Goal: Task Accomplishment & Management: Manage account settings

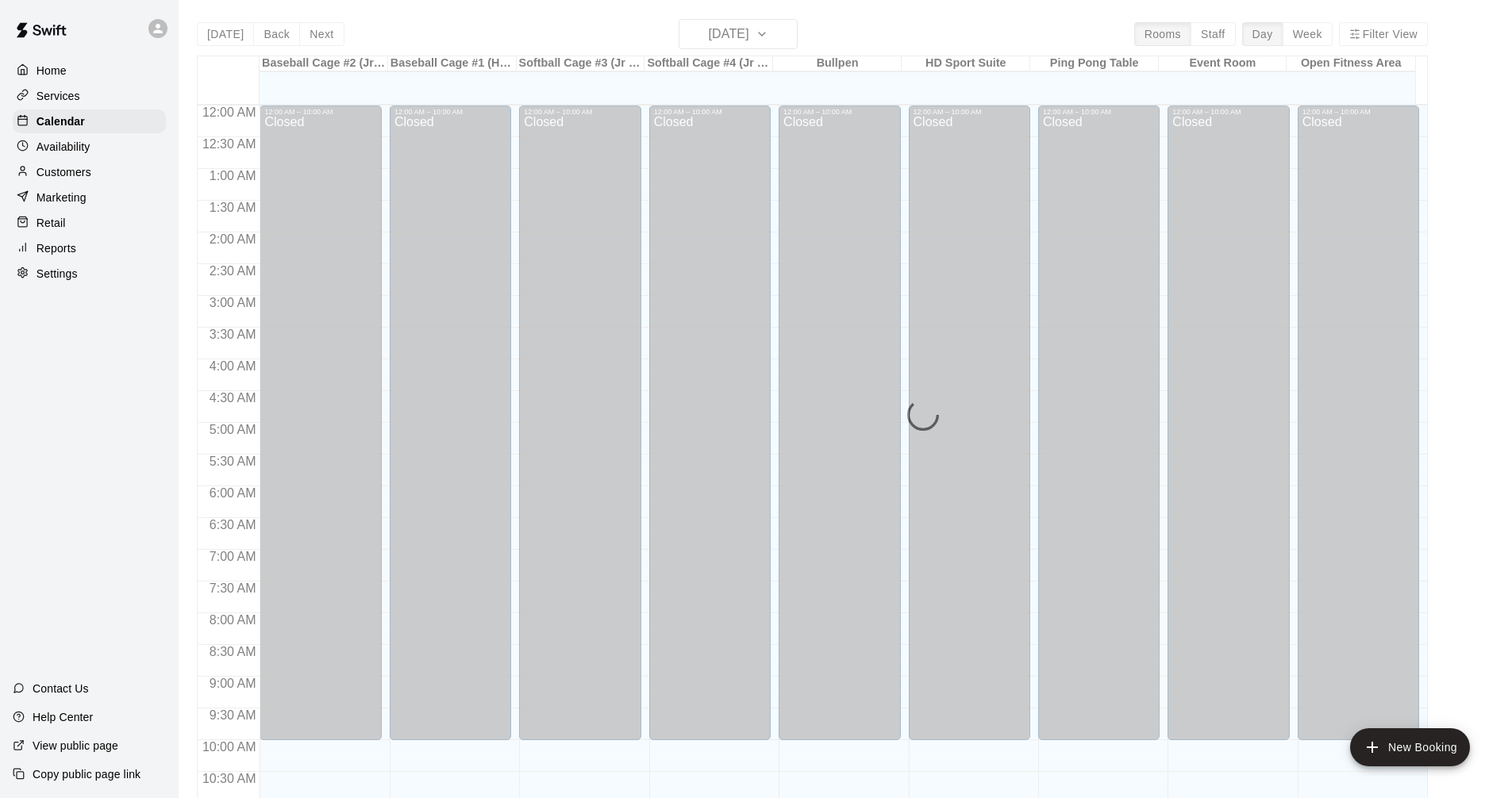
scroll to position [576, 0]
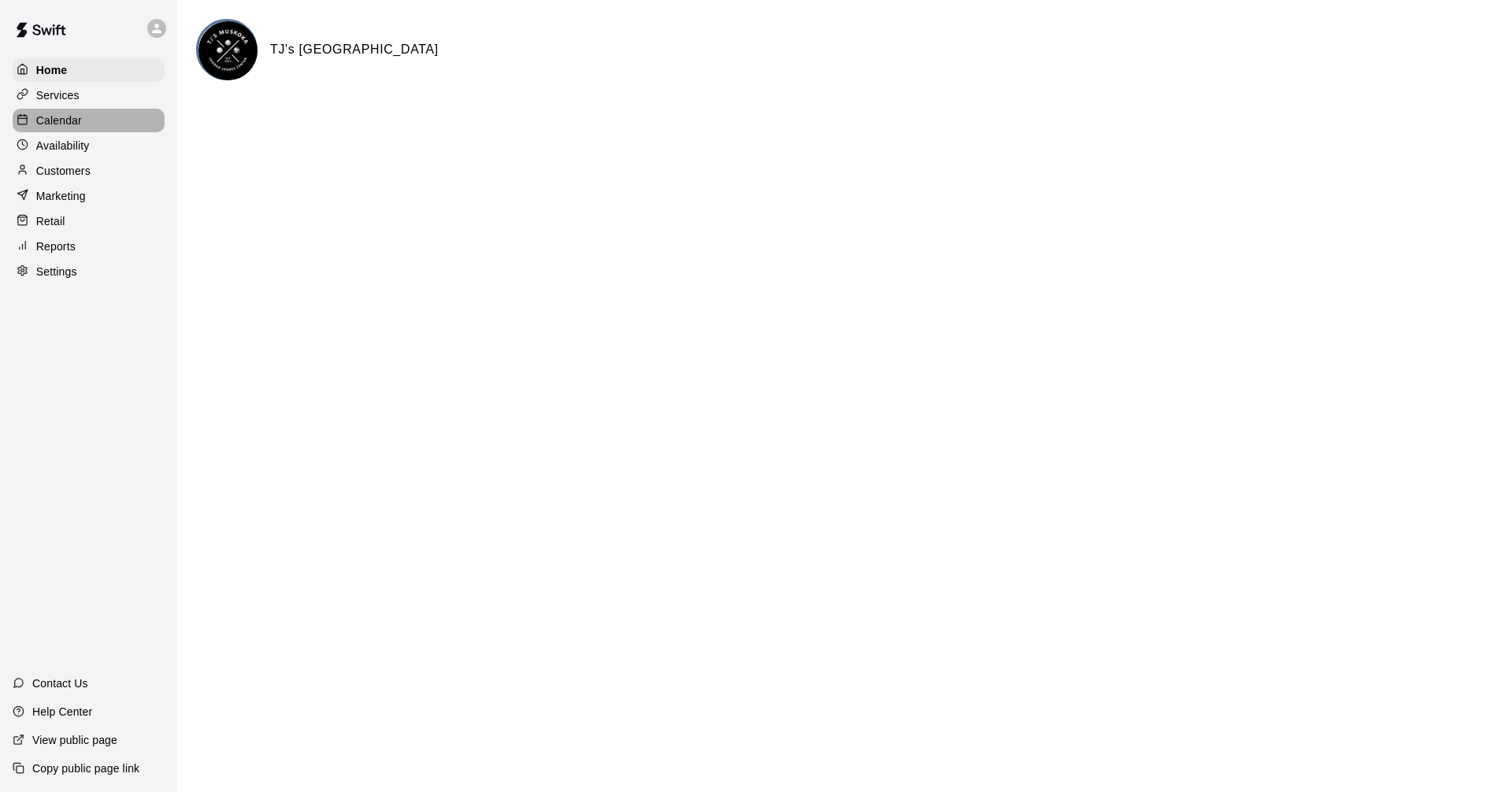
click at [55, 128] on p "Calendar" at bounding box center [59, 120] width 46 height 16
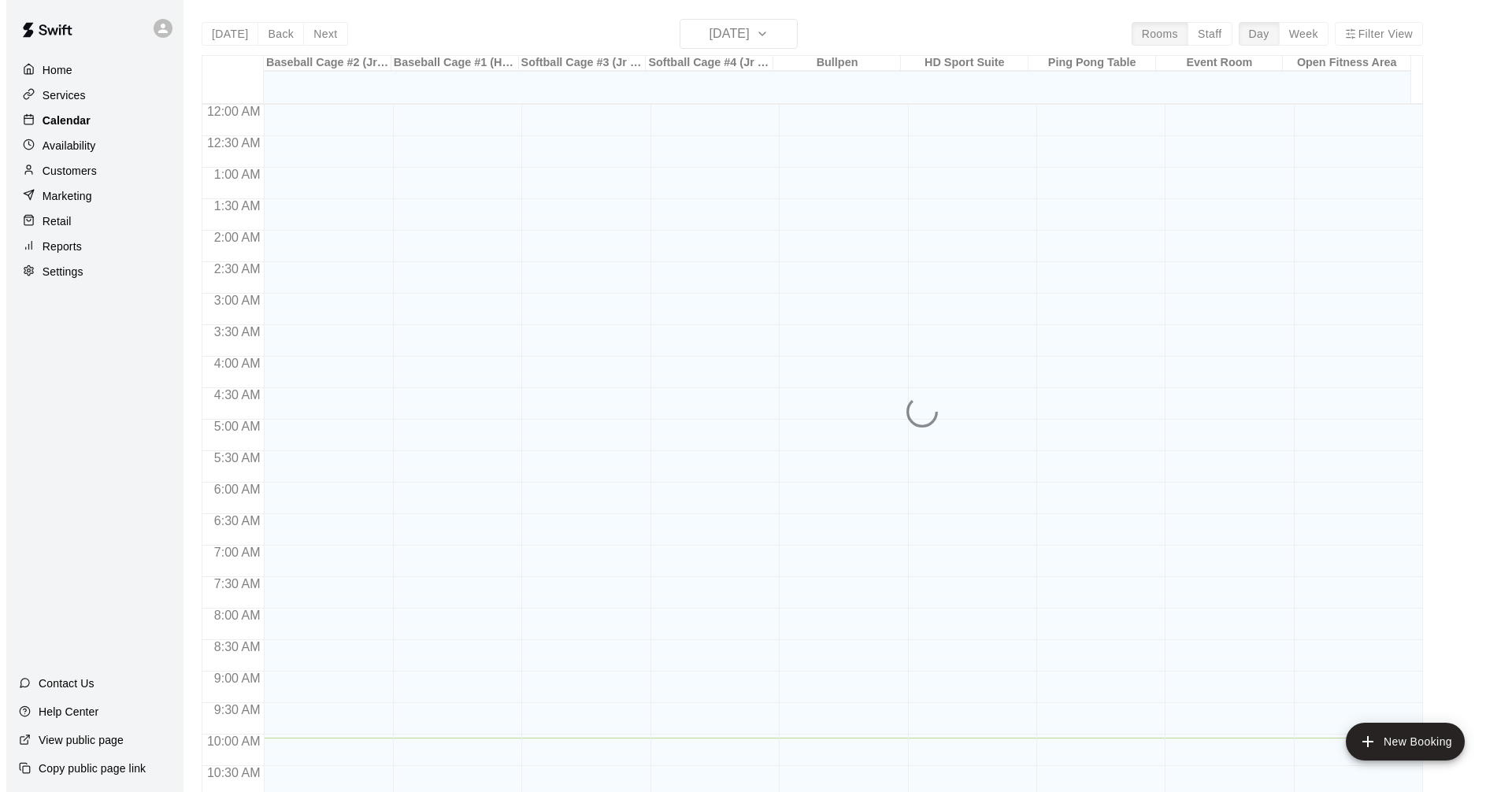
scroll to position [634, 0]
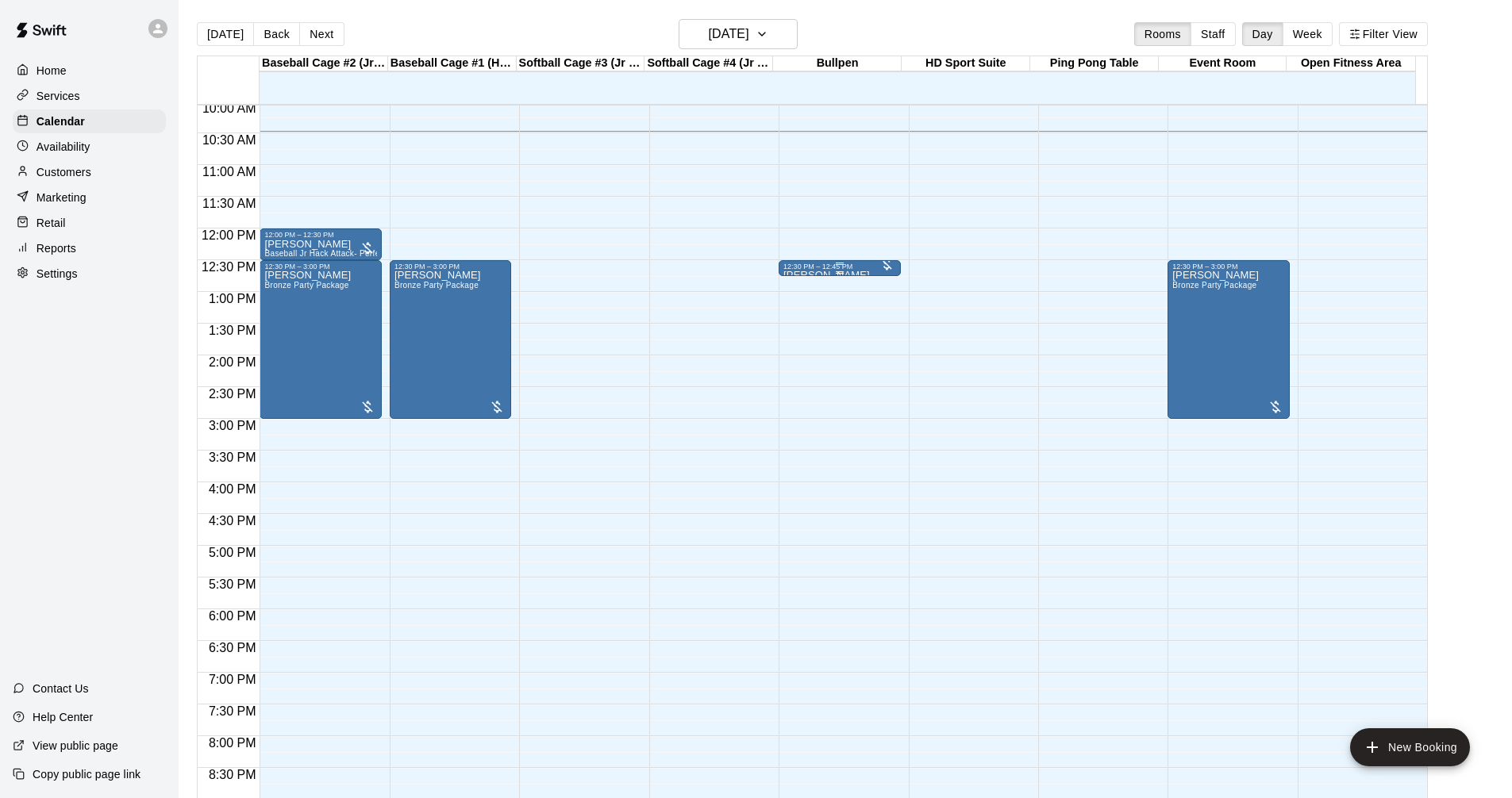
click at [804, 268] on div "12:30 PM – 12:45 PM" at bounding box center [839, 267] width 112 height 8
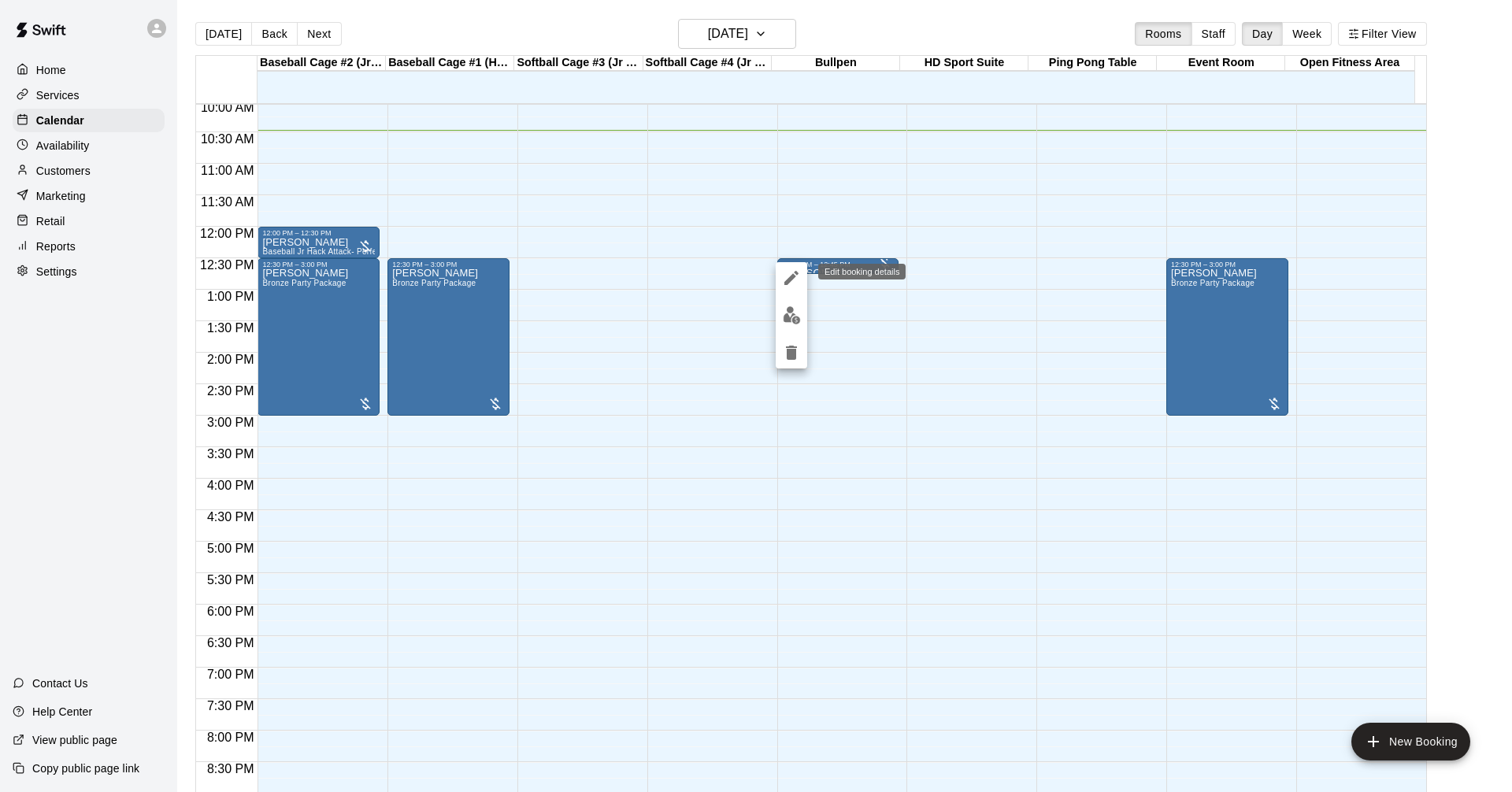
click at [786, 281] on icon "edit" at bounding box center [791, 278] width 14 height 14
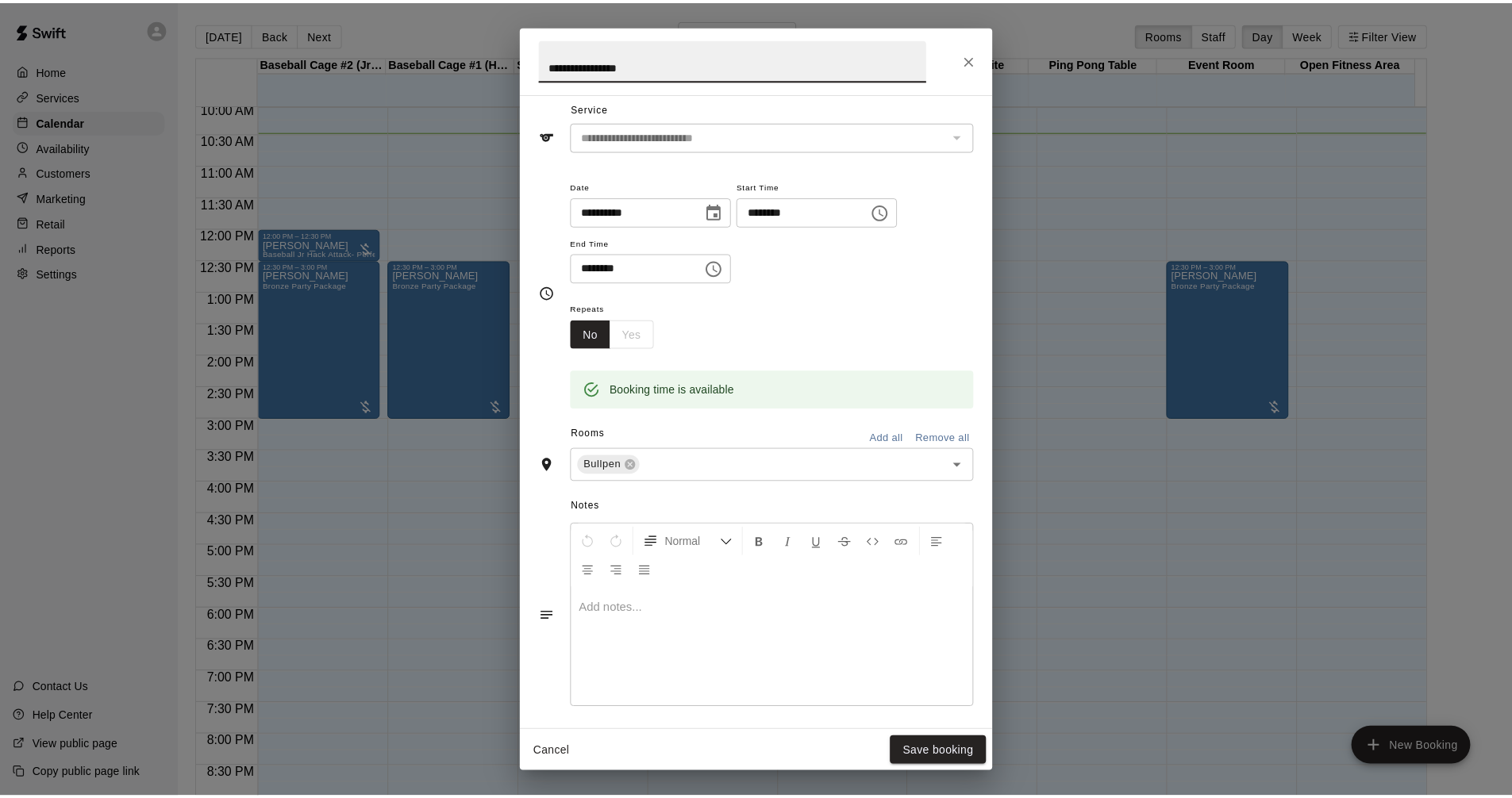
scroll to position [80, 0]
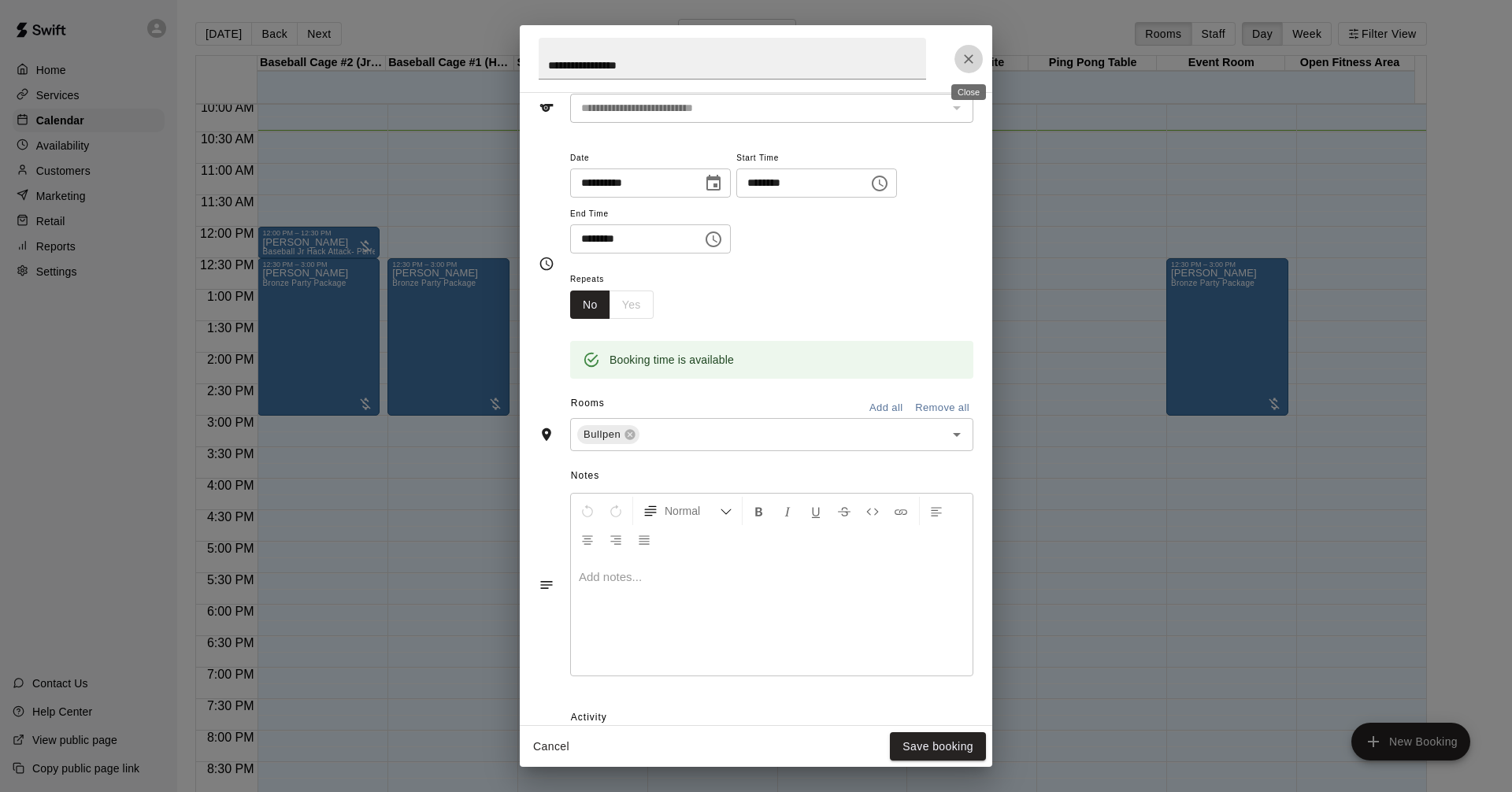
click at [966, 58] on icon "Close" at bounding box center [968, 59] width 16 height 16
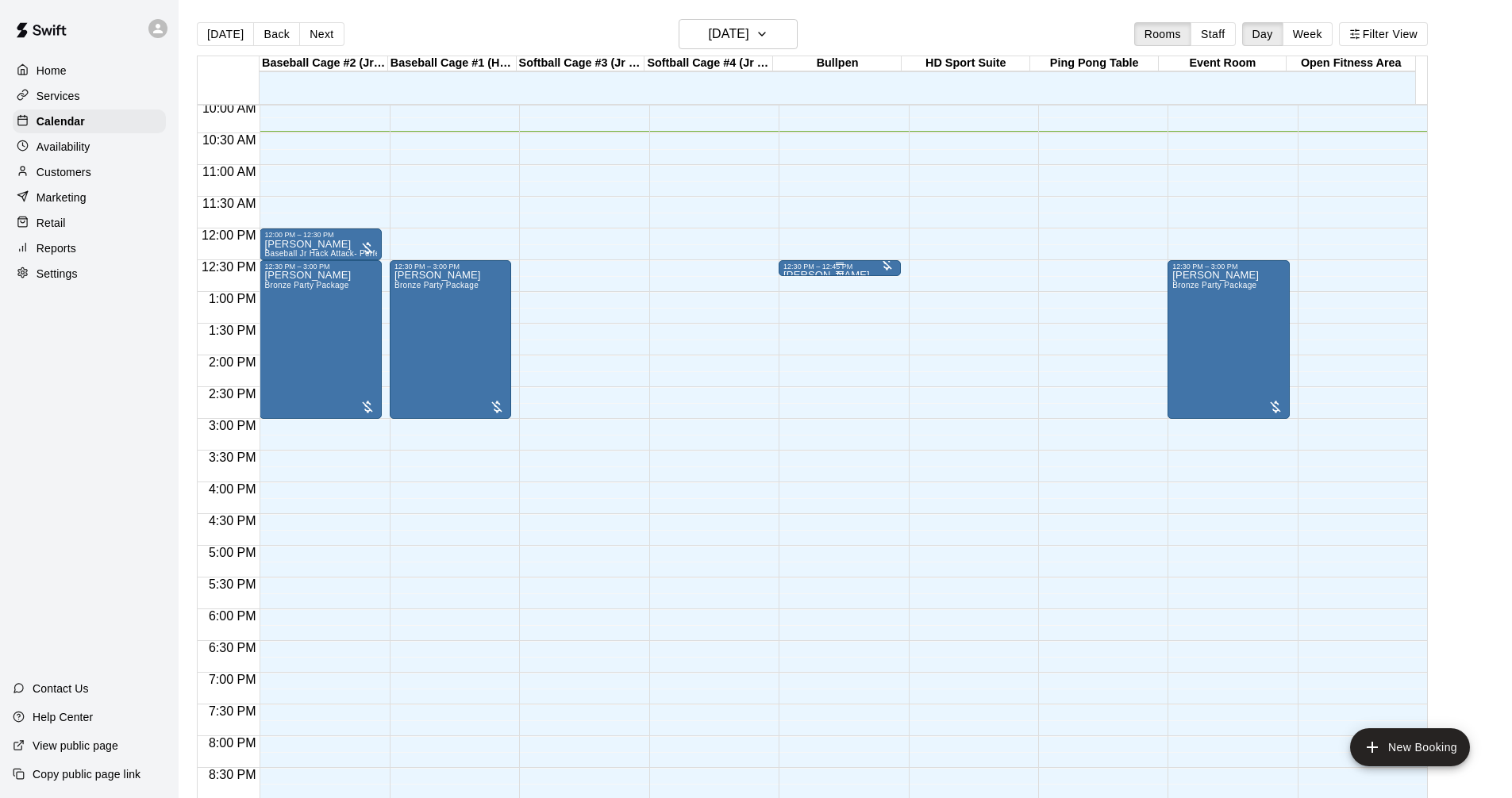
click at [820, 267] on div "12:30 PM – 12:45 PM" at bounding box center [839, 267] width 112 height 8
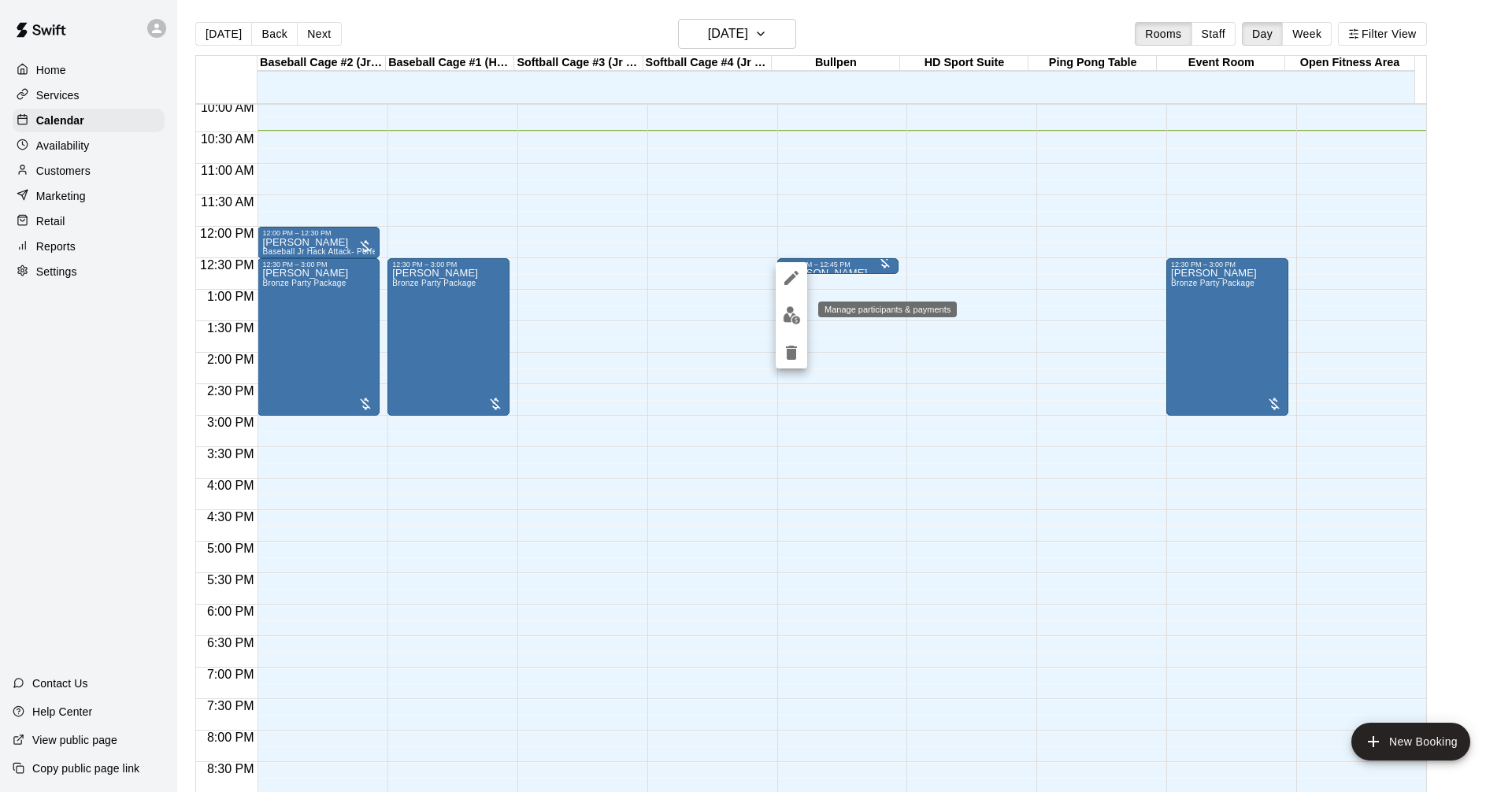
click at [795, 313] on img "edit" at bounding box center [791, 315] width 18 height 18
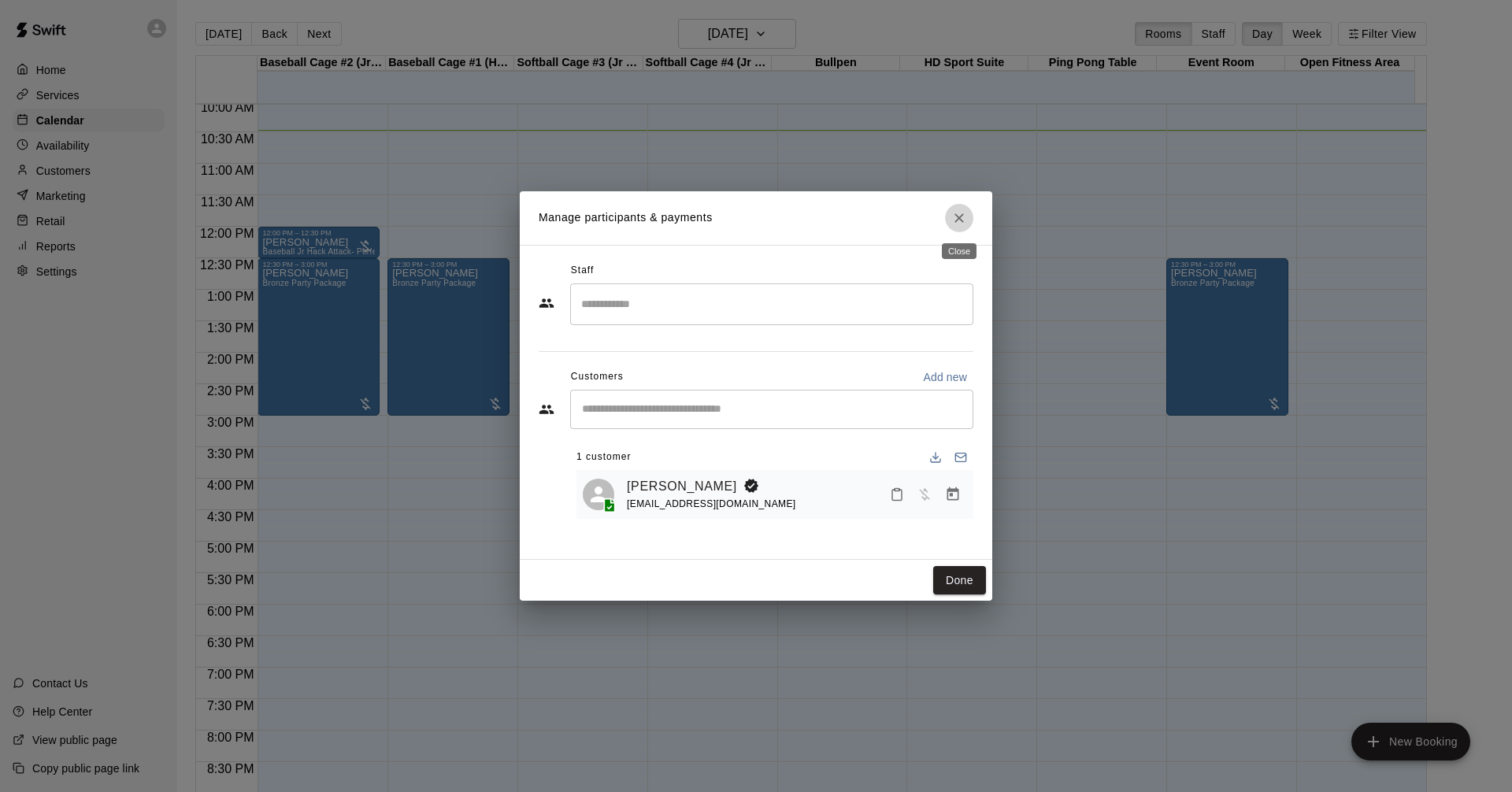
click at [957, 206] on button "Close" at bounding box center [959, 218] width 28 height 28
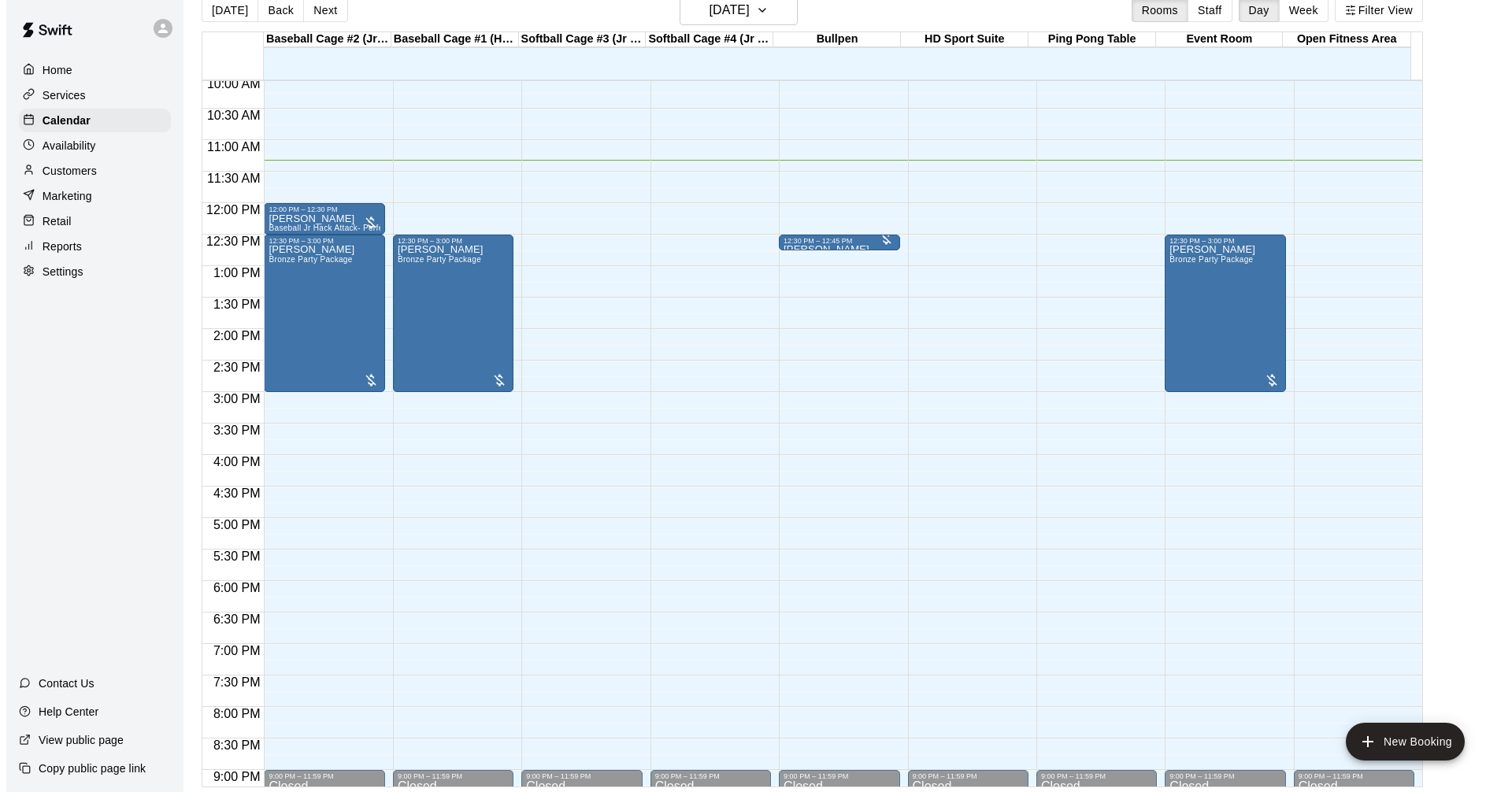
scroll to position [25, 0]
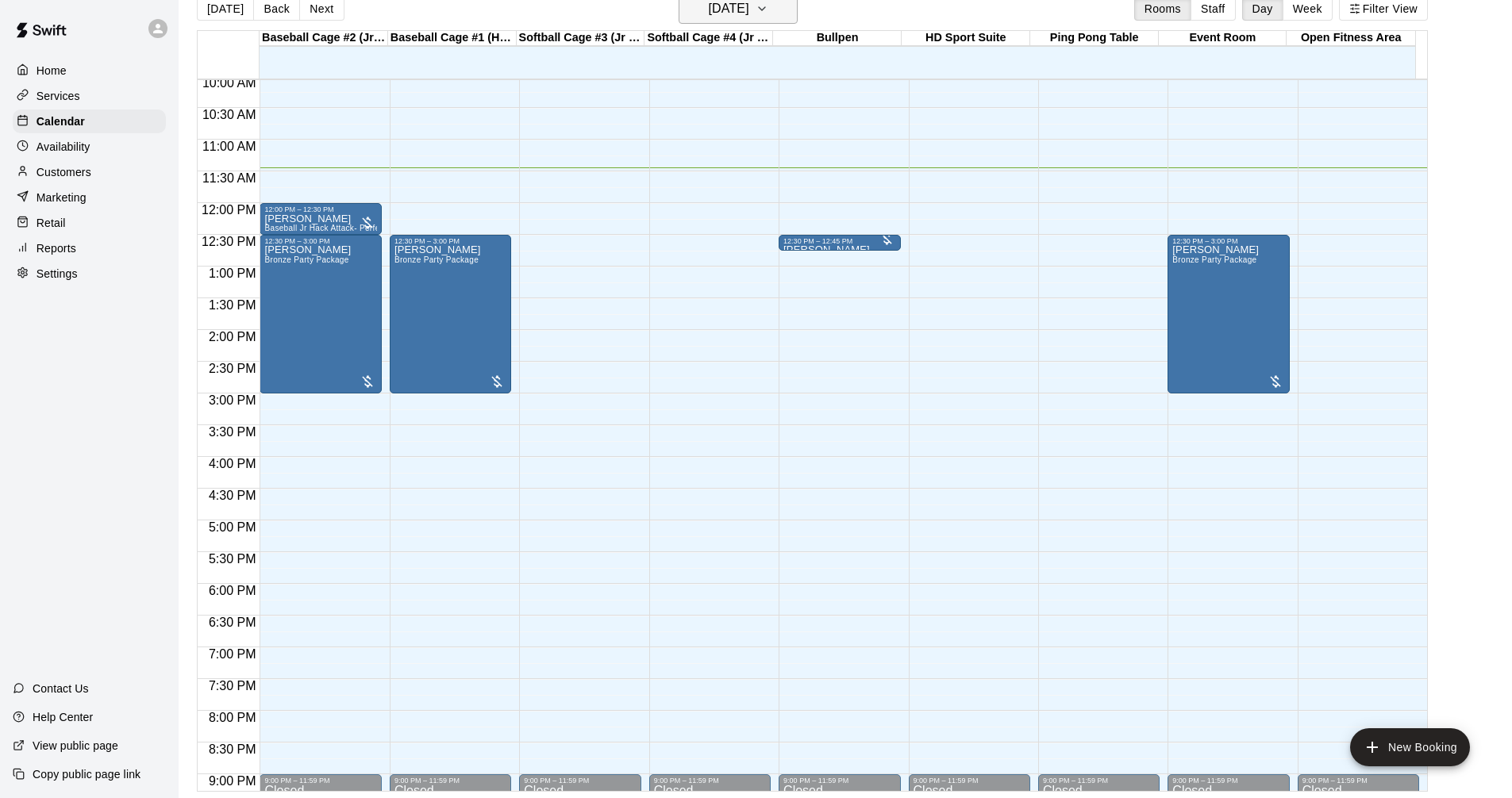
click at [749, 9] on h6 "[DATE]" at bounding box center [729, 9] width 41 height 22
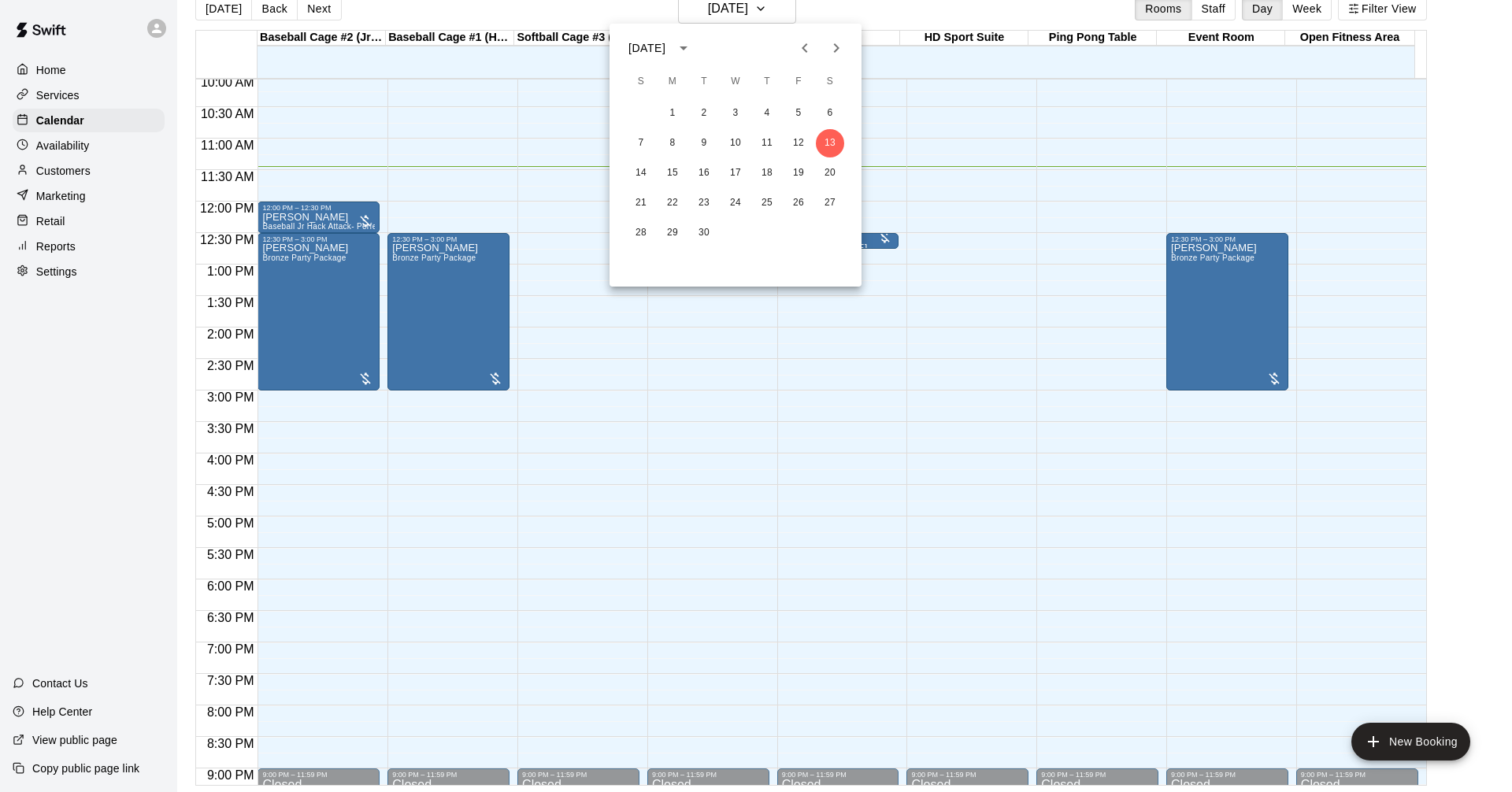
click at [808, 40] on icon "Previous month" at bounding box center [805, 48] width 19 height 19
click at [760, 228] on button "28" at bounding box center [767, 233] width 28 height 28
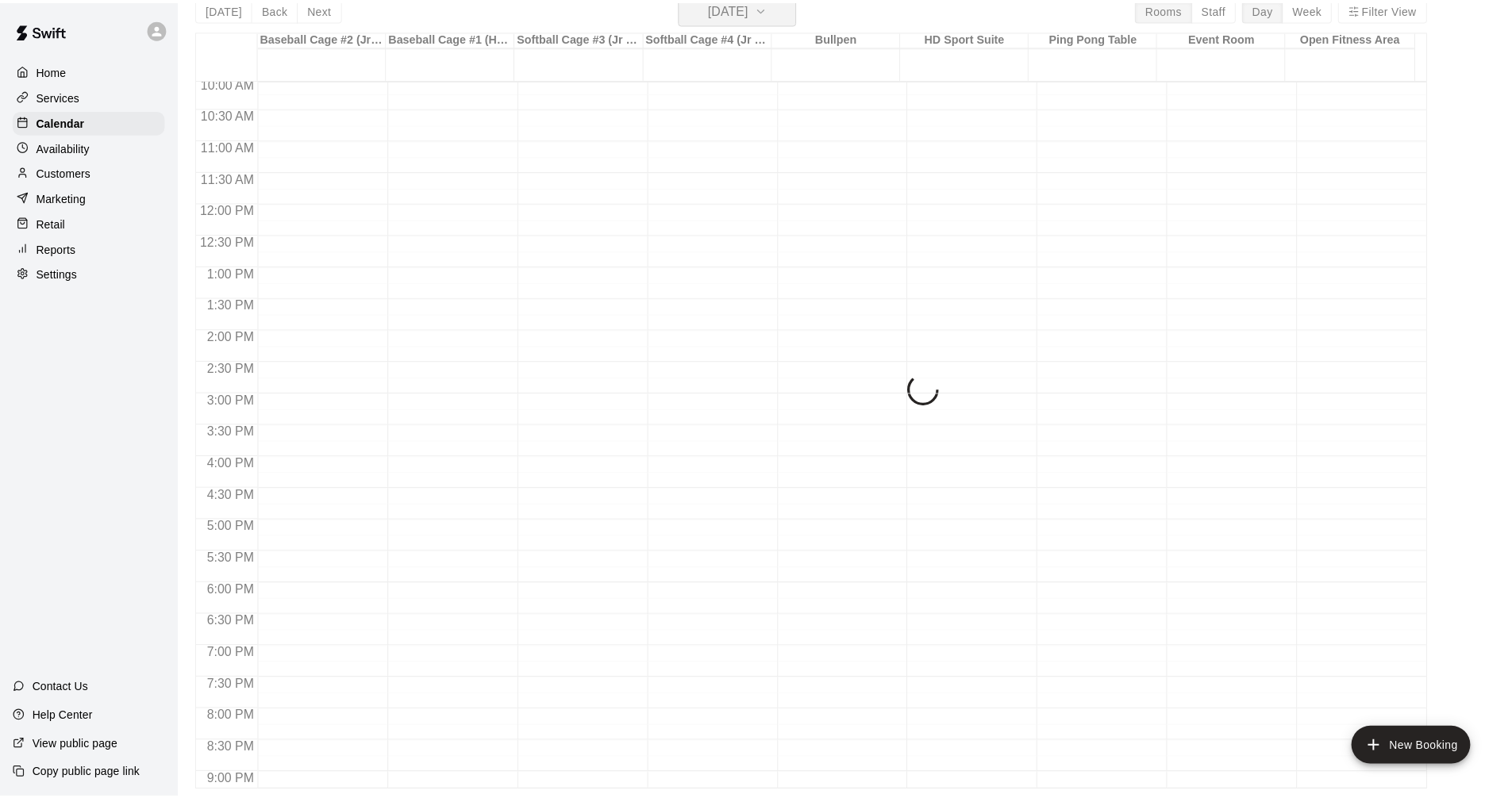
scroll to position [19, 0]
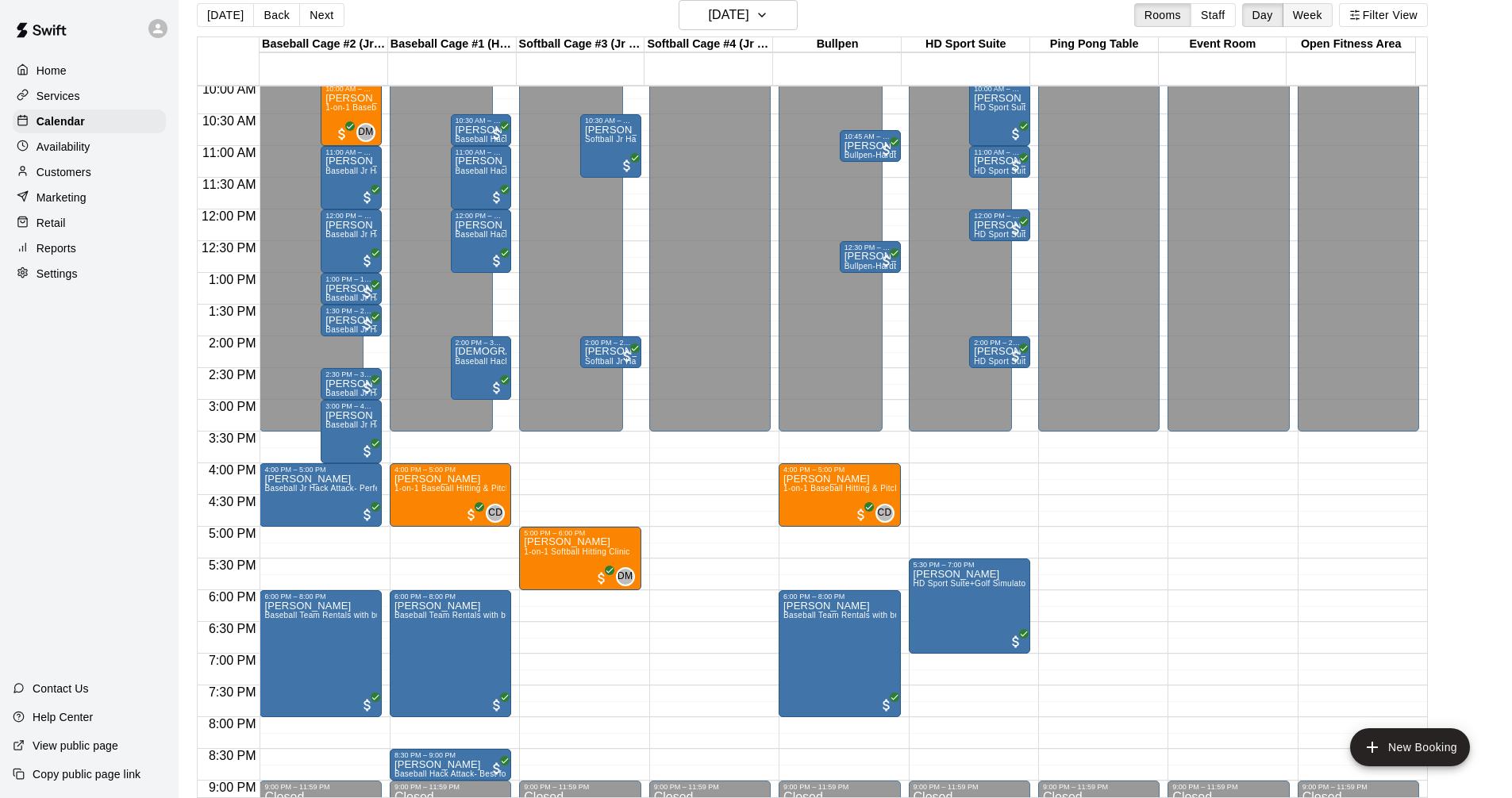
click at [1311, 18] on button "Week" at bounding box center [1307, 15] width 50 height 24
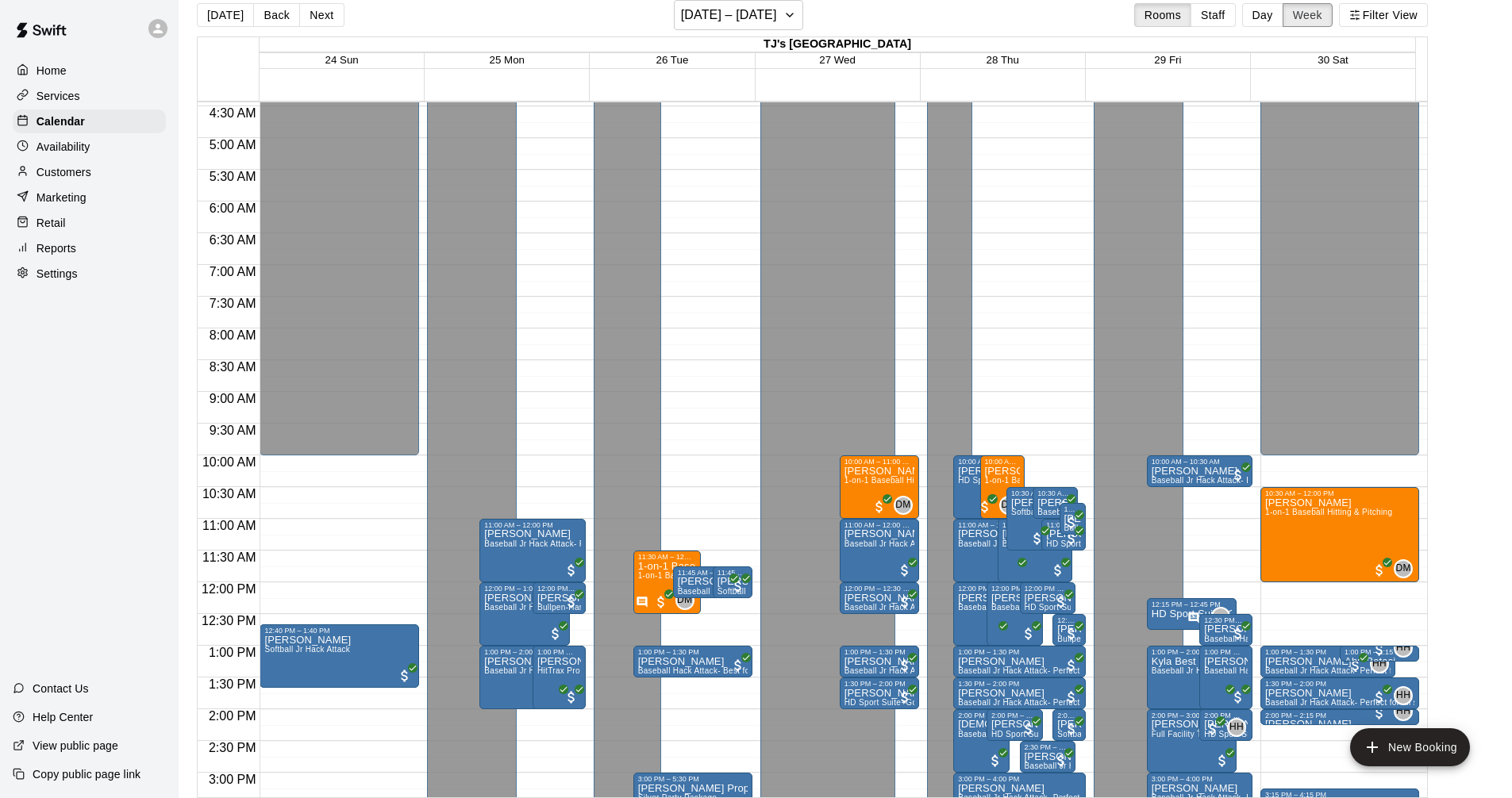
scroll to position [409, 0]
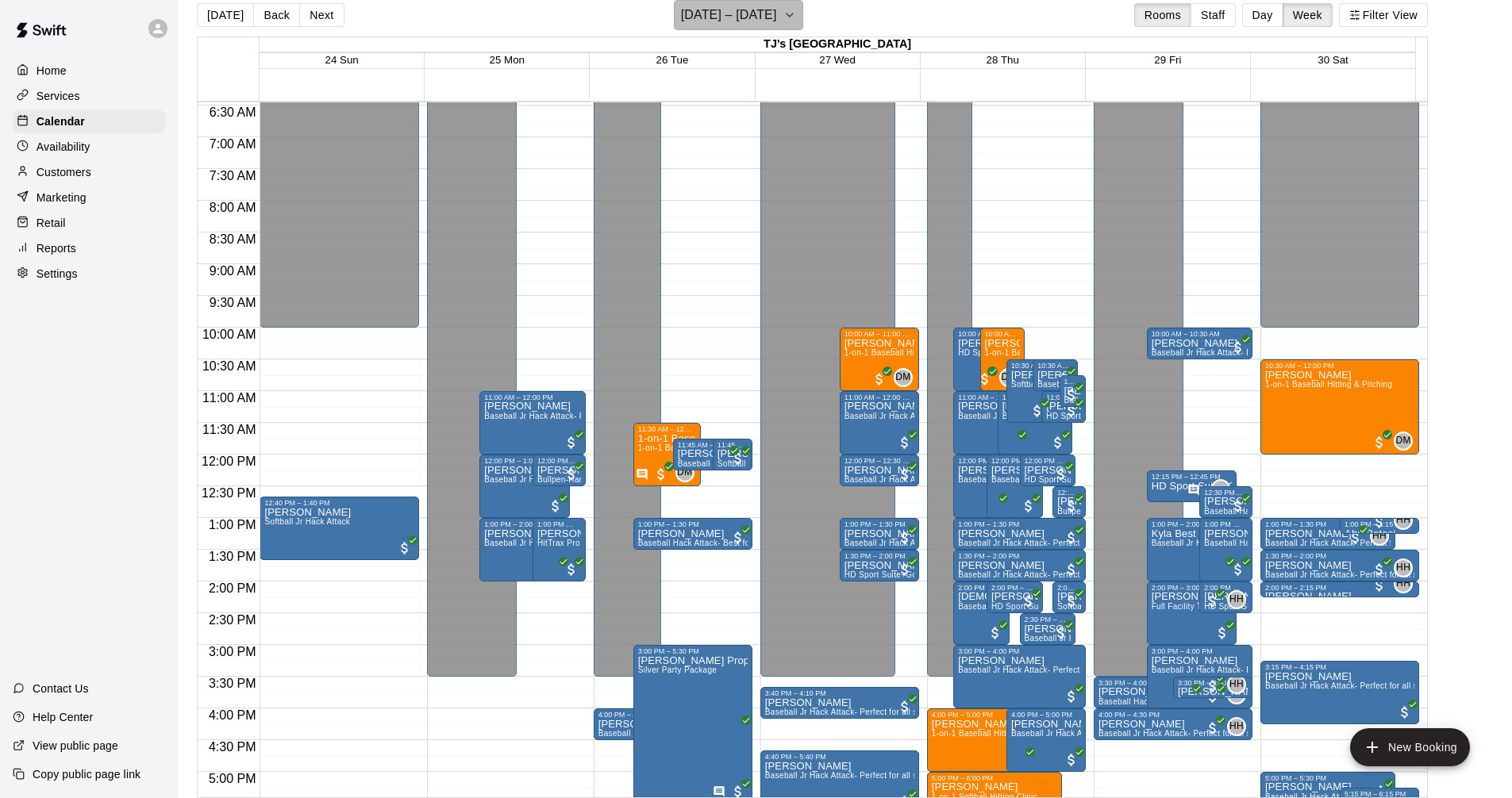
click at [764, 29] on button "August 24 – 30" at bounding box center [738, 15] width 129 height 30
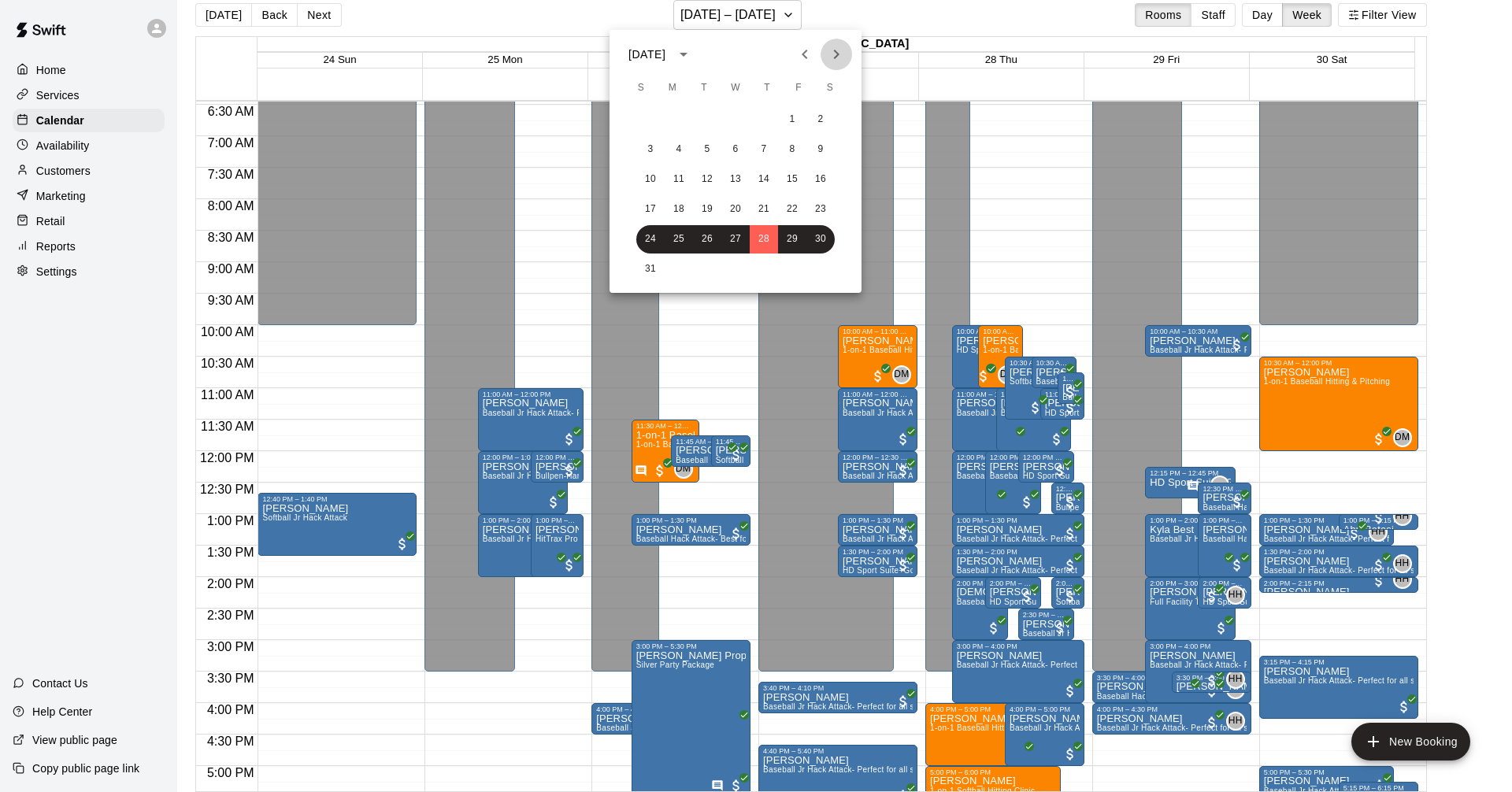
click at [843, 58] on icon "Next month" at bounding box center [836, 55] width 19 height 19
click at [810, 140] on button "13" at bounding box center [820, 149] width 28 height 28
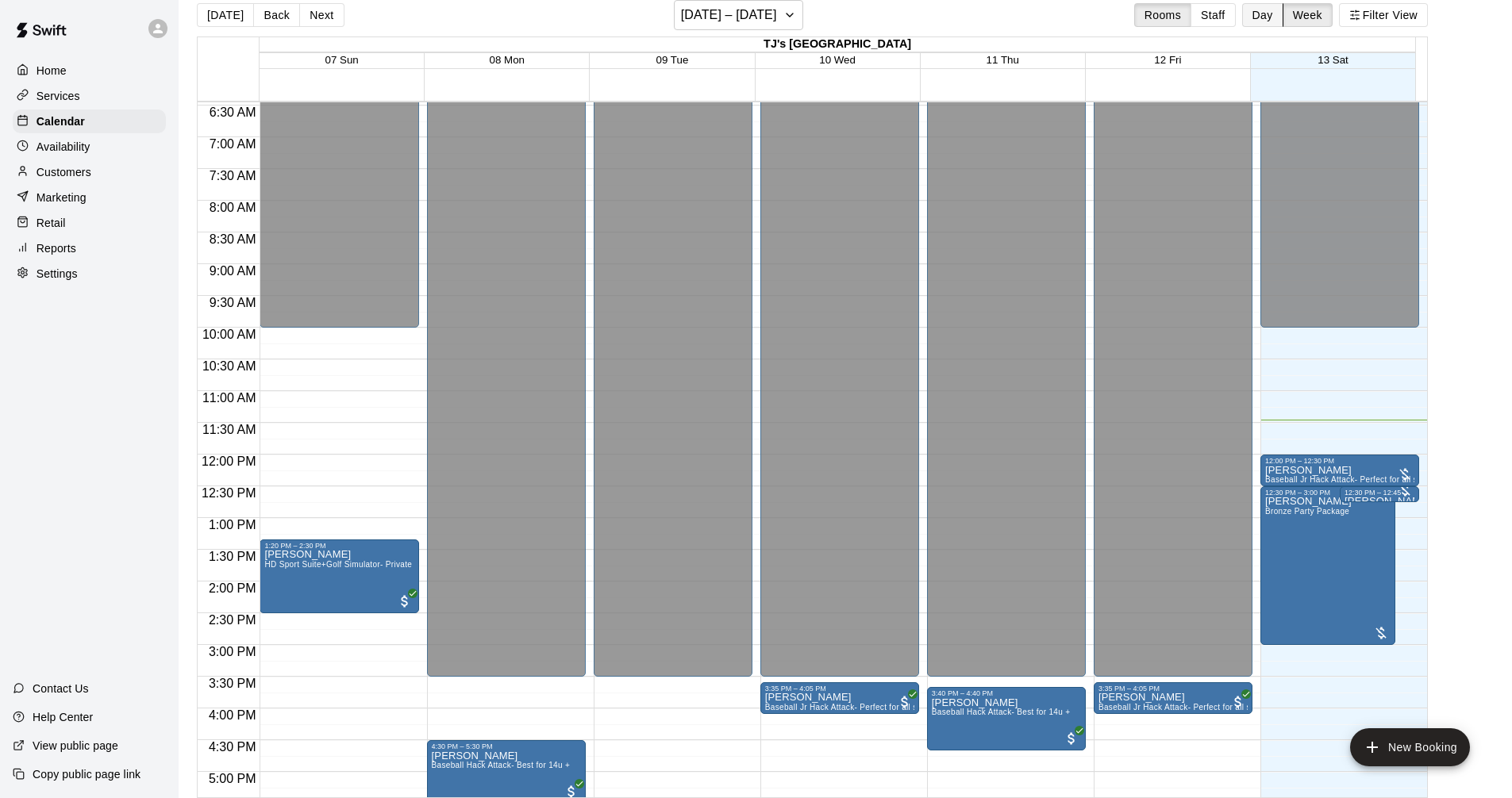
click at [1277, 10] on button "Day" at bounding box center [1263, 15] width 41 height 24
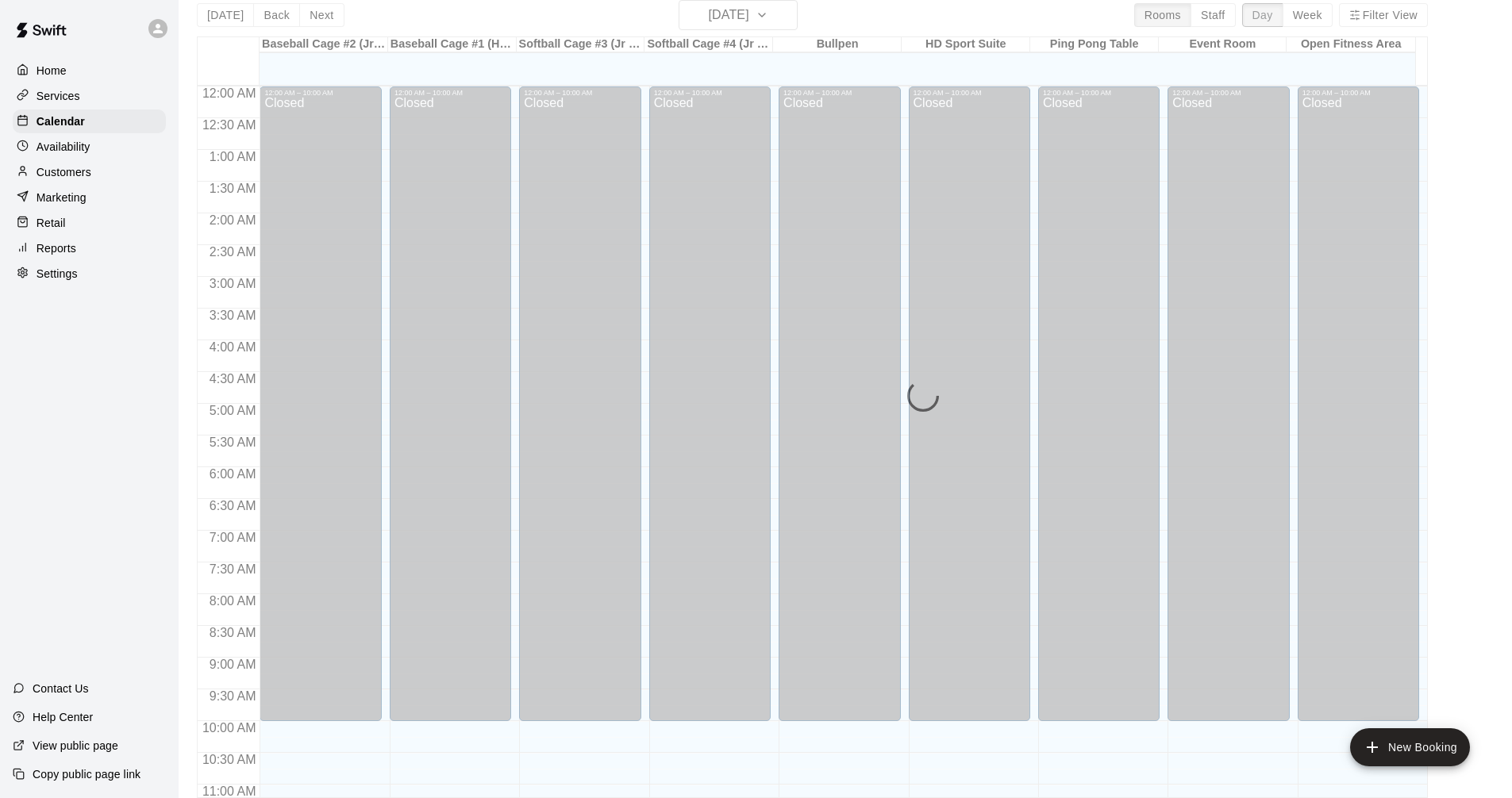
scroll to position [727, 0]
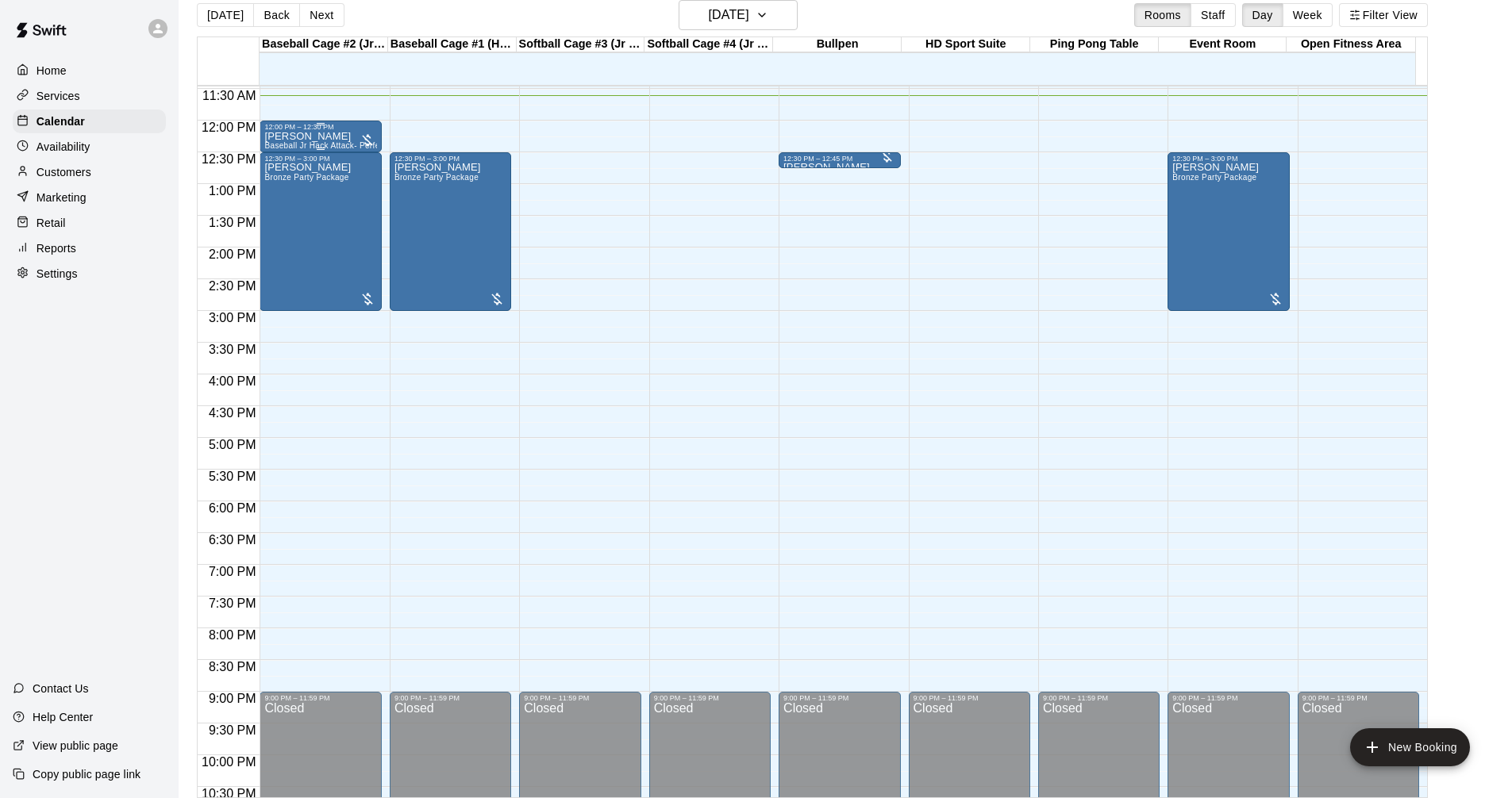
click at [363, 135] on div at bounding box center [367, 140] width 16 height 16
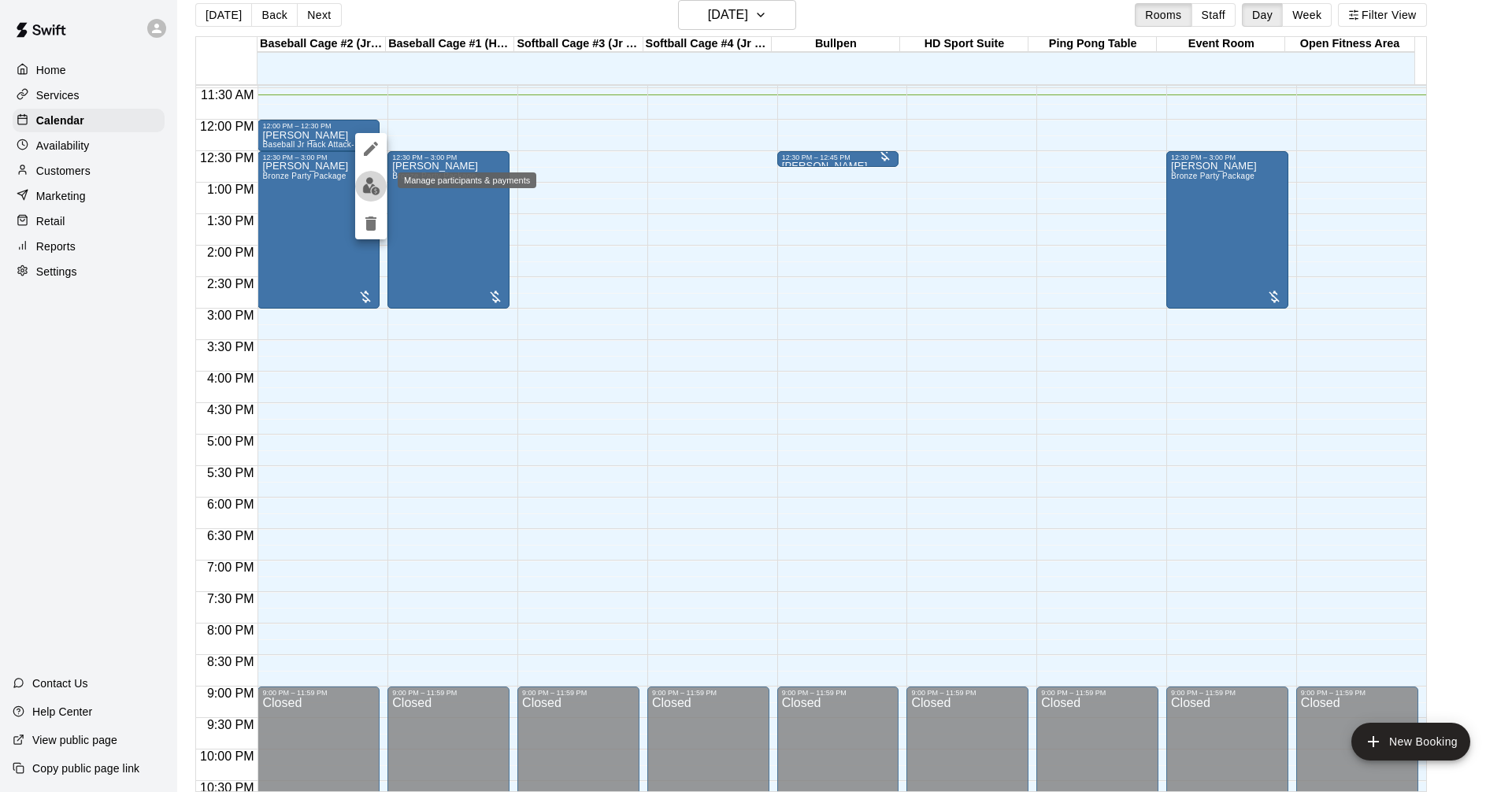
click at [371, 176] on button "edit" at bounding box center [371, 186] width 32 height 31
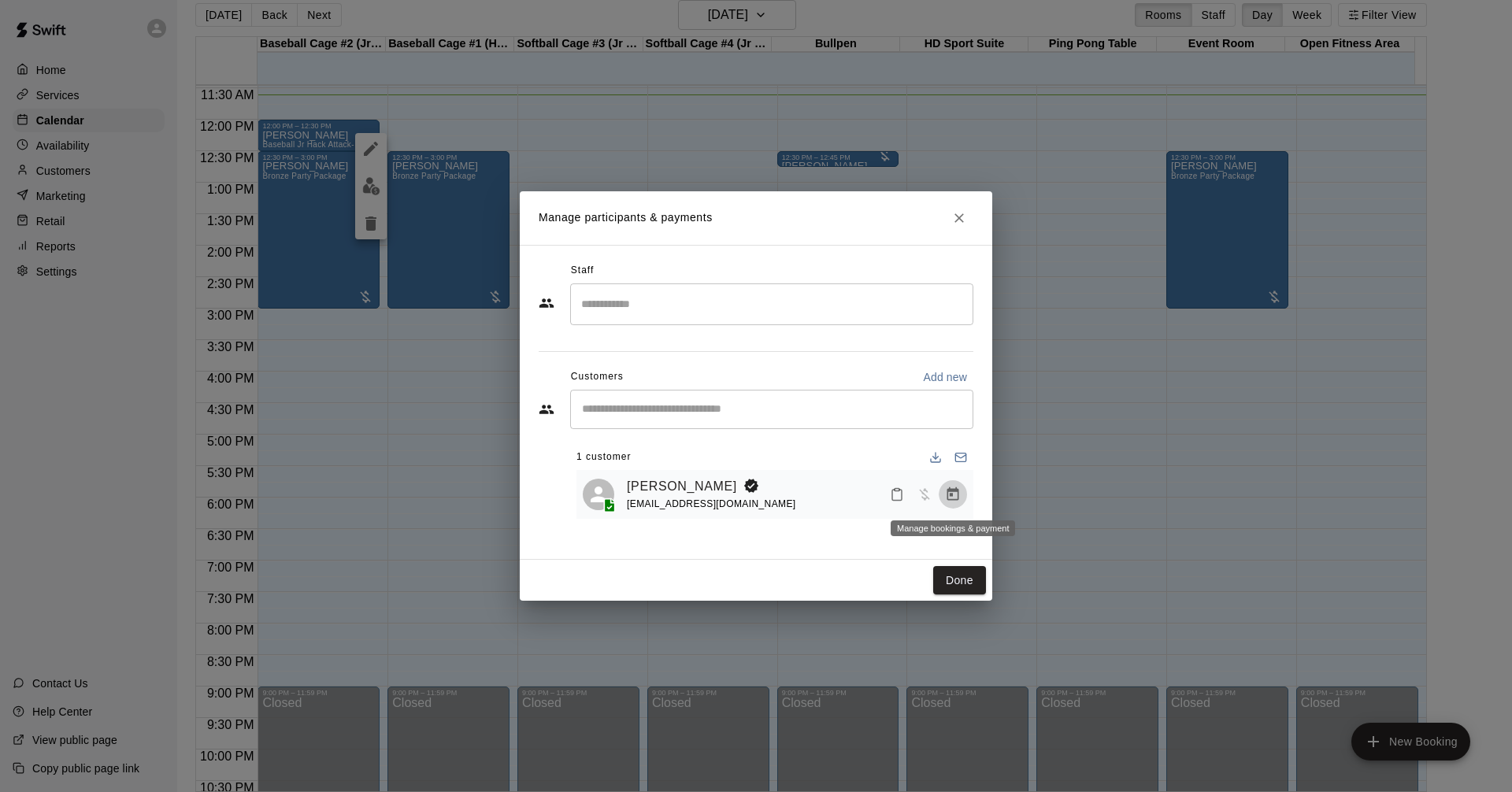
click at [958, 500] on icon "Manage bookings & payment" at bounding box center [952, 494] width 12 height 13
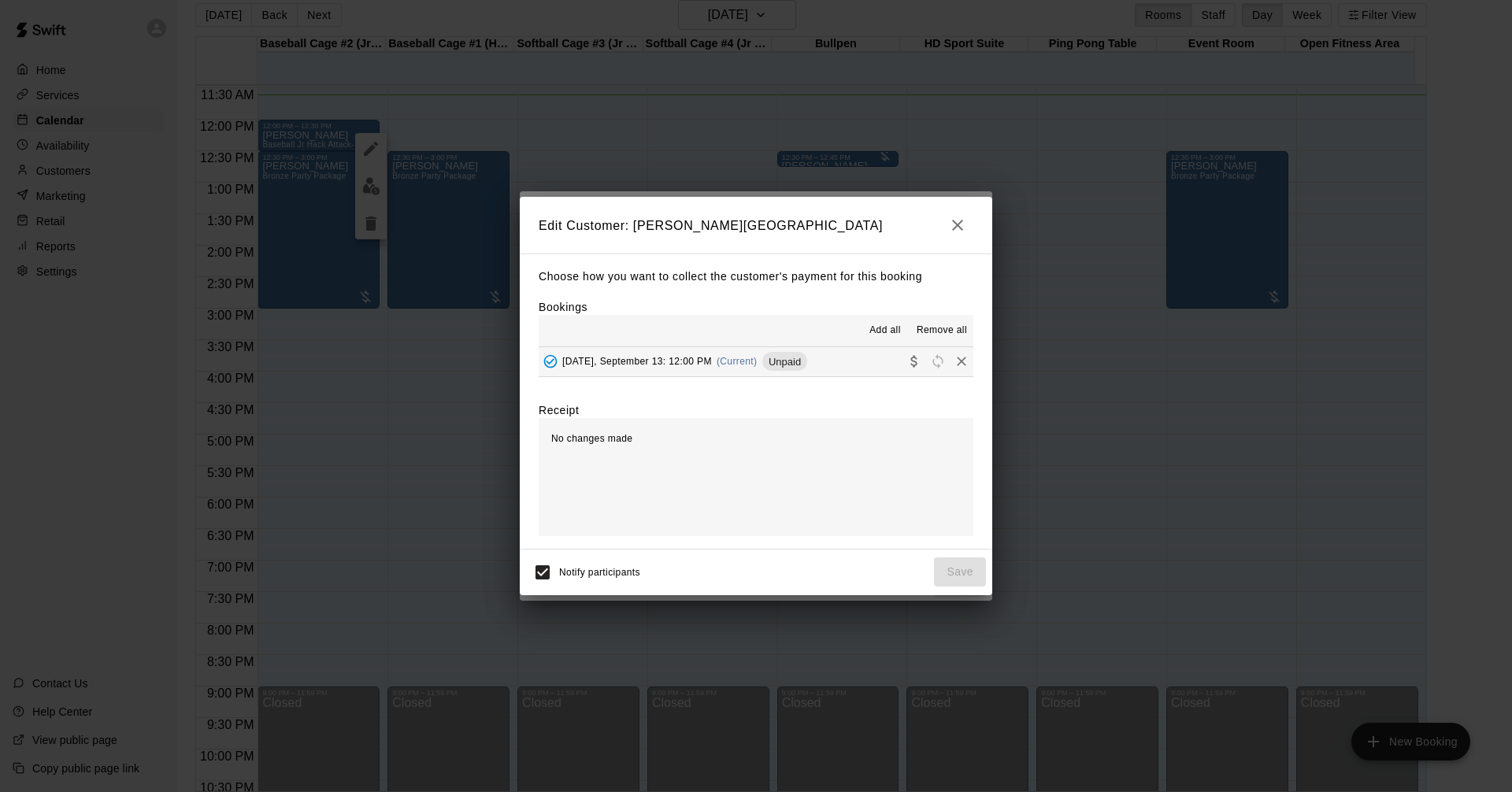
click at [558, 360] on button "Added - Collect Payment" at bounding box center [550, 361] width 24 height 24
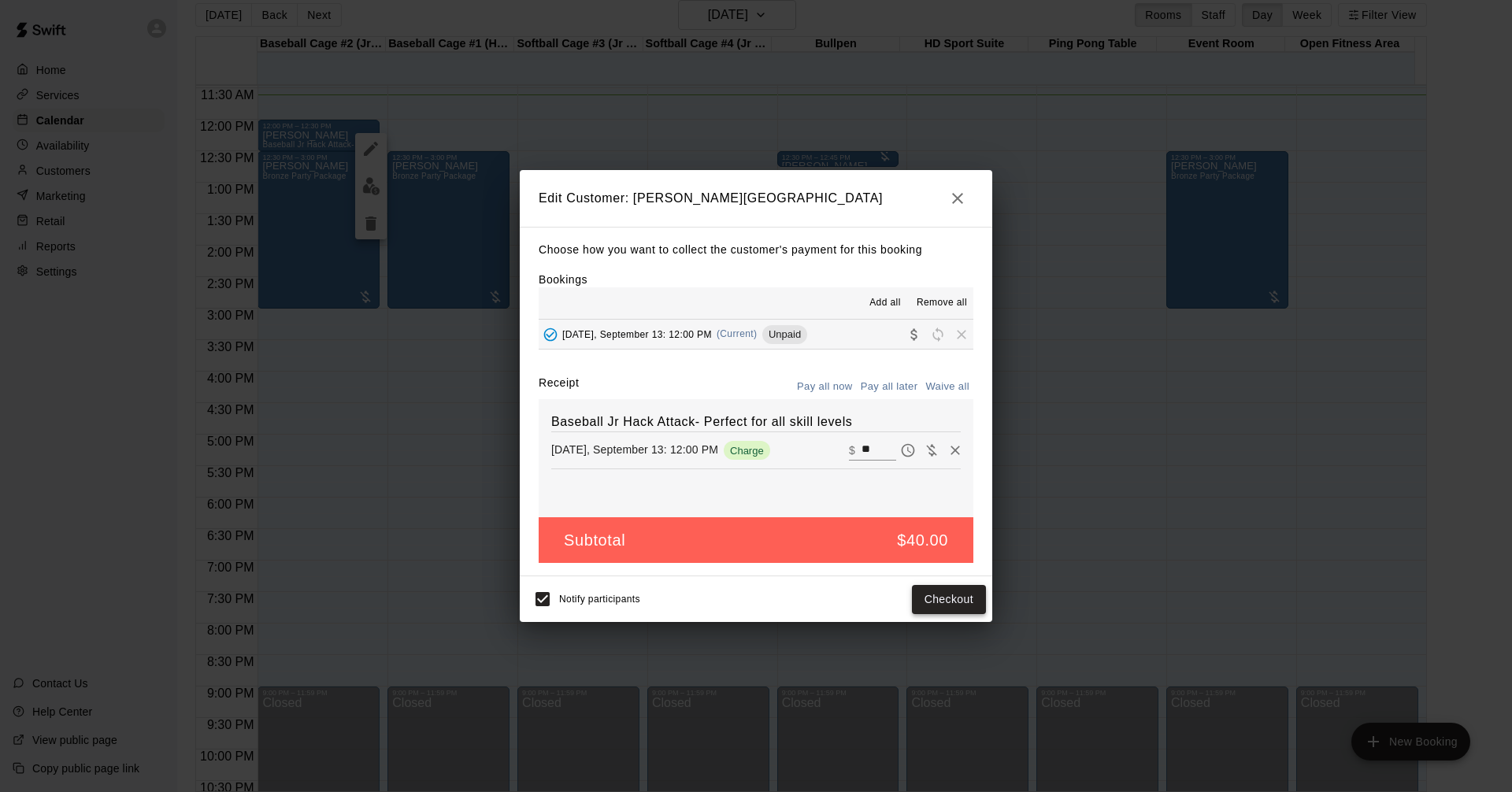
click at [920, 600] on button "Checkout" at bounding box center [948, 599] width 74 height 29
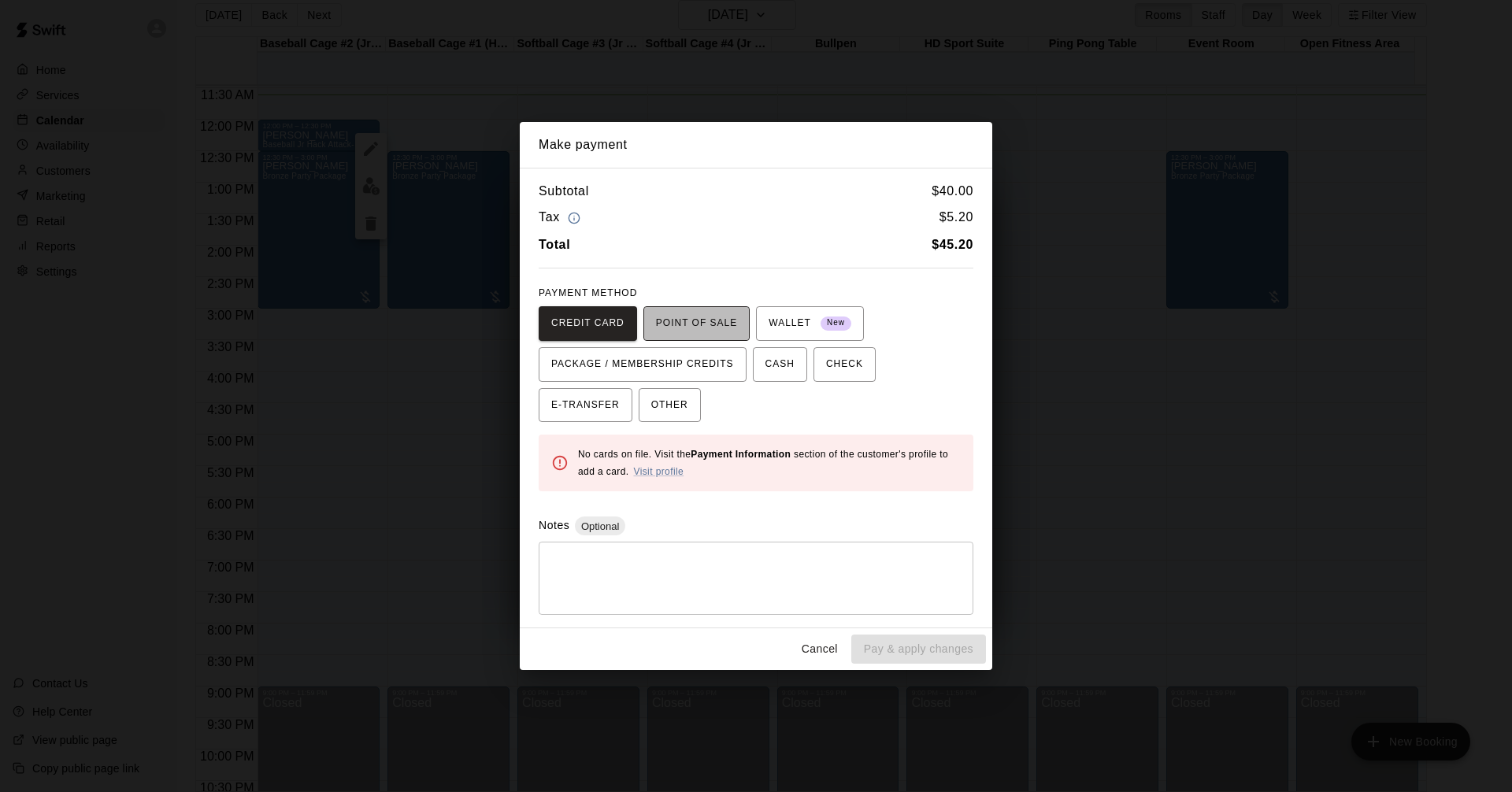
click at [694, 314] on span "POINT OF SALE" at bounding box center [696, 323] width 81 height 25
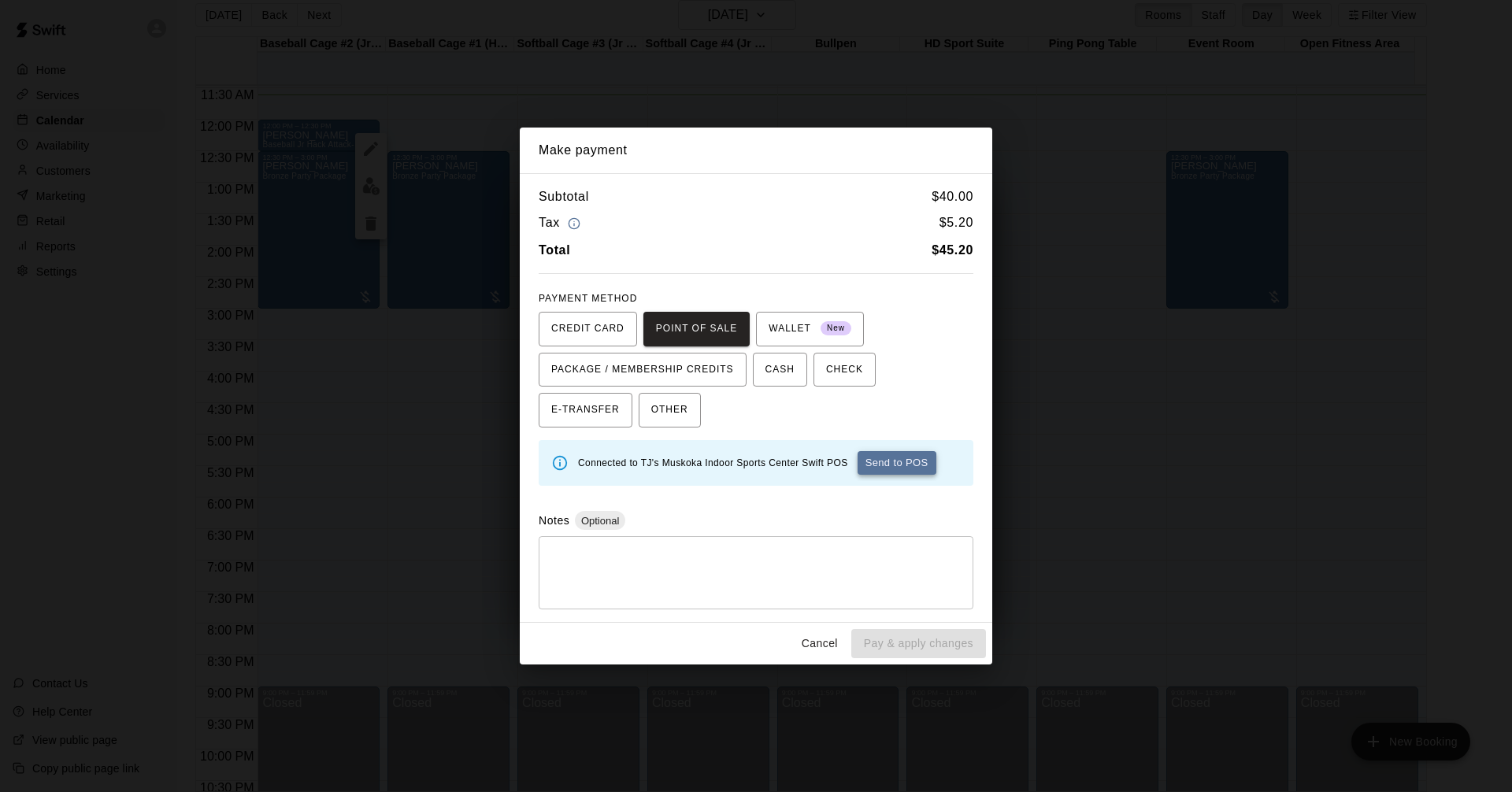
click at [875, 461] on button "Send to POS" at bounding box center [897, 463] width 79 height 24
click at [820, 647] on button "Cancel" at bounding box center [820, 643] width 51 height 29
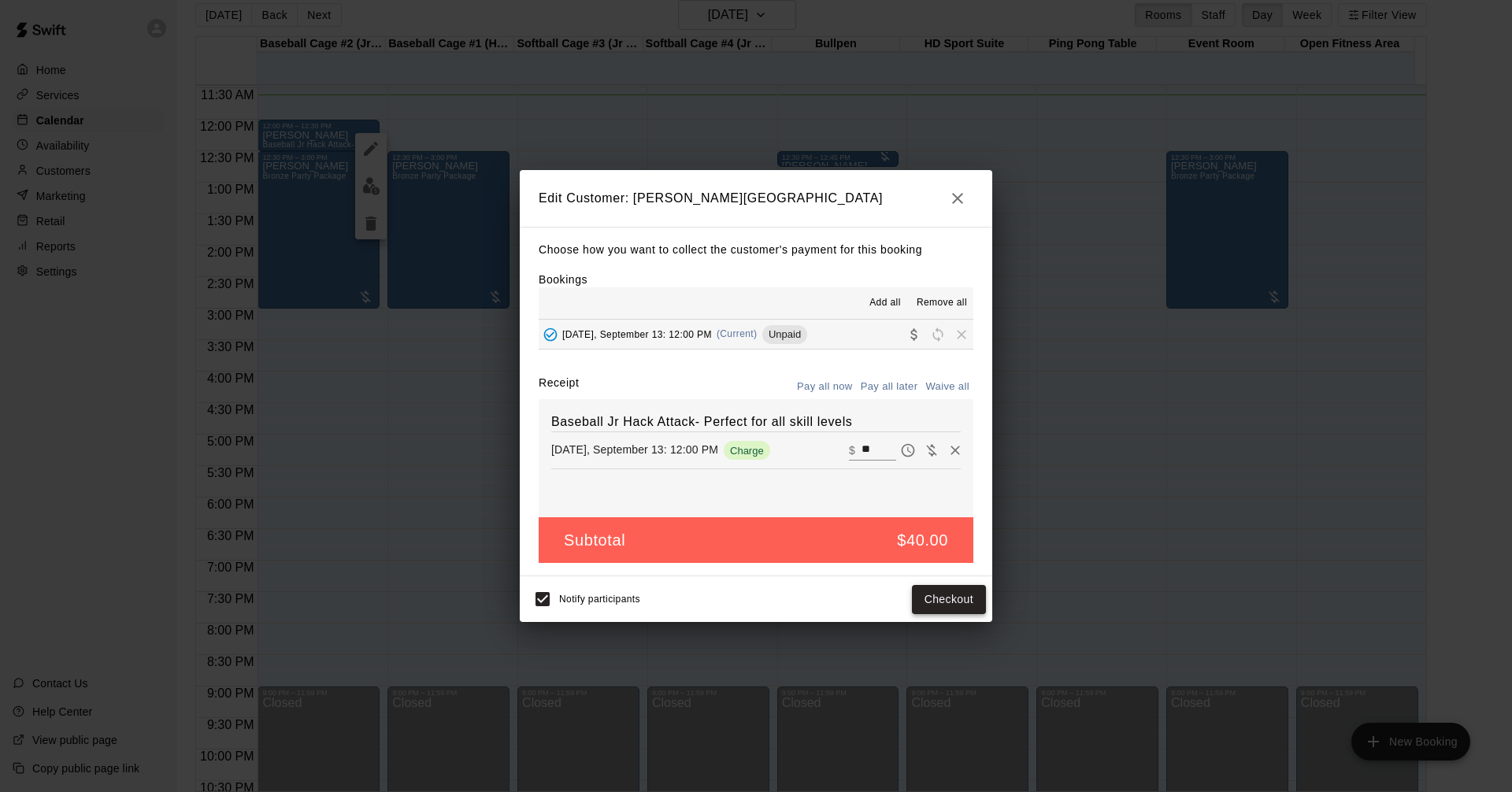
click at [956, 607] on button "Checkout" at bounding box center [948, 599] width 74 height 29
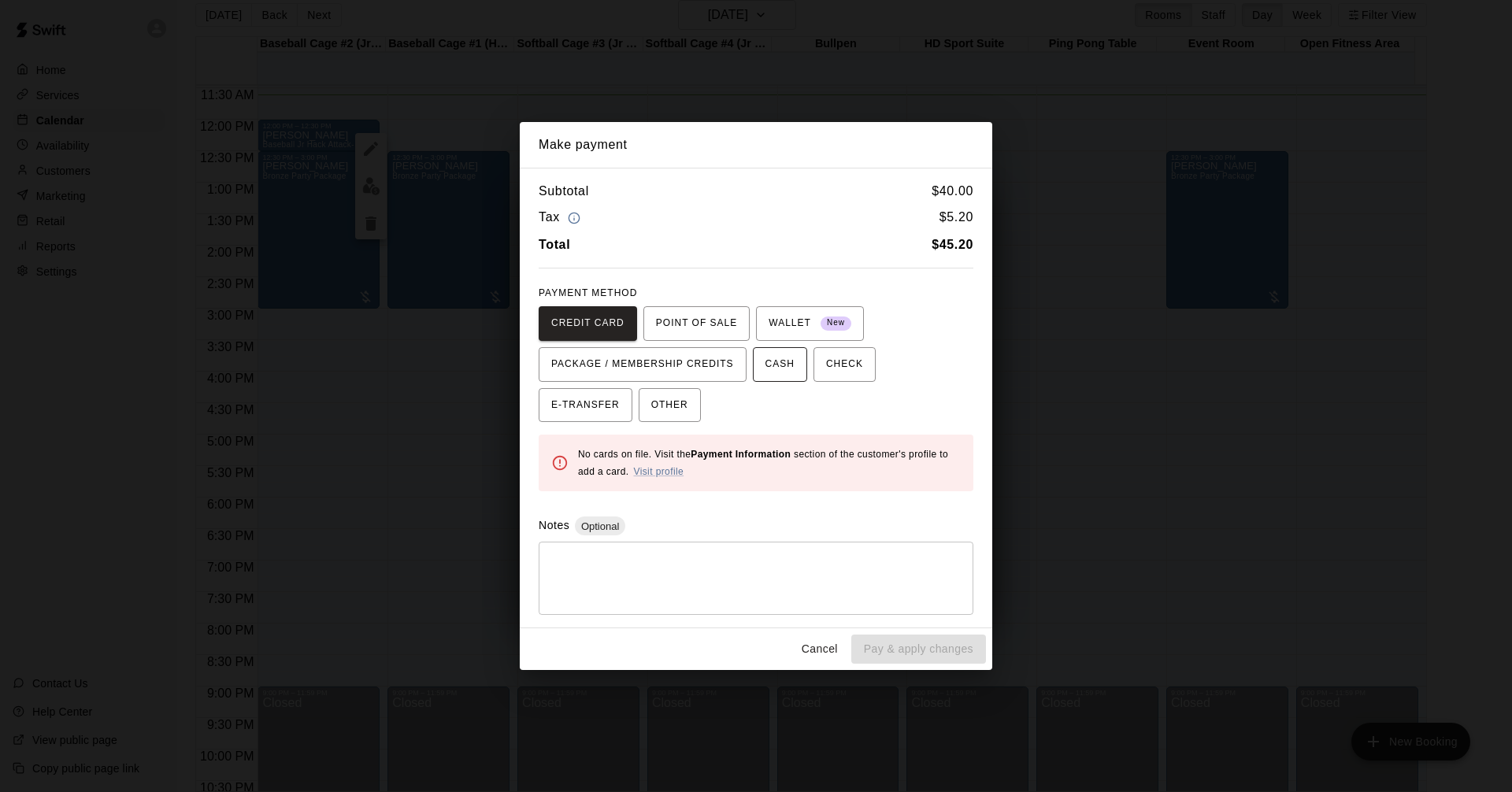
click at [772, 353] on span "CASH" at bounding box center [779, 364] width 29 height 25
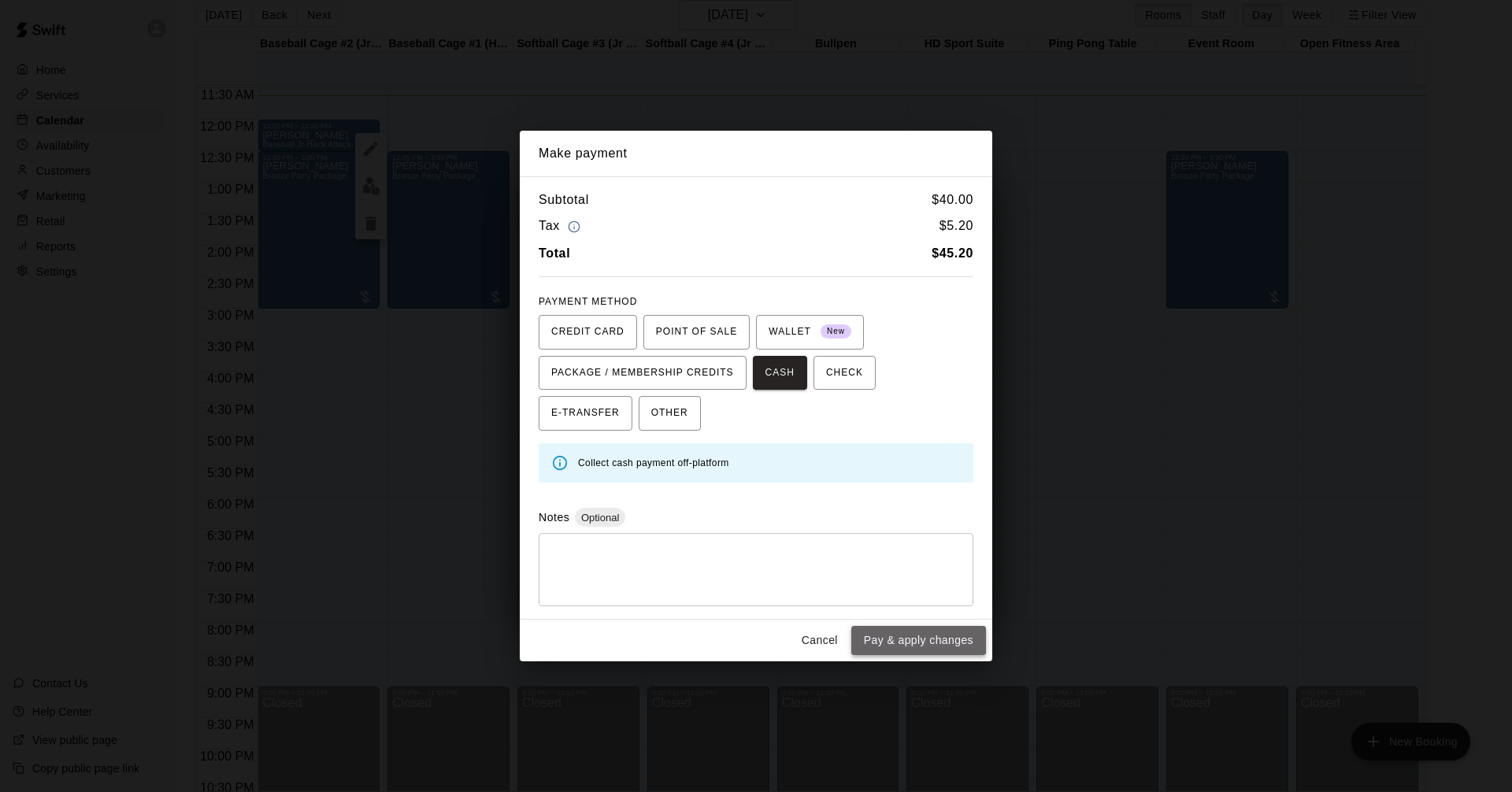
click at [905, 628] on button "Pay & apply changes" at bounding box center [918, 640] width 134 height 29
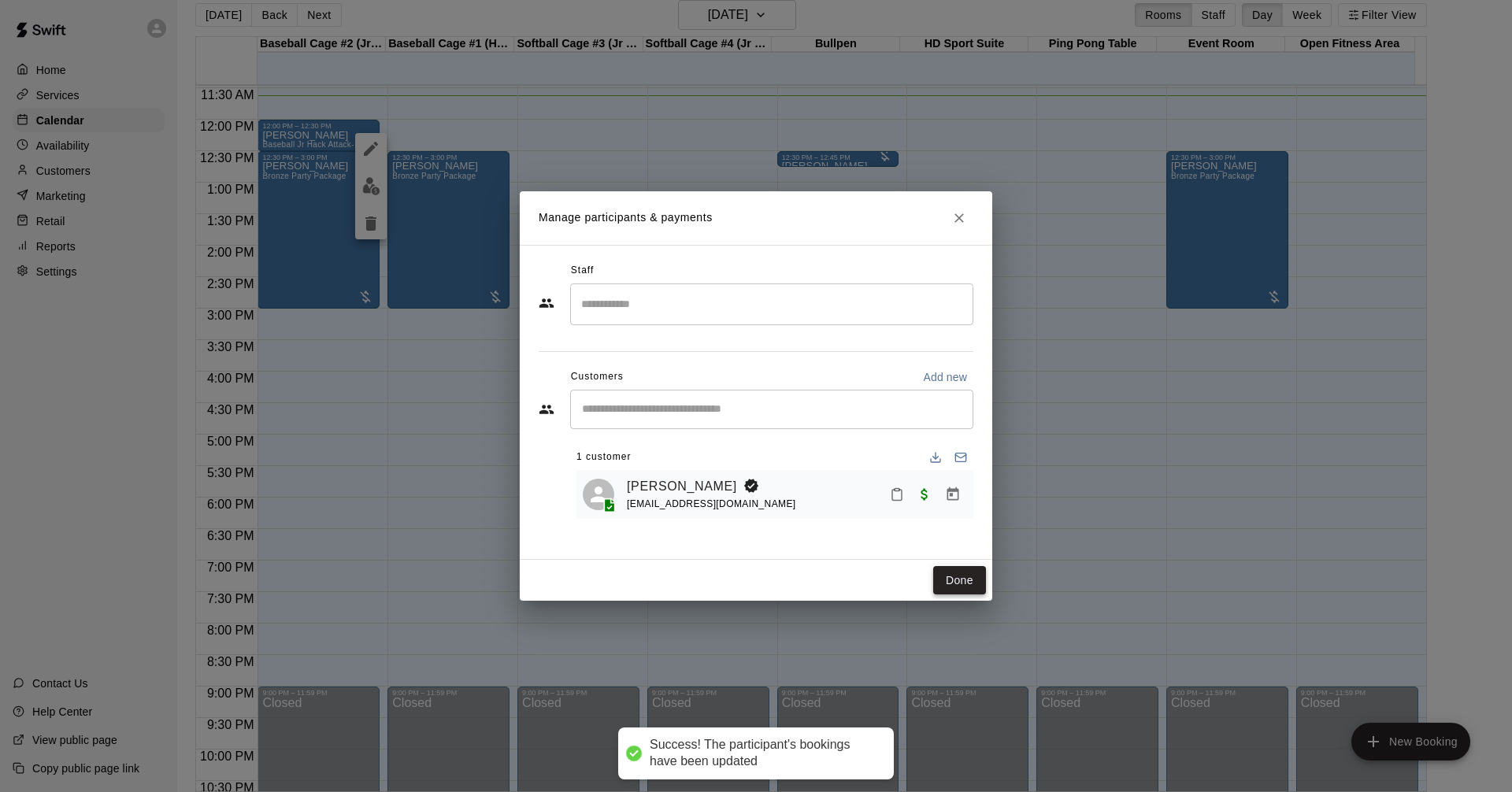
click at [967, 583] on button "Done" at bounding box center [959, 580] width 53 height 29
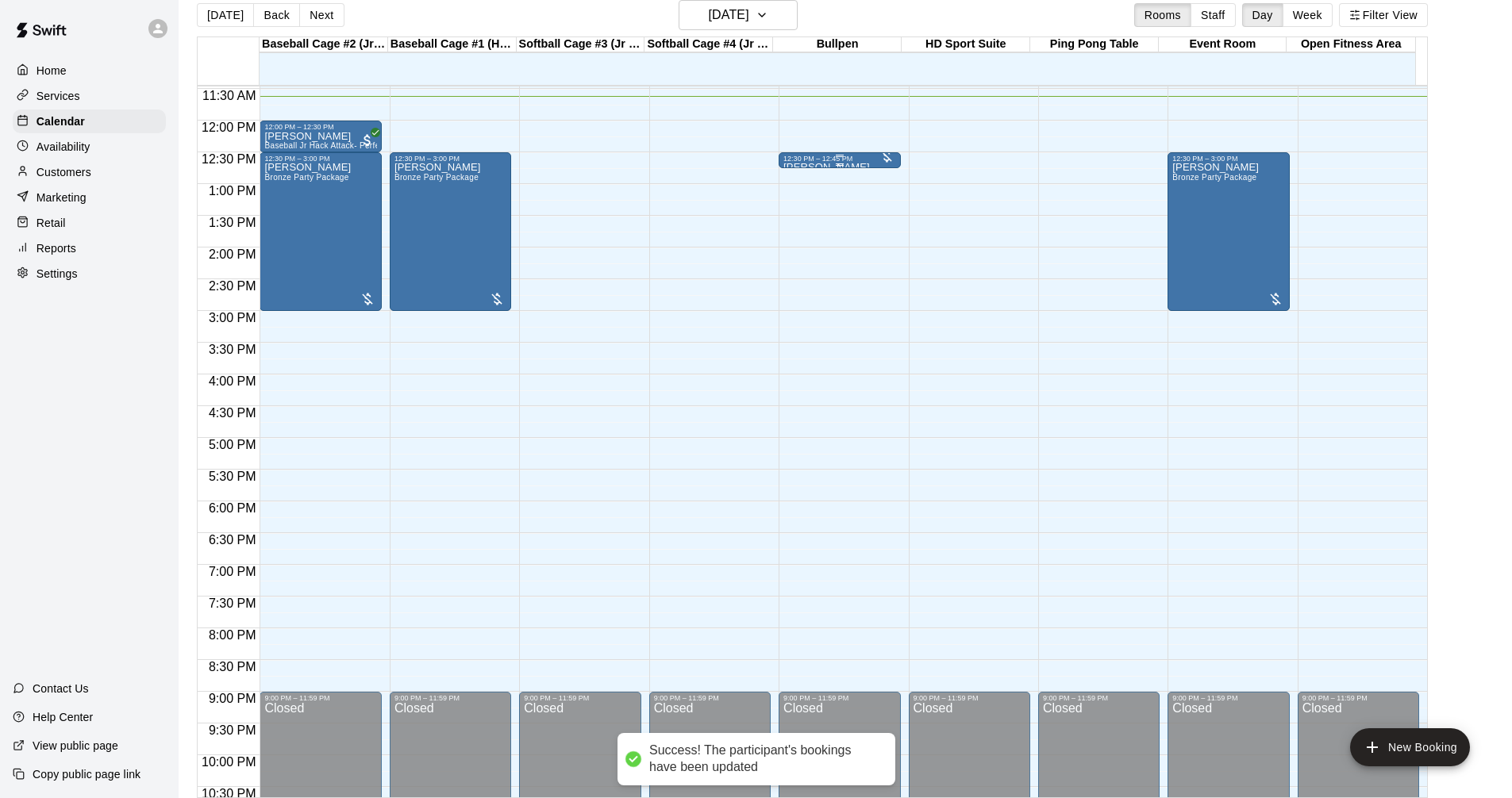
click at [886, 158] on div at bounding box center [887, 156] width 16 height 16
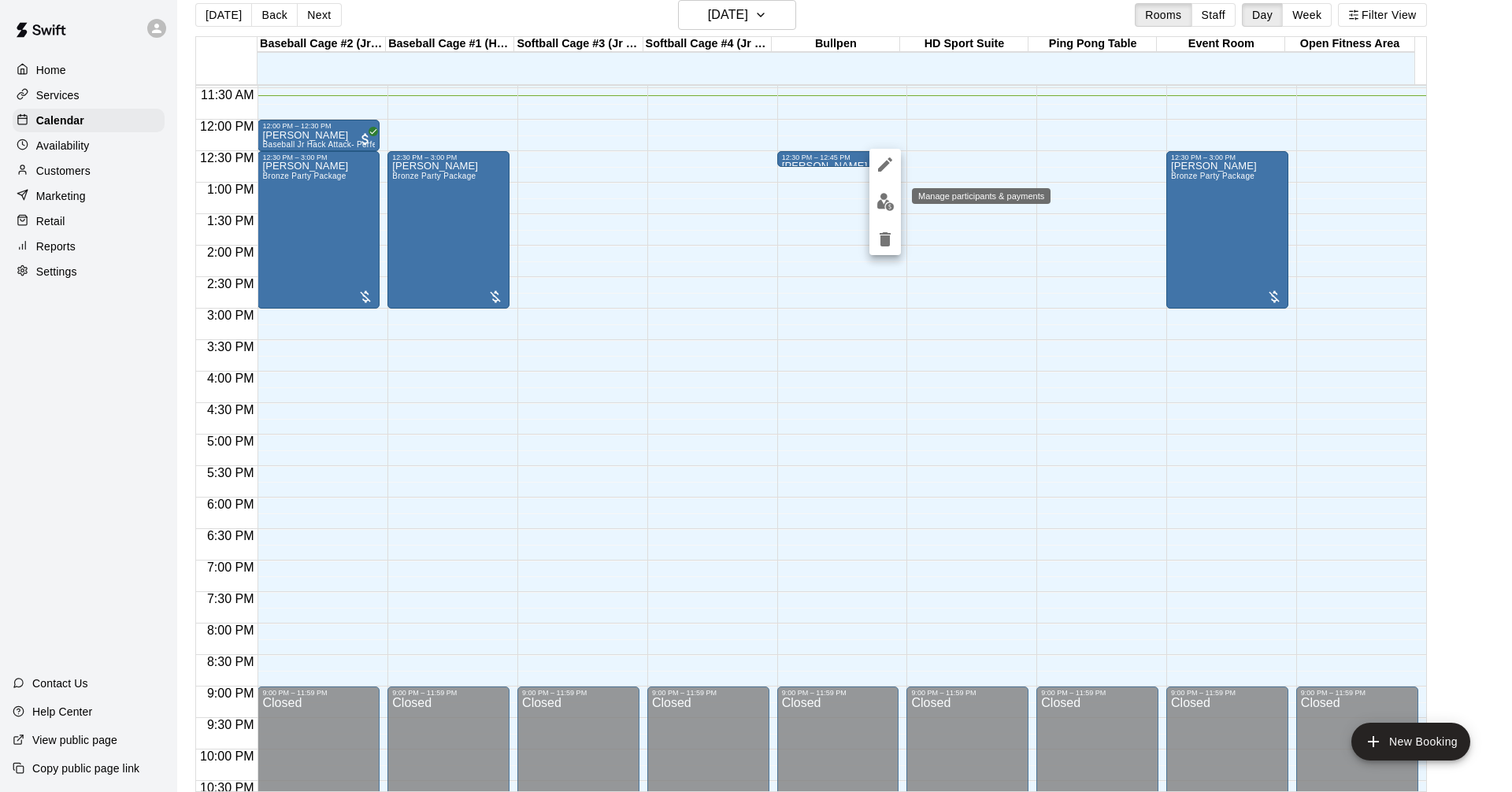
click at [889, 199] on img "edit" at bounding box center [885, 202] width 18 height 18
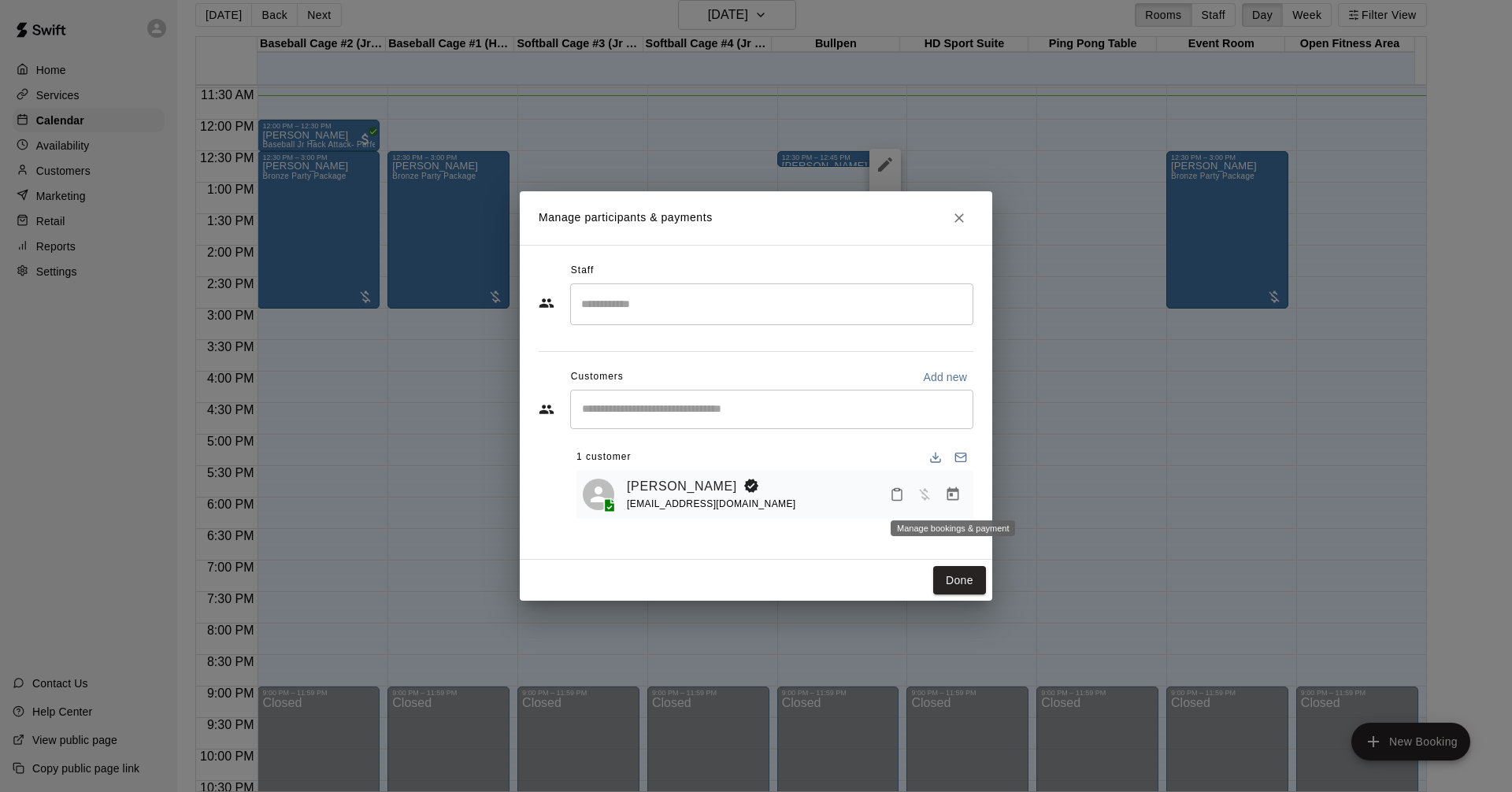
click at [945, 491] on icon "Manage bookings & payment" at bounding box center [952, 495] width 16 height 16
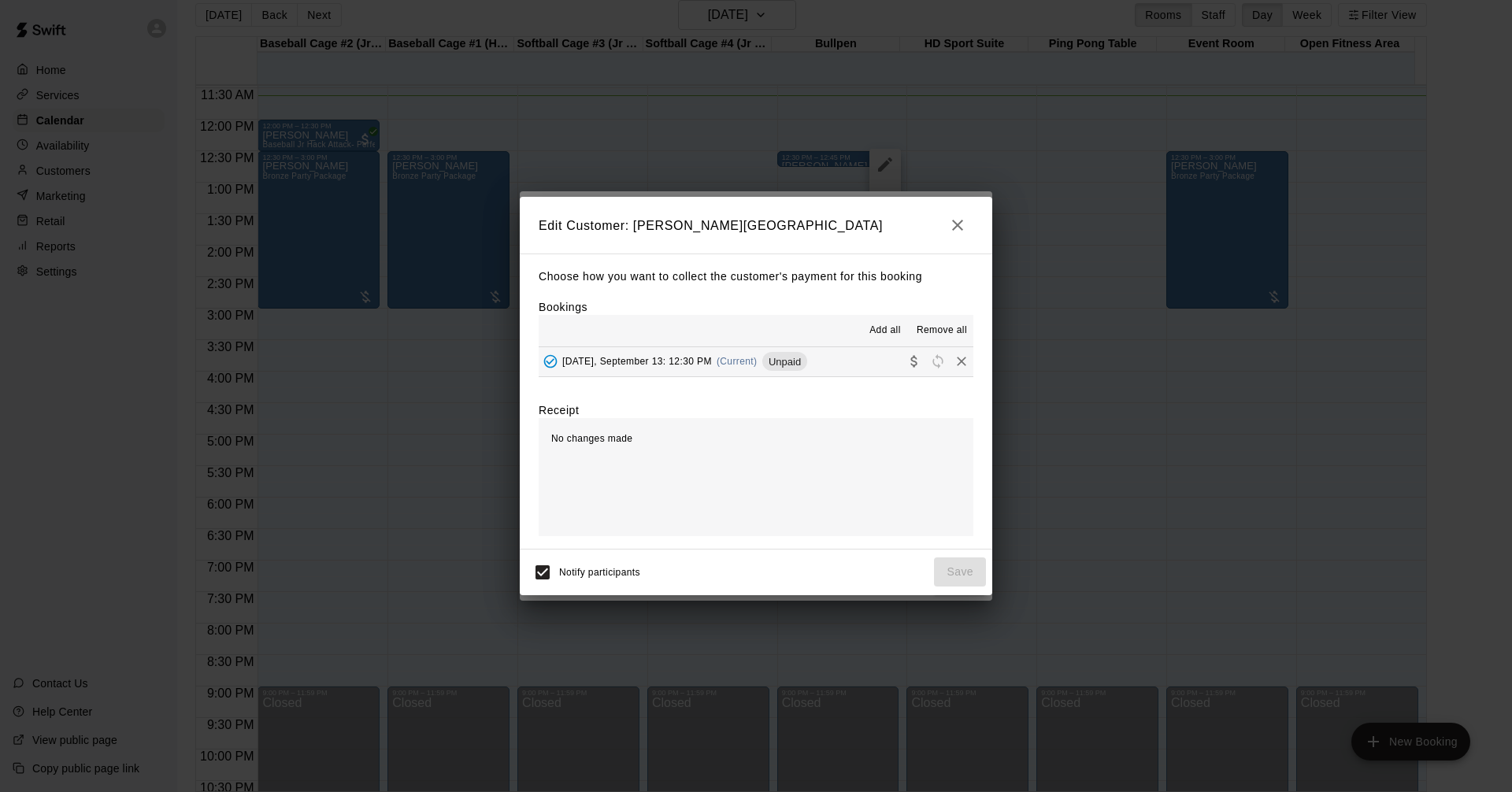
click at [528, 365] on div "Choose how you want to collect the customer's payment for this booking Bookings…" at bounding box center [756, 402] width 473 height 296
click at [560, 360] on button "Added - Collect Payment" at bounding box center [550, 361] width 24 height 24
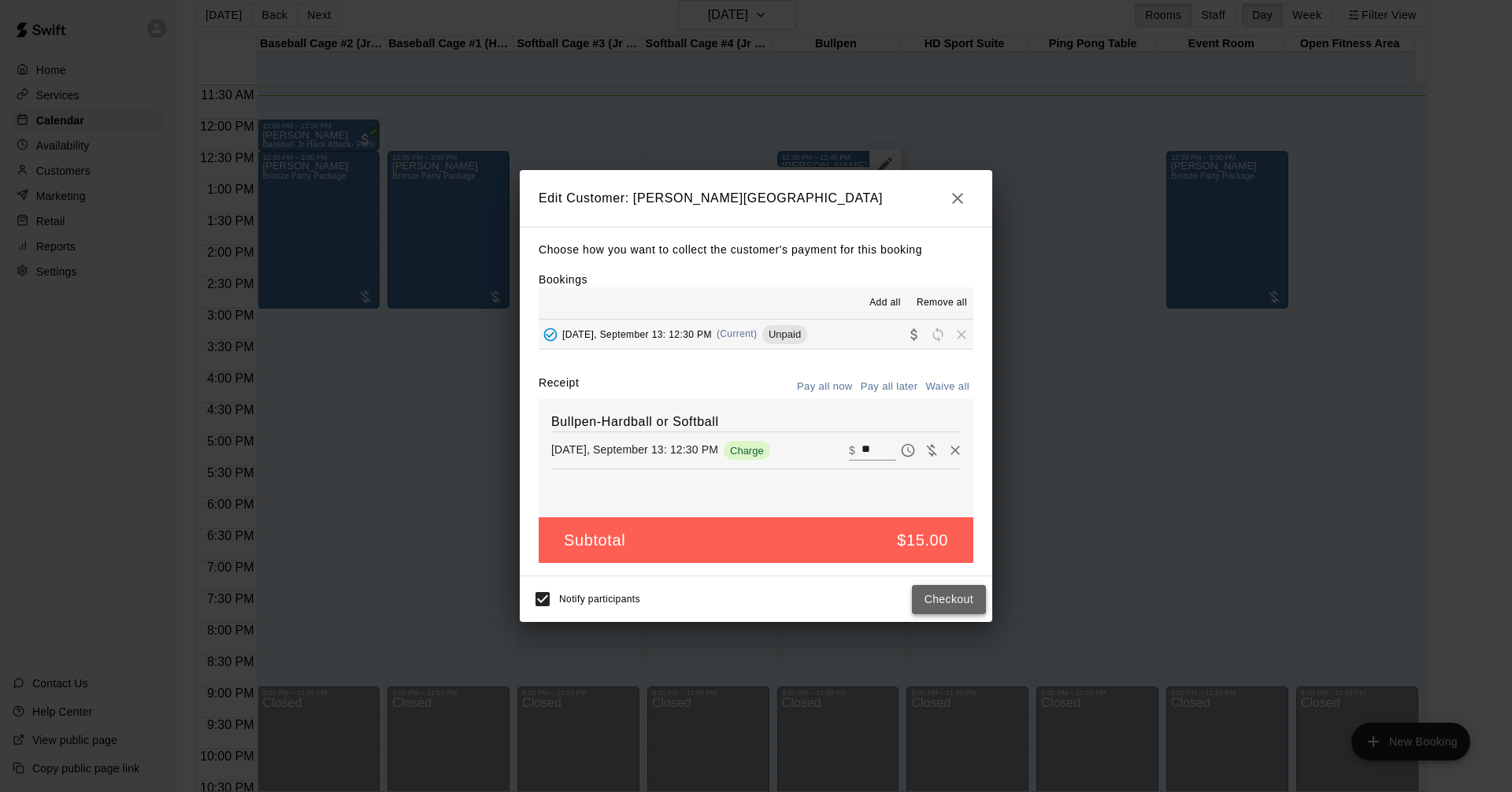
click at [947, 597] on button "Checkout" at bounding box center [948, 599] width 74 height 29
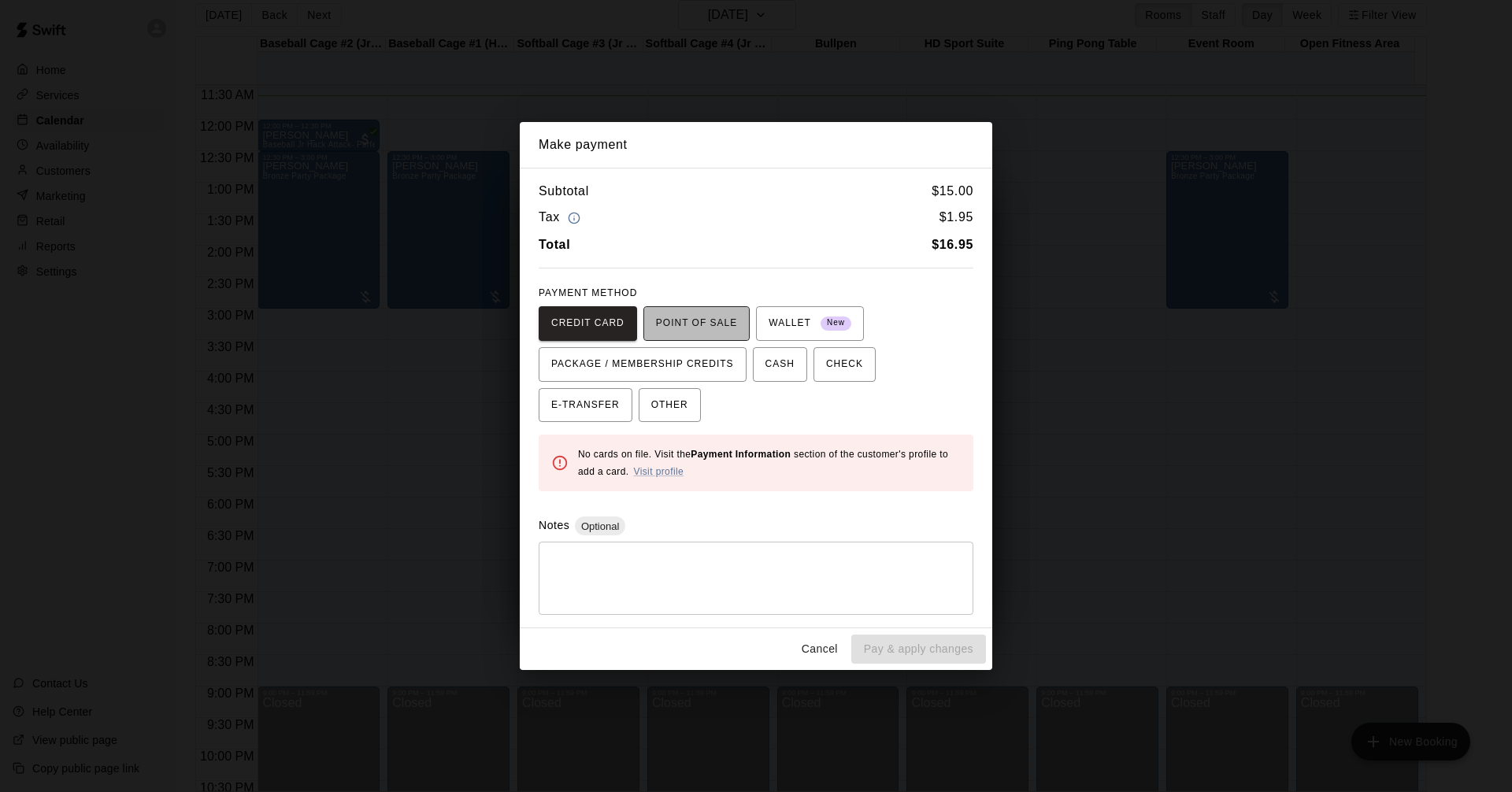
click at [716, 331] on span "POINT OF SALE" at bounding box center [696, 323] width 81 height 25
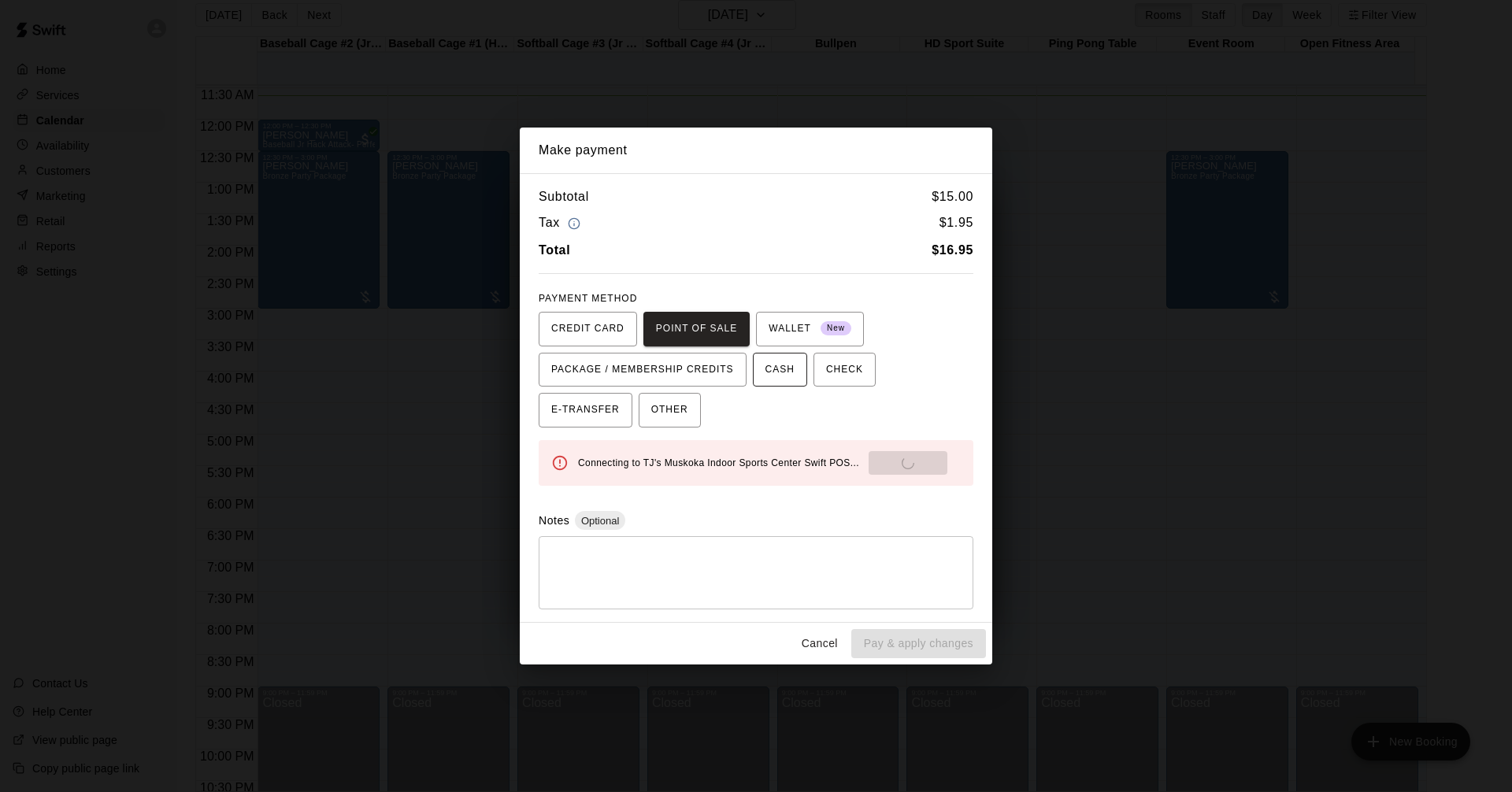
click at [765, 369] on span "CASH" at bounding box center [779, 370] width 29 height 25
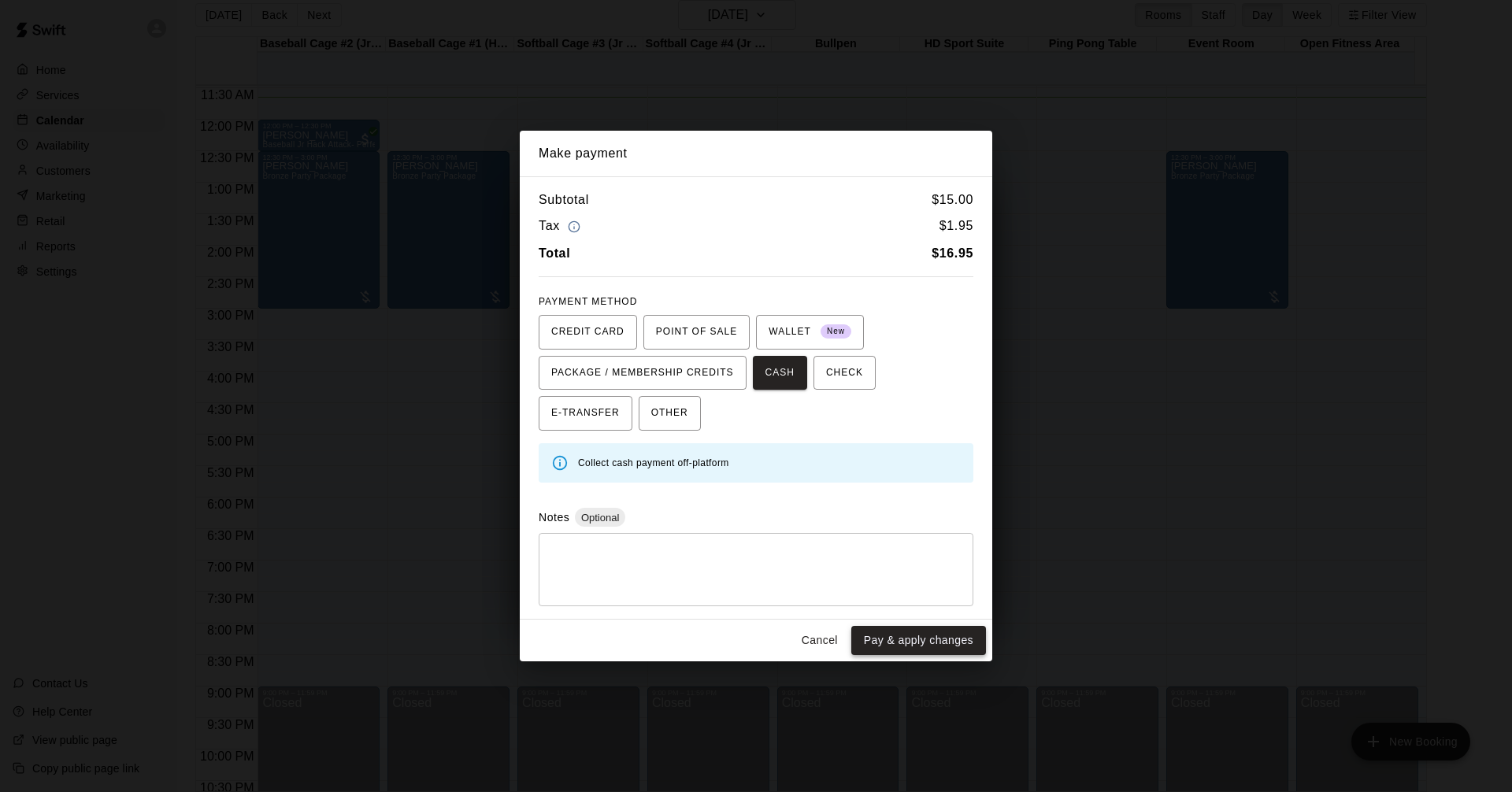
click at [942, 651] on button "Pay & apply changes" at bounding box center [918, 640] width 134 height 29
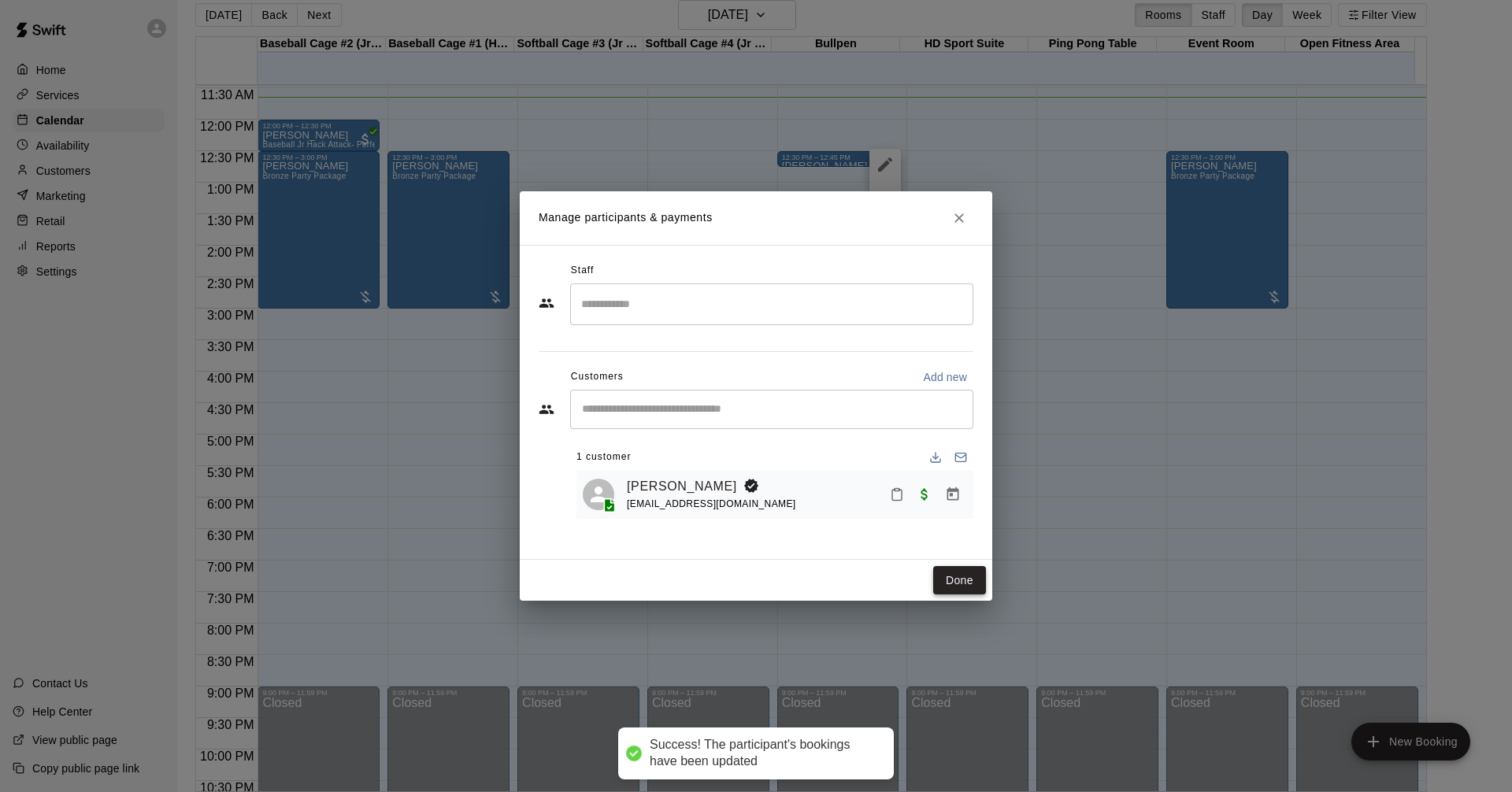
click at [952, 583] on button "Done" at bounding box center [959, 580] width 53 height 29
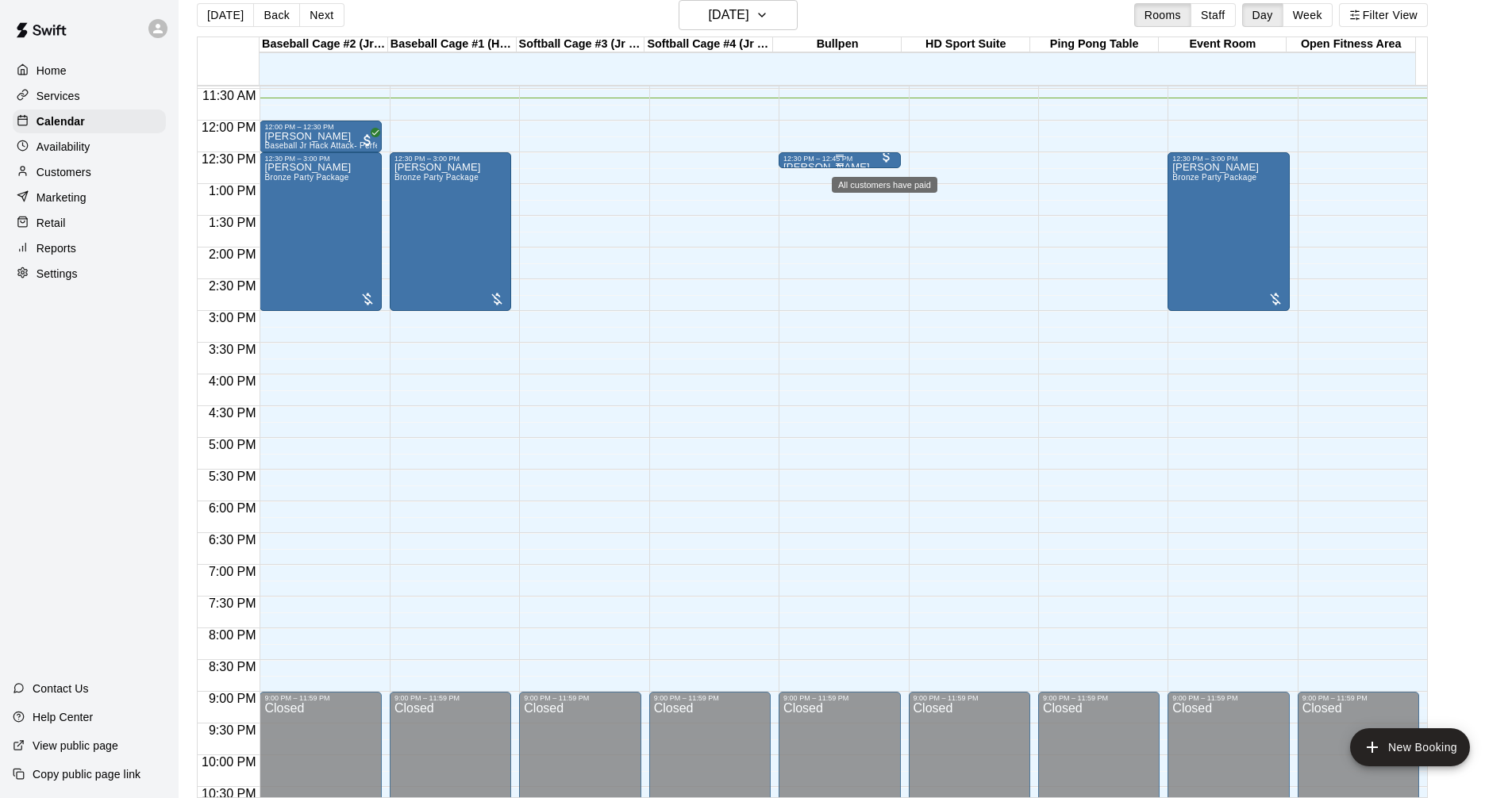
click at [880, 160] on span "All customers have paid" at bounding box center [887, 156] width 16 height 16
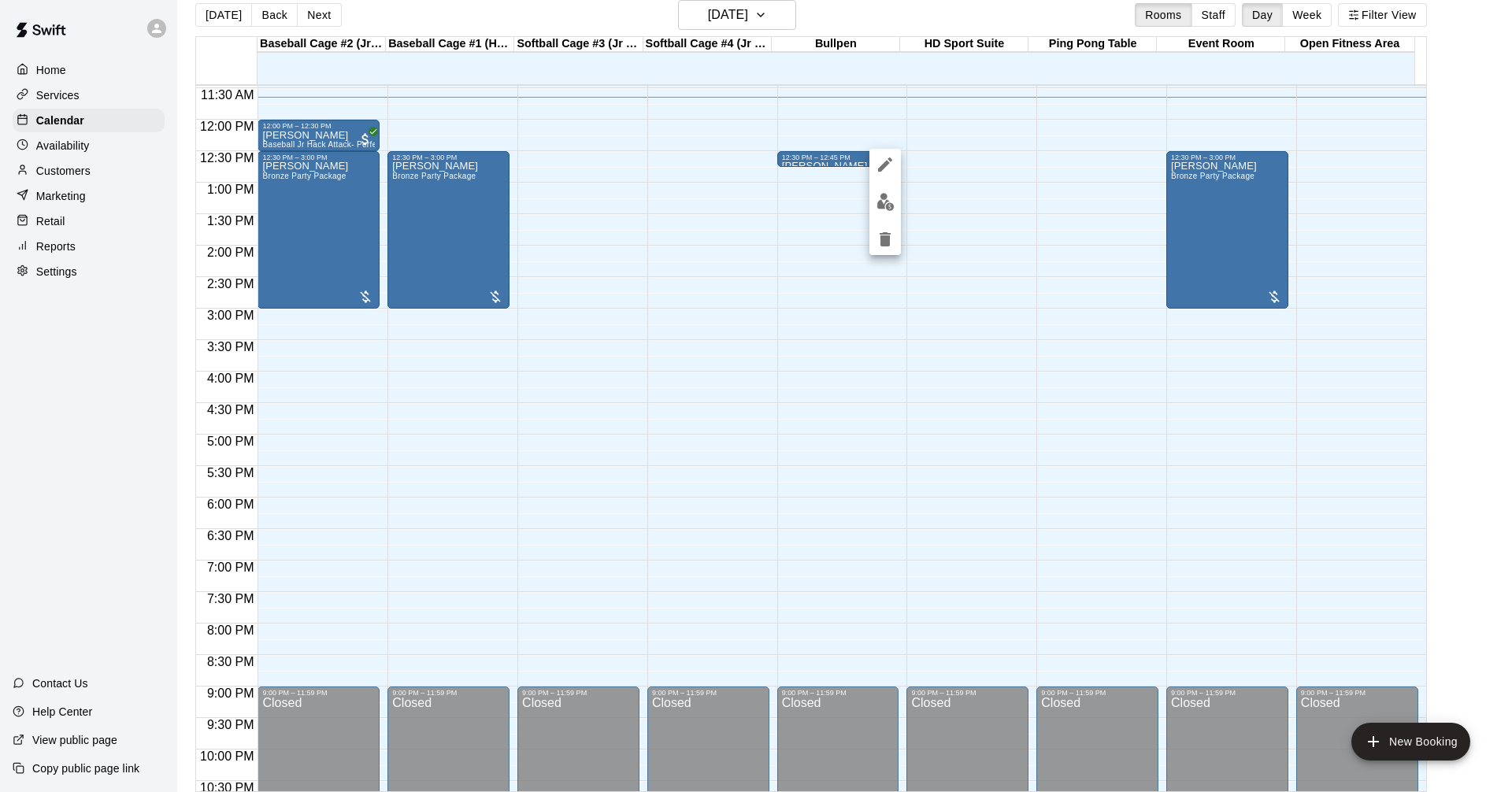
click at [792, 195] on div at bounding box center [756, 396] width 1512 height 792
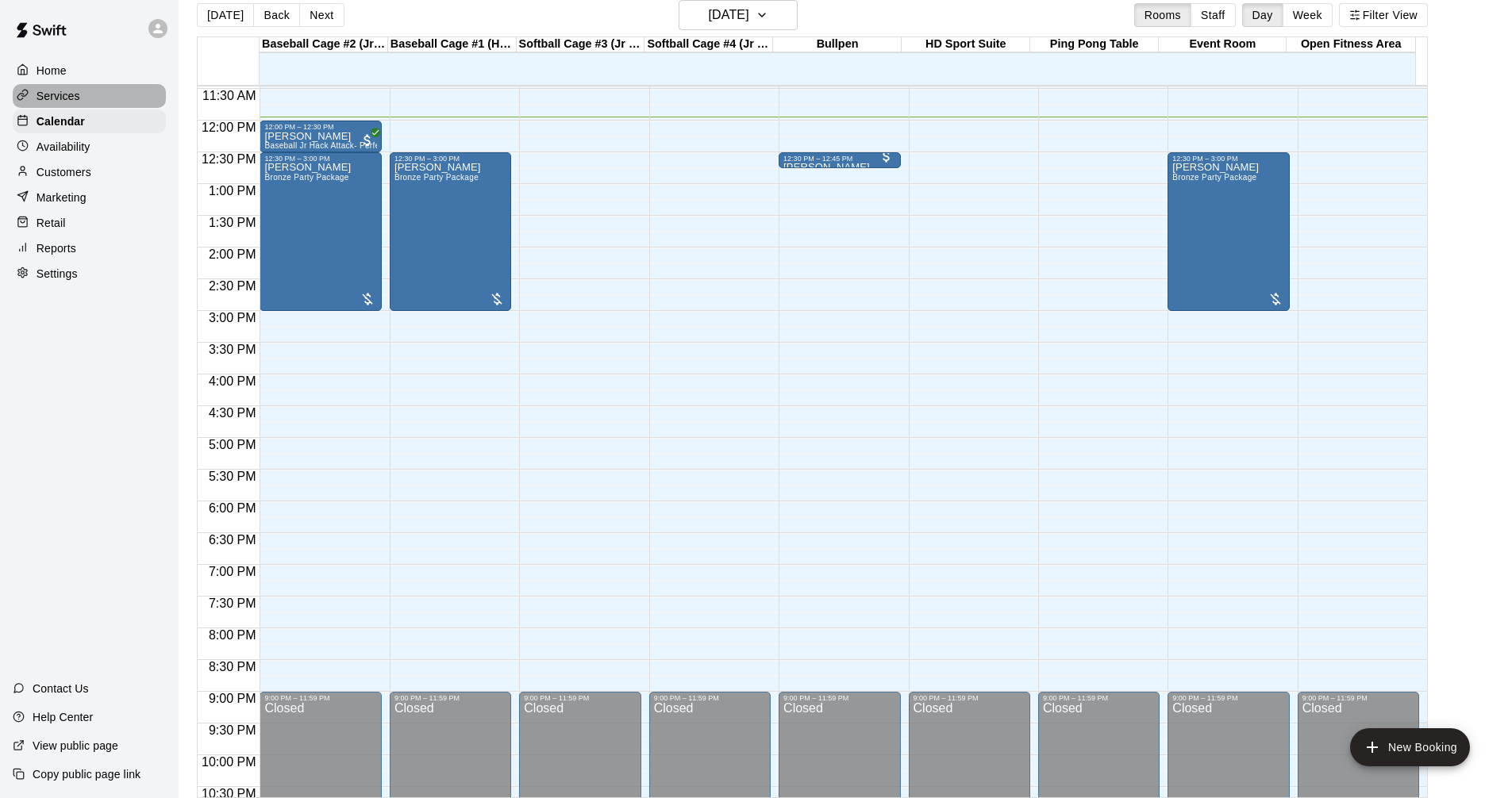
click at [80, 103] on div "Services" at bounding box center [89, 96] width 153 height 24
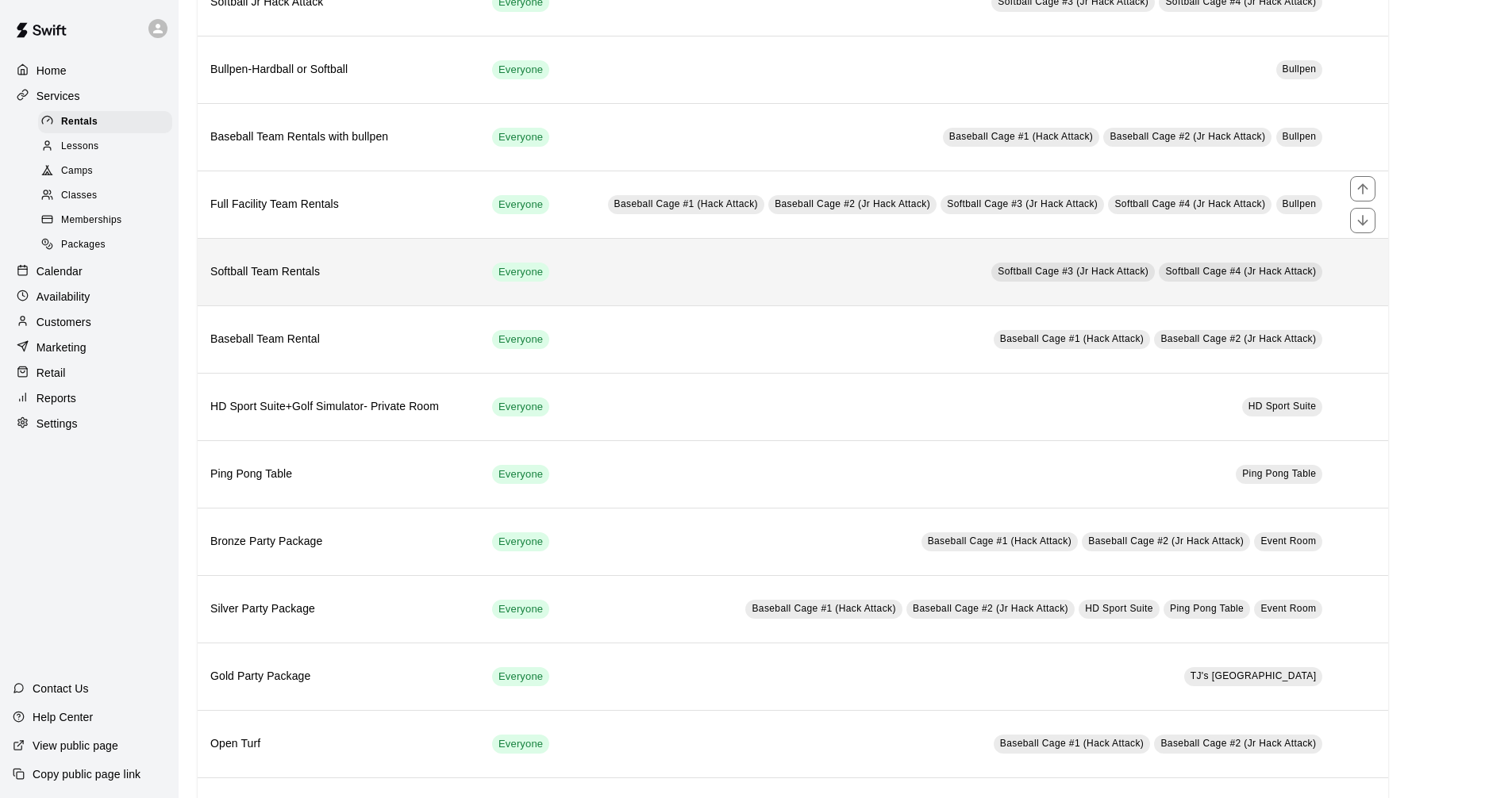
scroll to position [397, 0]
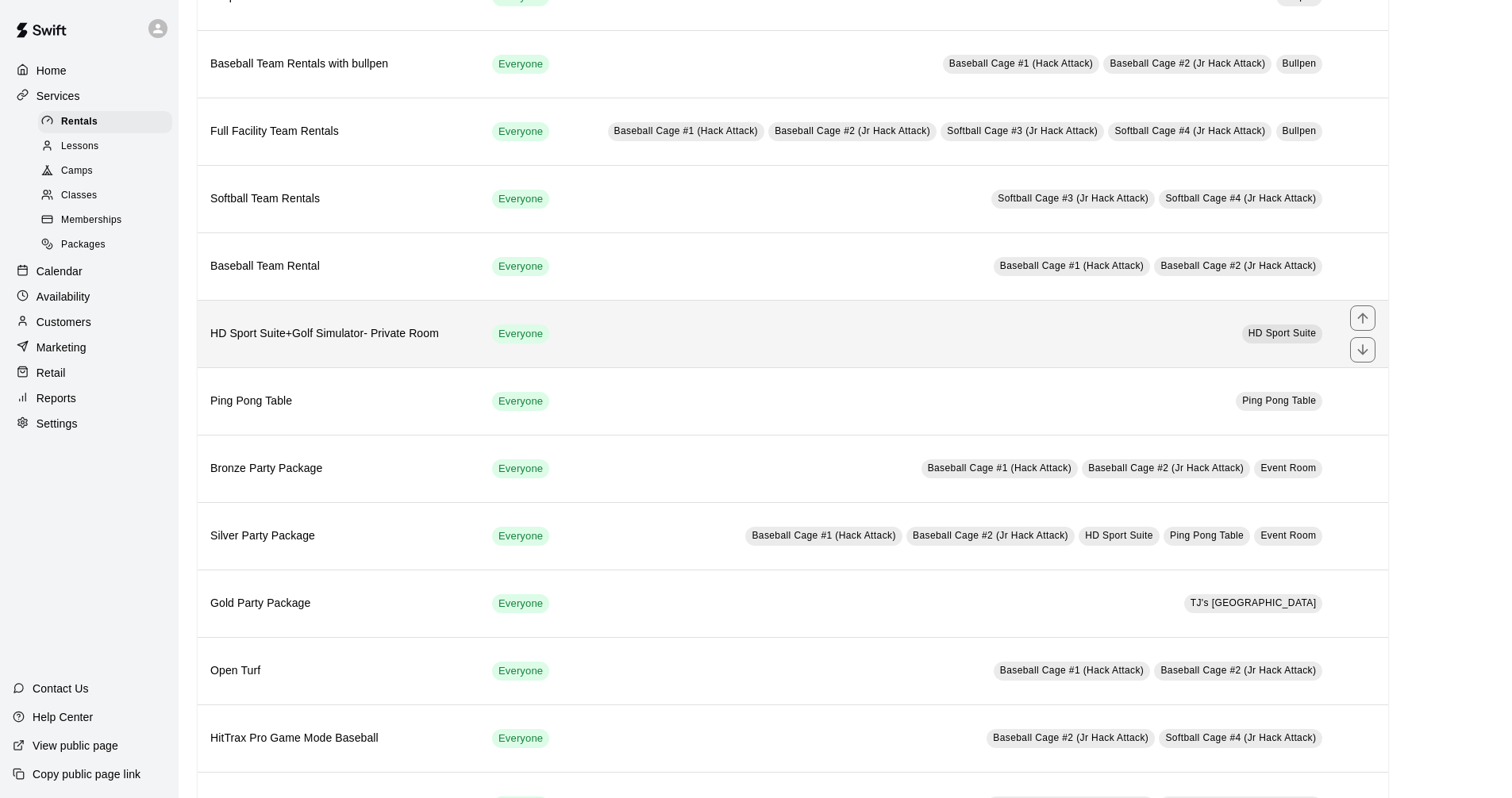
click at [445, 330] on h6 "HD Sport Suite+Golf Simulator- Private Room" at bounding box center [339, 334] width 257 height 18
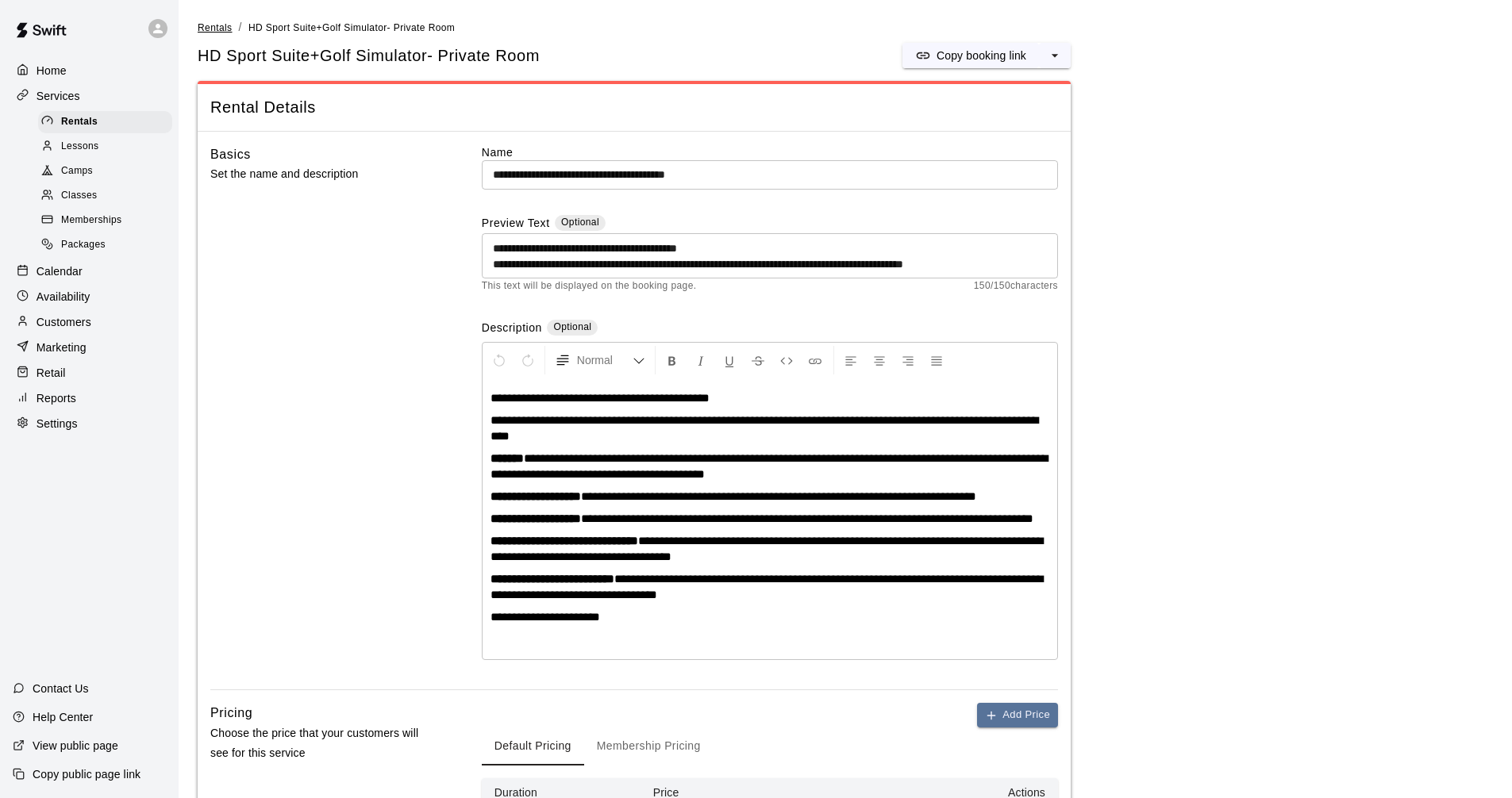
click at [220, 31] on link "Rentals" at bounding box center [215, 27] width 35 height 13
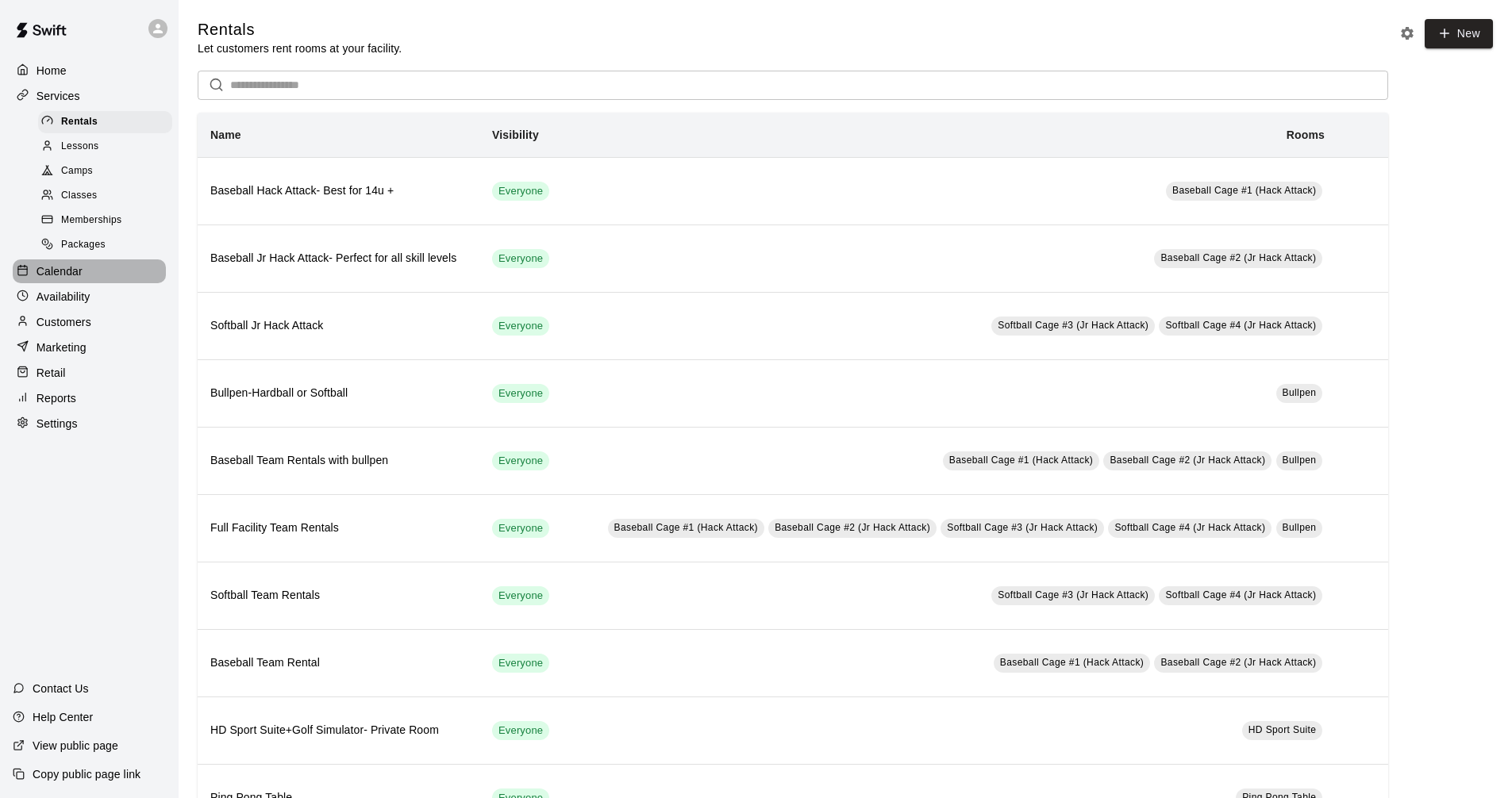
click at [69, 280] on p "Calendar" at bounding box center [60, 272] width 46 height 16
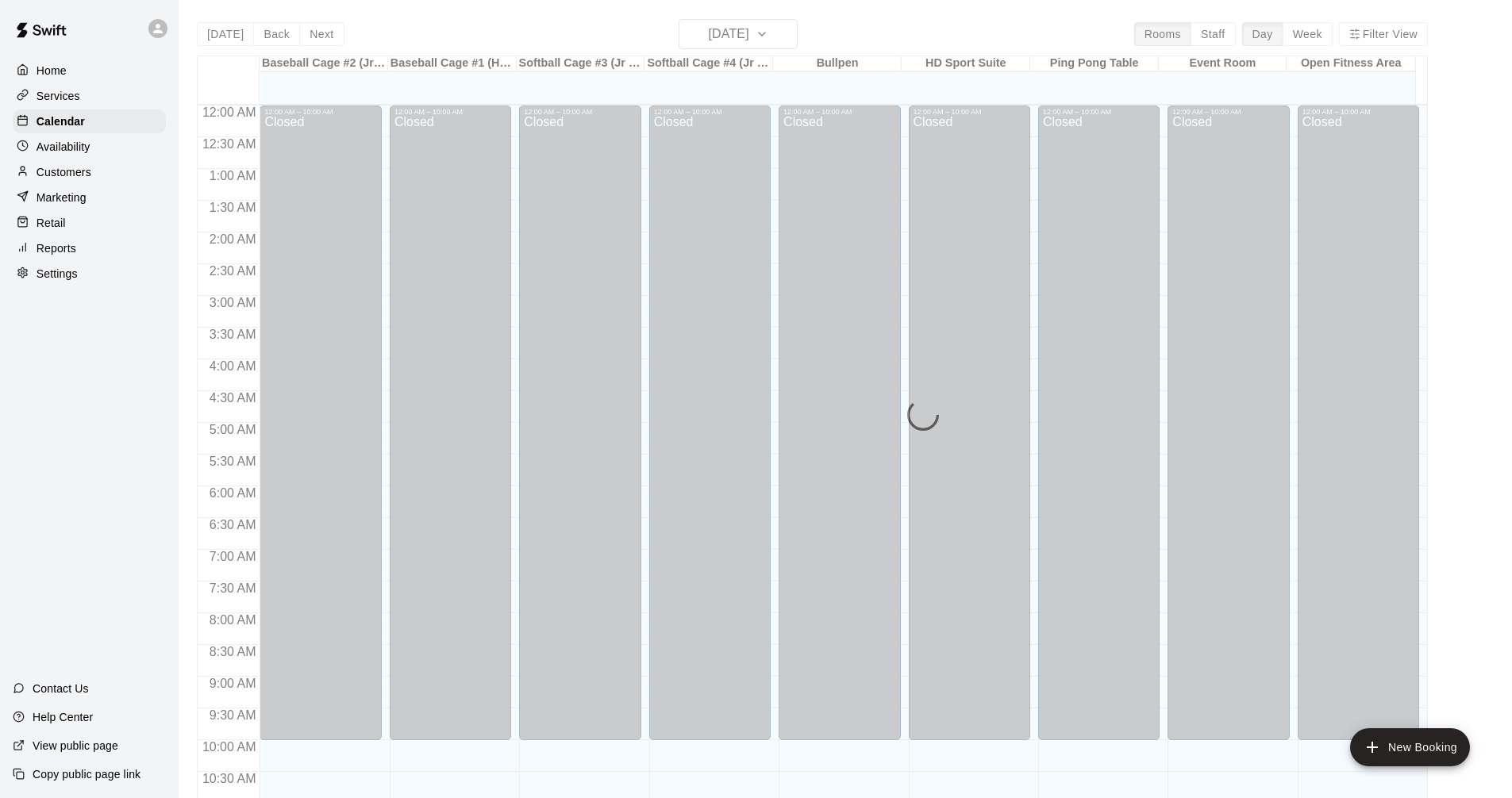
scroll to position [758, 0]
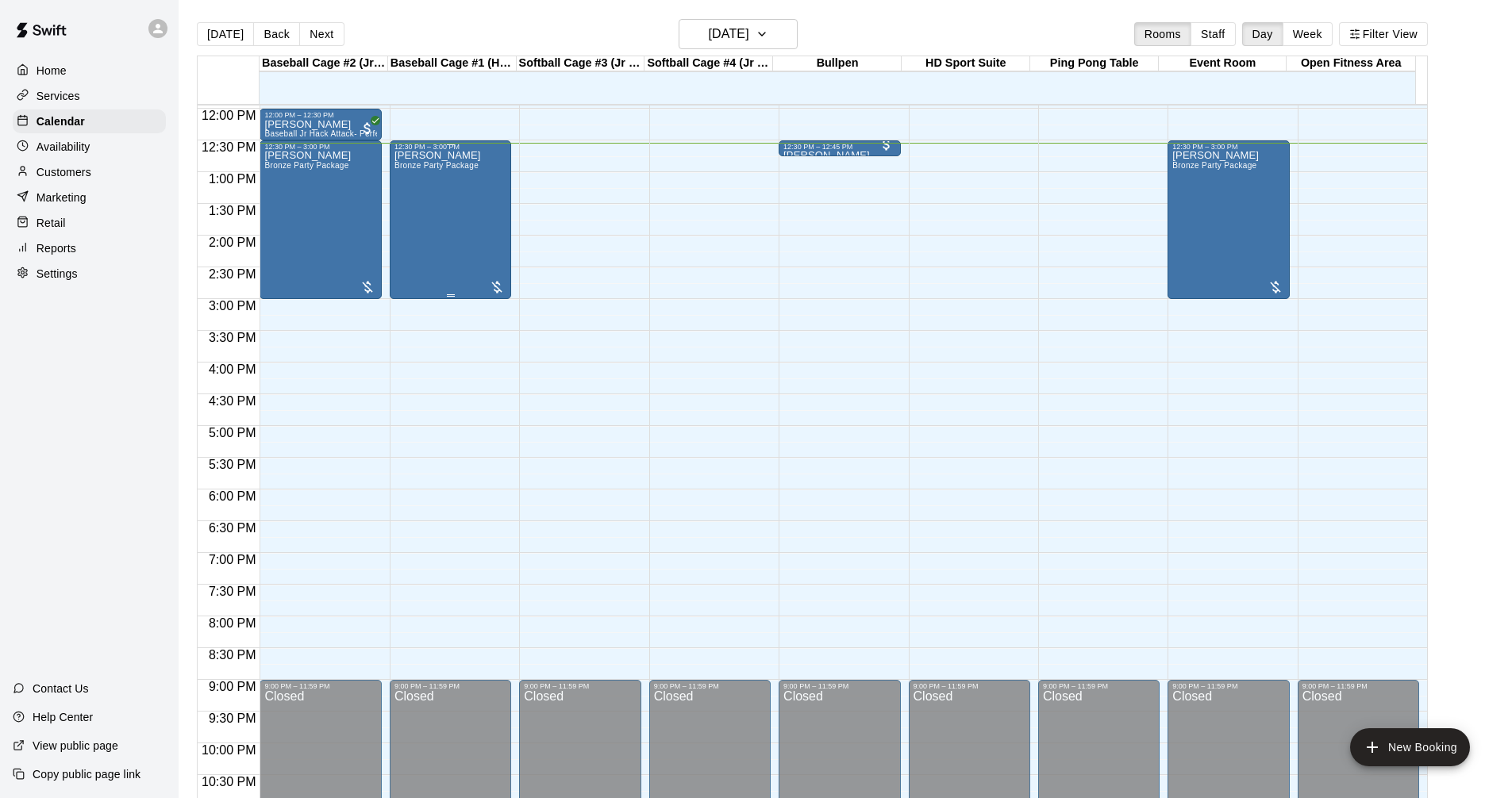
click at [492, 284] on div at bounding box center [497, 288] width 16 height 16
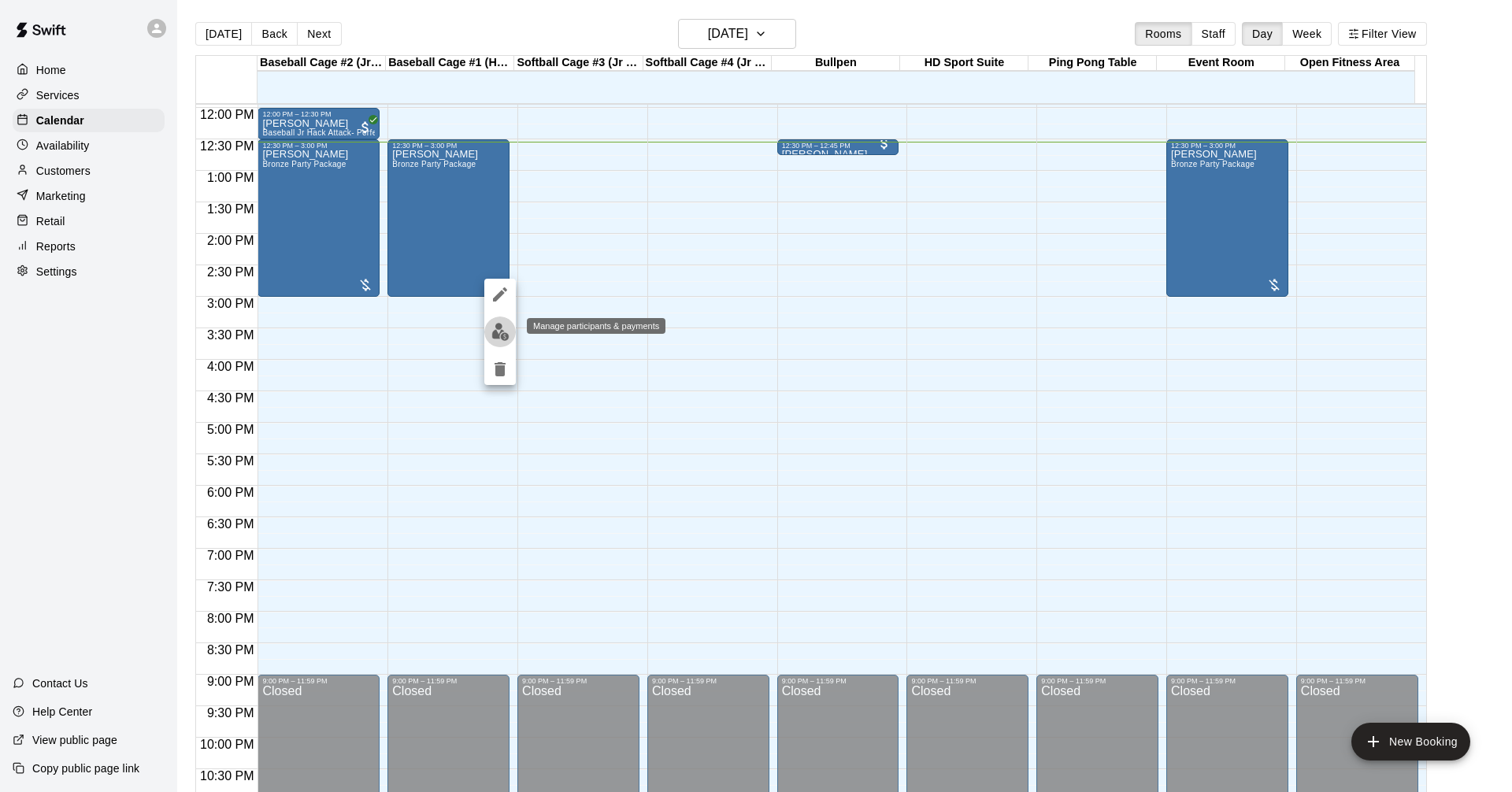
click at [507, 341] on button "edit" at bounding box center [500, 331] width 32 height 31
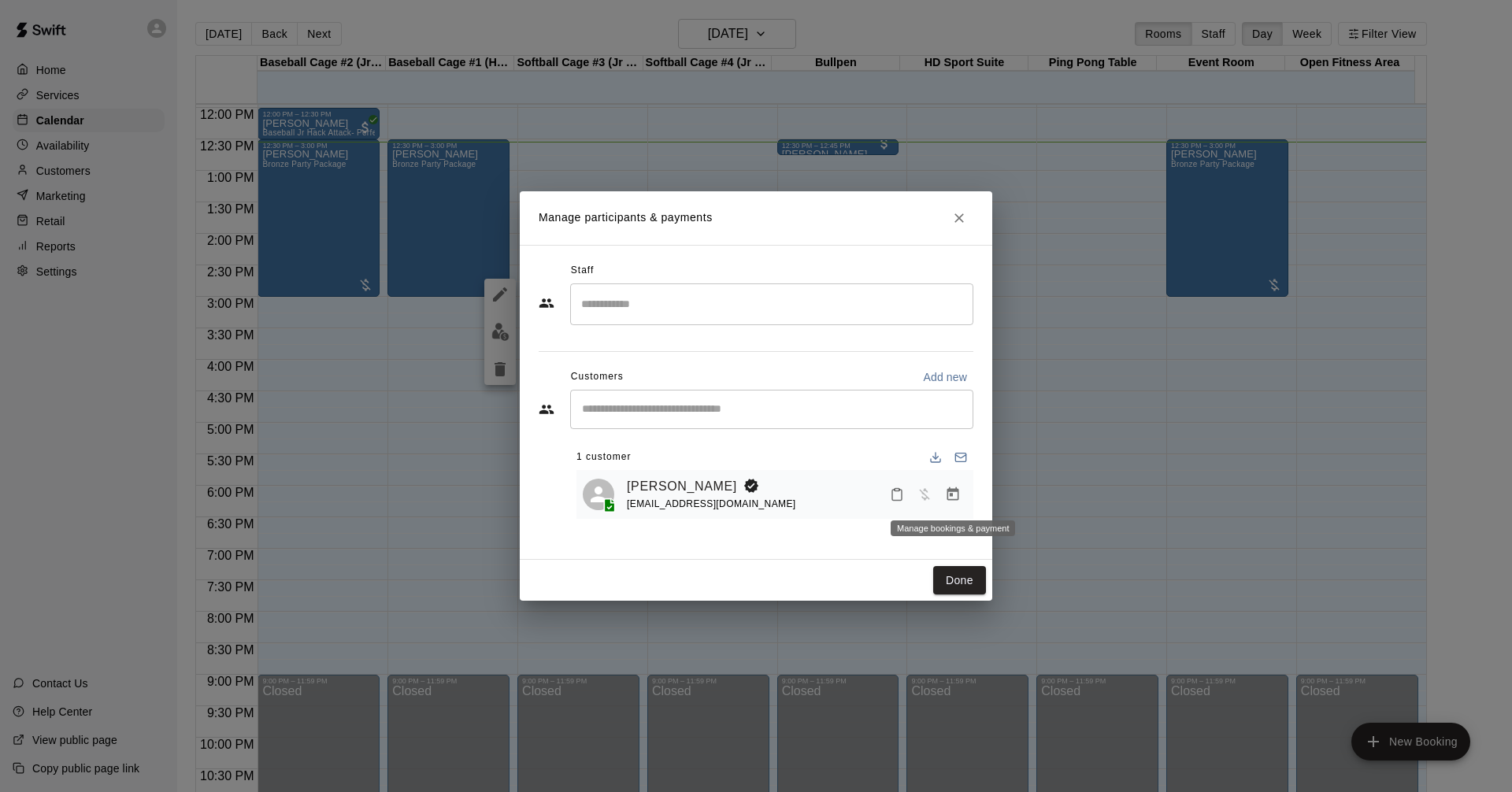
click at [952, 492] on icon "Manage bookings & payment" at bounding box center [952, 494] width 12 height 13
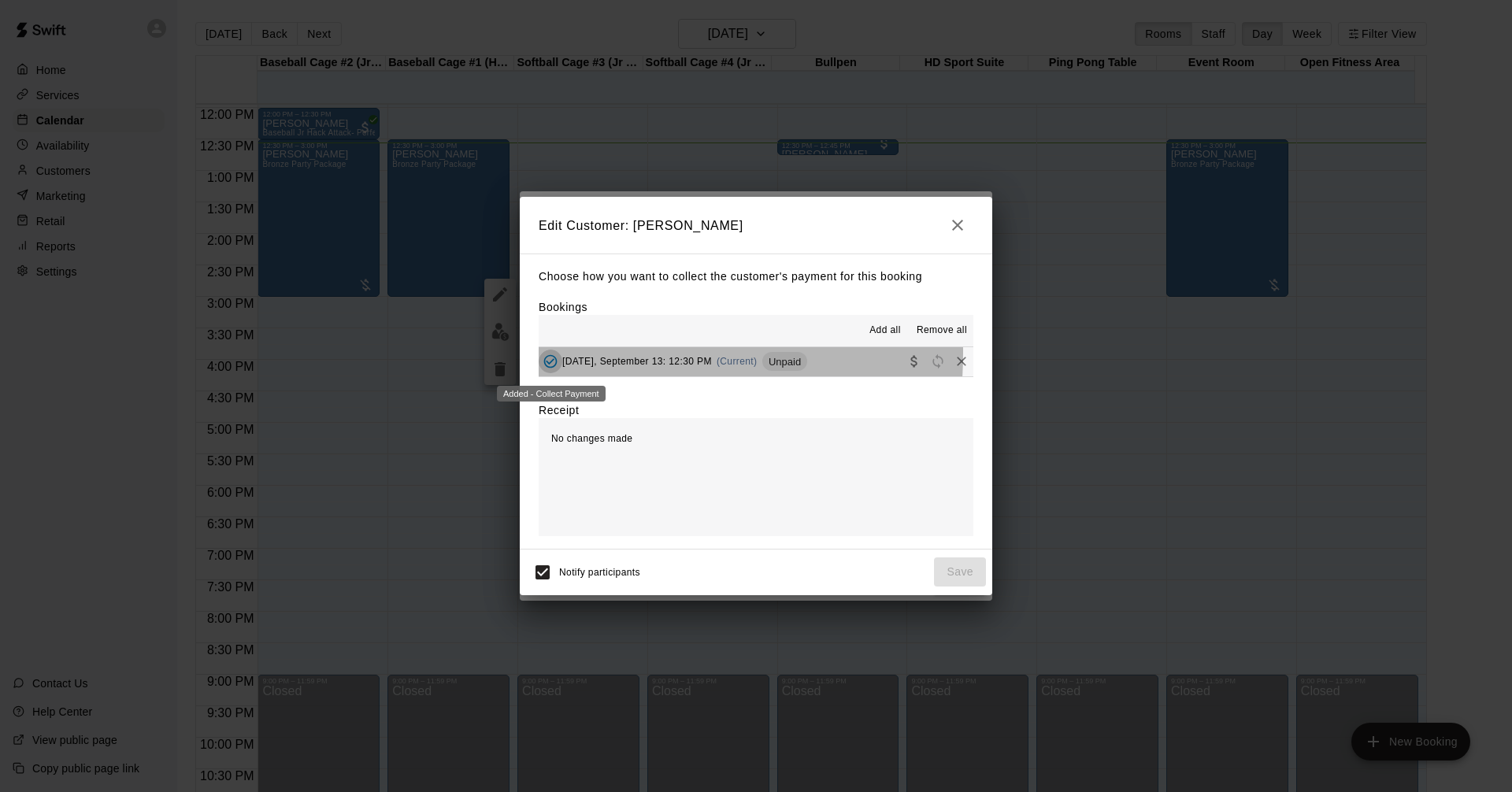
click at [544, 354] on button "Added - Collect Payment" at bounding box center [550, 361] width 24 height 24
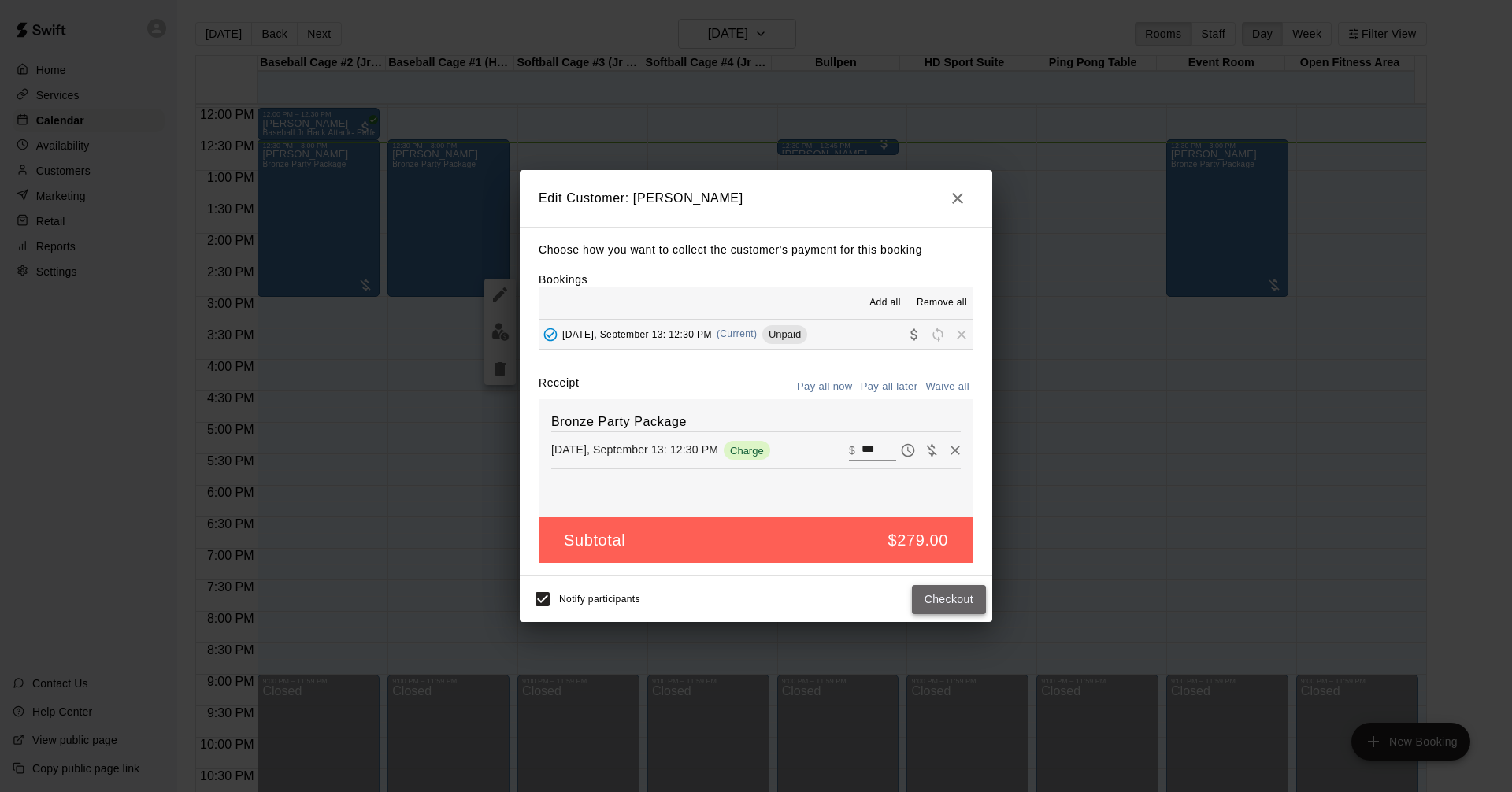
click at [982, 614] on button "Checkout" at bounding box center [948, 599] width 74 height 29
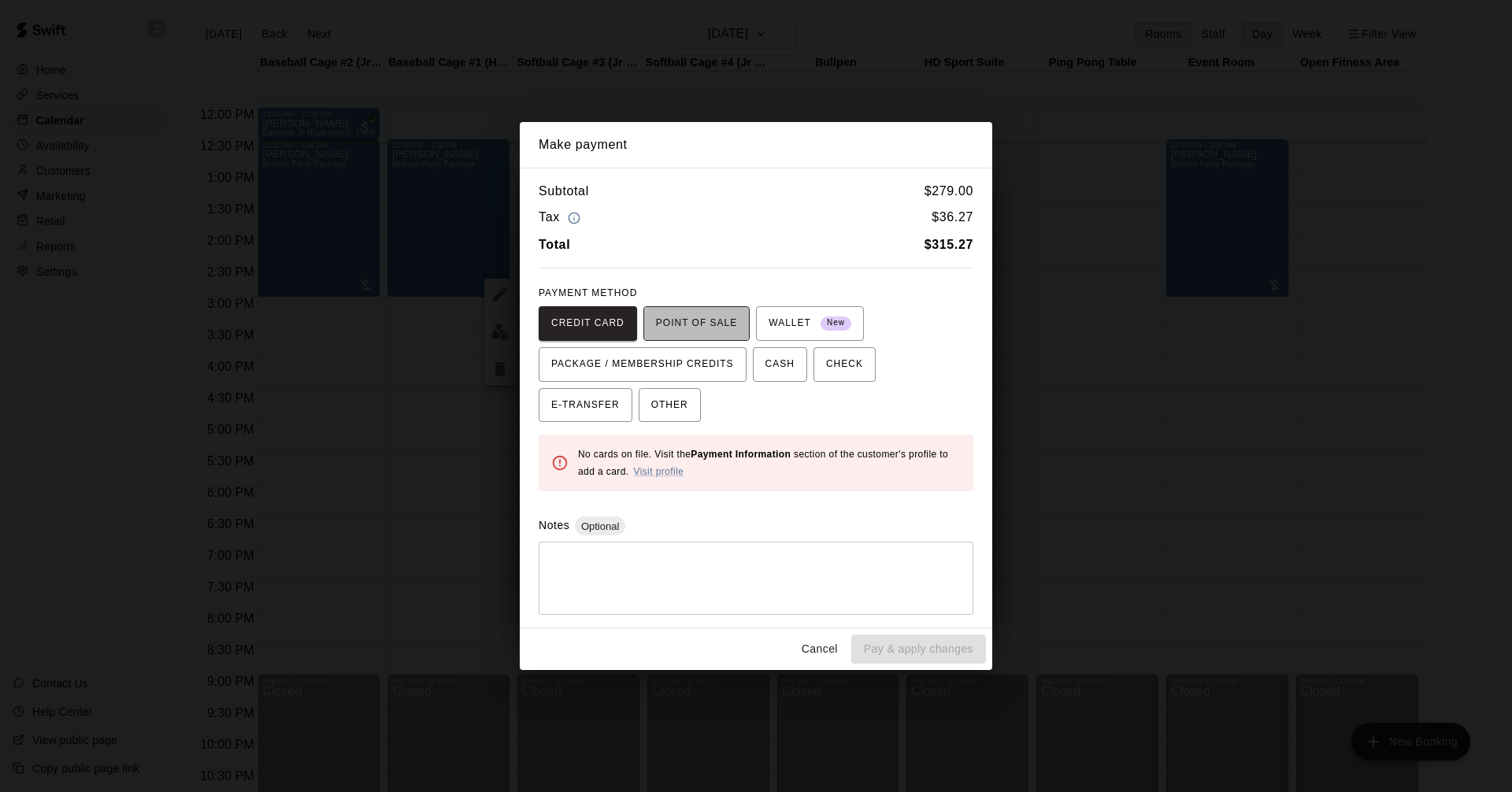
click at [707, 310] on button "POINT OF SALE" at bounding box center [696, 323] width 106 height 35
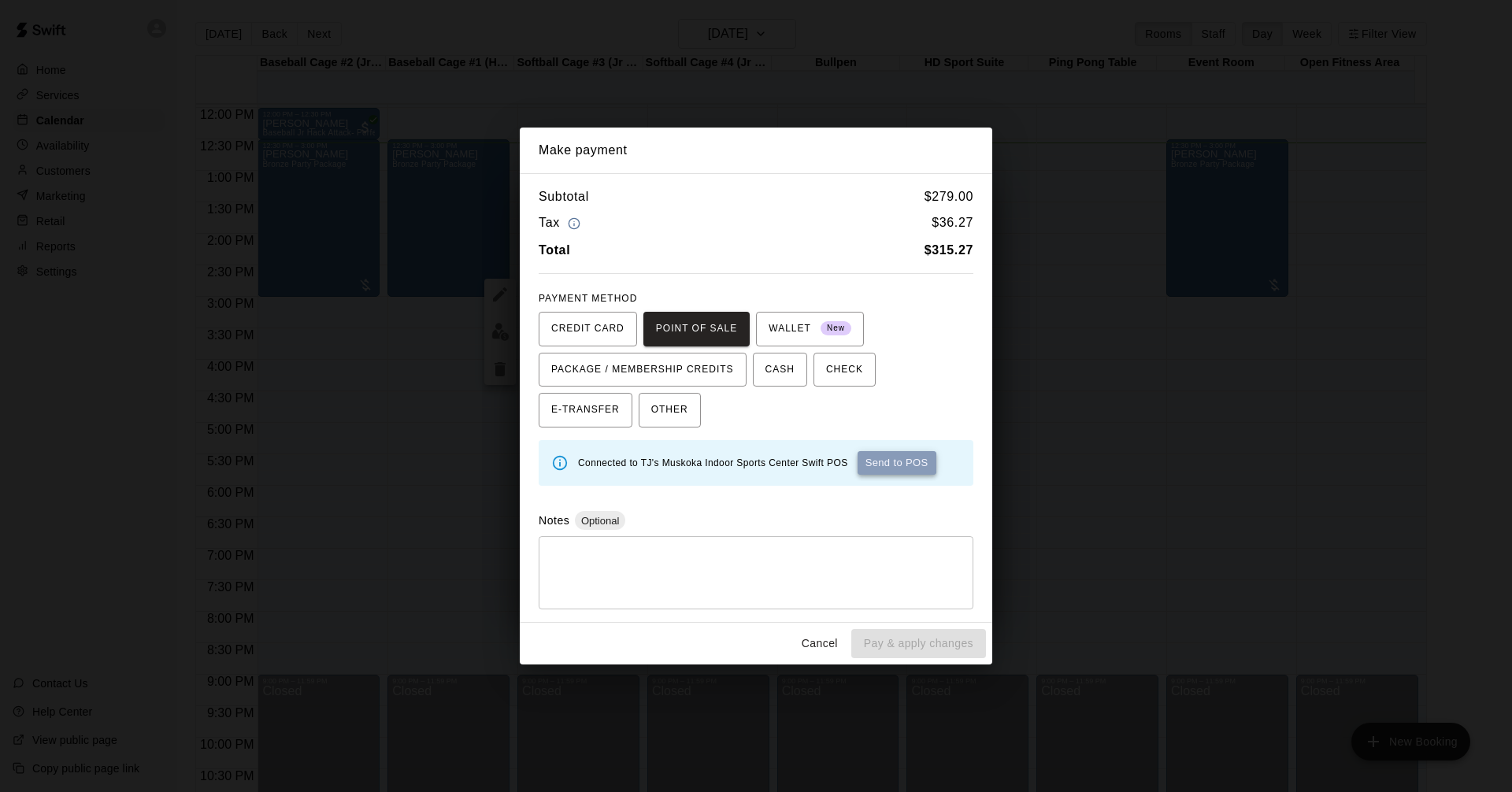
click at [922, 454] on button "Send to POS" at bounding box center [897, 463] width 79 height 24
click at [752, 462] on button "Send to POS" at bounding box center [727, 463] width 79 height 24
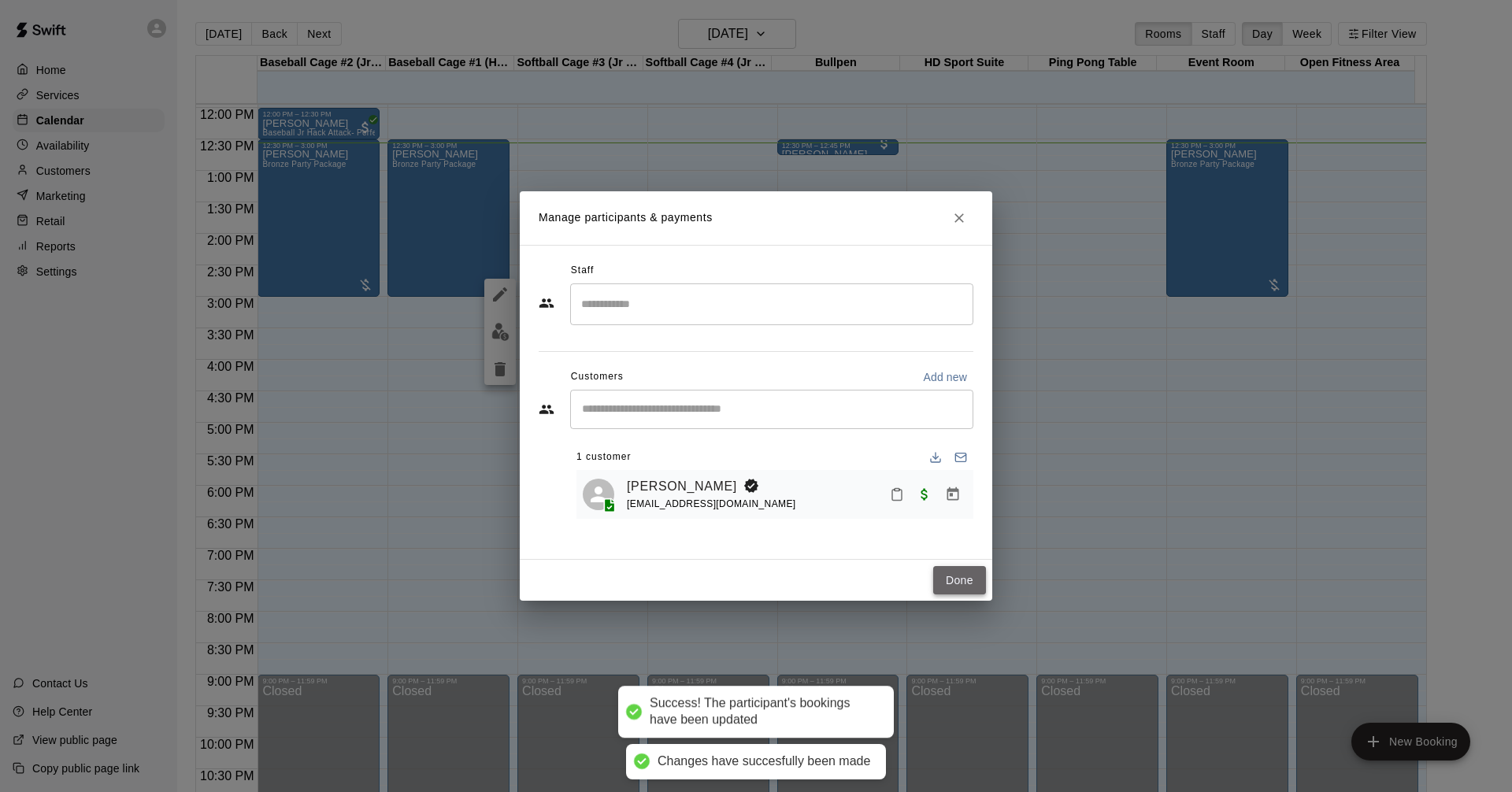
click at [974, 579] on button "Done" at bounding box center [959, 580] width 53 height 29
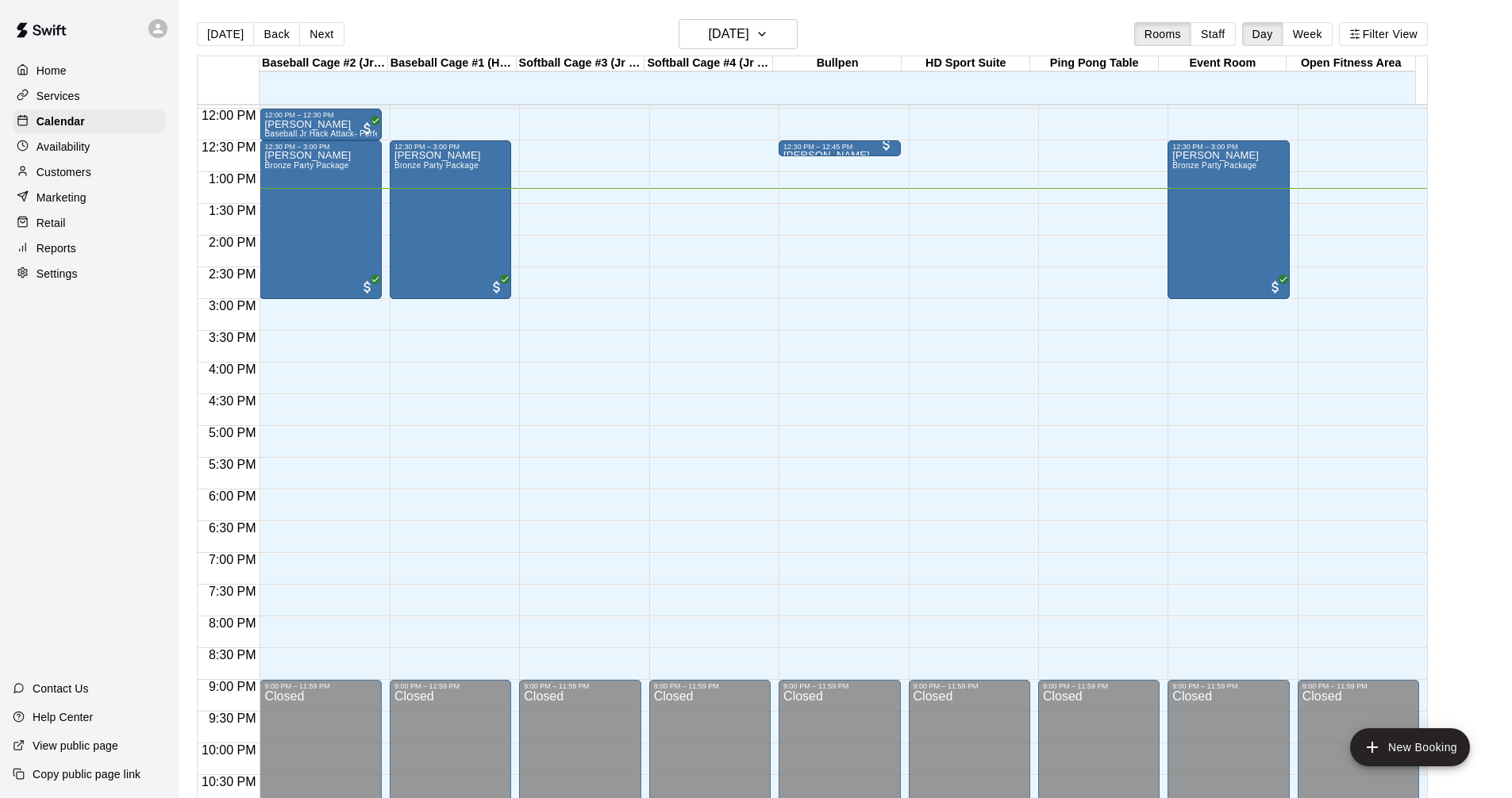
click at [70, 99] on p "Services" at bounding box center [58, 96] width 44 height 16
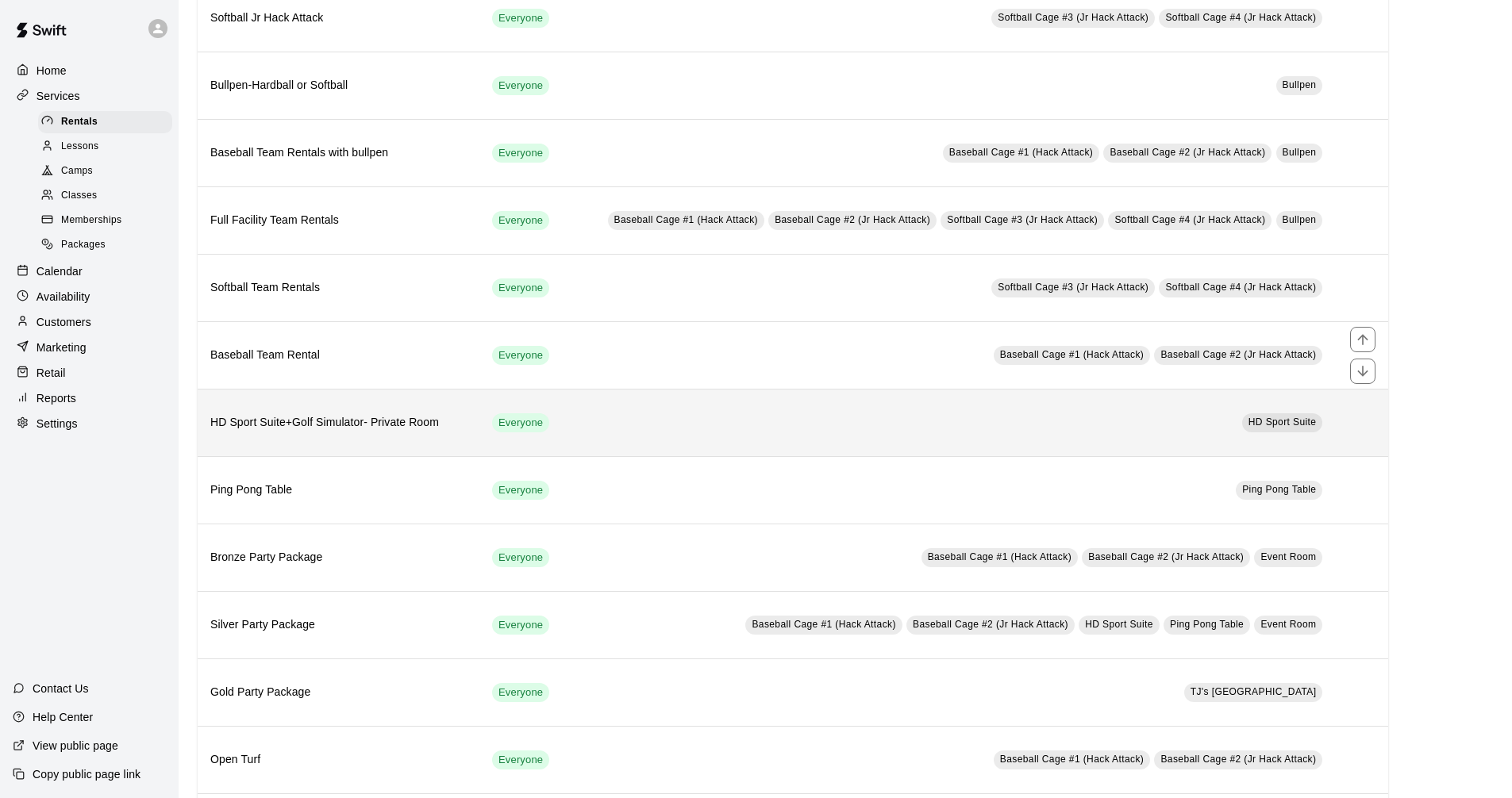
scroll to position [317, 0]
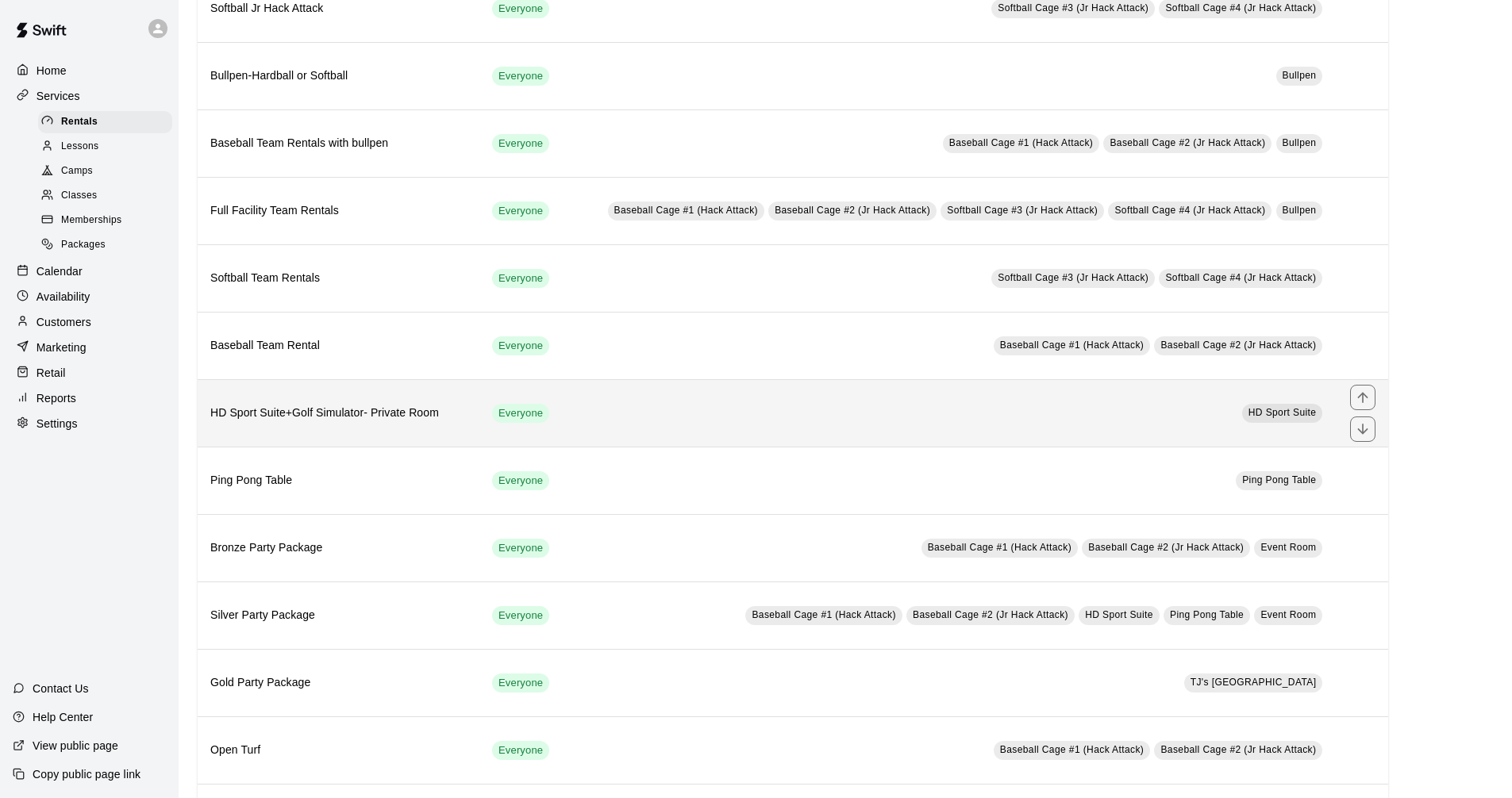
click at [394, 407] on h6 "HD Sport Suite+Golf Simulator- Private Room" at bounding box center [339, 413] width 257 height 18
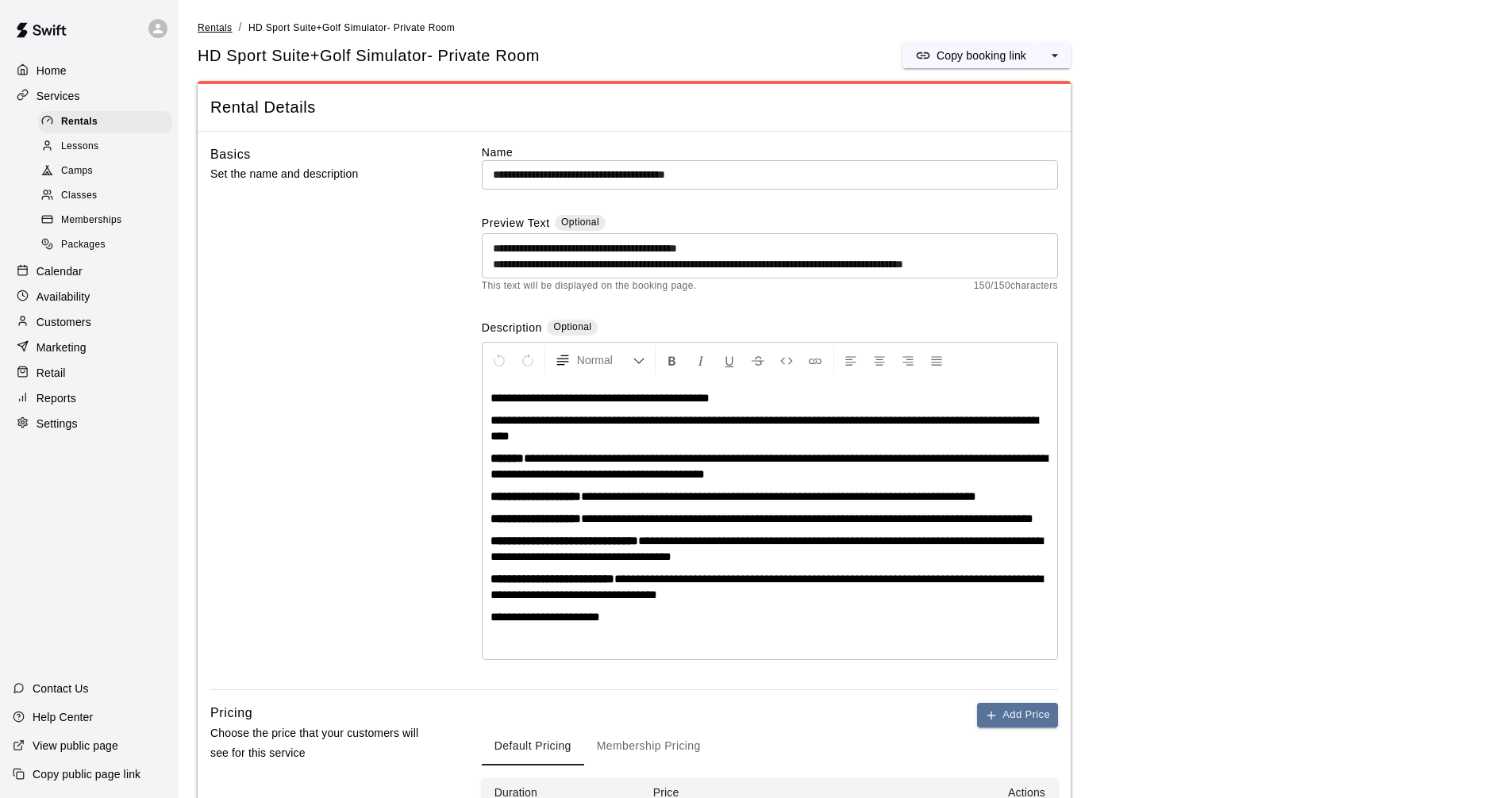
click at [199, 29] on span "Rentals" at bounding box center [215, 28] width 35 height 11
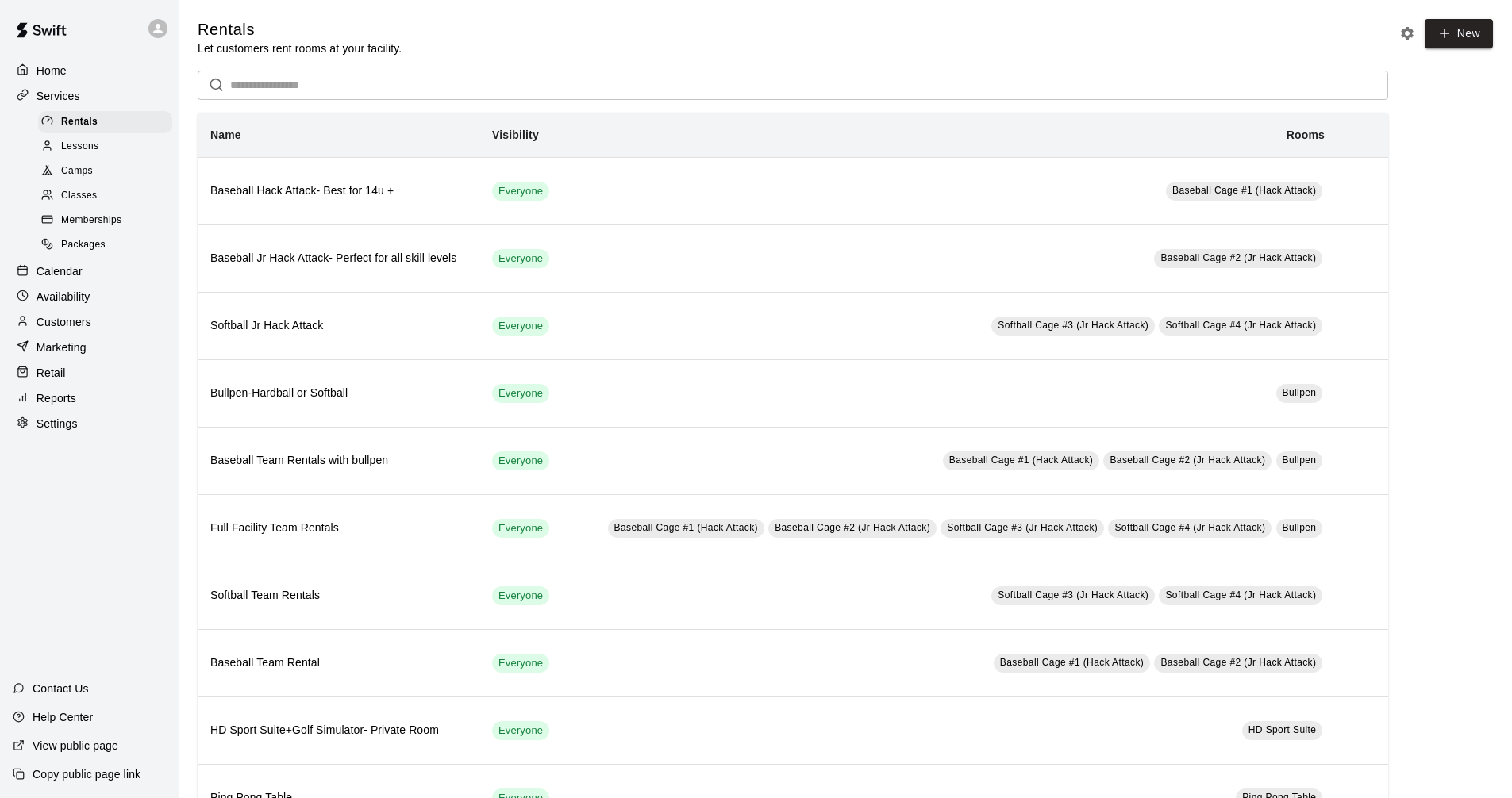
click at [113, 268] on div "Calendar" at bounding box center [89, 272] width 153 height 24
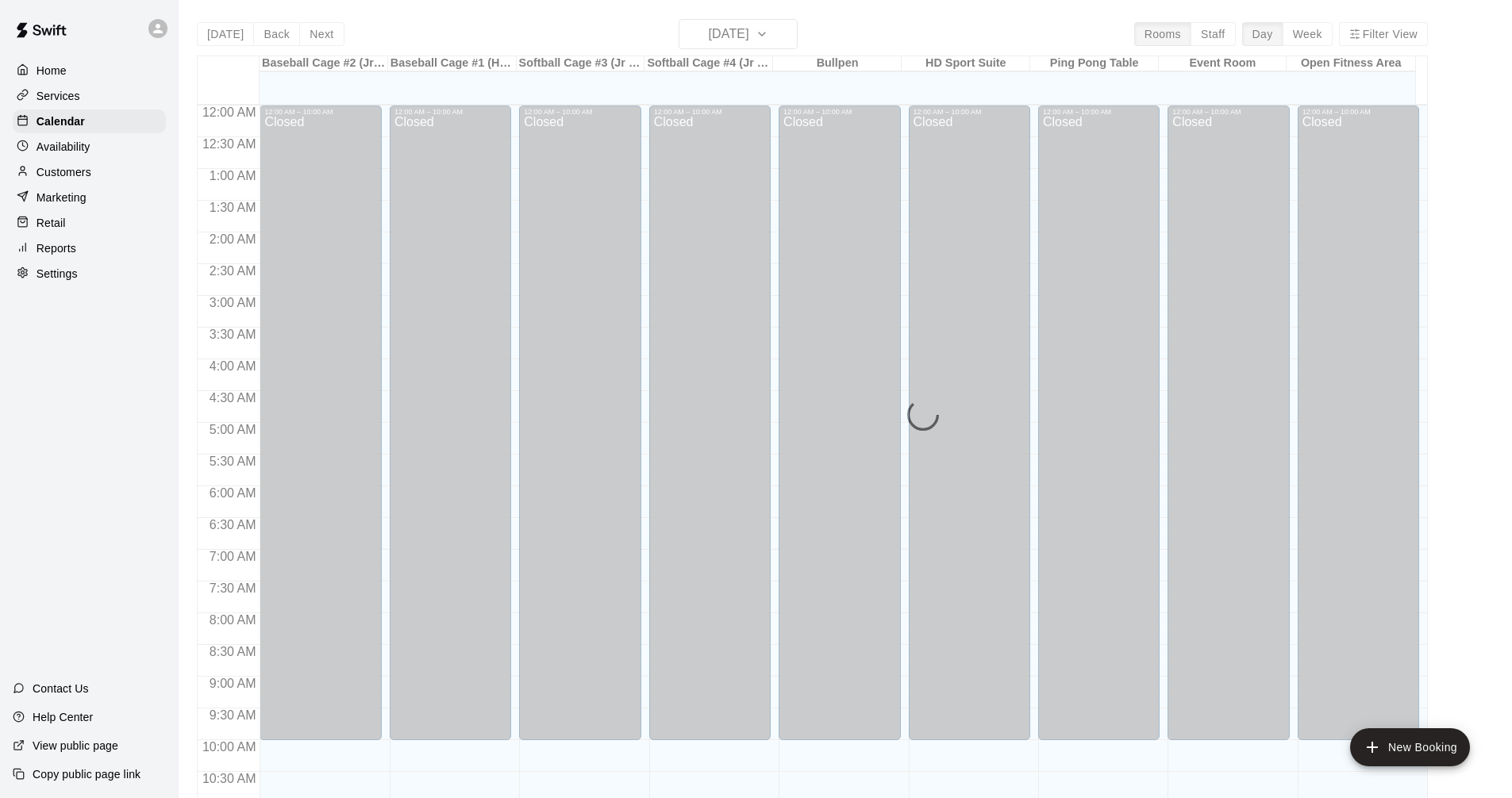
scroll to position [765, 0]
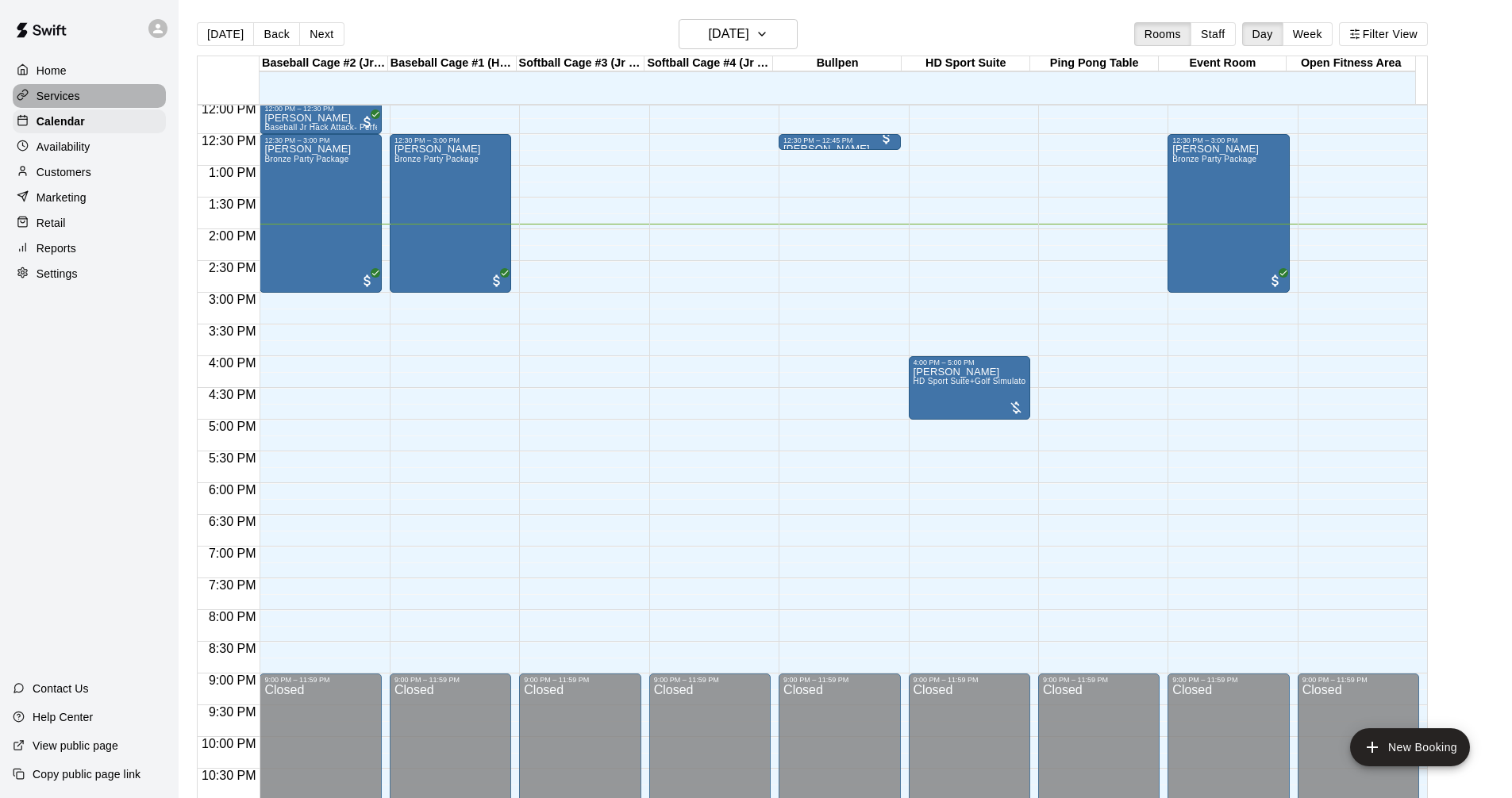
click at [67, 102] on p "Services" at bounding box center [58, 96] width 44 height 16
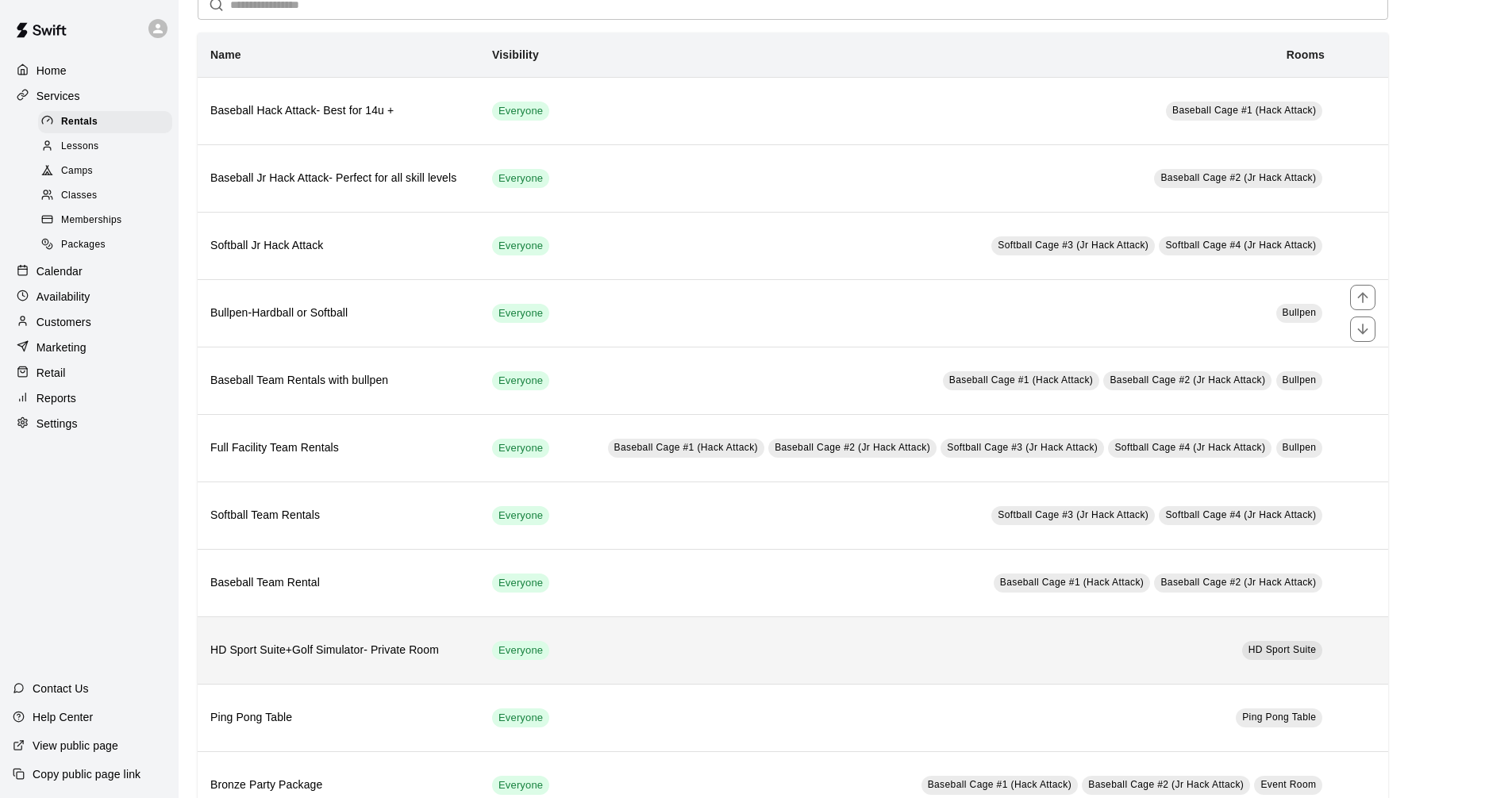
scroll to position [80, 0]
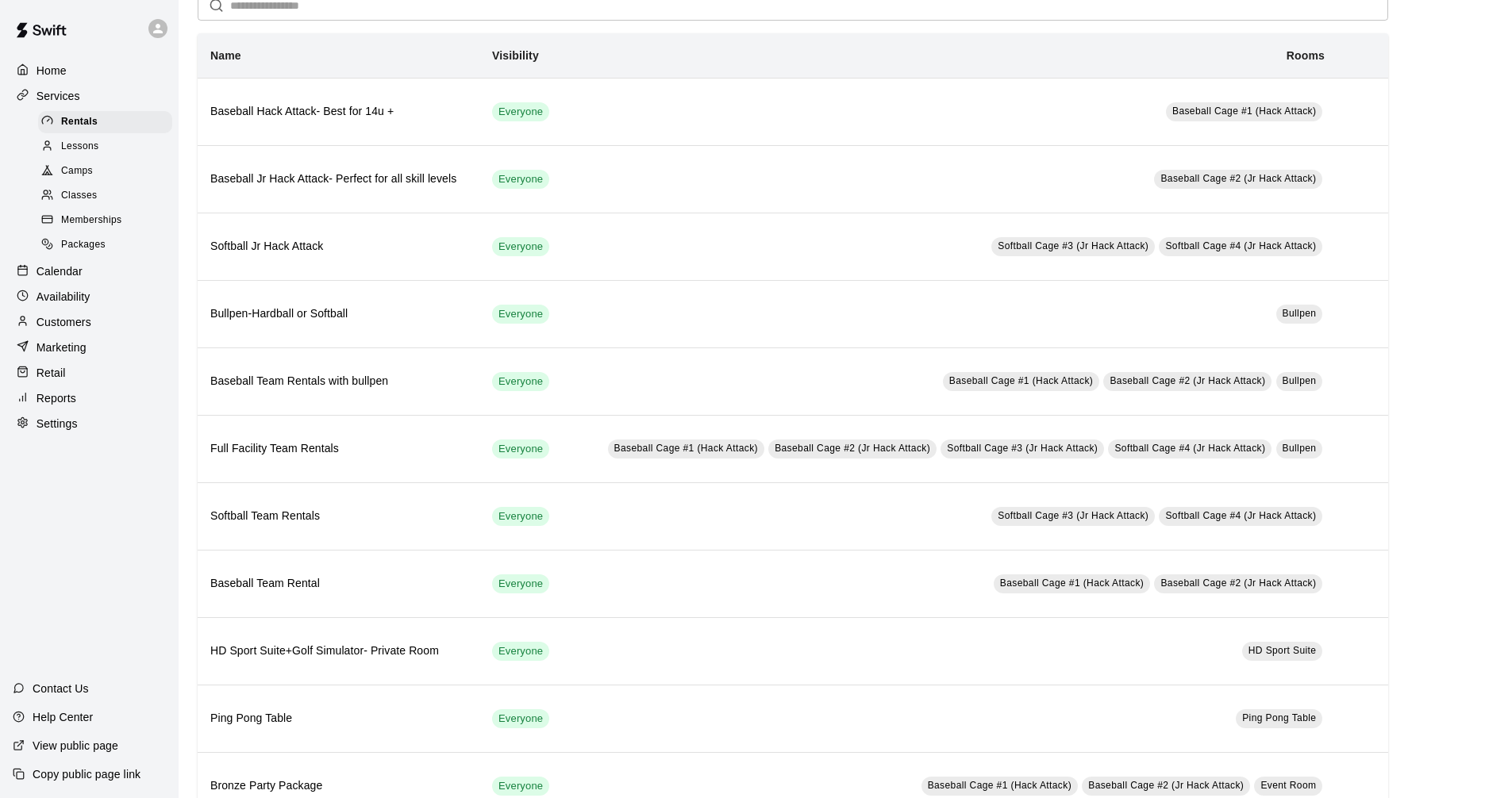
click at [112, 270] on div "Calendar" at bounding box center [89, 272] width 153 height 24
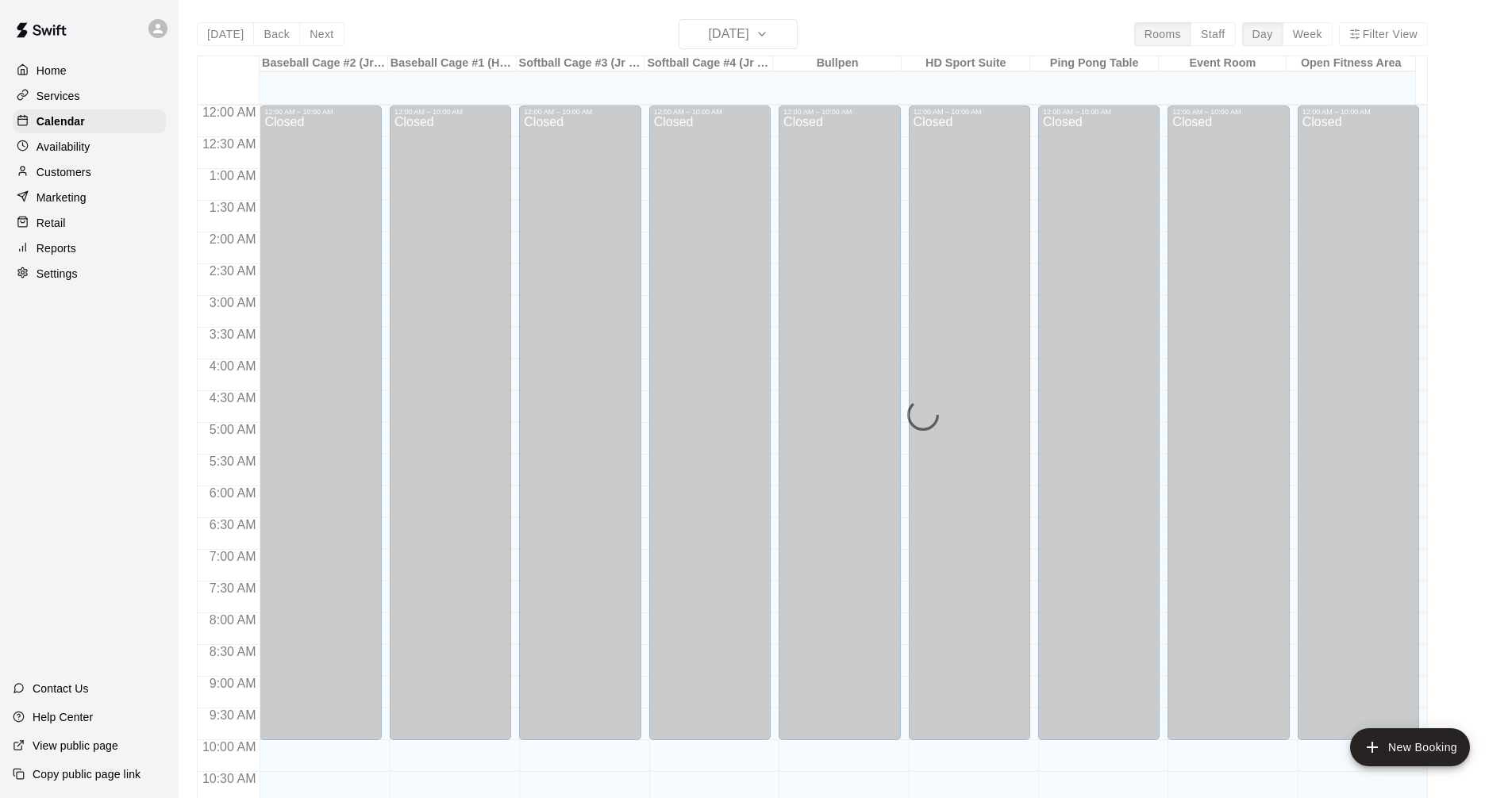
scroll to position [765, 0]
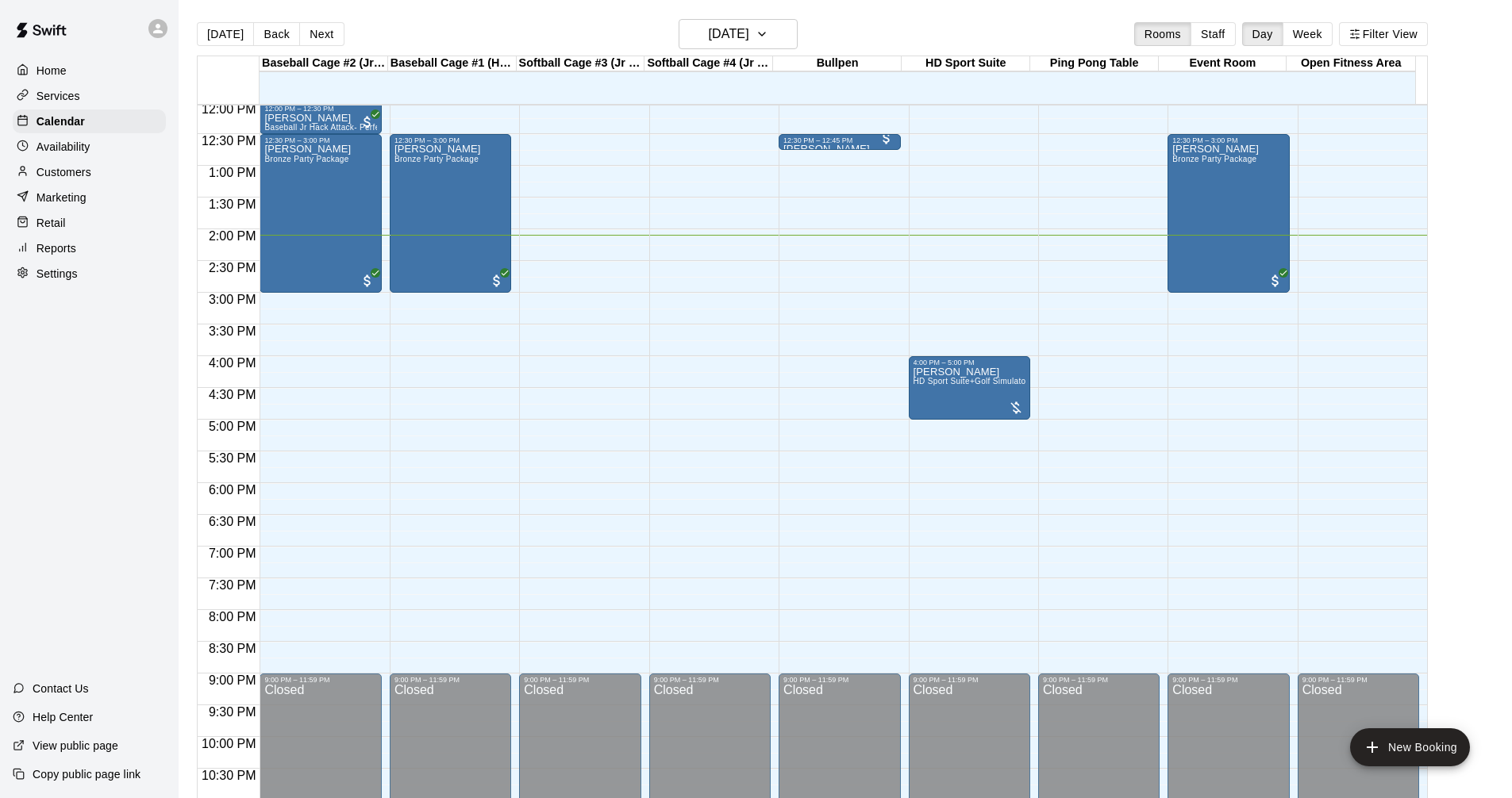
click at [81, 96] on div "Services" at bounding box center [89, 96] width 153 height 24
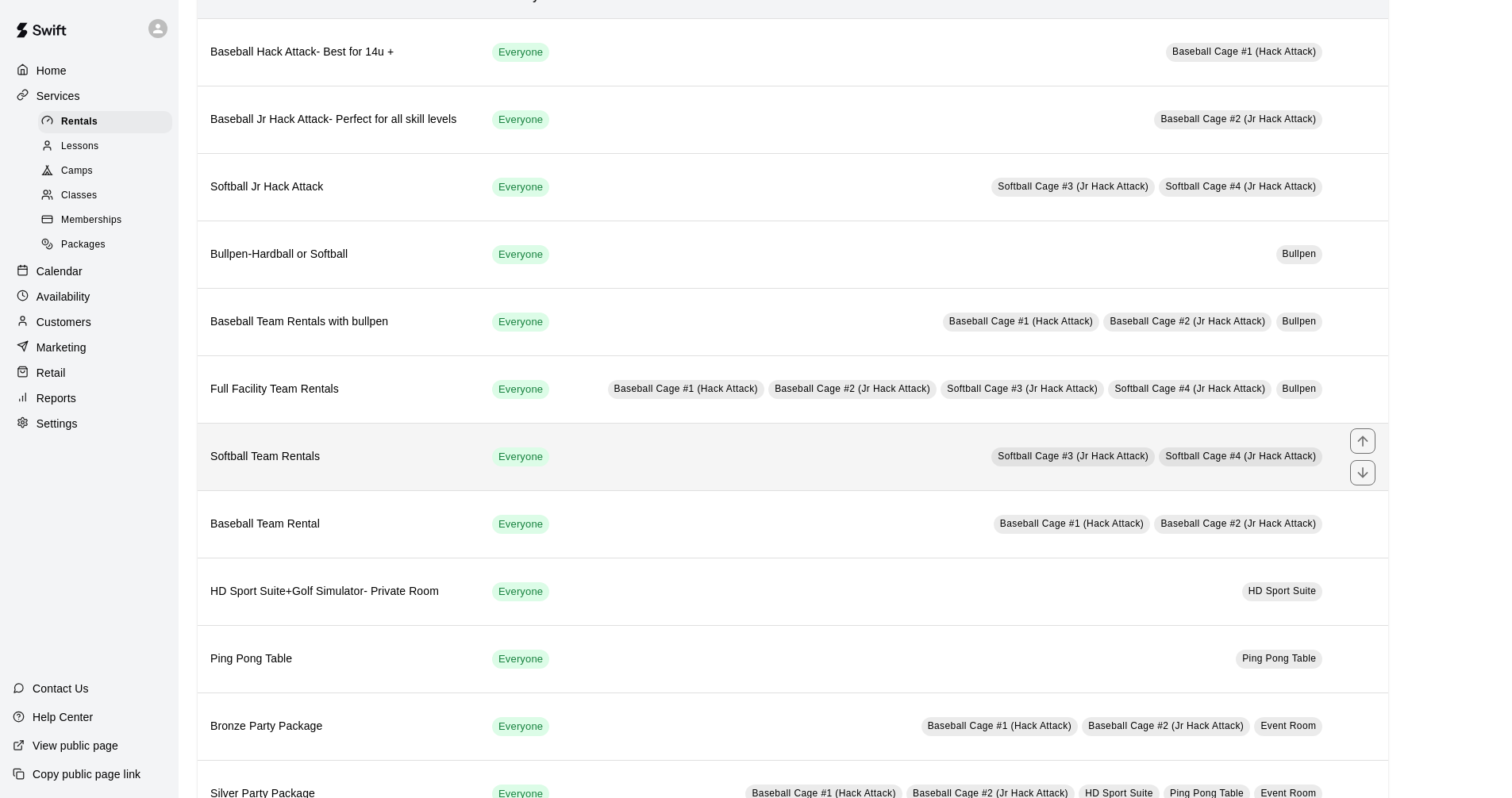
scroll to position [158, 0]
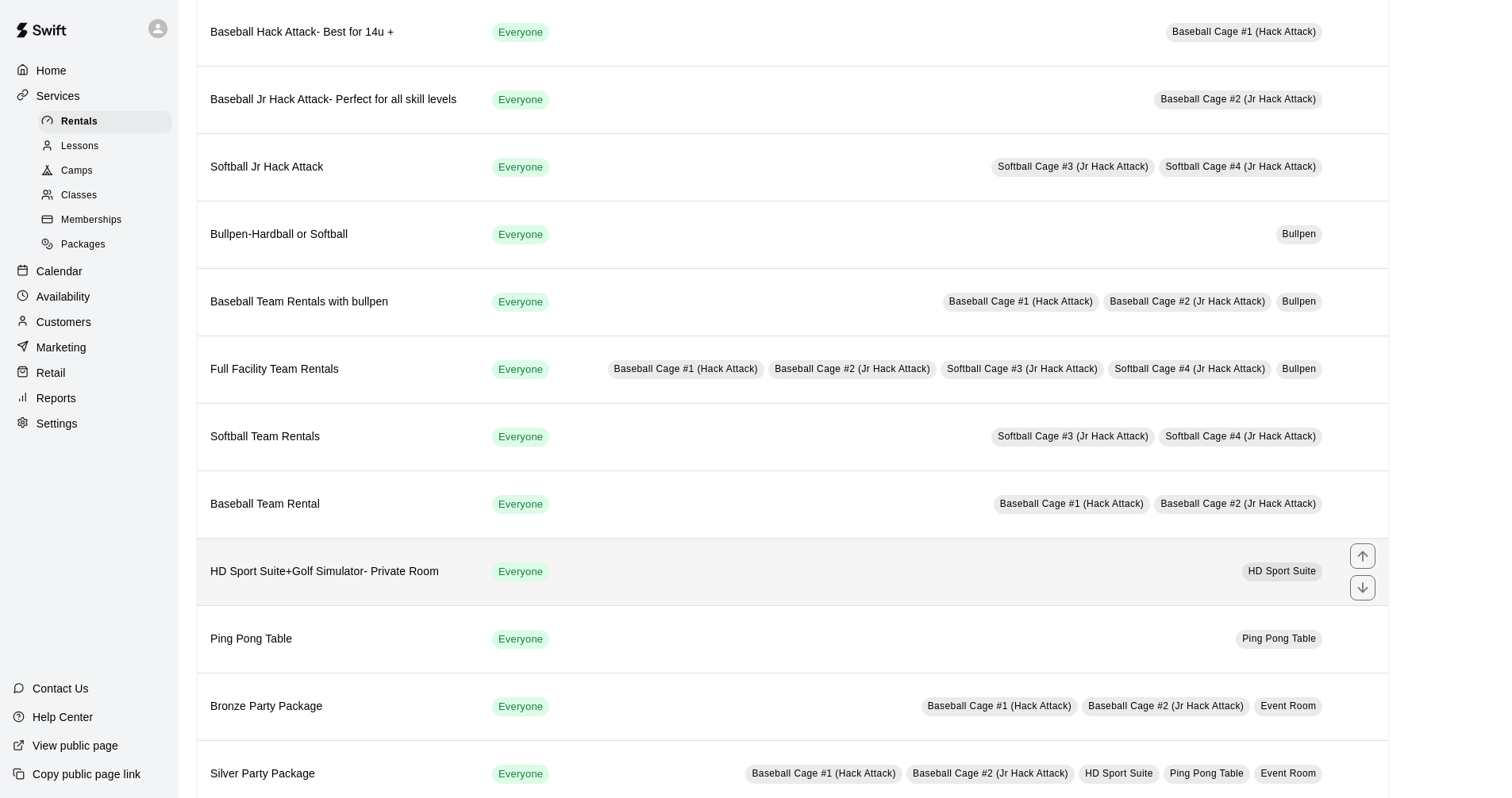
click at [522, 586] on td "Everyone" at bounding box center [523, 571] width 86 height 68
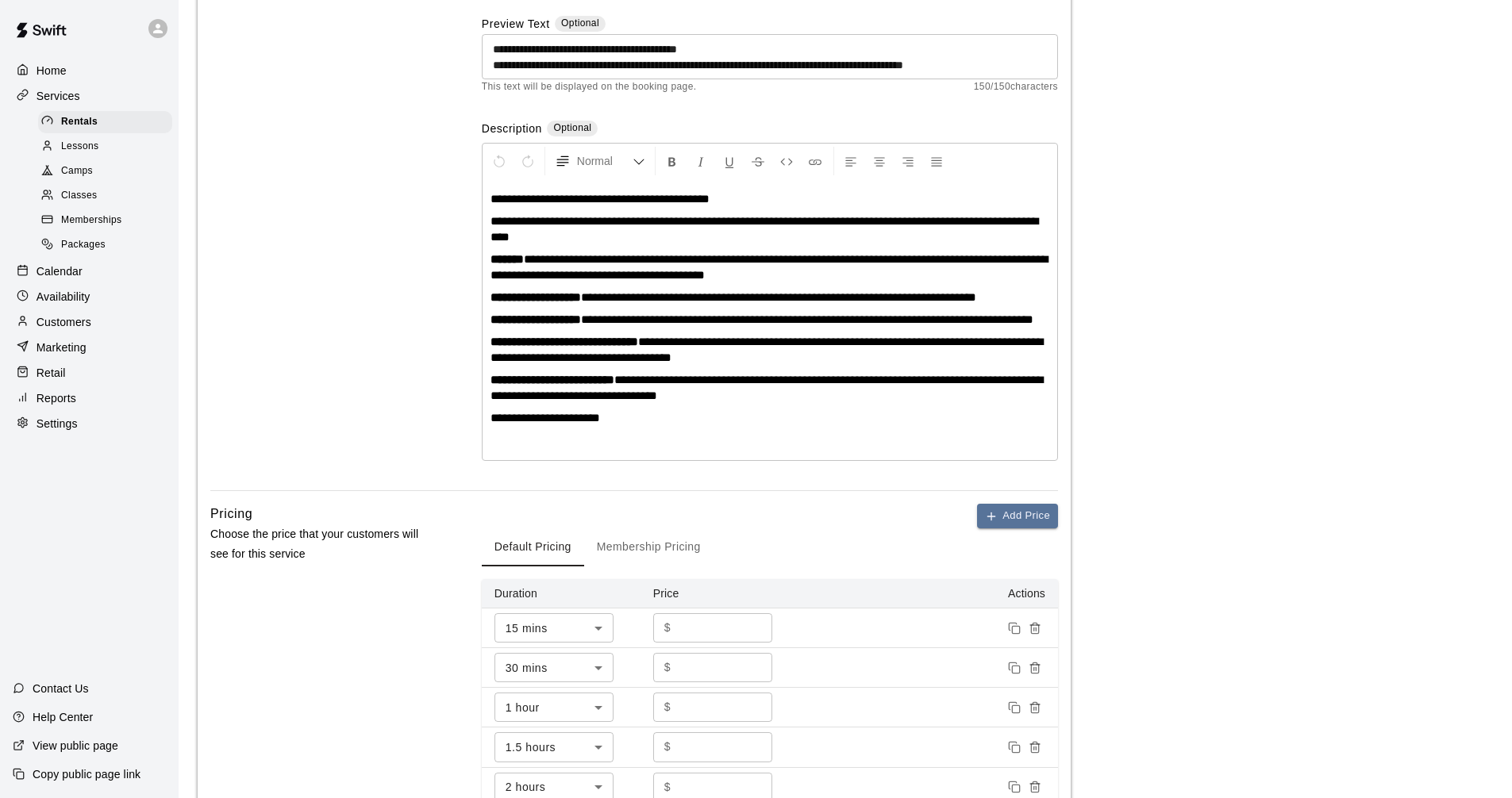
scroll to position [317, 0]
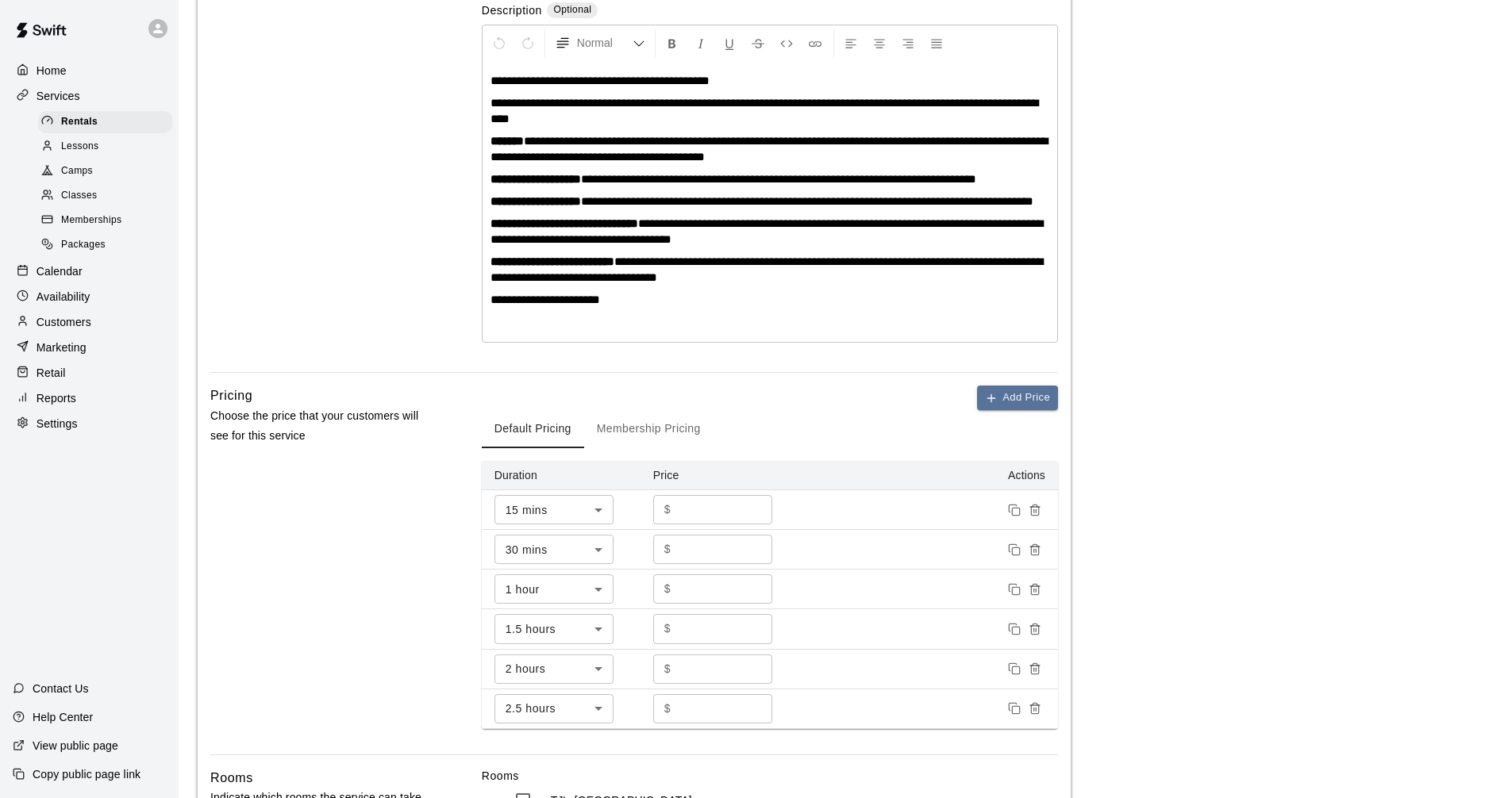
click at [123, 268] on div "Calendar" at bounding box center [89, 272] width 153 height 24
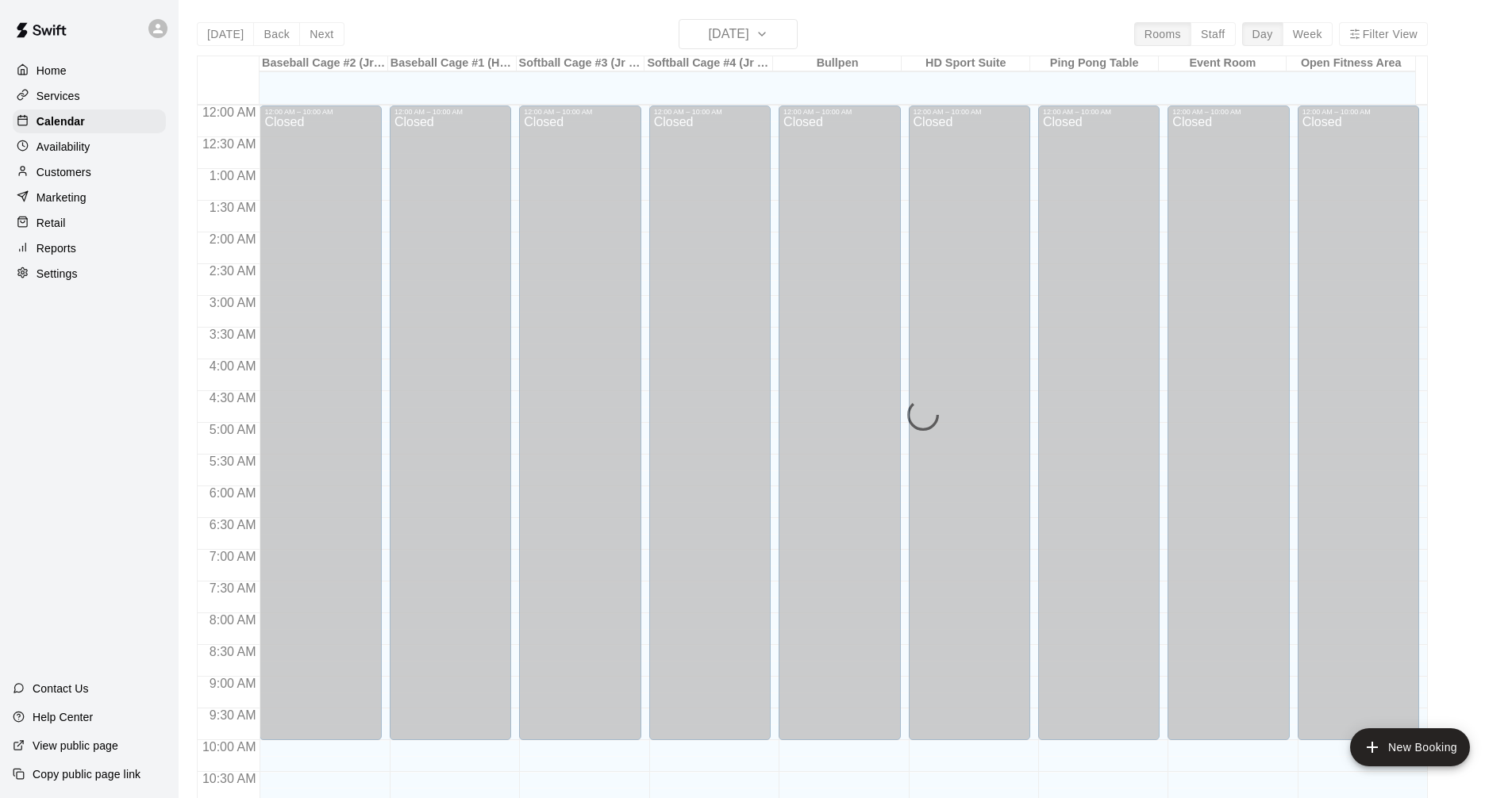
scroll to position [765, 0]
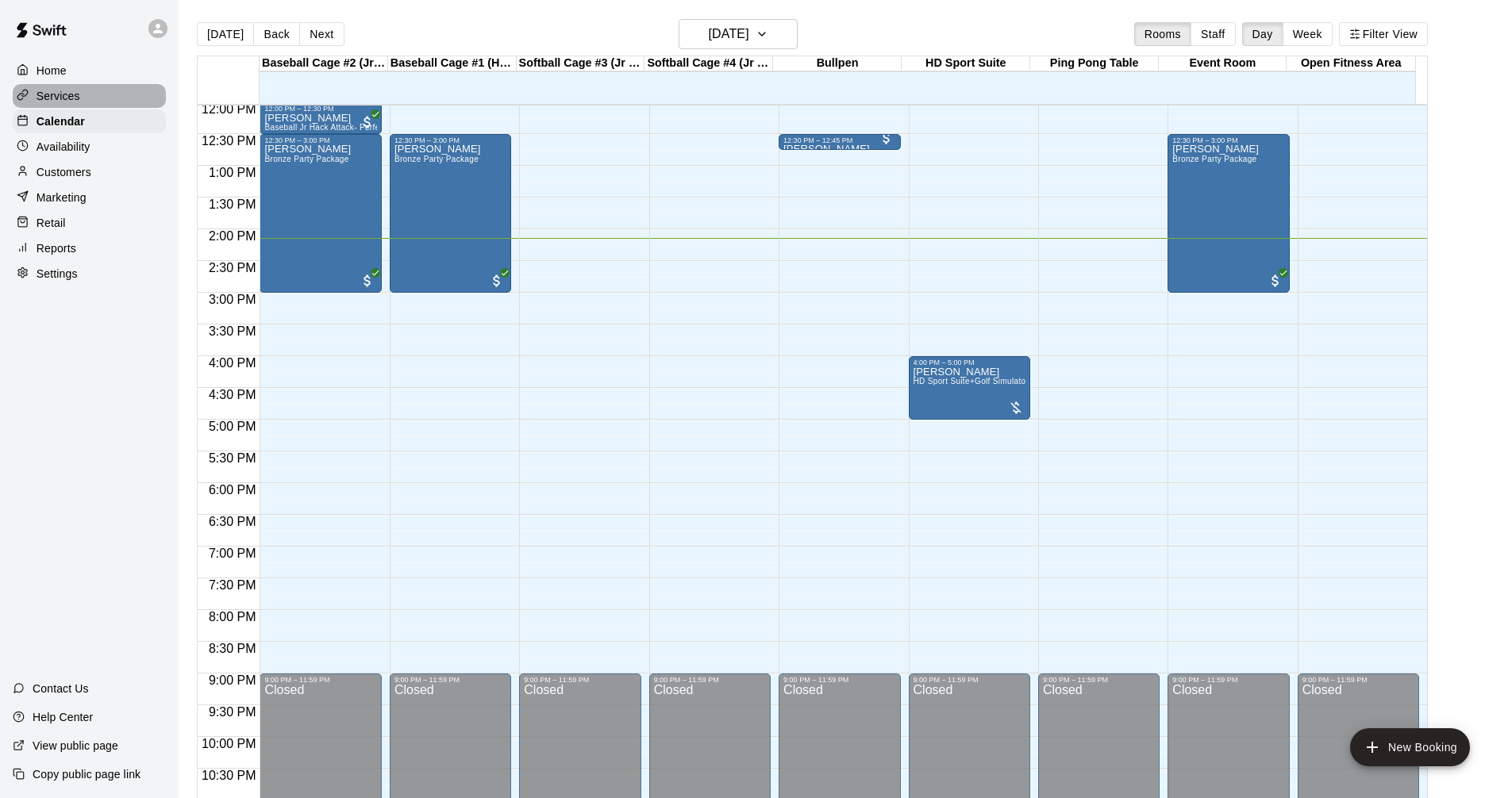
click at [64, 102] on p "Services" at bounding box center [58, 96] width 44 height 16
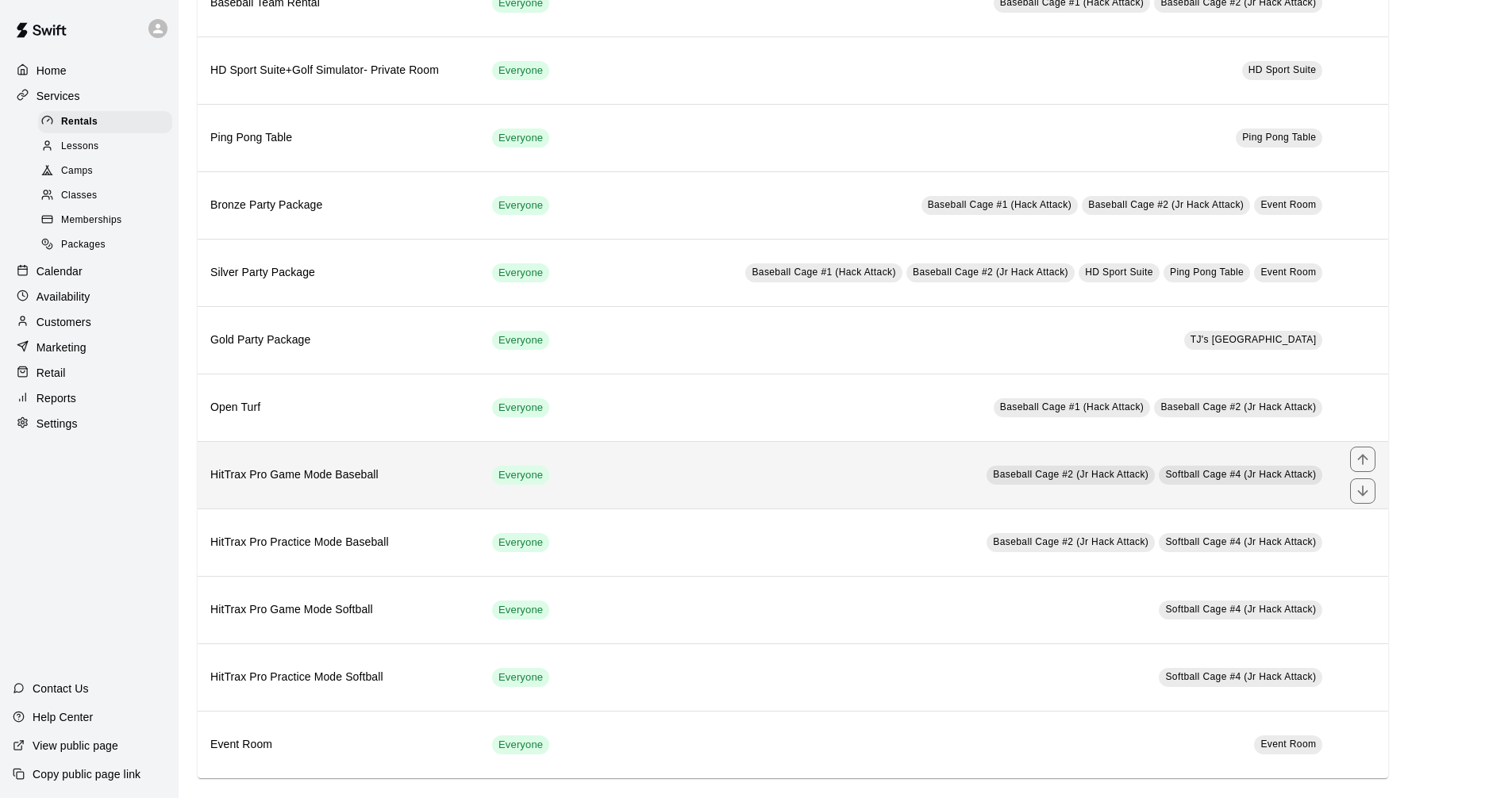
scroll to position [675, 0]
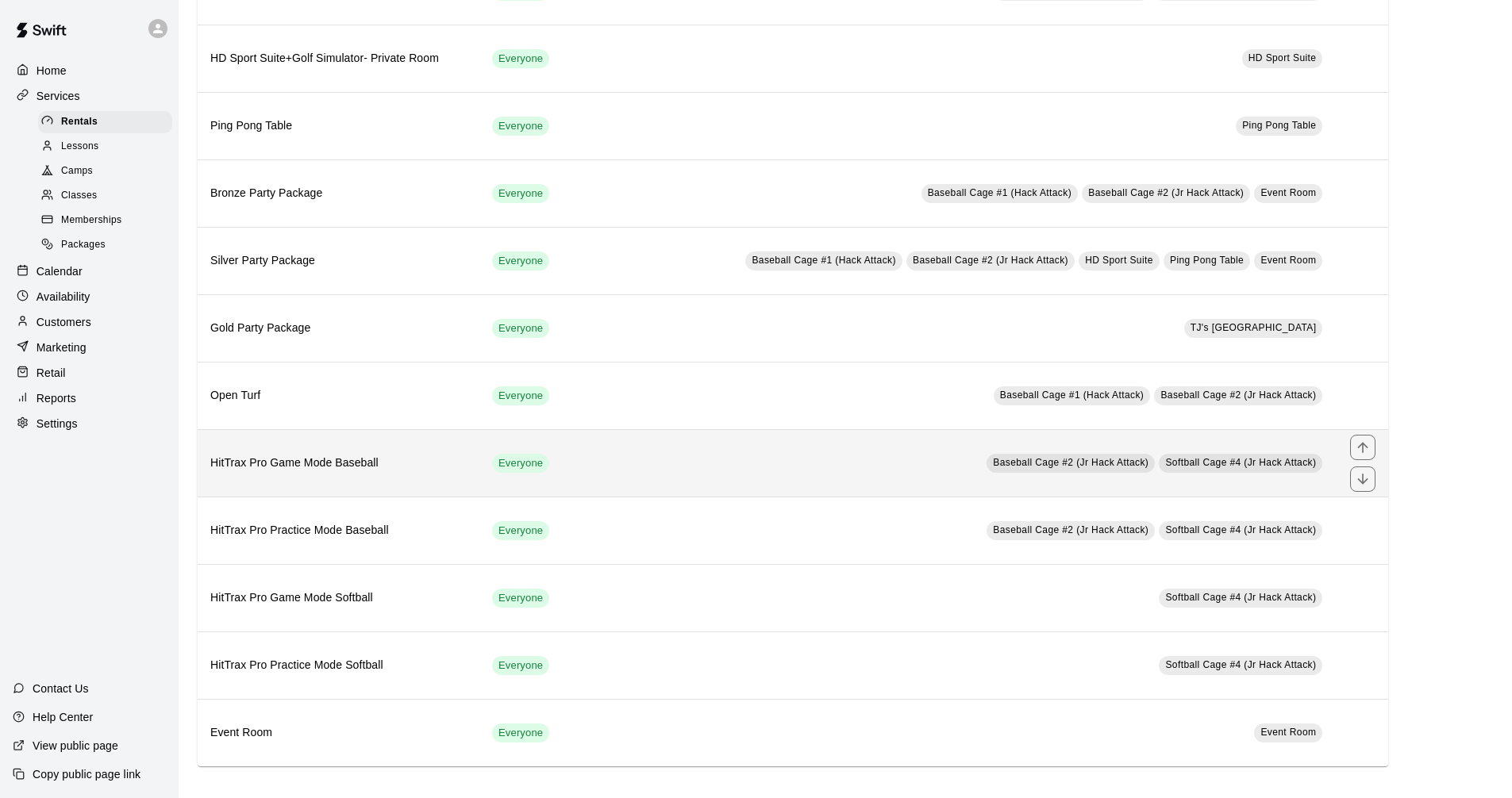
click at [716, 483] on td "Baseball Cage #2 (Jr Hack Attack) Softball Cage #4 (Jr Hack Attack)" at bounding box center [950, 463] width 772 height 68
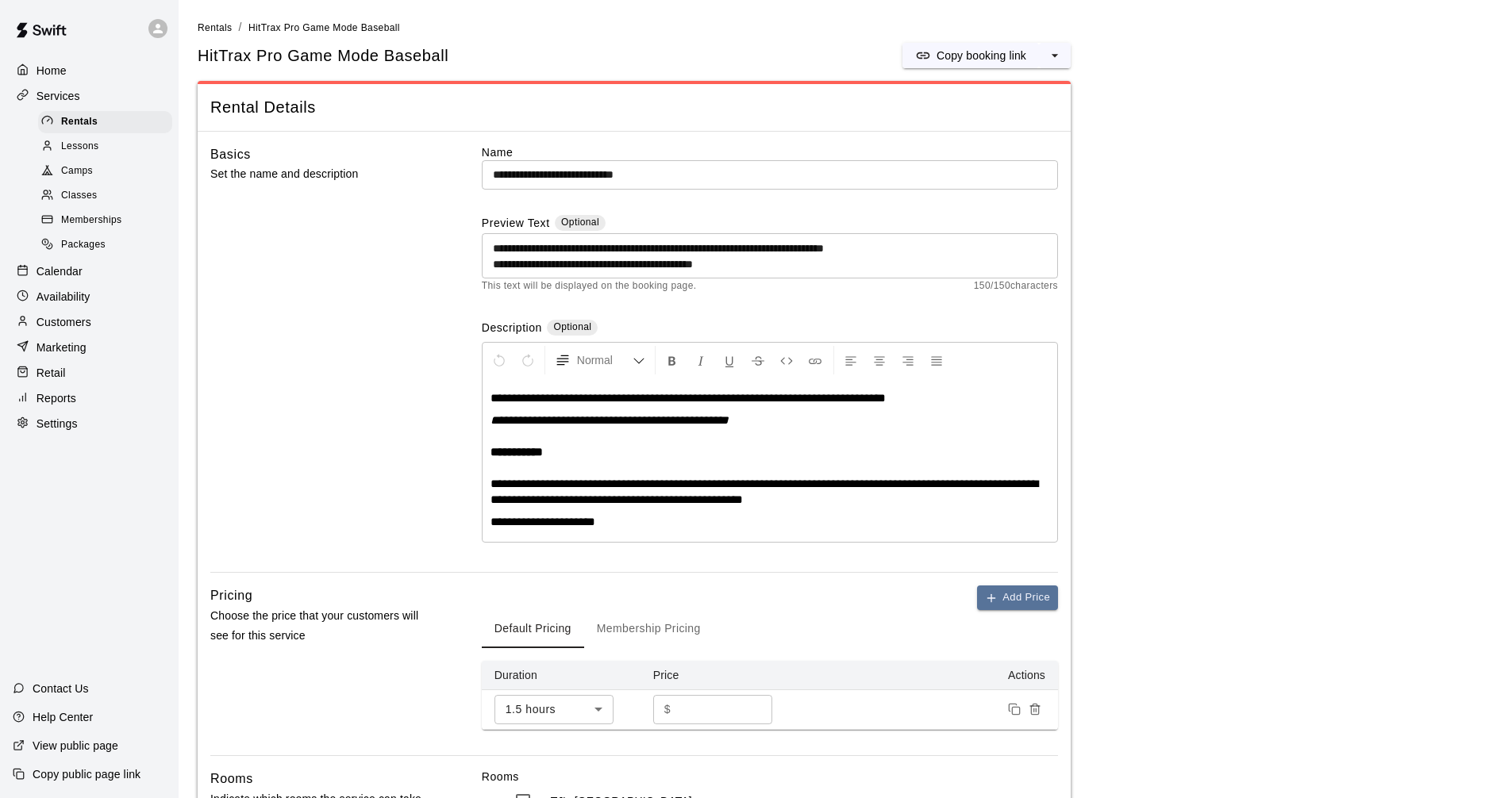
click at [213, 34] on li "Rentals" at bounding box center [215, 28] width 35 height 18
click at [222, 29] on span "Rentals" at bounding box center [215, 28] width 35 height 11
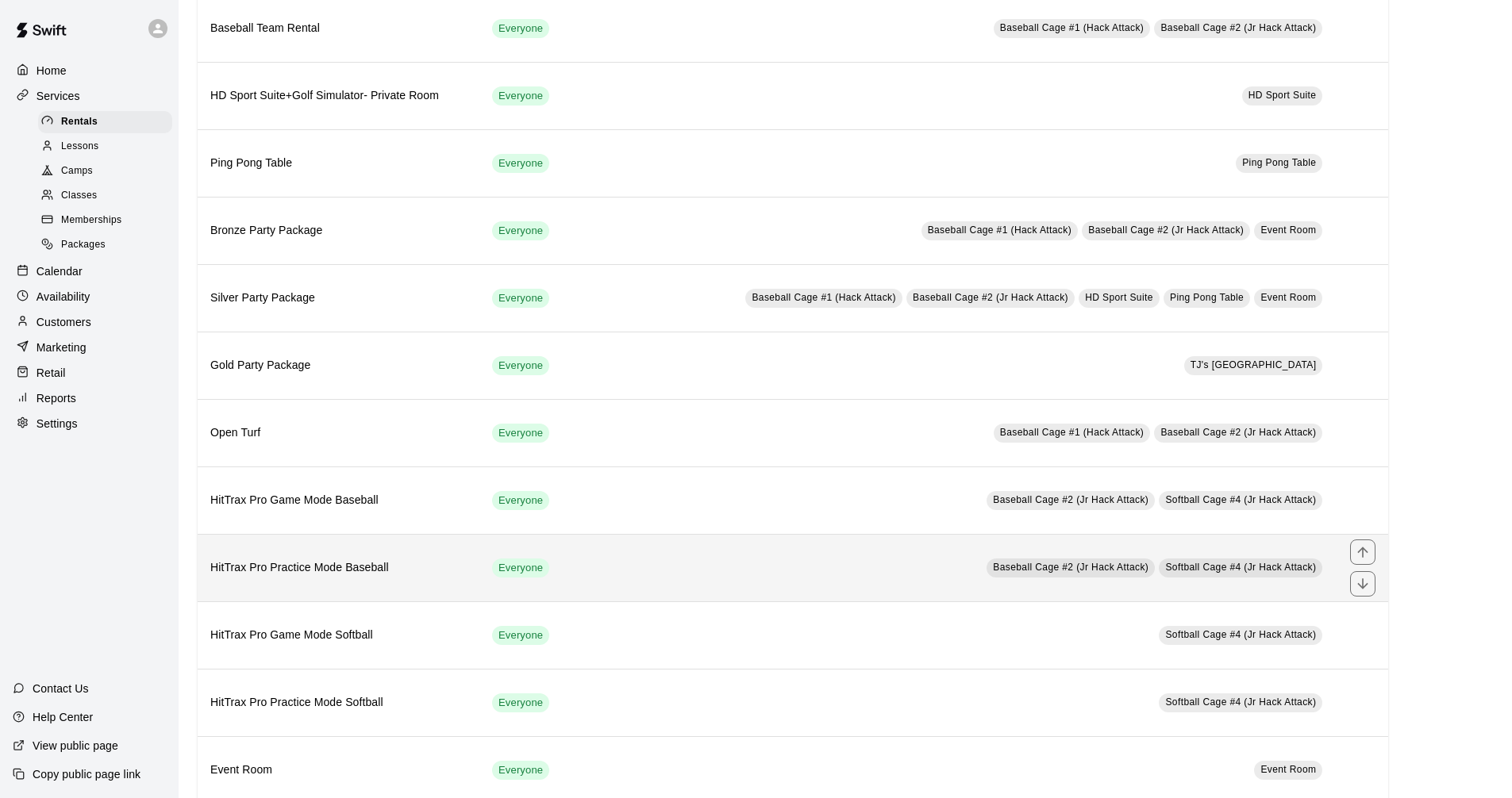
scroll to position [675, 0]
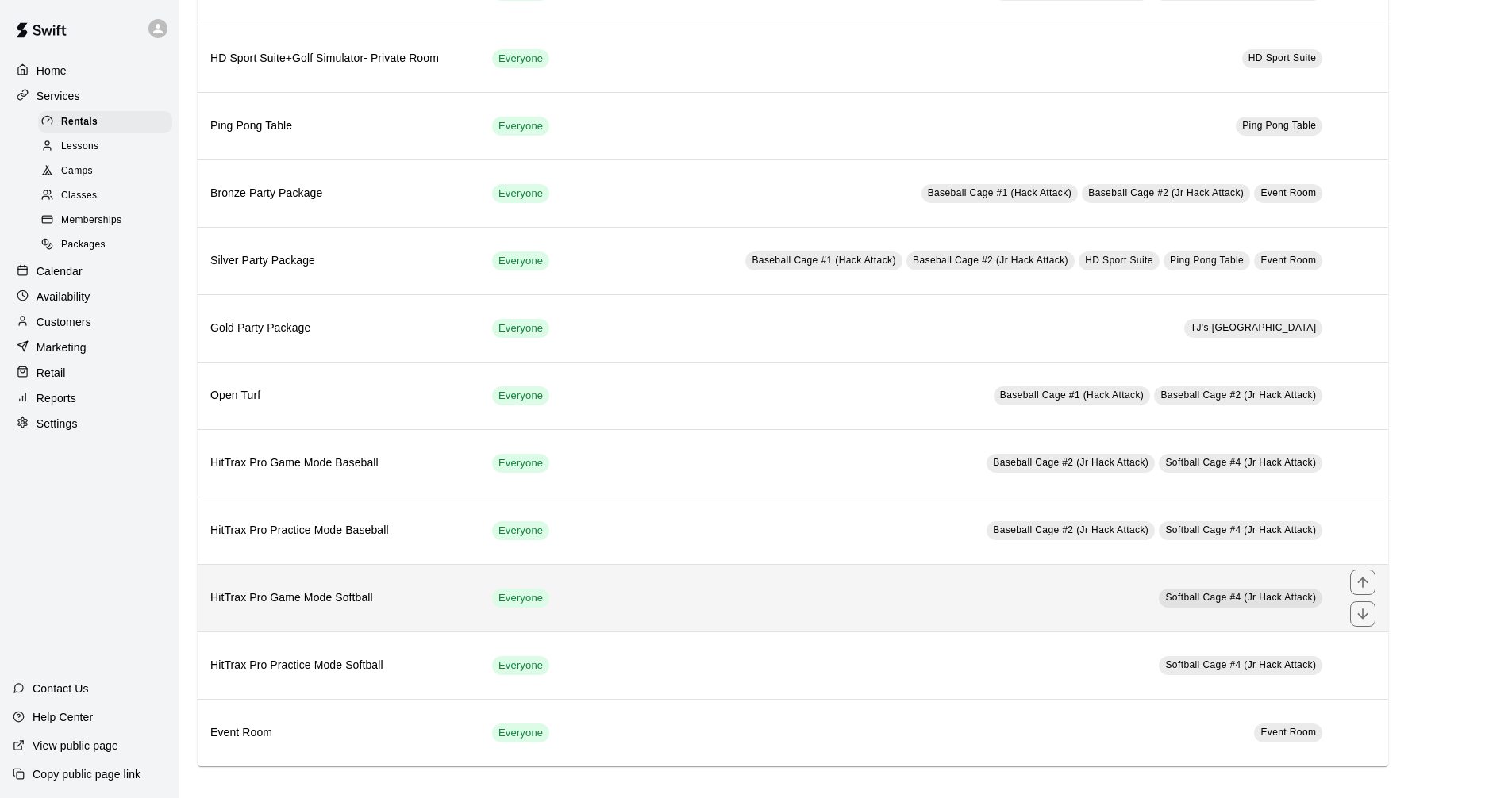
click at [781, 608] on td "Softball Cage #4 (Jr Hack Attack)" at bounding box center [950, 597] width 772 height 68
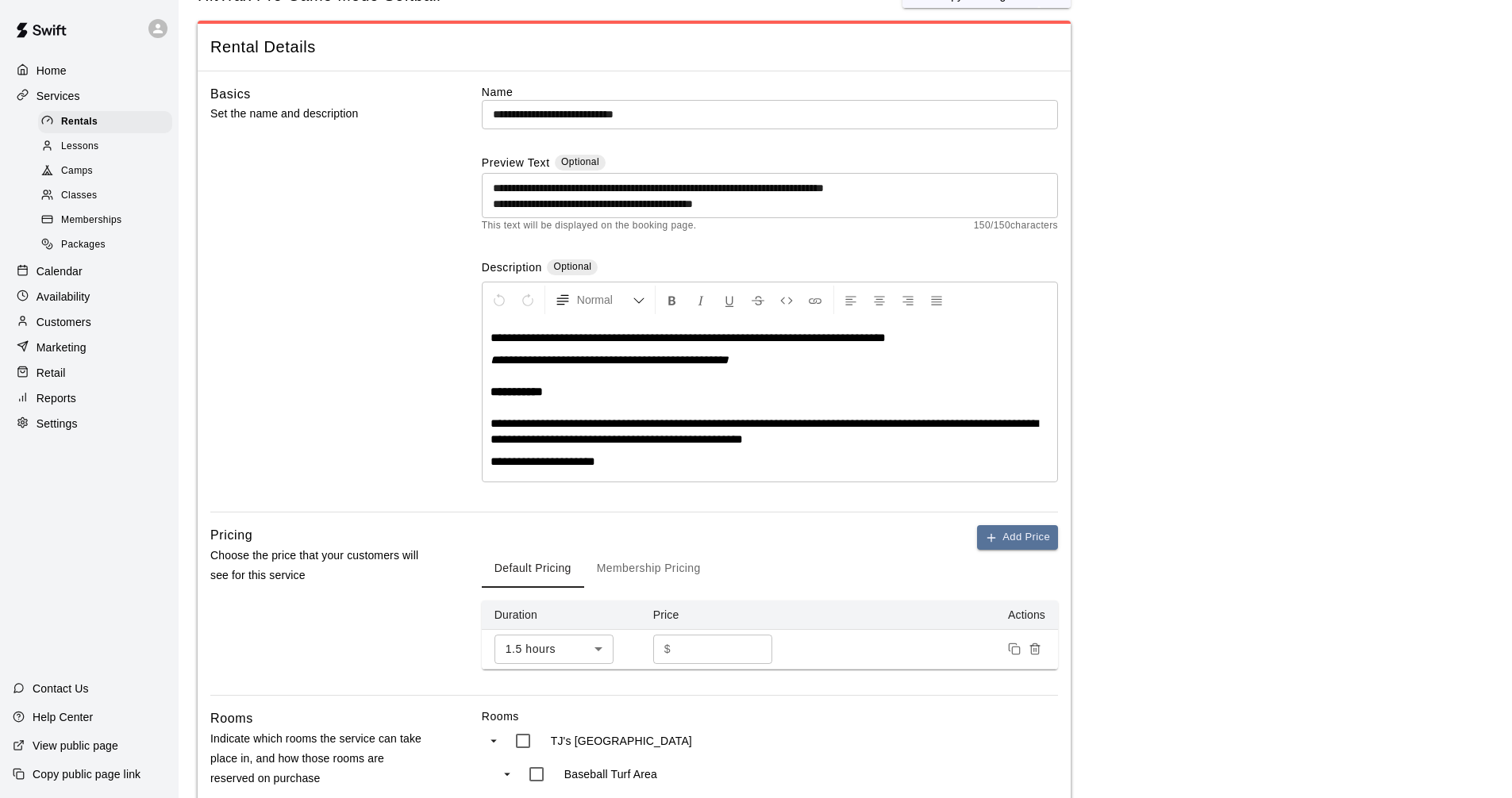
scroll to position [397, 0]
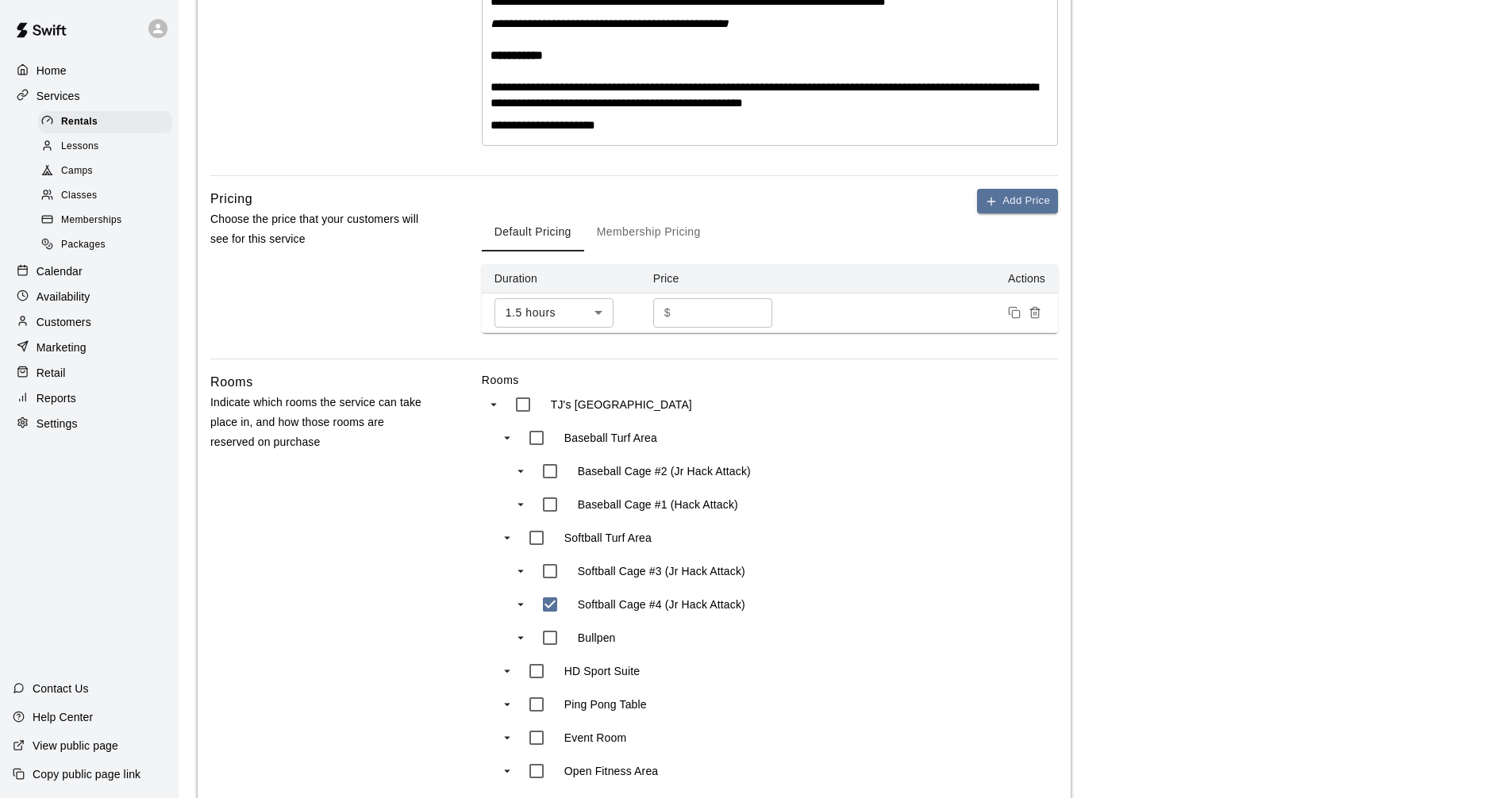
click at [570, 302] on body "**********" at bounding box center [756, 327] width 1512 height 1448
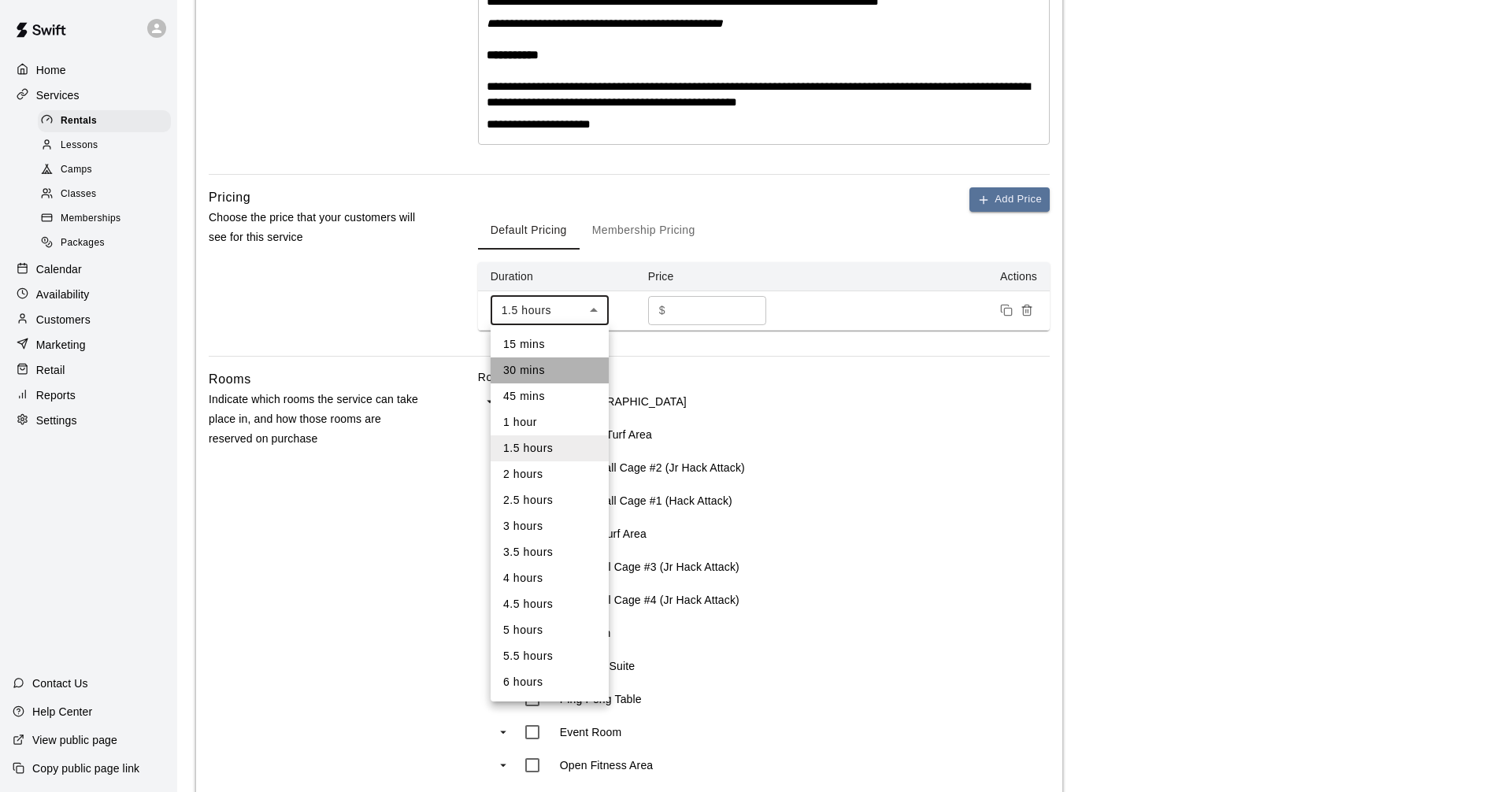
click at [537, 378] on li "30 mins" at bounding box center [549, 370] width 118 height 26
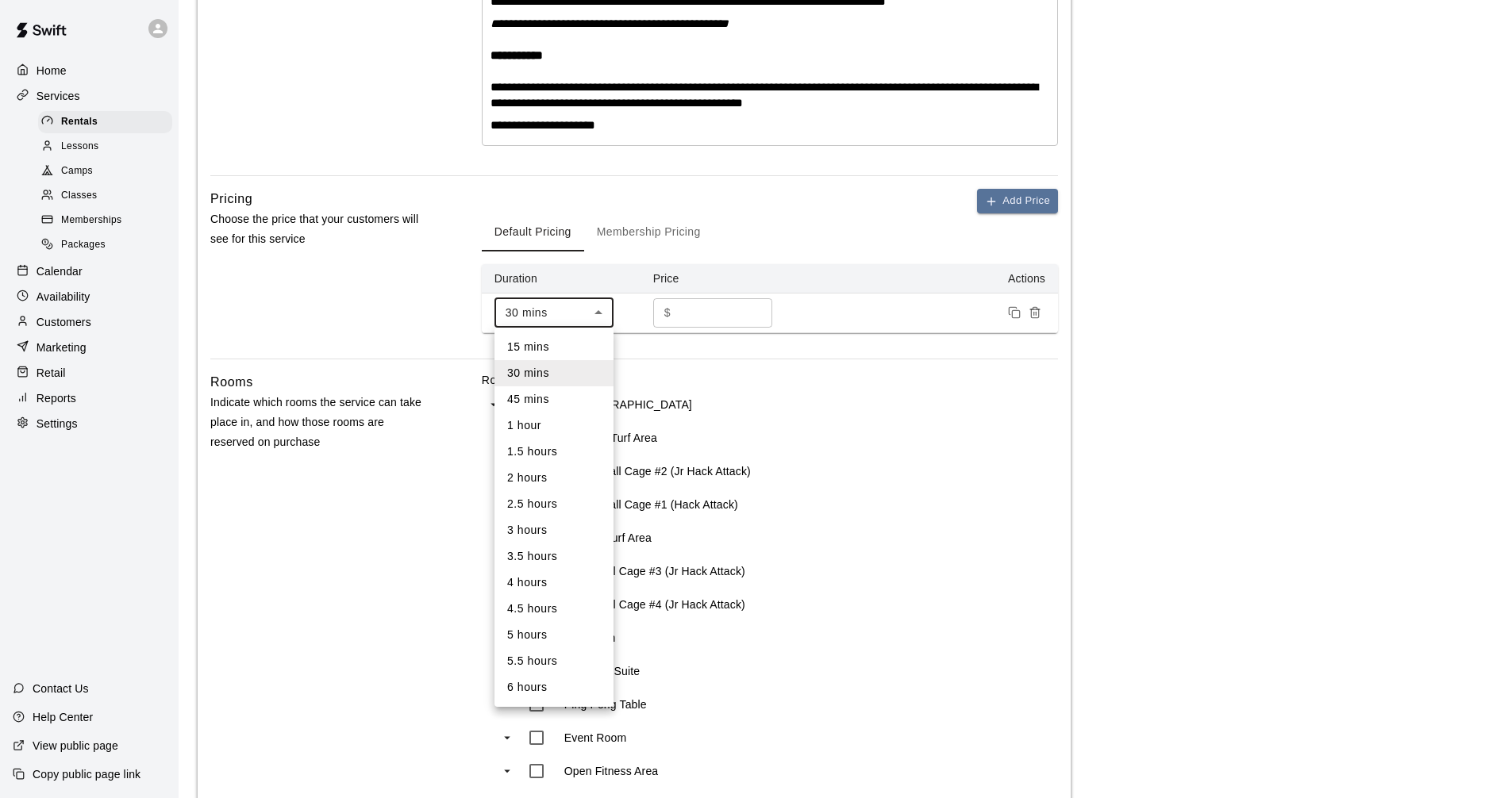
click at [555, 316] on body "**********" at bounding box center [756, 327] width 1512 height 1448
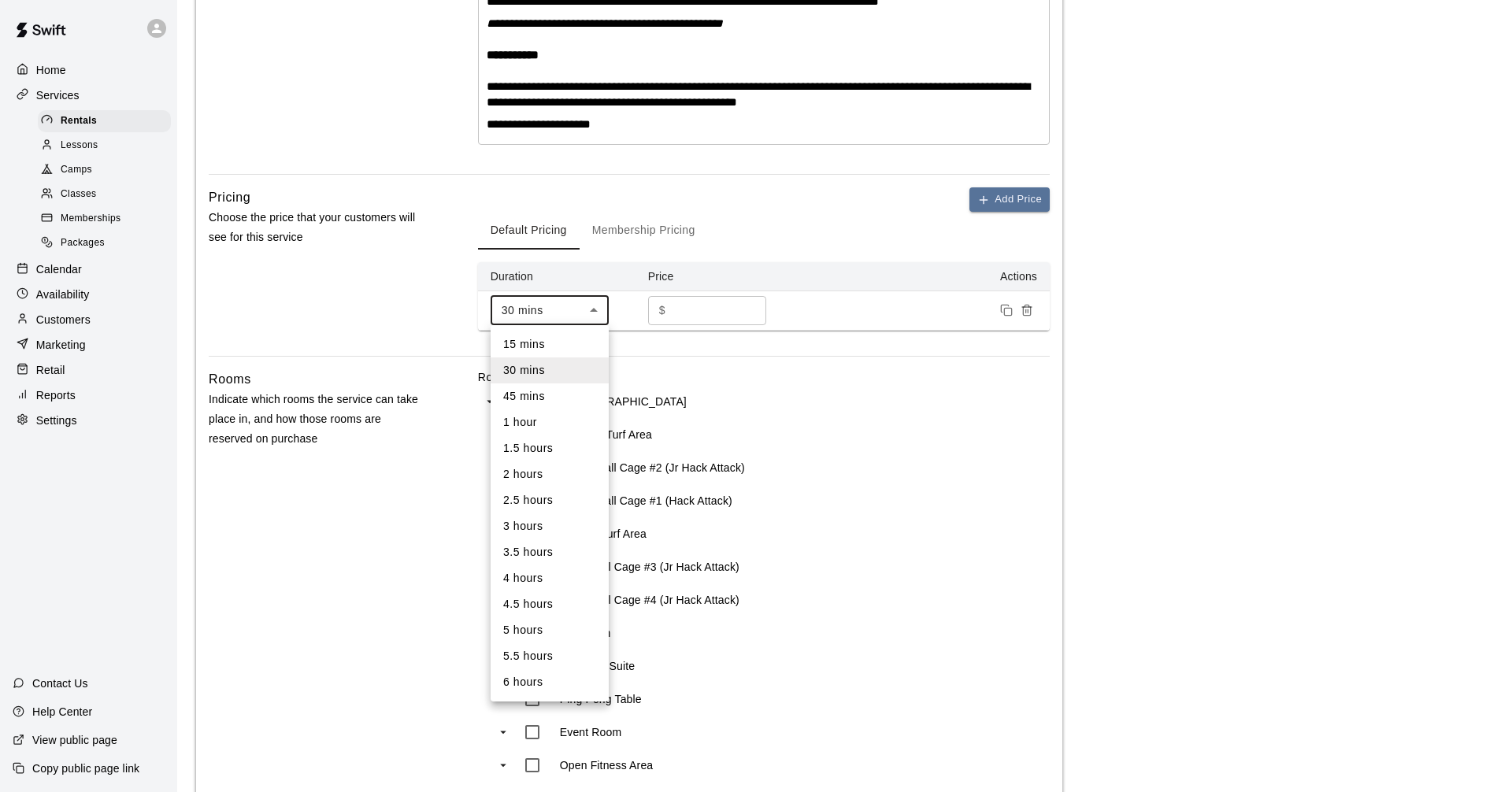
click at [534, 442] on li "1.5 hours" at bounding box center [549, 448] width 118 height 26
type input "**"
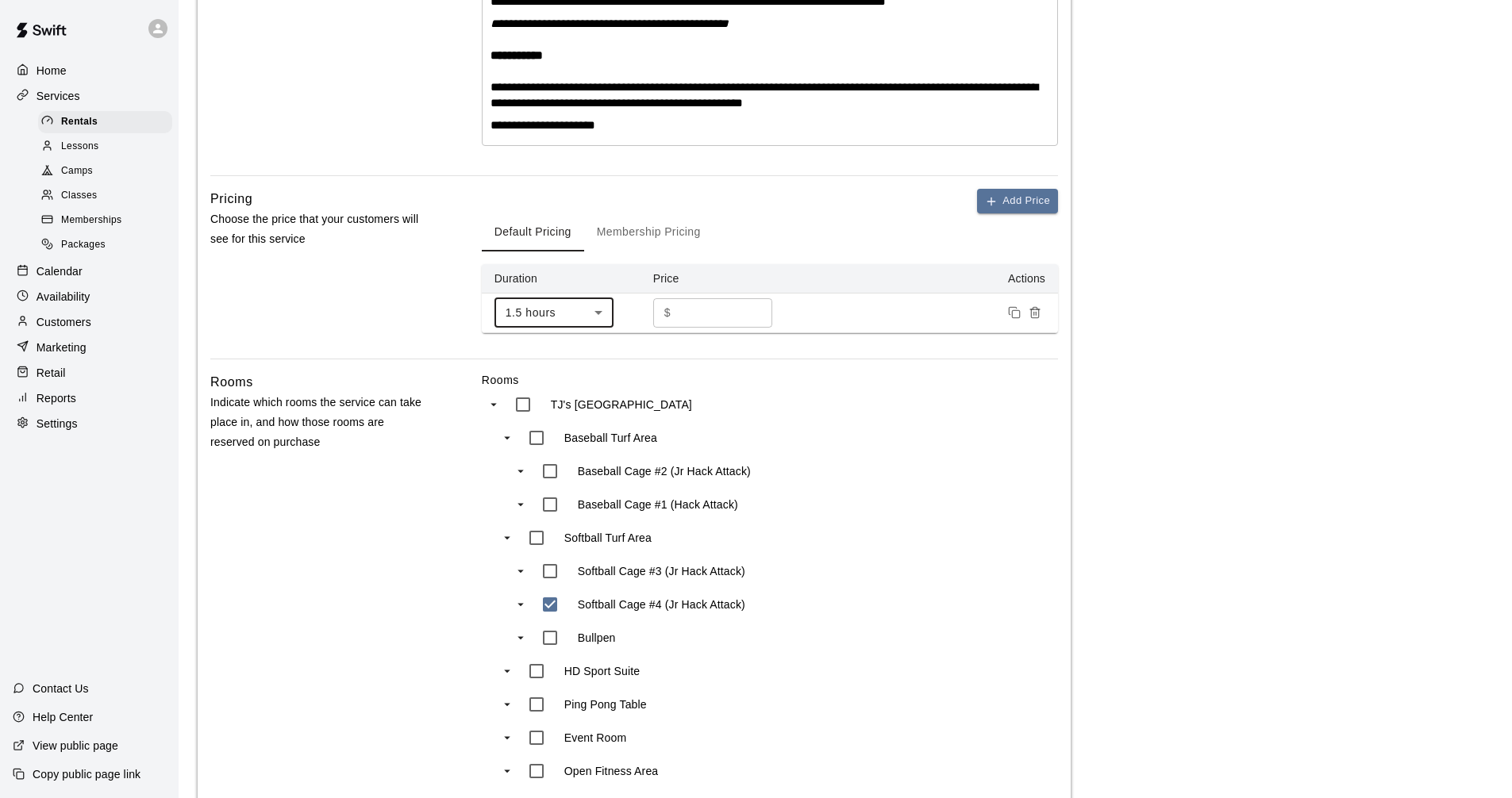
click at [438, 272] on div "Pricing Choose the price that your customers will see for this service Add Pric…" at bounding box center [634, 273] width 848 height 170
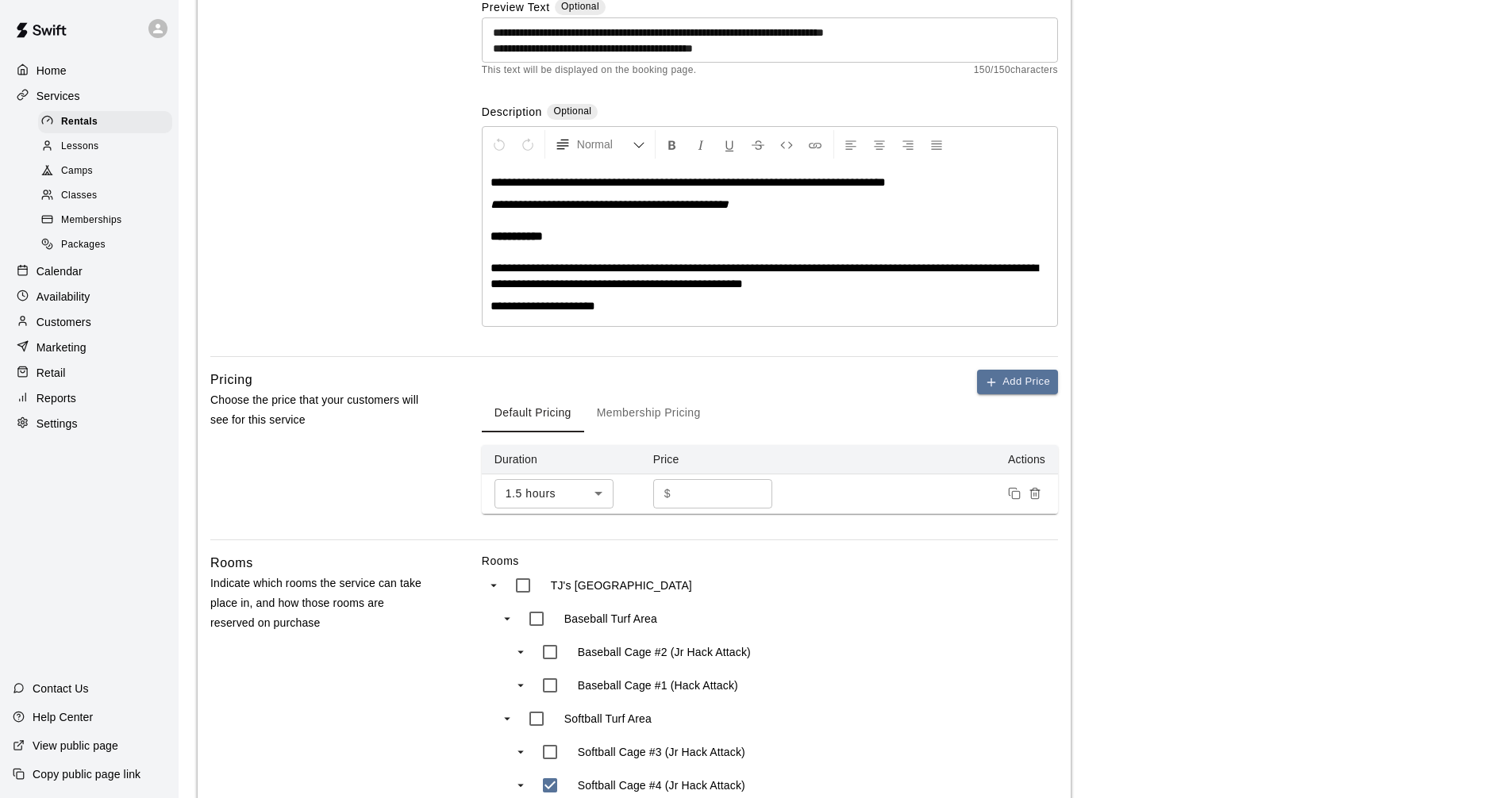
scroll to position [0, 0]
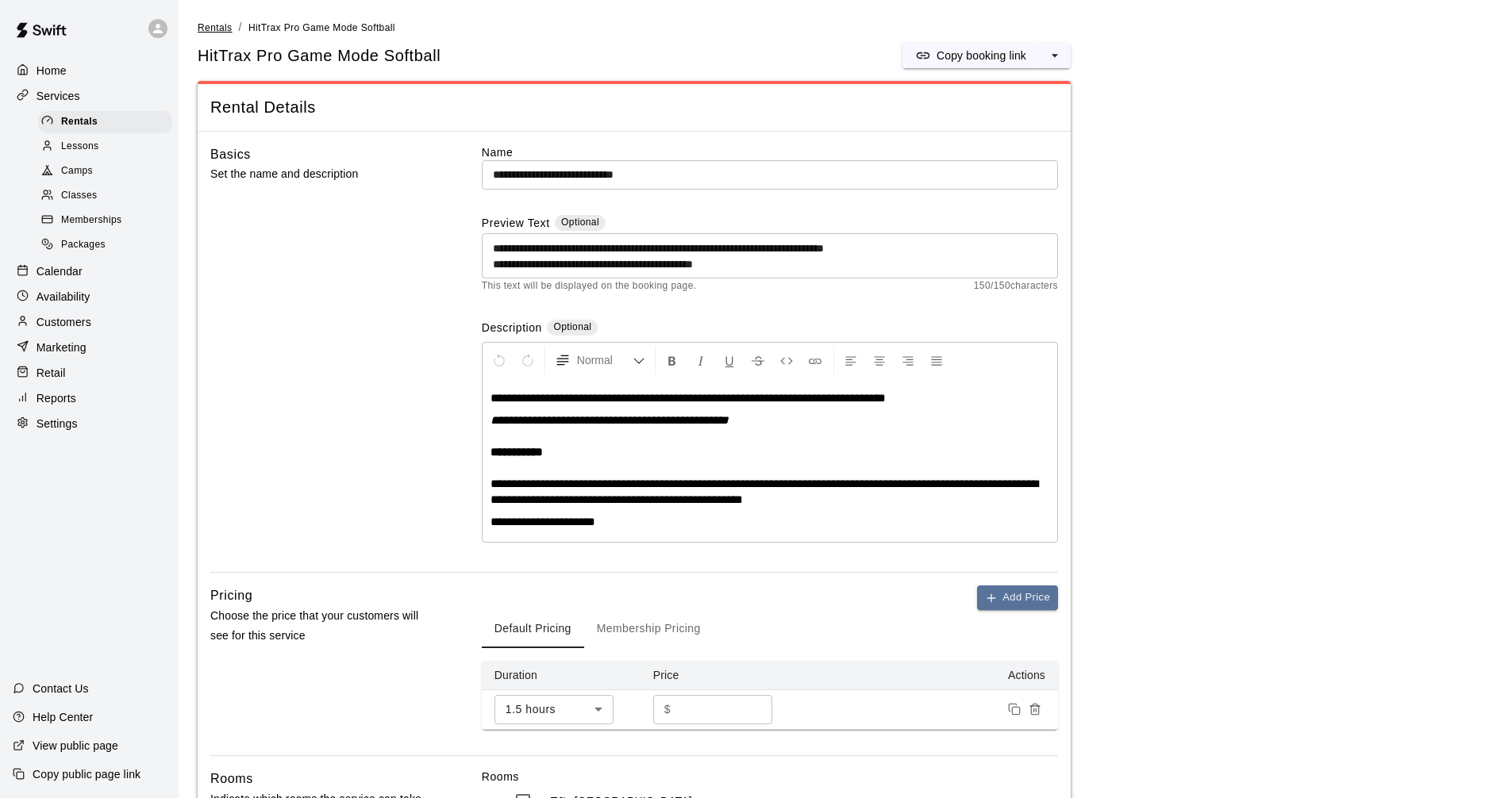
click at [206, 23] on span "Rentals" at bounding box center [215, 28] width 35 height 11
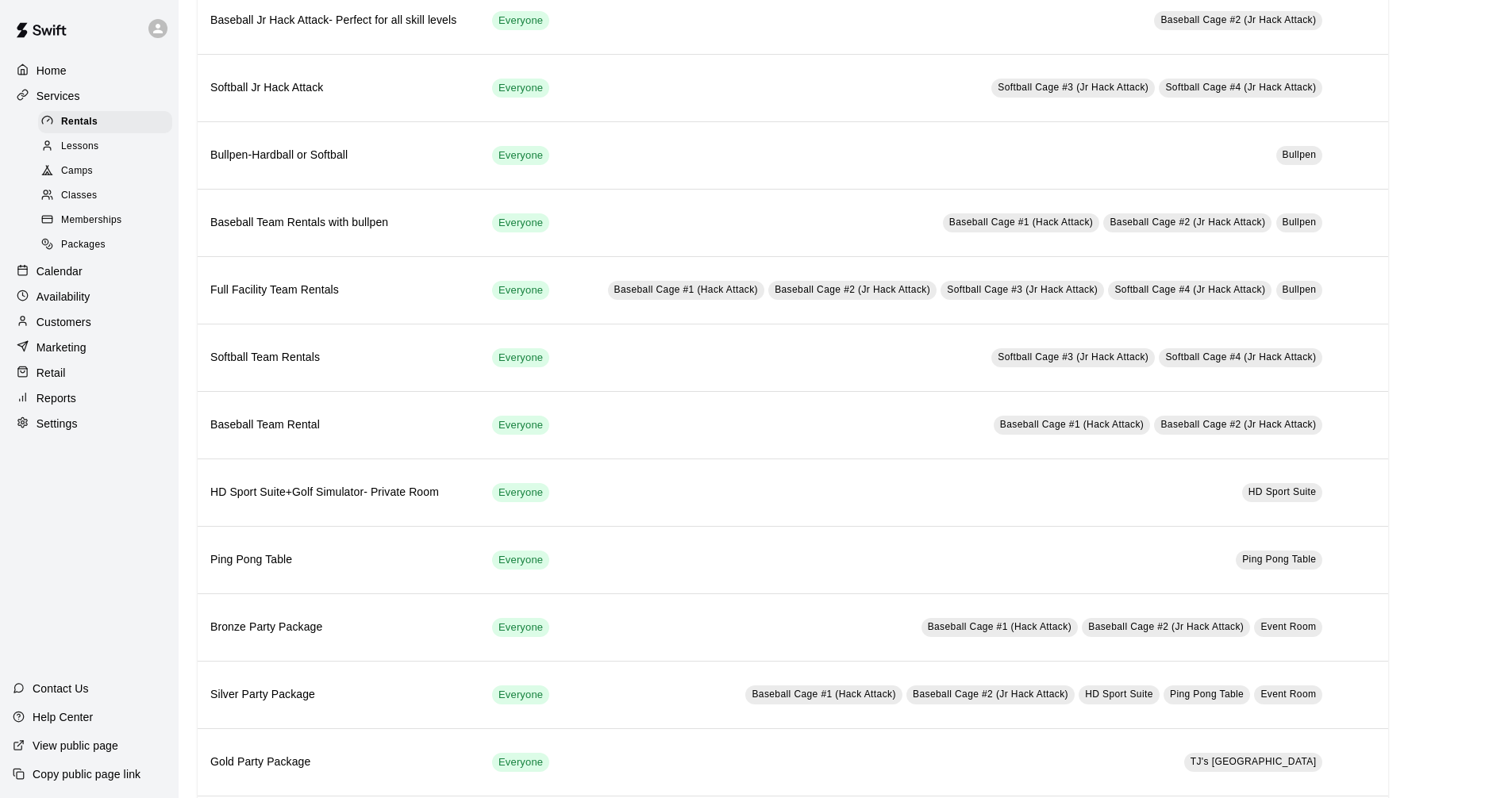
scroll to position [158, 0]
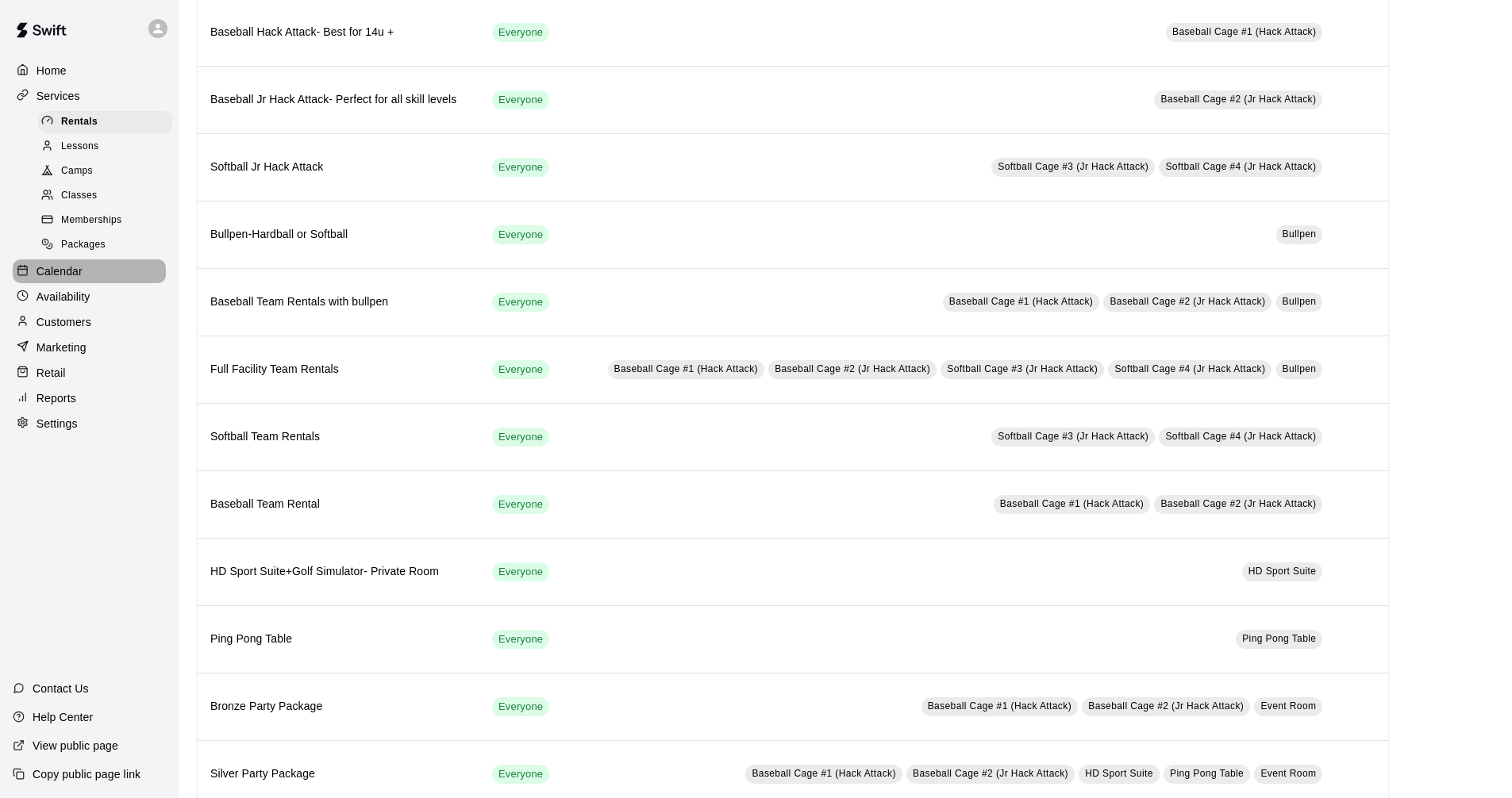
click at [96, 267] on div "Calendar" at bounding box center [89, 272] width 153 height 24
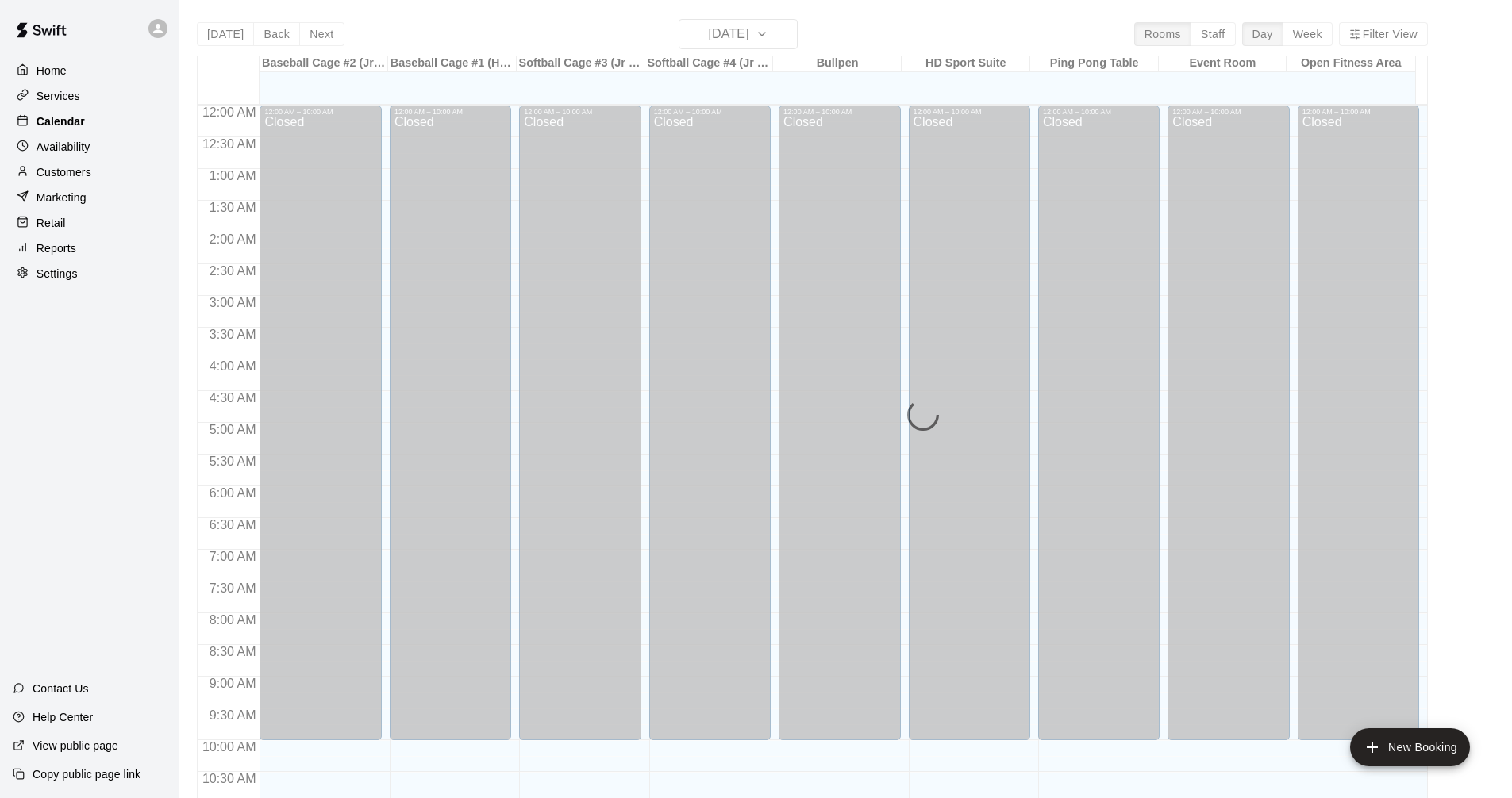
scroll to position [765, 0]
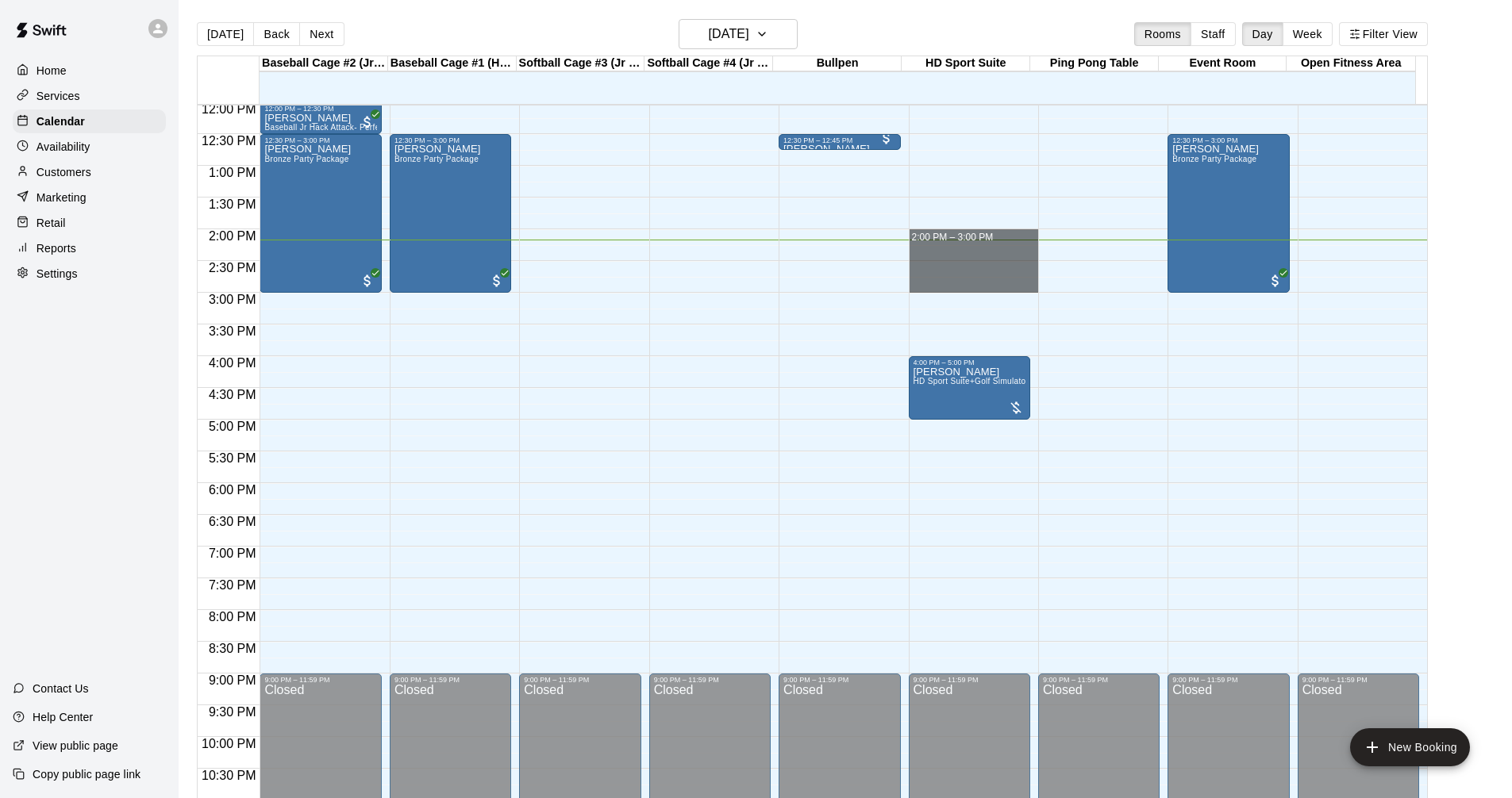
drag, startPoint x: 911, startPoint y: 244, endPoint x: 918, endPoint y: 281, distance: 37.7
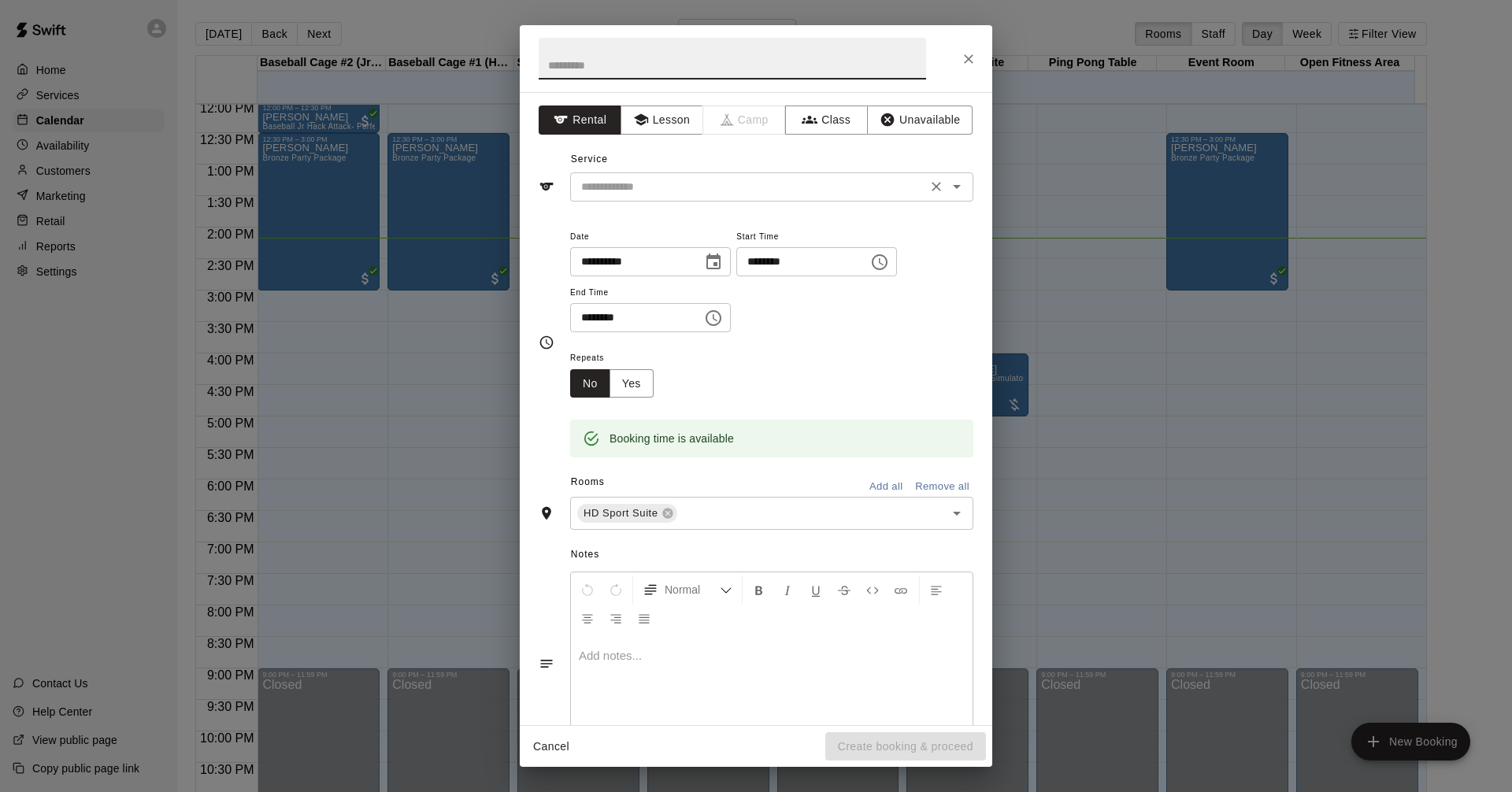
click at [673, 184] on input "text" at bounding box center [748, 187] width 347 height 20
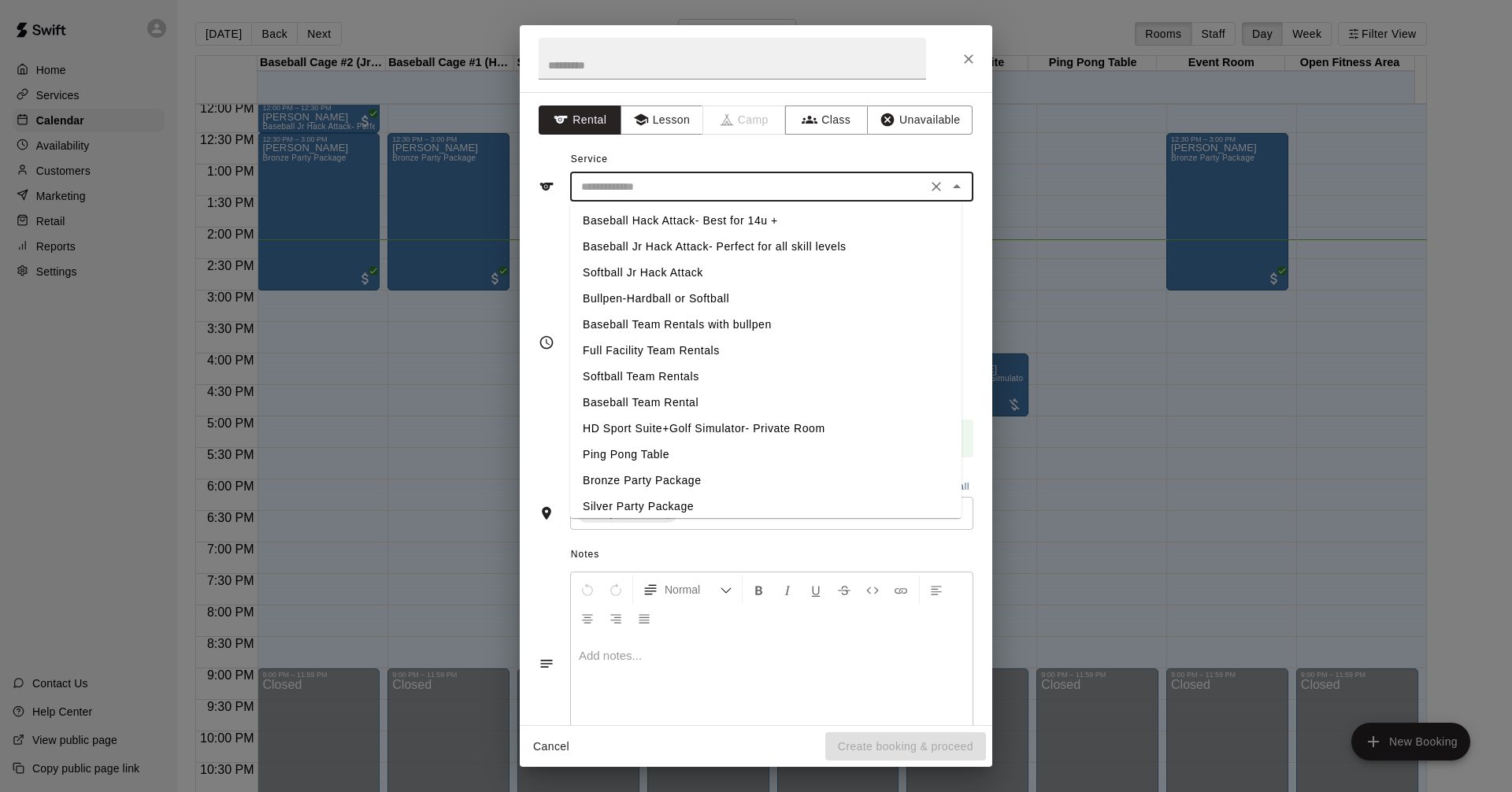
click at [976, 61] on button "Close" at bounding box center [968, 59] width 28 height 28
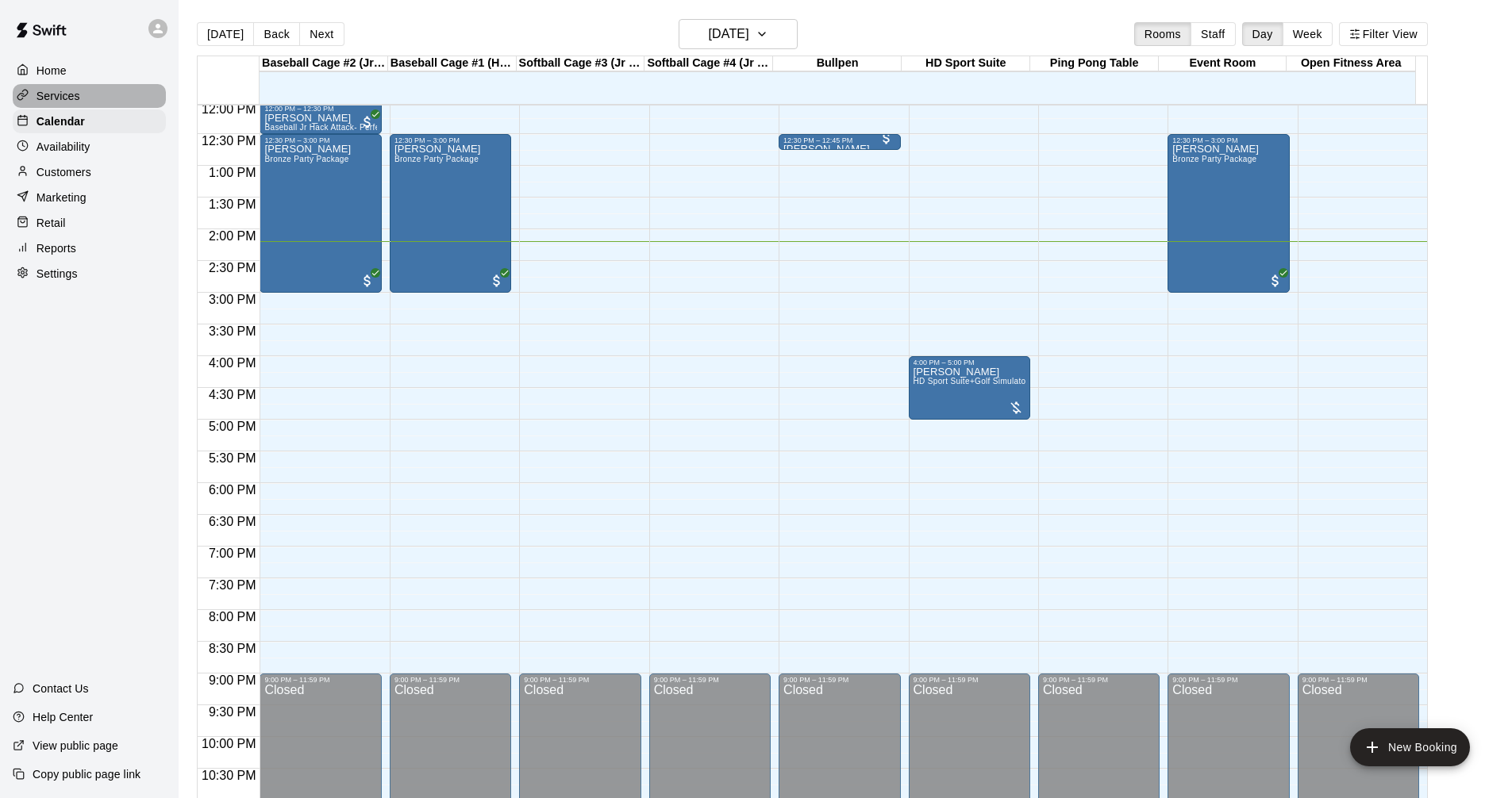
click at [83, 106] on div "Services" at bounding box center [89, 96] width 153 height 24
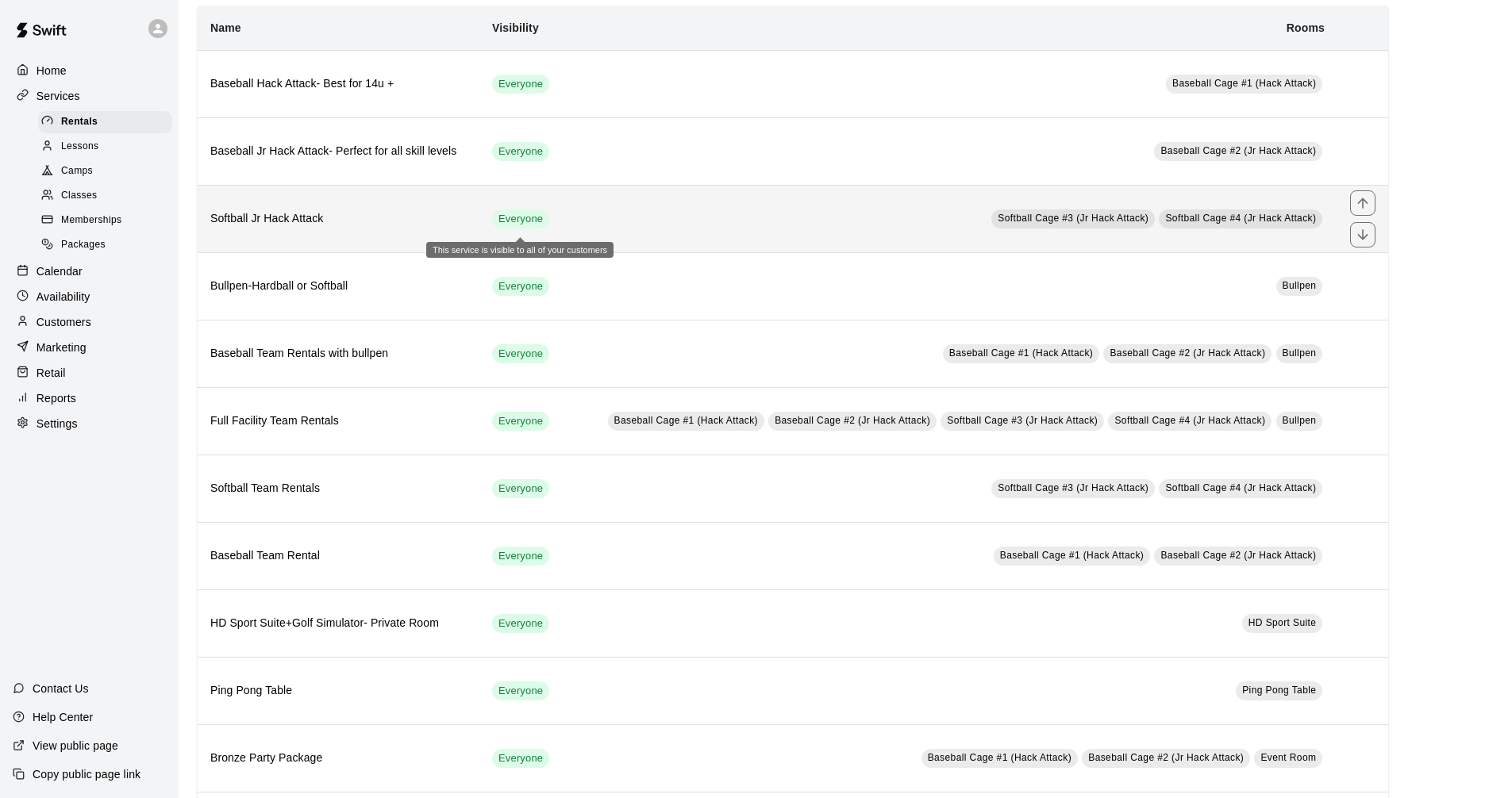
scroll to position [80, 0]
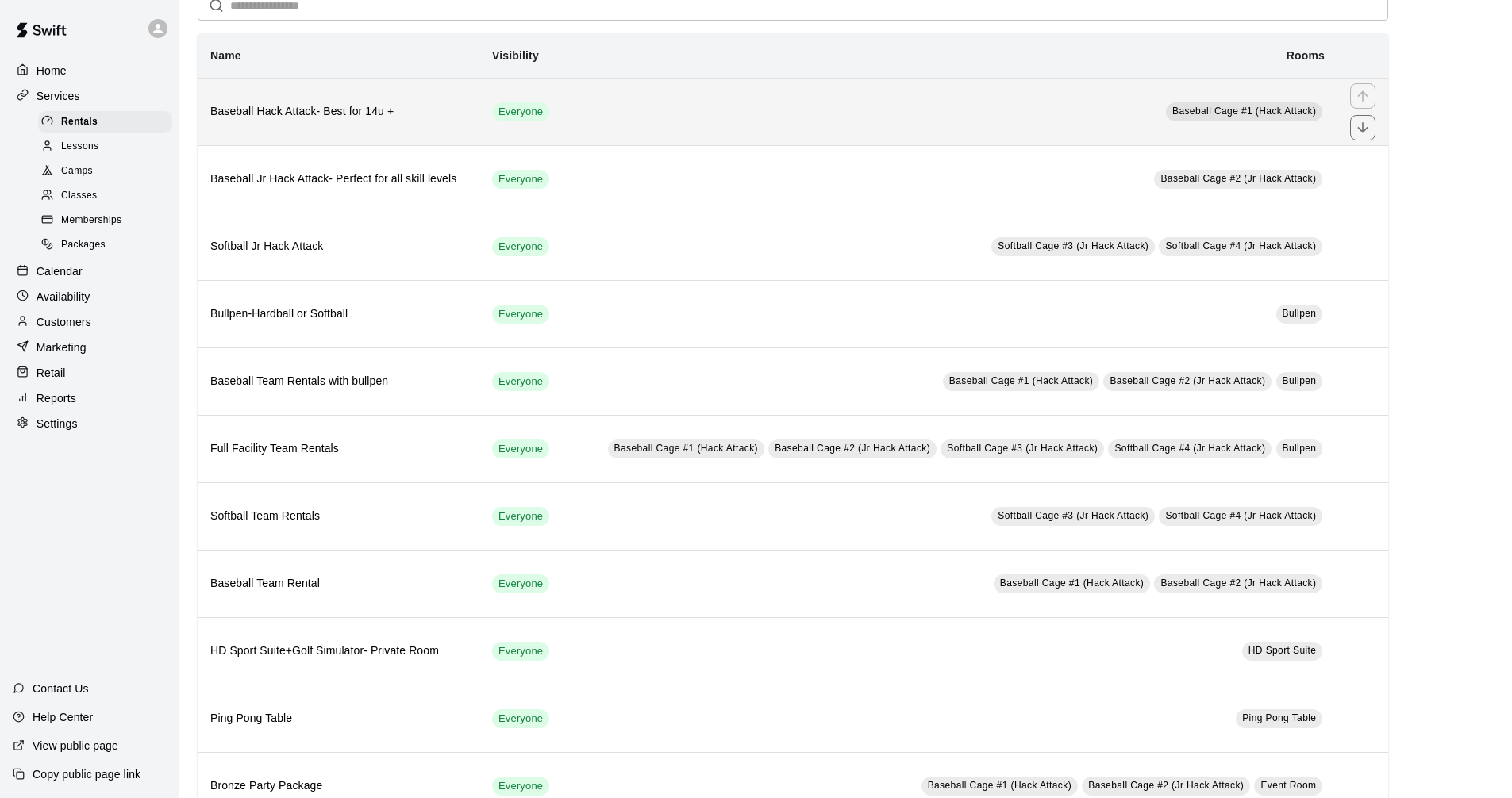
click at [367, 113] on h6 "Baseball Hack Attack- Best for 14u +" at bounding box center [339, 111] width 257 height 18
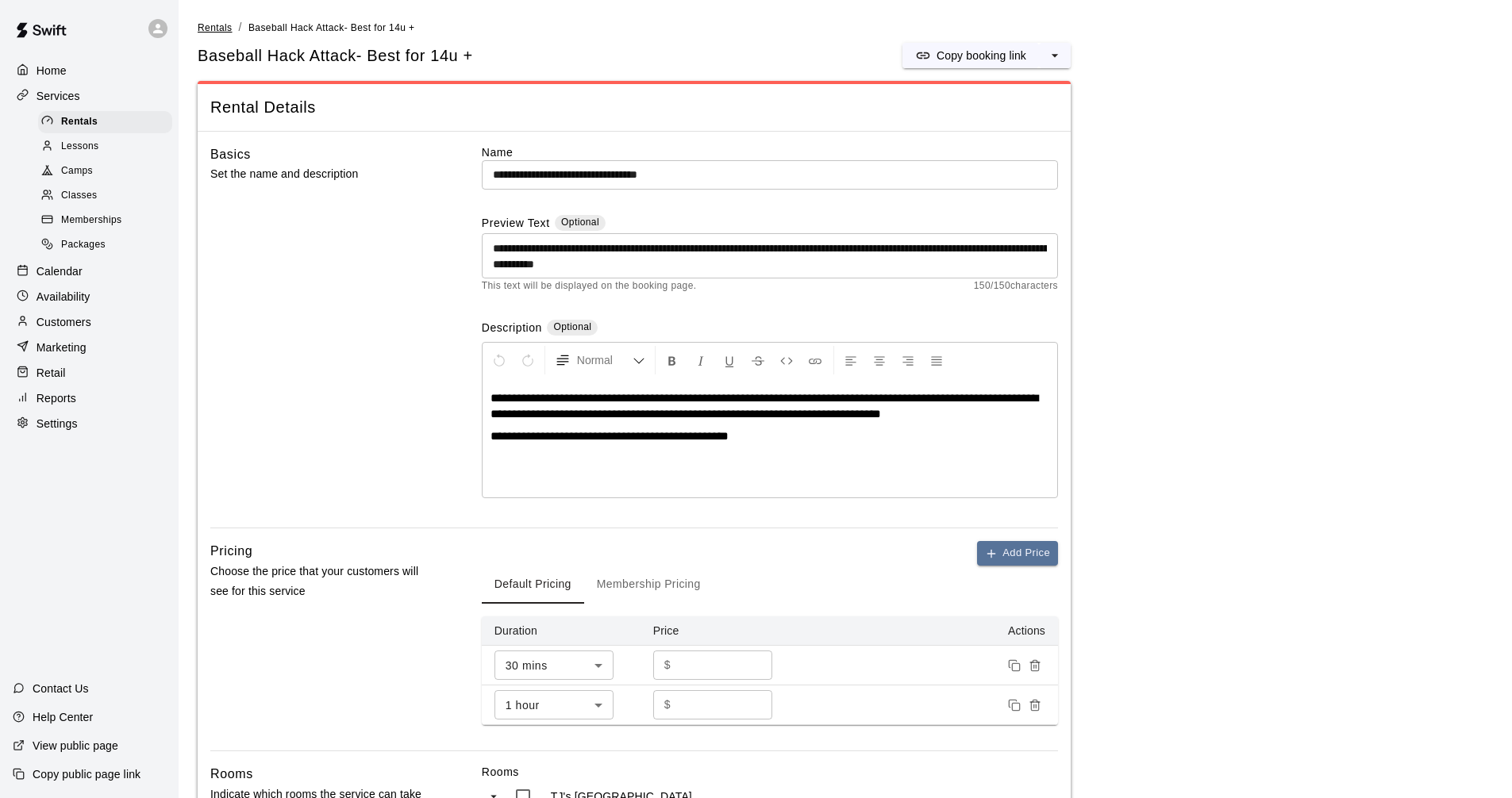
click at [219, 29] on span "Rentals" at bounding box center [215, 28] width 35 height 11
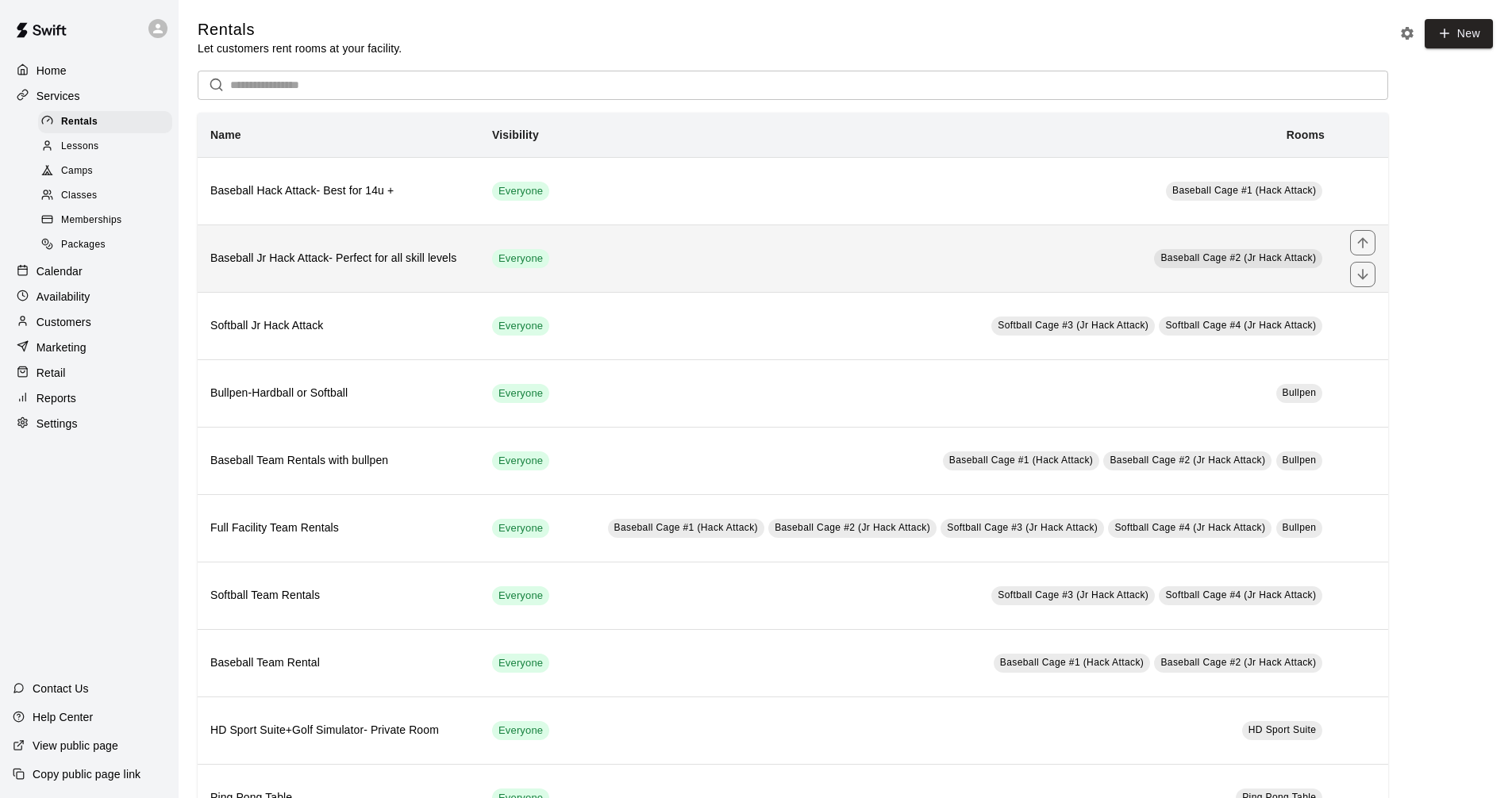
scroll to position [80, 0]
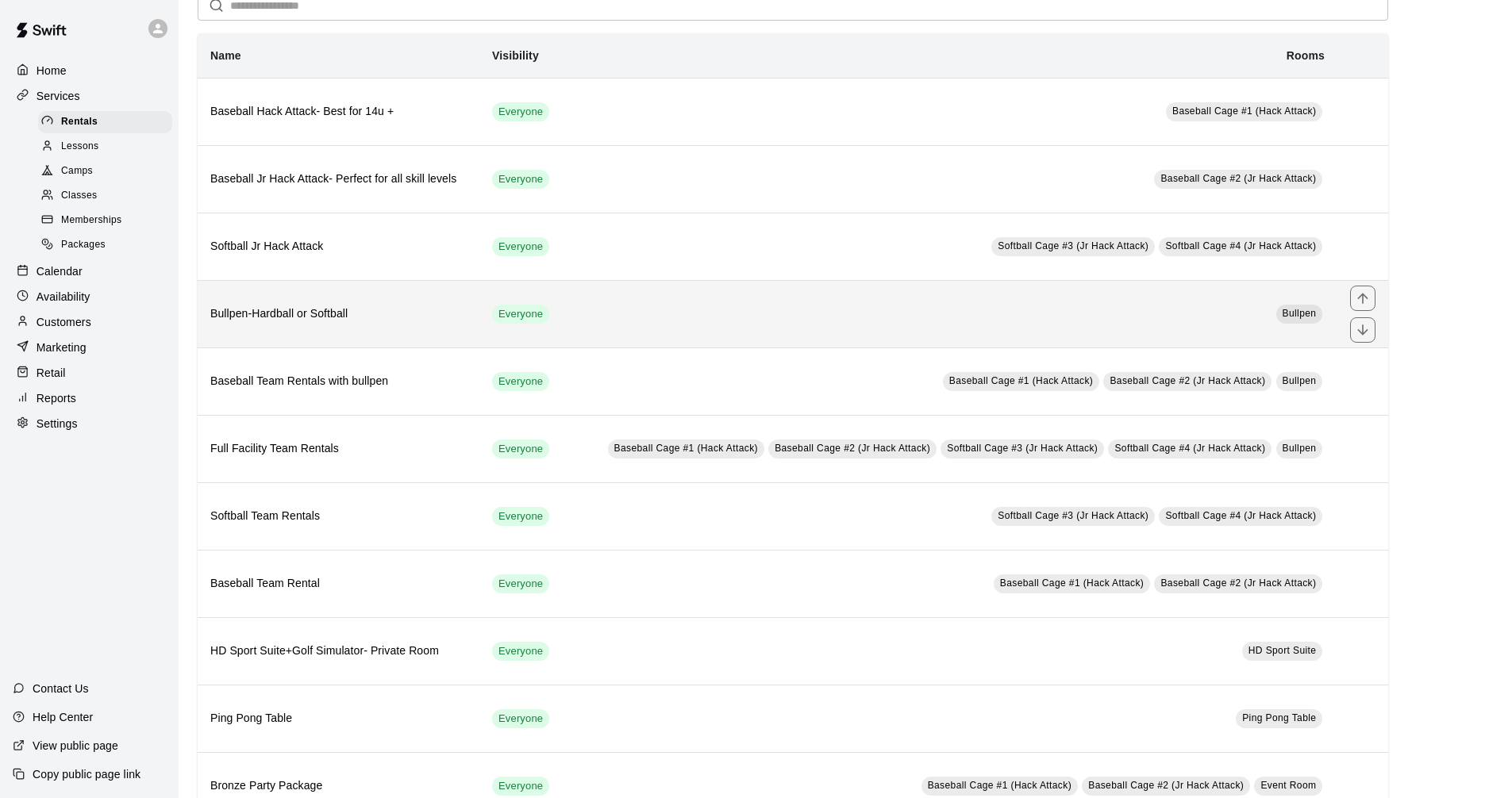
click at [394, 314] on h6 "Bullpen-Hardball or Softball" at bounding box center [339, 314] width 257 height 18
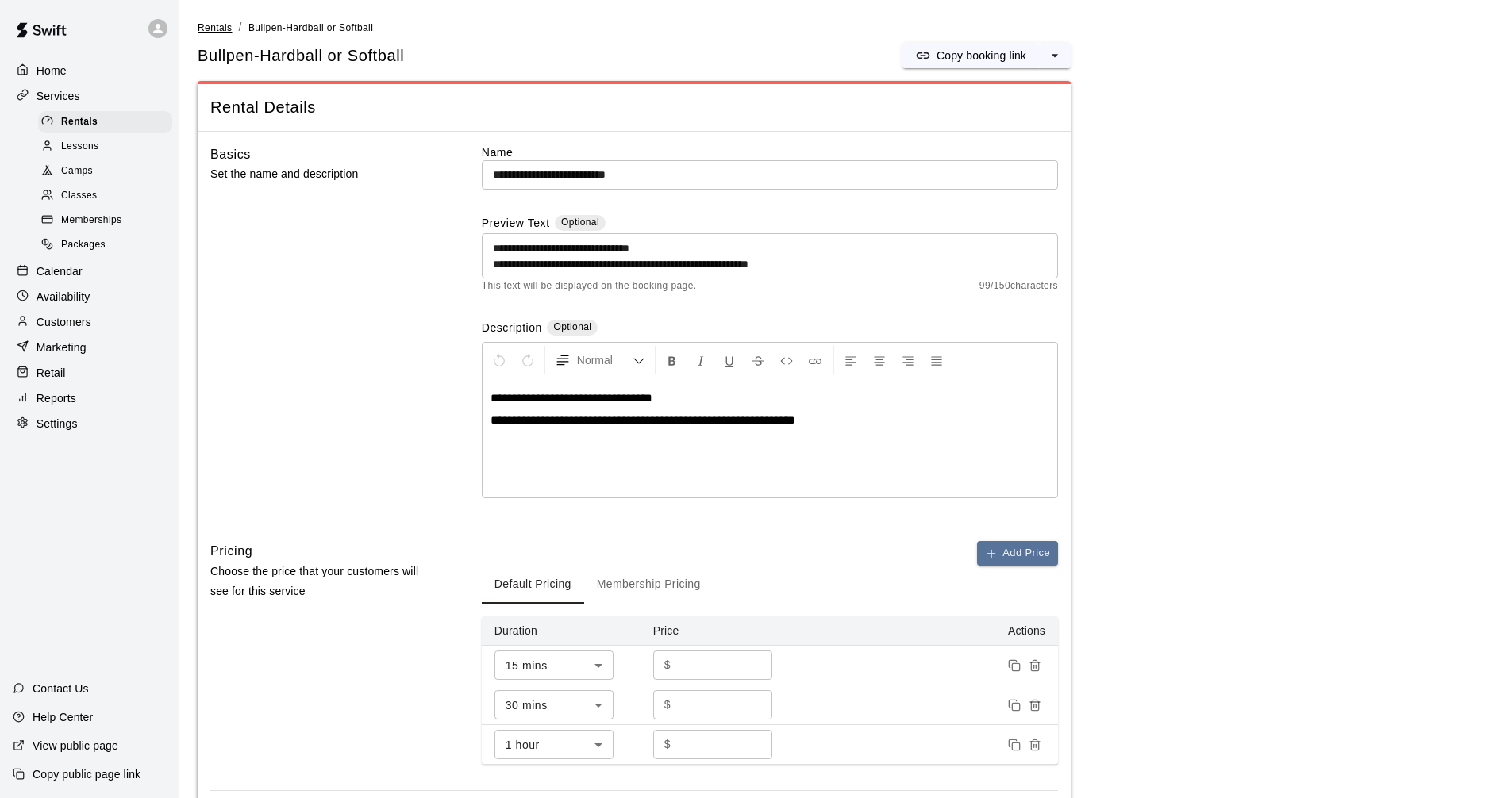
click at [219, 31] on span "Rentals" at bounding box center [215, 28] width 35 height 11
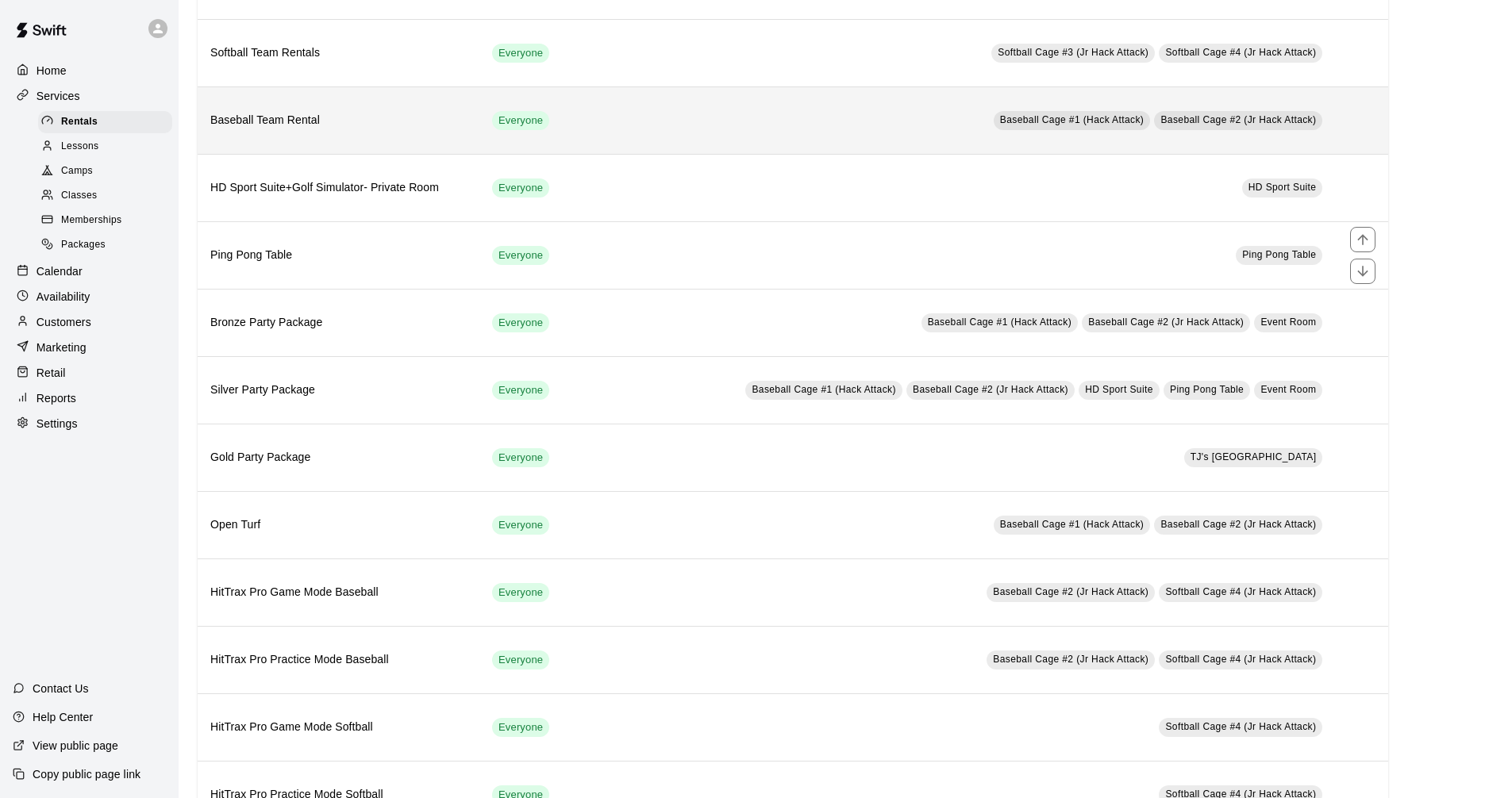
scroll to position [515, 0]
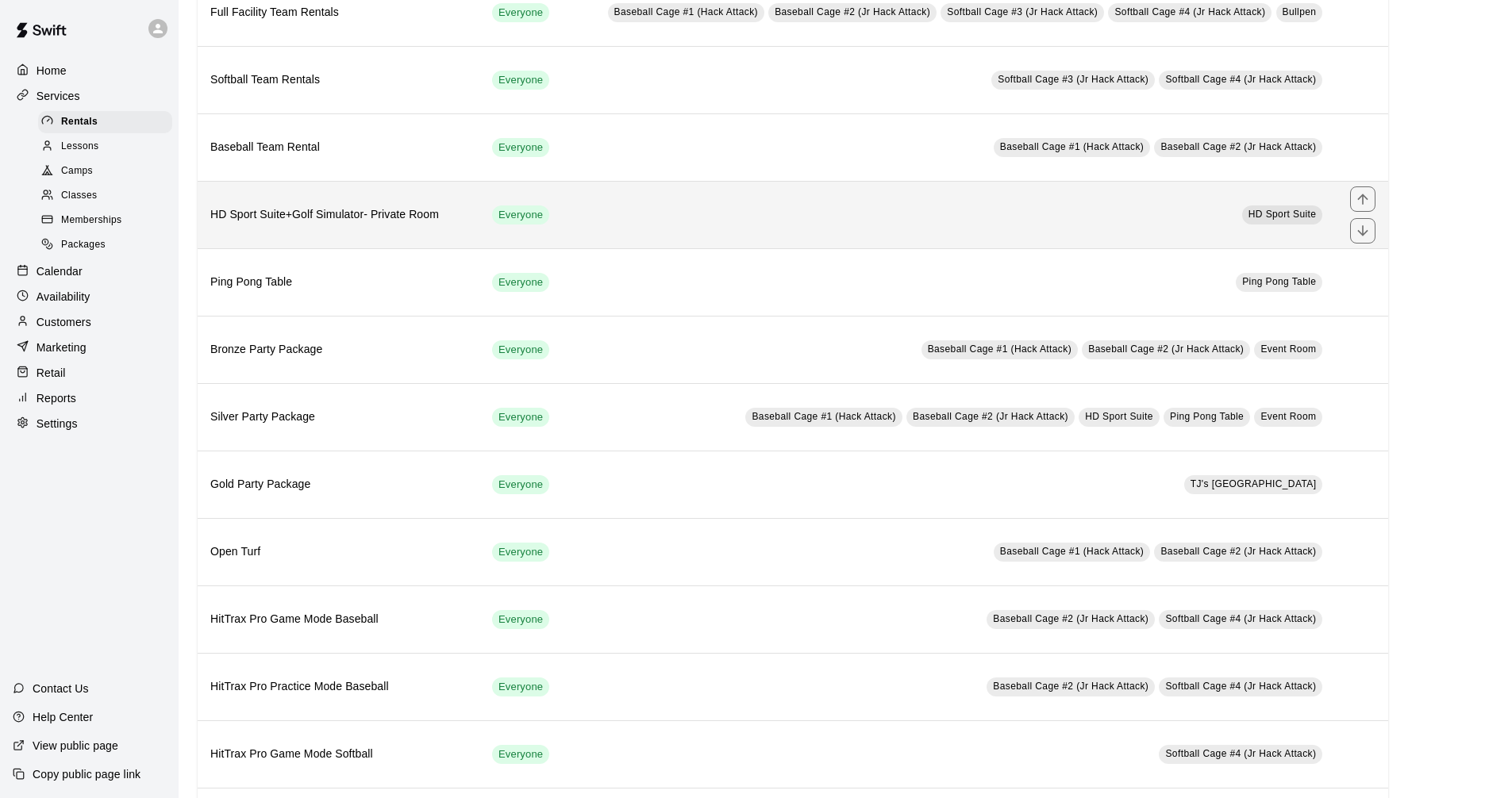
click at [421, 226] on th "HD Sport Suite+Golf Simulator- Private Room" at bounding box center [339, 214] width 282 height 68
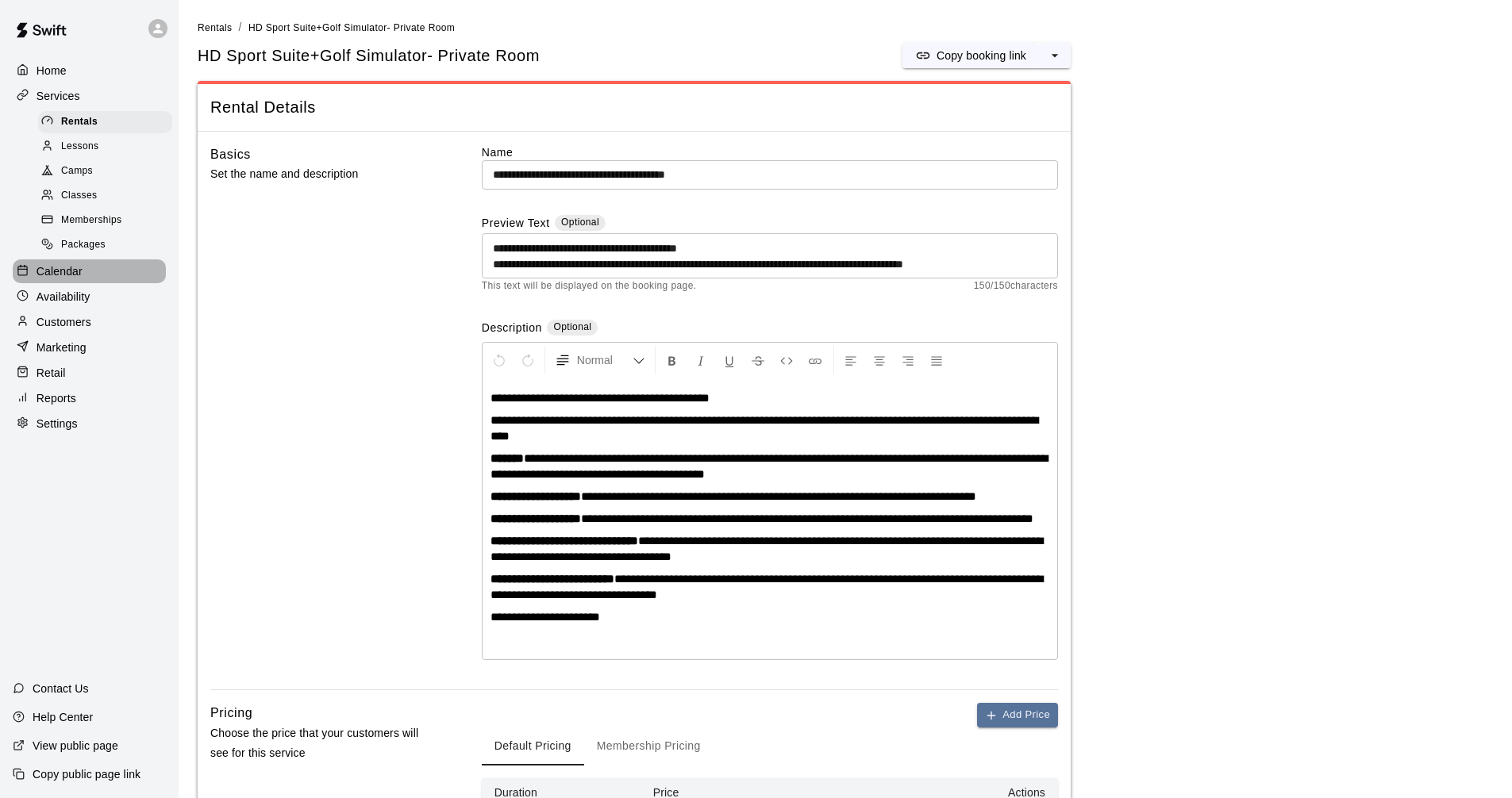
click at [124, 284] on div "Calendar" at bounding box center [89, 272] width 153 height 24
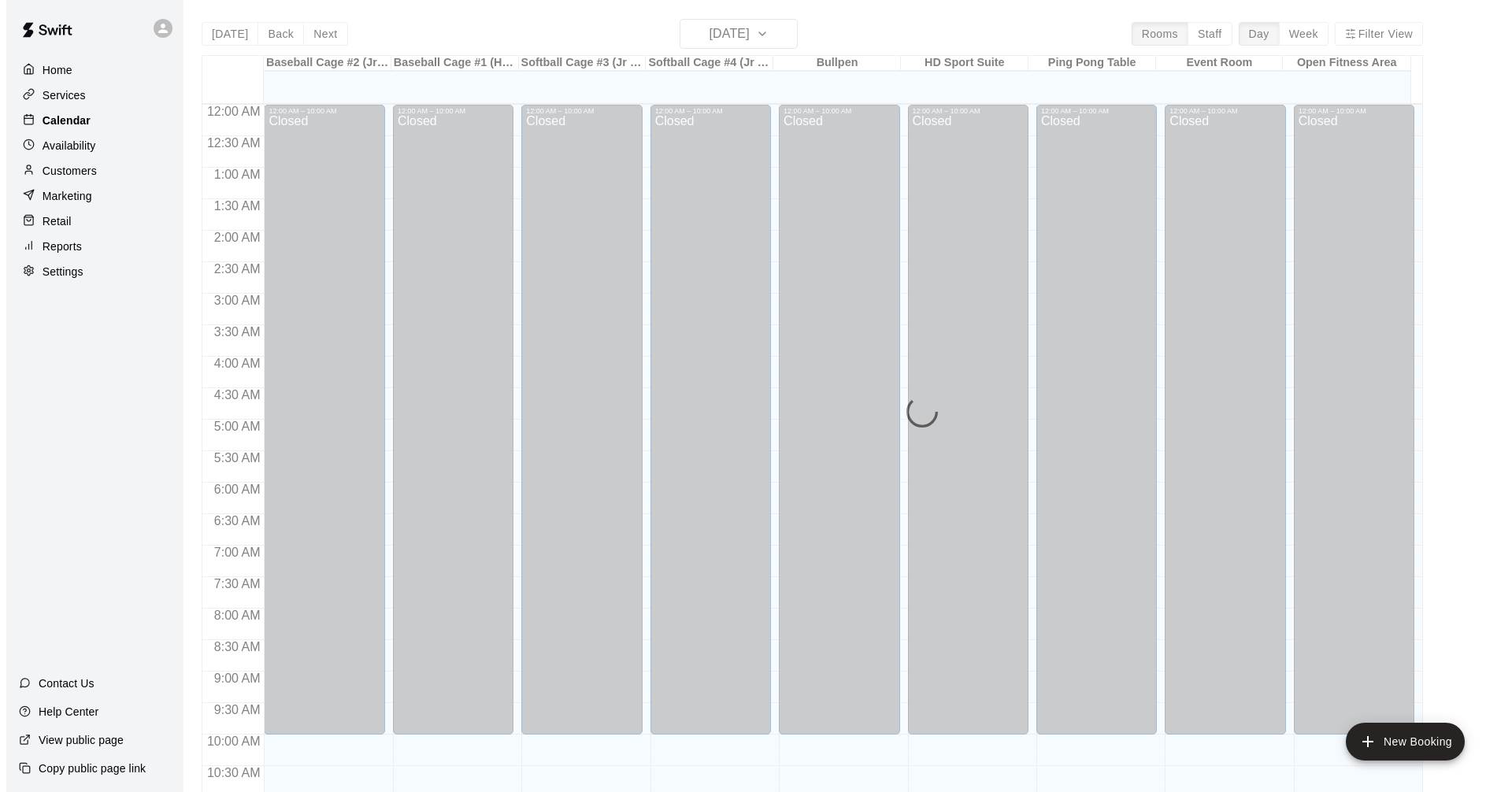
scroll to position [759, 0]
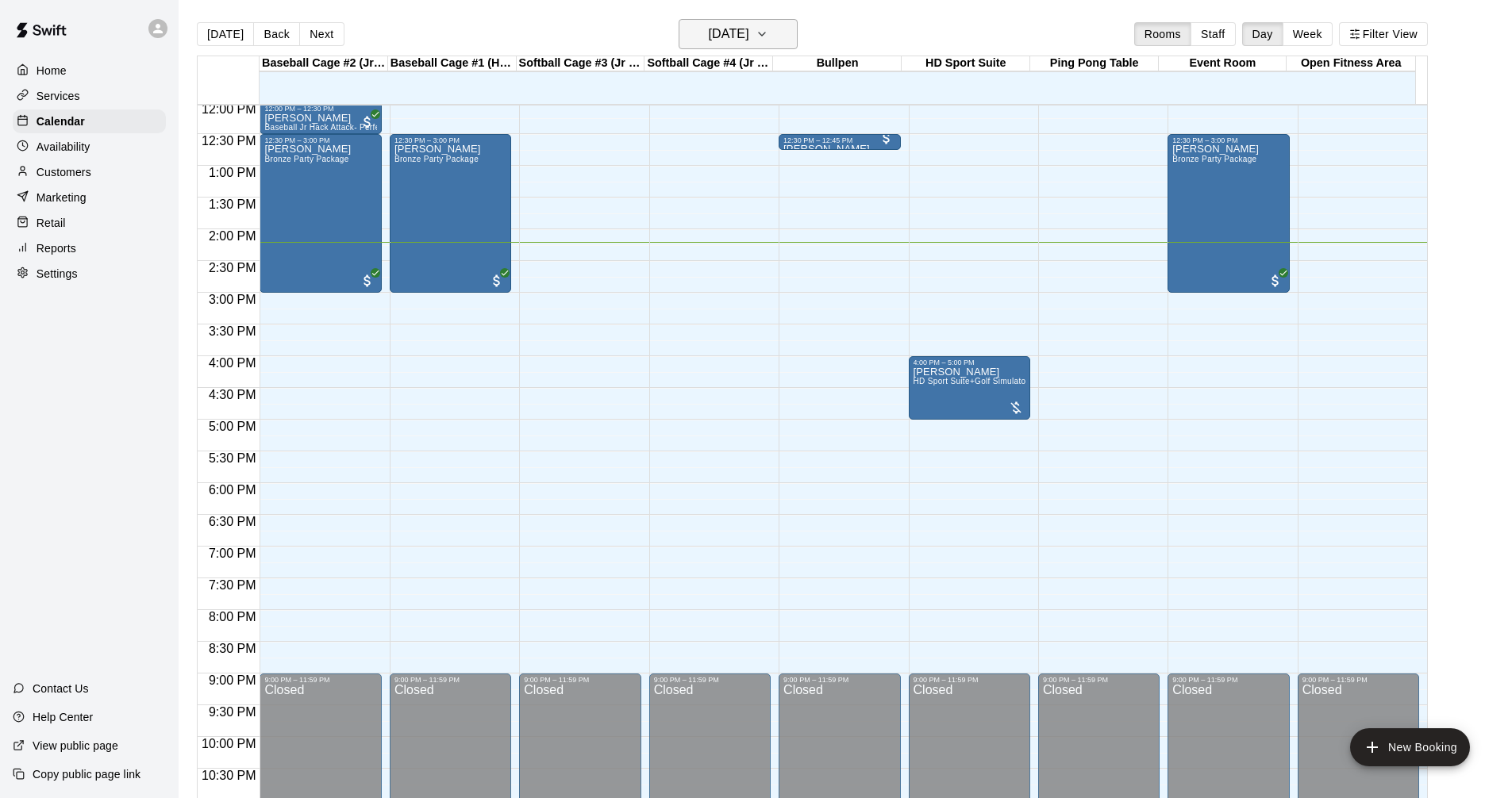
click at [709, 24] on h6 "[DATE]" at bounding box center [729, 34] width 41 height 22
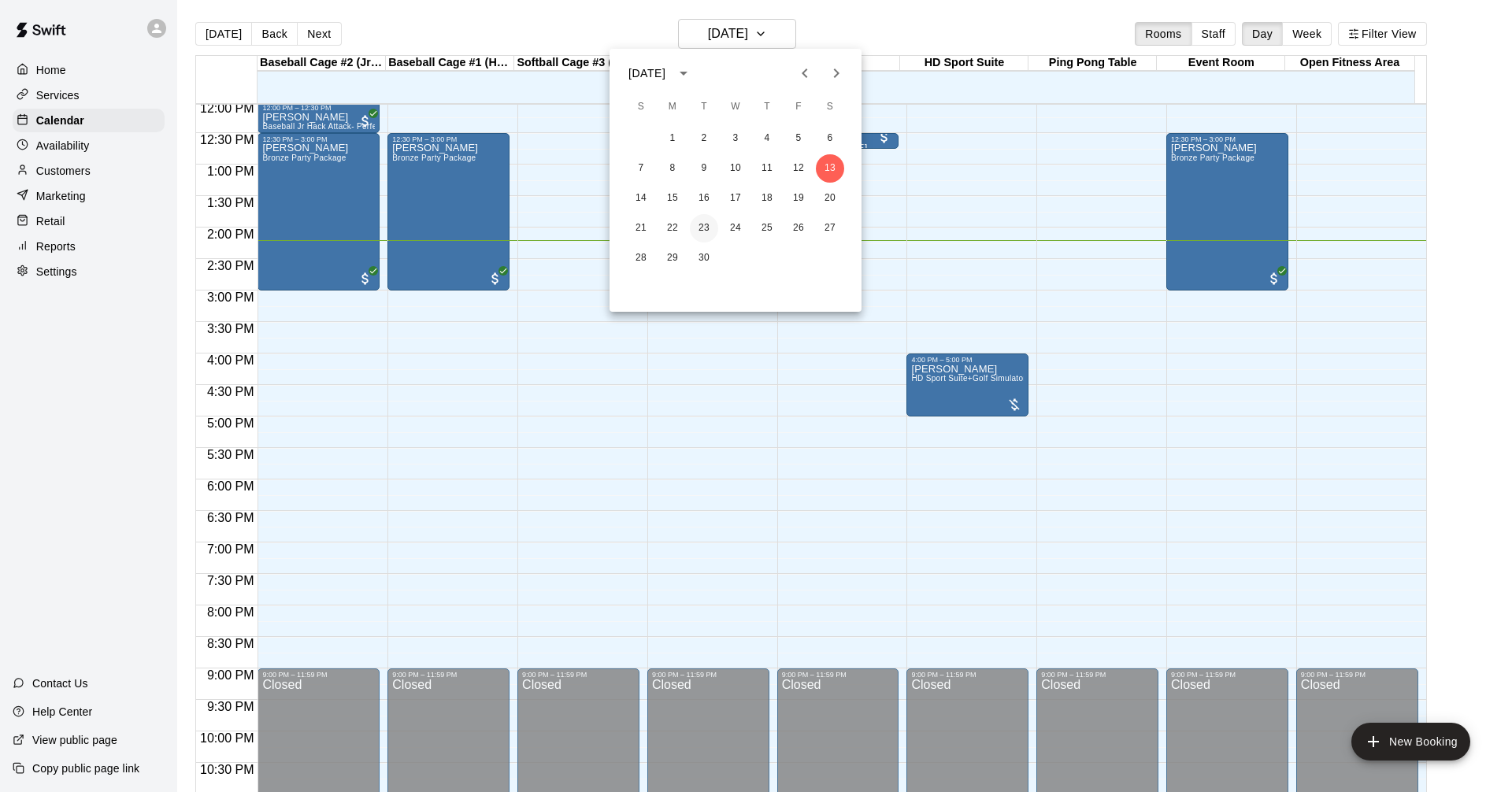
click at [709, 224] on button "23" at bounding box center [704, 228] width 28 height 28
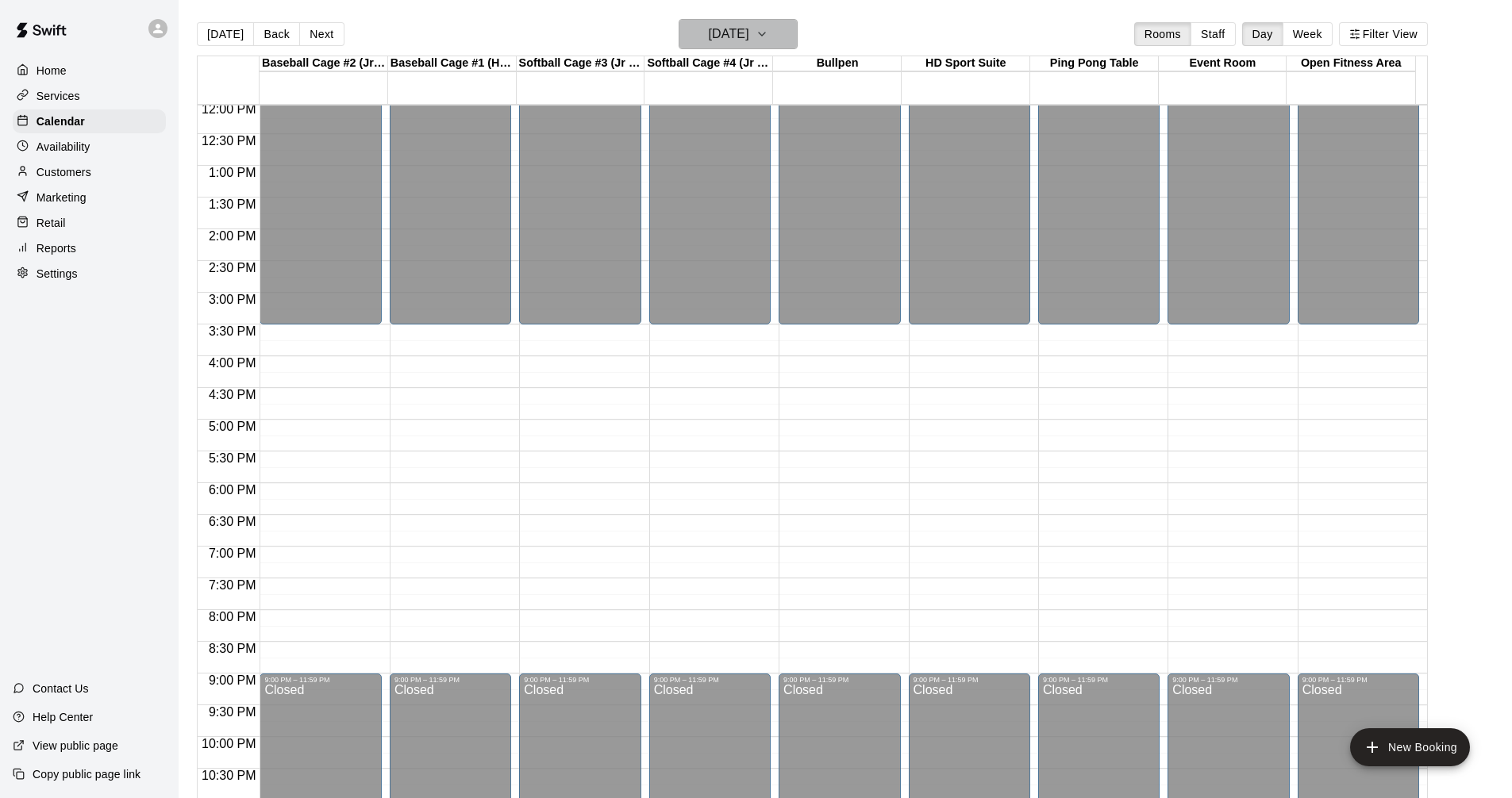
click at [709, 43] on h6 "Tuesday Sep 23" at bounding box center [729, 34] width 41 height 22
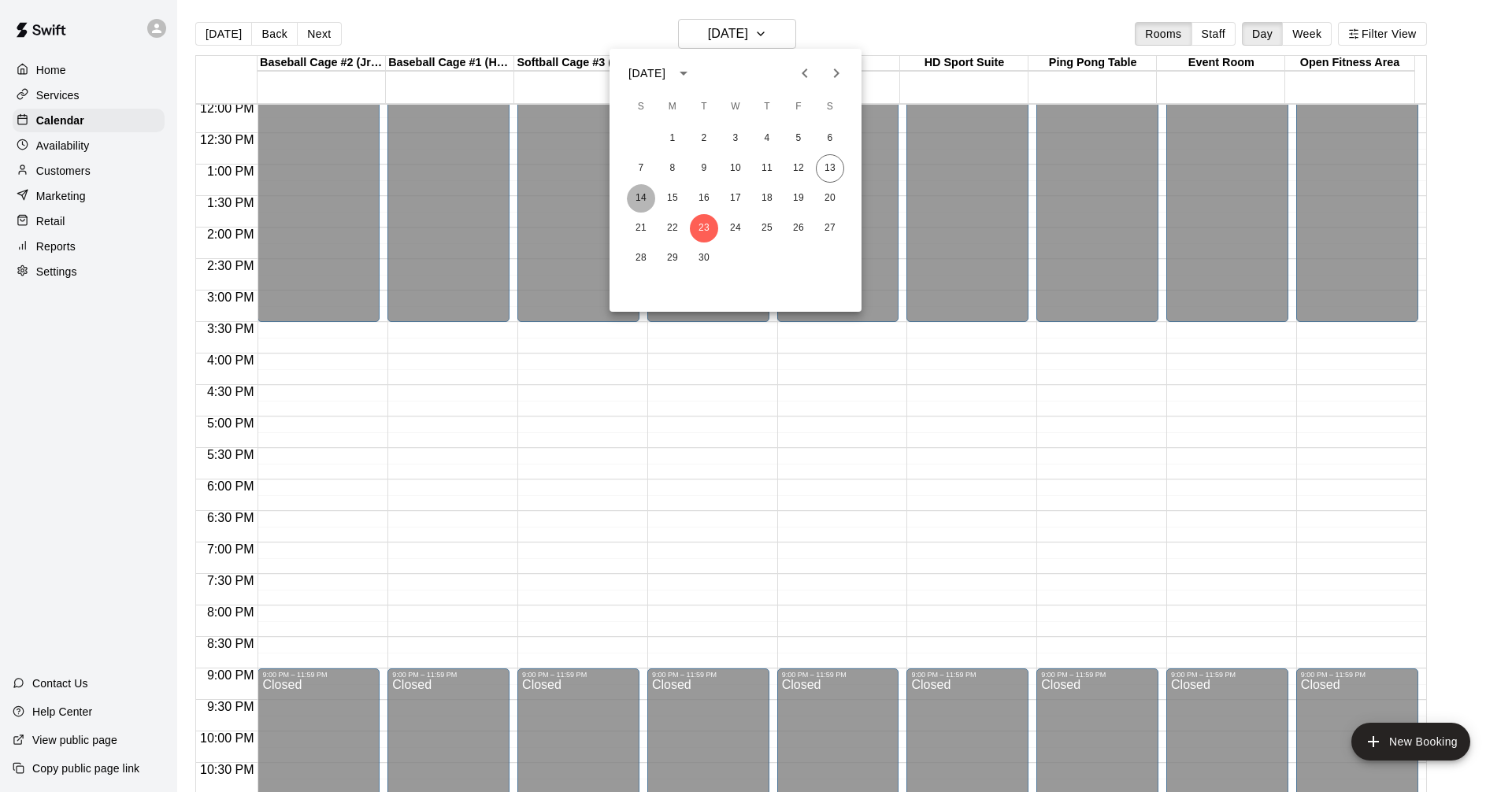
click at [648, 202] on button "14" at bounding box center [641, 198] width 28 height 28
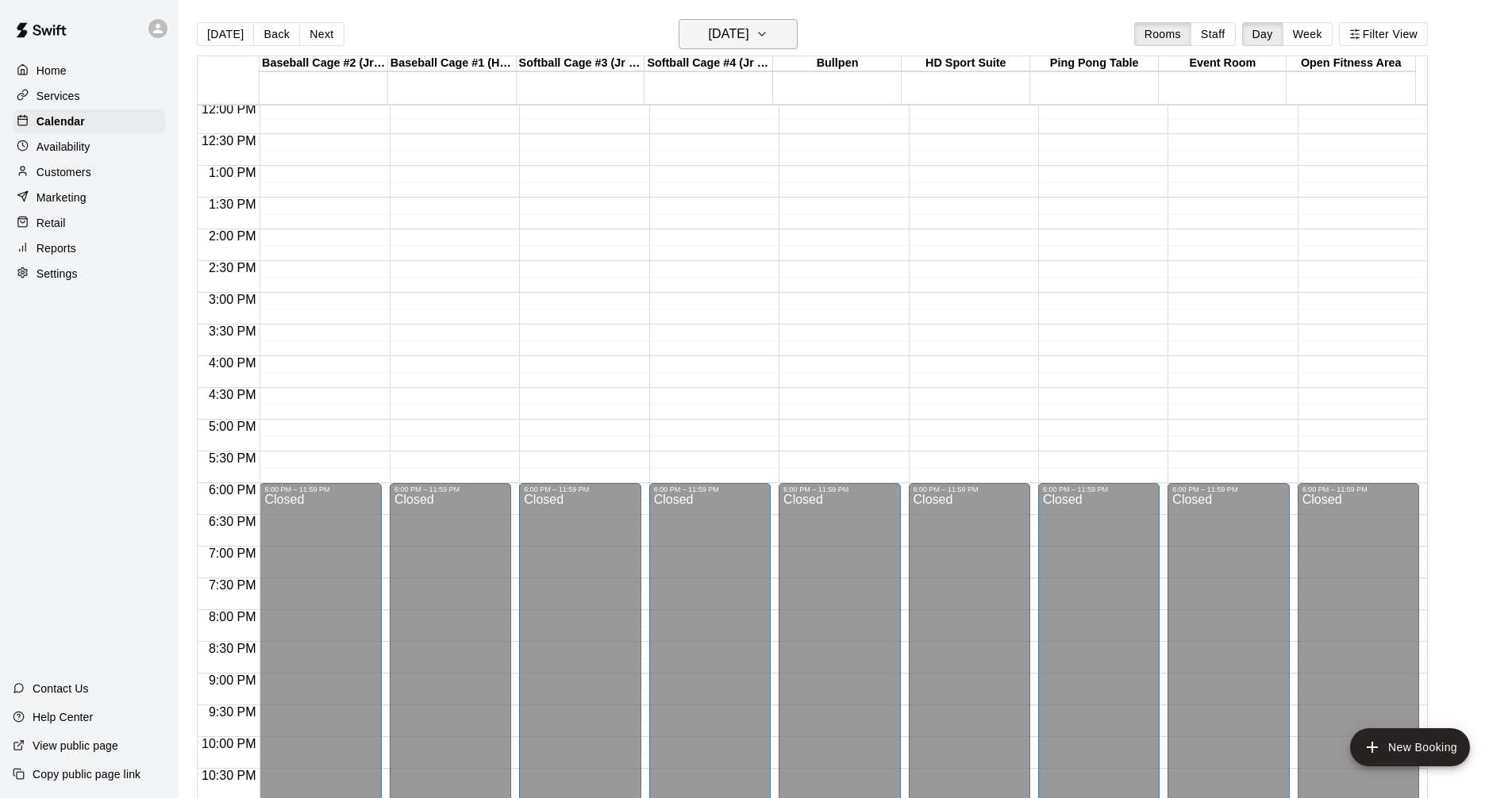
click at [714, 30] on h6 "[DATE]" at bounding box center [729, 34] width 41 height 22
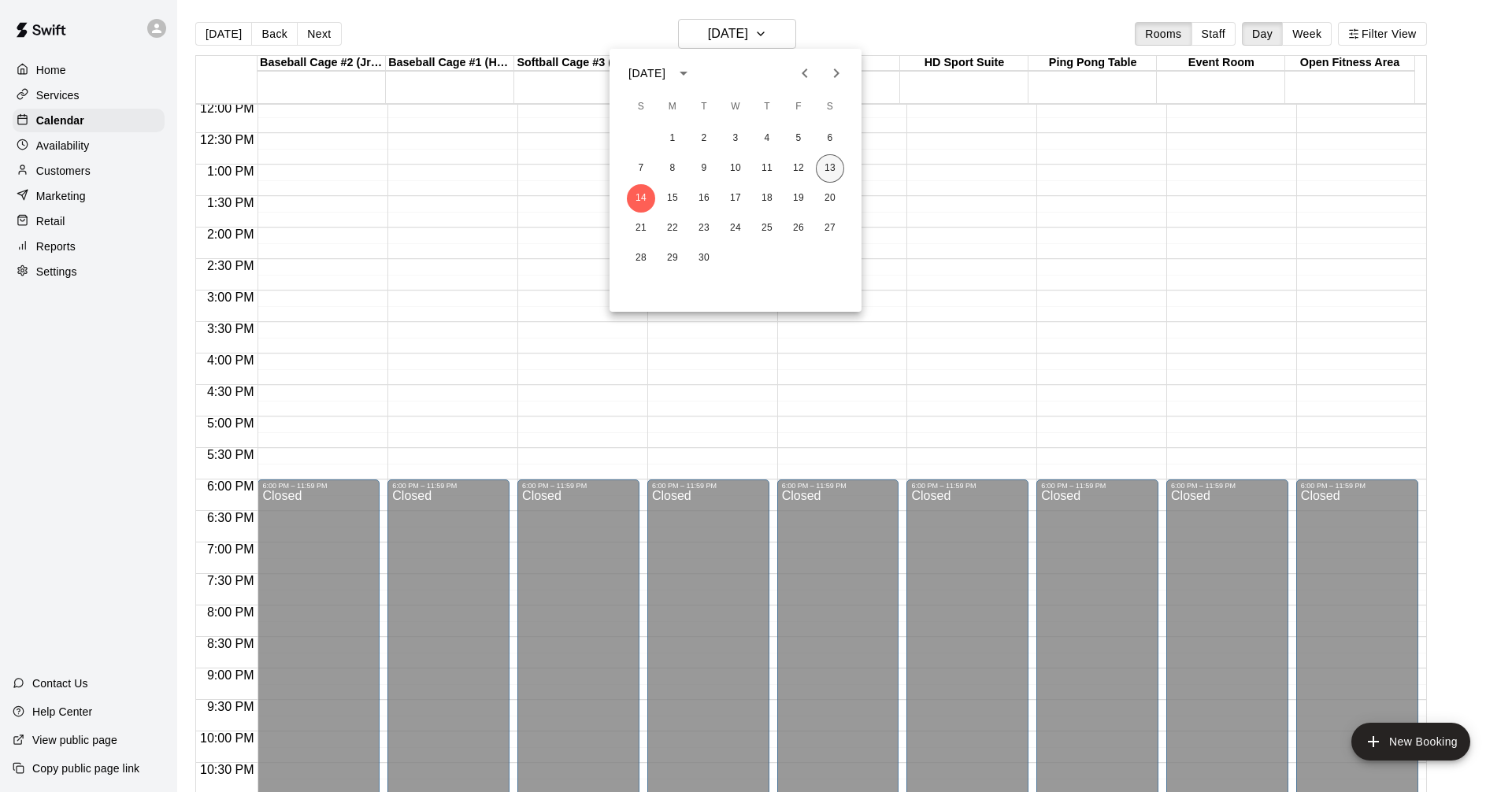
click at [826, 164] on button "13" at bounding box center [830, 168] width 28 height 28
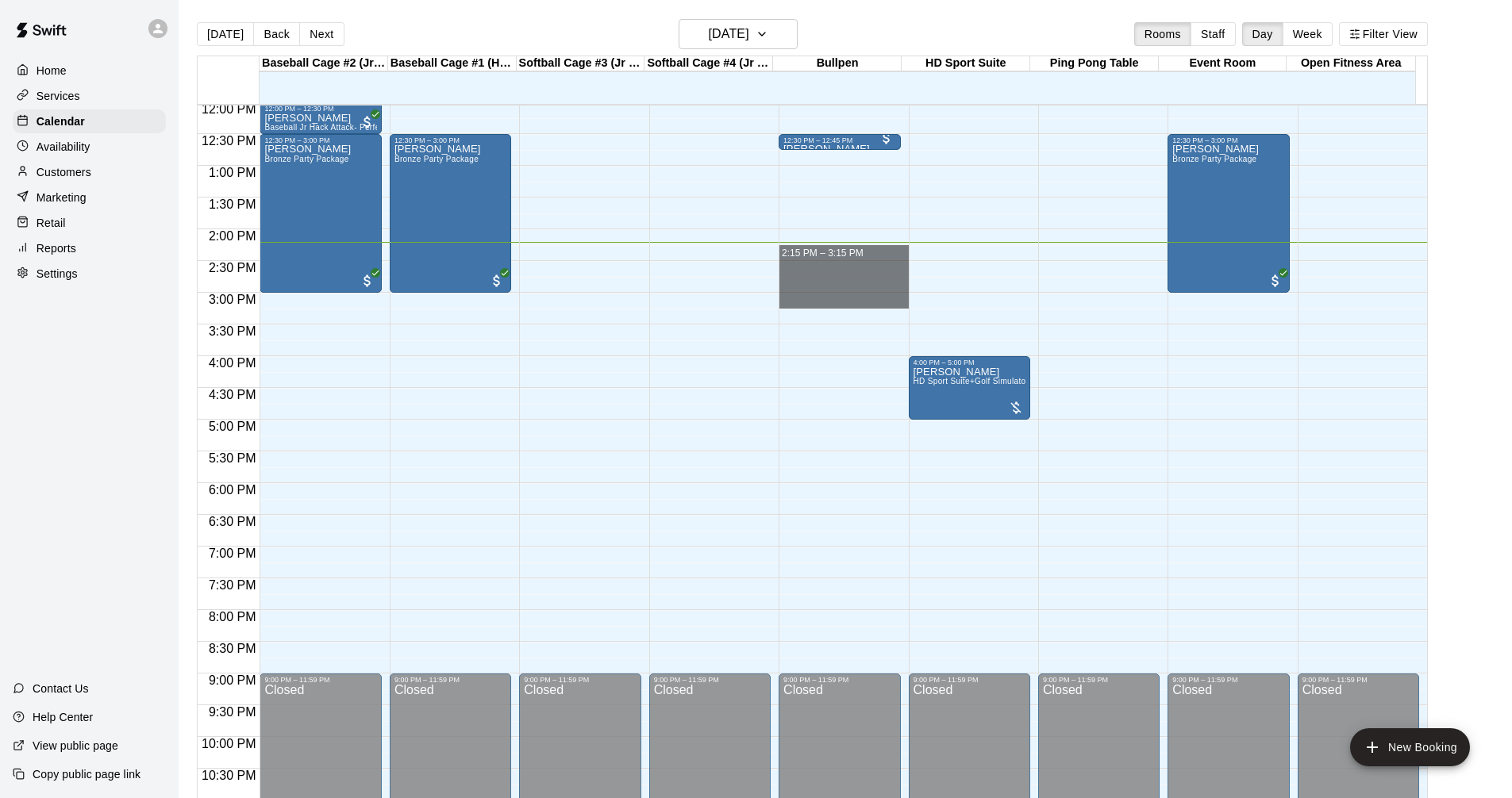
drag, startPoint x: 781, startPoint y: 250, endPoint x: 786, endPoint y: 299, distance: 49.3
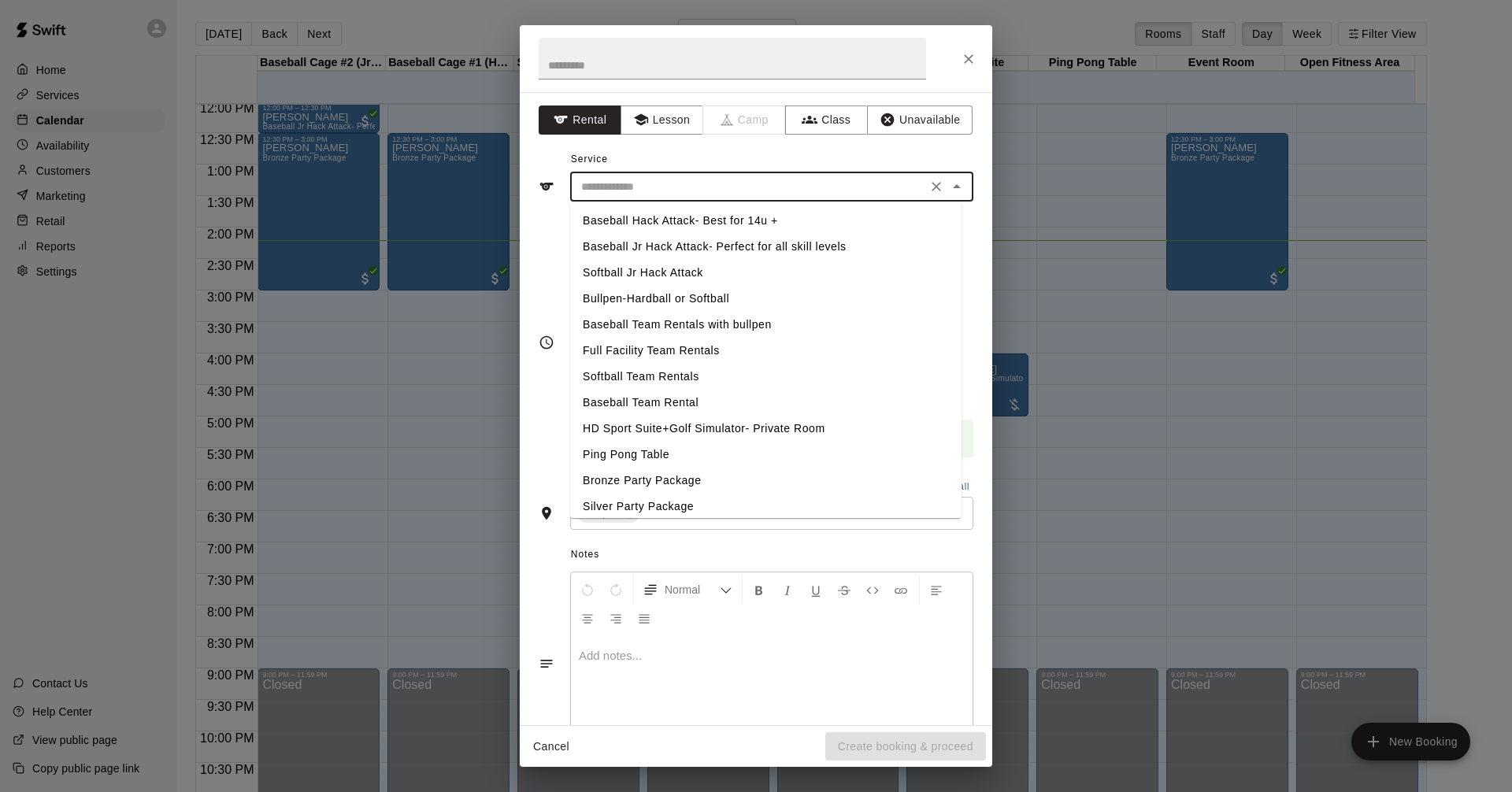
click at [649, 182] on input "text" at bounding box center [748, 187] width 347 height 20
click at [752, 420] on li "HD Sport Suite+Golf Simulator- Private Room" at bounding box center [765, 428] width 391 height 26
type input "**********"
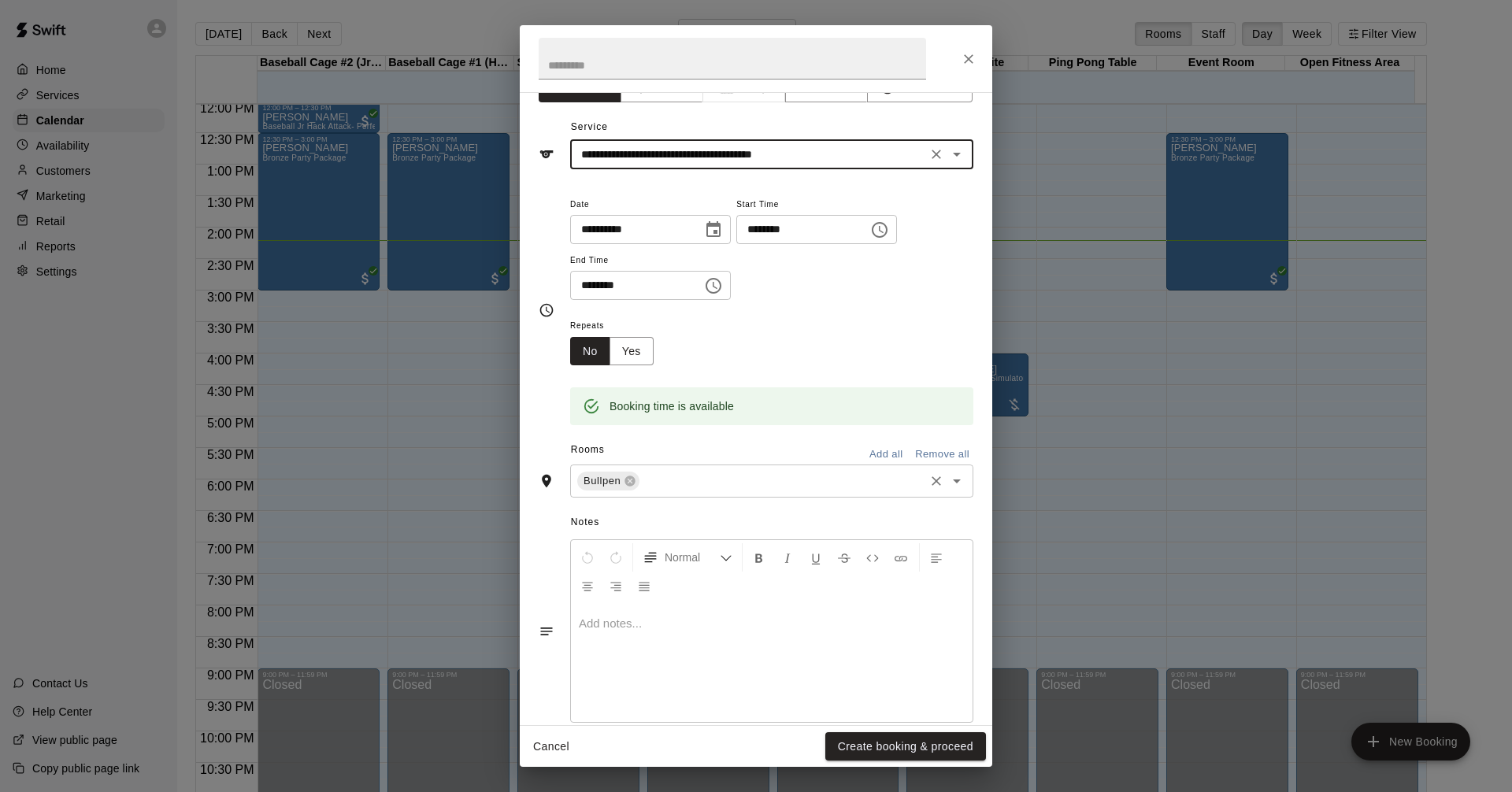
scroll to position [59, 0]
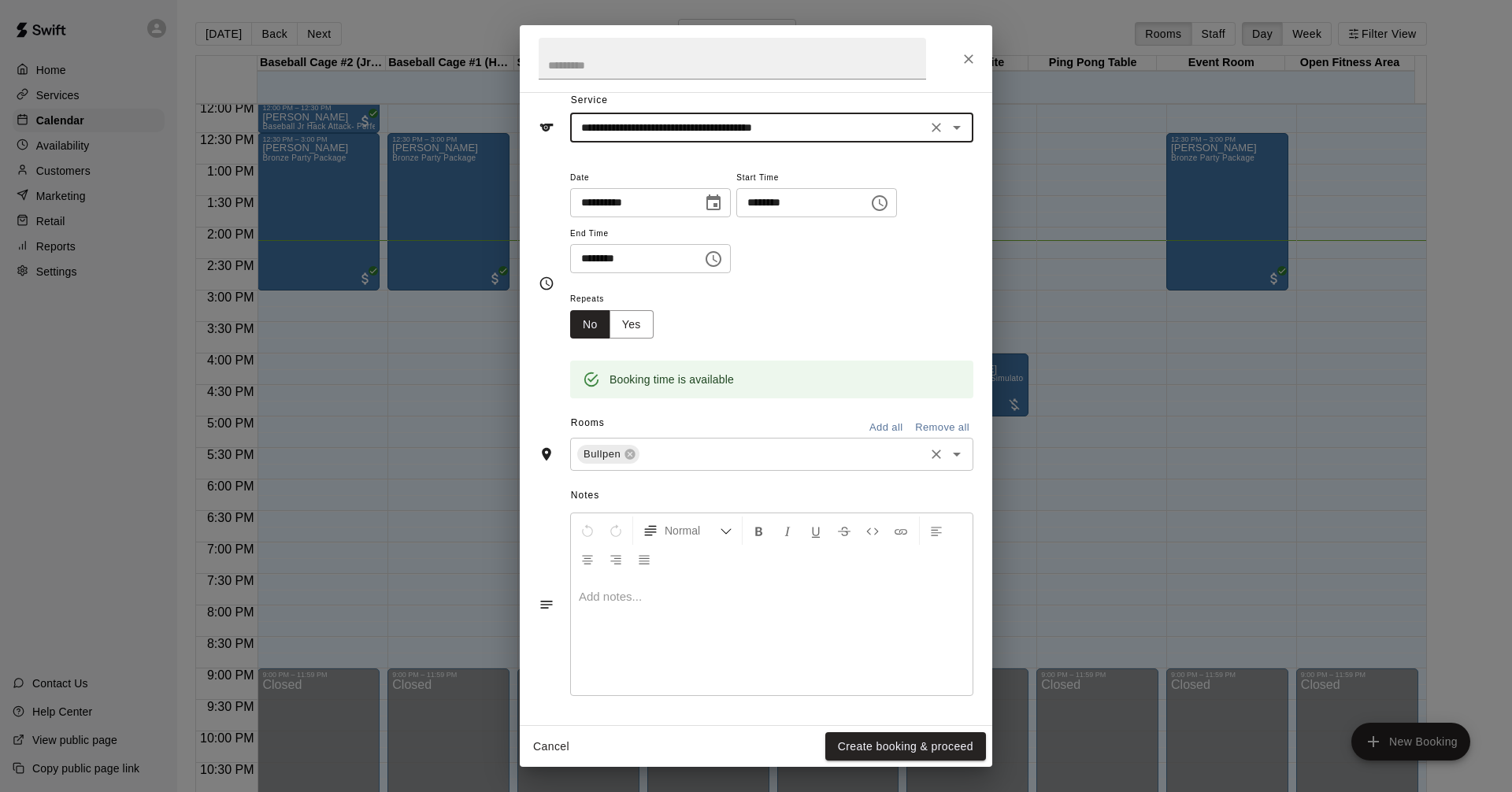
click at [751, 469] on div "Bullpen ​" at bounding box center [771, 454] width 403 height 33
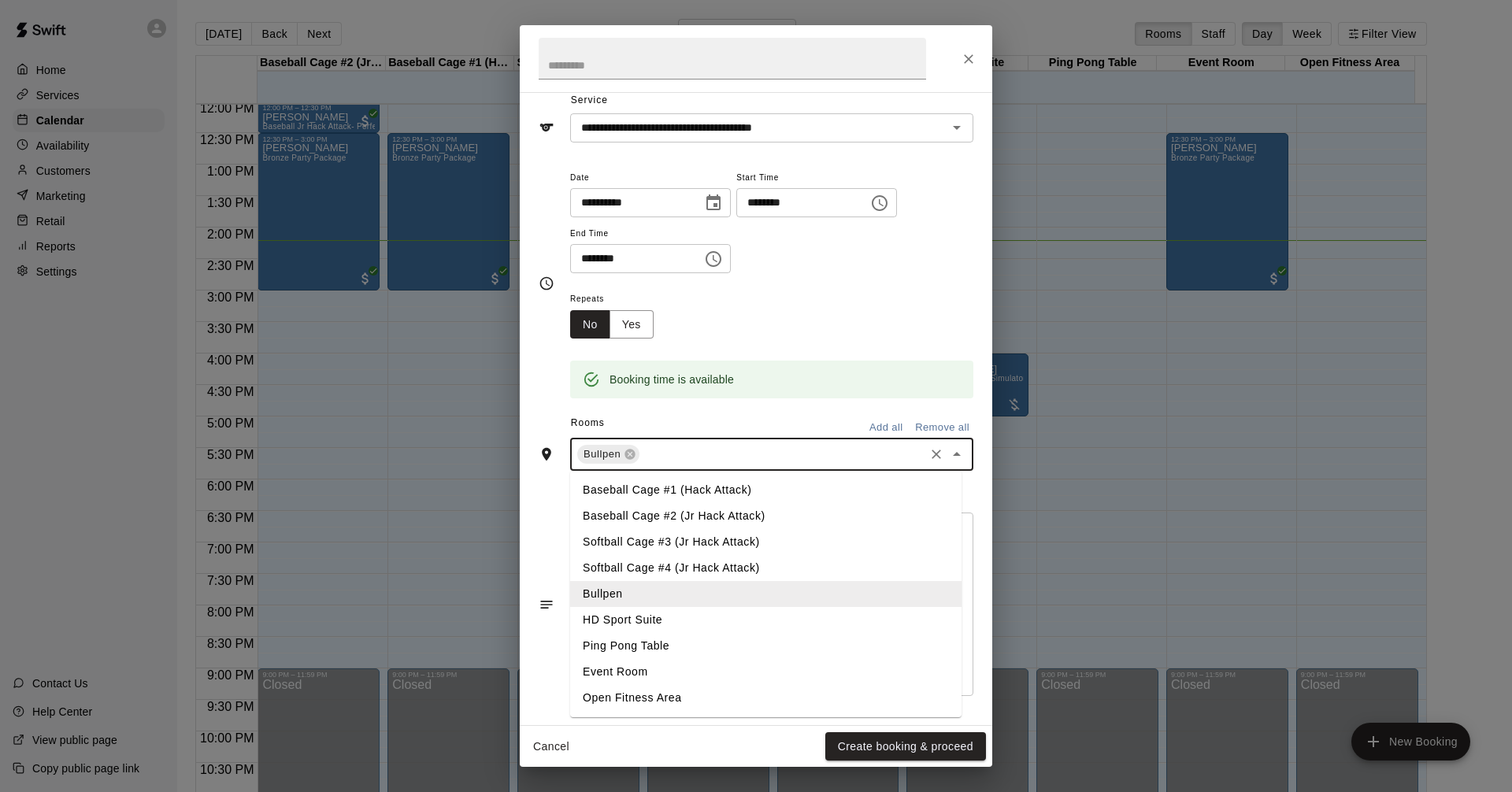
click at [701, 616] on li "HD Sport Suite" at bounding box center [765, 620] width 391 height 26
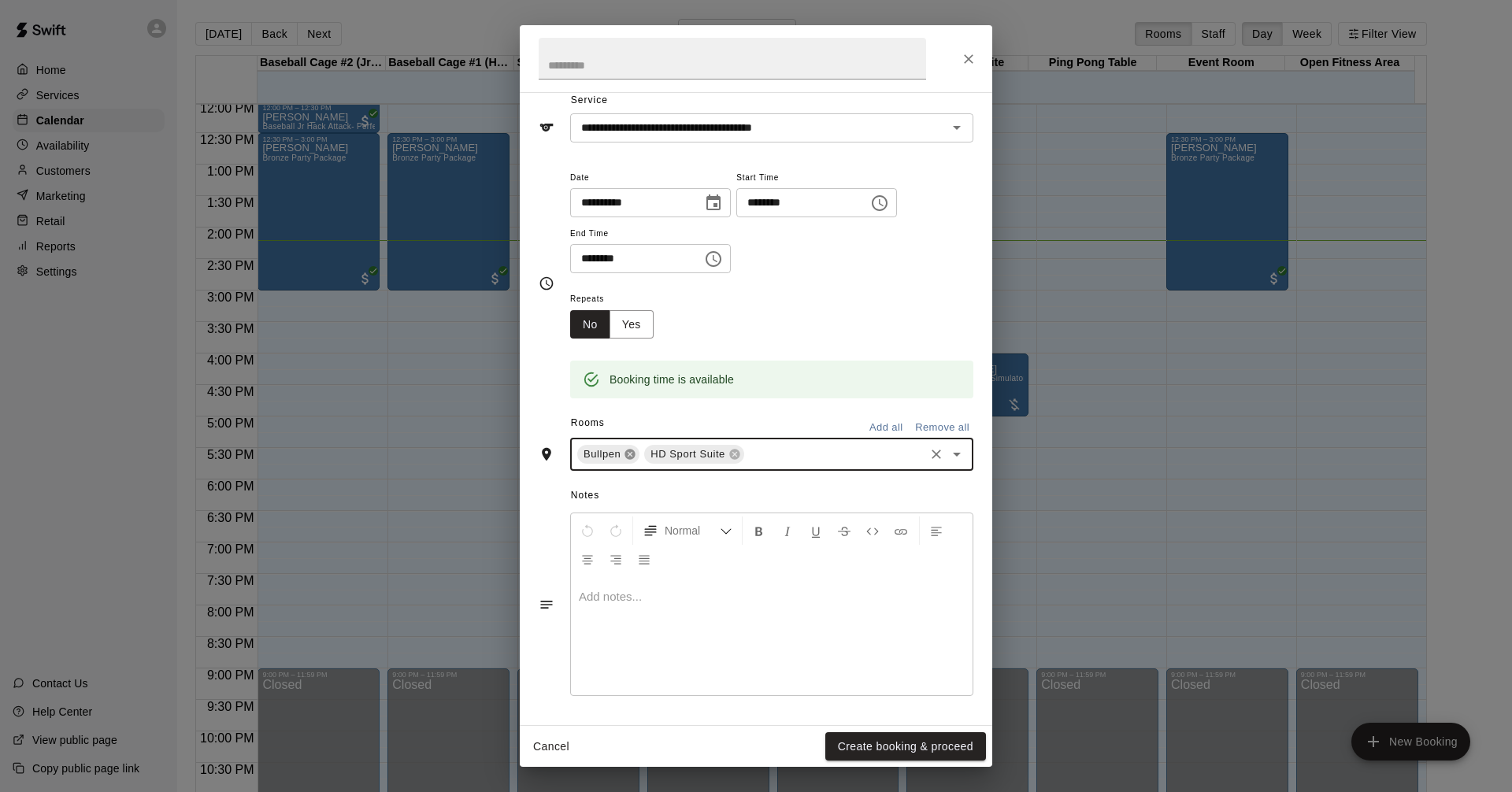
click at [632, 456] on icon at bounding box center [630, 454] width 10 height 10
click at [897, 742] on button "Create booking & proceed" at bounding box center [905, 746] width 160 height 29
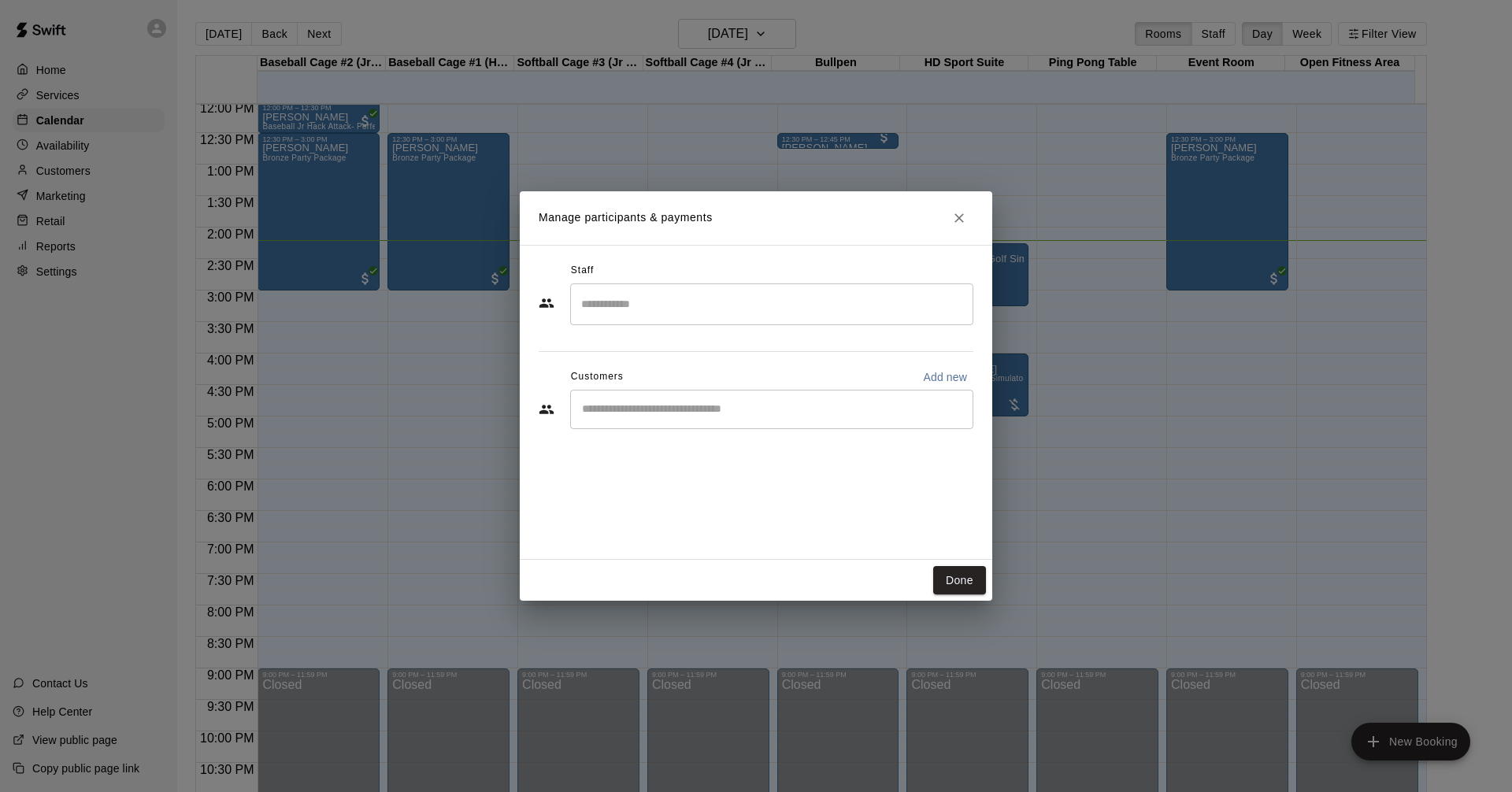
click at [645, 421] on div "​" at bounding box center [771, 409] width 403 height 40
type input "******"
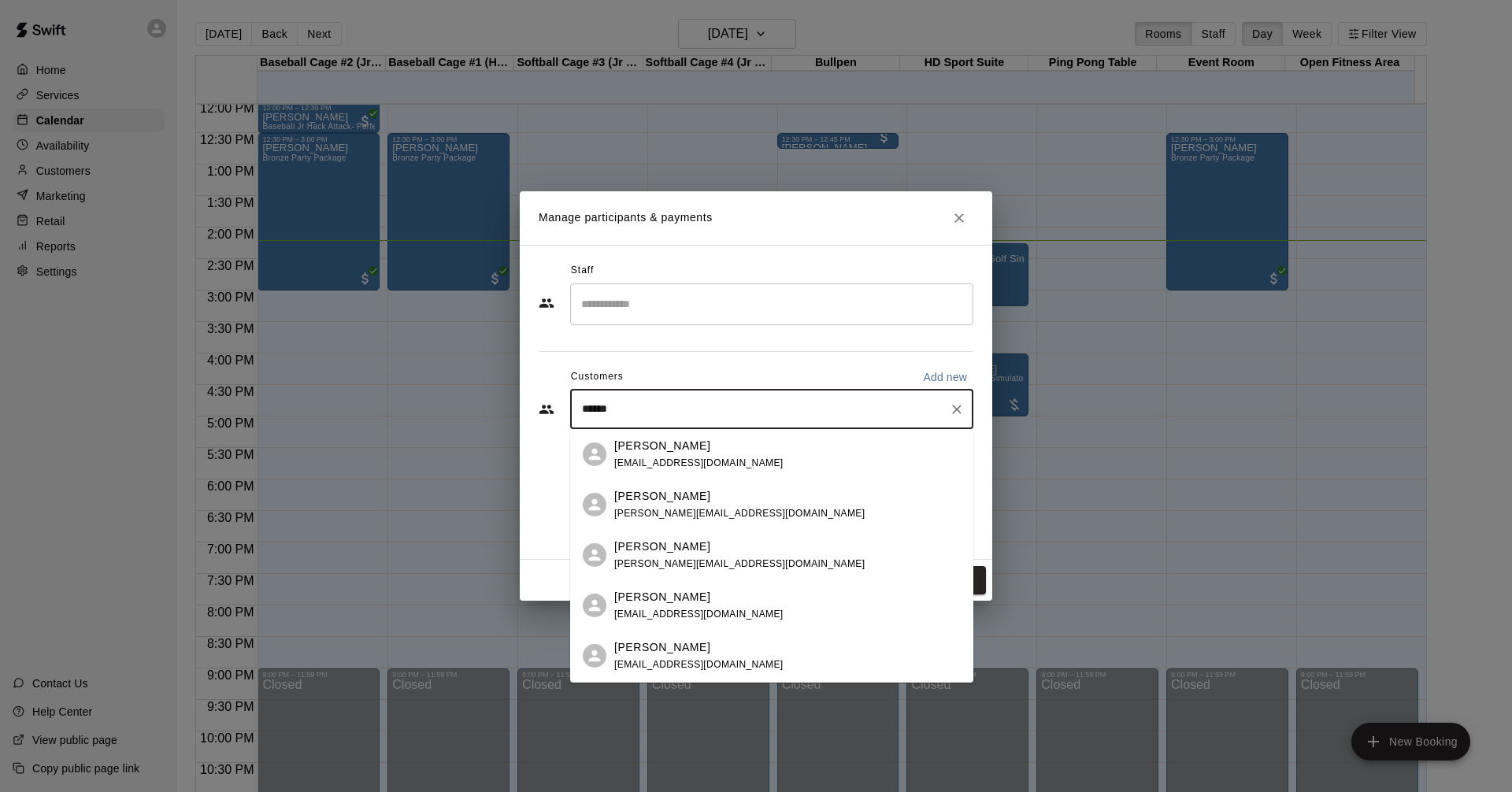
click at [679, 451] on div "[PERSON_NAME]" at bounding box center [699, 446] width 169 height 17
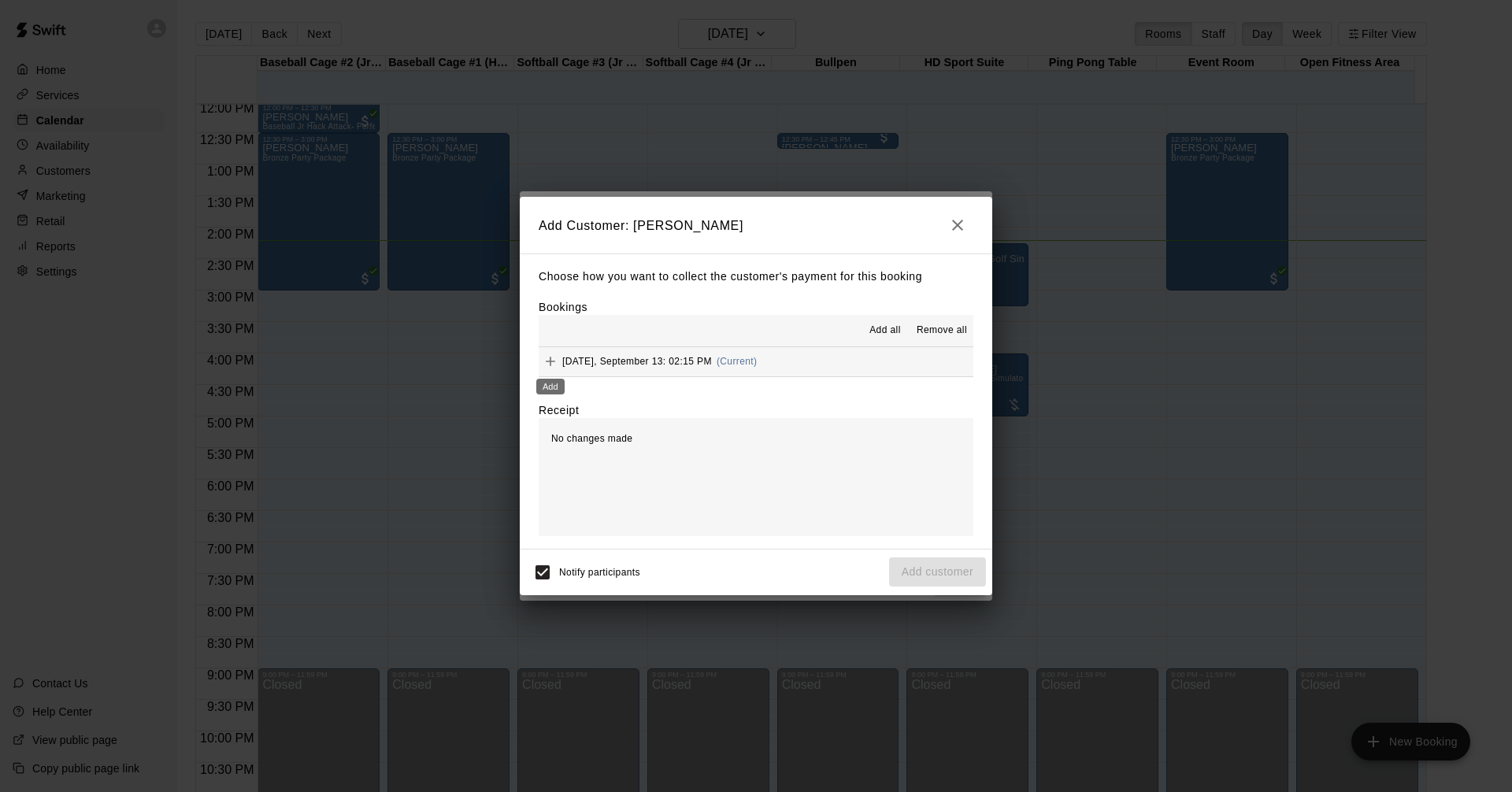
click at [546, 360] on icon "Add" at bounding box center [550, 361] width 16 height 16
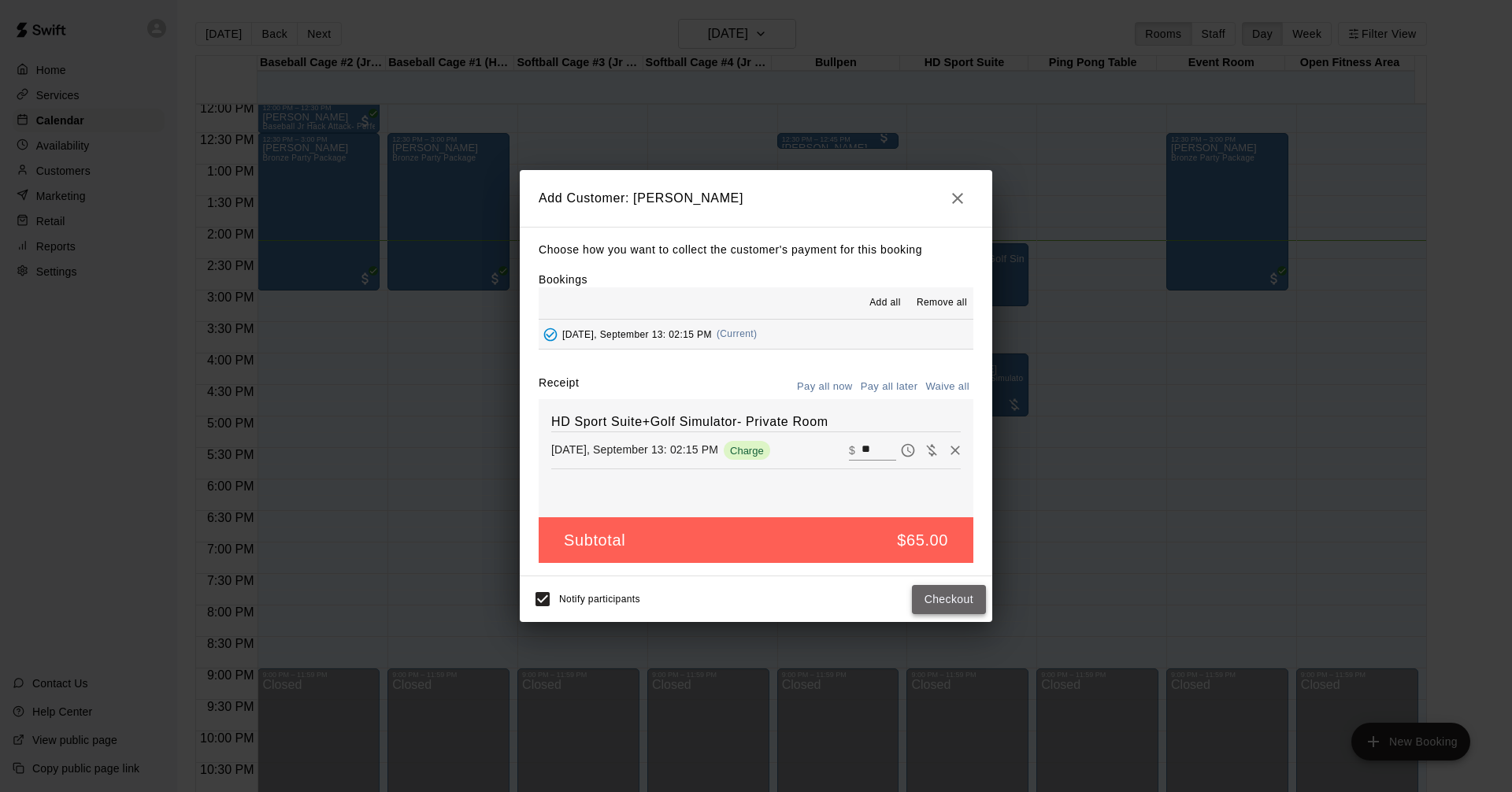
click at [973, 589] on button "Checkout" at bounding box center [948, 599] width 74 height 29
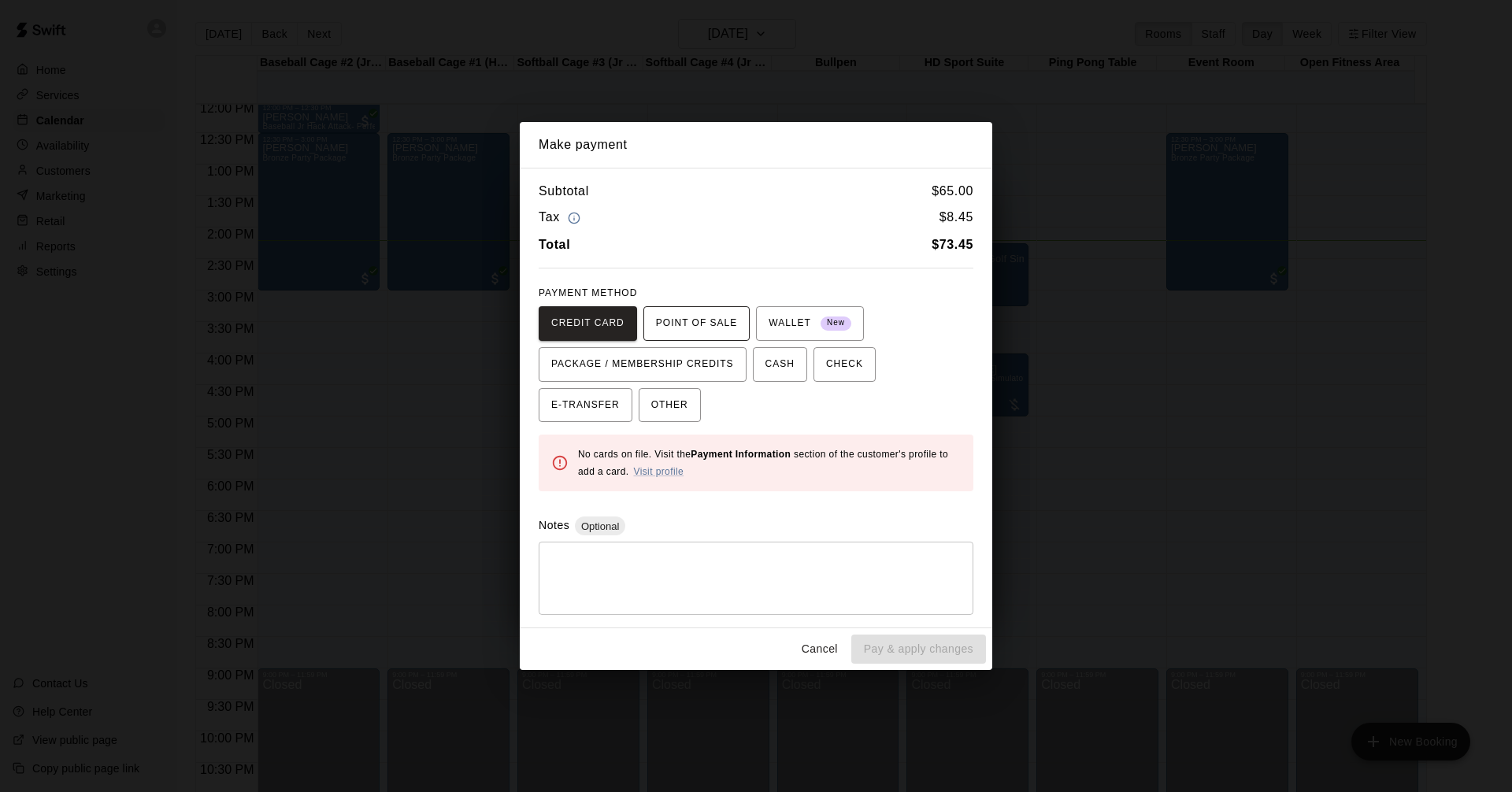
click at [696, 319] on span "POINT OF SALE" at bounding box center [696, 323] width 81 height 25
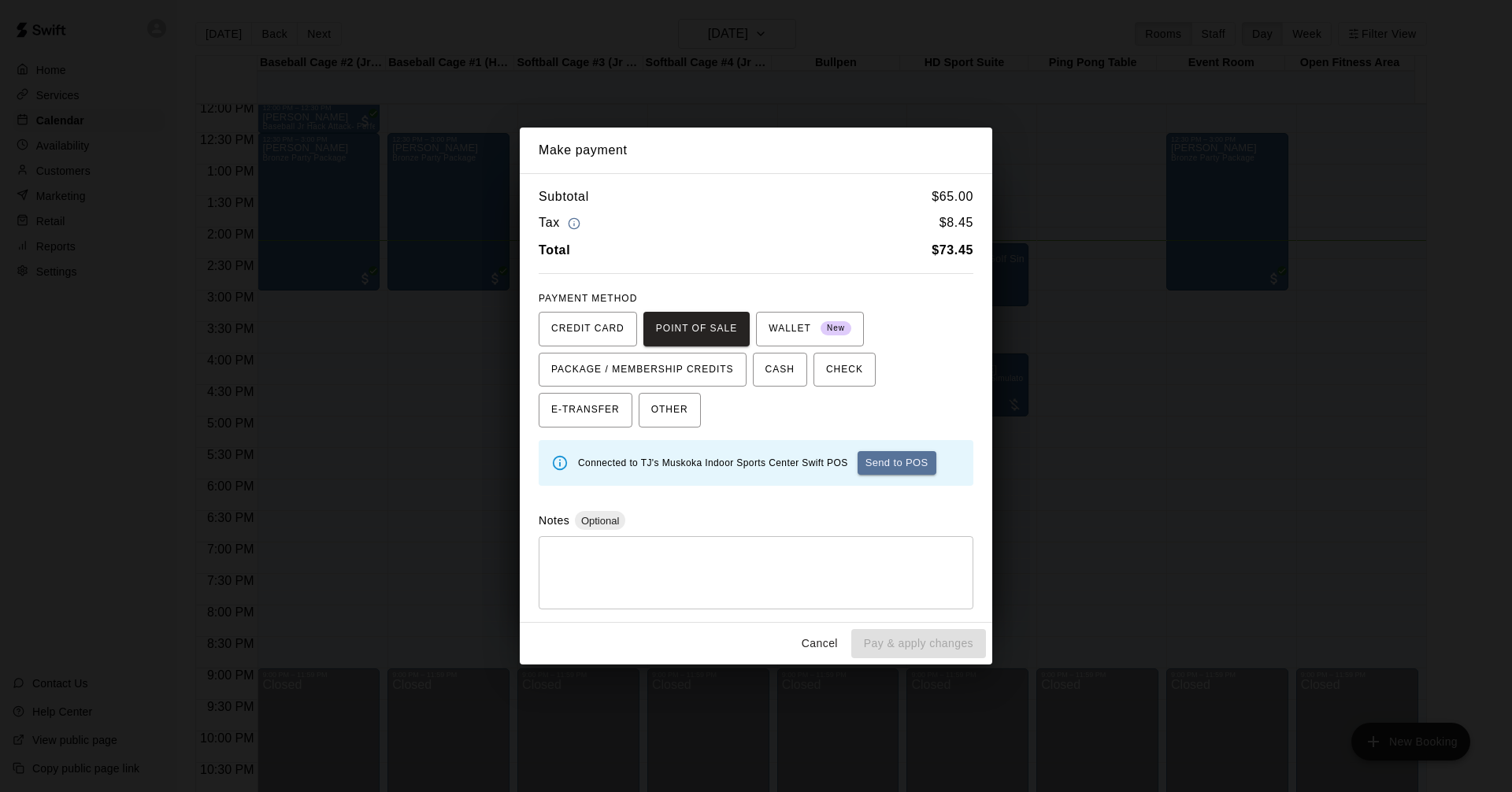
click at [917, 465] on button "Send to POS" at bounding box center [897, 463] width 79 height 24
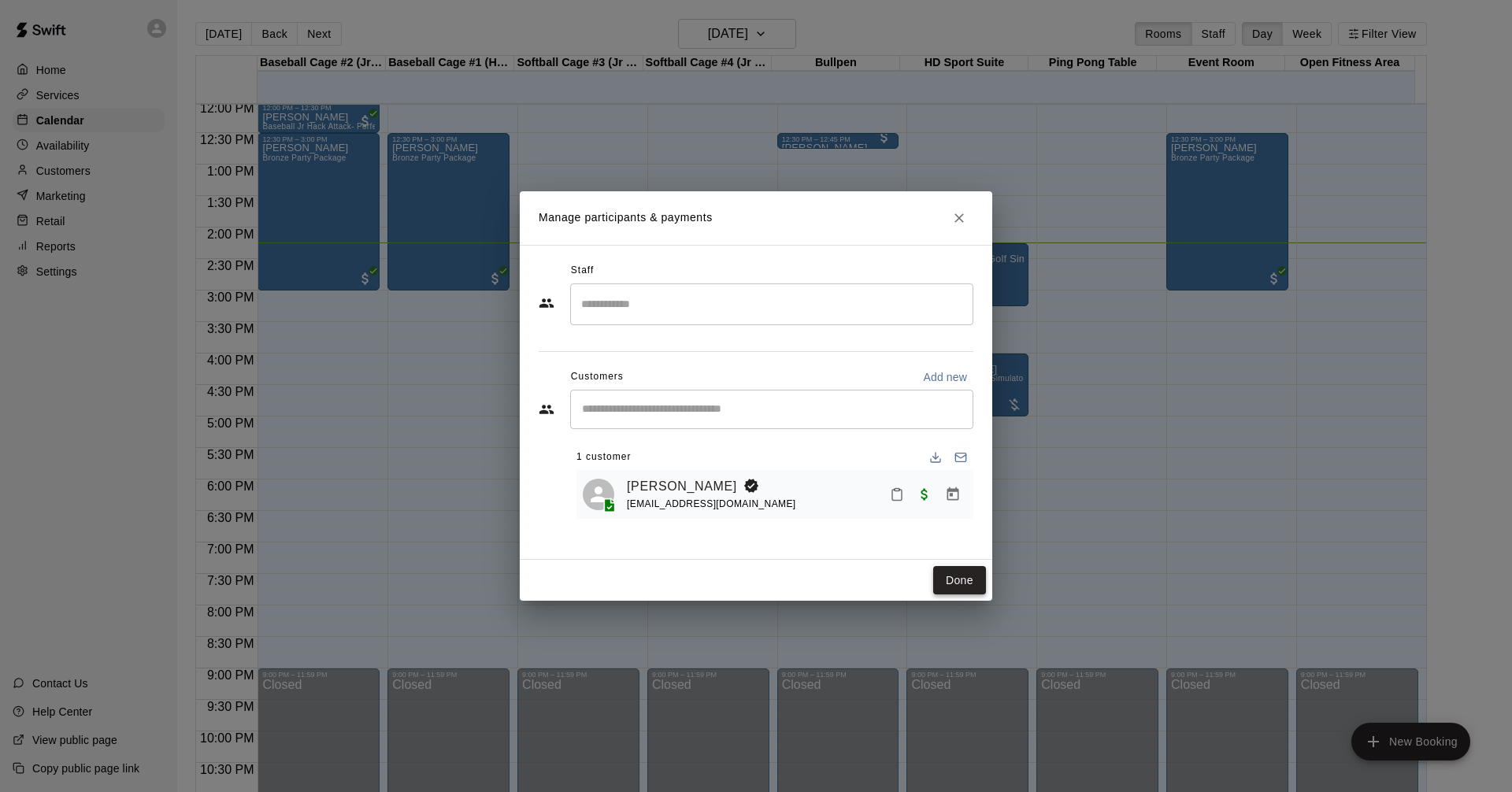
click at [973, 578] on button "Done" at bounding box center [959, 580] width 53 height 29
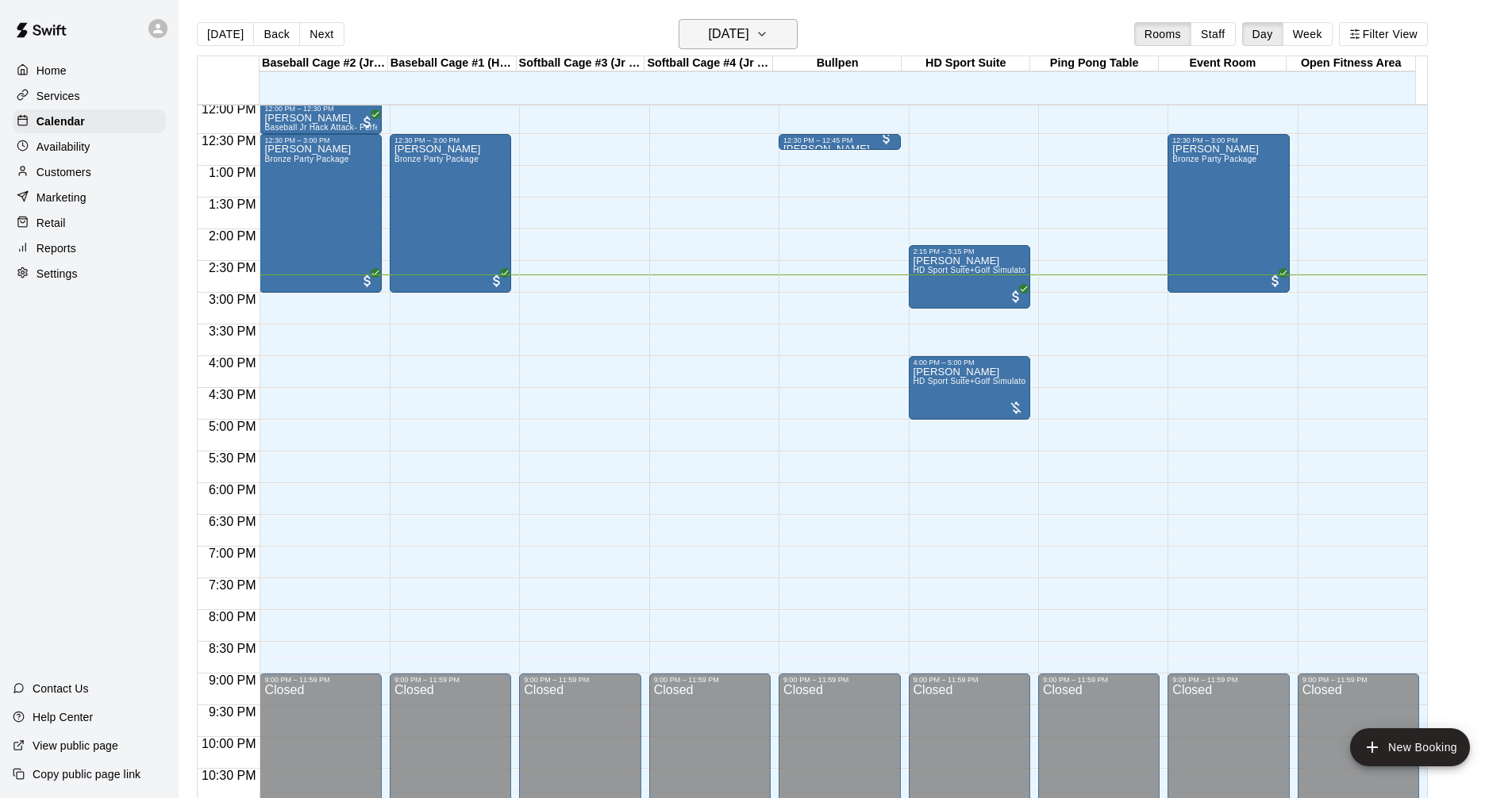
click at [709, 35] on h6 "[DATE]" at bounding box center [729, 34] width 41 height 22
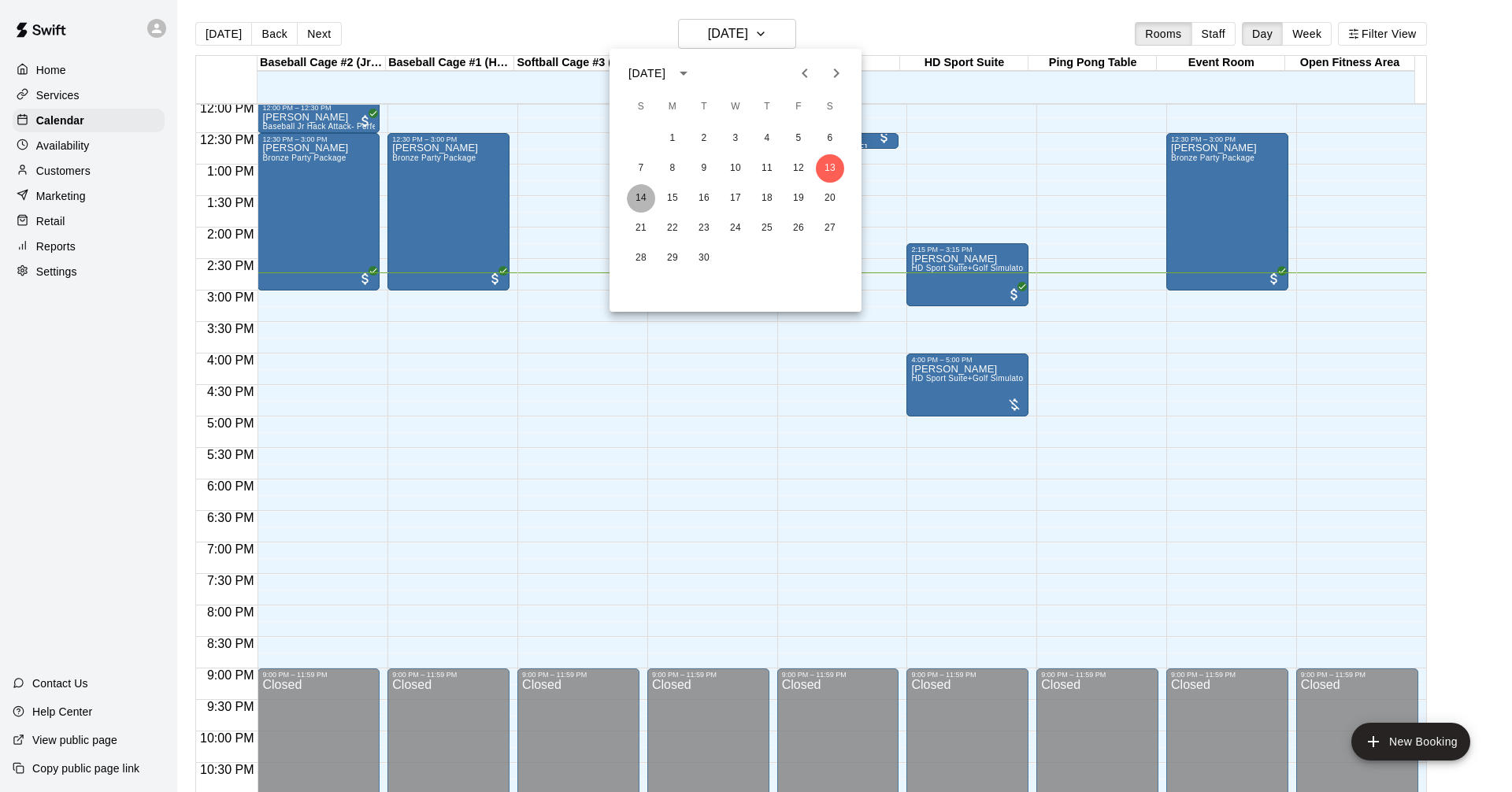
click at [643, 194] on button "14" at bounding box center [641, 198] width 28 height 28
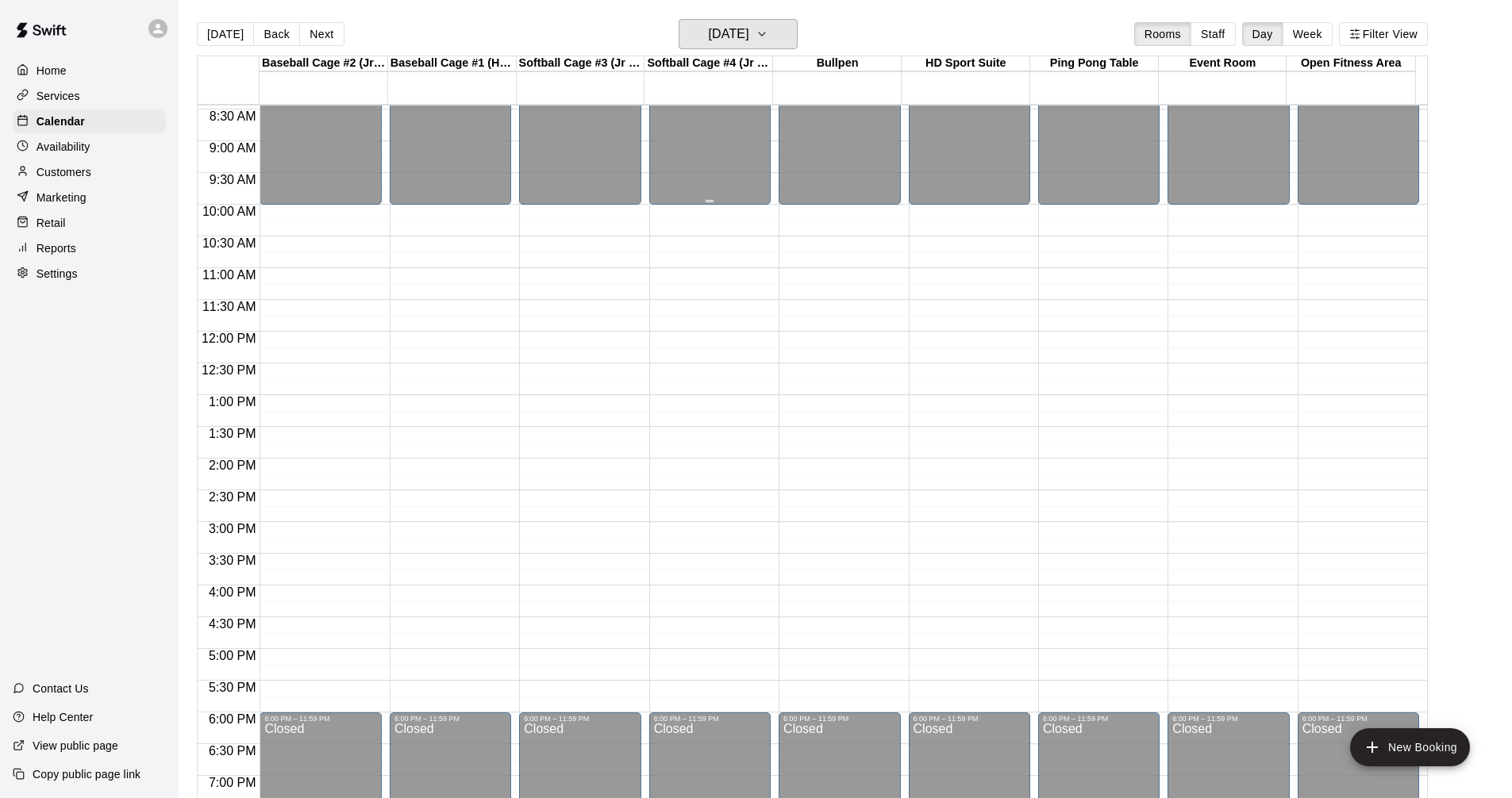
scroll to position [526, 0]
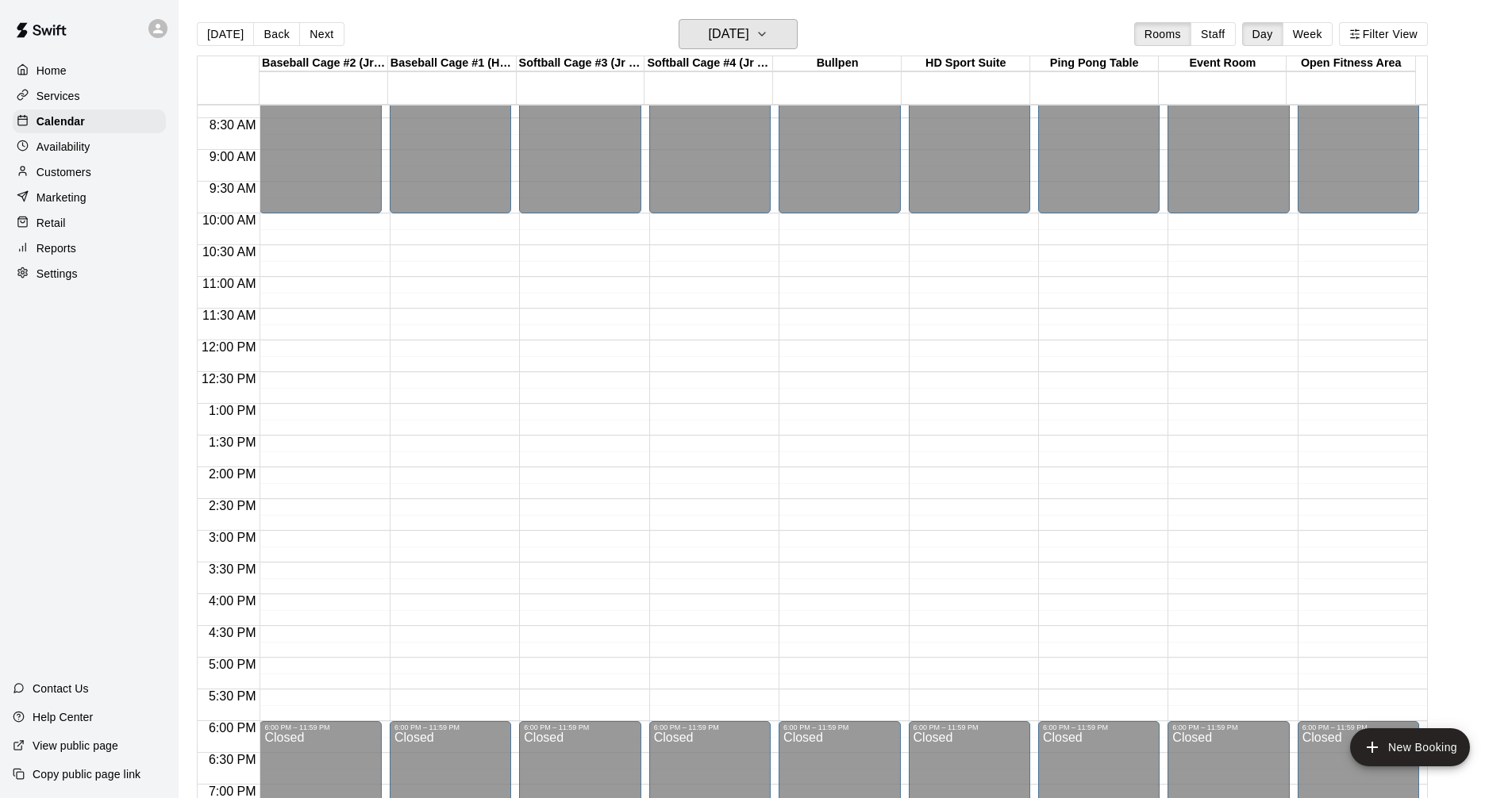
click at [773, 18] on main "Today Back Next Sunday Sep 14 Rooms Staff Day Week Filter View Baseball Cage #2…" at bounding box center [844, 412] width 1333 height 823
click at [779, 23] on button "[DATE]" at bounding box center [738, 34] width 119 height 30
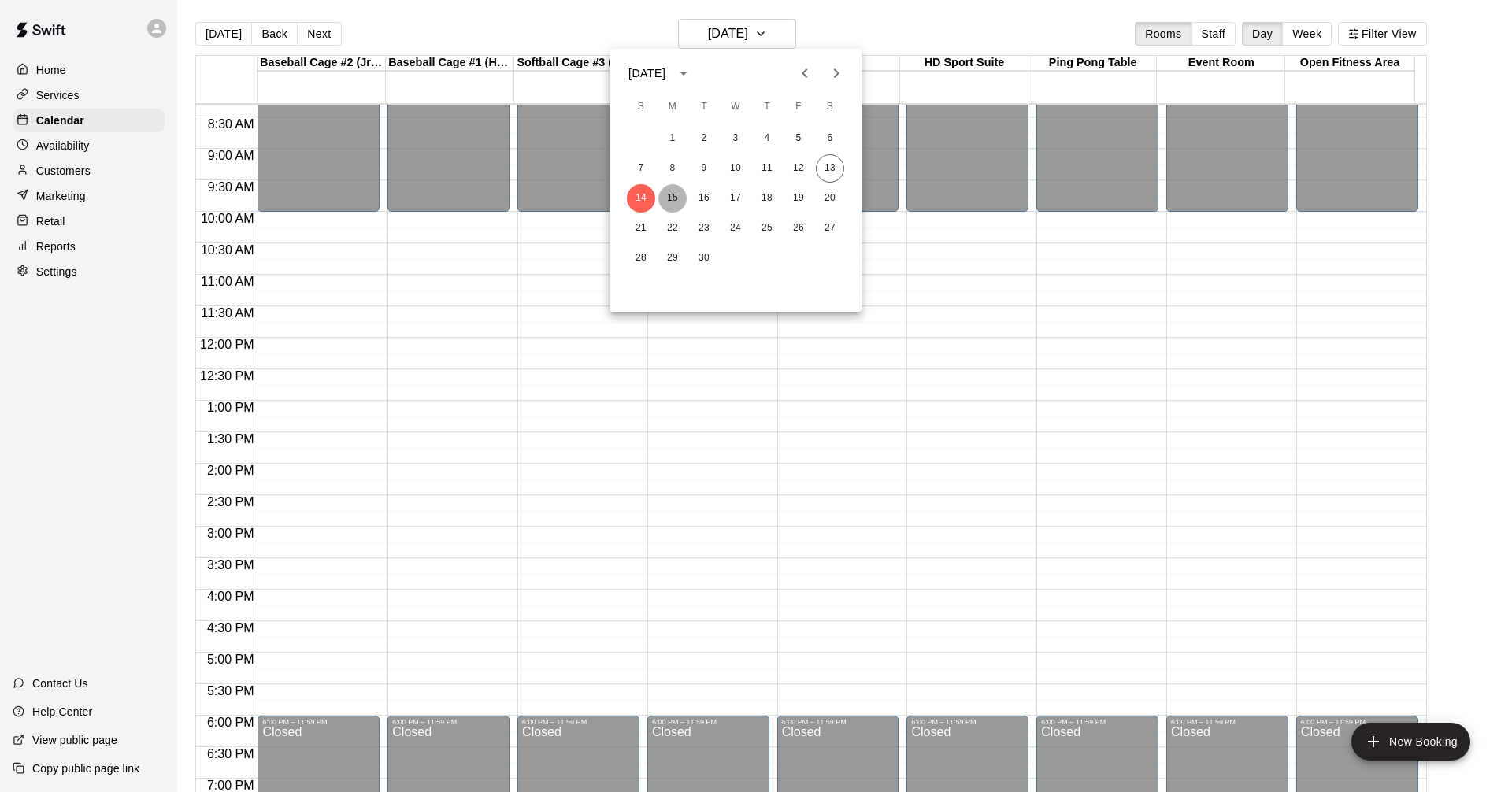
click at [681, 194] on button "15" at bounding box center [673, 198] width 28 height 28
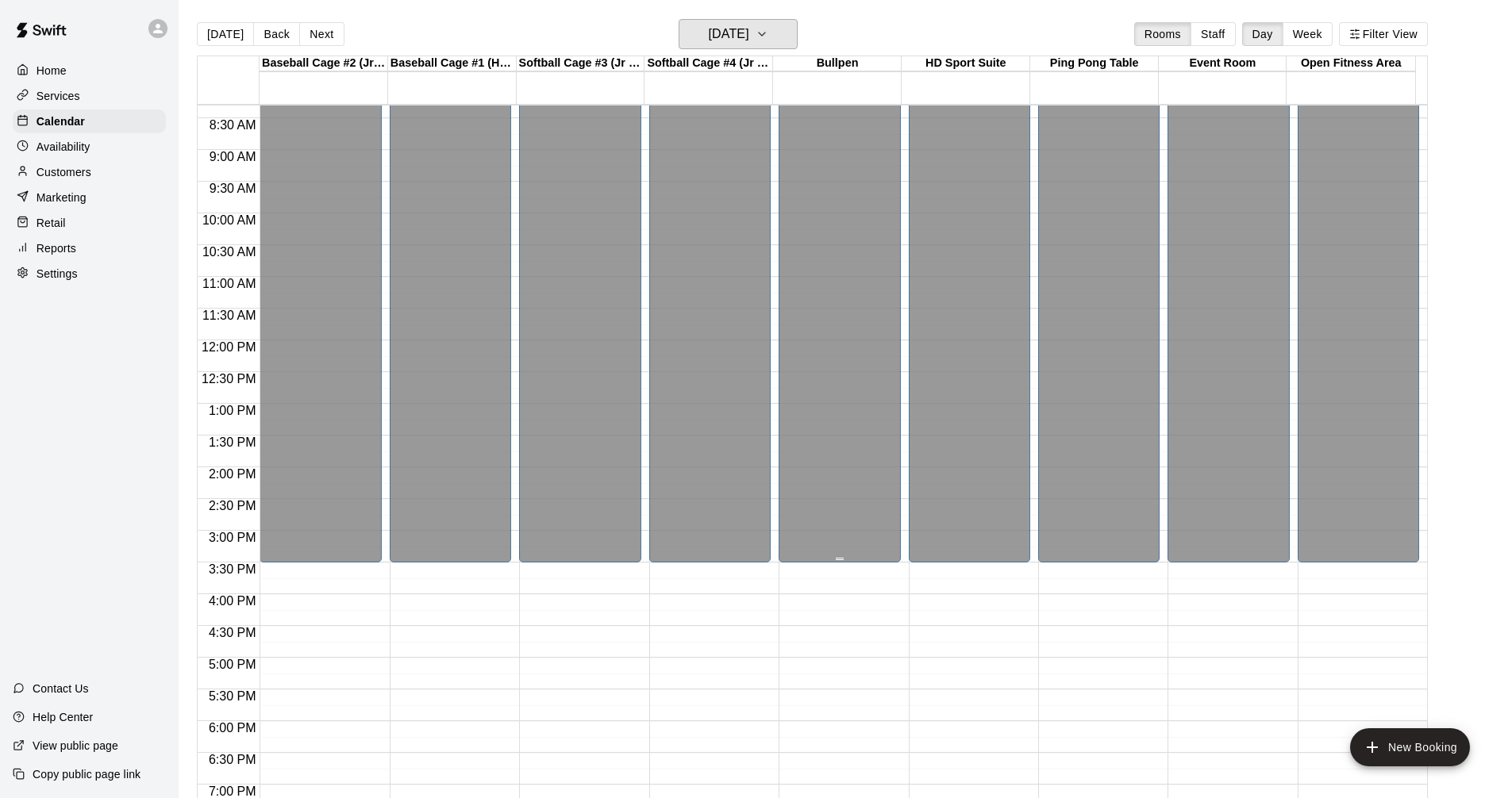
scroll to position [686, 0]
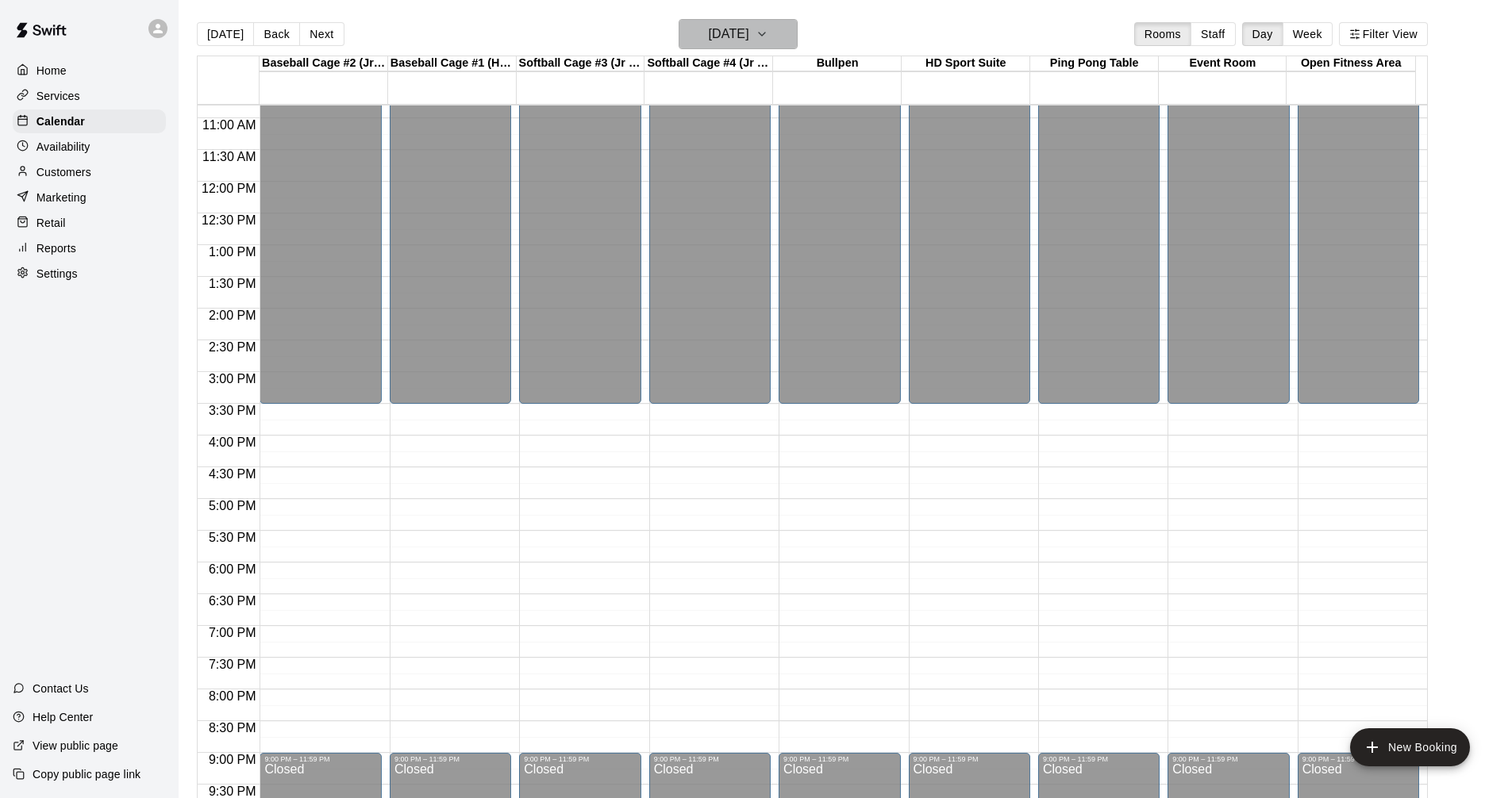
click at [726, 31] on h6 "Monday Sep 15" at bounding box center [729, 34] width 41 height 22
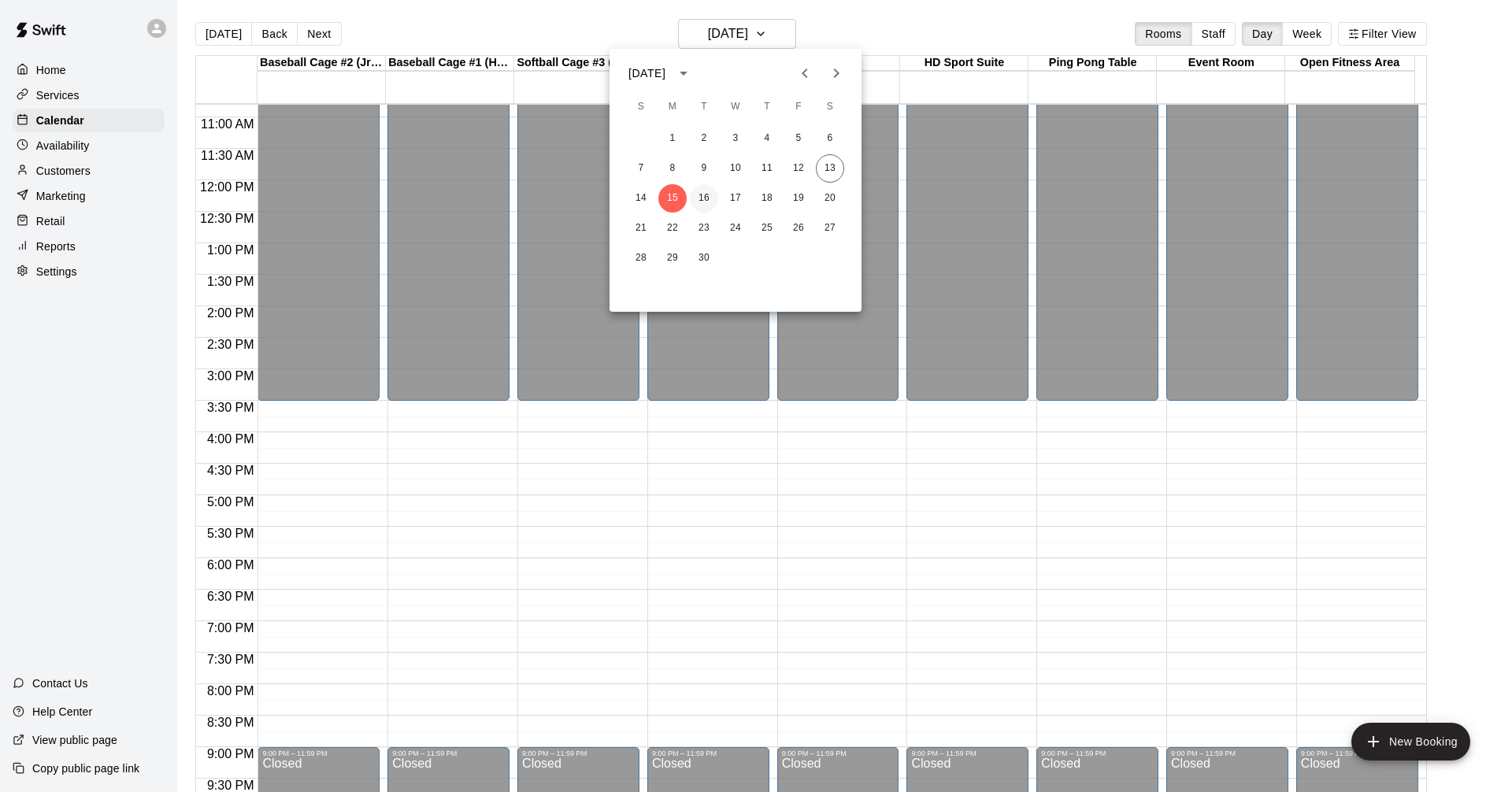
click at [702, 197] on button "16" at bounding box center [704, 198] width 28 height 28
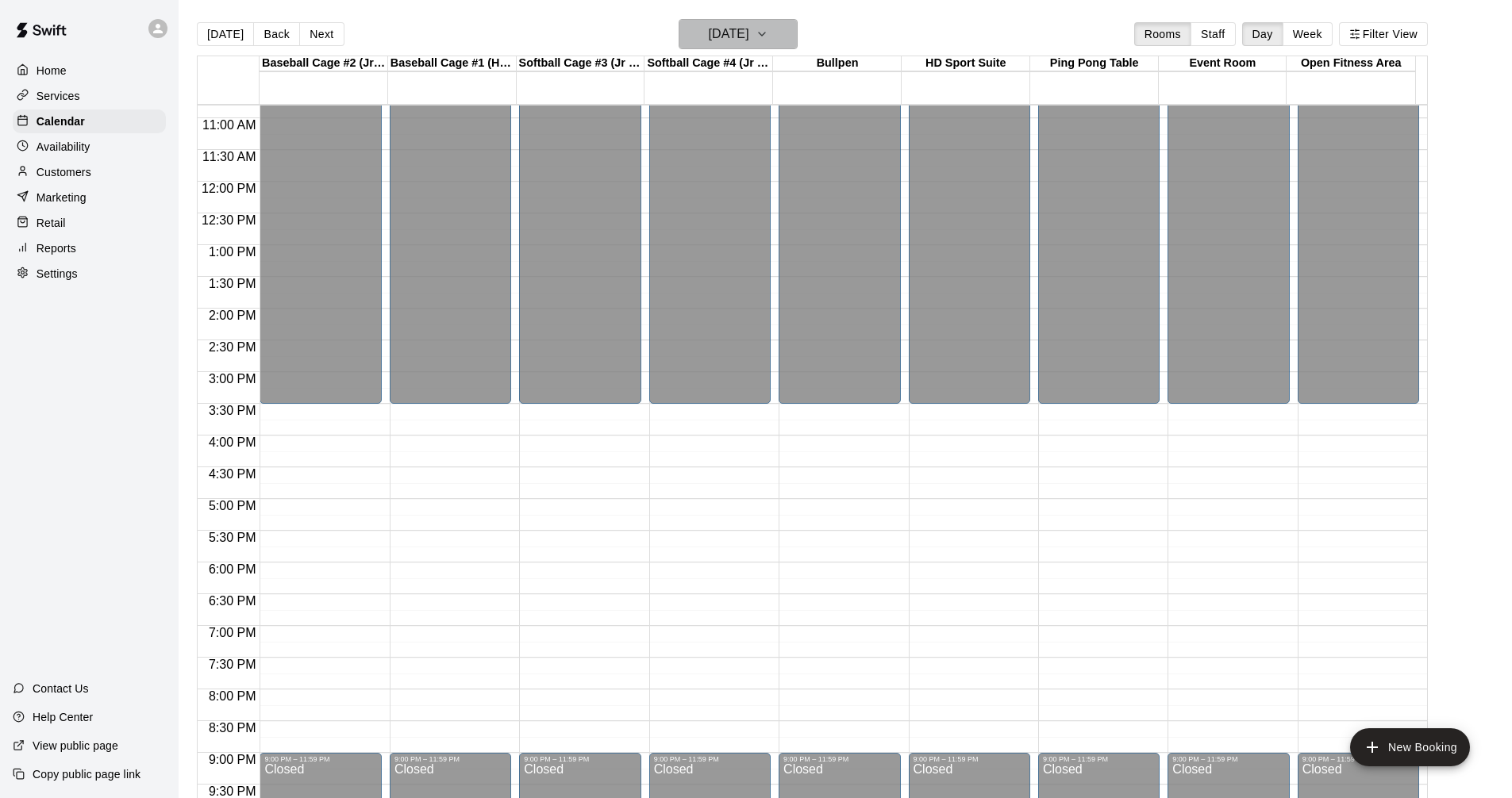
click at [709, 36] on h6 "Tuesday Sep 16" at bounding box center [729, 34] width 41 height 22
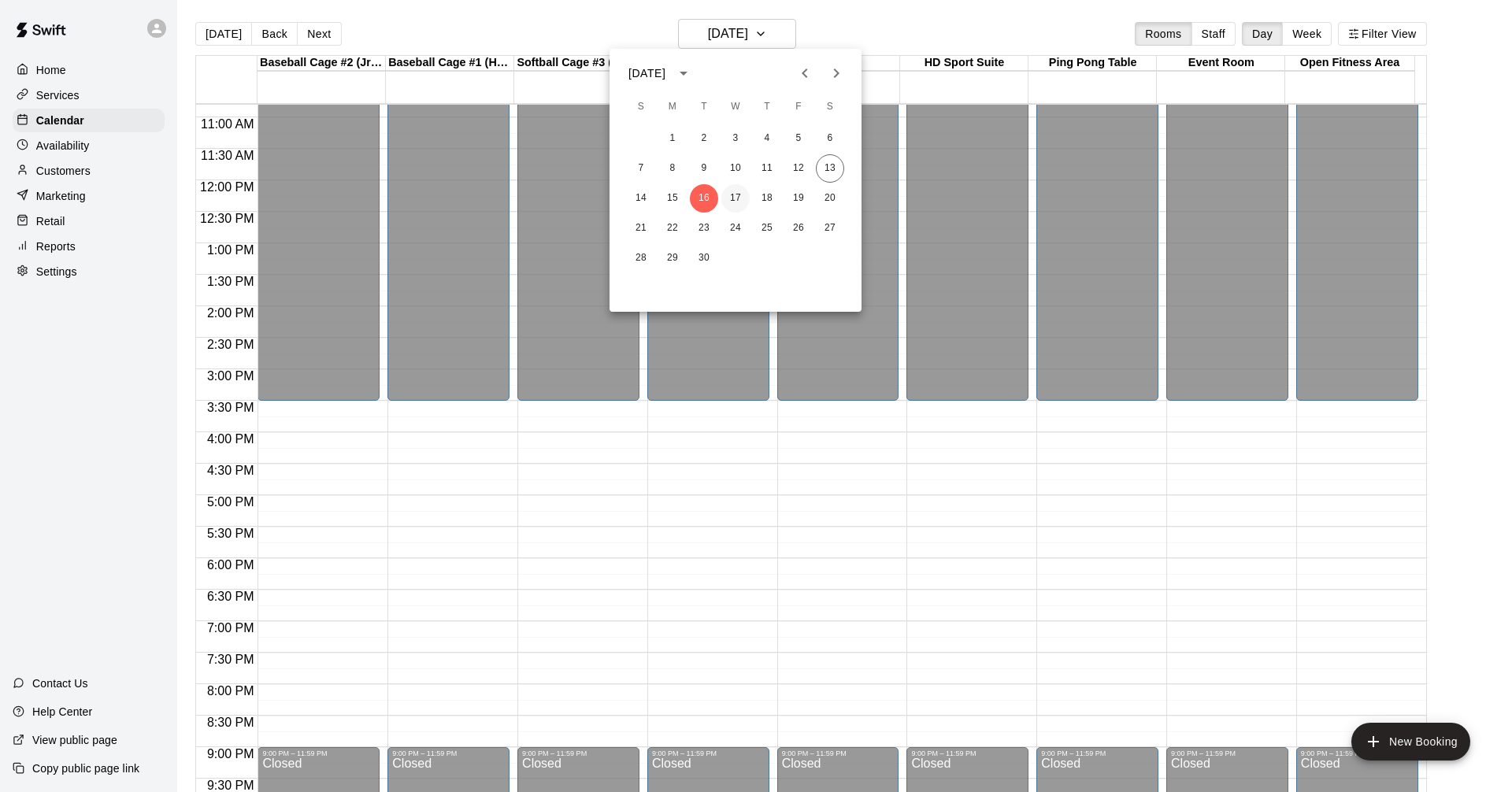
click at [744, 198] on button "17" at bounding box center [735, 198] width 28 height 28
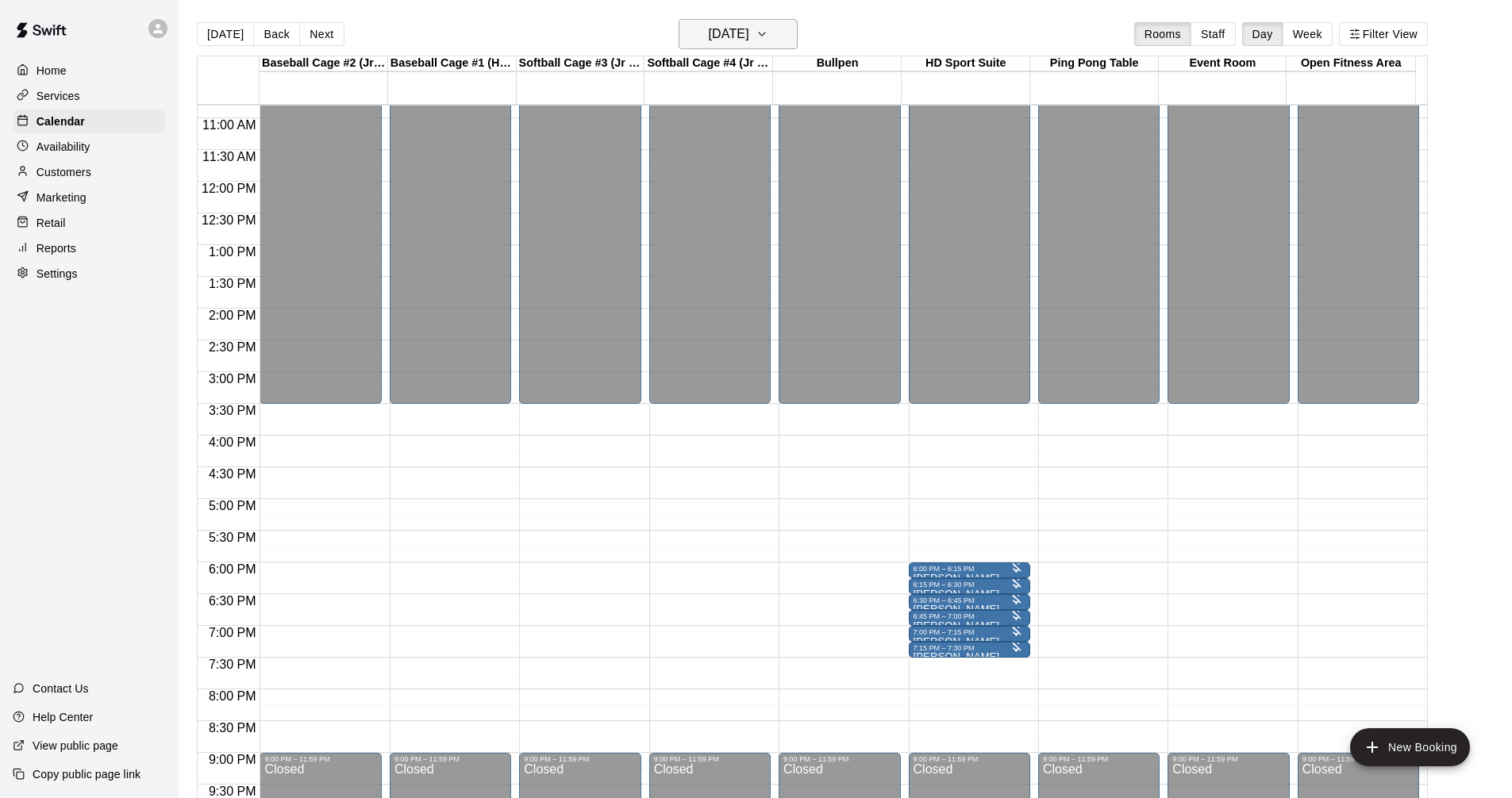
click at [713, 32] on h6 "Wednesday Sep 17" at bounding box center [729, 34] width 41 height 22
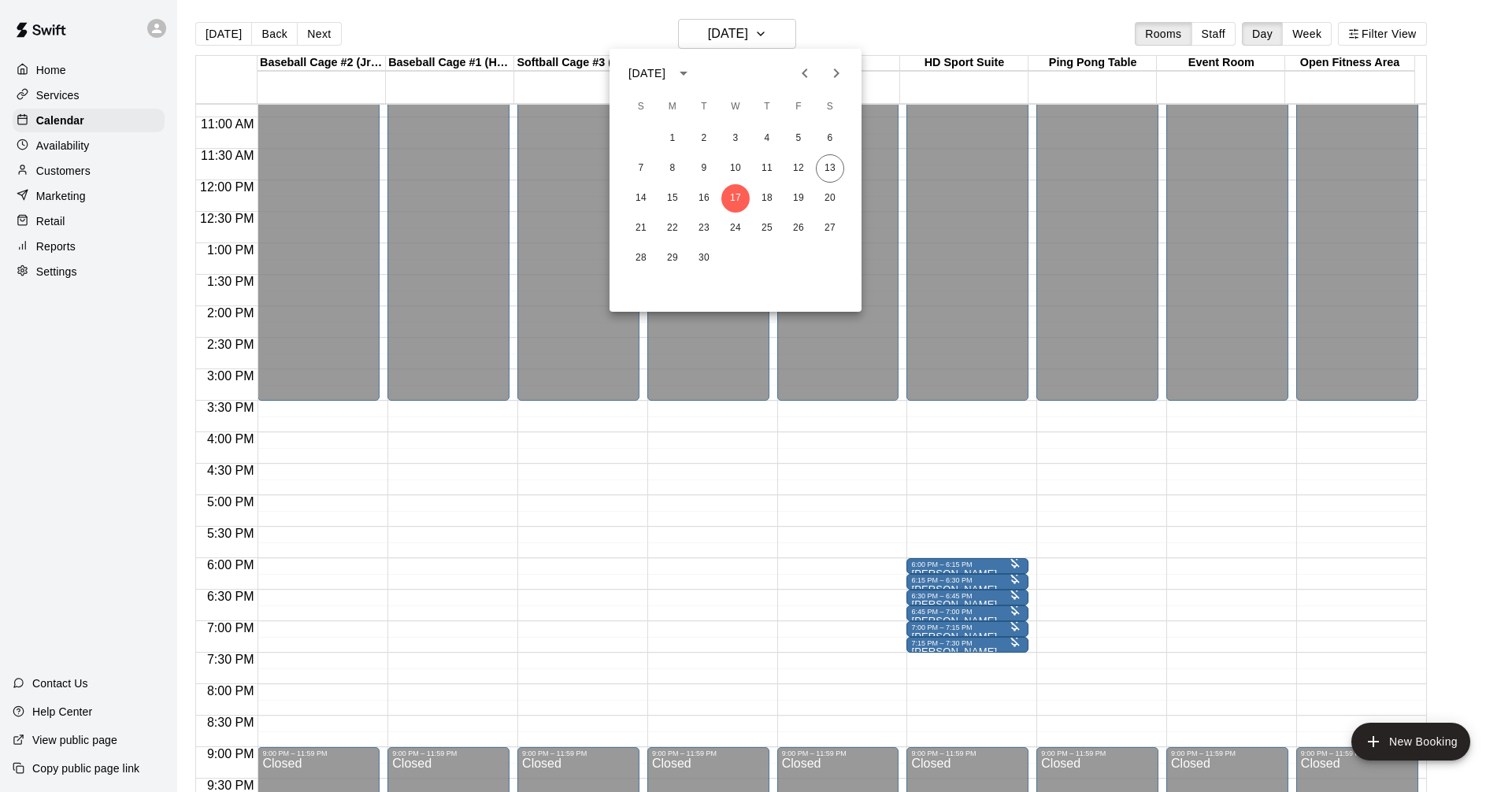
click at [921, 561] on div at bounding box center [756, 396] width 1512 height 792
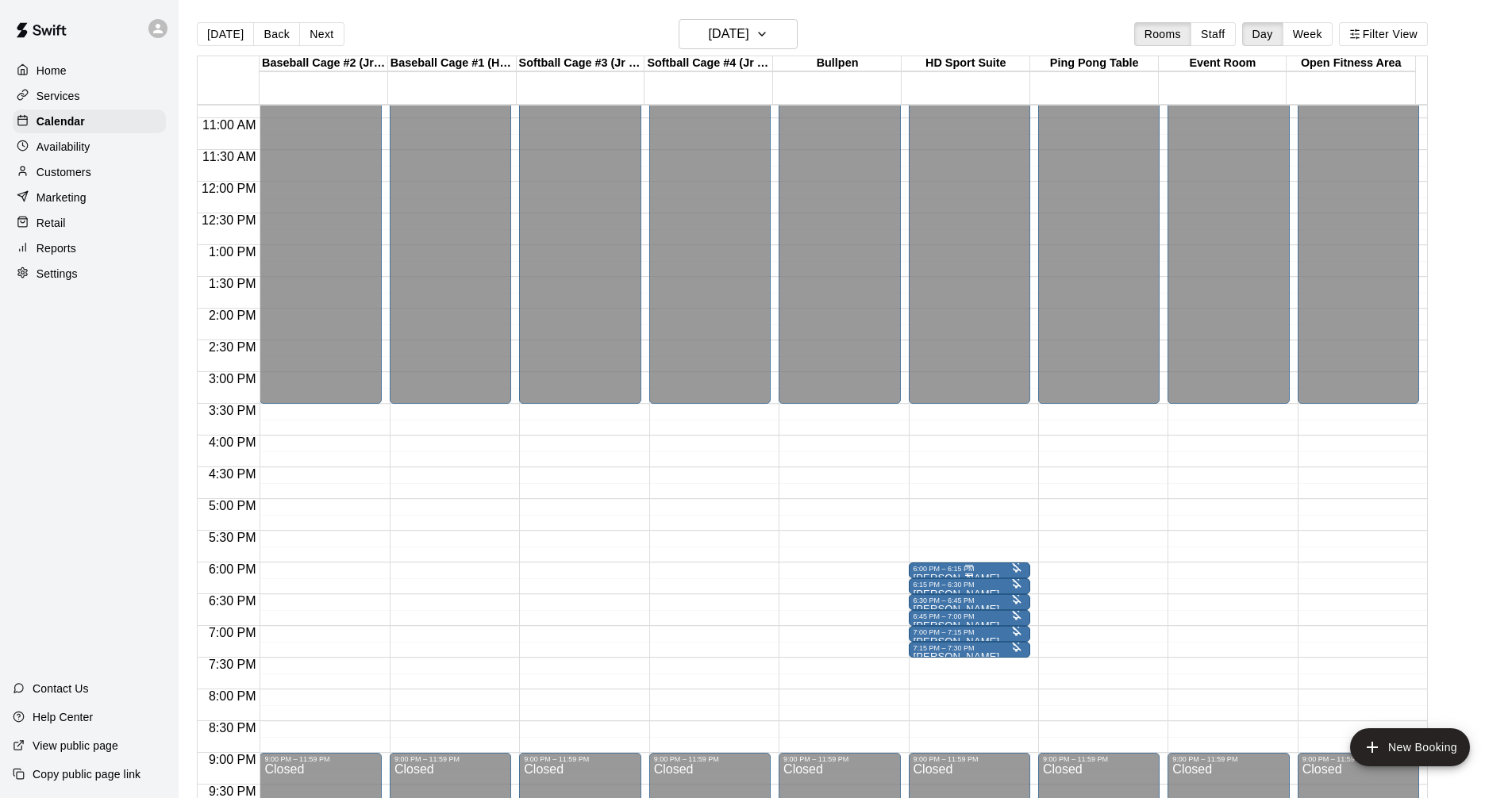
click at [928, 567] on div at bounding box center [969, 565] width 112 height 2
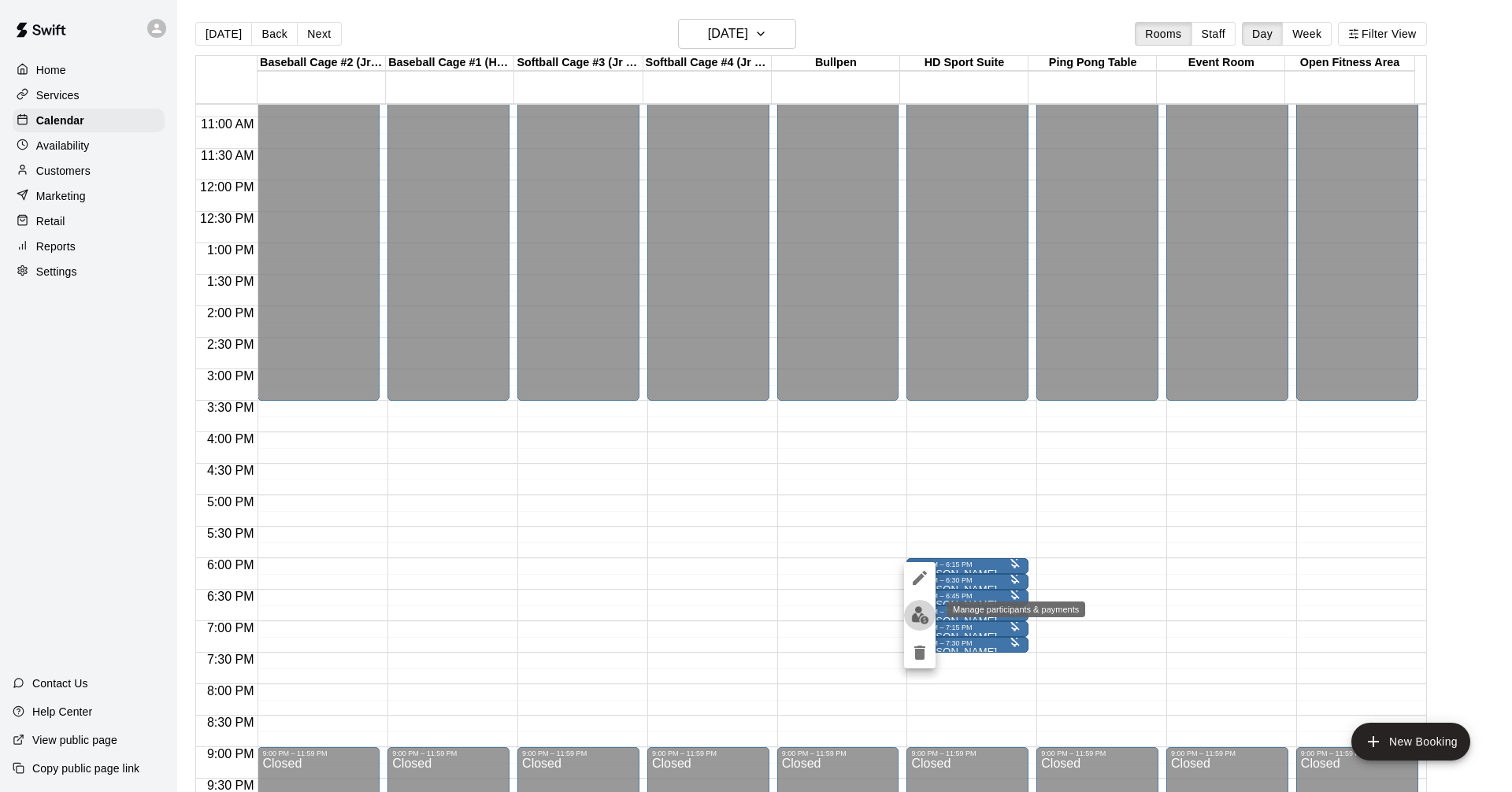
click at [918, 611] on img "edit" at bounding box center [919, 615] width 18 height 18
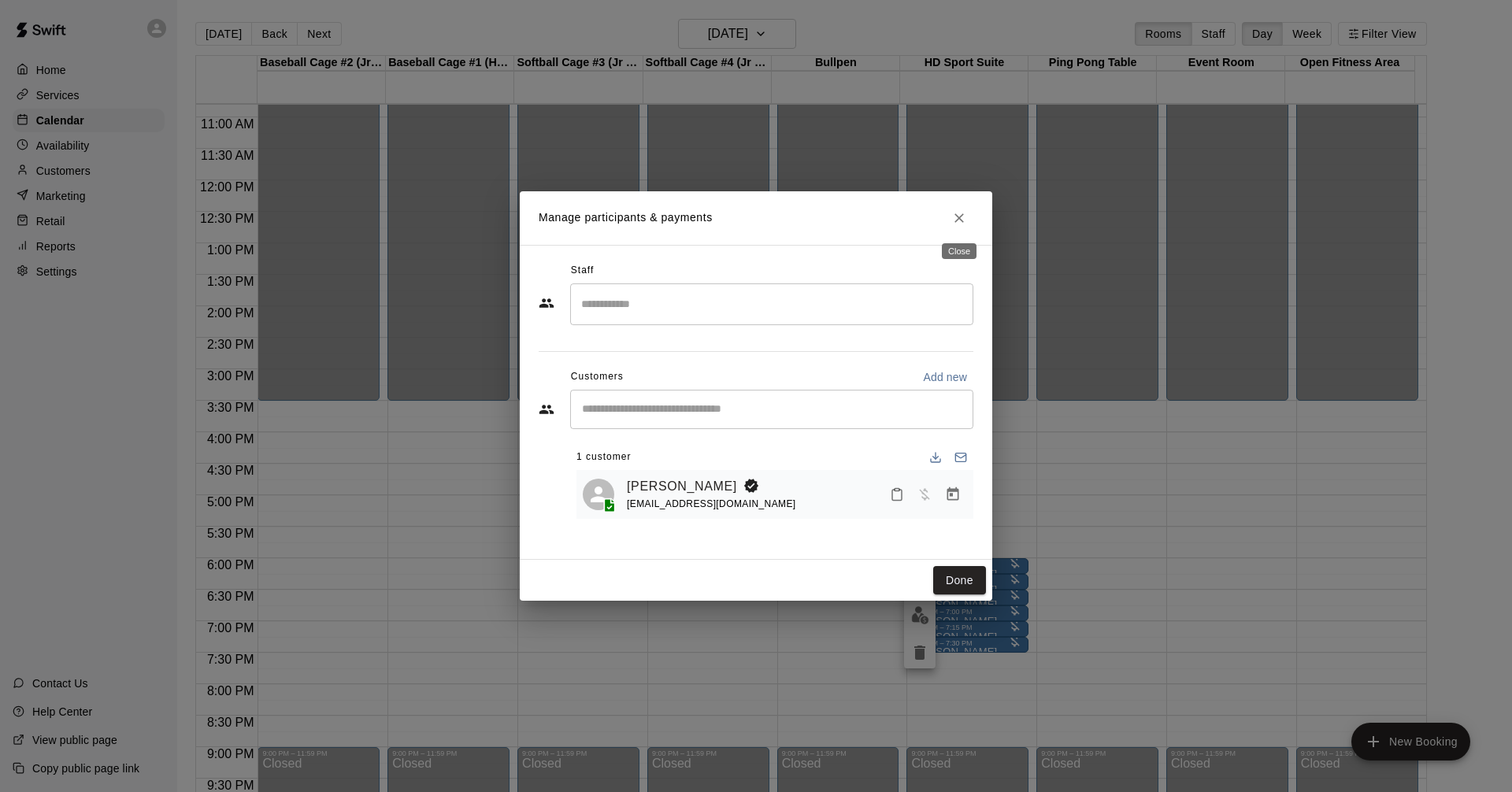
click at [964, 222] on icon "Close" at bounding box center [959, 218] width 16 height 16
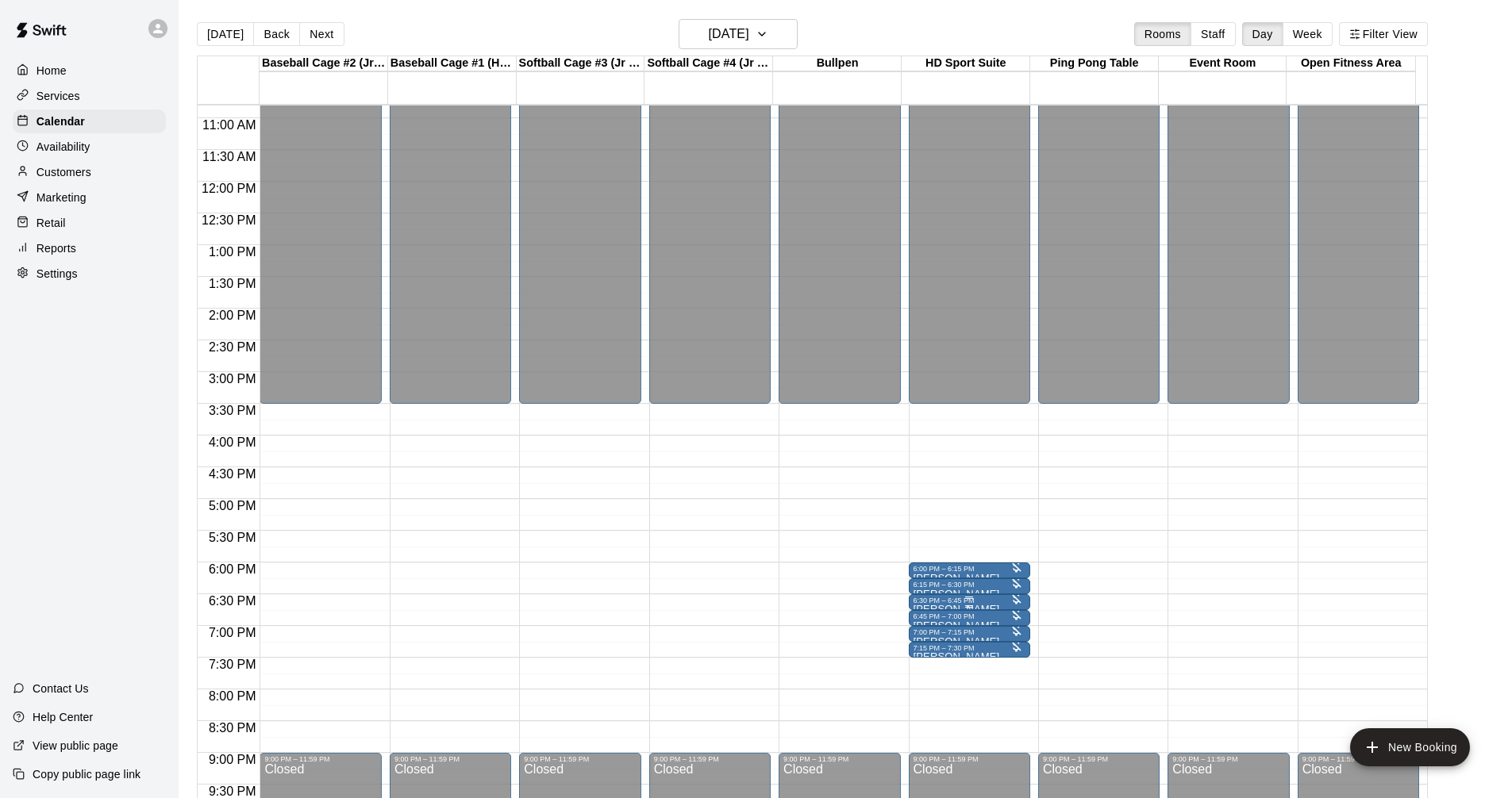
click at [957, 601] on div "6:30 PM – 6:45 PM" at bounding box center [969, 600] width 112 height 8
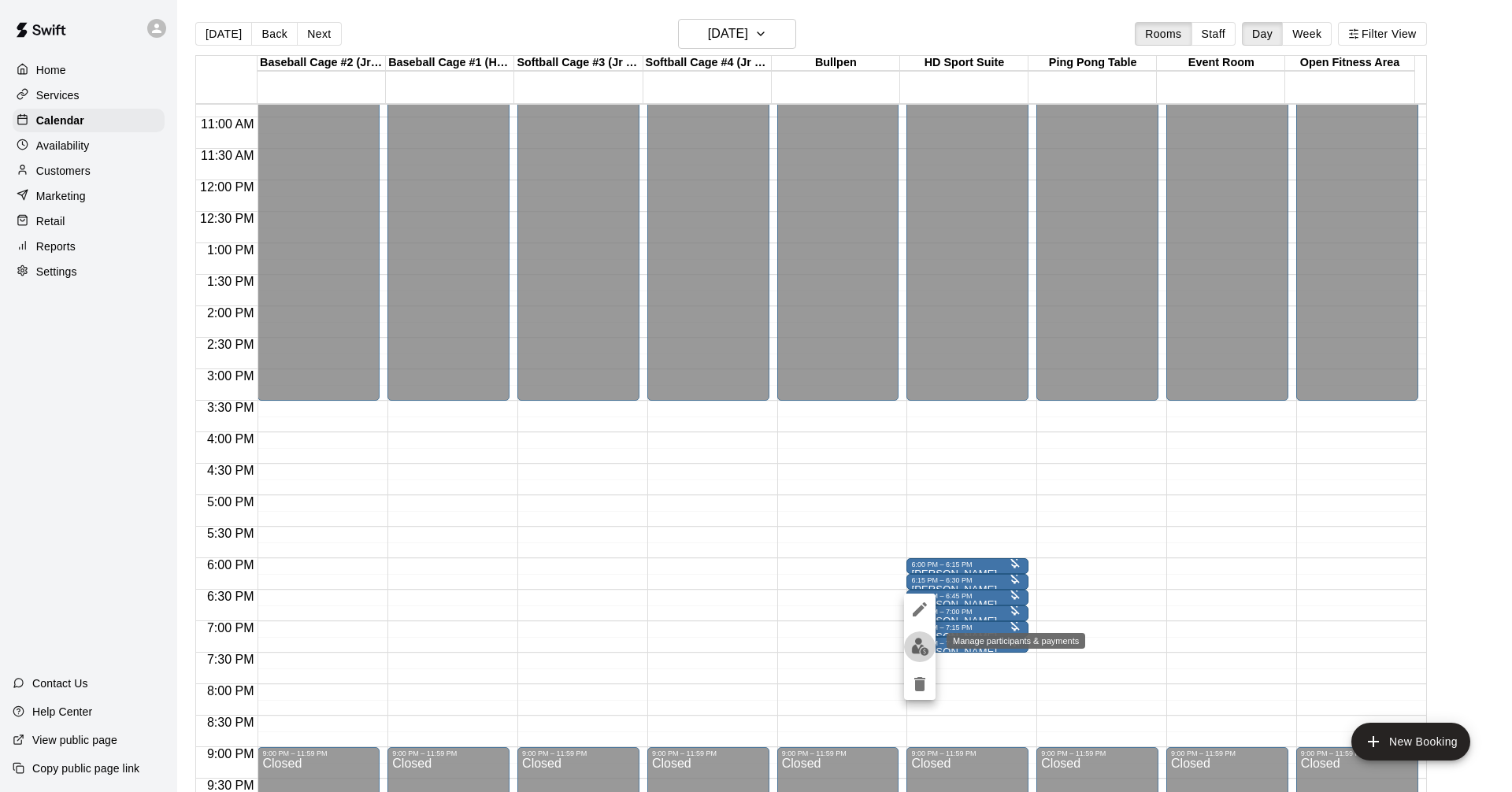
click at [913, 647] on img "edit" at bounding box center [919, 647] width 18 height 18
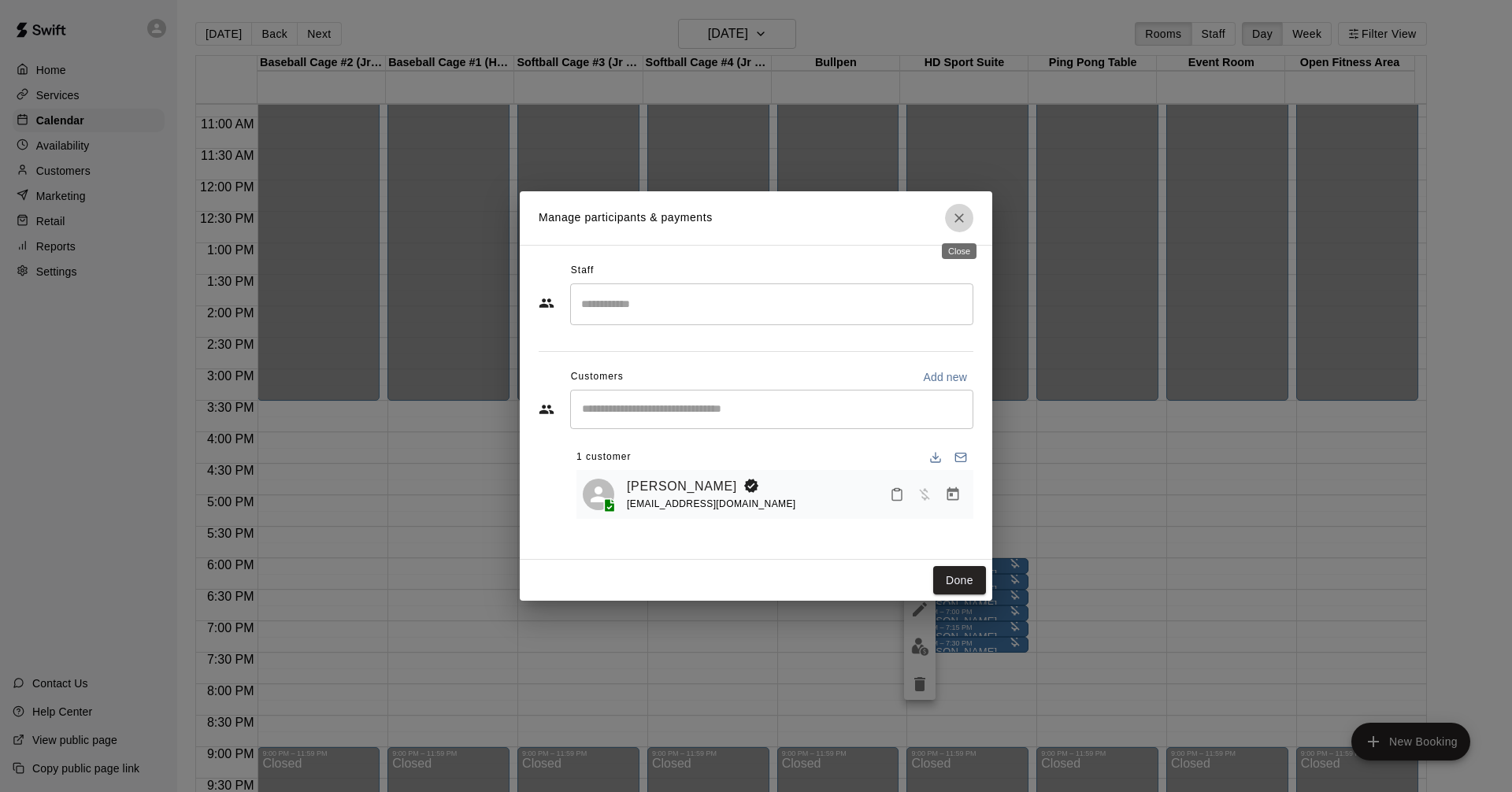
click at [965, 221] on icon "Close" at bounding box center [959, 218] width 16 height 16
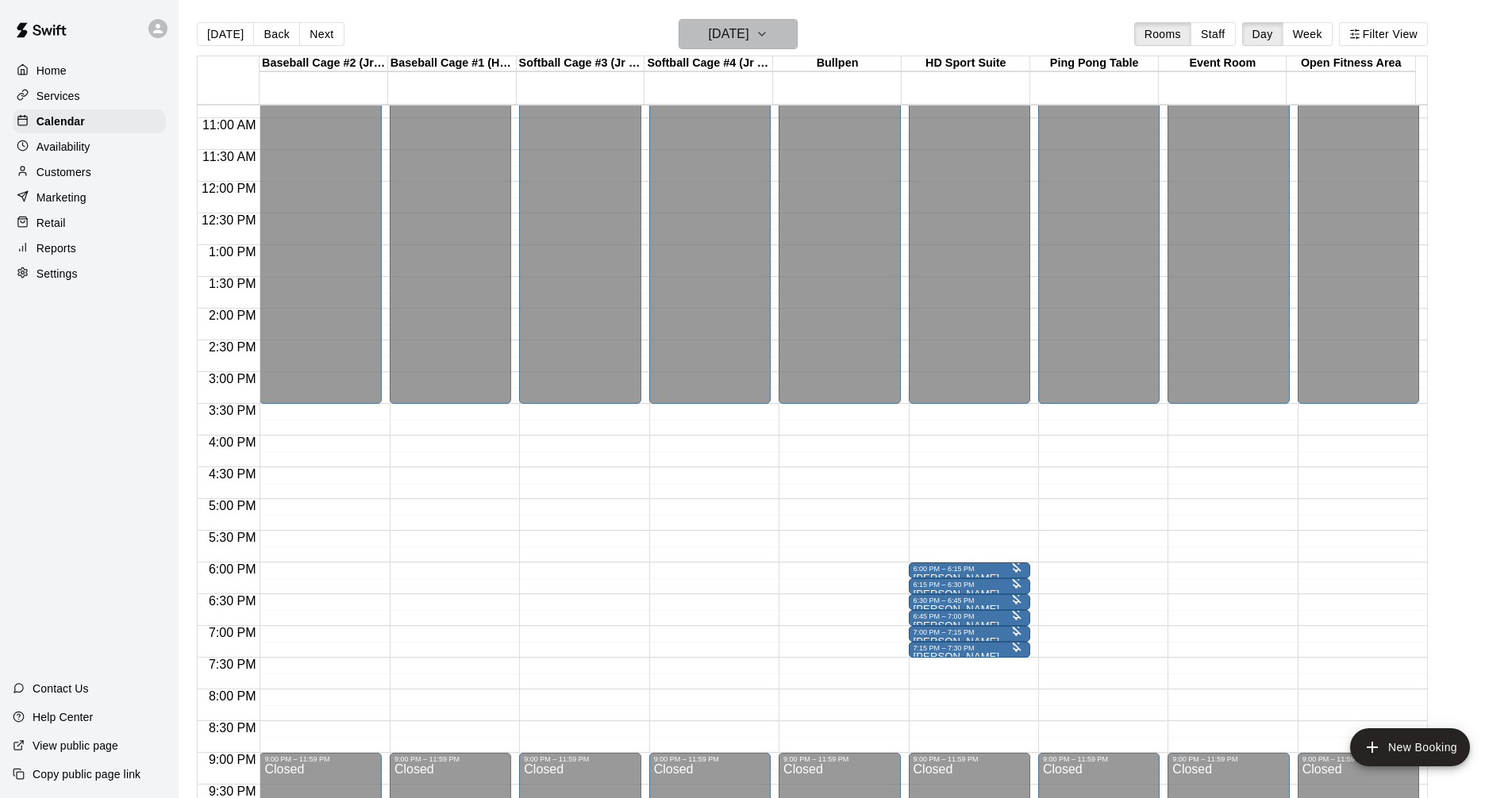
click at [782, 22] on button "Wednesday Sep 17" at bounding box center [738, 34] width 119 height 30
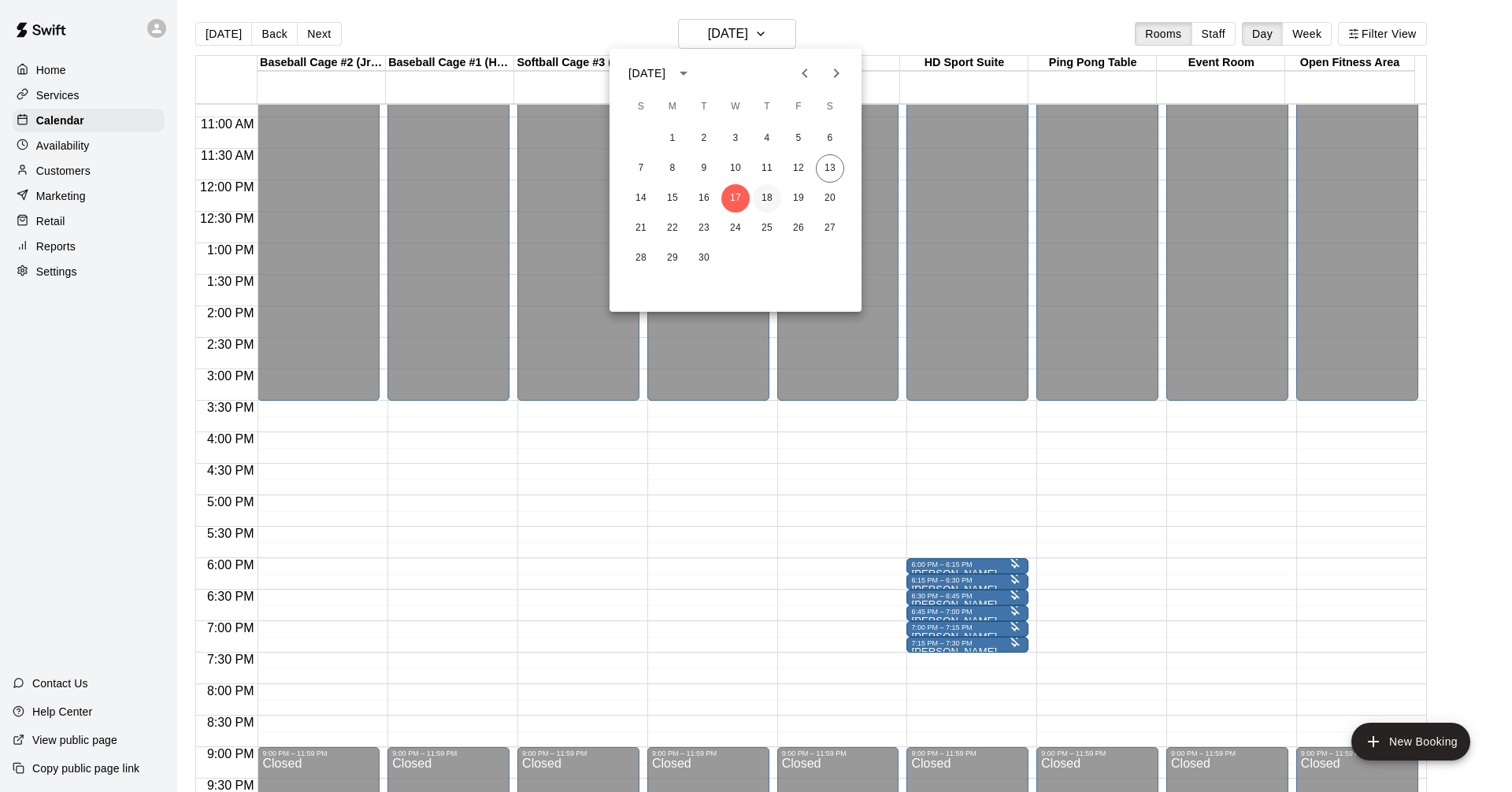
click at [771, 208] on button "18" at bounding box center [767, 198] width 28 height 28
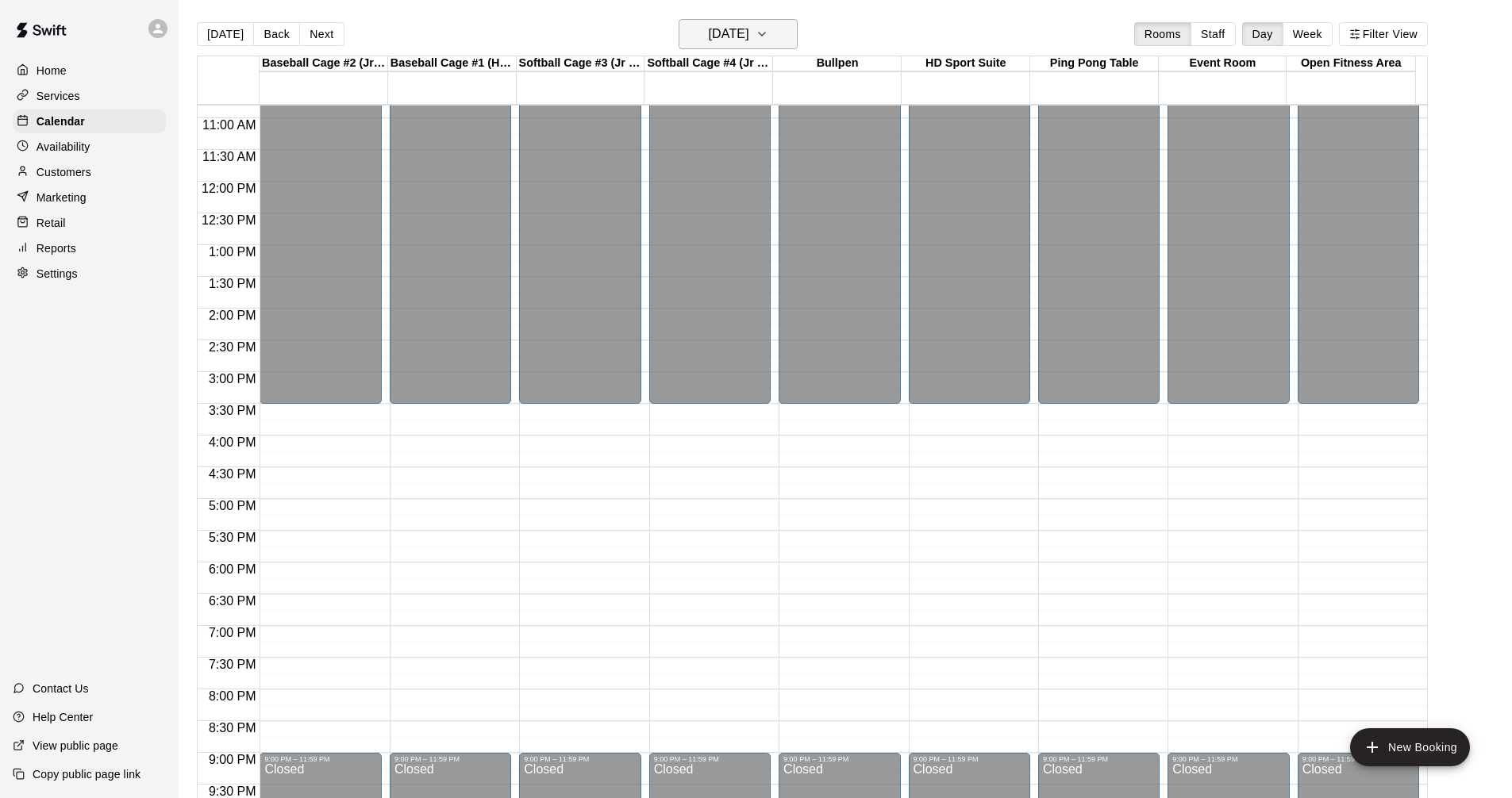
click at [749, 32] on h6 "Thursday Sep 18" at bounding box center [729, 34] width 41 height 22
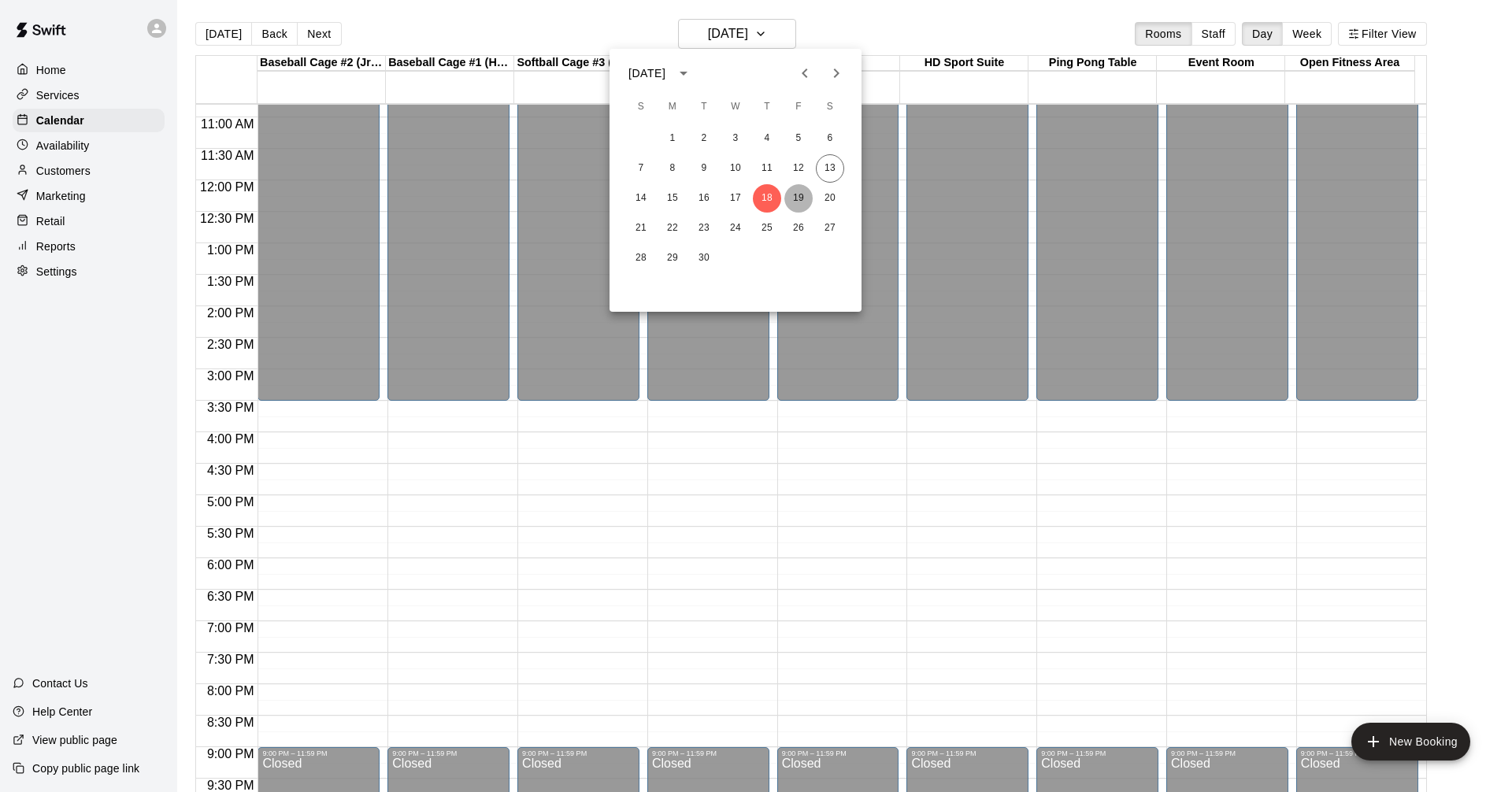
click at [790, 188] on button "19" at bounding box center [798, 198] width 28 height 28
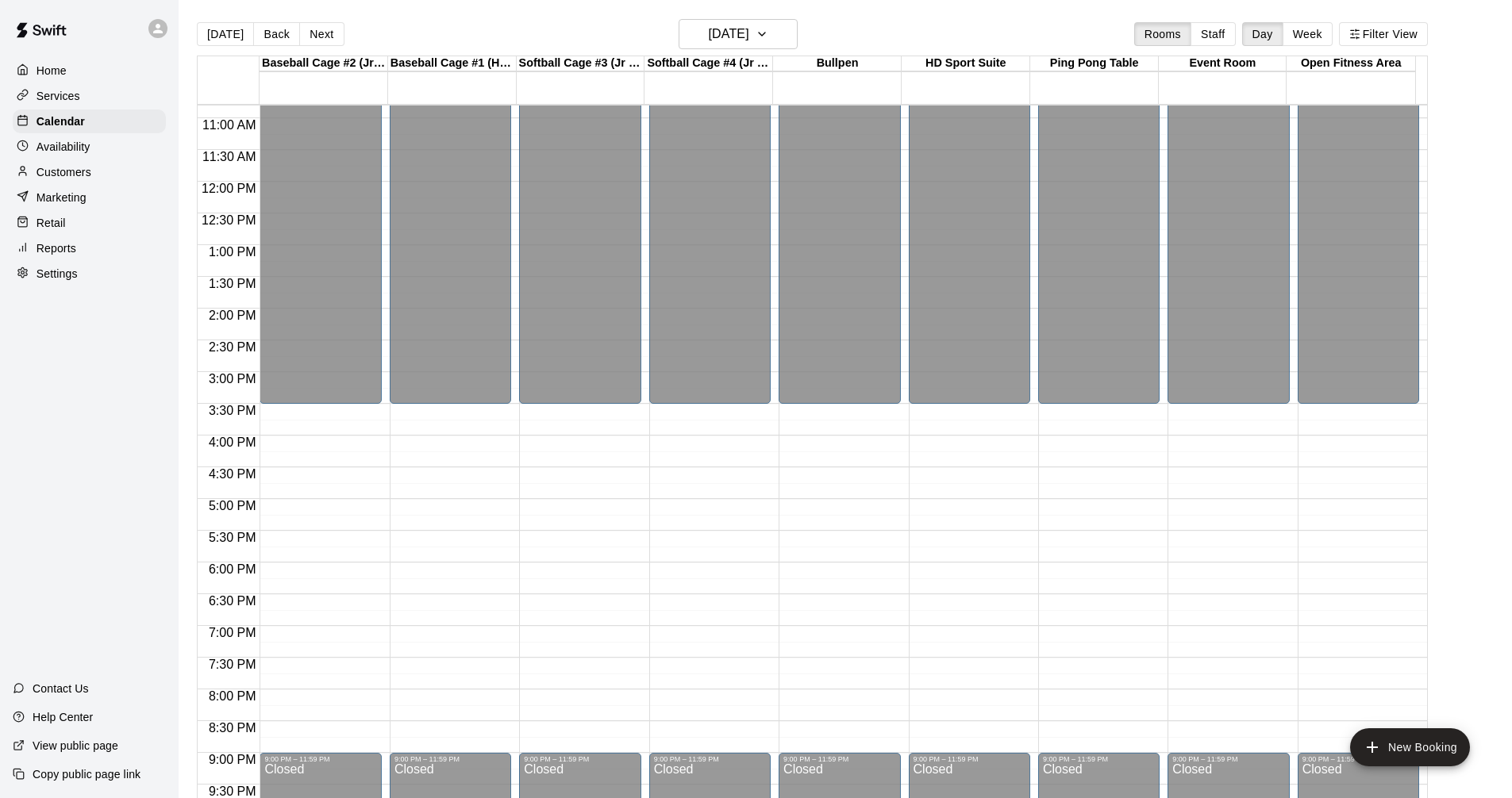
click at [733, 49] on div "Today Back Next Friday Sep 19 Rooms Staff Day Week Filter View" at bounding box center [812, 37] width 1231 height 37
click at [741, 40] on h6 "Friday Sep 19" at bounding box center [729, 34] width 41 height 22
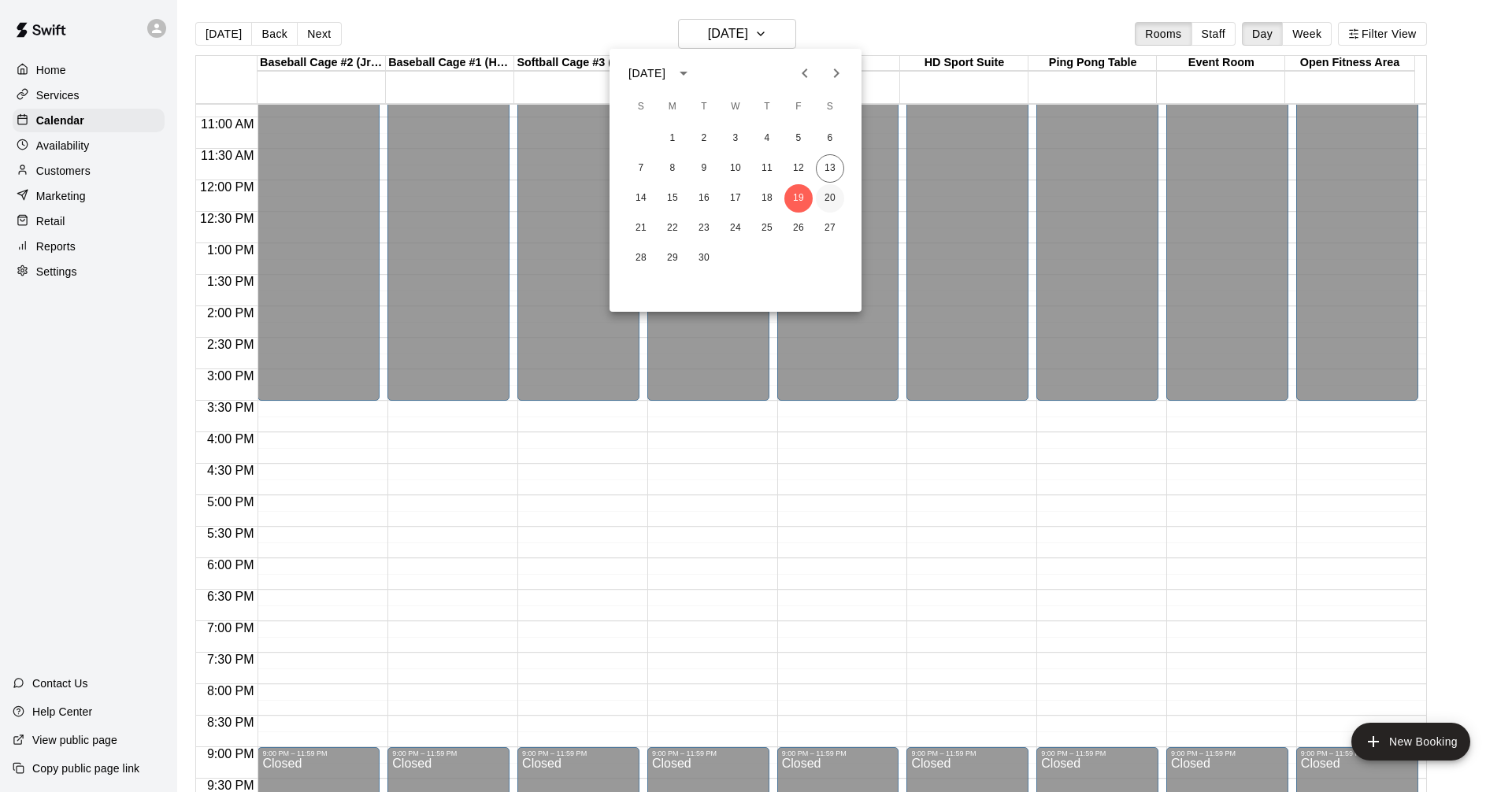
click at [832, 202] on button "20" at bounding box center [830, 198] width 28 height 28
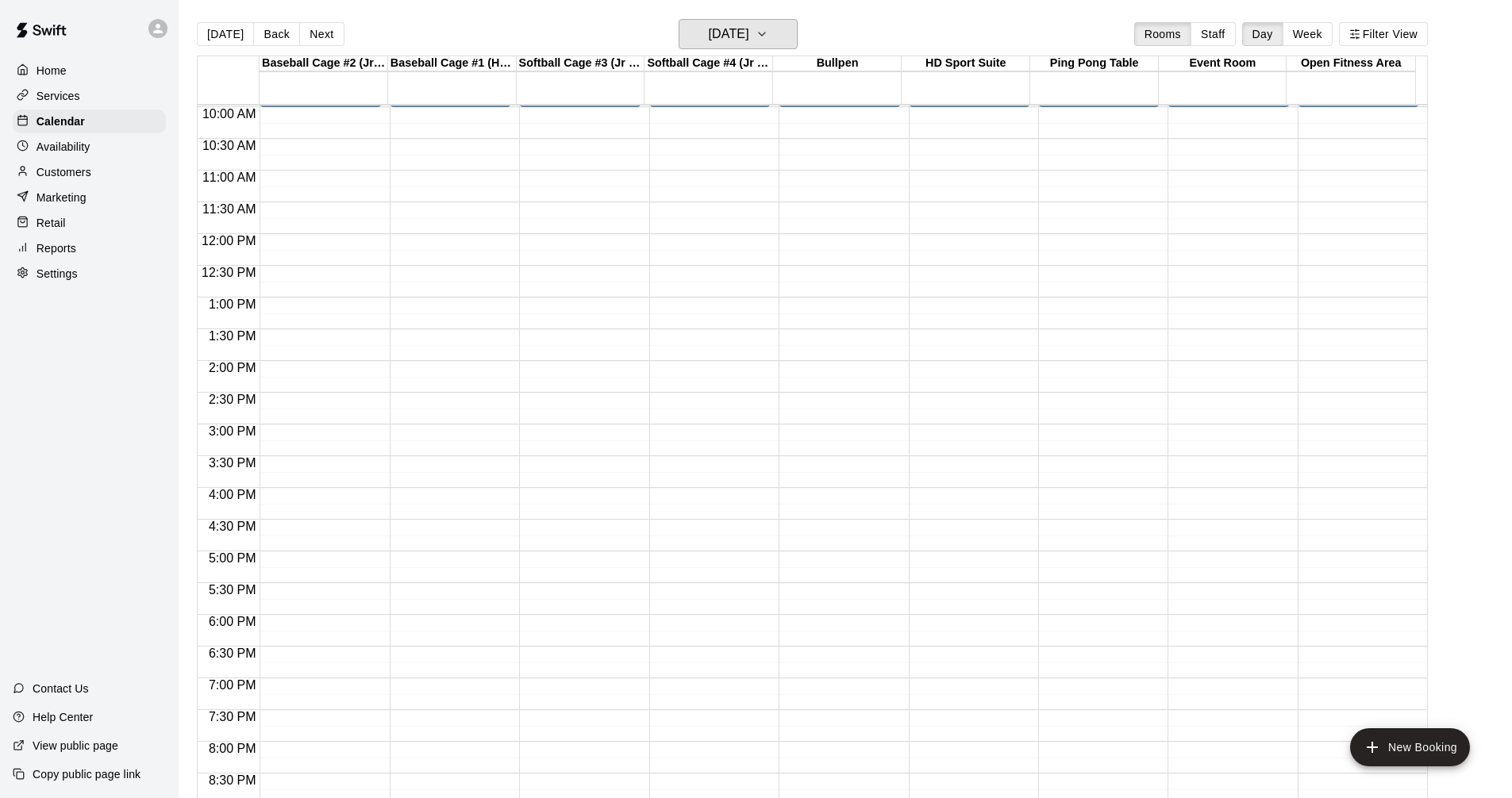
scroll to position [606, 0]
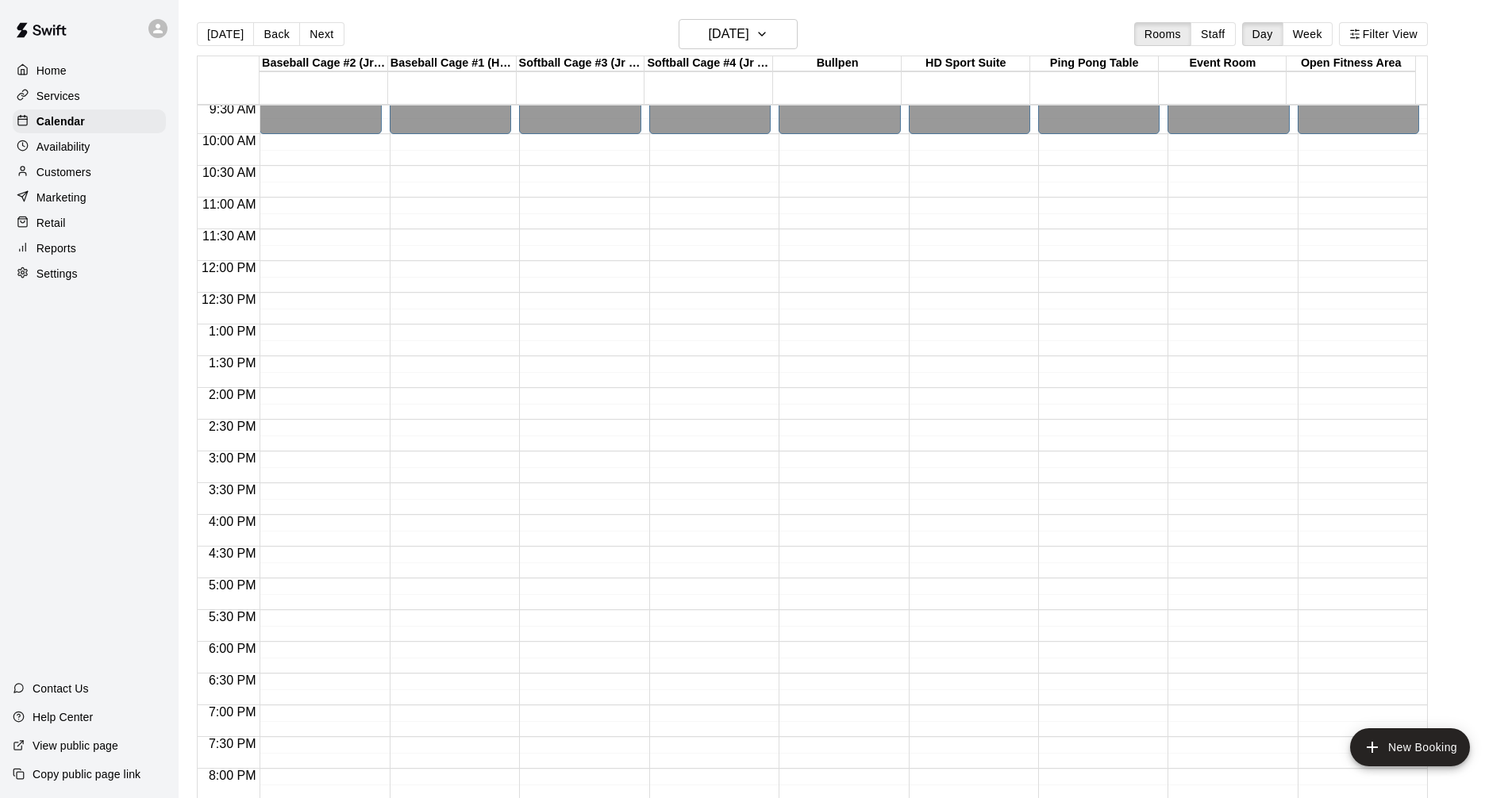
click at [719, 54] on div "Today Back Next Saturday Sep 20 Rooms Staff Day Week Filter View" at bounding box center [812, 37] width 1231 height 37
click at [712, 36] on h6 "[DATE]" at bounding box center [729, 34] width 41 height 22
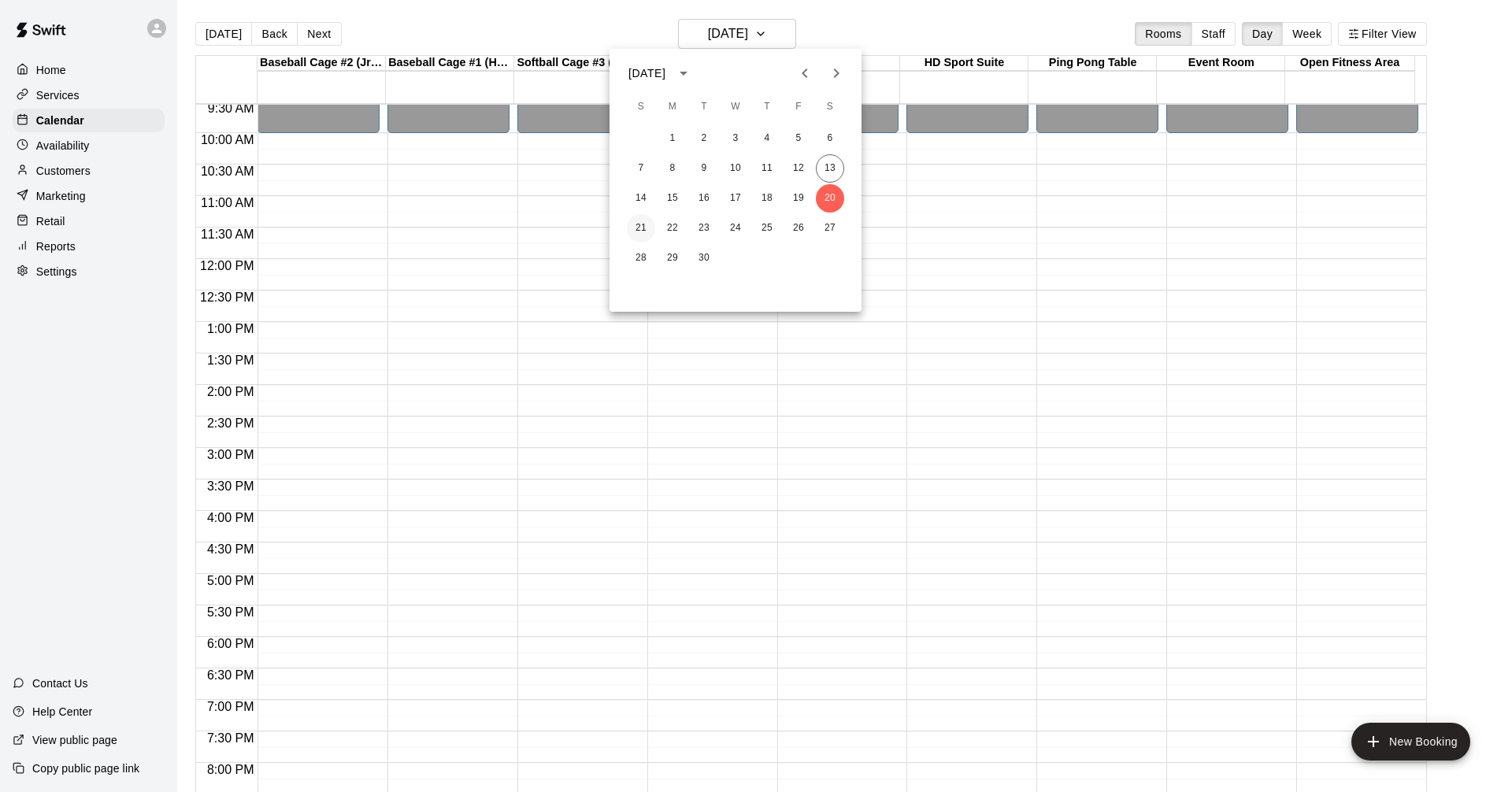
click at [650, 226] on button "21" at bounding box center [641, 228] width 28 height 28
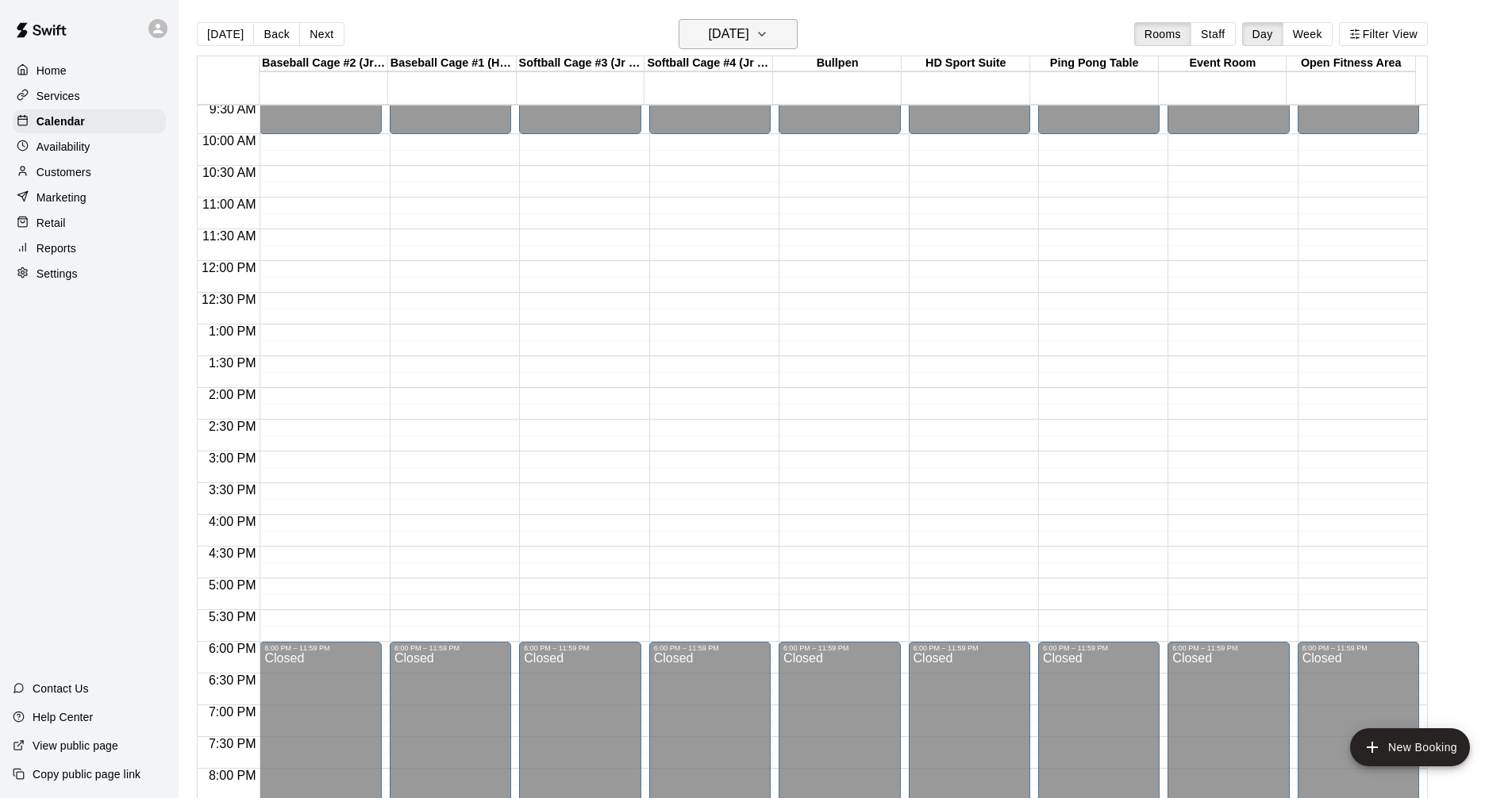
click at [748, 35] on h6 "Sunday Sep 21" at bounding box center [729, 34] width 41 height 22
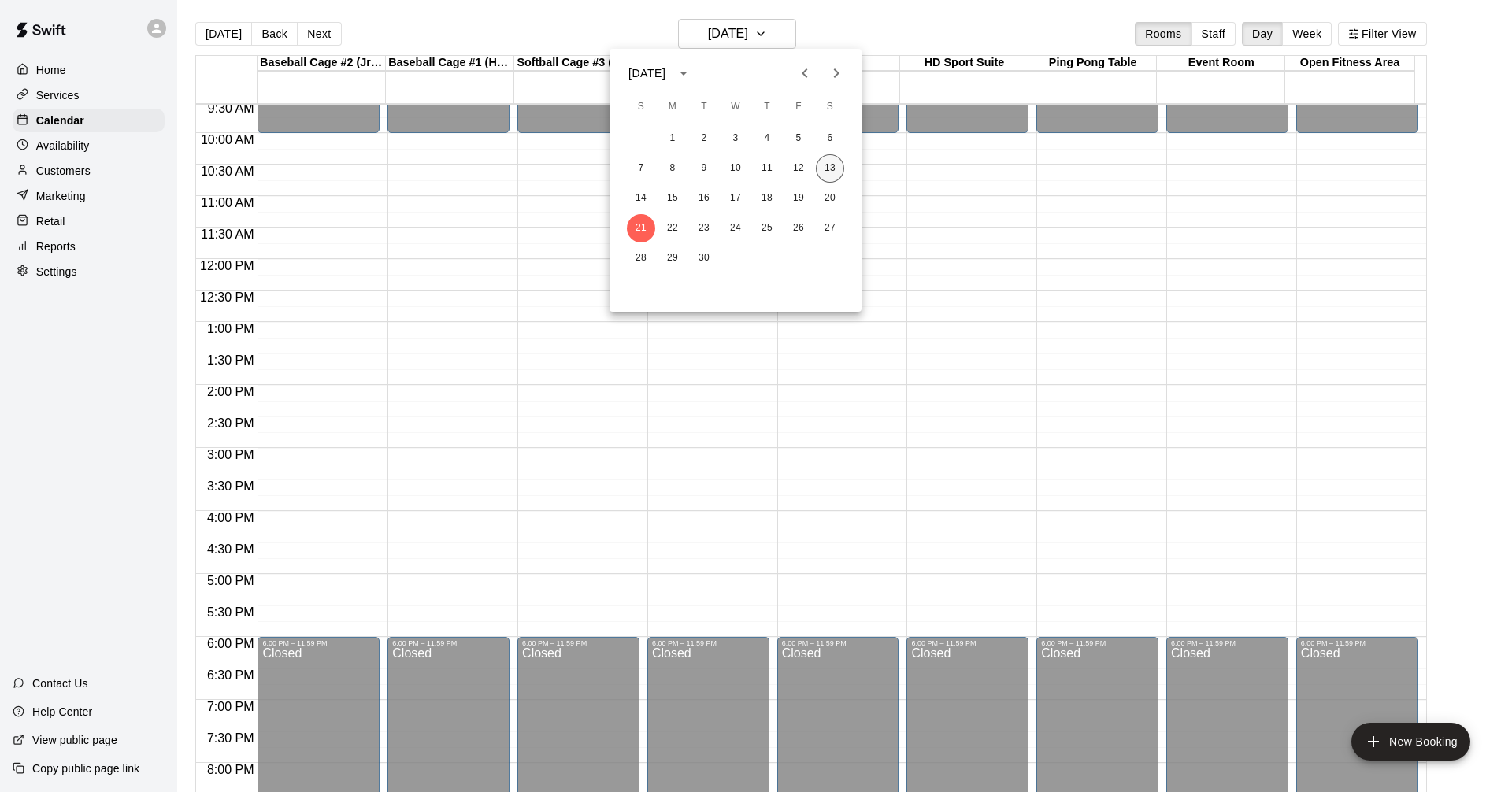
click at [817, 170] on button "13" at bounding box center [830, 168] width 28 height 28
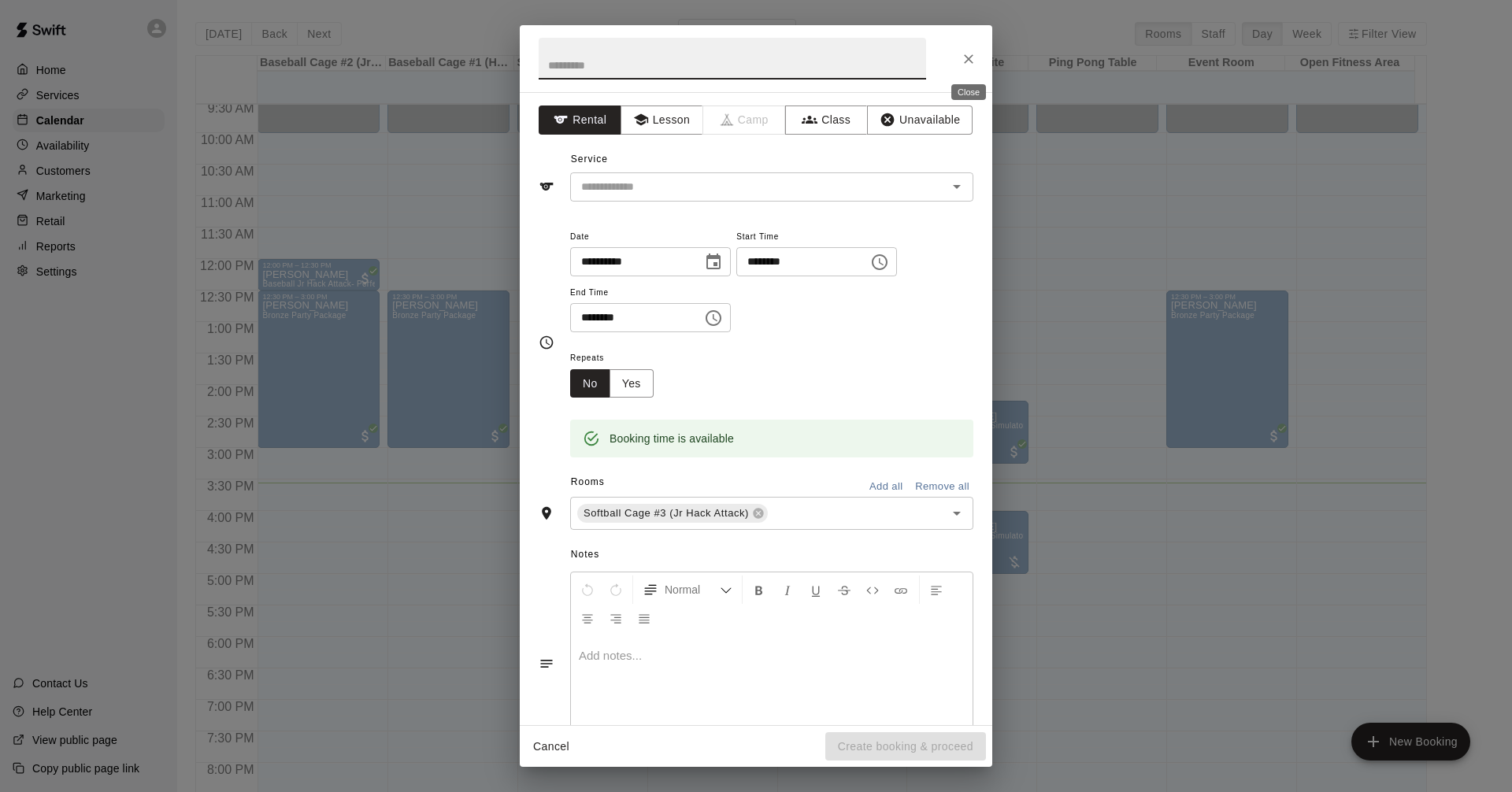
click at [970, 65] on icon "Close" at bounding box center [968, 59] width 16 height 16
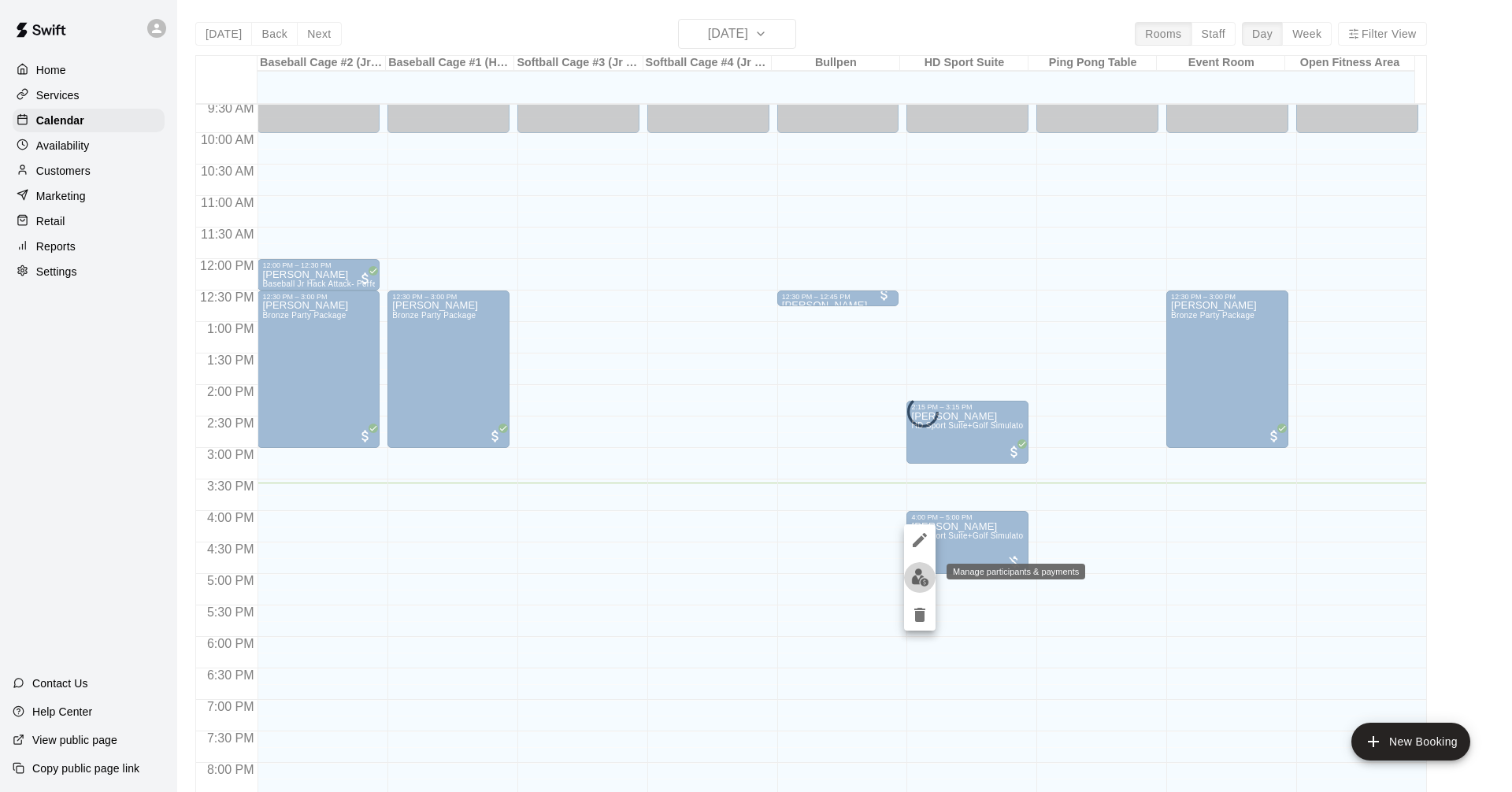
click at [917, 583] on img "edit" at bounding box center [919, 577] width 18 height 18
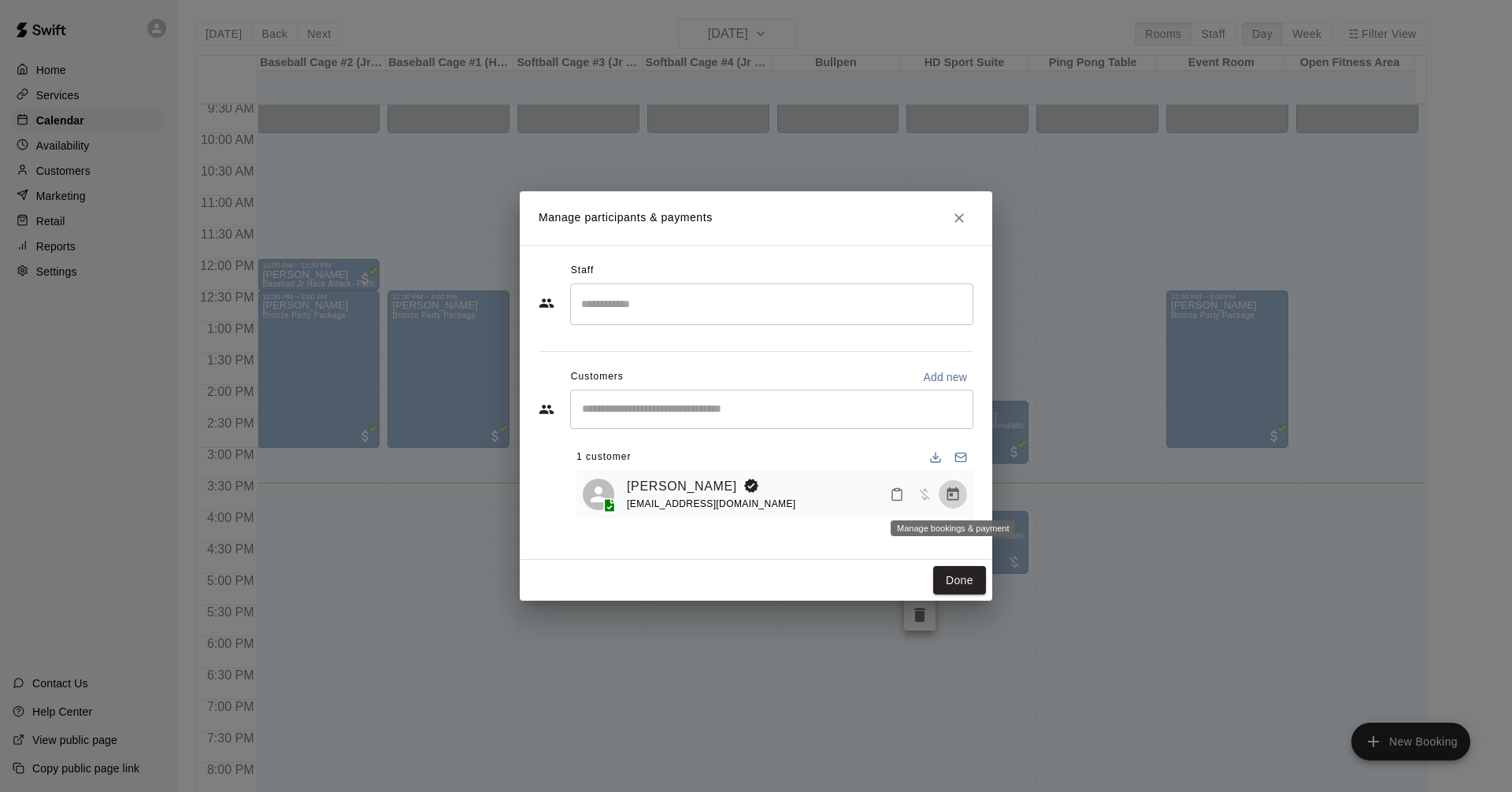
click at [959, 495] on icon "Manage bookings & payment" at bounding box center [952, 495] width 16 height 16
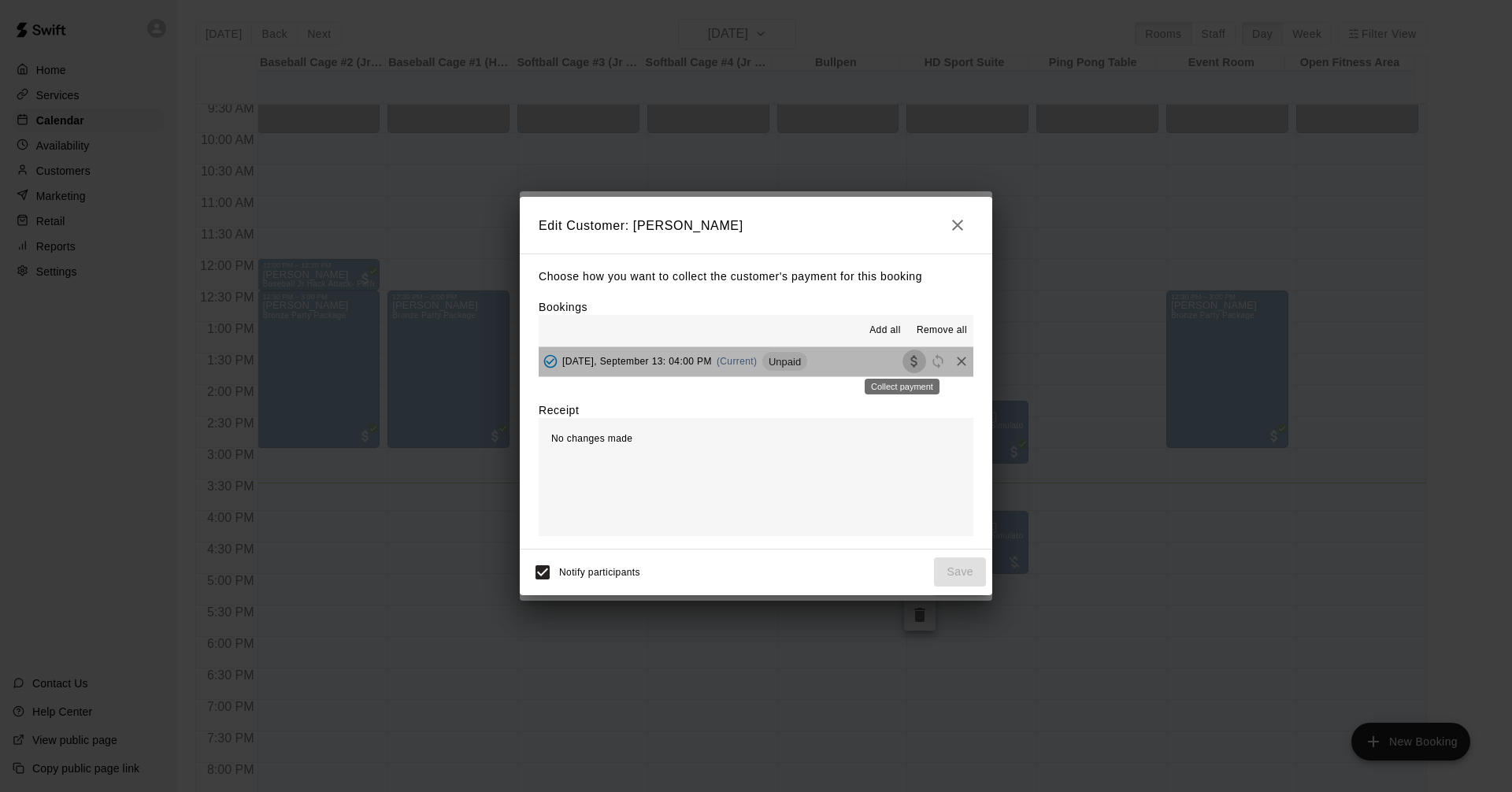
click at [910, 364] on icon "Collect payment" at bounding box center [913, 361] width 6 height 12
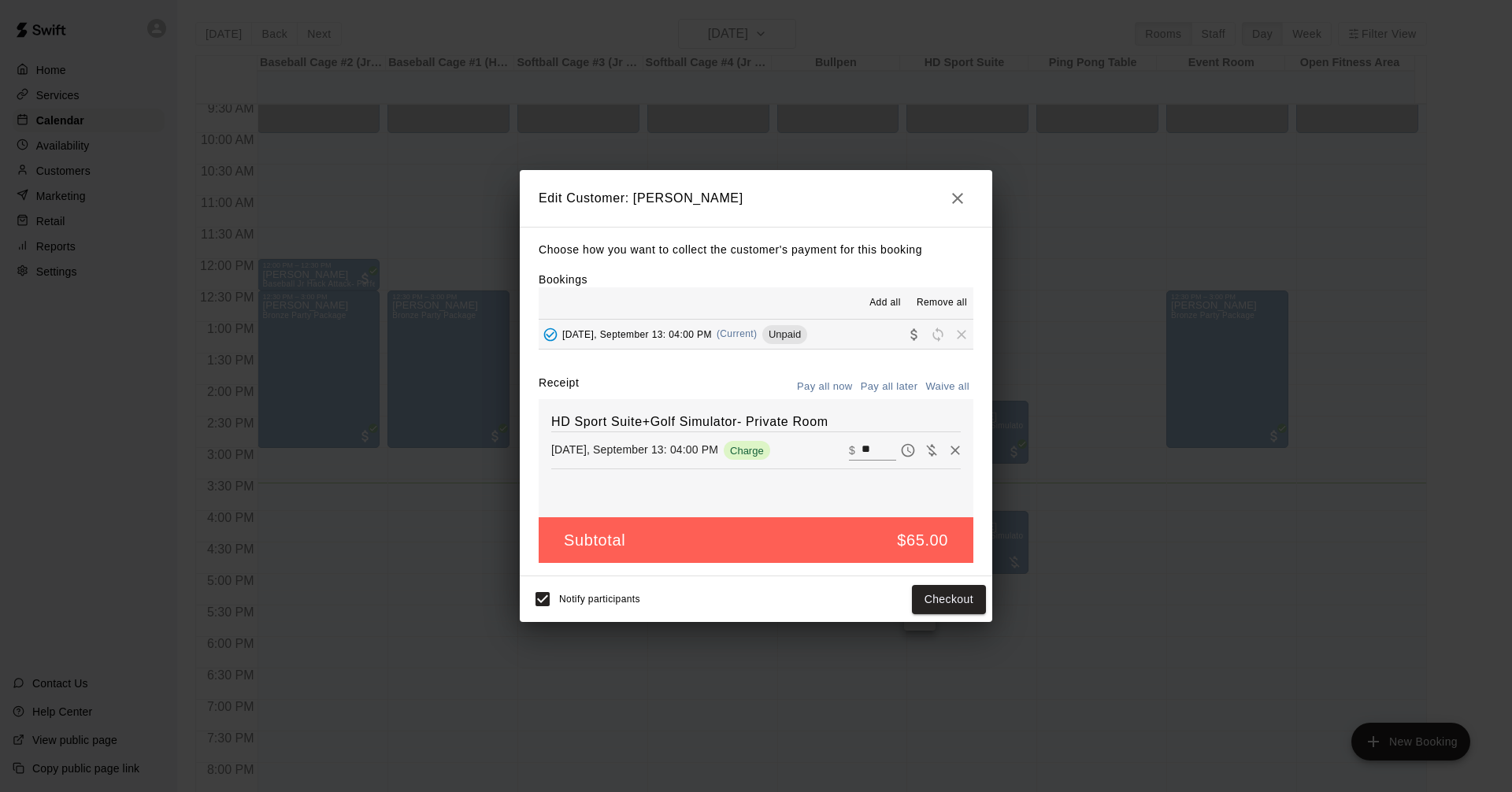
click at [963, 193] on icon "button" at bounding box center [957, 198] width 19 height 19
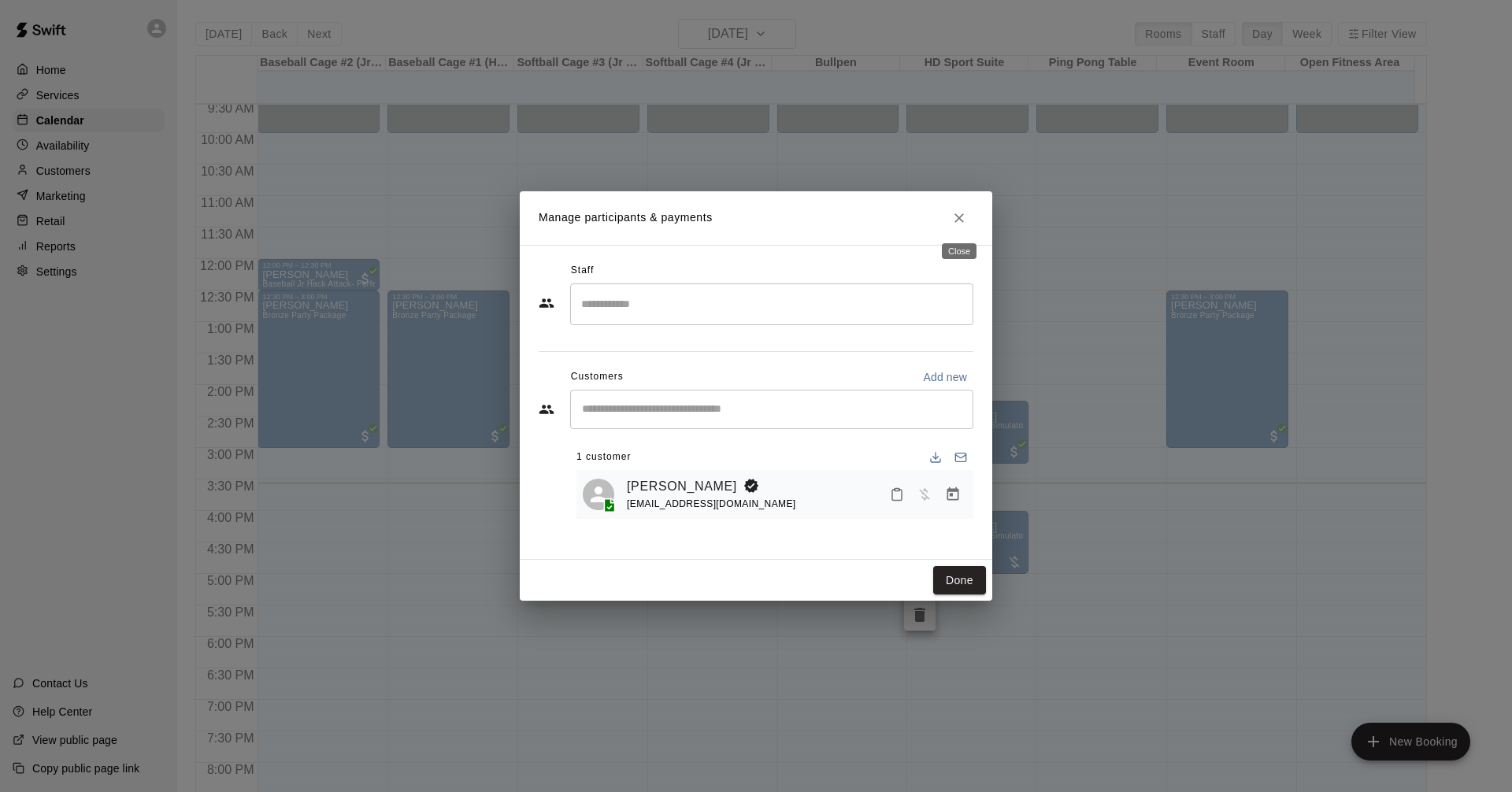
click at [960, 214] on icon "Close" at bounding box center [959, 218] width 16 height 16
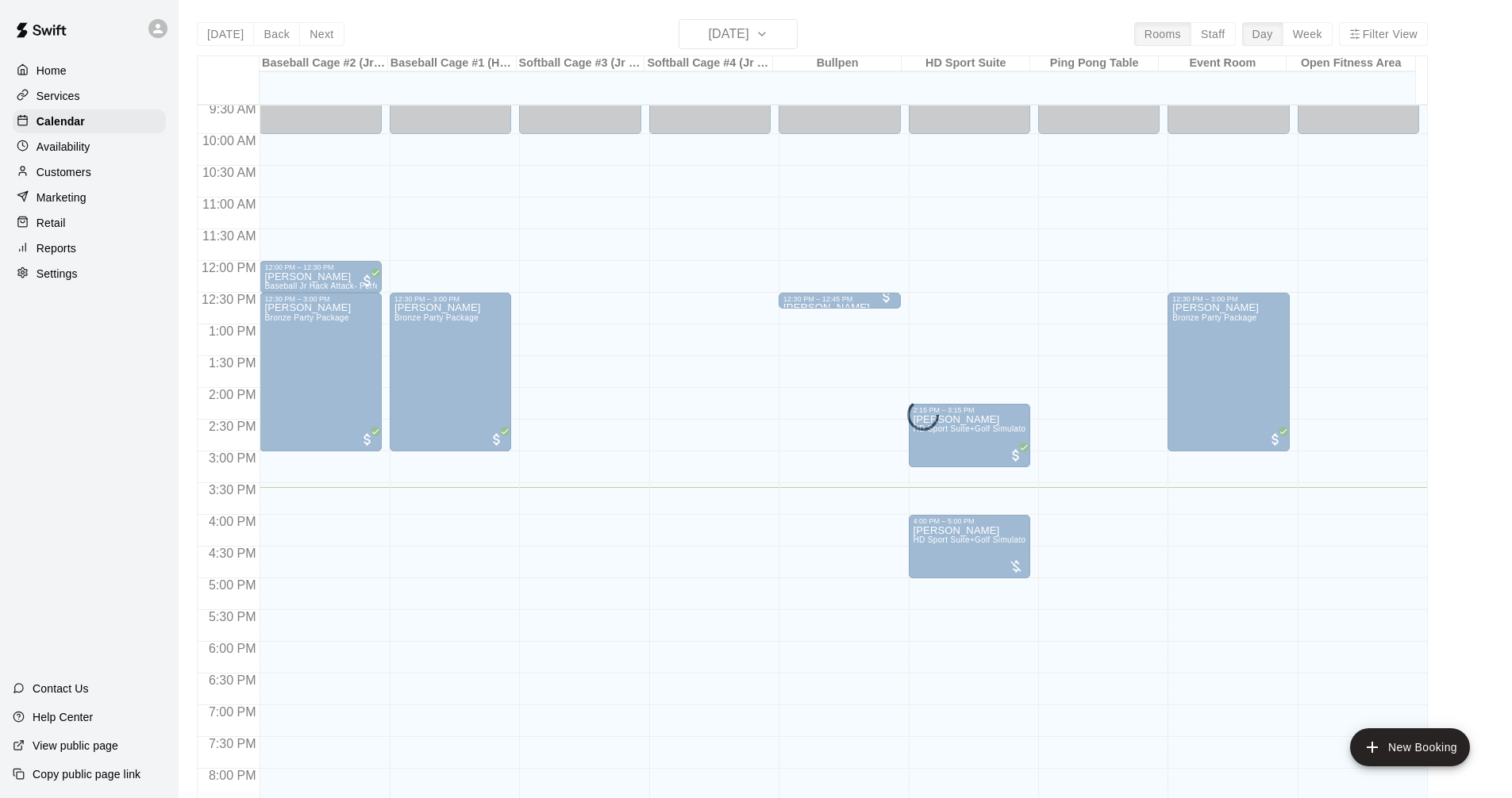
click at [793, 37] on div "Today Back Next Saturday Sep 13 Rooms Staff Day Week Filter View Baseball Cage …" at bounding box center [812, 418] width 1231 height 798
click at [735, 35] on div "Today Back Next Saturday Sep 13 Rooms Staff Day Week Filter View Baseball Cage …" at bounding box center [812, 418] width 1231 height 798
click at [708, 299] on div "12:00 AM – 10:00 AM Closed 9:00 PM – 11:59 PM Closed" at bounding box center [710, 260] width 121 height 1524
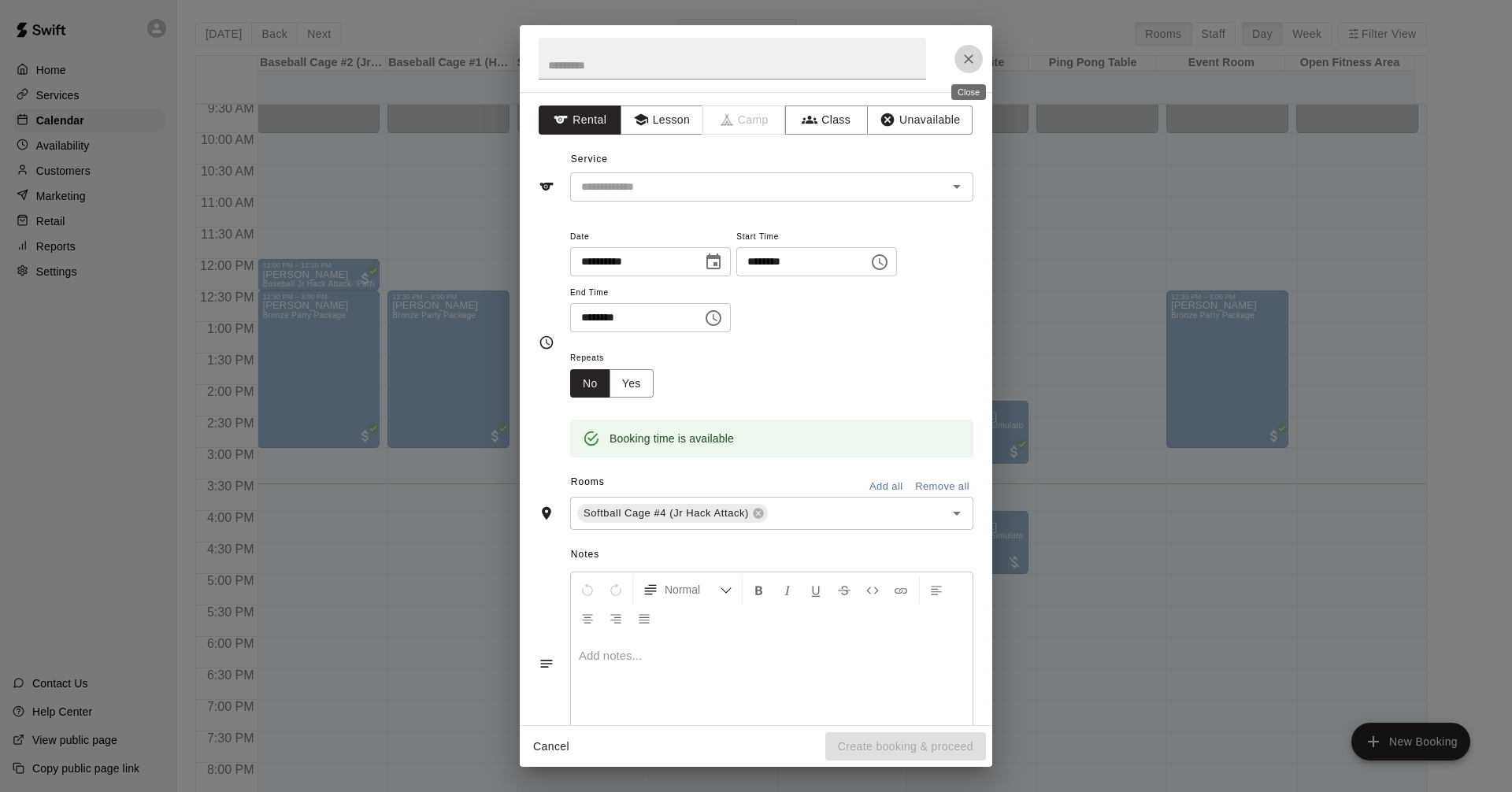
click at [965, 56] on icon "Close" at bounding box center [968, 59] width 9 height 9
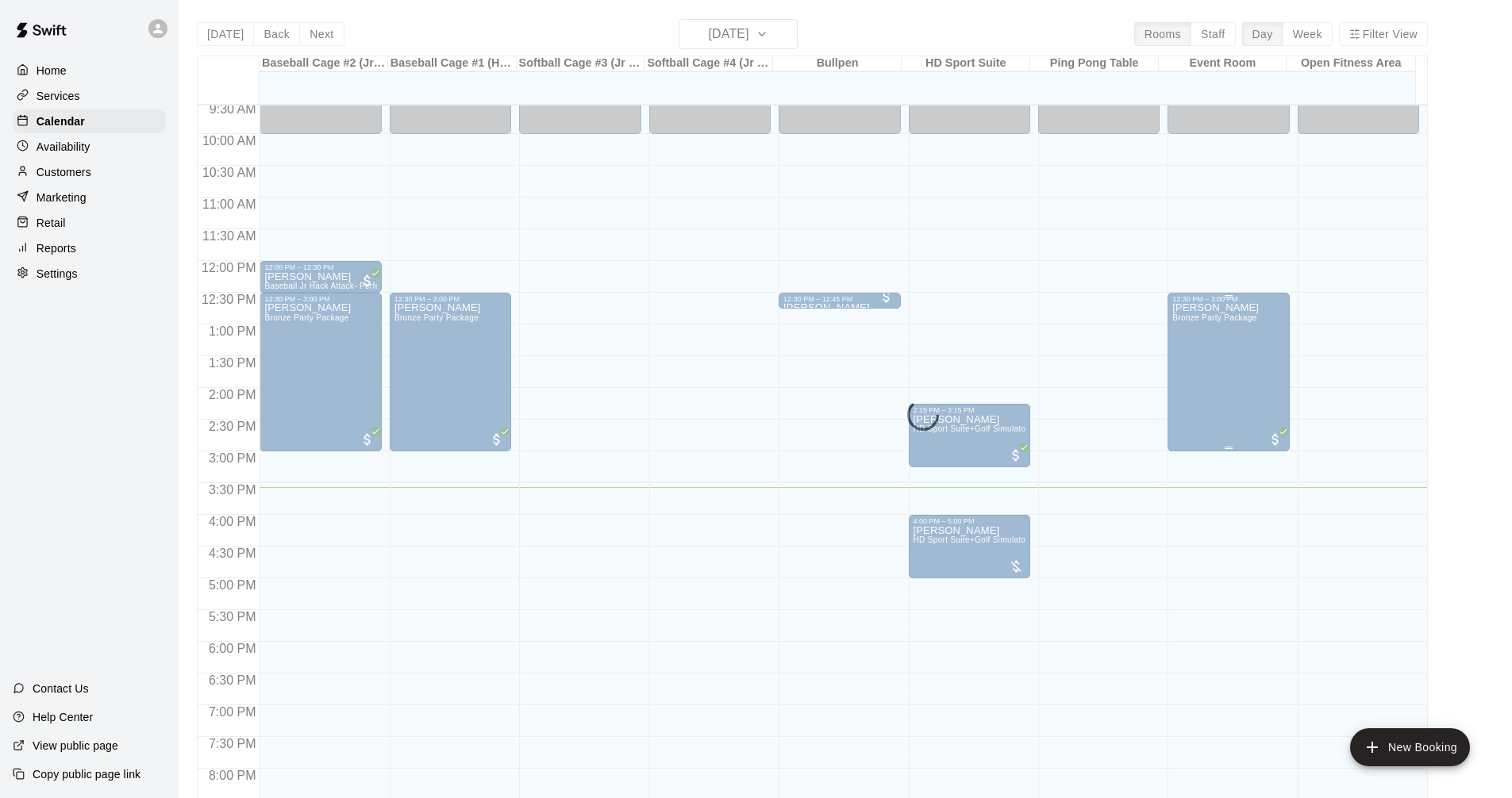
click at [1252, 409] on div "Andrew Bell Bronze Party Package" at bounding box center [1215, 702] width 87 height 798
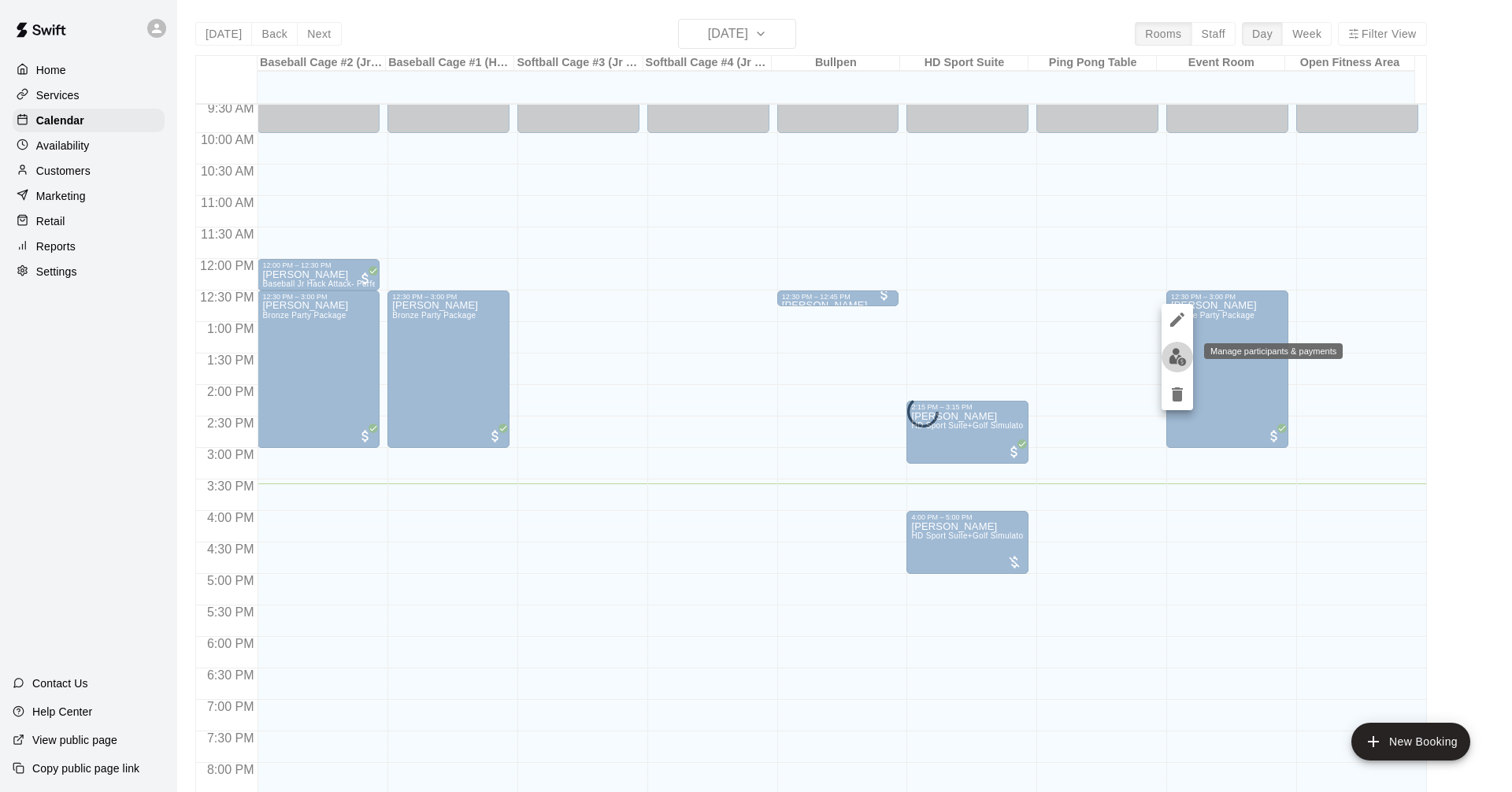
click at [1169, 356] on img "edit" at bounding box center [1177, 356] width 18 height 18
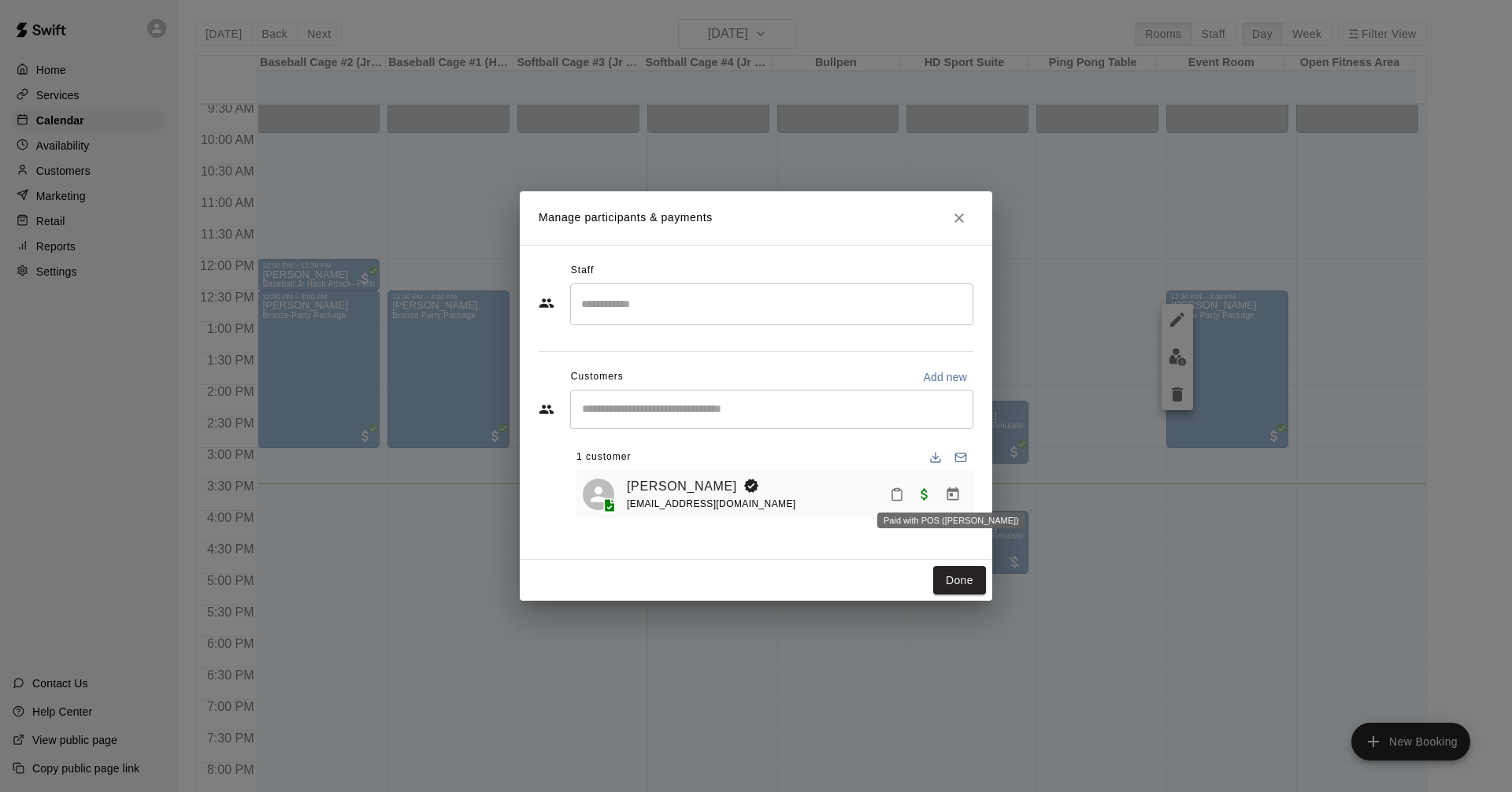
click at [925, 496] on span "Paid with POS (Swift)" at bounding box center [924, 493] width 28 height 13
click at [951, 494] on icon "Manage bookings & payment" at bounding box center [952, 495] width 16 height 16
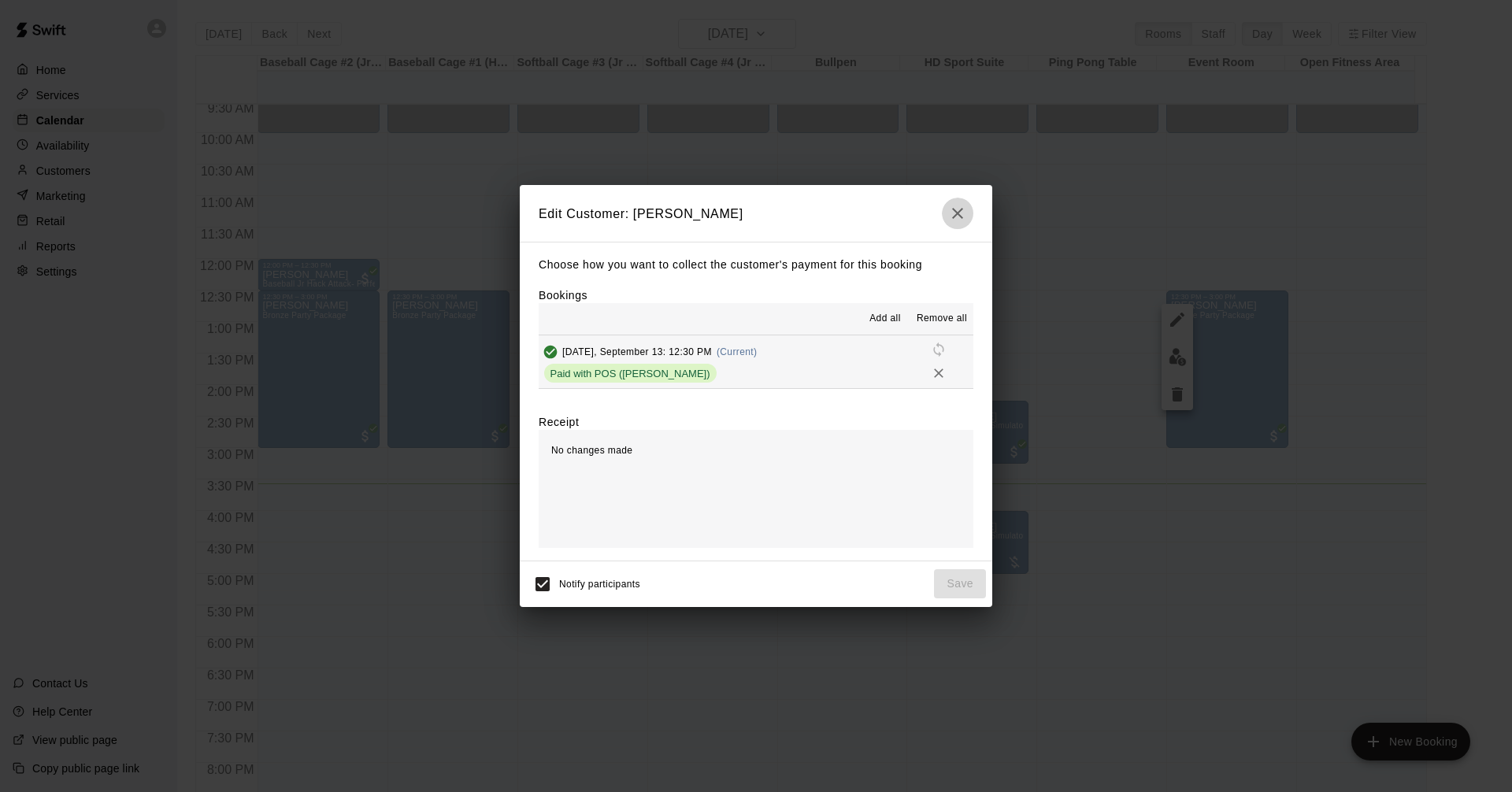
click at [958, 223] on icon "button" at bounding box center [957, 213] width 19 height 19
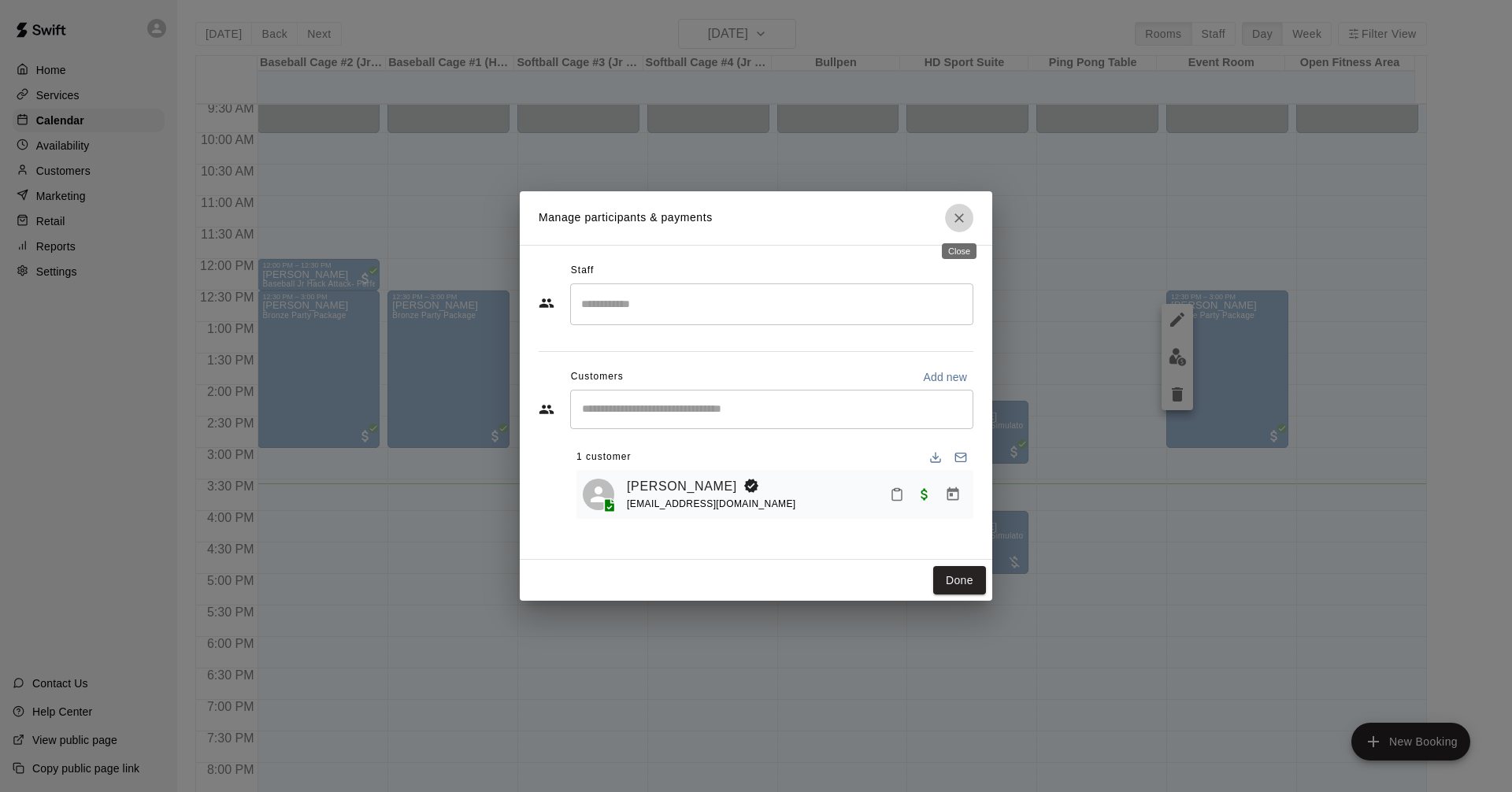
click at [954, 213] on icon "Close" at bounding box center [959, 218] width 16 height 16
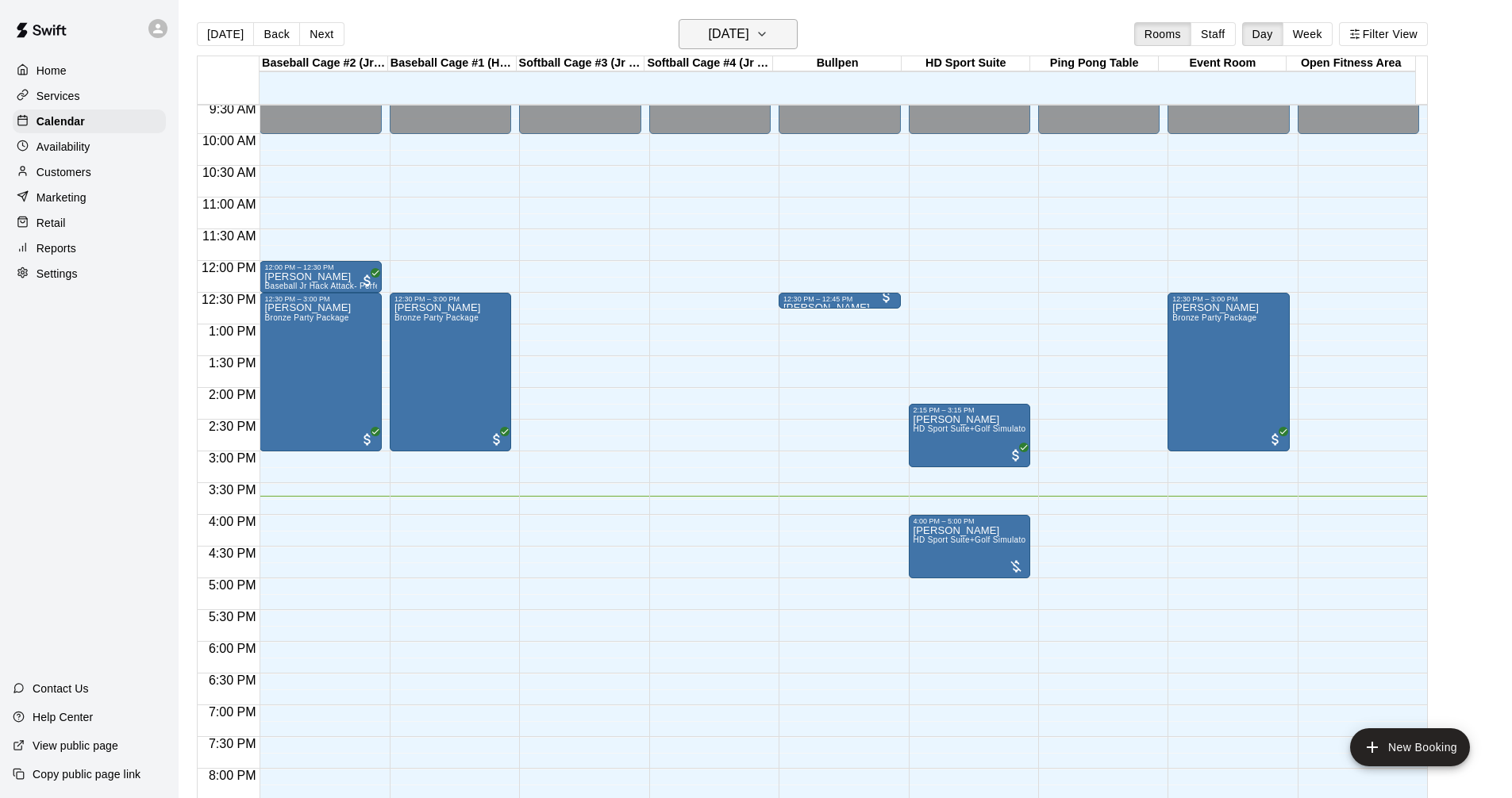
click at [768, 30] on icon "button" at bounding box center [762, 34] width 13 height 19
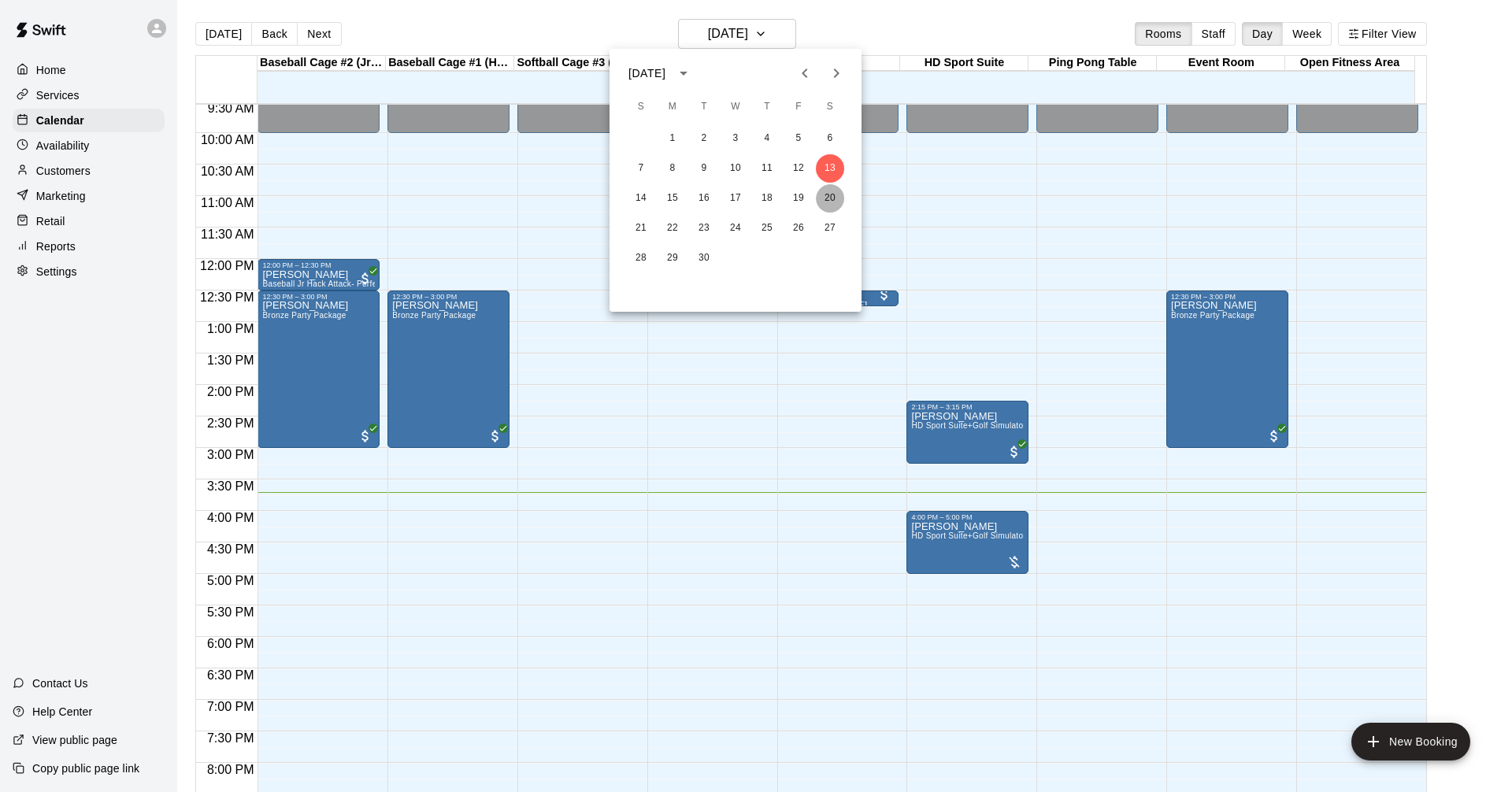
click at [828, 200] on button "20" at bounding box center [830, 198] width 28 height 28
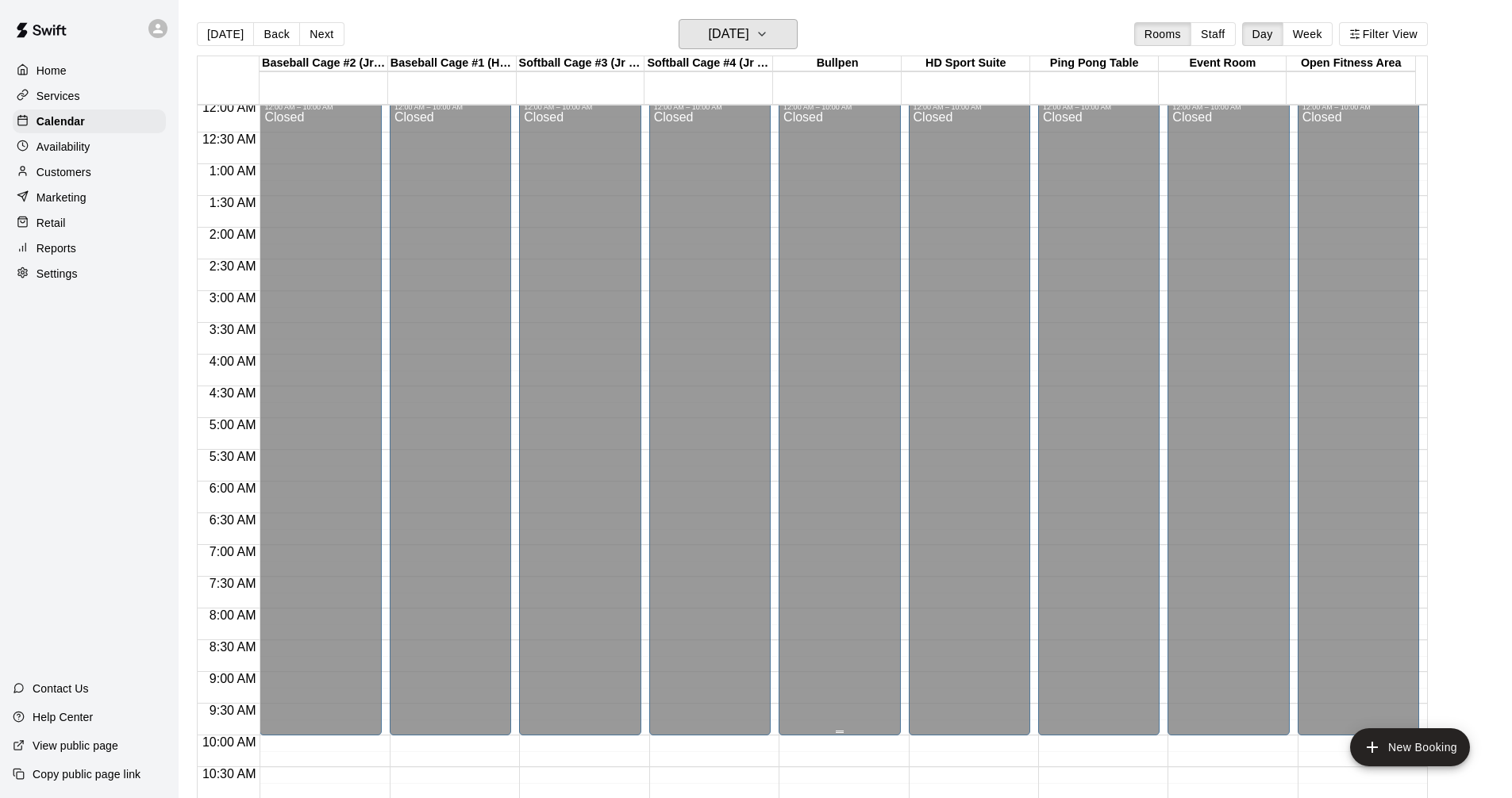
scroll to position [0, 0]
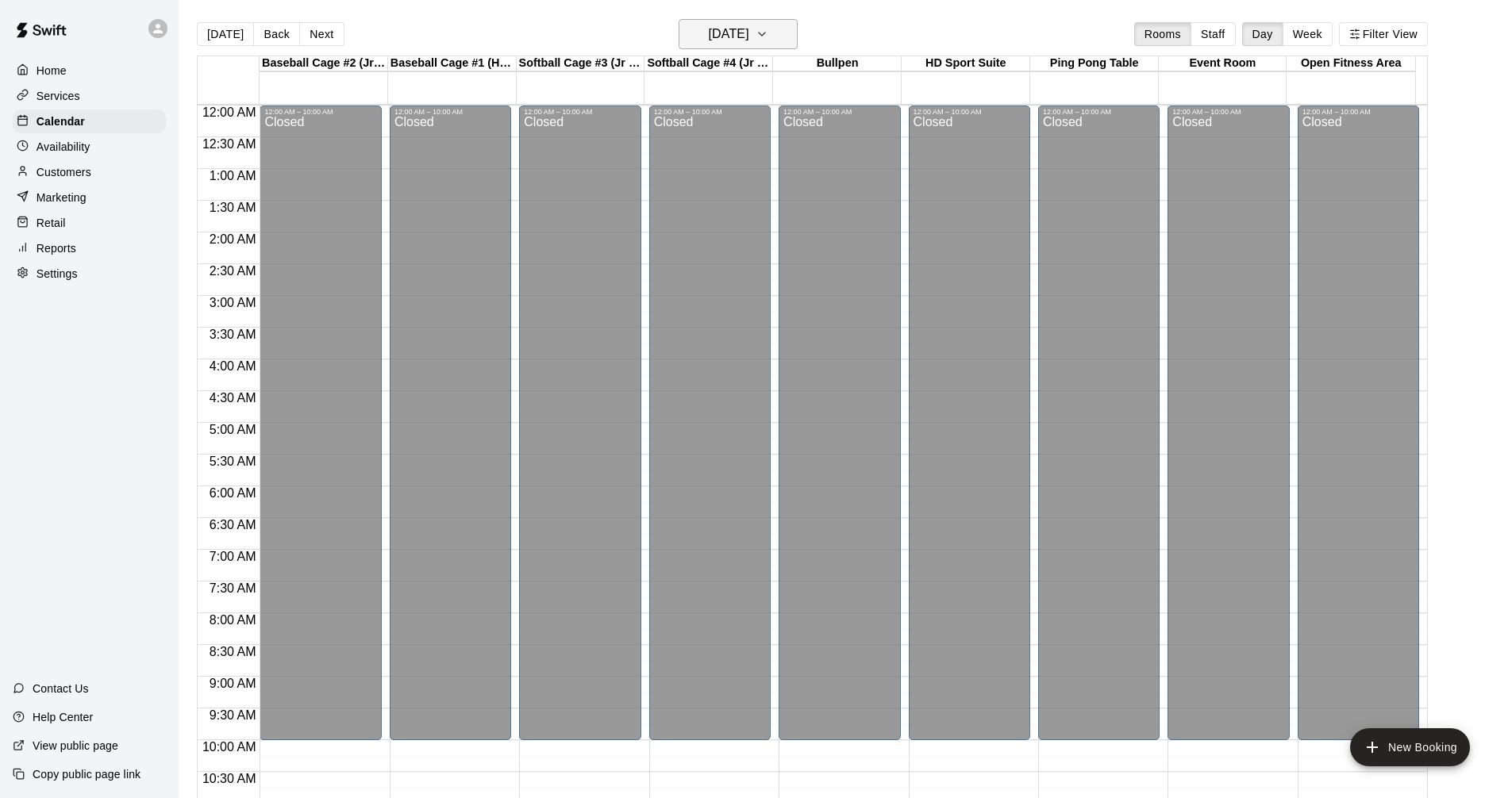
click at [768, 36] on icon "button" at bounding box center [762, 34] width 13 height 19
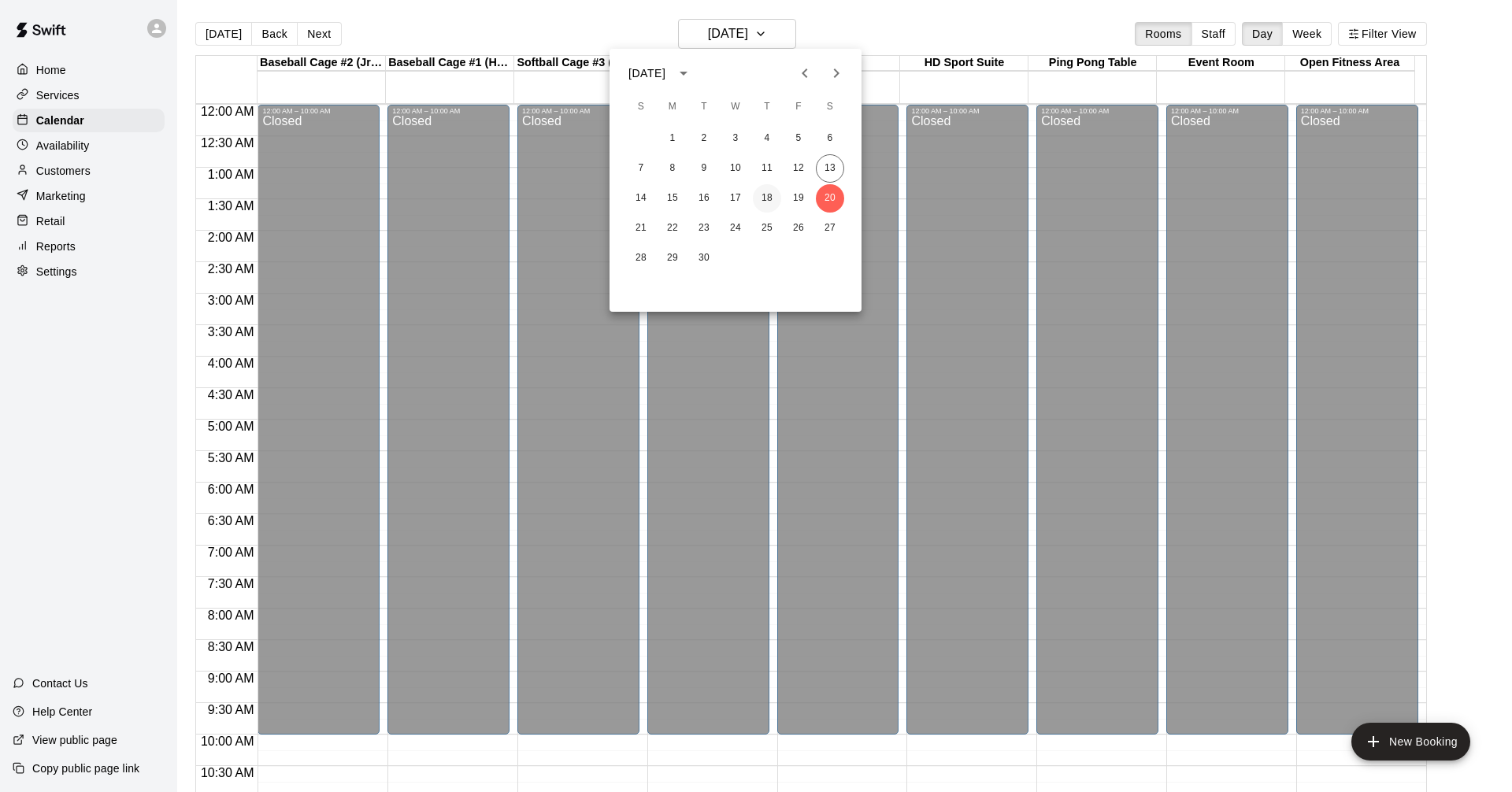
click at [770, 202] on button "18" at bounding box center [767, 198] width 28 height 28
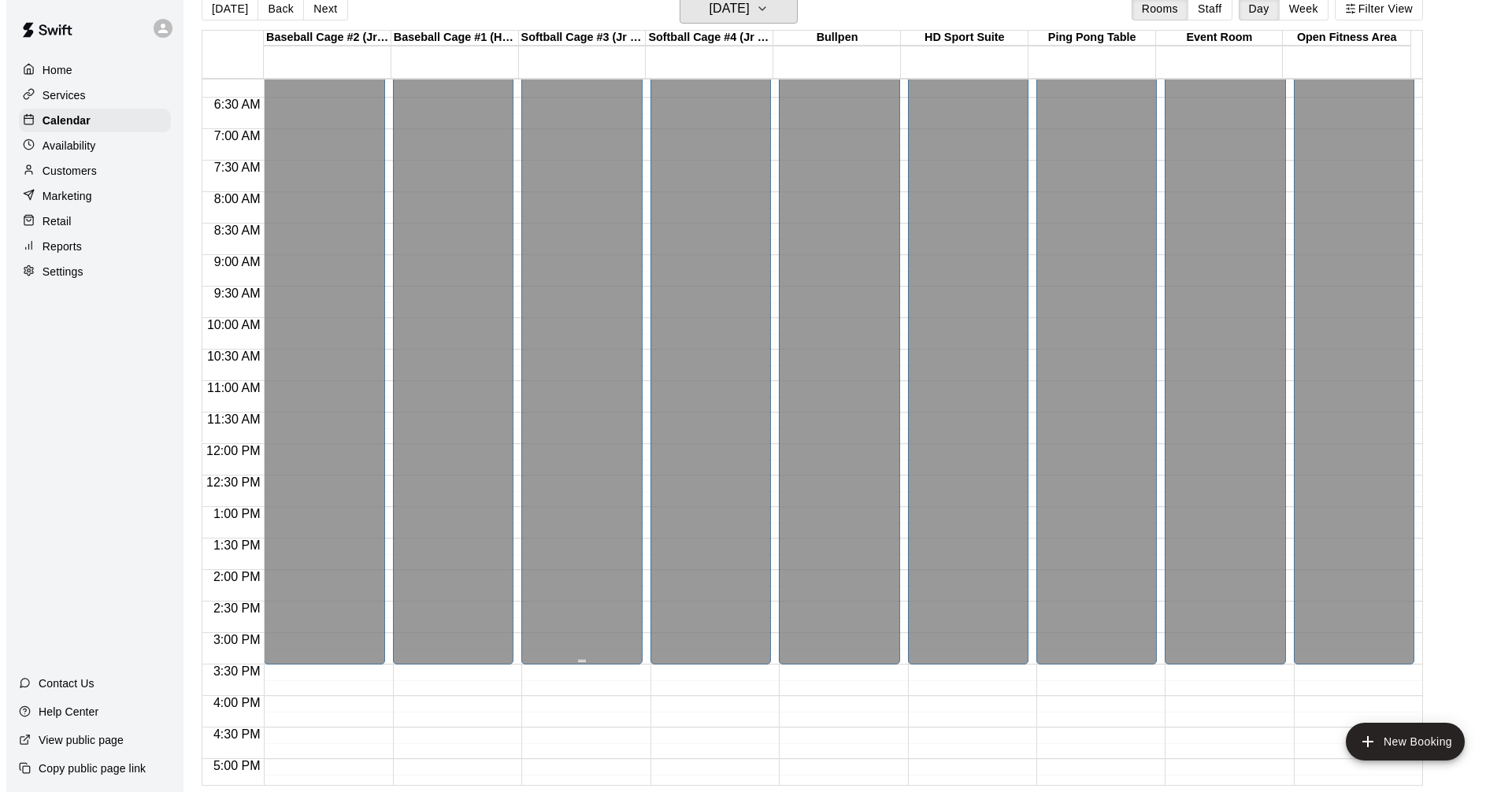
scroll to position [257, 0]
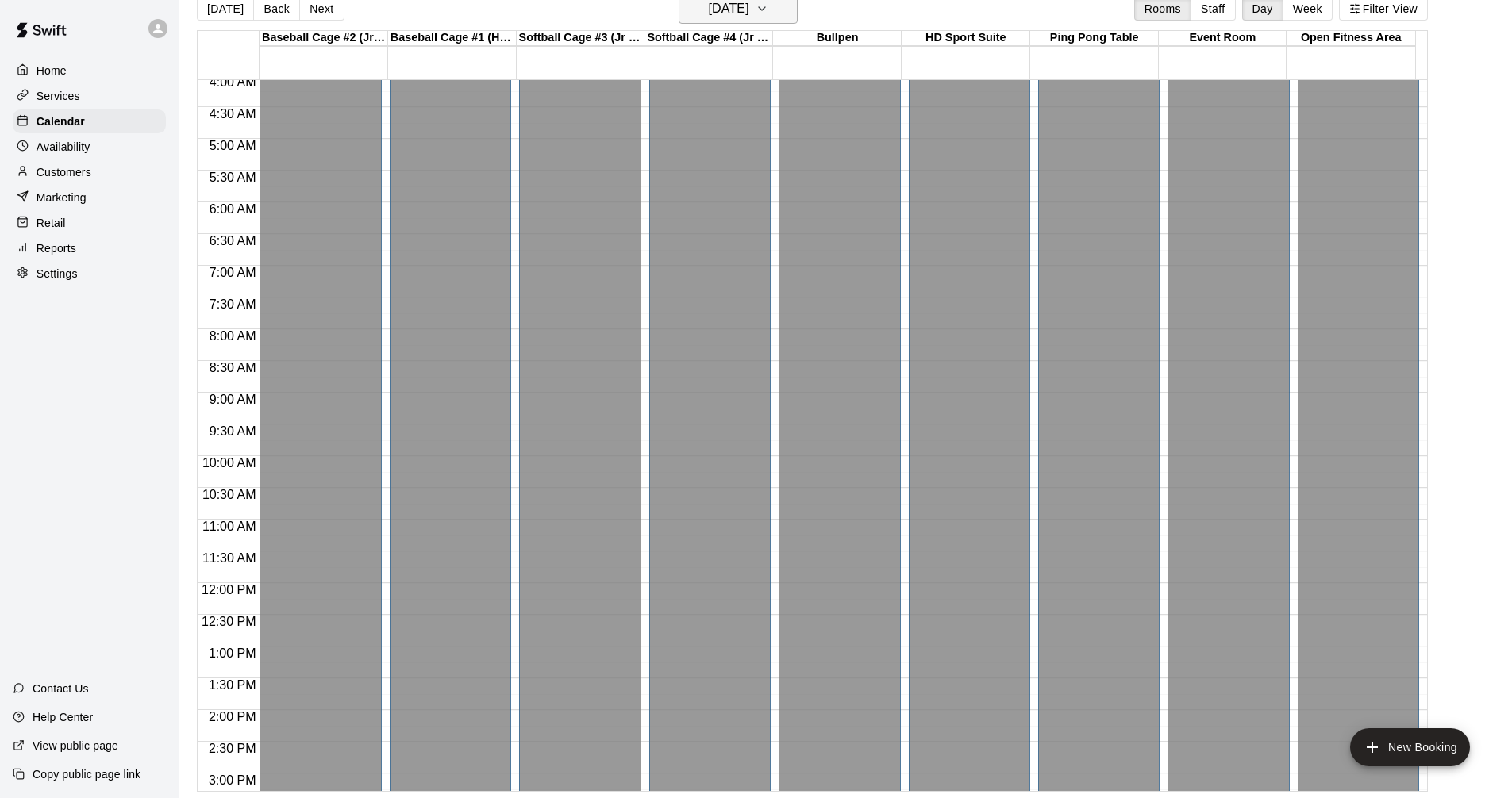
click at [768, 15] on icon "button" at bounding box center [762, 9] width 13 height 19
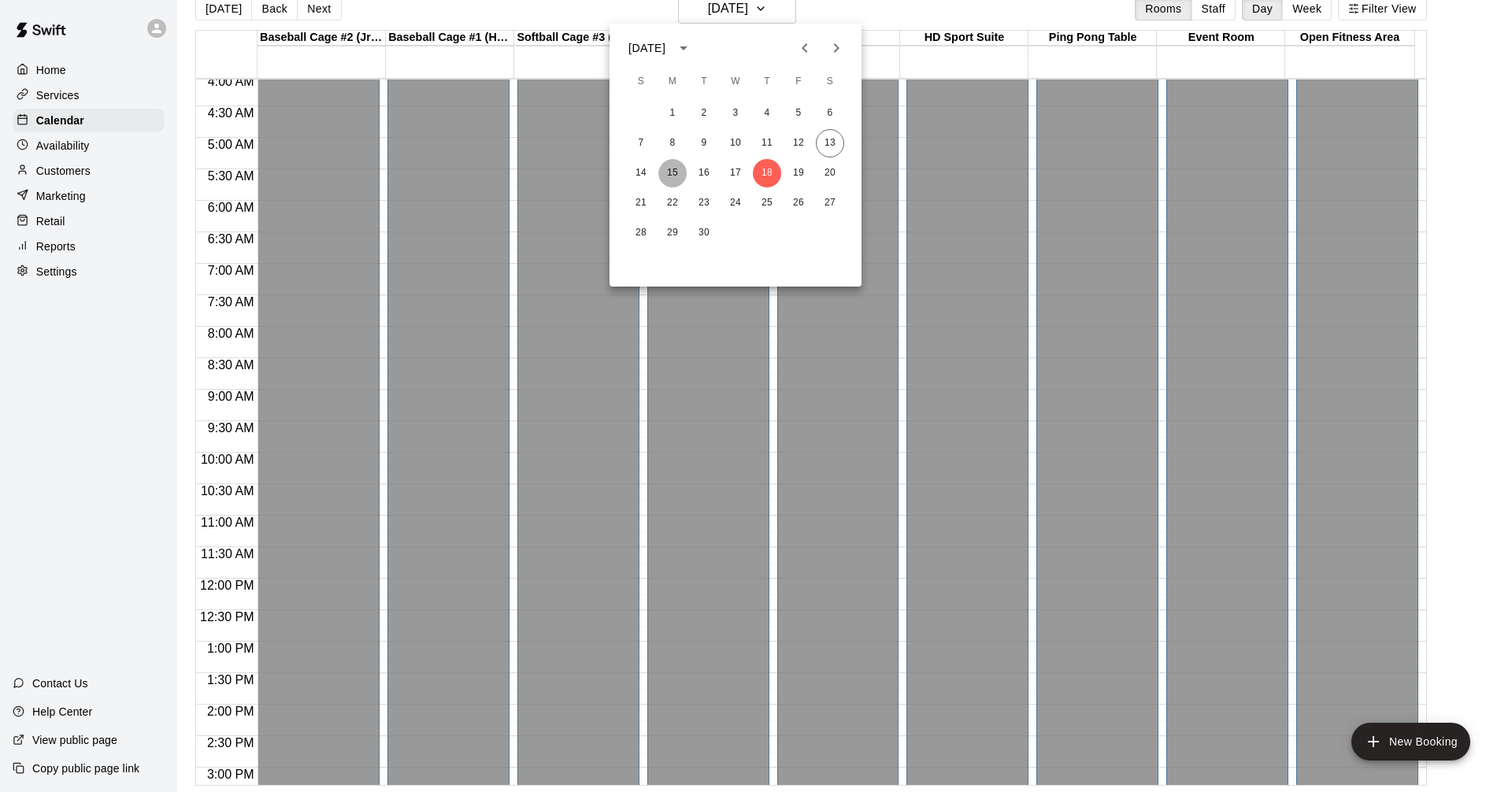
click at [673, 172] on button "15" at bounding box center [673, 173] width 28 height 28
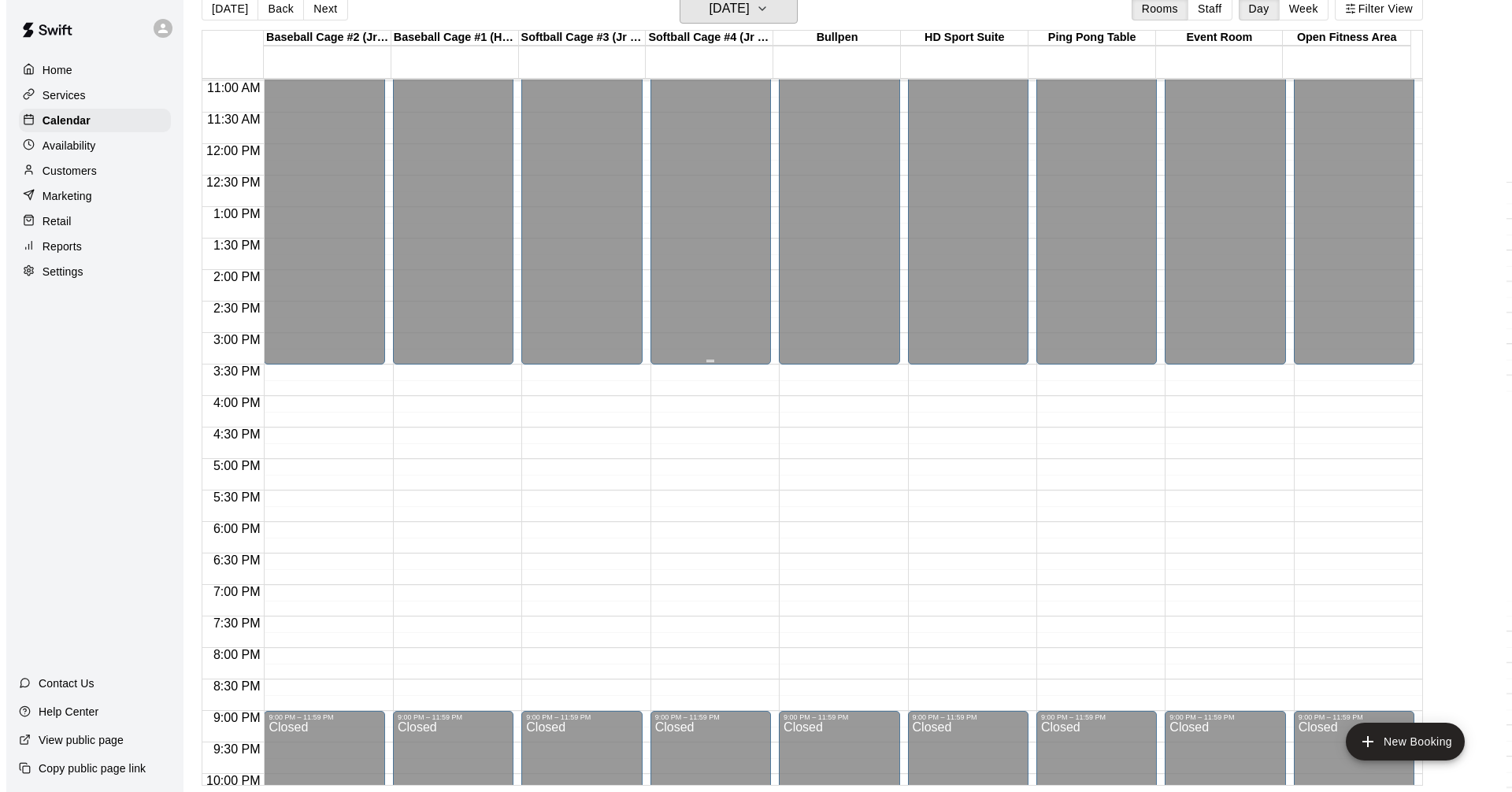
scroll to position [571, 0]
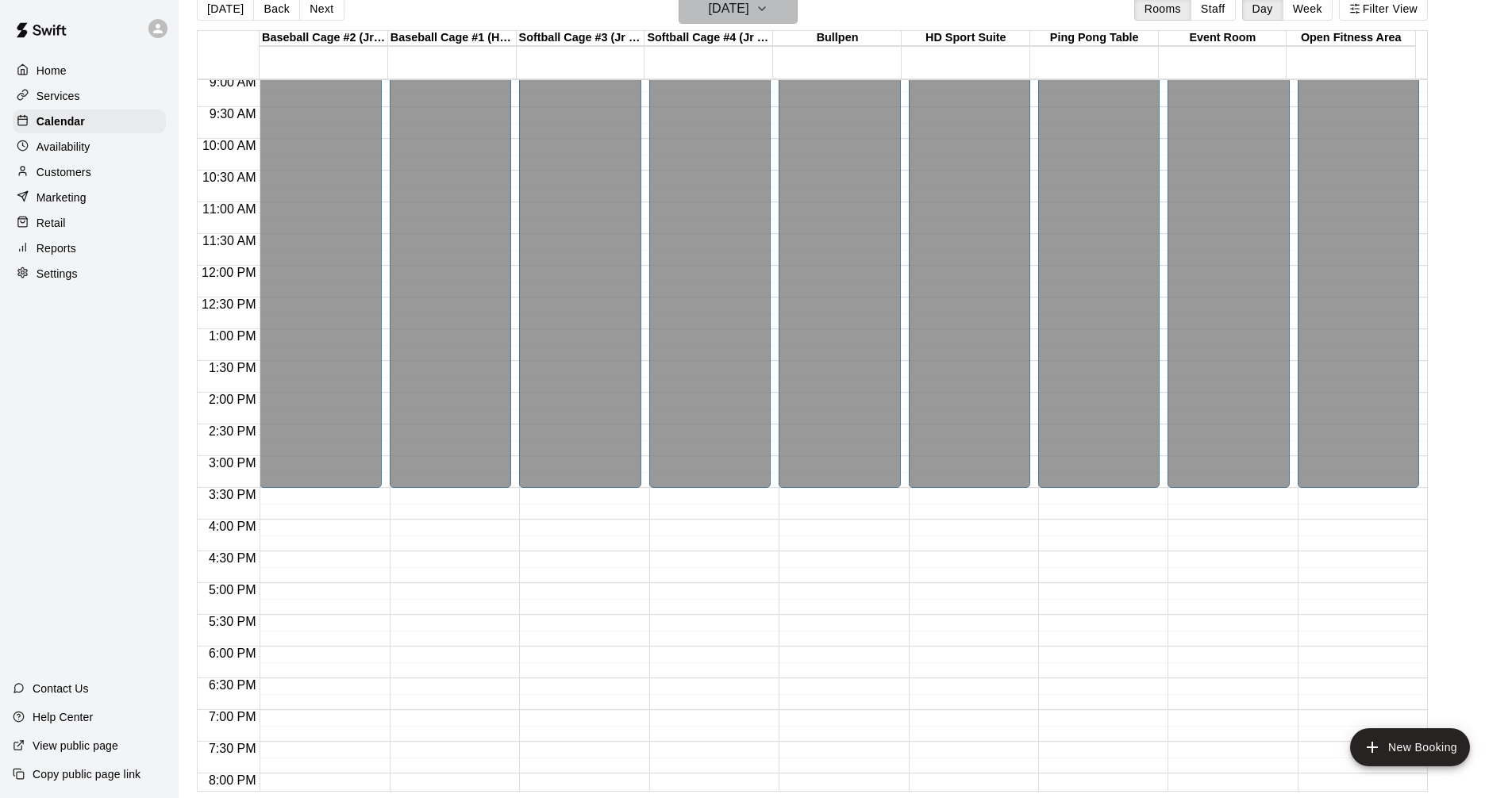
click at [797, 10] on button "Monday Sep 15" at bounding box center [738, 9] width 119 height 30
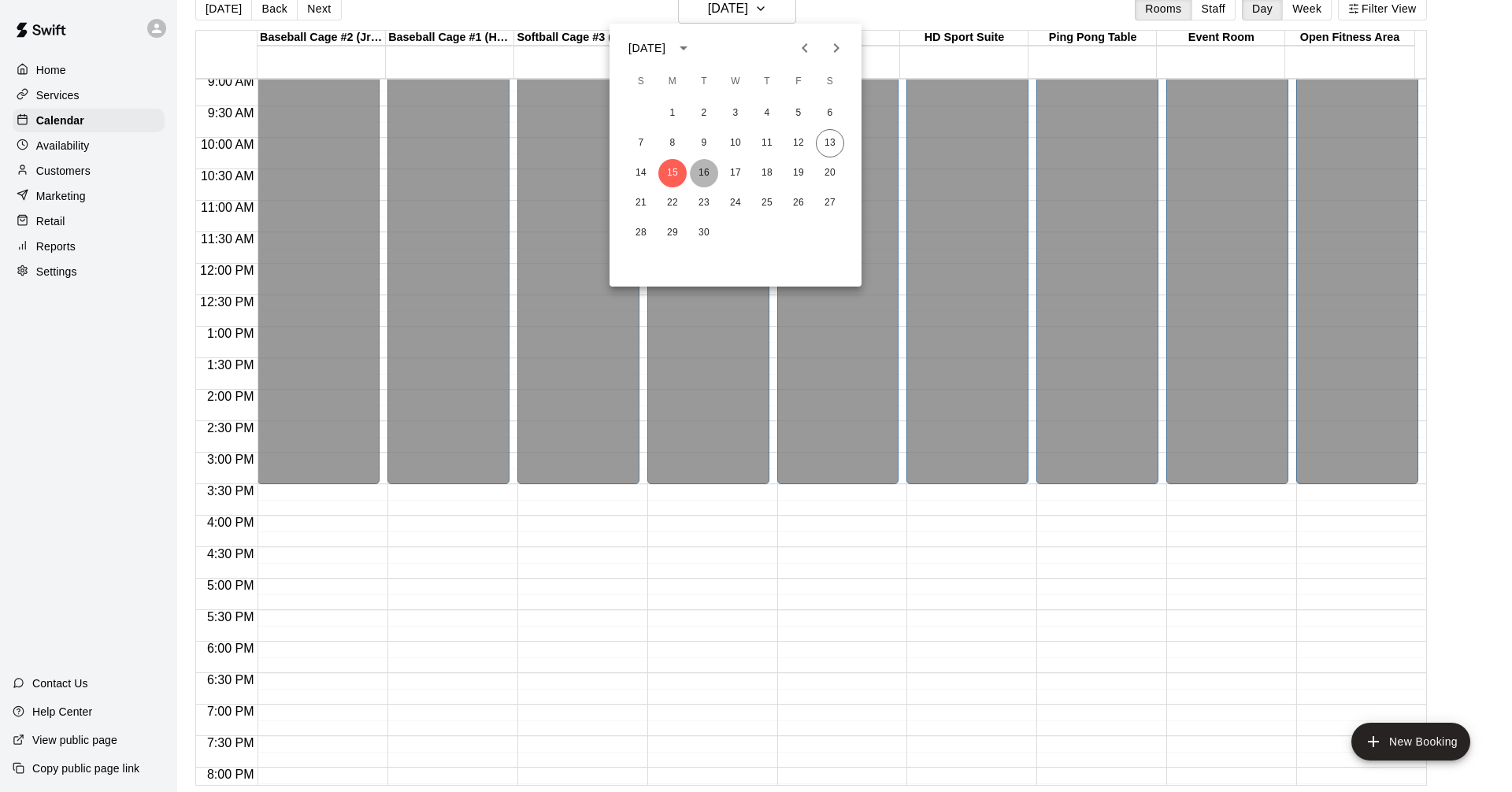
drag, startPoint x: 700, startPoint y: 173, endPoint x: 705, endPoint y: 183, distance: 11.2
click at [705, 183] on button "16" at bounding box center [704, 173] width 28 height 28
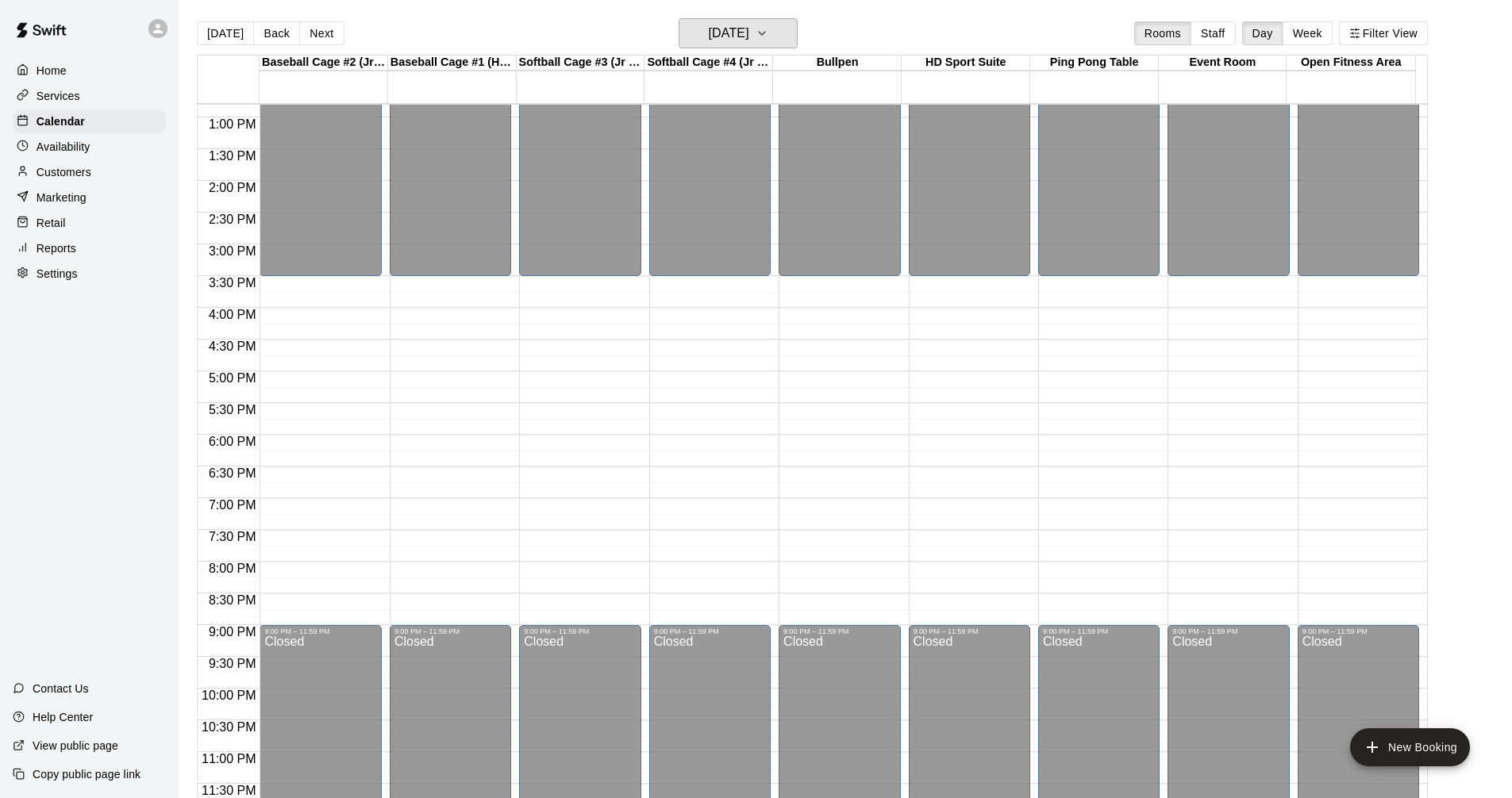
scroll to position [0, 0]
click at [768, 33] on icon "button" at bounding box center [762, 34] width 13 height 19
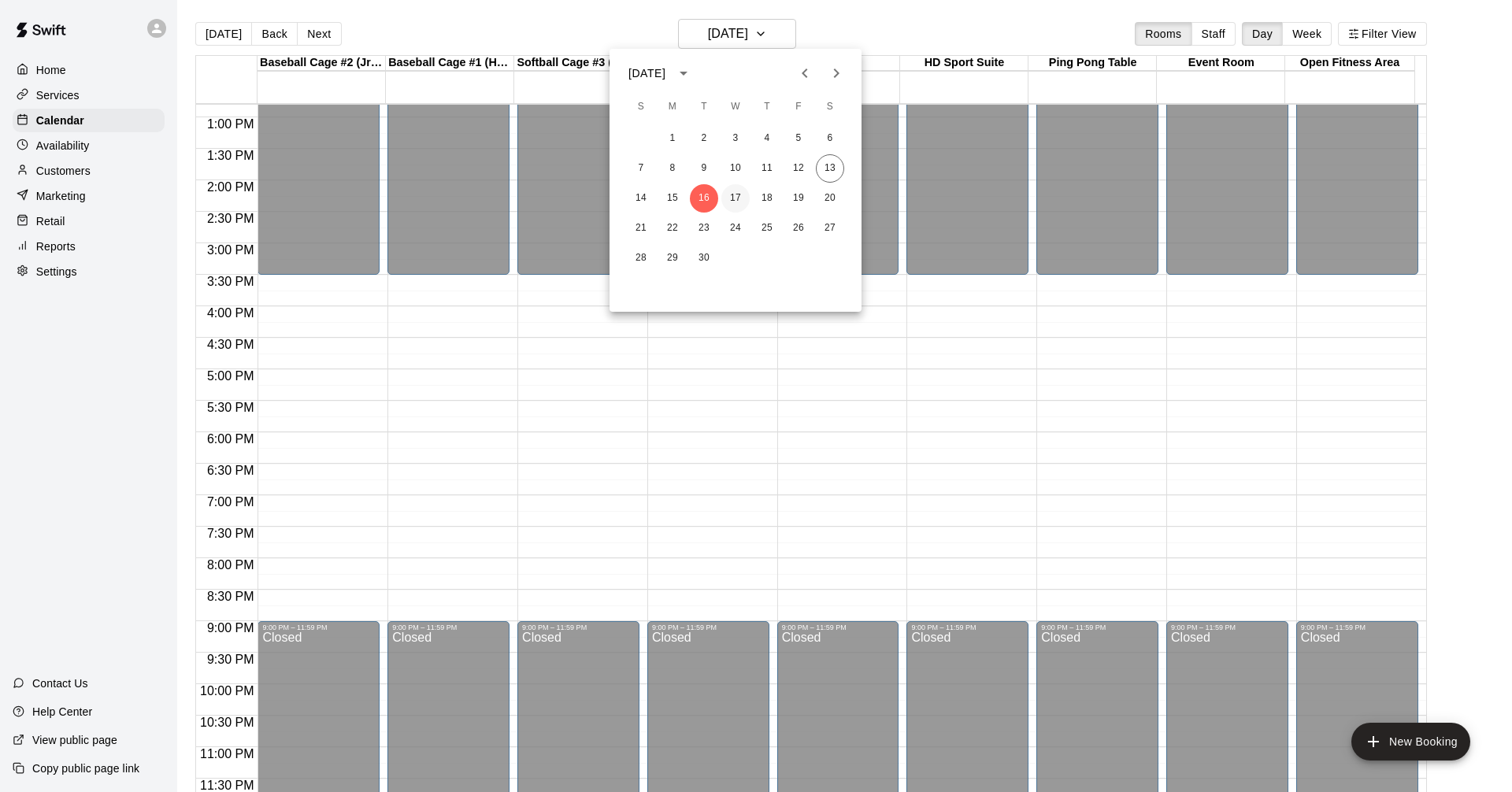
click at [739, 194] on button "17" at bounding box center [735, 198] width 28 height 28
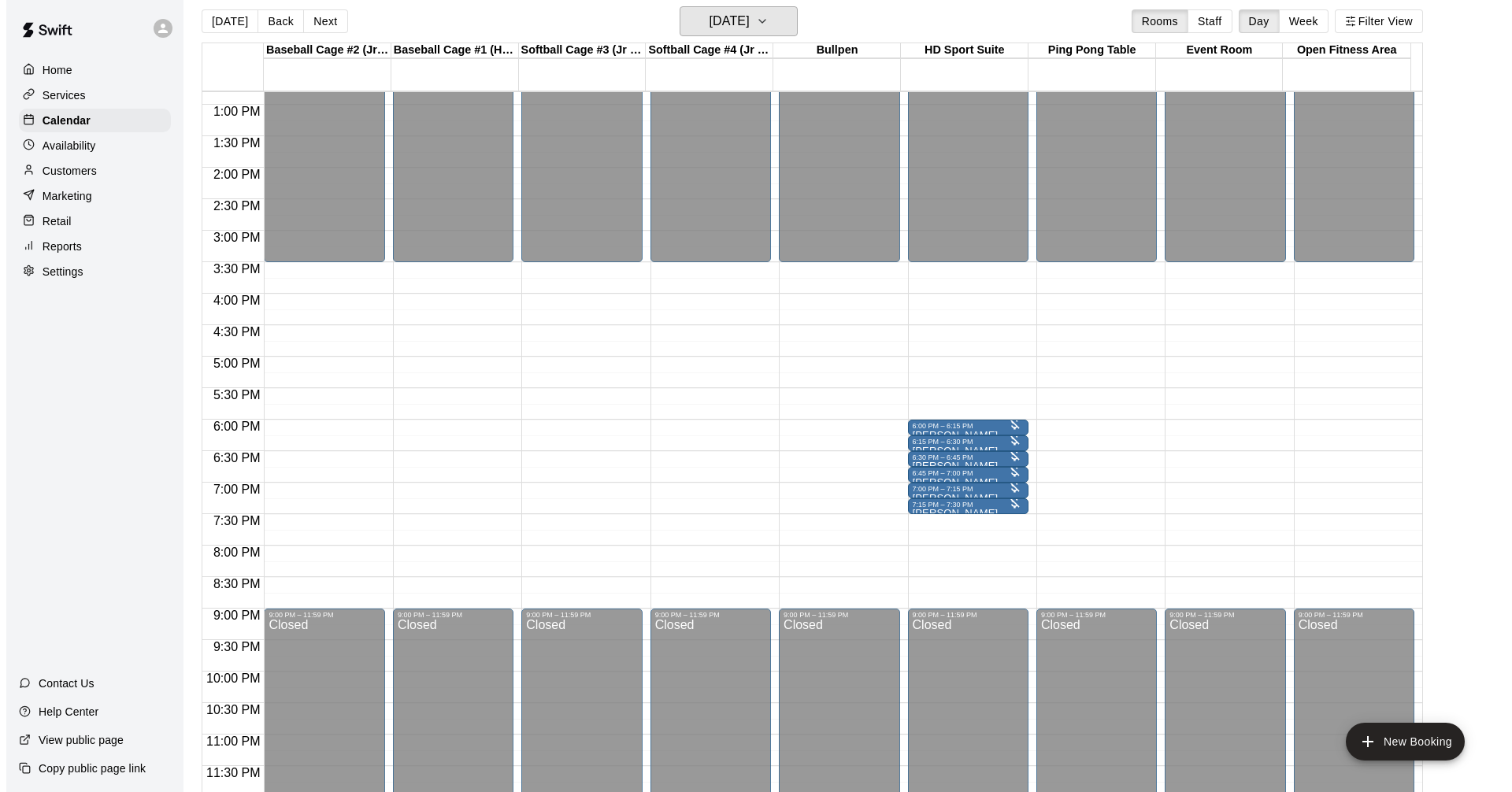
scroll to position [25, 0]
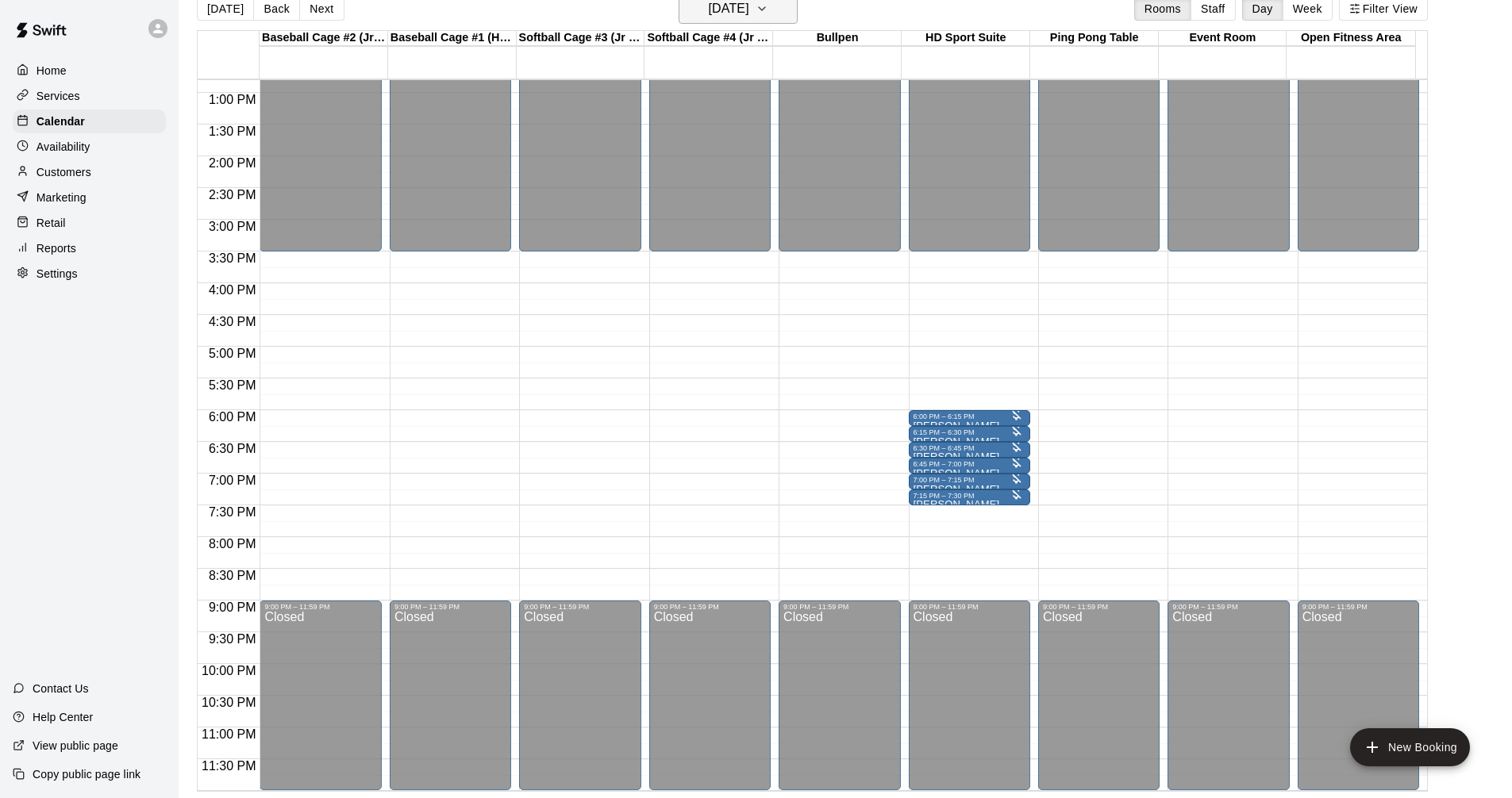
click at [768, 15] on icon "button" at bounding box center [762, 9] width 13 height 19
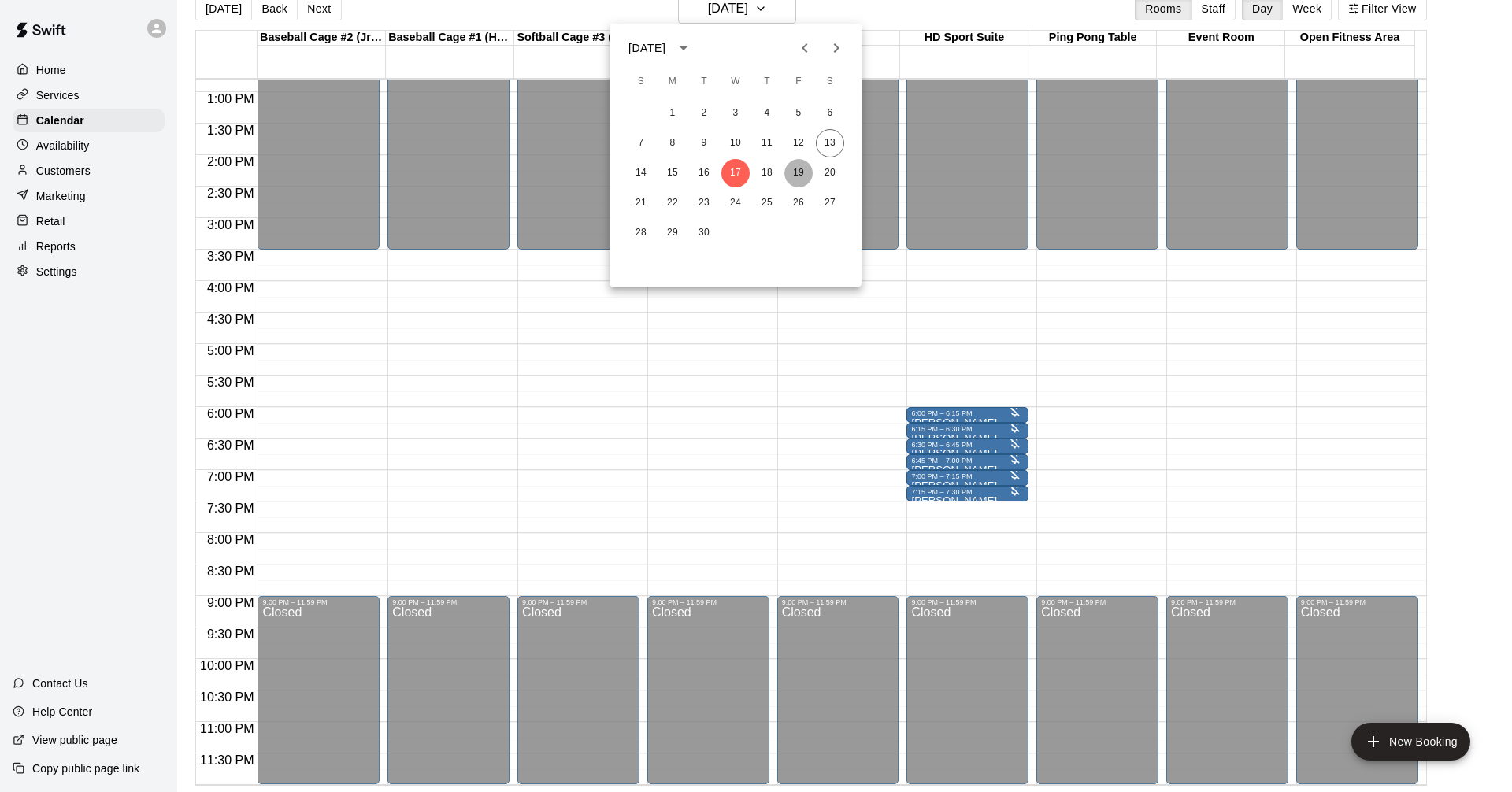
click at [803, 175] on button "19" at bounding box center [798, 173] width 28 height 28
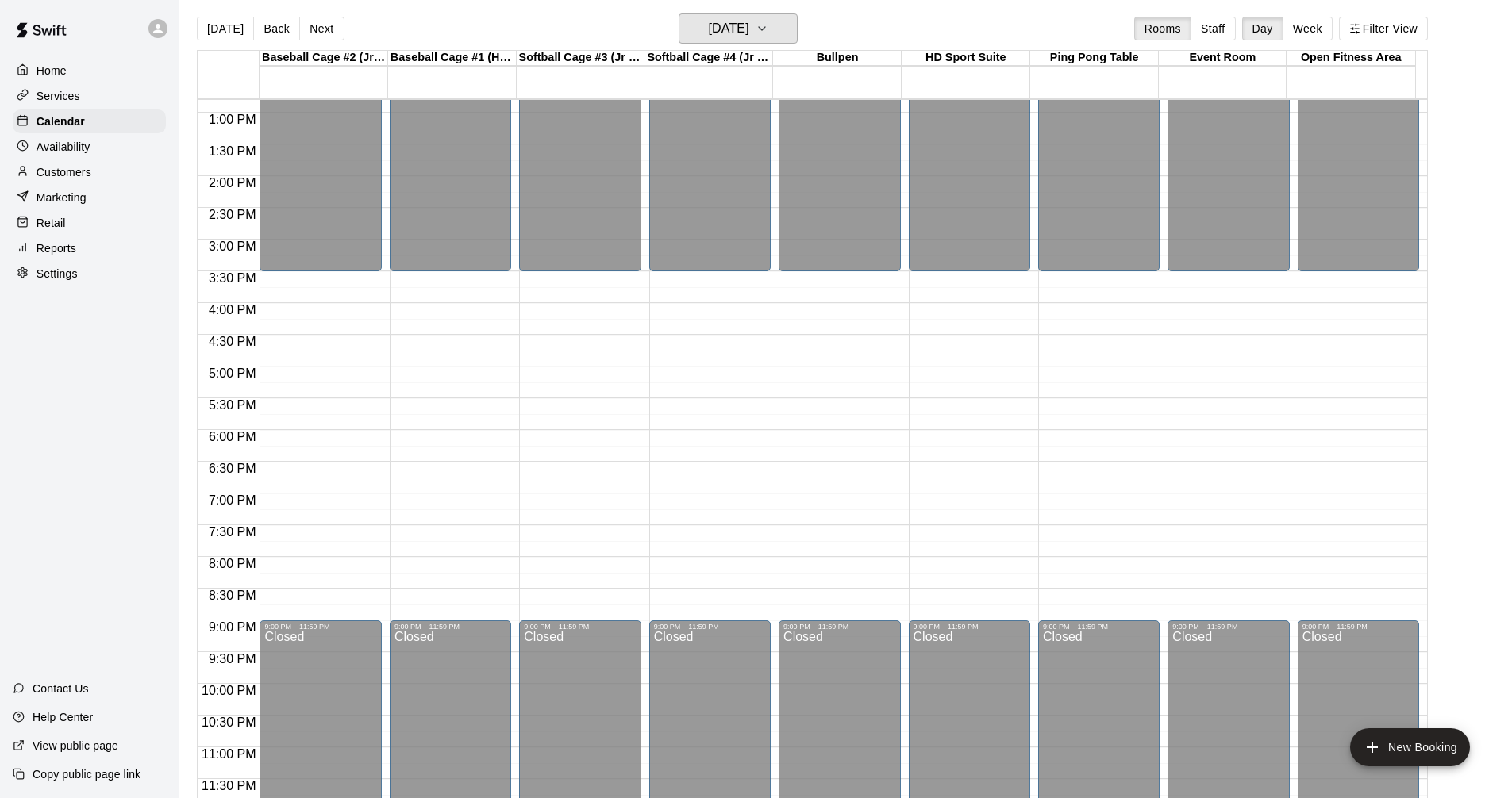
scroll to position [0, 0]
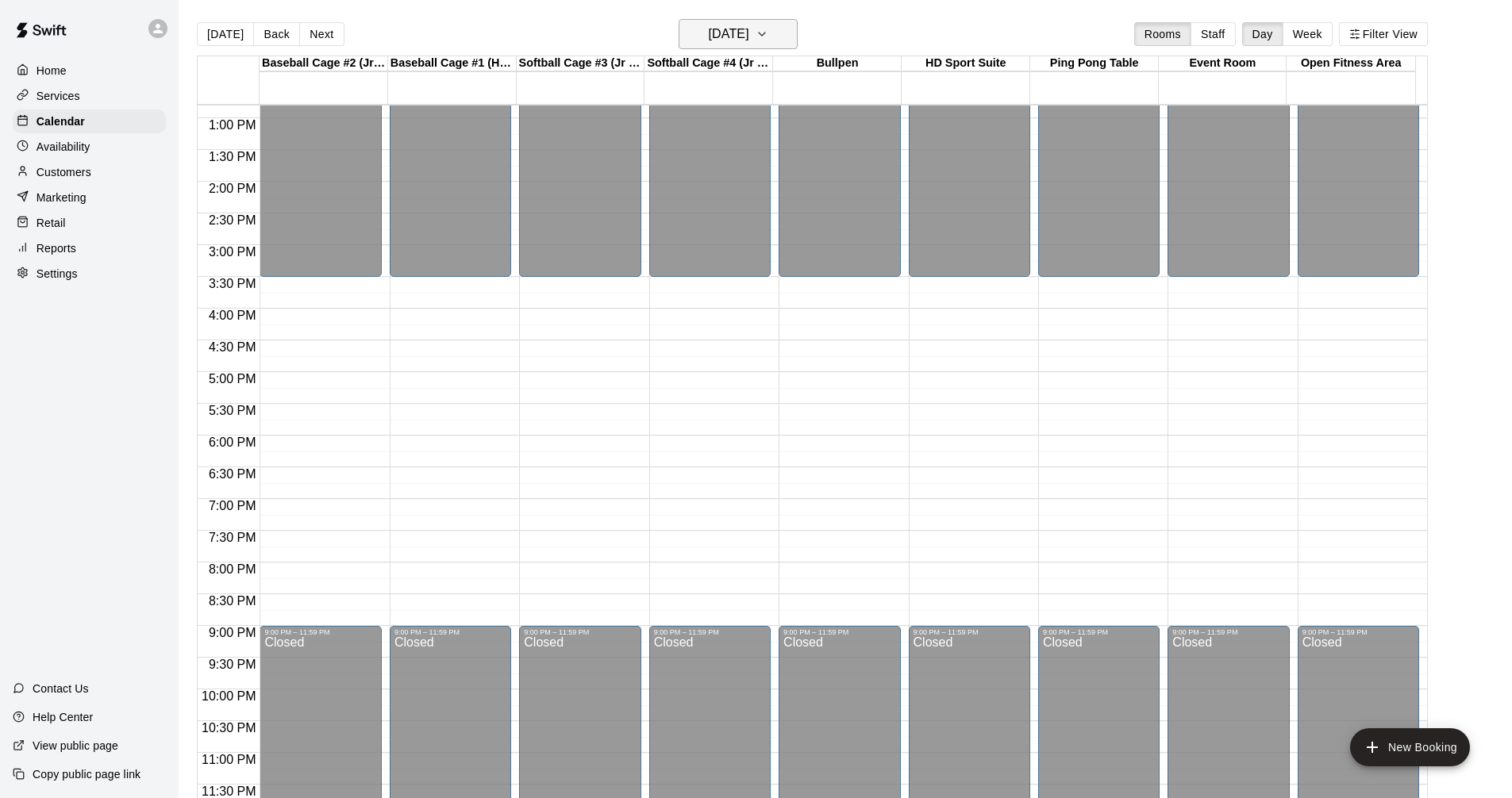
click at [768, 32] on icon "button" at bounding box center [762, 34] width 13 height 19
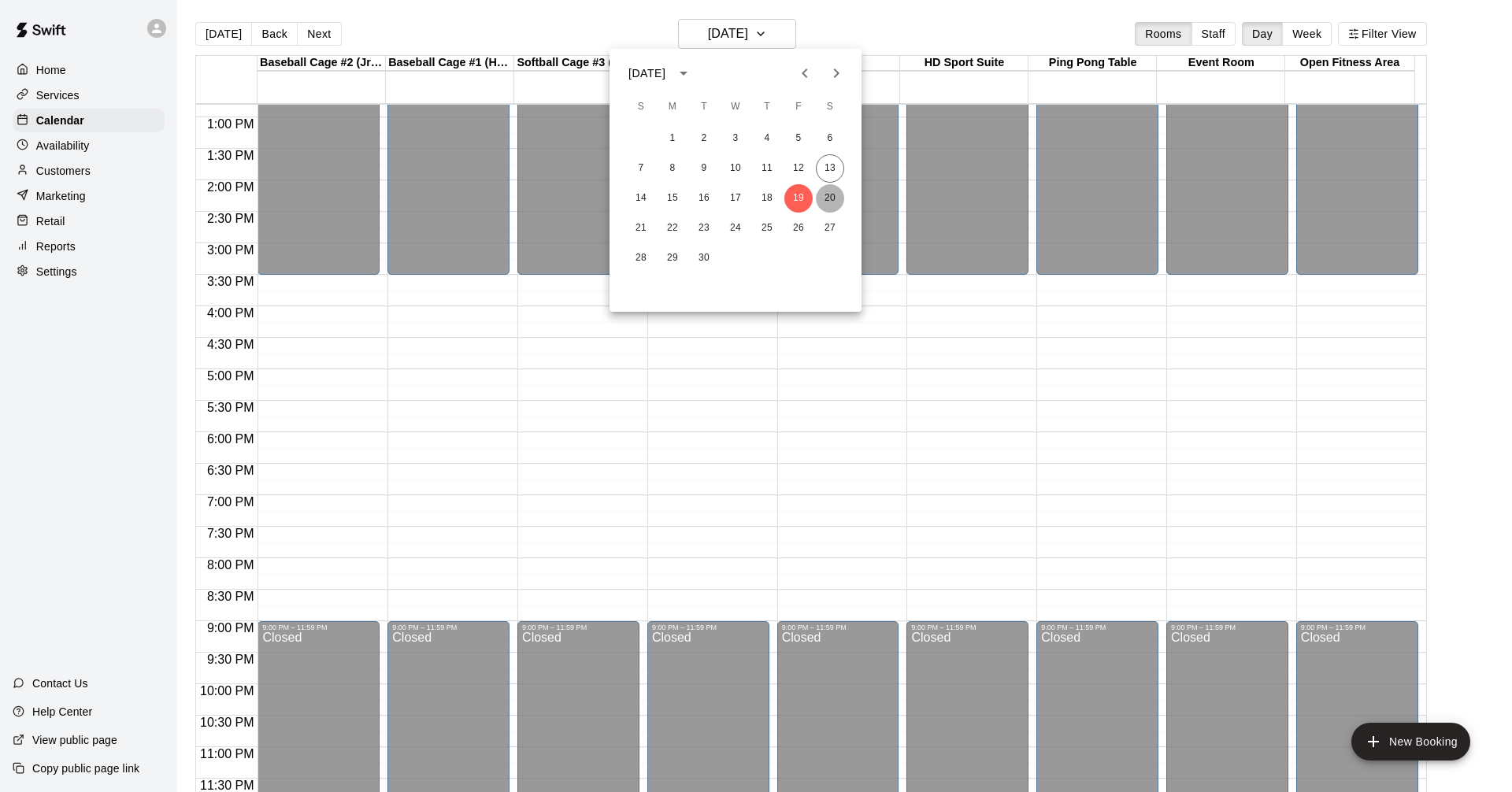
click at [822, 190] on button "20" at bounding box center [830, 198] width 28 height 28
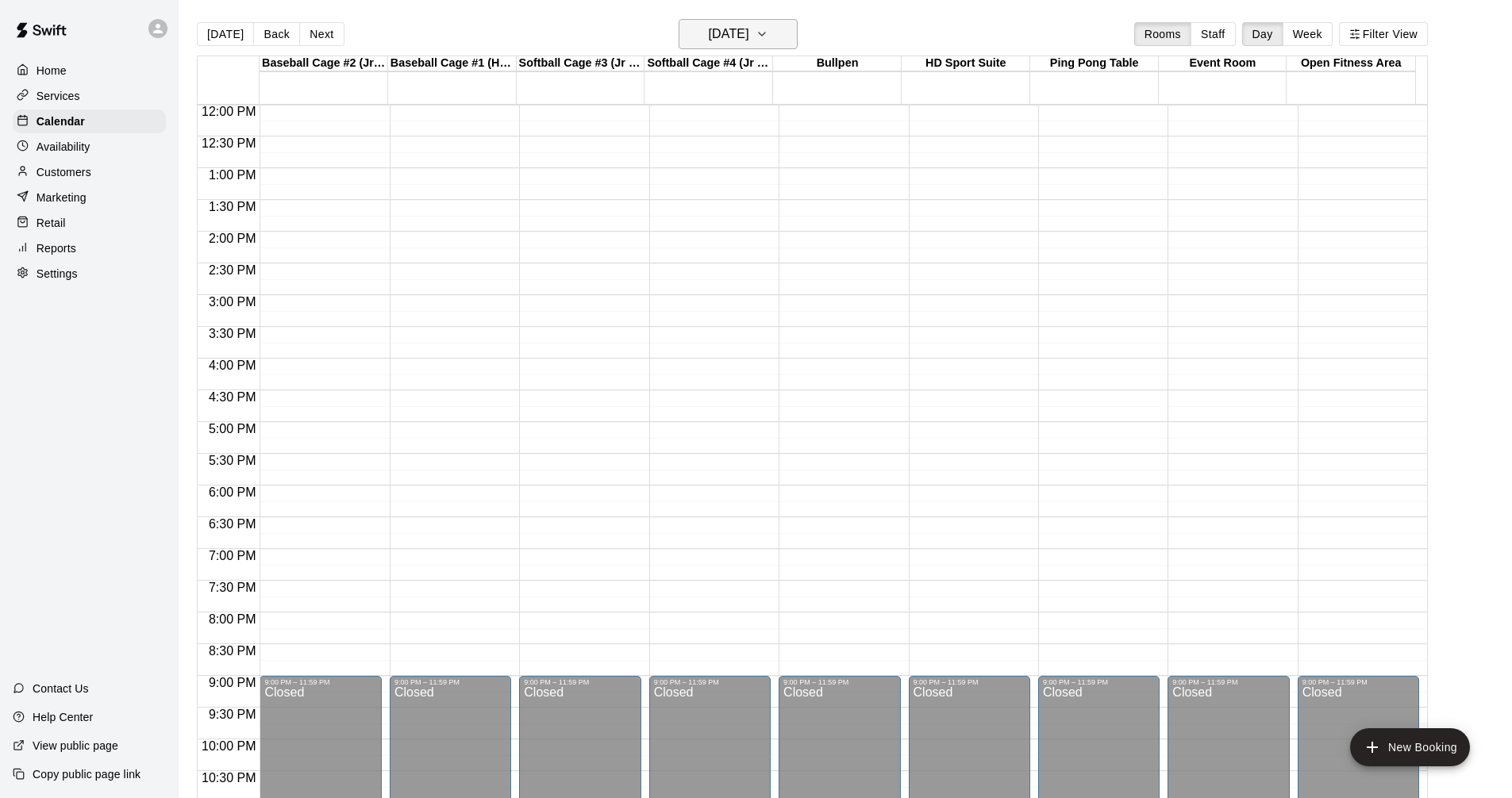
scroll to position [734, 0]
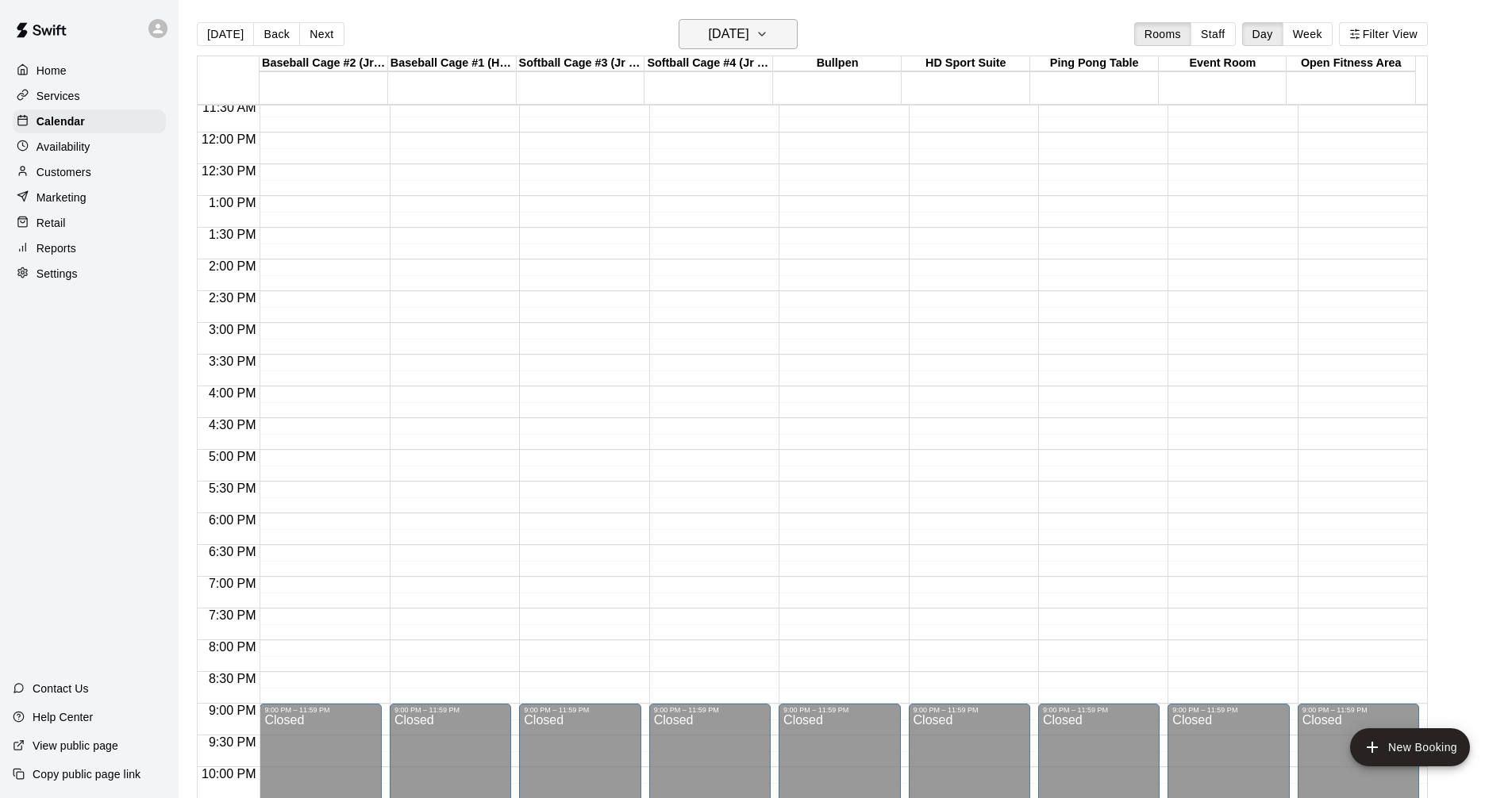
click at [797, 36] on button "[DATE]" at bounding box center [738, 34] width 119 height 30
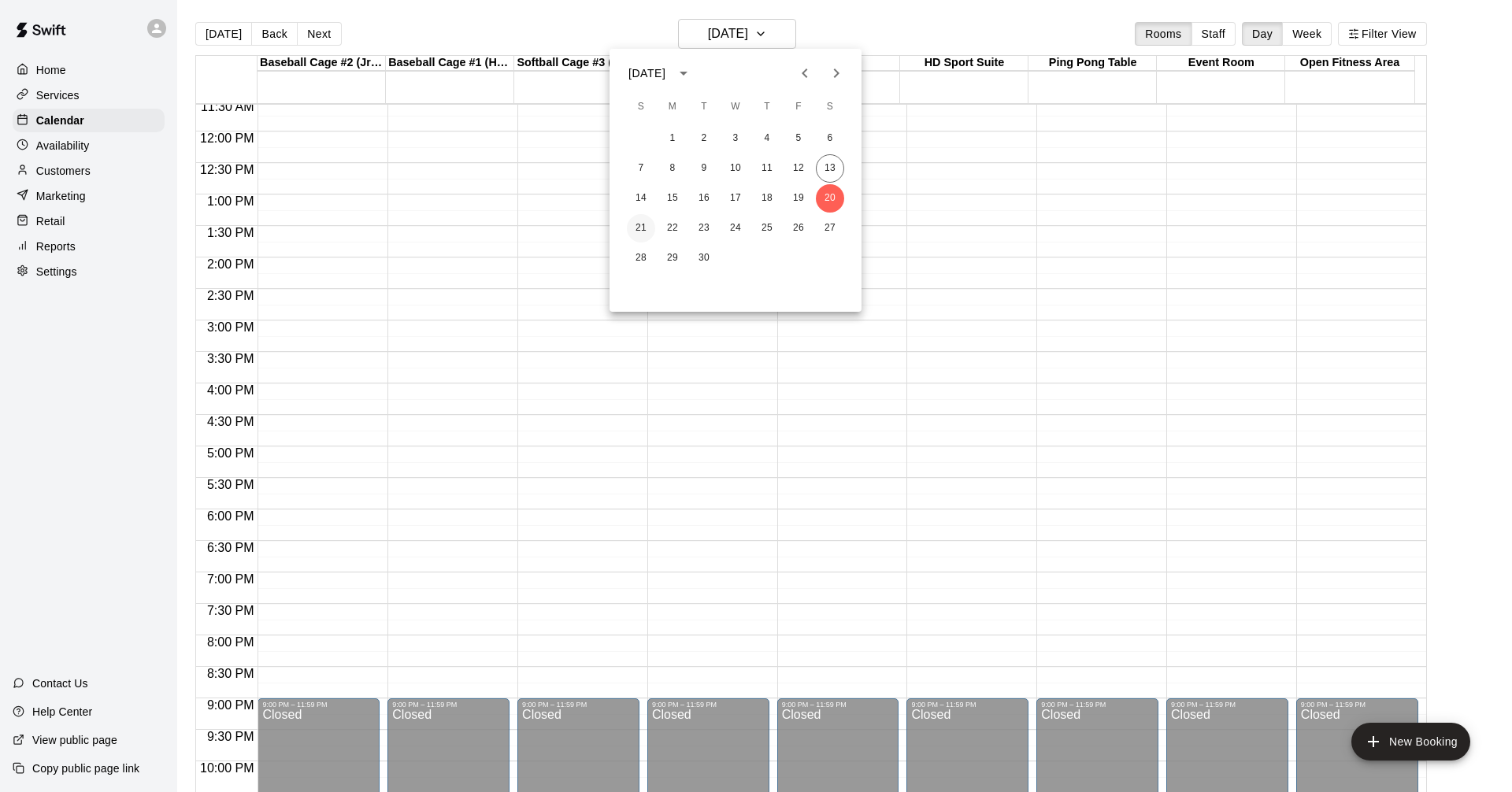
click at [643, 230] on button "21" at bounding box center [641, 228] width 28 height 28
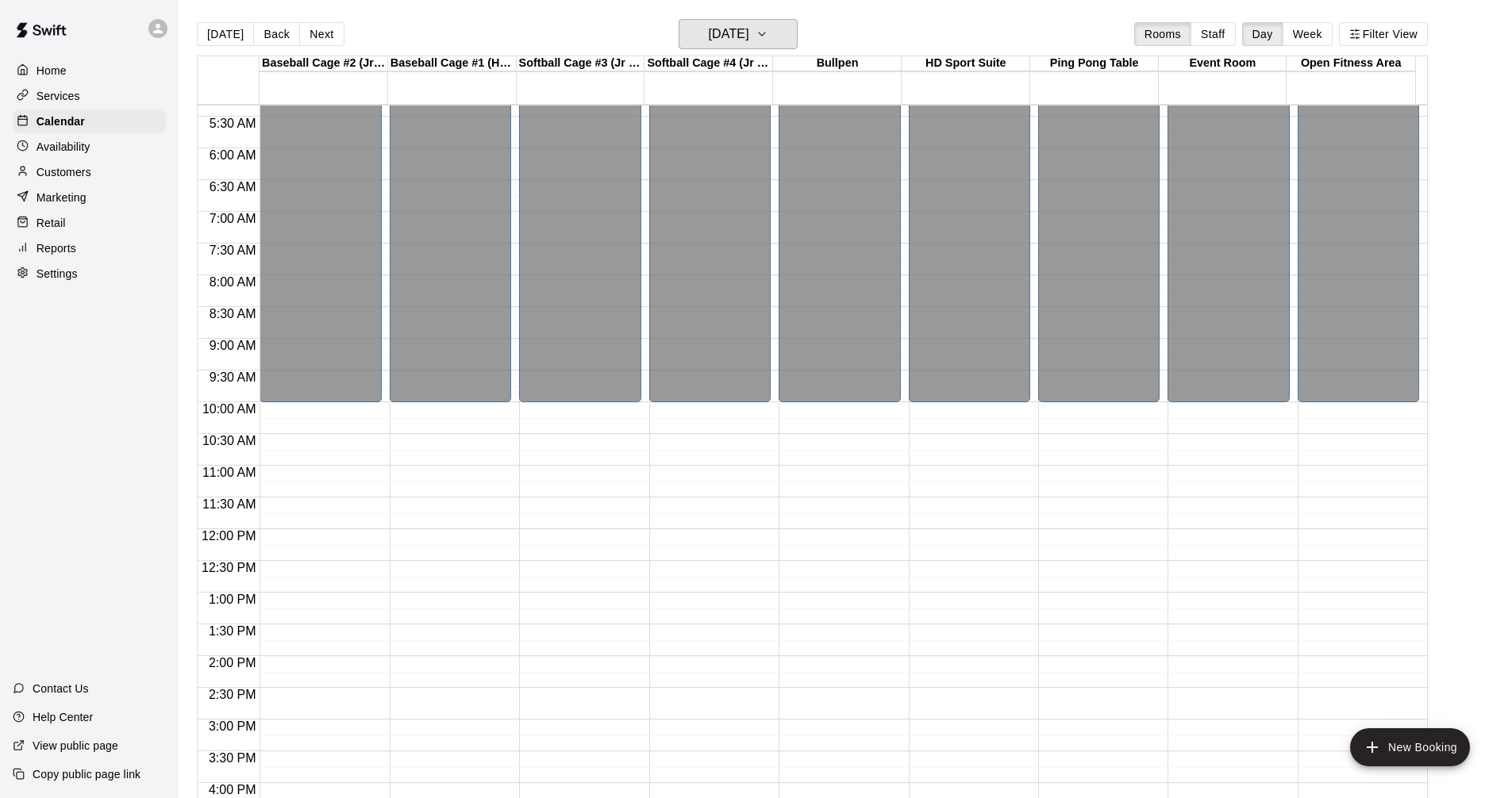
scroll to position [21, 0]
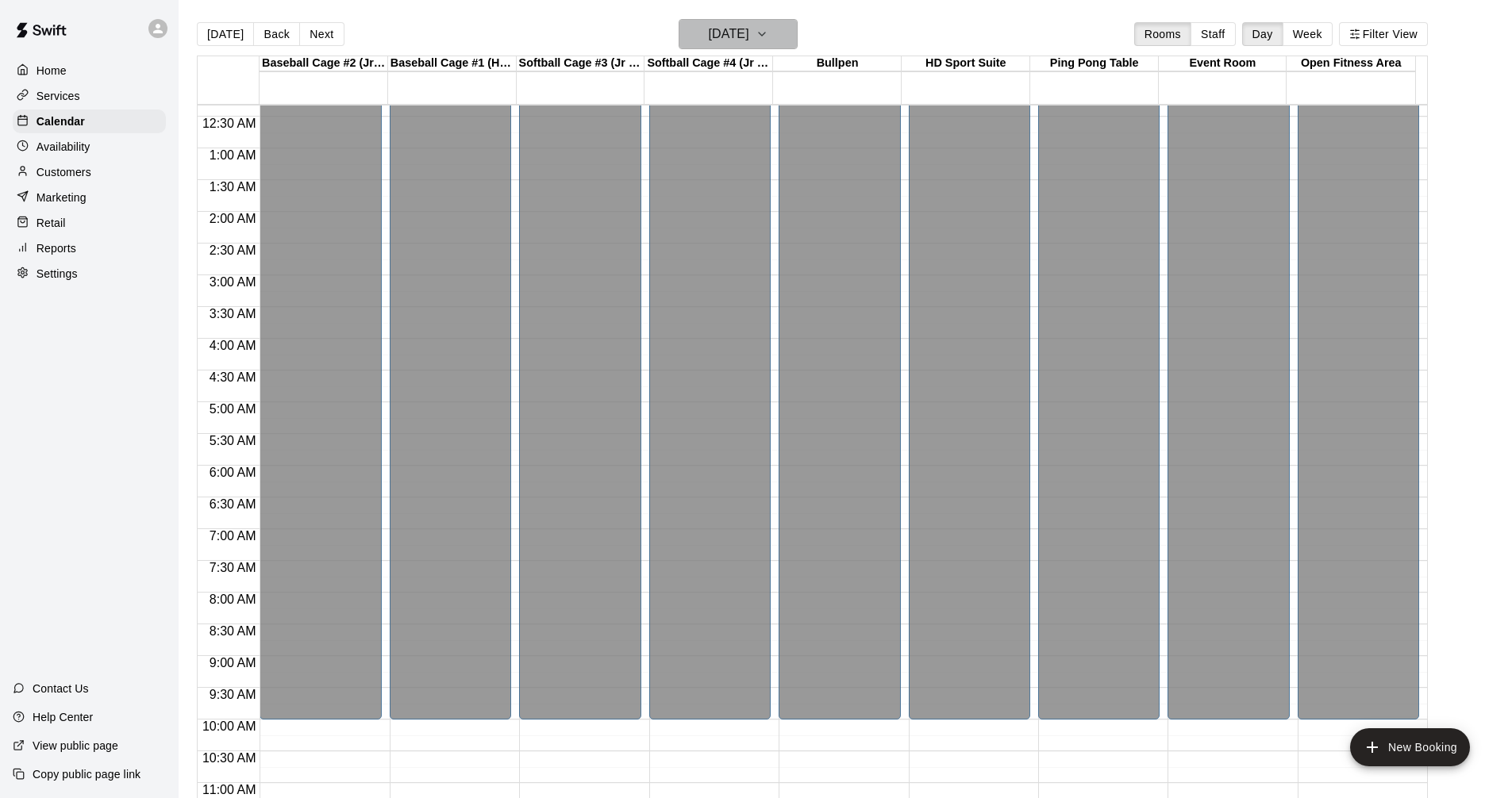
click at [768, 33] on icon "button" at bounding box center [762, 34] width 13 height 19
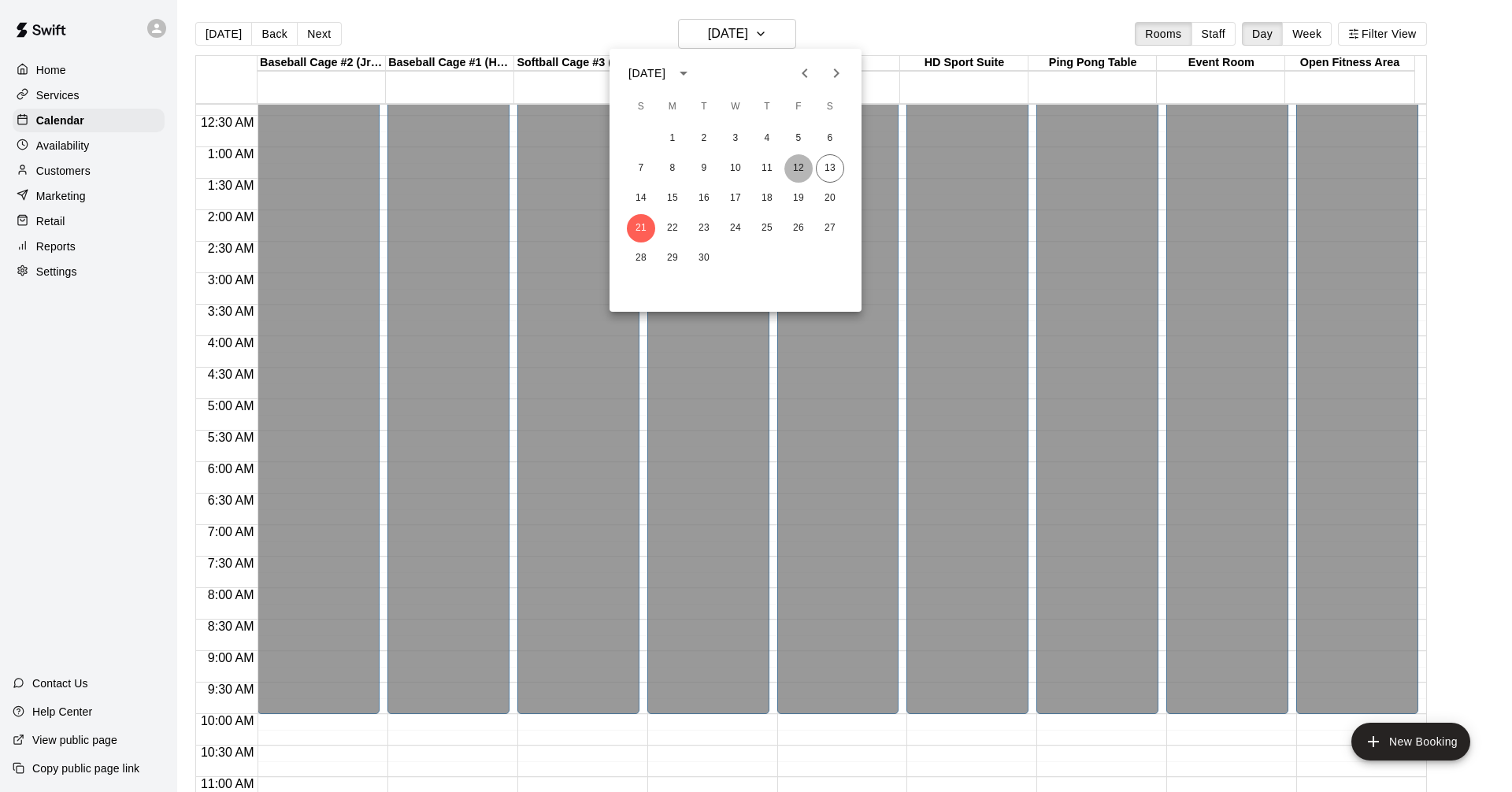
click at [805, 167] on button "12" at bounding box center [798, 168] width 28 height 28
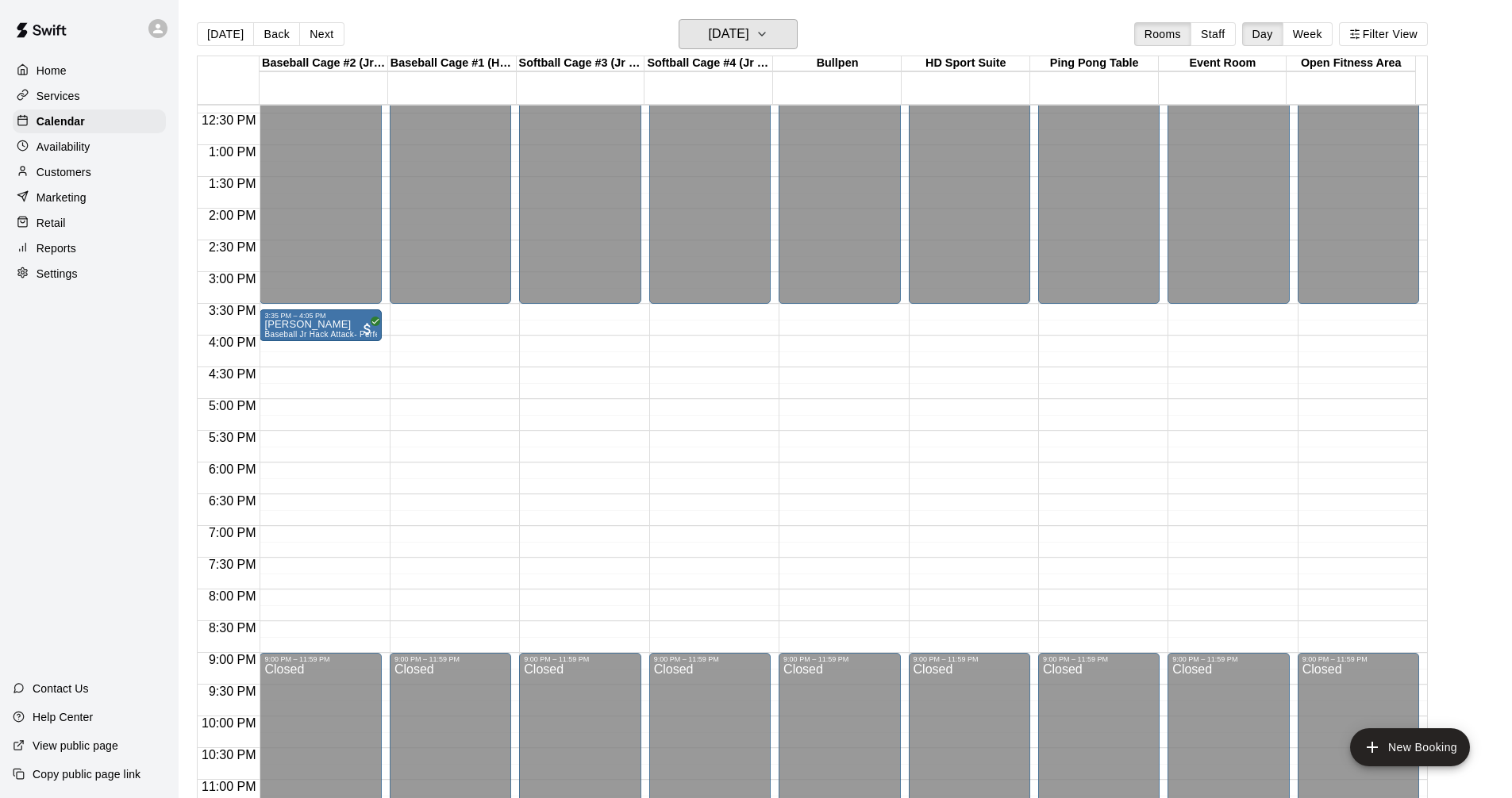
scroll to position [814, 0]
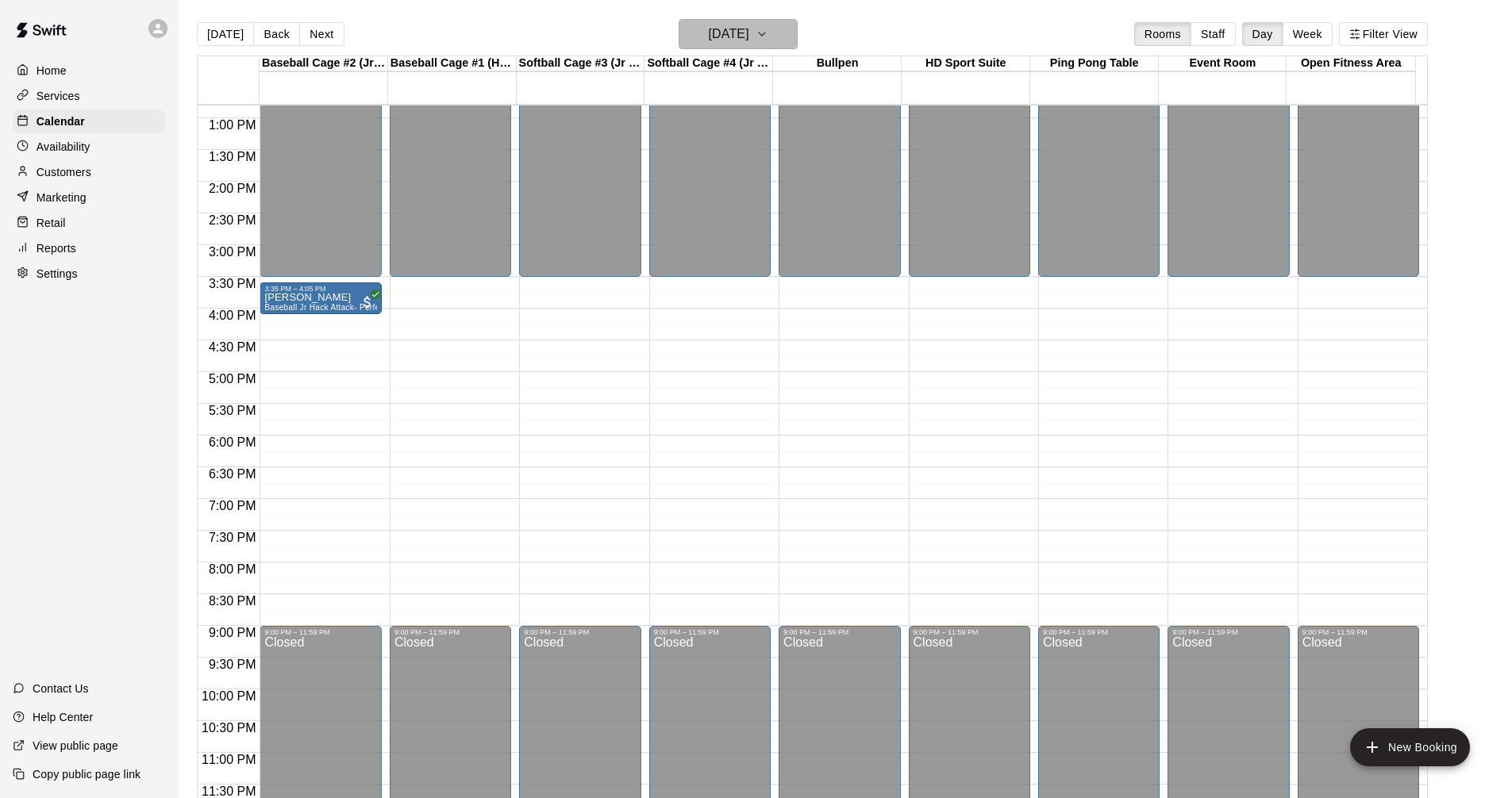
click at [789, 33] on button "Friday Sep 12" at bounding box center [738, 34] width 119 height 30
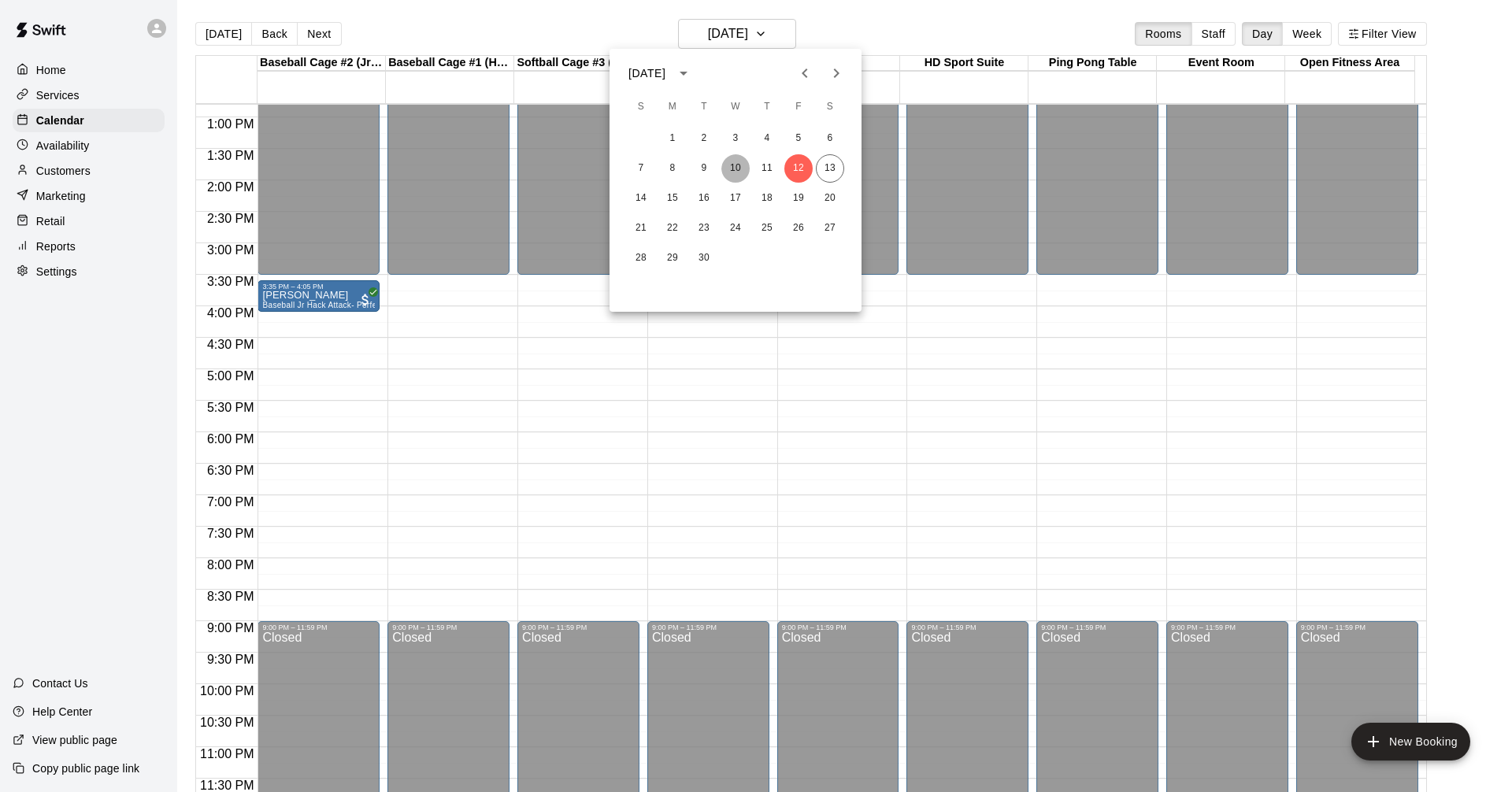
click at [733, 166] on button "10" at bounding box center [735, 168] width 28 height 28
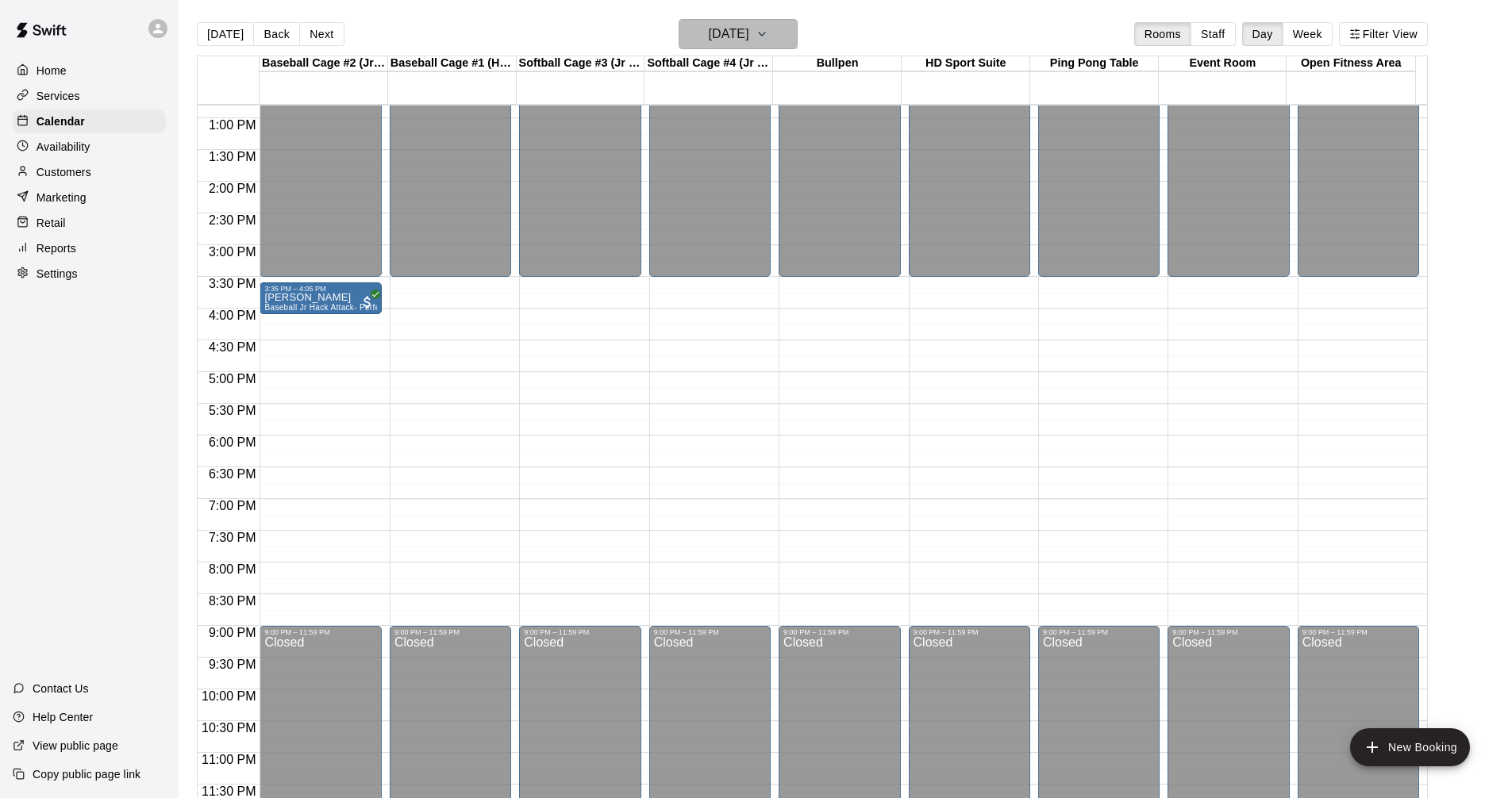
click at [768, 36] on icon "button" at bounding box center [762, 34] width 13 height 19
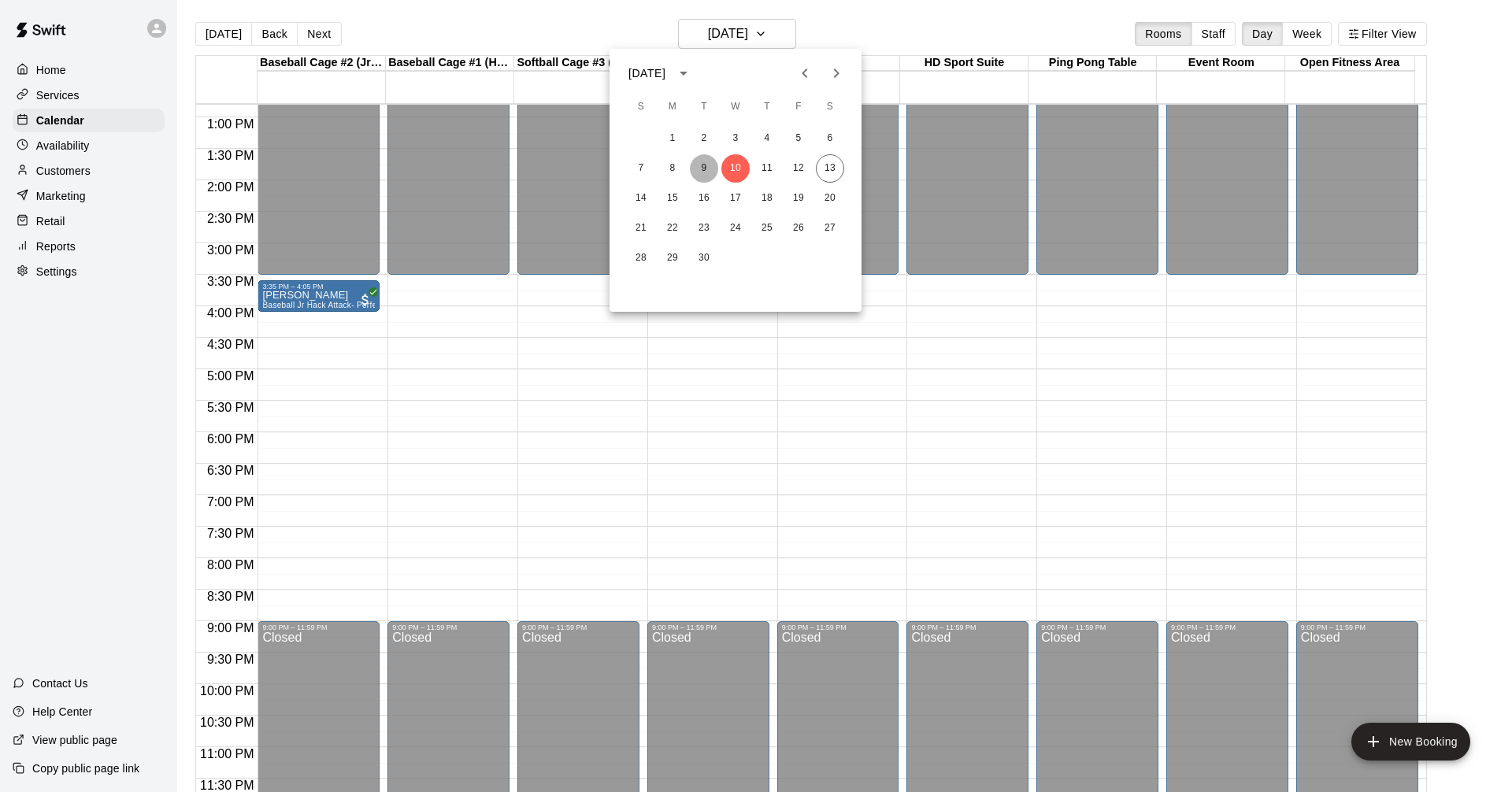
click at [696, 167] on button "9" at bounding box center [704, 168] width 28 height 28
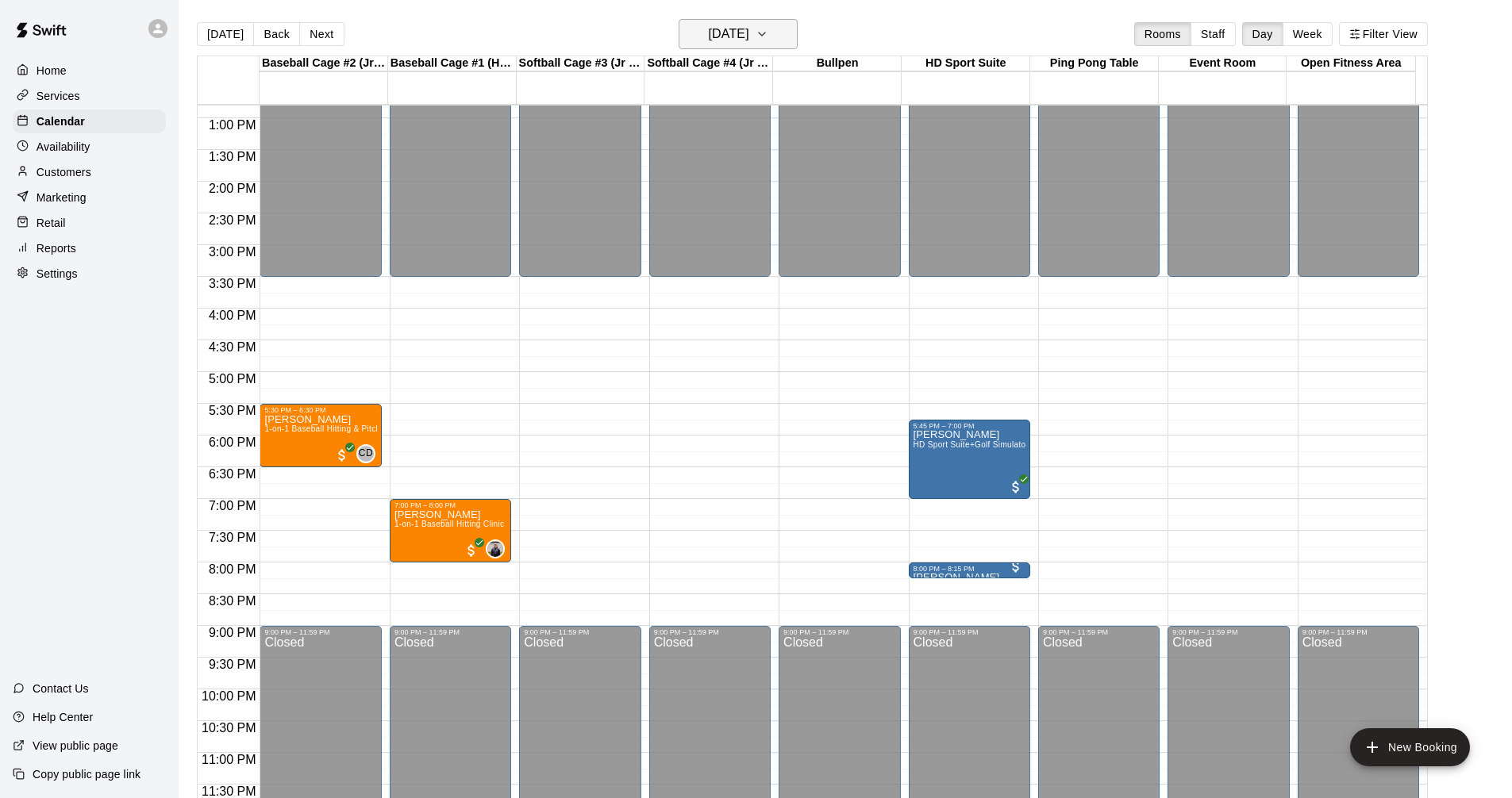
click at [768, 36] on icon "button" at bounding box center [762, 34] width 13 height 19
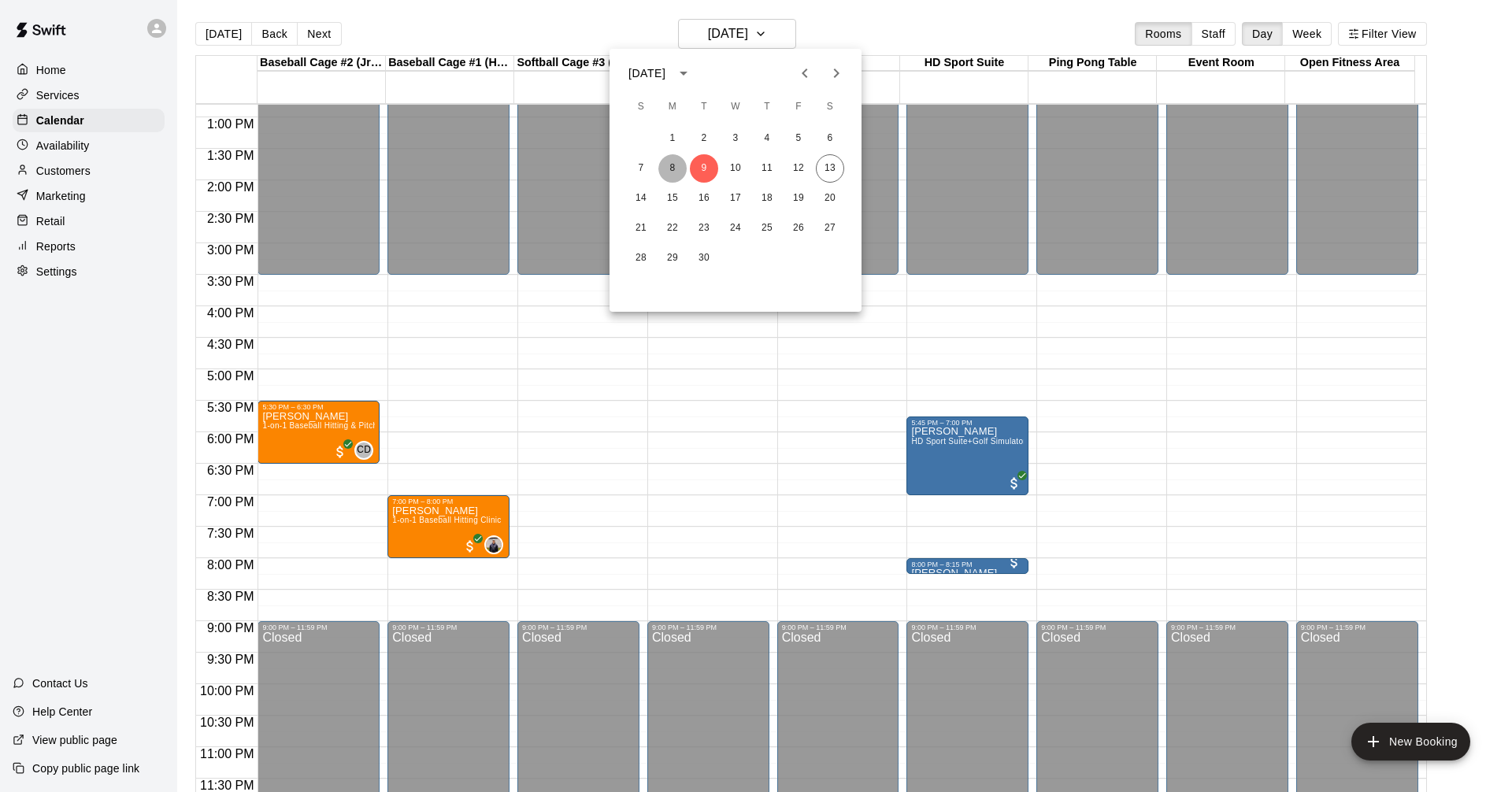
click at [671, 163] on button "8" at bounding box center [673, 168] width 28 height 28
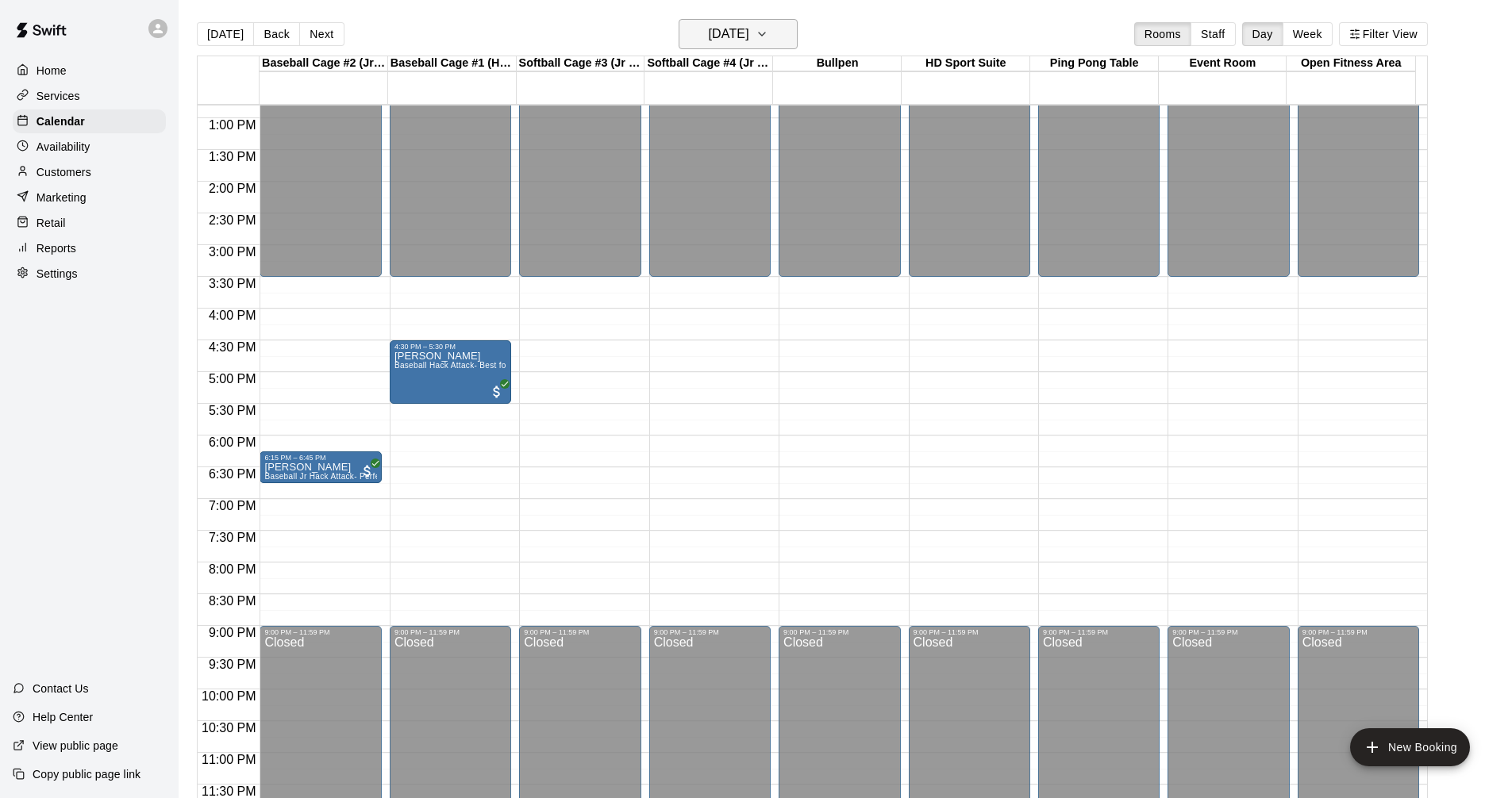
click at [765, 36] on icon "button" at bounding box center [762, 34] width 6 height 3
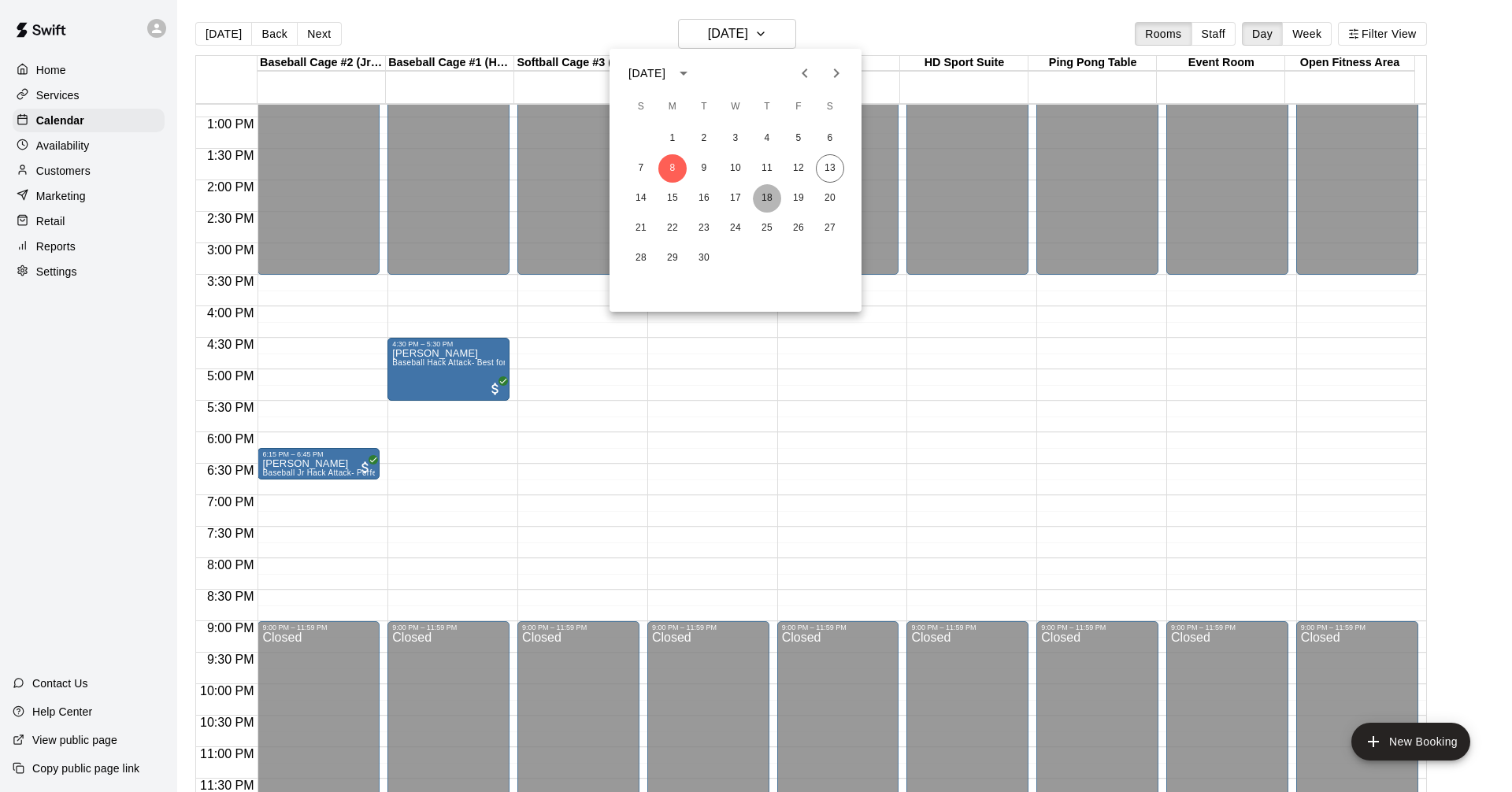
click at [761, 204] on button "18" at bounding box center [767, 198] width 28 height 28
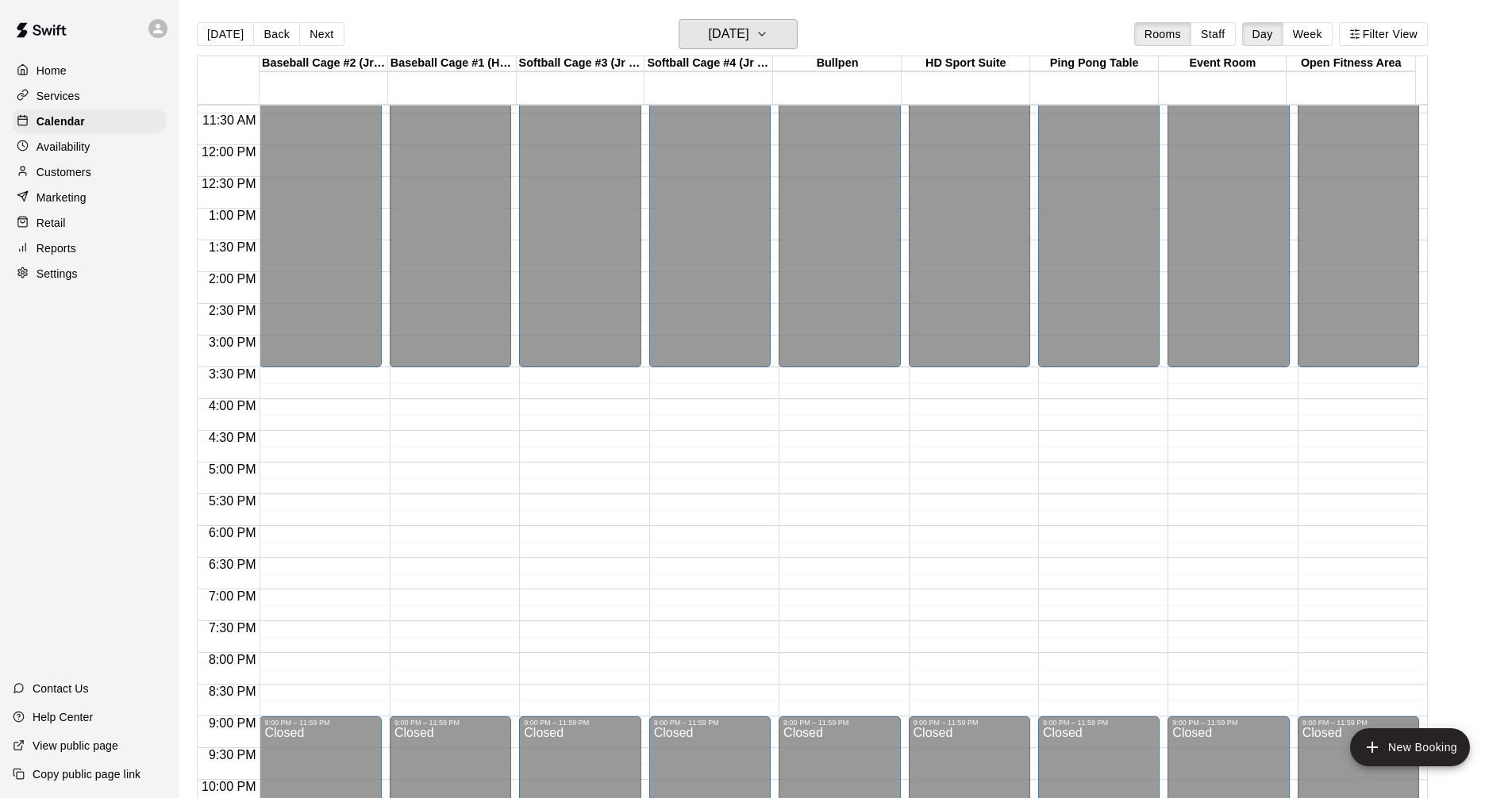
scroll to position [497, 0]
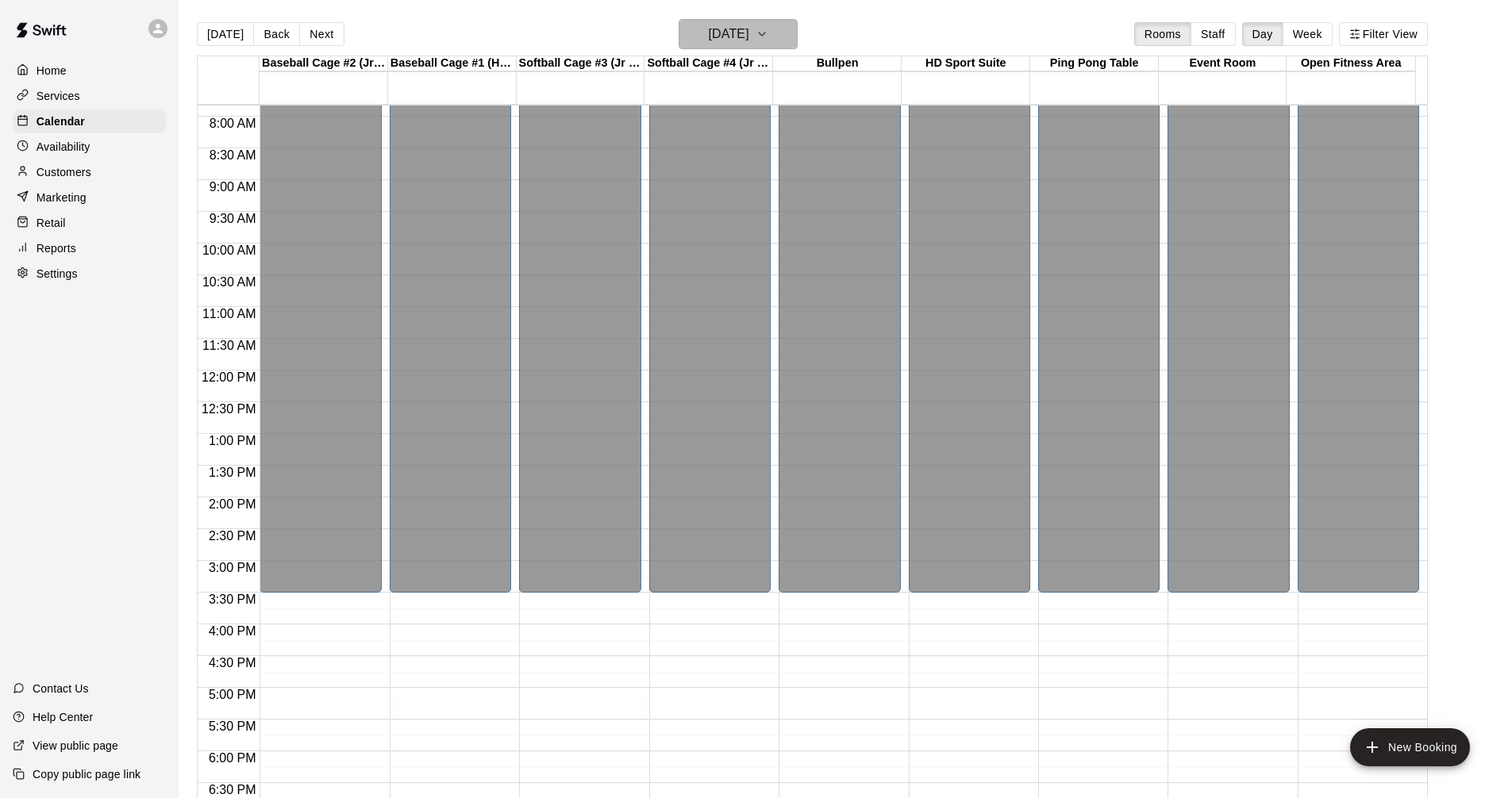
click at [768, 39] on icon "button" at bounding box center [762, 34] width 13 height 19
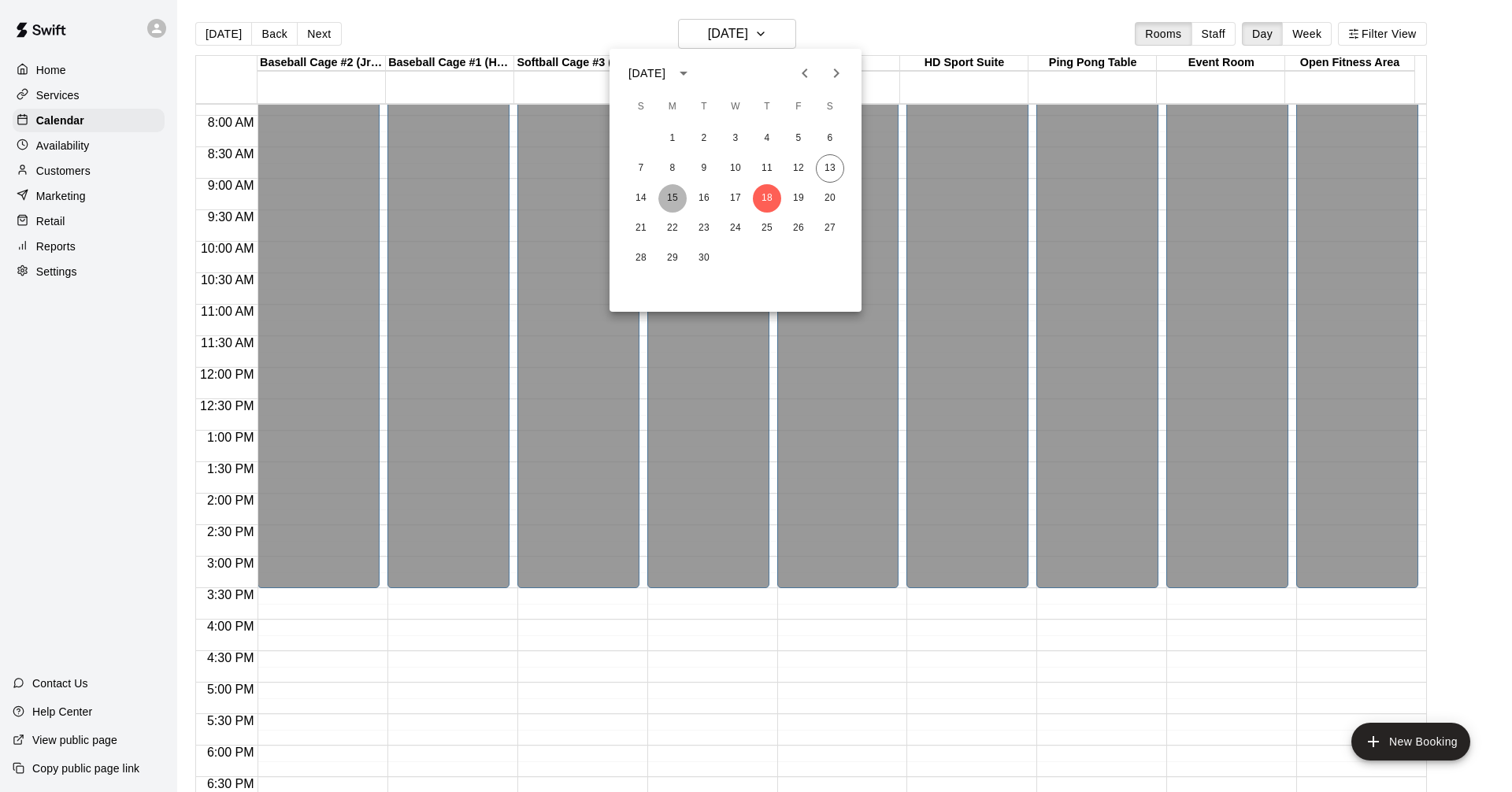
click at [666, 198] on button "15" at bounding box center [673, 198] width 28 height 28
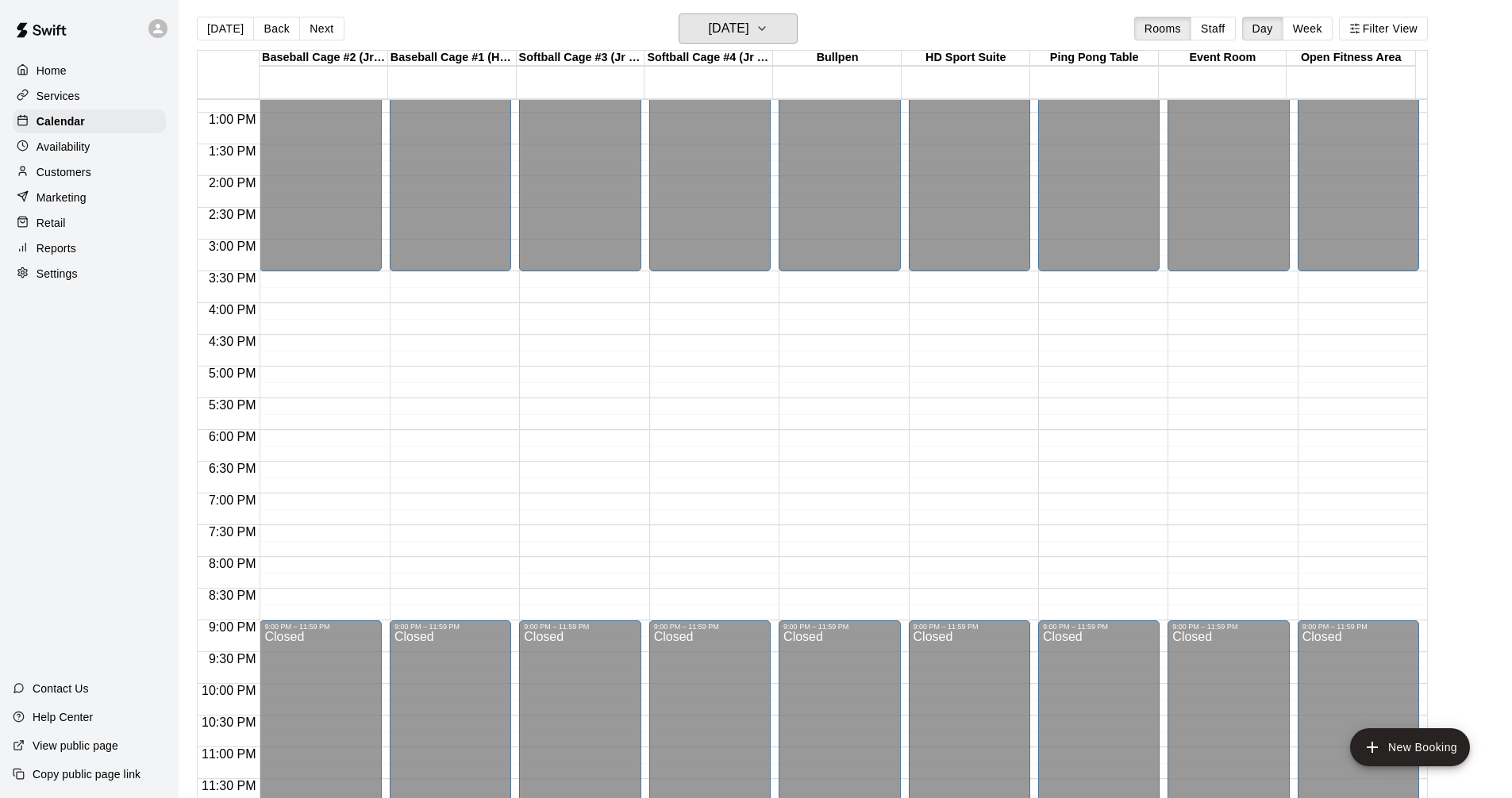
scroll to position [0, 0]
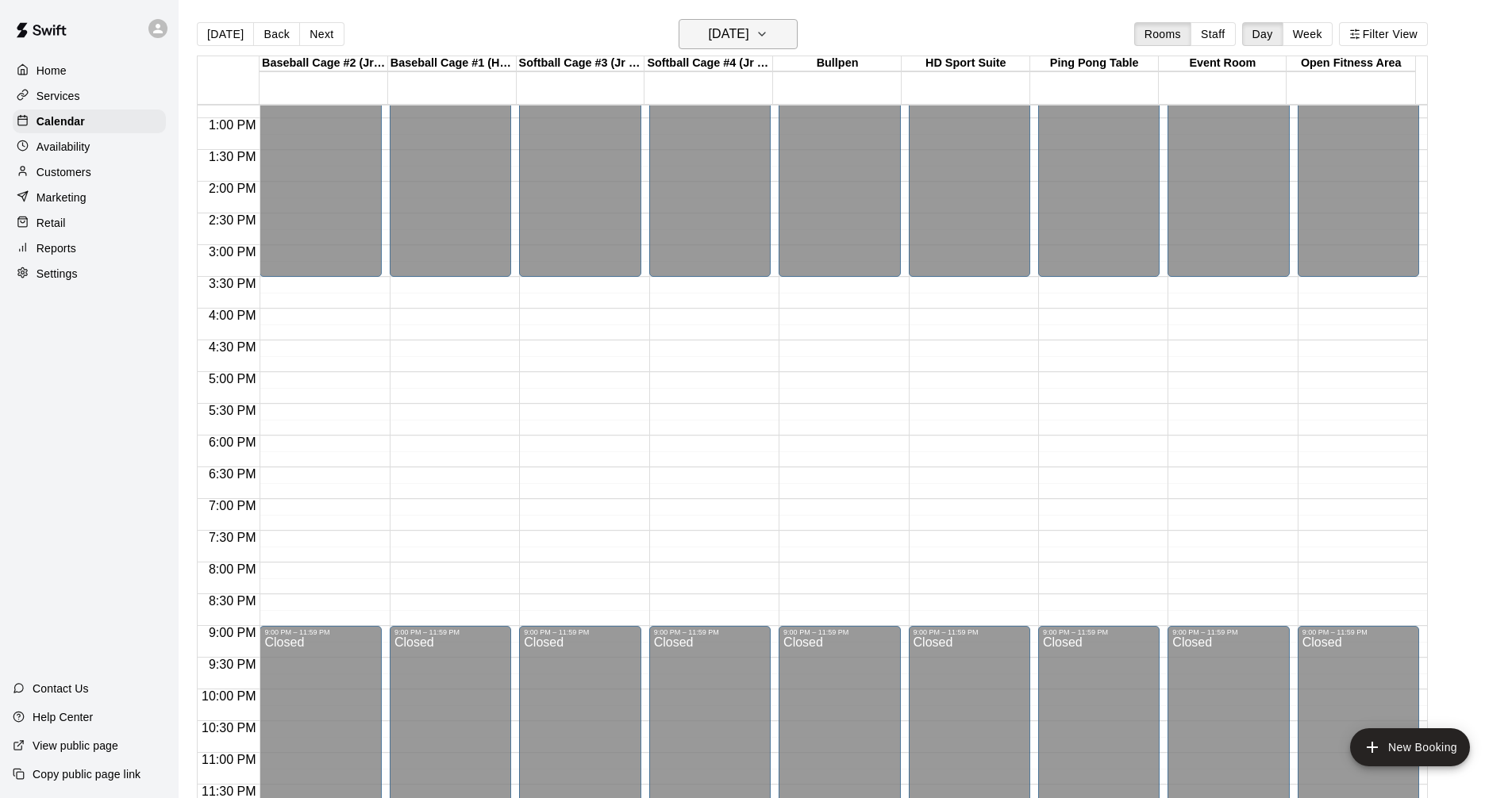
click at [768, 37] on icon "button" at bounding box center [762, 34] width 13 height 19
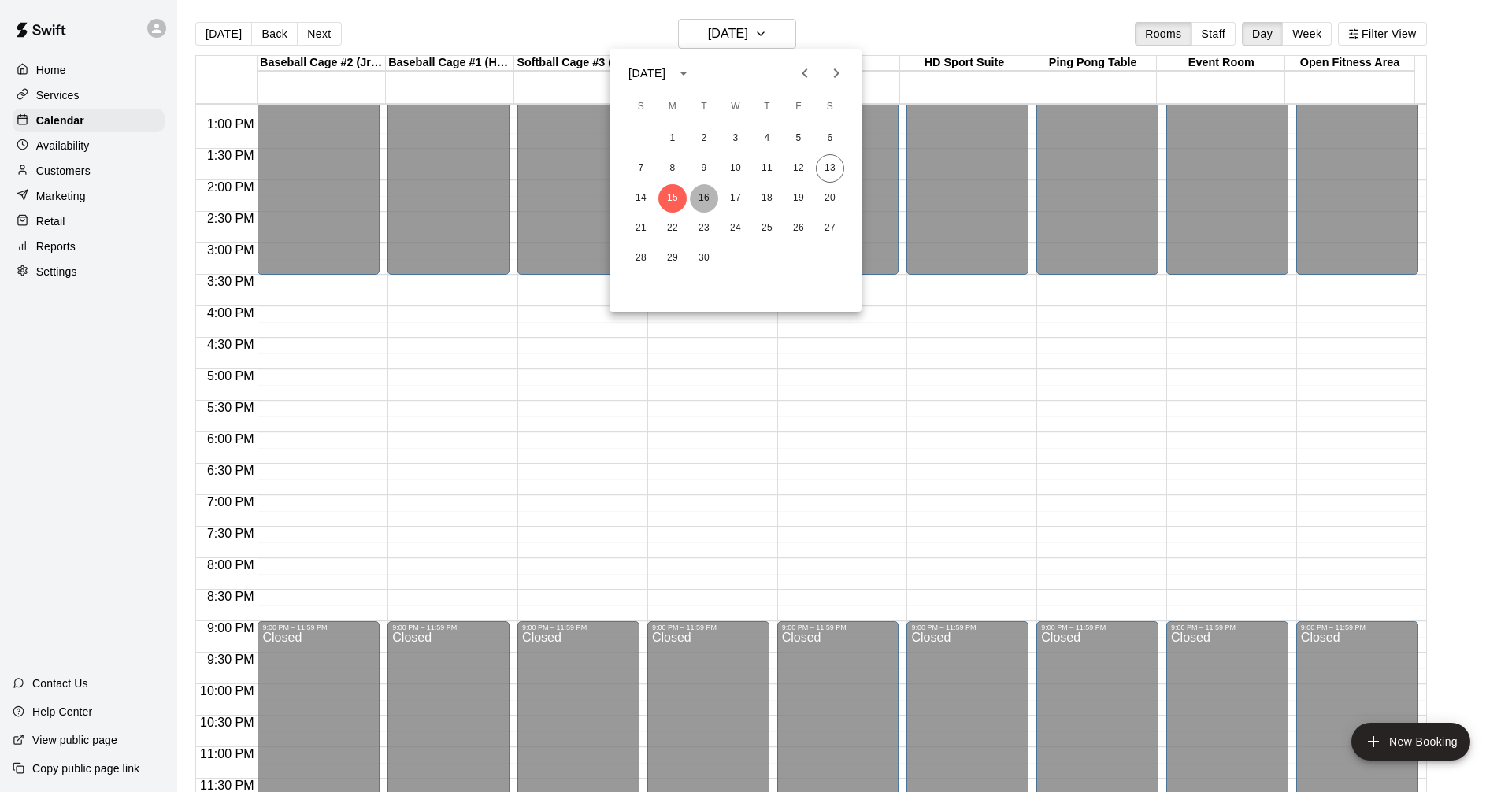
click at [703, 196] on button "16" at bounding box center [704, 198] width 28 height 28
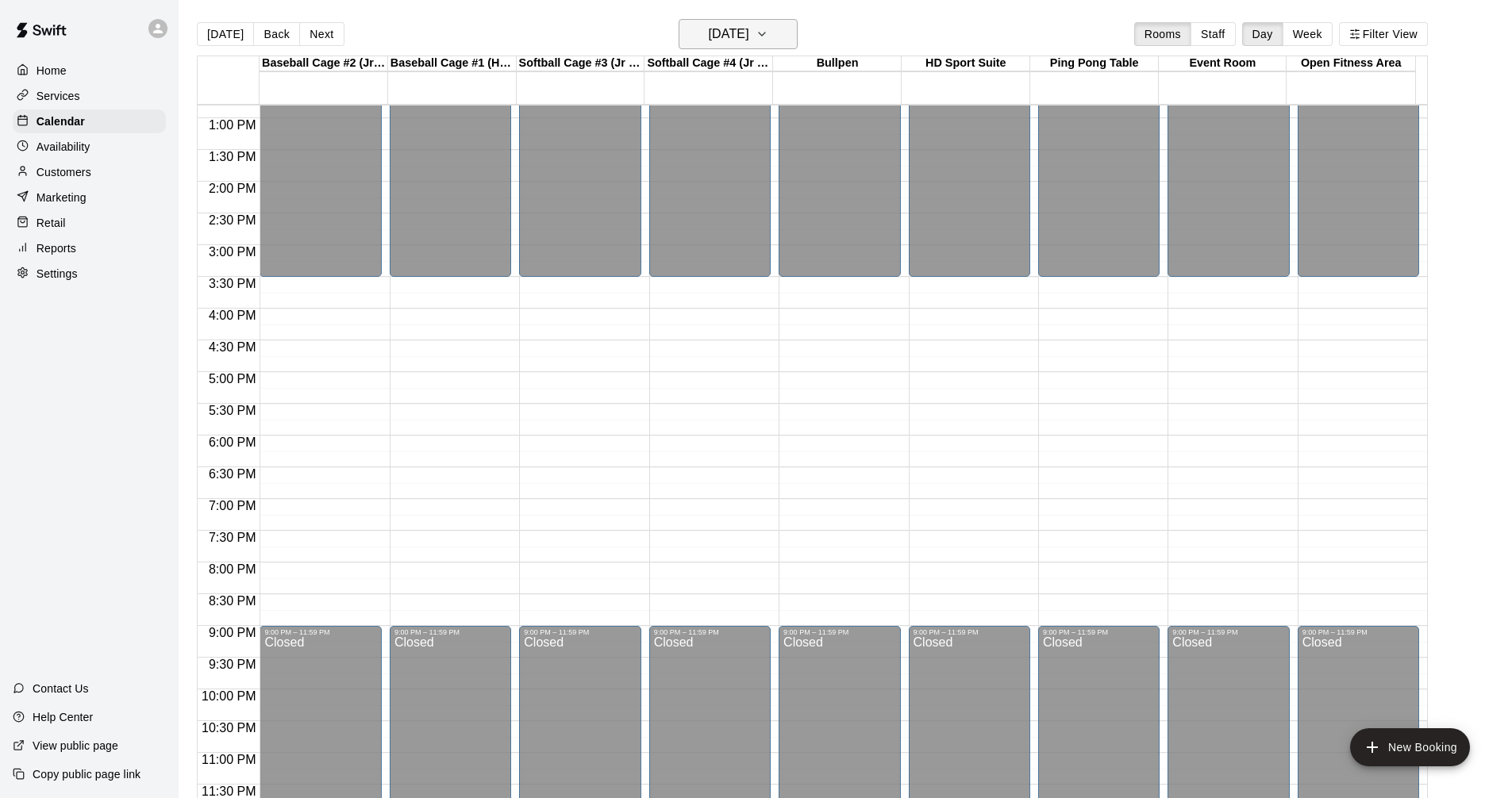
click at [768, 37] on icon "button" at bounding box center [762, 34] width 13 height 19
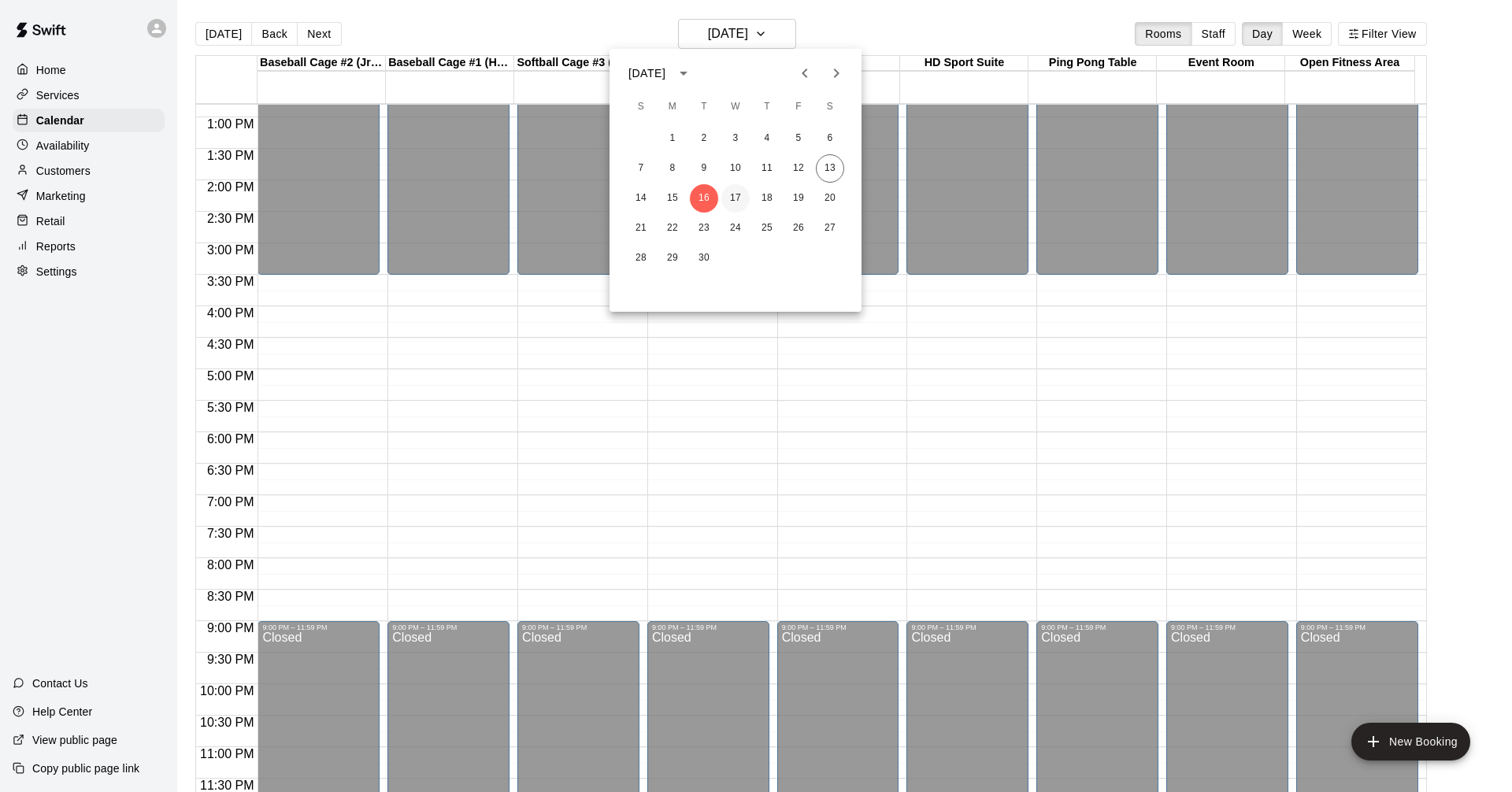
click at [737, 193] on button "17" at bounding box center [735, 198] width 28 height 28
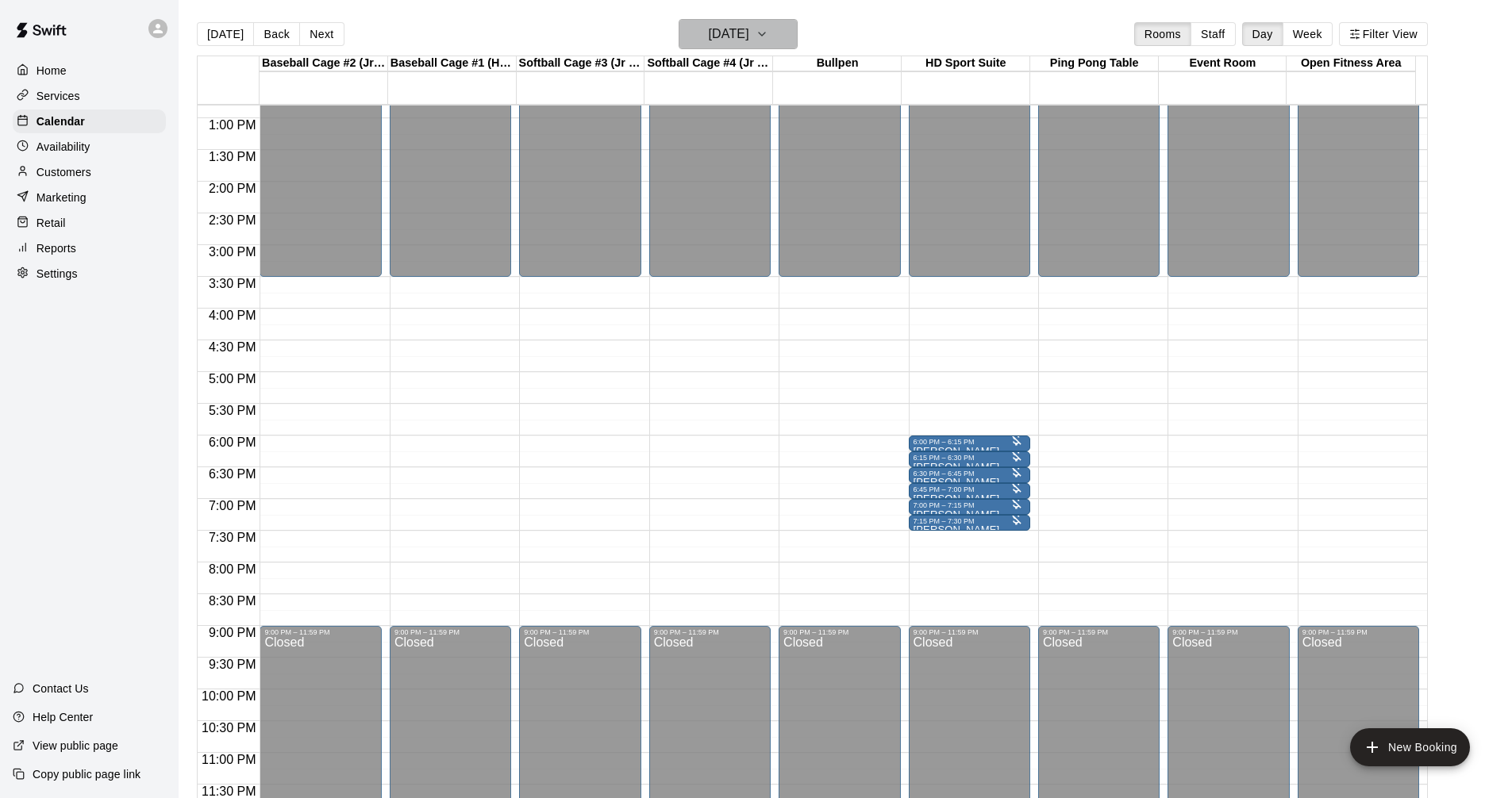
click at [768, 36] on icon "button" at bounding box center [762, 34] width 13 height 19
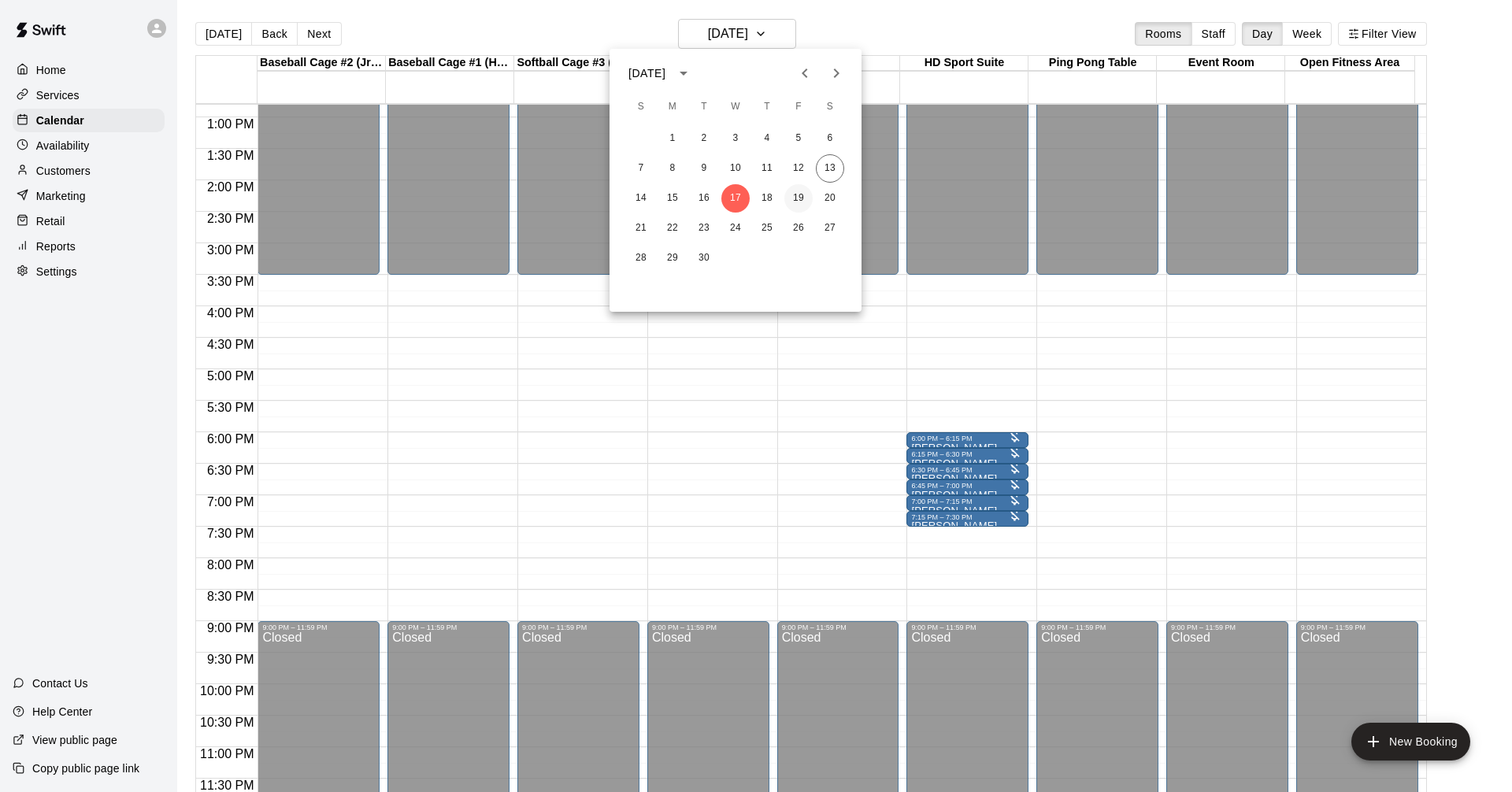
click at [793, 198] on button "19" at bounding box center [798, 198] width 28 height 28
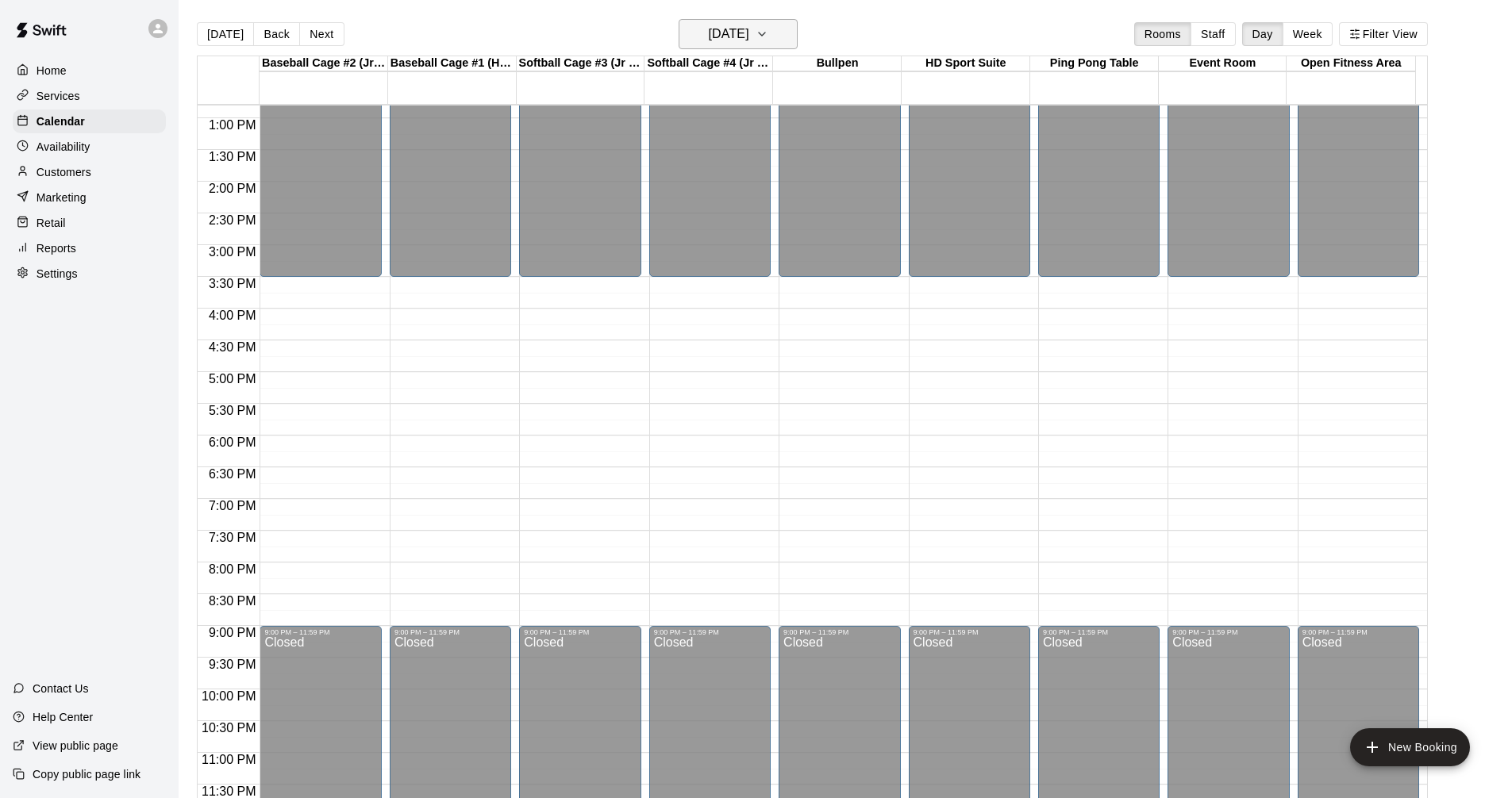
click at [768, 41] on icon "button" at bounding box center [762, 34] width 13 height 19
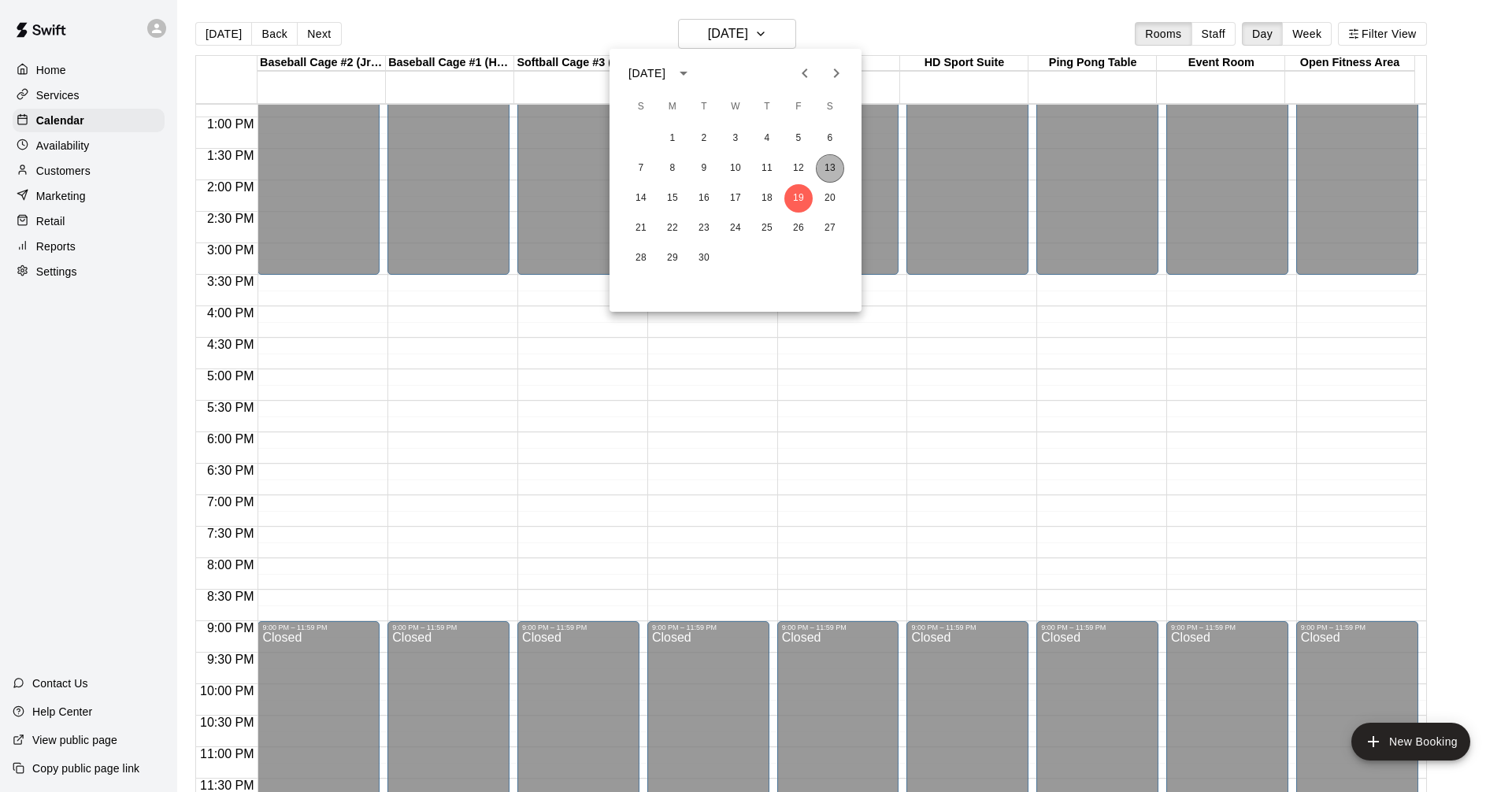
click at [828, 164] on button "13" at bounding box center [830, 168] width 28 height 28
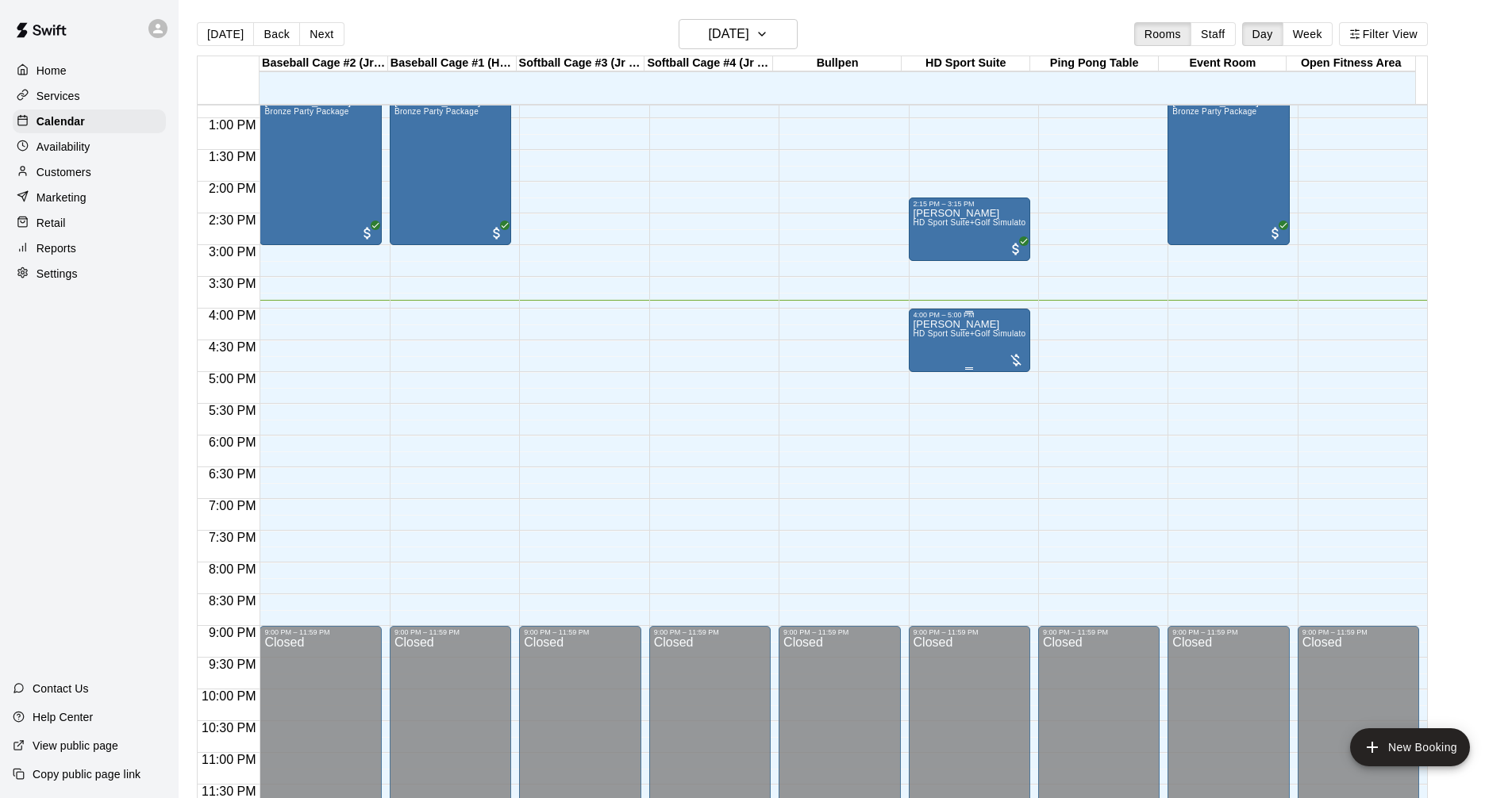
click at [1011, 341] on div "[PERSON_NAME] HD Sport Suite+Golf Simulator- Private Room" at bounding box center [969, 718] width 112 height 798
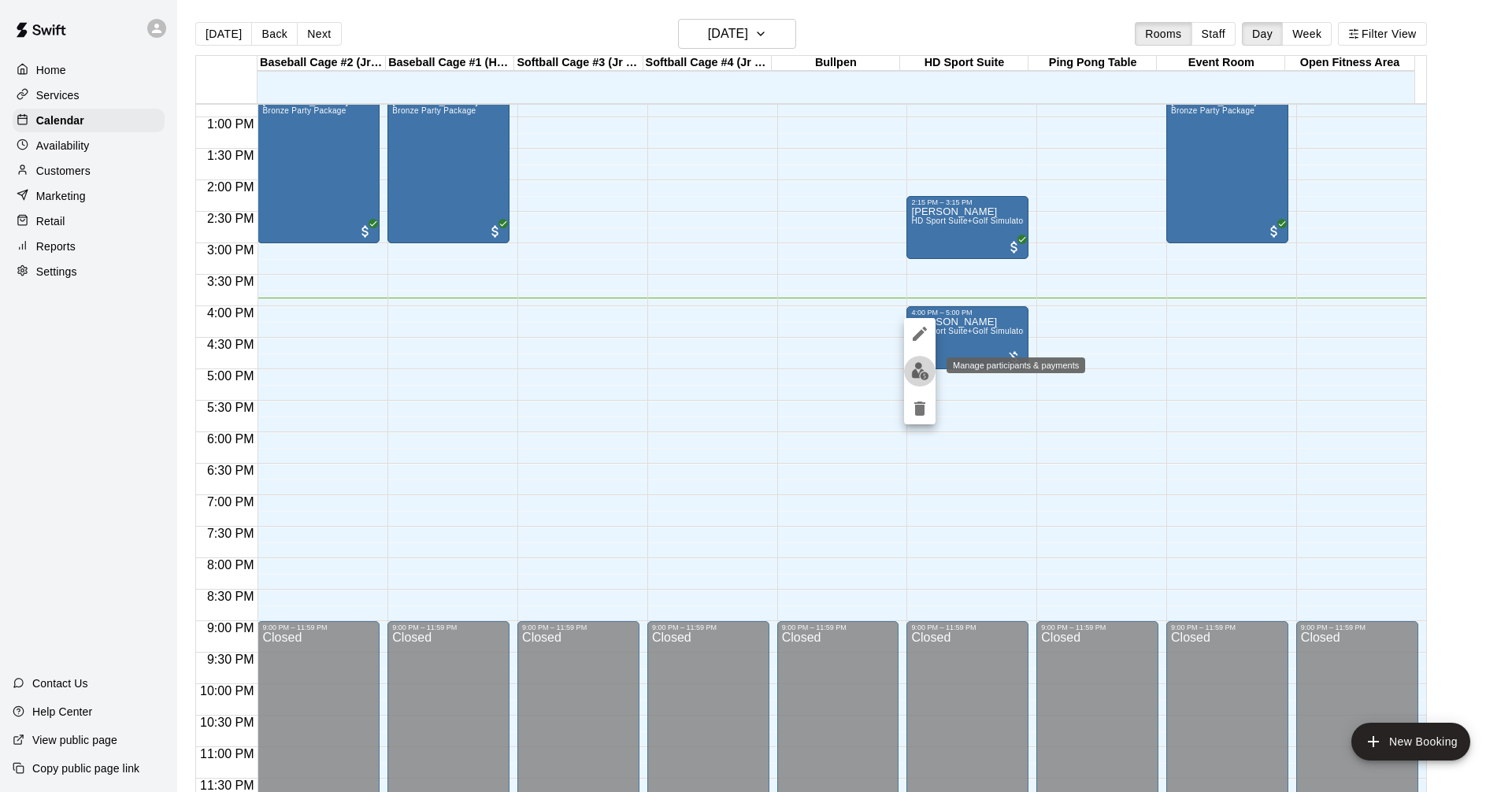
click at [919, 364] on img "edit" at bounding box center [919, 371] width 18 height 18
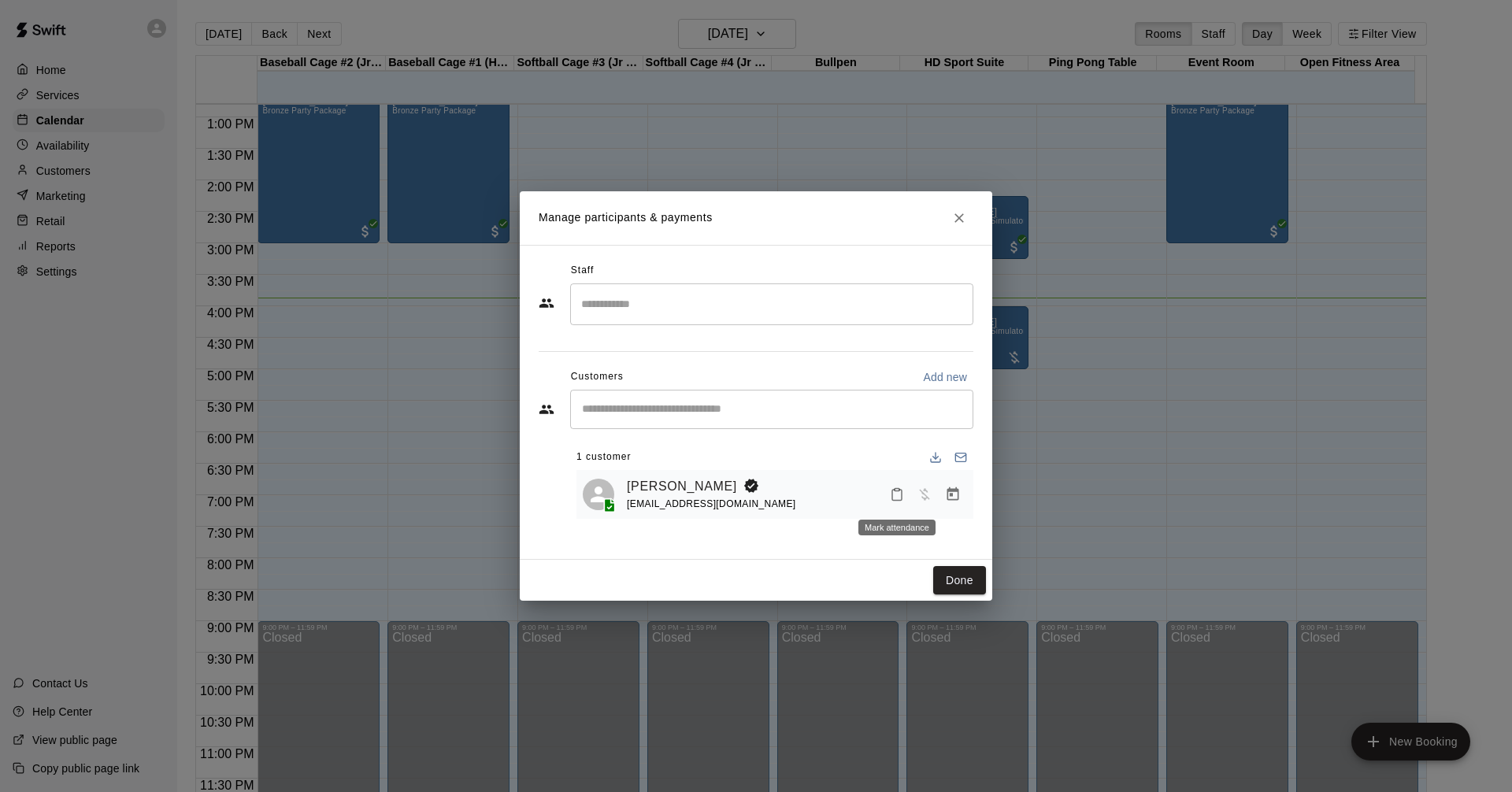
click at [898, 500] on icon "Mark attendance" at bounding box center [897, 495] width 14 height 14
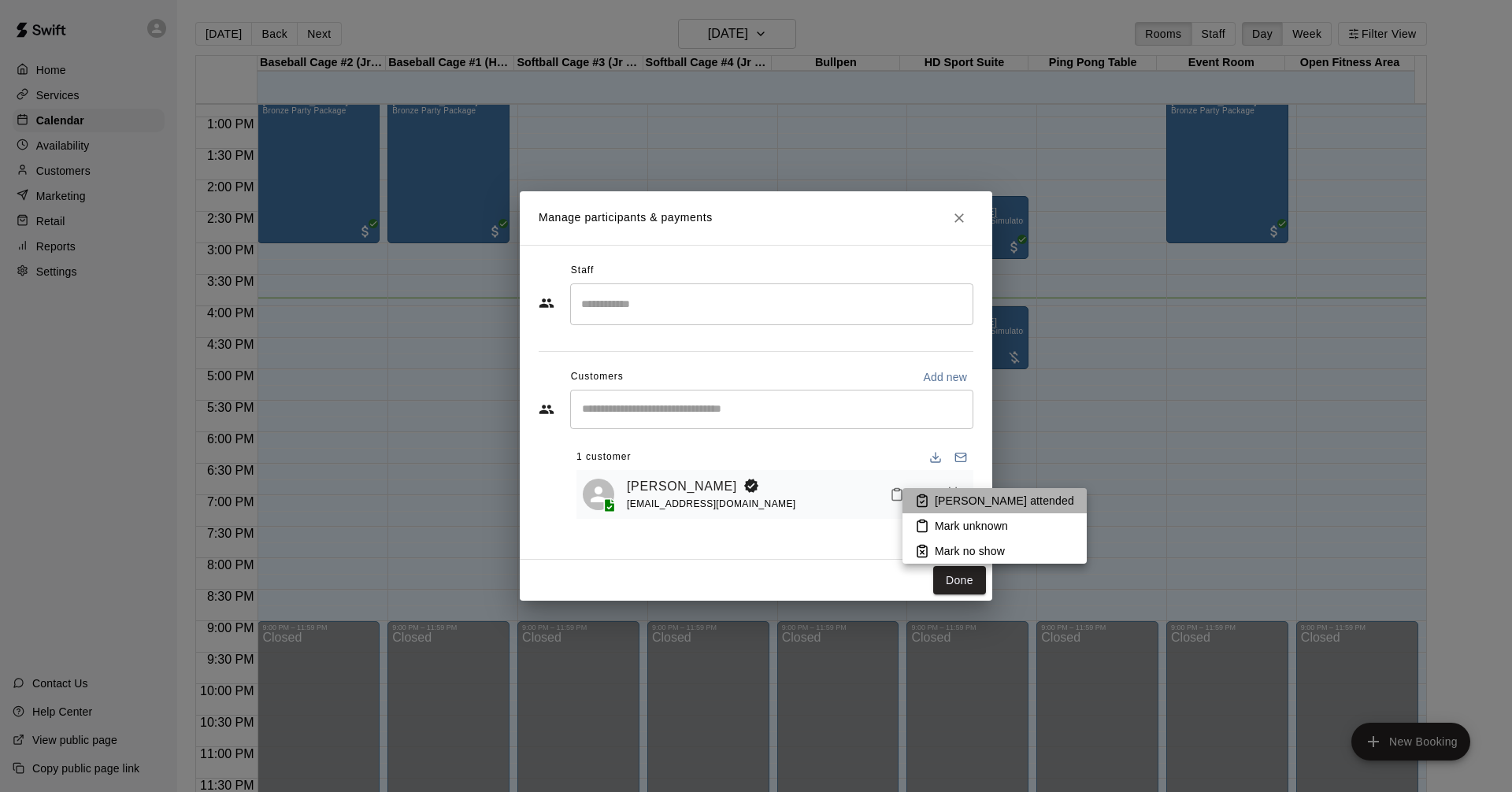
click at [1001, 498] on p "Mark attended" at bounding box center [1004, 501] width 139 height 16
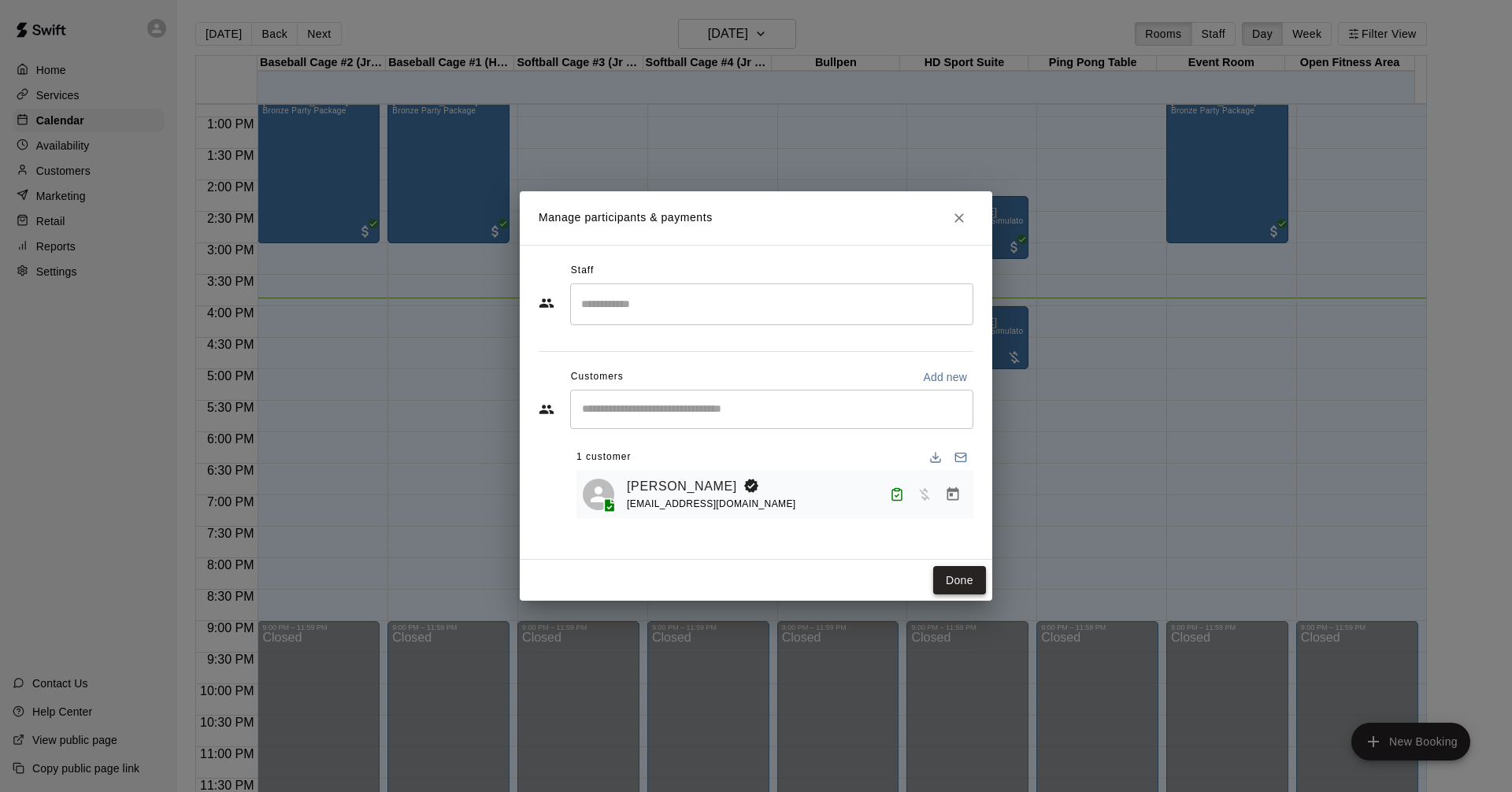
click at [972, 584] on button "Done" at bounding box center [959, 580] width 53 height 29
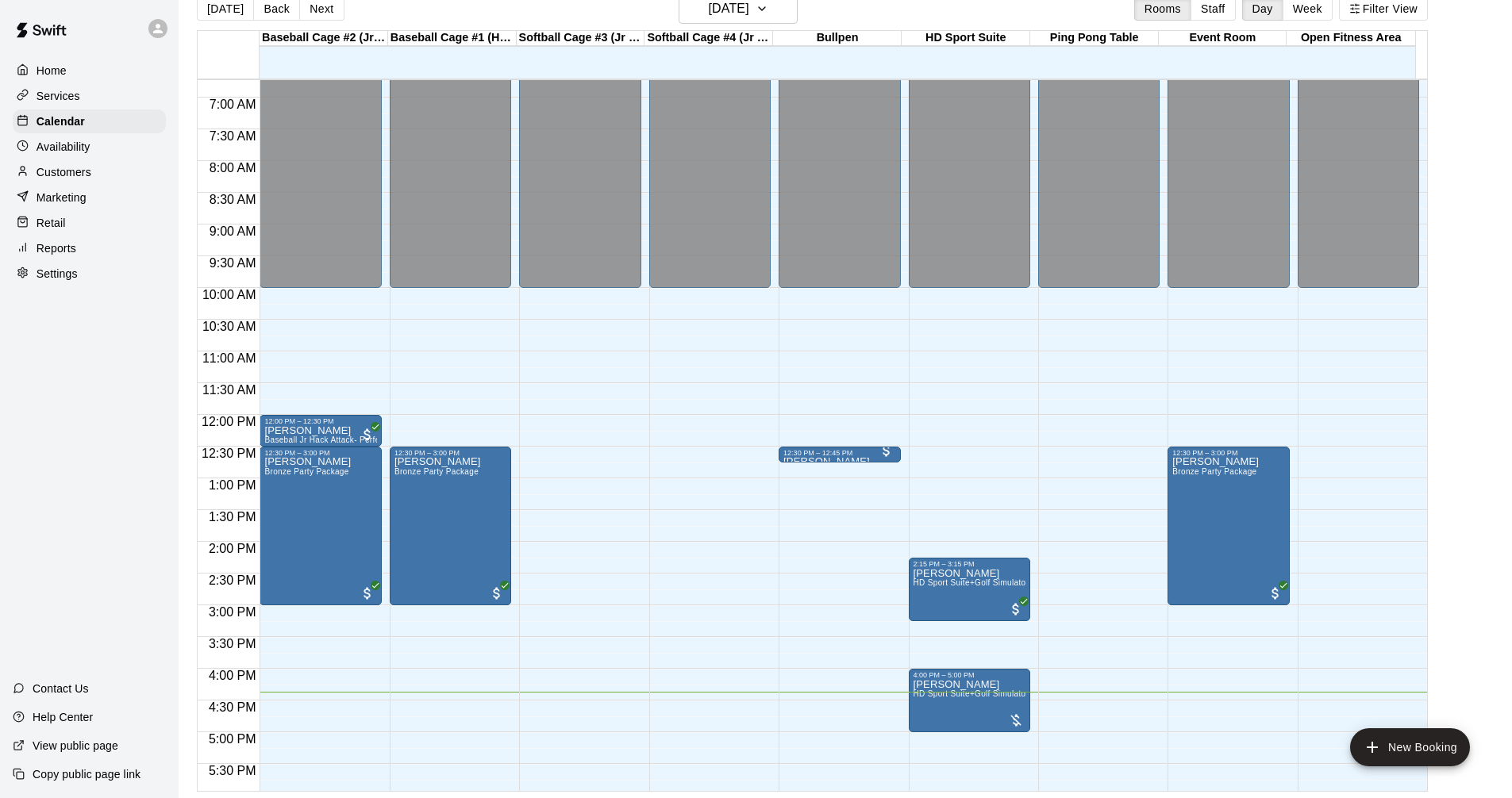
scroll to position [417, 0]
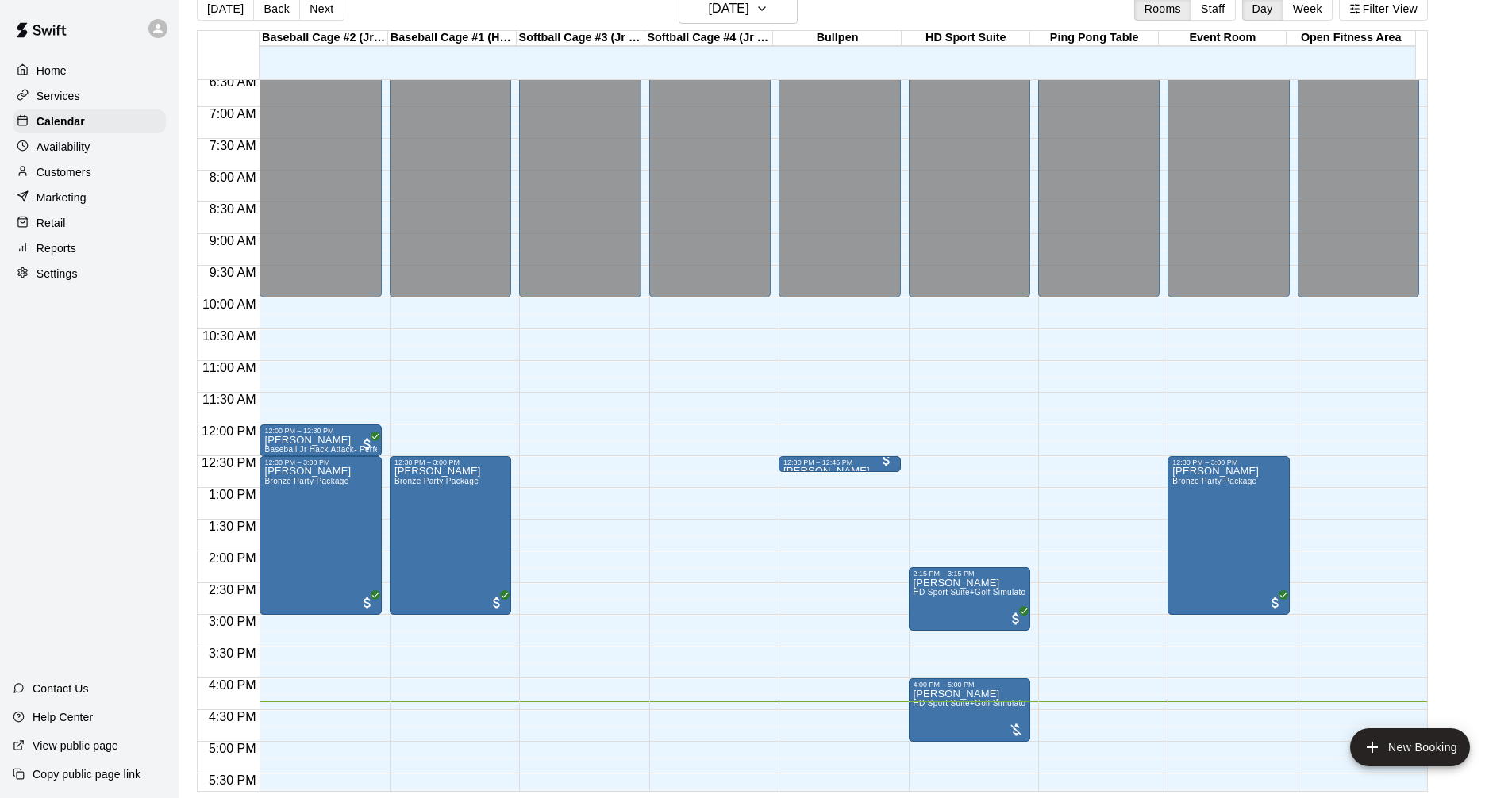
click at [78, 97] on p "Services" at bounding box center [58, 96] width 44 height 16
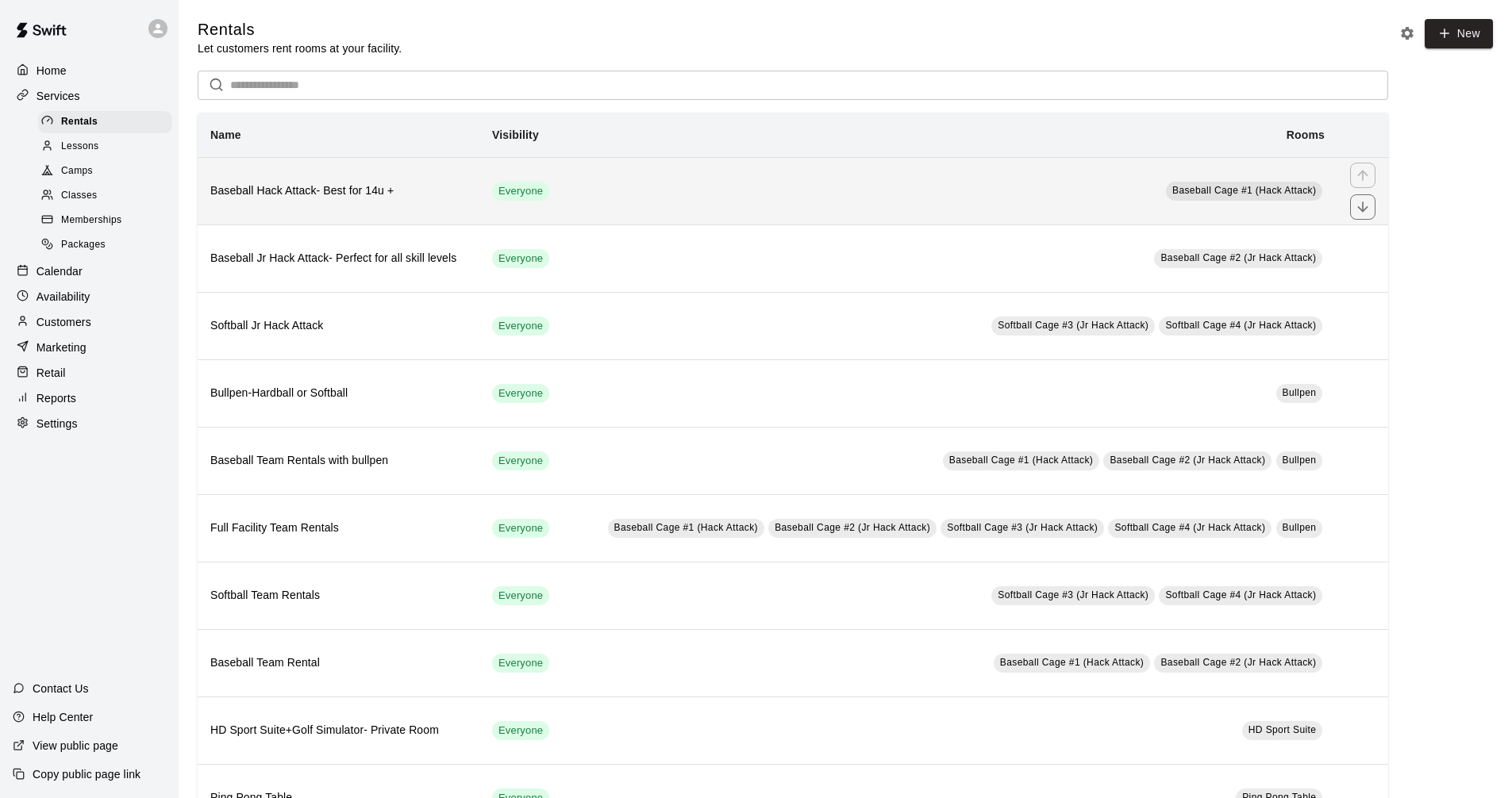
click at [664, 201] on td "Baseball Cage #1 (Hack Attack)" at bounding box center [950, 190] width 772 height 68
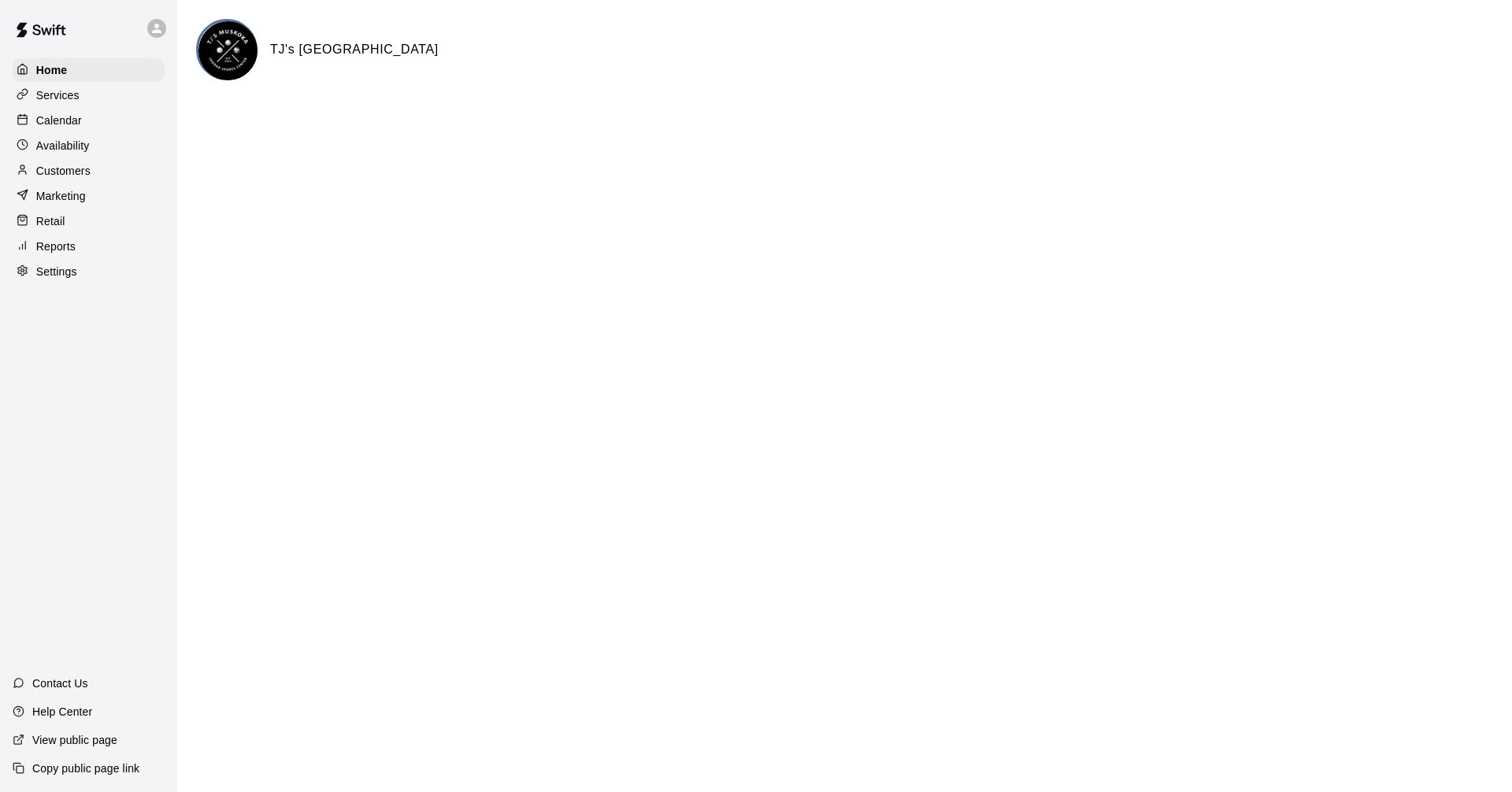
click at [61, 116] on p "Calendar" at bounding box center [59, 120] width 46 height 16
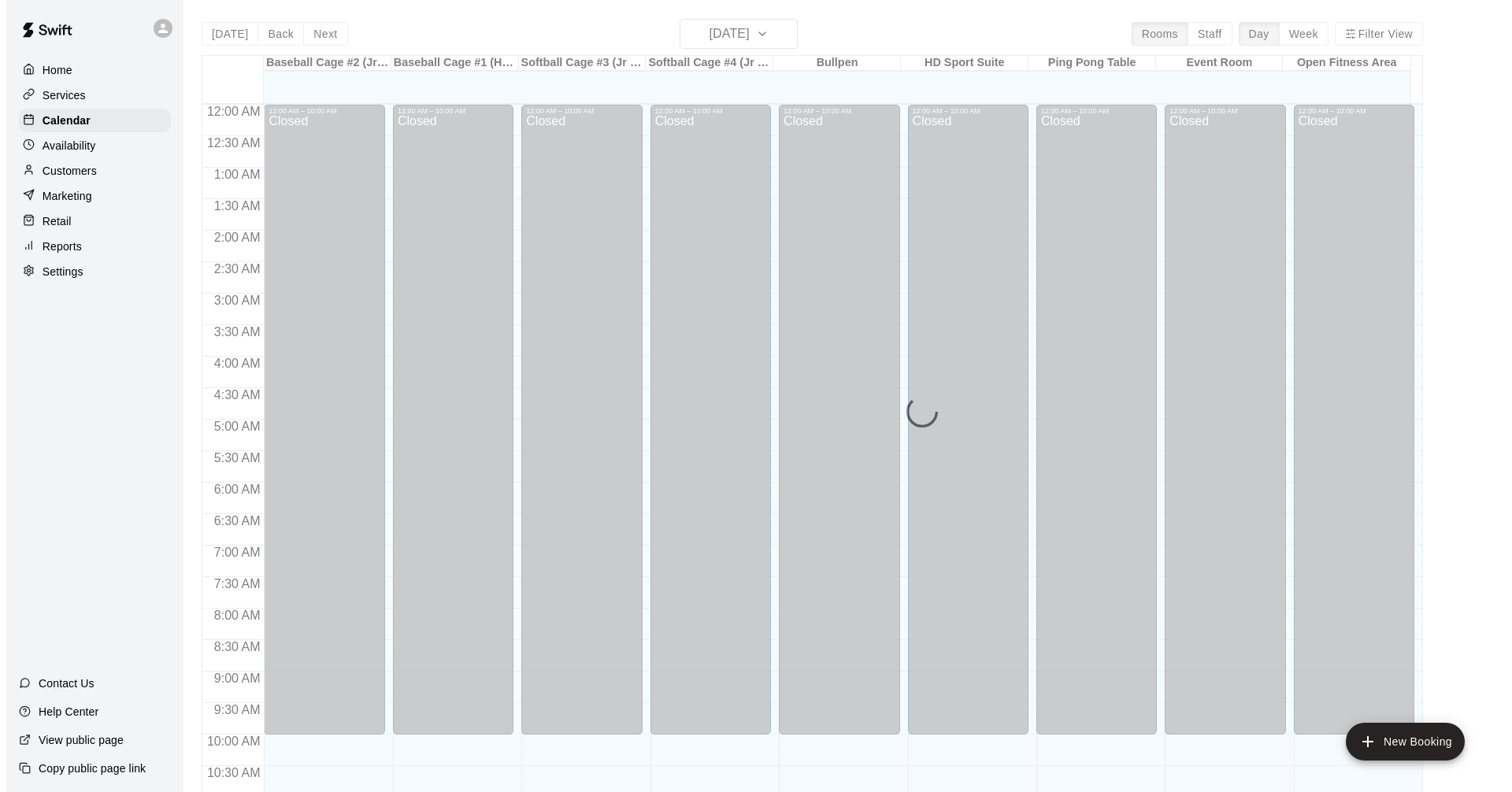
scroll to position [759, 0]
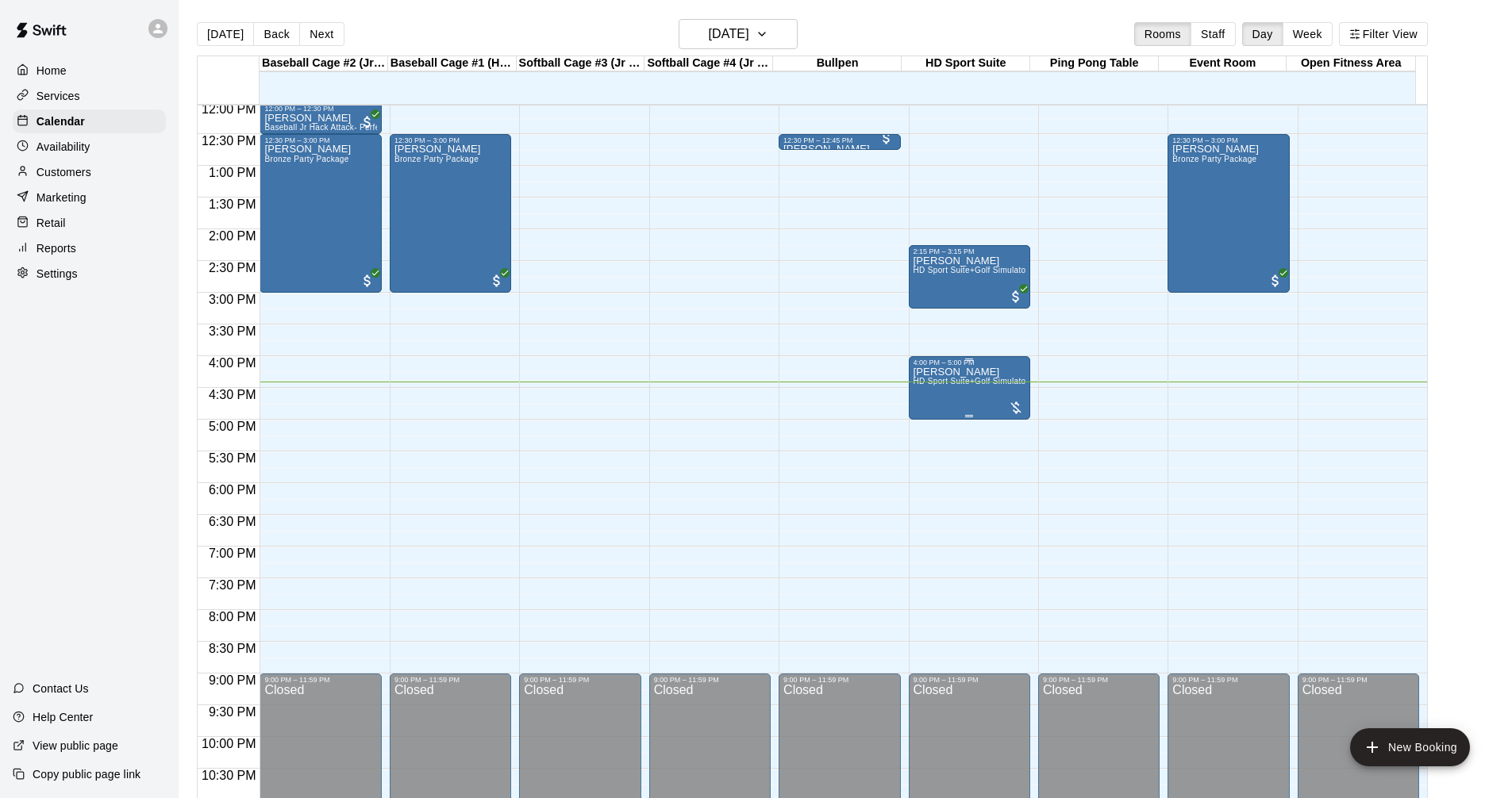
drag, startPoint x: 994, startPoint y: 374, endPoint x: 946, endPoint y: 394, distance: 52.0
click at [946, 394] on div "[PERSON_NAME] HD Sport Suite+Golf Simulator- Private Room" at bounding box center [969, 765] width 112 height 798
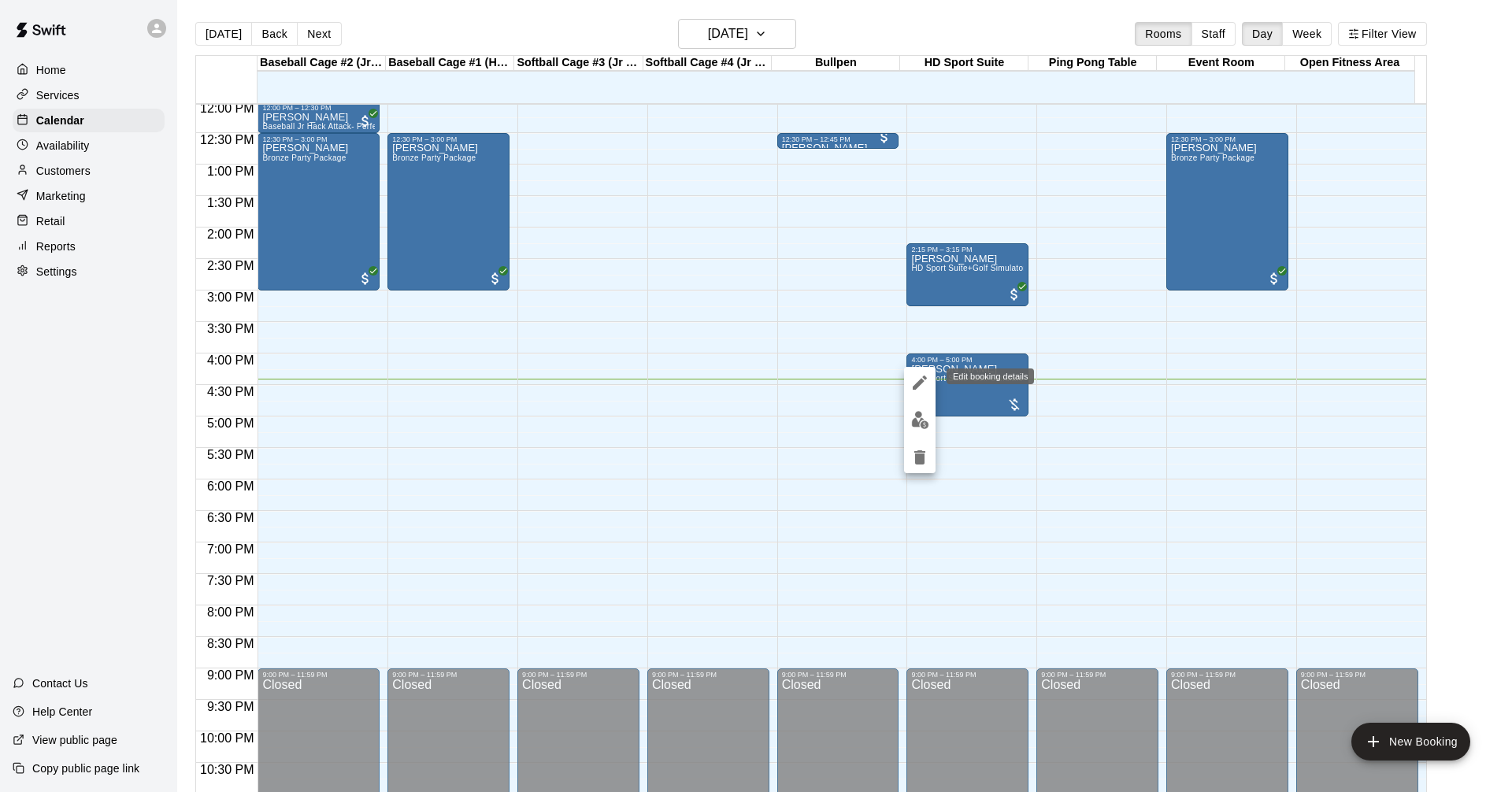
click at [921, 383] on icon "edit" at bounding box center [919, 383] width 14 height 14
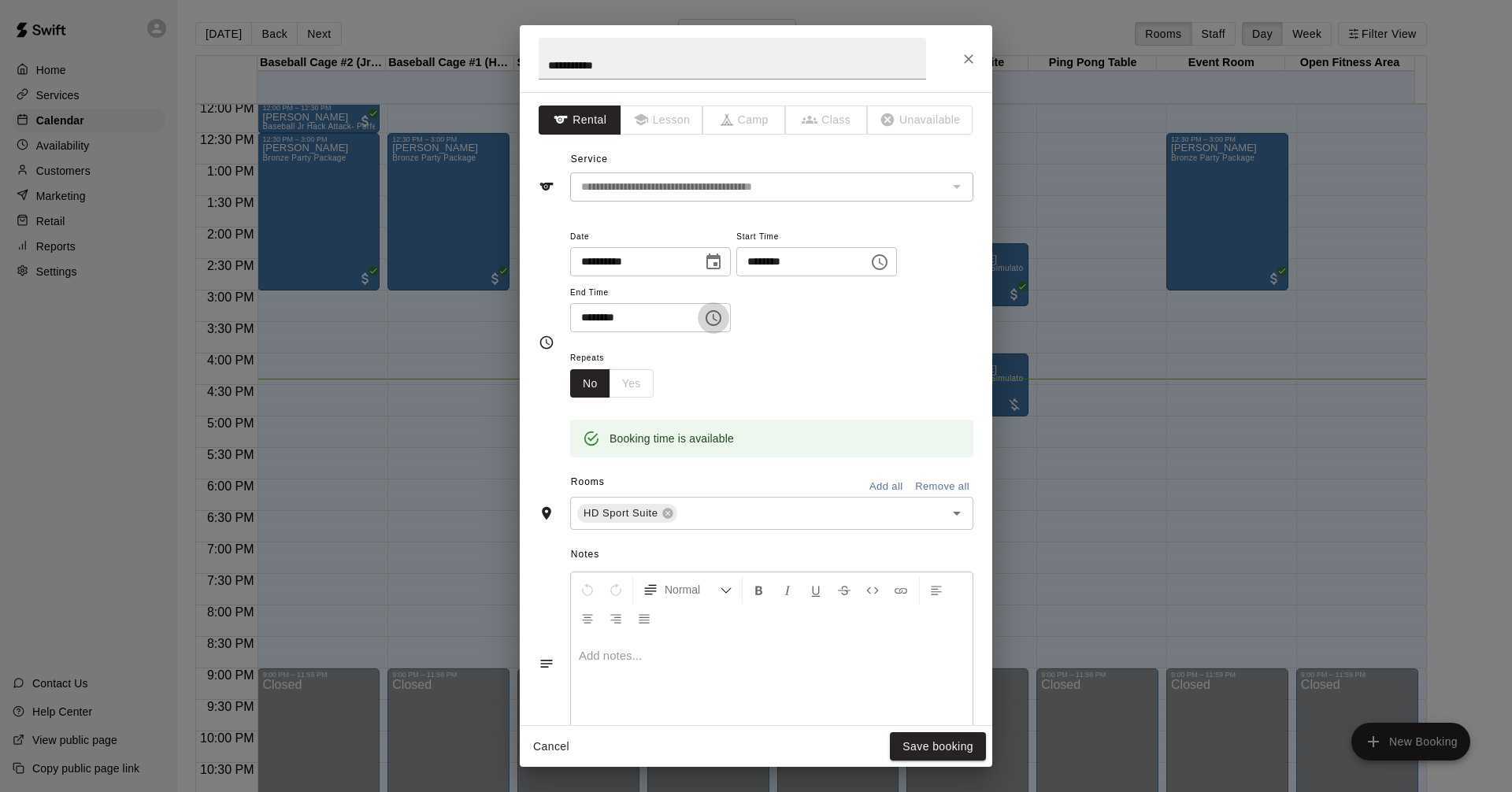
click at [722, 319] on icon "Choose time, selected time is 5:00 PM" at bounding box center [714, 318] width 19 height 19
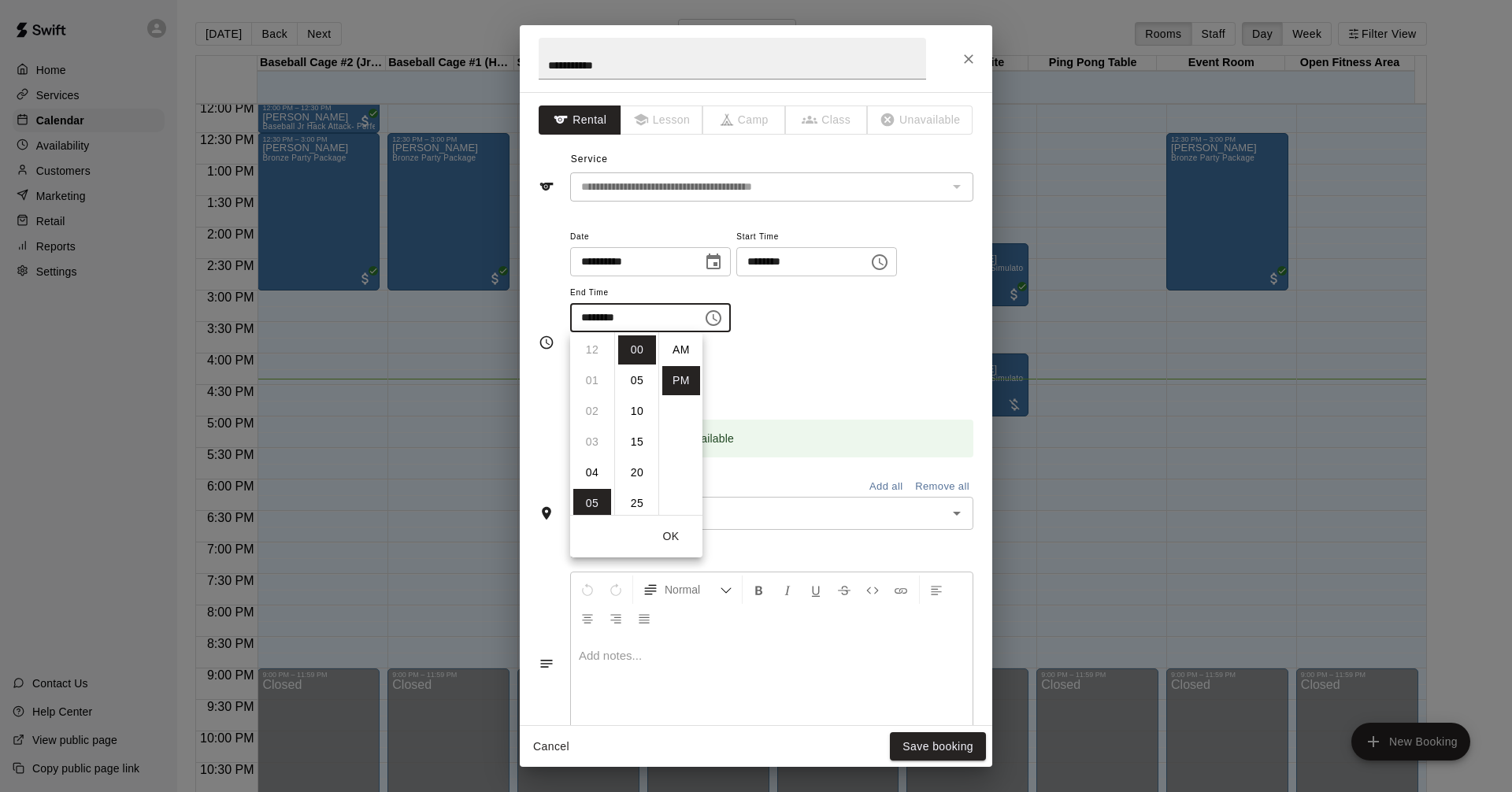
scroll to position [28, 0]
click at [598, 354] on li "04" at bounding box center [592, 350] width 38 height 29
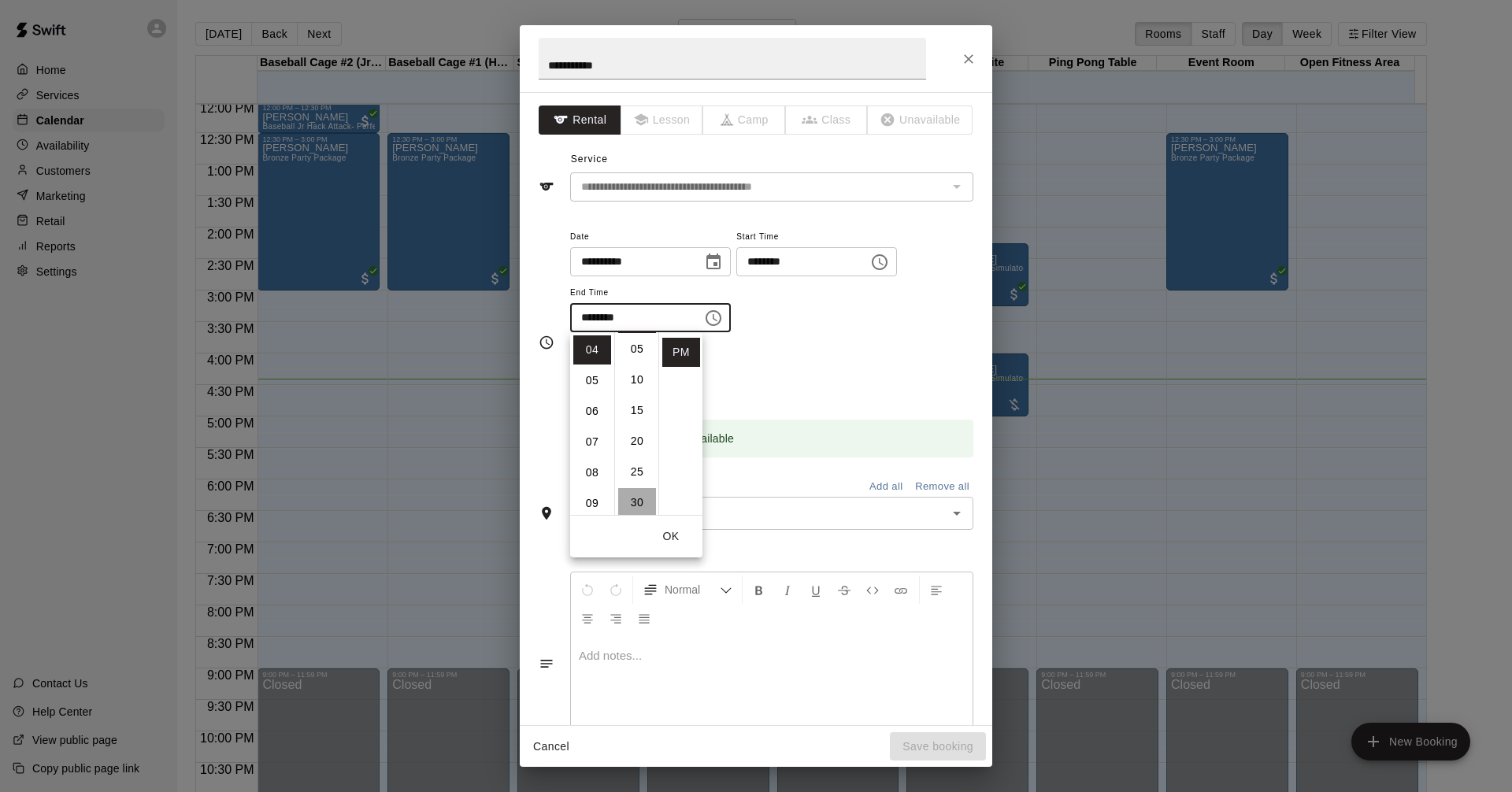
click at [639, 502] on li "30" at bounding box center [637, 503] width 38 height 29
type input "********"
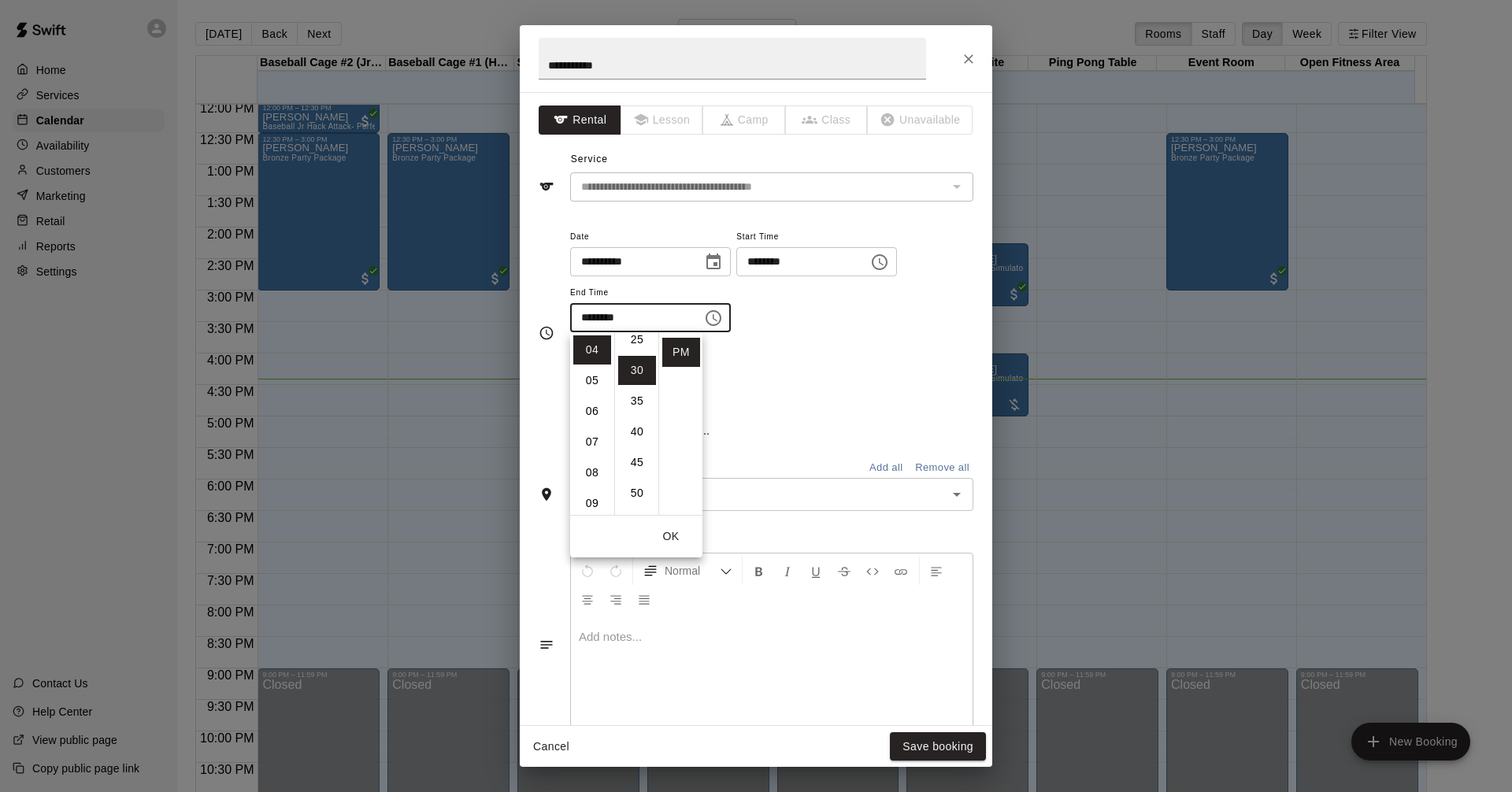
scroll to position [184, 0]
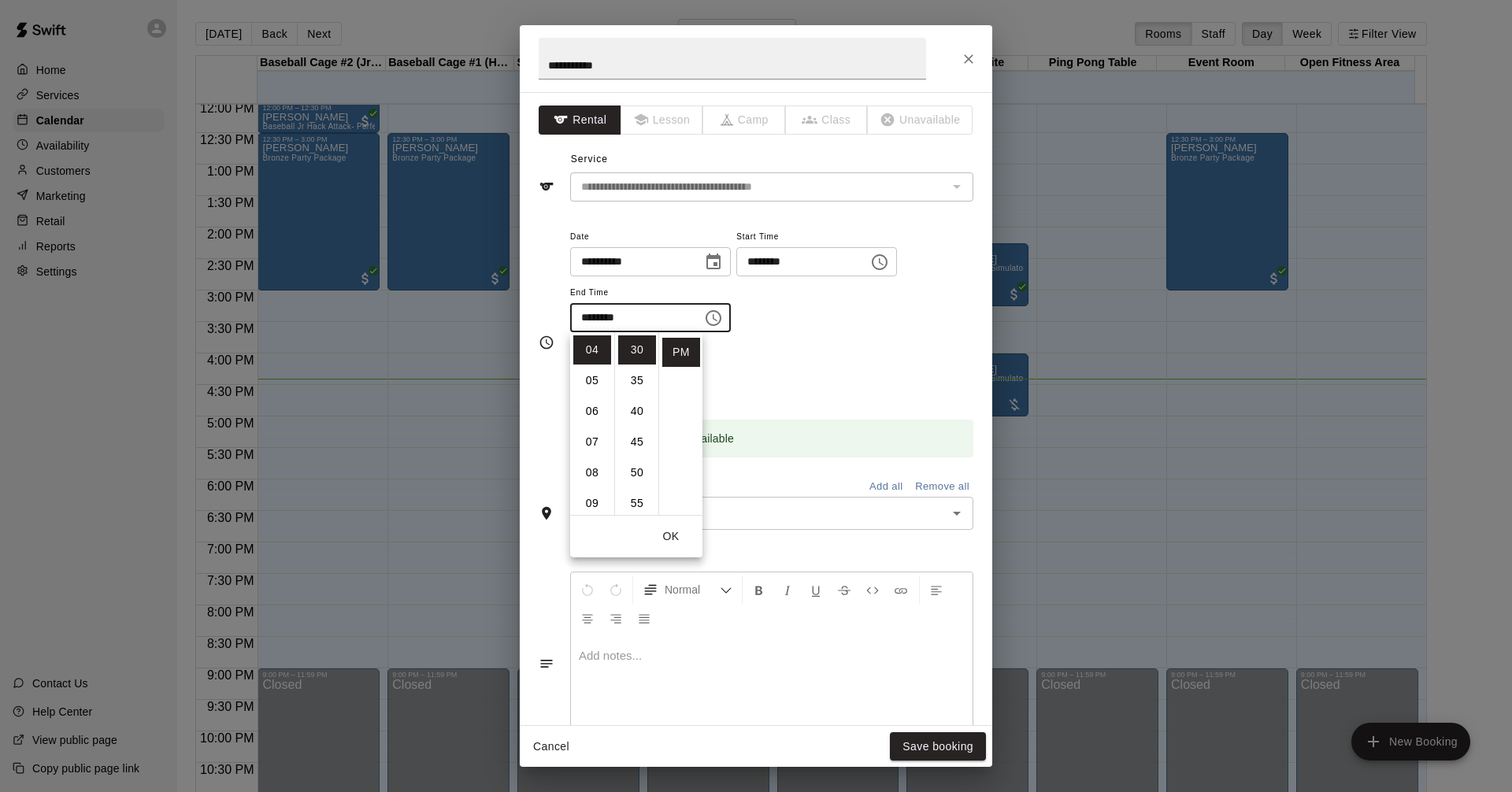
click at [670, 542] on button "OK" at bounding box center [671, 536] width 51 height 29
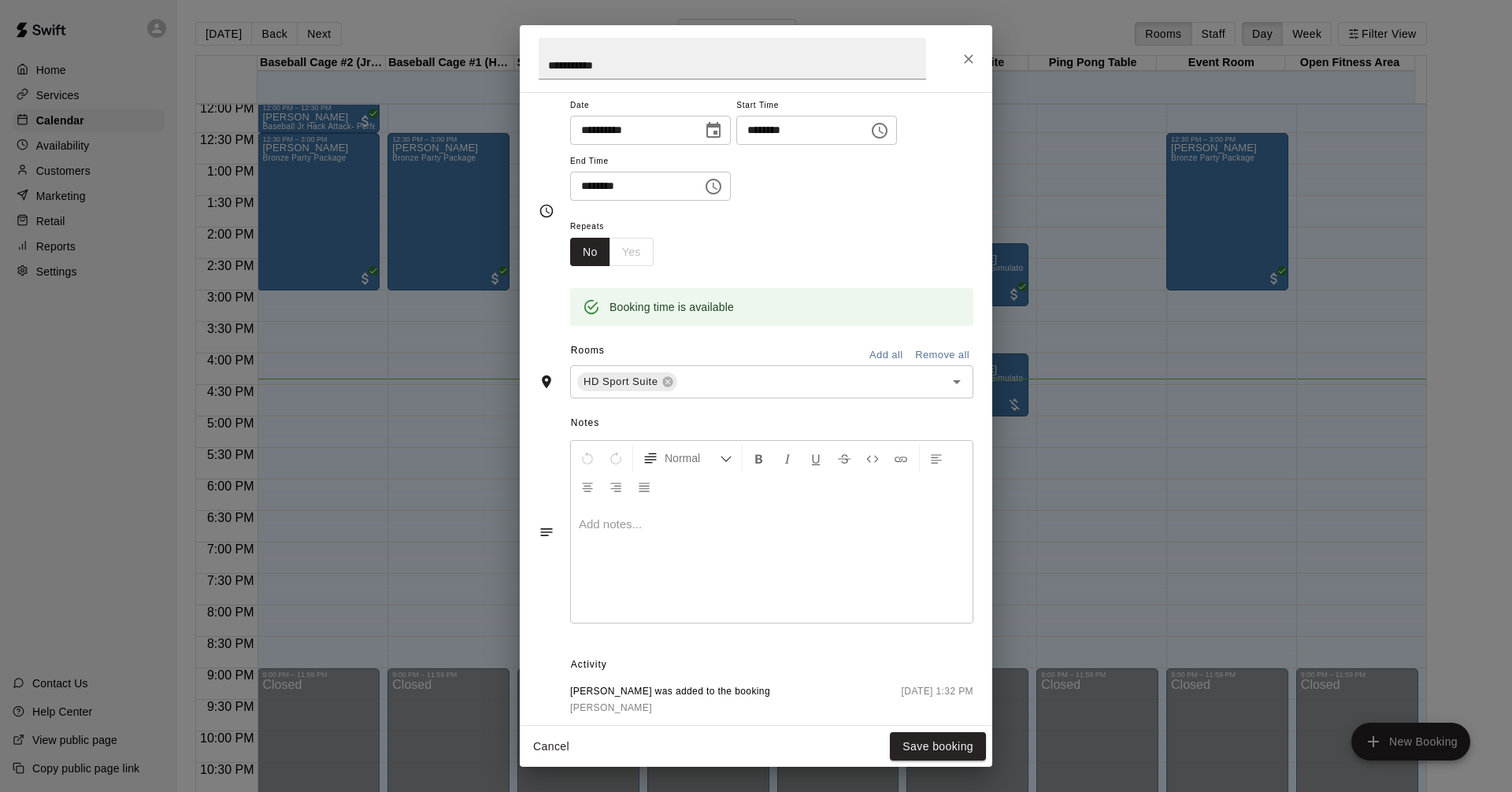
scroll to position [210, 0]
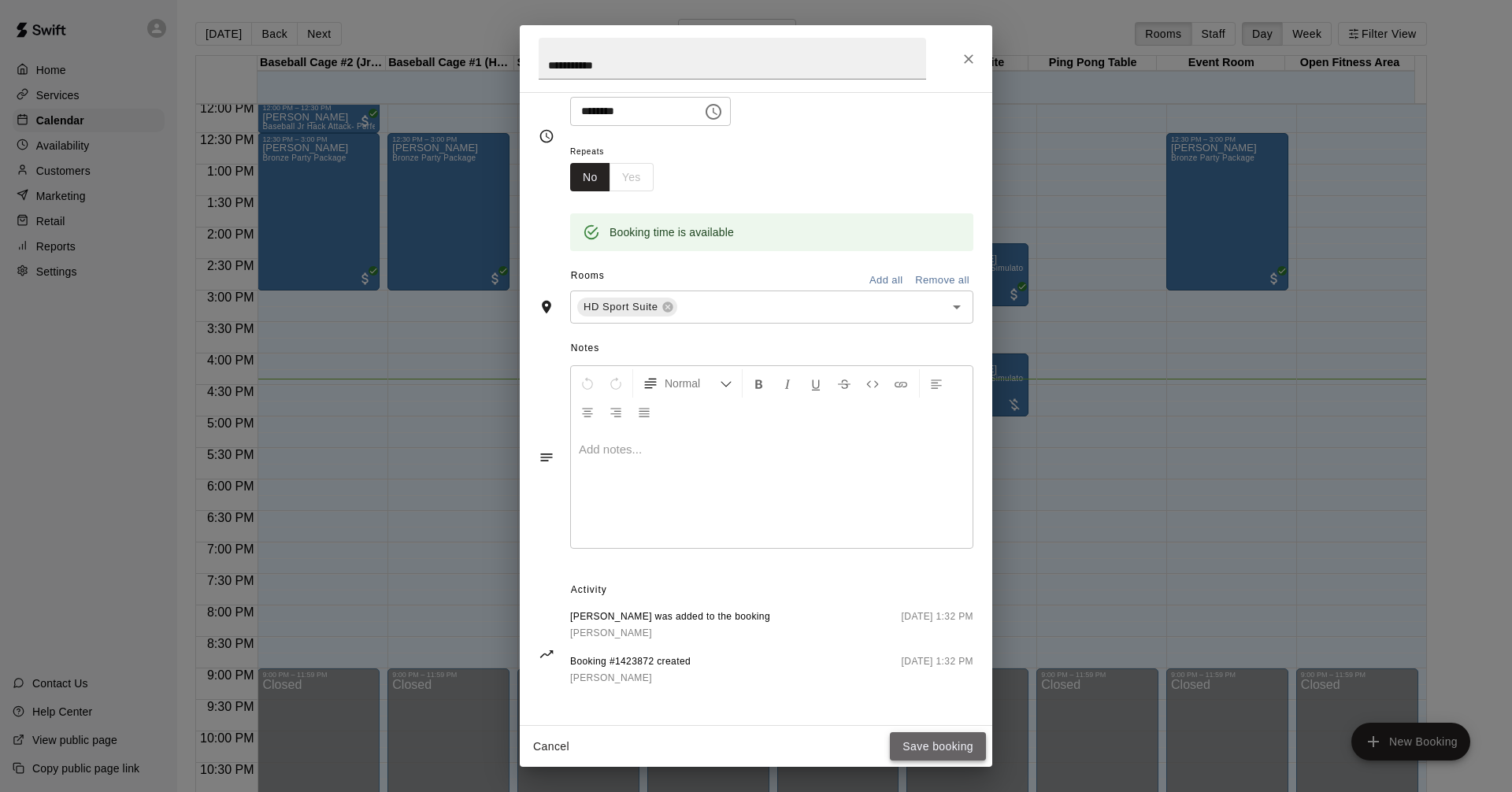
click at [937, 751] on button "Save booking" at bounding box center [938, 746] width 96 height 29
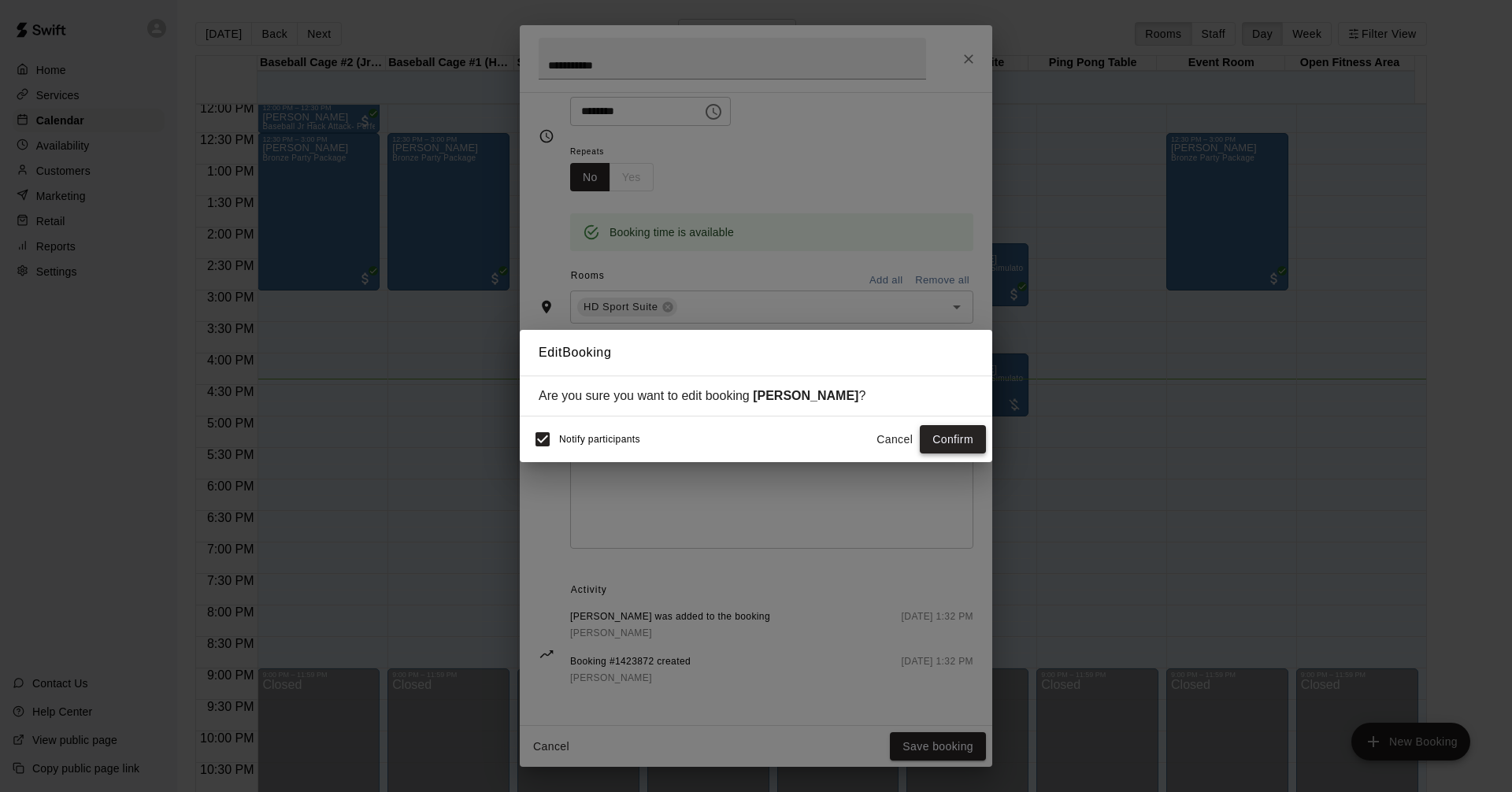
click at [946, 442] on button "Confirm" at bounding box center [952, 439] width 66 height 29
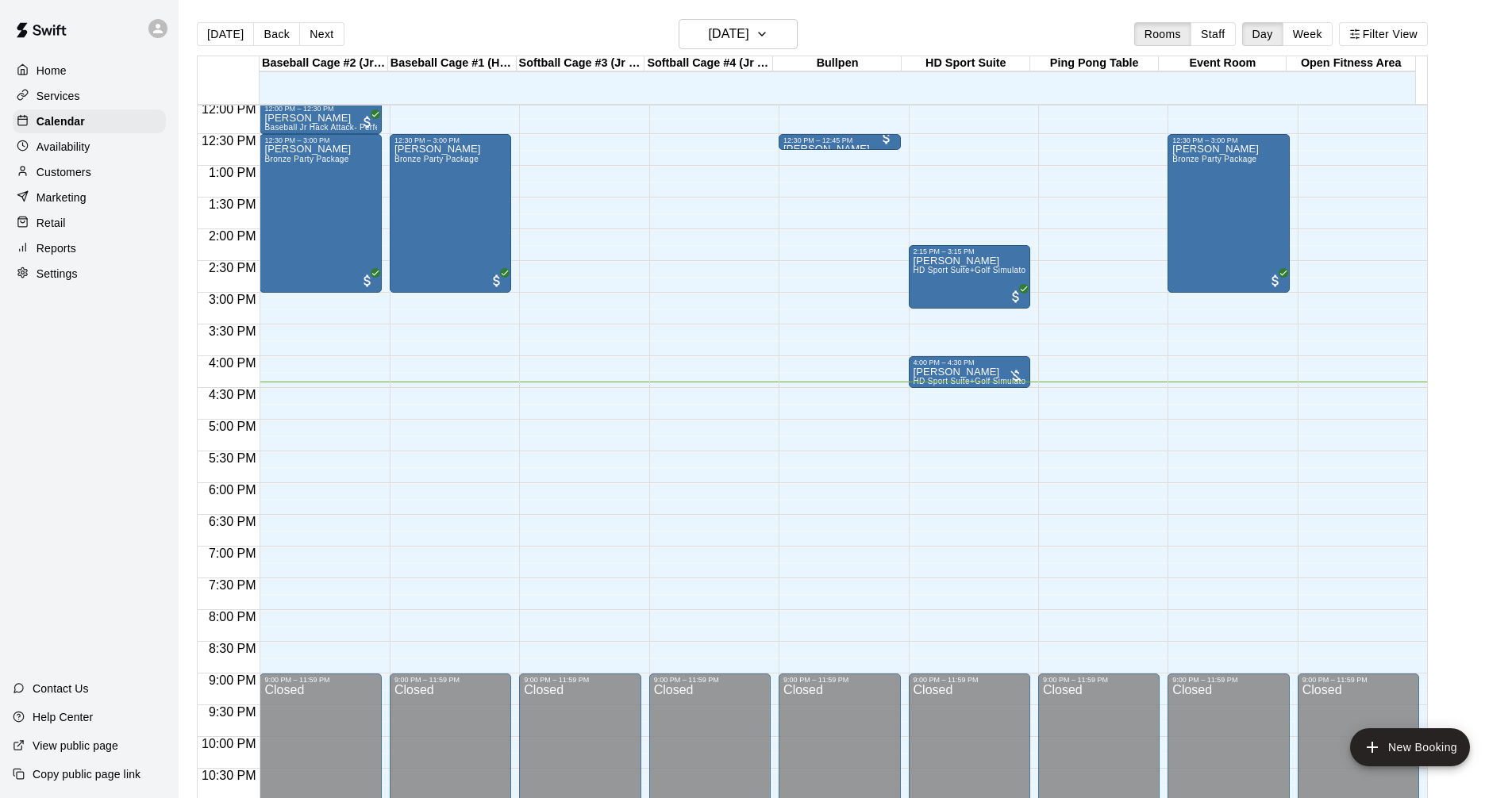
click at [441, 396] on div "12:00 AM – 10:00 AM Closed 12:30 PM – 3:00 PM Andrew Bell Bronze Party Package …" at bounding box center [450, 102] width 121 height 1524
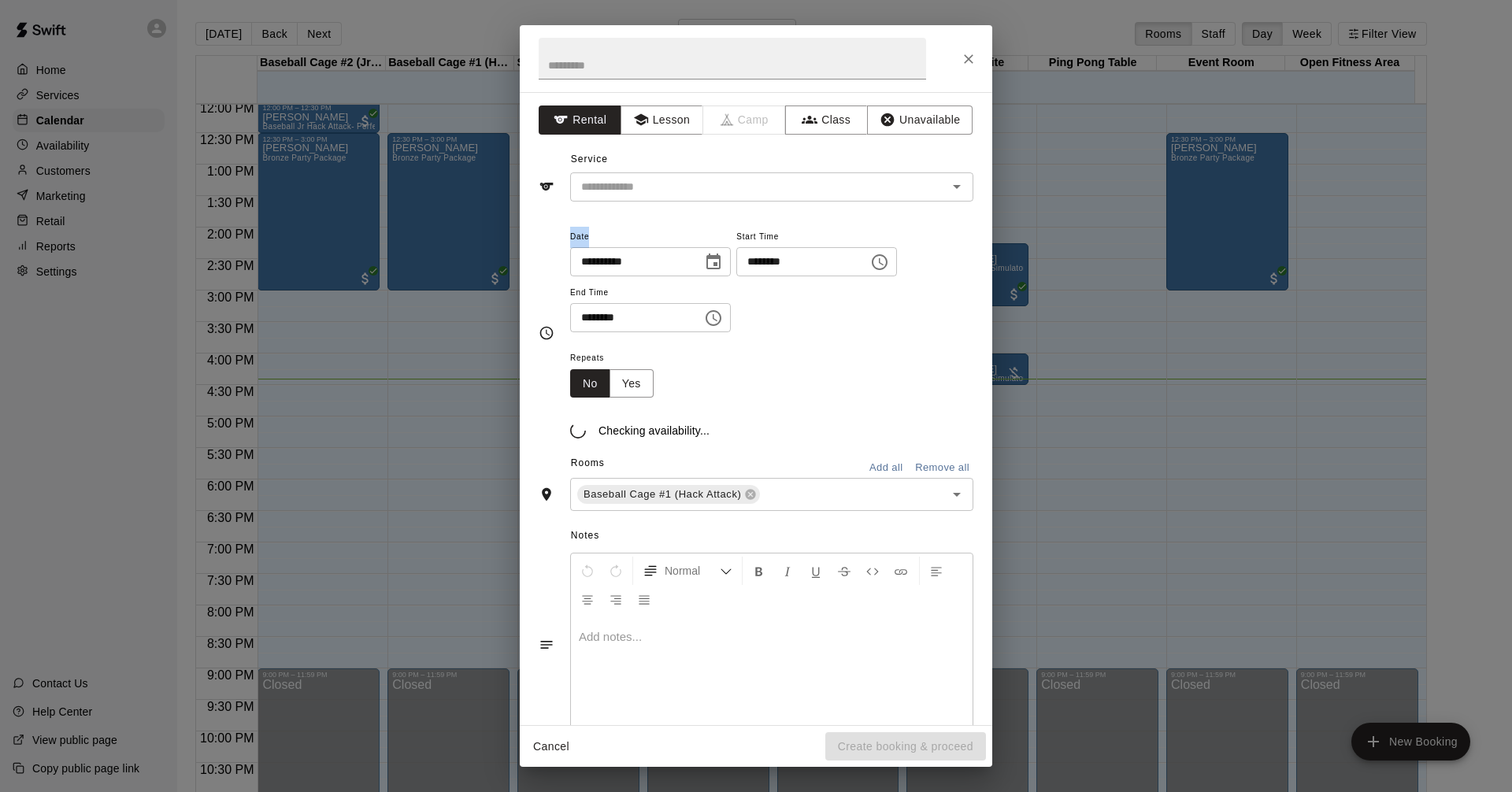
click at [438, 393] on div "**********" at bounding box center [756, 396] width 1512 height 792
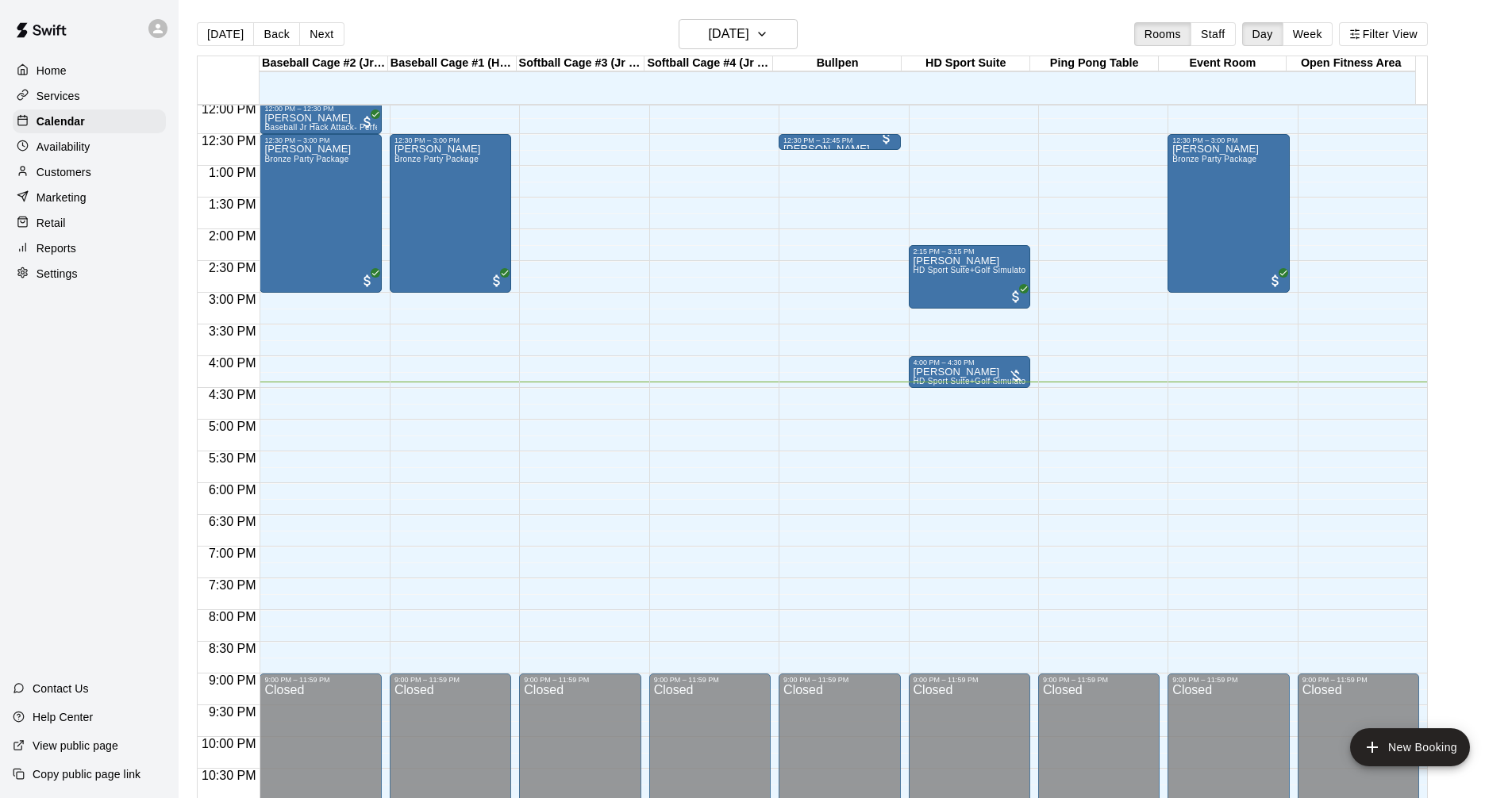
click at [429, 401] on div "12:00 AM – 10:00 AM Closed 12:30 PM – 3:00 PM Andrew Bell Bronze Party Package …" at bounding box center [450, 102] width 121 height 1524
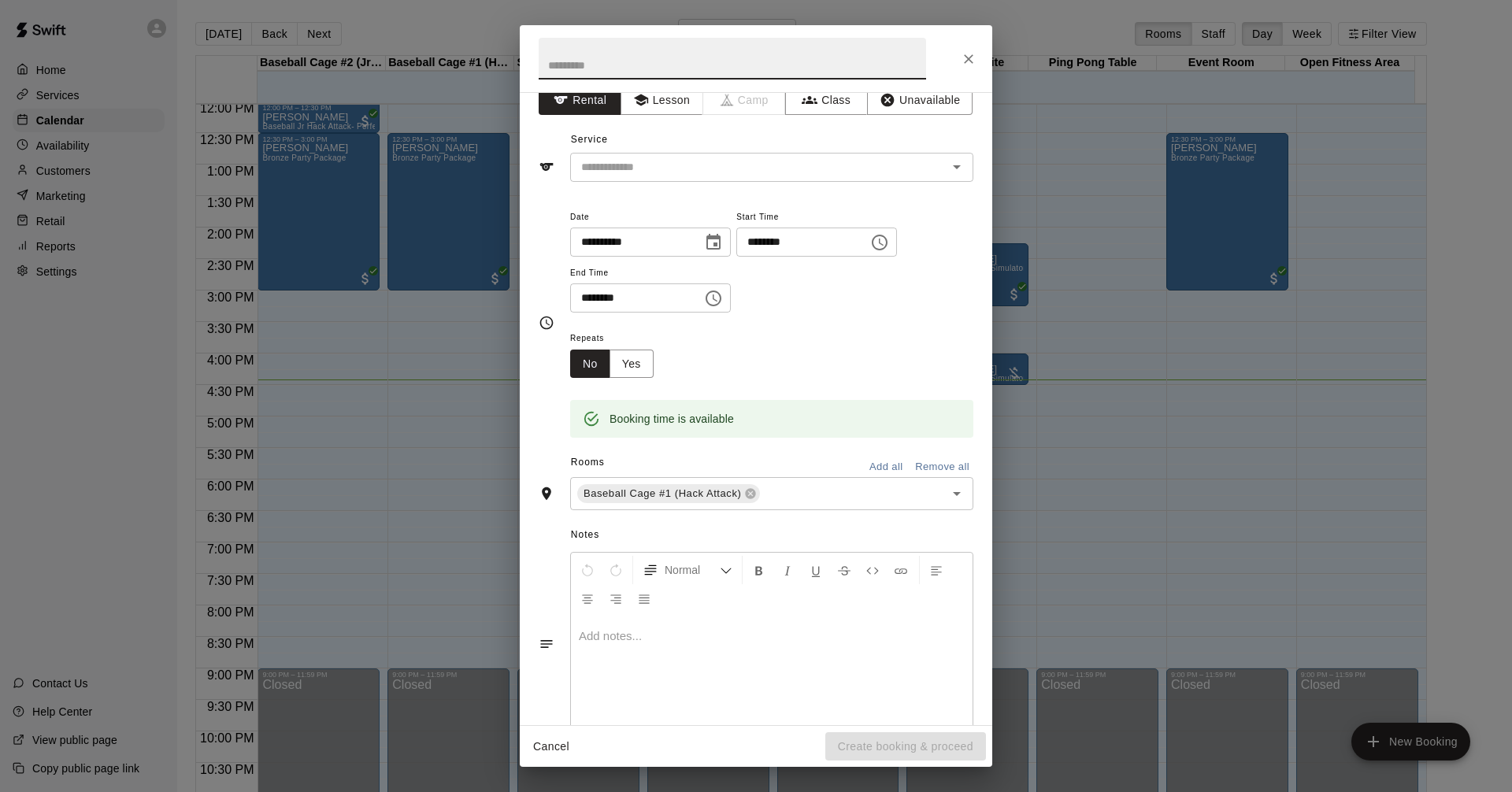
scroll to position [0, 0]
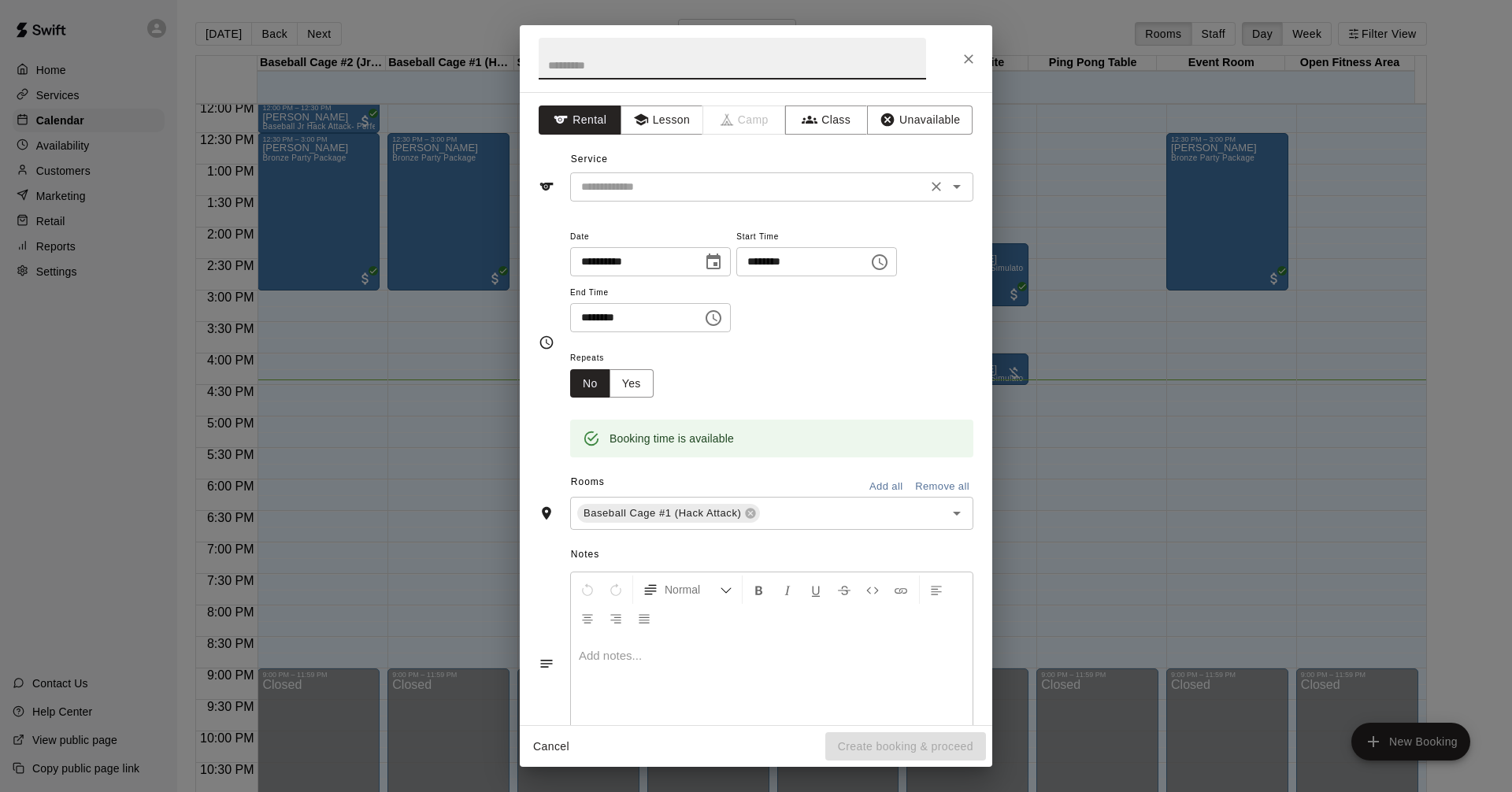
click at [947, 191] on icon "Open" at bounding box center [956, 187] width 19 height 19
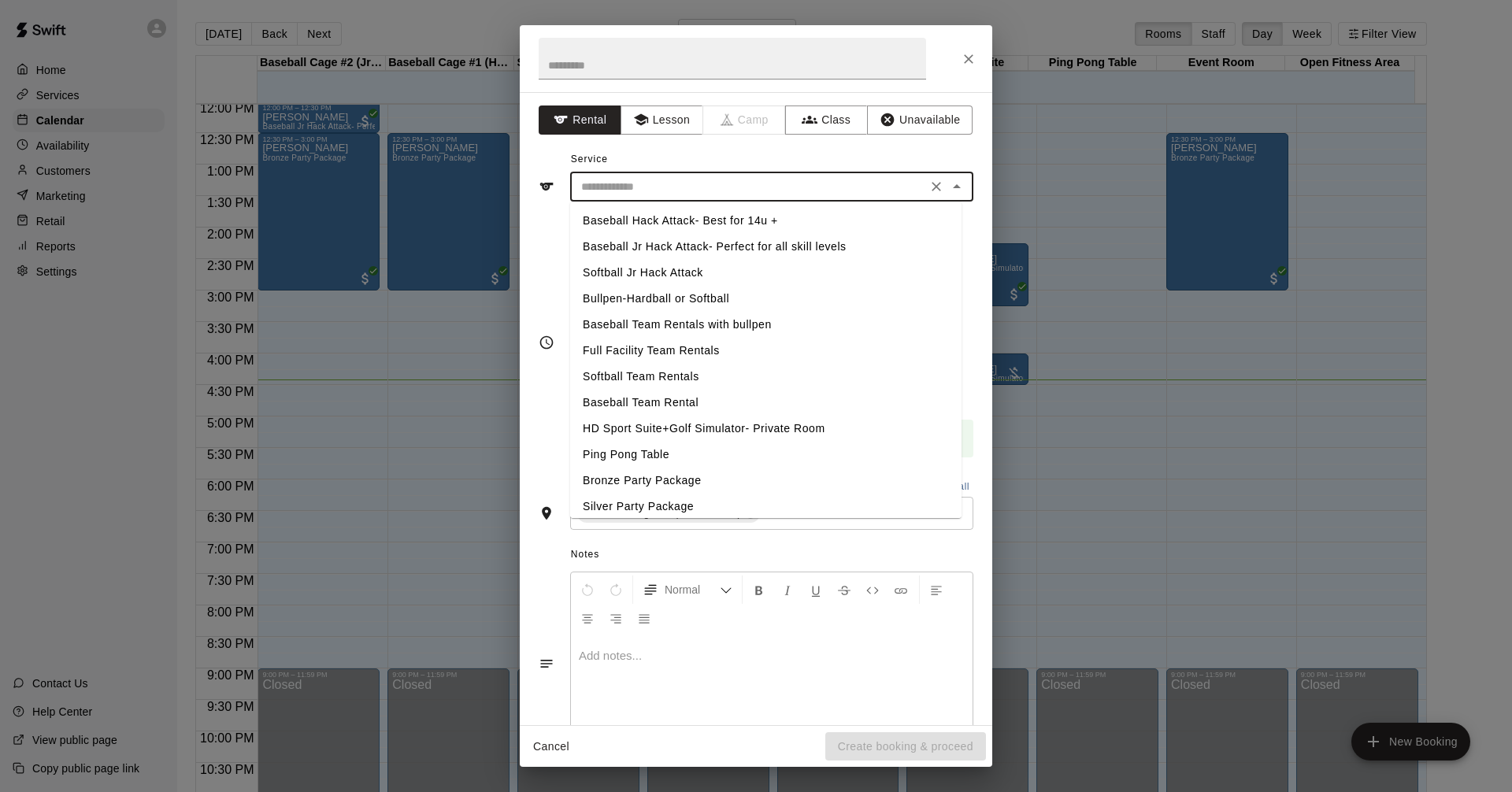
click at [708, 216] on li "Baseball Hack Attack- Best for 14u +" at bounding box center [765, 221] width 391 height 26
type input "**********"
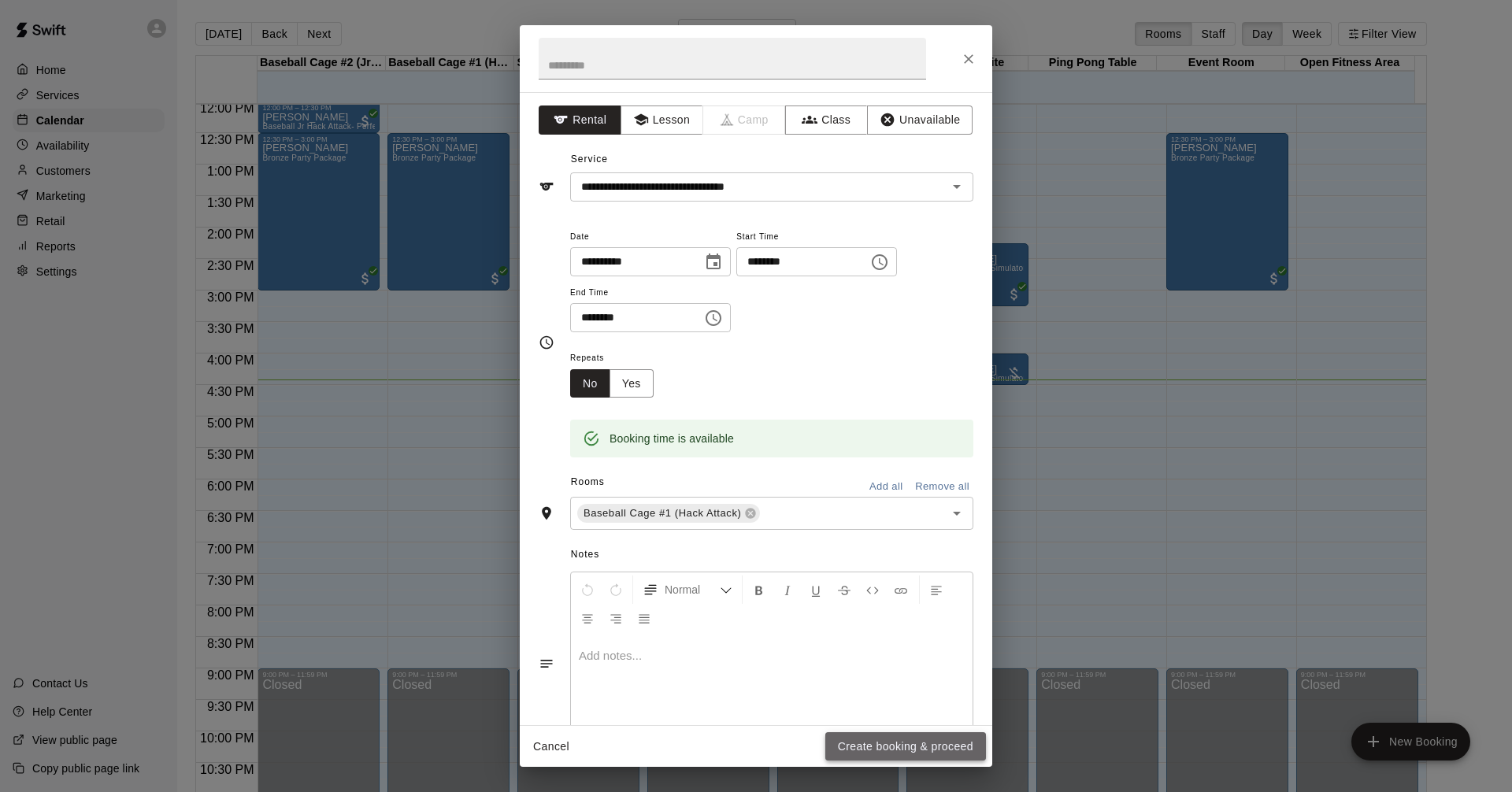
click at [910, 750] on button "Create booking & proceed" at bounding box center [905, 746] width 160 height 29
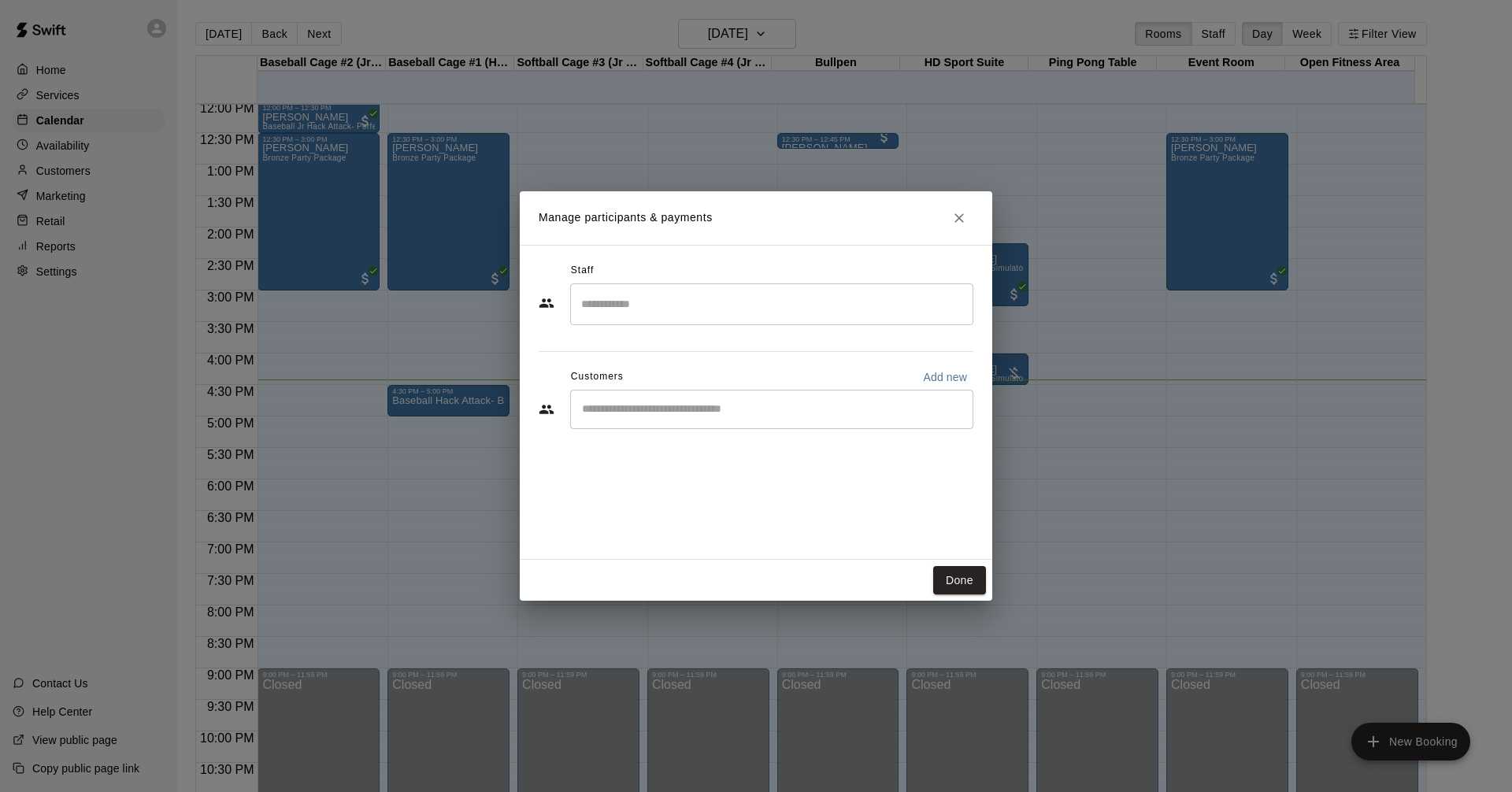
click at [845, 405] on input "Start typing to search customers..." at bounding box center [771, 409] width 389 height 16
type input "*****"
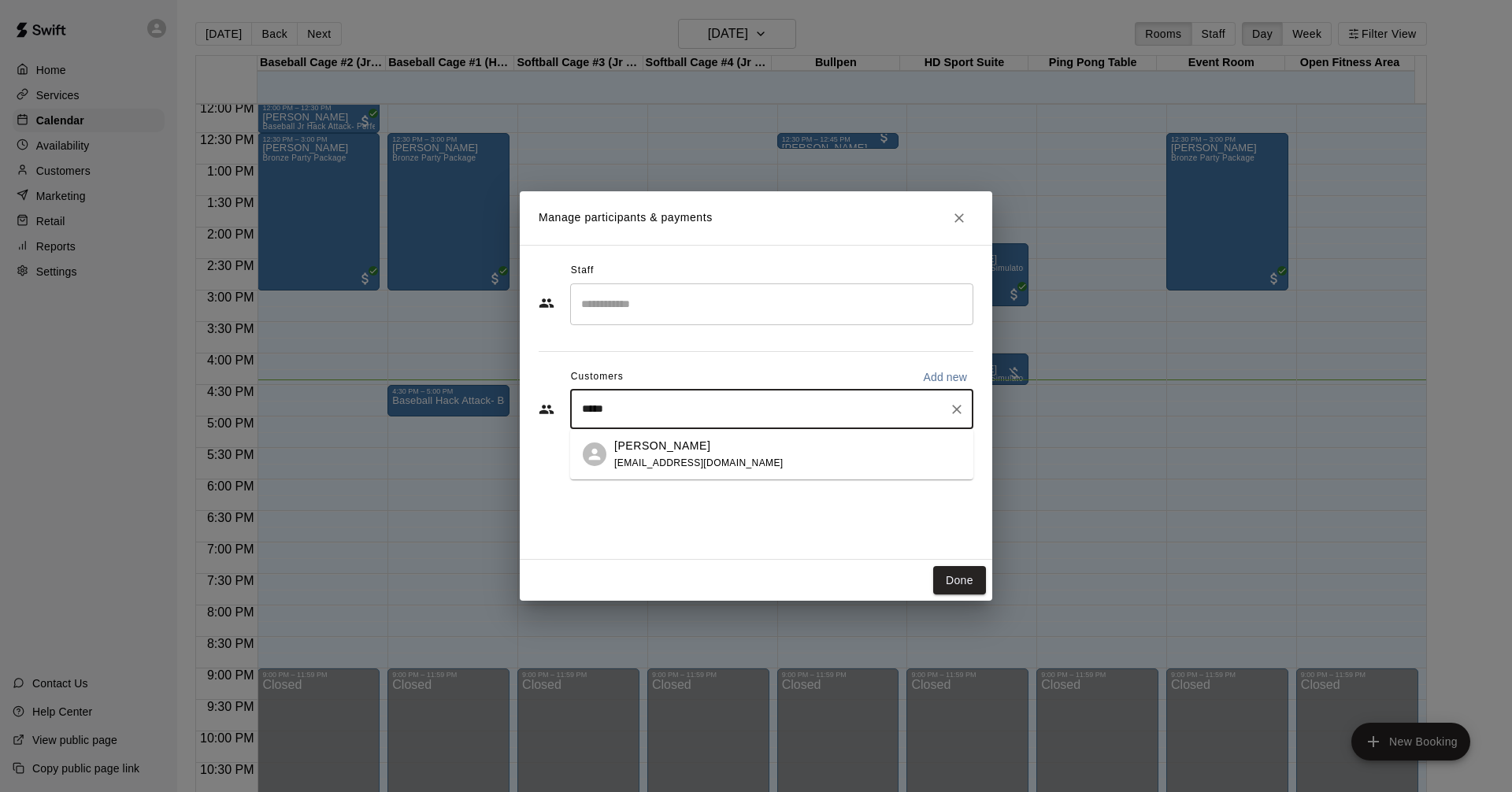
click at [650, 461] on span "[EMAIL_ADDRESS][DOMAIN_NAME]" at bounding box center [699, 463] width 169 height 11
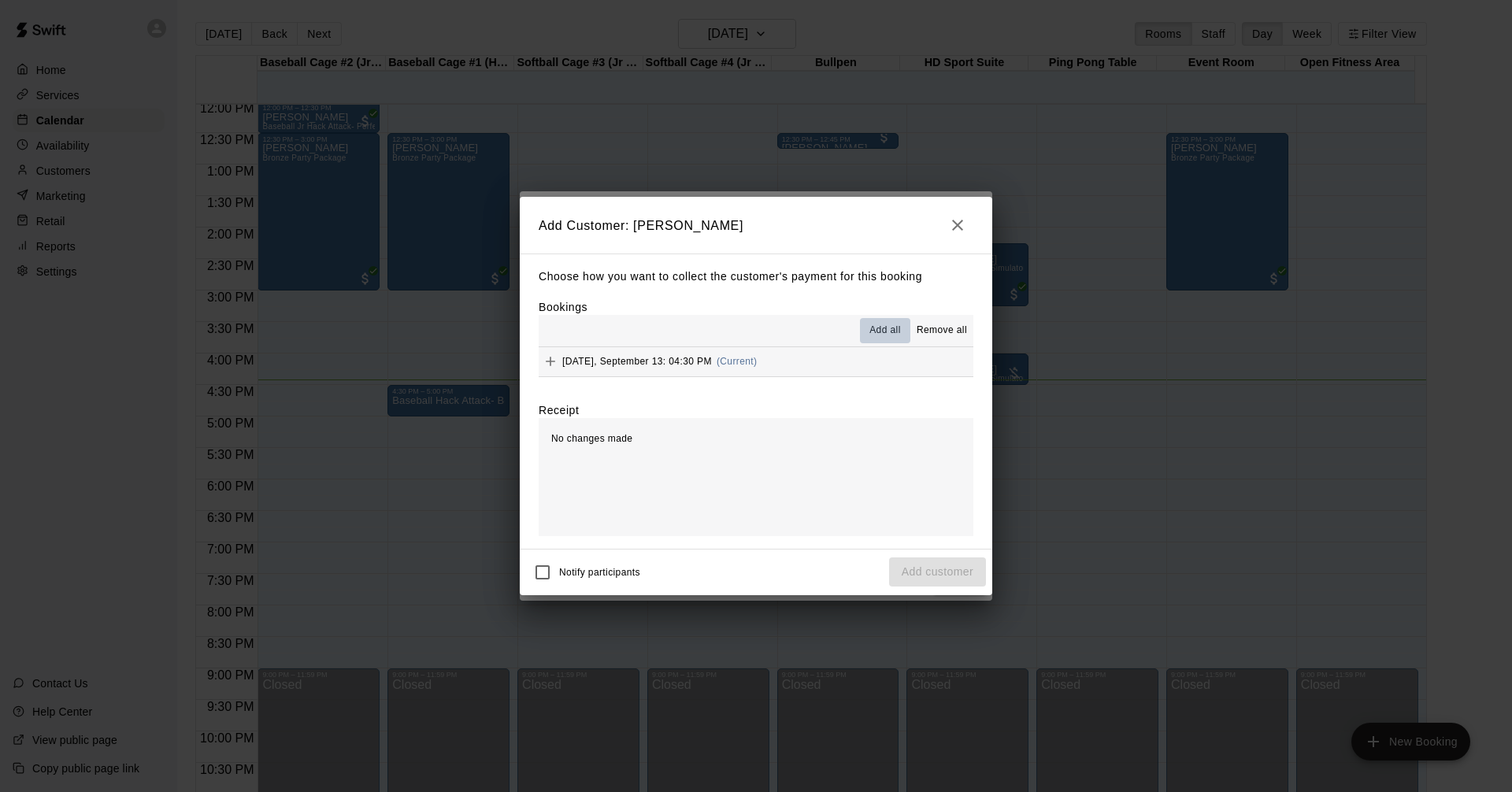
click at [892, 331] on span "Add all" at bounding box center [885, 330] width 32 height 16
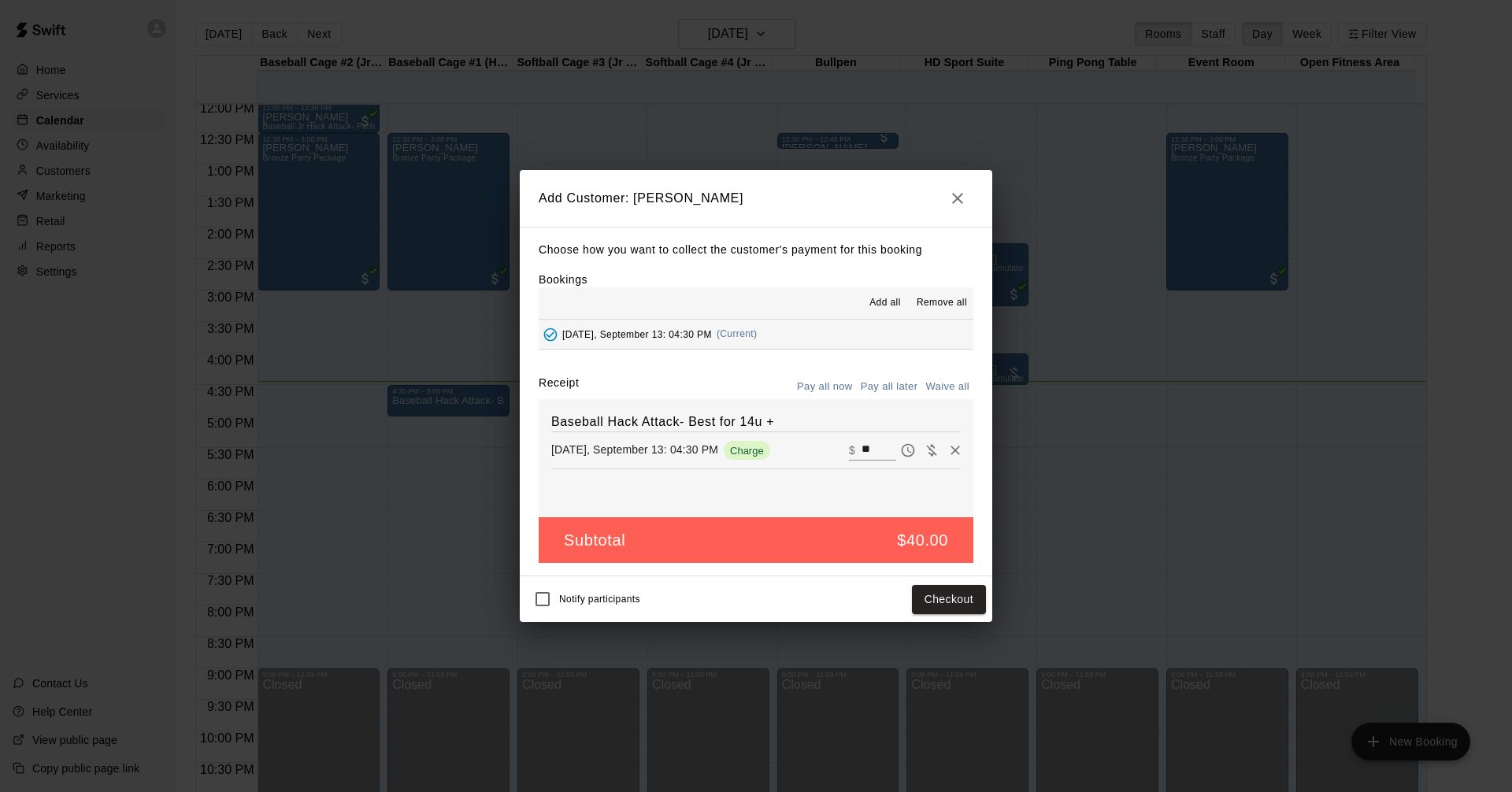
click at [952, 198] on icon "button" at bounding box center [957, 198] width 19 height 19
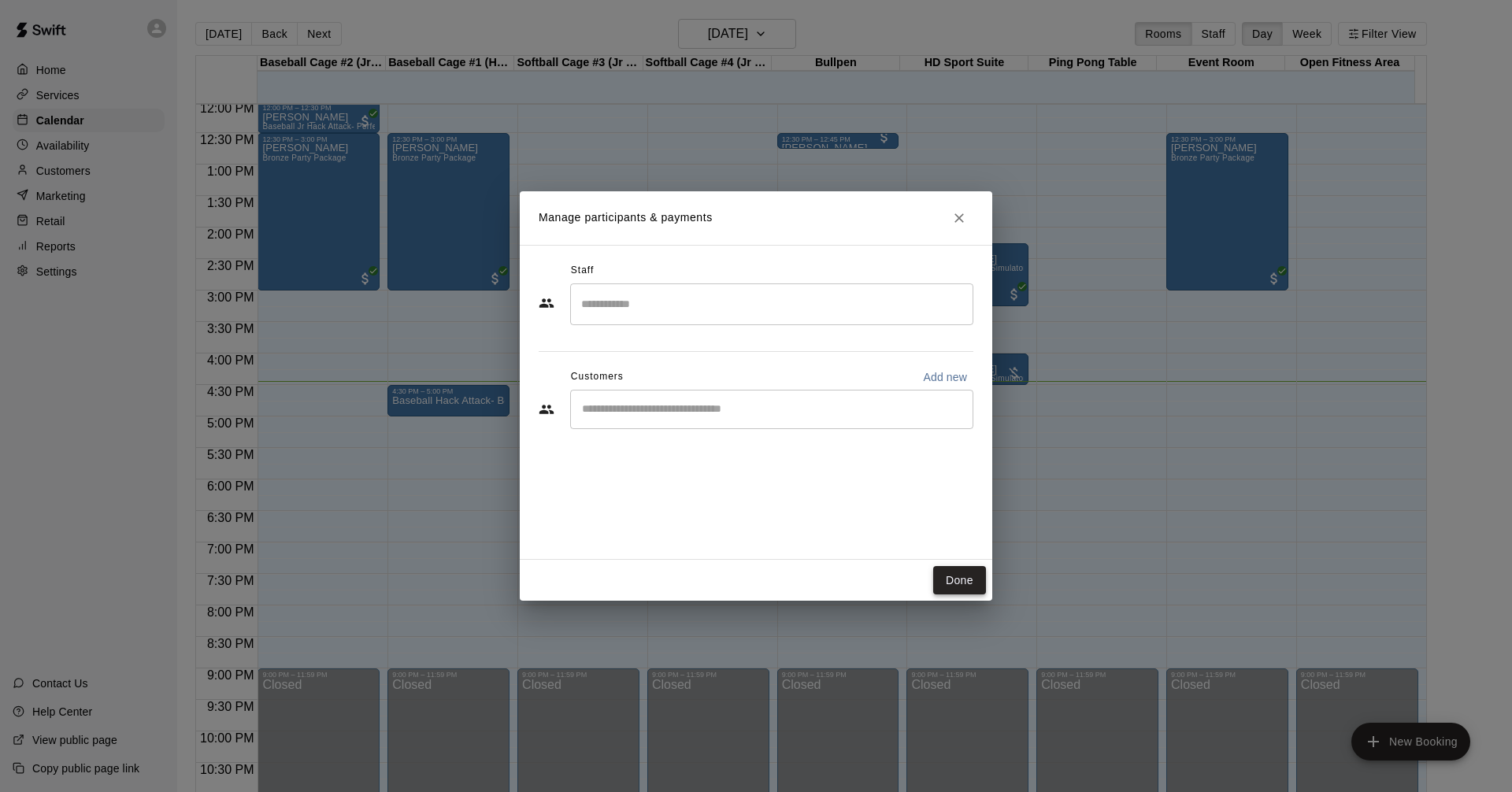
click at [963, 577] on button "Done" at bounding box center [959, 580] width 53 height 29
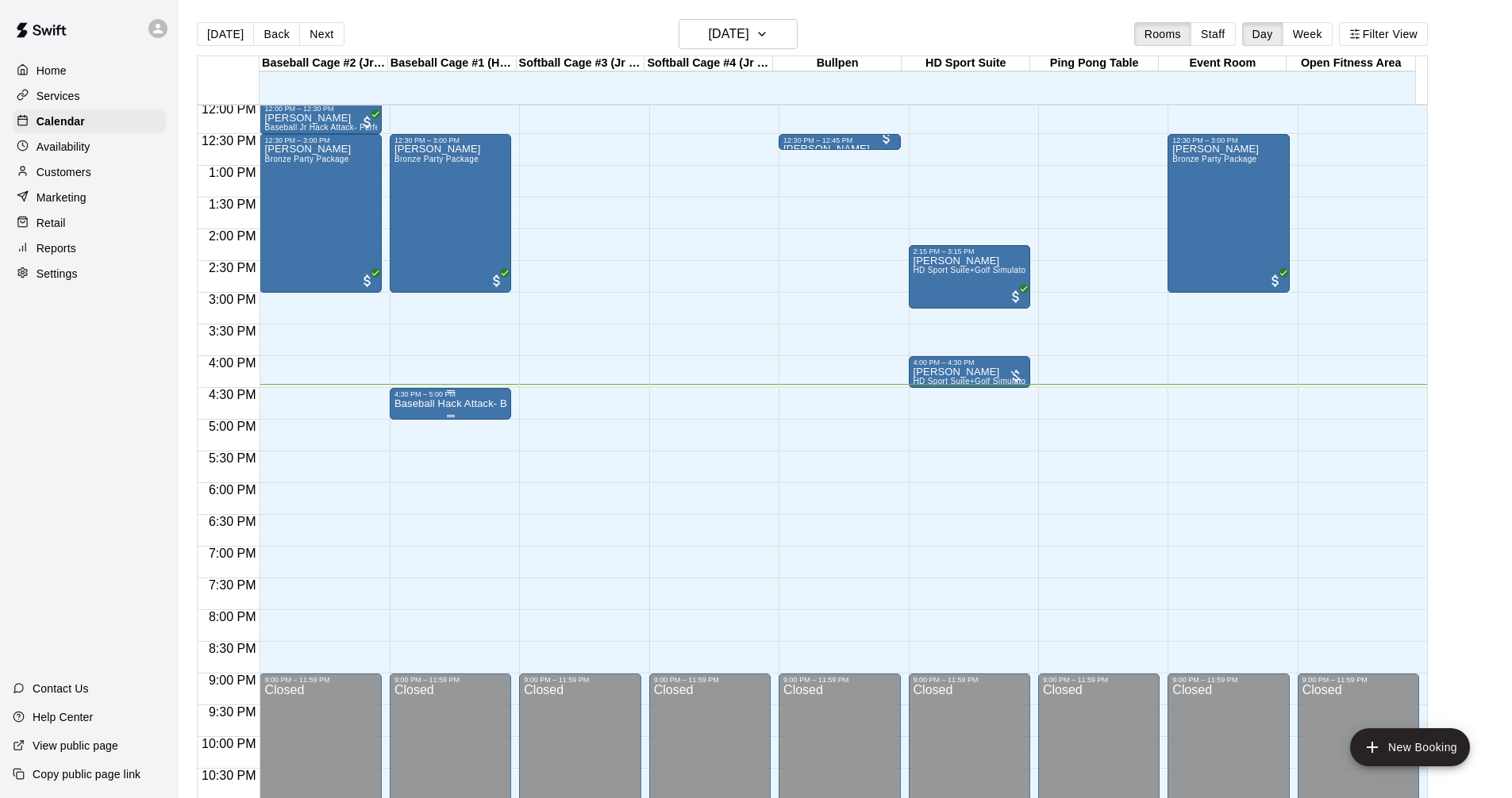
click at [470, 404] on p "Baseball Hack Attack- Best for 14u +" at bounding box center [450, 404] width 112 height 0
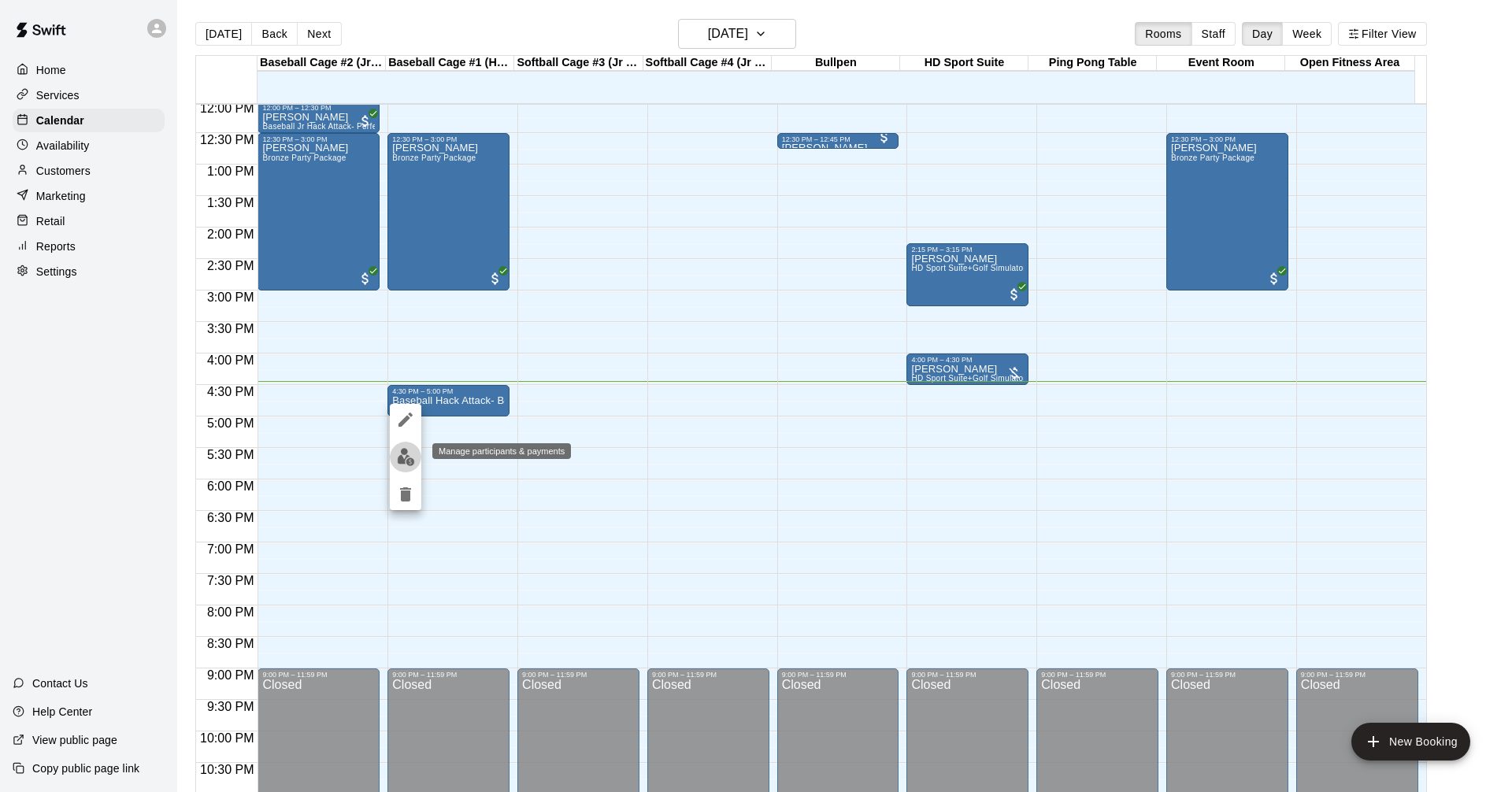
click at [407, 462] on img "edit" at bounding box center [405, 457] width 18 height 18
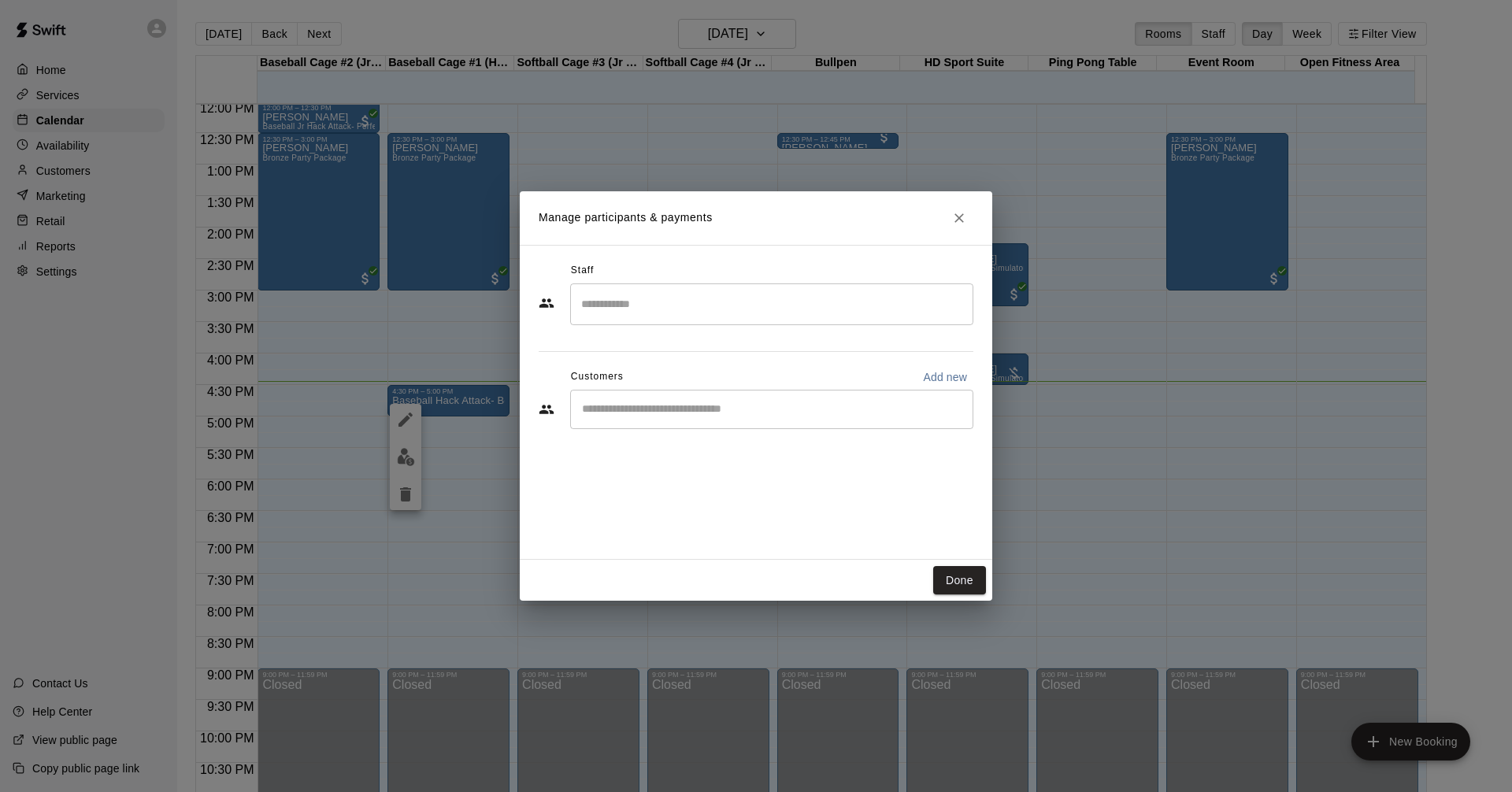
click at [627, 412] on input "Start typing to search customers..." at bounding box center [771, 409] width 389 height 16
type input "*****"
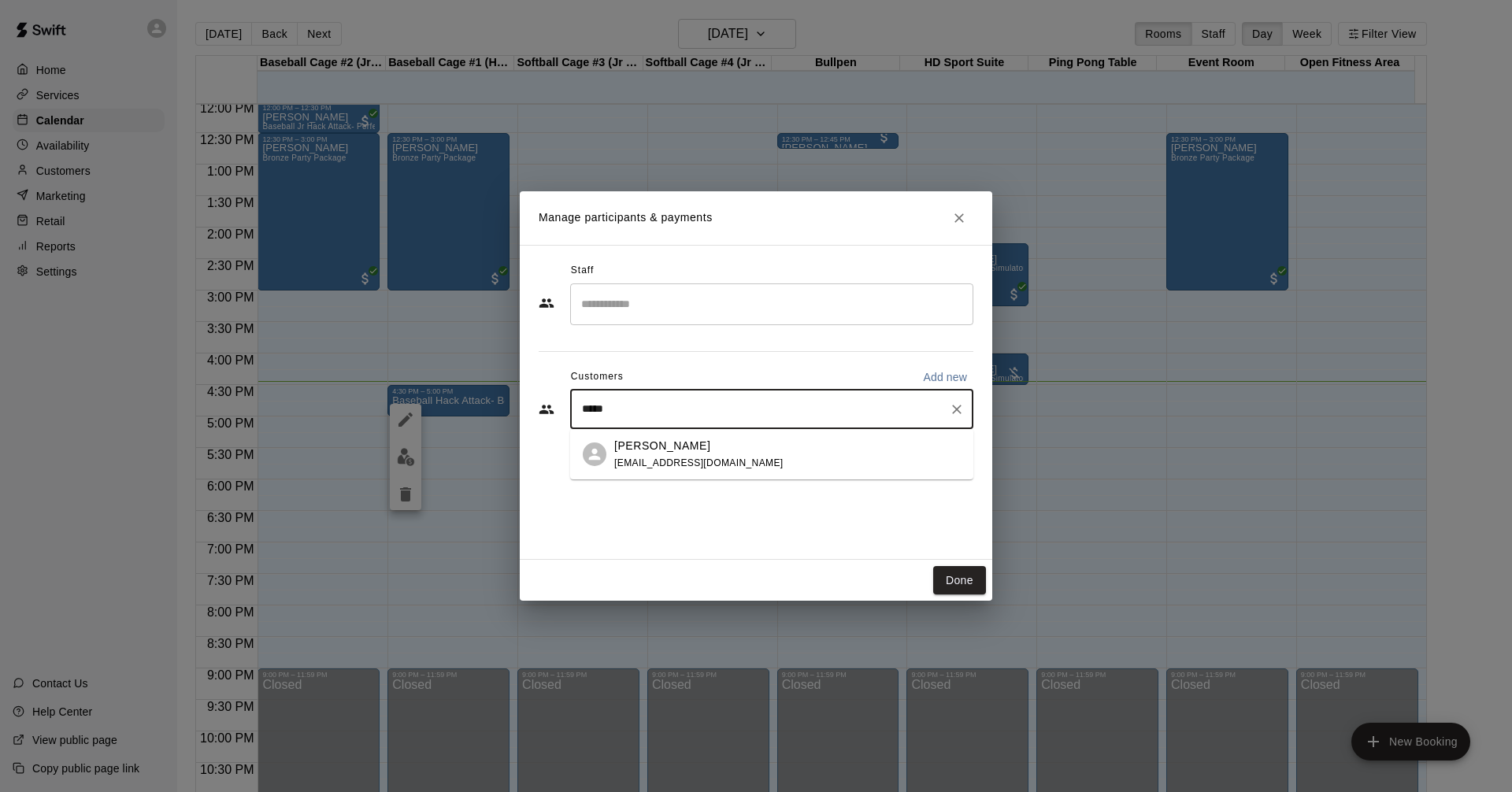
click at [659, 459] on span "[EMAIL_ADDRESS][DOMAIN_NAME]" at bounding box center [699, 463] width 169 height 11
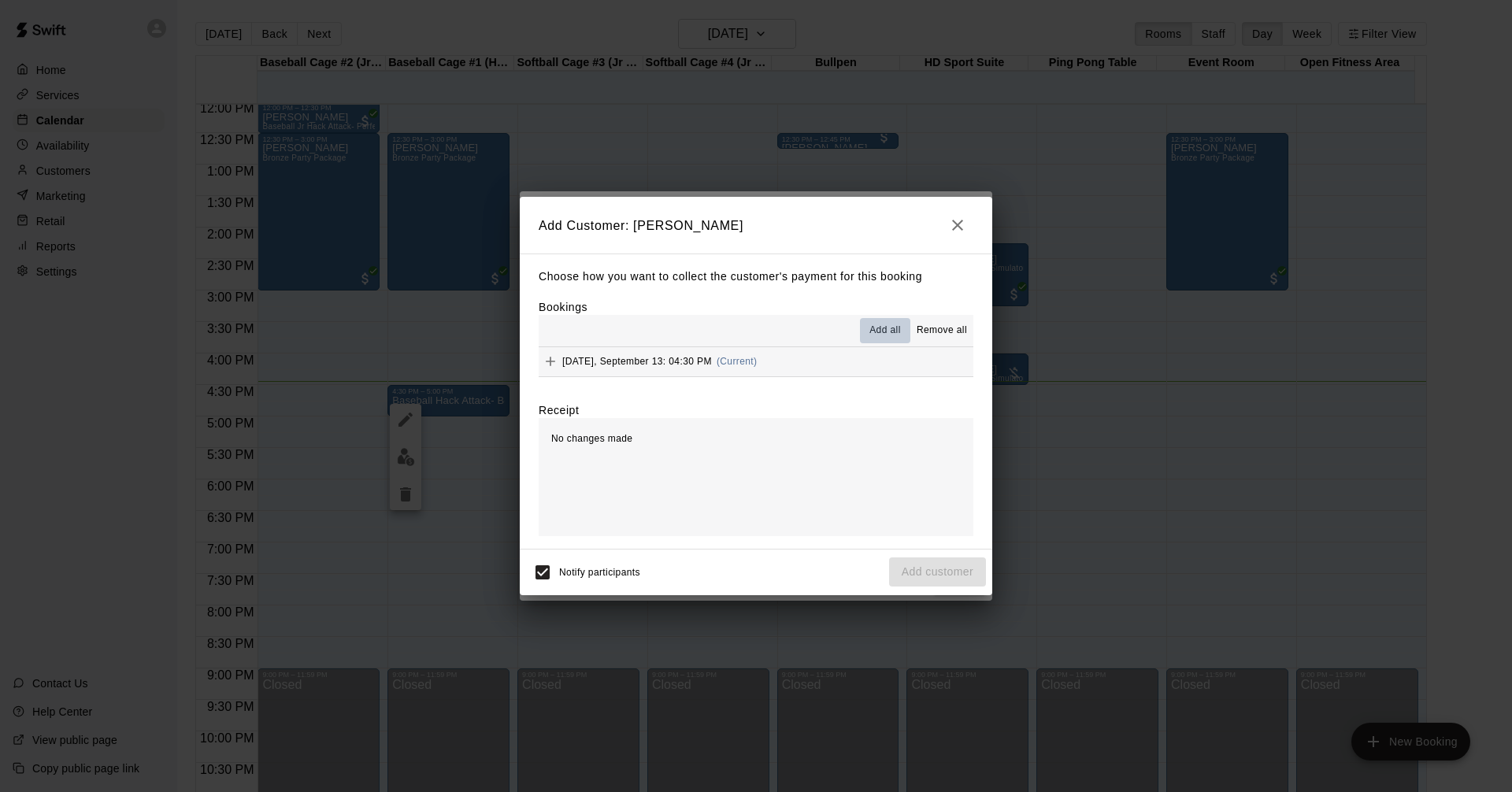
click at [884, 329] on span "Add all" at bounding box center [885, 330] width 32 height 16
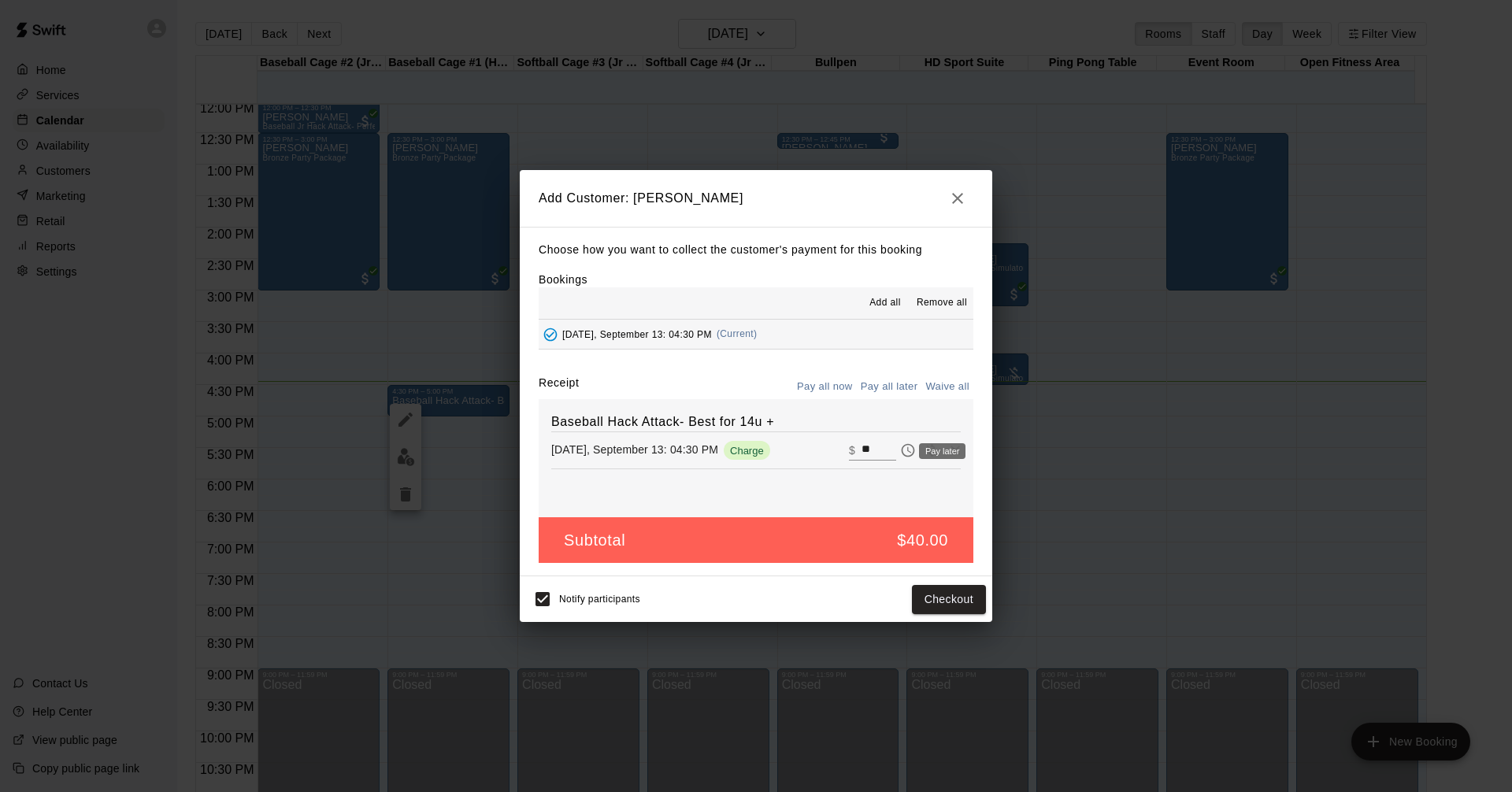
click at [900, 447] on icon "Pay later" at bounding box center [908, 451] width 16 height 16
click at [928, 601] on button "Add customer" at bounding box center [937, 599] width 97 height 29
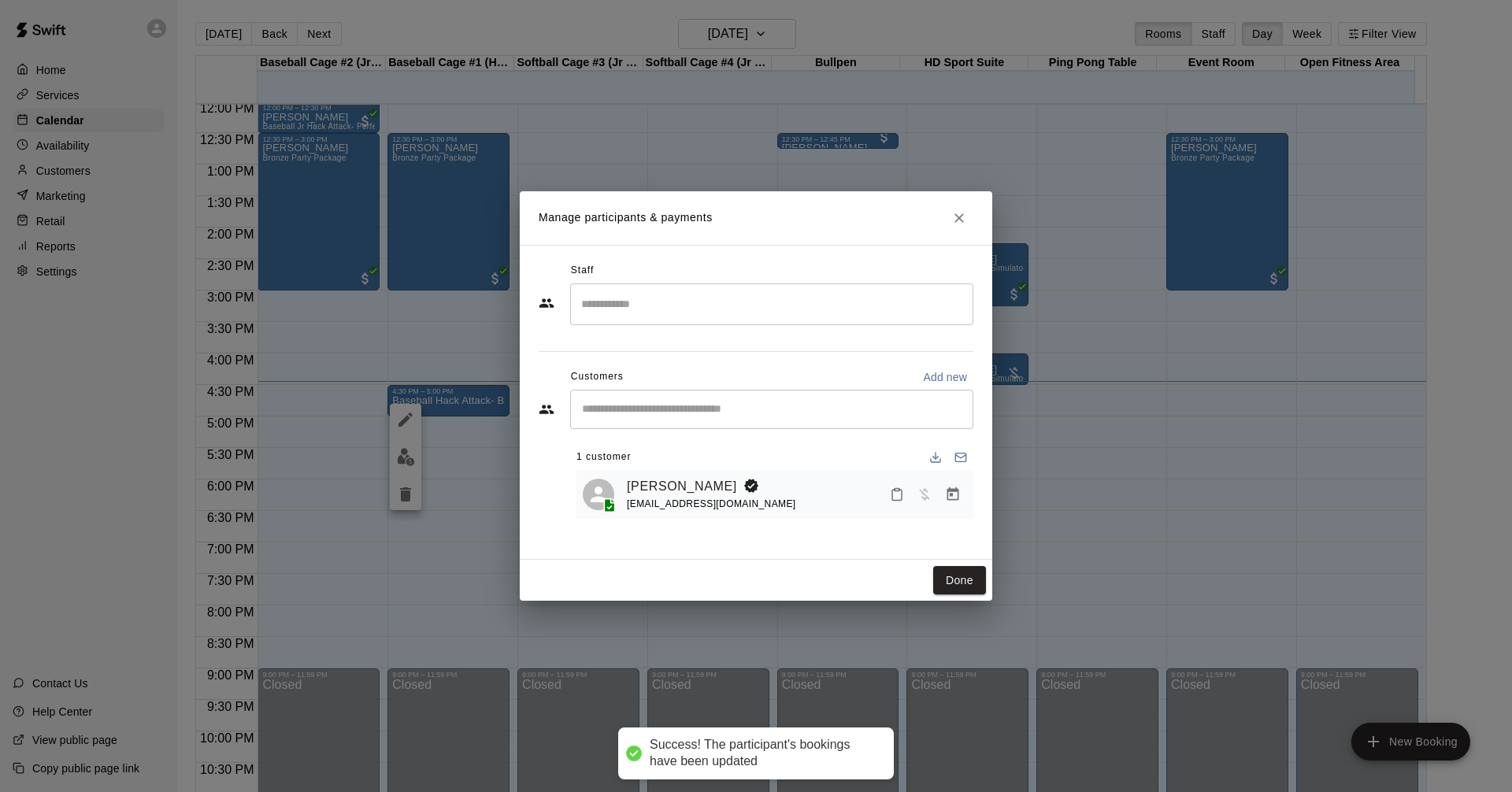
click at [450, 558] on div "Manage participants & payments Staff ​ Customers Add new ​ 1 customer [PERSON_N…" at bounding box center [756, 396] width 1512 height 792
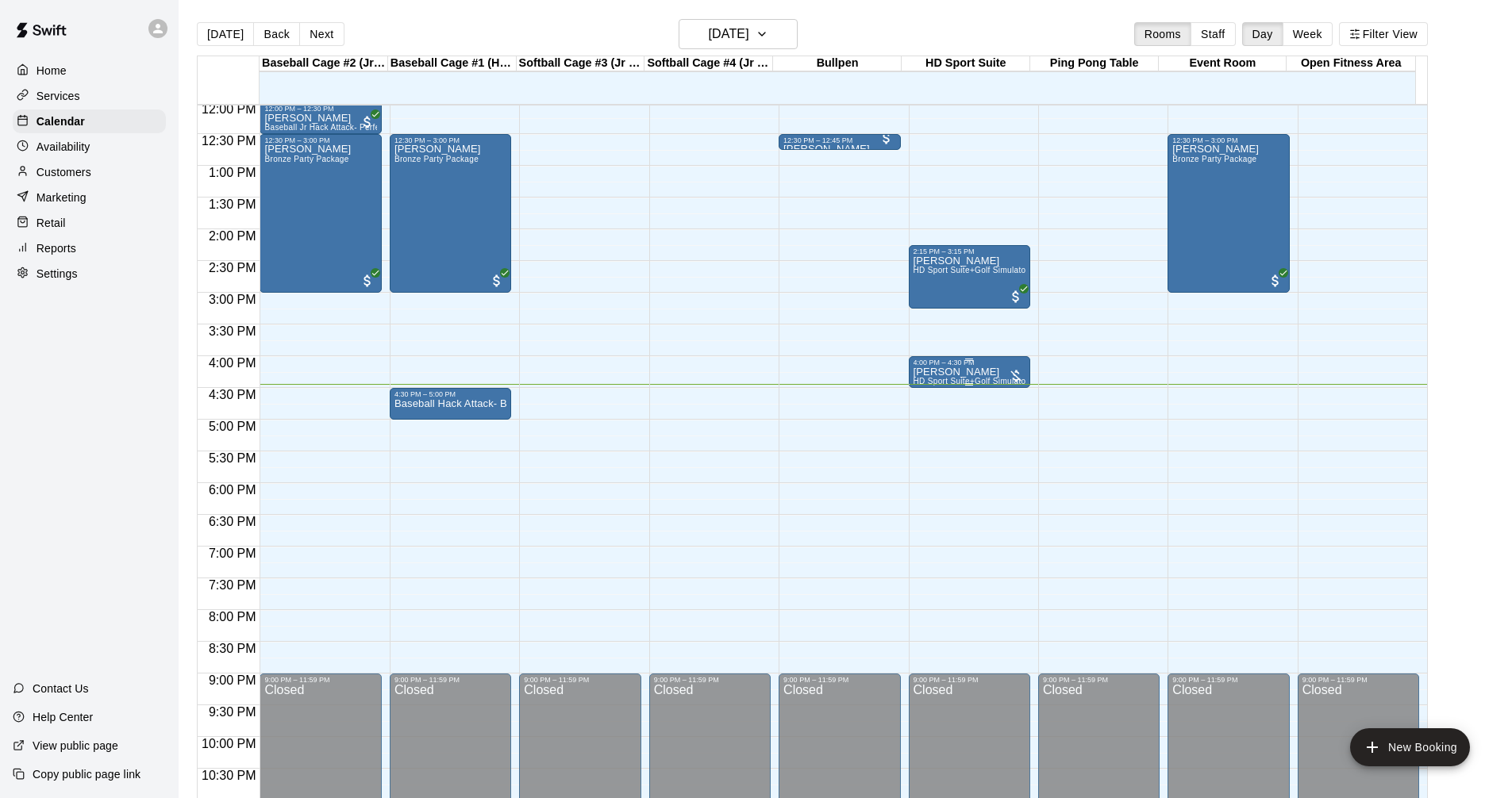
click at [983, 370] on div "[PERSON_NAME] HD Sport Suite+Golf Simulator- Private Room" at bounding box center [969, 765] width 112 height 798
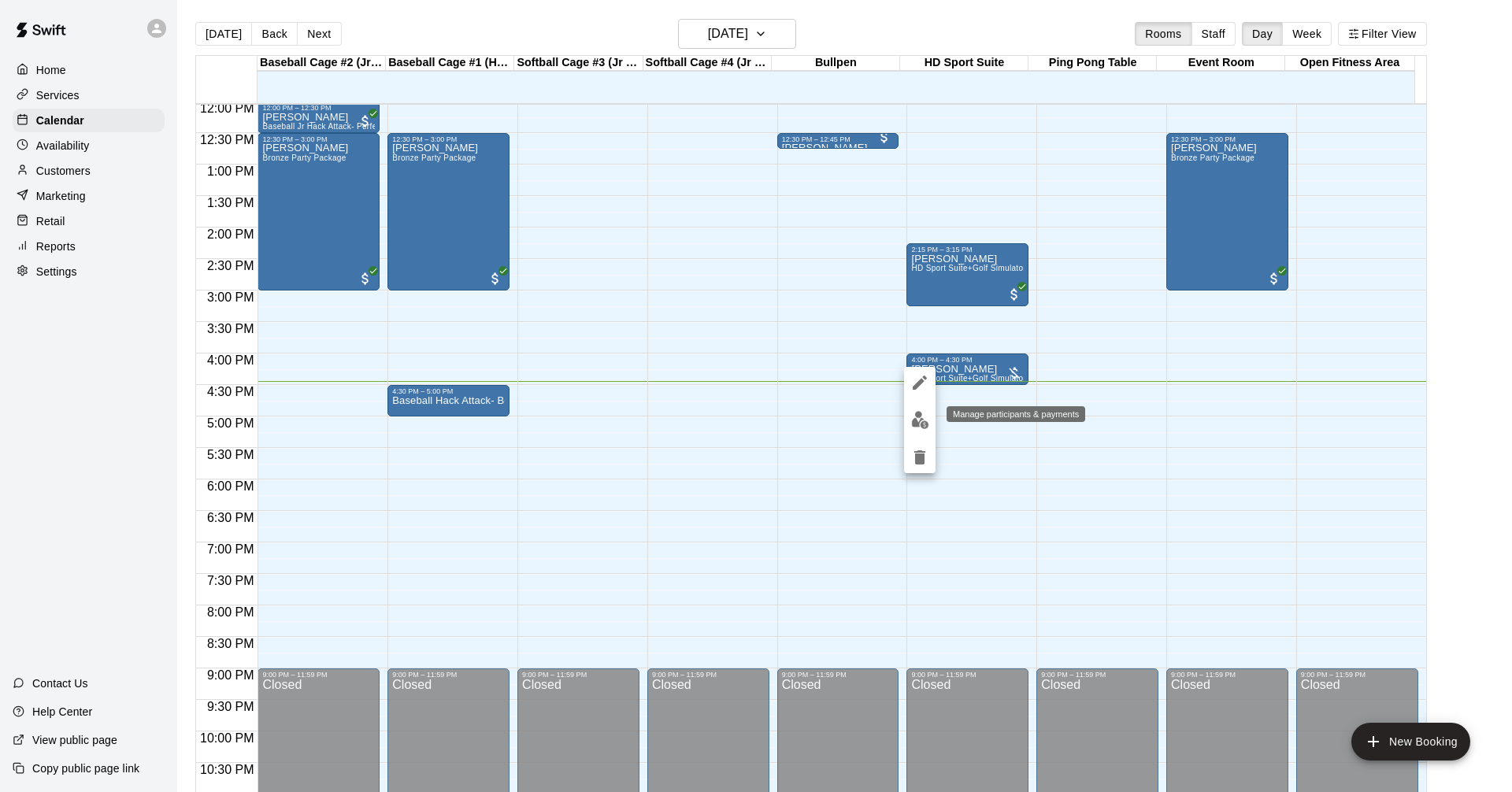
click at [919, 421] on img "edit" at bounding box center [919, 420] width 18 height 18
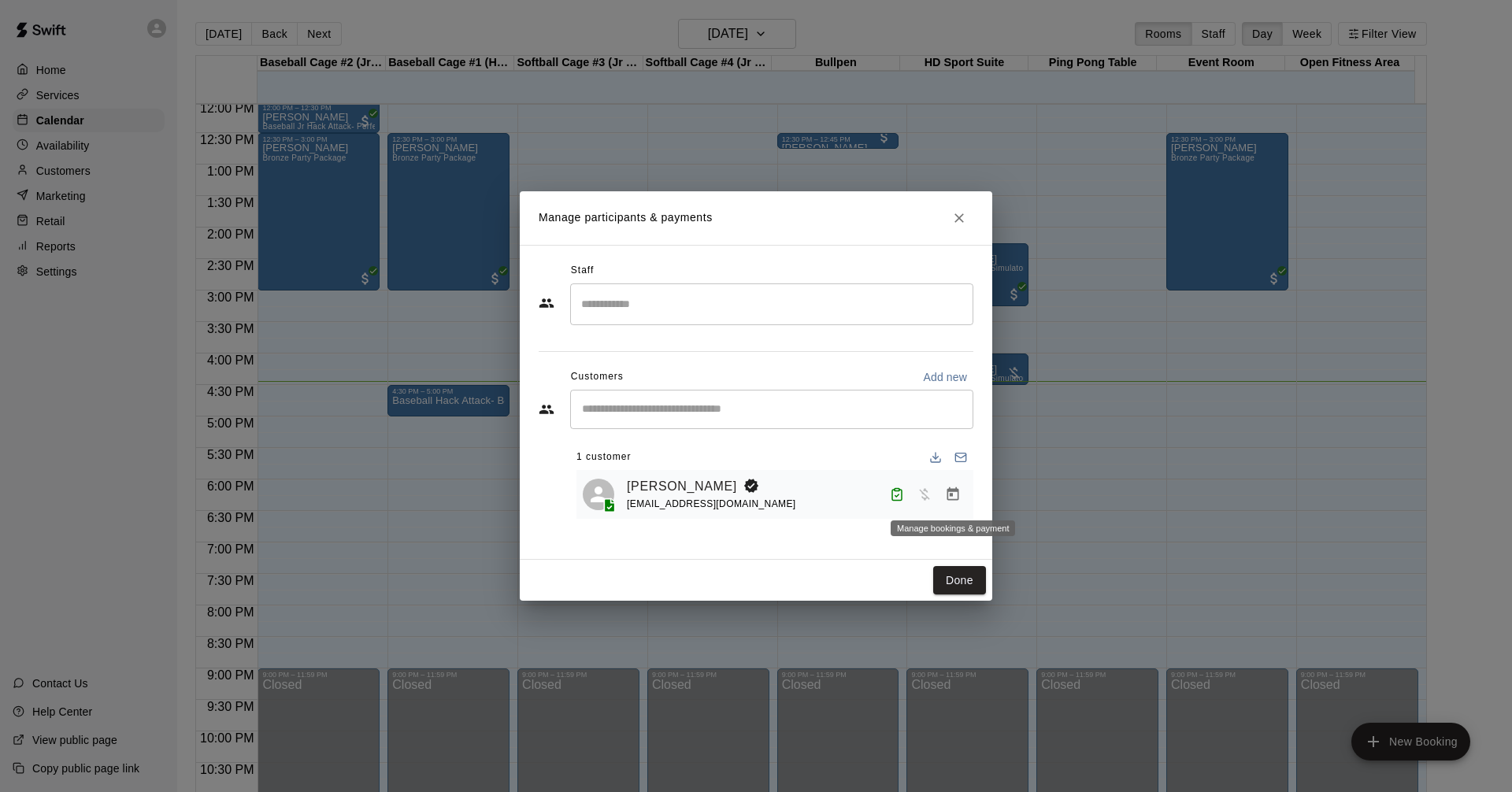
click at [955, 494] on icon "Manage bookings & payment" at bounding box center [952, 495] width 16 height 16
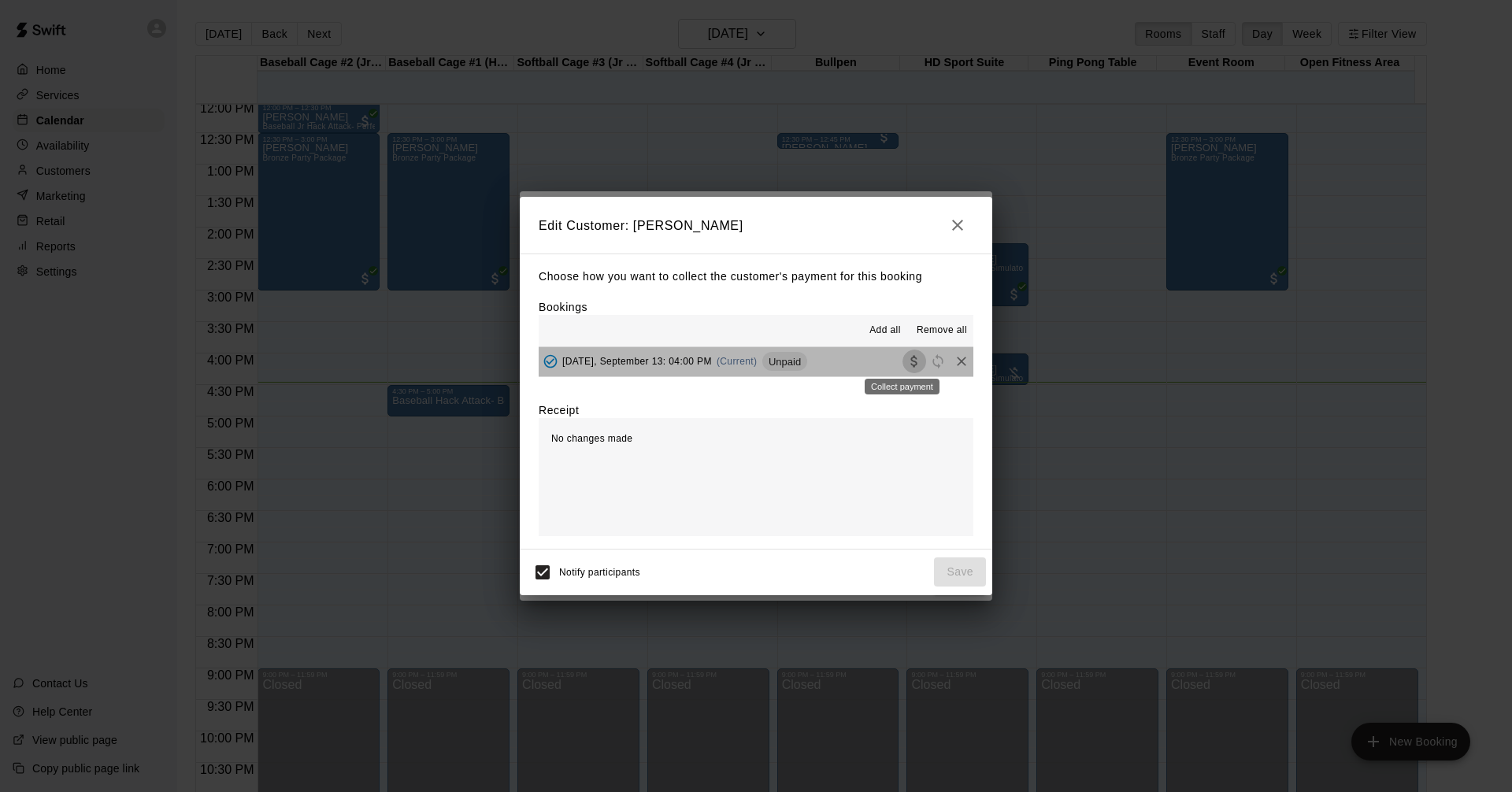
click at [910, 360] on icon "Collect payment" at bounding box center [913, 361] width 6 height 12
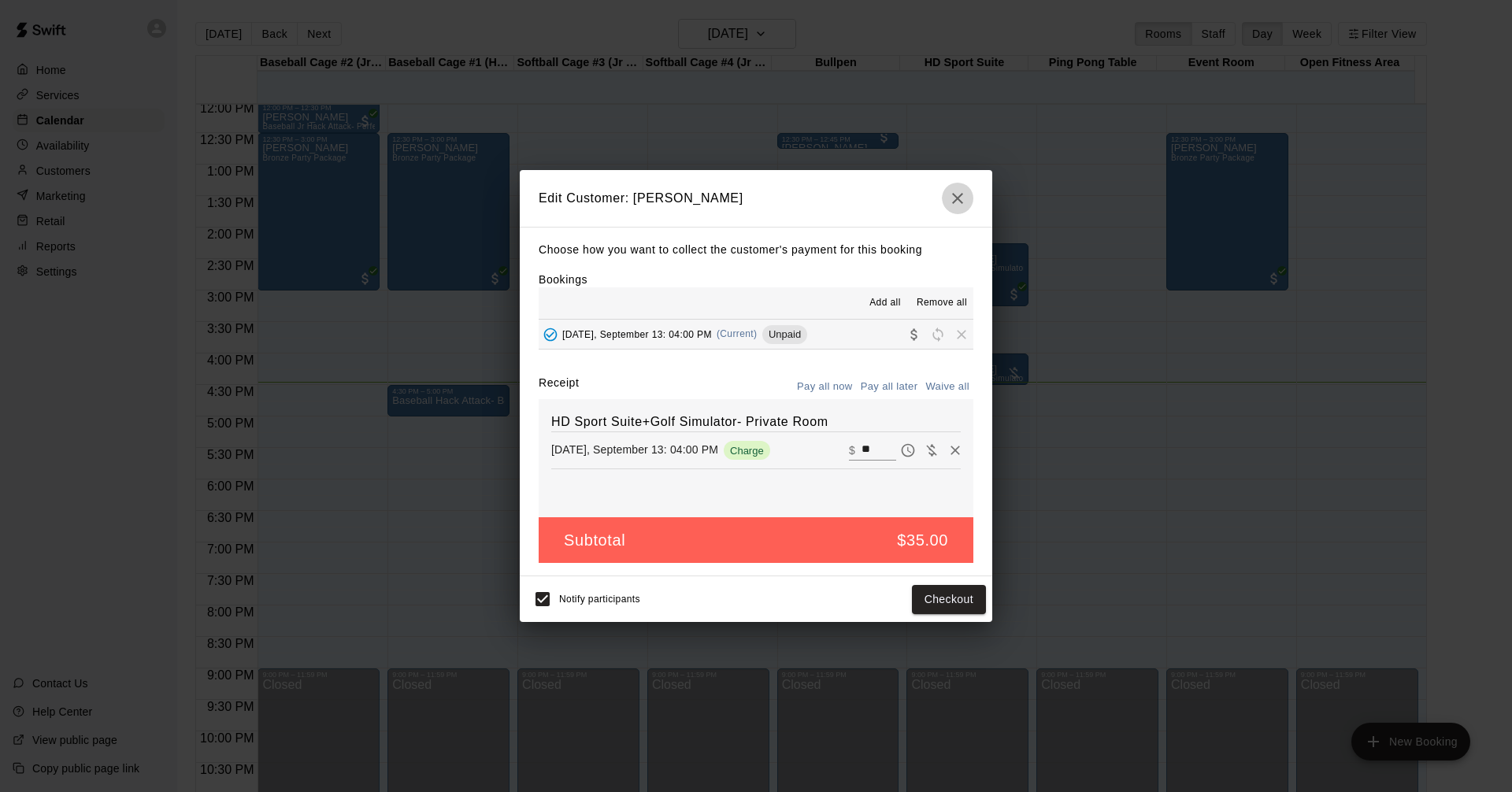
click at [958, 193] on icon "button" at bounding box center [957, 198] width 19 height 19
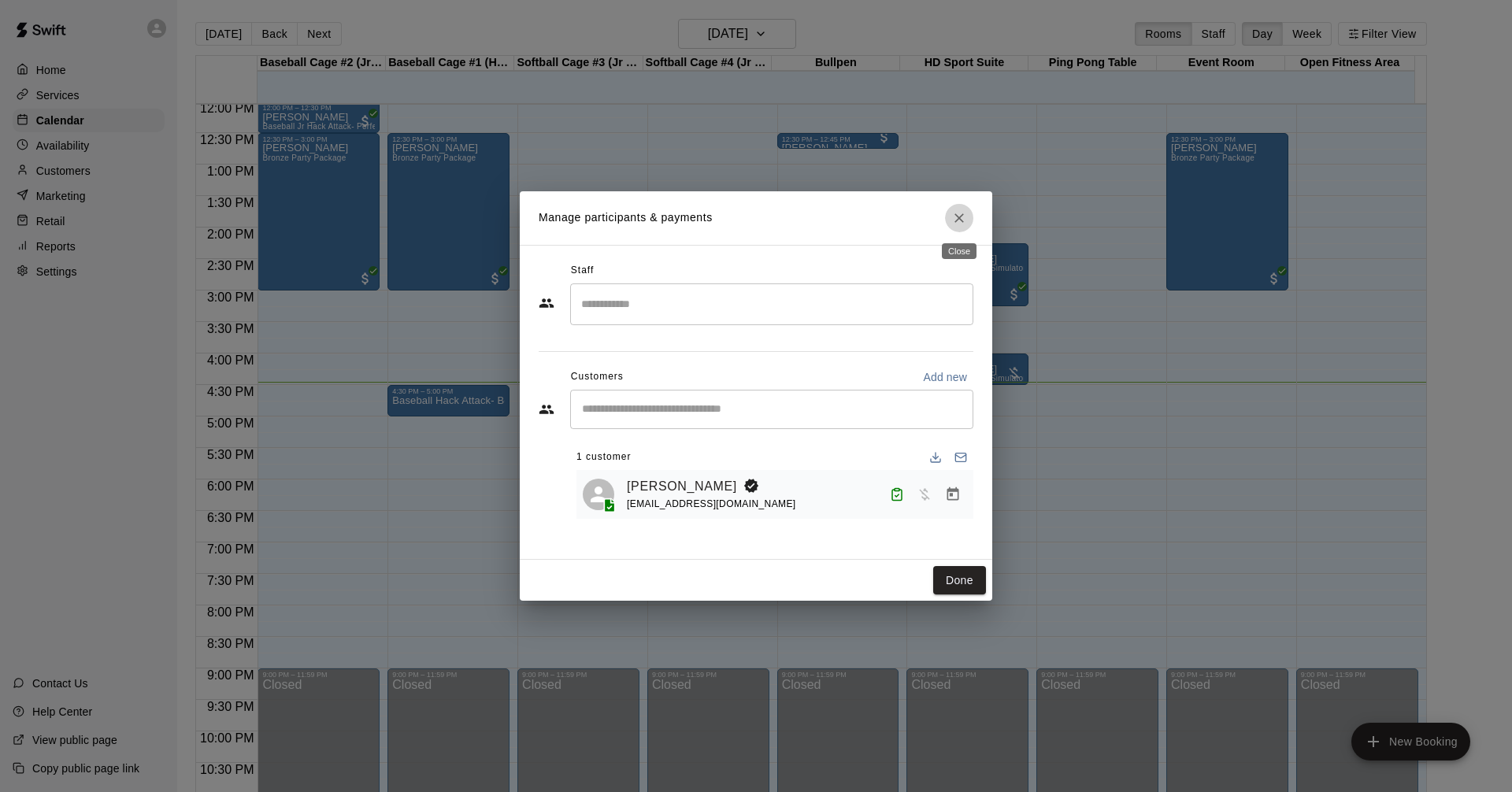
click at [962, 217] on icon "Close" at bounding box center [959, 218] width 16 height 16
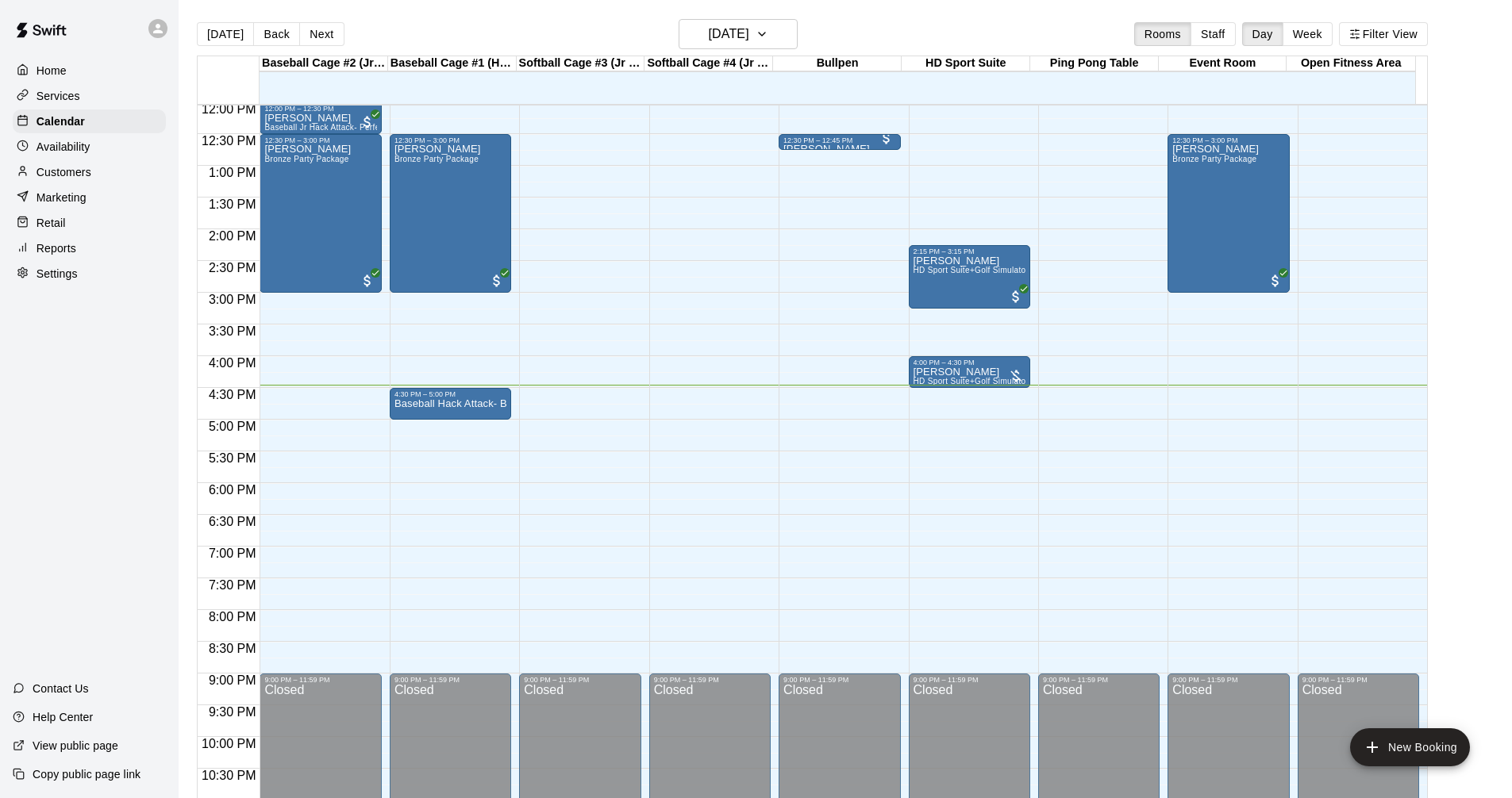
click at [950, 438] on div "12:00 AM – 10:00 AM Closed 2:15 PM – 3:15 PM Andrew Bell HD Sport Suite+Golf Si…" at bounding box center [969, 102] width 121 height 1524
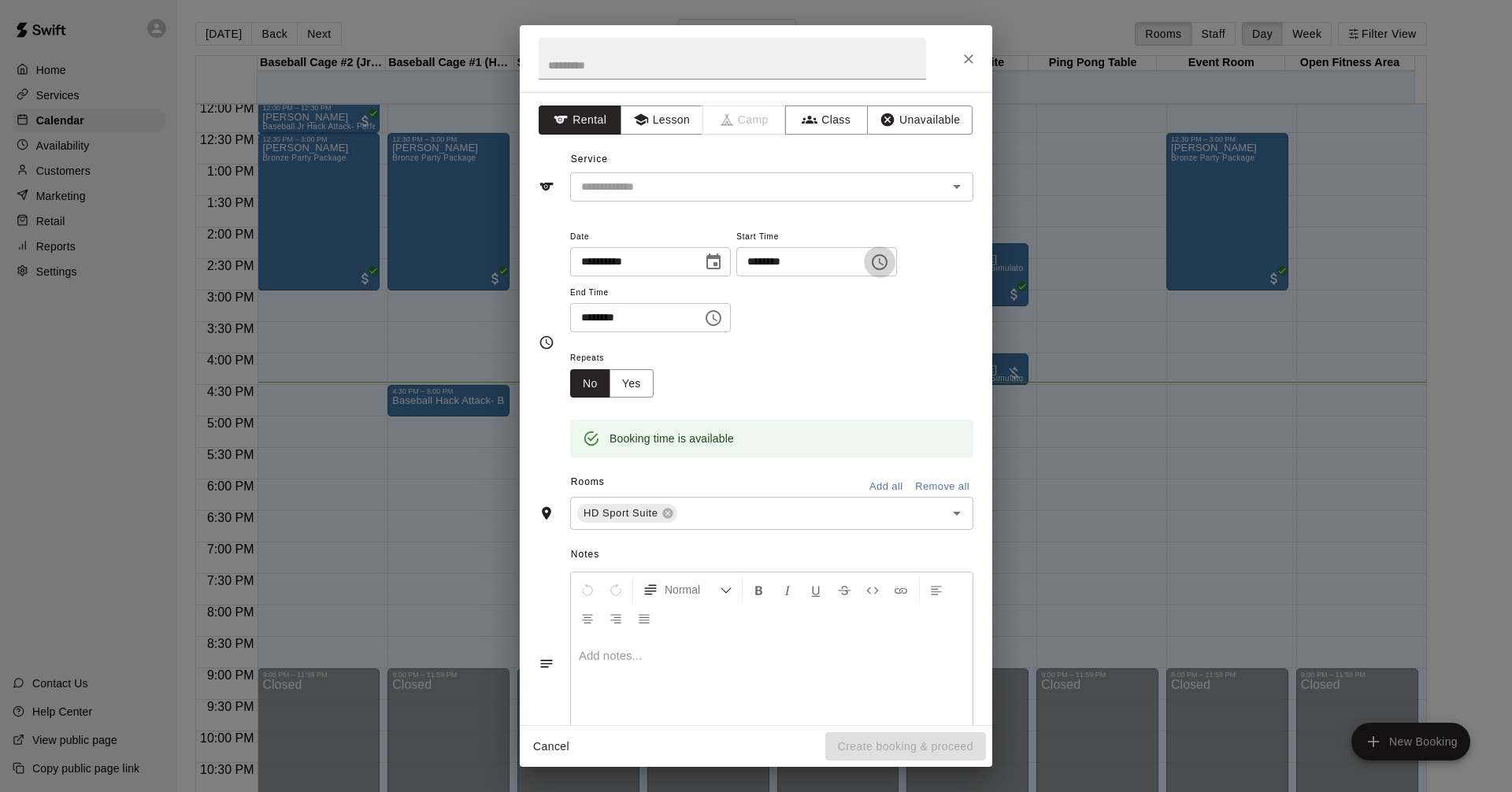
click at [884, 263] on icon "Choose time, selected time is 5:15 PM" at bounding box center [881, 262] width 5 height 7
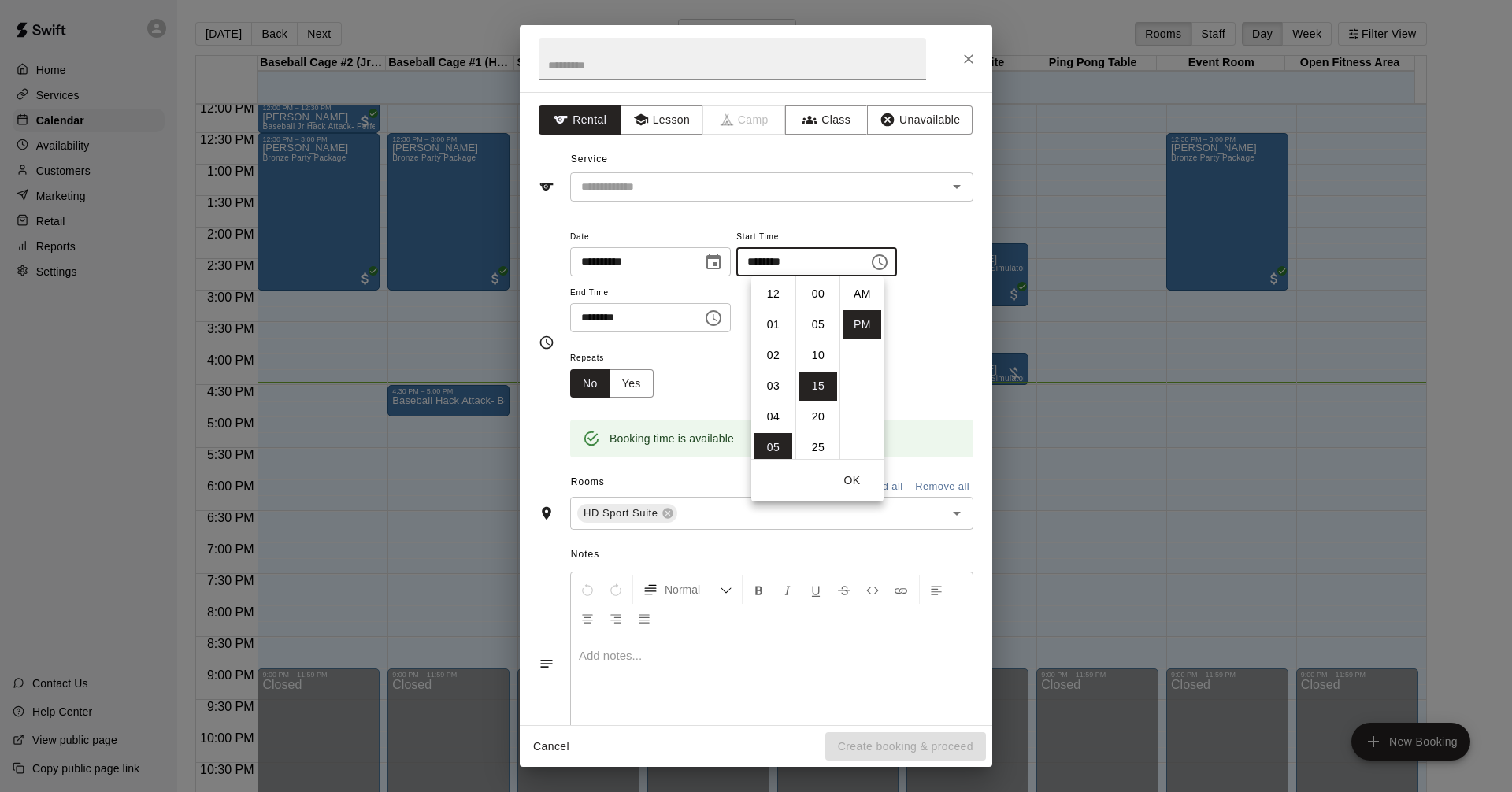
scroll to position [28, 0]
click at [777, 323] on li "06" at bounding box center [773, 324] width 38 height 29
click at [817, 296] on li "00" at bounding box center [818, 294] width 38 height 29
type input "********"
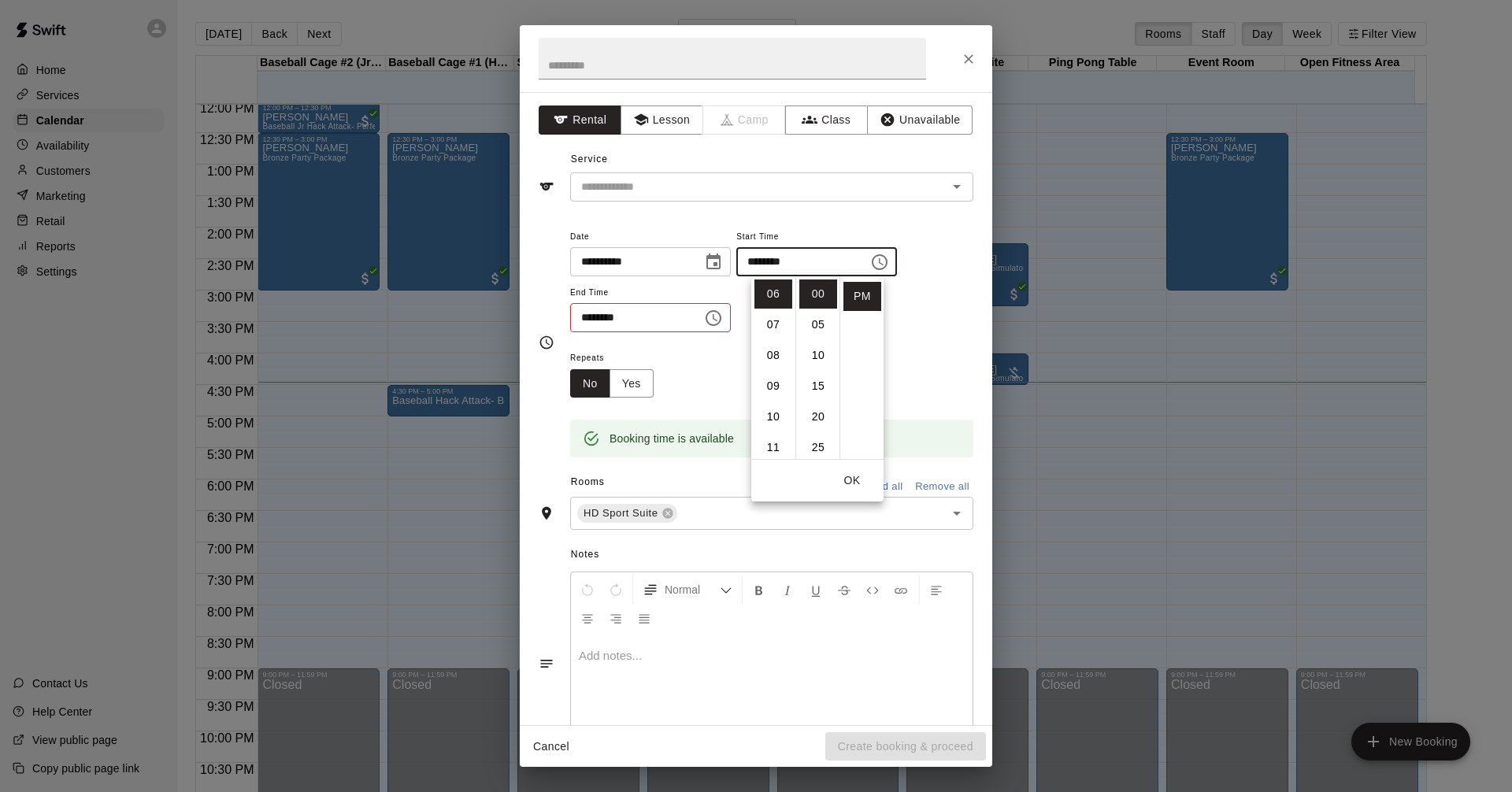
click at [722, 315] on icon "Choose time, selected time is 5:45 PM" at bounding box center [714, 318] width 19 height 19
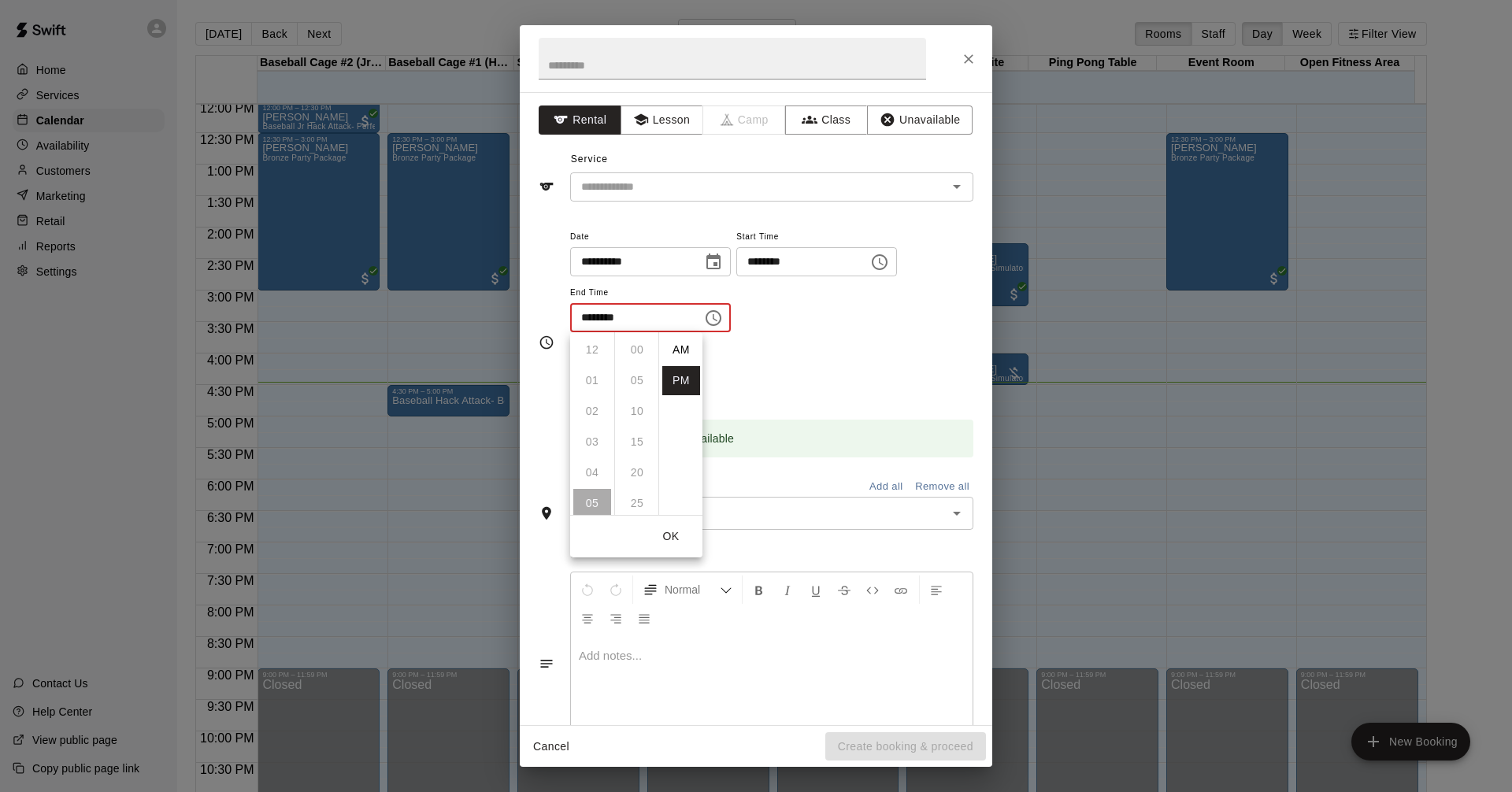
scroll to position [28, 0]
drag, startPoint x: 585, startPoint y: 406, endPoint x: 605, endPoint y: 398, distance: 21.5
click at [589, 407] on li "07" at bounding box center [592, 411] width 38 height 29
click at [637, 343] on li "00" at bounding box center [637, 349] width 38 height 29
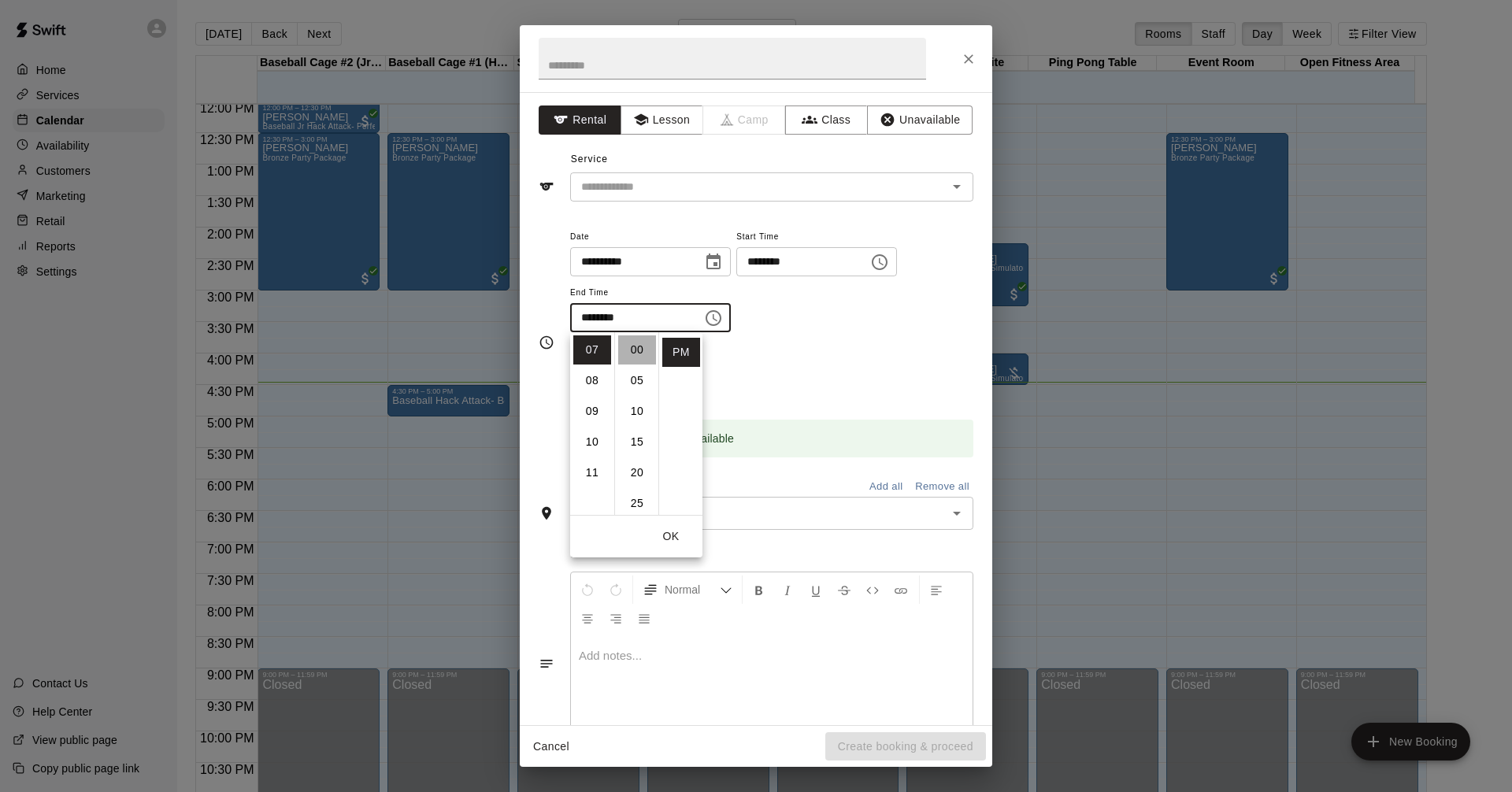
type input "********"
click at [678, 534] on button "OK" at bounding box center [671, 536] width 51 height 29
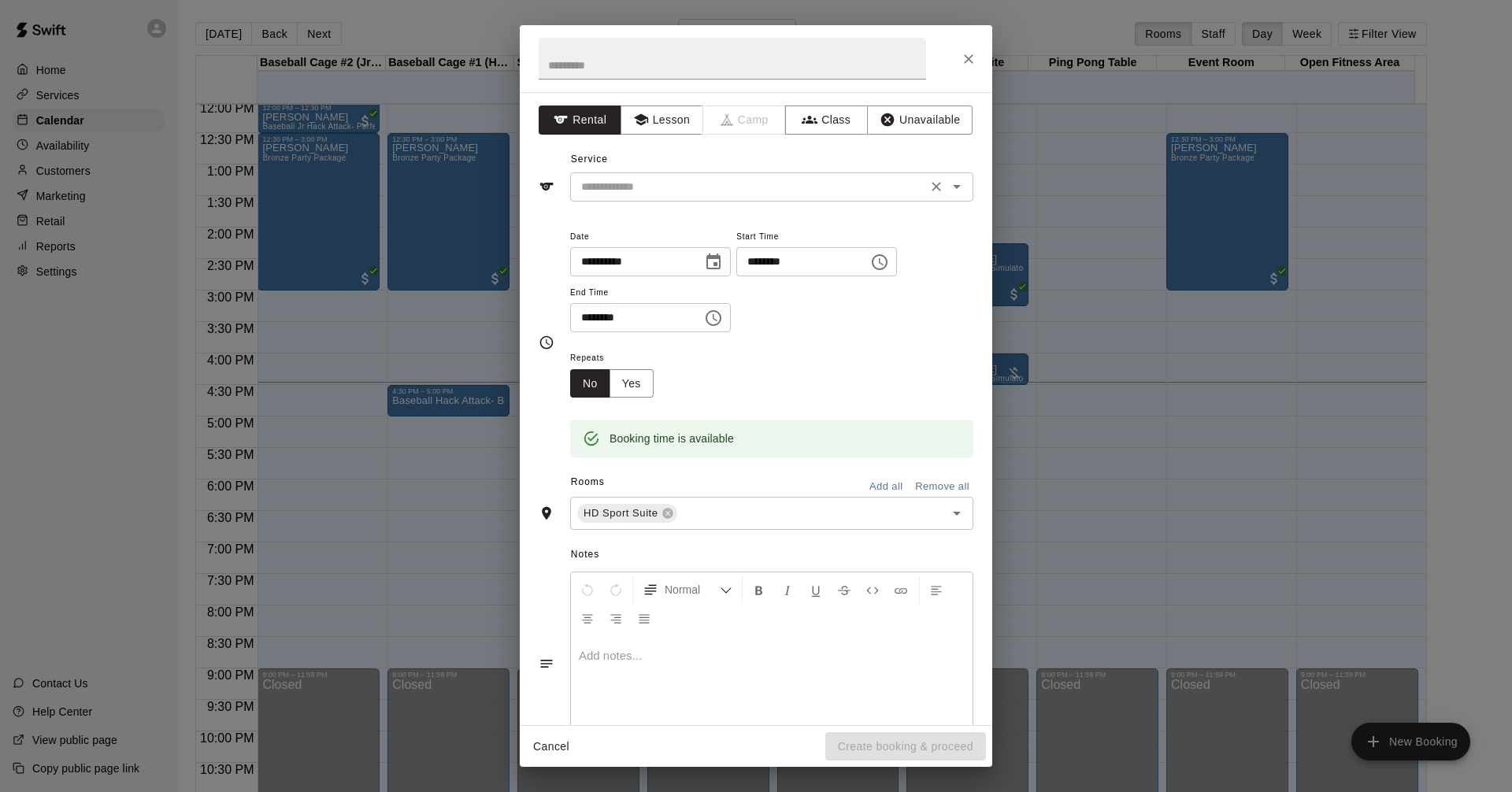
click at [947, 183] on icon "Open" at bounding box center [956, 187] width 19 height 19
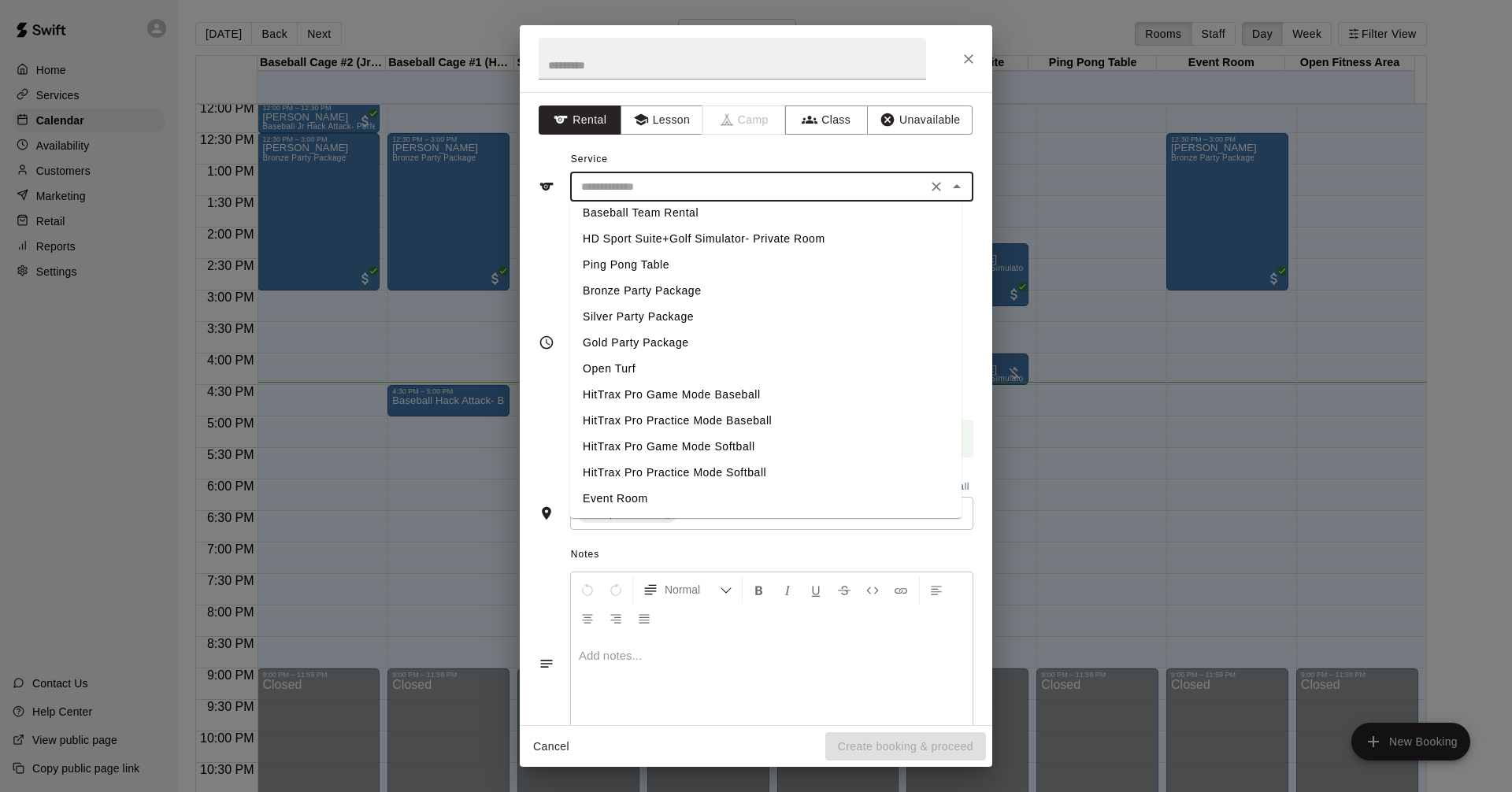
scroll to position [111, 0]
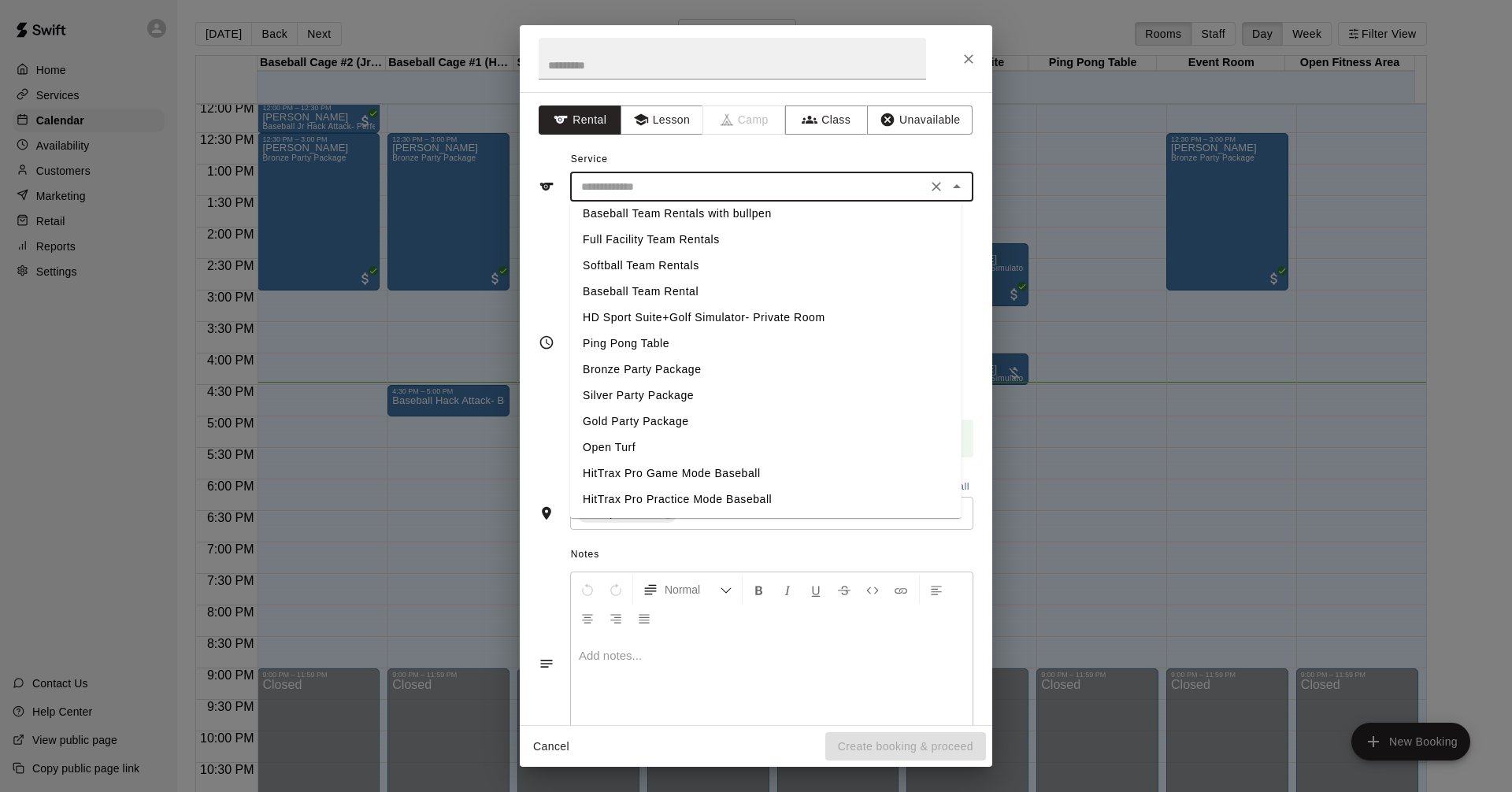
click at [684, 317] on li "HD Sport Suite+Golf Simulator- Private Room" at bounding box center [765, 317] width 391 height 26
type input "**********"
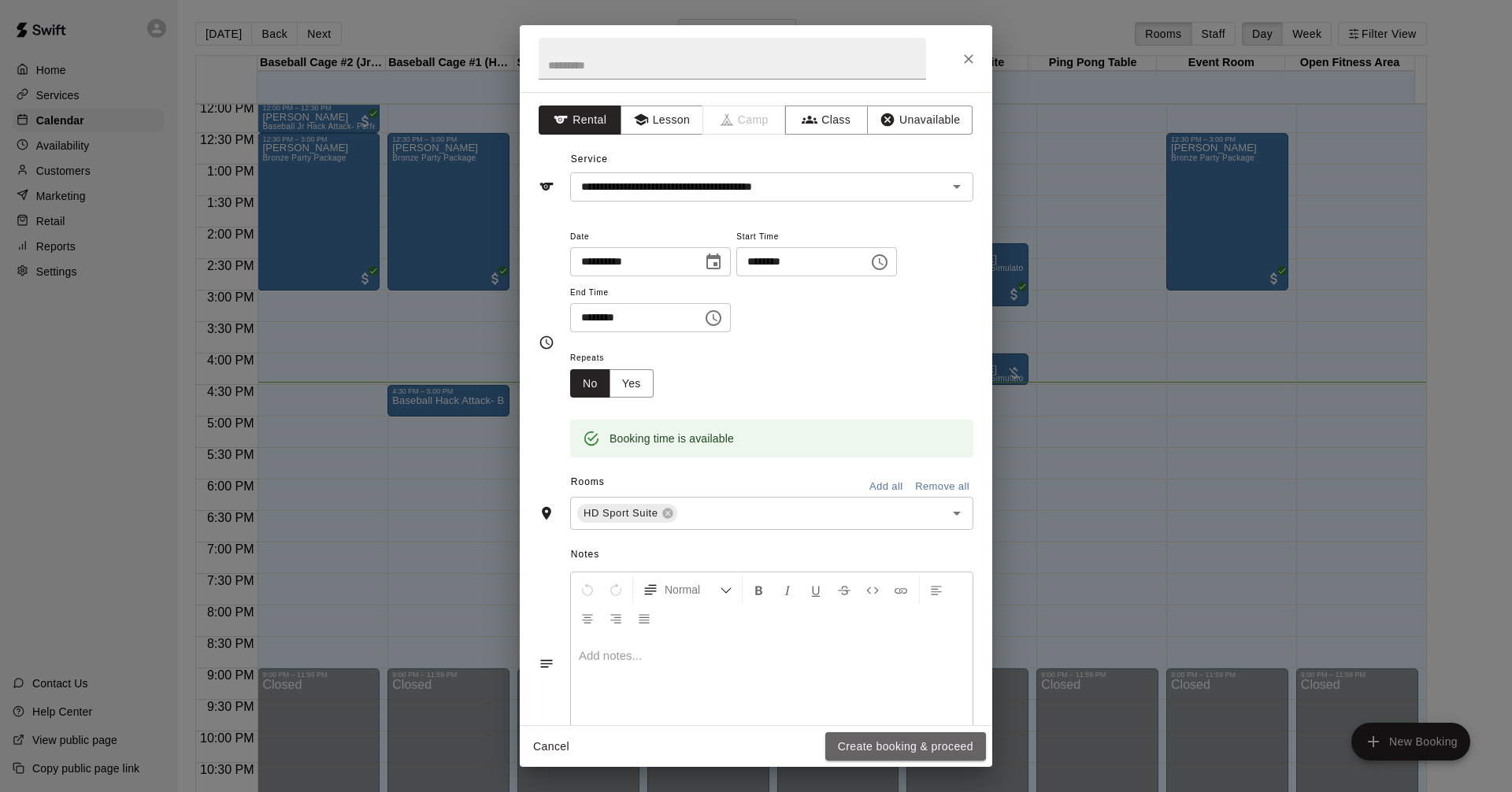
click at [904, 746] on button "Create booking & proceed" at bounding box center [905, 746] width 160 height 29
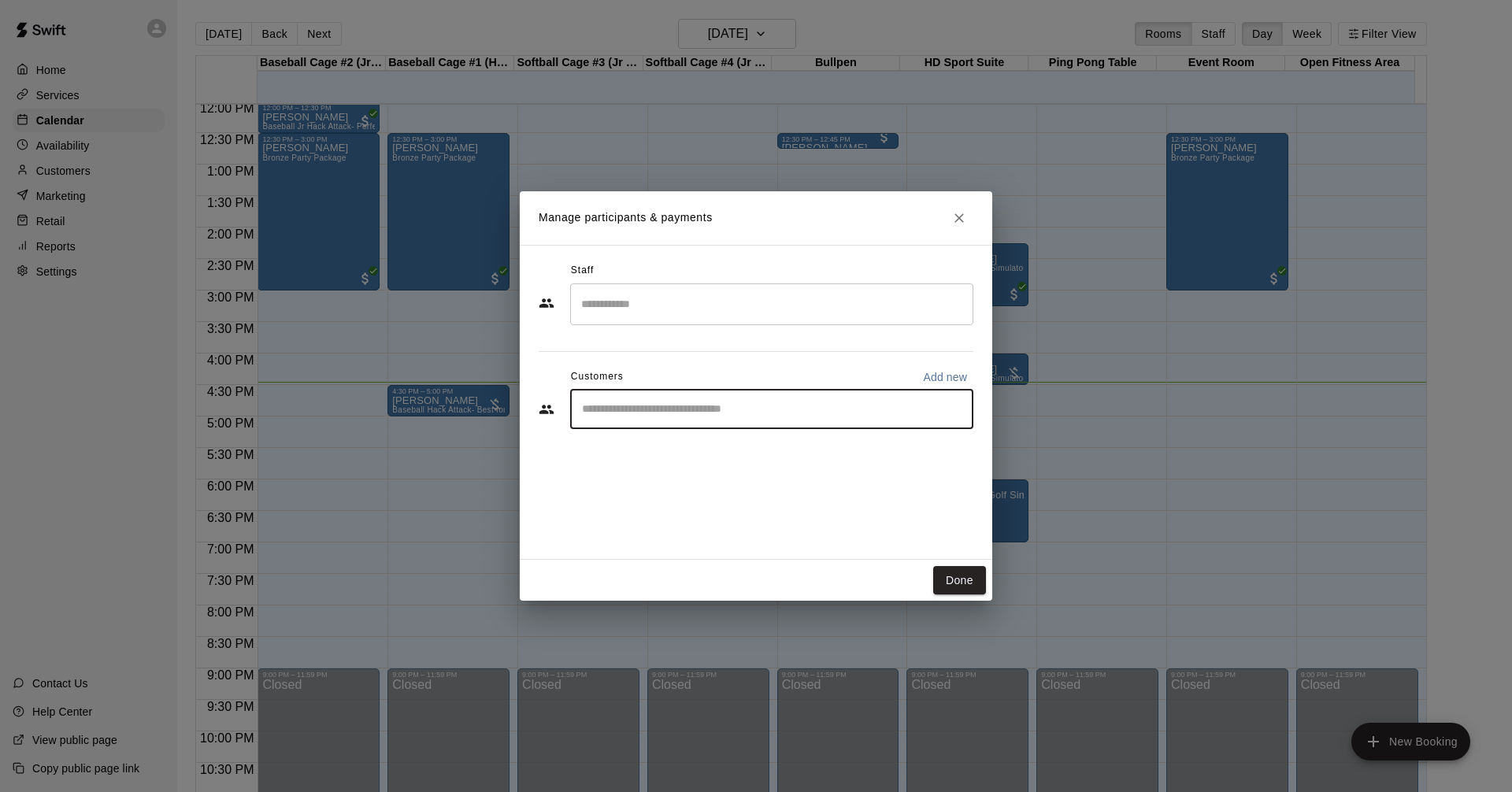
click at [645, 415] on input "Start typing to search customers..." at bounding box center [771, 409] width 389 height 16
type input "*****"
click at [673, 435] on div "[PERSON_NAME] [EMAIL_ADDRESS][DOMAIN_NAME]" at bounding box center [771, 454] width 403 height 51
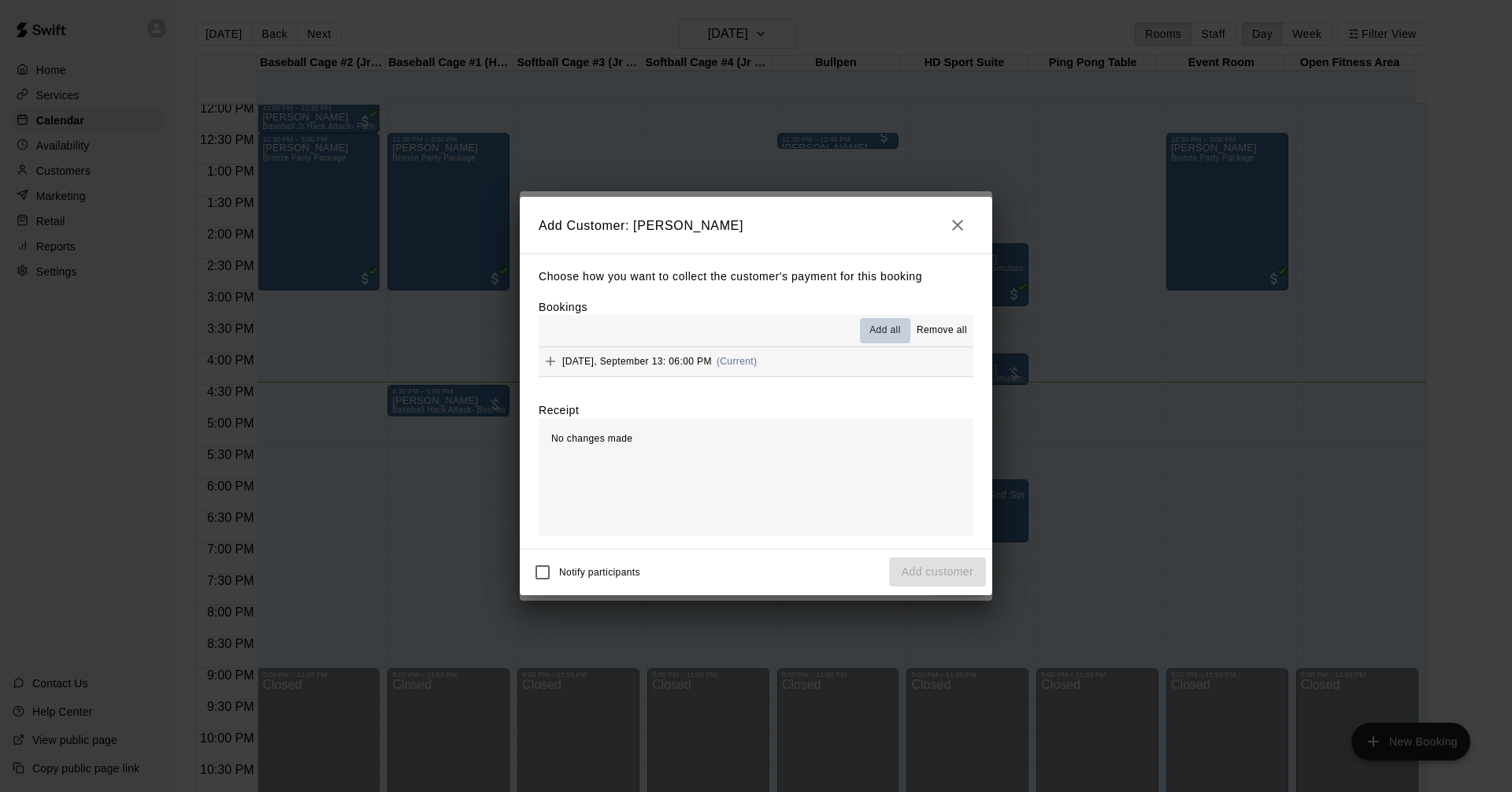
click at [885, 330] on span "Add all" at bounding box center [885, 330] width 32 height 16
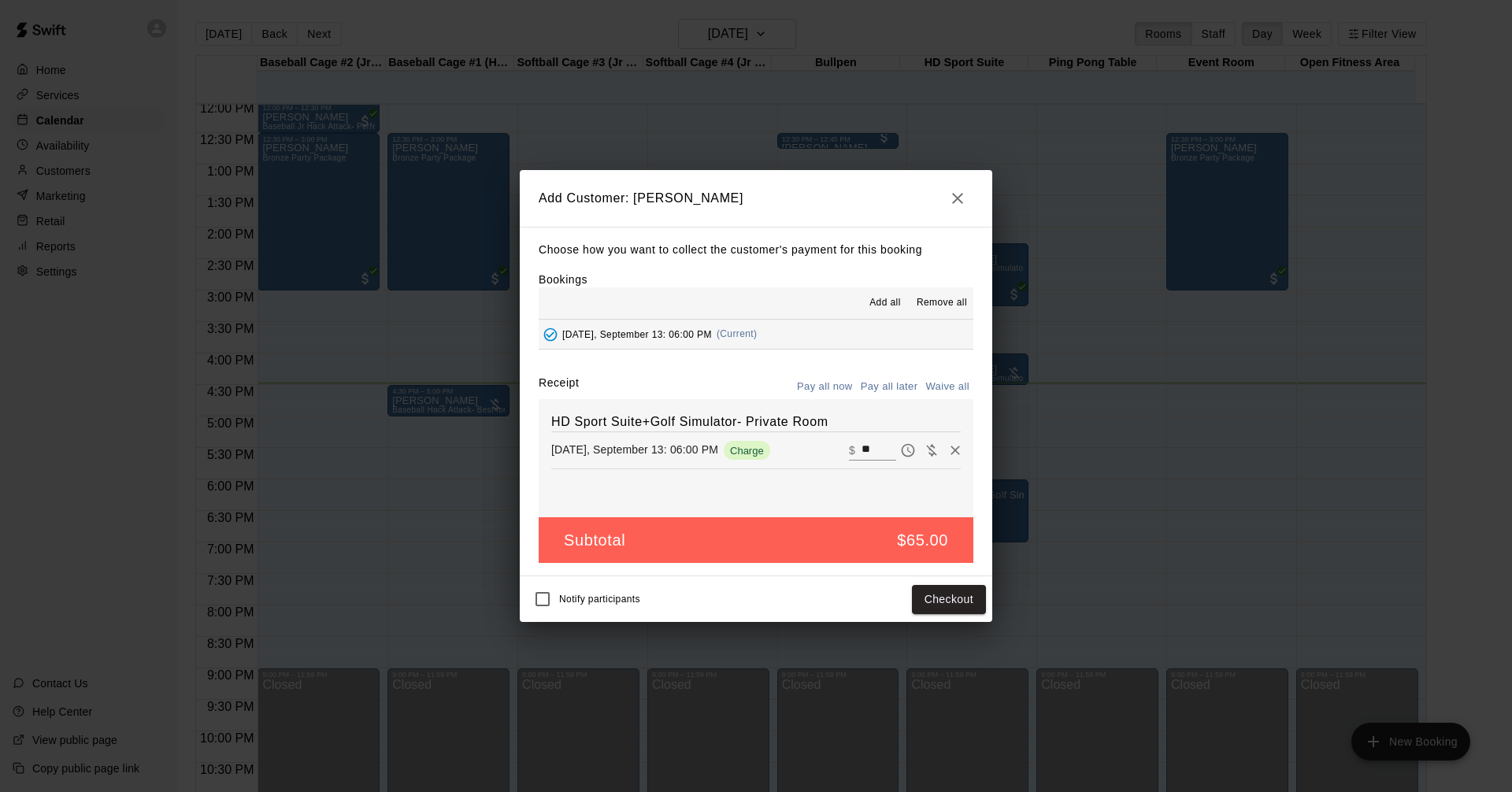
click at [952, 200] on icon "button" at bounding box center [957, 198] width 19 height 19
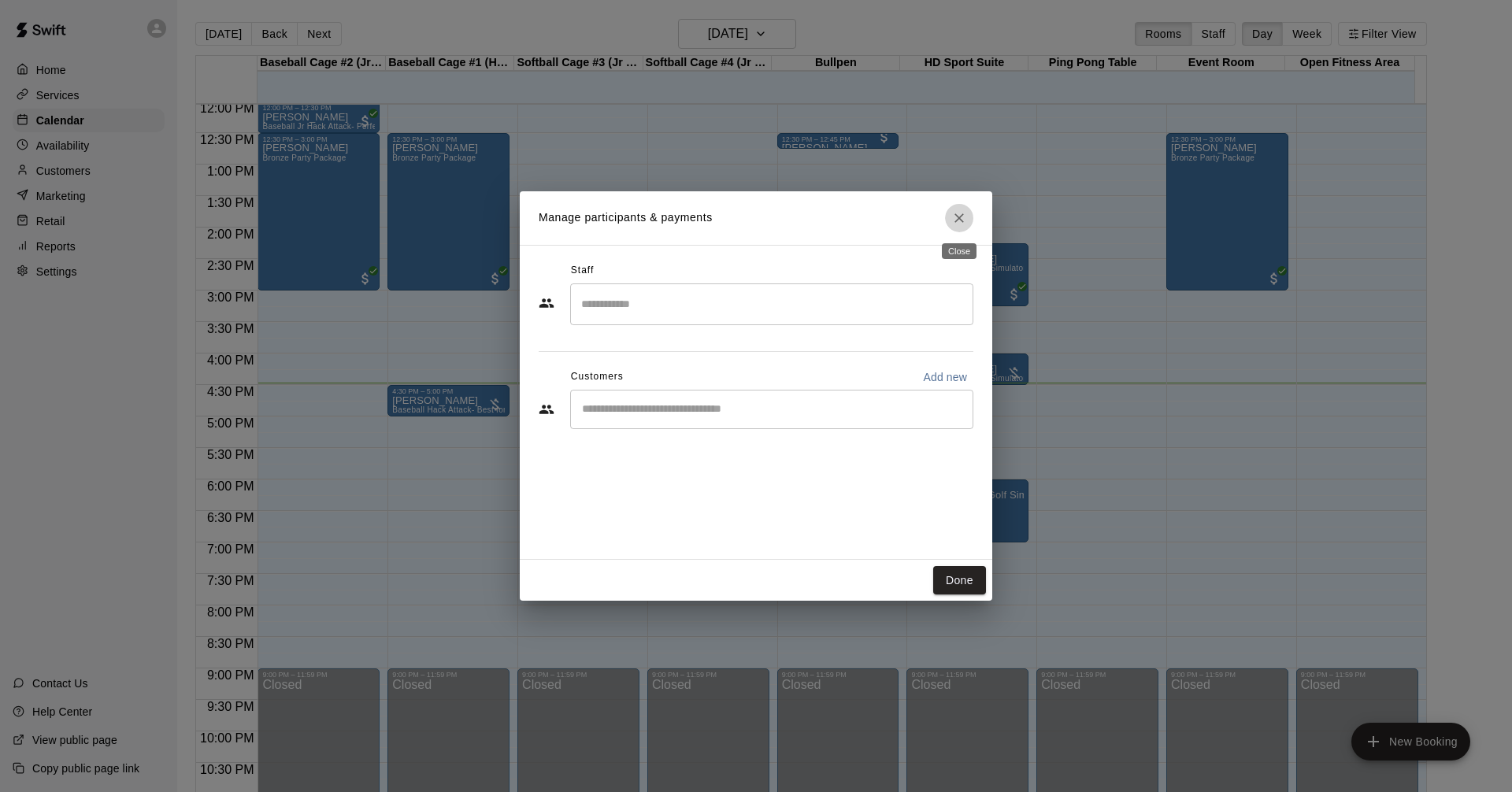
click at [960, 221] on icon "Close" at bounding box center [959, 218] width 16 height 16
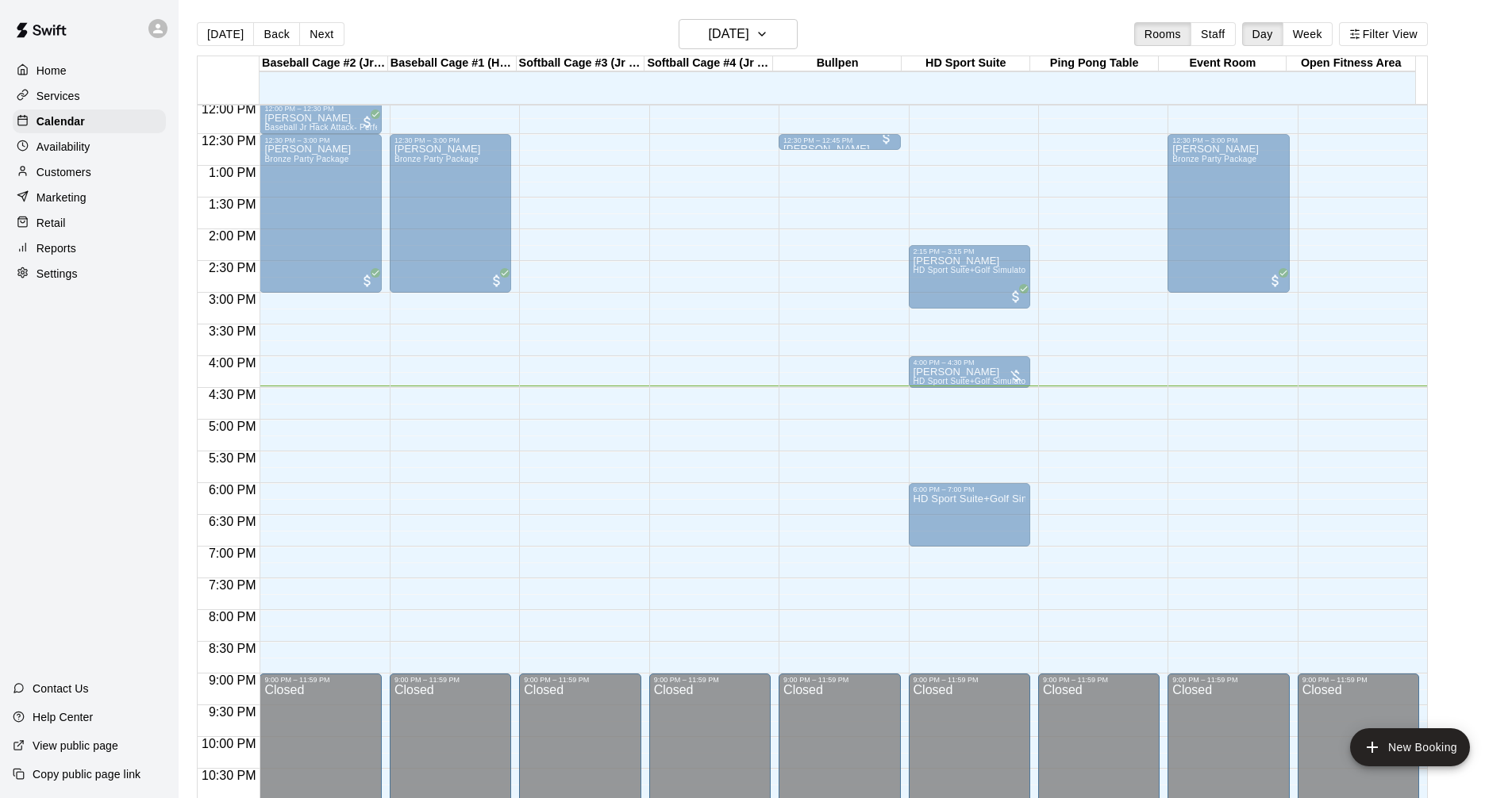
drag, startPoint x: 464, startPoint y: 411, endPoint x: 434, endPoint y: 412, distance: 30.0
click at [434, 412] on div "brett burns Baseball Hack Attack- Best for 14u +" at bounding box center [450, 797] width 112 height 798
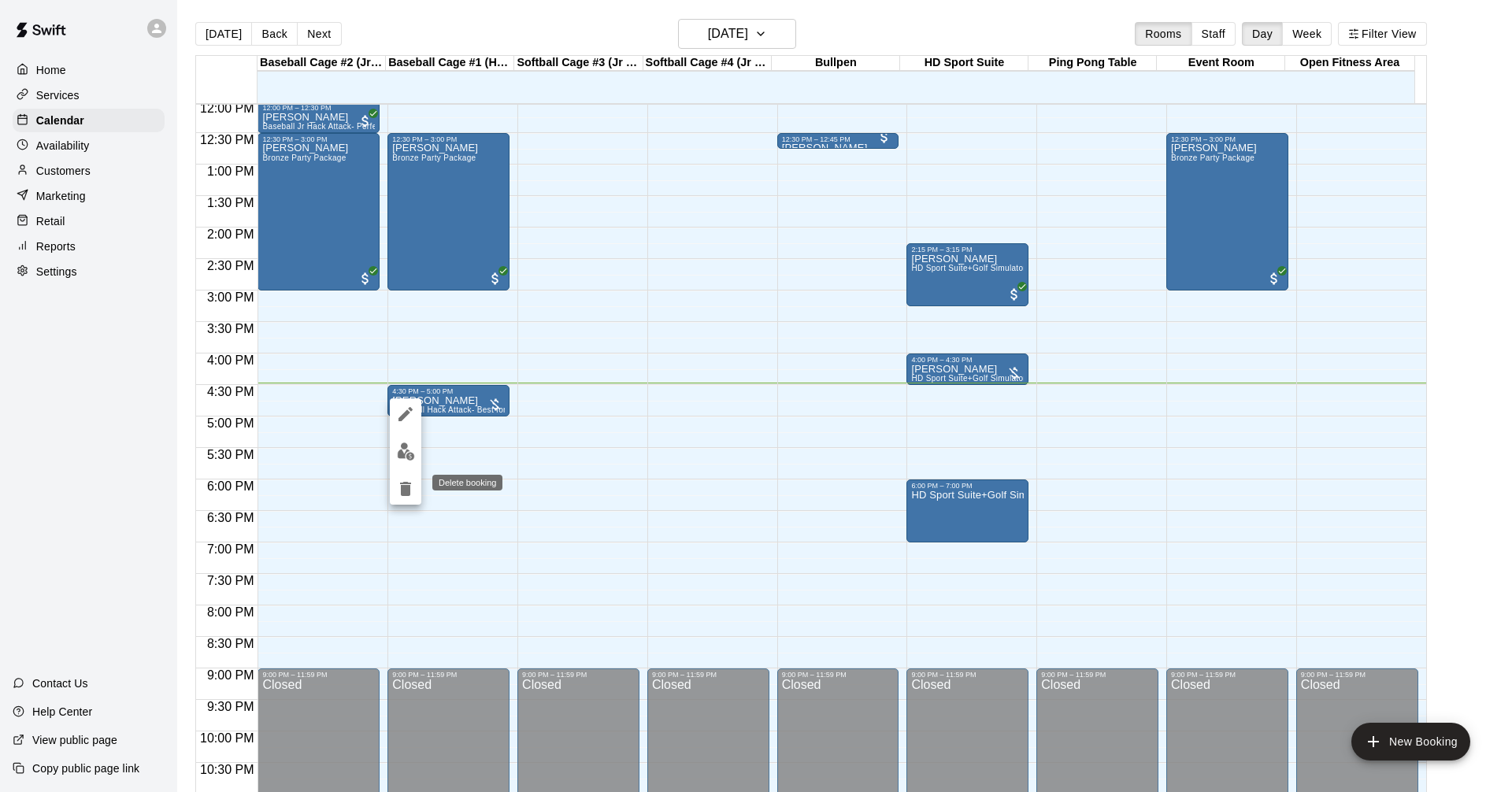
click at [409, 488] on icon "delete" at bounding box center [405, 489] width 11 height 14
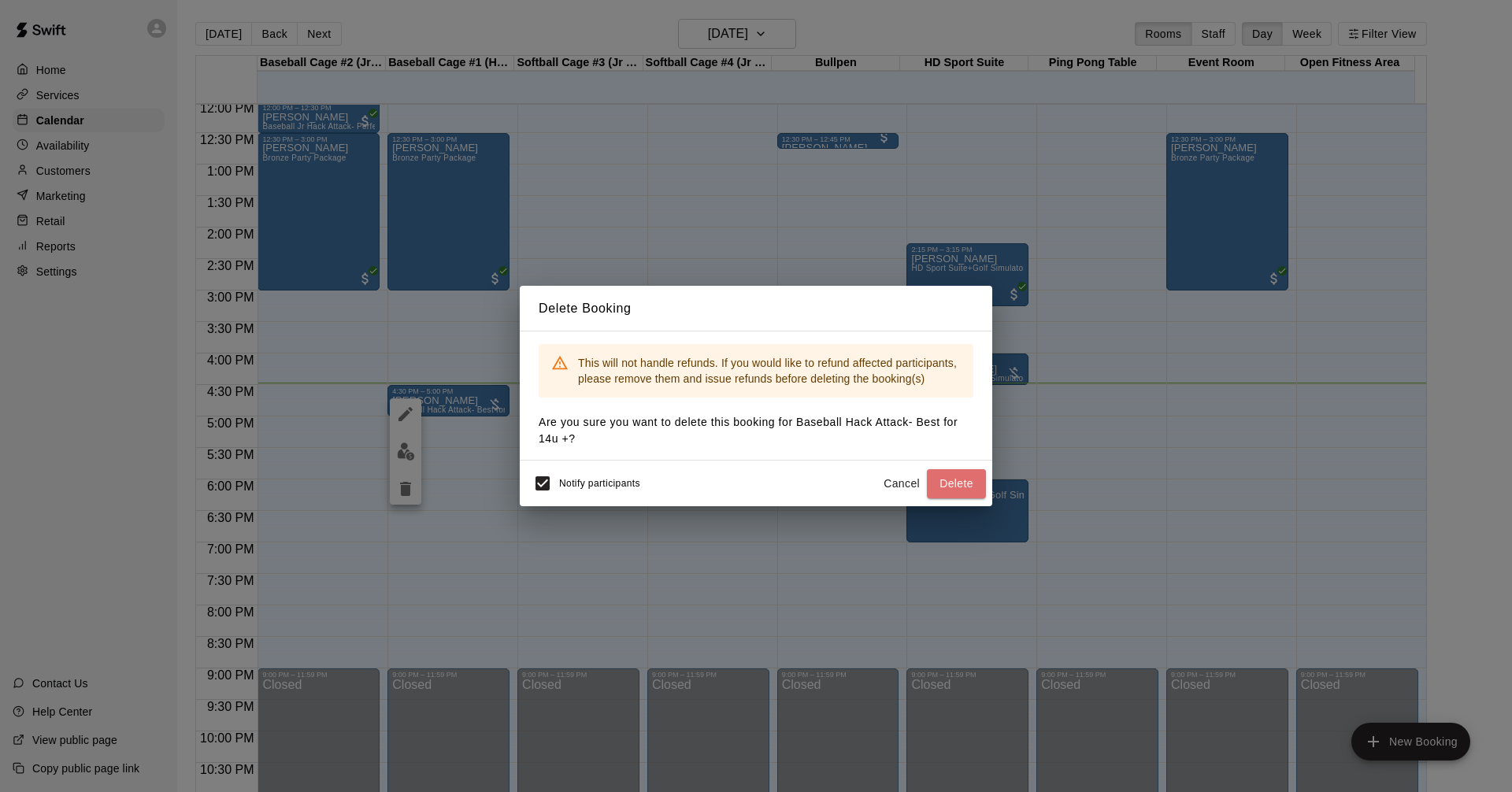
click at [943, 485] on button "Delete" at bounding box center [956, 484] width 59 height 29
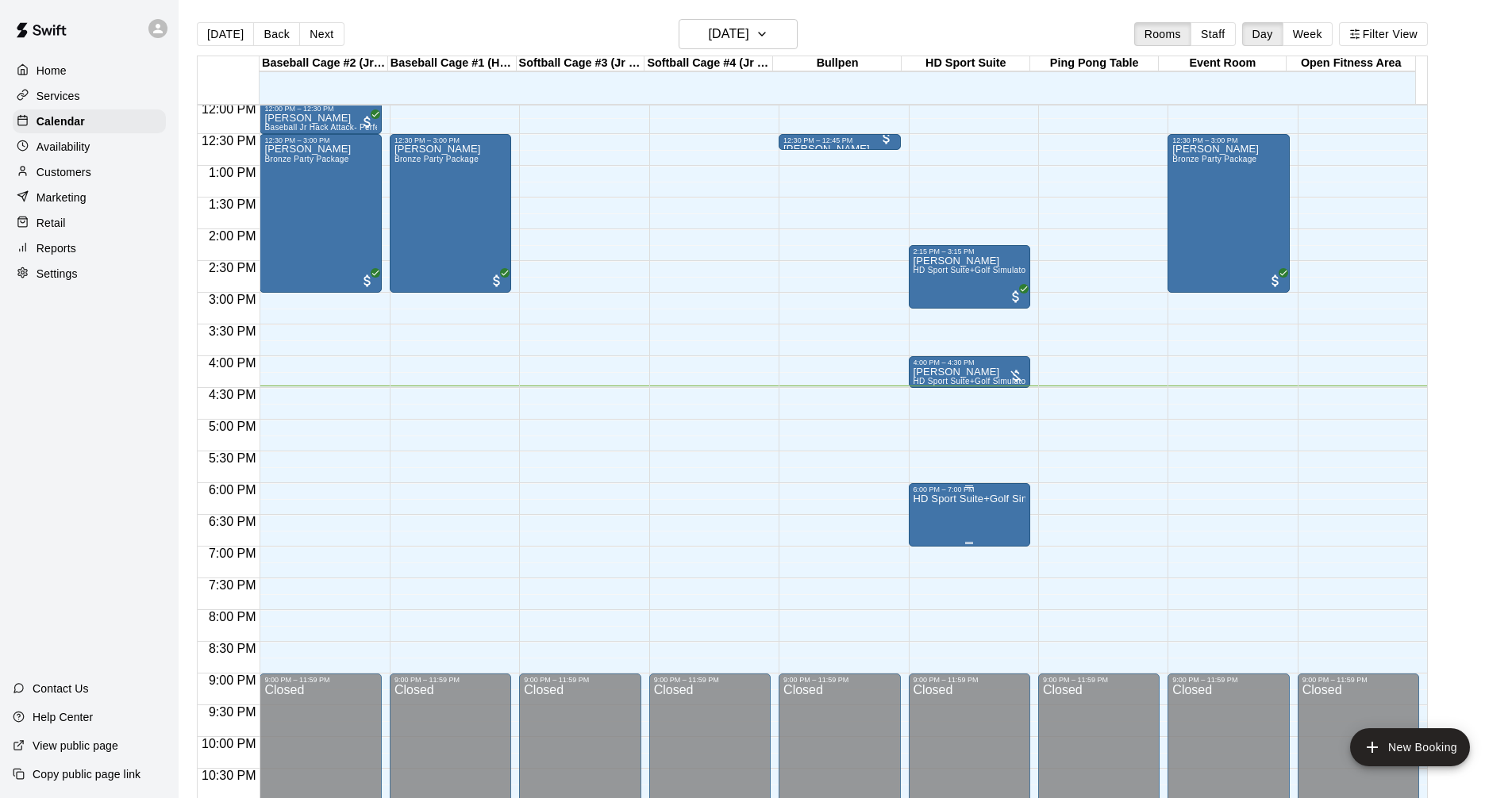
click at [987, 499] on p "HD Sport Suite+Golf Simulator- Private Room" at bounding box center [969, 499] width 112 height 0
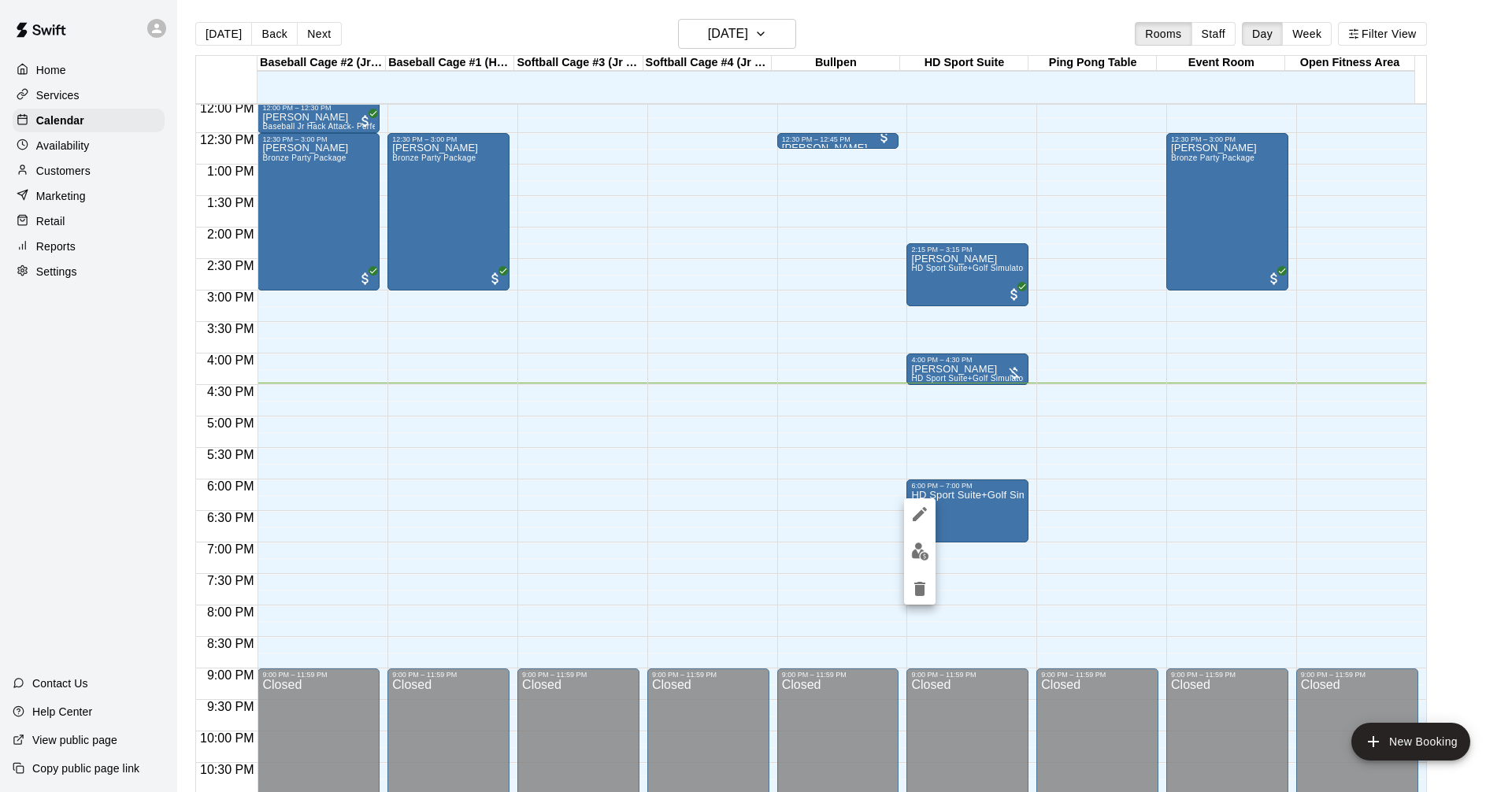
click at [982, 514] on div at bounding box center [756, 396] width 1512 height 792
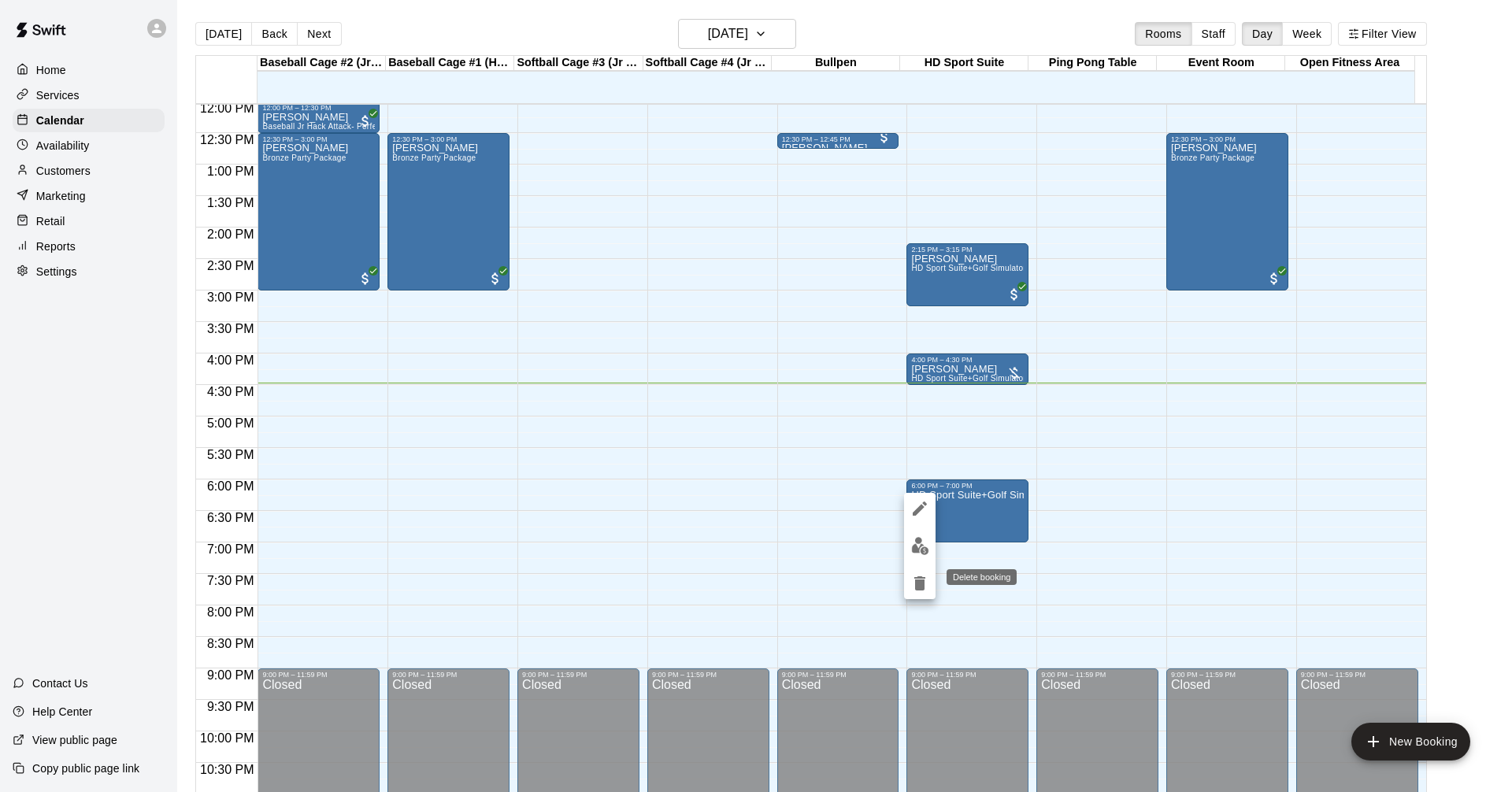
click at [918, 582] on icon "delete" at bounding box center [919, 583] width 11 height 14
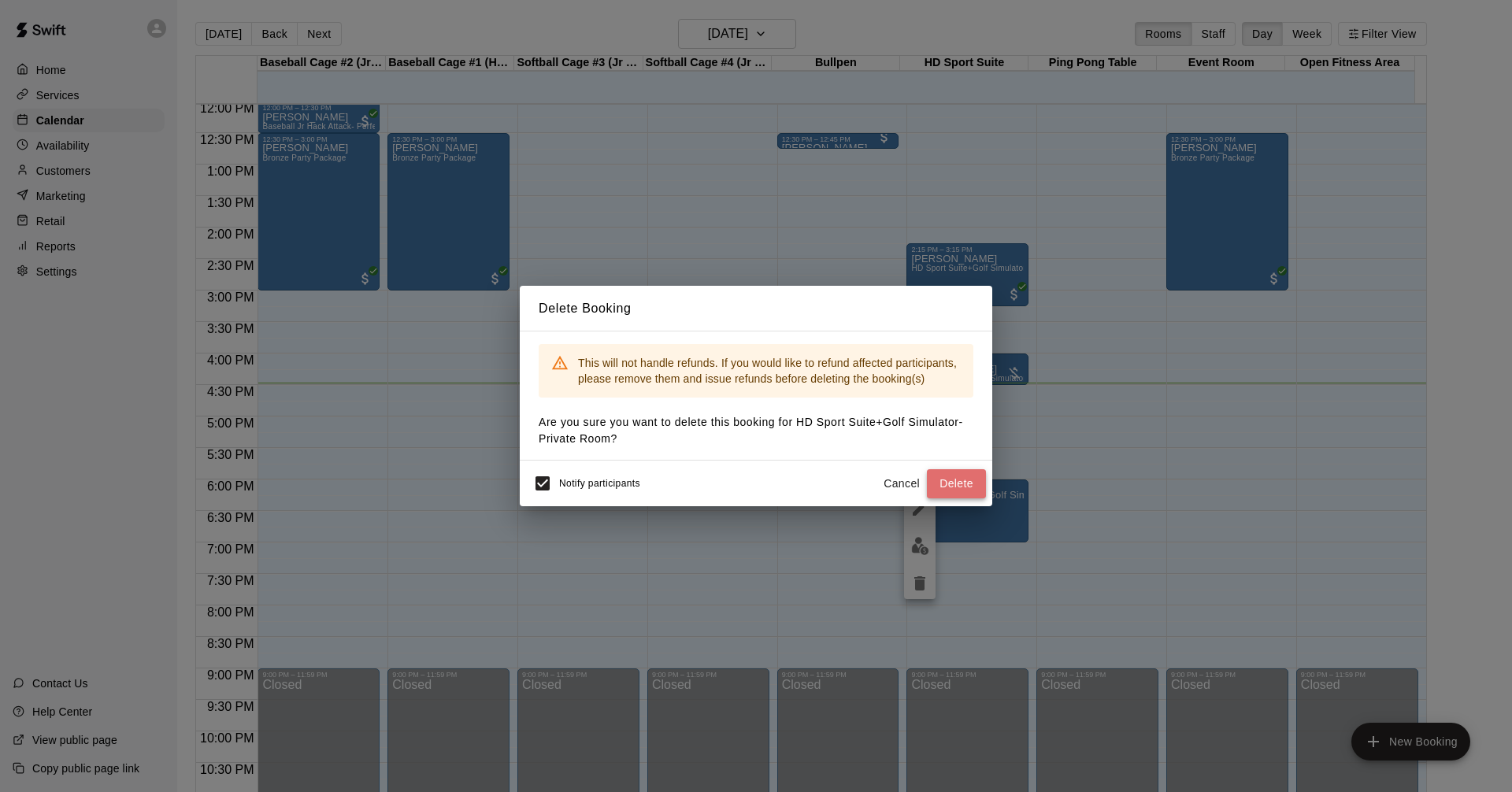
click at [962, 481] on button "Delete" at bounding box center [956, 484] width 59 height 29
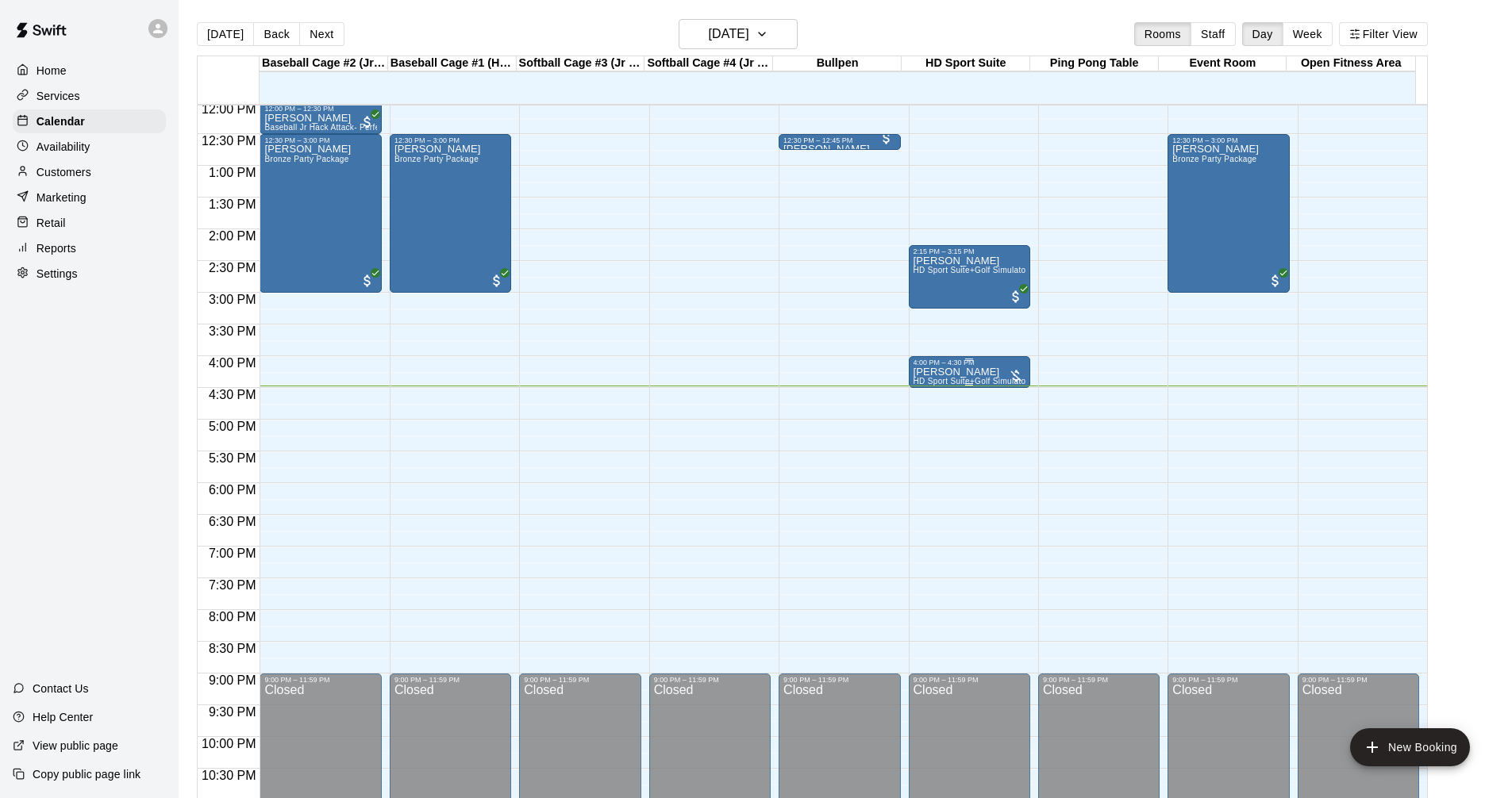
click at [985, 366] on div "4:00 PM – 4:30 PM" at bounding box center [969, 362] width 112 height 8
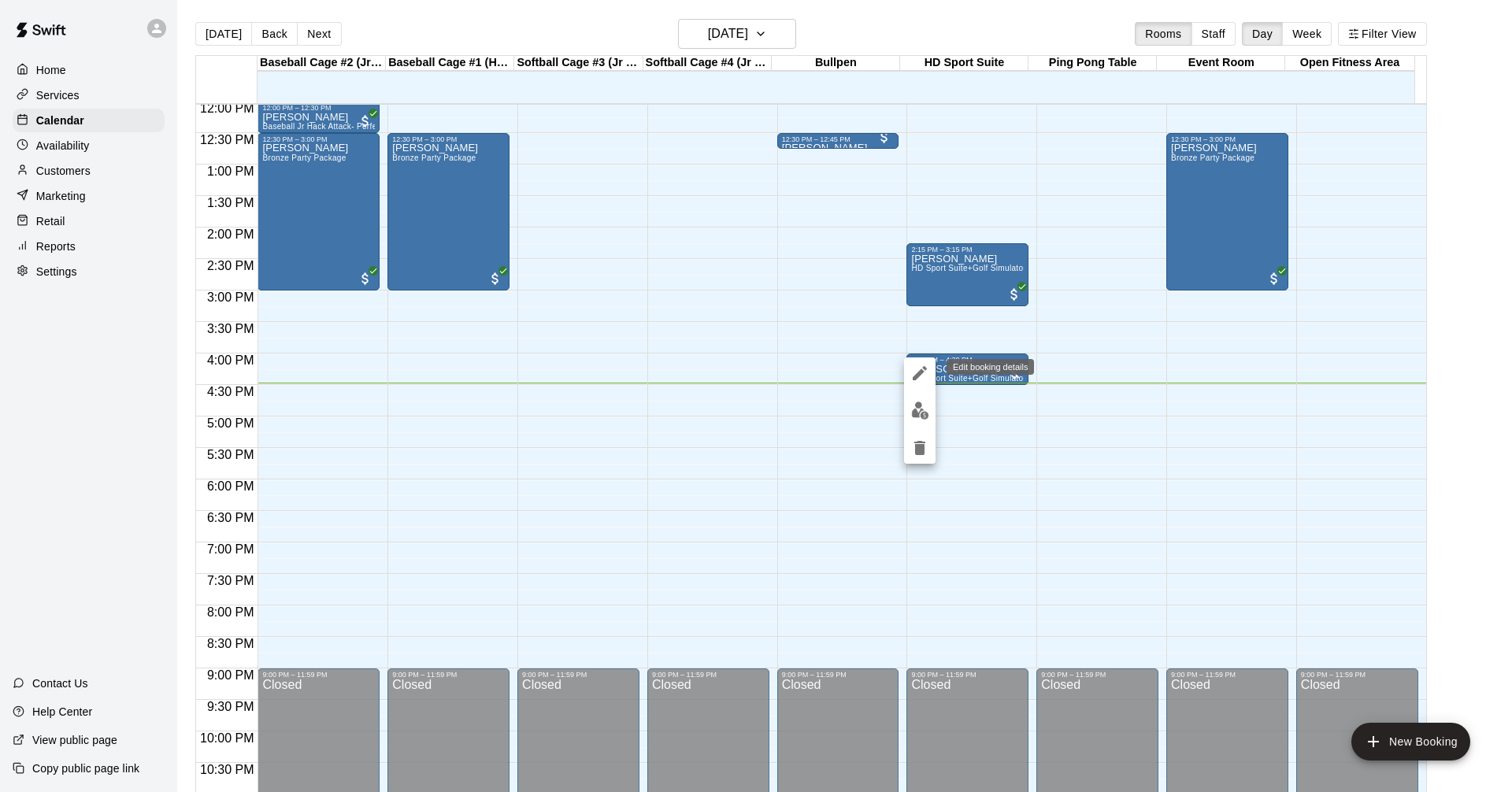
click at [918, 369] on icon "edit" at bounding box center [919, 373] width 19 height 19
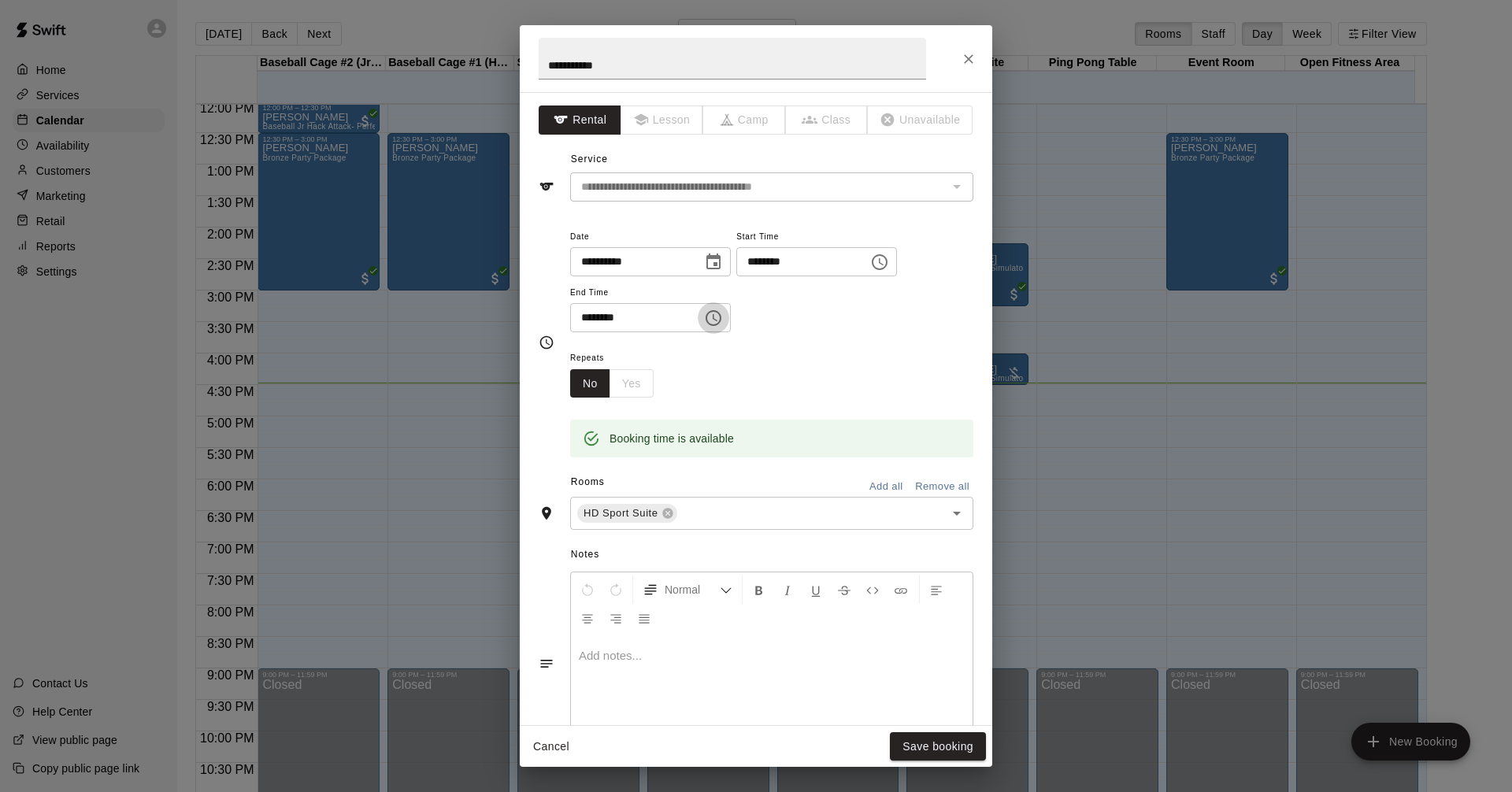
click at [717, 315] on icon "Choose time, selected time is 4:30 PM" at bounding box center [715, 317] width 5 height 7
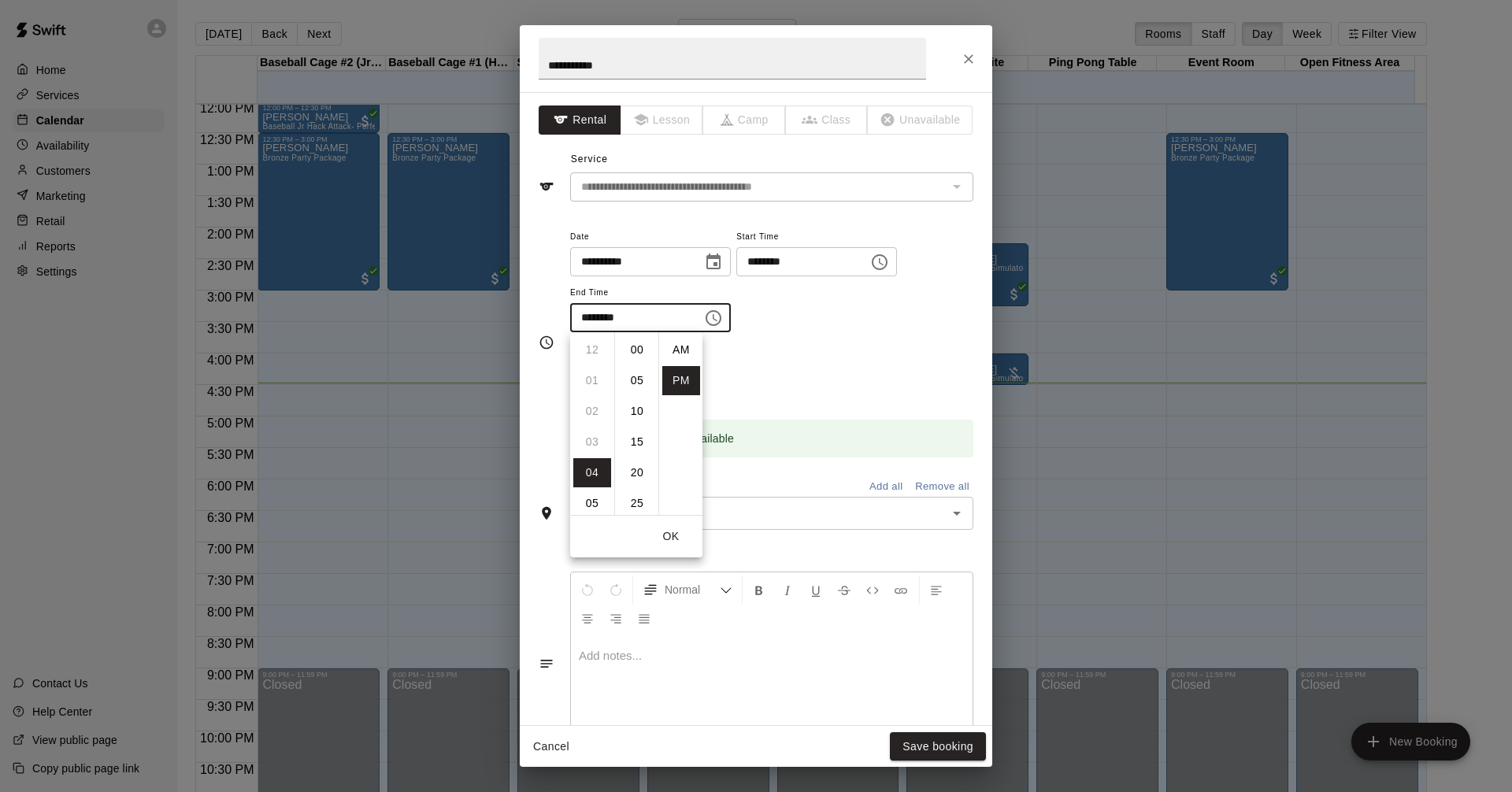
scroll to position [28, 0]
click at [596, 379] on li "05" at bounding box center [592, 380] width 38 height 29
click at [638, 350] on li "00" at bounding box center [637, 349] width 38 height 29
type input "********"
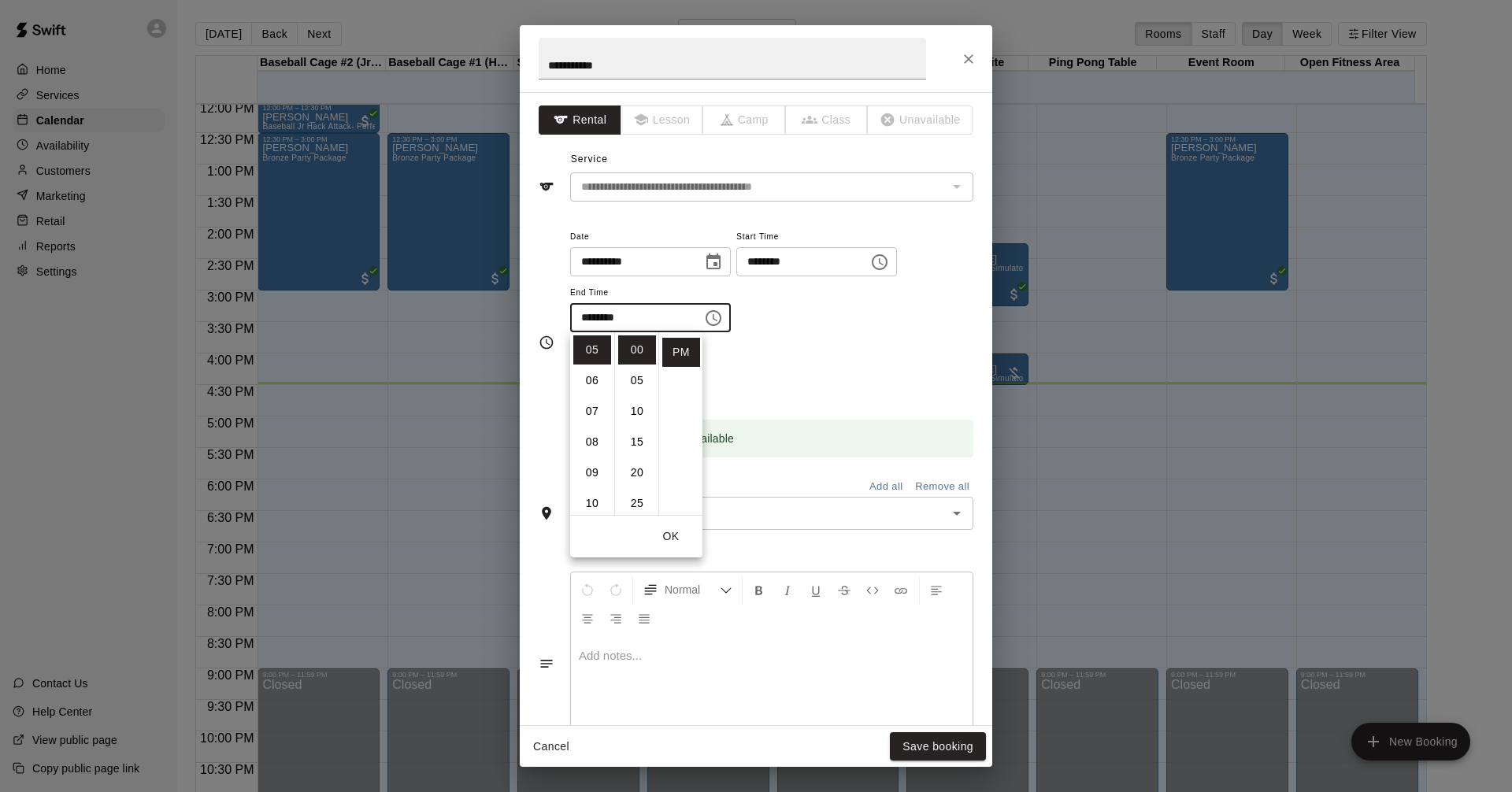
click at [873, 358] on div "Repeats No Yes" at bounding box center [771, 372] width 403 height 50
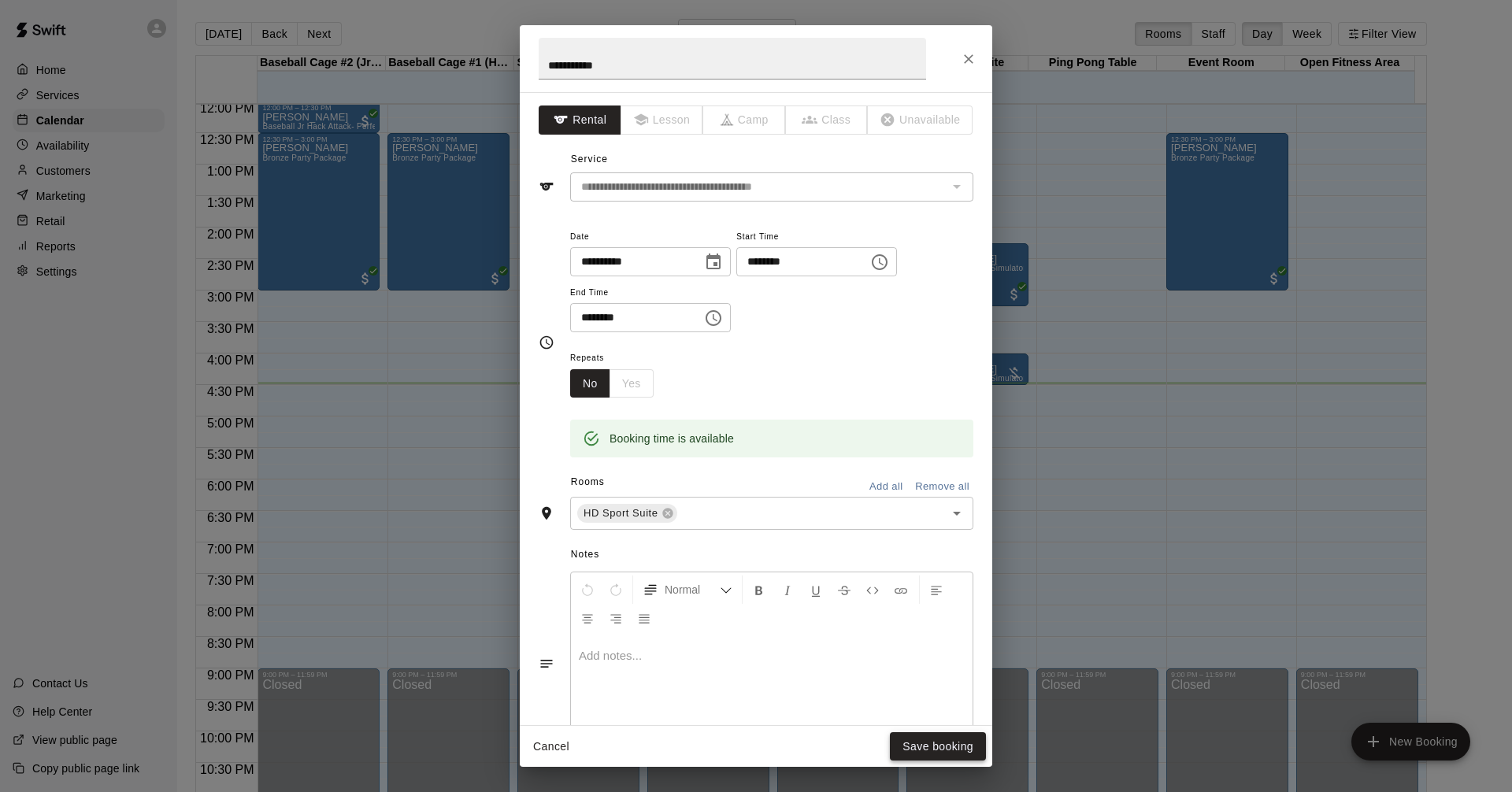
click at [928, 744] on button "Save booking" at bounding box center [938, 746] width 96 height 29
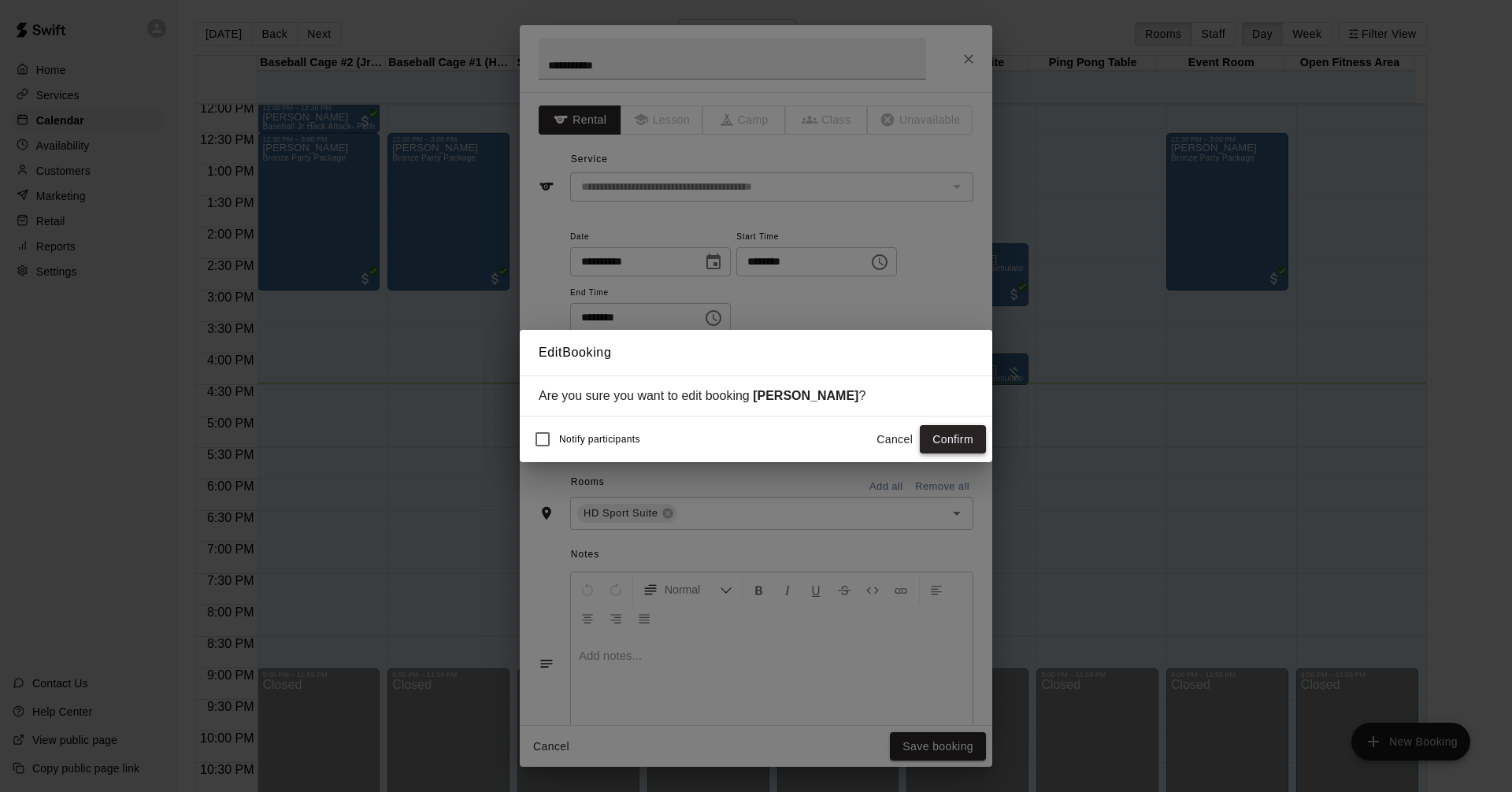
click at [946, 444] on button "Confirm" at bounding box center [952, 439] width 66 height 29
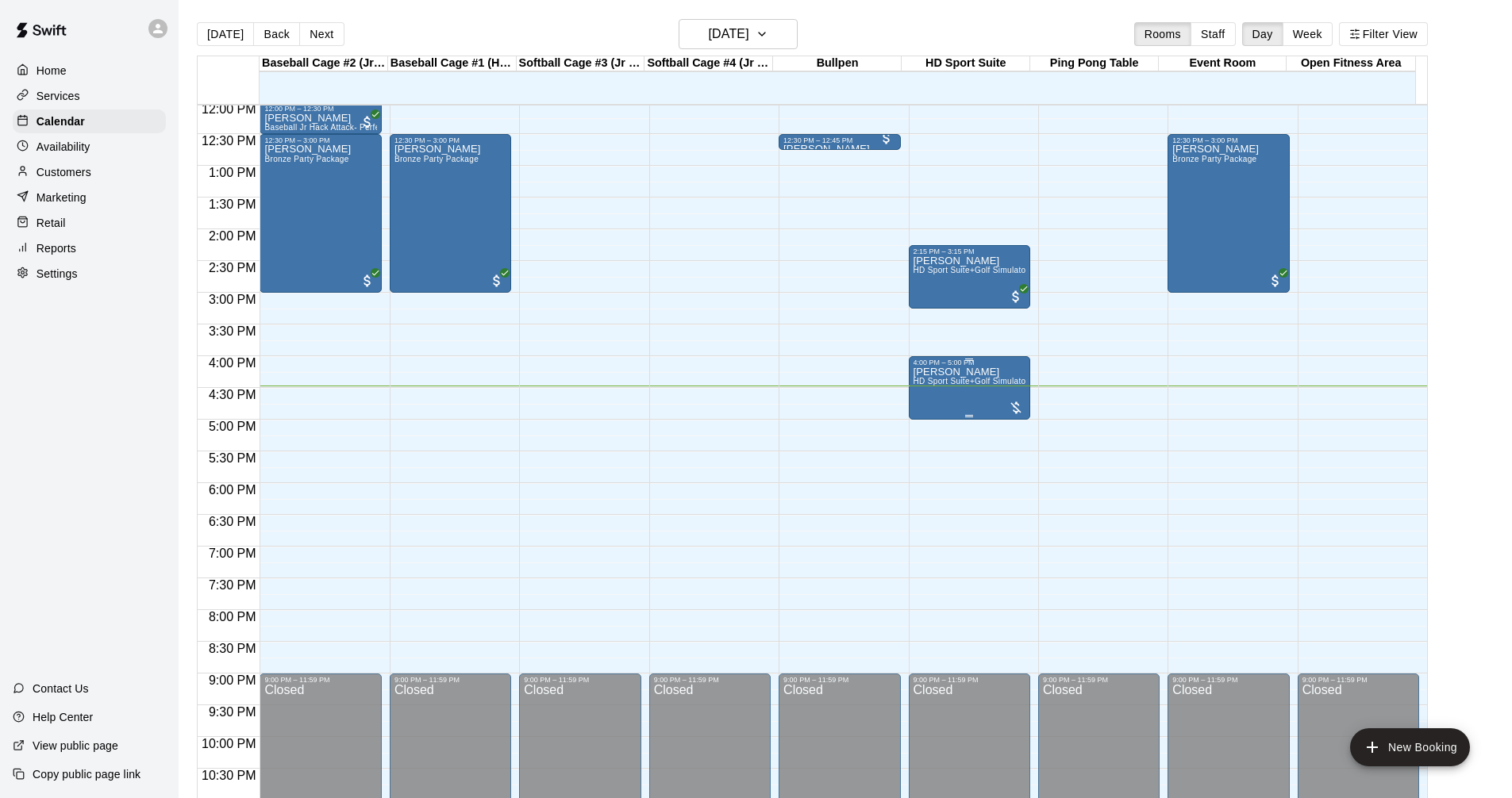
click at [1013, 409] on div at bounding box center [1016, 408] width 16 height 16
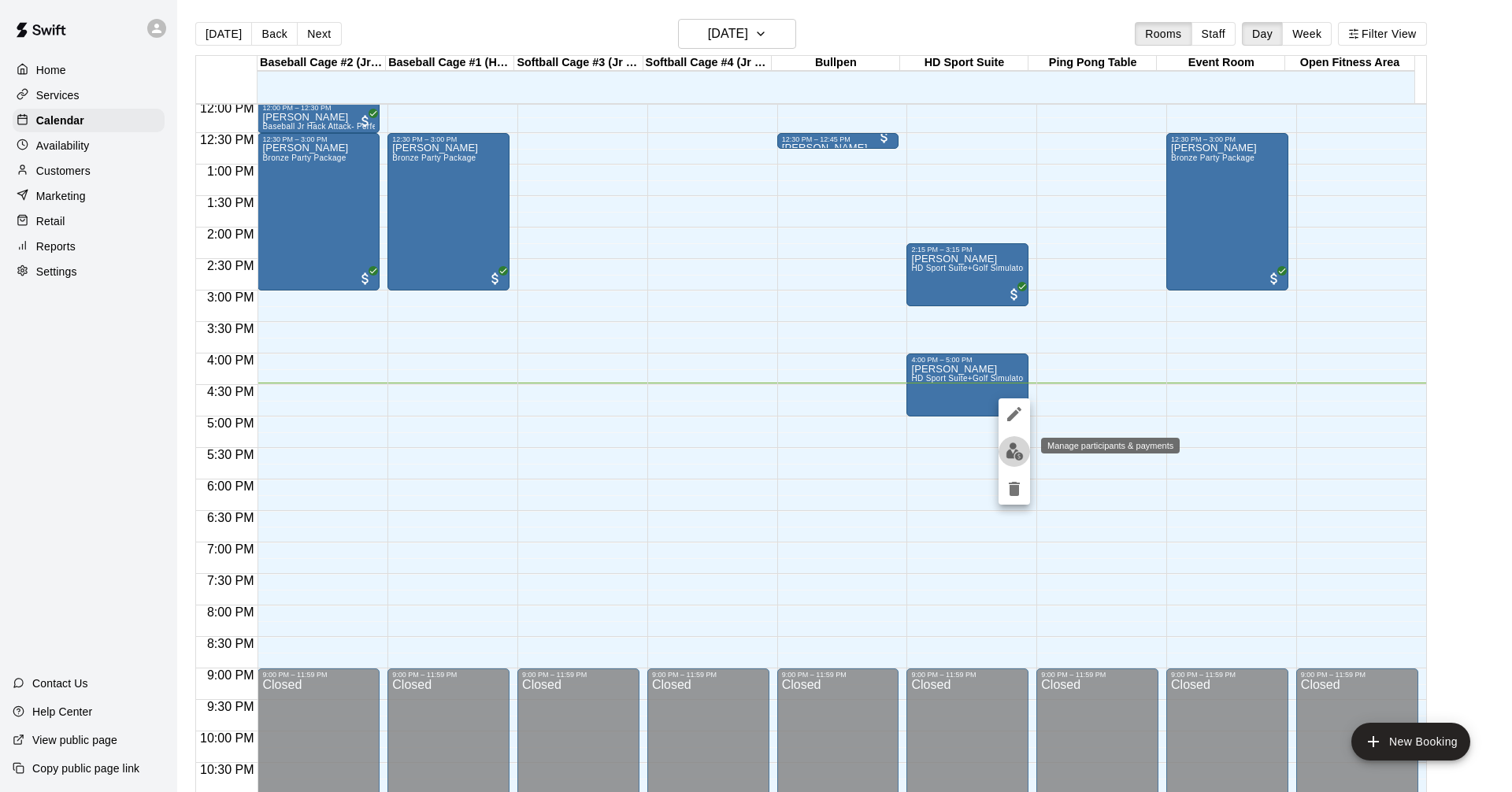
click at [1012, 454] on img "edit" at bounding box center [1014, 451] width 18 height 18
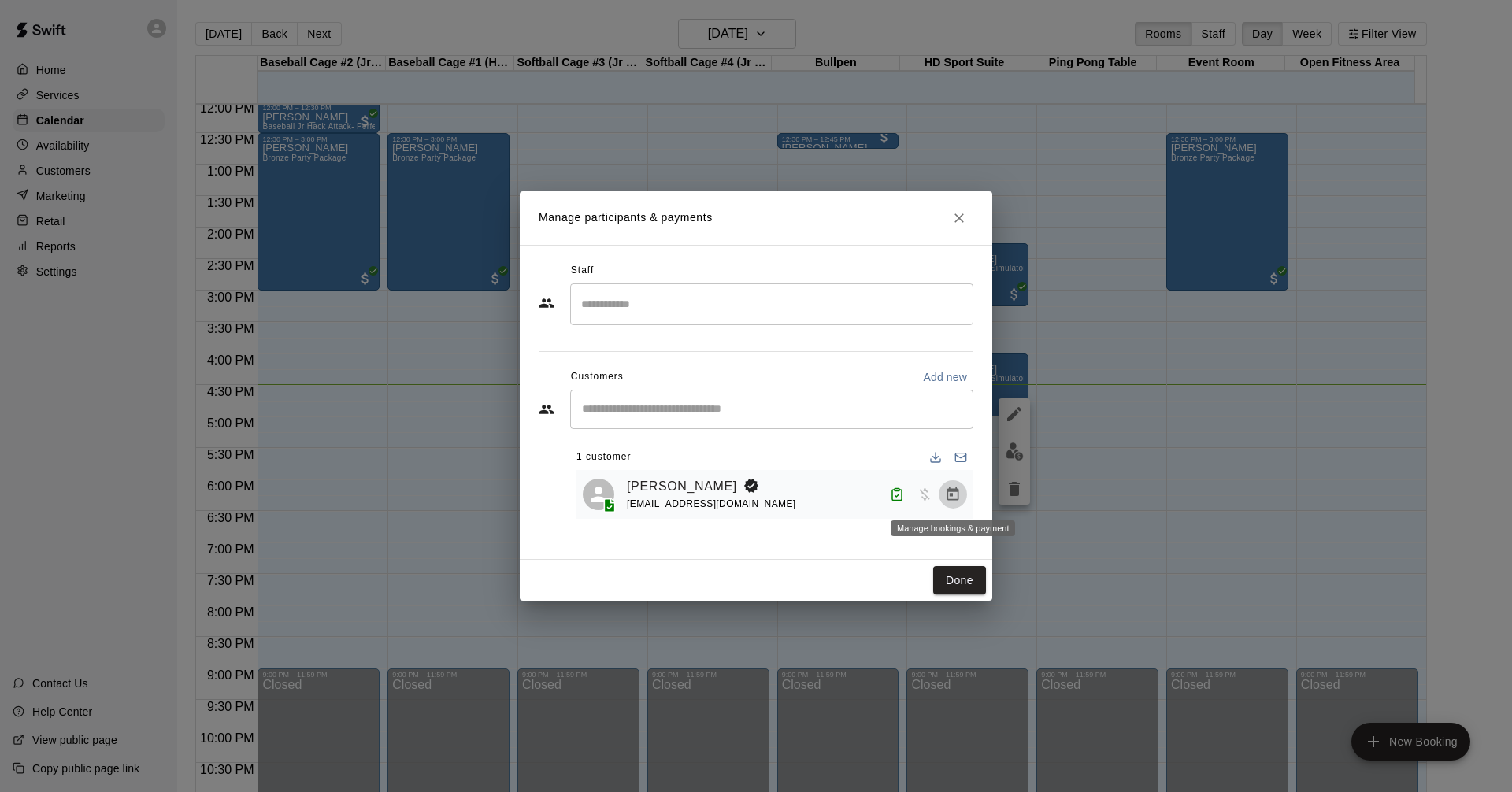
click at [951, 489] on icon "Manage bookings & payment" at bounding box center [952, 495] width 16 height 16
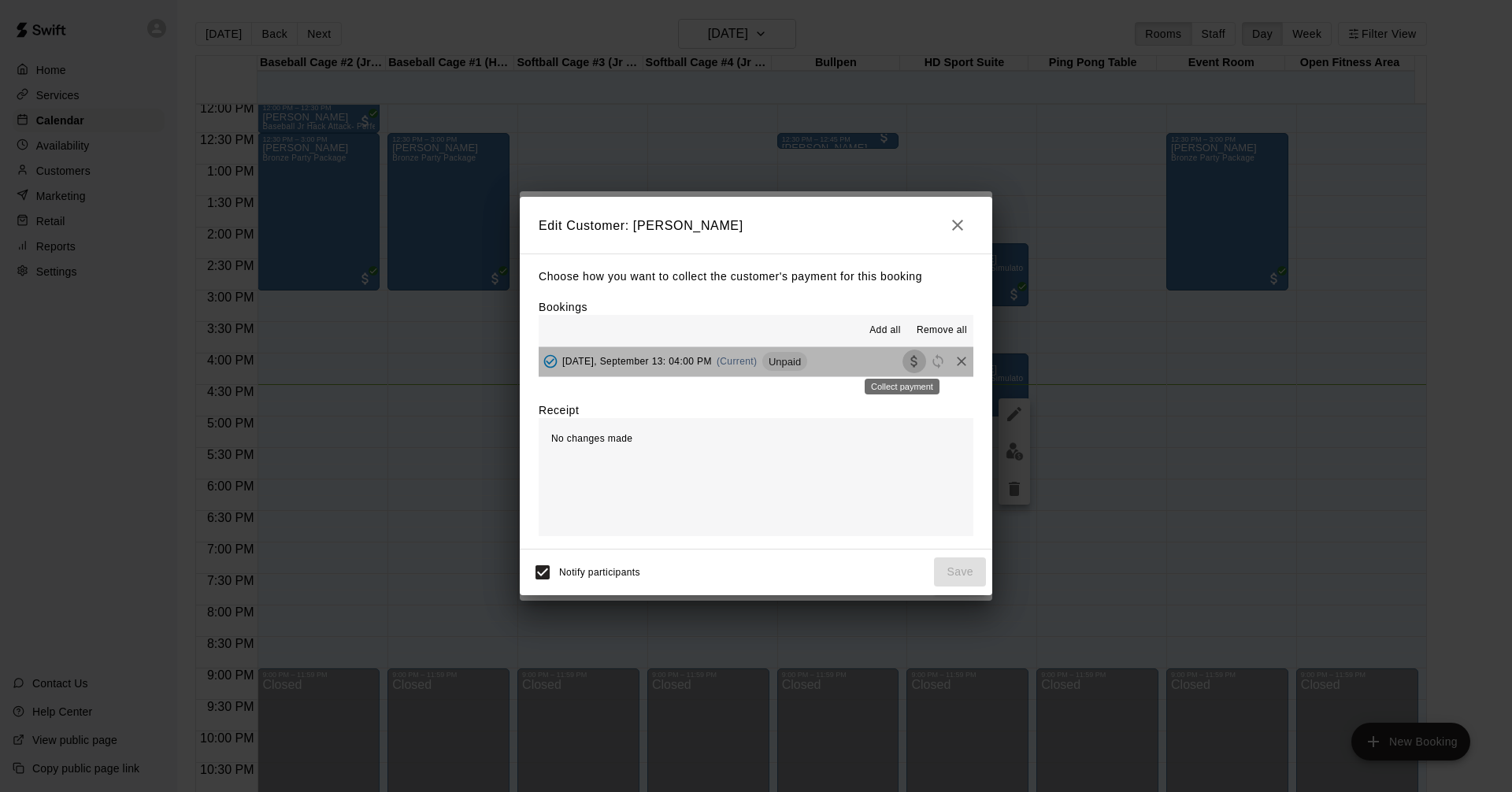
click at [910, 359] on icon "Collect payment" at bounding box center [913, 361] width 6 height 12
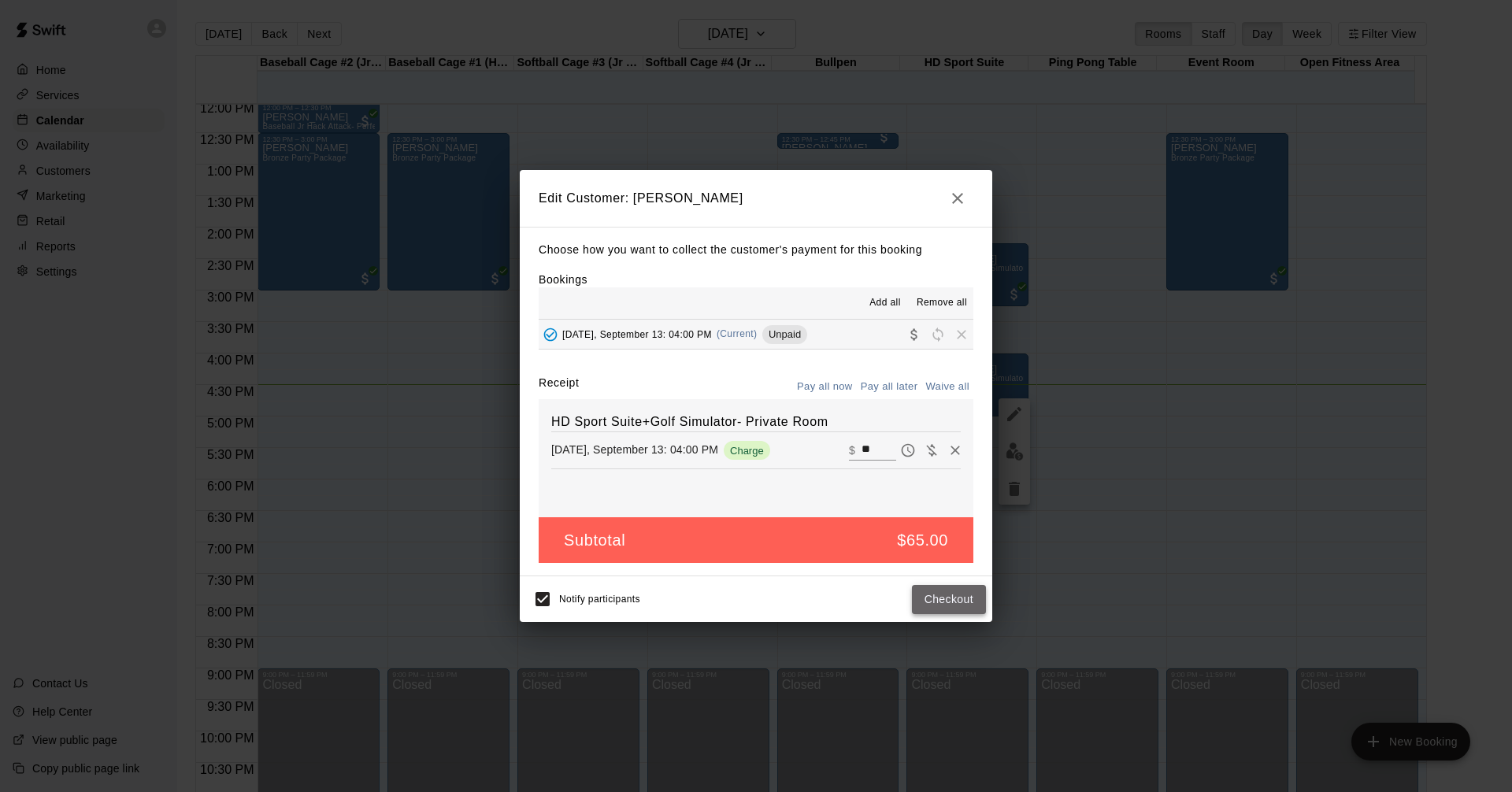
click at [932, 601] on button "Checkout" at bounding box center [948, 599] width 74 height 29
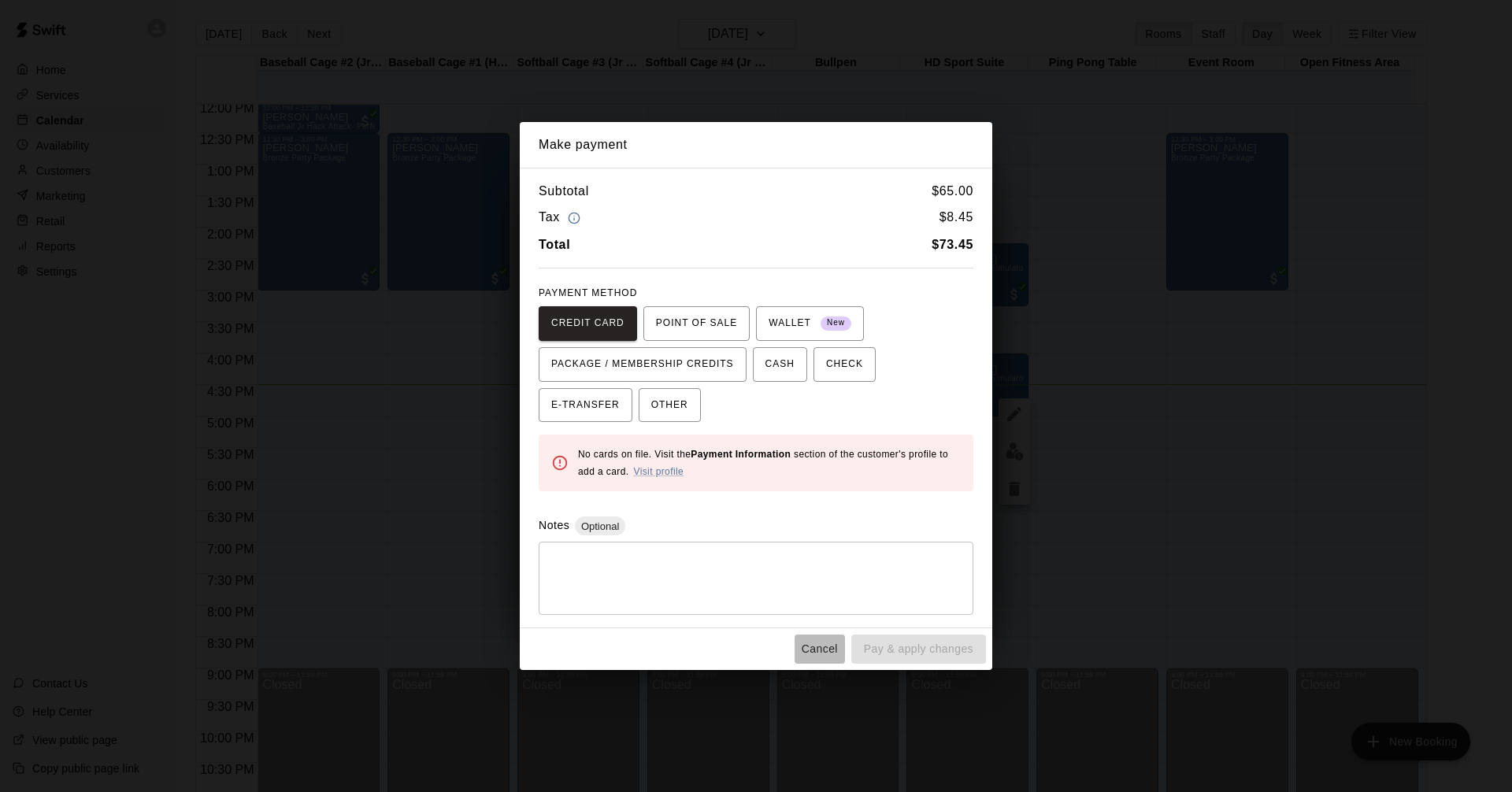
click at [820, 643] on button "Cancel" at bounding box center [820, 649] width 51 height 29
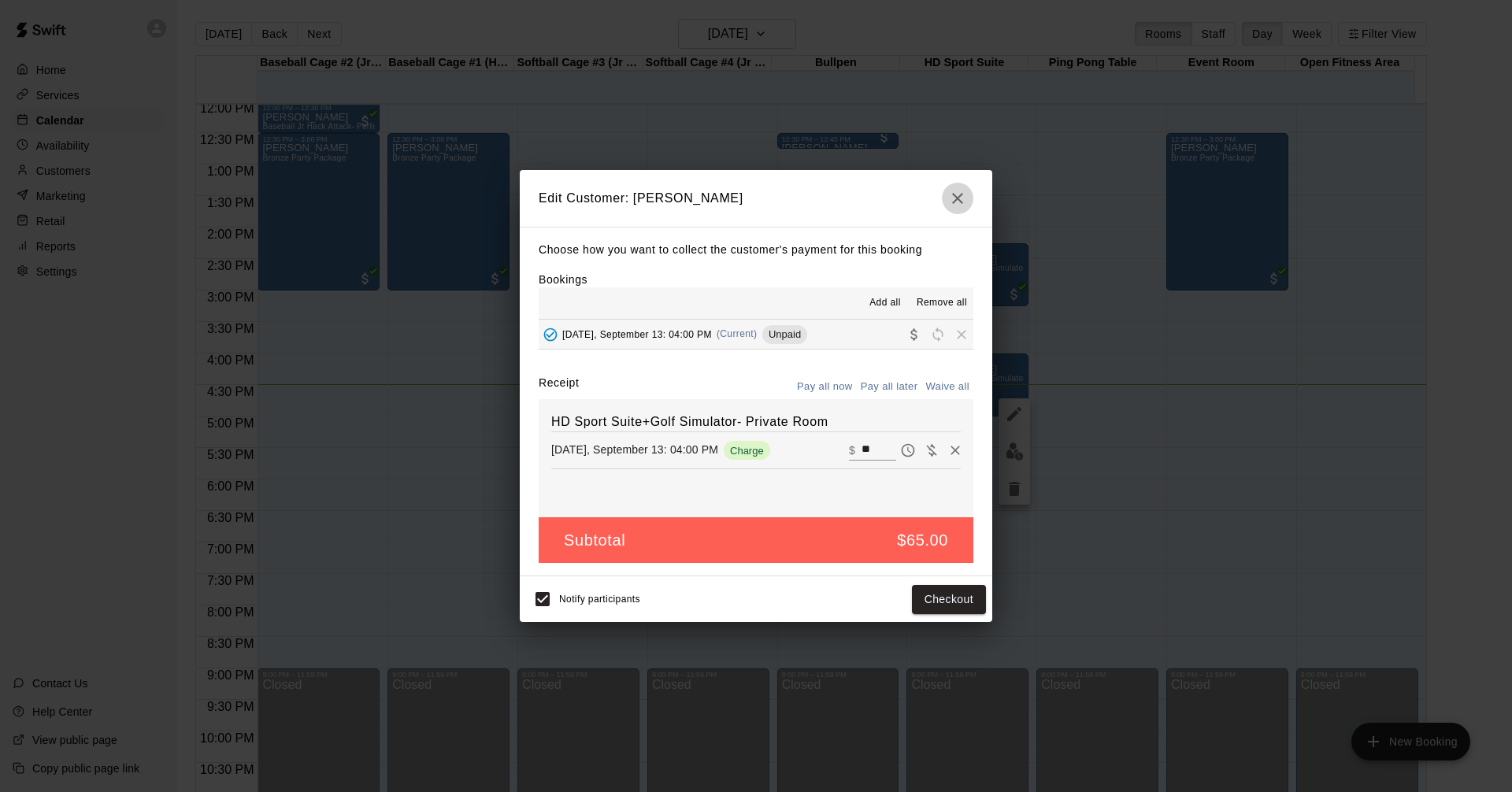
click at [956, 195] on icon "button" at bounding box center [957, 198] width 11 height 11
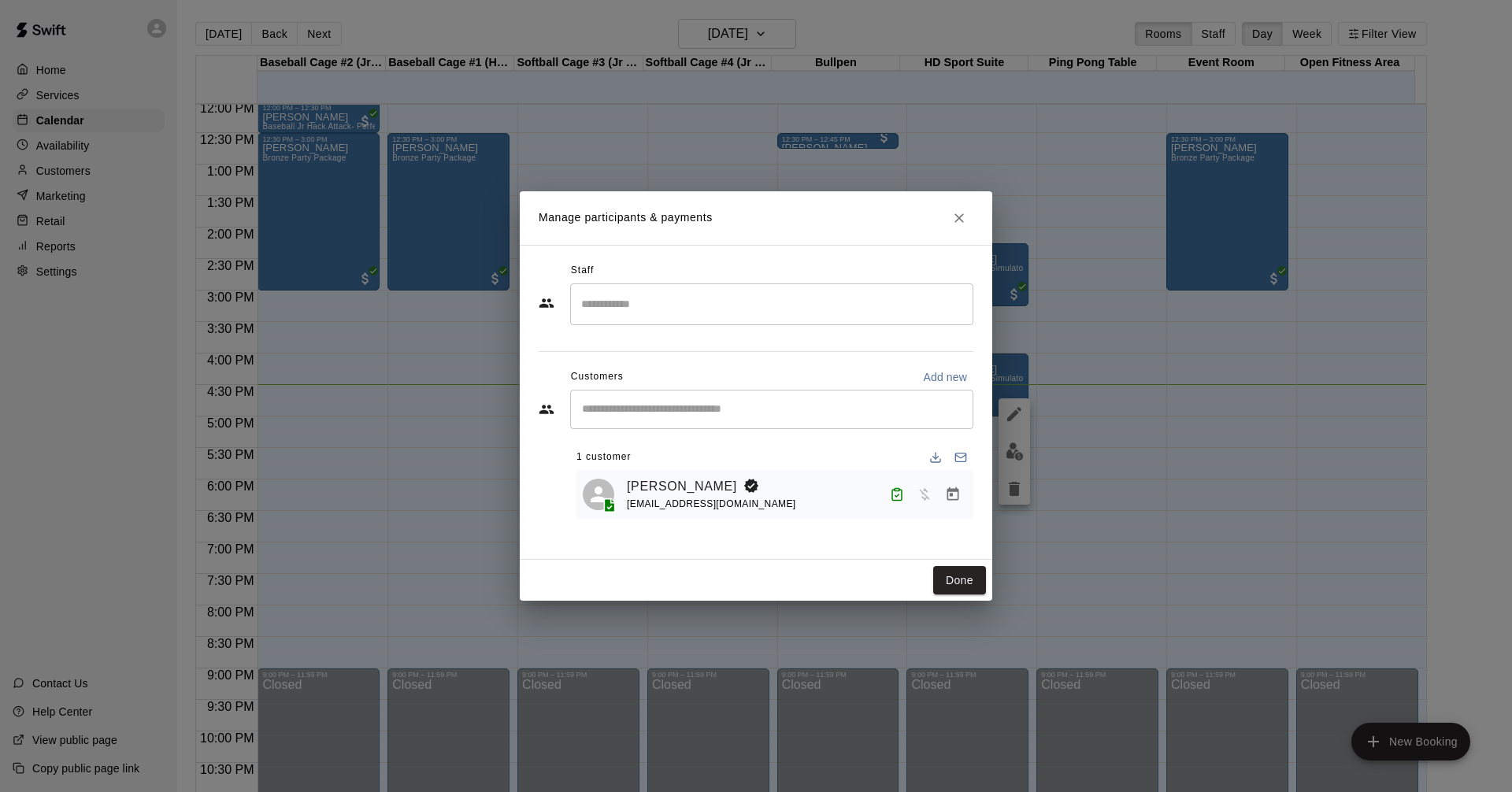
click at [953, 217] on icon "Close" at bounding box center [959, 218] width 16 height 16
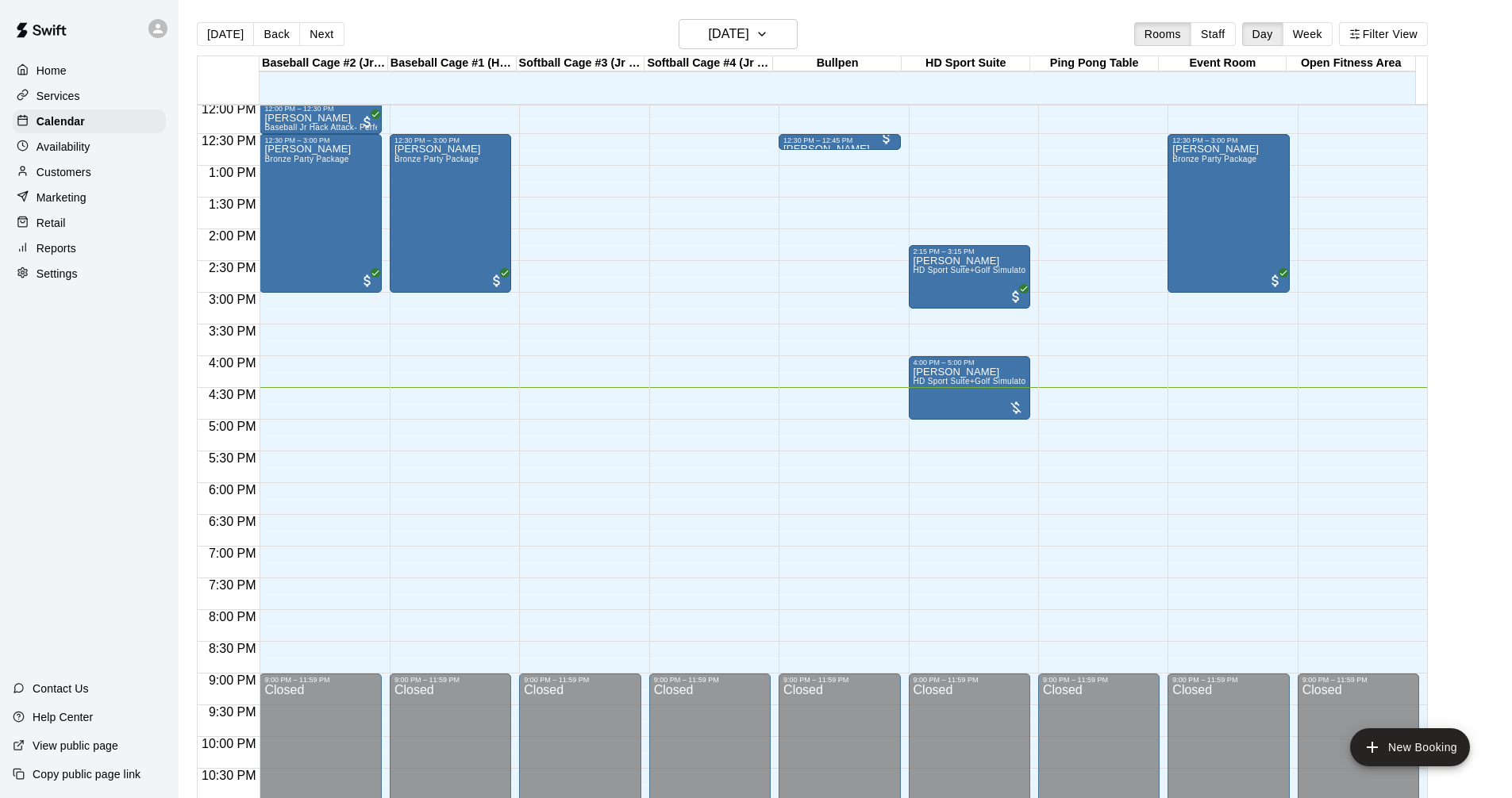
click at [569, 397] on div "12:00 AM – 10:00 AM Closed 9:00 PM – 11:59 PM Closed" at bounding box center [579, 102] width 121 height 1524
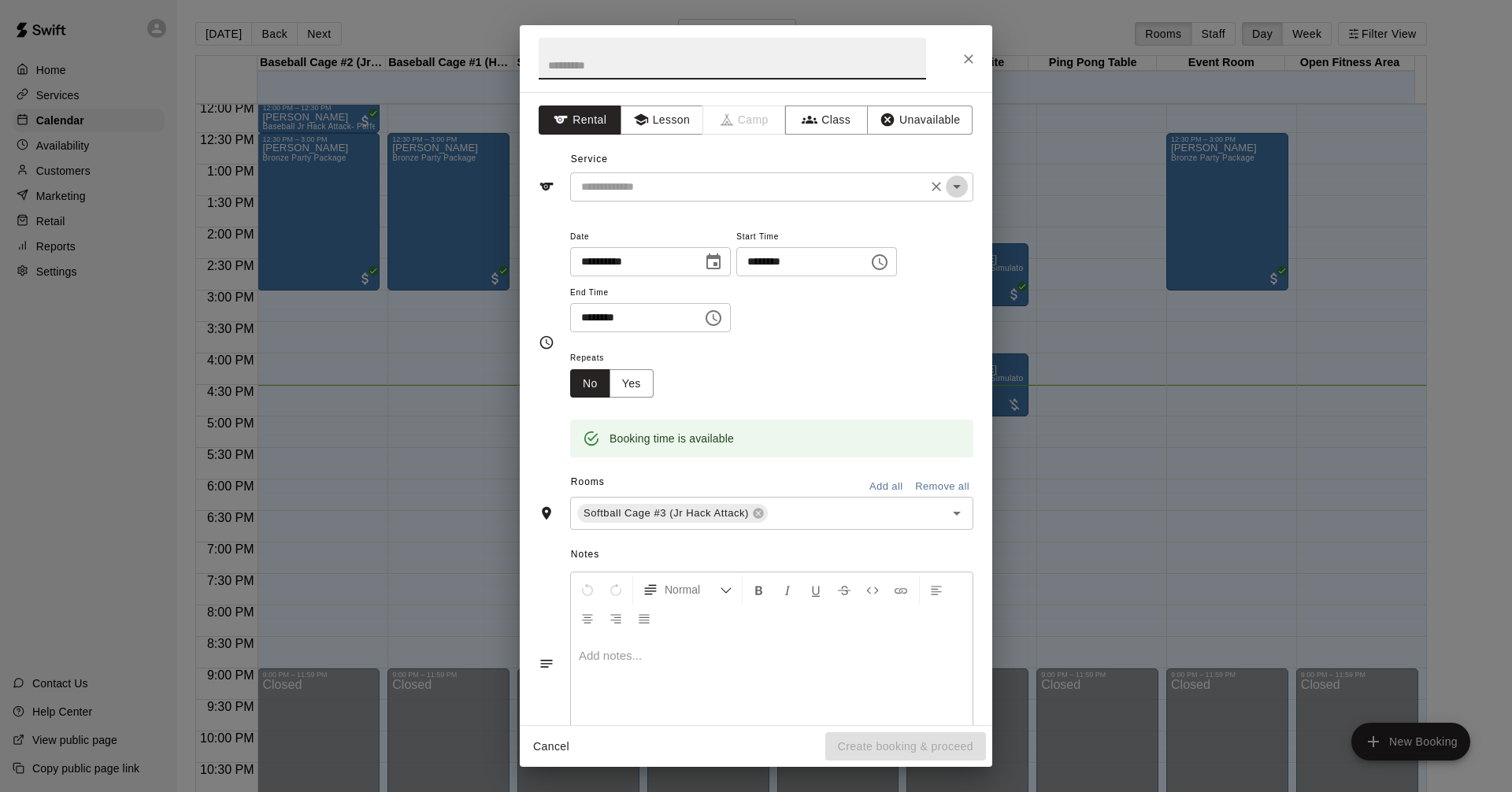
click at [950, 190] on icon "Open" at bounding box center [956, 187] width 19 height 19
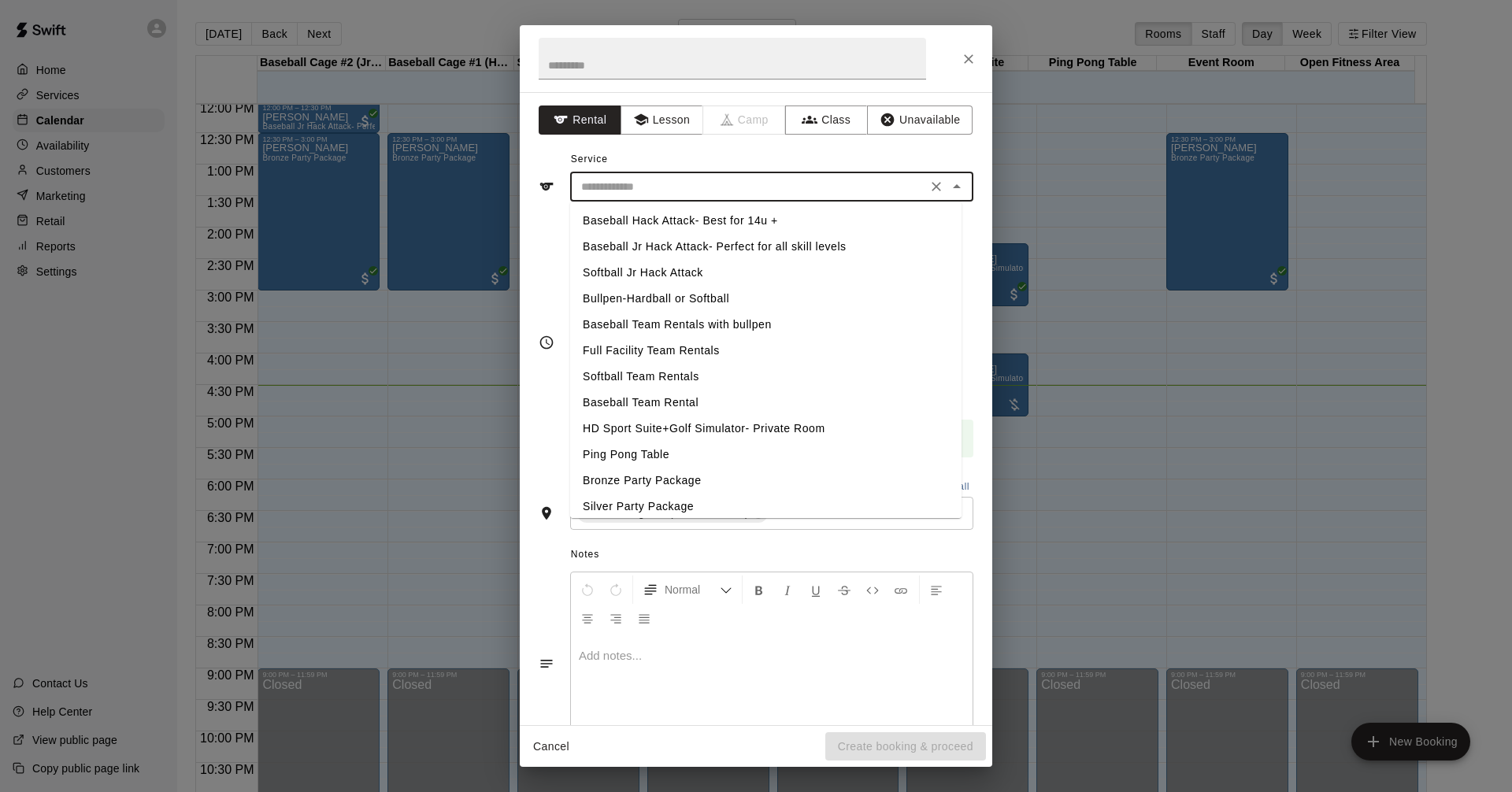
click at [677, 220] on li "Baseball Hack Attack- Best for 14u +" at bounding box center [765, 221] width 391 height 26
type input "**********"
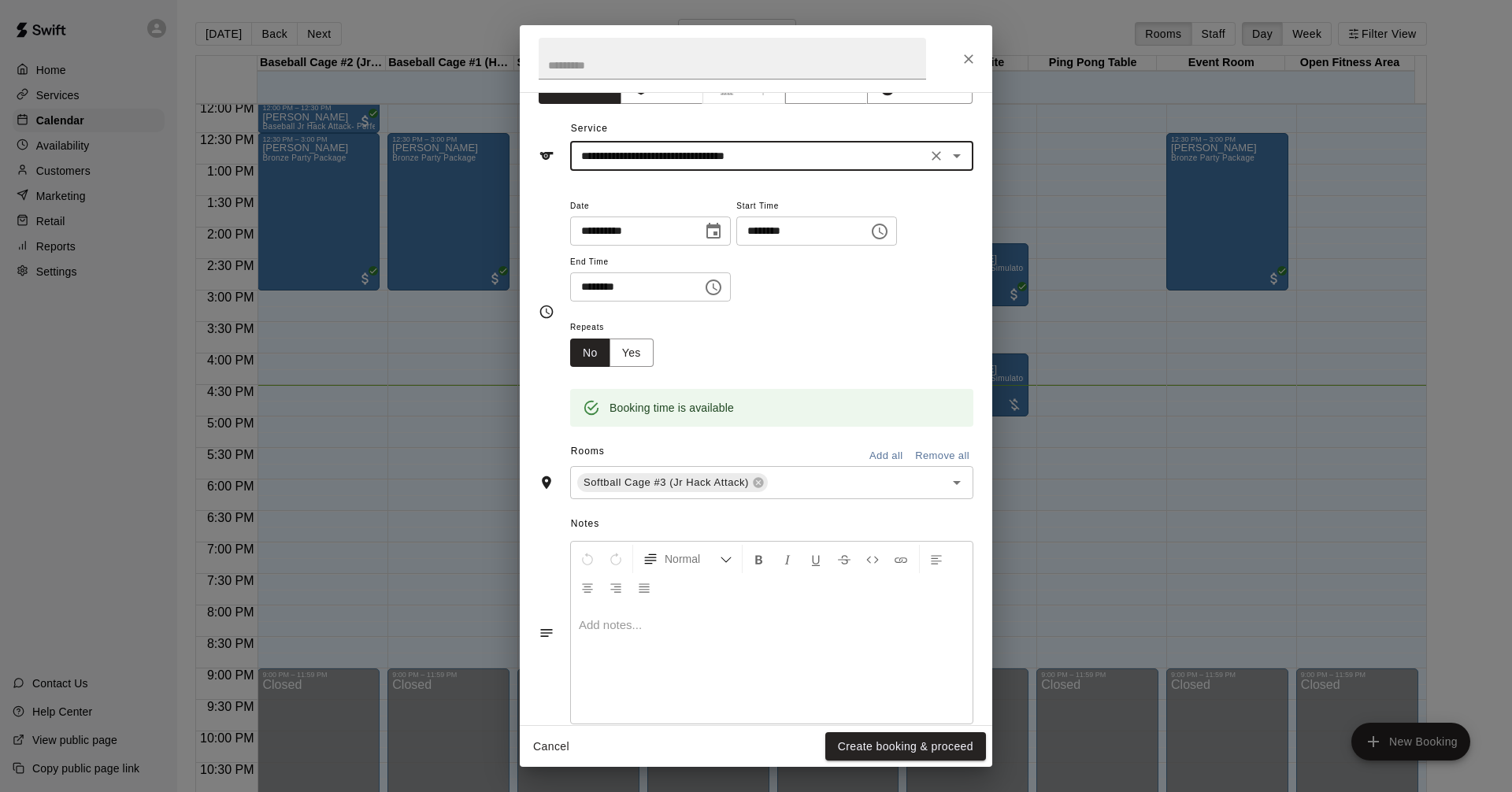
scroll to position [59, 0]
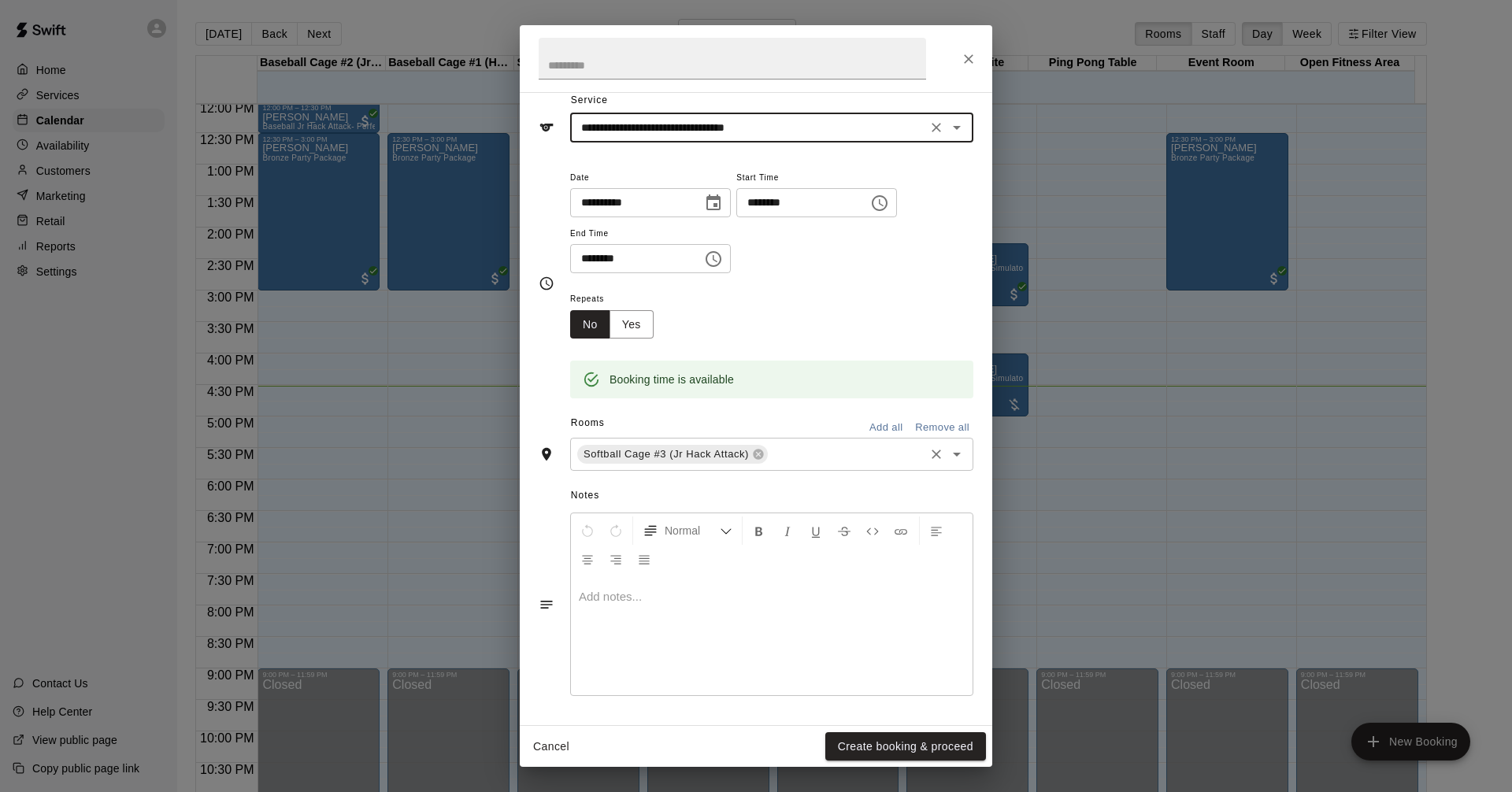
click at [952, 457] on icon "Open" at bounding box center [956, 454] width 8 height 4
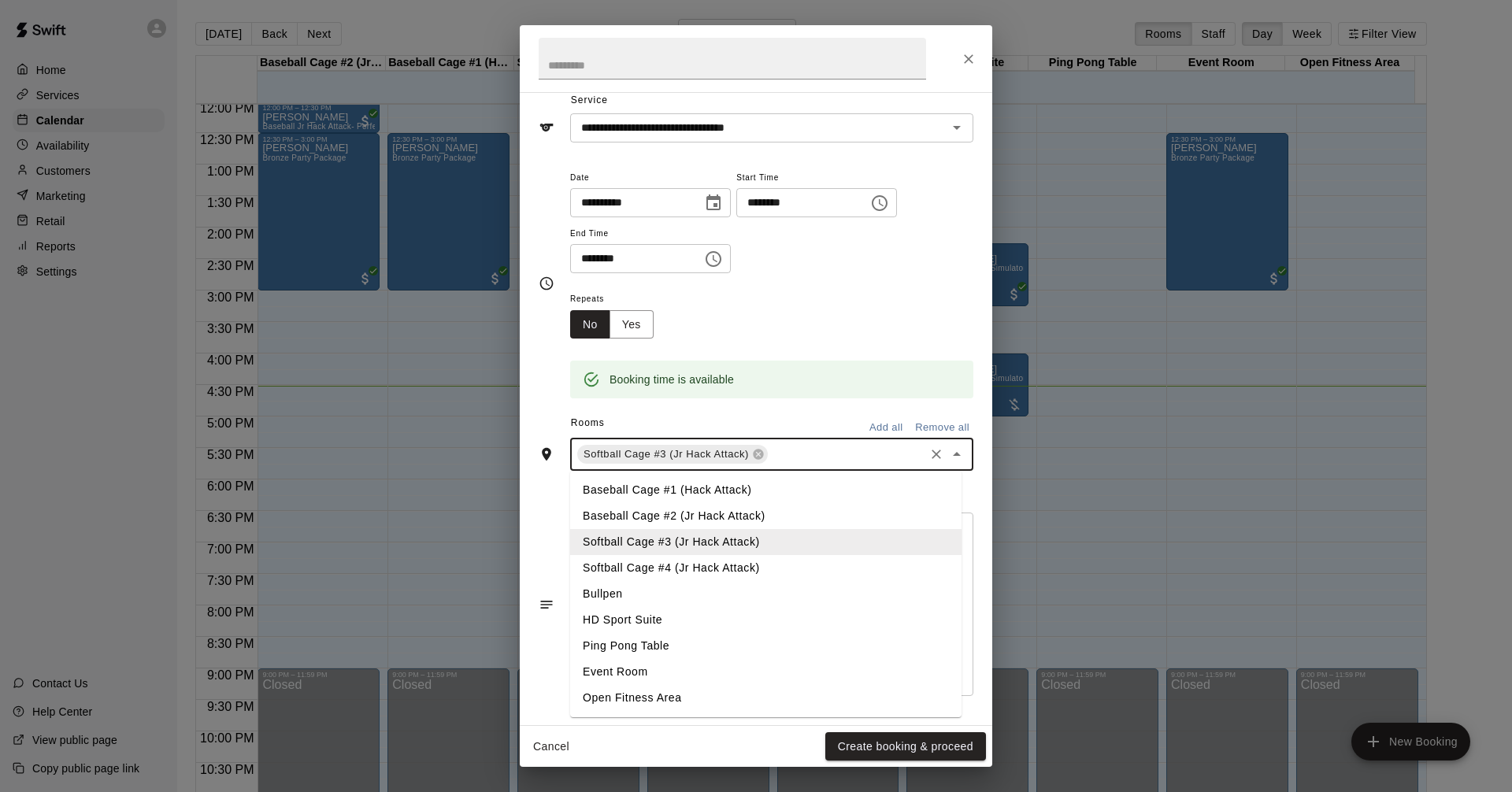
click at [736, 513] on li "Baseball Cage #2 (Jr Hack Attack)" at bounding box center [765, 516] width 391 height 26
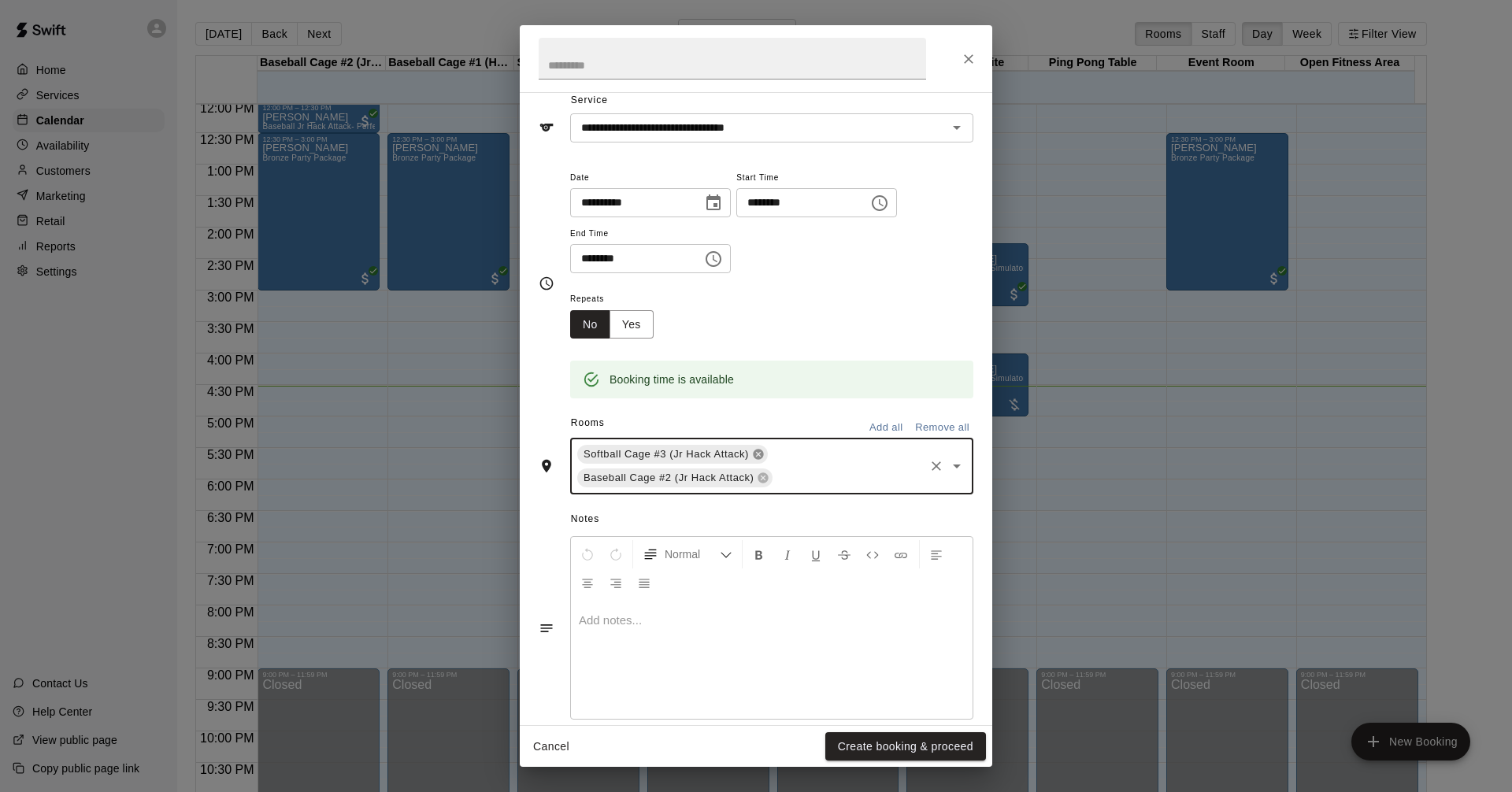
click at [762, 454] on icon at bounding box center [757, 454] width 10 height 10
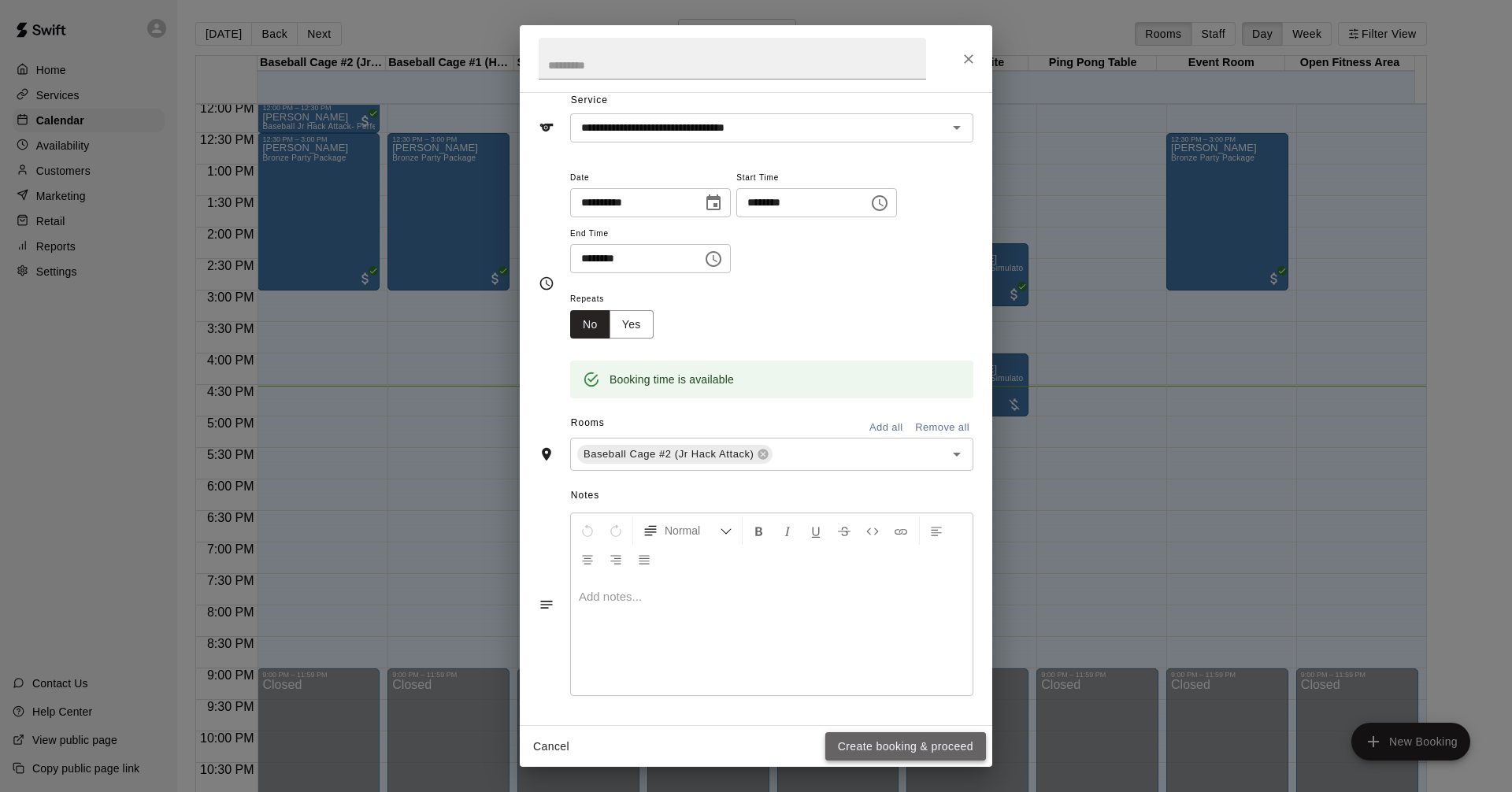
click at [914, 743] on button "Create booking & proceed" at bounding box center [905, 746] width 160 height 29
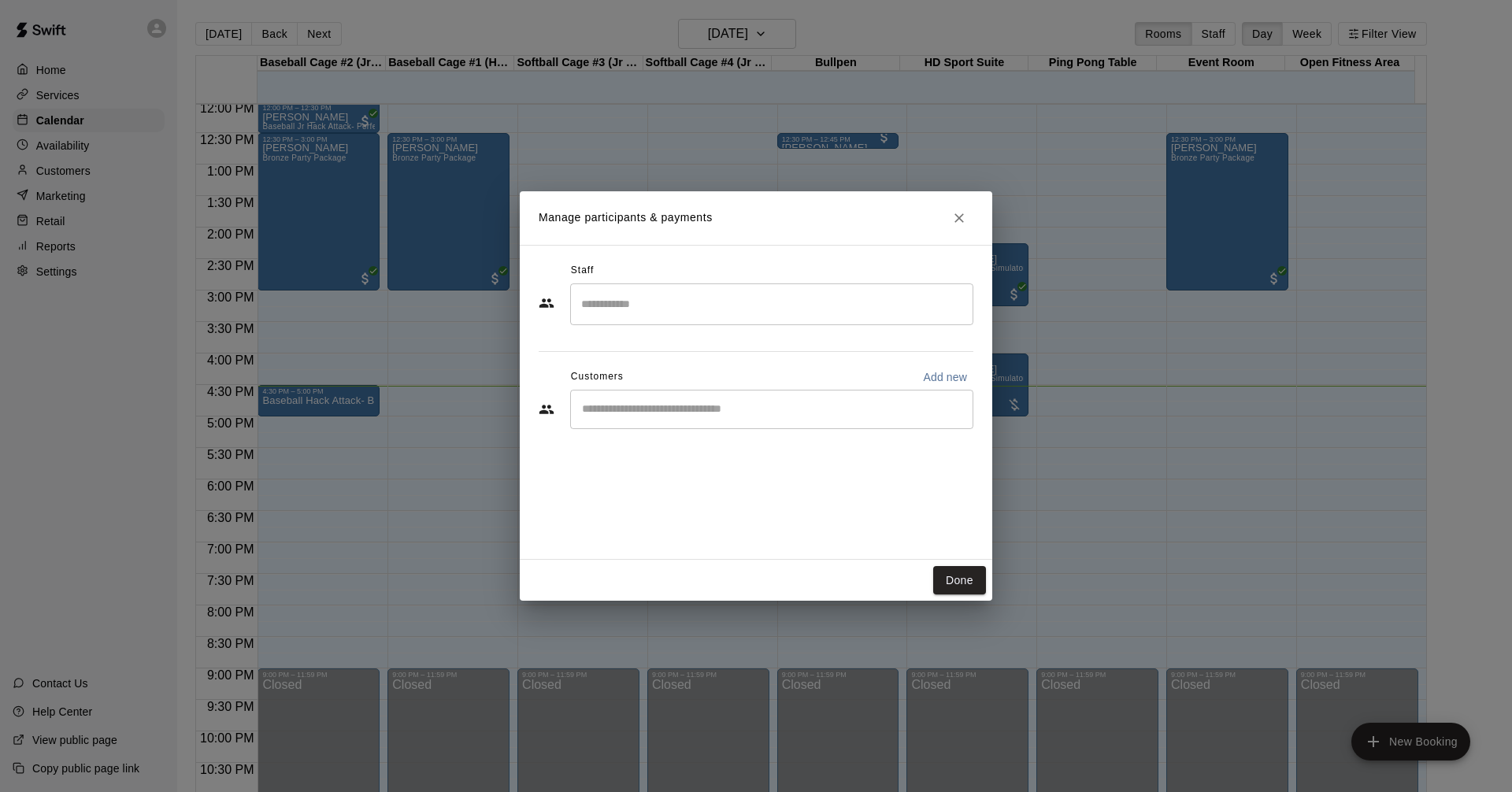
click at [699, 417] on input "Start typing to search customers..." at bounding box center [771, 409] width 389 height 16
type input "*****"
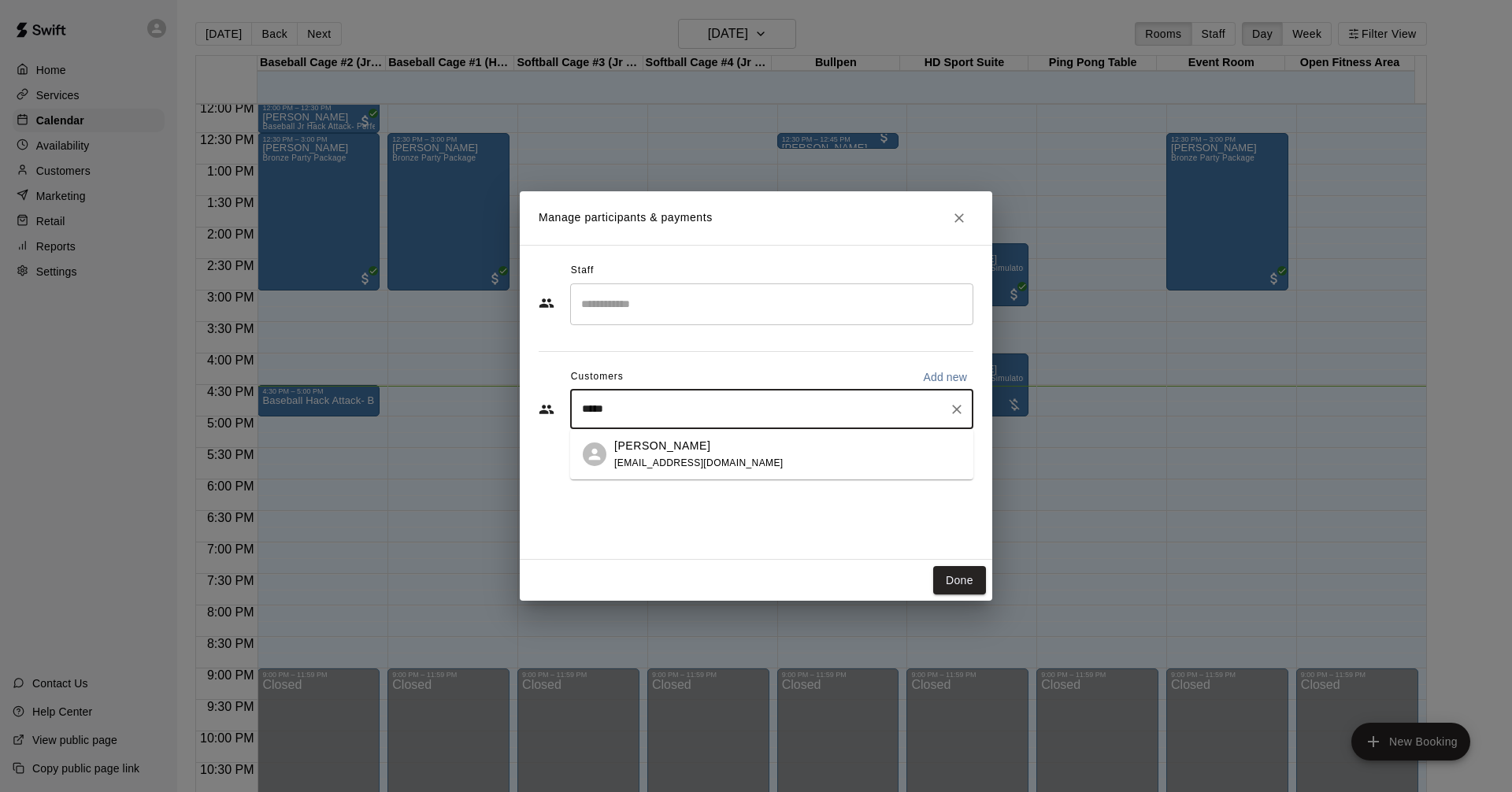
click at [703, 456] on div "[PERSON_NAME] [EMAIL_ADDRESS][DOMAIN_NAME]" at bounding box center [699, 454] width 169 height 34
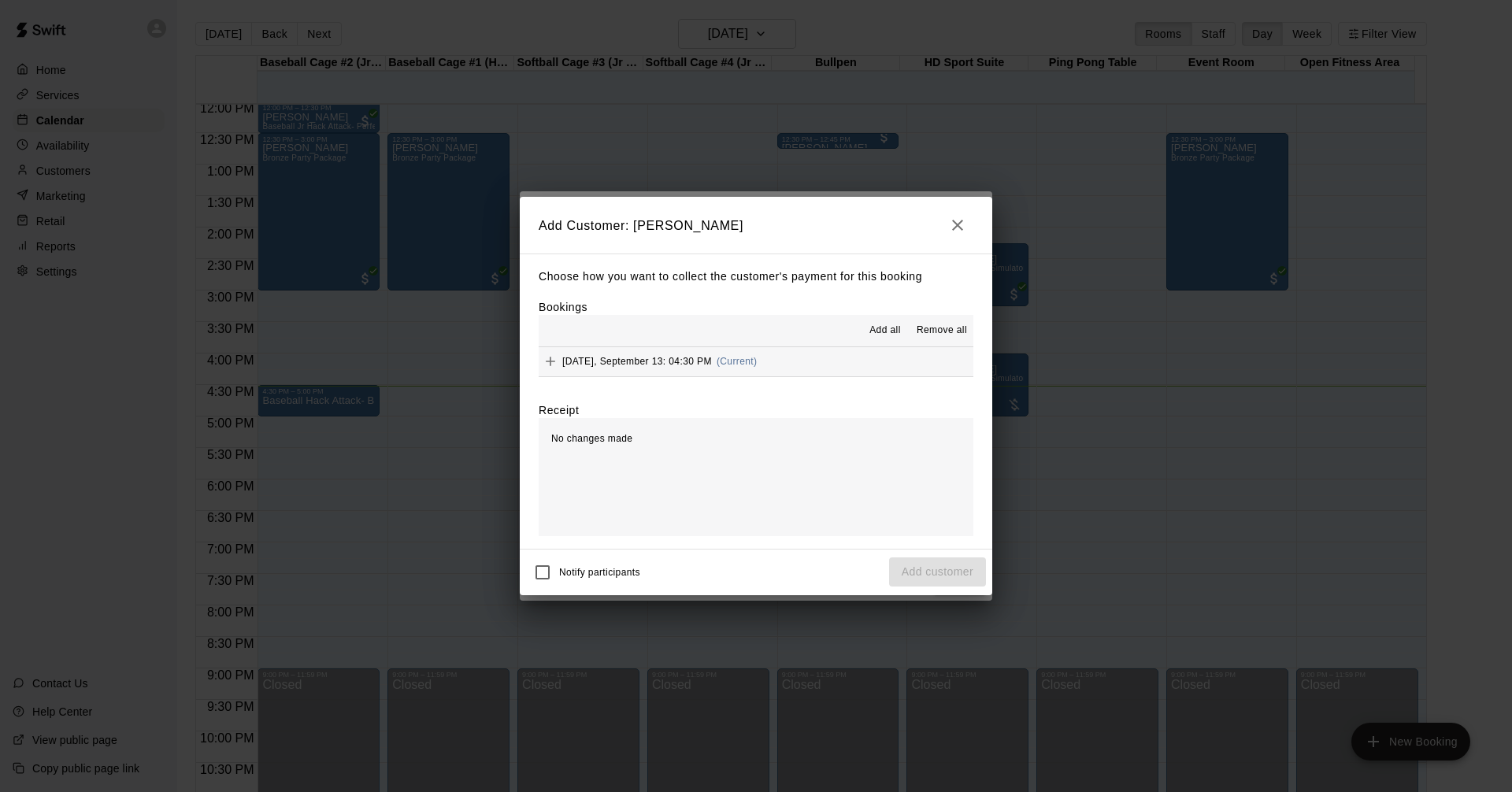
click at [880, 332] on span "Add all" at bounding box center [885, 330] width 32 height 16
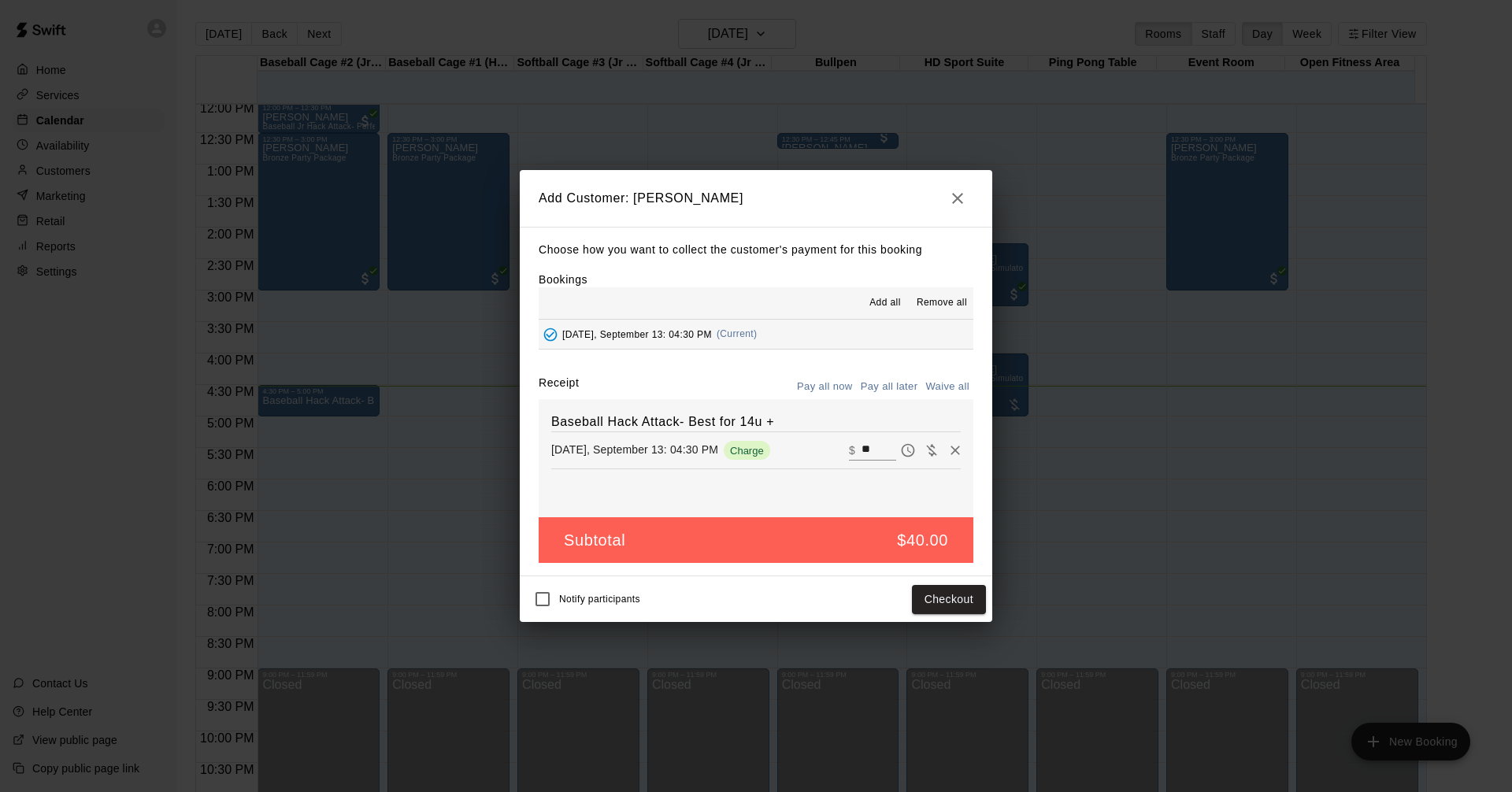
click at [955, 195] on icon "button" at bounding box center [957, 198] width 11 height 11
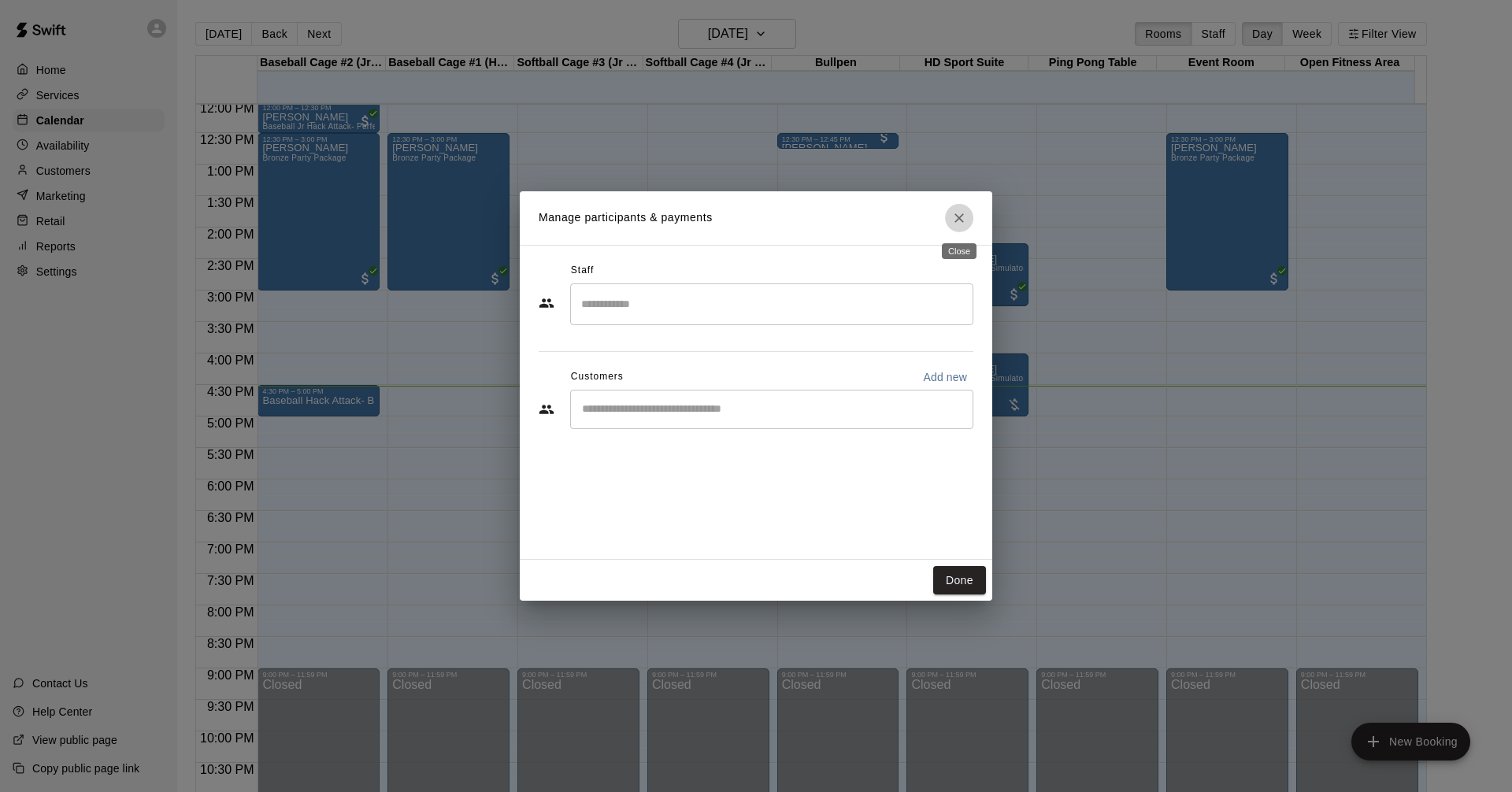
click at [960, 218] on icon "Close" at bounding box center [959, 218] width 16 height 16
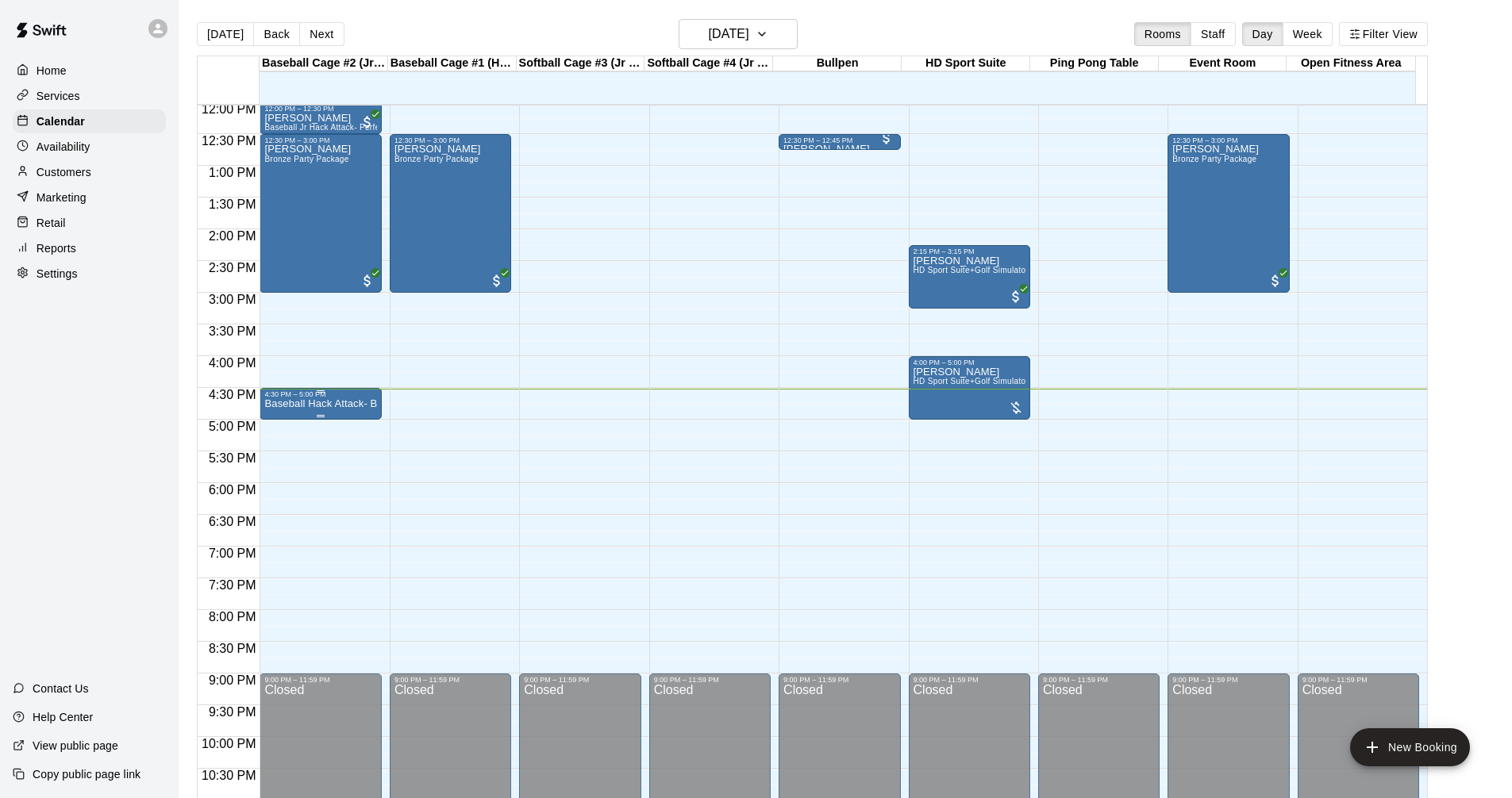
drag, startPoint x: 334, startPoint y: 407, endPoint x: 300, endPoint y: 408, distance: 34.0
click at [300, 404] on p "Baseball Hack Attack- Best for 14u +" at bounding box center [320, 404] width 112 height 0
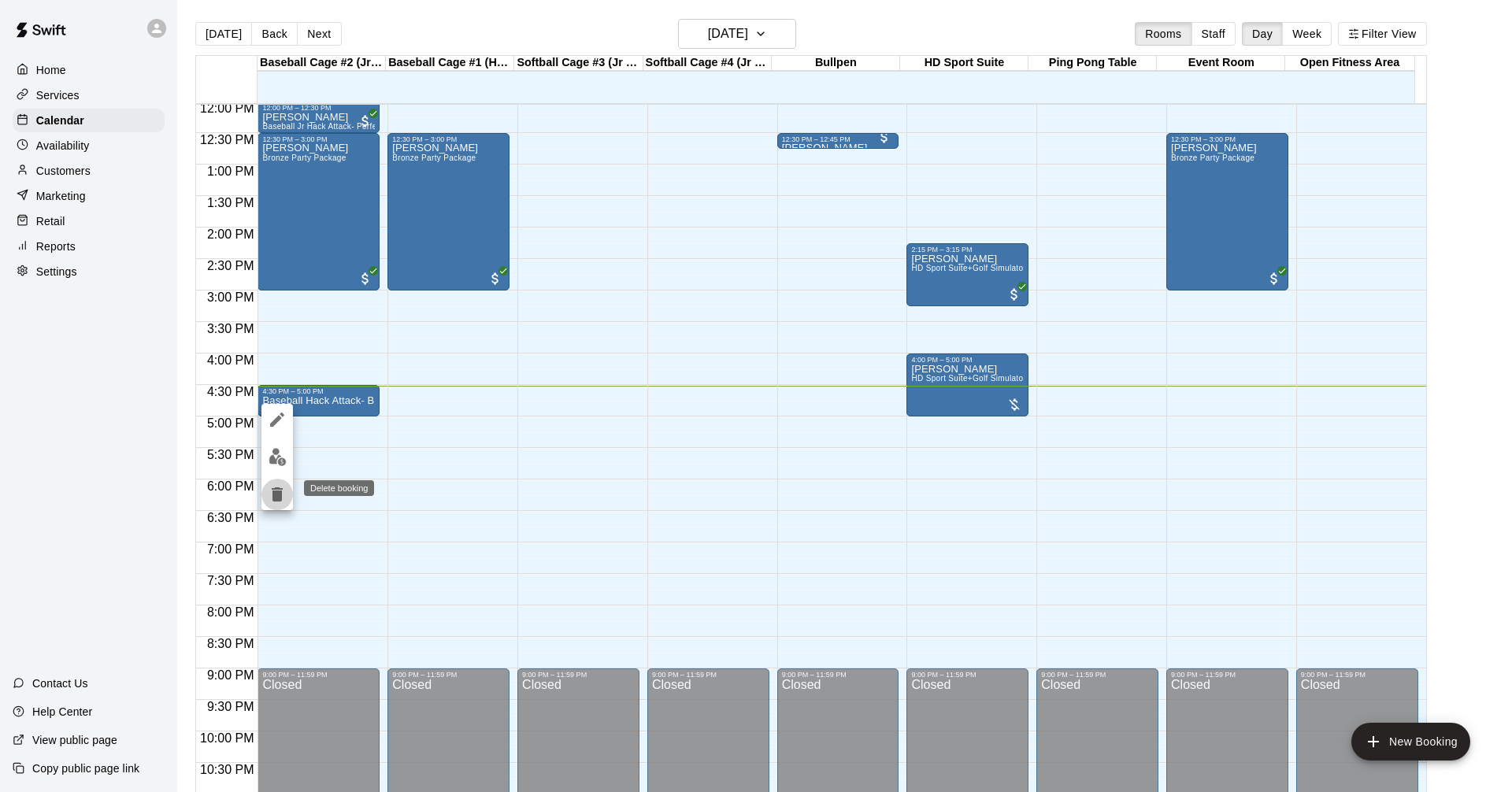
click at [281, 493] on icon "delete" at bounding box center [277, 495] width 11 height 14
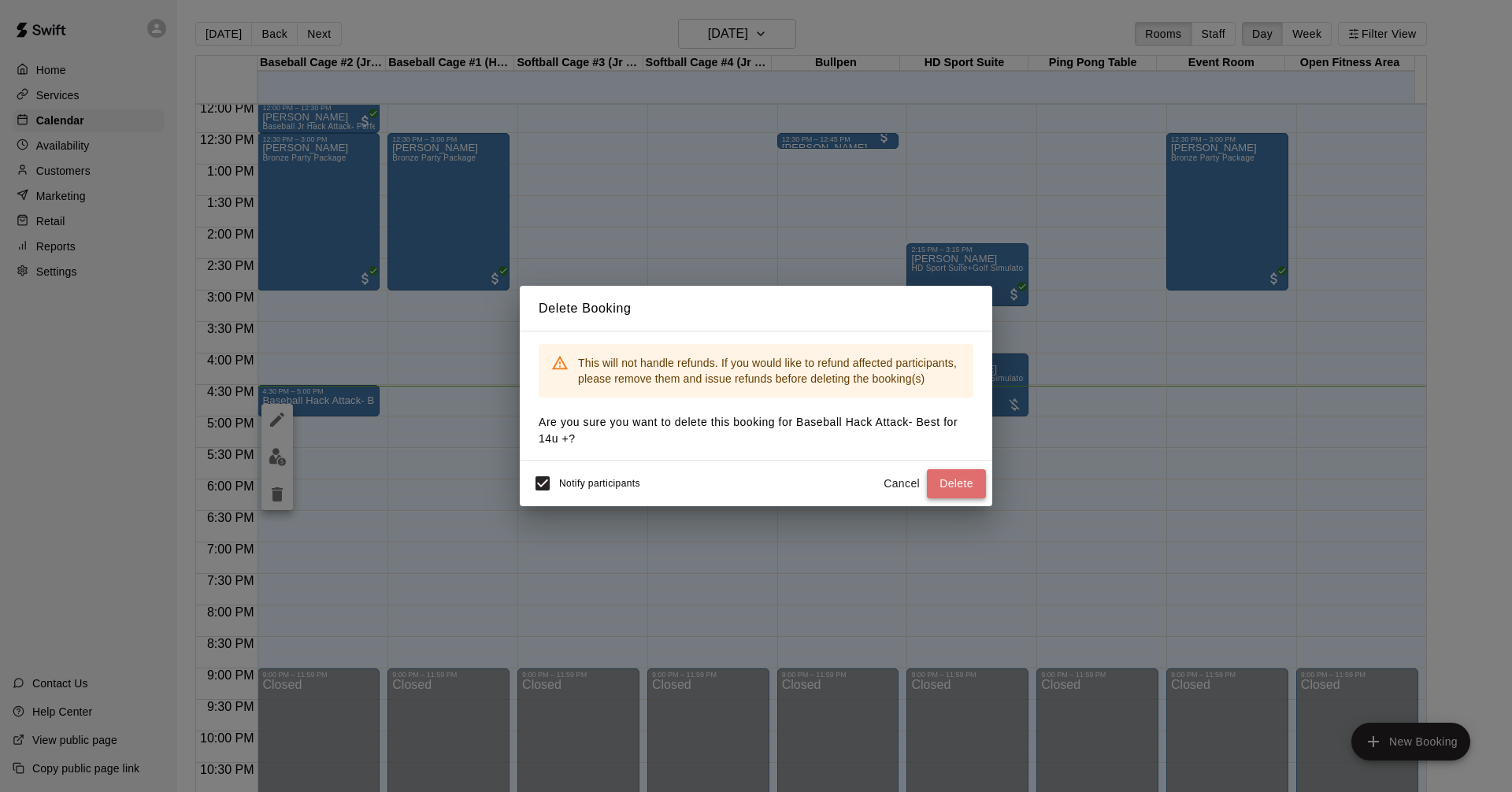
click at [963, 481] on button "Delete" at bounding box center [956, 484] width 59 height 29
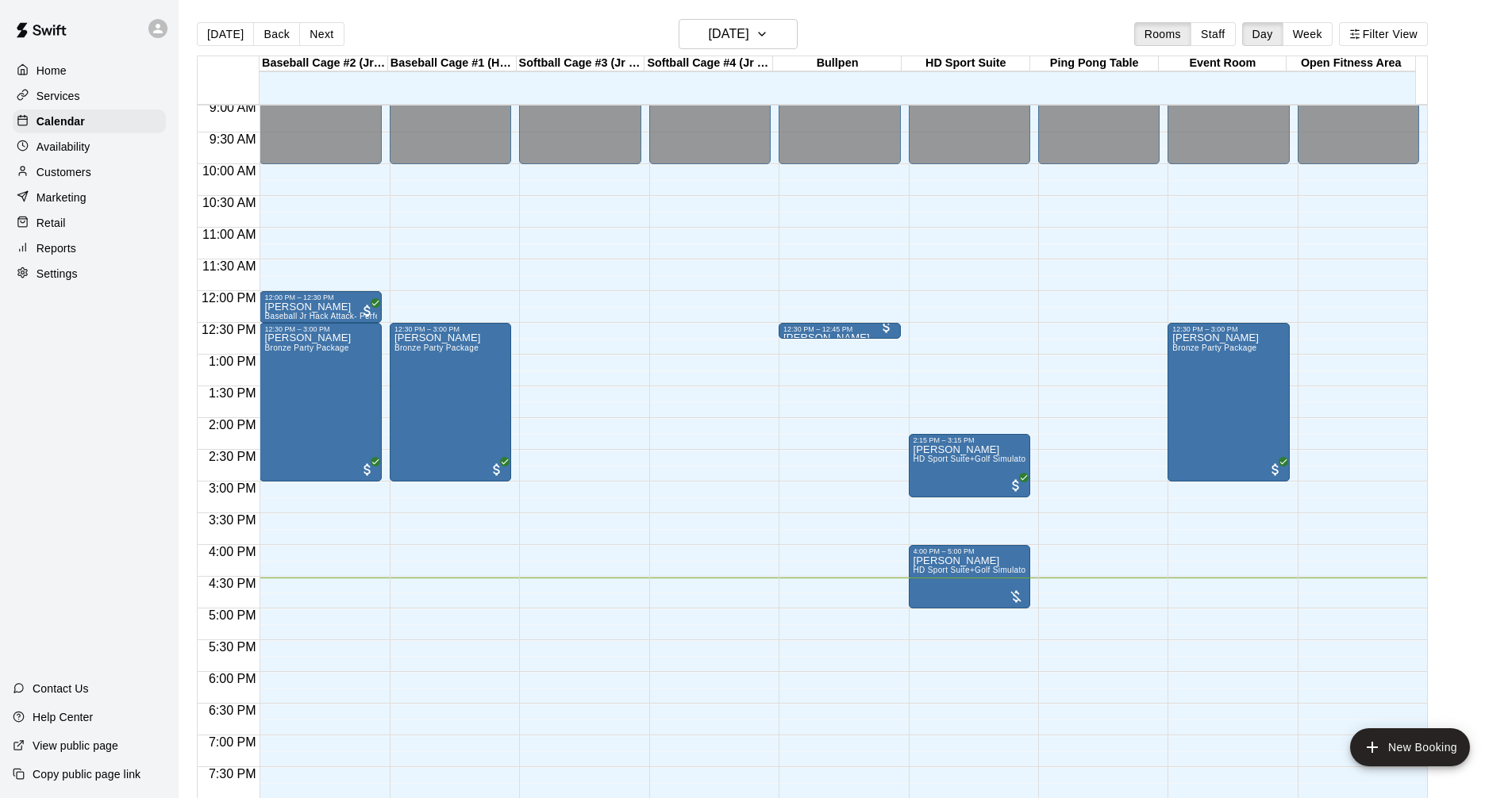
scroll to position [655, 0]
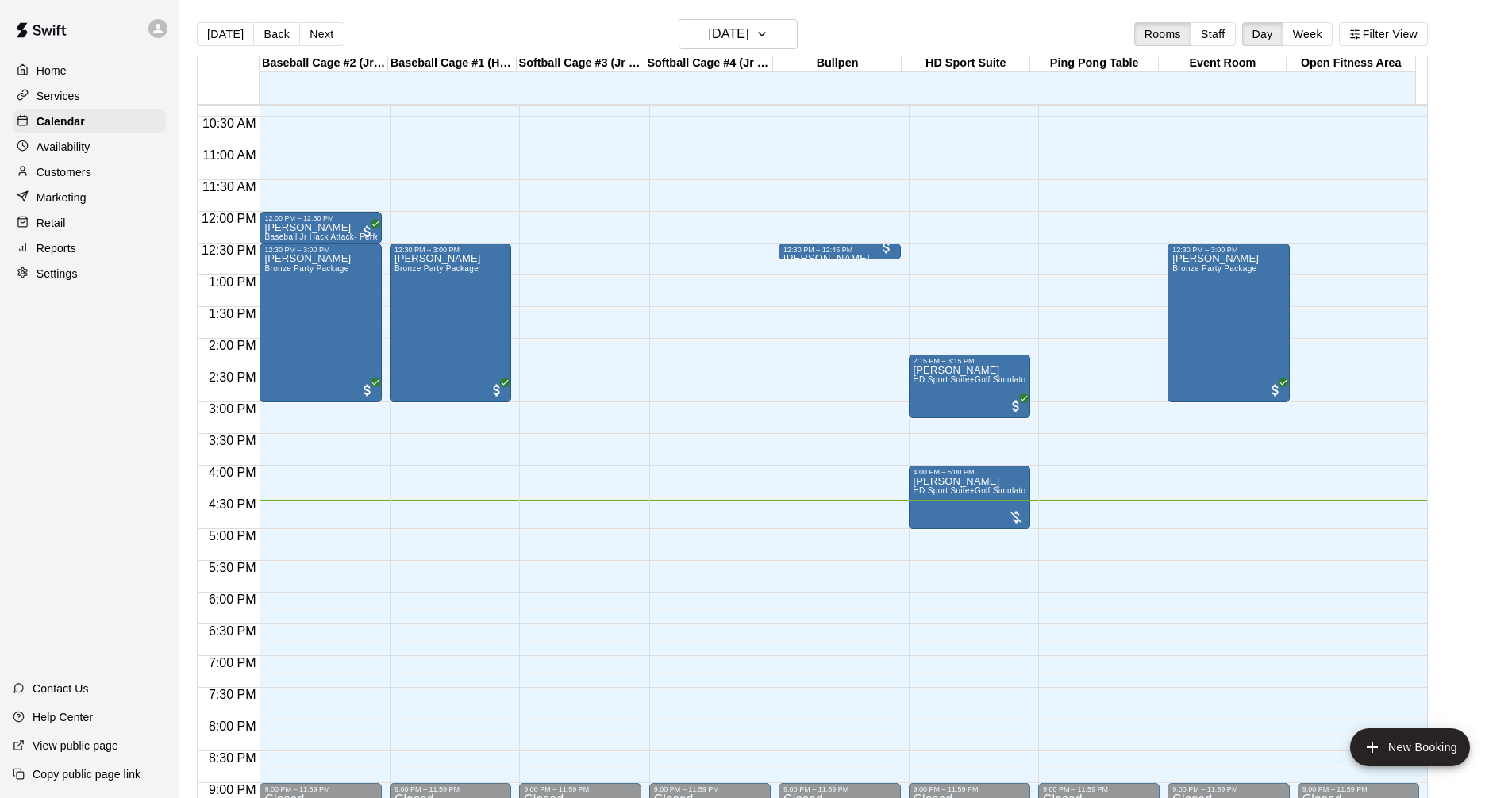
click at [79, 101] on p "Services" at bounding box center [58, 96] width 44 height 16
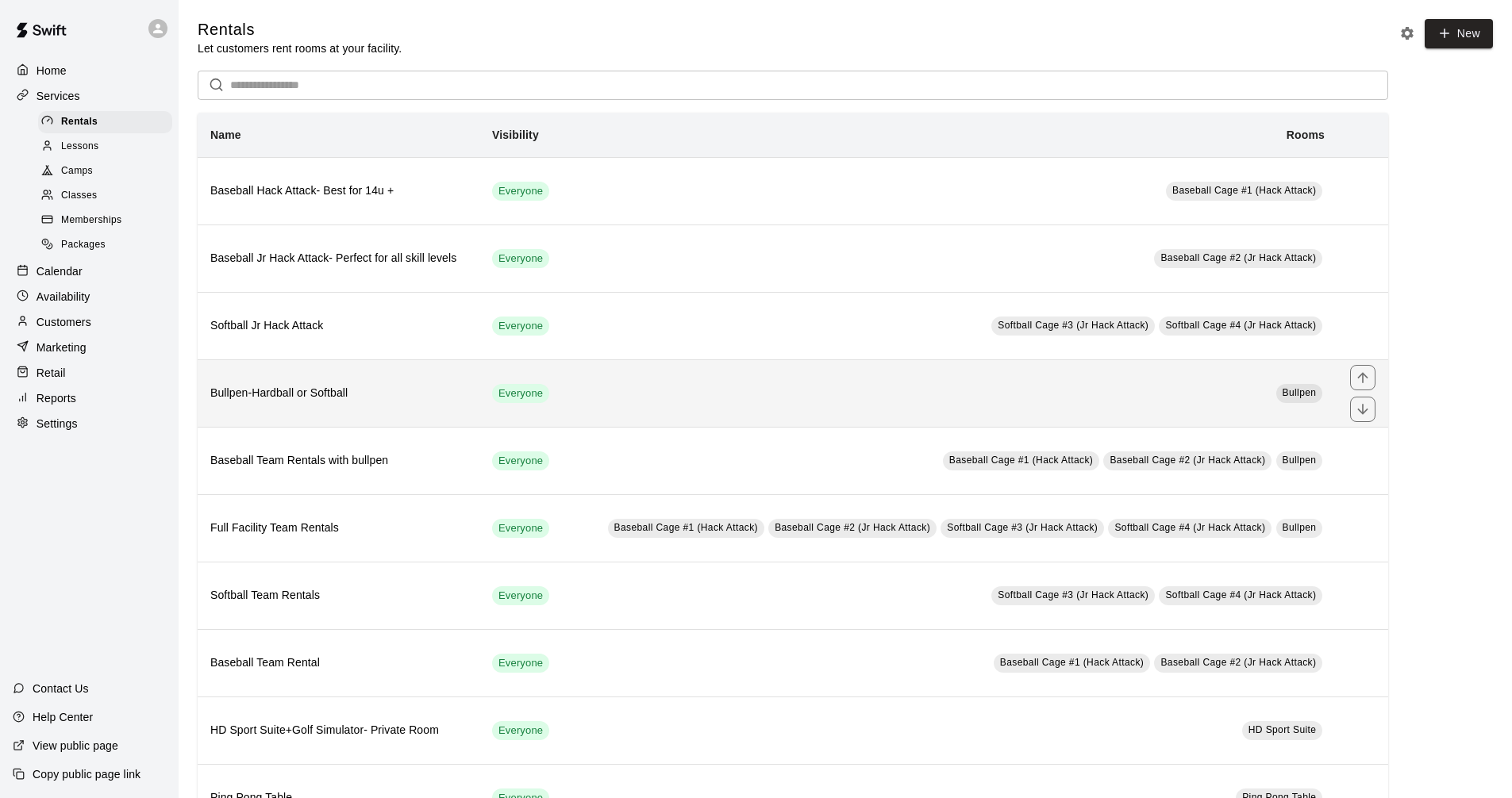
click at [302, 397] on h6 "Bullpen-Hardball or Softball" at bounding box center [339, 393] width 257 height 18
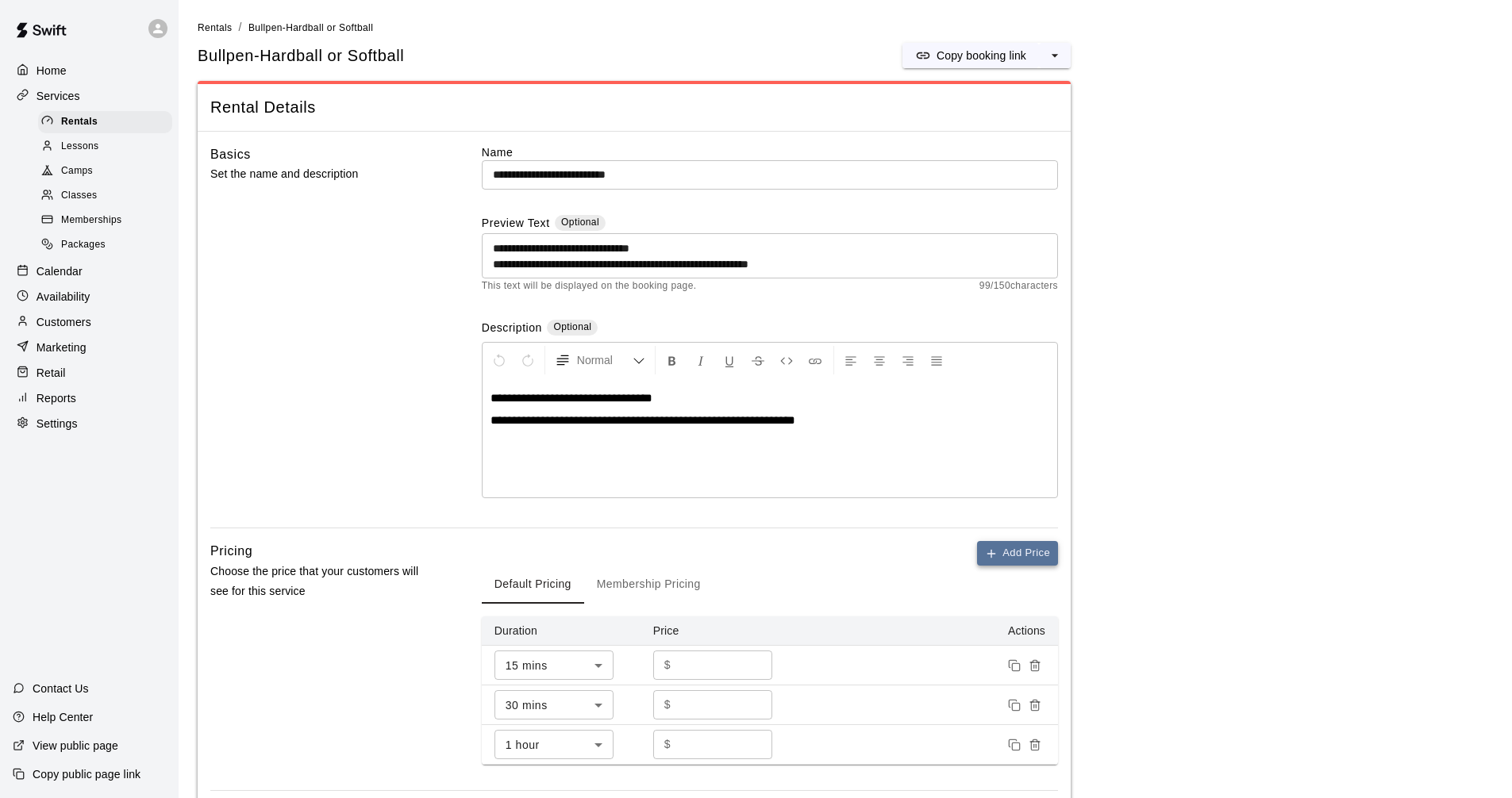
click at [1008, 557] on button "Add Price" at bounding box center [1017, 553] width 81 height 25
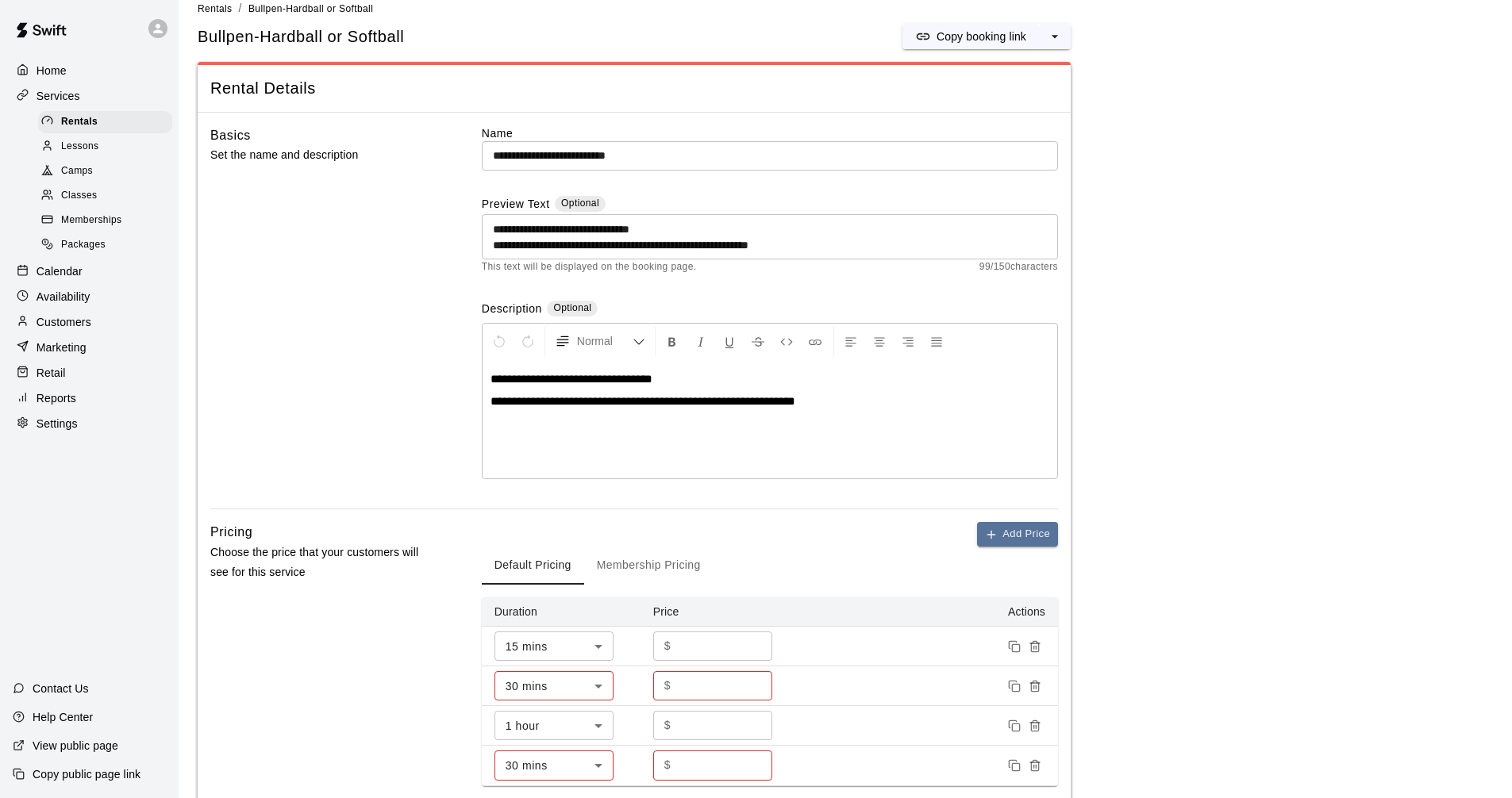
scroll to position [14, 0]
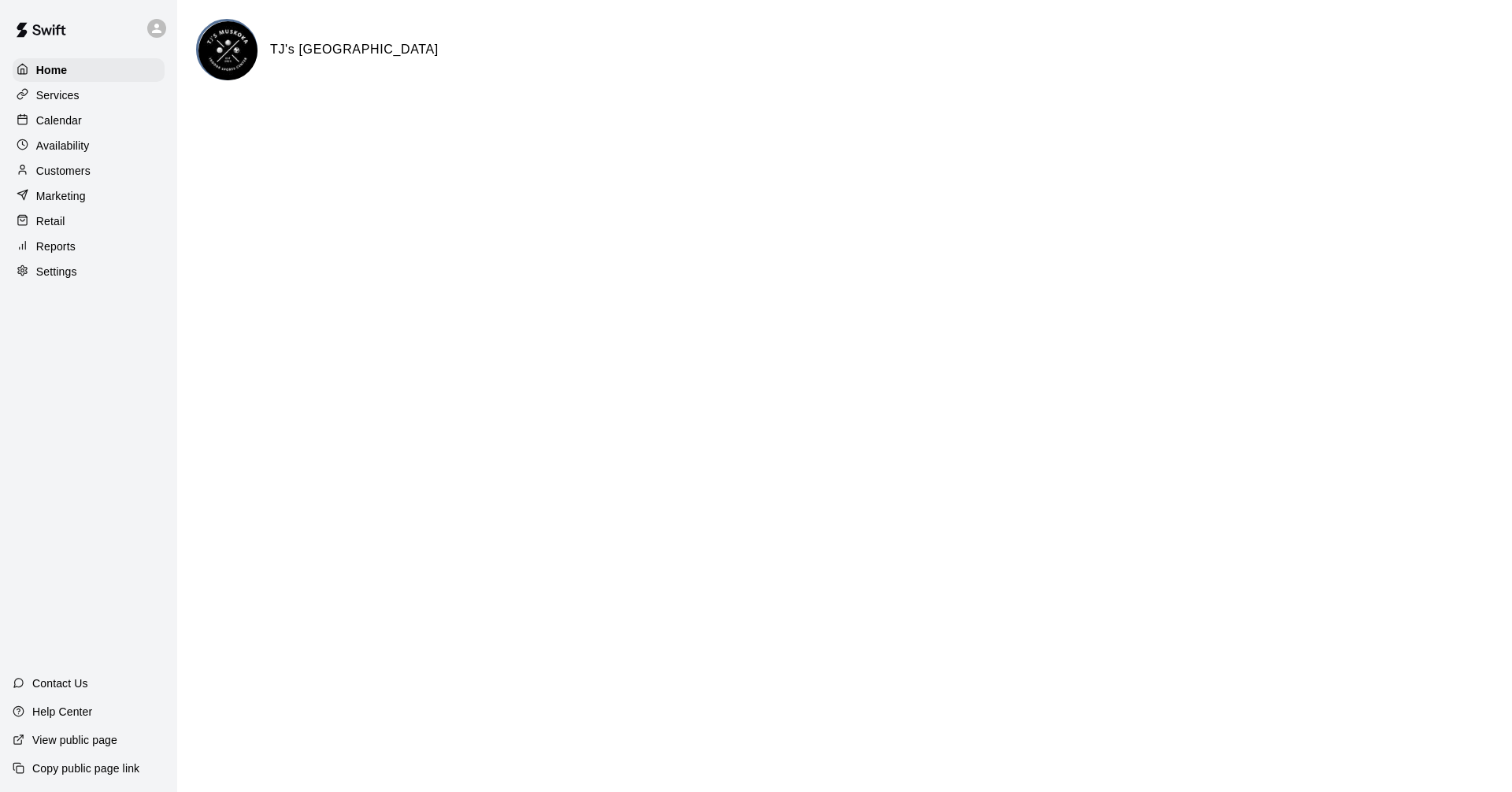
click at [72, 96] on p "Services" at bounding box center [58, 96] width 43 height 16
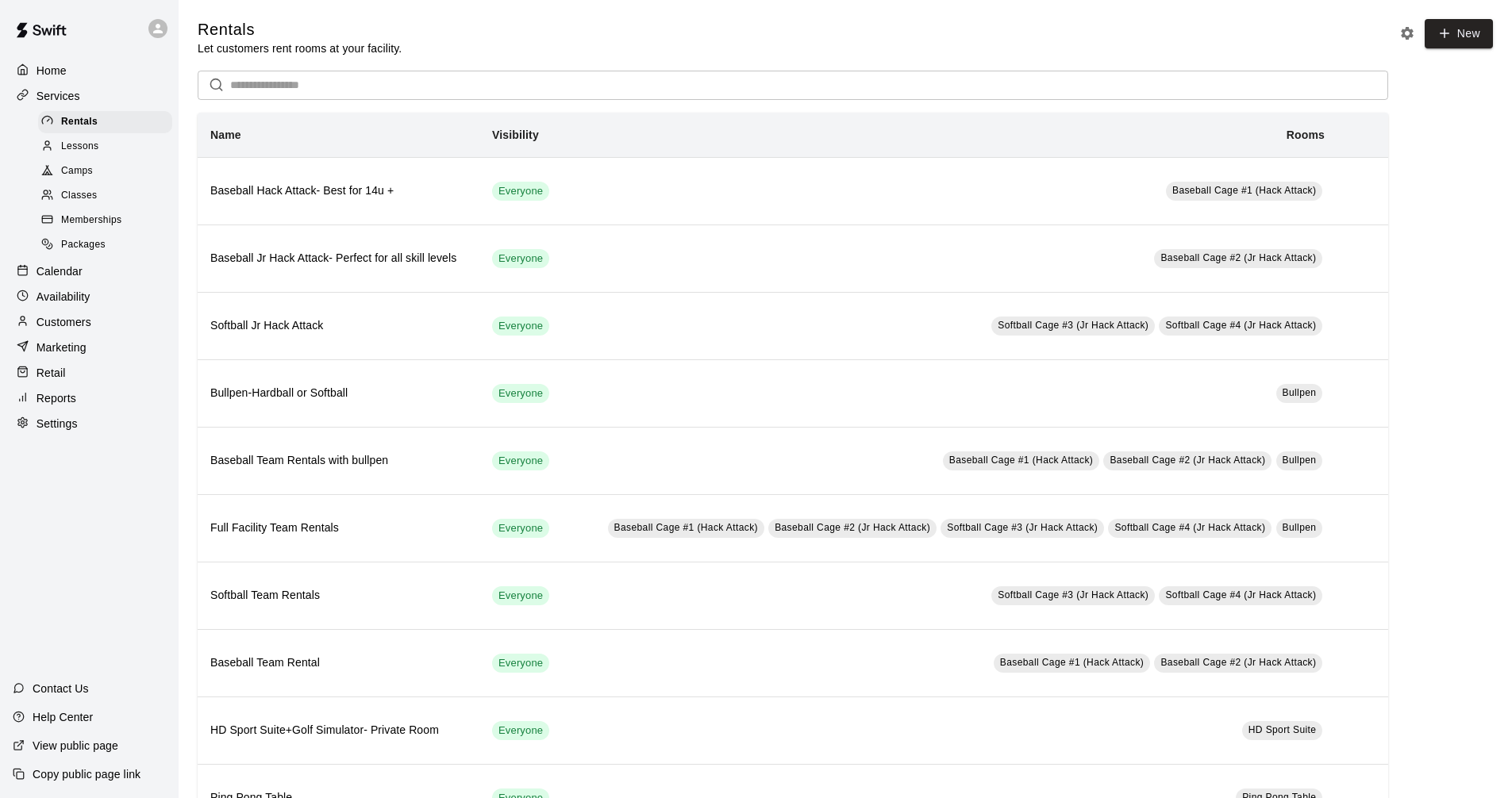
drag, startPoint x: 78, startPoint y: 276, endPoint x: 94, endPoint y: 274, distance: 16.1
click at [80, 276] on p "Calendar" at bounding box center [60, 272] width 46 height 16
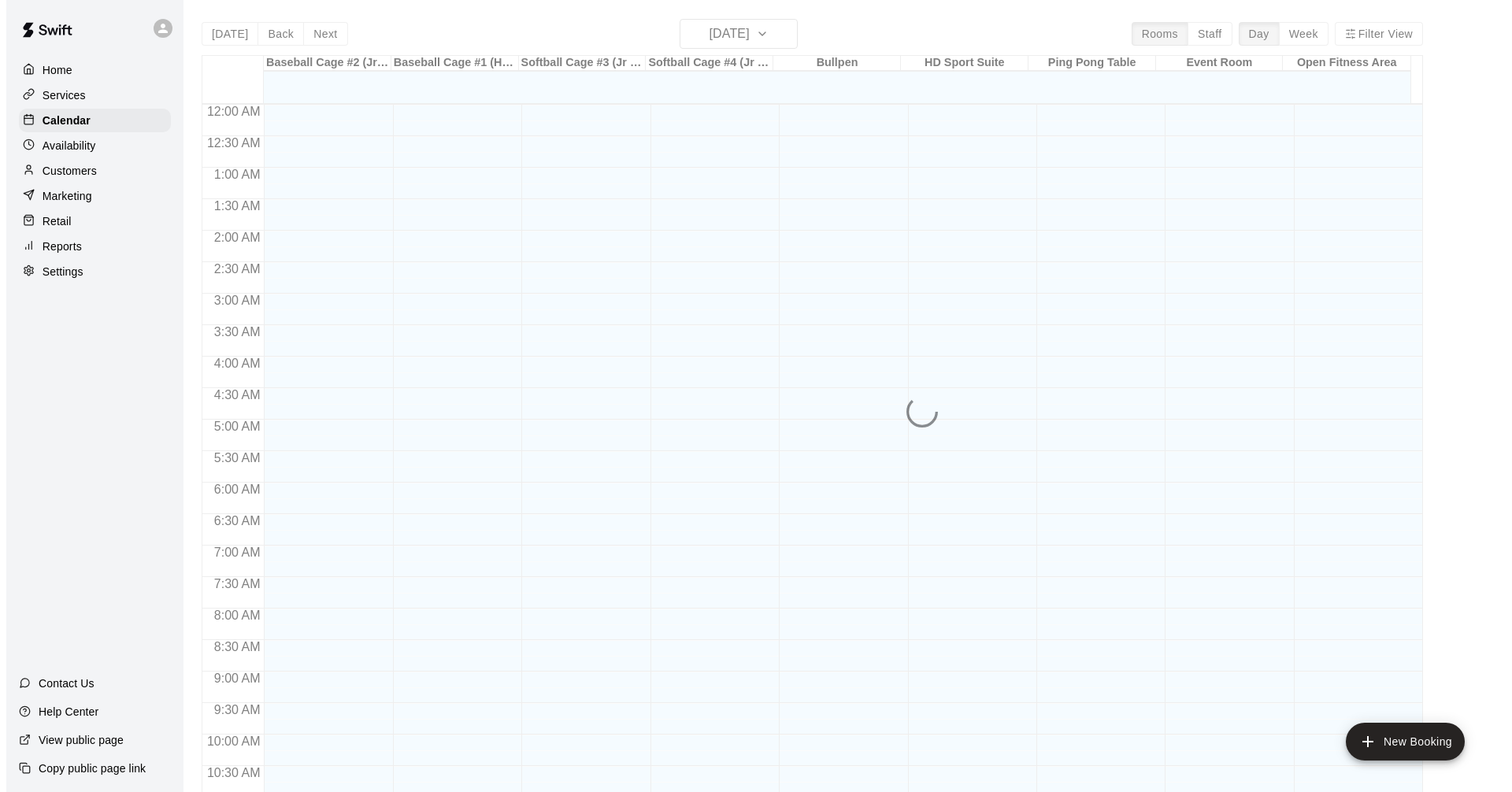
scroll to position [759, 0]
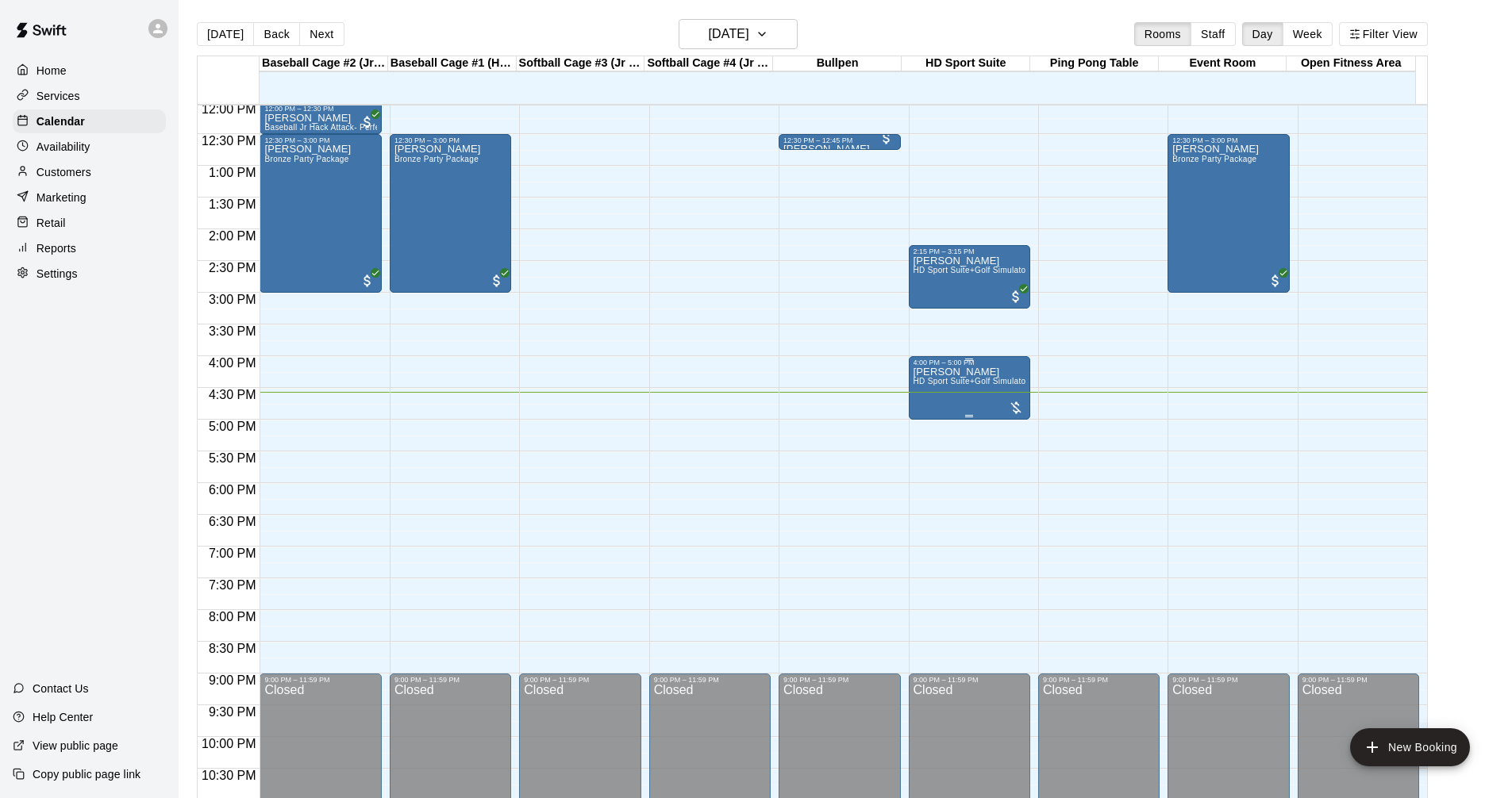
drag, startPoint x: 991, startPoint y: 373, endPoint x: 943, endPoint y: 369, distance: 48.2
click at [943, 372] on p "[PERSON_NAME]" at bounding box center [969, 372] width 112 height 0
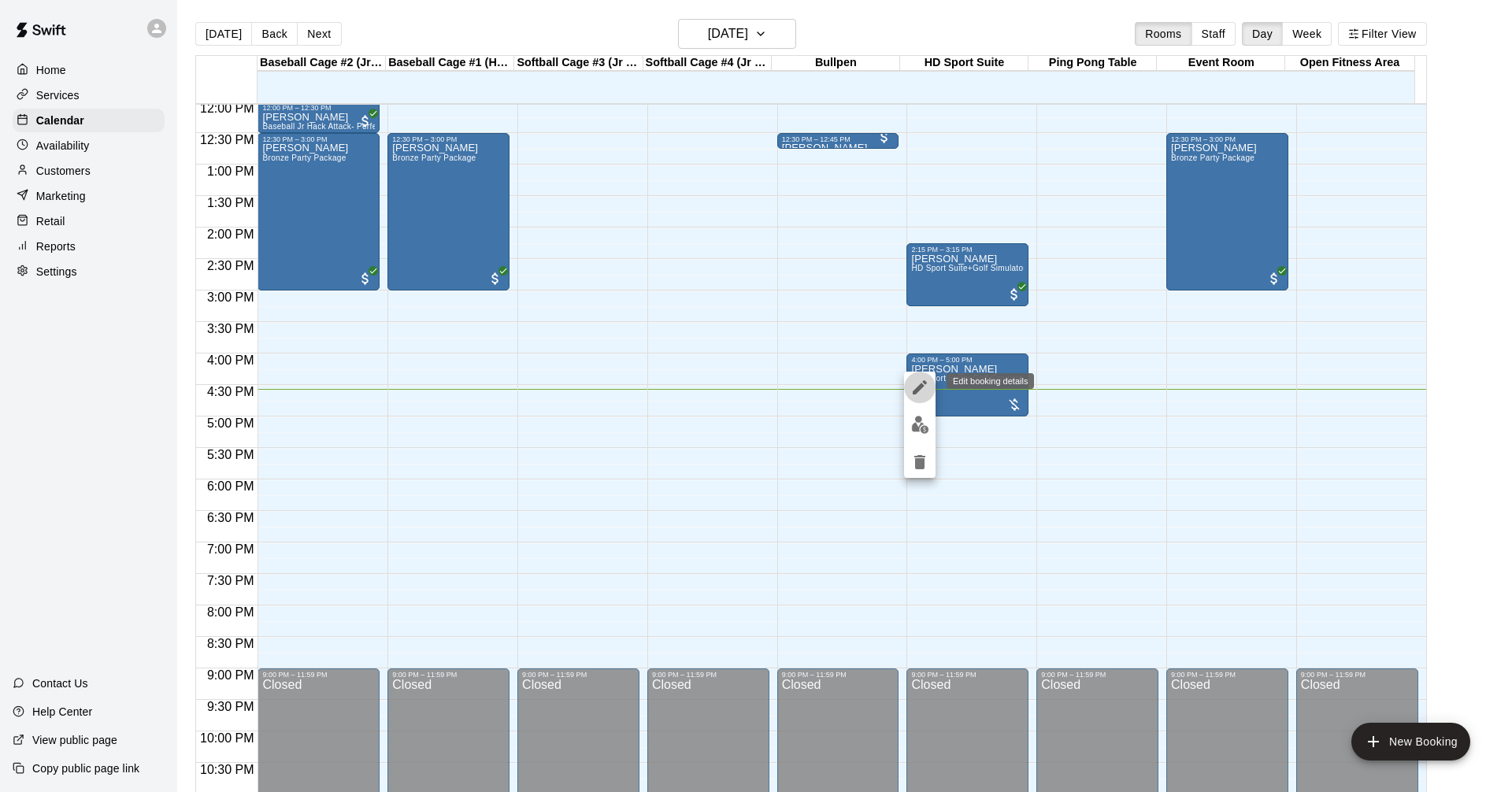
click at [912, 384] on icon "edit" at bounding box center [919, 387] width 19 height 19
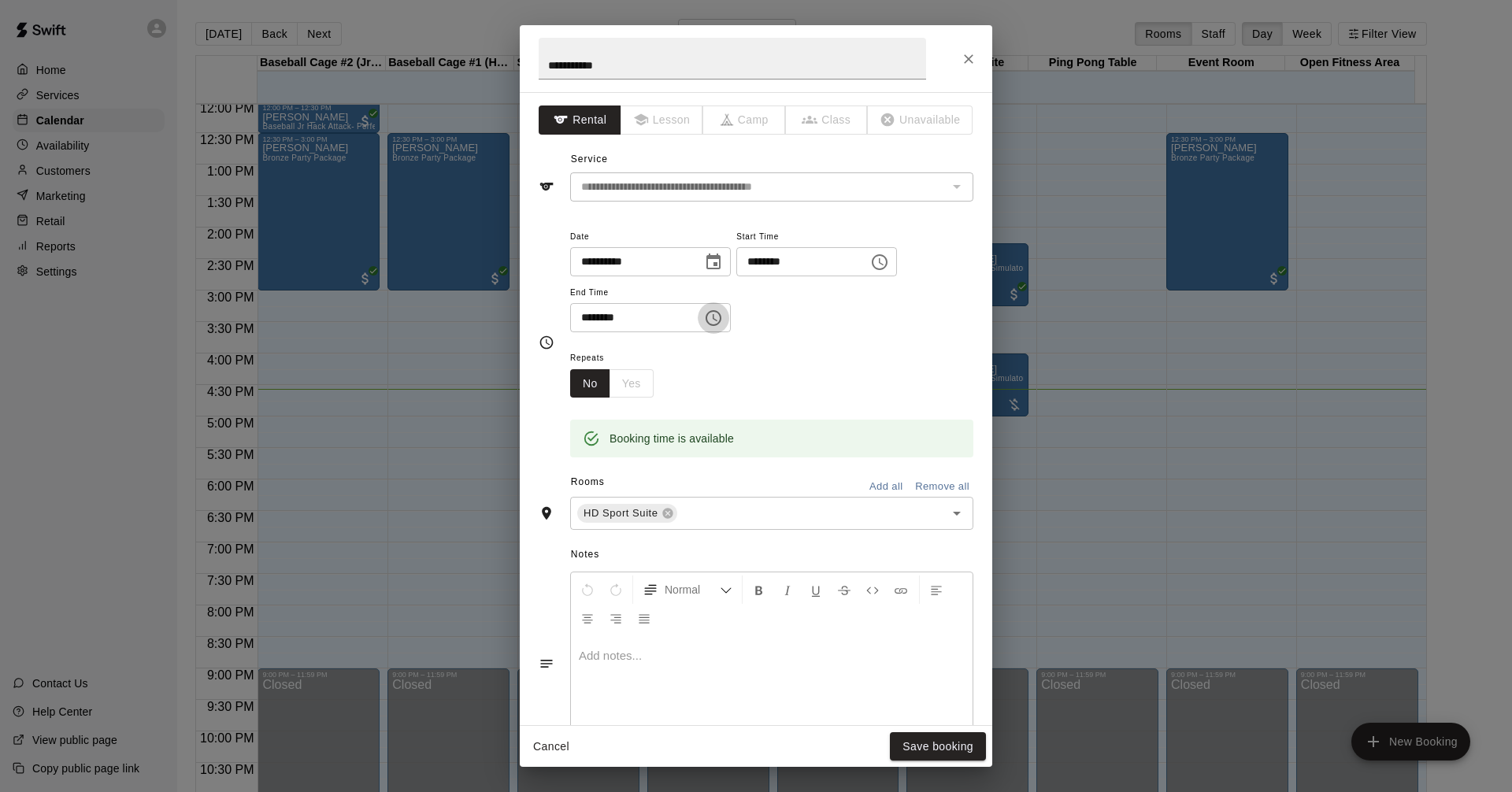
click at [717, 318] on icon "Choose time, selected time is 5:00 PM" at bounding box center [715, 317] width 5 height 7
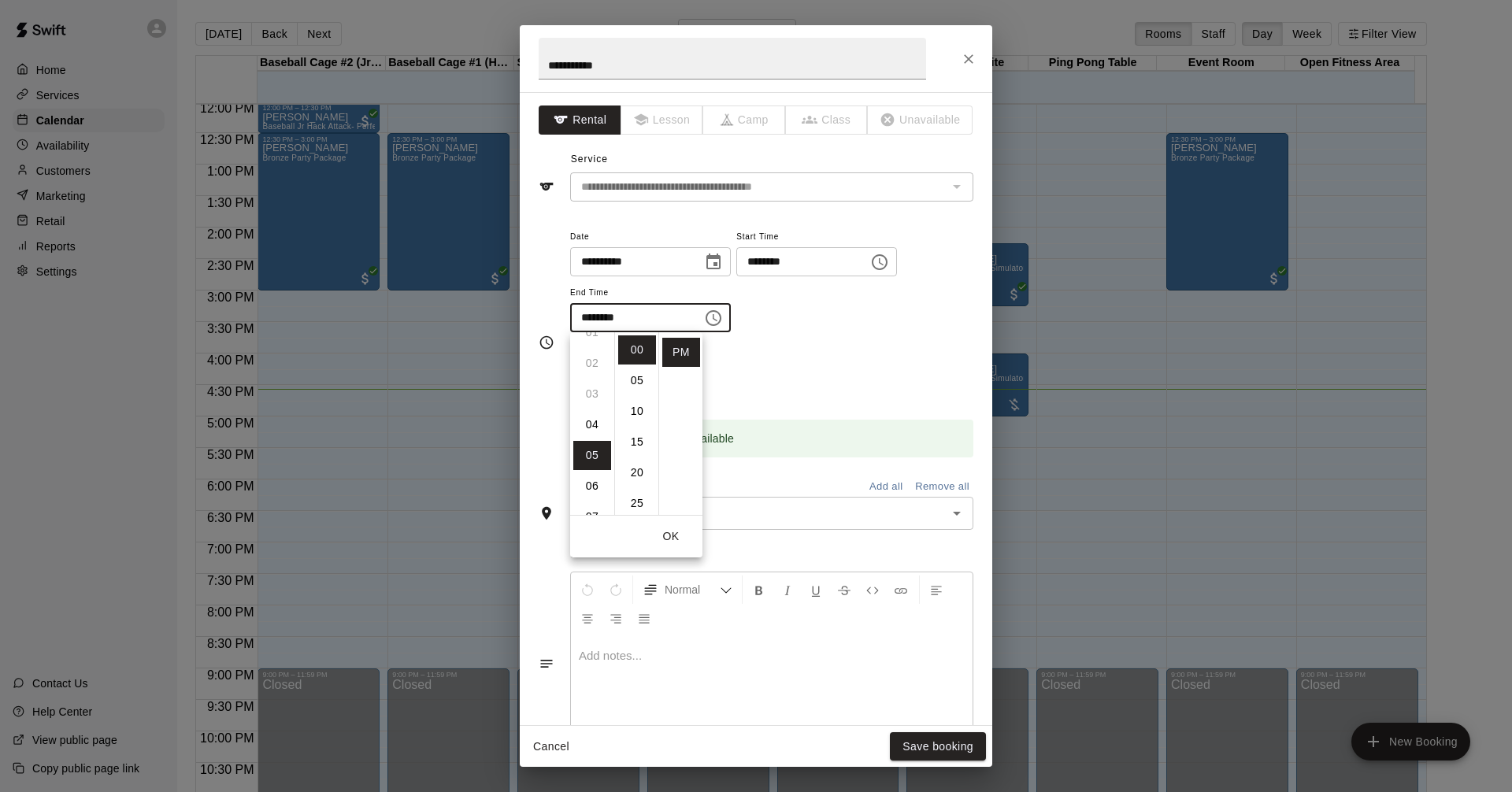
scroll to position [27, 0]
drag, startPoint x: 594, startPoint y: 443, endPoint x: 627, endPoint y: 413, distance: 44.6
click at [599, 439] on li "04" at bounding box center [592, 446] width 38 height 29
click at [635, 473] on li "30" at bounding box center [637, 471] width 38 height 29
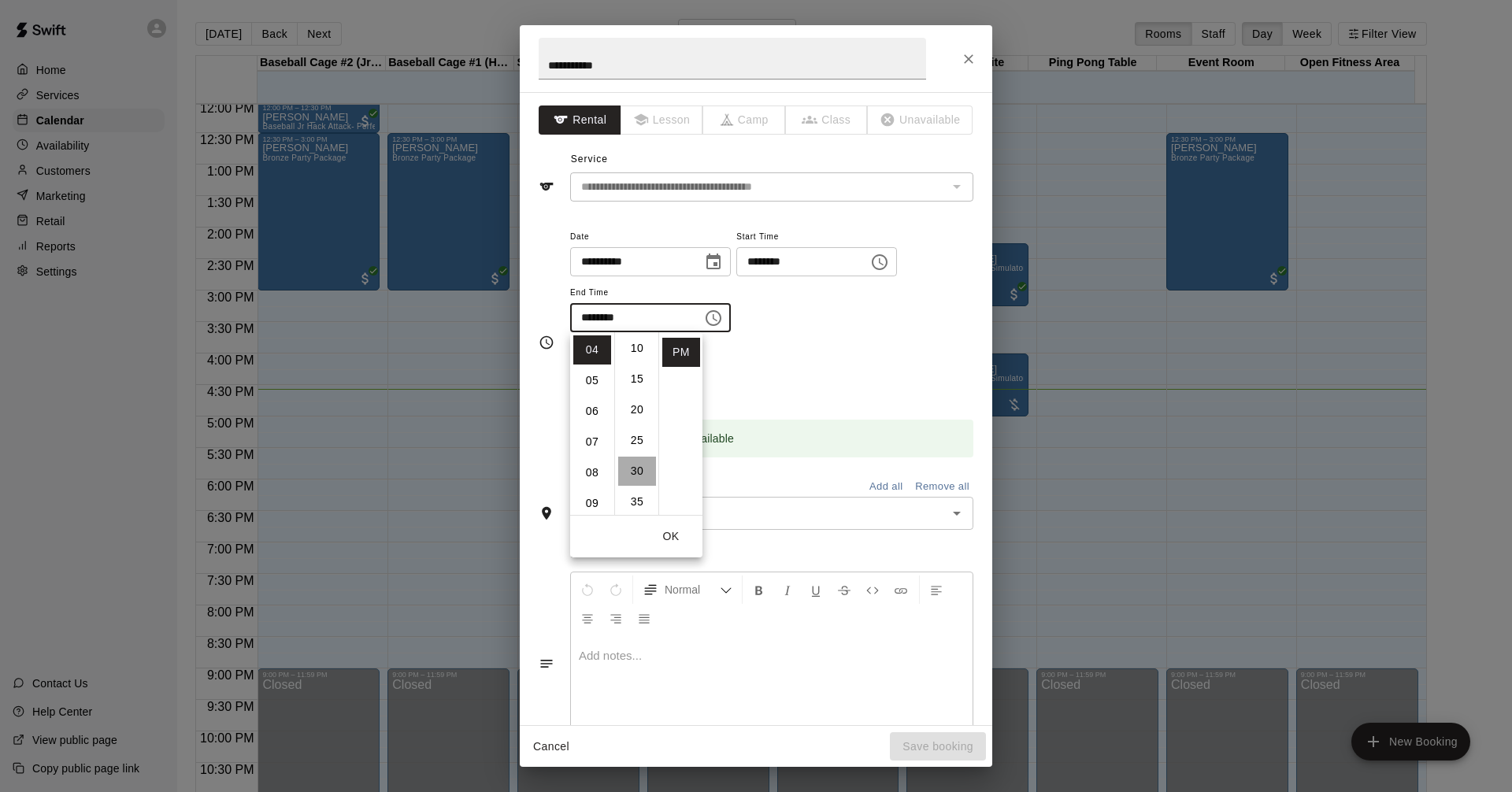
type input "********"
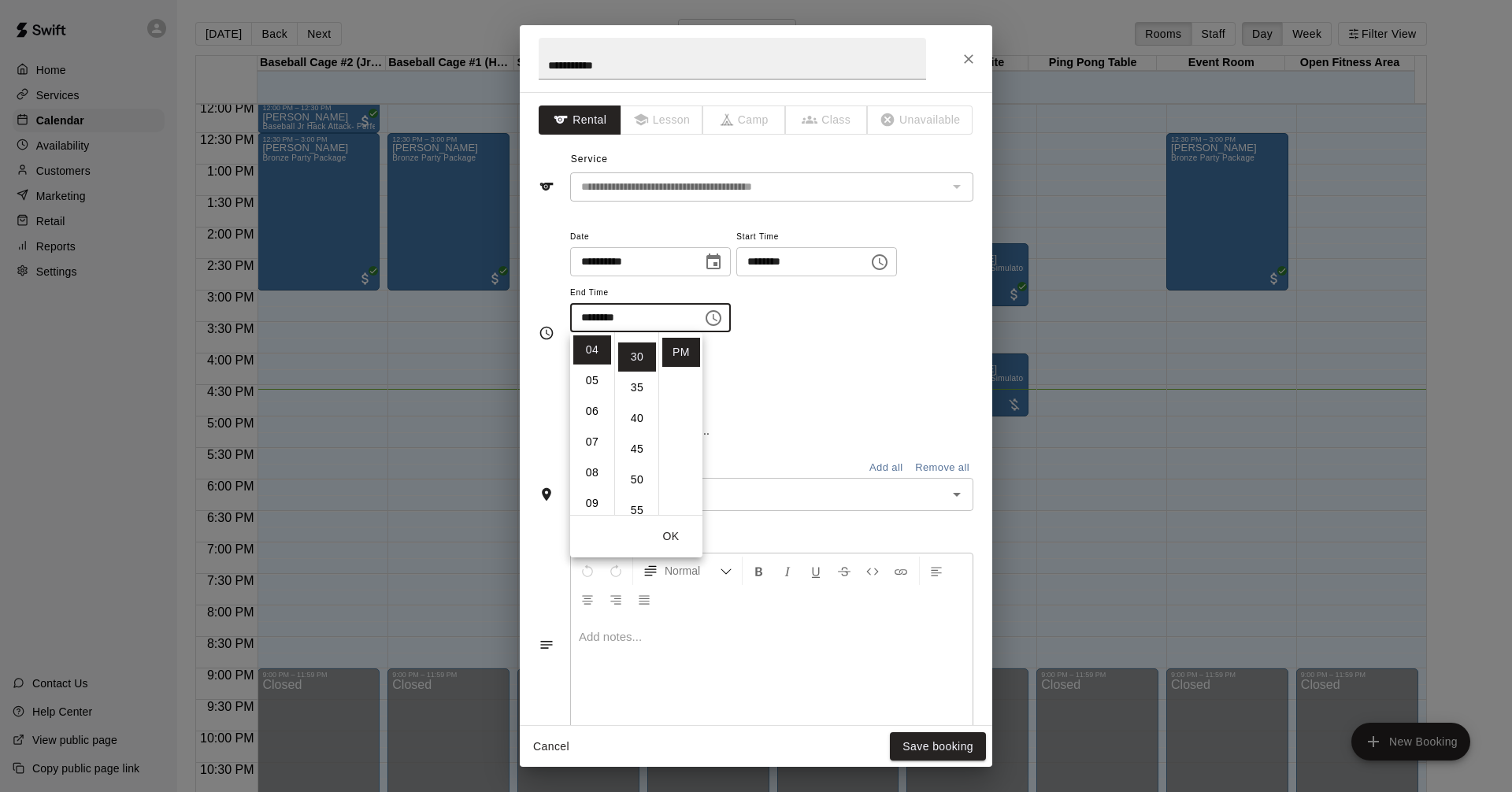
scroll to position [184, 0]
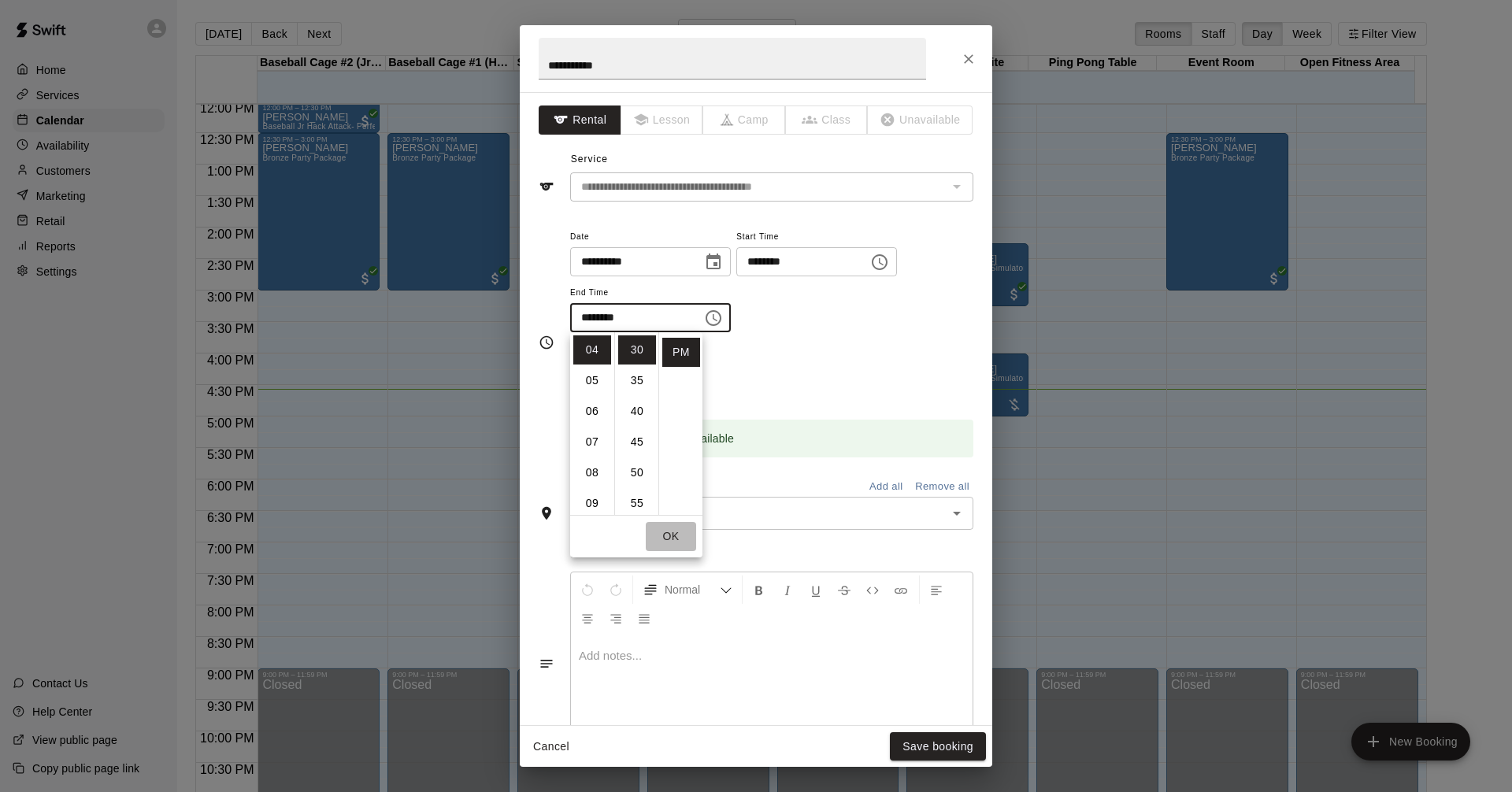
drag, startPoint x: 674, startPoint y: 533, endPoint x: 679, endPoint y: 516, distance: 17.7
click at [674, 530] on button "OK" at bounding box center [671, 536] width 51 height 29
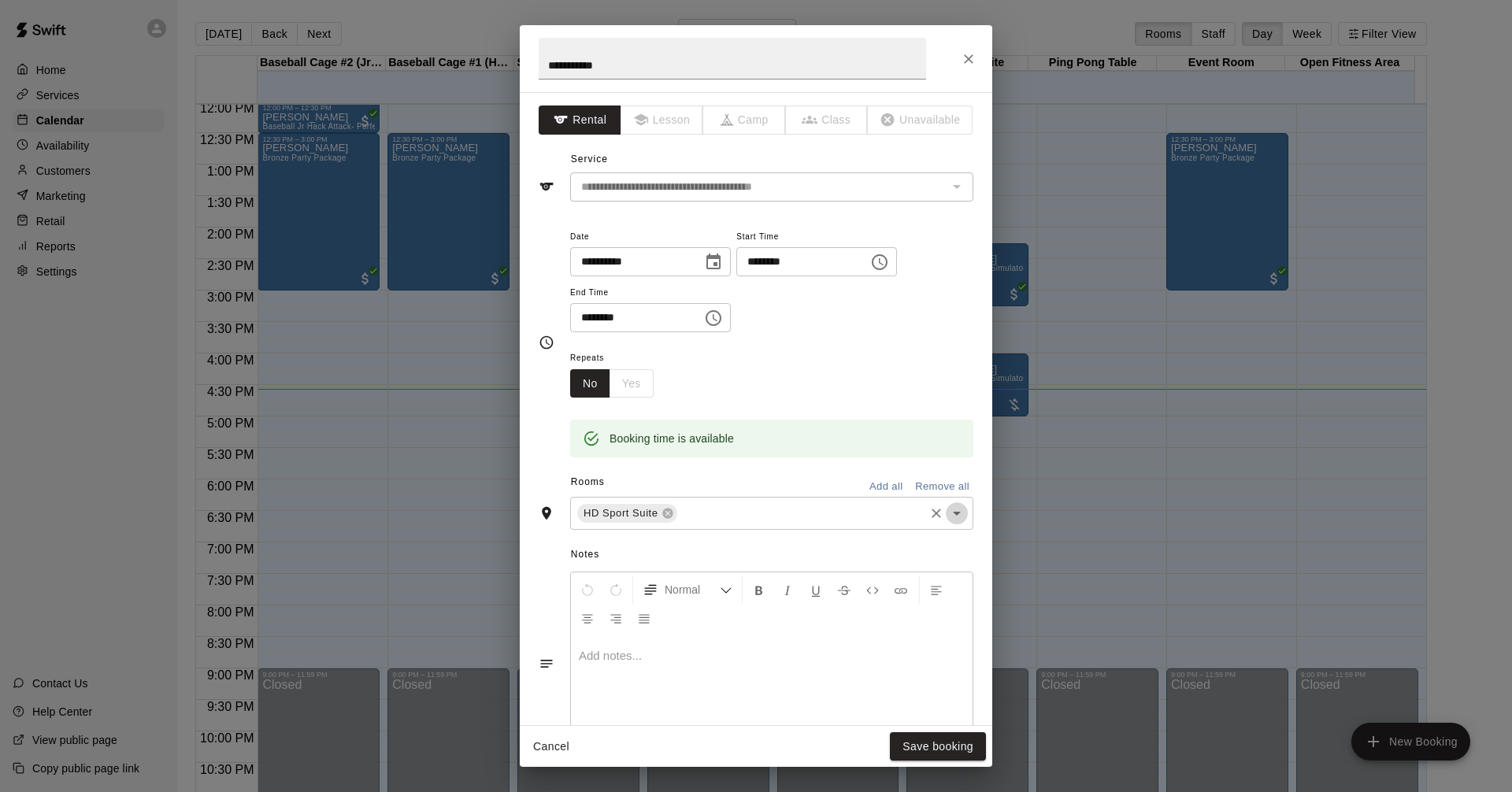
click at [952, 513] on icon "Open" at bounding box center [956, 513] width 8 height 4
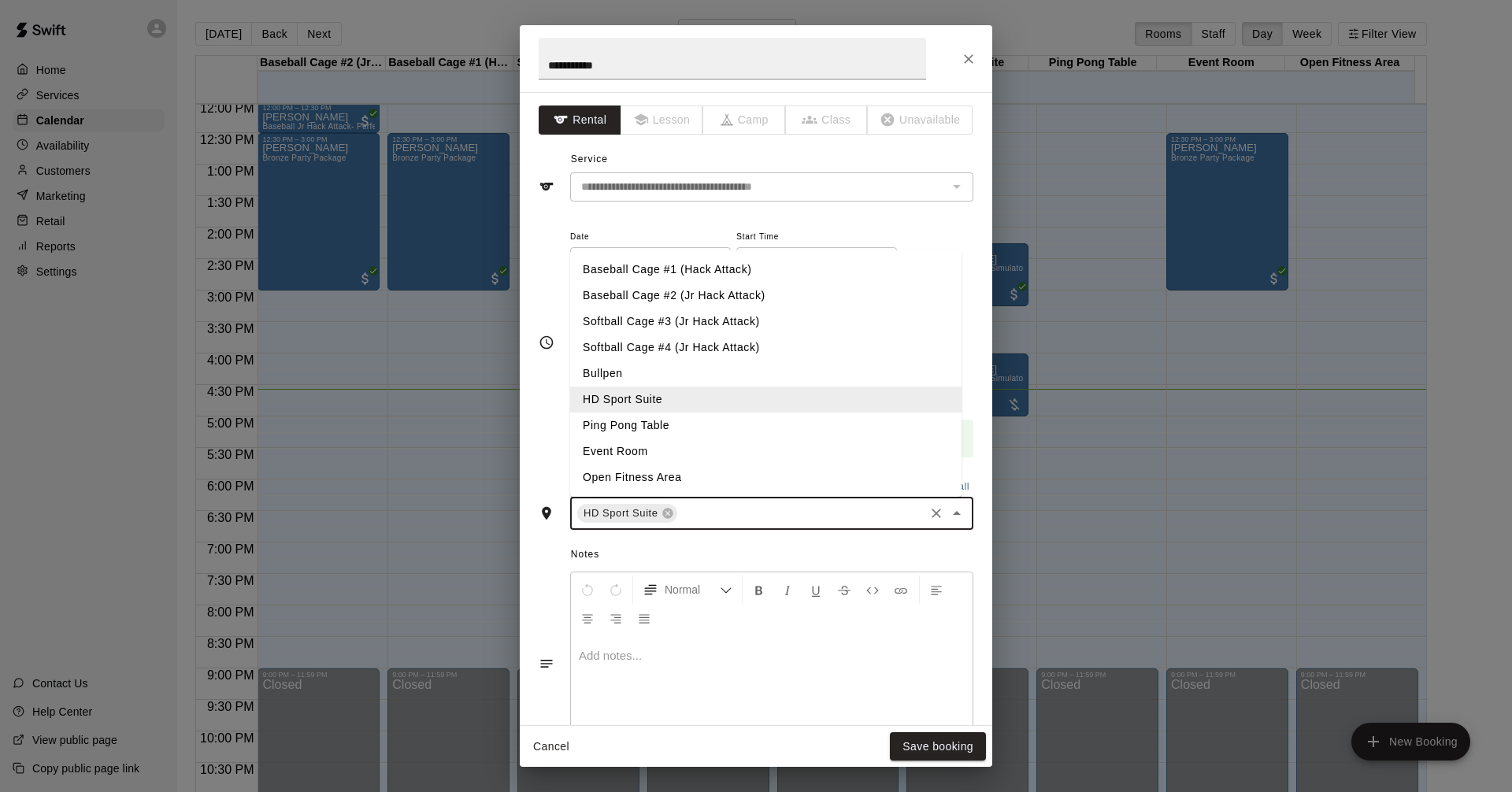
click at [692, 299] on li "Baseball Cage #2 (Jr Hack Attack)" at bounding box center [765, 296] width 391 height 26
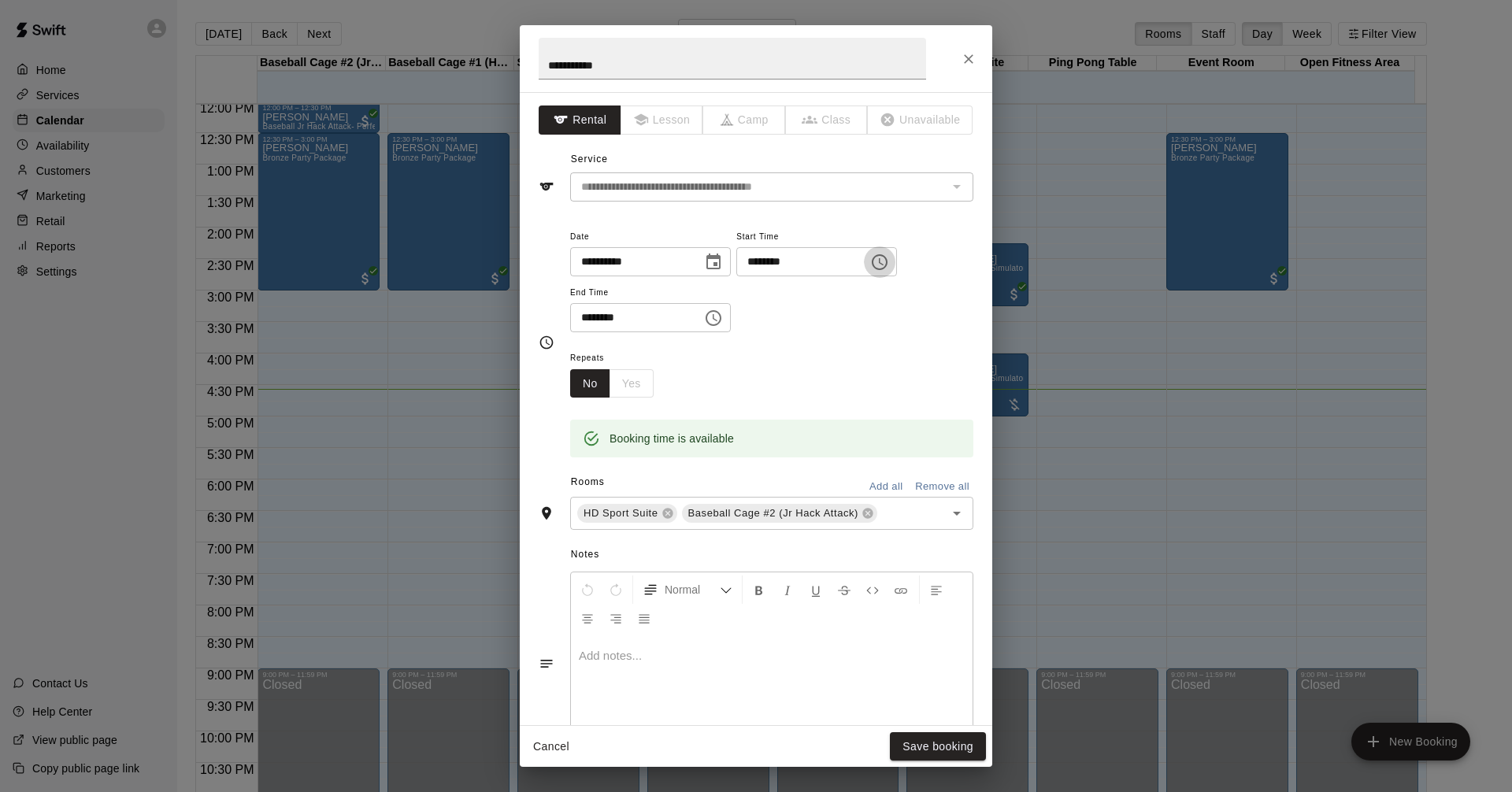
click at [884, 262] on icon "Choose time, selected time is 4:00 PM" at bounding box center [881, 262] width 5 height 7
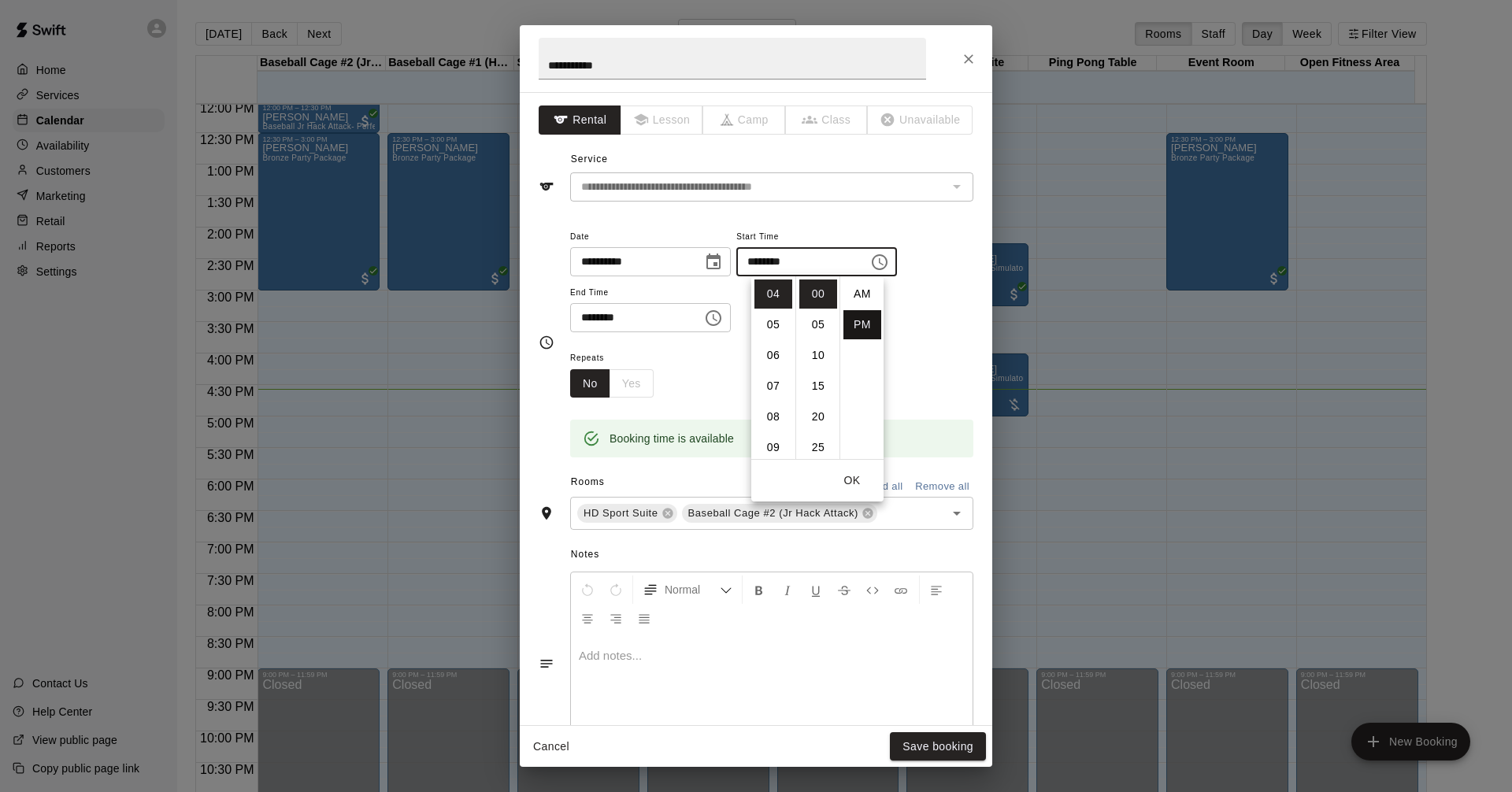
scroll to position [28, 0]
click at [779, 321] on li "05" at bounding box center [773, 324] width 38 height 29
type input "********"
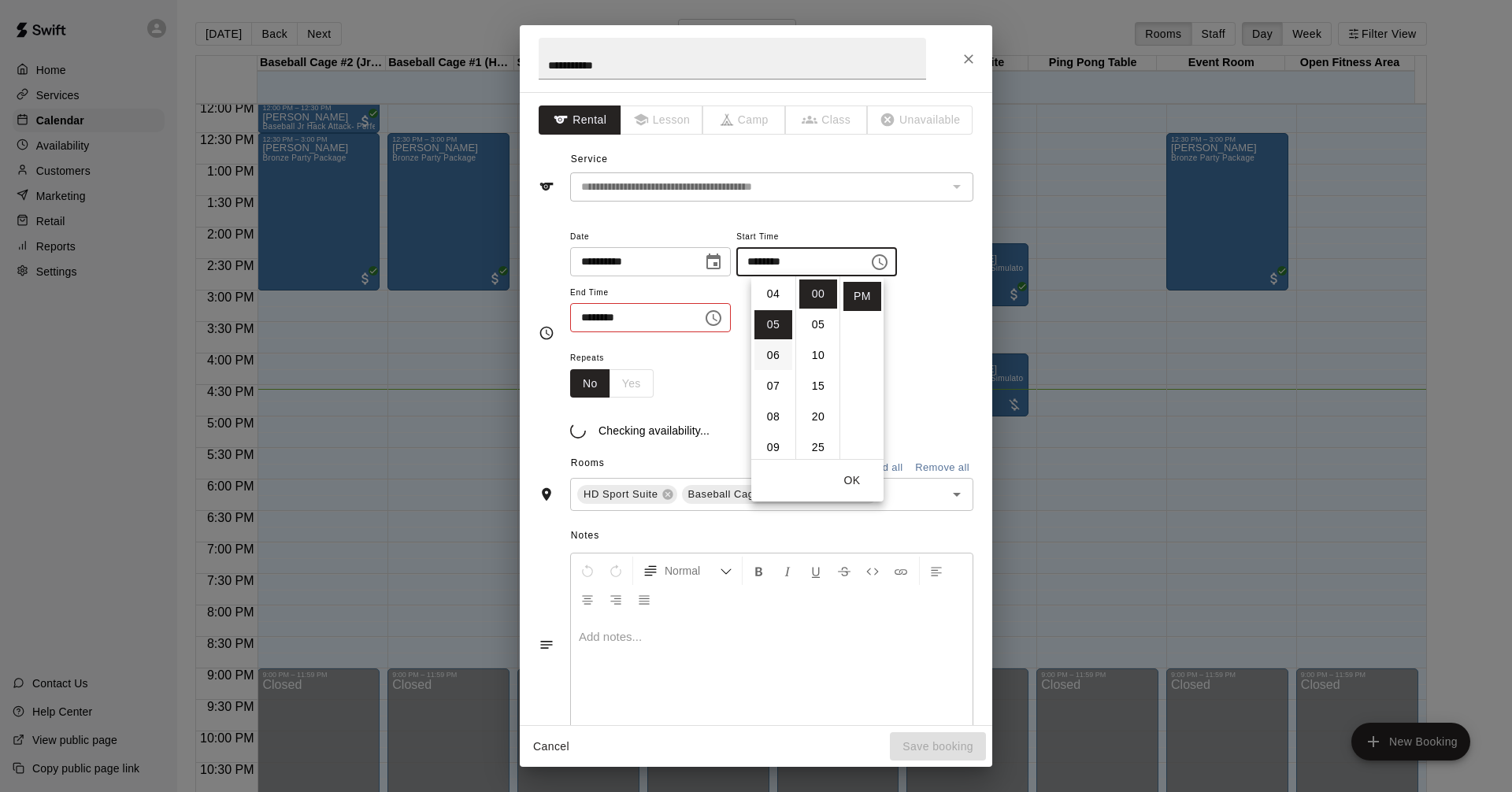
scroll to position [153, 0]
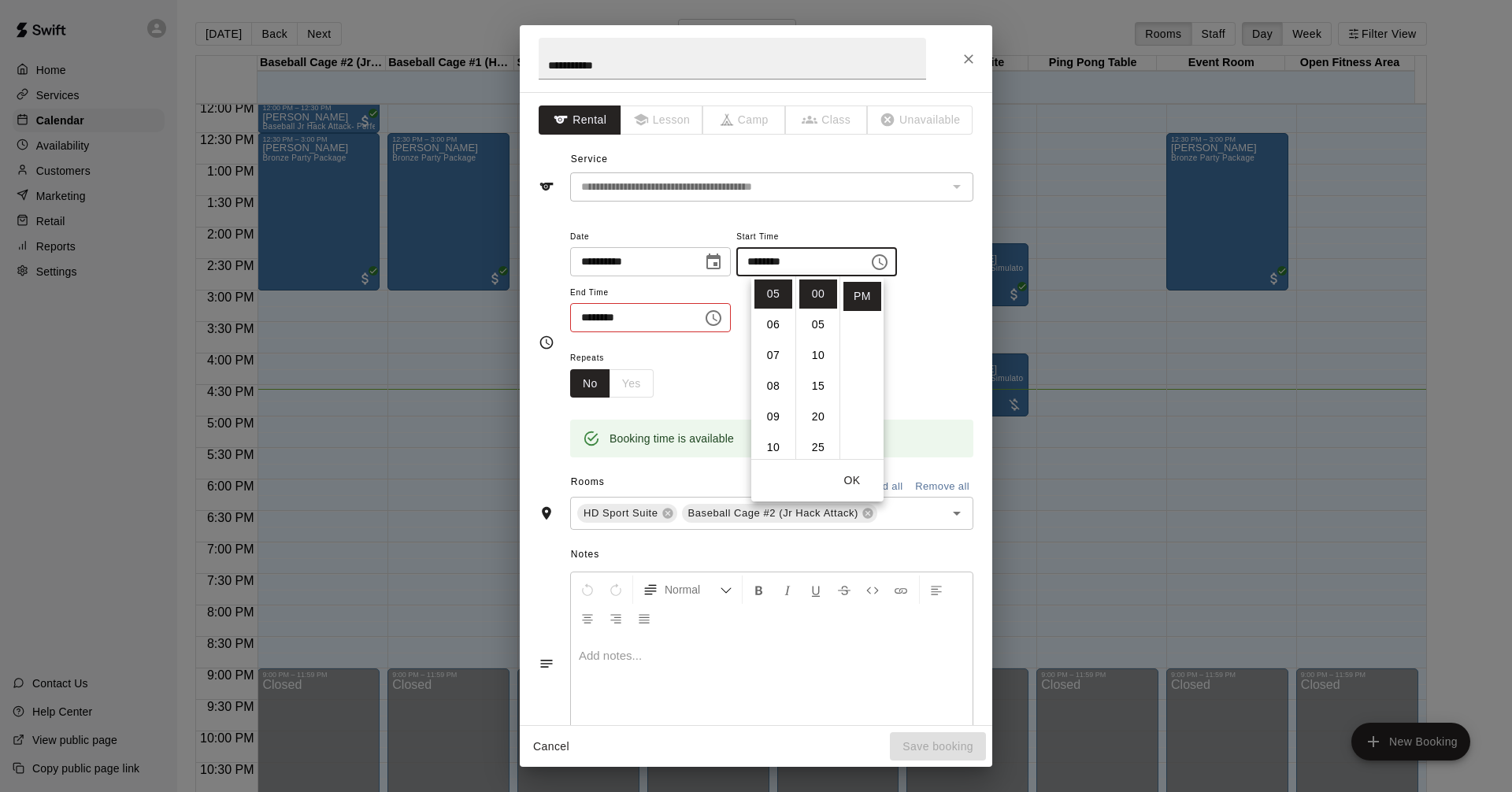
click at [889, 264] on icon "Choose time, selected time is 5:00 PM" at bounding box center [880, 262] width 19 height 19
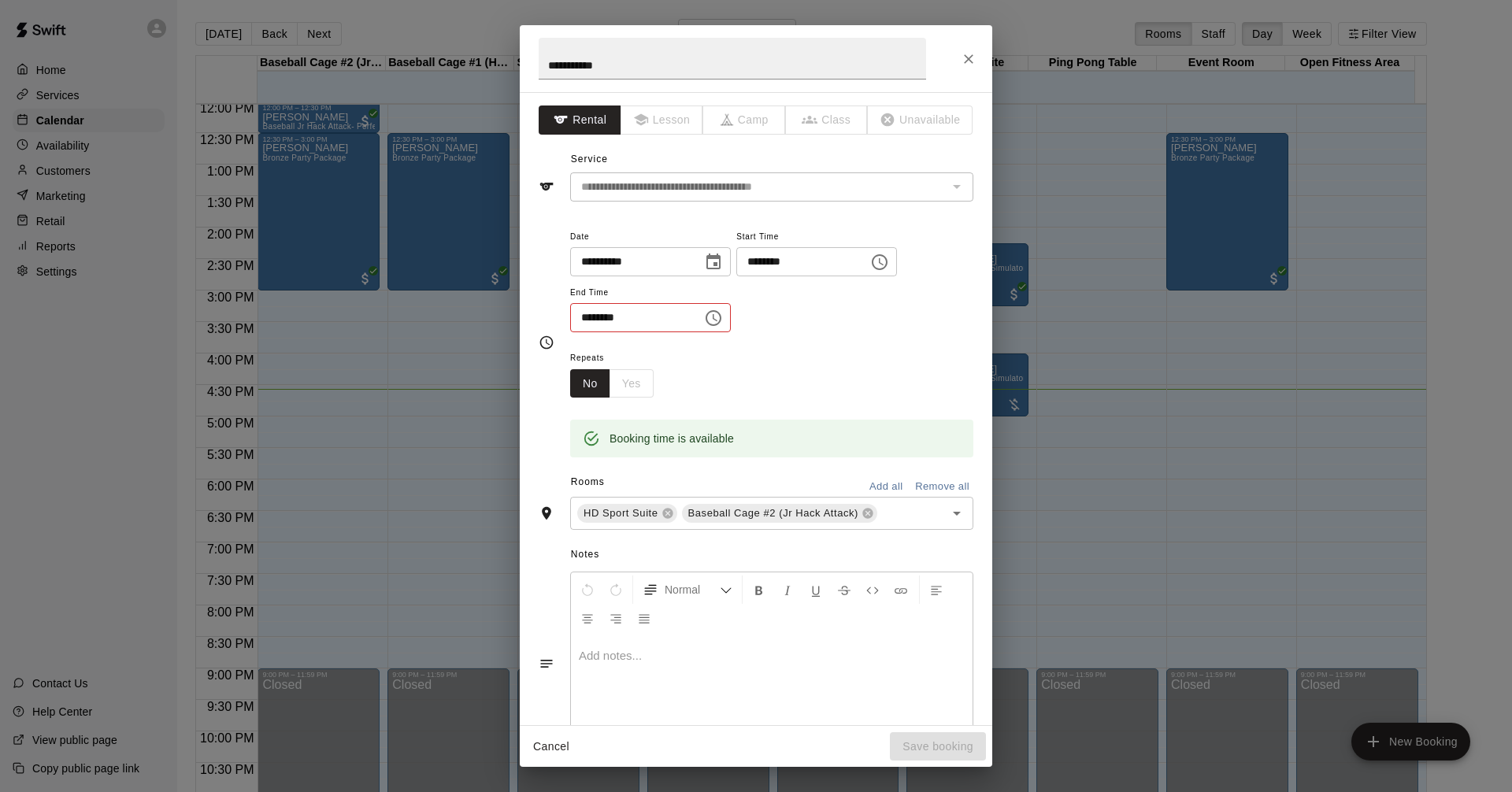
click at [889, 264] on icon "Choose time, selected time is 5:00 PM" at bounding box center [880, 262] width 19 height 19
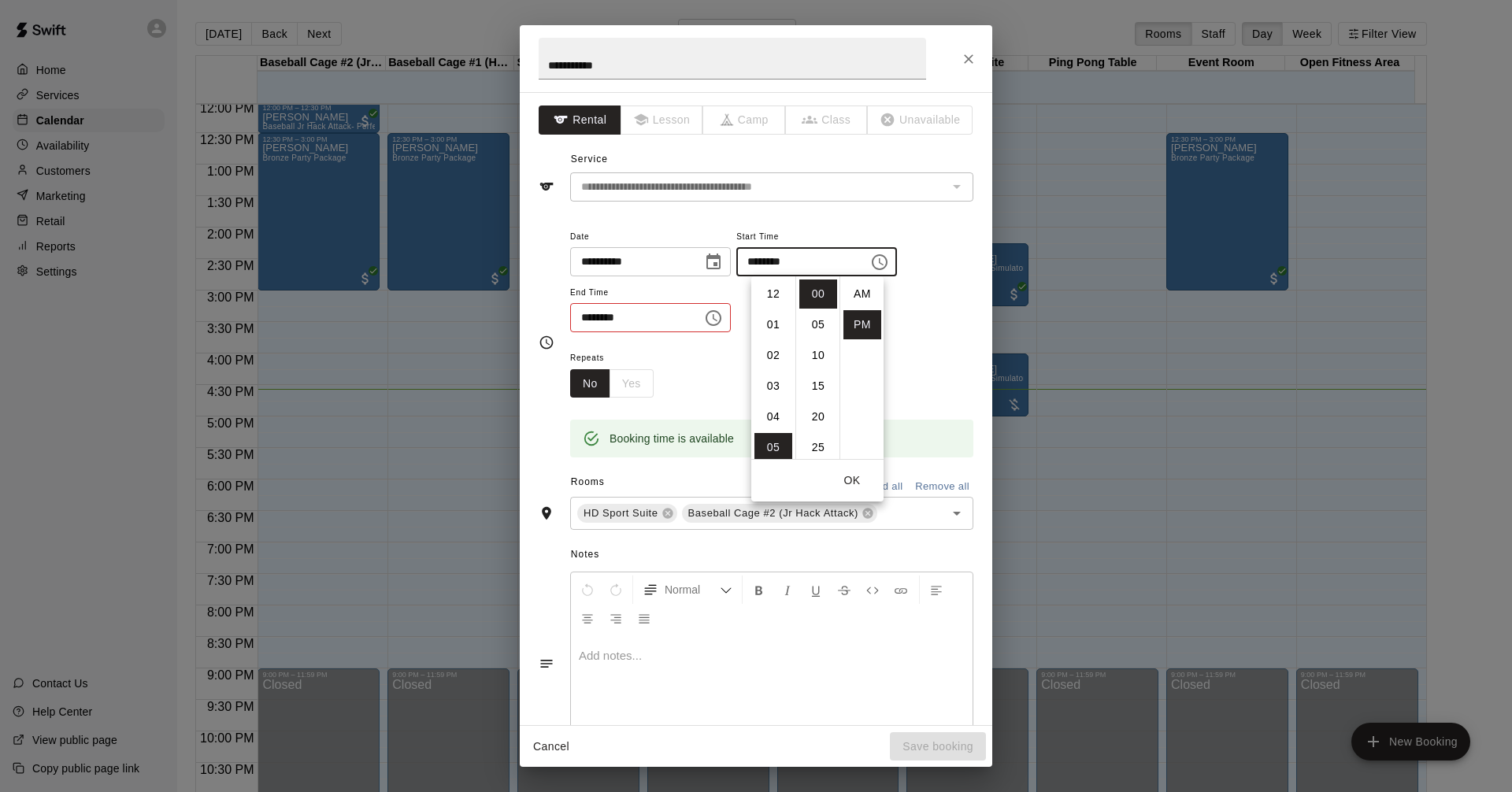
scroll to position [28, 0]
click at [722, 316] on icon "Choose time, selected time is 4:30 PM" at bounding box center [714, 318] width 19 height 19
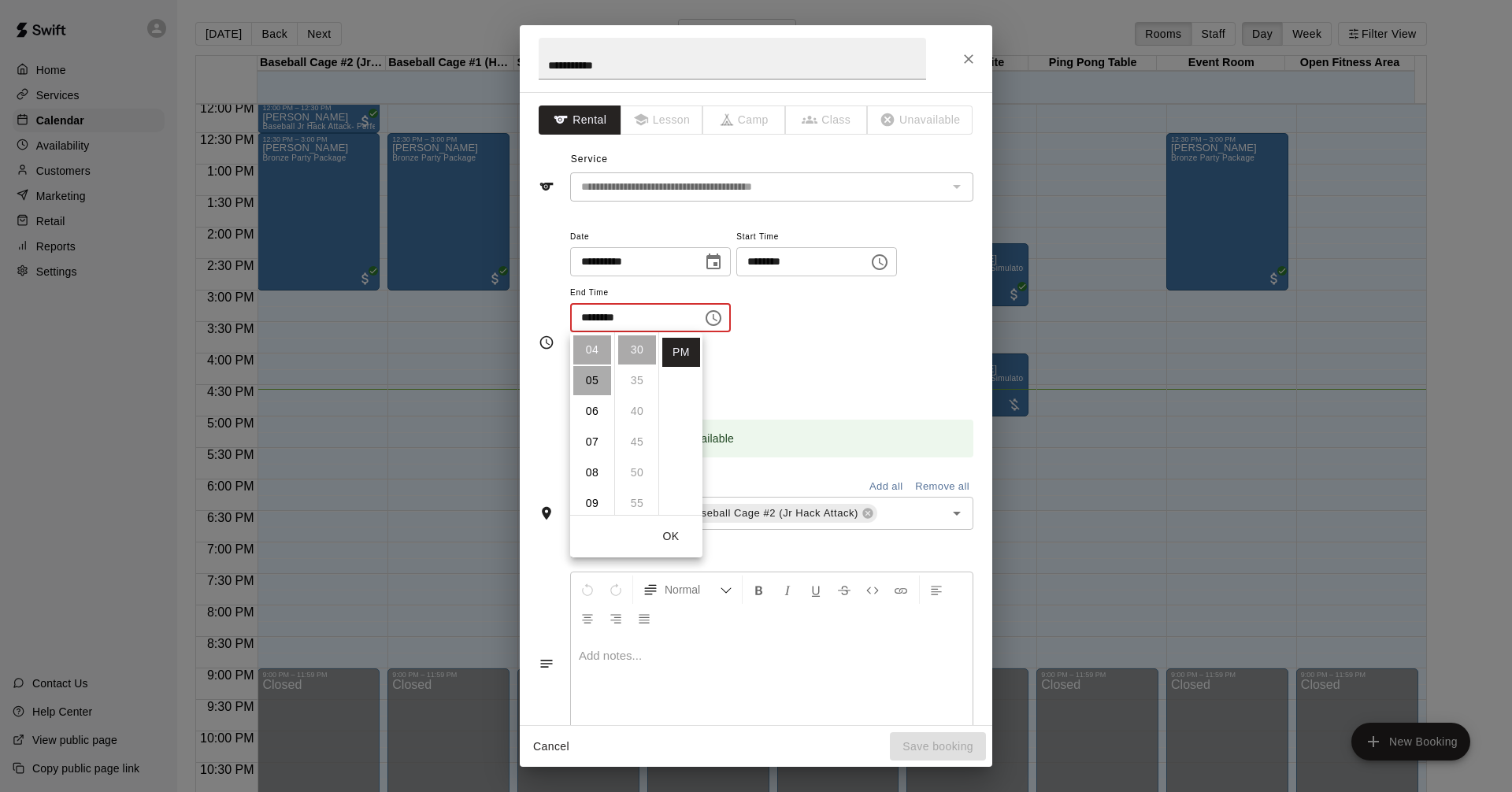
click at [592, 379] on li "05" at bounding box center [592, 380] width 38 height 29
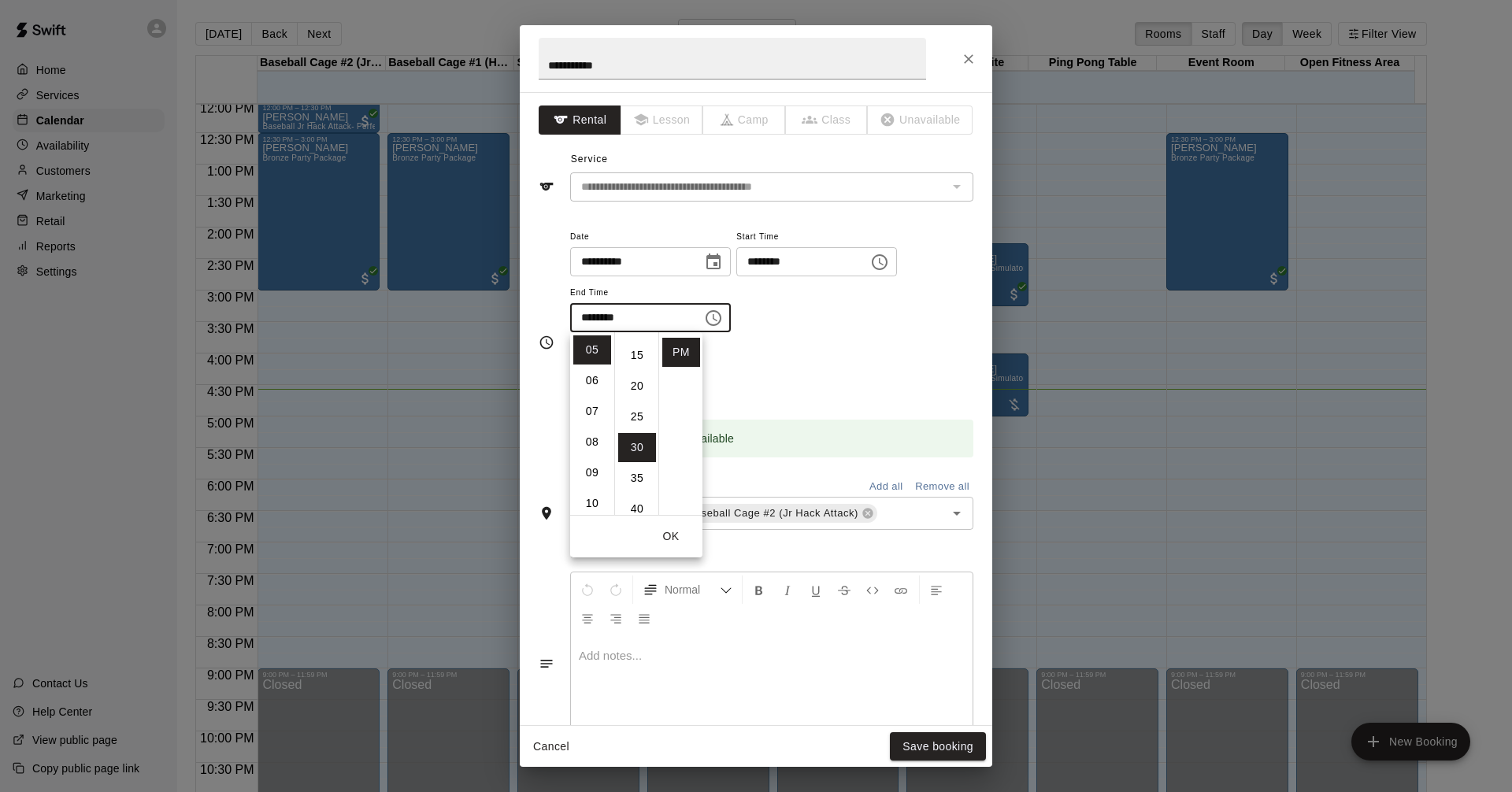
scroll to position [0, 0]
click at [632, 347] on li "00" at bounding box center [637, 349] width 38 height 29
type input "********"
click at [835, 262] on input "********" at bounding box center [796, 262] width 121 height 29
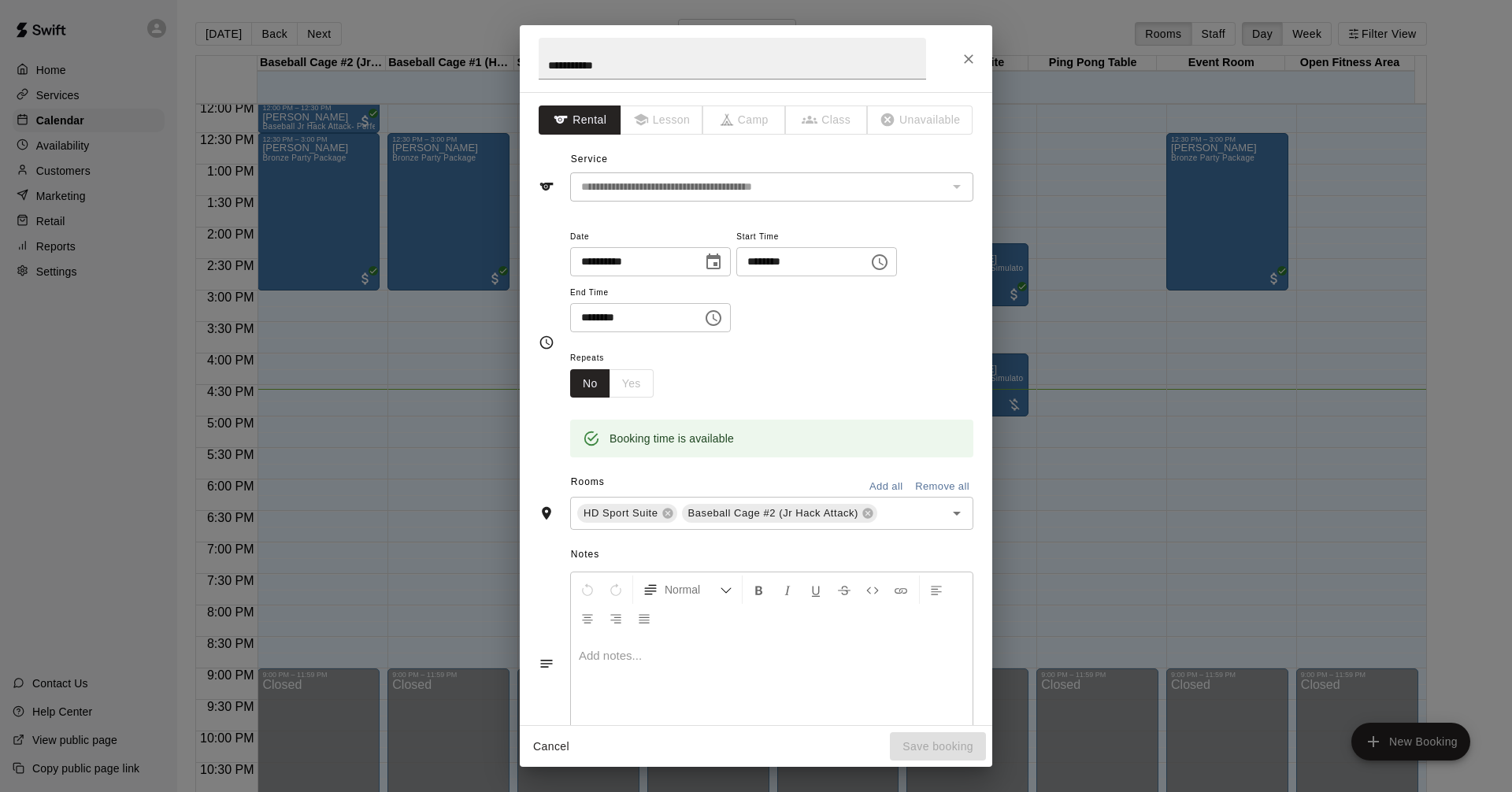
click at [777, 260] on input "********" at bounding box center [796, 262] width 121 height 29
click at [772, 263] on input "********" at bounding box center [796, 262] width 121 height 29
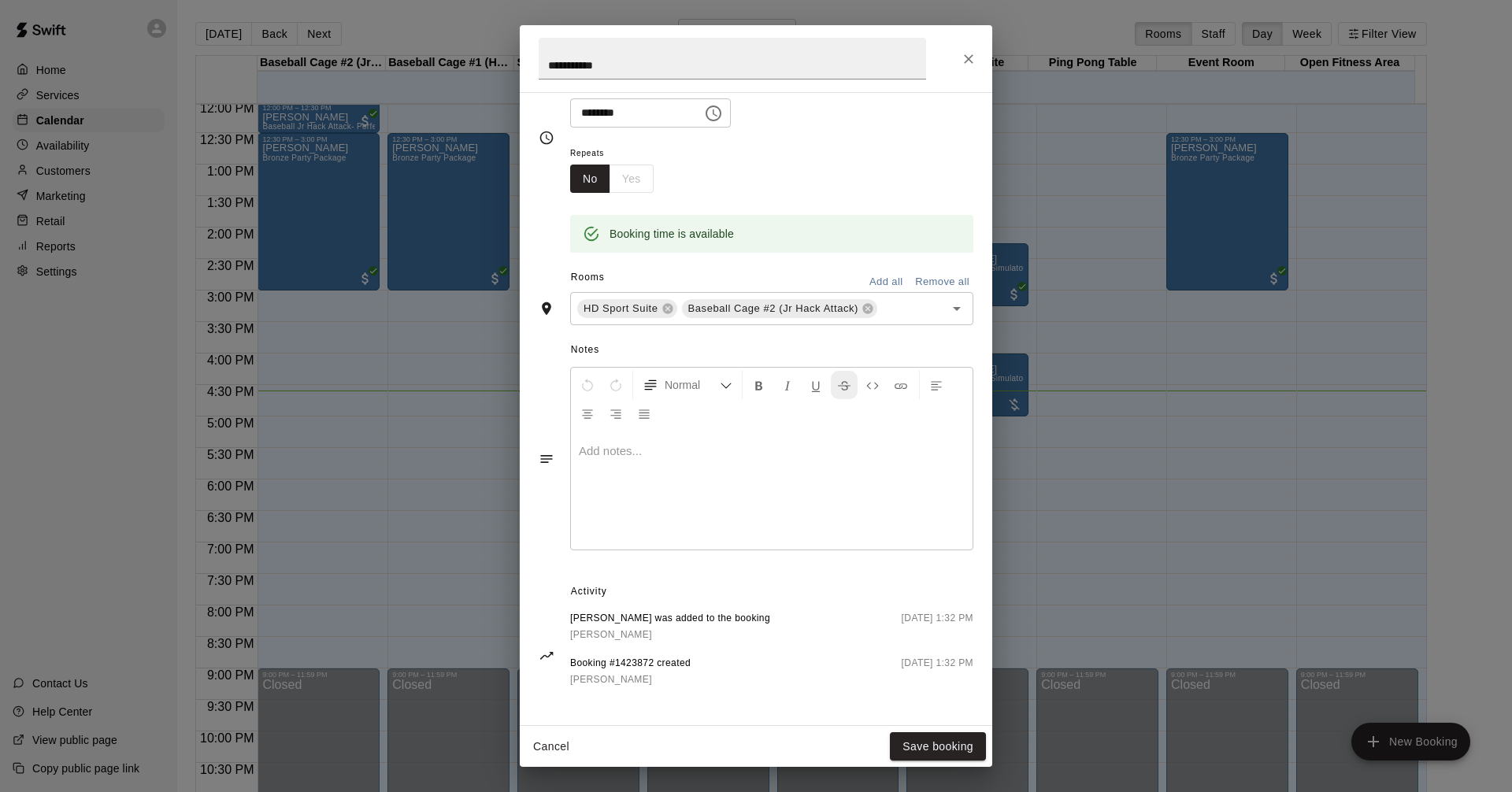
scroll to position [230, 0]
type input "********"
click at [910, 745] on button "Save booking" at bounding box center [938, 746] width 96 height 29
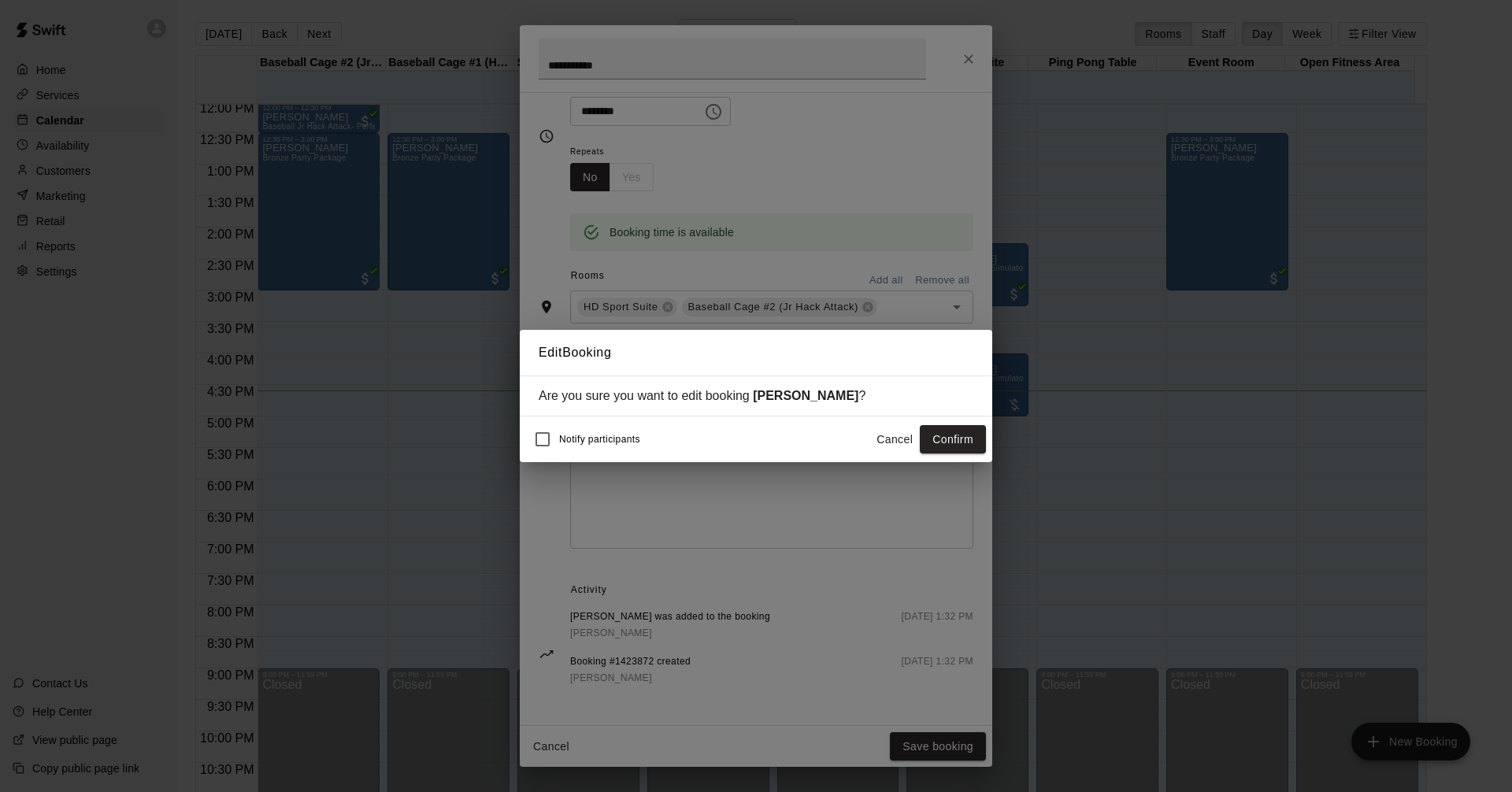
click at [956, 441] on button "Confirm" at bounding box center [952, 439] width 66 height 29
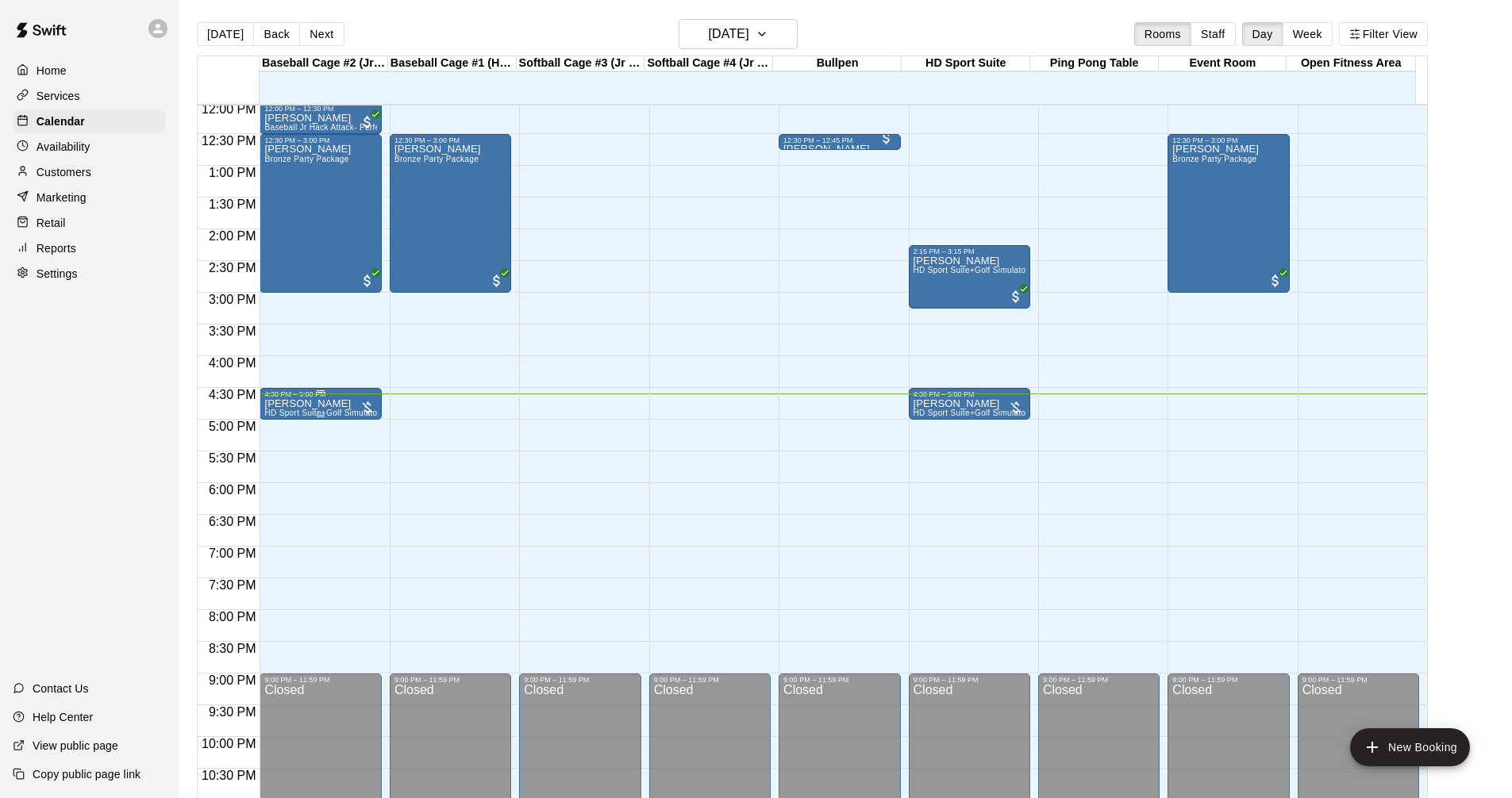
click at [353, 406] on div "[PERSON_NAME] HD Sport Suite+Golf Simulator- Private Room" at bounding box center [320, 797] width 112 height 798
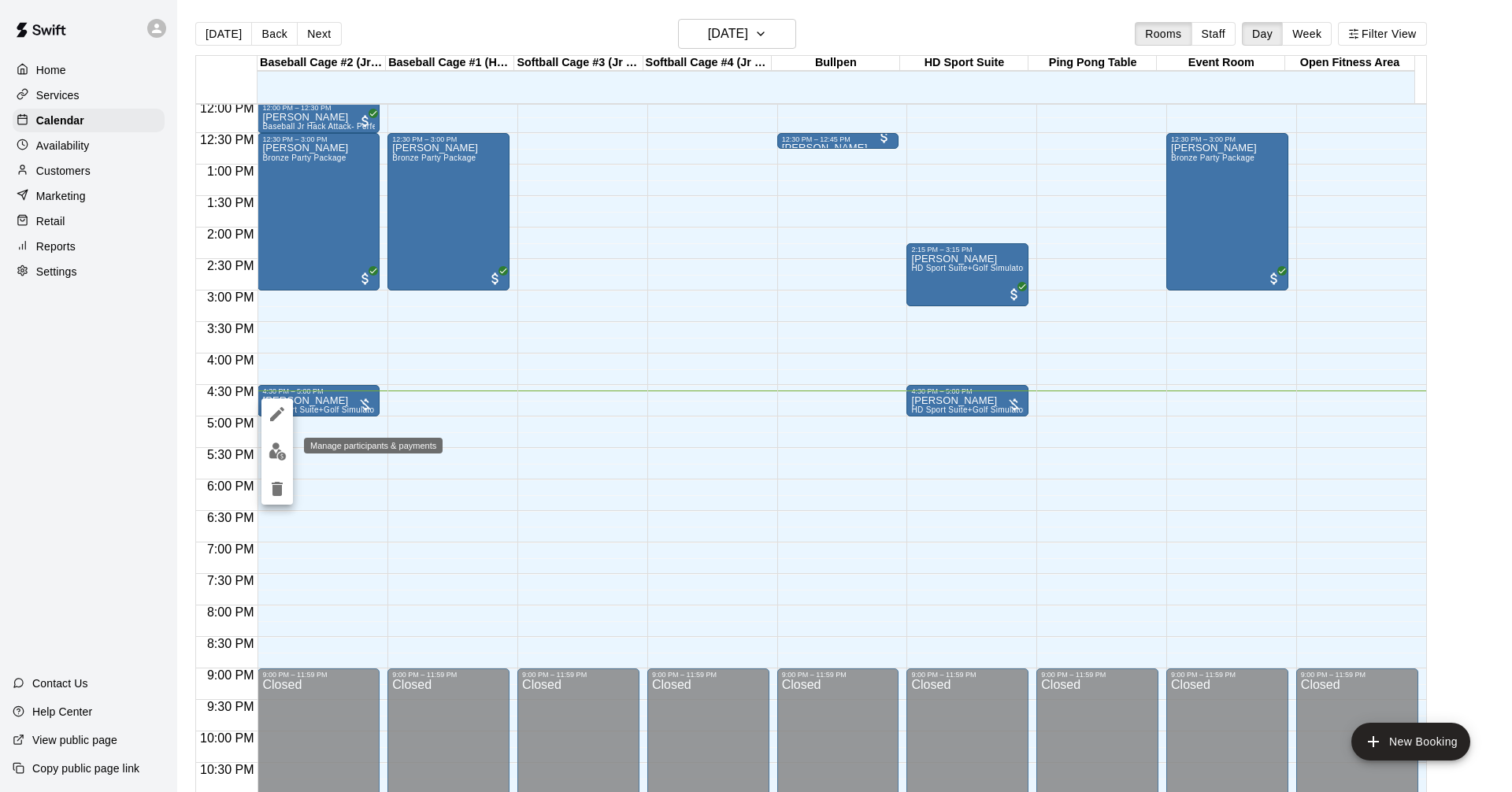
click at [276, 456] on img "edit" at bounding box center [277, 451] width 18 height 18
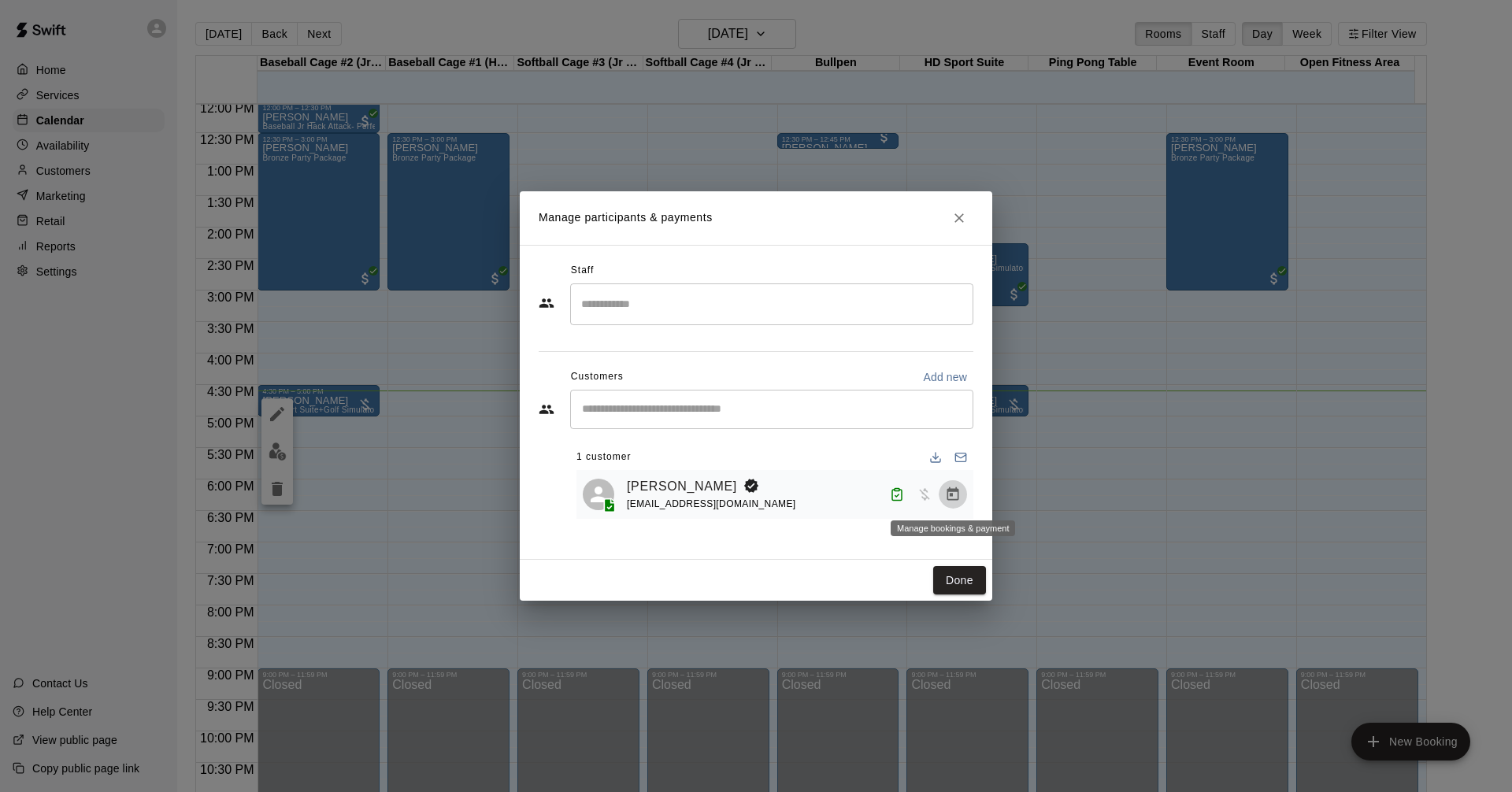
click at [949, 497] on icon "Manage bookings & payment" at bounding box center [952, 494] width 12 height 13
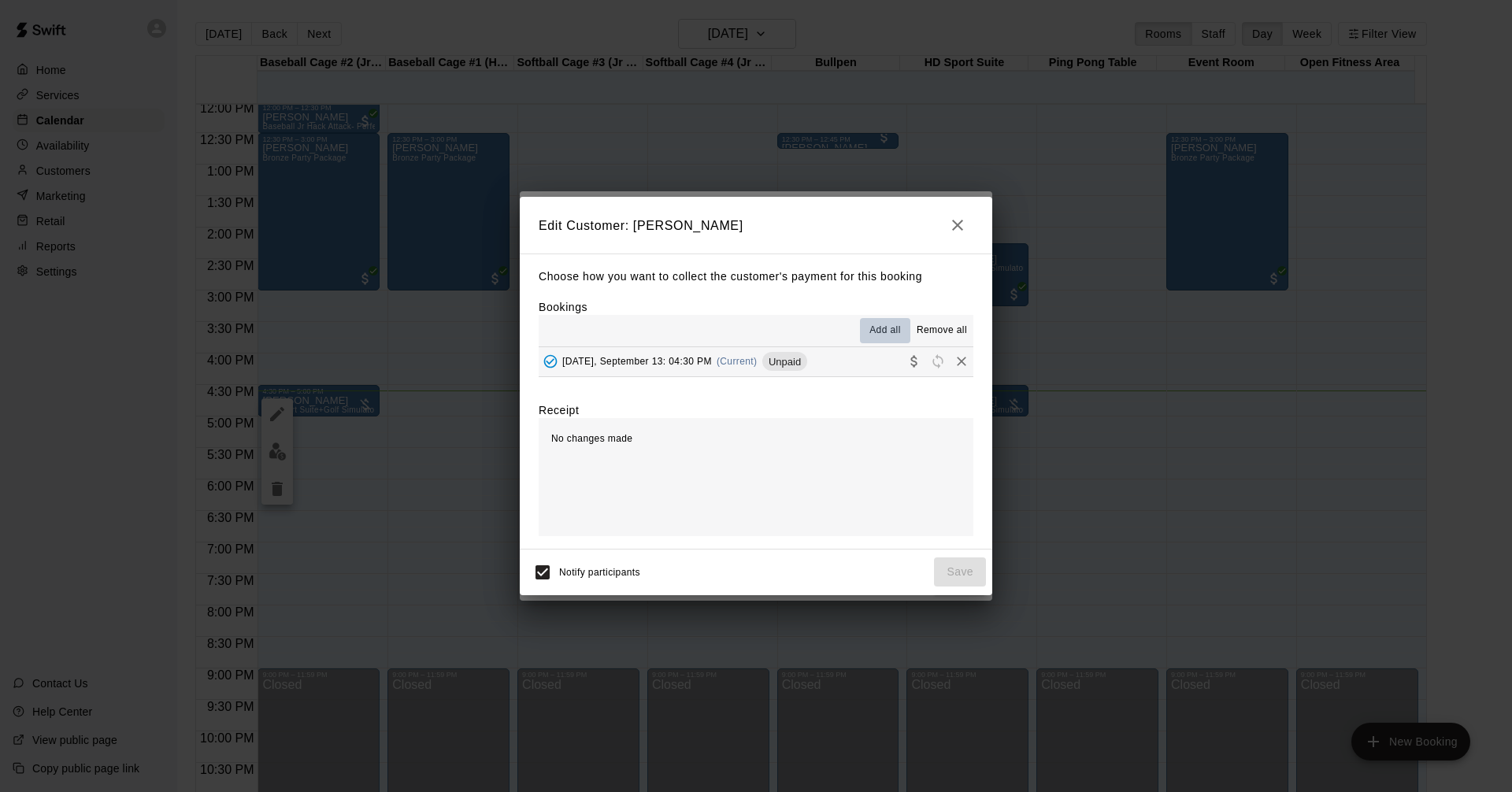
click at [885, 330] on span "Add all" at bounding box center [885, 330] width 32 height 16
click at [907, 364] on icon "Collect payment" at bounding box center [914, 361] width 16 height 16
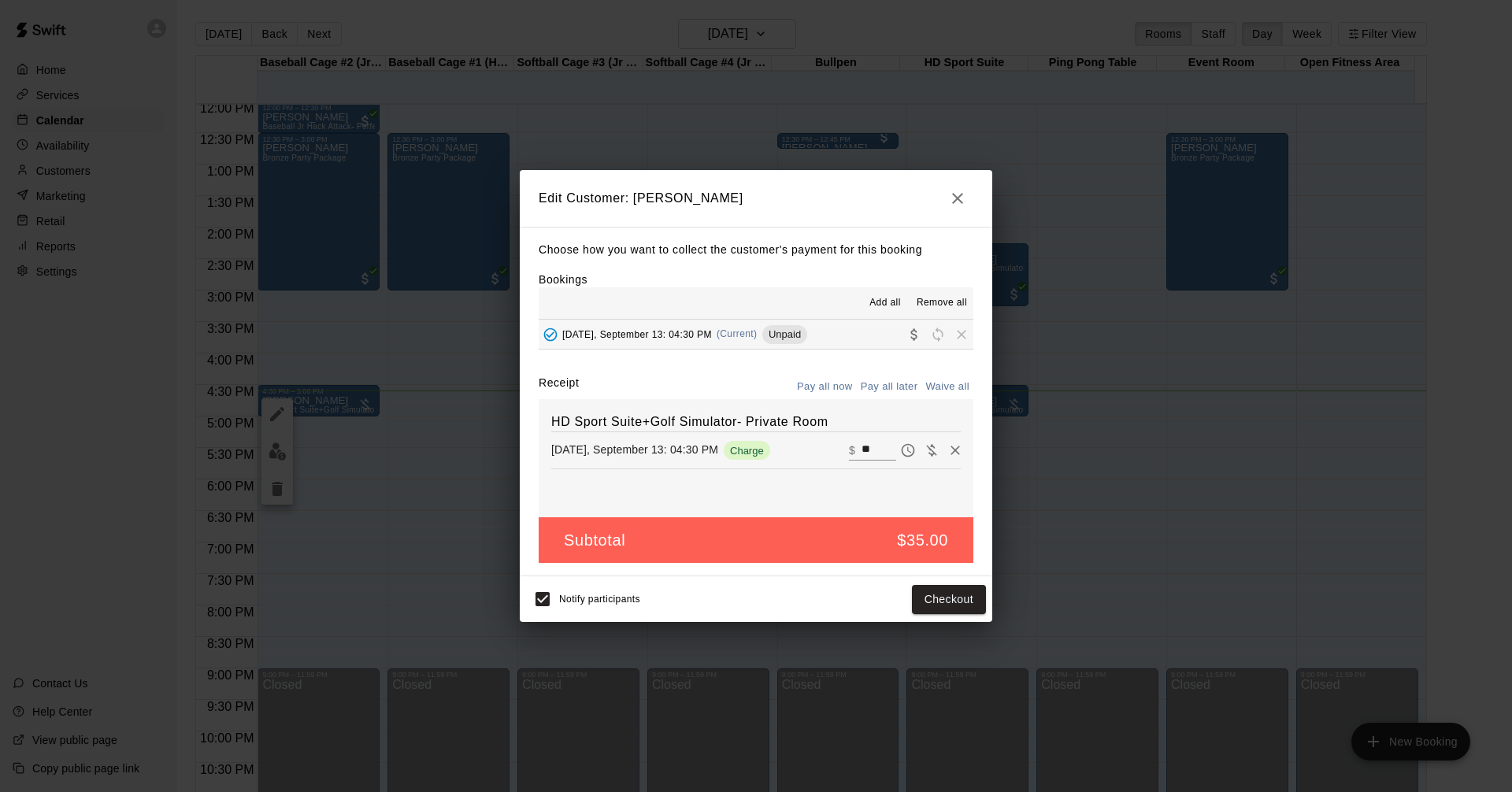
click at [961, 199] on icon "button" at bounding box center [957, 198] width 19 height 19
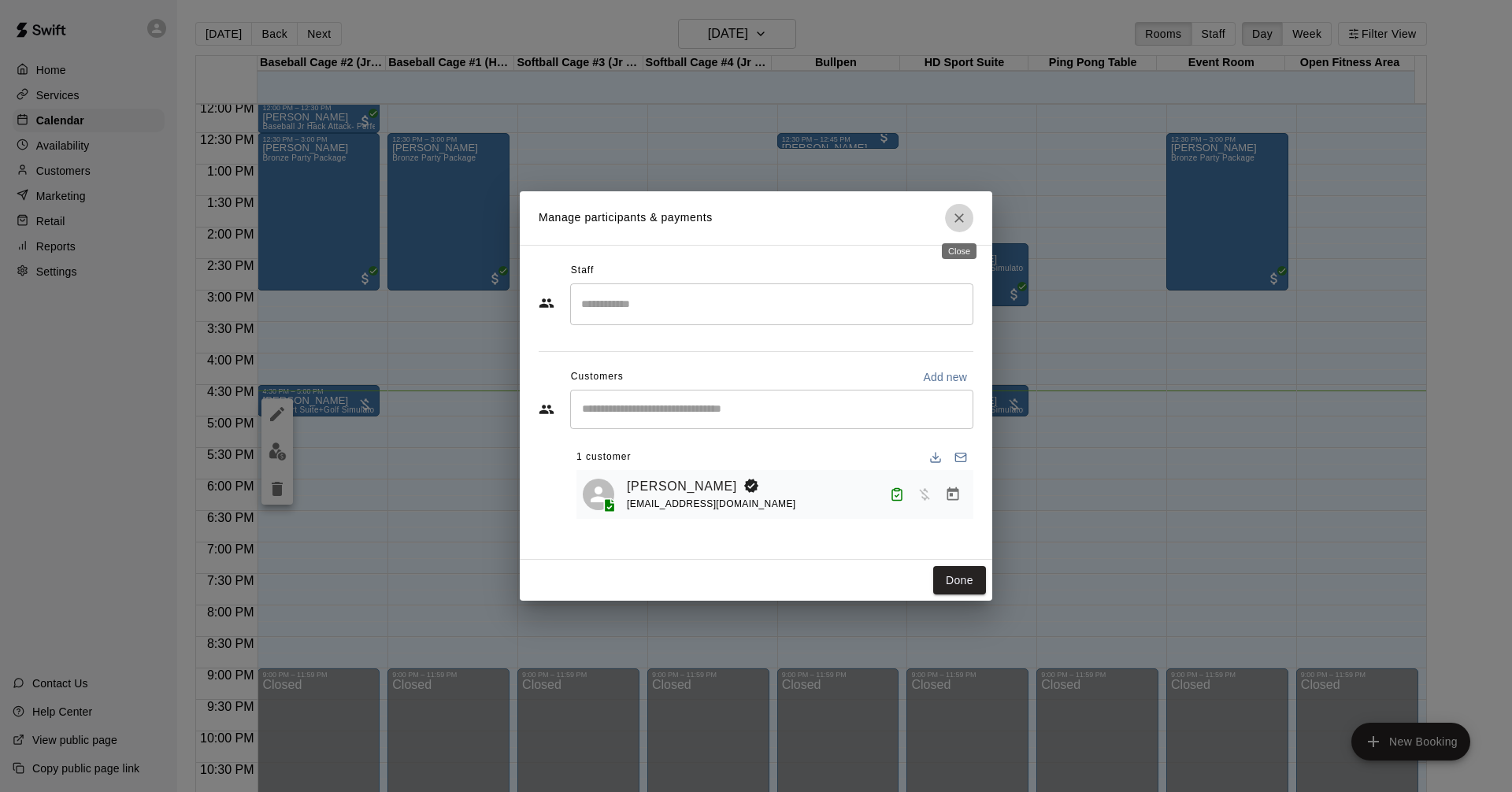
click at [961, 220] on icon "Close" at bounding box center [959, 218] width 9 height 9
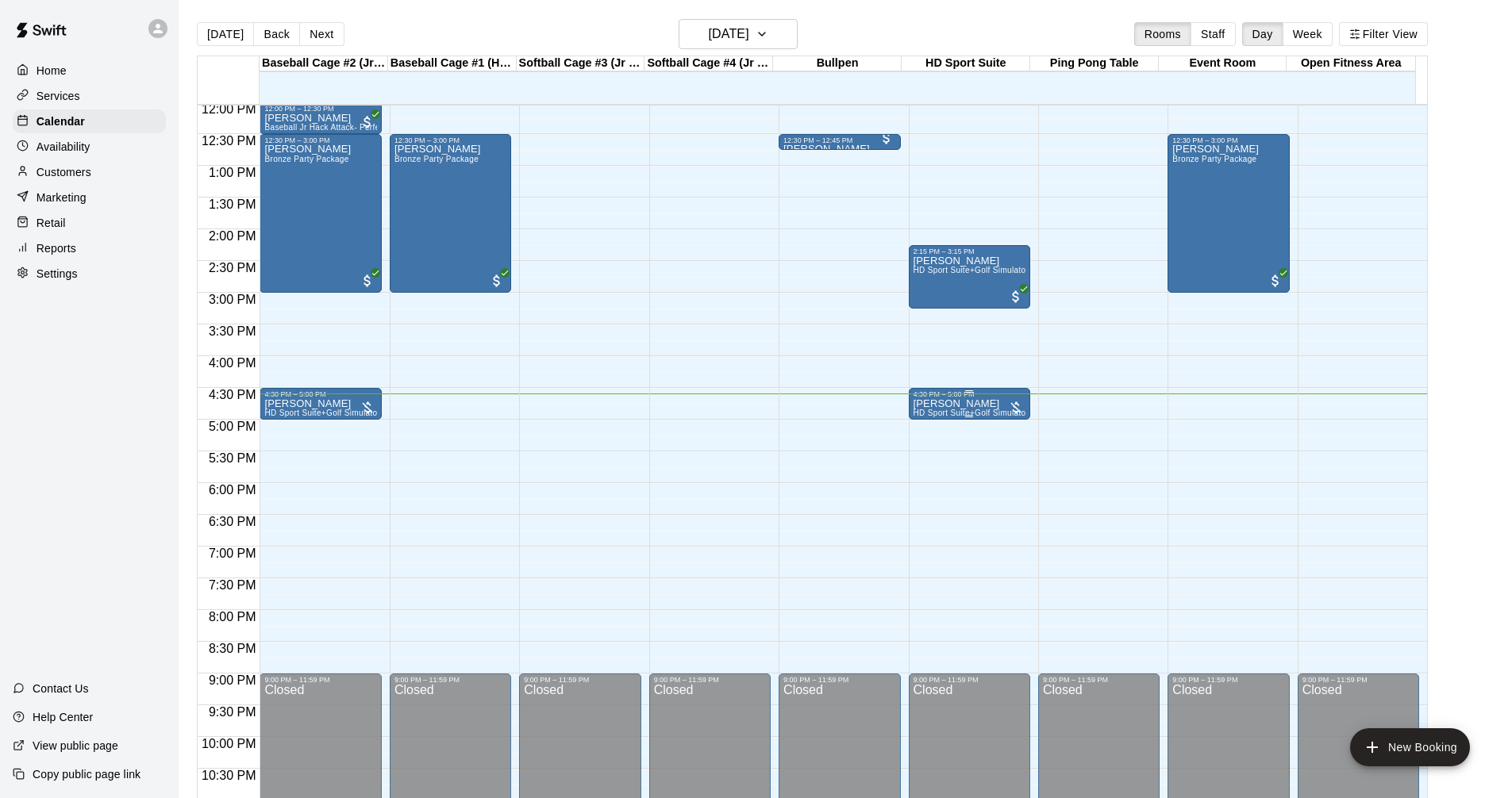
click at [944, 398] on div "4:30 PM – 5:00 PM" at bounding box center [969, 394] width 112 height 8
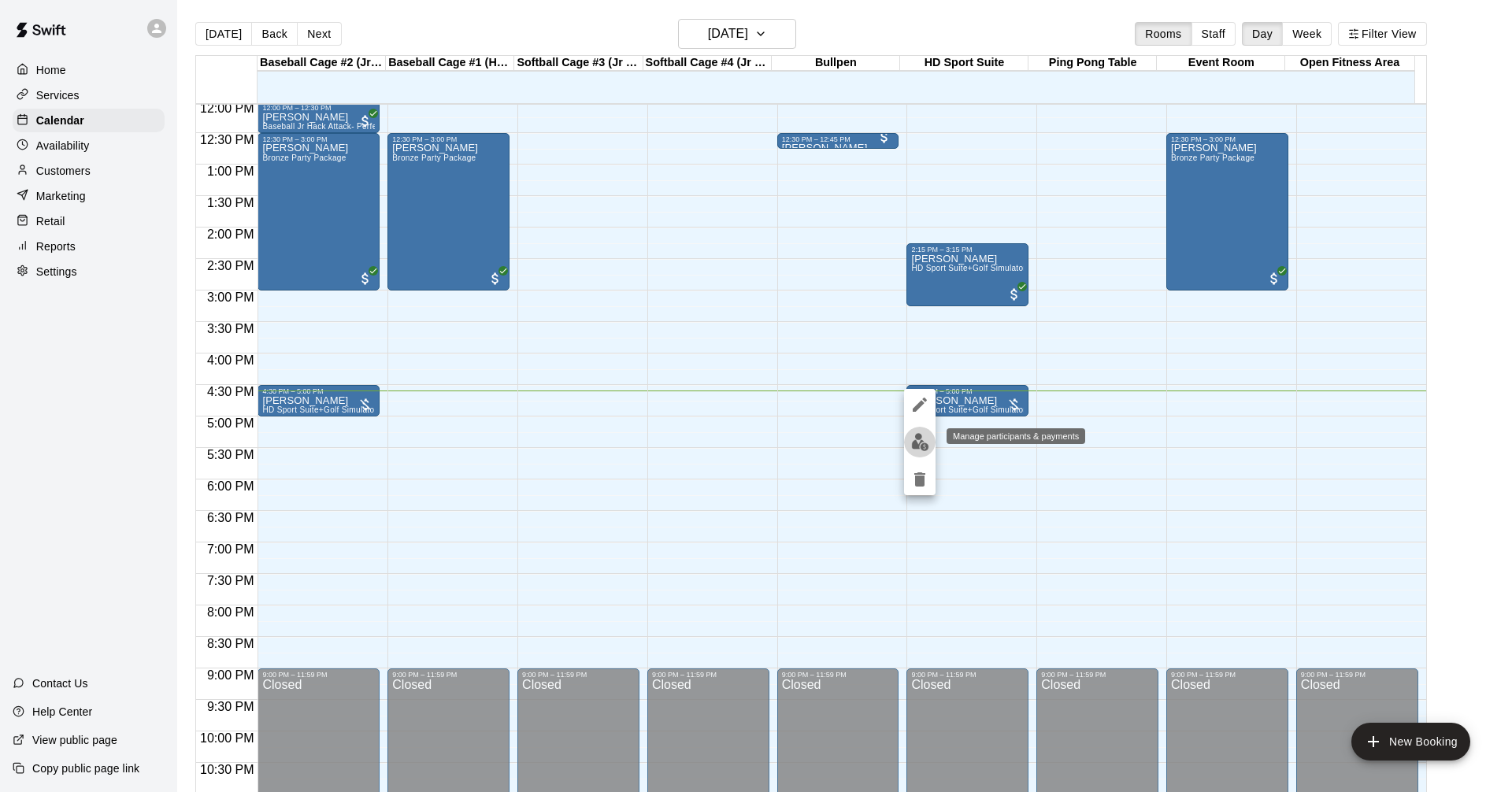
click at [922, 439] on img "edit" at bounding box center [919, 442] width 18 height 18
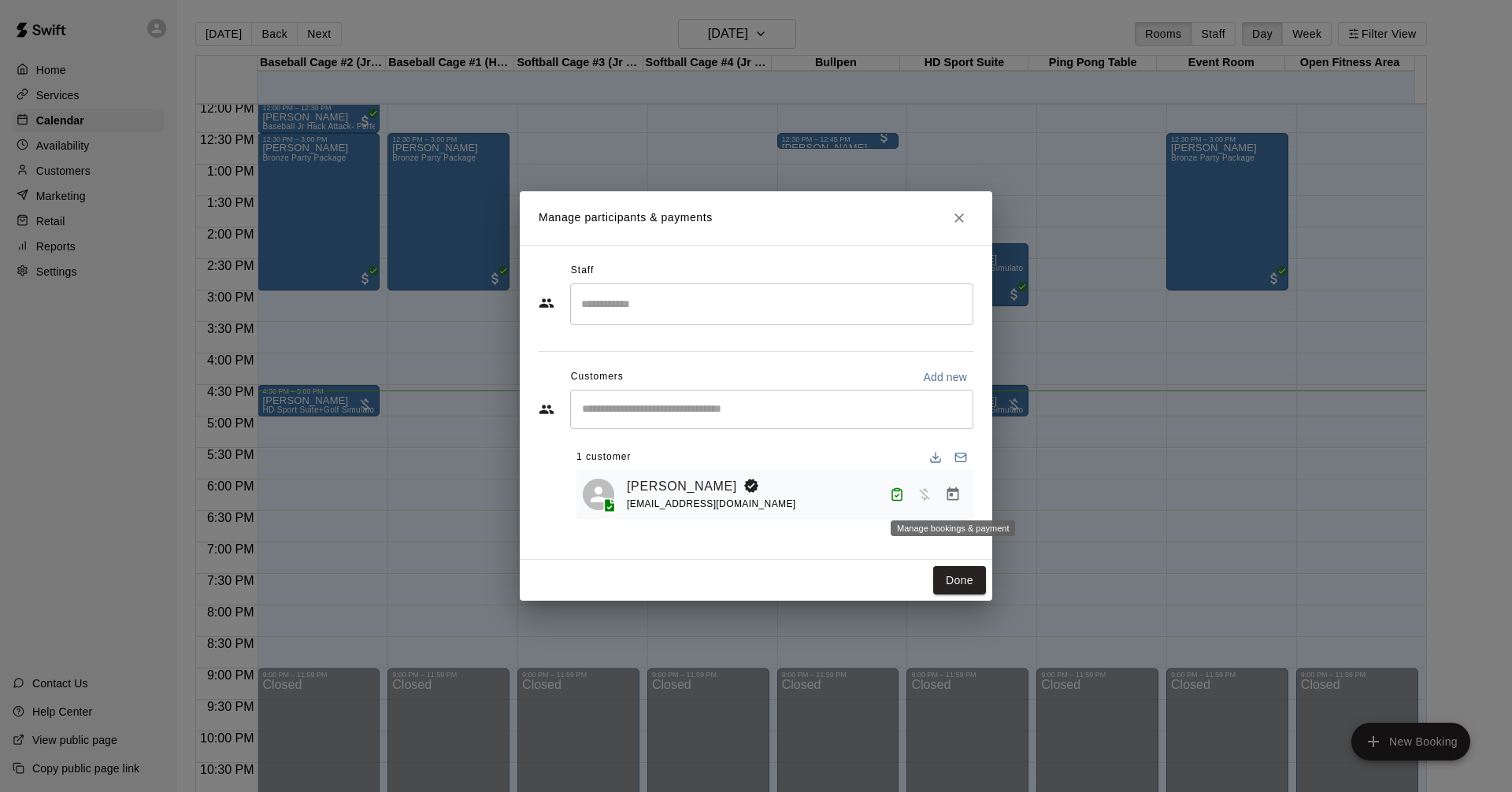
click at [948, 495] on icon "Manage bookings & payment" at bounding box center [952, 495] width 16 height 16
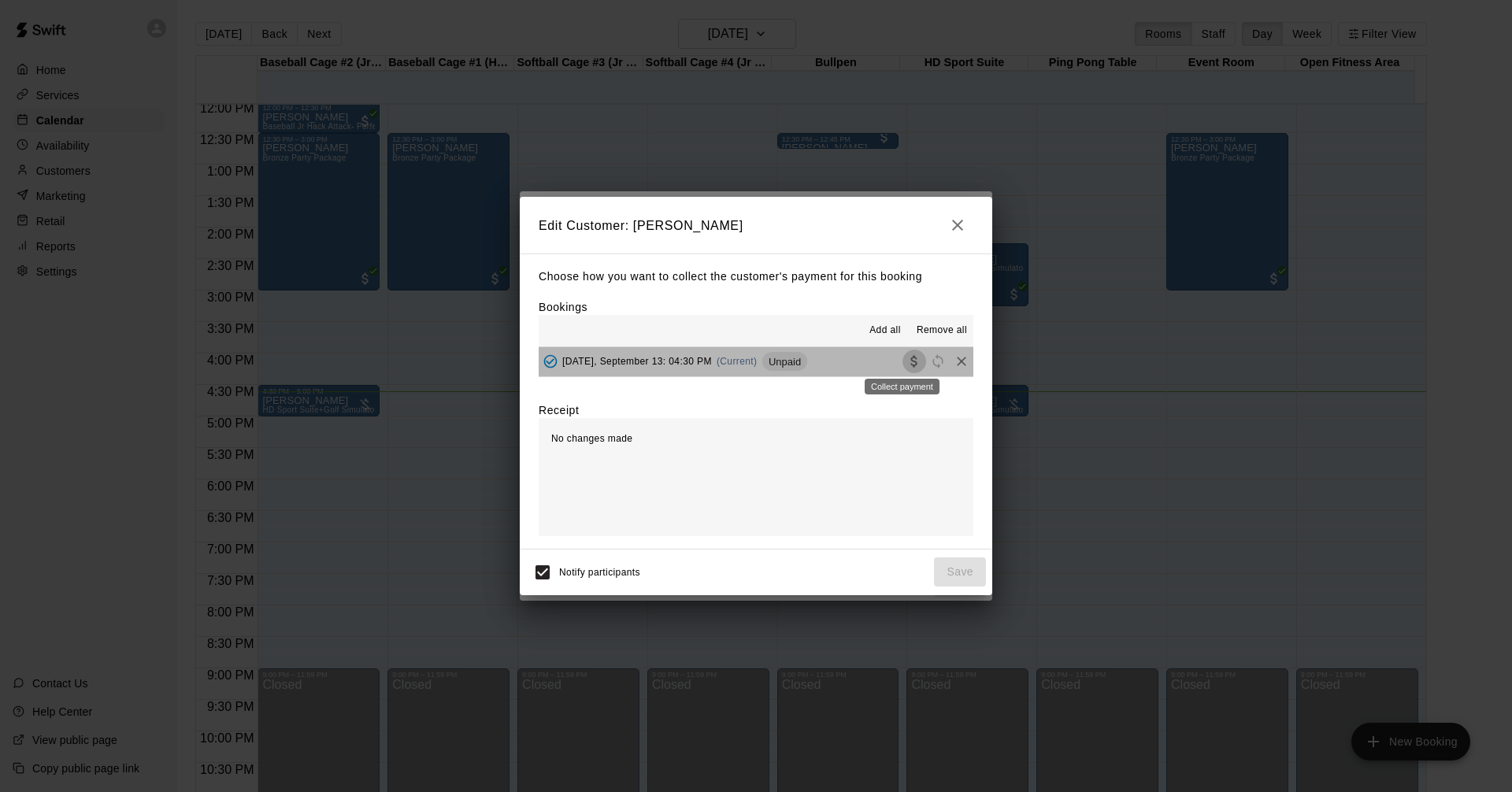
click at [910, 364] on icon "Collect payment" at bounding box center [913, 361] width 6 height 12
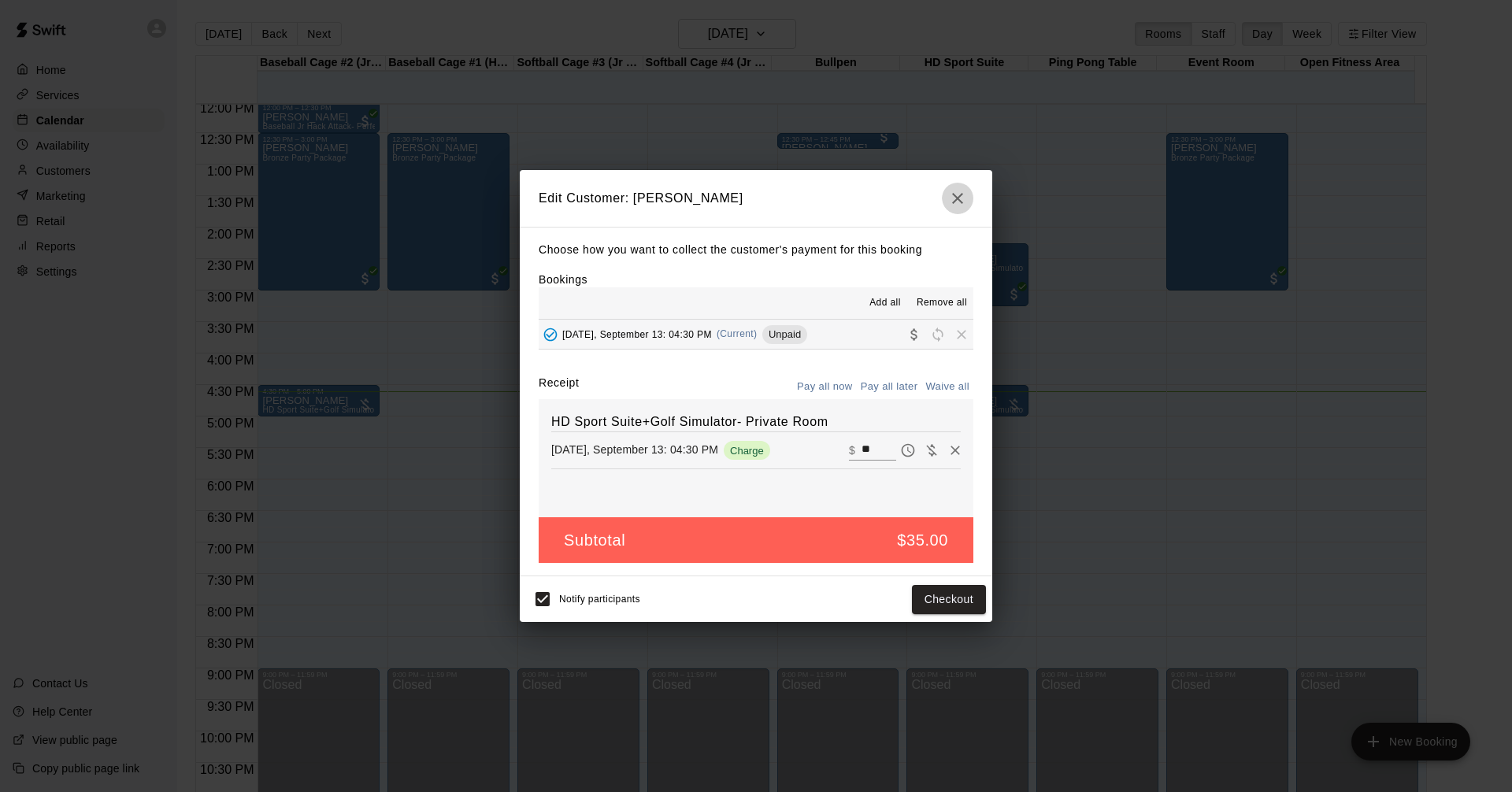
click at [960, 197] on icon "button" at bounding box center [957, 198] width 19 height 19
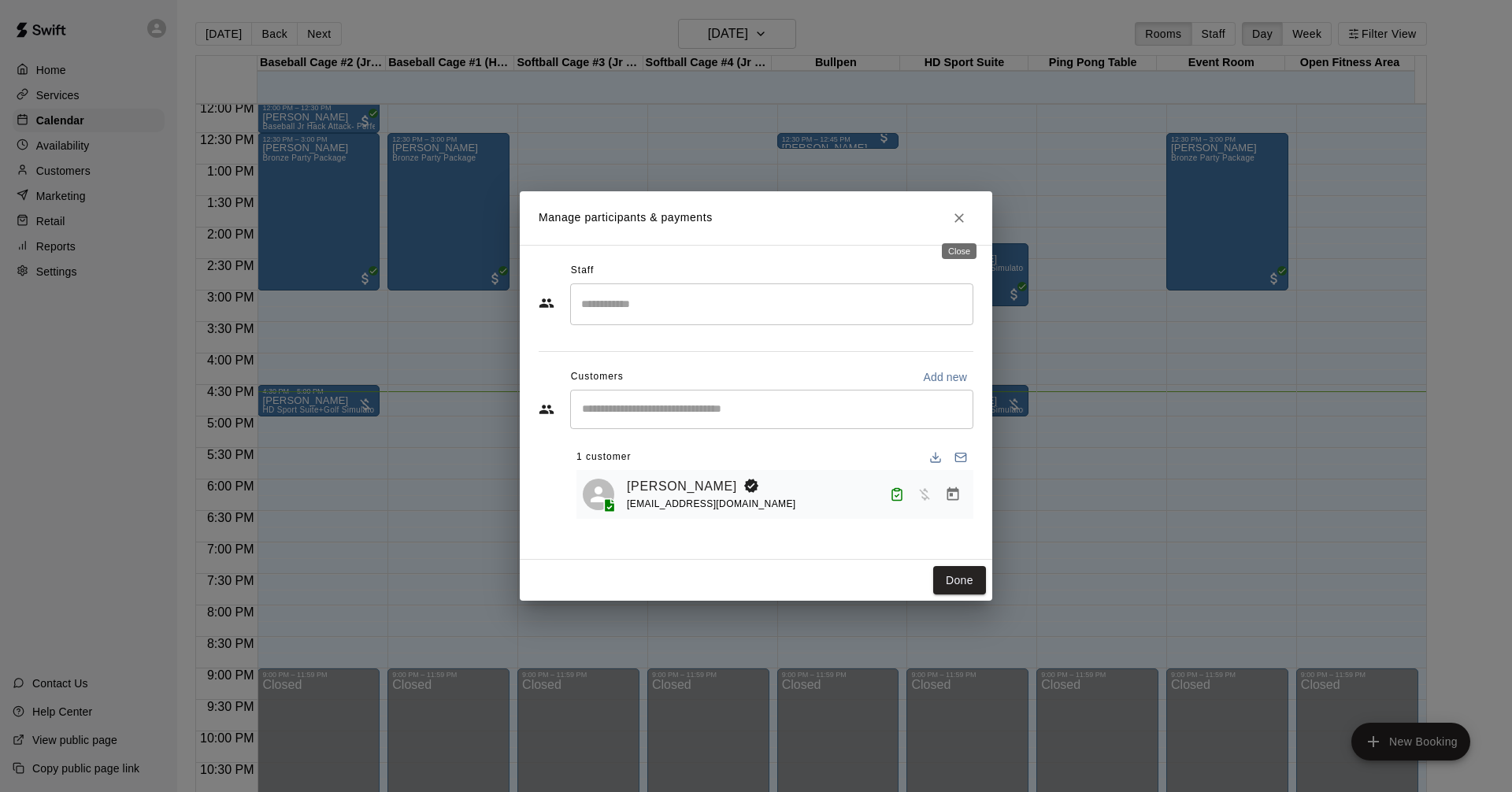
drag, startPoint x: 959, startPoint y: 218, endPoint x: 960, endPoint y: 234, distance: 16.0
click at [959, 221] on icon "Close" at bounding box center [959, 218] width 16 height 16
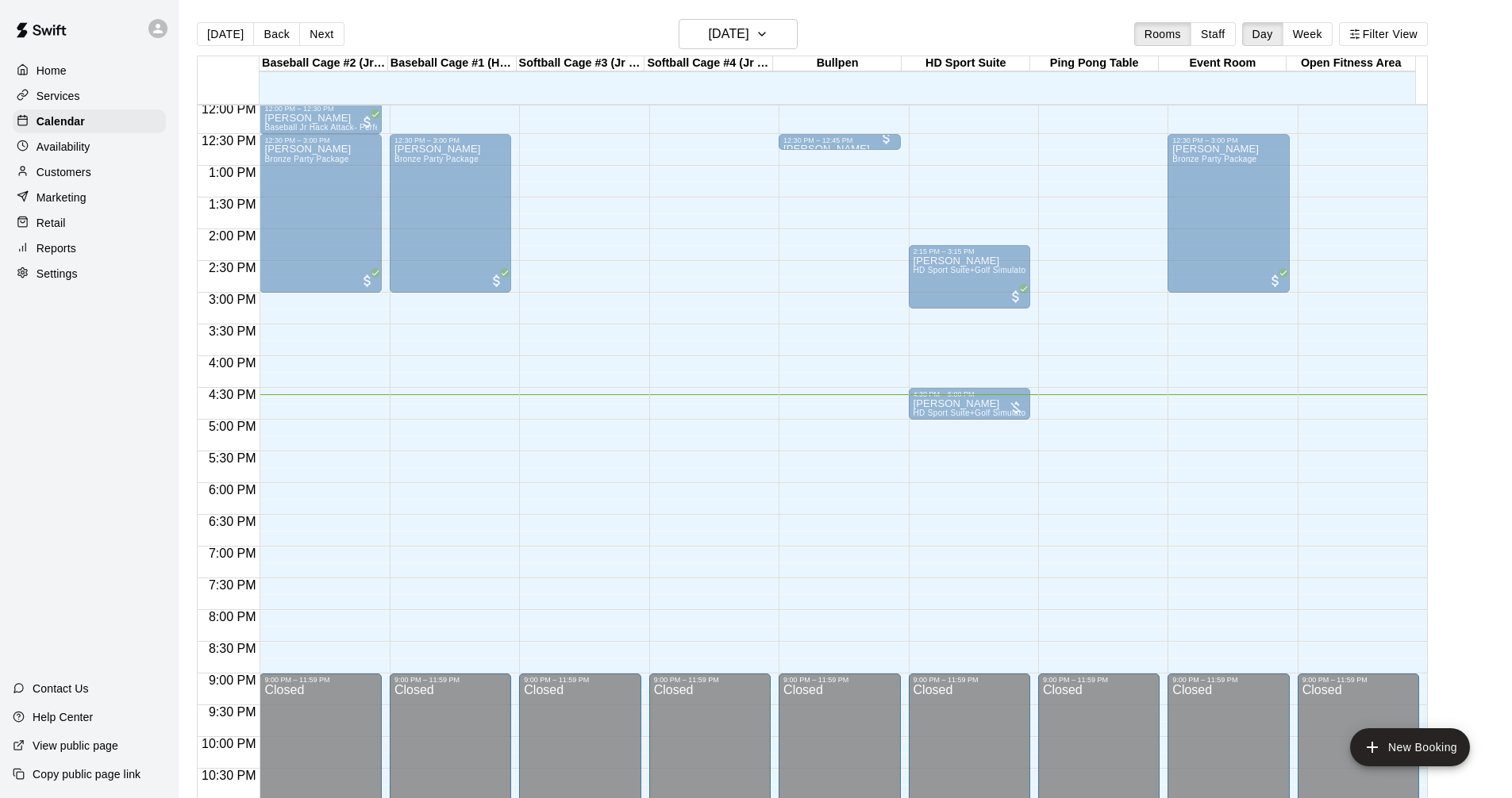
click at [323, 411] on div "[PERSON_NAME] HD Sport Suite+Golf Simulator- Private Room" at bounding box center [320, 797] width 112 height 798
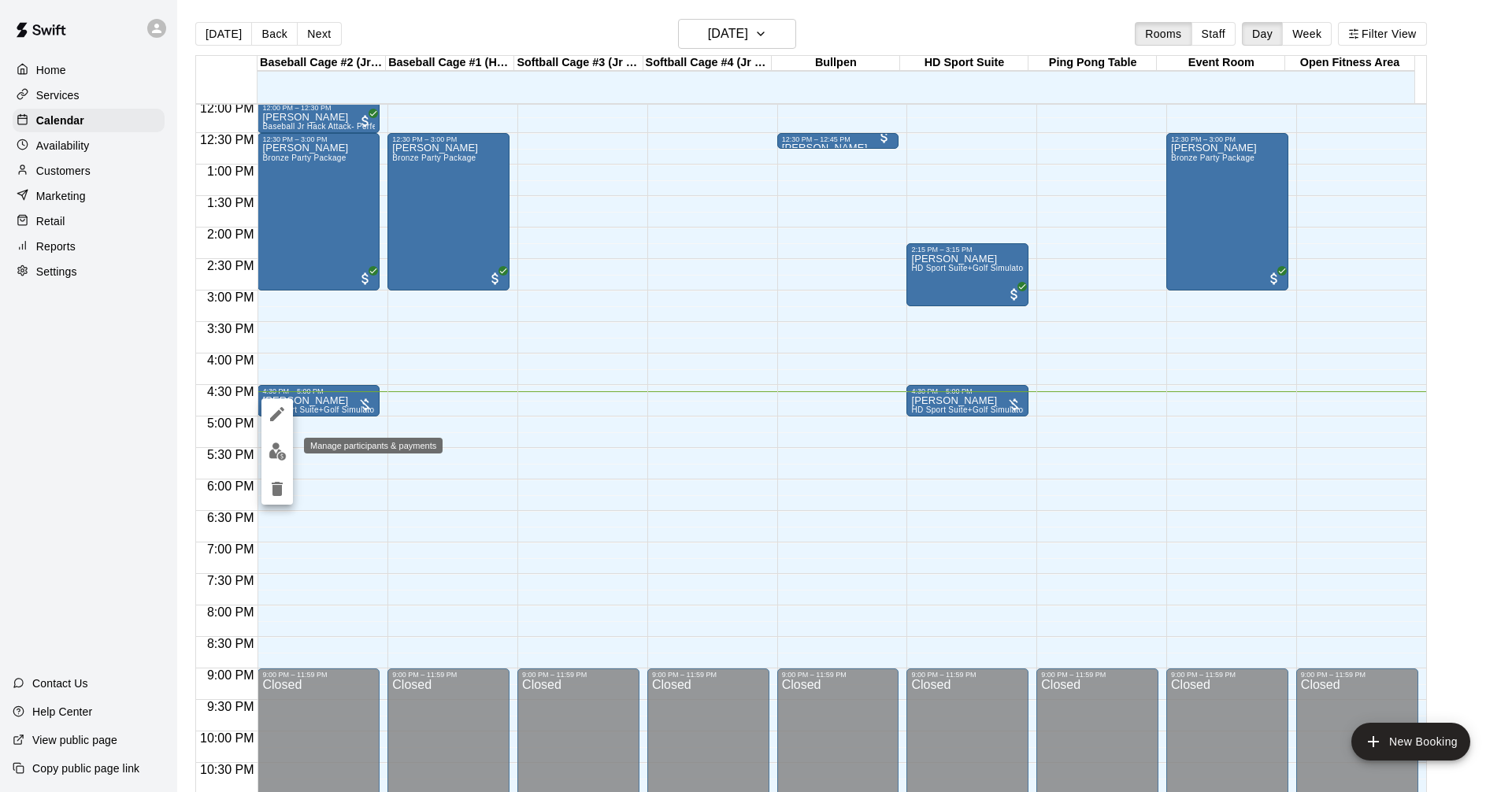
click at [276, 454] on img "edit" at bounding box center [277, 451] width 18 height 18
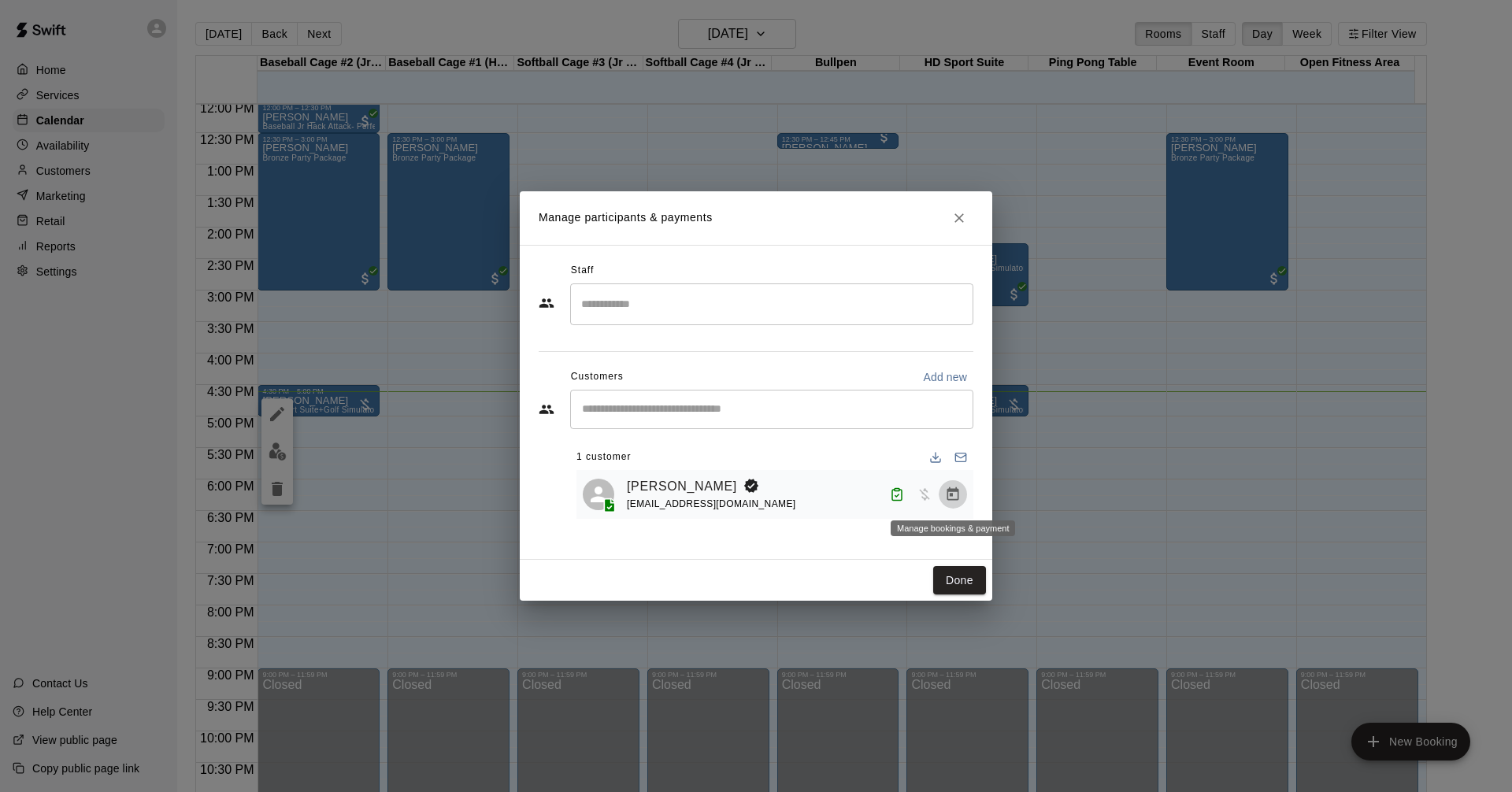
click at [948, 492] on icon "Manage bookings & payment" at bounding box center [952, 494] width 12 height 13
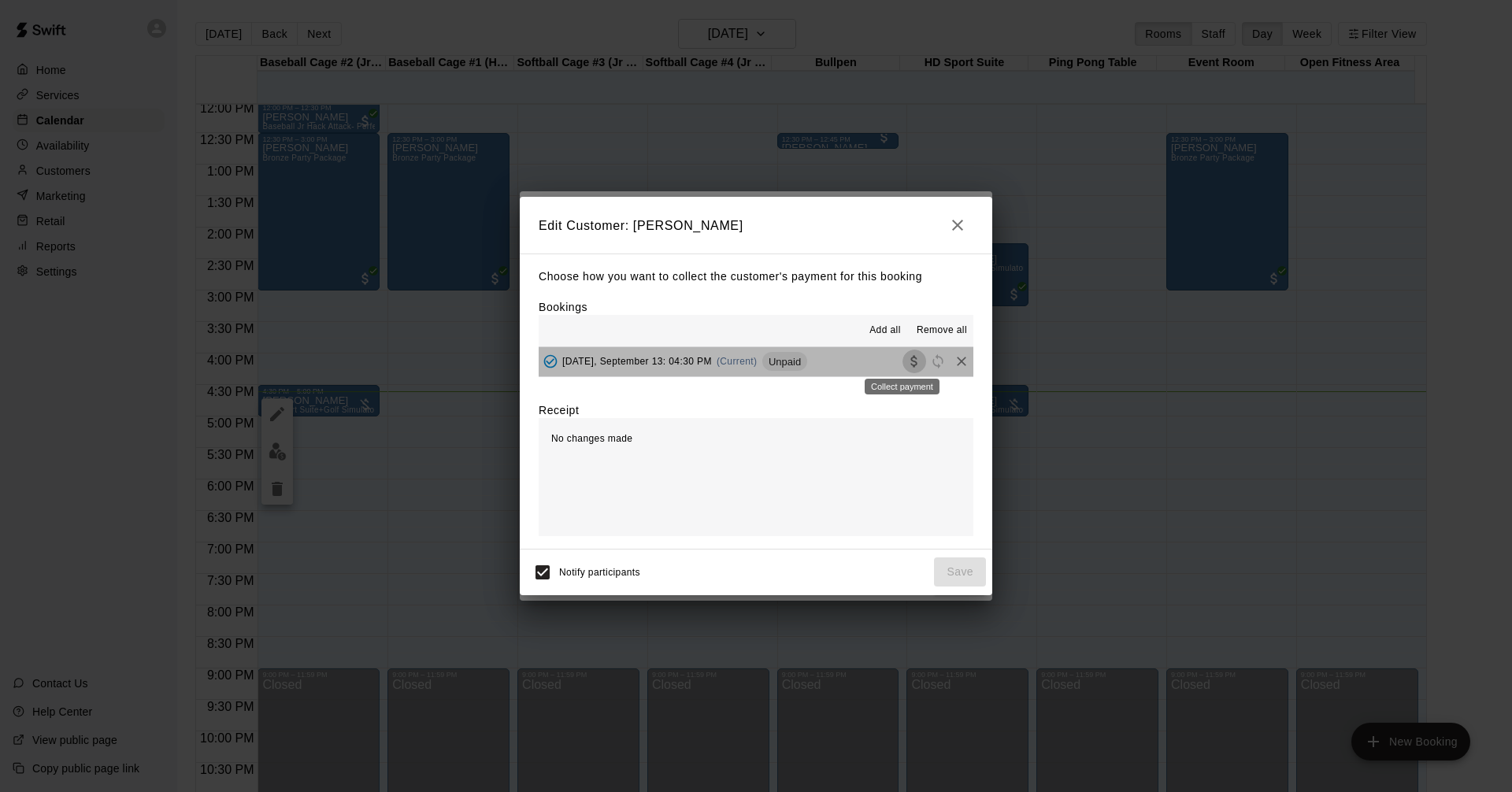
click at [907, 360] on icon "Collect payment" at bounding box center [914, 361] width 16 height 16
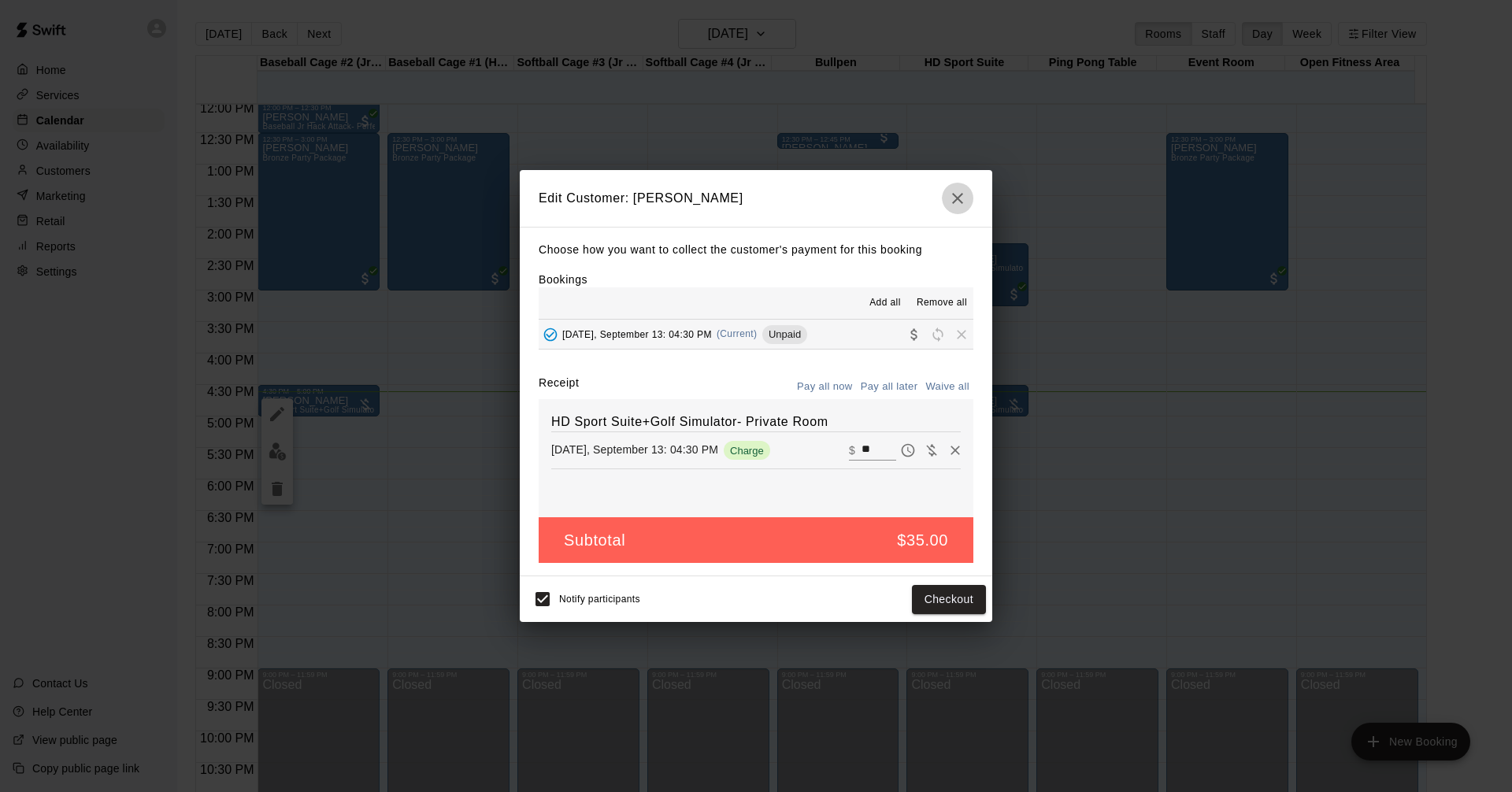
click at [955, 198] on icon "button" at bounding box center [957, 198] width 11 height 11
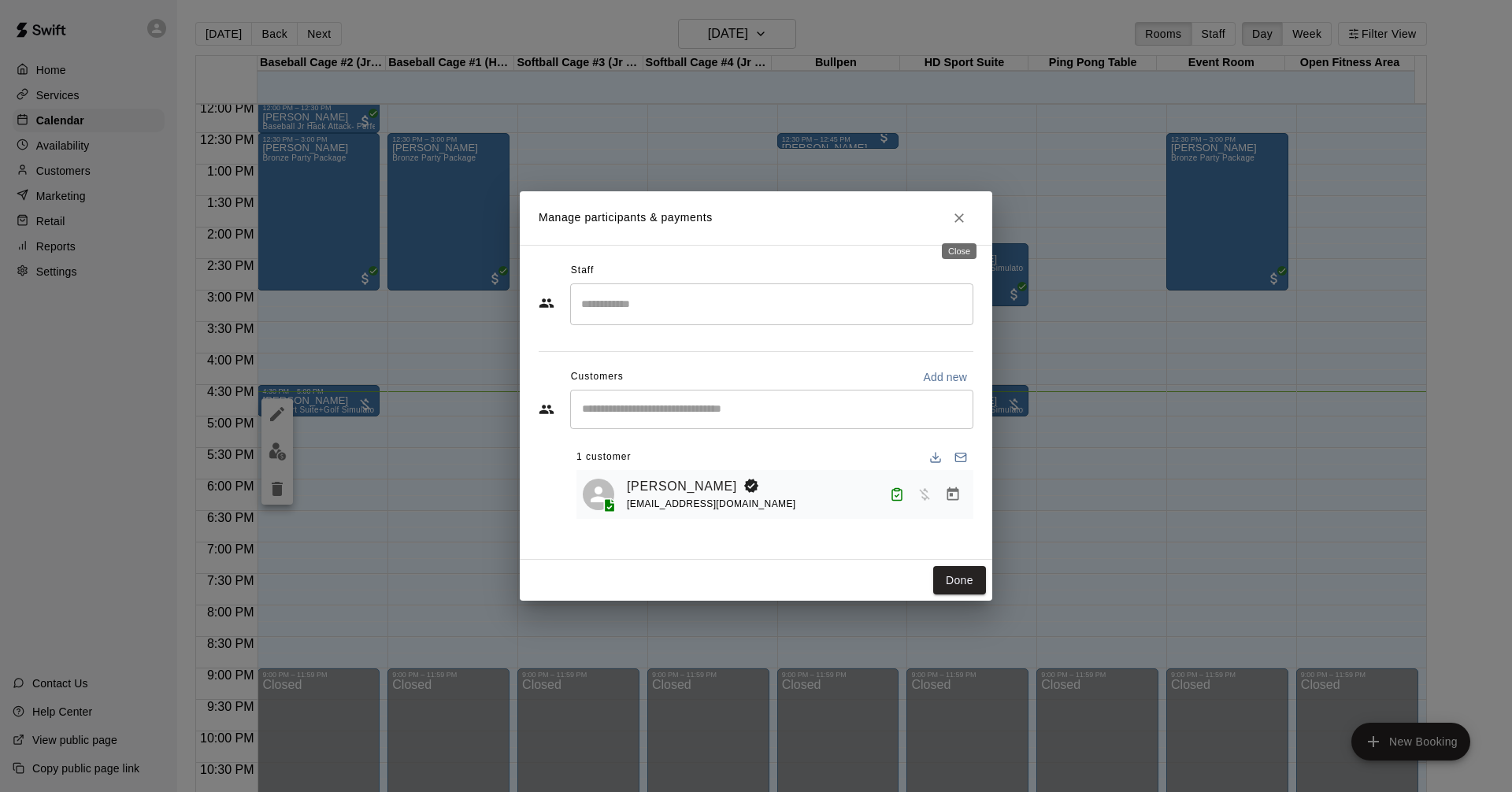
drag, startPoint x: 956, startPoint y: 217, endPoint x: 952, endPoint y: 225, distance: 8.9
click at [956, 217] on icon "Close" at bounding box center [959, 218] width 16 height 16
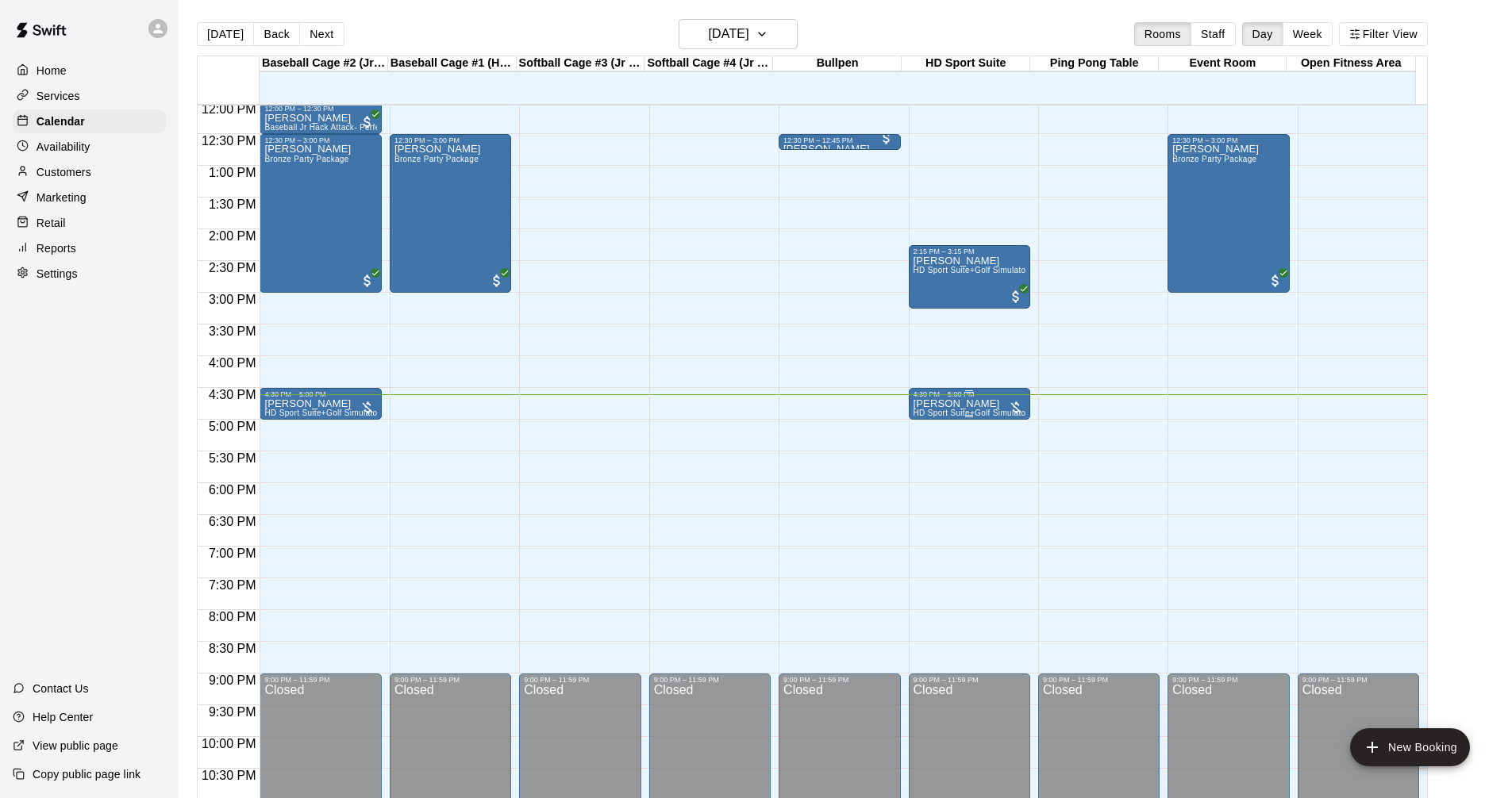
click at [960, 404] on p "[PERSON_NAME]" at bounding box center [969, 404] width 112 height 0
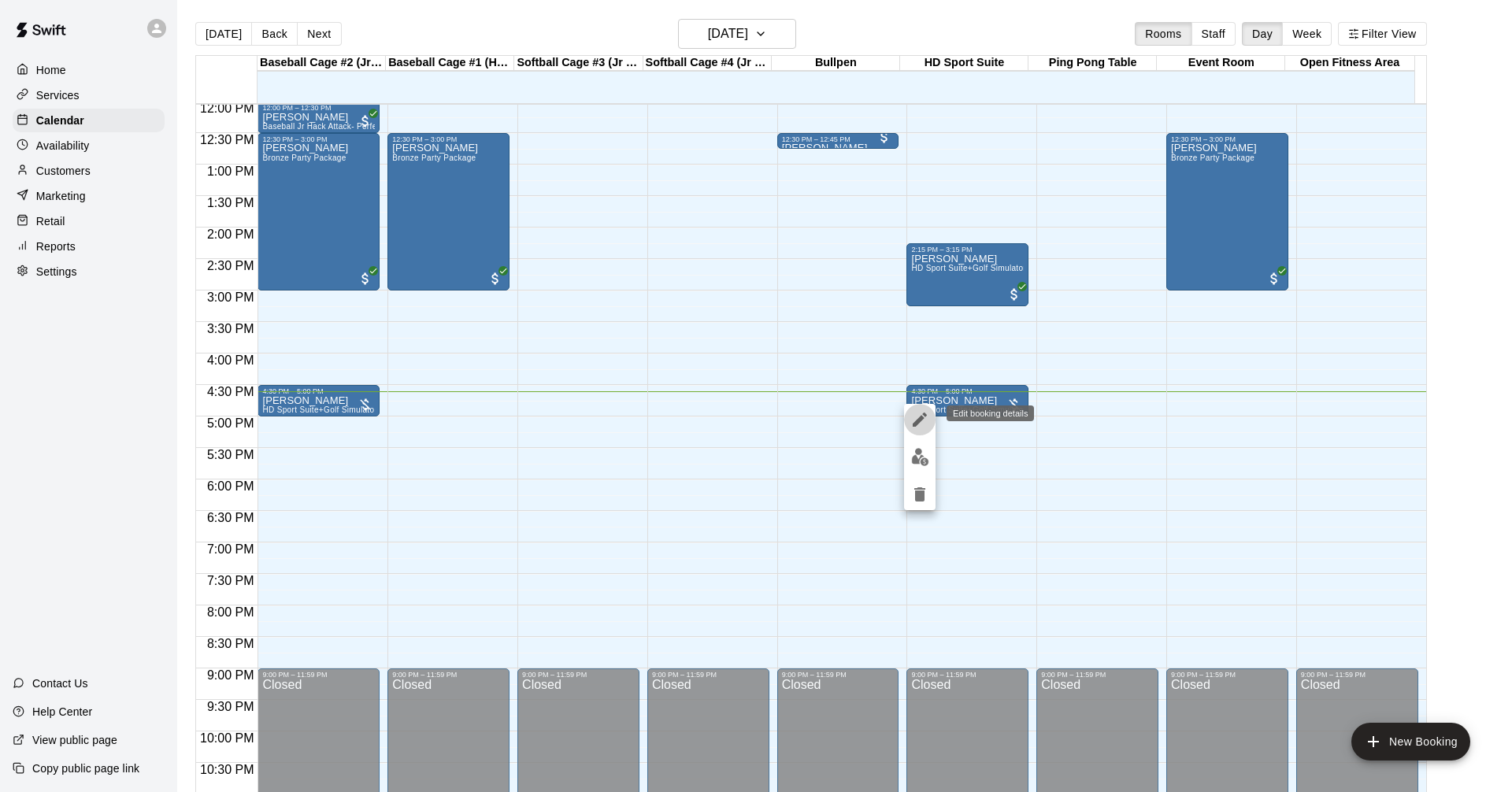
click at [916, 421] on icon "edit" at bounding box center [919, 420] width 14 height 14
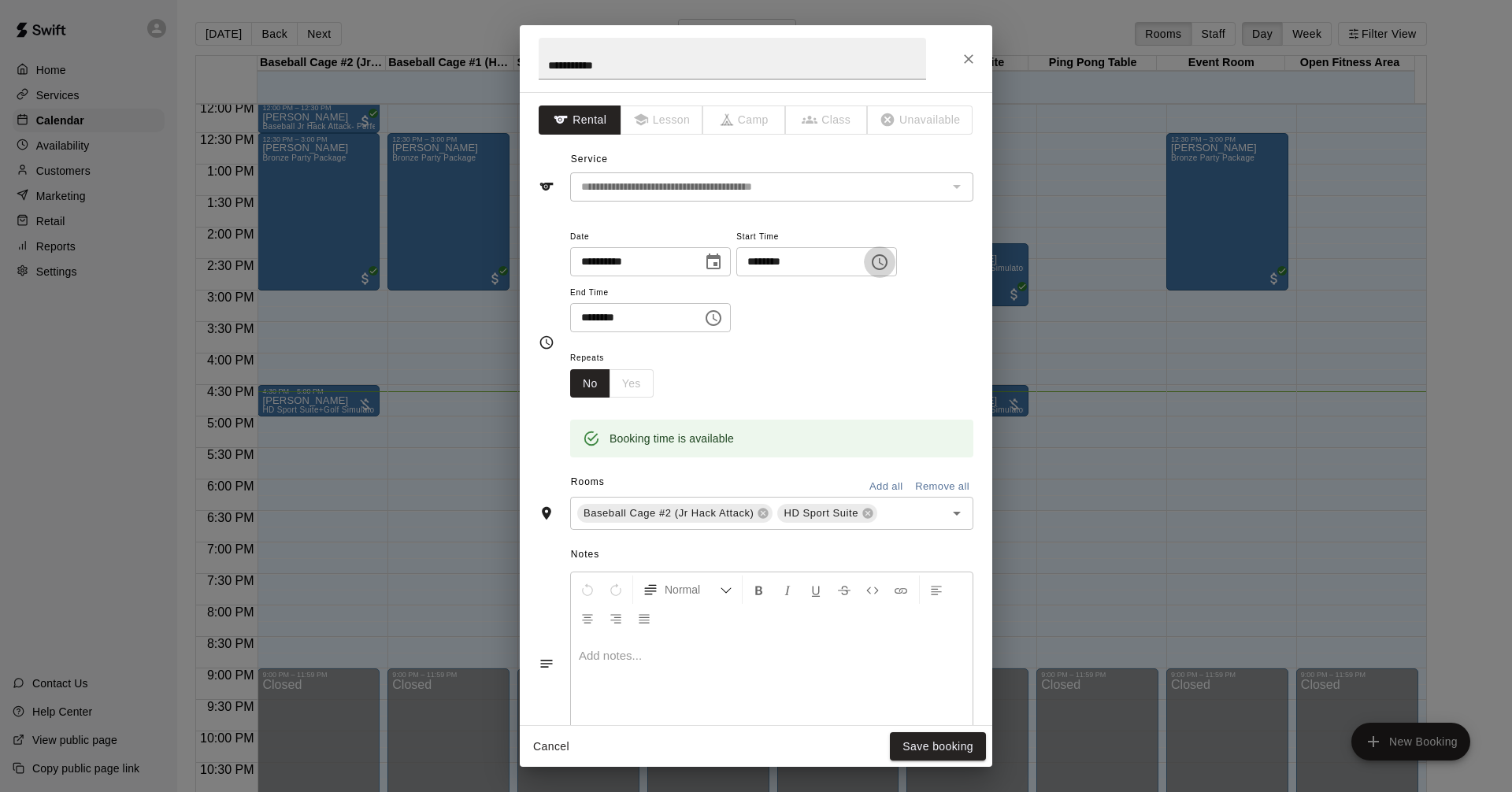
click at [888, 265] on icon "Choose time, selected time is 4:30 PM" at bounding box center [880, 262] width 16 height 16
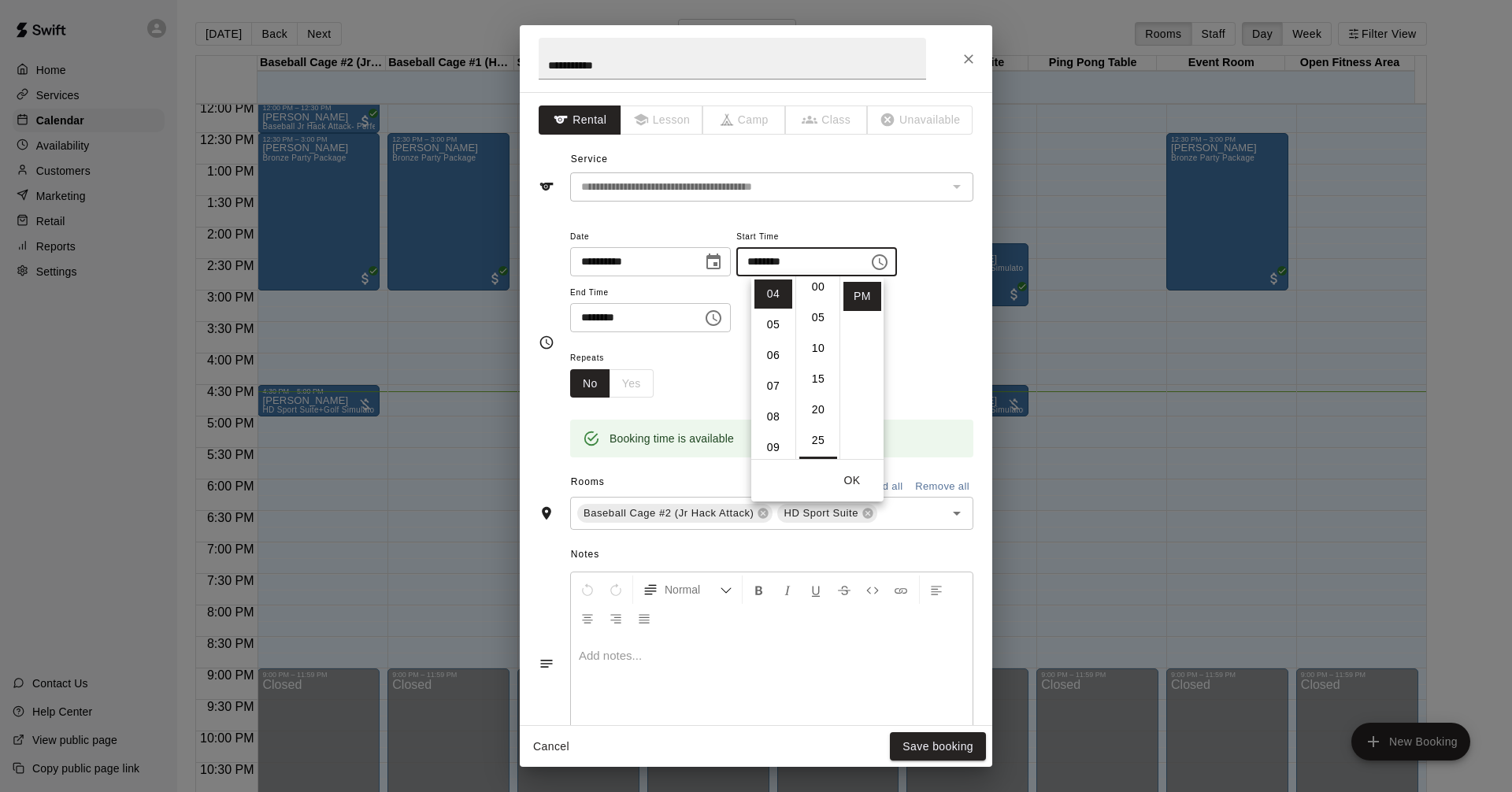
scroll to position [0, 0]
click at [813, 292] on li "00" at bounding box center [818, 294] width 38 height 29
type input "********"
click at [668, 319] on input "********" at bounding box center [630, 317] width 121 height 29
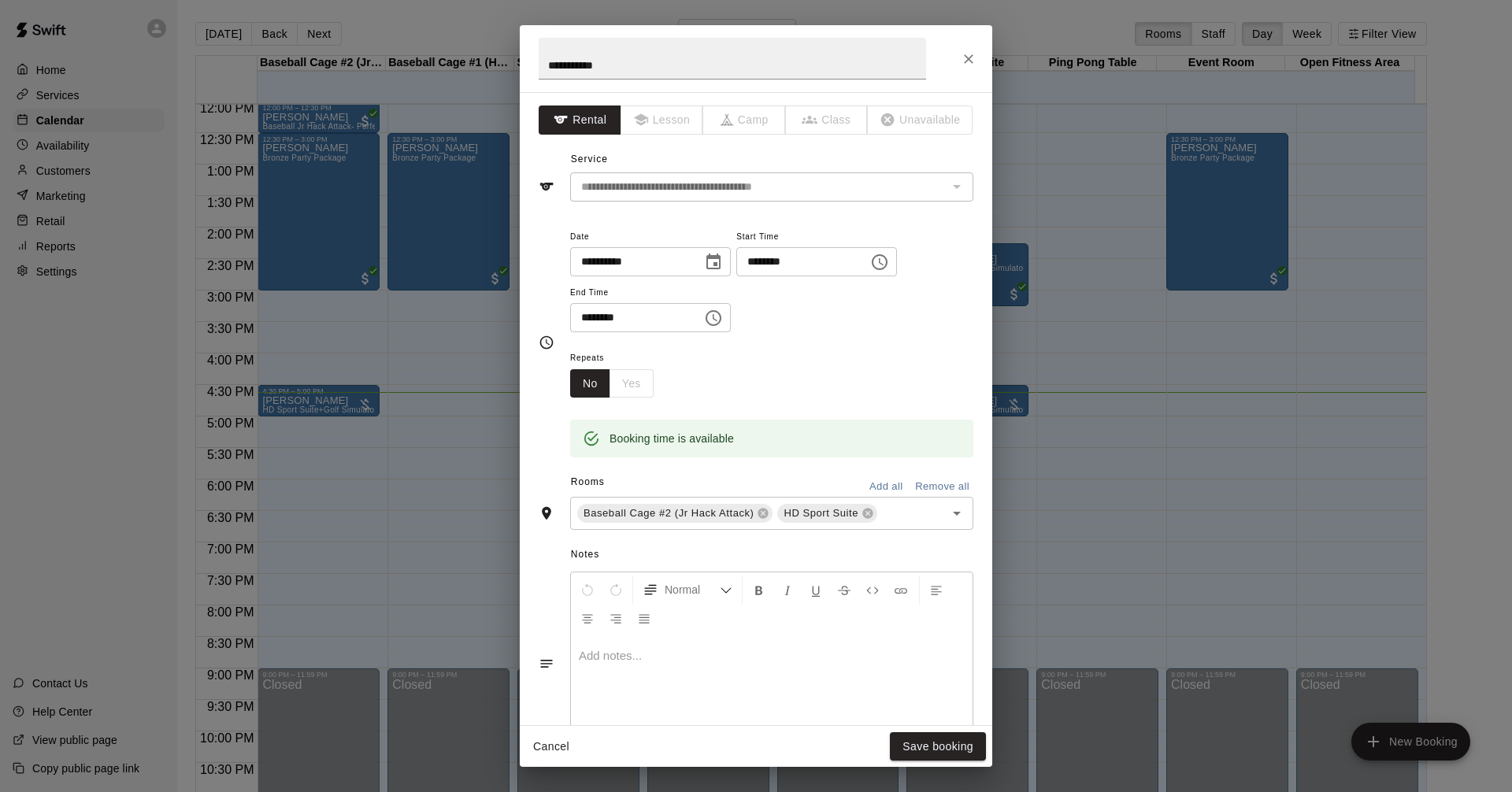
click at [717, 317] on icon "Choose time, selected time is 5:00 PM" at bounding box center [715, 317] width 5 height 7
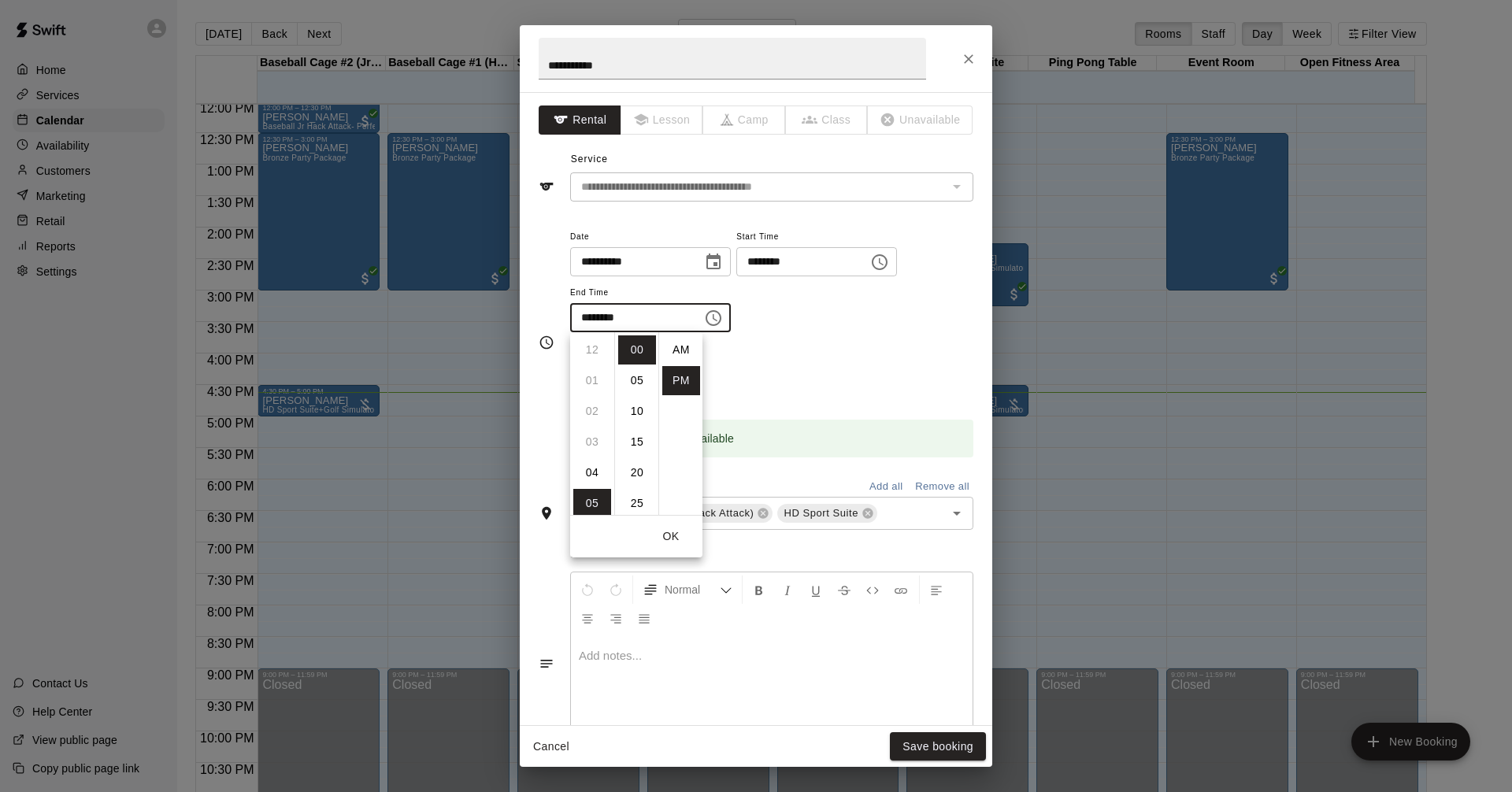
scroll to position [28, 0]
click at [592, 462] on li "04" at bounding box center [592, 470] width 38 height 29
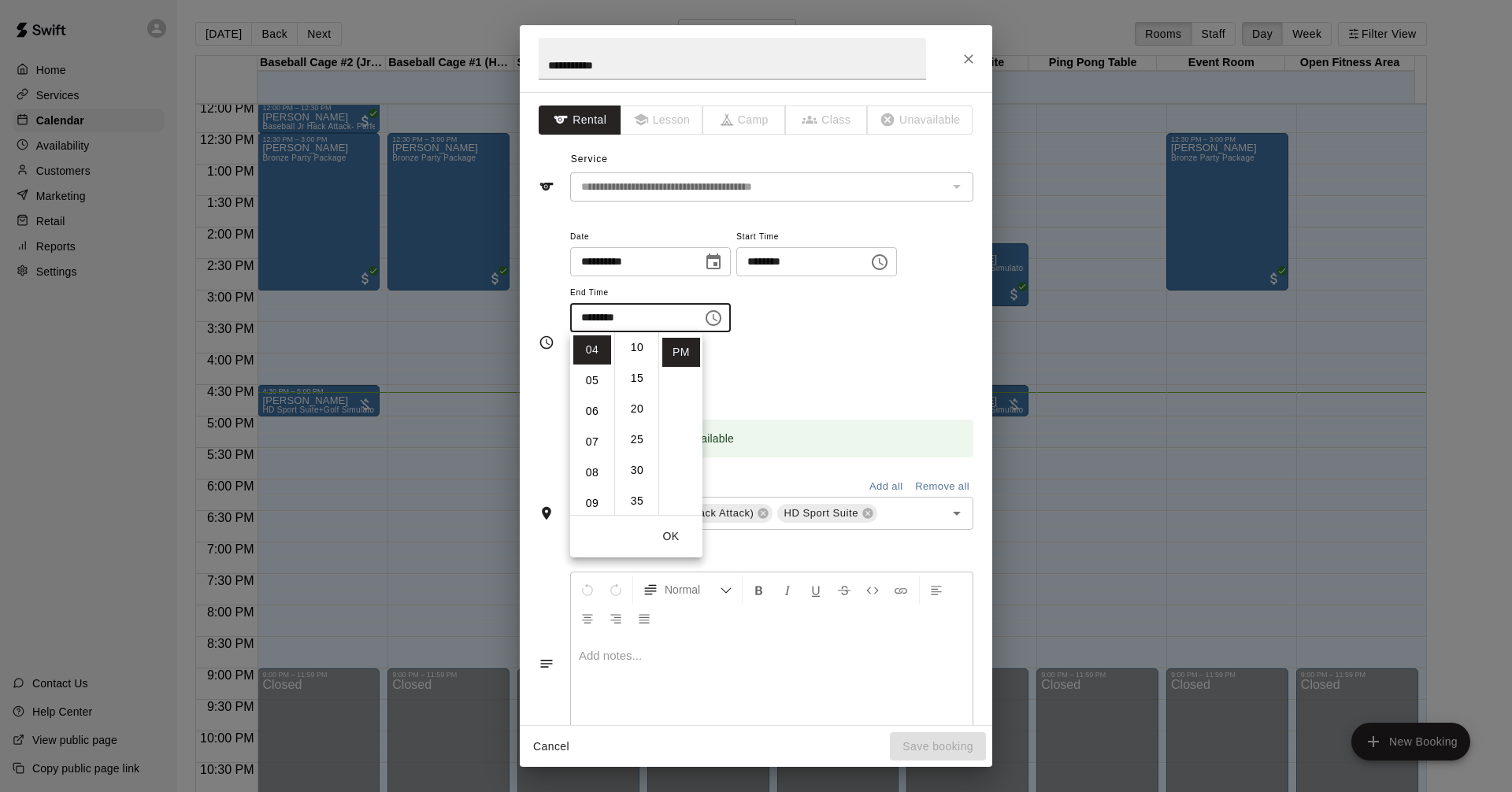
scroll to position [80, 0]
click at [637, 420] on li "25" at bounding box center [637, 424] width 38 height 29
type input "********"
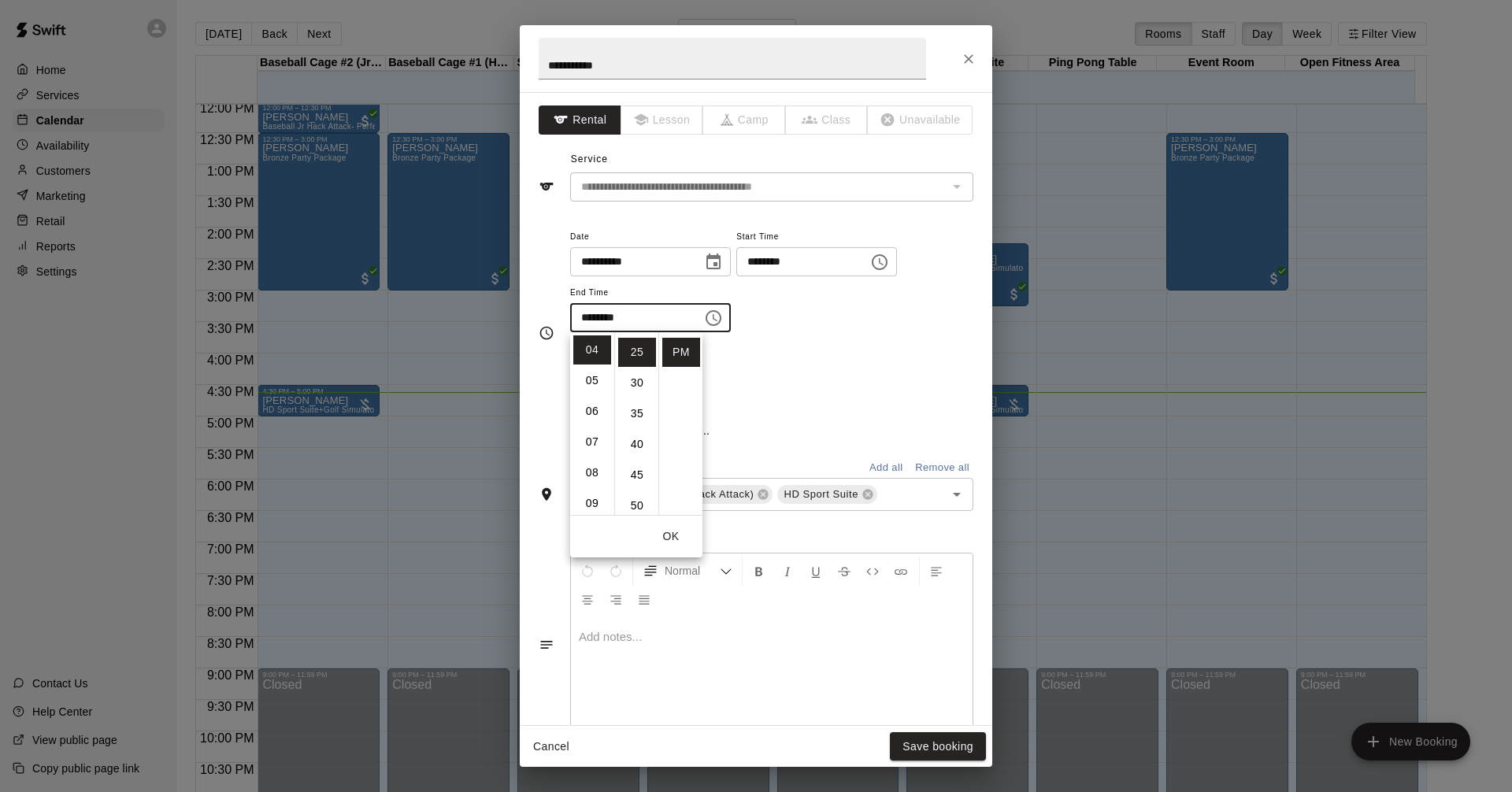
scroll to position [153, 0]
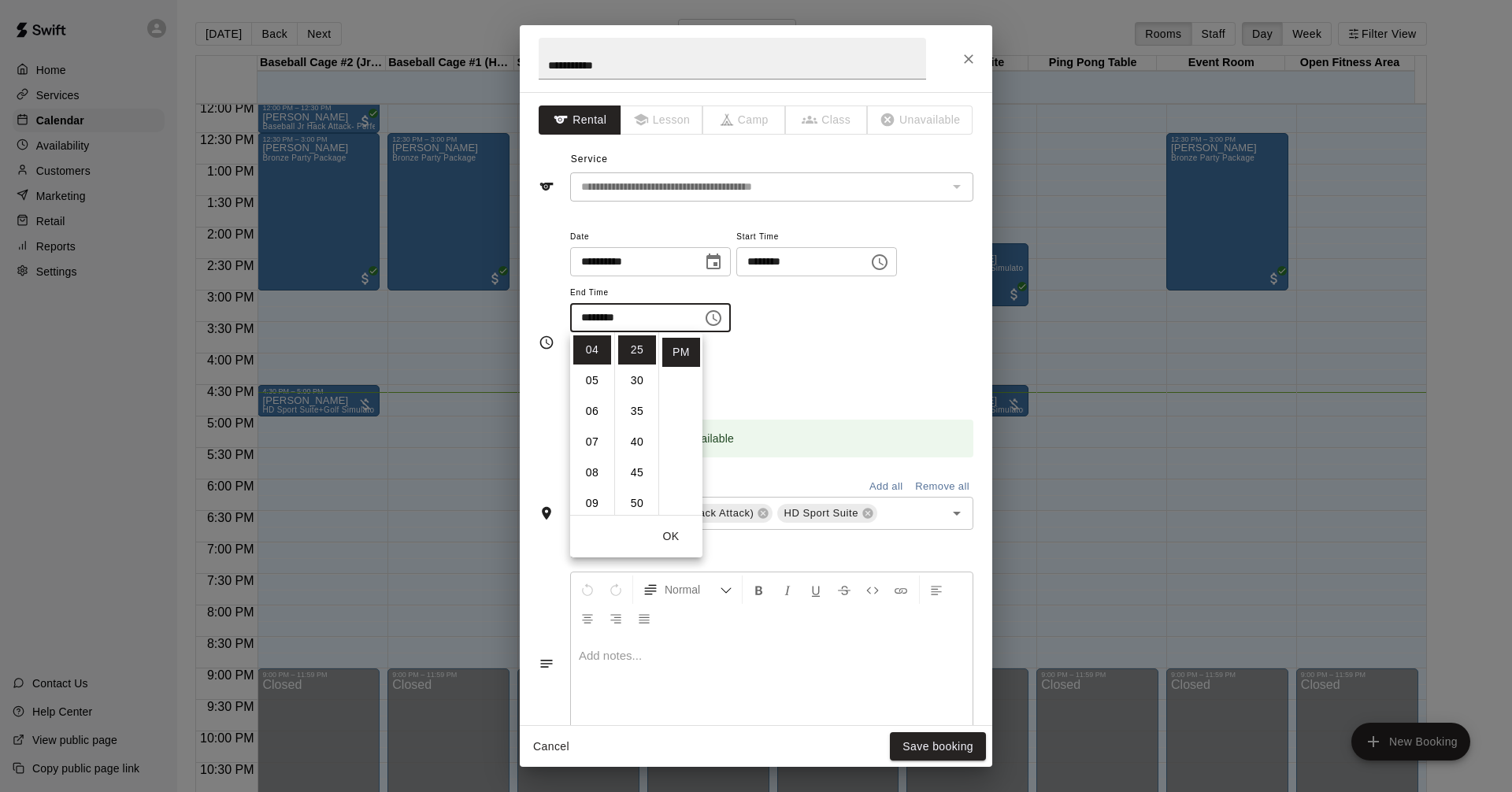
click at [836, 356] on div "Repeats No Yes" at bounding box center [771, 372] width 403 height 50
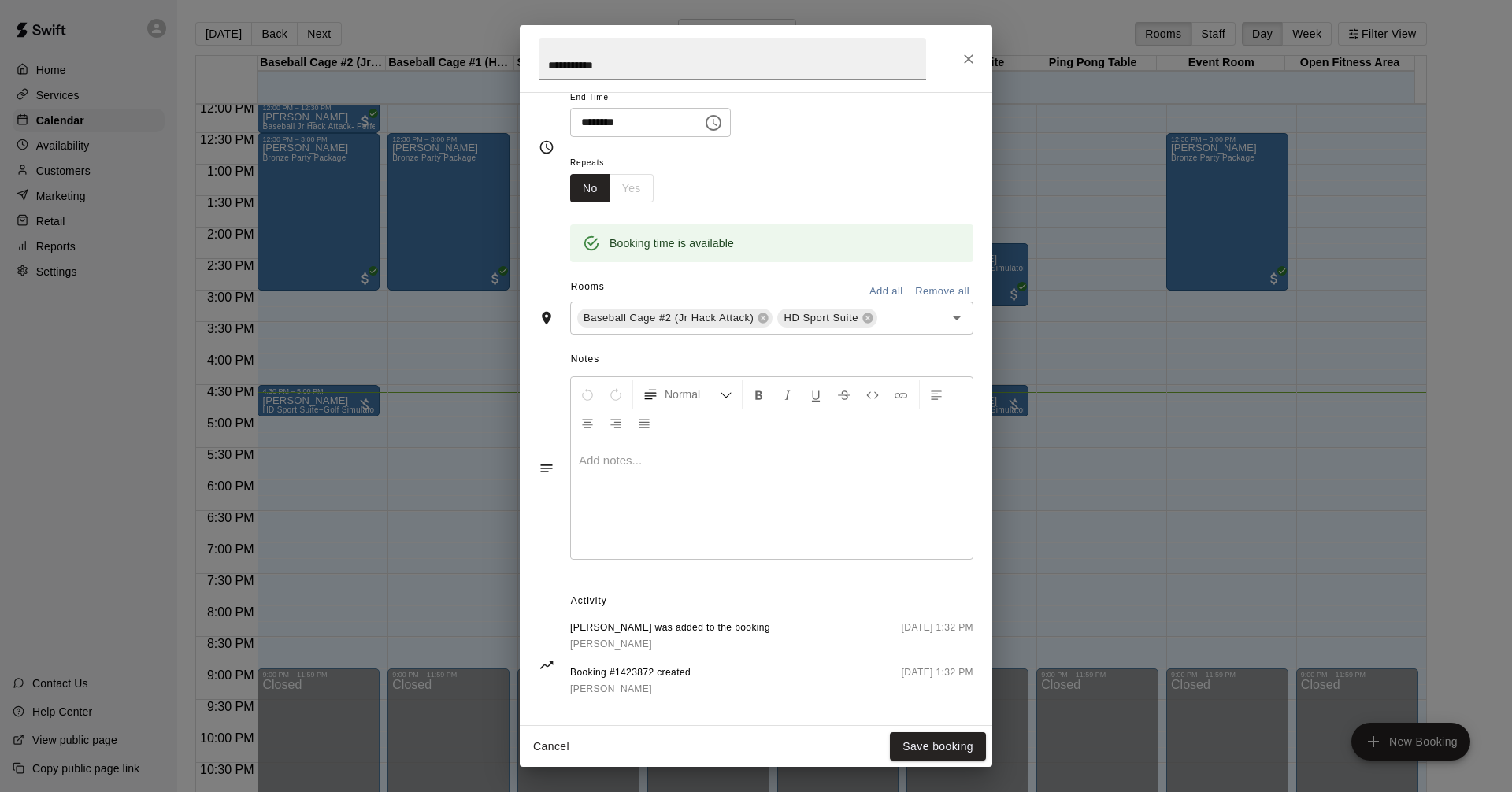
scroll to position [230, 0]
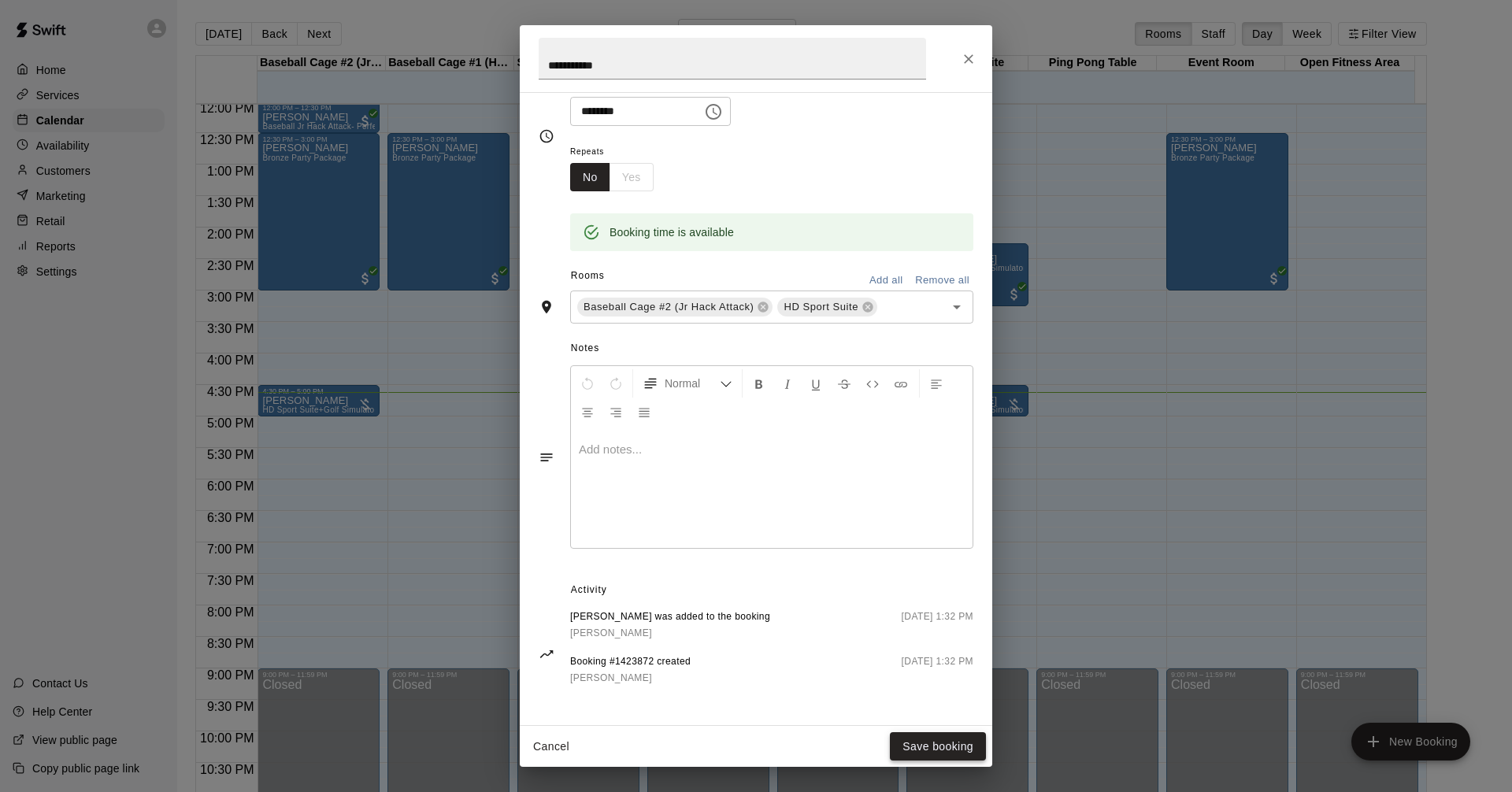
click at [920, 746] on button "Save booking" at bounding box center [938, 746] width 96 height 29
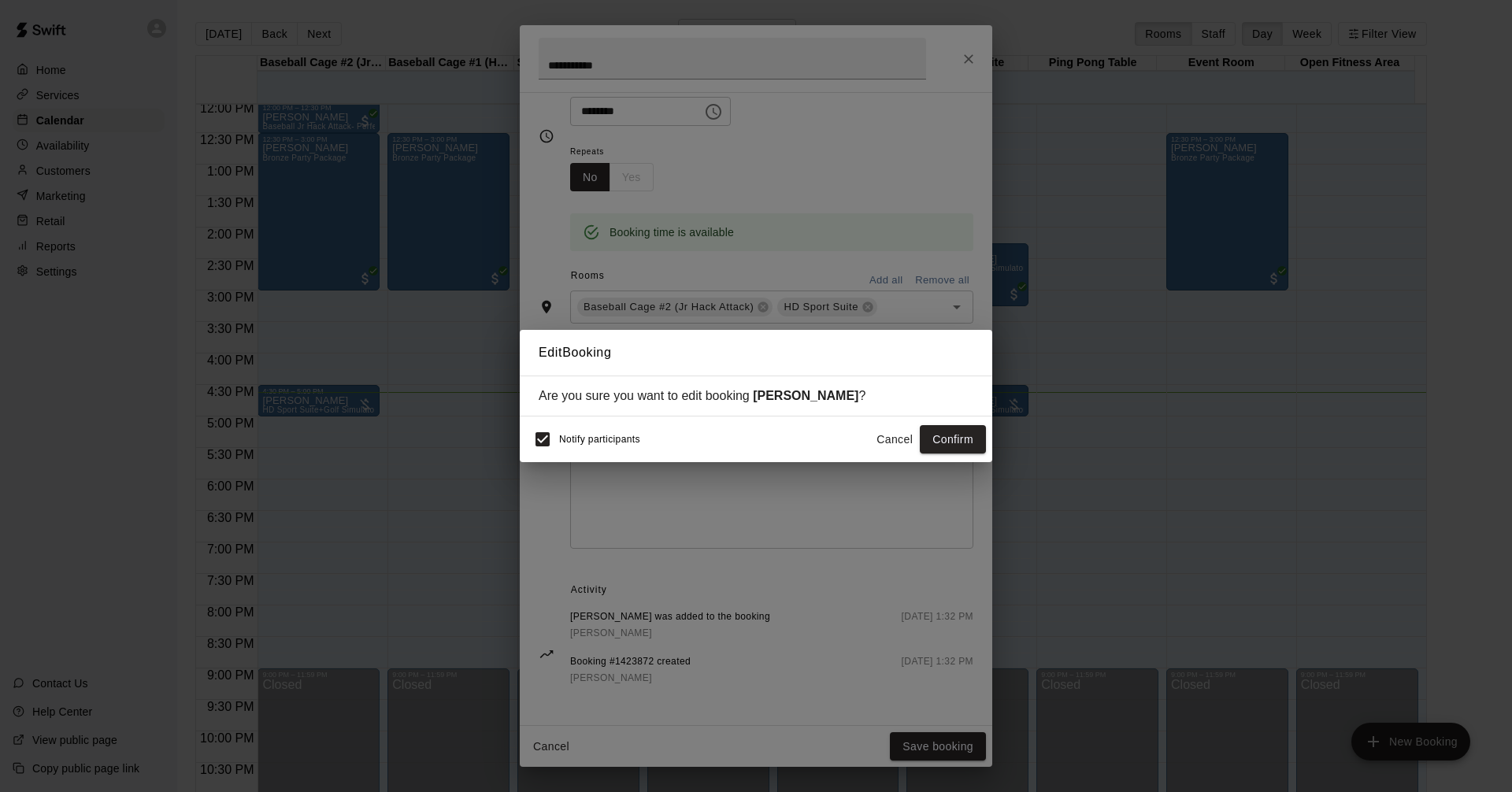
click at [939, 443] on button "Confirm" at bounding box center [952, 439] width 66 height 29
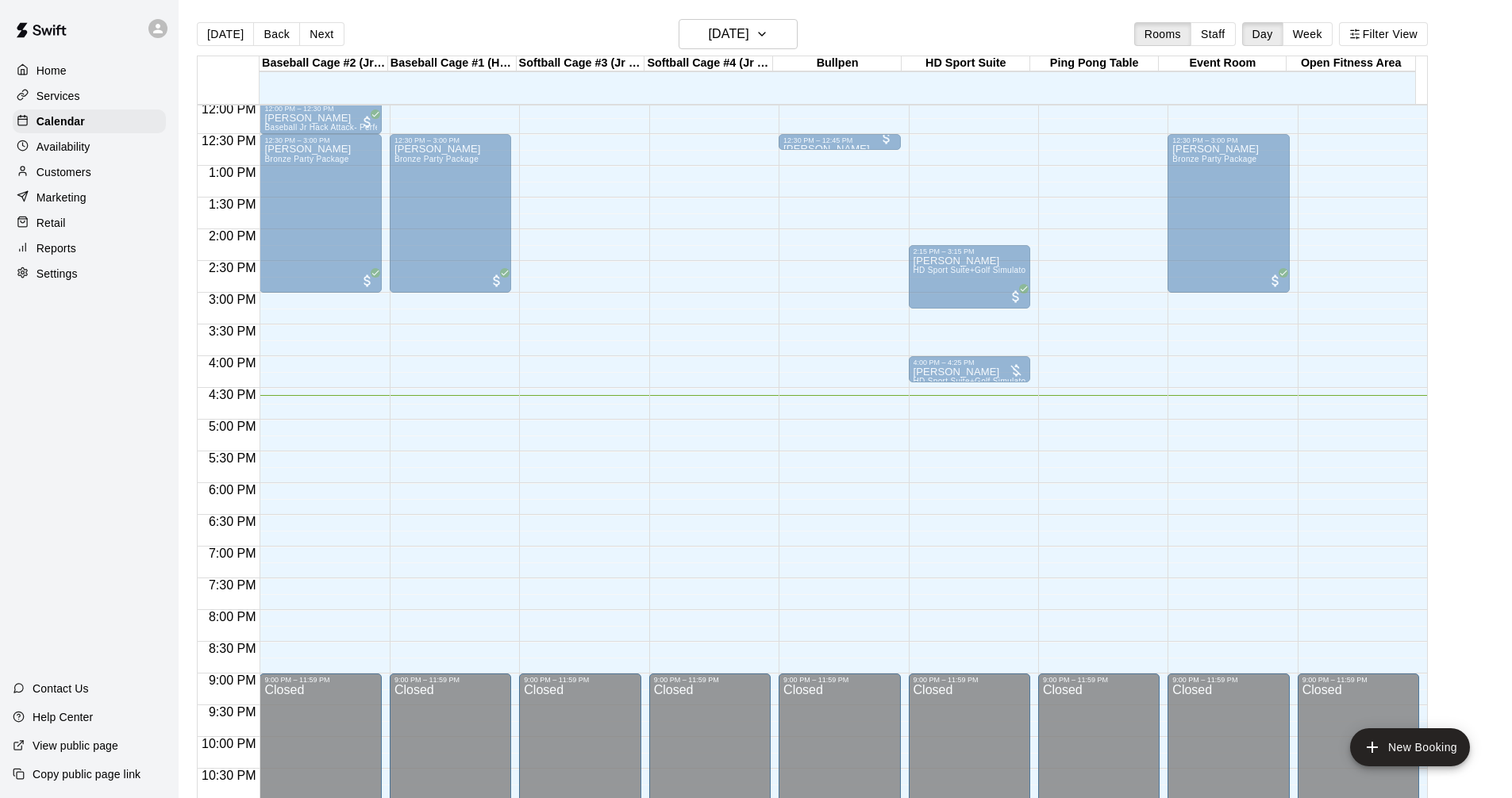
click at [288, 366] on div "4:00 PM – 4:25 PM" at bounding box center [320, 362] width 112 height 8
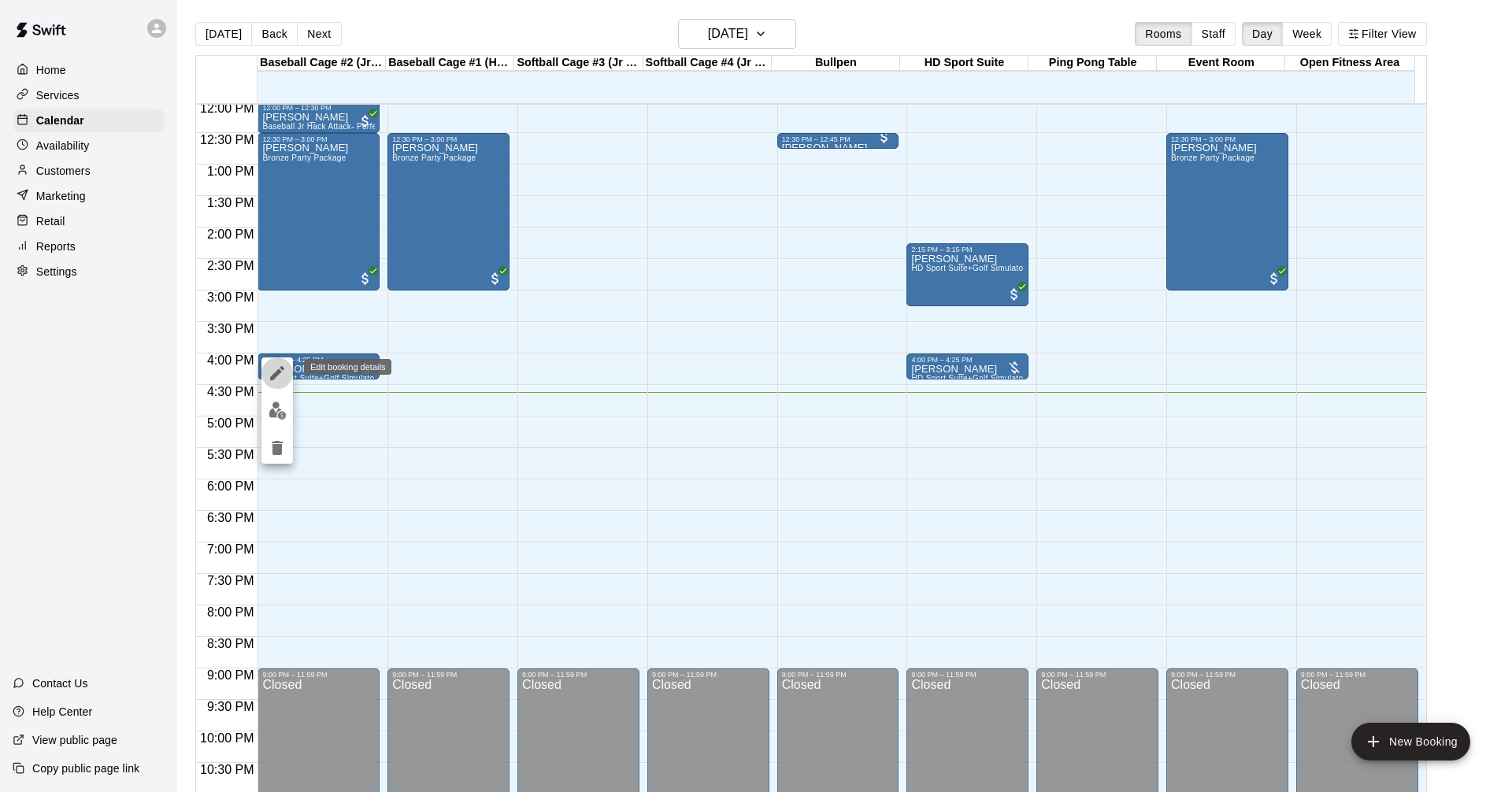
click at [282, 375] on icon "edit" at bounding box center [277, 373] width 19 height 19
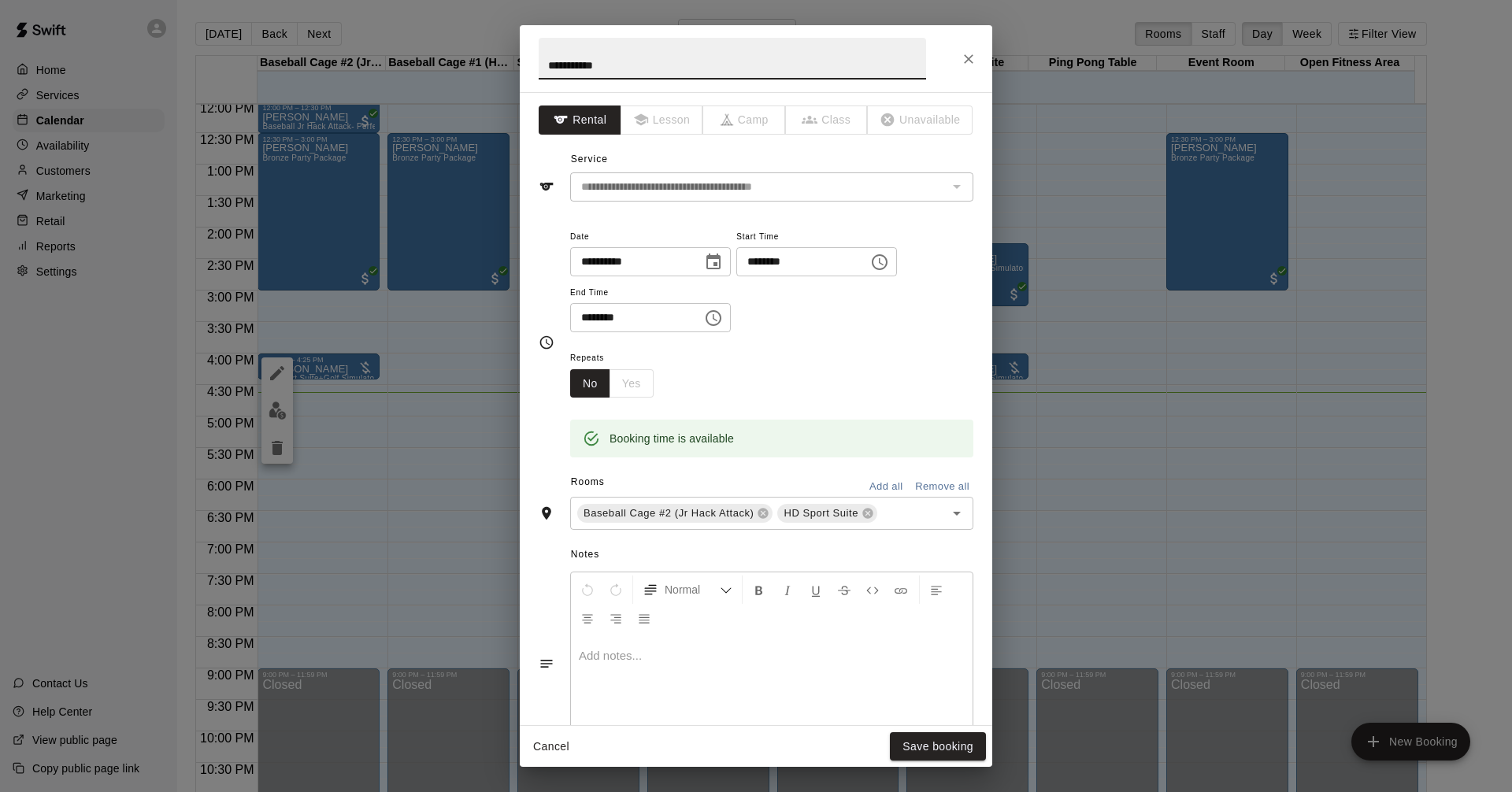
click at [889, 262] on icon "Choose time, selected time is 4:00 PM" at bounding box center [880, 262] width 19 height 19
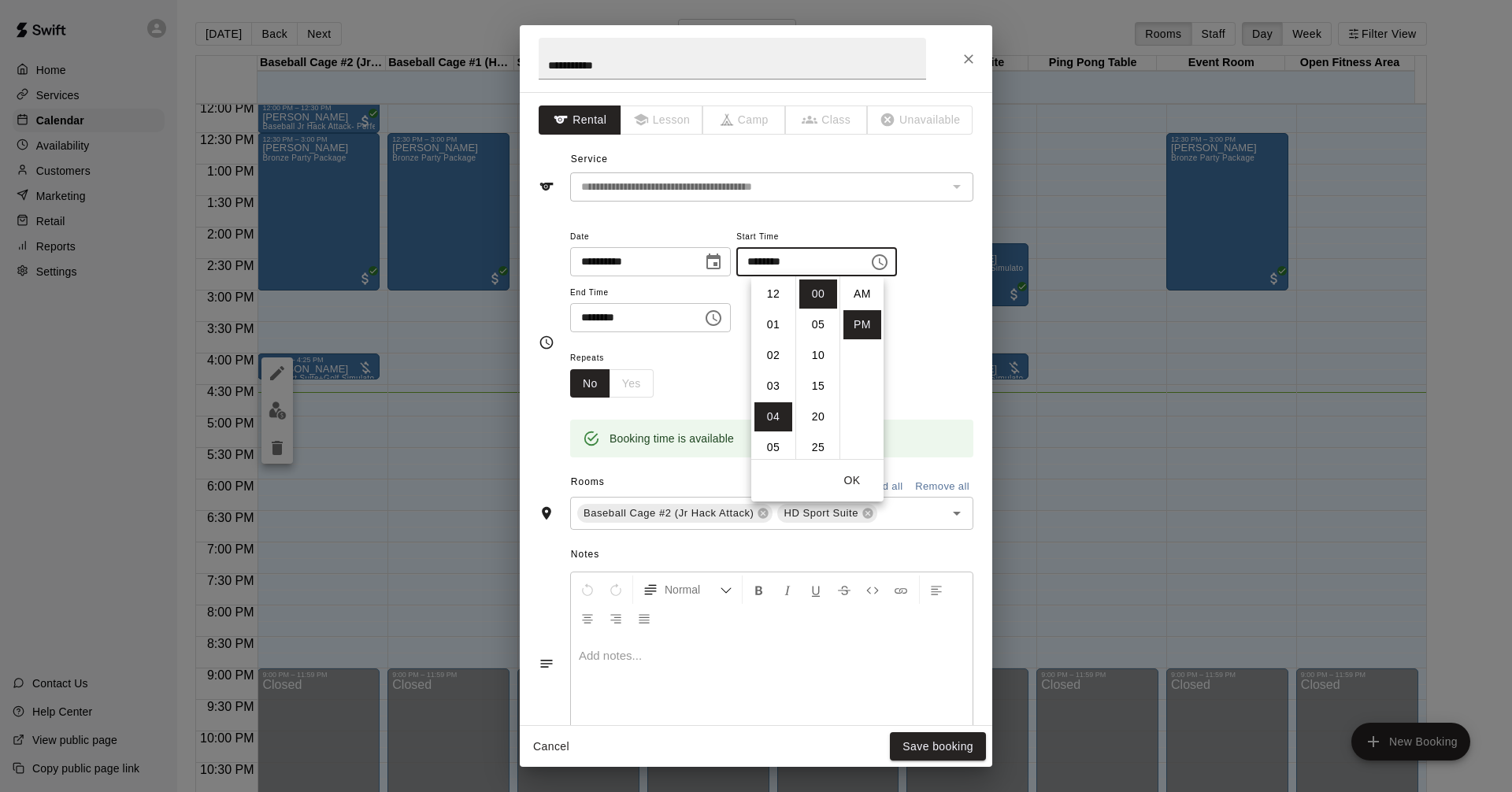
scroll to position [28, 0]
click at [771, 294] on li "04" at bounding box center [773, 294] width 38 height 29
click at [816, 347] on li "30" at bounding box center [818, 345] width 38 height 29
type input "********"
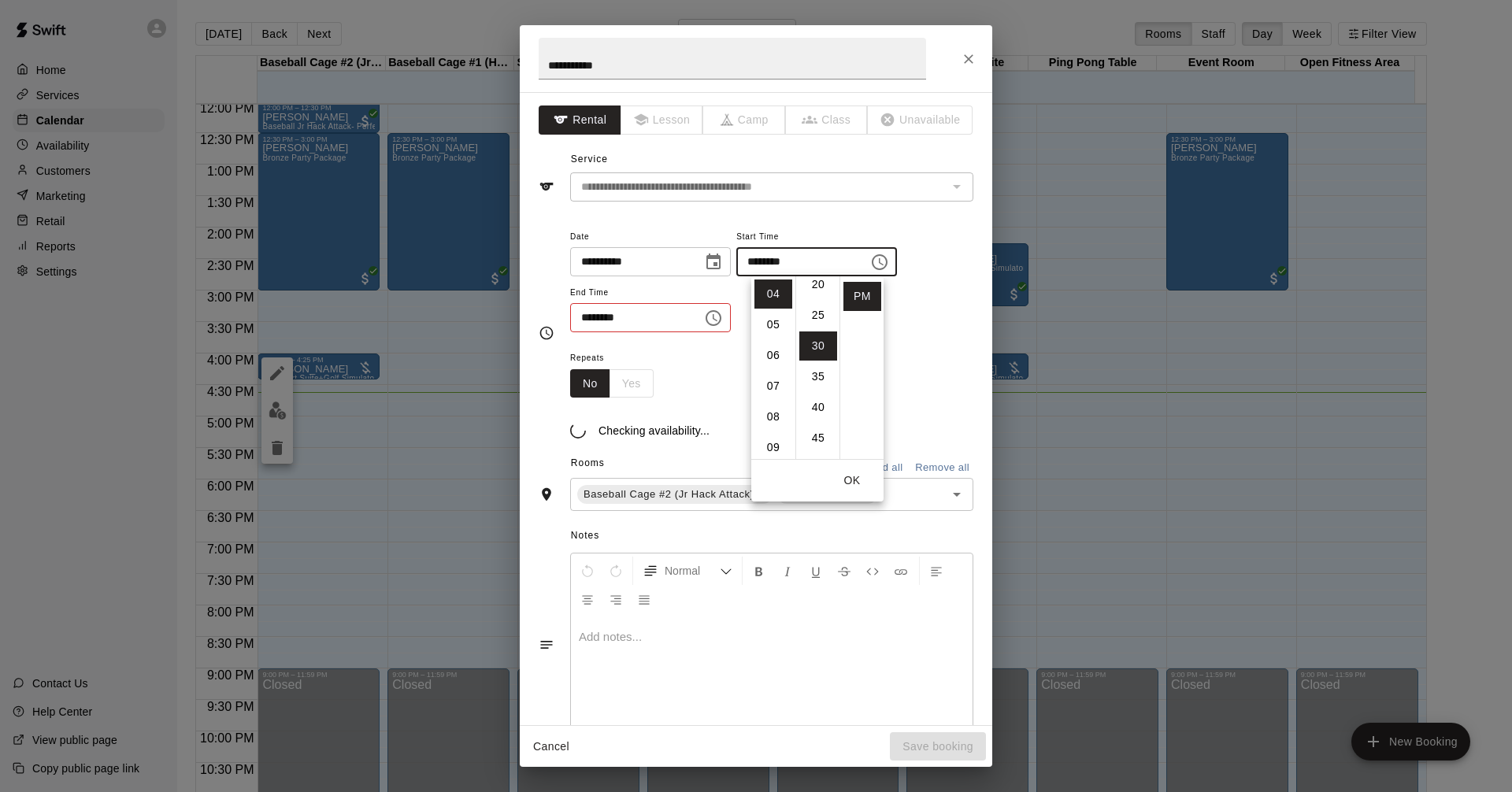
scroll to position [184, 0]
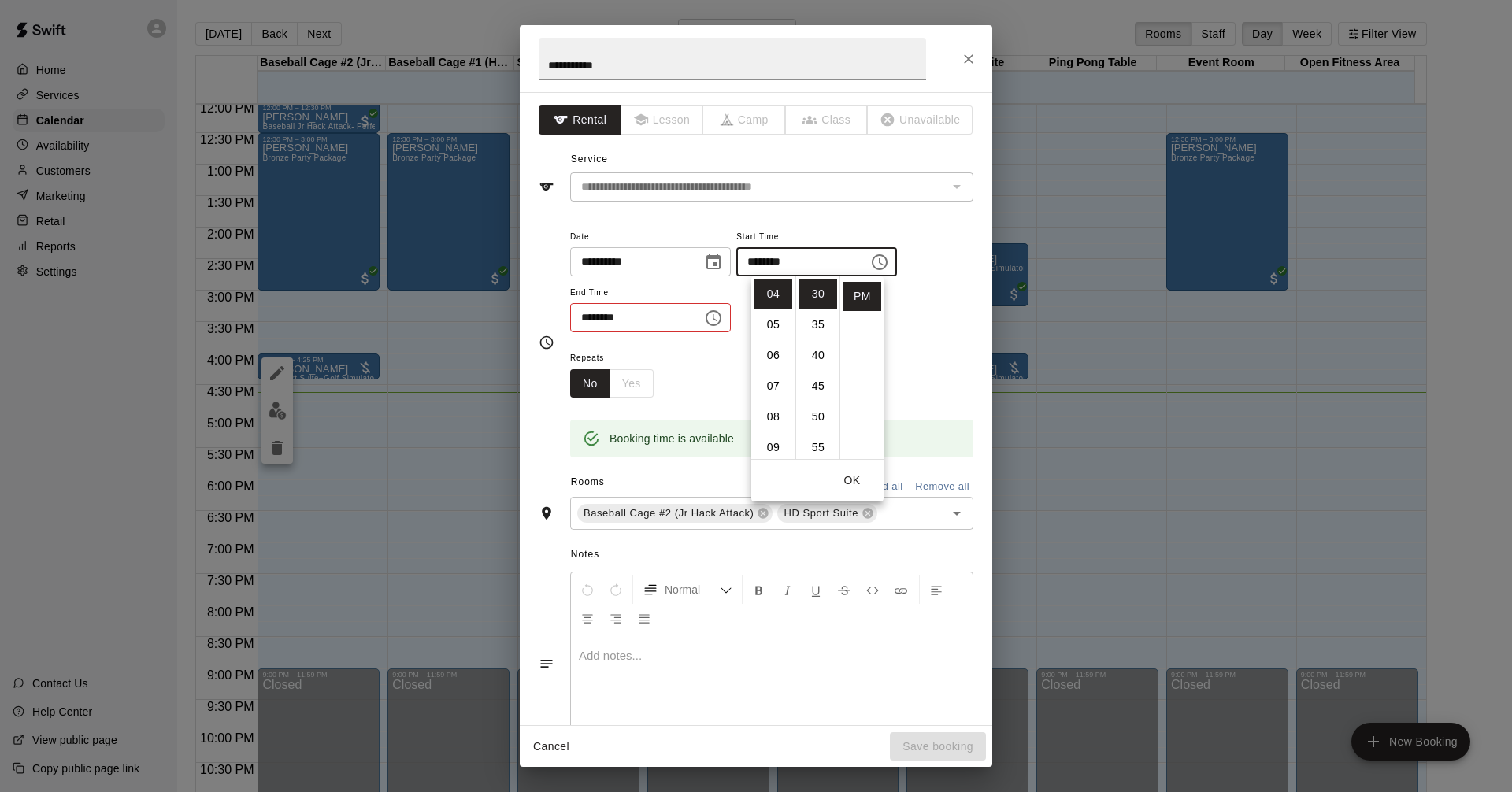
click at [719, 311] on icon "Choose time, selected time is 4:25 PM" at bounding box center [714, 318] width 19 height 19
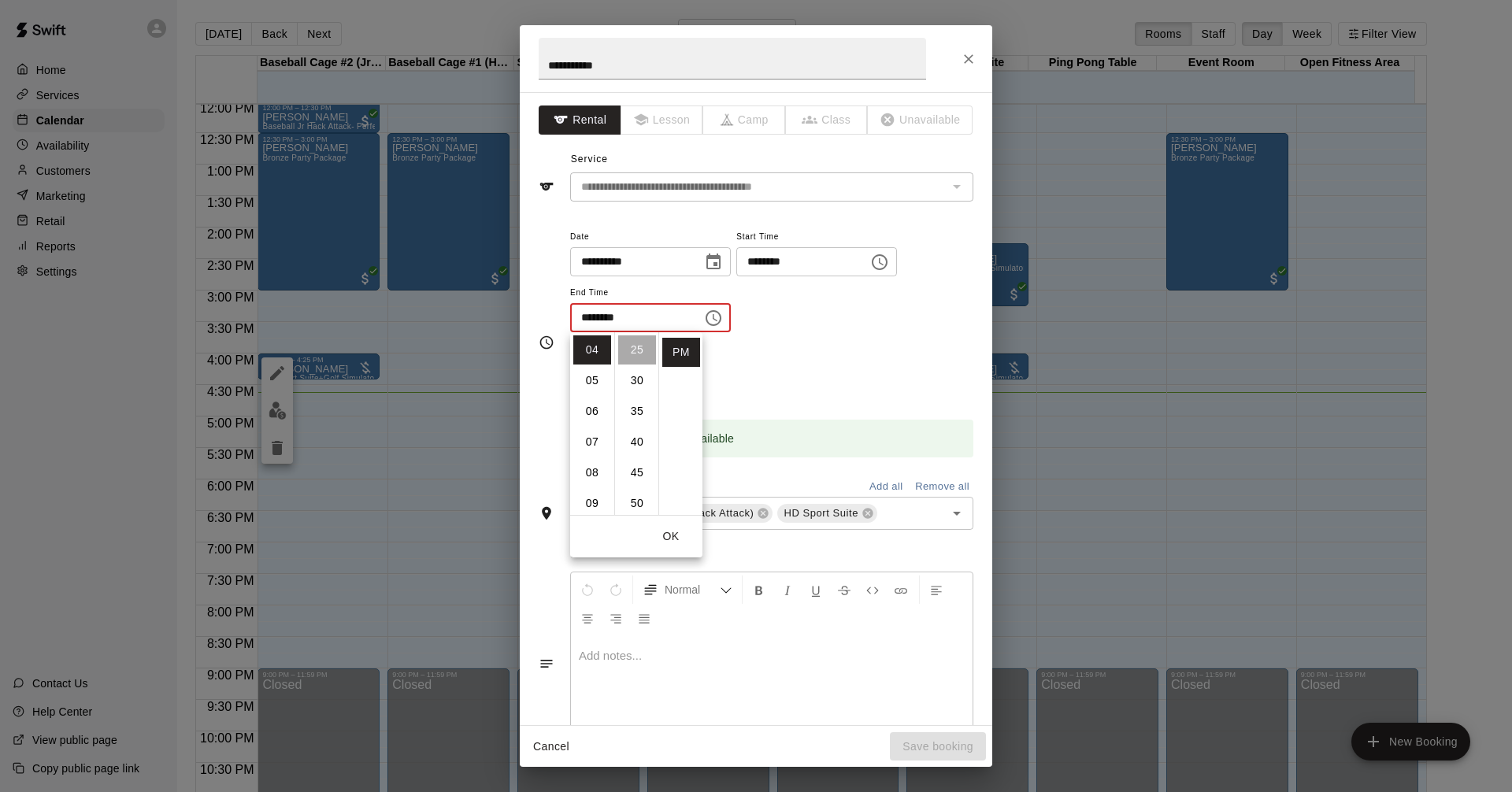
scroll to position [0, 0]
click at [595, 501] on li "05" at bounding box center [592, 503] width 38 height 29
click at [637, 349] on li "00" at bounding box center [637, 349] width 38 height 29
type input "********"
drag, startPoint x: 673, startPoint y: 532, endPoint x: 681, endPoint y: 522, distance: 12.8
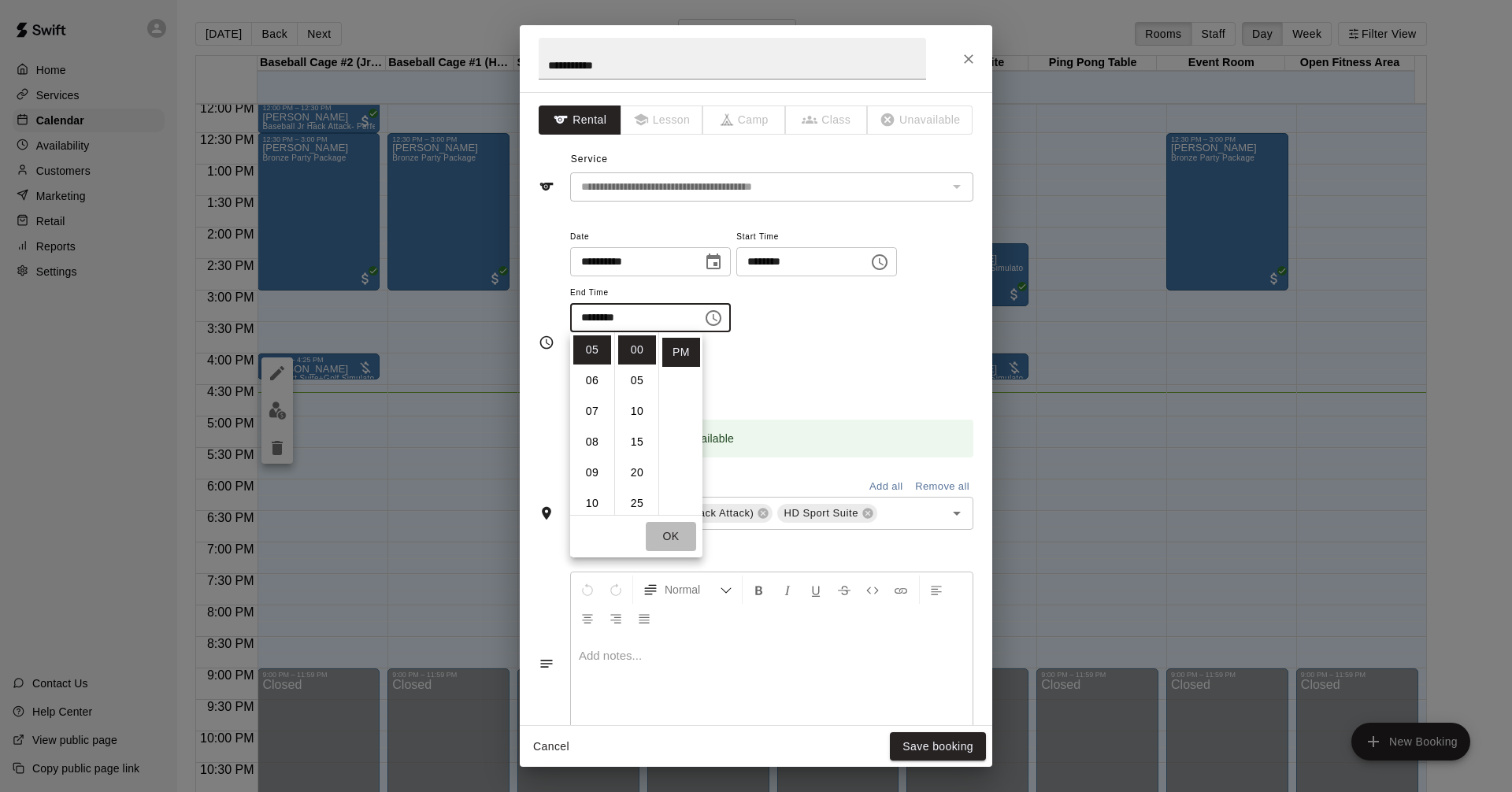
click at [673, 531] on button "OK" at bounding box center [671, 536] width 51 height 29
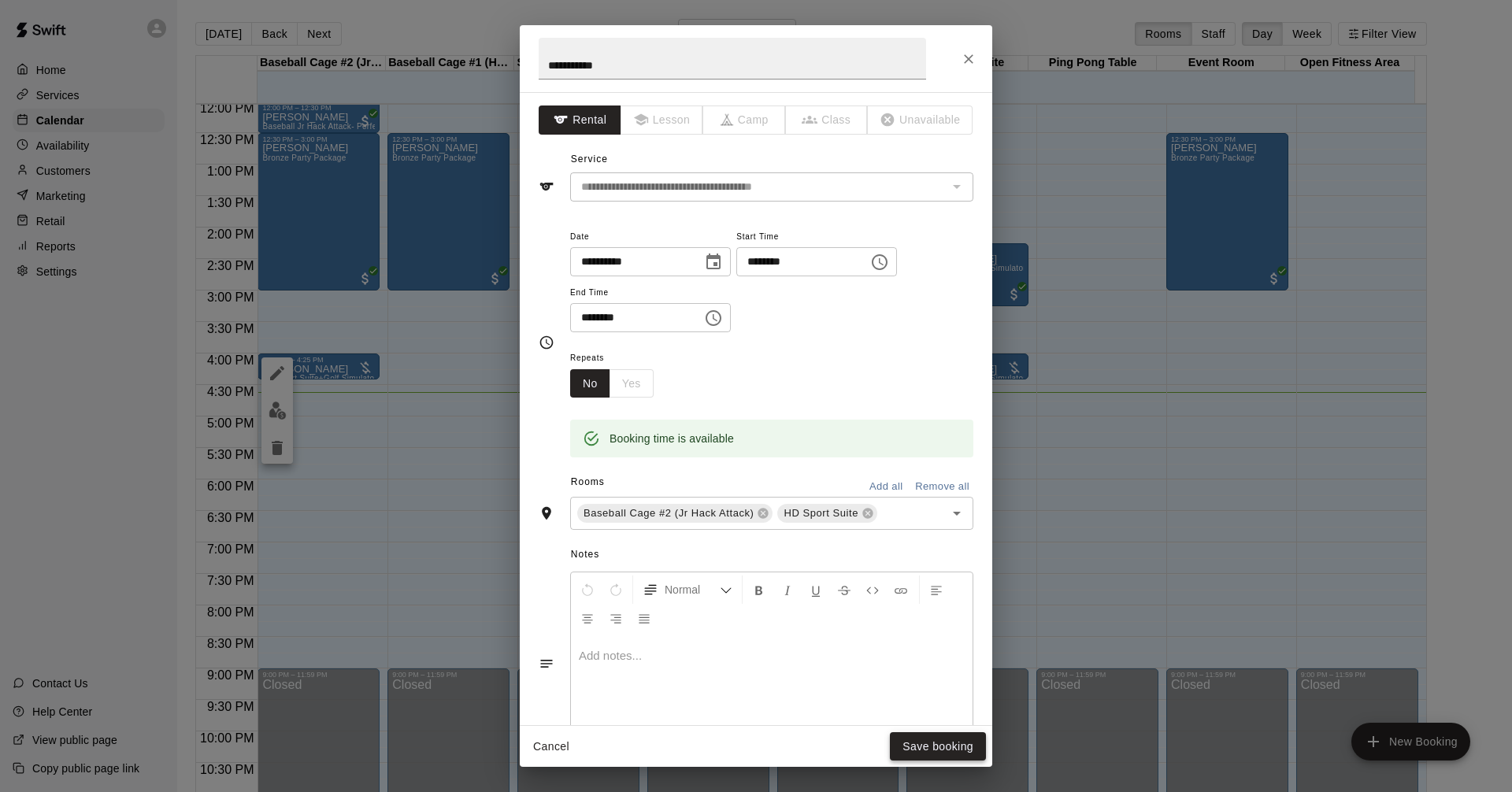
click at [935, 745] on button "Save booking" at bounding box center [938, 746] width 96 height 29
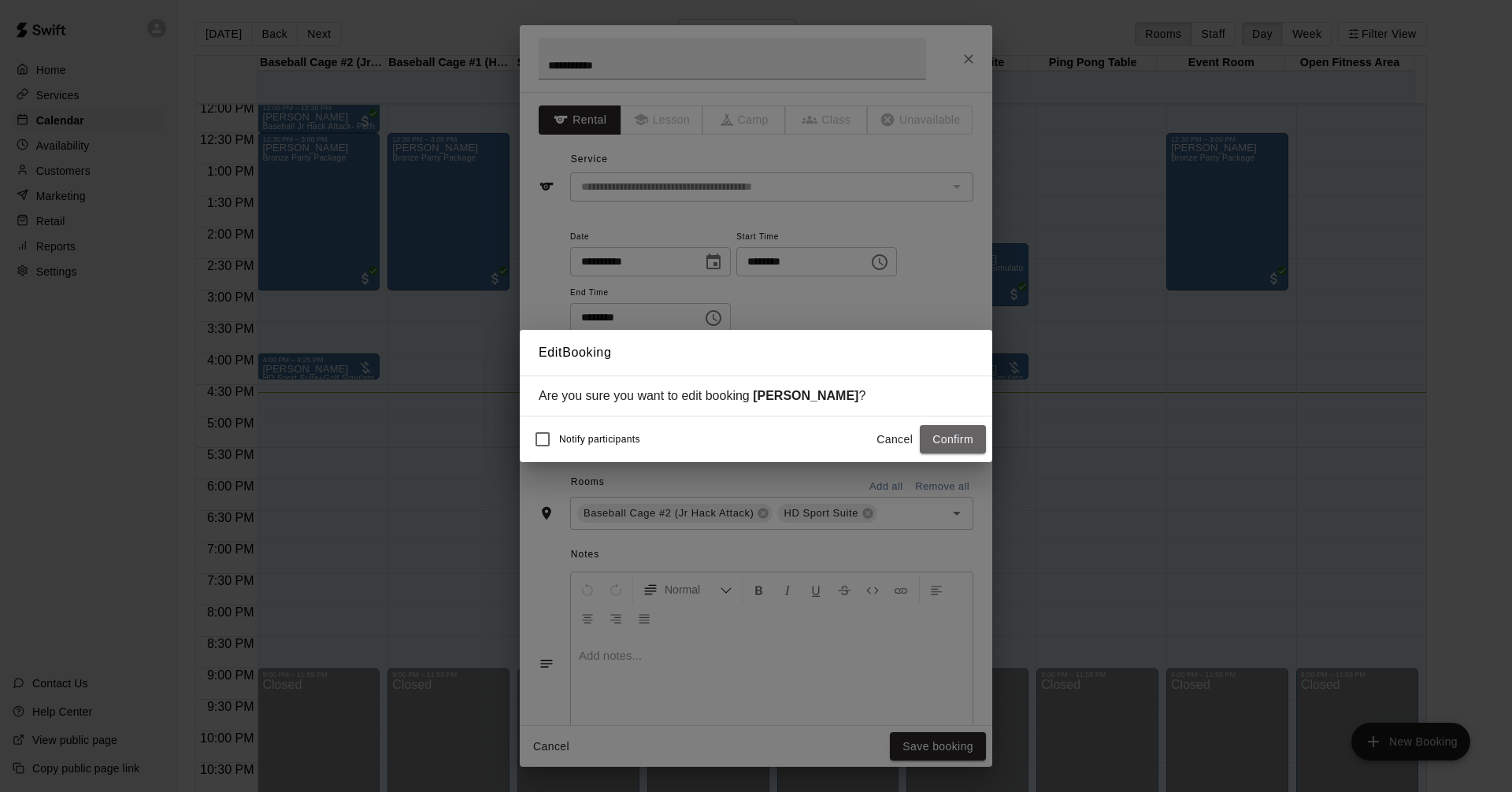
click at [949, 444] on button "Confirm" at bounding box center [952, 439] width 66 height 29
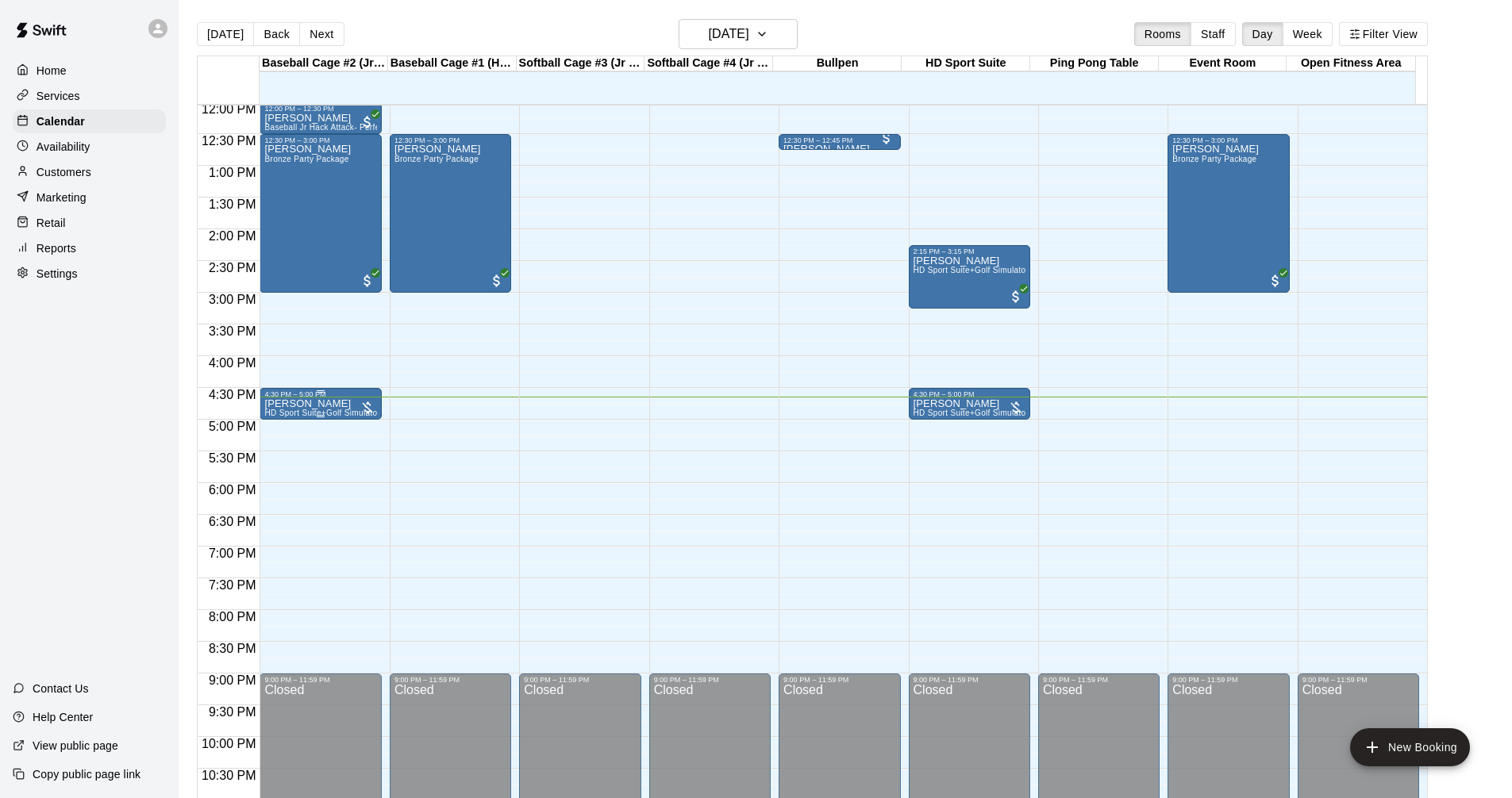
click at [328, 413] on span "HD Sport Suite+Golf Simulator- Private Room" at bounding box center [351, 413] width 172 height 9
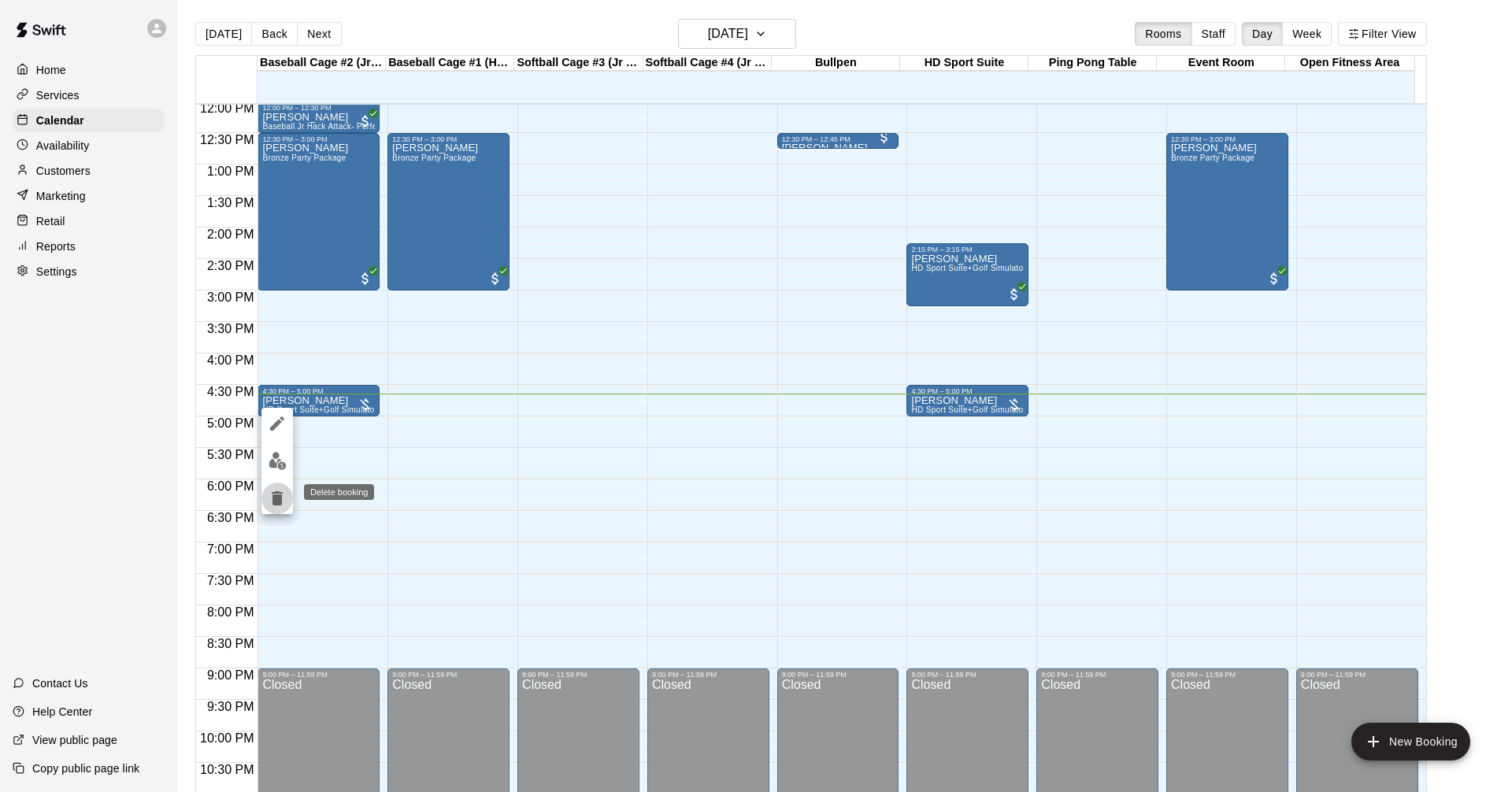
click at [278, 496] on icon "delete" at bounding box center [277, 499] width 11 height 14
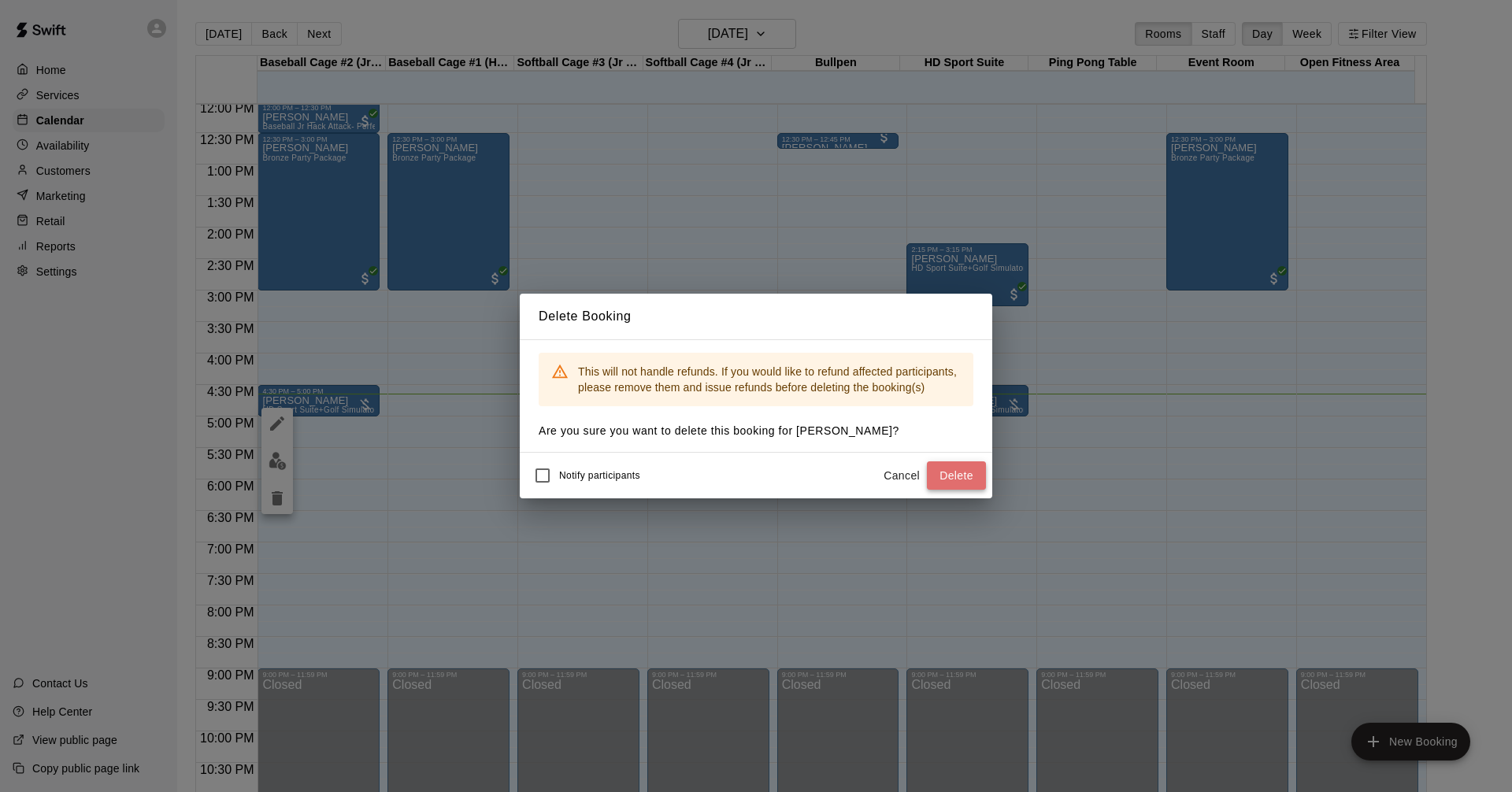
click at [965, 474] on button "Delete" at bounding box center [956, 476] width 59 height 29
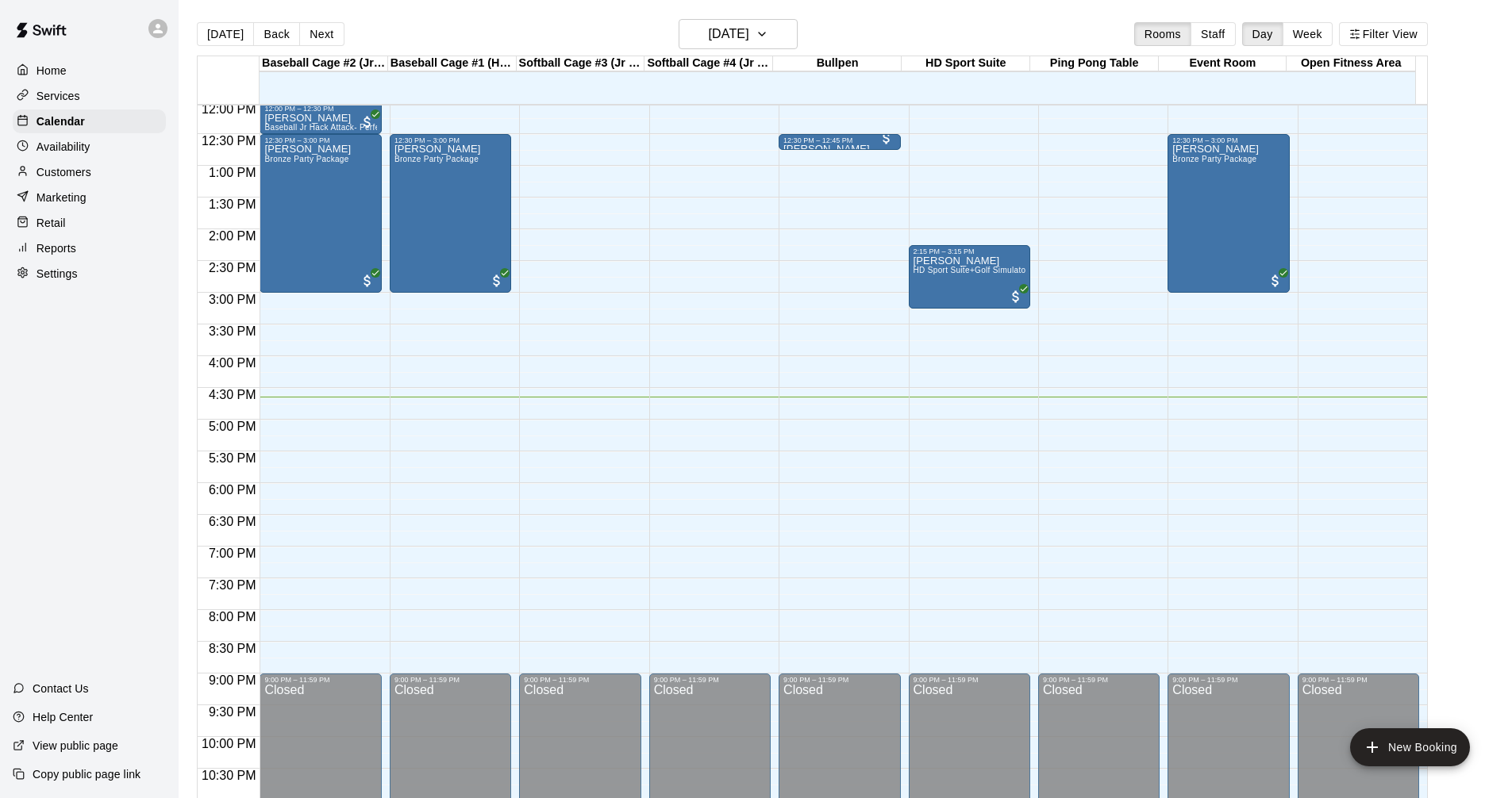
click at [272, 370] on div "12:00 AM – 10:00 AM Closed 12:00 PM – 12:30 PM [PERSON_NAME] Baseball Jr Hack A…" at bounding box center [320, 102] width 121 height 1524
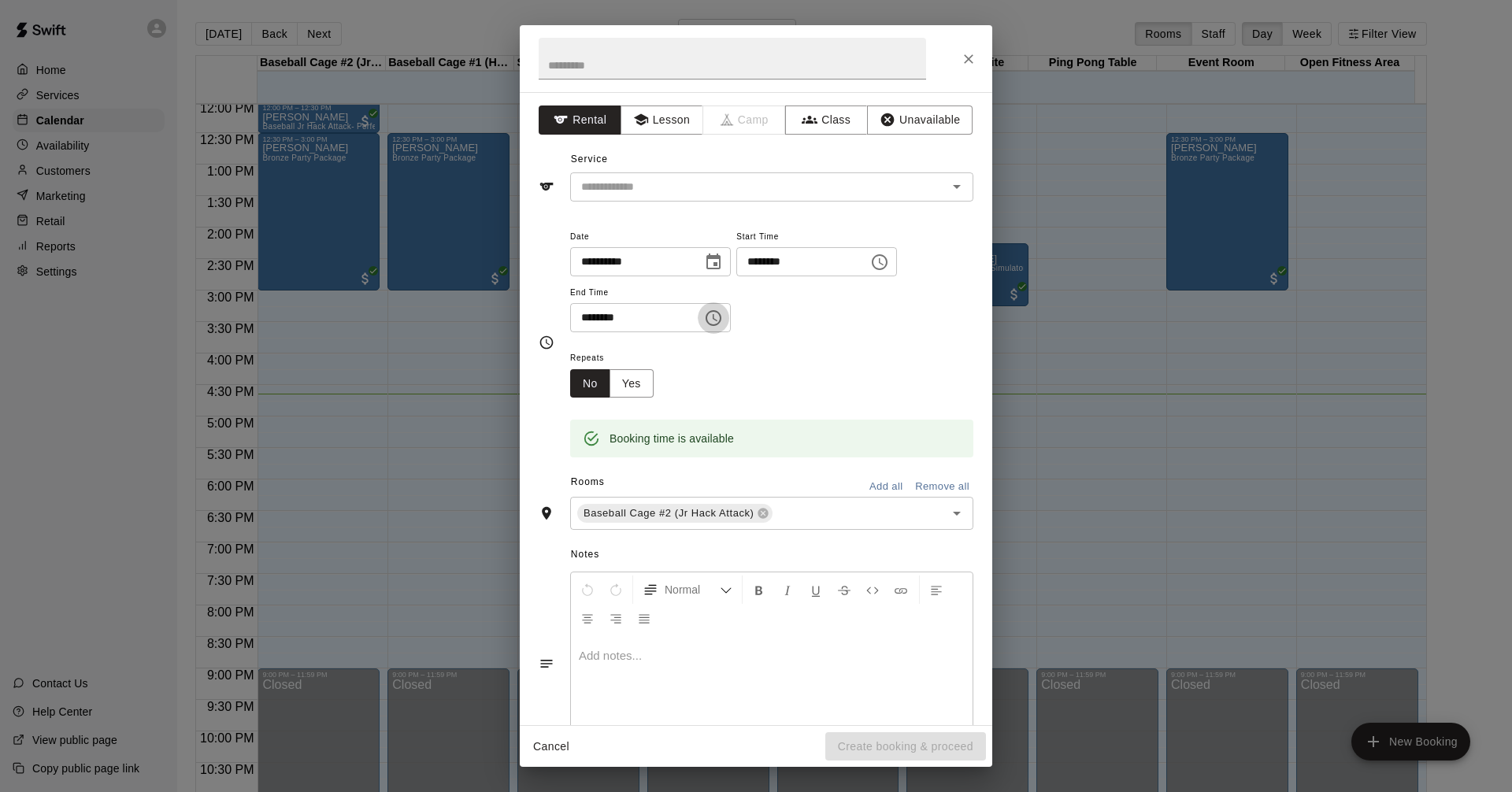
click at [722, 323] on icon "Choose time, selected time is 4:30 PM" at bounding box center [714, 318] width 19 height 19
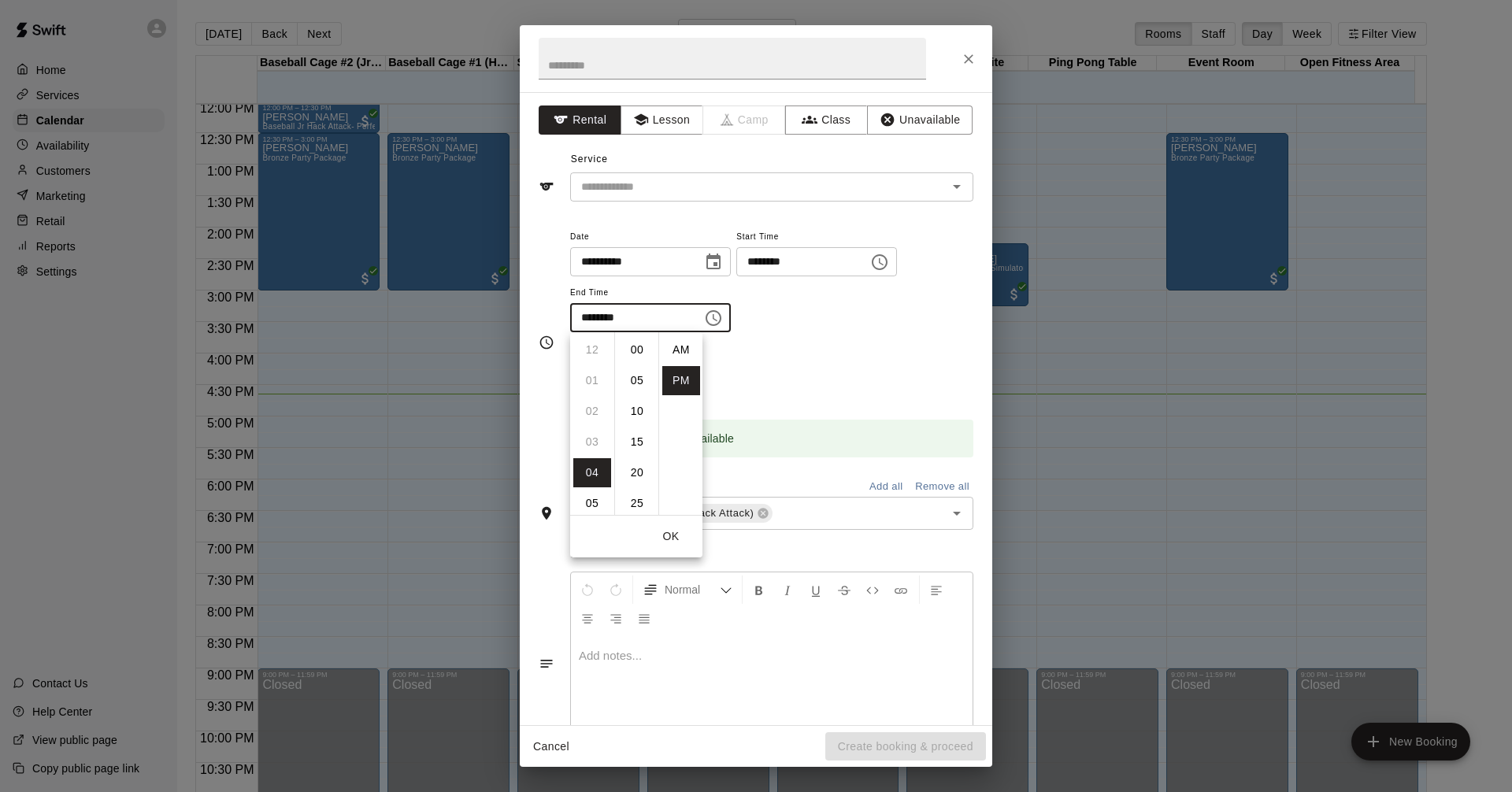
scroll to position [28, 0]
click at [595, 380] on li "05" at bounding box center [592, 380] width 38 height 29
click at [633, 346] on li "00" at bounding box center [637, 349] width 38 height 29
type input "********"
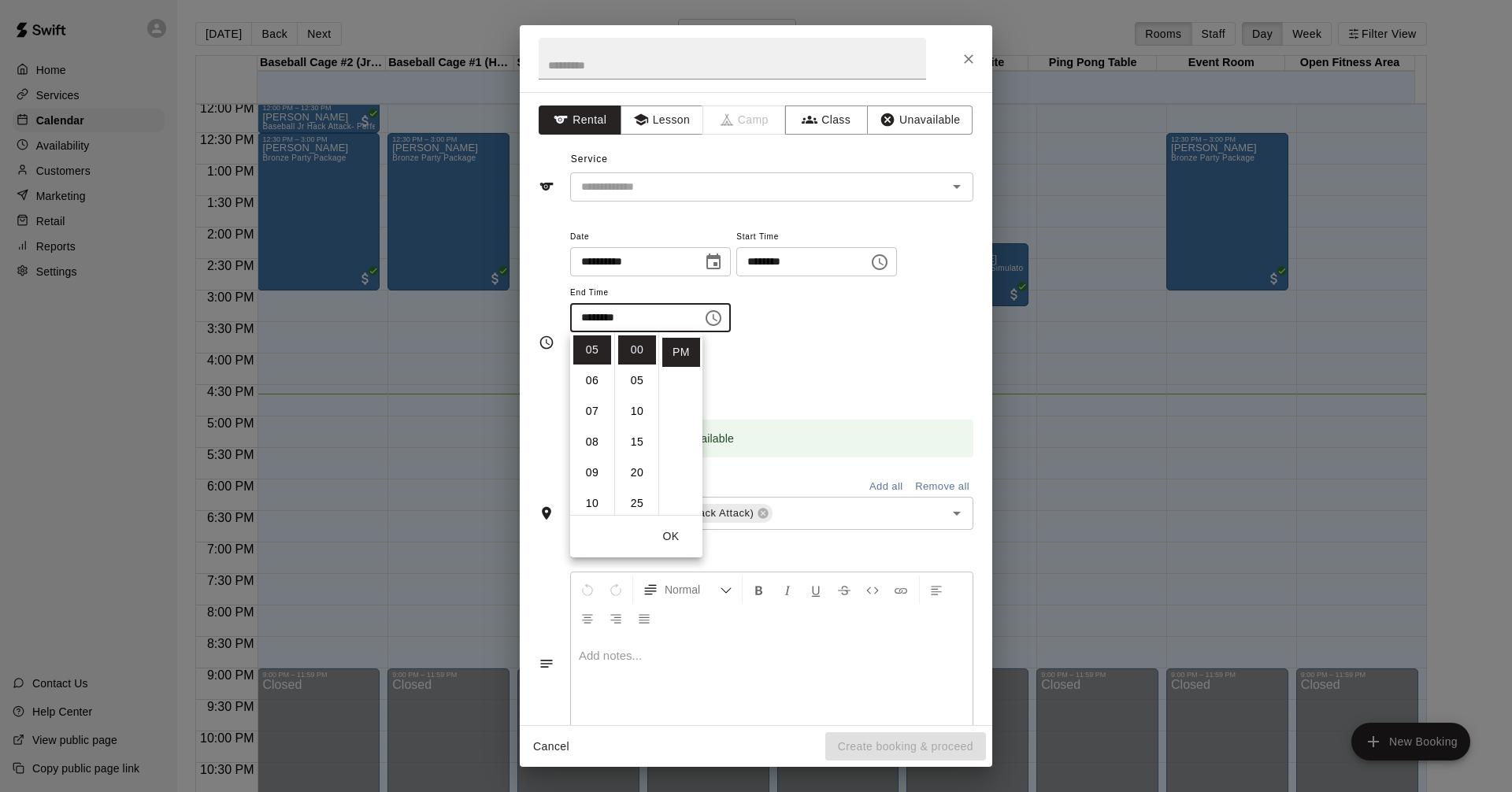
click at [826, 388] on div "Repeats No Yes" at bounding box center [771, 372] width 403 height 50
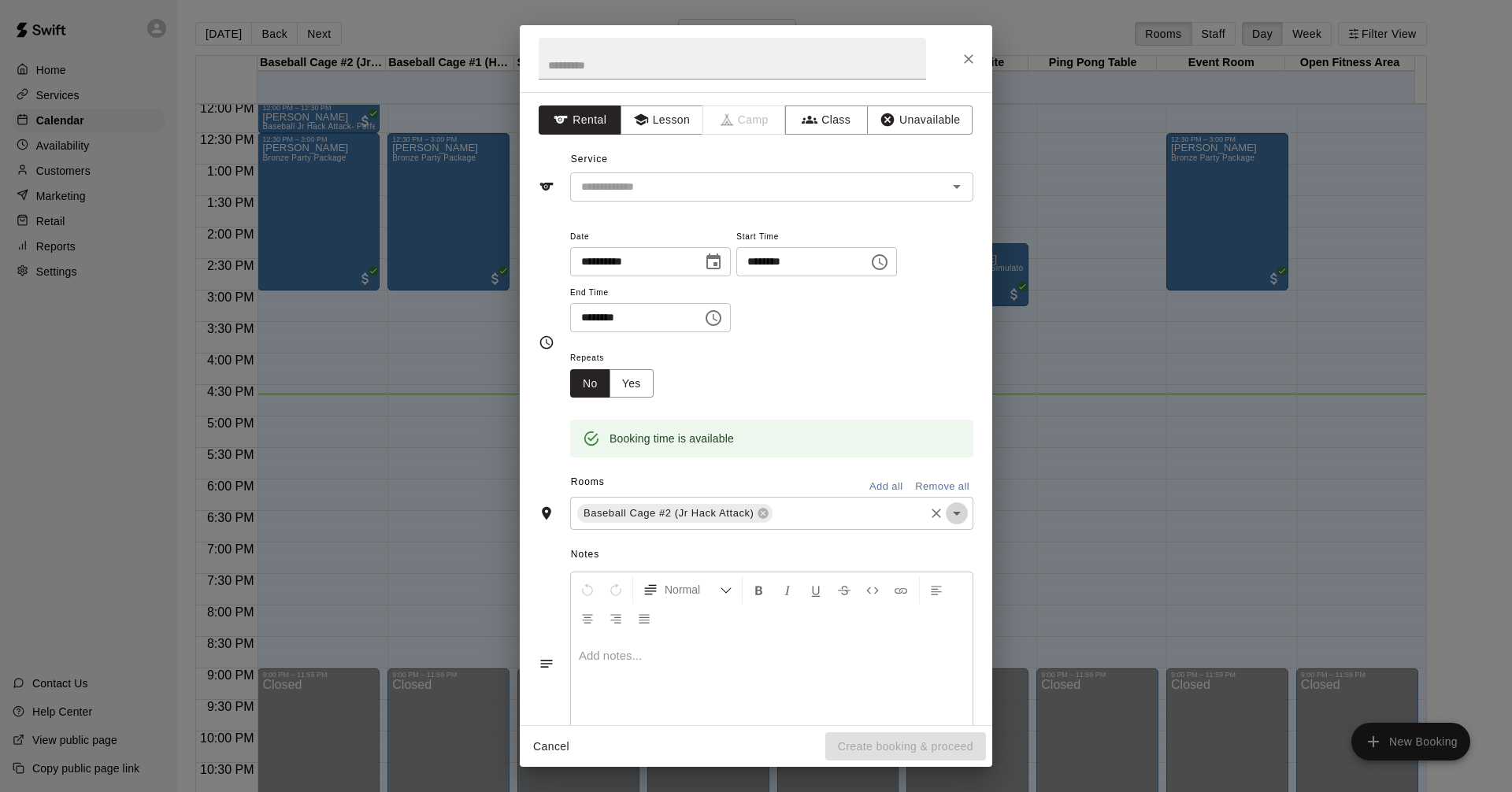
click at [952, 514] on icon "Open" at bounding box center [956, 513] width 8 height 4
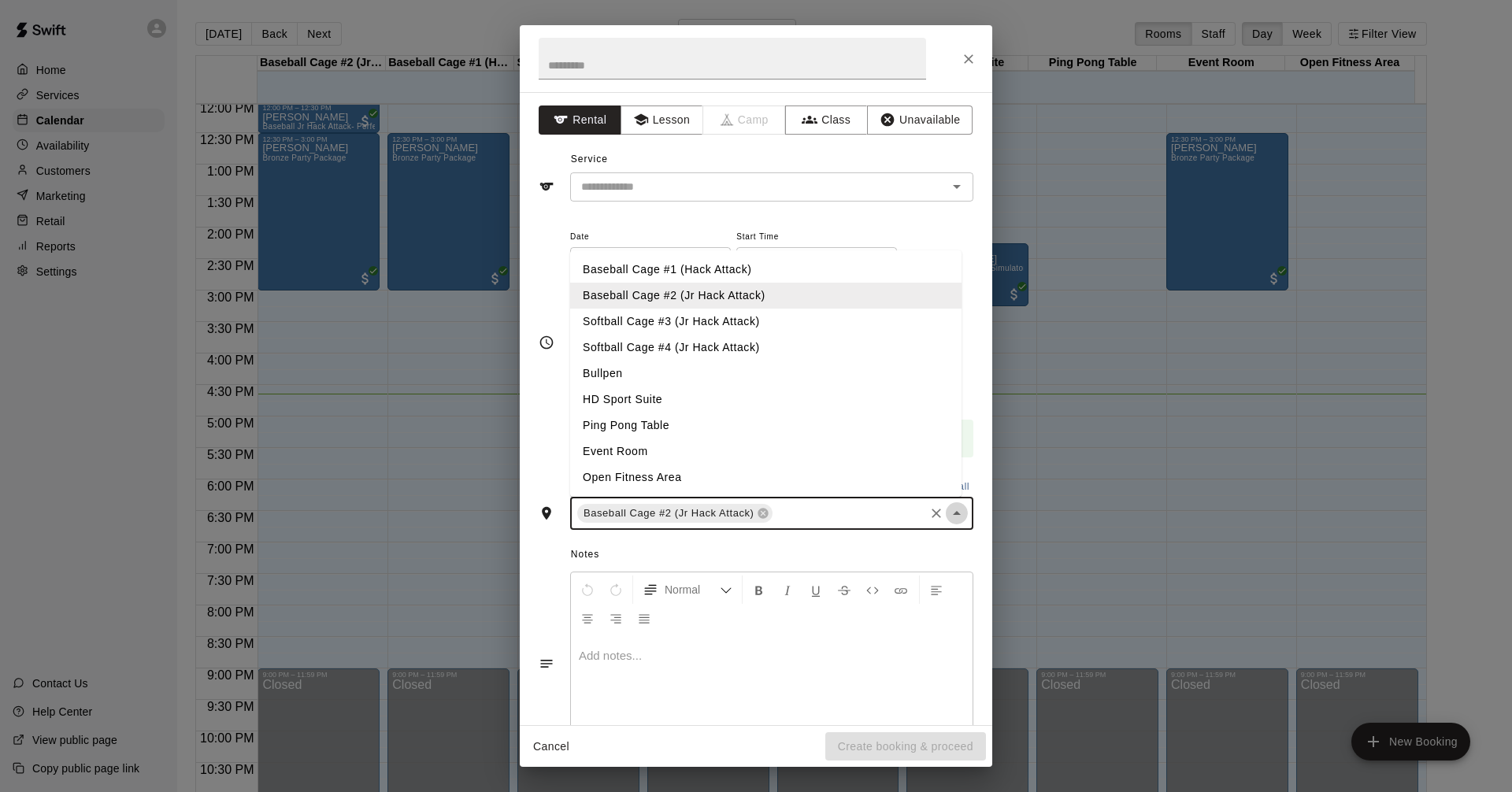
click at [952, 515] on icon "Close" at bounding box center [956, 512] width 8 height 4
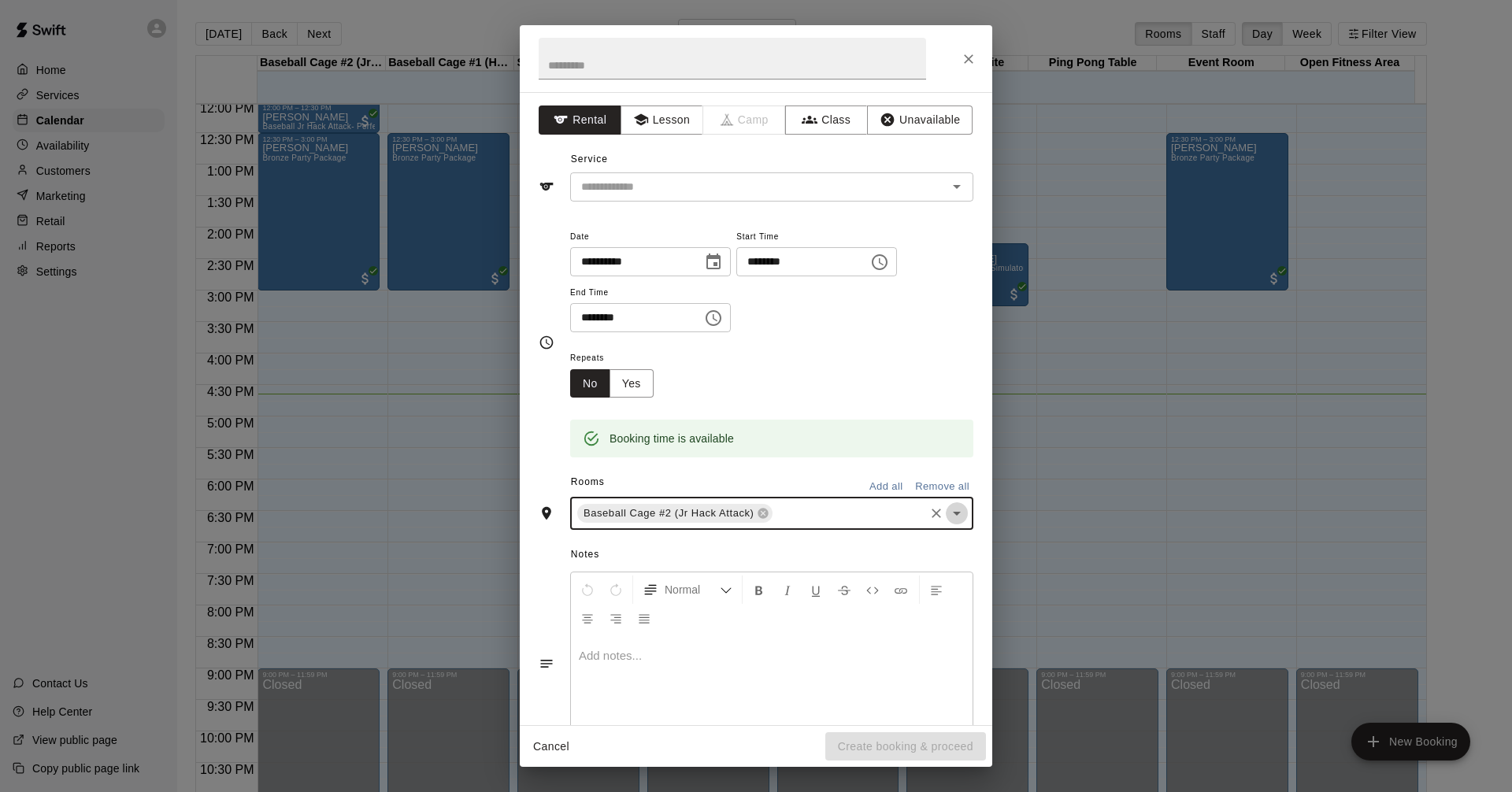
click at [952, 514] on icon "Open" at bounding box center [956, 513] width 8 height 4
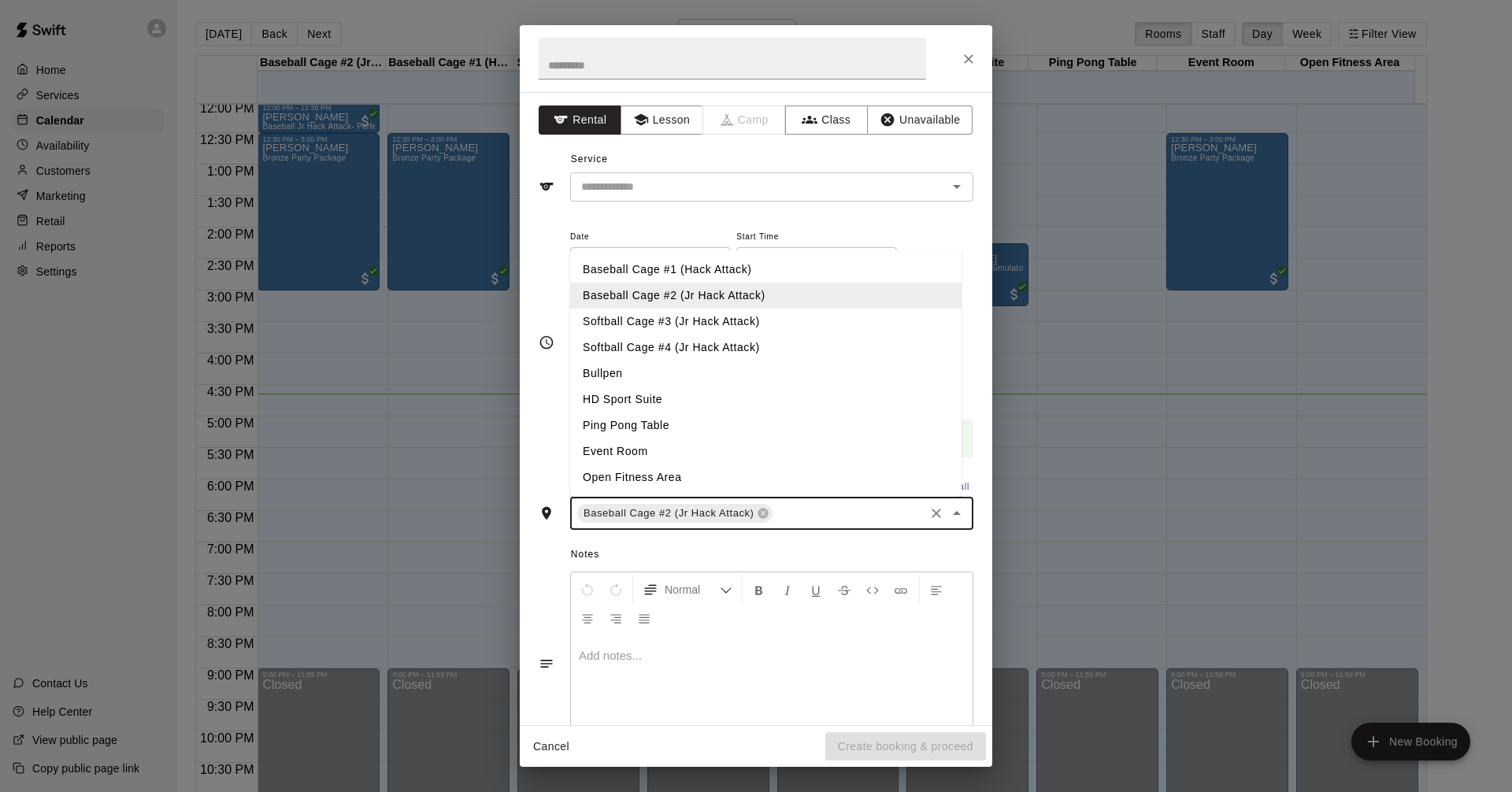
click at [616, 395] on li "HD Sport Suite" at bounding box center [765, 399] width 391 height 26
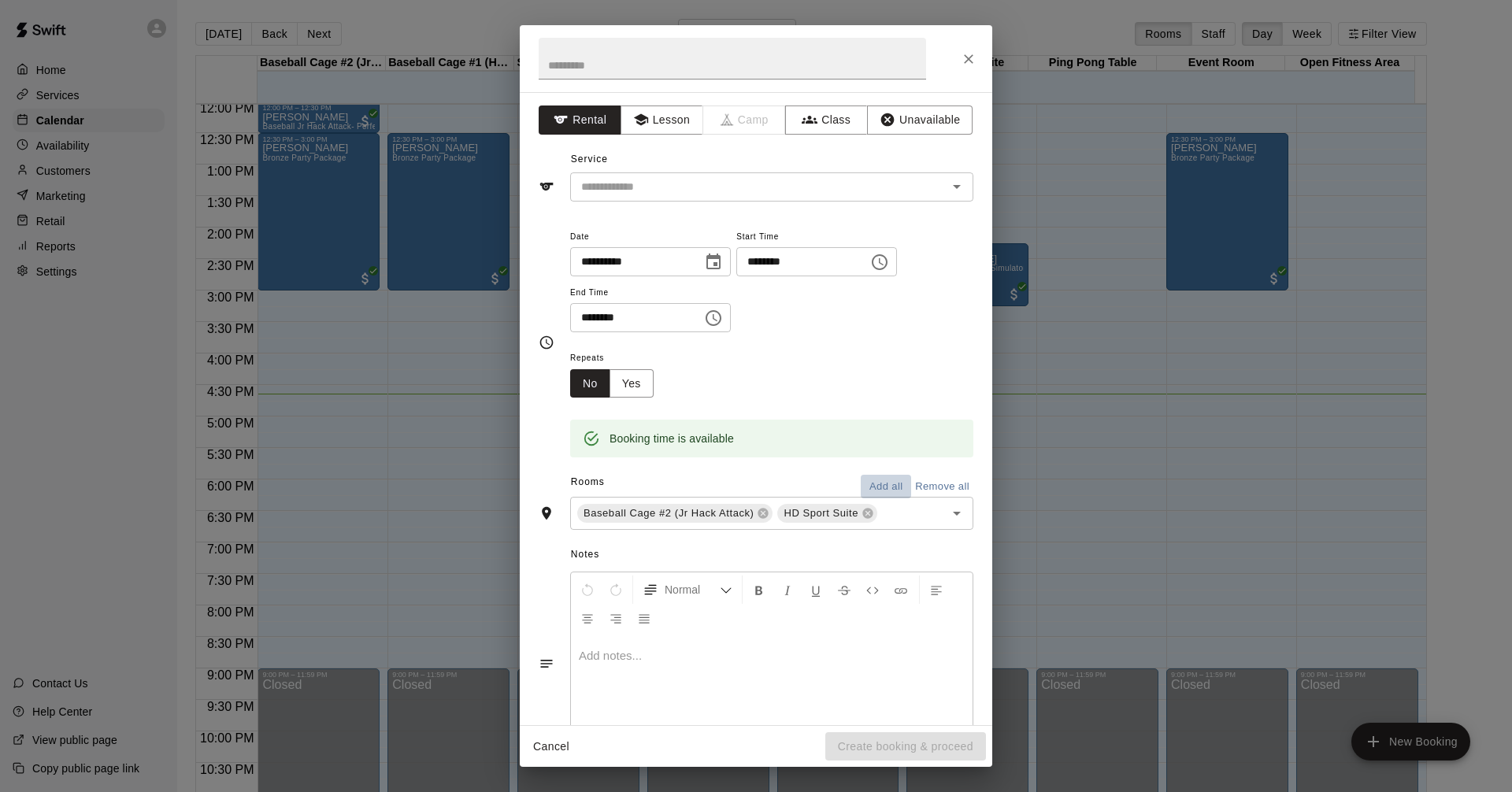
click at [878, 485] on button "Add all" at bounding box center [886, 487] width 51 height 25
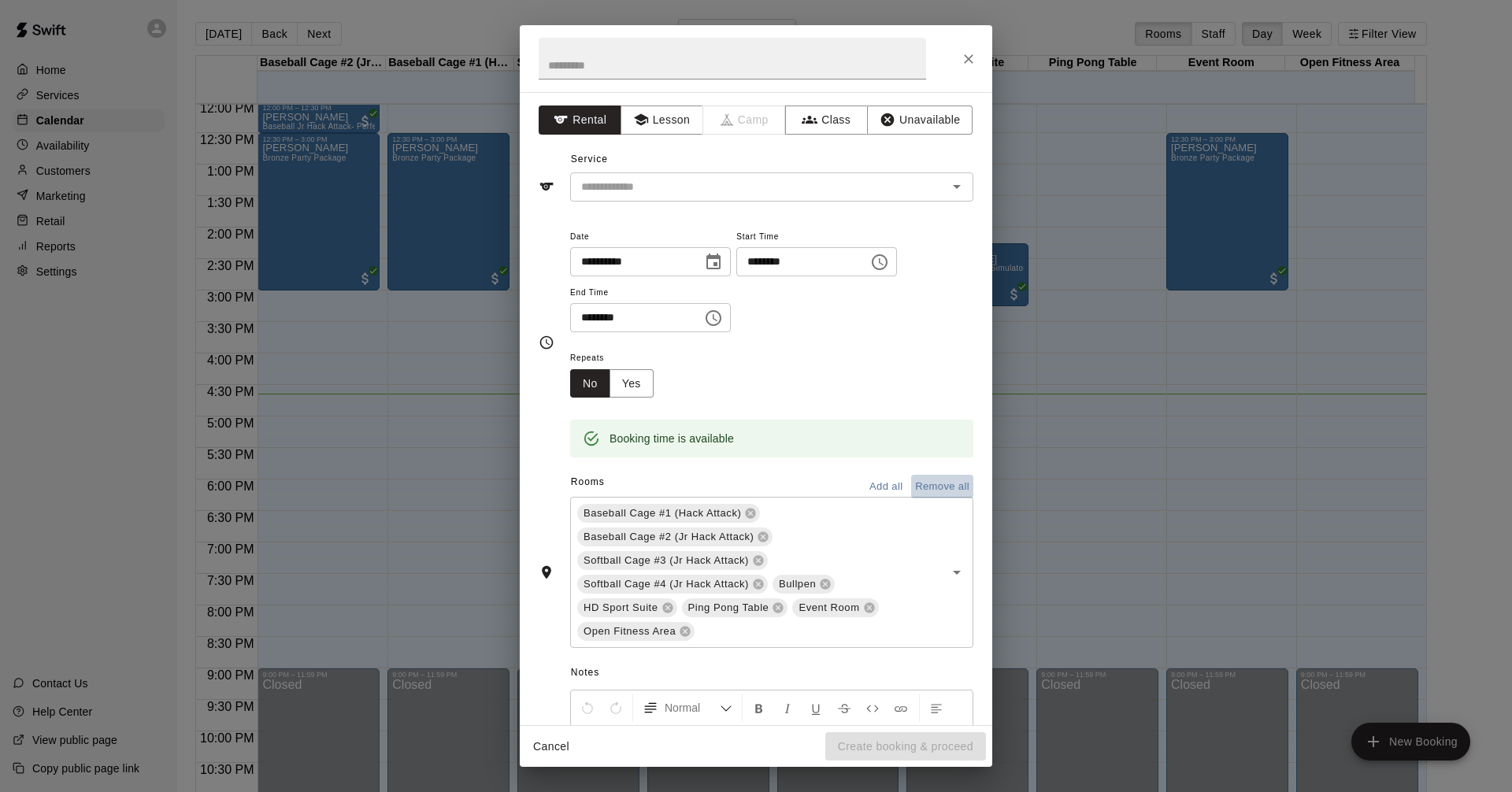
click at [917, 483] on button "Remove all" at bounding box center [941, 487] width 62 height 25
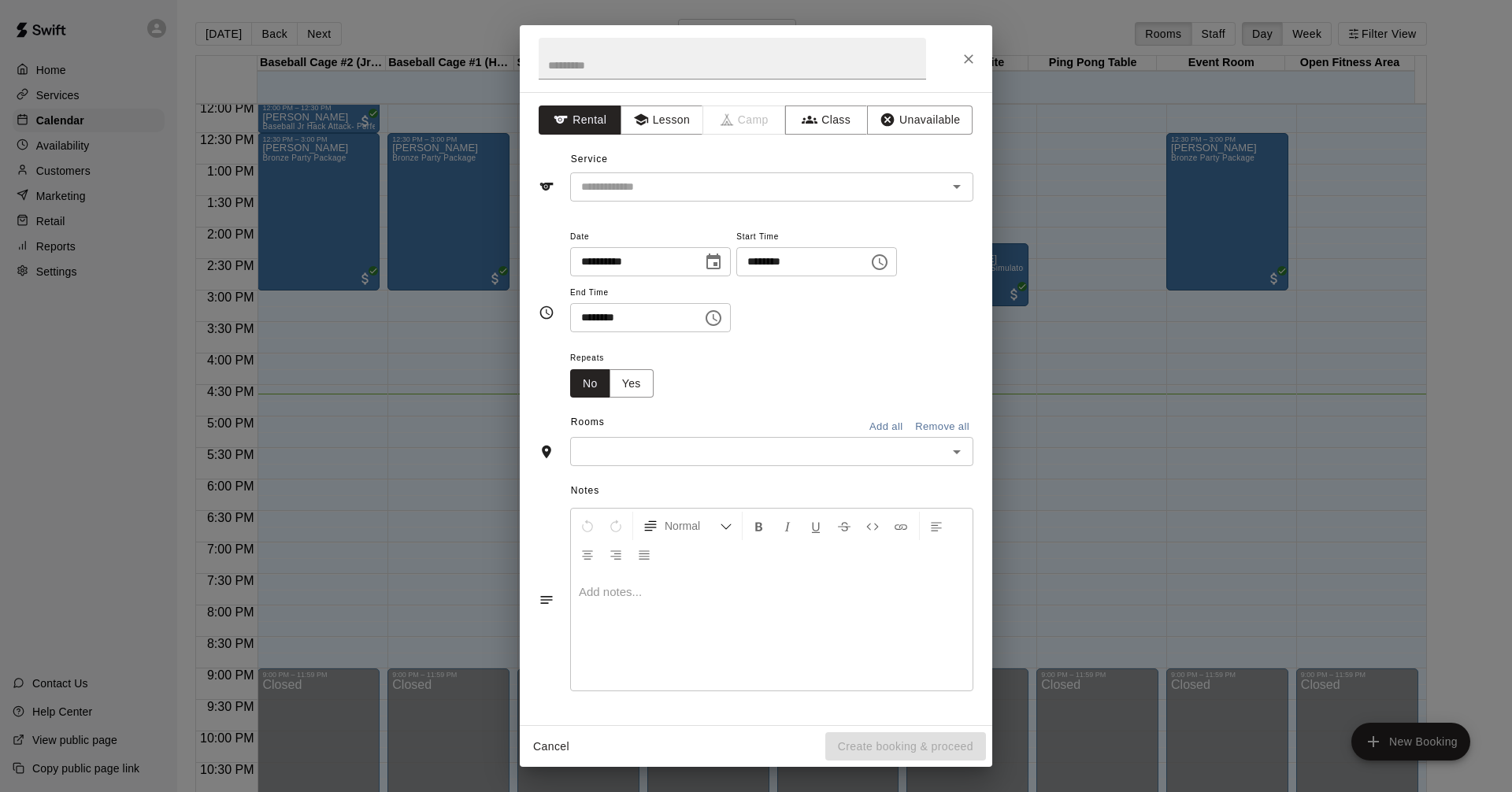
click at [951, 451] on icon "Open" at bounding box center [956, 452] width 19 height 19
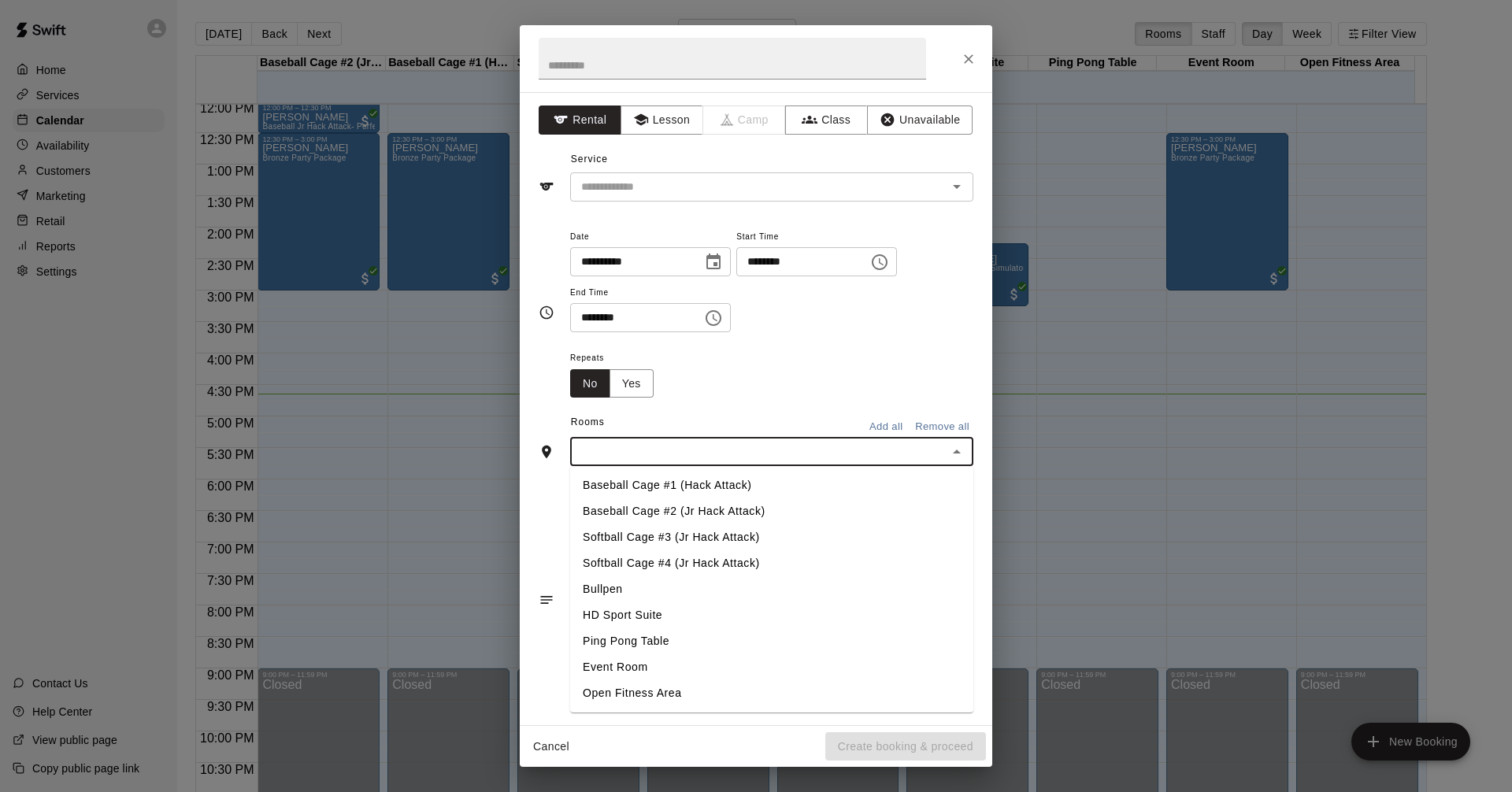
click at [694, 512] on li "Baseball Cage #2 (Jr Hack Attack)" at bounding box center [771, 511] width 403 height 26
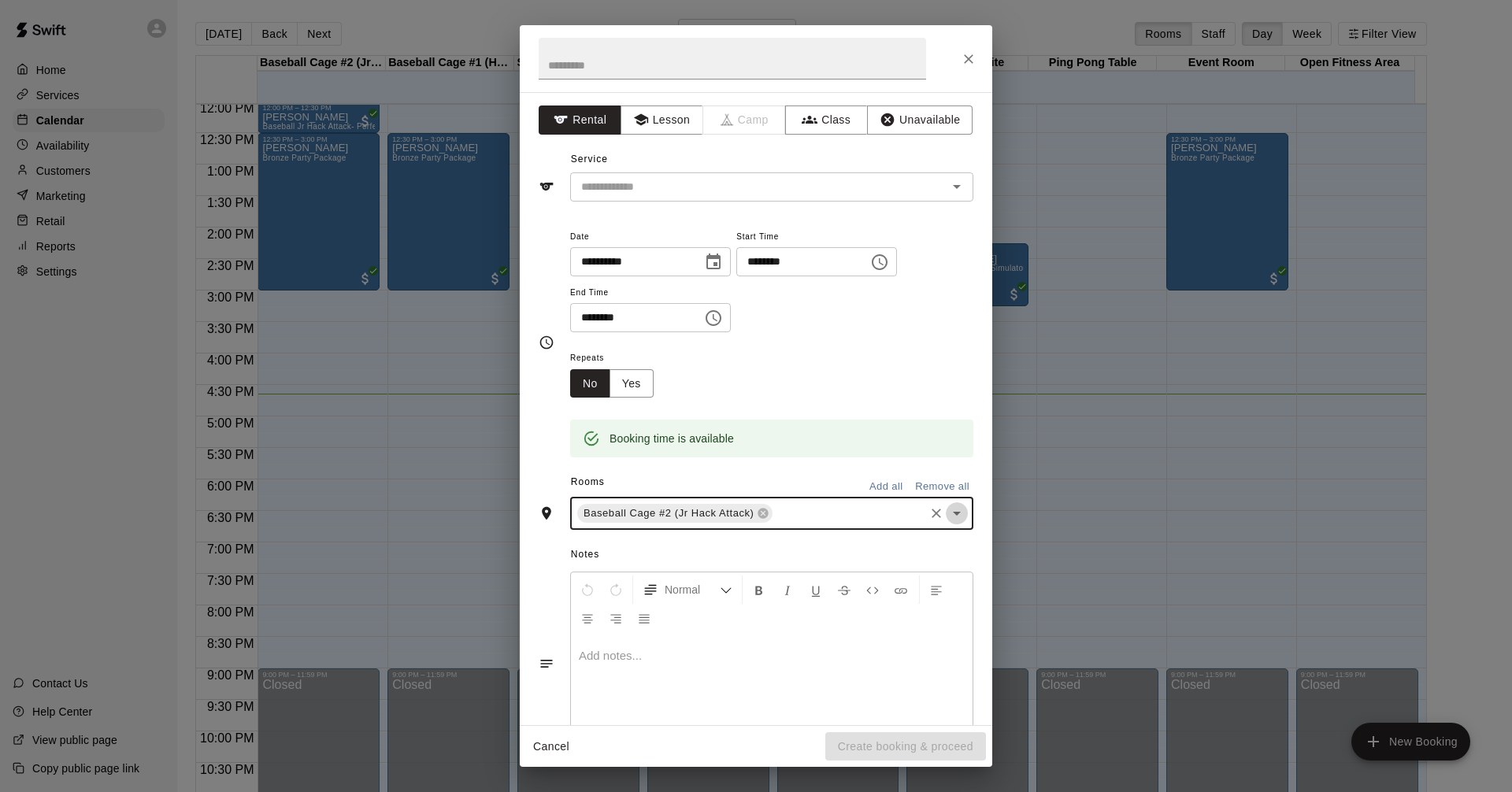
click at [947, 516] on icon "Open" at bounding box center [956, 514] width 19 height 19
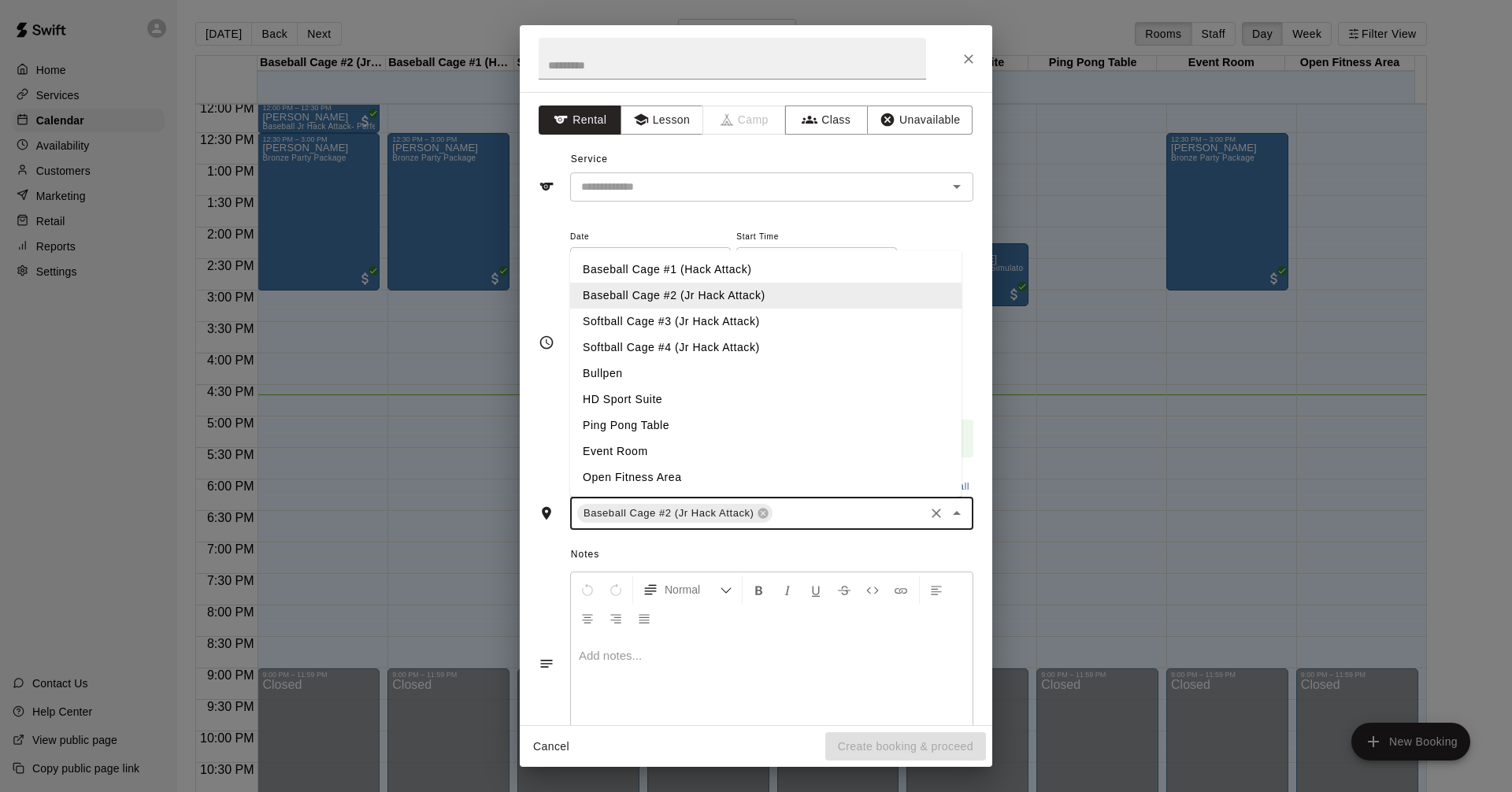
click at [644, 399] on li "HD Sport Suite" at bounding box center [765, 399] width 391 height 26
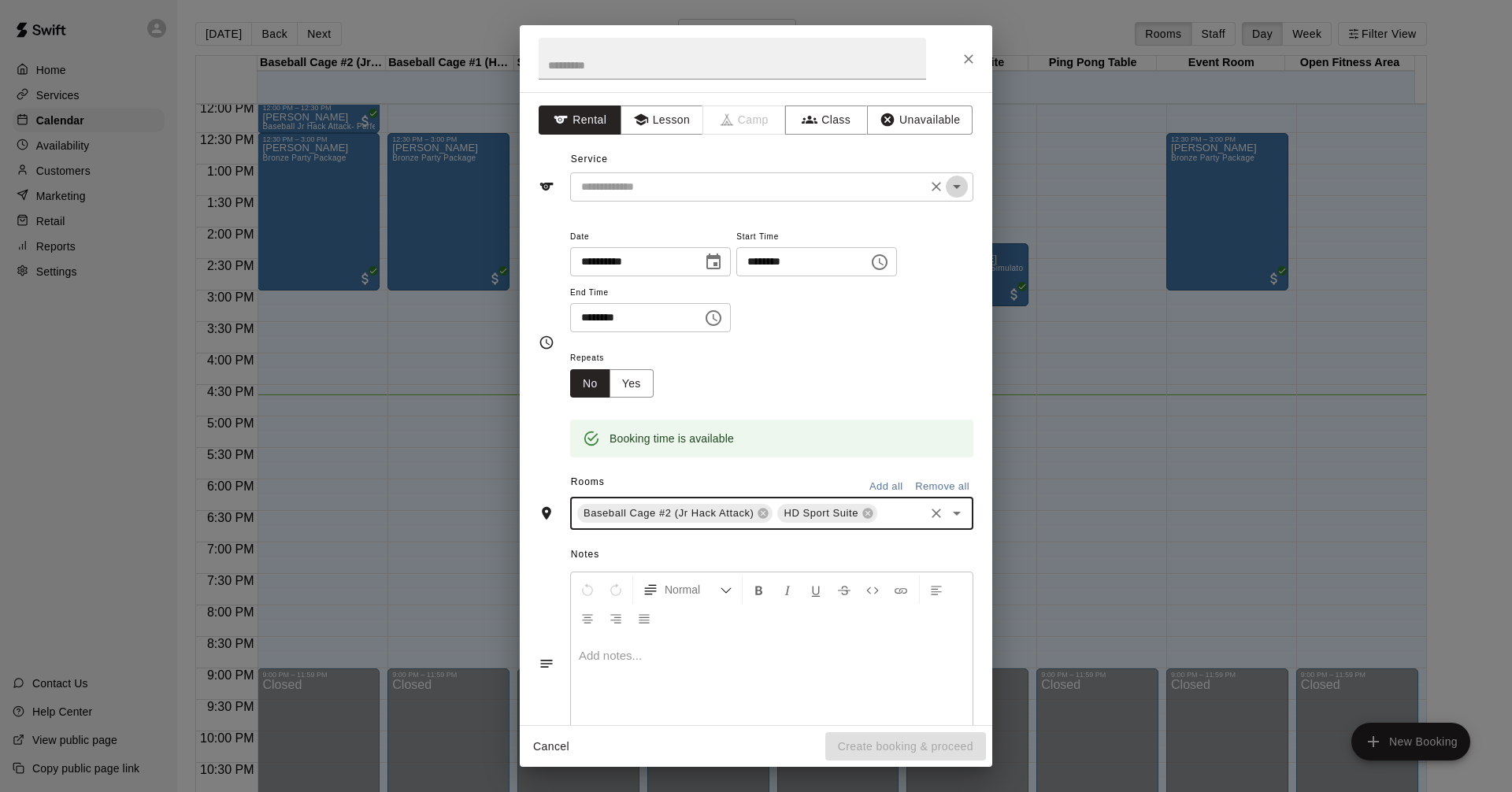
click at [950, 187] on icon "Open" at bounding box center [956, 187] width 19 height 19
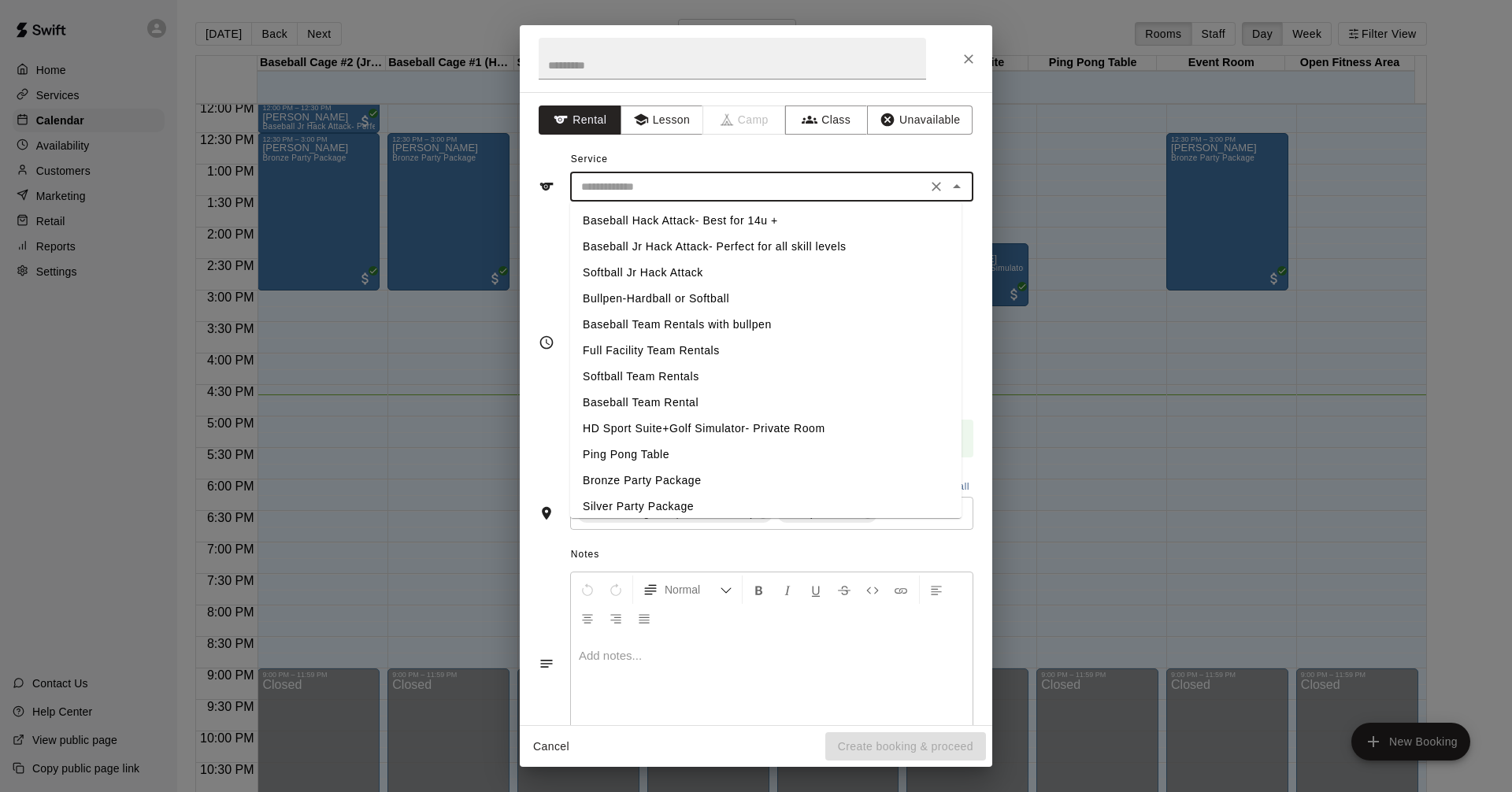
click at [700, 217] on li "Baseball Hack Attack- Best for 14u +" at bounding box center [765, 221] width 391 height 26
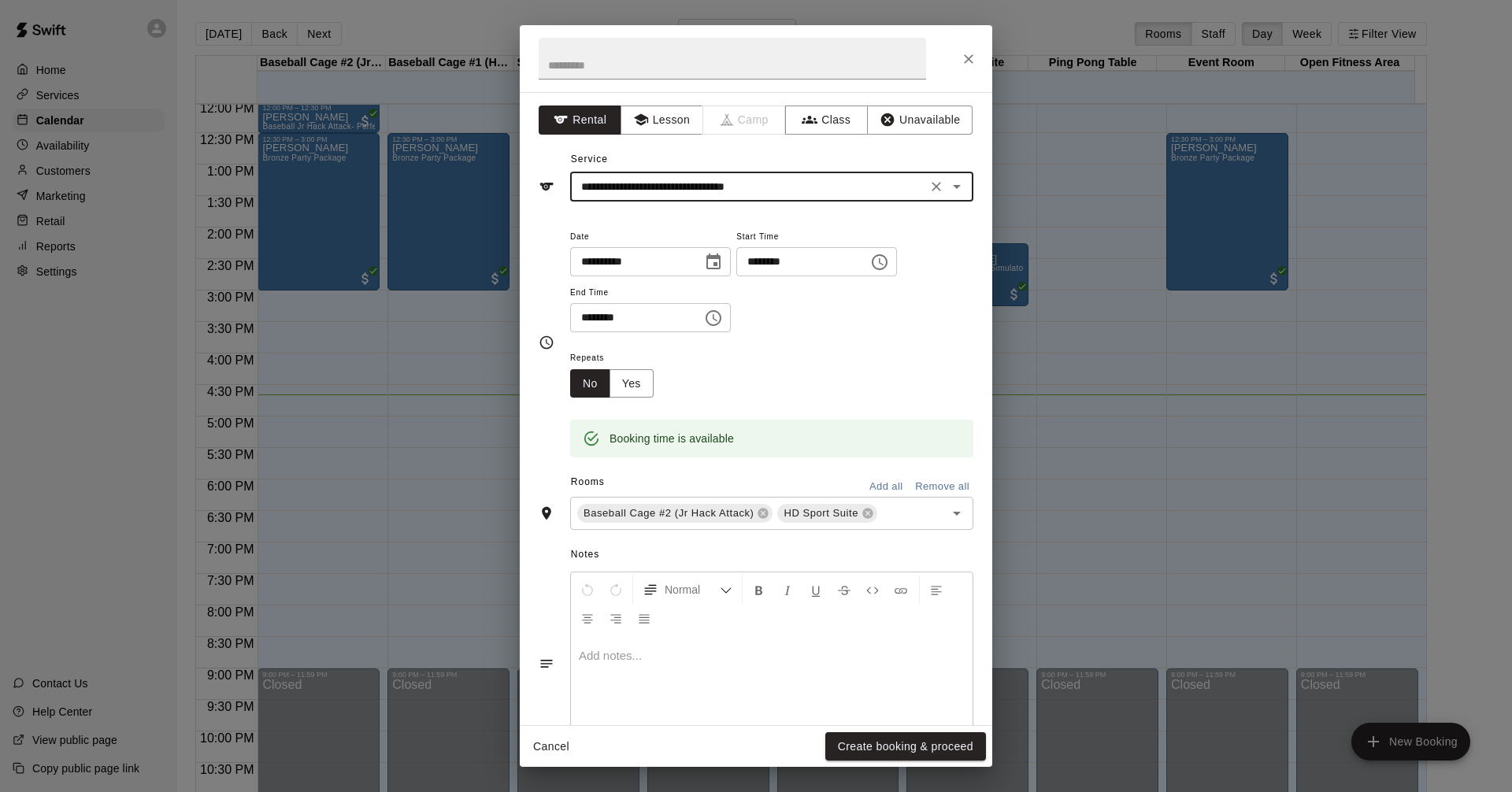
click at [952, 186] on icon "Open" at bounding box center [956, 187] width 8 height 4
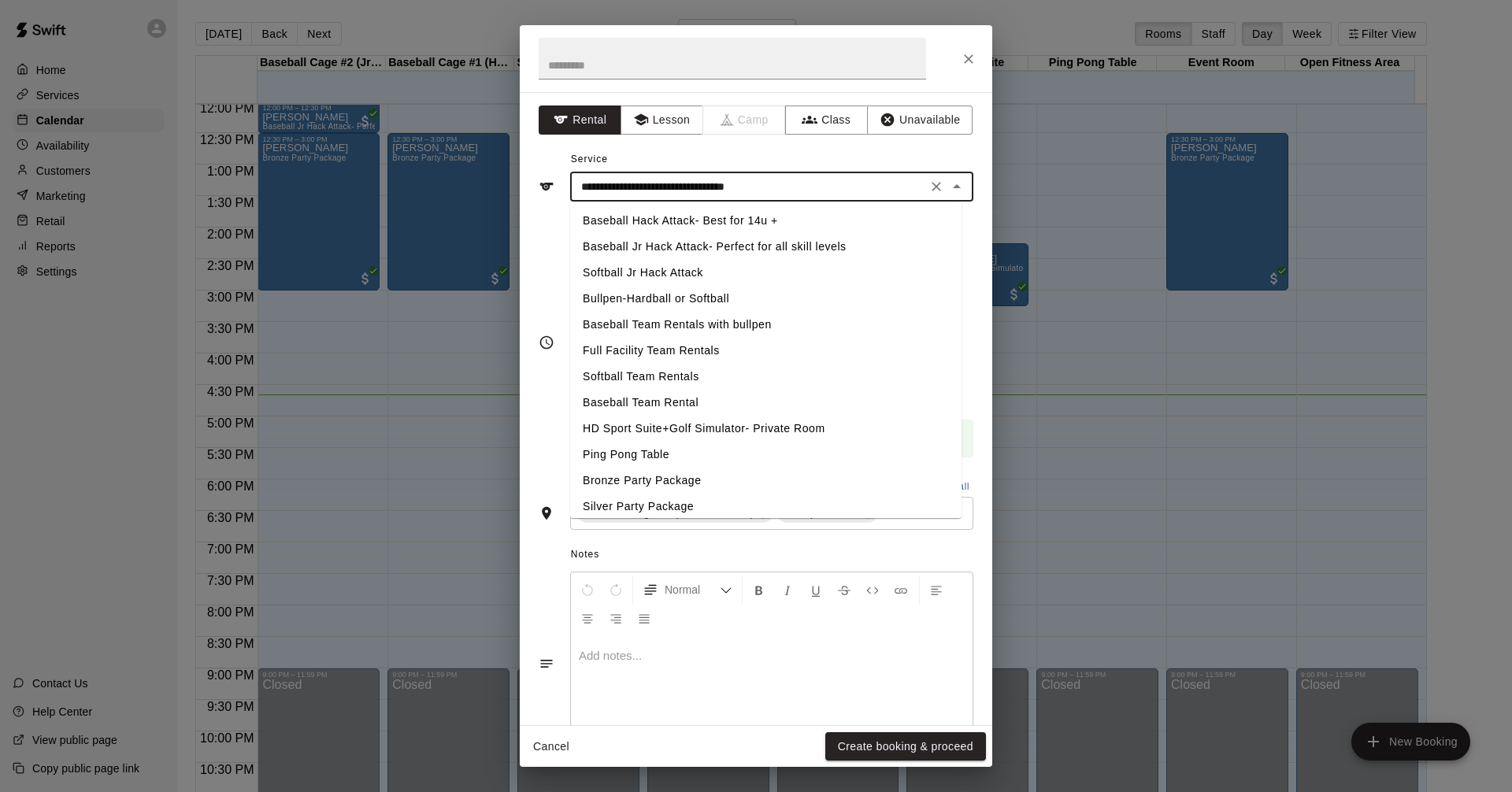
drag, startPoint x: 661, startPoint y: 428, endPoint x: 693, endPoint y: 421, distance: 32.8
click at [662, 428] on li "HD Sport Suite+Golf Simulator- Private Room" at bounding box center [765, 428] width 391 height 26
type input "**********"
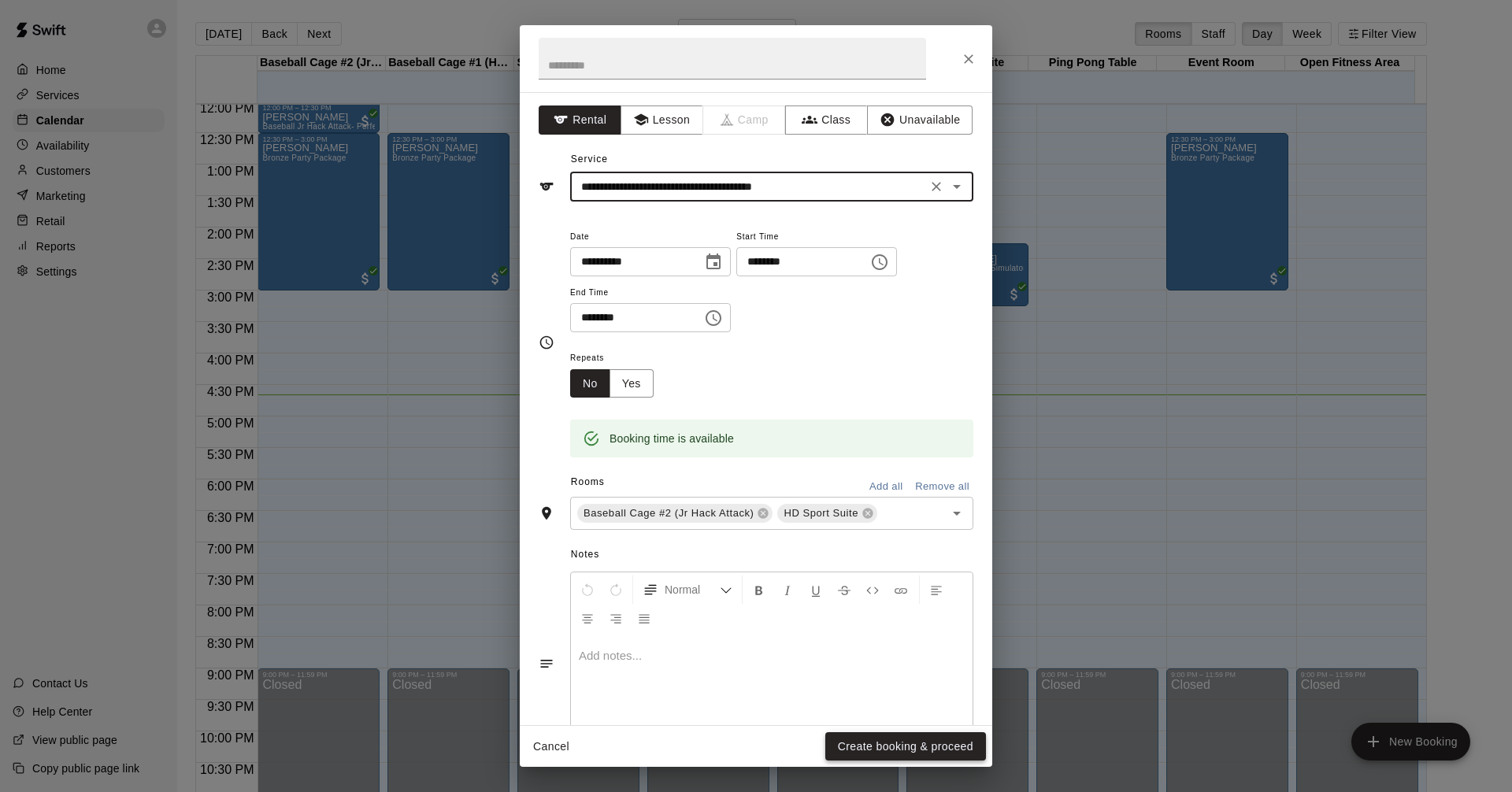
click at [886, 745] on button "Create booking & proceed" at bounding box center [905, 746] width 160 height 29
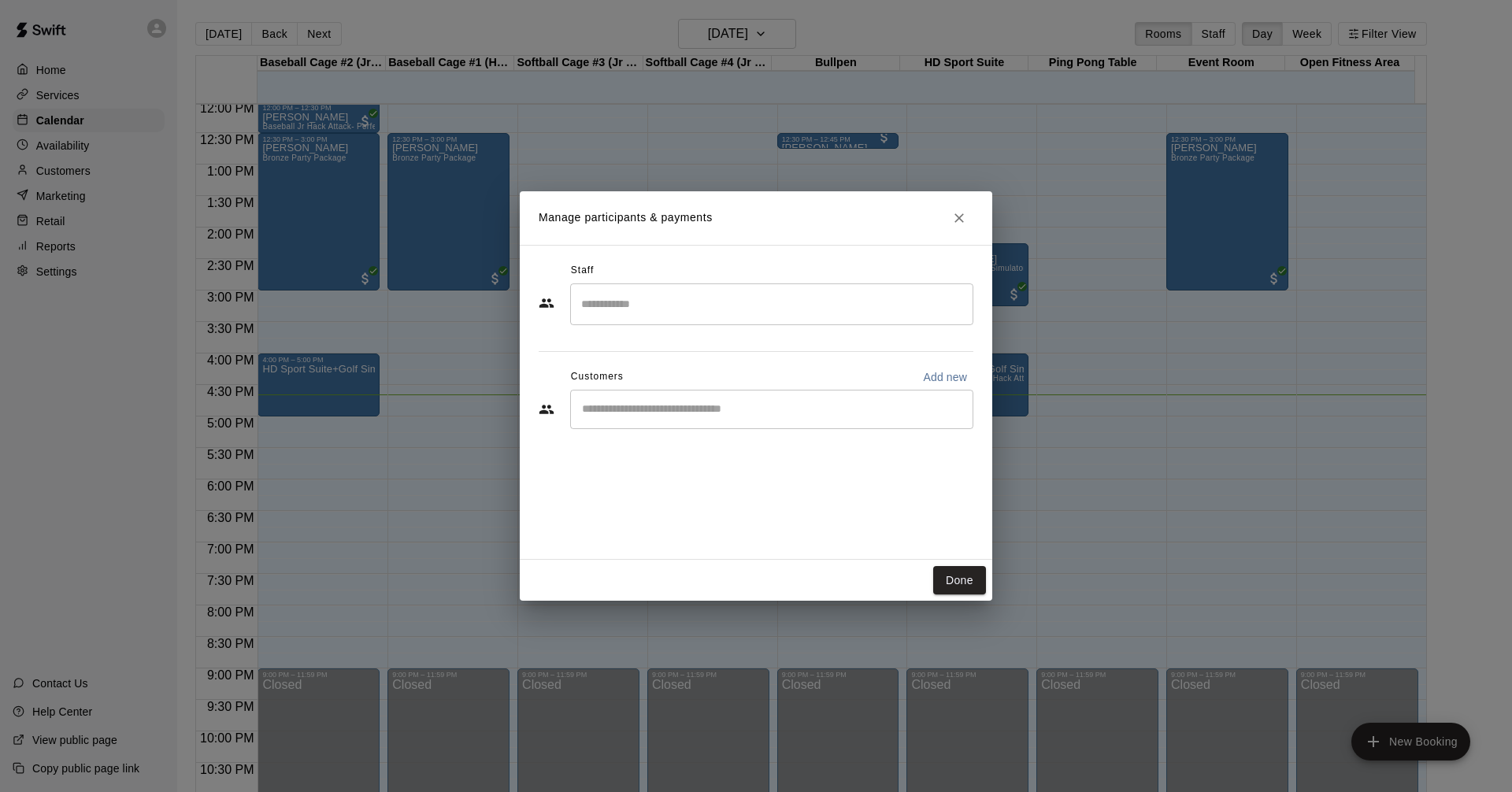
click at [645, 419] on div "​" at bounding box center [771, 409] width 403 height 40
type input "*****"
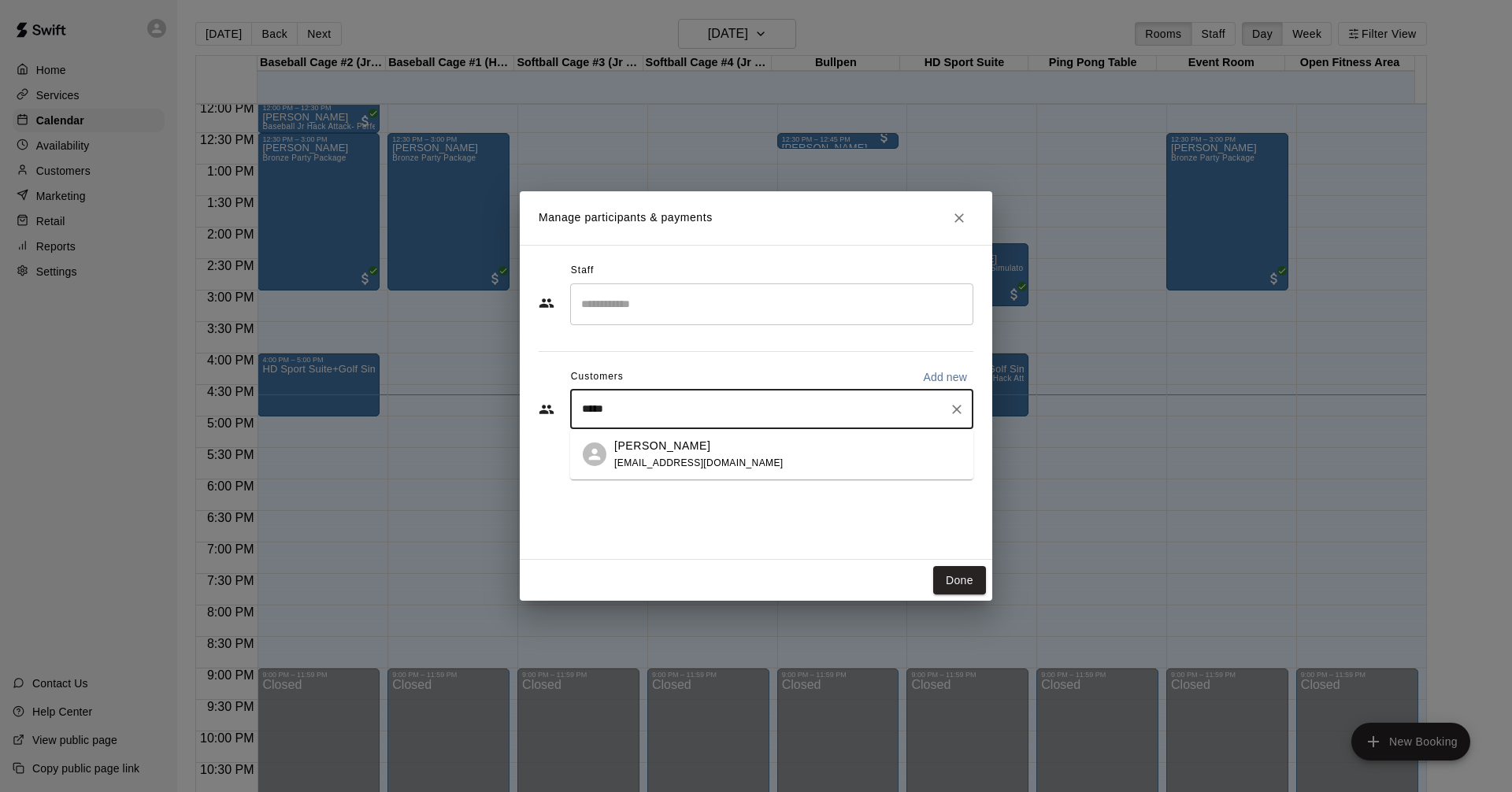
click at [639, 456] on div "[PERSON_NAME] [EMAIL_ADDRESS][DOMAIN_NAME]" at bounding box center [699, 454] width 169 height 34
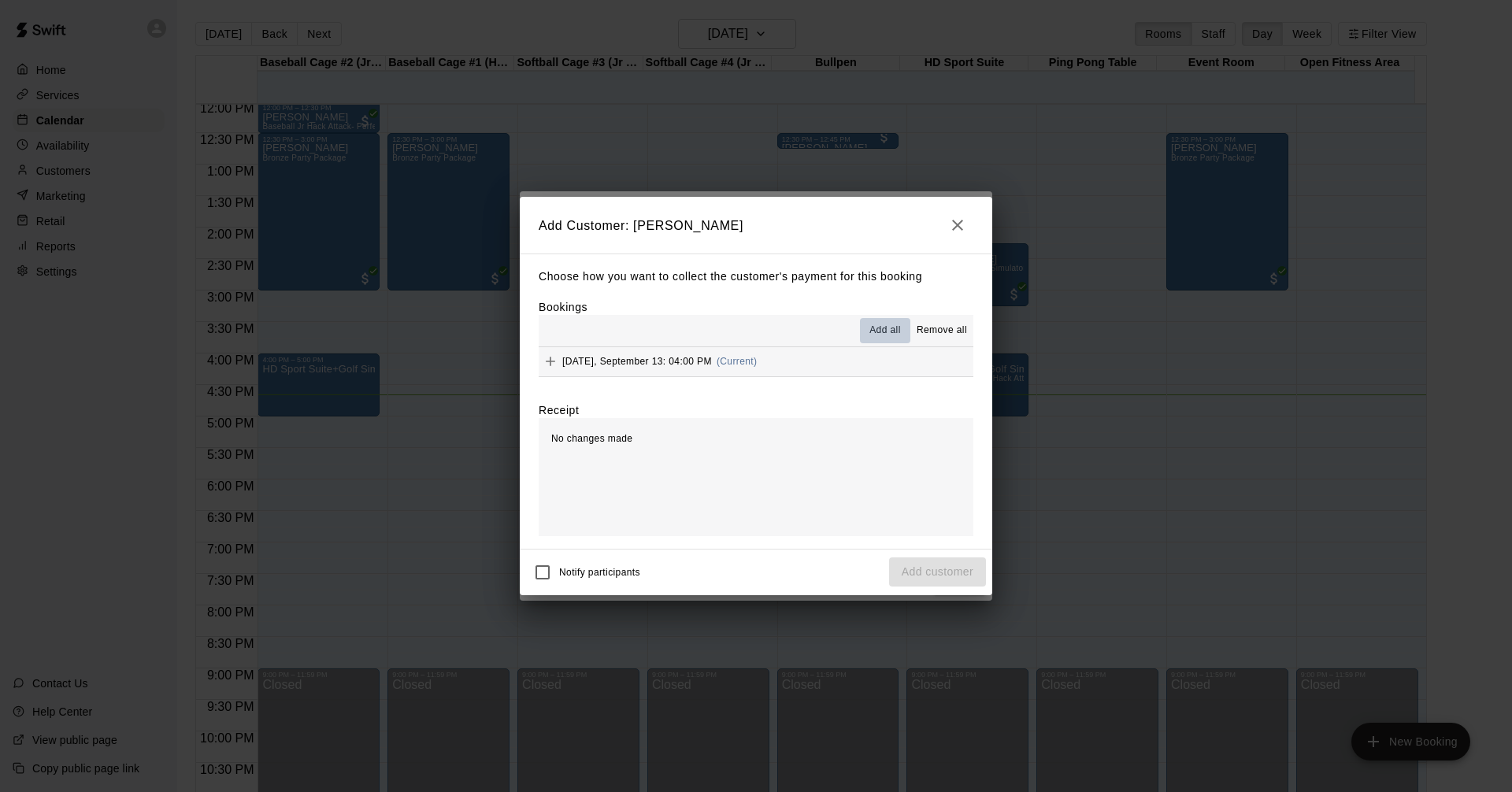
click at [888, 329] on span "Add all" at bounding box center [885, 330] width 32 height 16
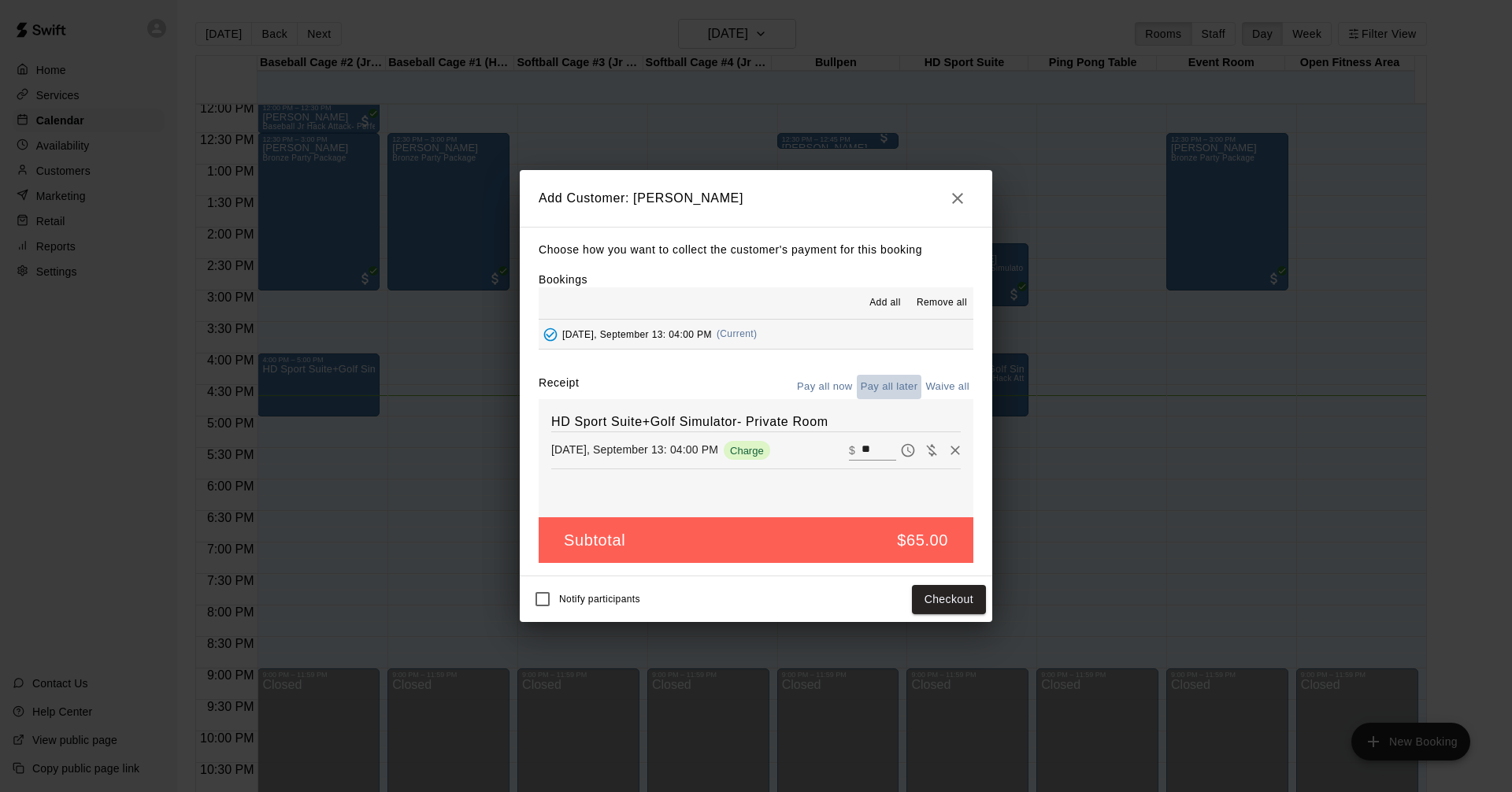
click at [889, 387] on button "Pay all later" at bounding box center [889, 387] width 66 height 25
click at [926, 602] on button "Add customer" at bounding box center [937, 599] width 97 height 29
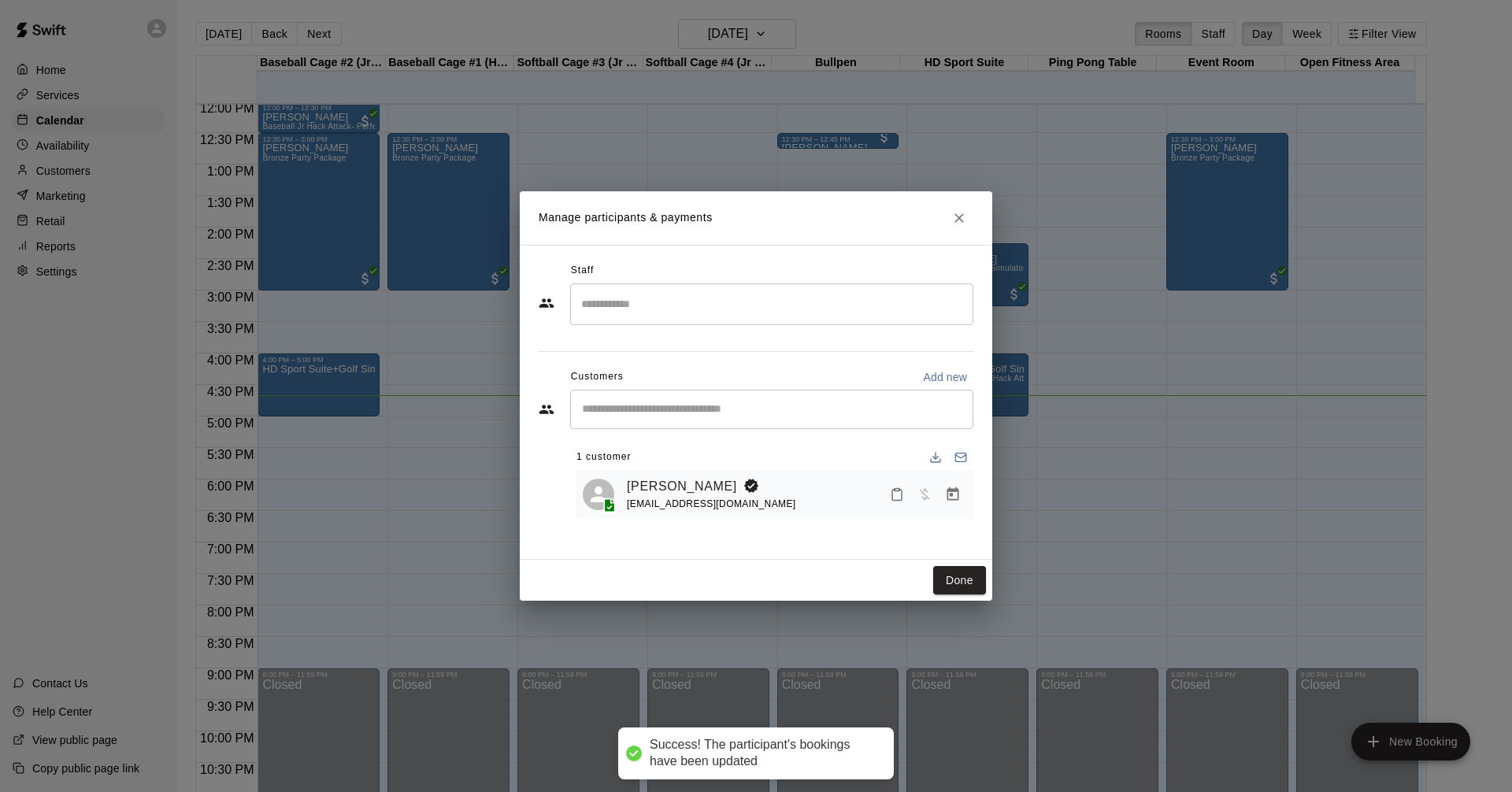
click at [1045, 542] on div "Manage participants & payments Staff ​ Customers Add new ​ 1 customer [PERSON_N…" at bounding box center [756, 396] width 1512 height 792
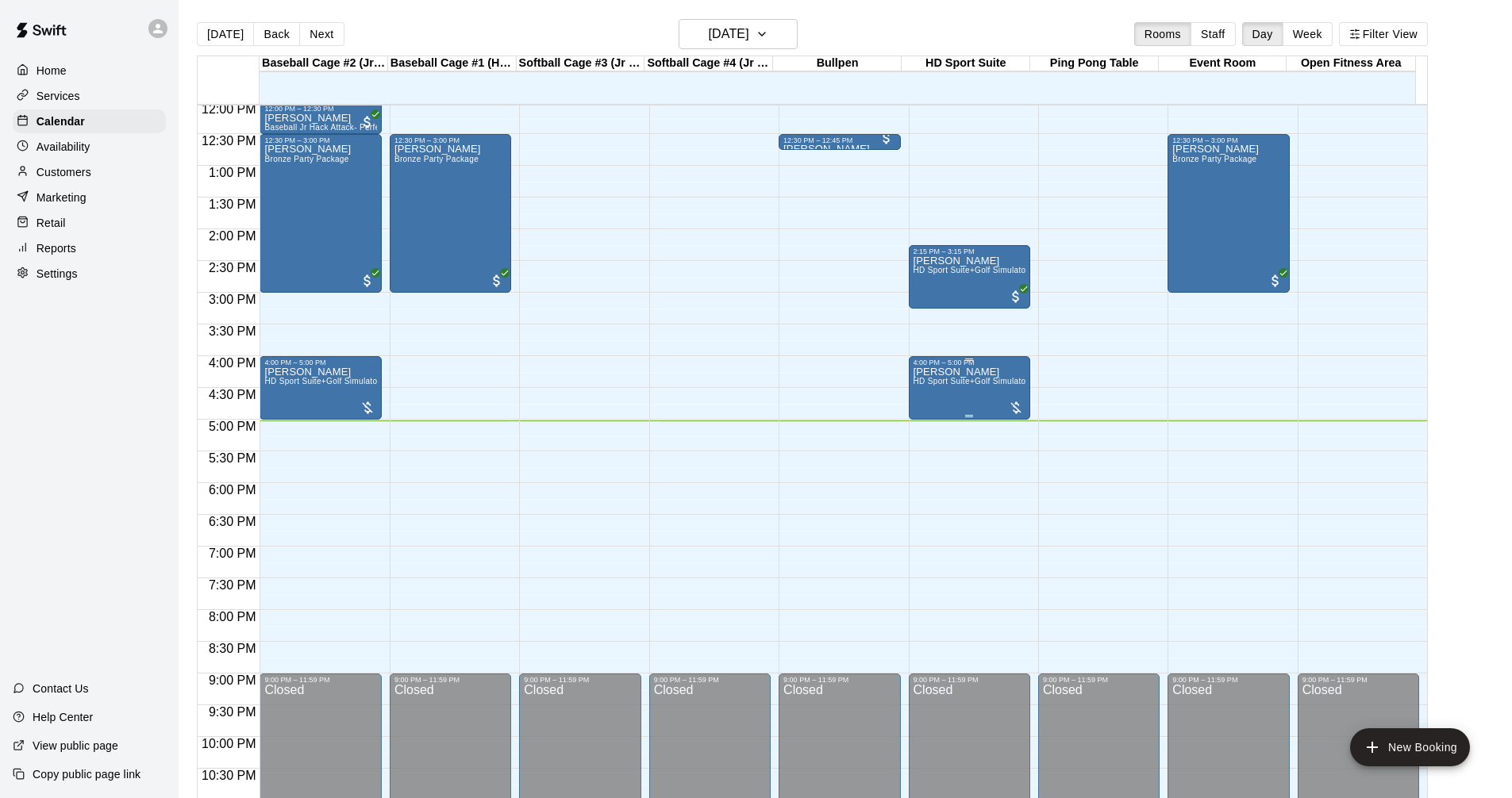
click at [943, 390] on div "[PERSON_NAME] HD Sport Suite+Golf Simulator- Private Room" at bounding box center [969, 765] width 112 height 798
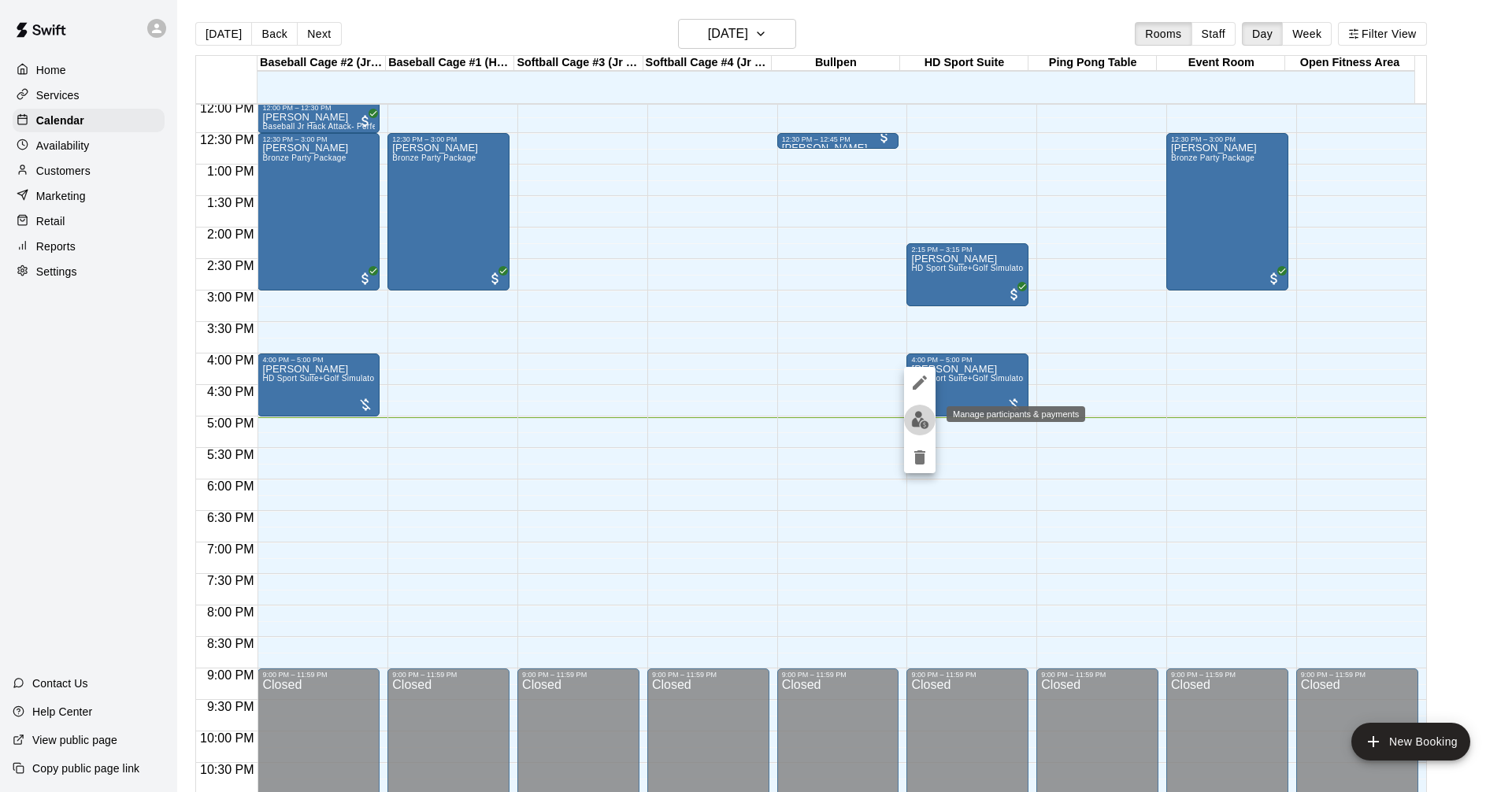
click at [920, 415] on img "edit" at bounding box center [919, 420] width 18 height 18
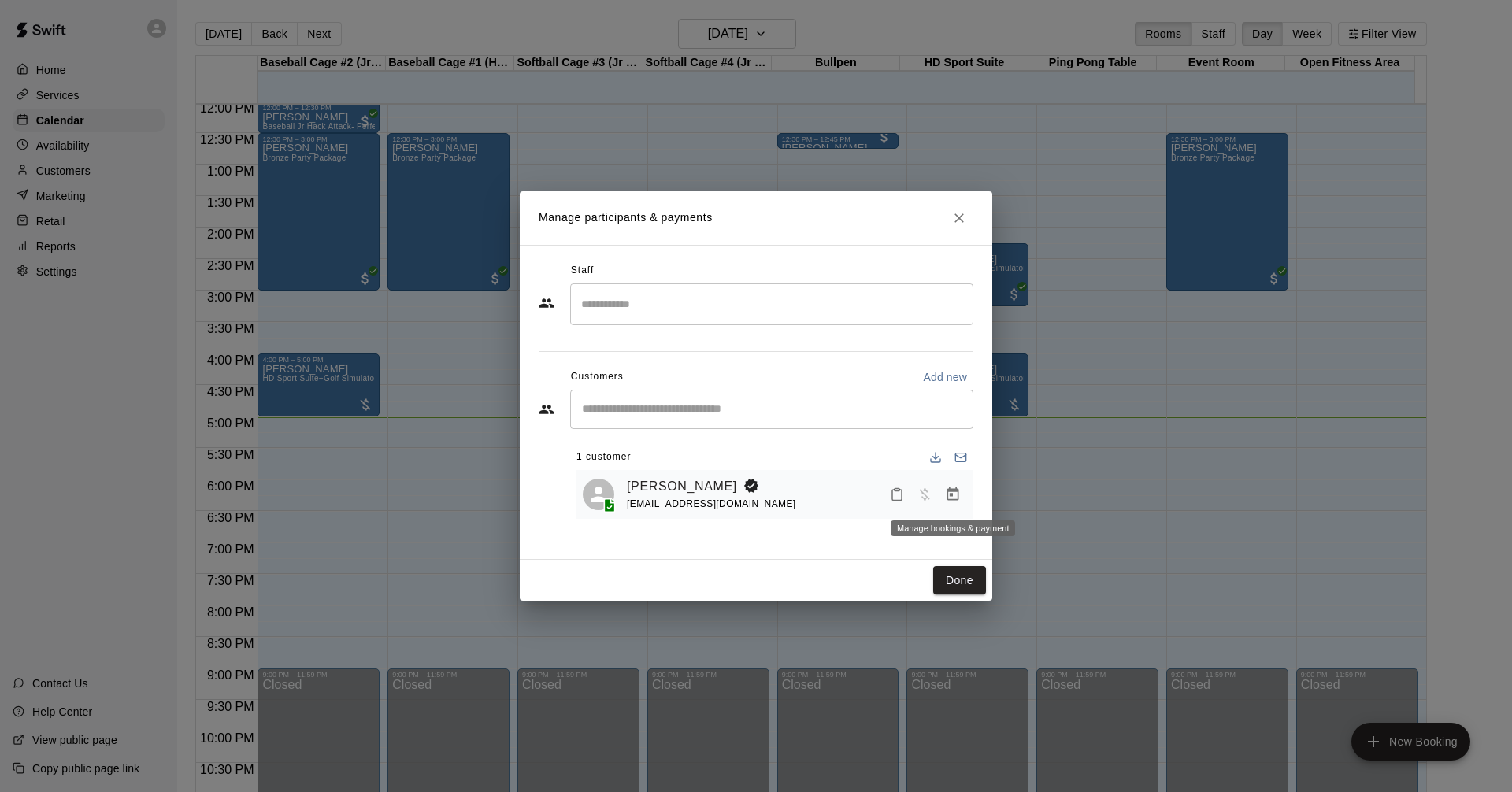
click at [955, 498] on icon "Manage bookings & payment" at bounding box center [952, 495] width 16 height 16
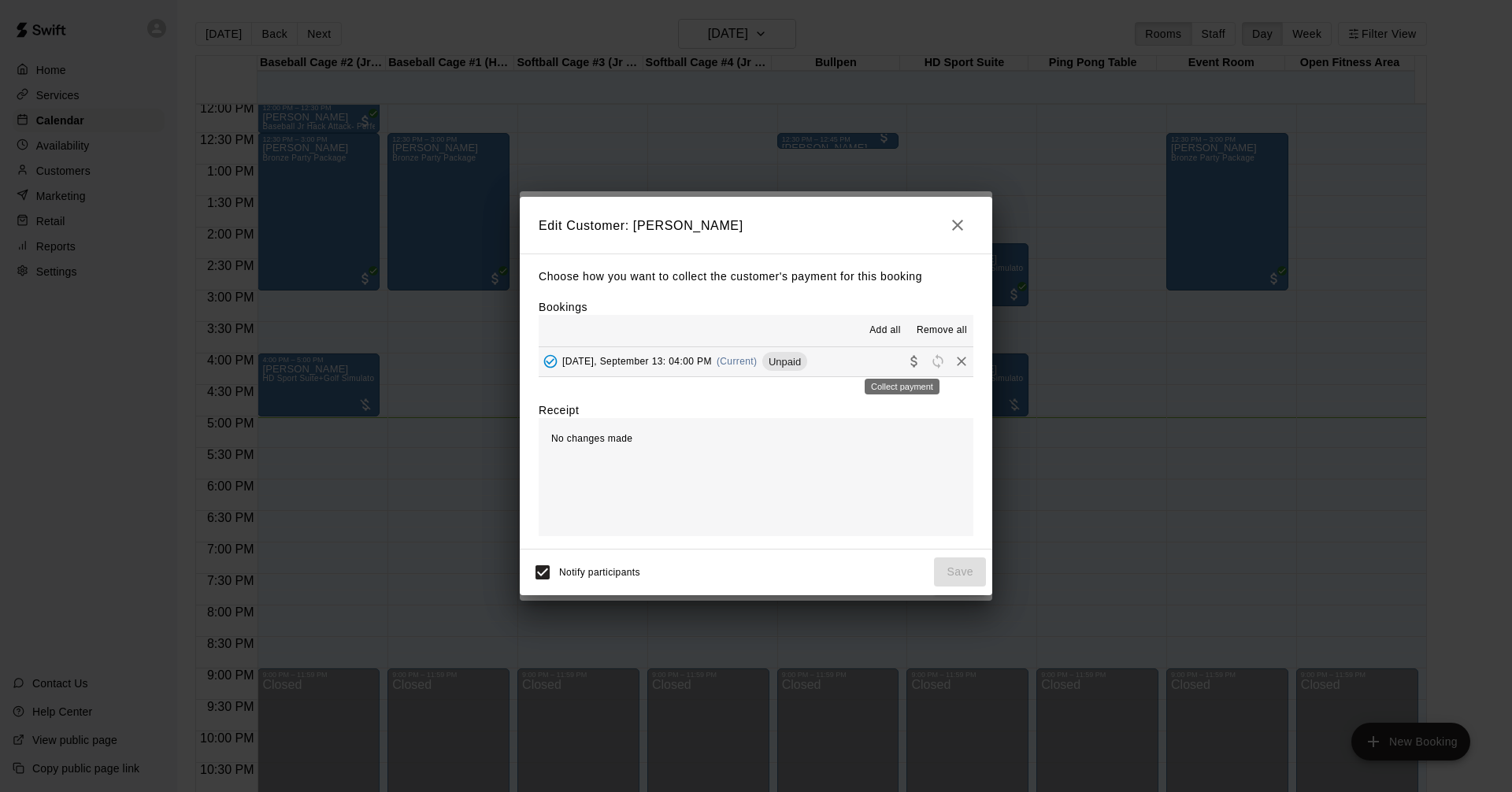
click at [907, 360] on icon "Collect payment" at bounding box center [914, 361] width 16 height 16
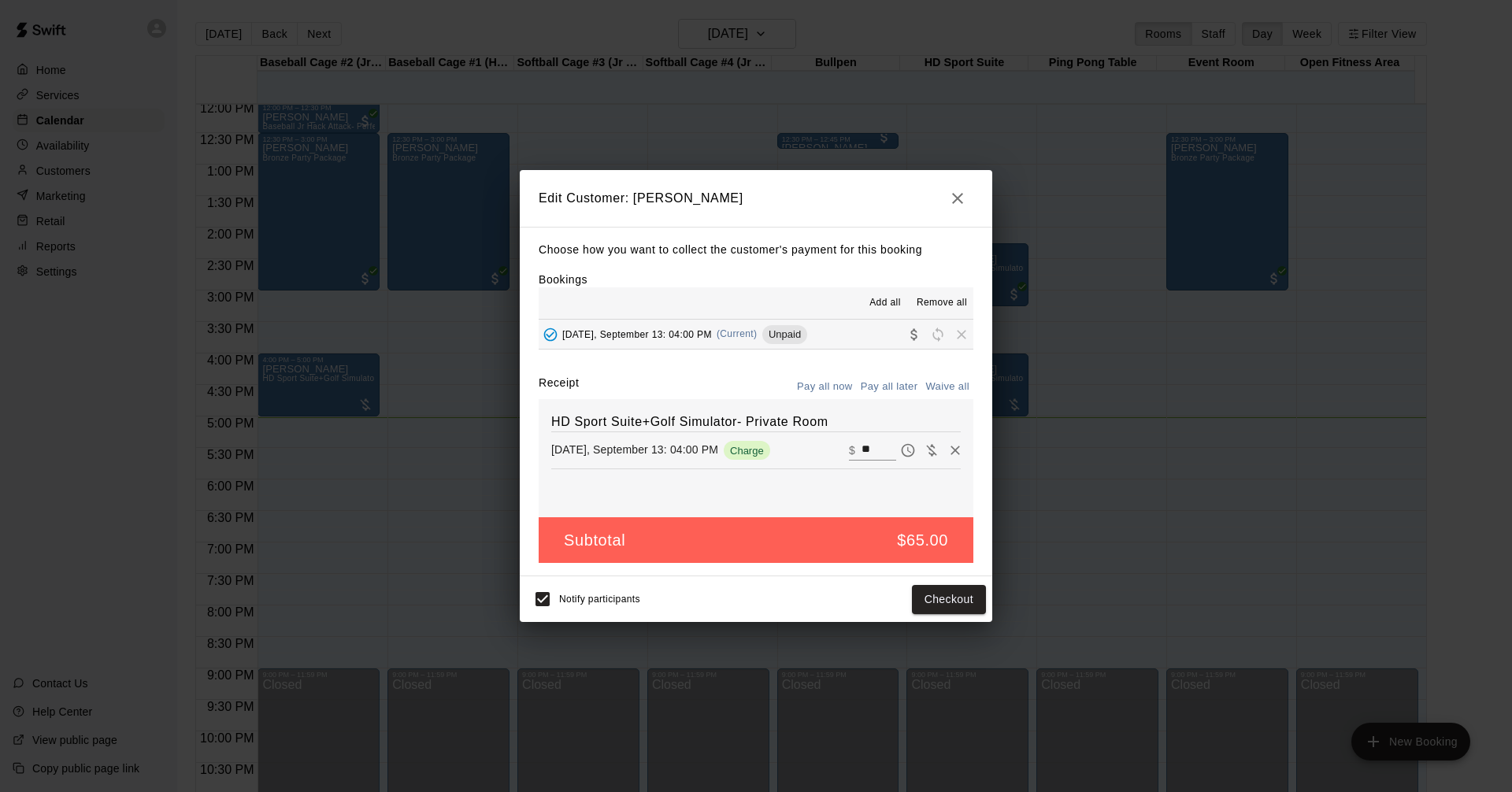
click at [956, 194] on icon "button" at bounding box center [957, 198] width 11 height 11
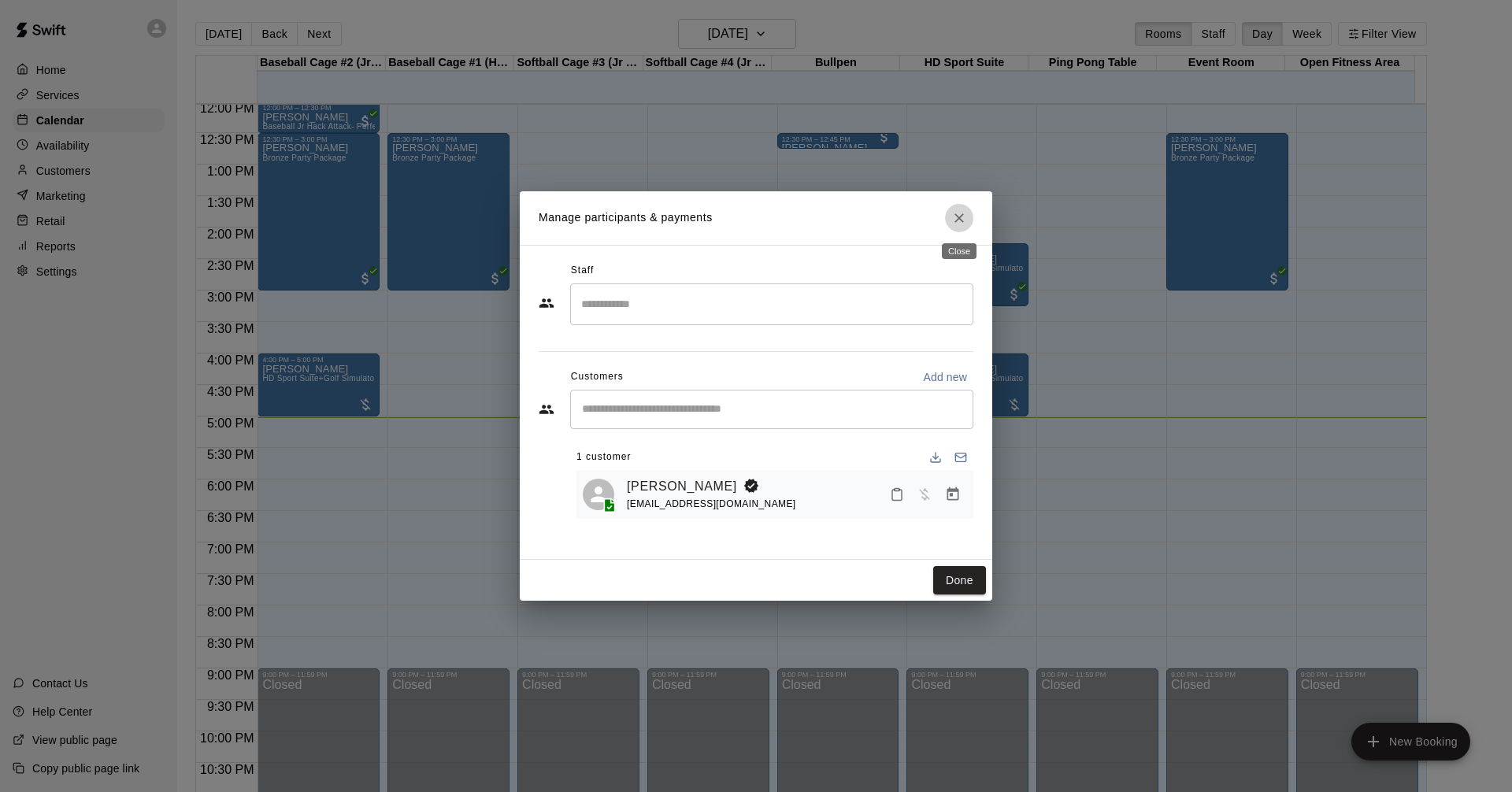
click at [959, 215] on icon "Close" at bounding box center [959, 218] width 16 height 16
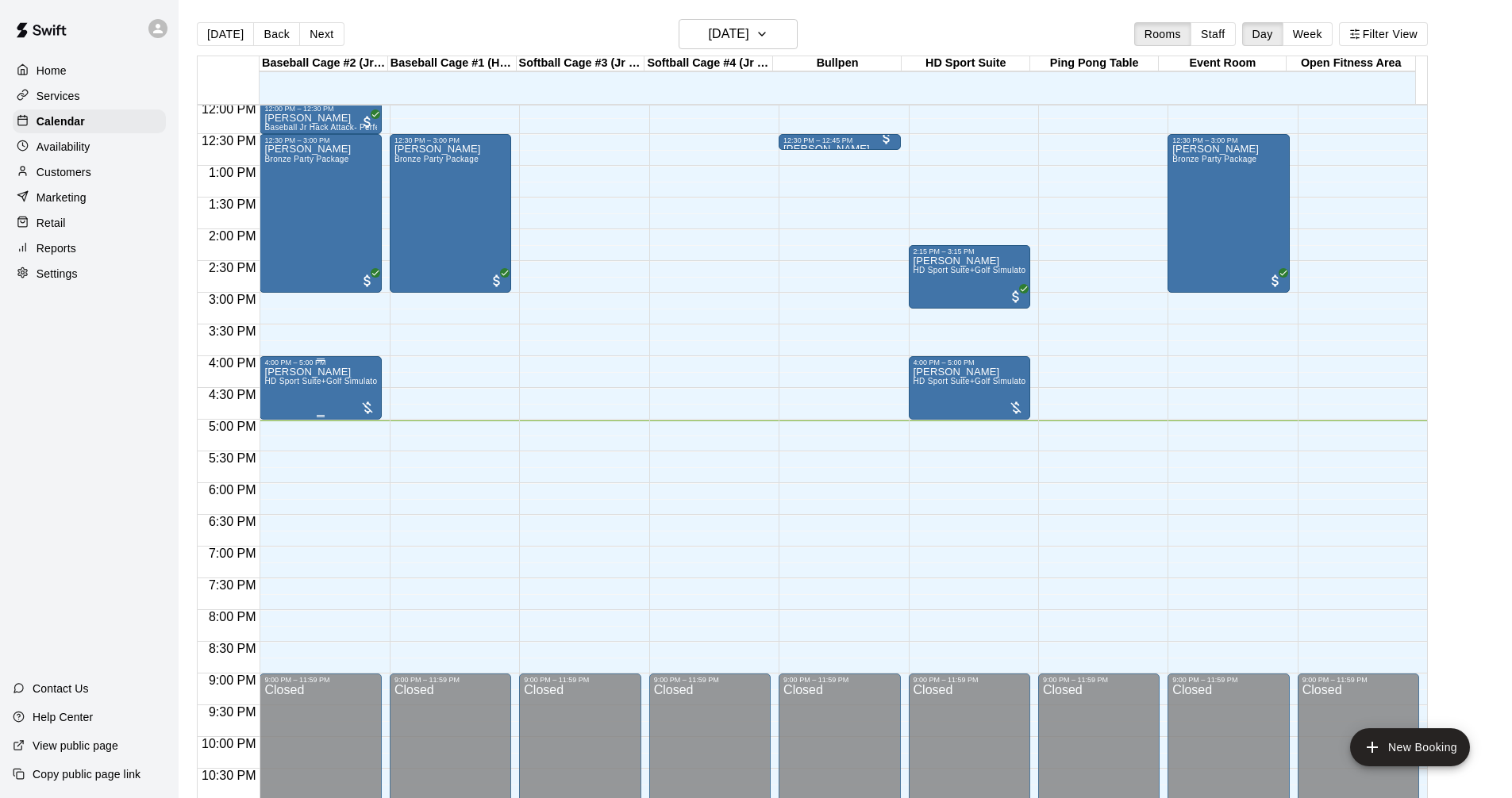
click at [325, 377] on div "[PERSON_NAME] HD Sport Suite+Golf Simulator- Private Room" at bounding box center [320, 765] width 112 height 798
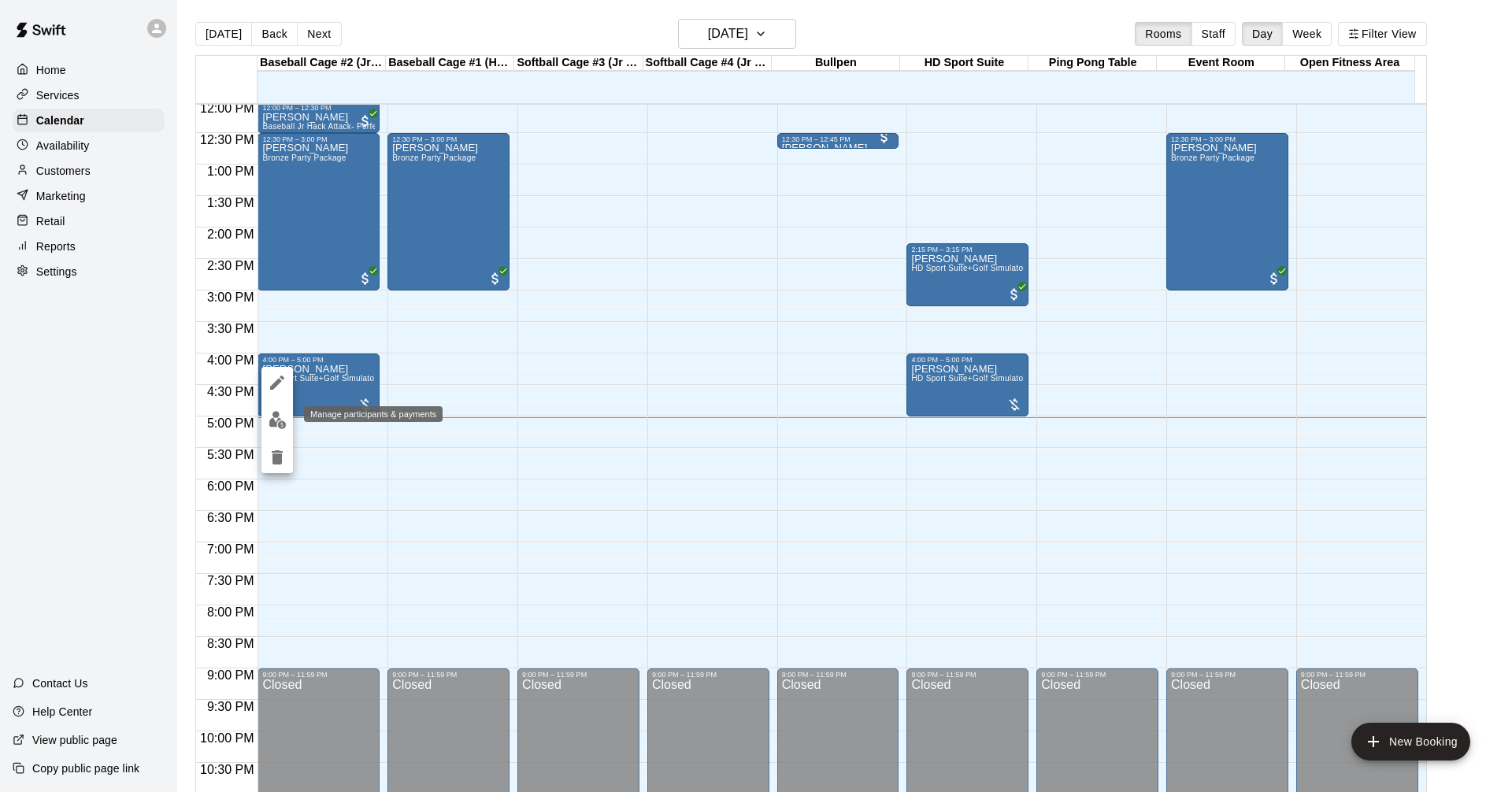
click at [277, 420] on img "edit" at bounding box center [277, 420] width 18 height 18
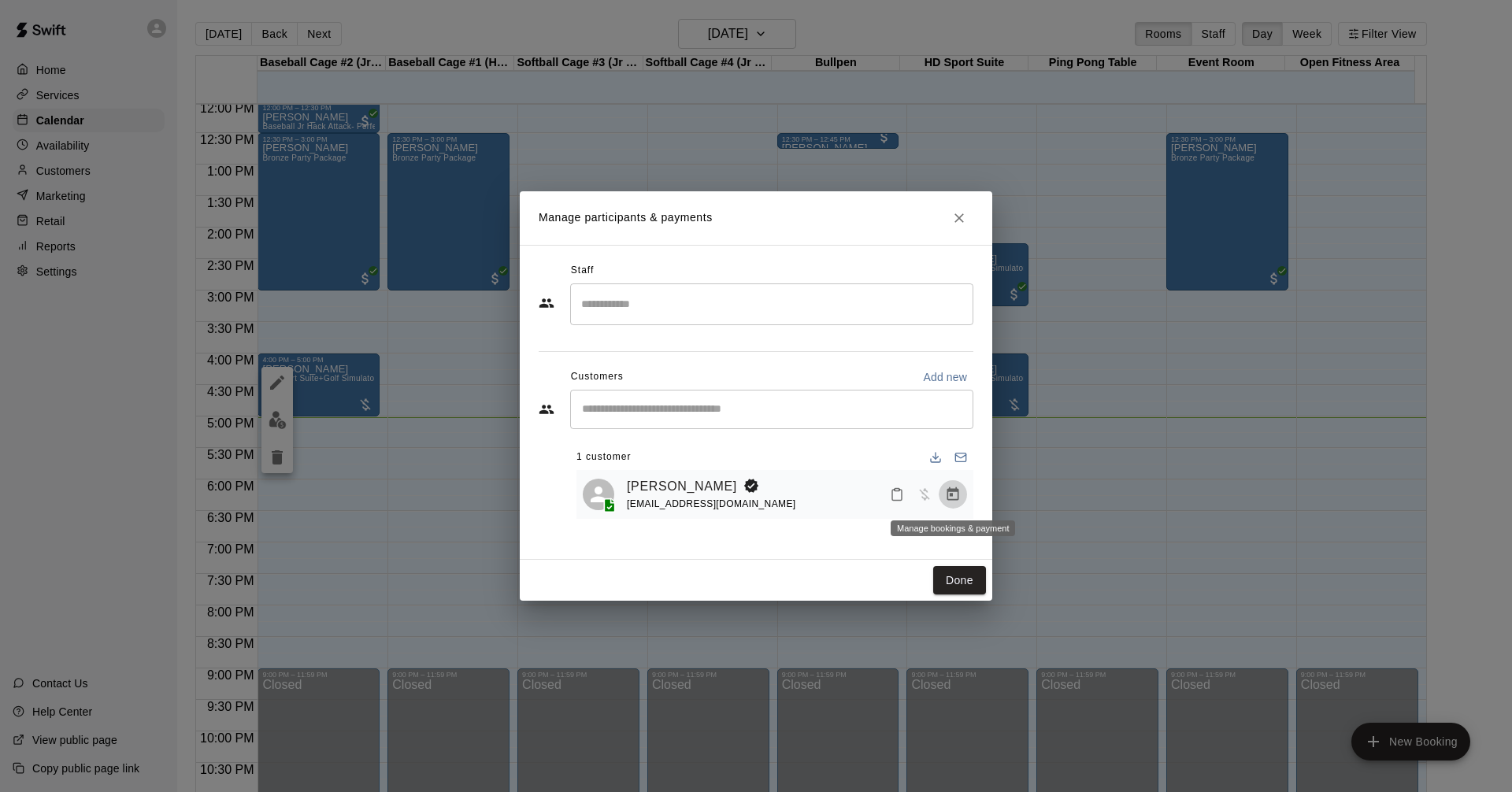
click at [952, 494] on icon "Manage bookings & payment" at bounding box center [952, 495] width 16 height 16
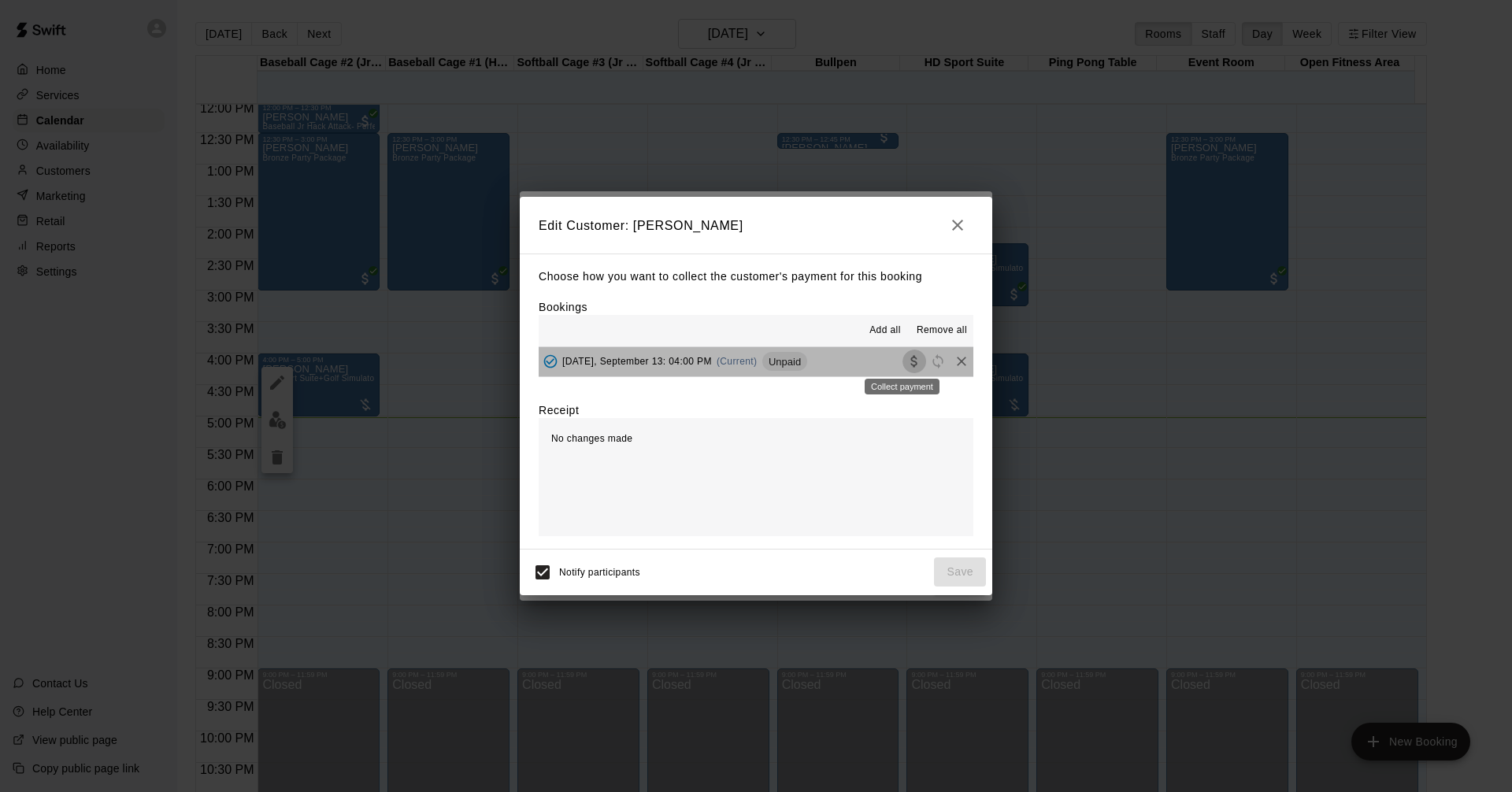
click at [910, 364] on icon "Collect payment" at bounding box center [913, 361] width 6 height 12
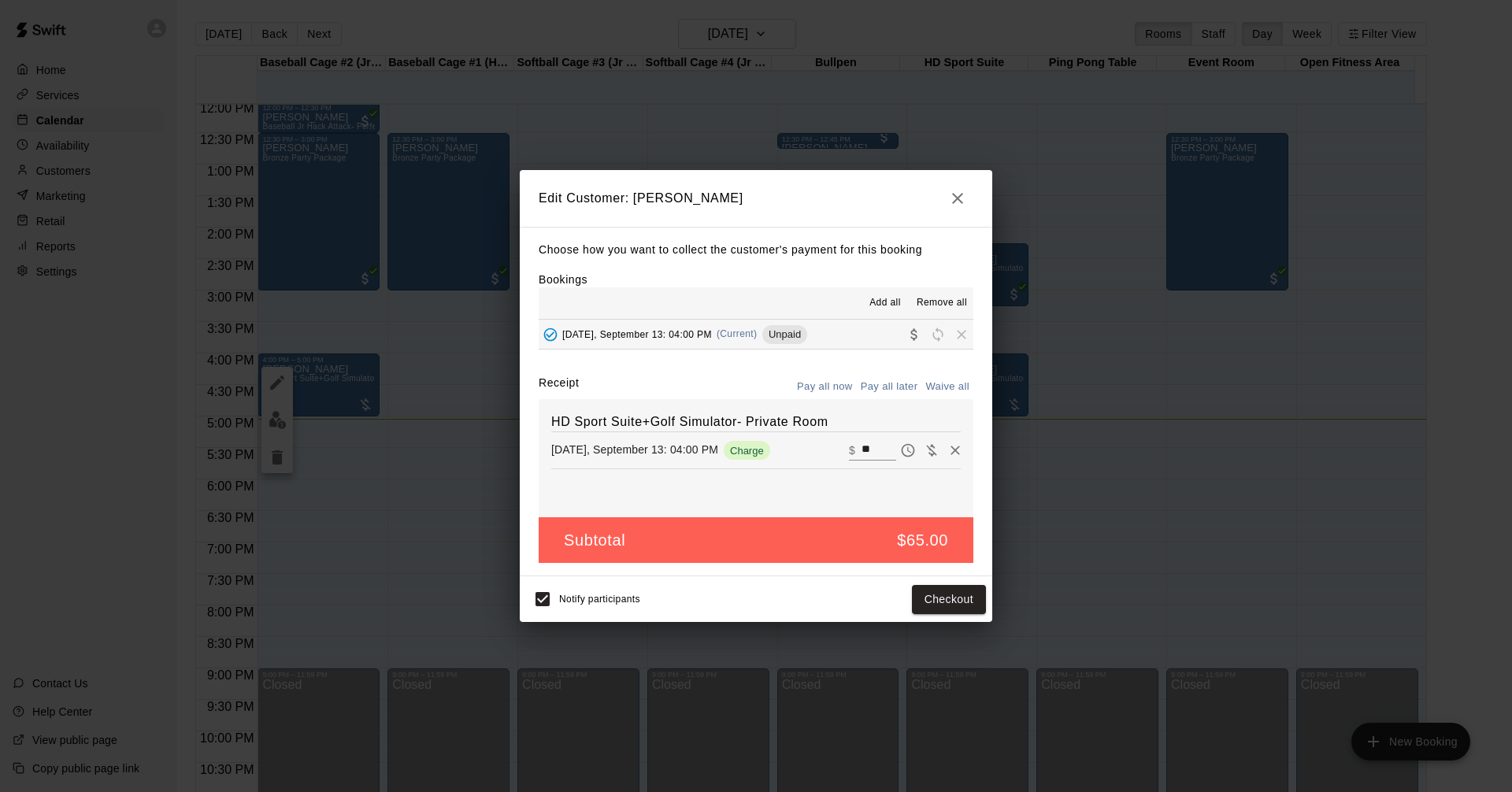
click at [958, 201] on icon "button" at bounding box center [957, 198] width 19 height 19
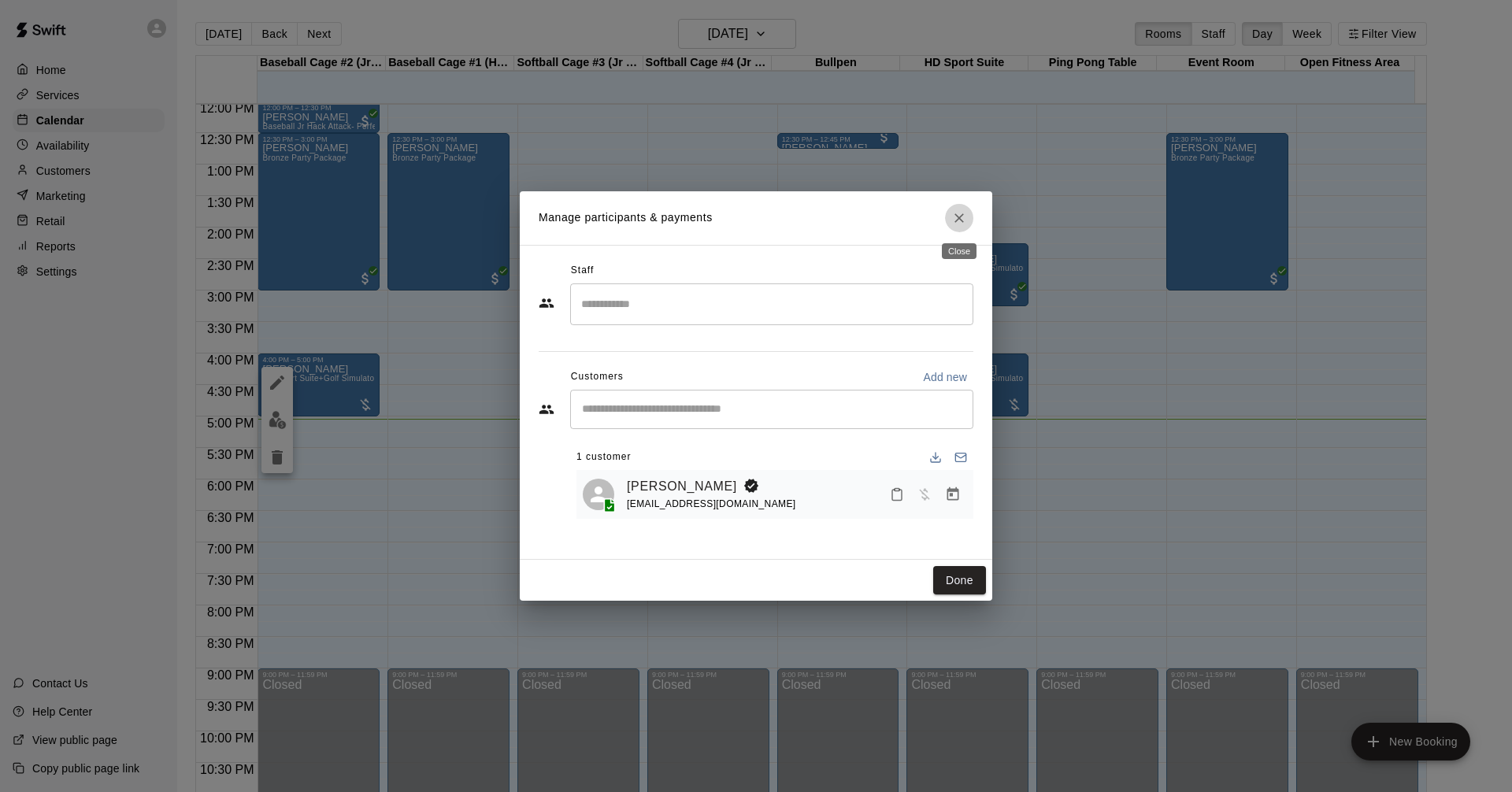
click at [958, 217] on icon "Close" at bounding box center [959, 218] width 9 height 9
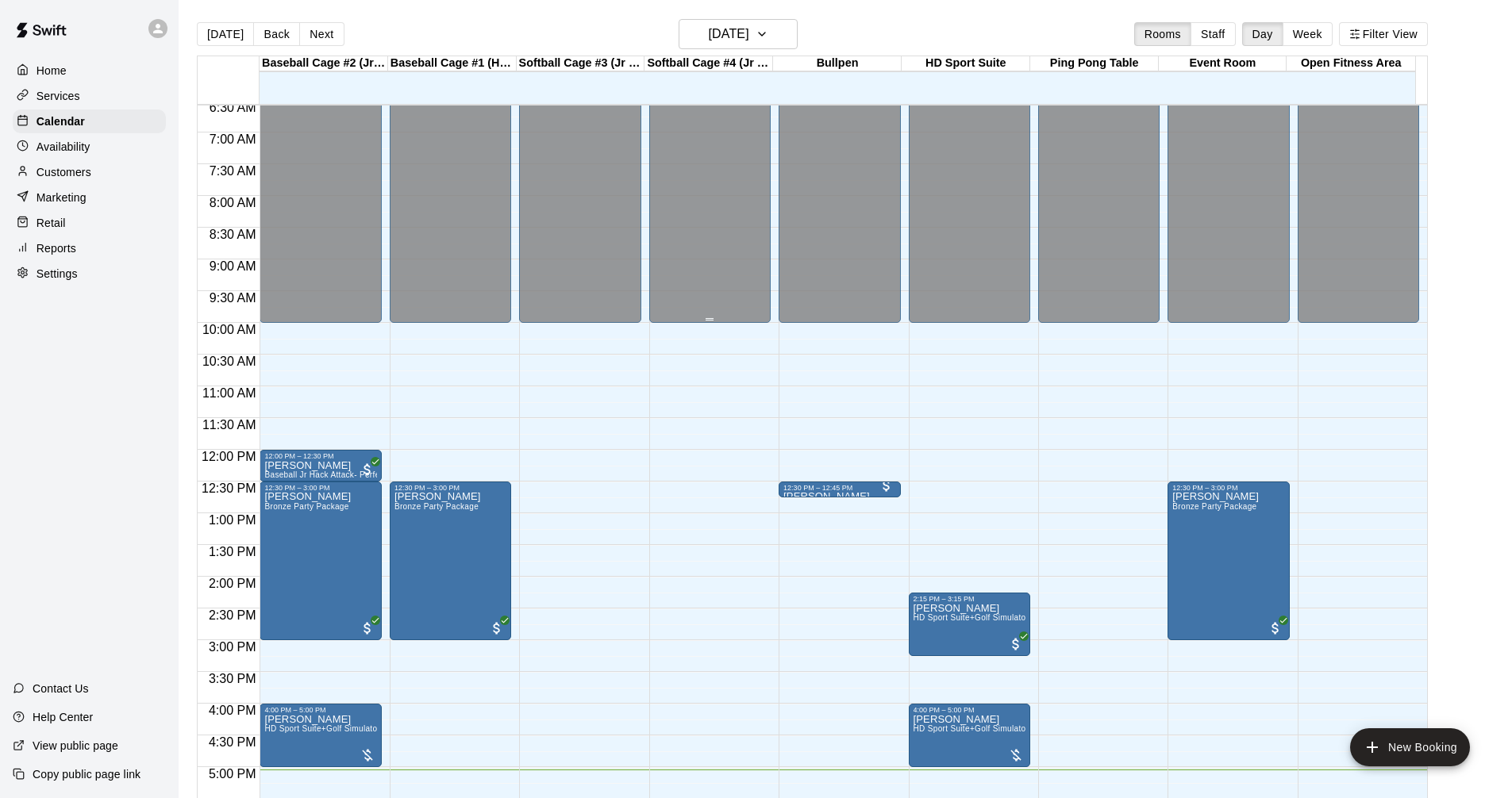
scroll to position [100, 0]
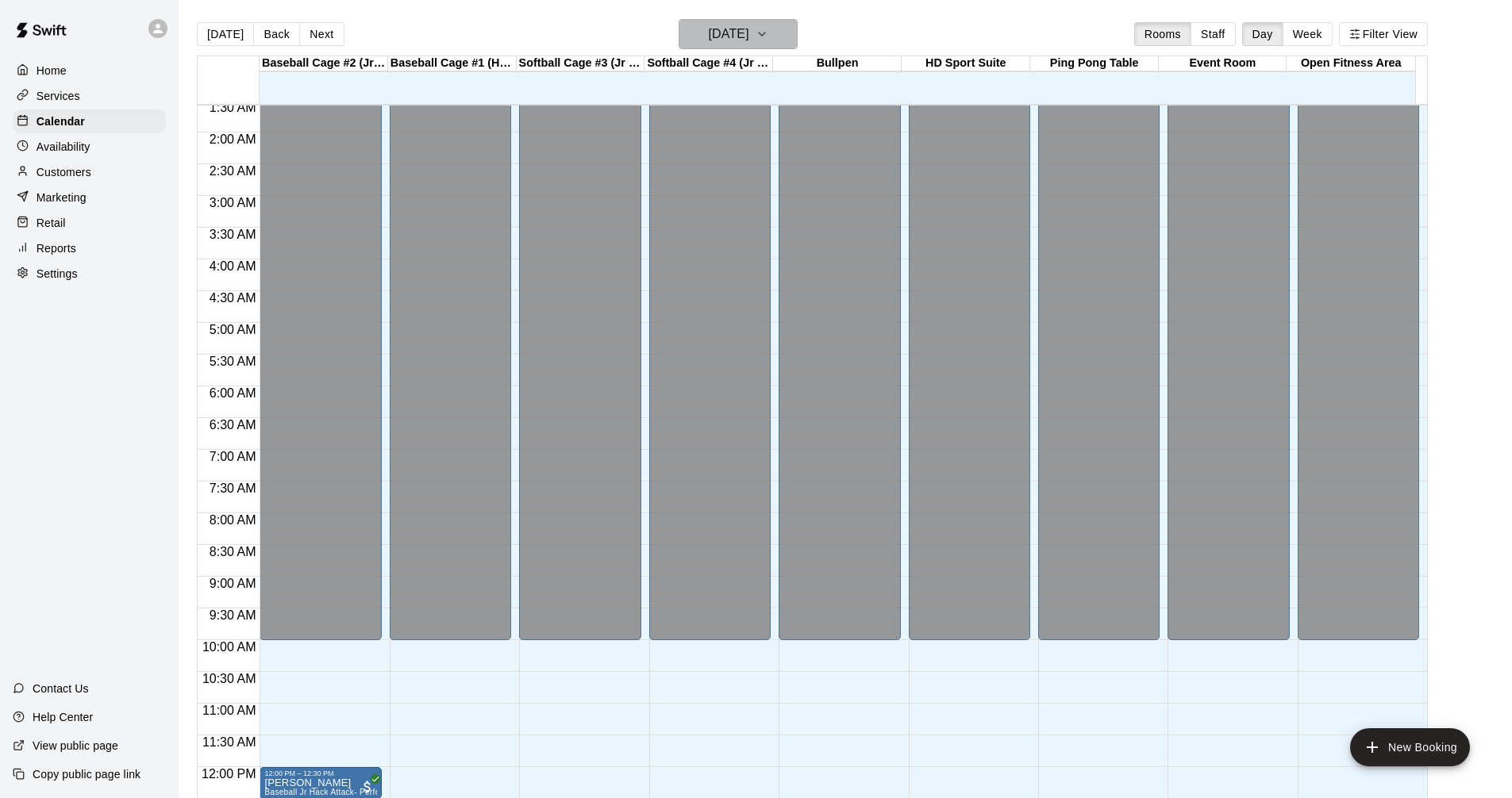
click at [768, 37] on icon "button" at bounding box center [762, 34] width 13 height 19
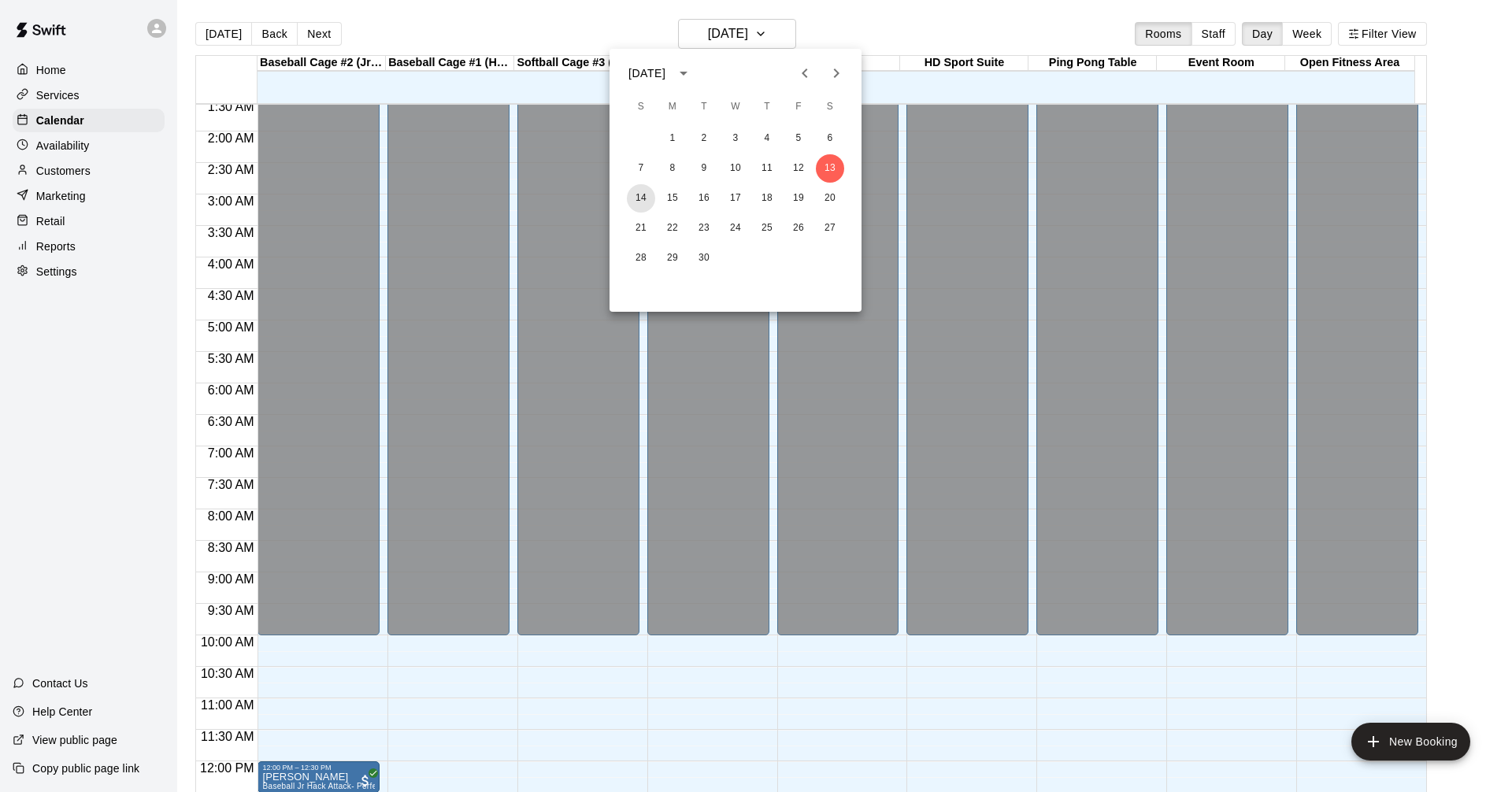
drag, startPoint x: 643, startPoint y: 198, endPoint x: 694, endPoint y: 211, distance: 52.6
click at [644, 198] on button "14" at bounding box center [641, 198] width 28 height 28
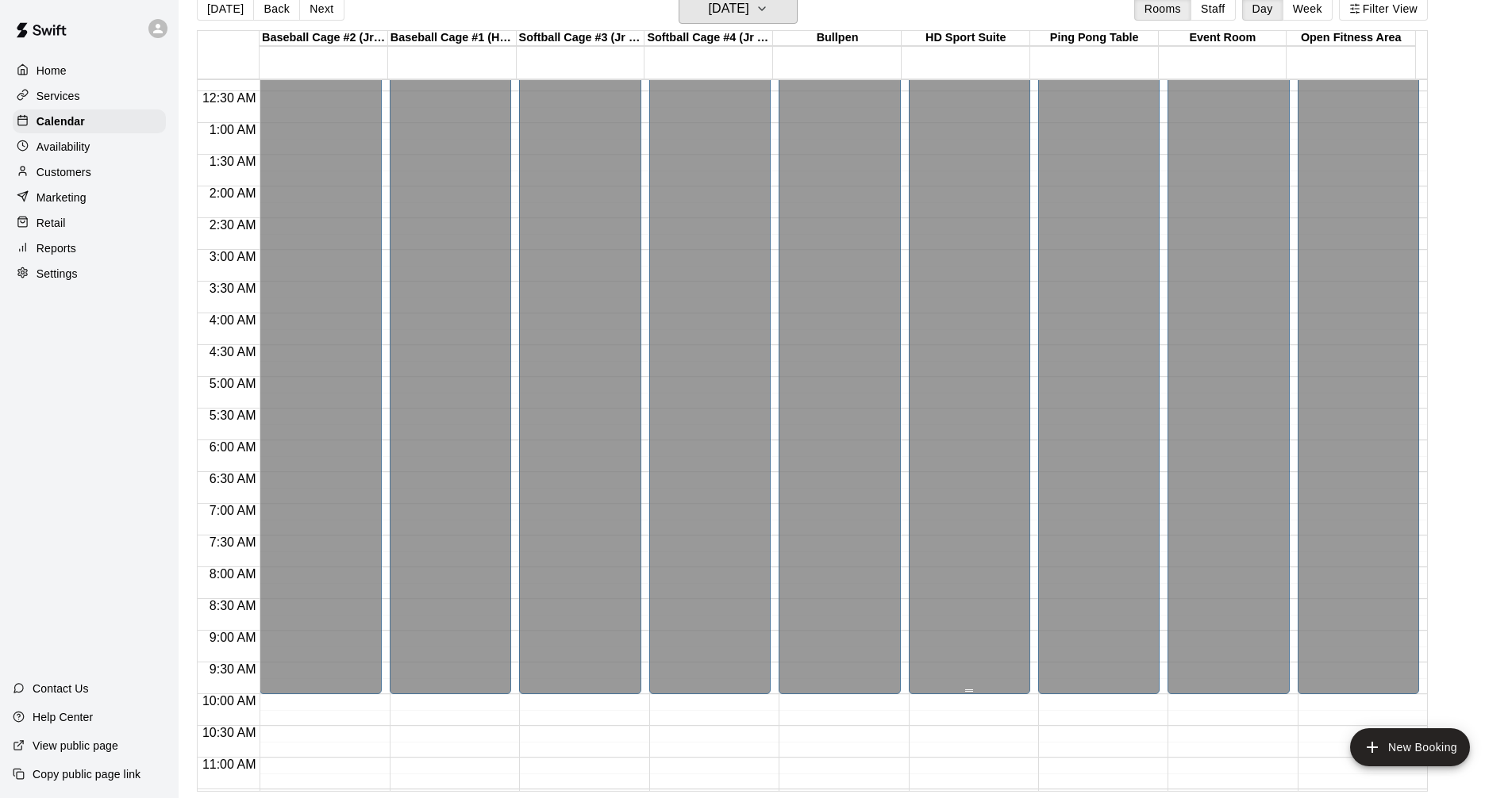
scroll to position [0, 0]
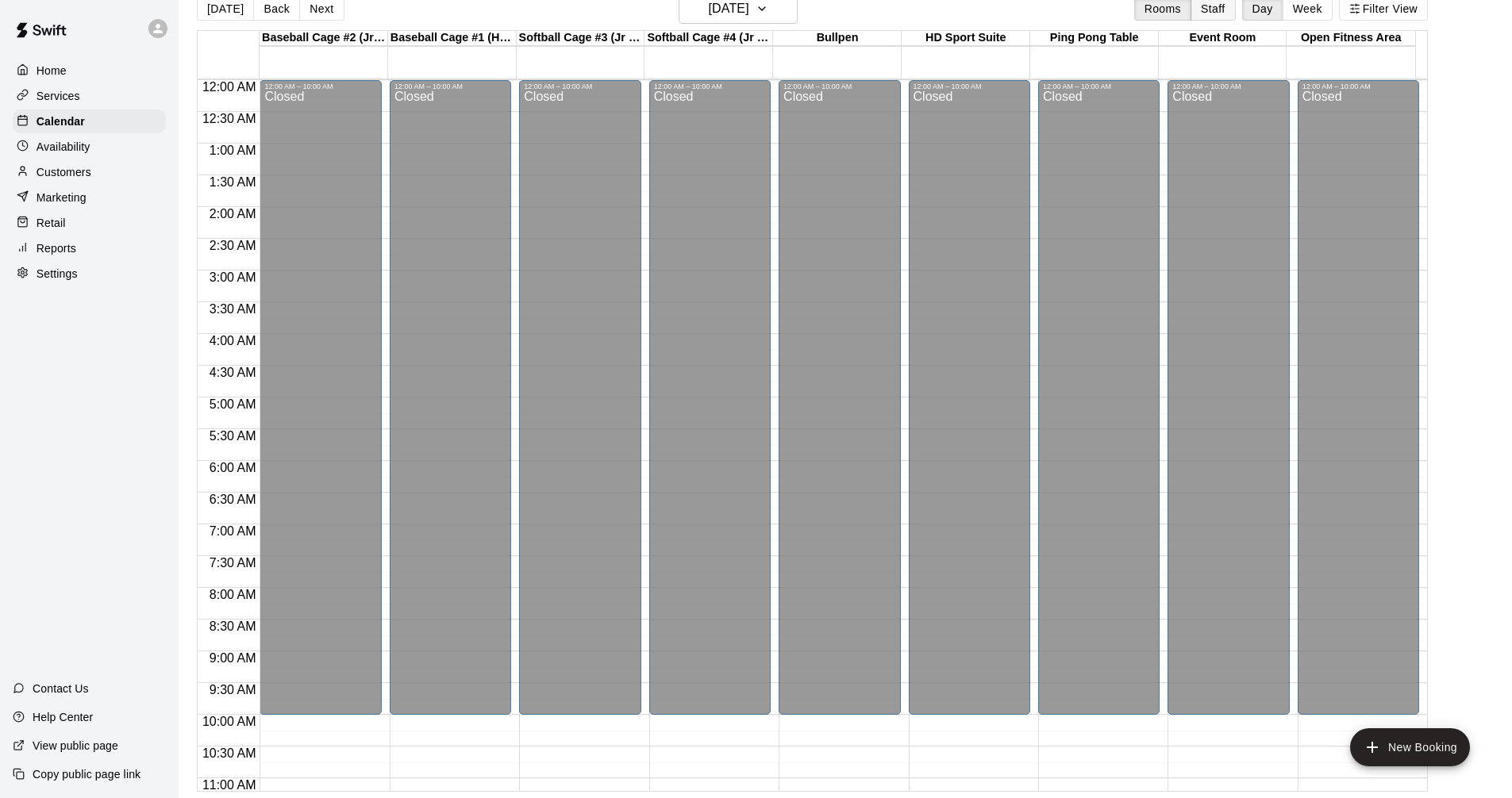
click at [1222, 10] on button "Staff" at bounding box center [1212, 9] width 45 height 24
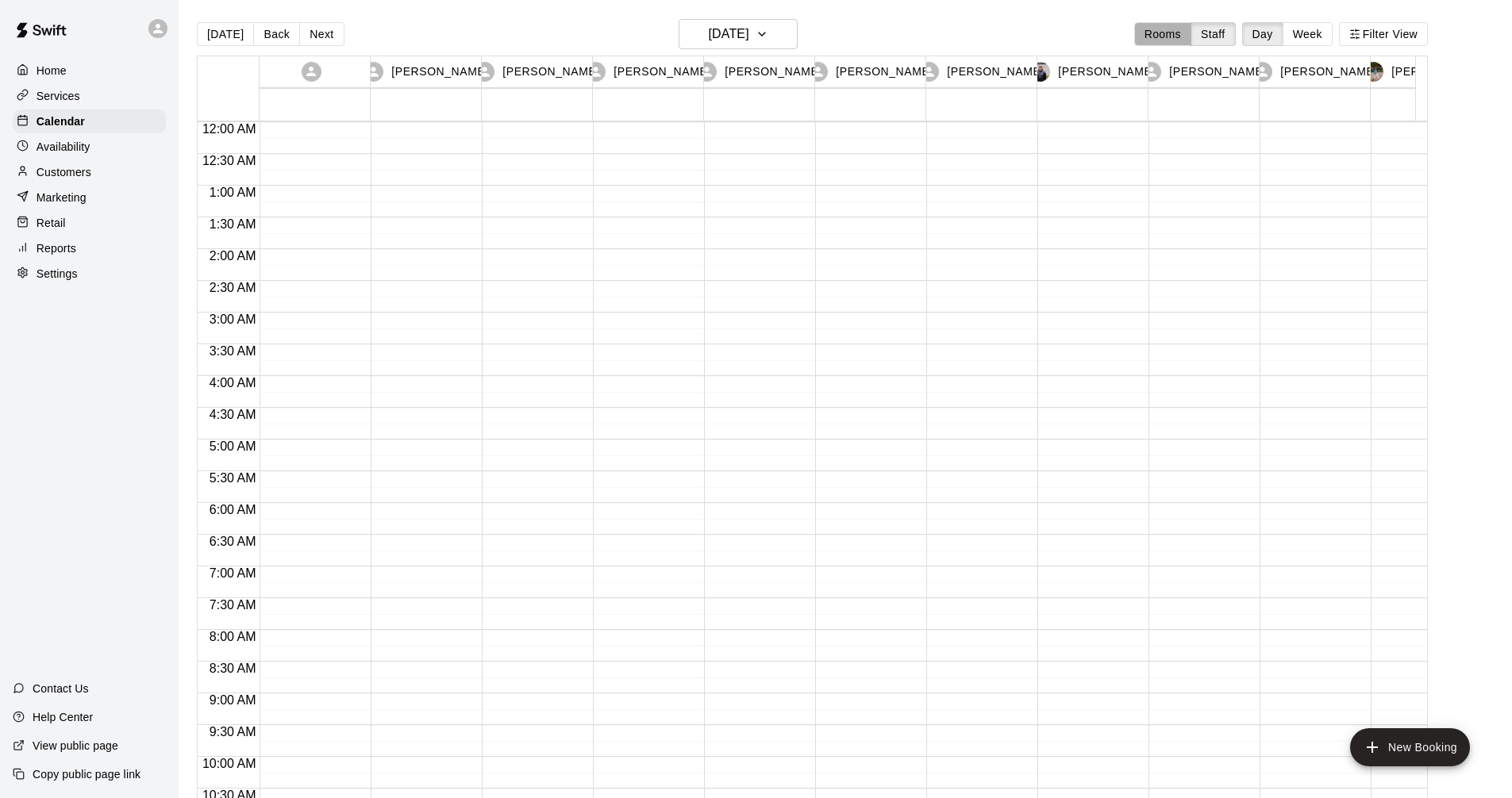
drag, startPoint x: 1161, startPoint y: 36, endPoint x: 1456, endPoint y: 84, distance: 298.9
click at [1161, 37] on button "Rooms" at bounding box center [1162, 34] width 57 height 24
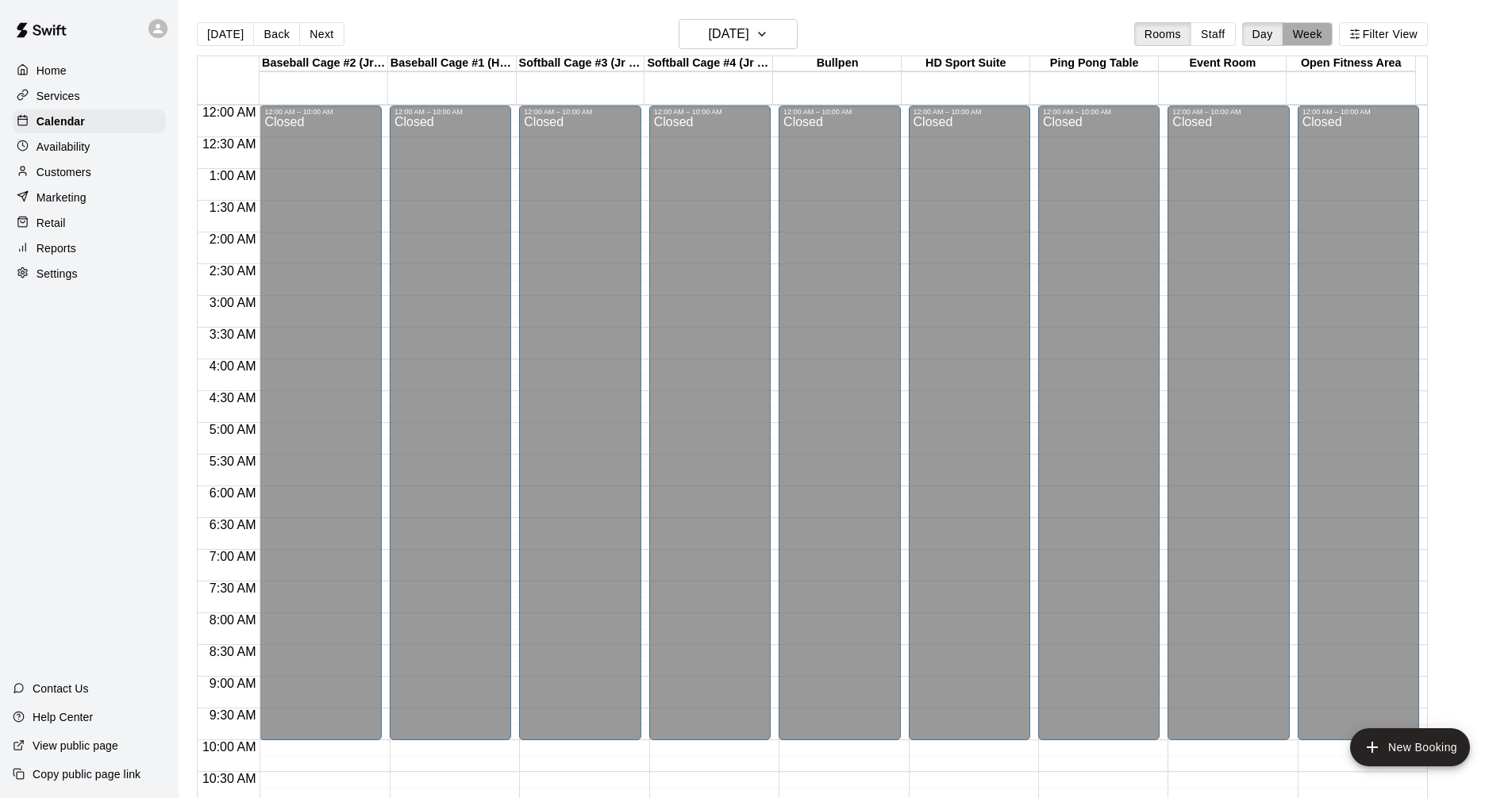
click at [1320, 35] on button "Week" at bounding box center [1307, 34] width 50 height 24
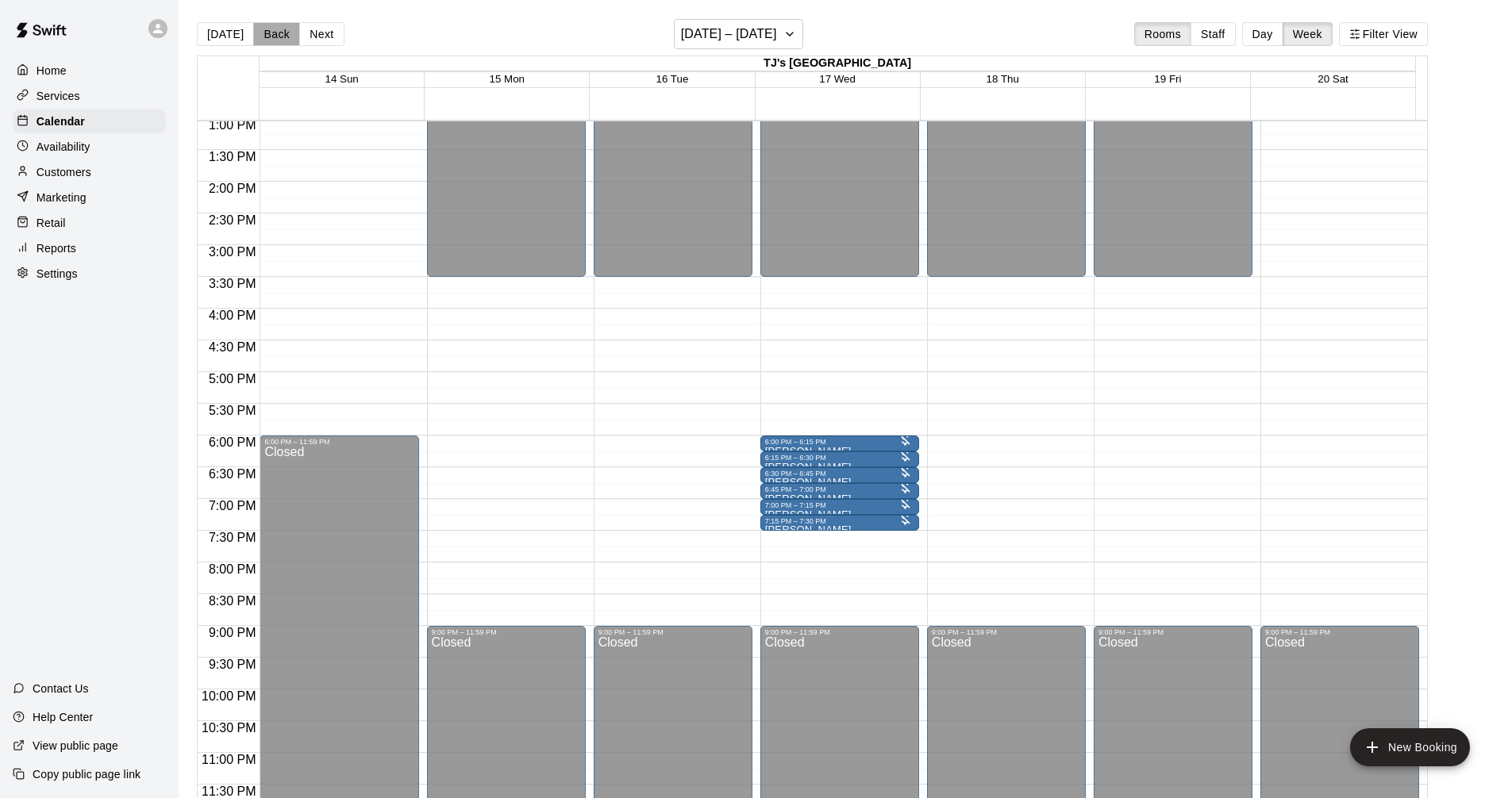
click at [284, 31] on button "Back" at bounding box center [276, 34] width 47 height 24
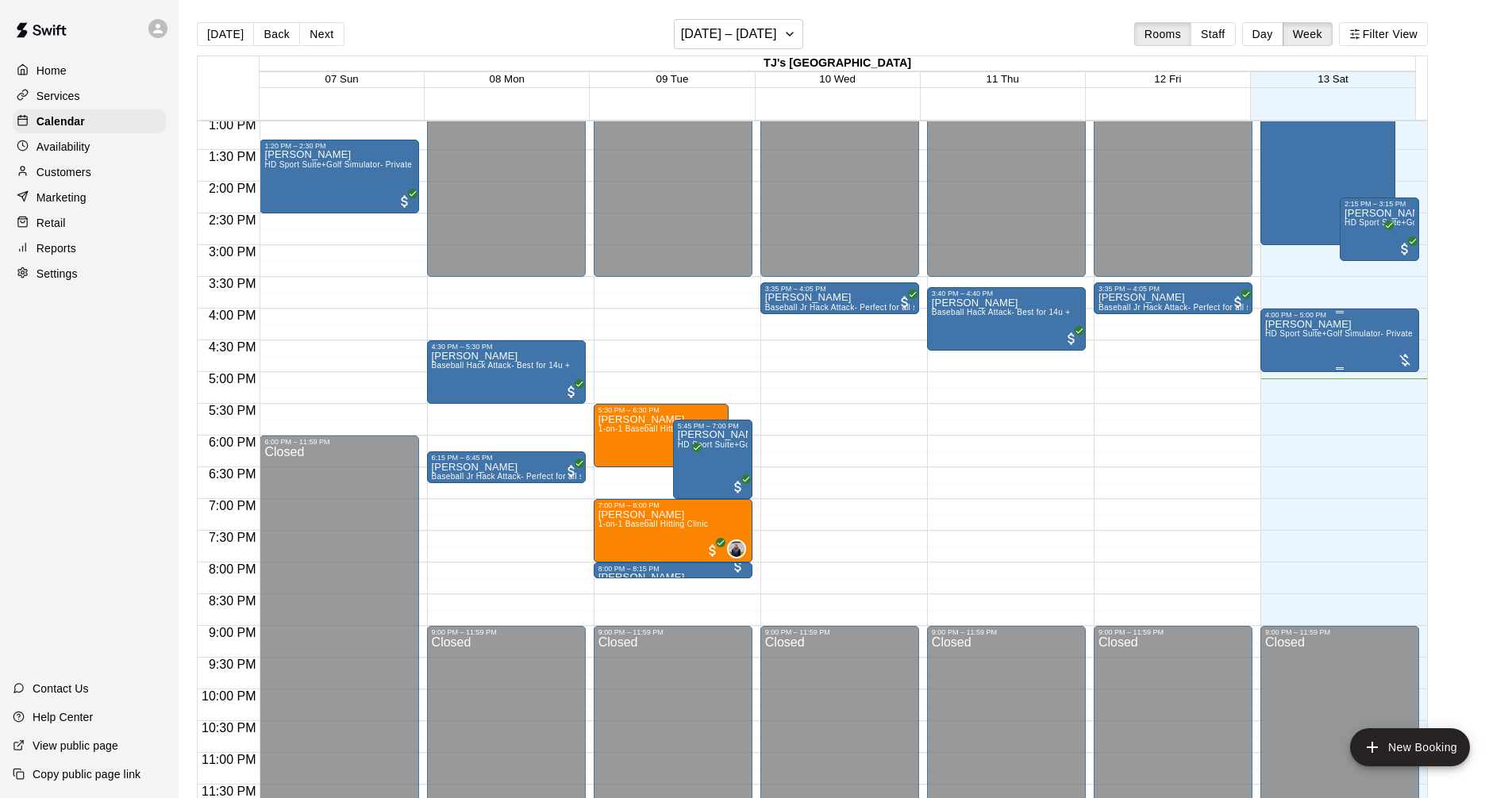
click at [1322, 331] on span "HD Sport Suite+Golf Simulator- Private Room" at bounding box center [1351, 333] width 172 height 9
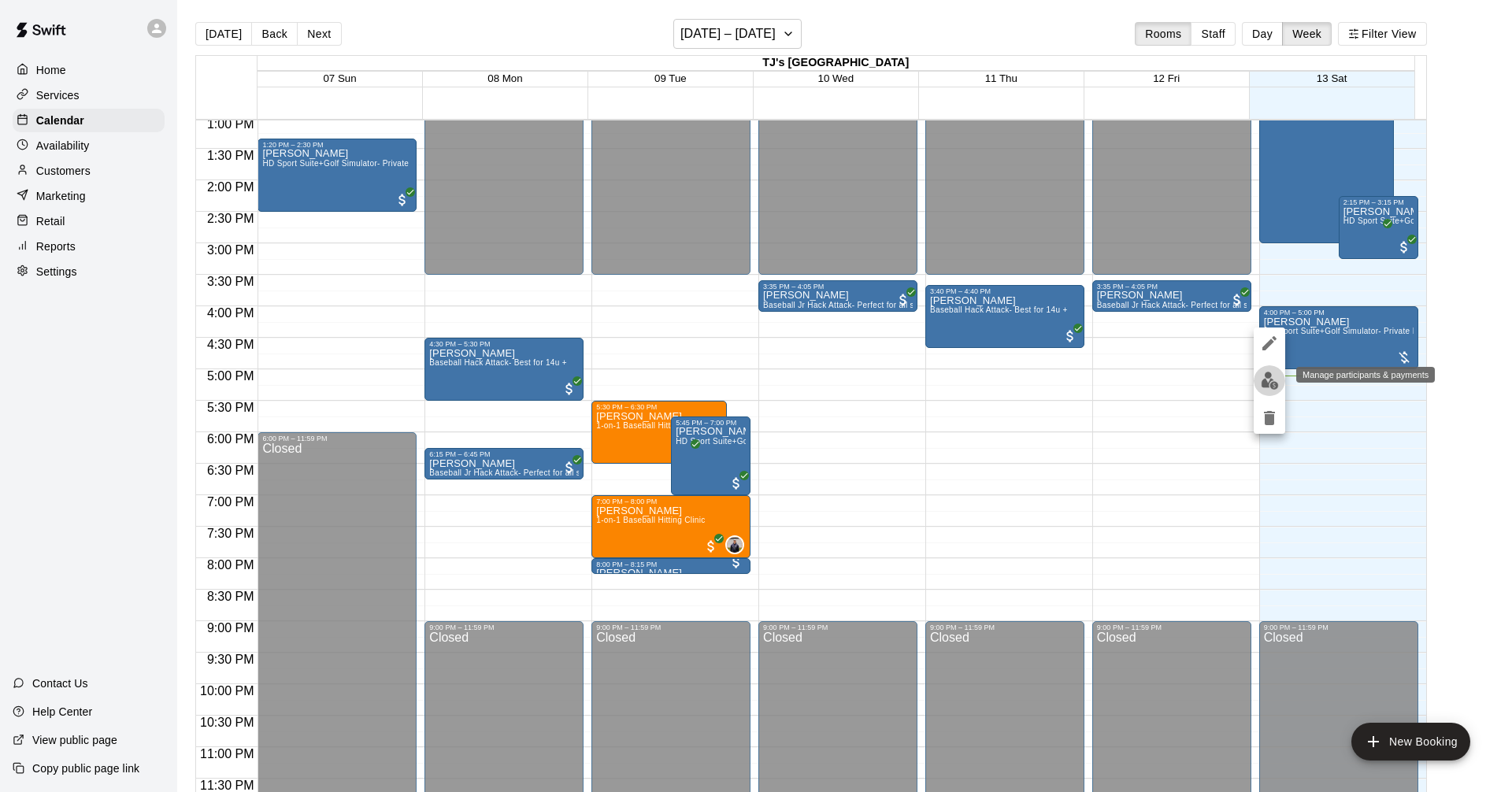
click at [1273, 375] on img "edit" at bounding box center [1269, 380] width 18 height 18
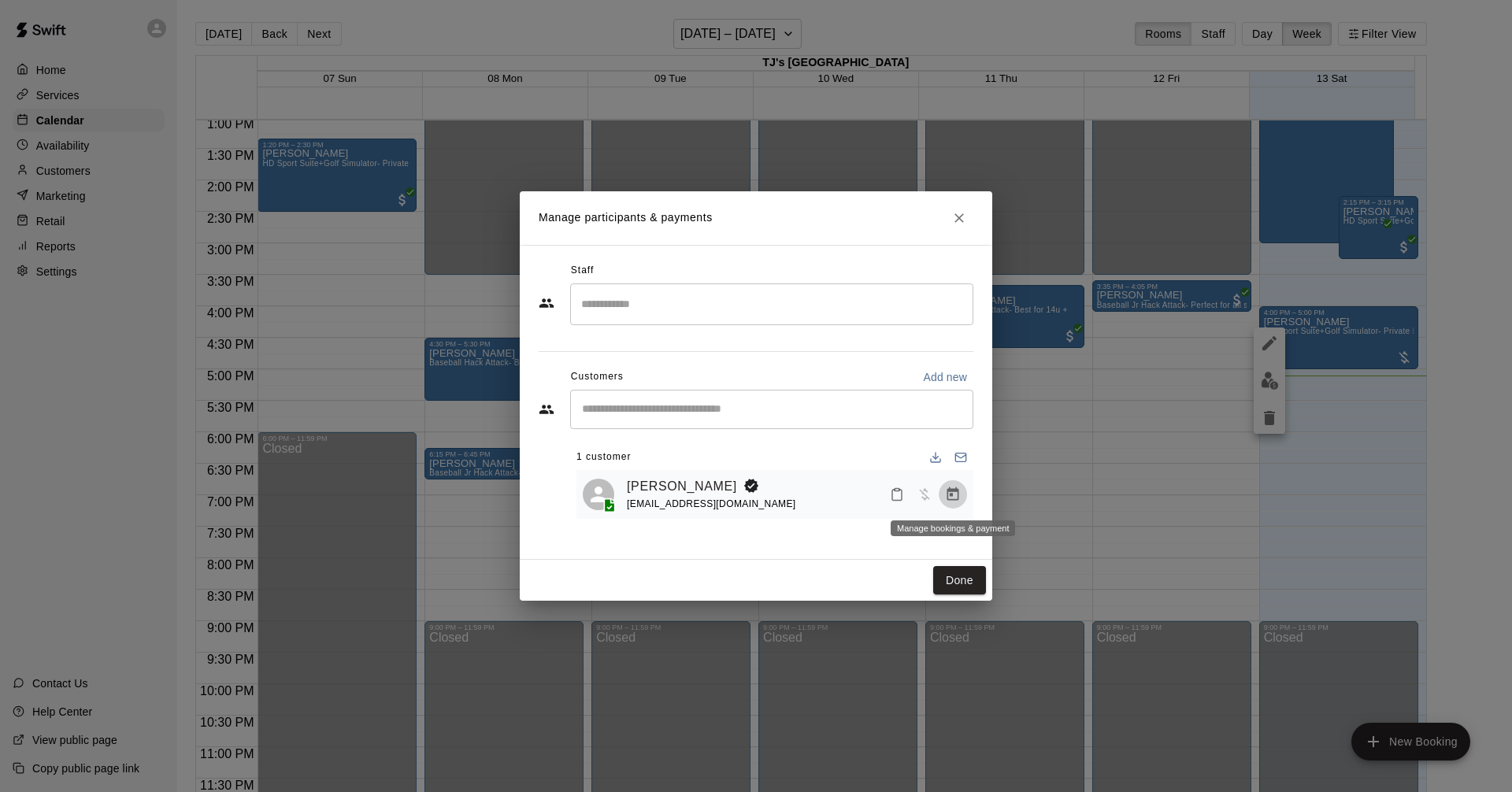
click at [960, 489] on icon "Manage bookings & payment" at bounding box center [952, 495] width 16 height 16
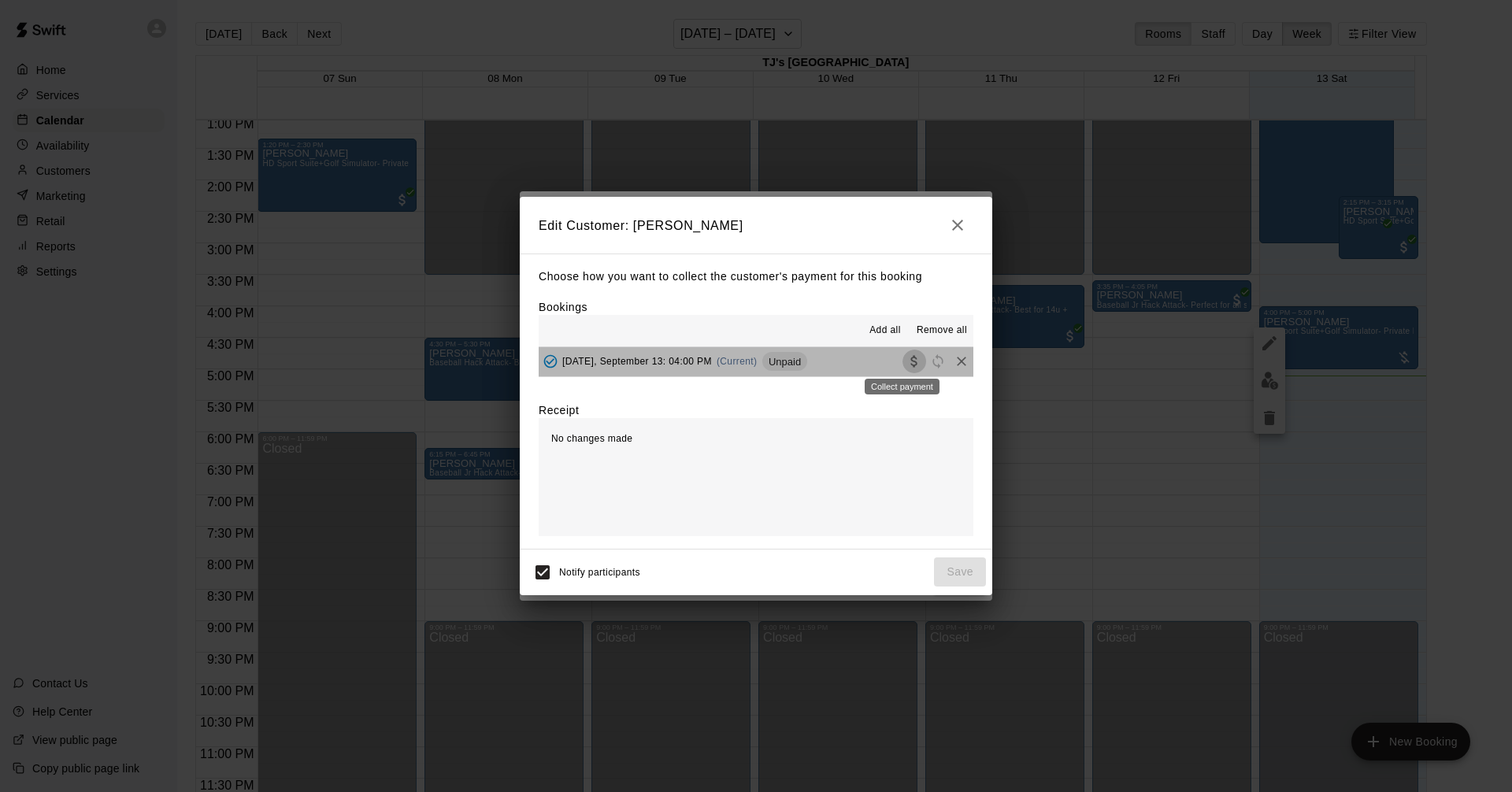
click at [907, 363] on icon "Collect payment" at bounding box center [914, 361] width 16 height 16
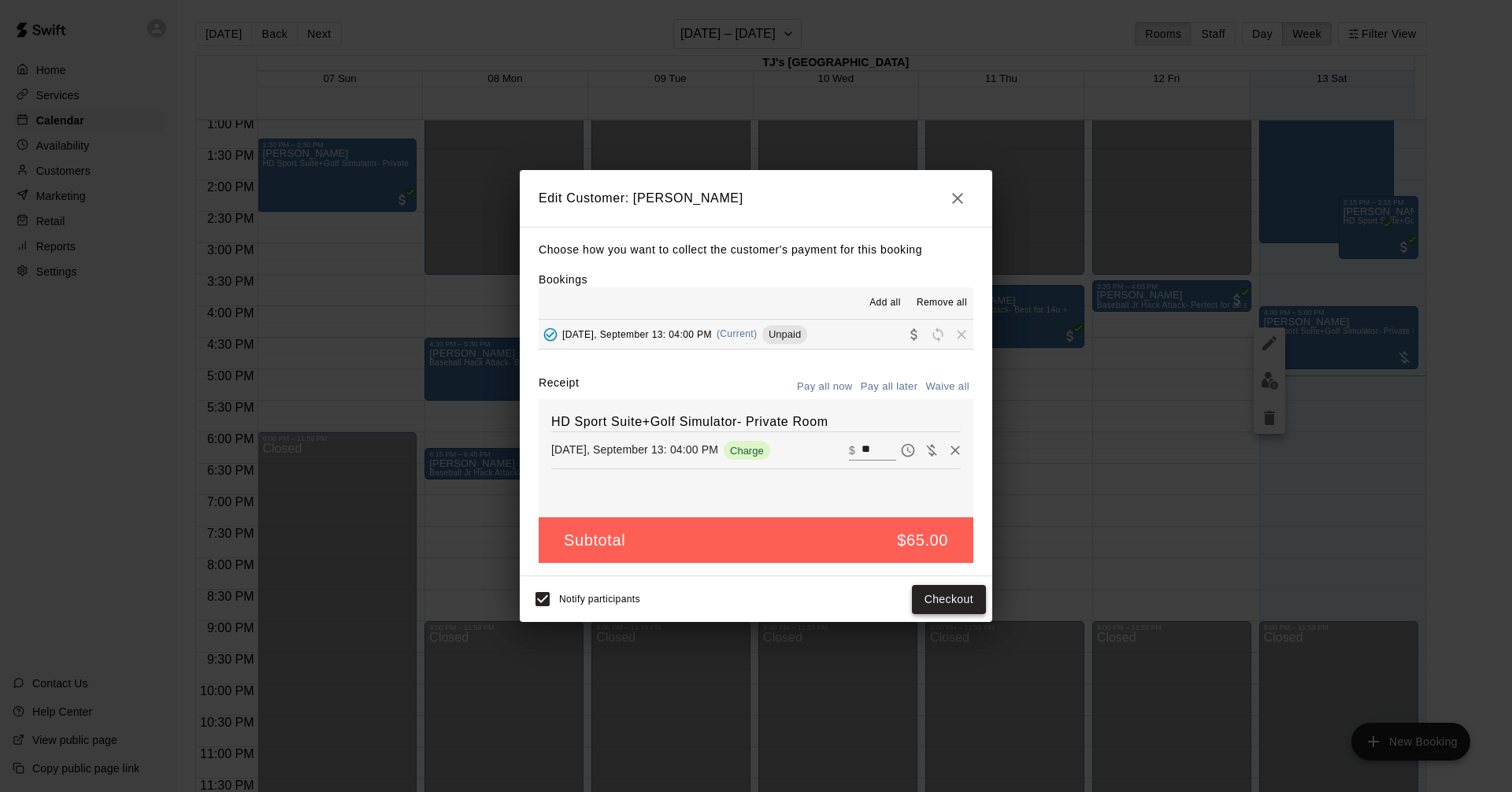
click at [954, 603] on button "Checkout" at bounding box center [948, 599] width 74 height 29
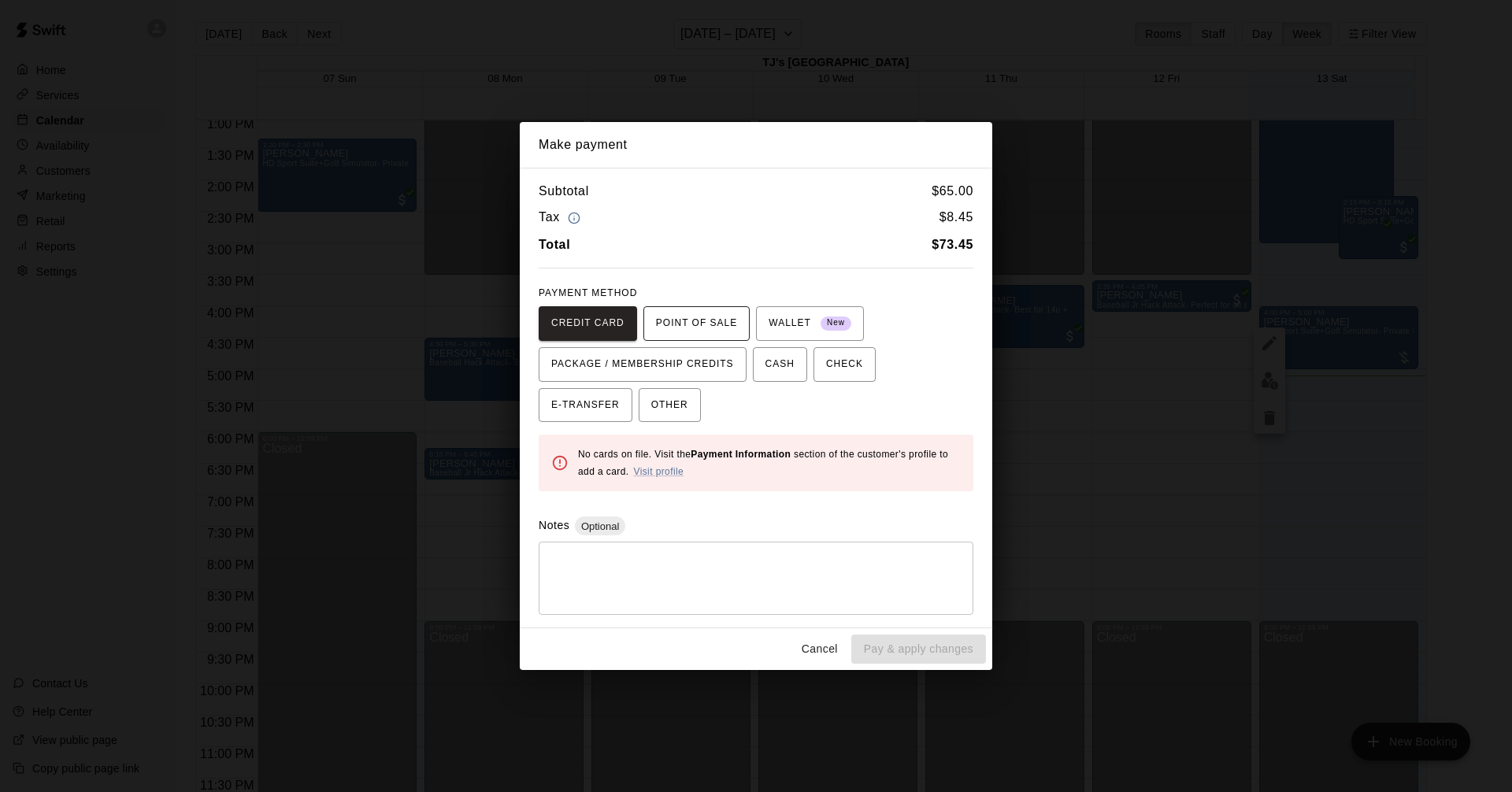
click at [694, 322] on span "POINT OF SALE" at bounding box center [696, 323] width 81 height 25
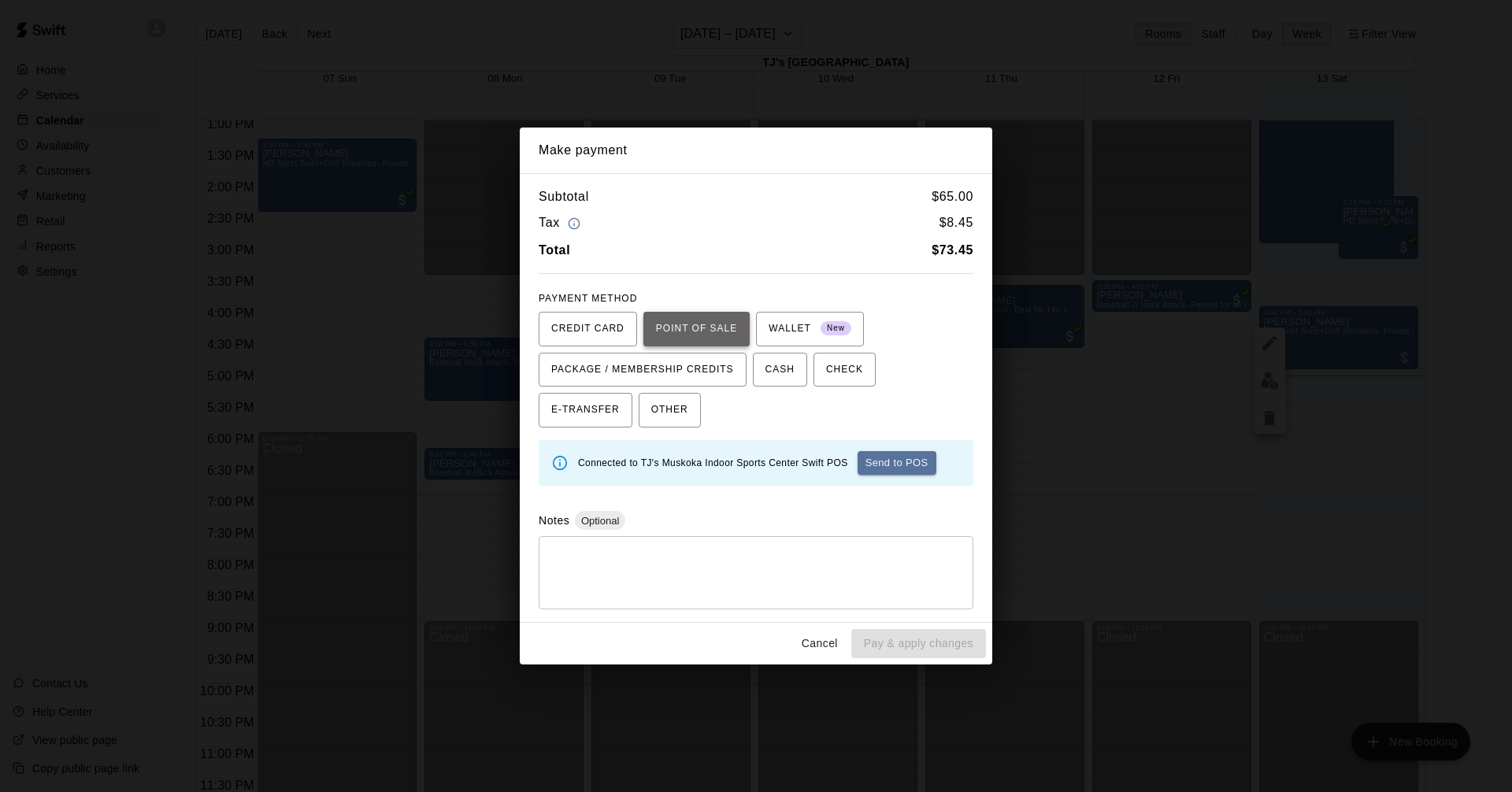
click at [689, 331] on span "POINT OF SALE" at bounding box center [696, 329] width 81 height 25
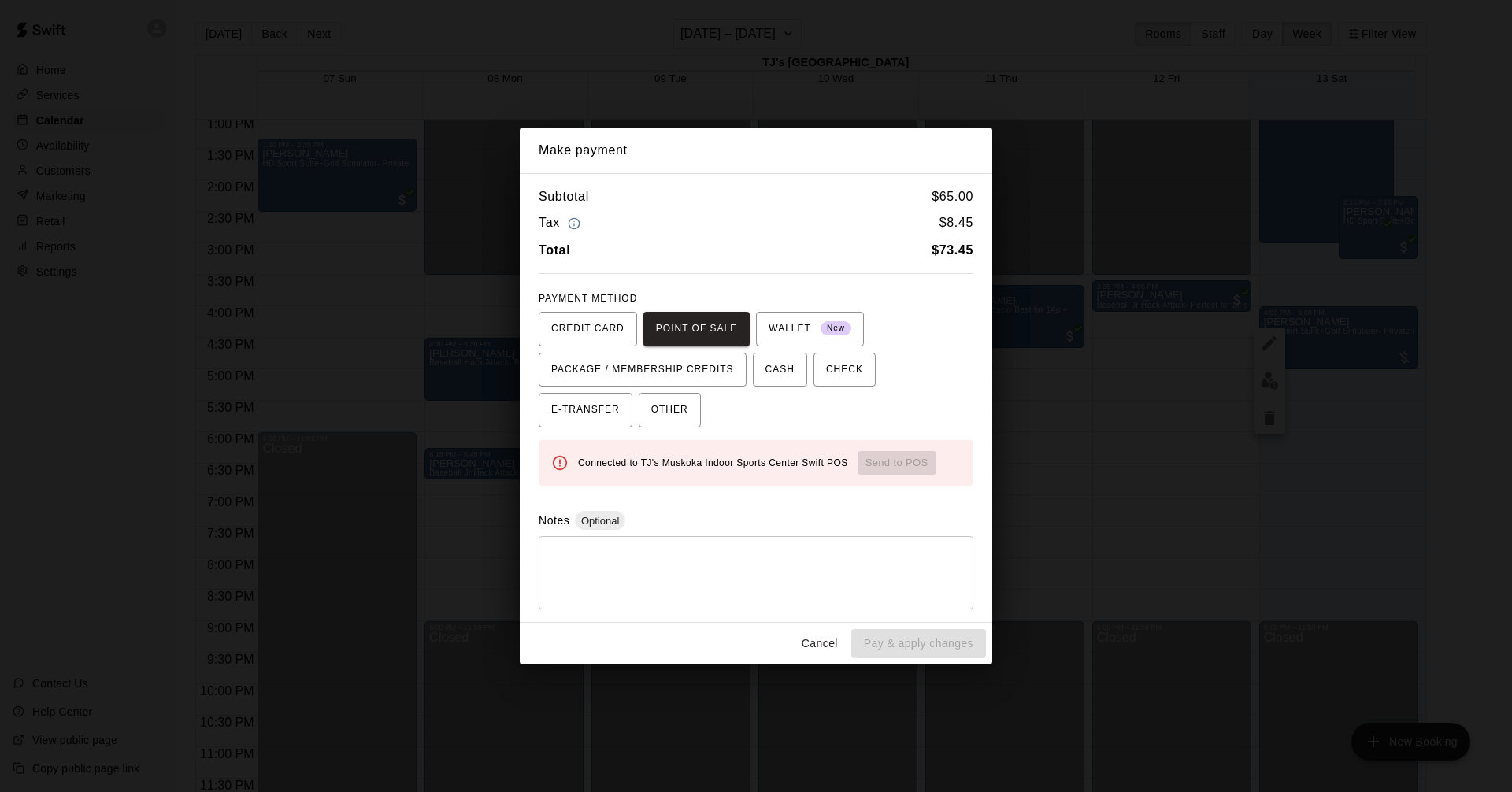
click at [825, 650] on button "Cancel" at bounding box center [820, 643] width 51 height 29
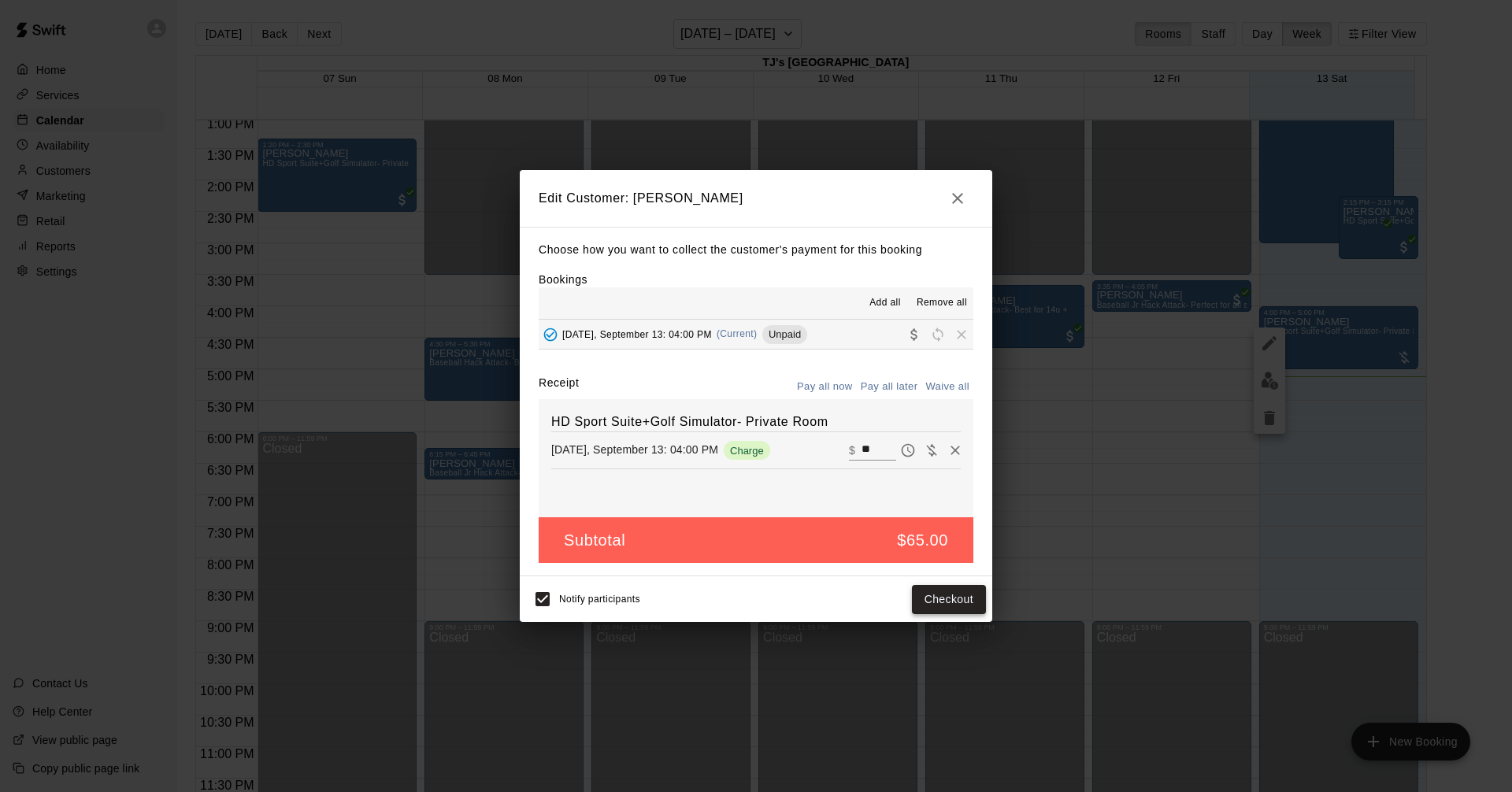
click at [946, 601] on button "Checkout" at bounding box center [948, 599] width 74 height 29
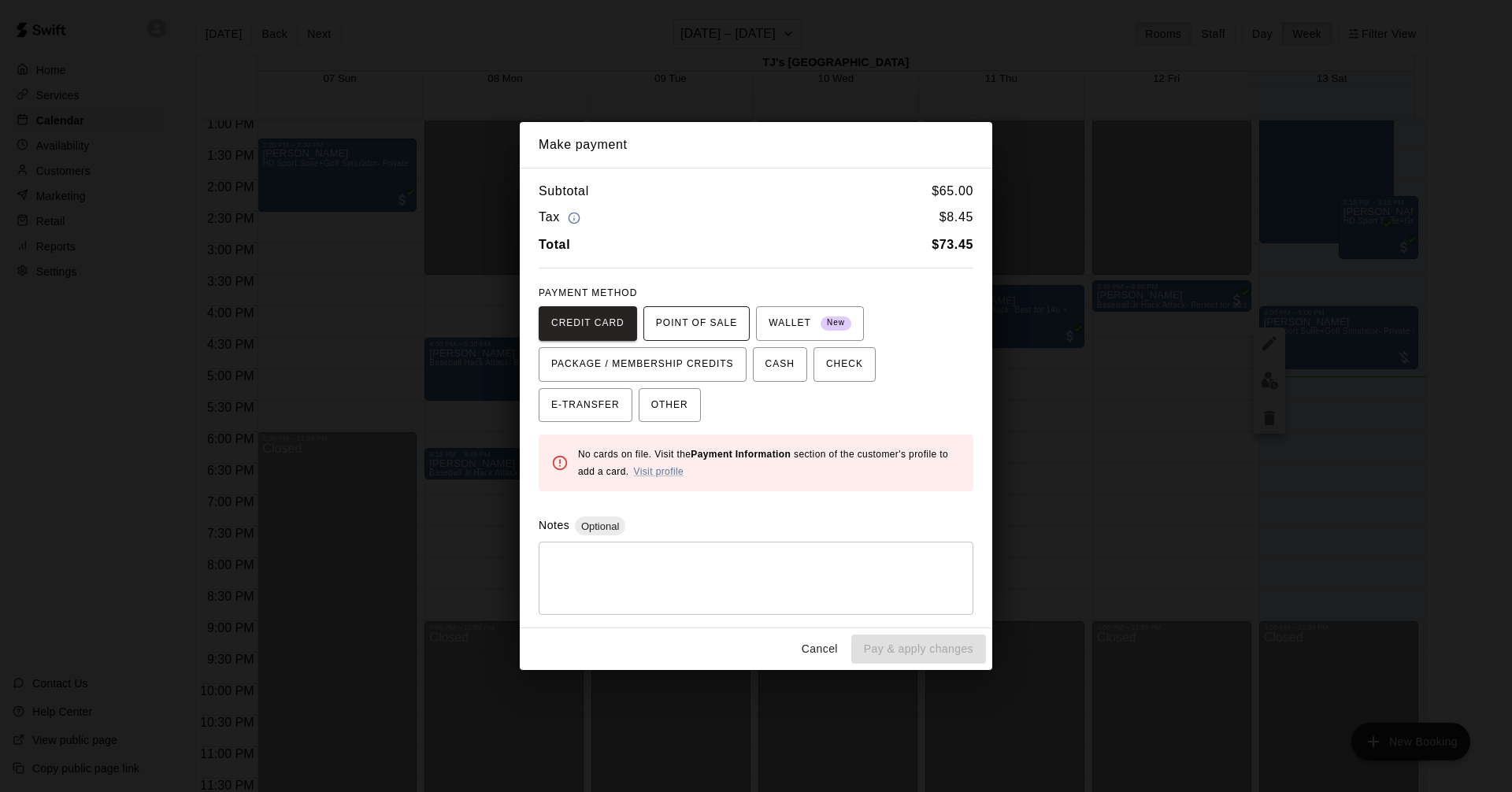
click at [689, 322] on span "POINT OF SALE" at bounding box center [696, 323] width 81 height 25
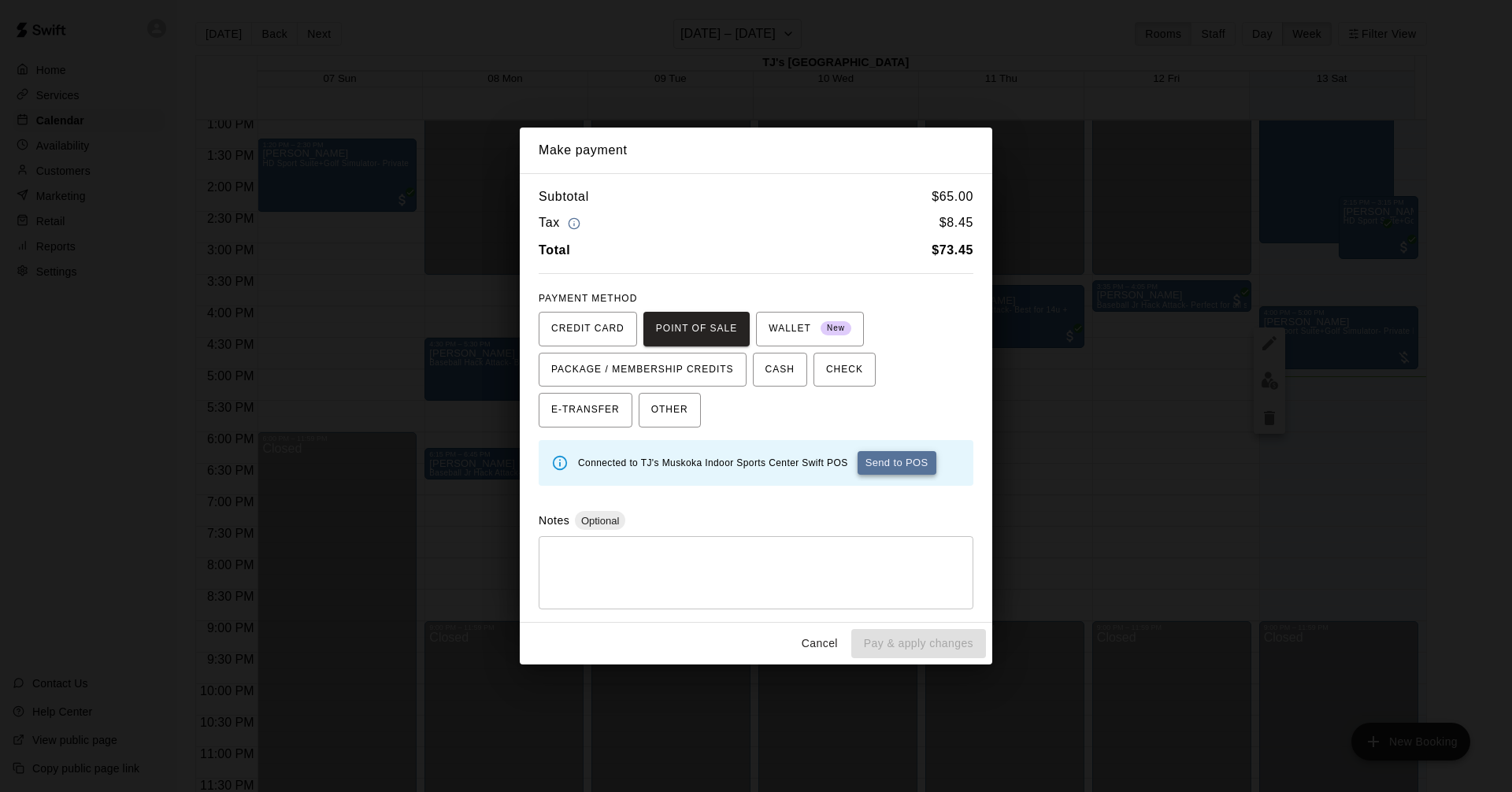
click at [889, 462] on button "Send to POS" at bounding box center [897, 463] width 79 height 24
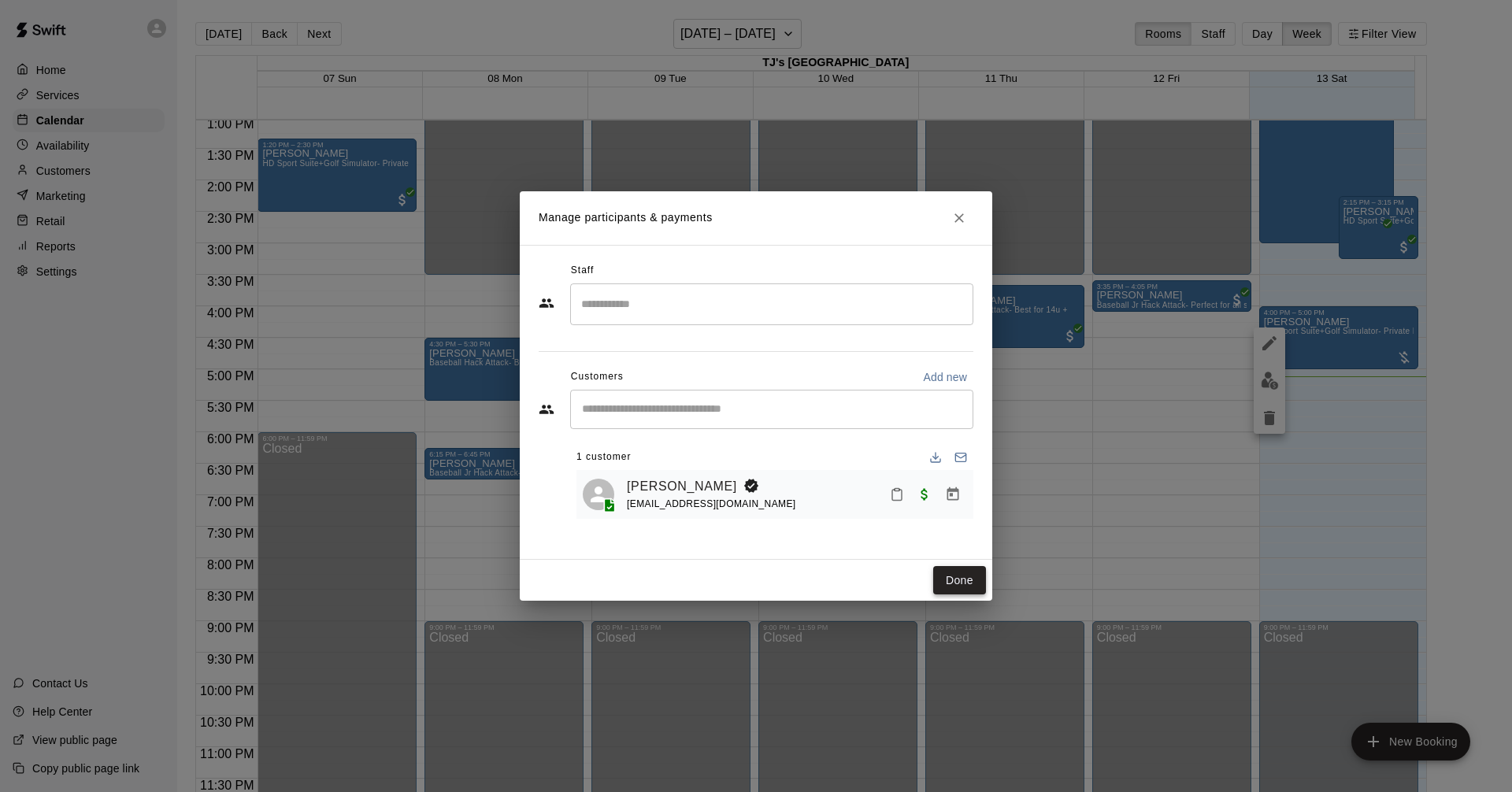
click at [967, 580] on button "Done" at bounding box center [959, 580] width 53 height 29
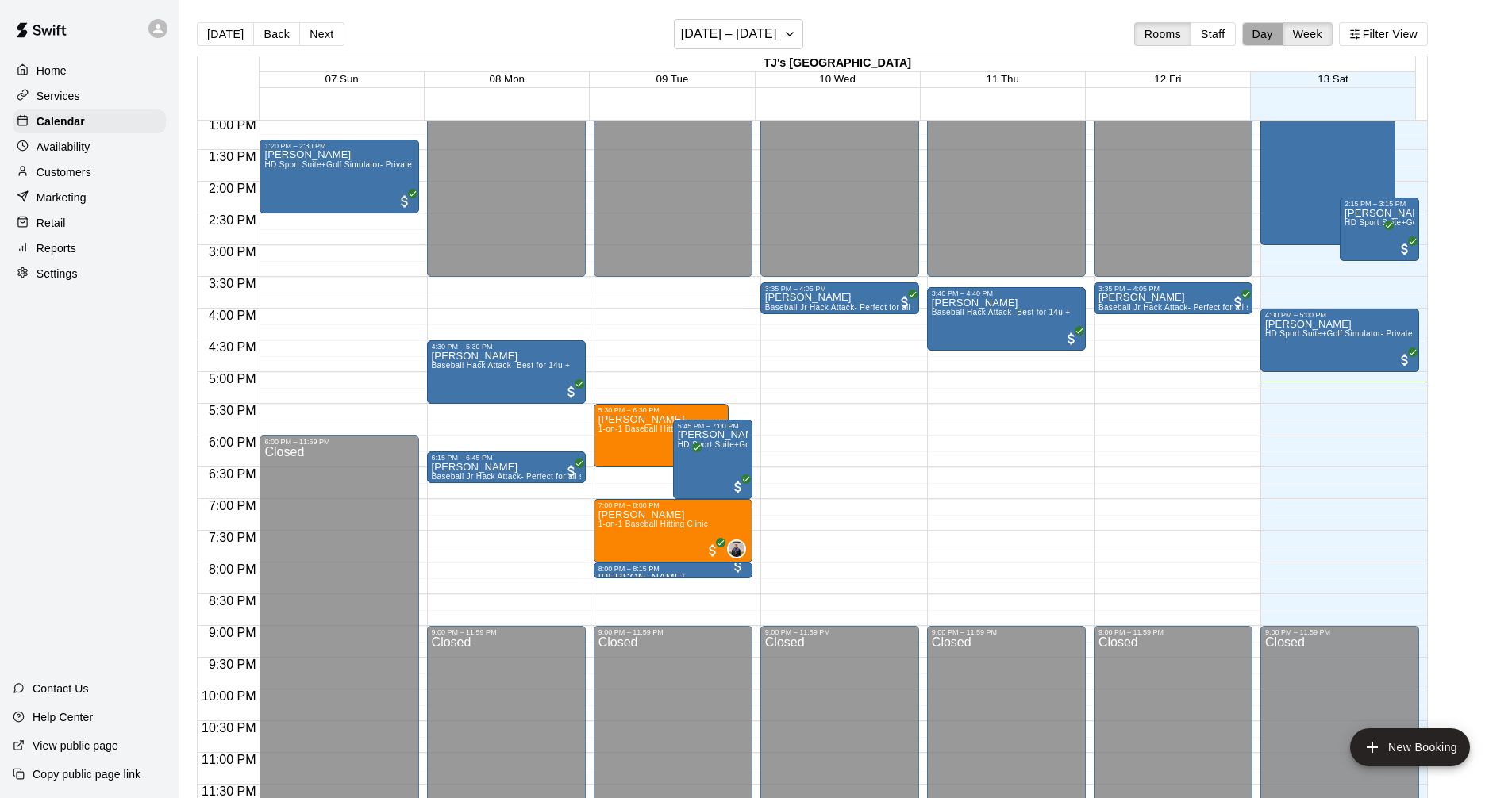
click at [1276, 39] on button "Day" at bounding box center [1263, 34] width 41 height 24
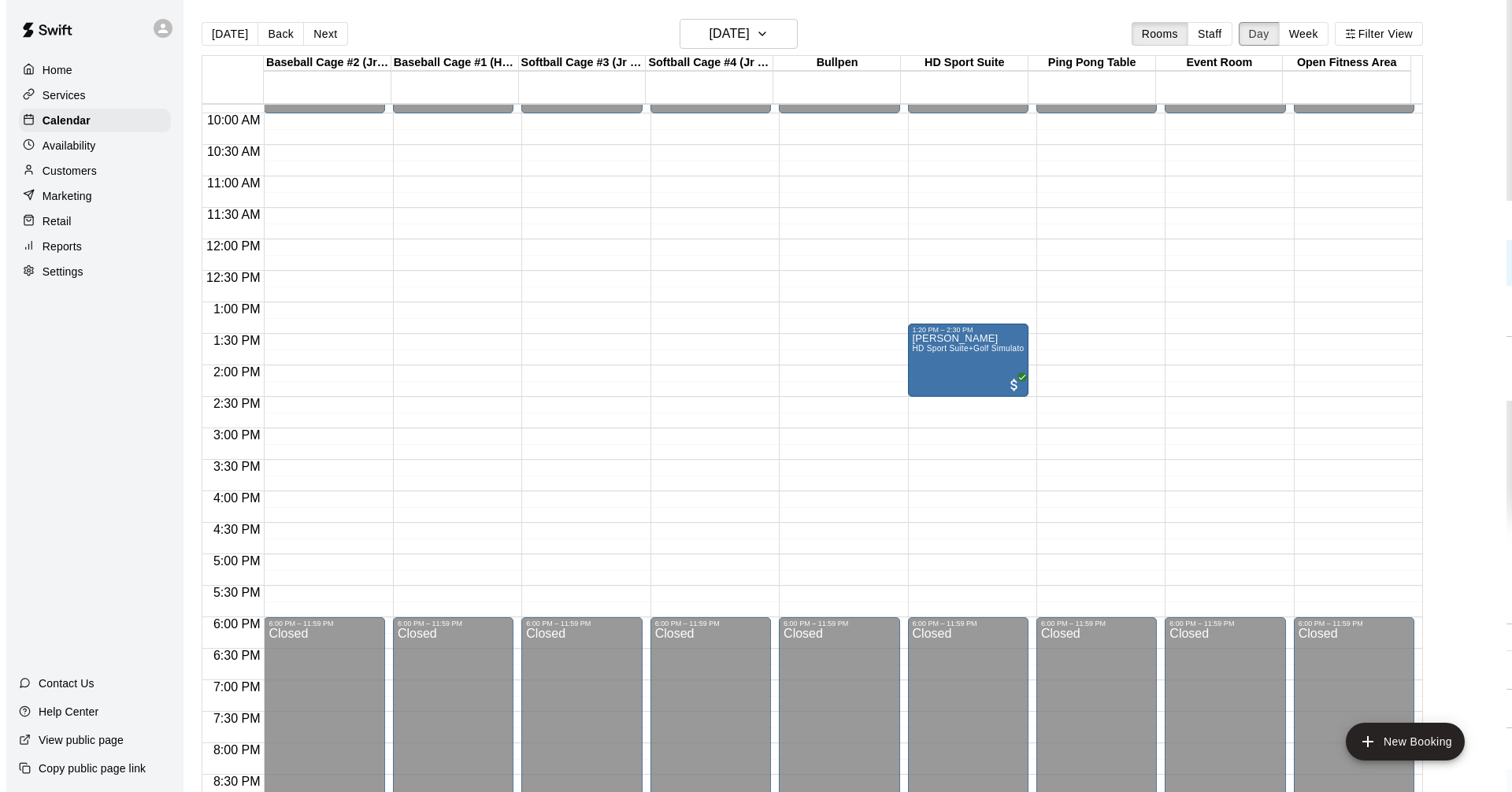
scroll to position [571, 0]
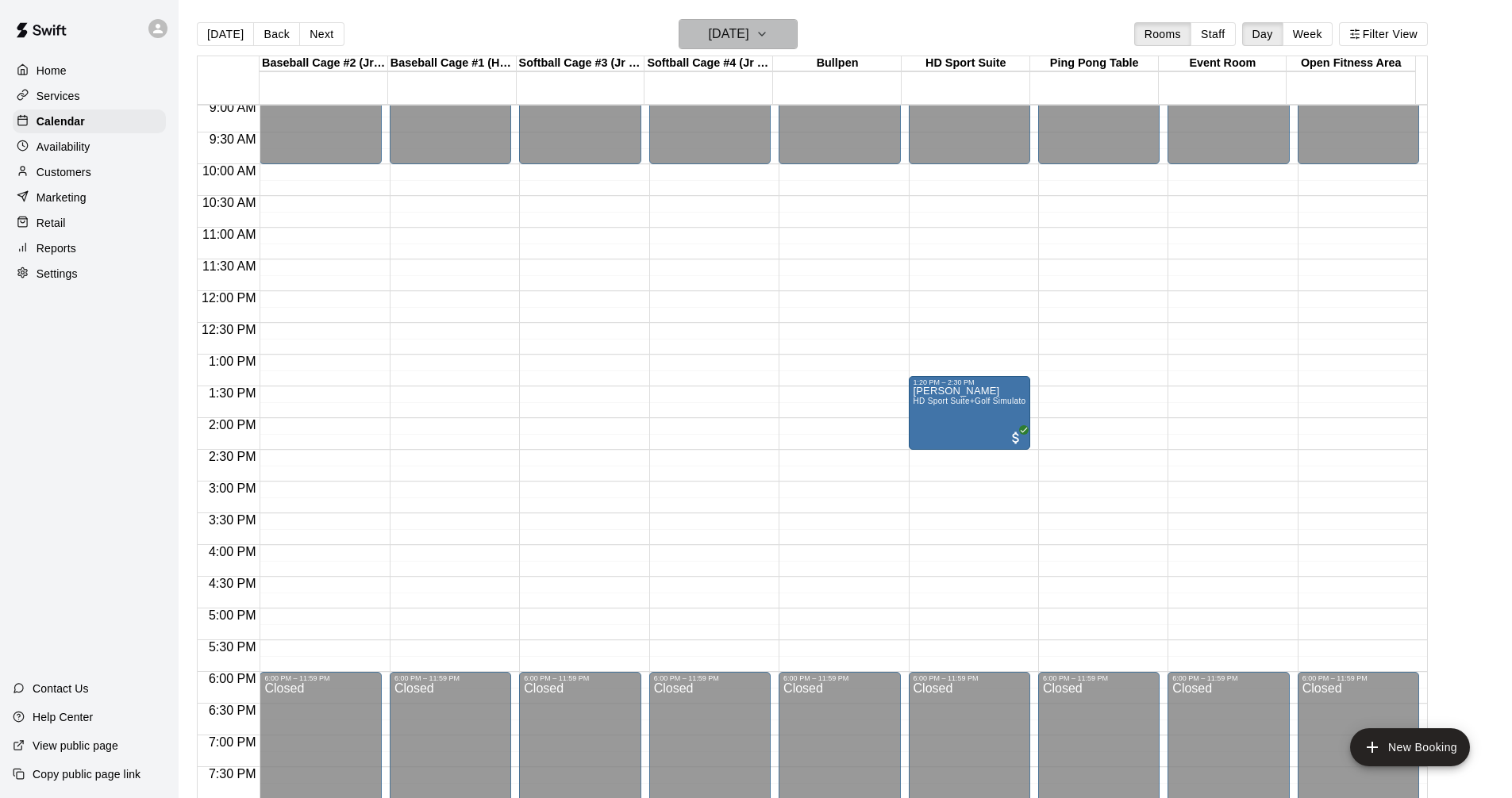
click at [765, 34] on icon "button" at bounding box center [762, 34] width 6 height 3
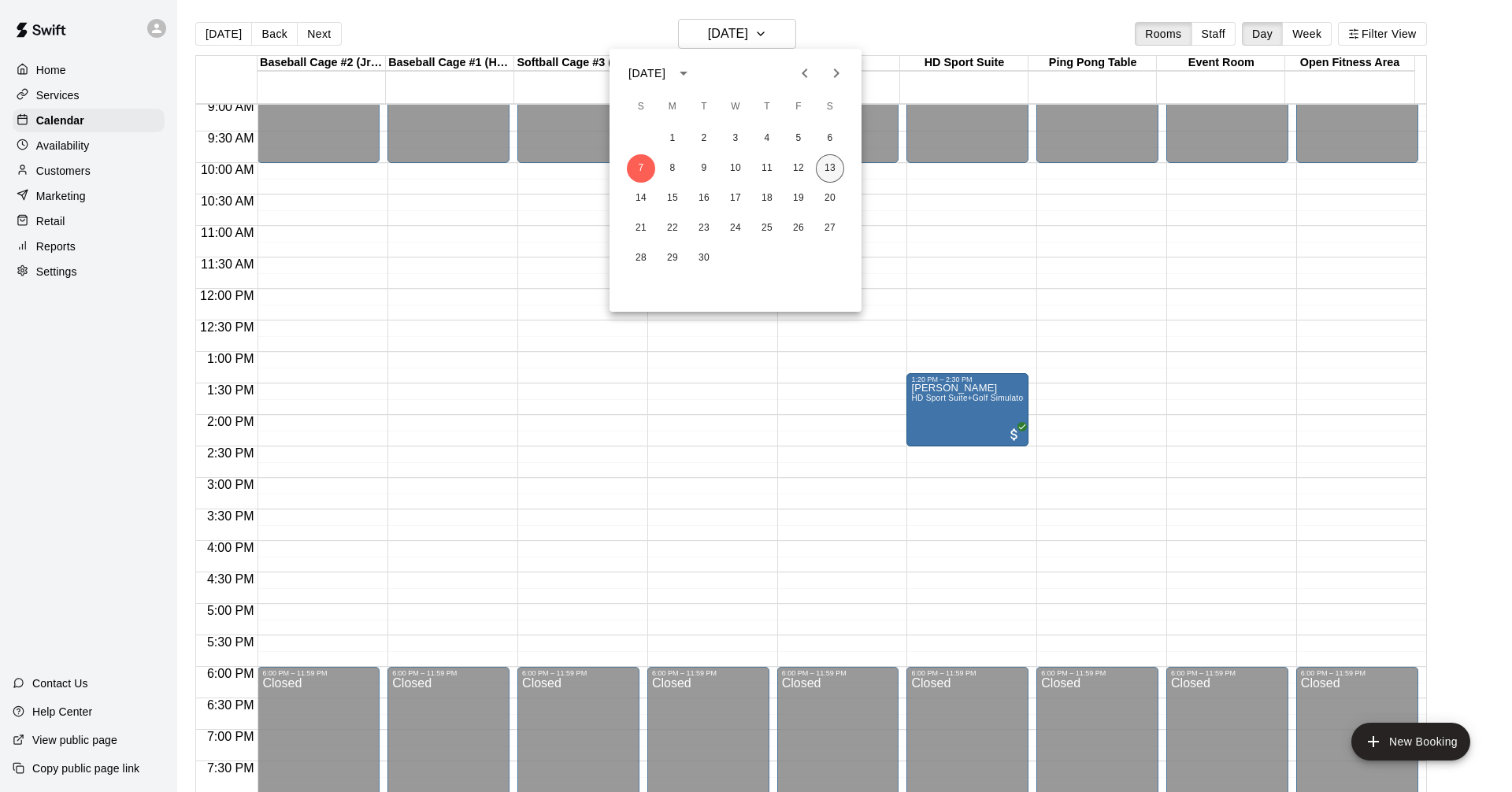
click at [834, 172] on button "13" at bounding box center [830, 168] width 28 height 28
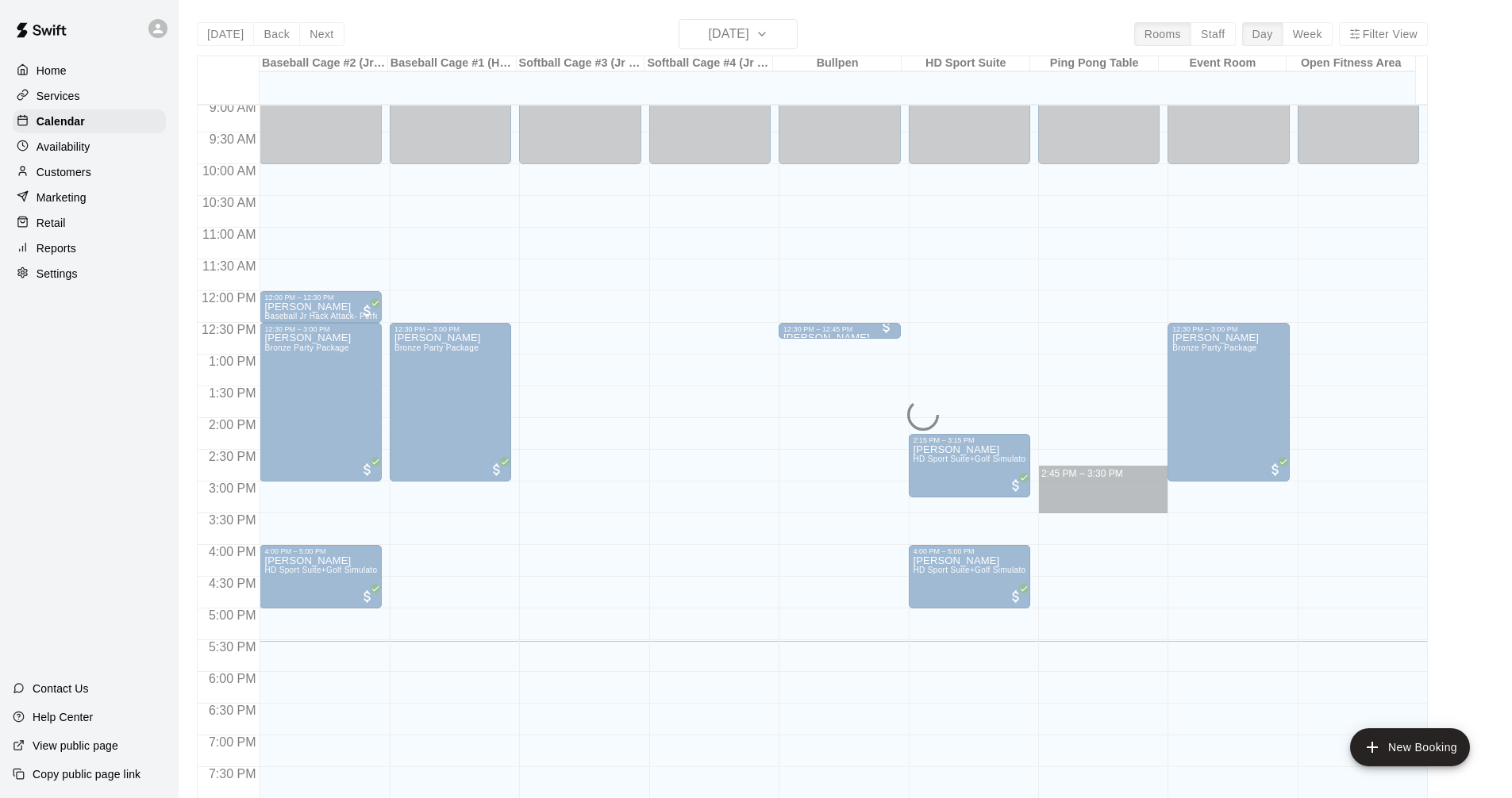
drag, startPoint x: 1130, startPoint y: 479, endPoint x: 856, endPoint y: 442, distance: 276.5
click at [962, 503] on div "12:00 AM 12:30 AM 1:00 AM 1:30 AM 2:00 AM 2:30 AM 3:00 AM 3:30 AM 4:00 AM 4:30 …" at bounding box center [812, 460] width 1229 height 713
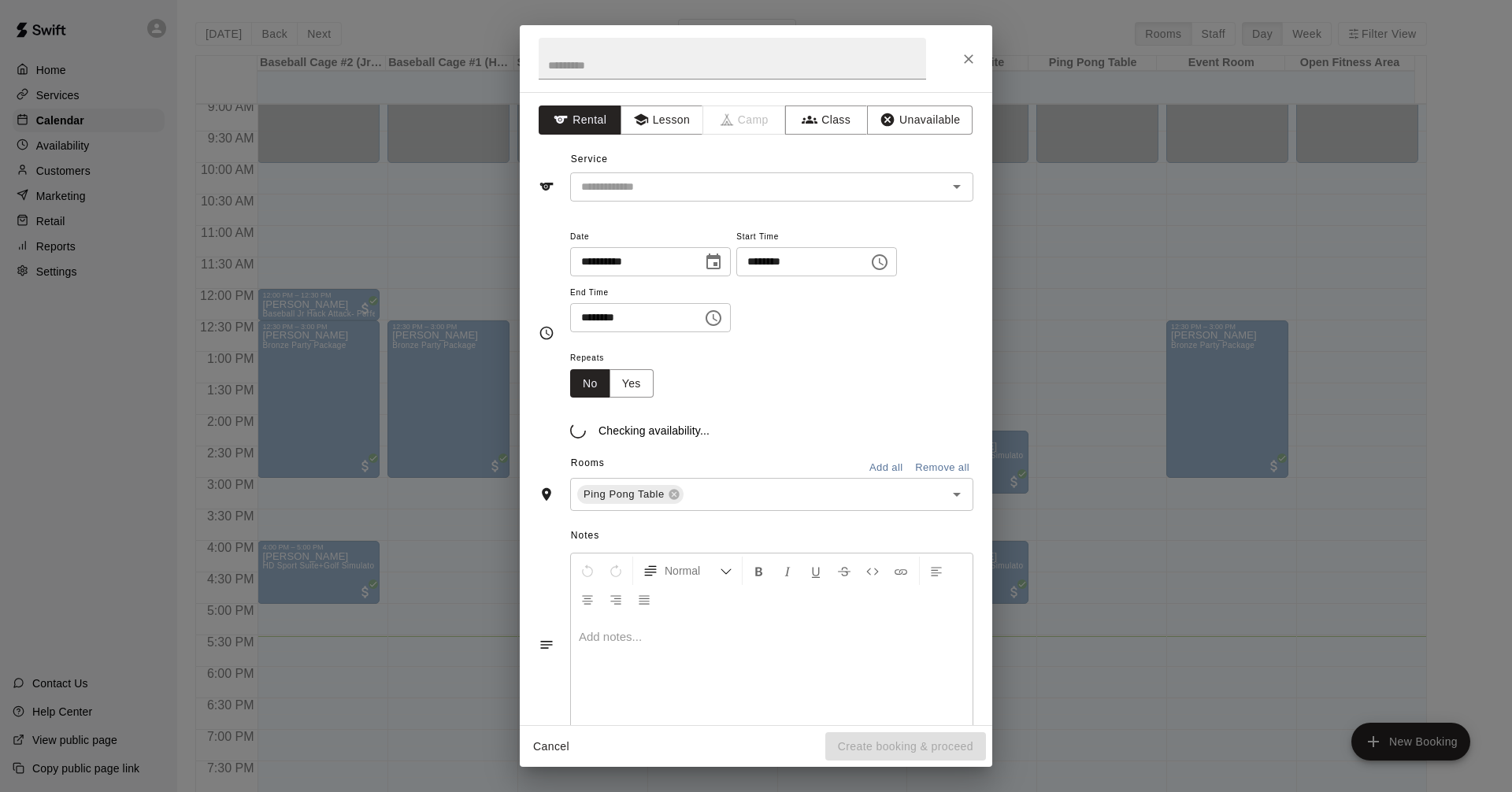
click at [753, 408] on div "Checking availability..." at bounding box center [771, 418] width 403 height 41
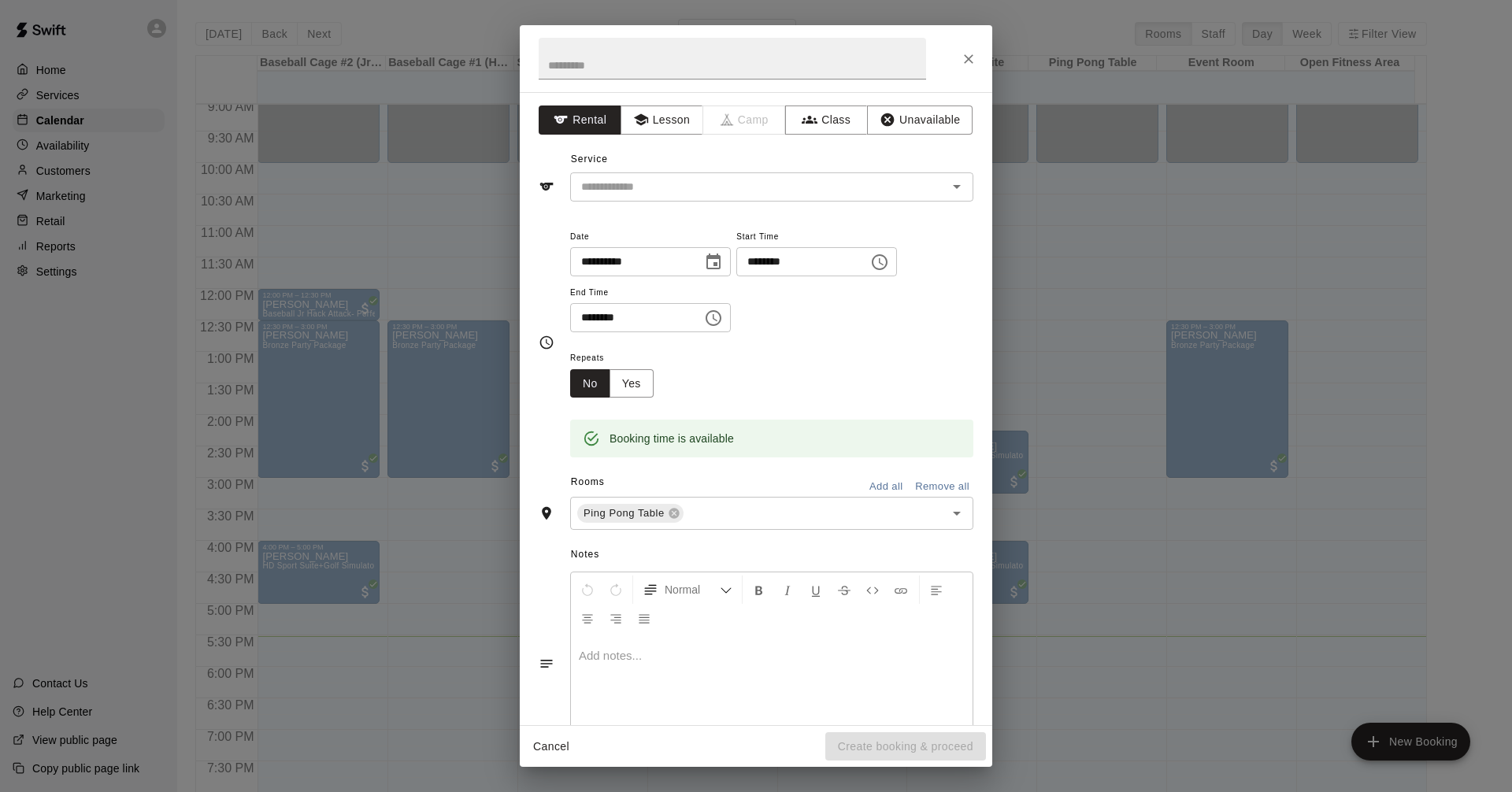
drag, startPoint x: 1267, startPoint y: 330, endPoint x: 1243, endPoint y: 313, distance: 29.4
click at [1267, 329] on div "**********" at bounding box center [756, 396] width 1512 height 792
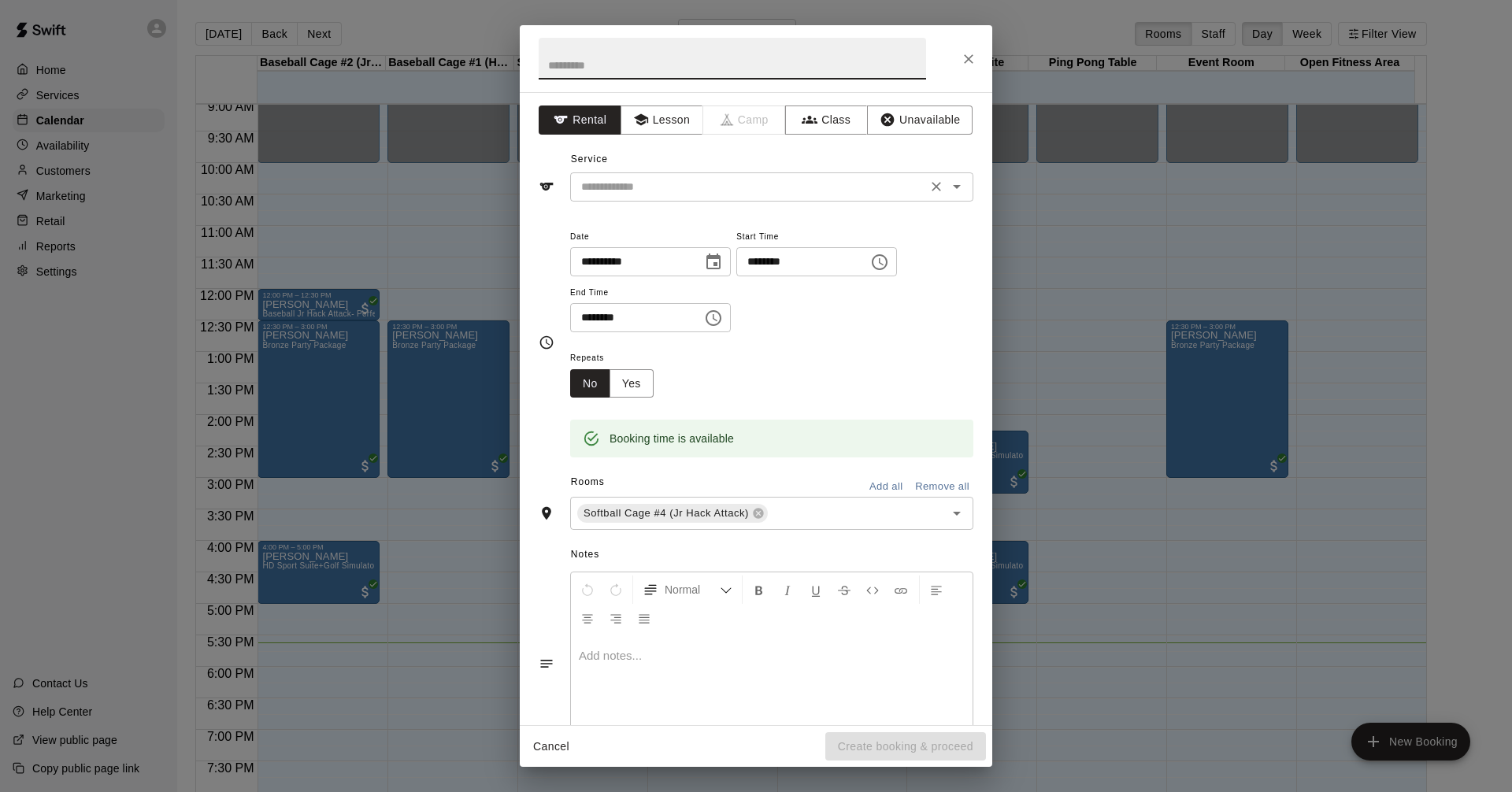
click at [758, 191] on input "text" at bounding box center [748, 187] width 347 height 20
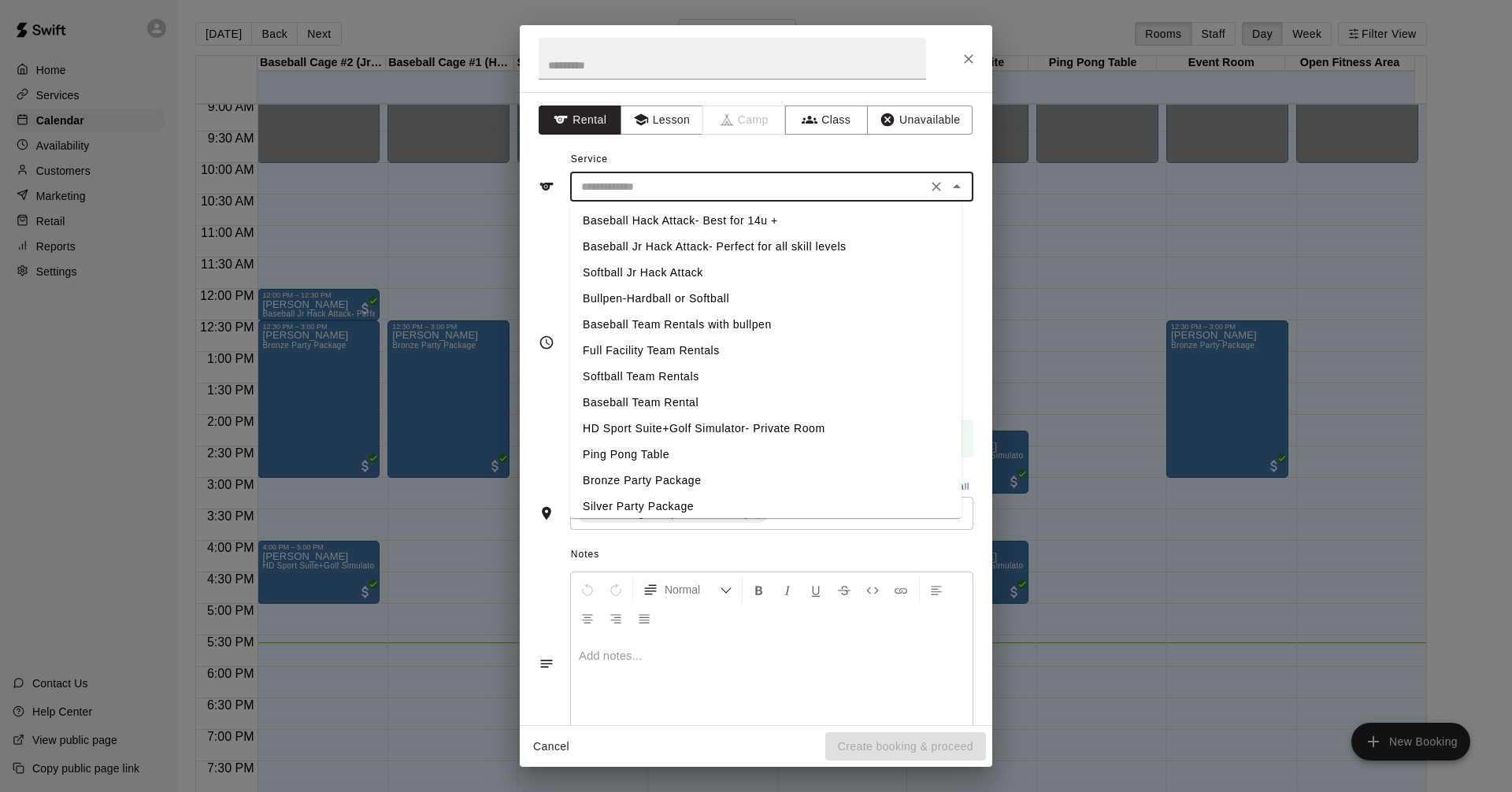
click at [665, 267] on li "Softball Jr Hack Attack" at bounding box center [765, 273] width 391 height 26
type input "**********"
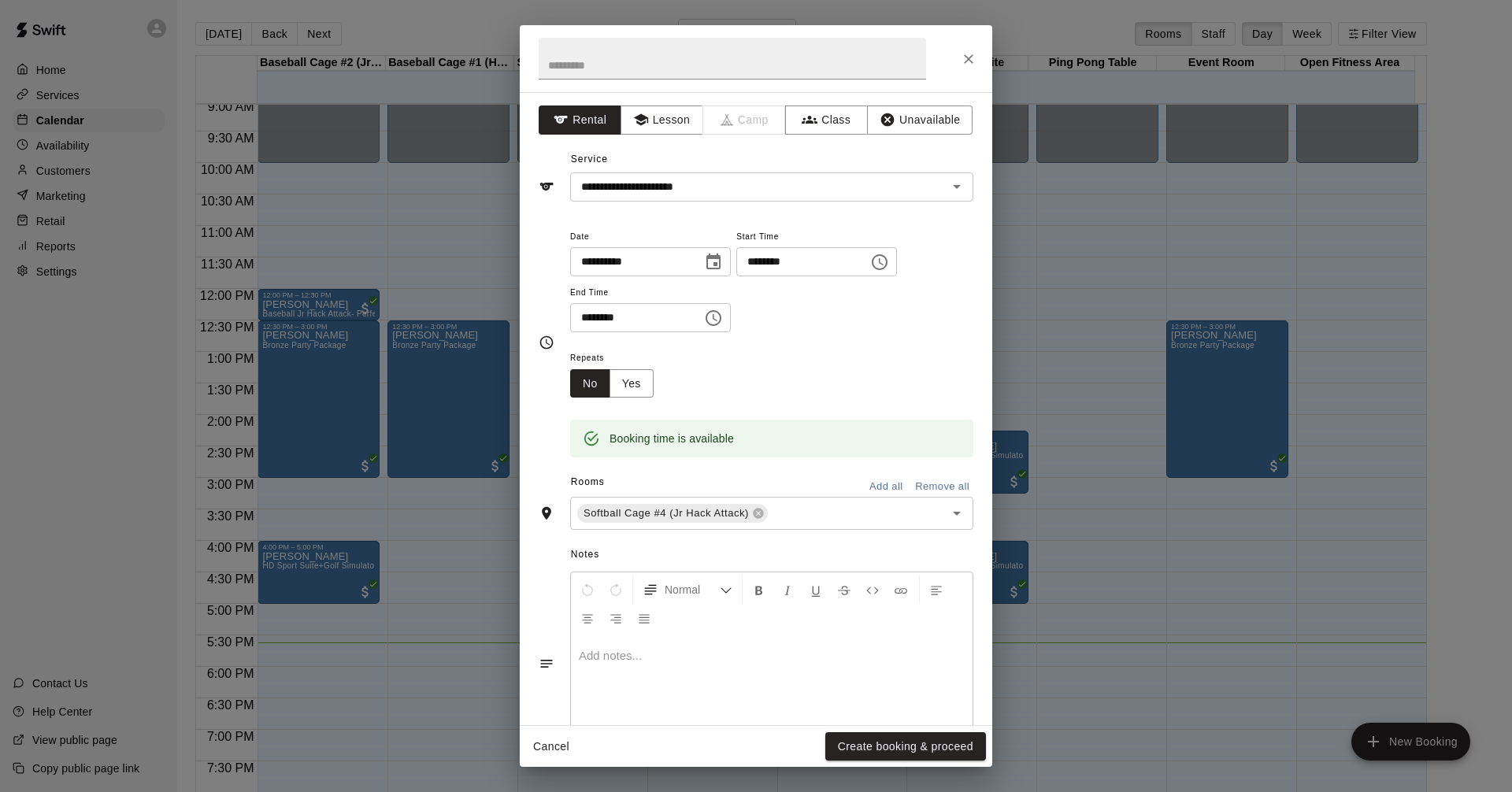
click at [897, 258] on div "******** ​" at bounding box center [816, 262] width 160 height 29
click at [889, 261] on icon "Choose time, selected time is 2:15 PM" at bounding box center [880, 262] width 19 height 19
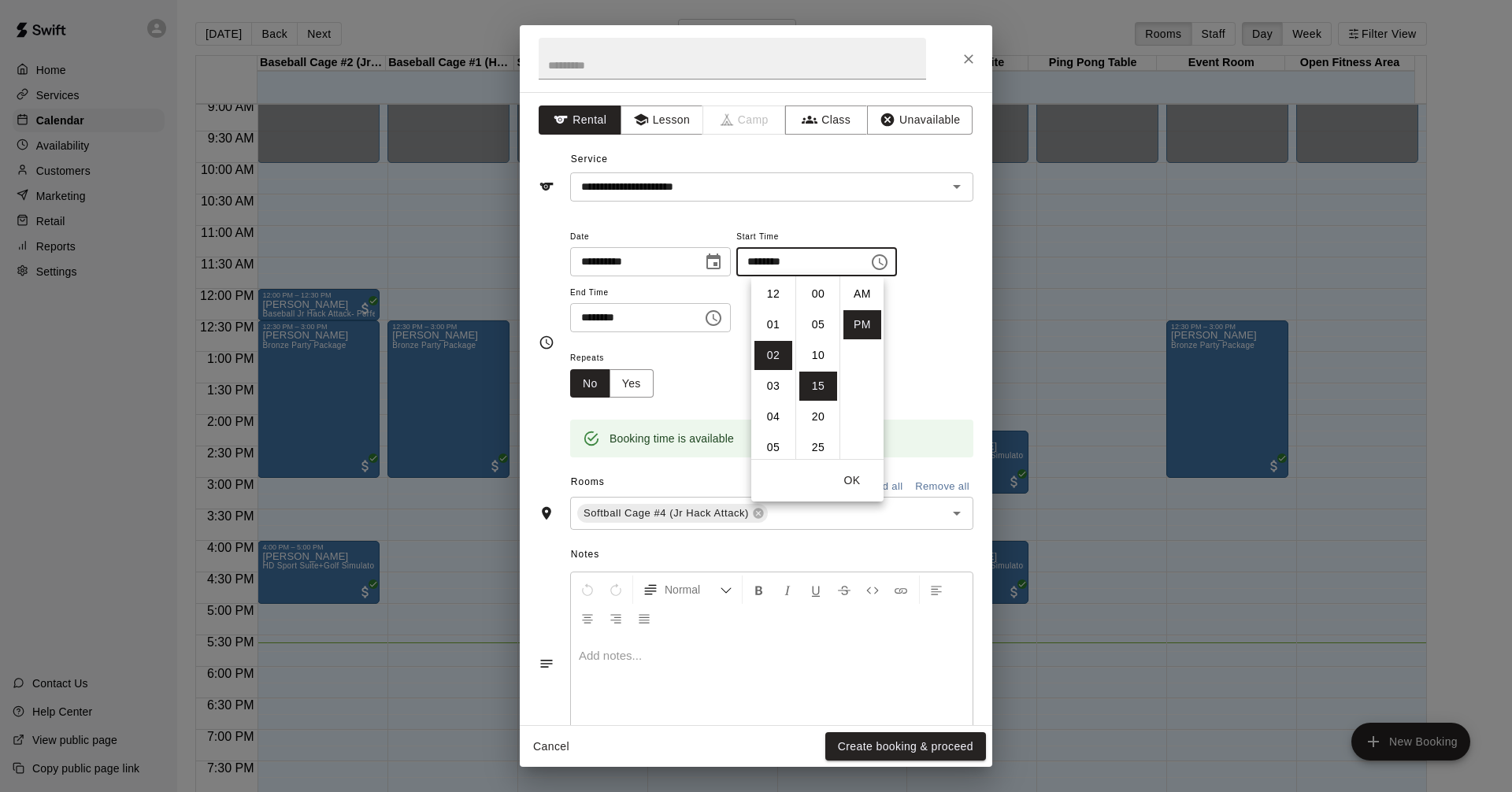
scroll to position [28, 0]
click at [770, 388] on li "05" at bounding box center [773, 386] width 38 height 29
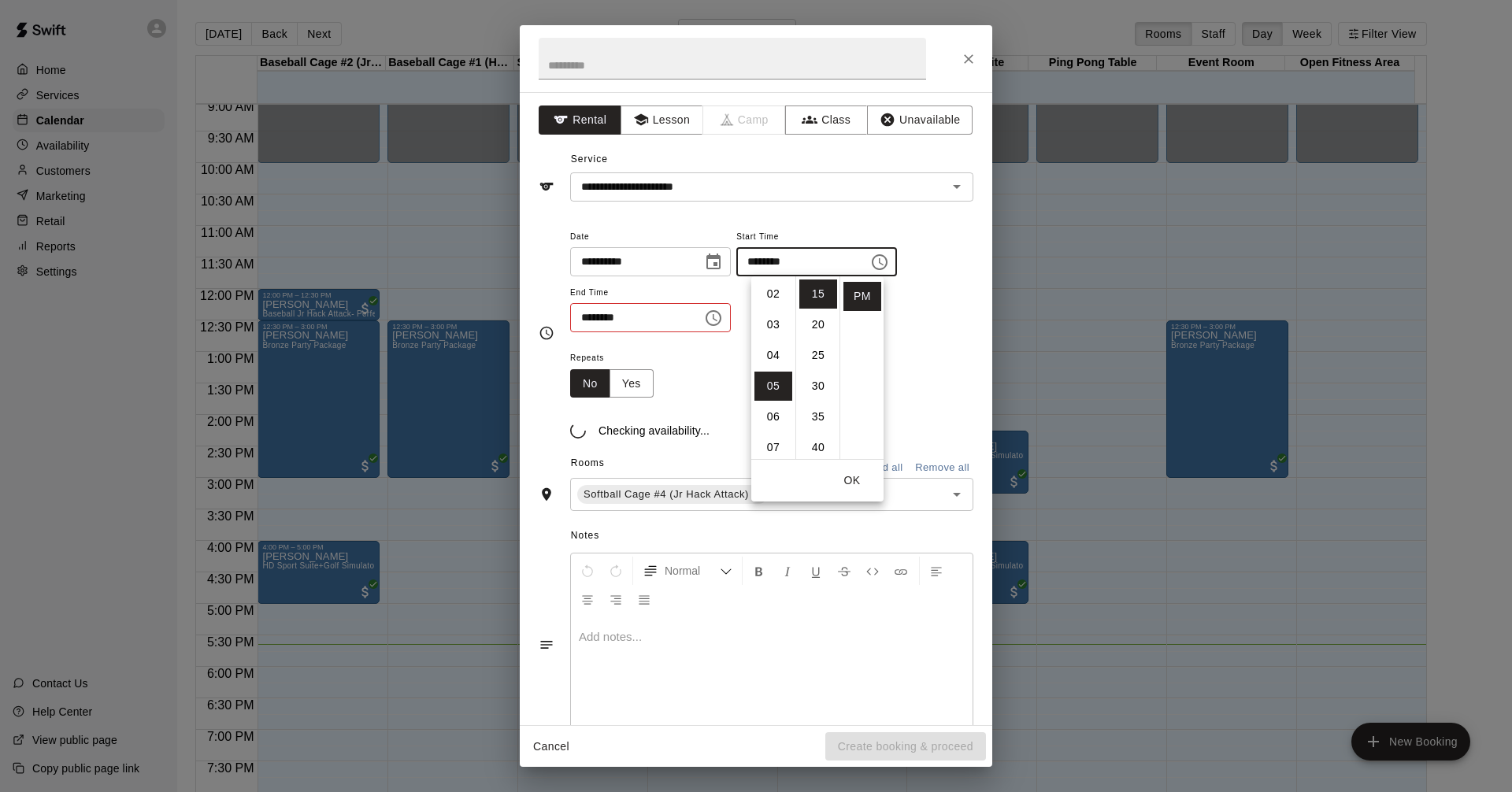
scroll to position [153, 0]
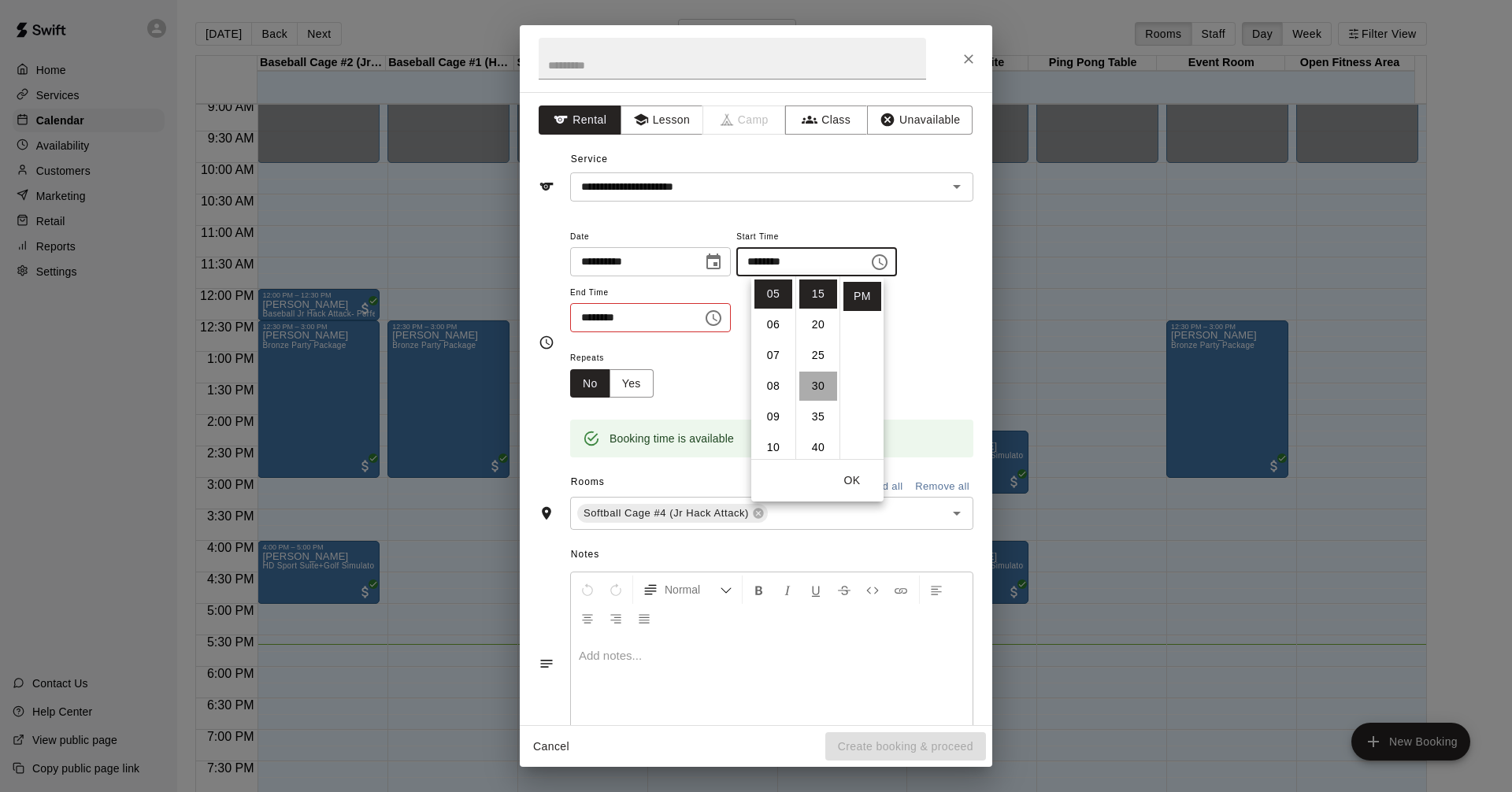
click at [818, 386] on li "30" at bounding box center [818, 386] width 38 height 29
type input "********"
drag, startPoint x: 856, startPoint y: 473, endPoint x: 791, endPoint y: 409, distance: 91.2
click at [858, 473] on button "OK" at bounding box center [852, 481] width 51 height 29
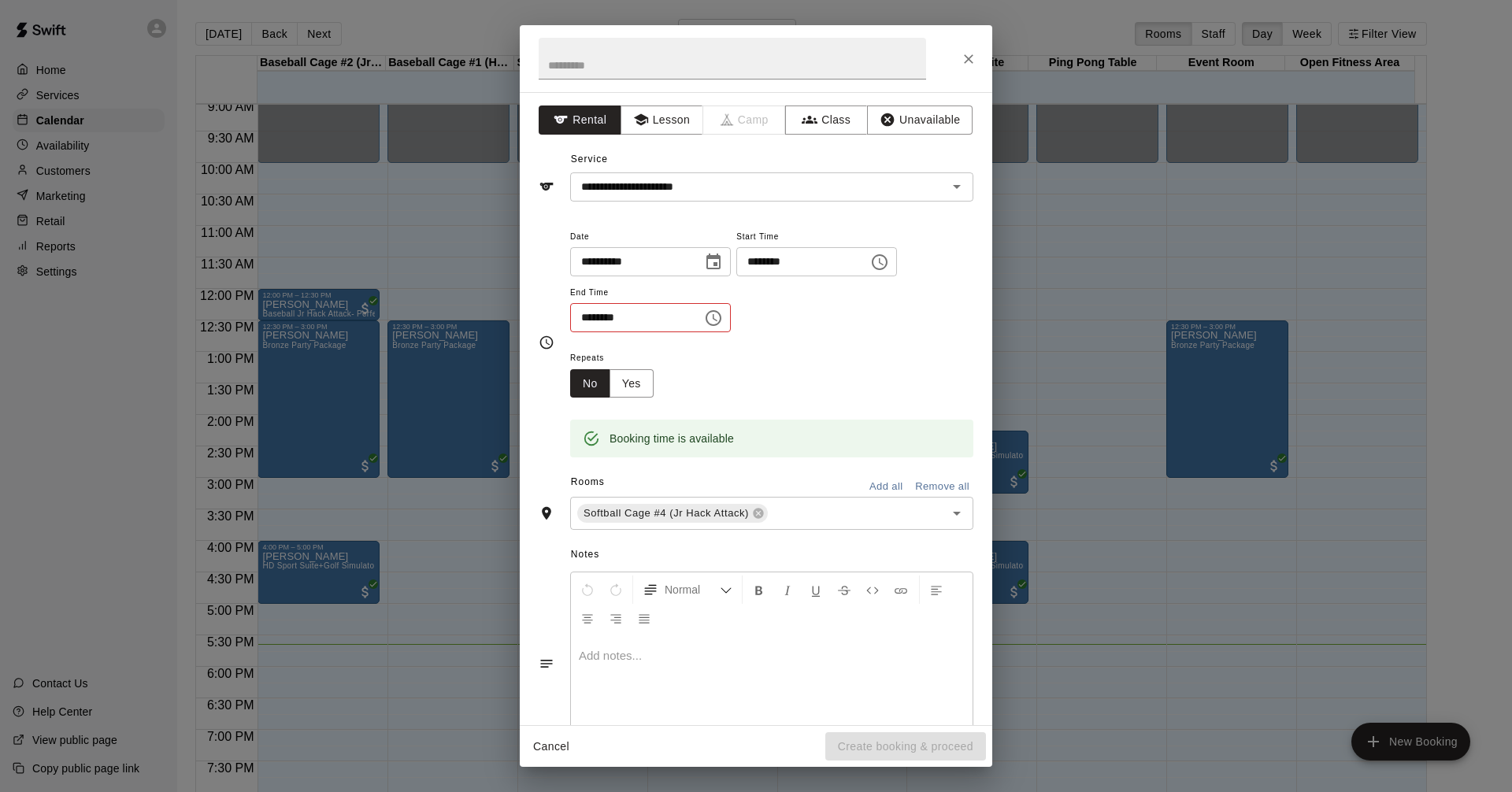
click at [722, 319] on icon "Choose time, selected time is 2:30 PM" at bounding box center [714, 318] width 19 height 19
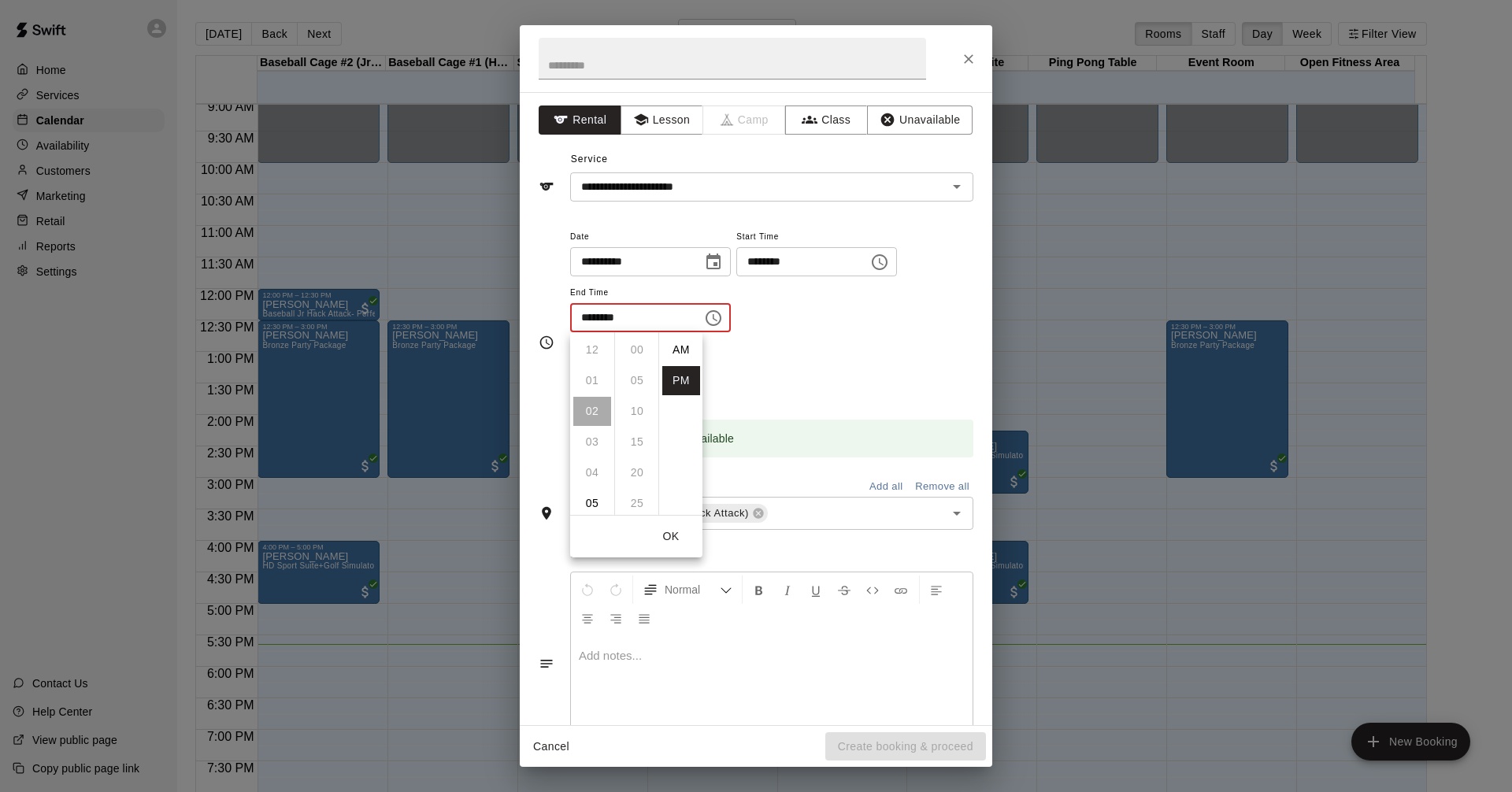
scroll to position [28, 0]
click at [597, 471] on li "06" at bounding box center [592, 473] width 38 height 29
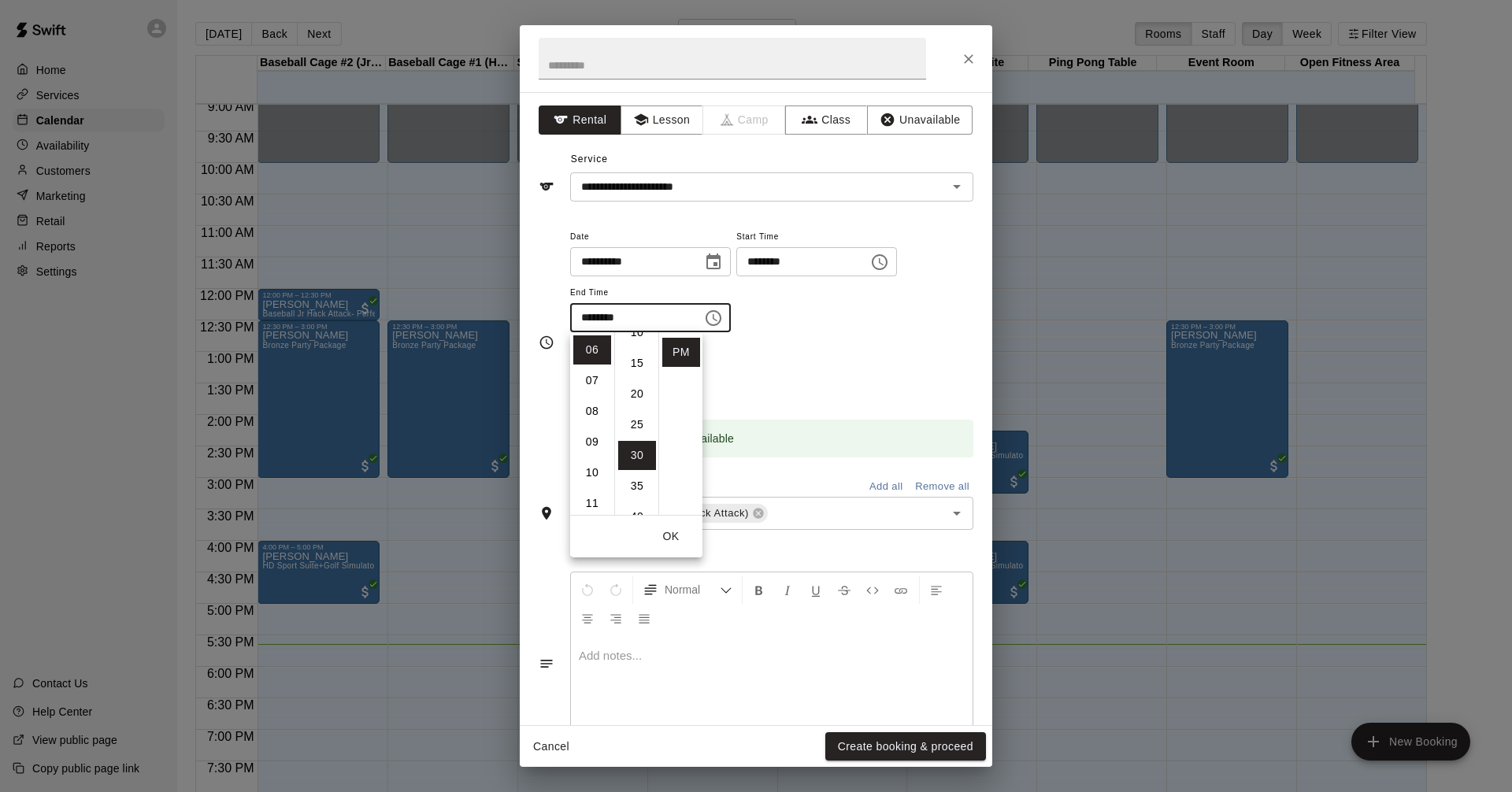
scroll to position [0, 0]
click at [635, 345] on li "00" at bounding box center [637, 349] width 38 height 29
type input "********"
click at [673, 534] on button "OK" at bounding box center [671, 536] width 51 height 29
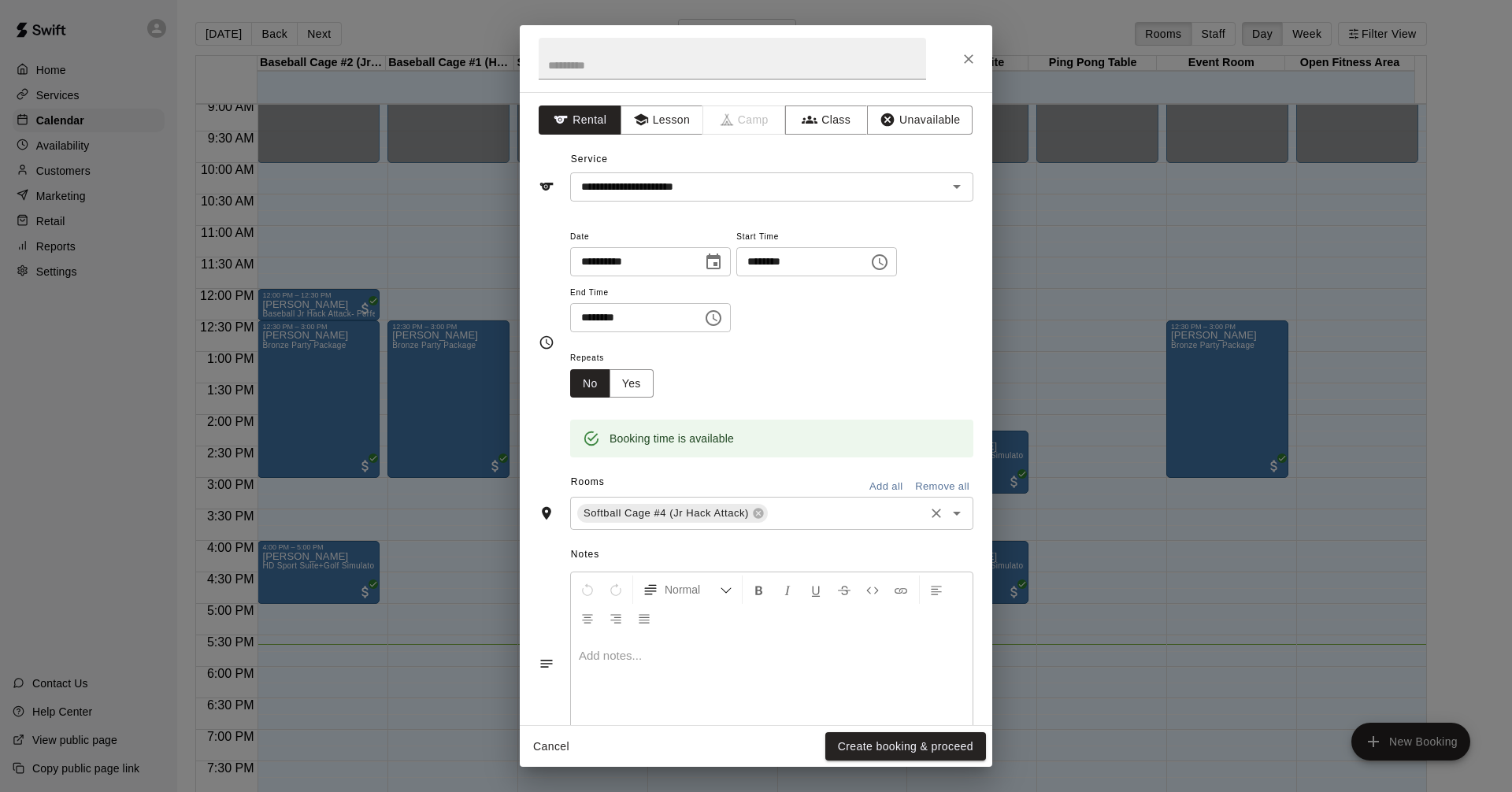
click at [947, 511] on icon "Open" at bounding box center [956, 514] width 19 height 19
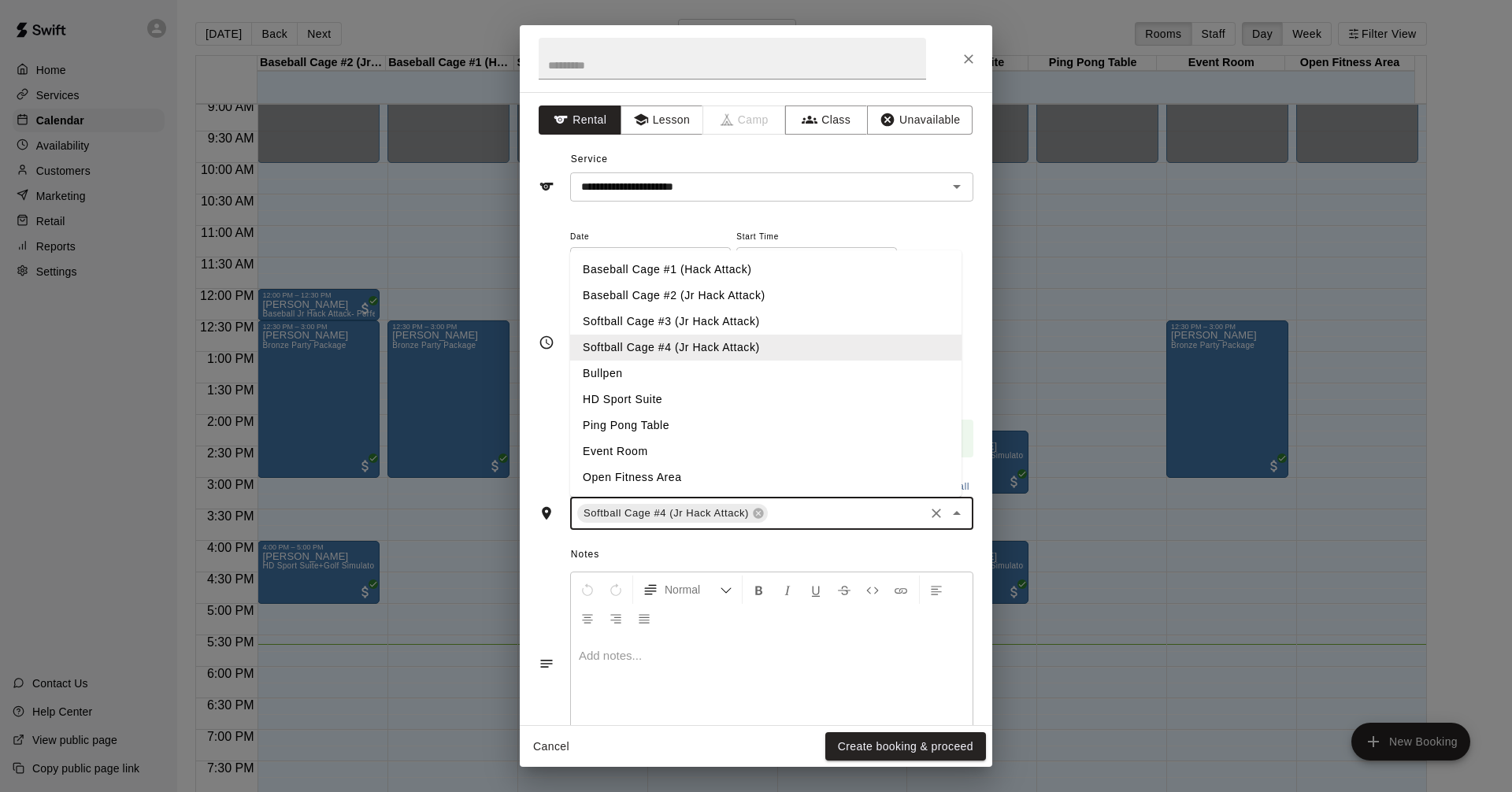
click at [711, 320] on li "Softball Cage #3 (Jr Hack Attack)" at bounding box center [765, 321] width 391 height 26
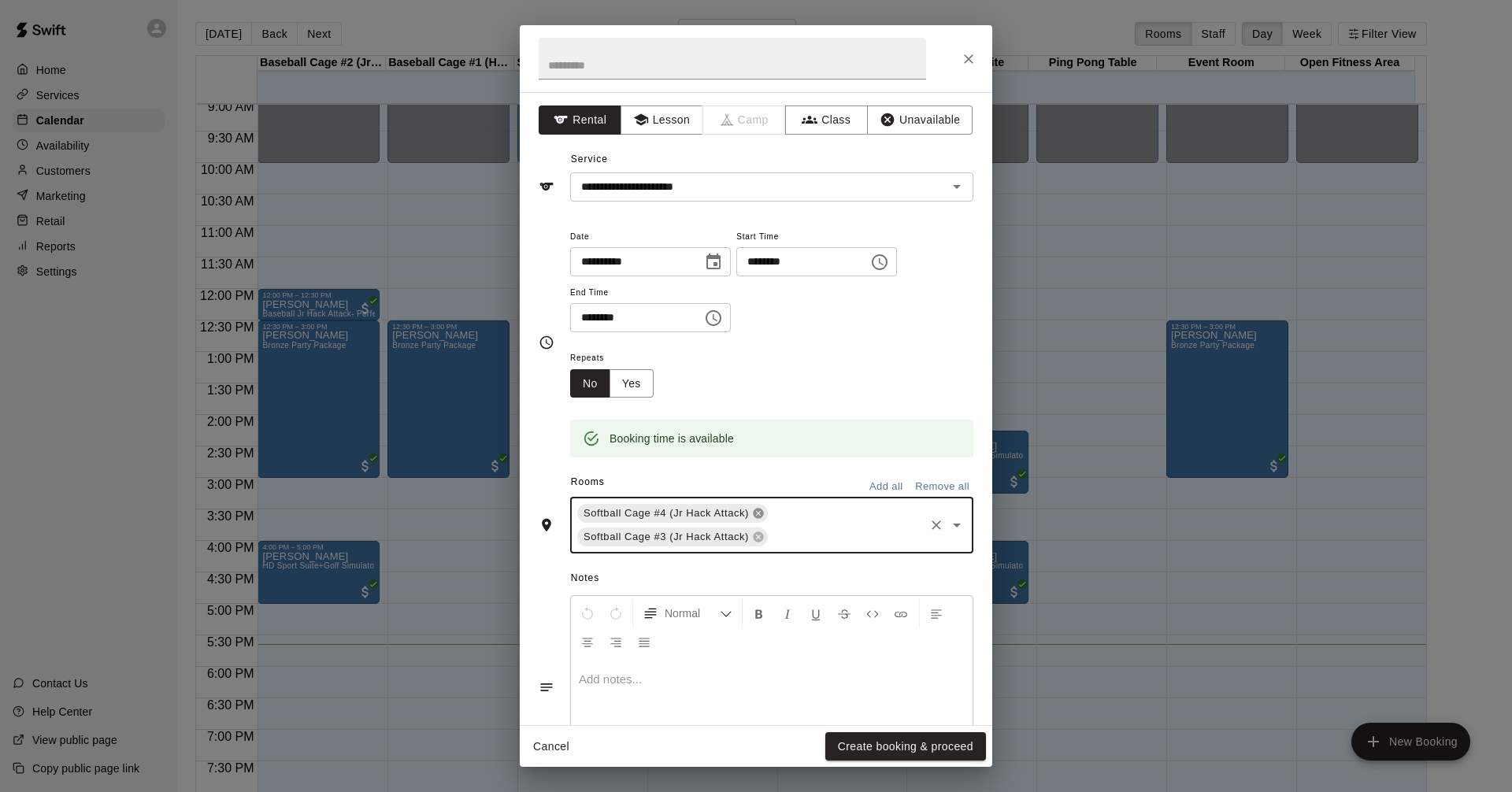
click at [762, 511] on icon at bounding box center [757, 513] width 10 height 10
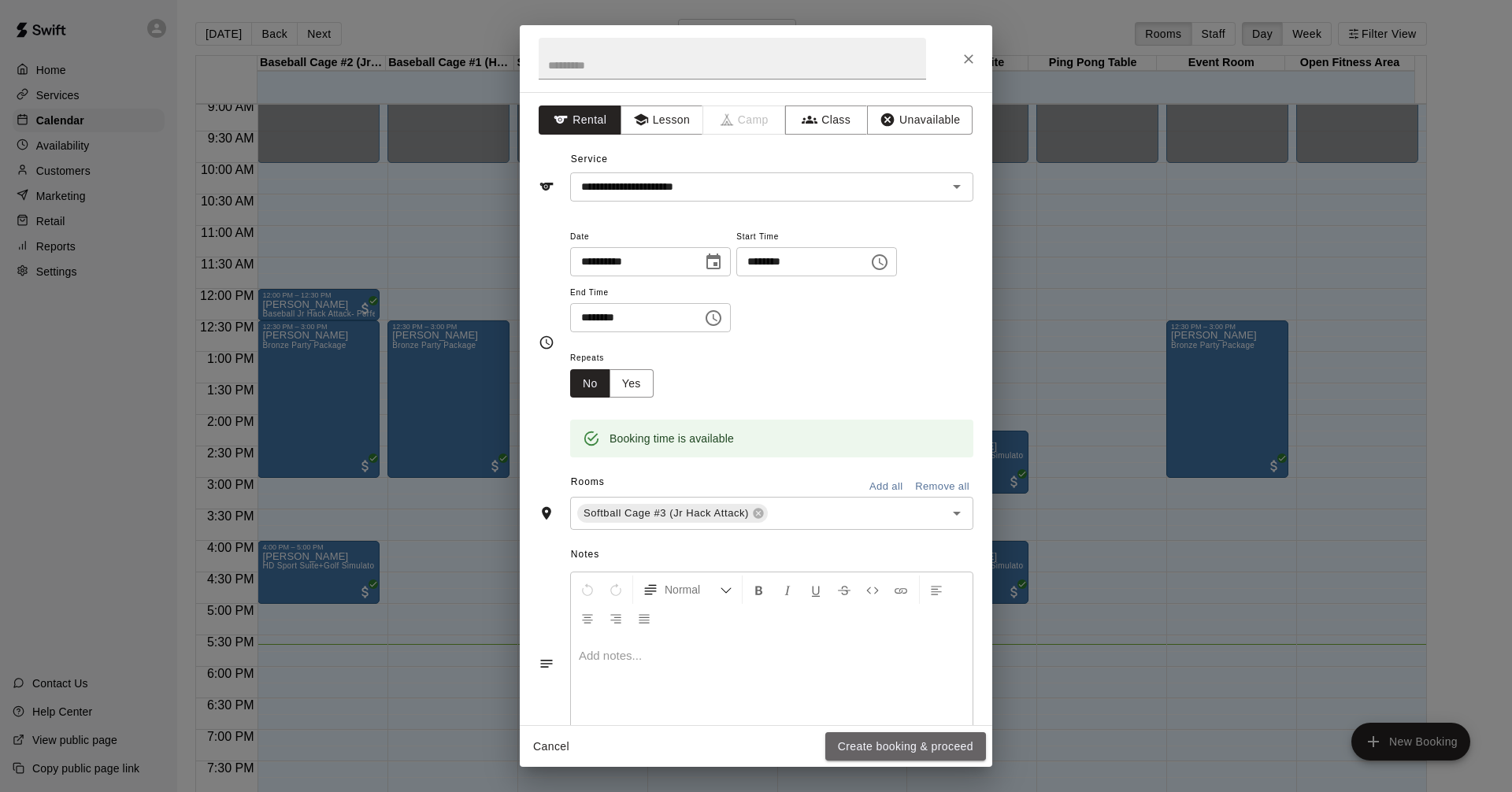
click at [912, 749] on button "Create booking & proceed" at bounding box center [905, 746] width 160 height 29
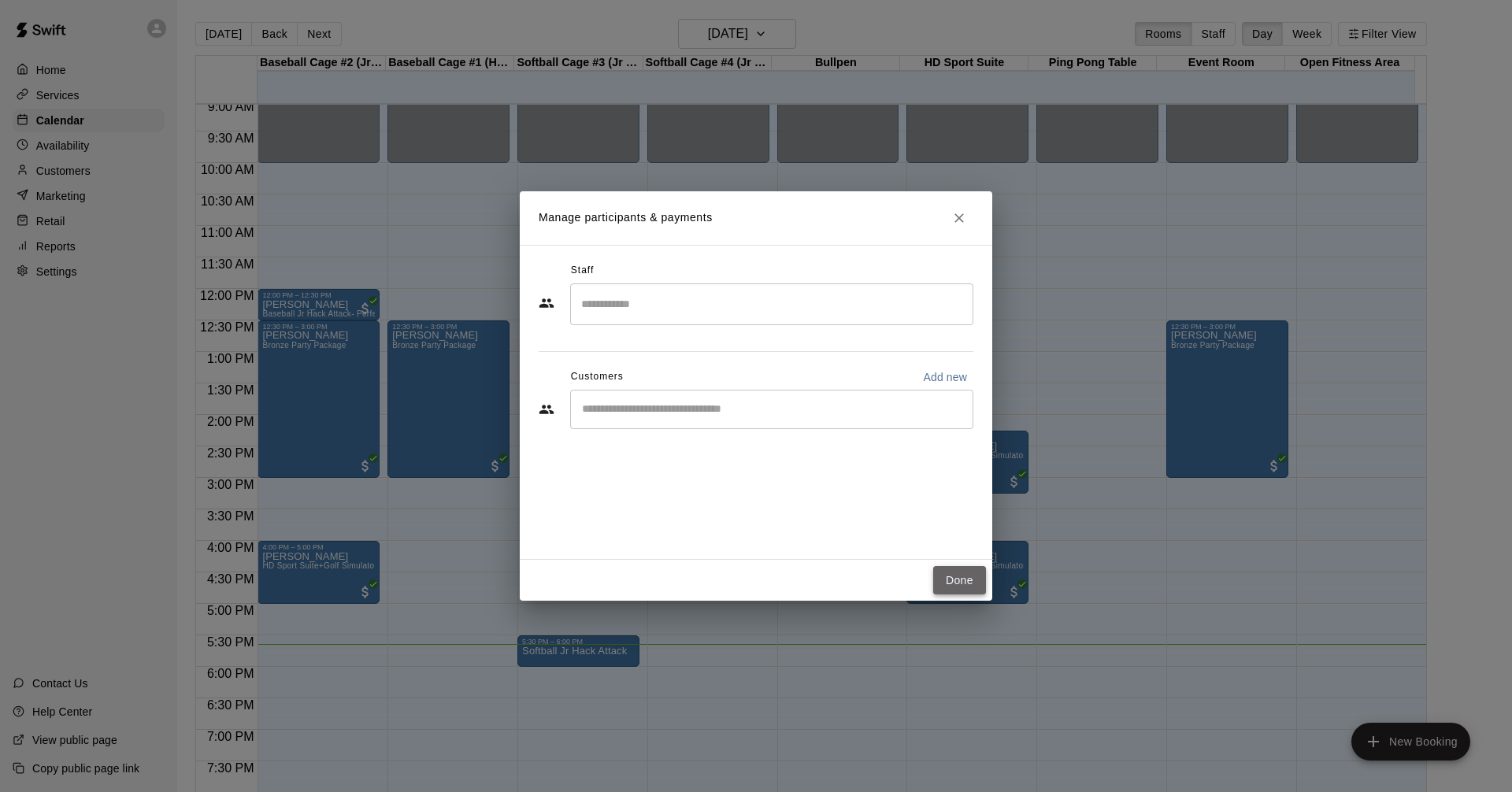
click at [962, 579] on button "Done" at bounding box center [959, 580] width 53 height 29
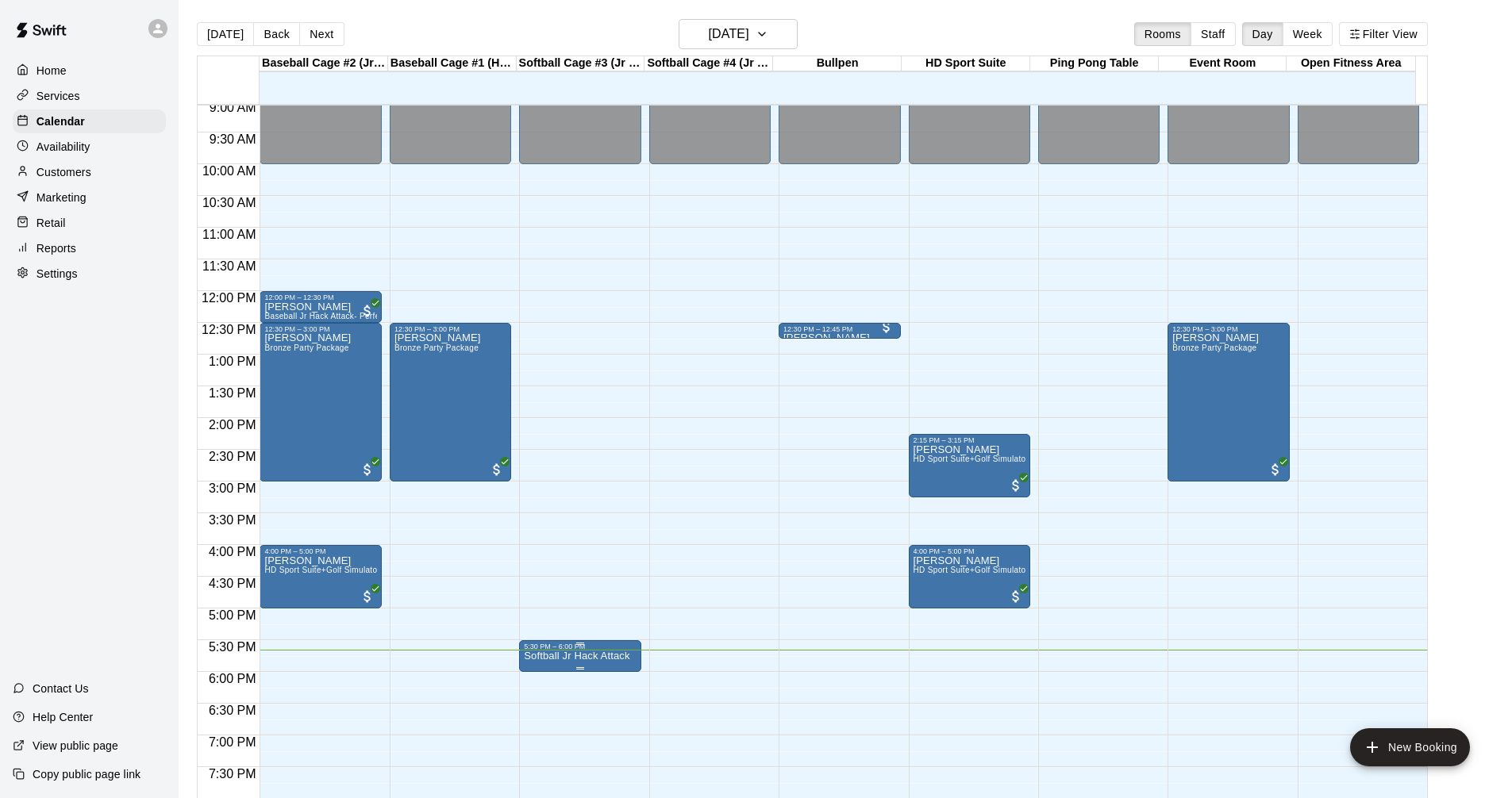
click at [569, 656] on p "Softball Jr Hack Attack" at bounding box center [576, 656] width 105 height 0
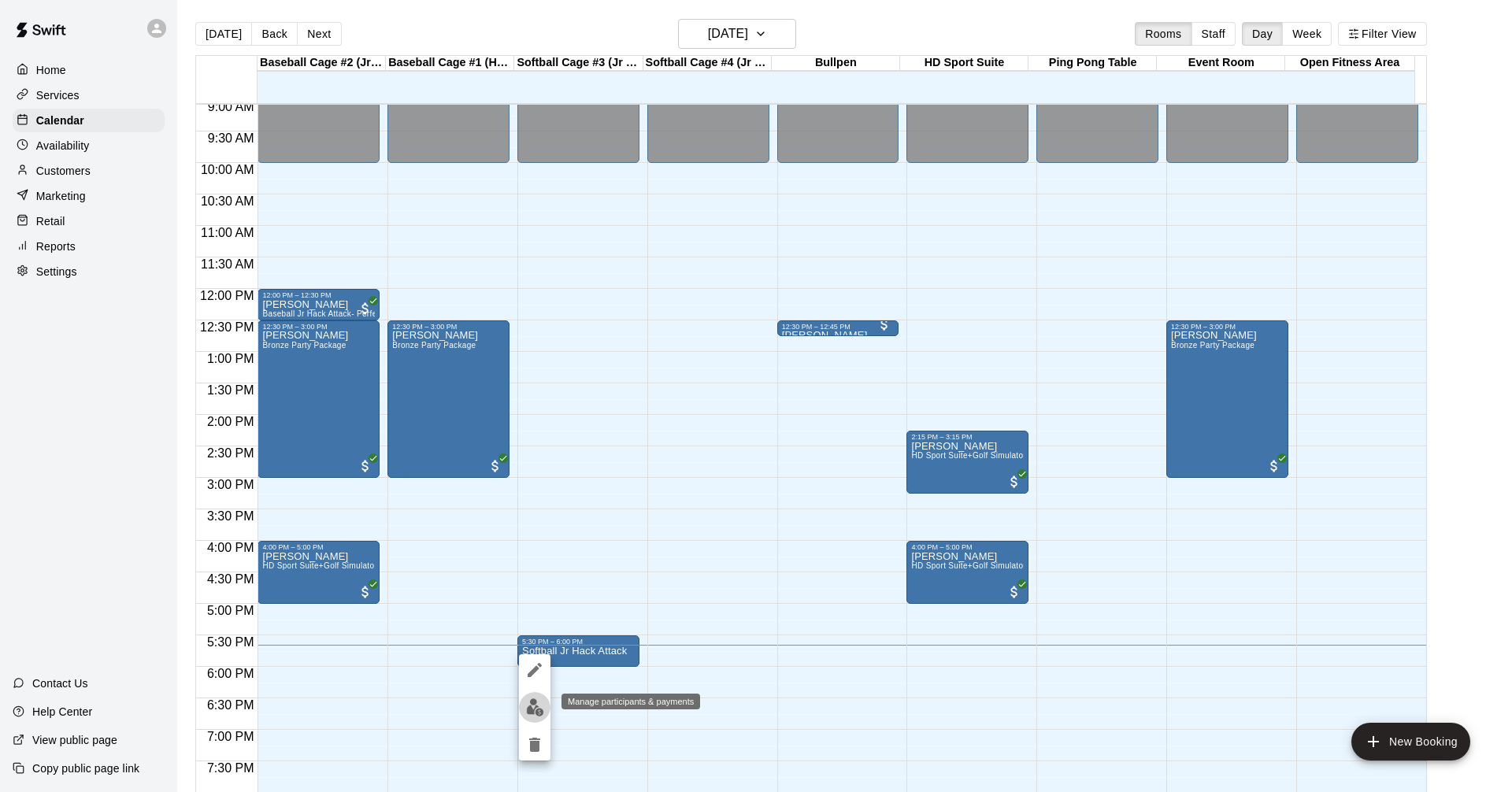
click at [534, 709] on img "edit" at bounding box center [534, 707] width 18 height 18
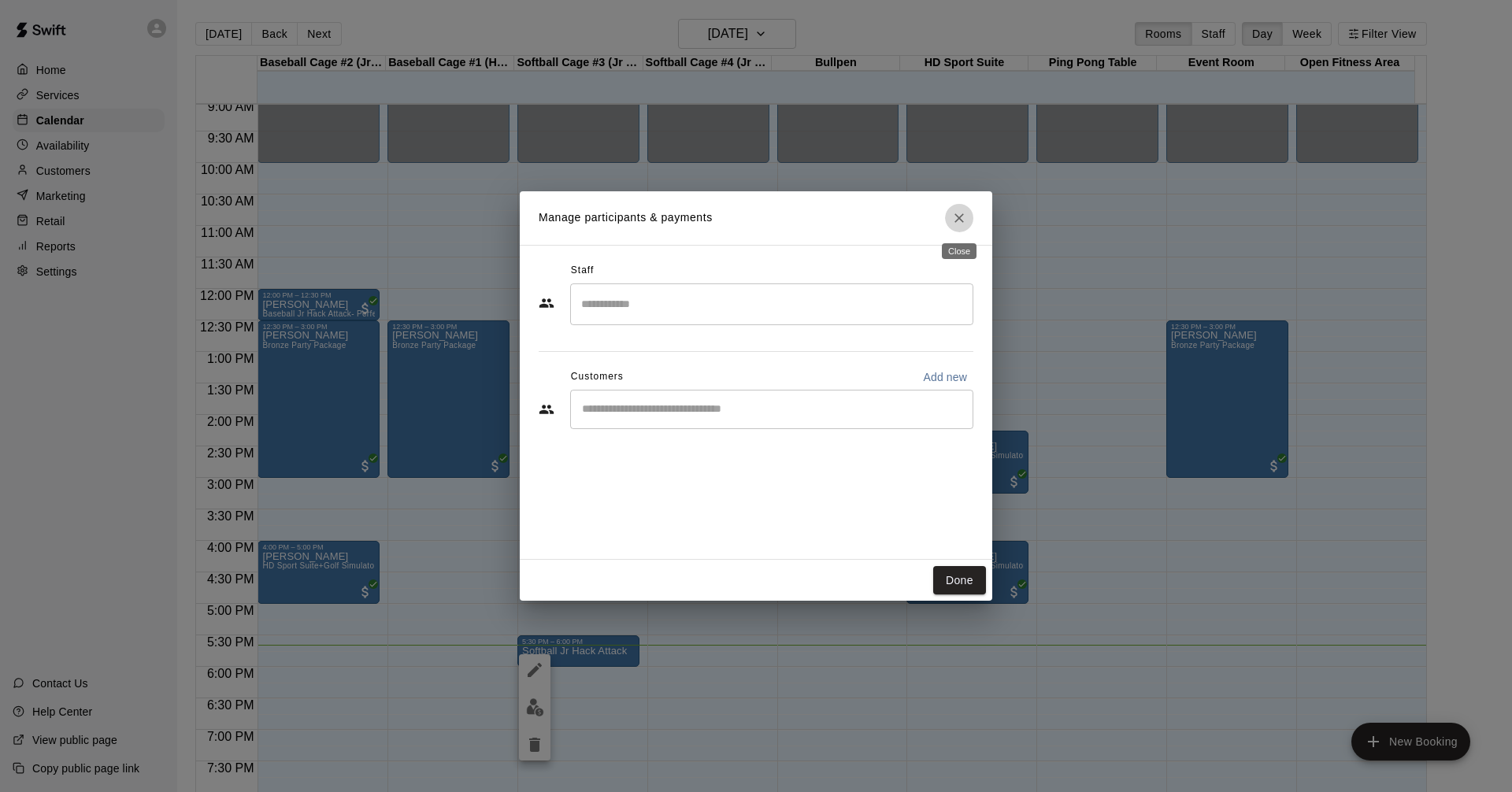
click at [962, 216] on icon "Close" at bounding box center [959, 218] width 16 height 16
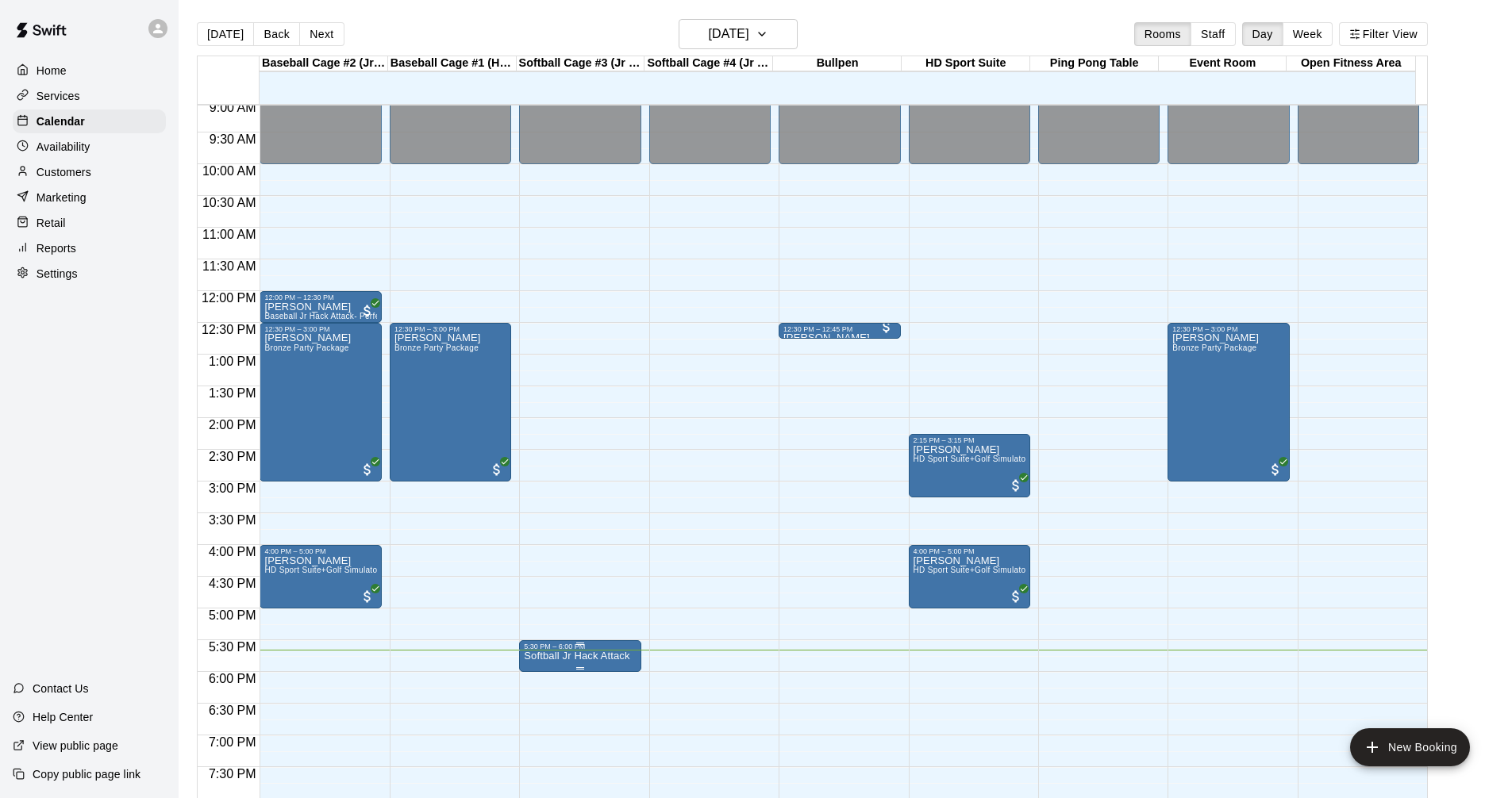
click at [601, 656] on p "Softball Jr Hack Attack" at bounding box center [576, 656] width 105 height 0
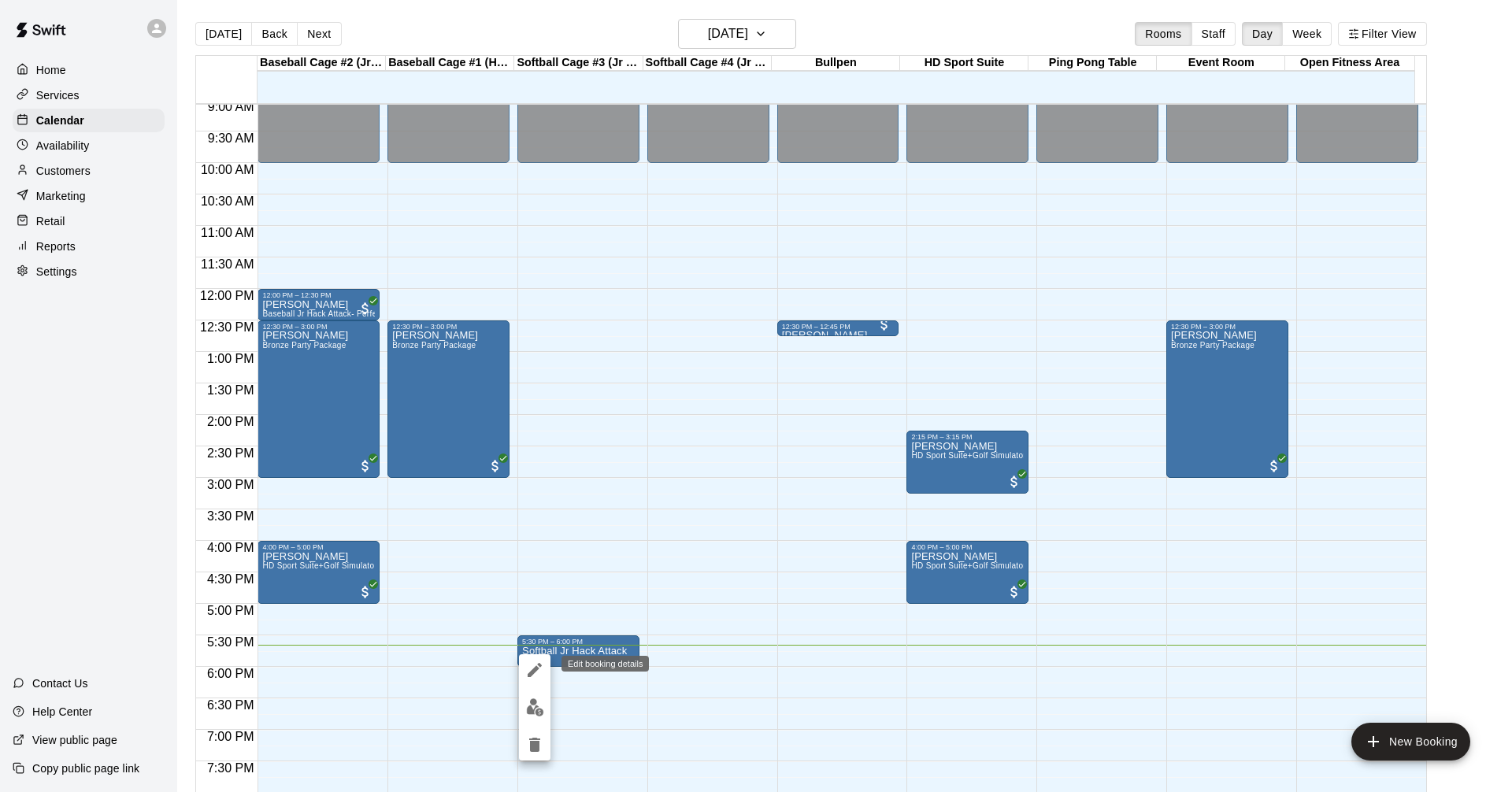
click at [541, 667] on icon "edit" at bounding box center [534, 670] width 19 height 19
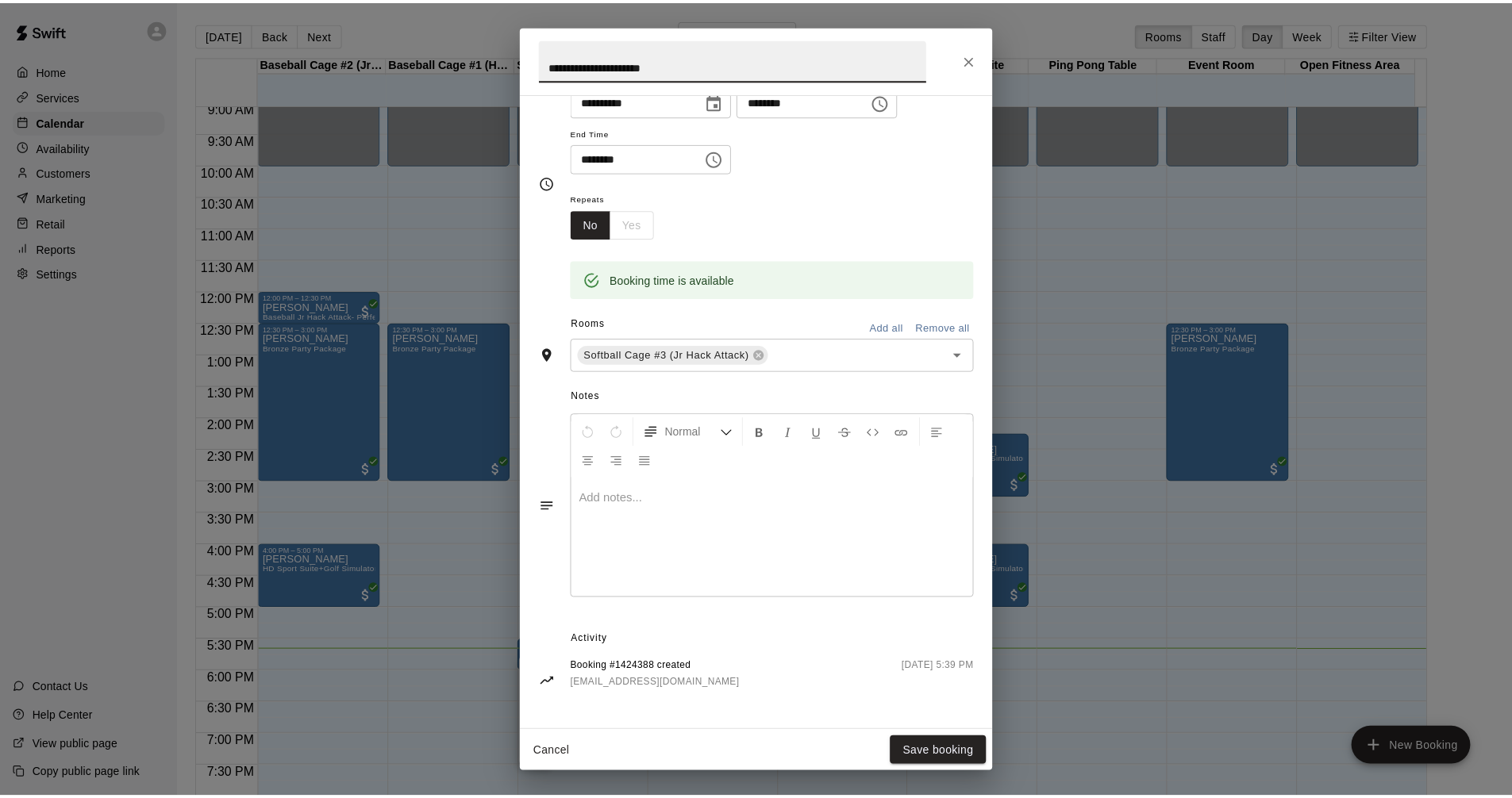
scroll to position [164, 0]
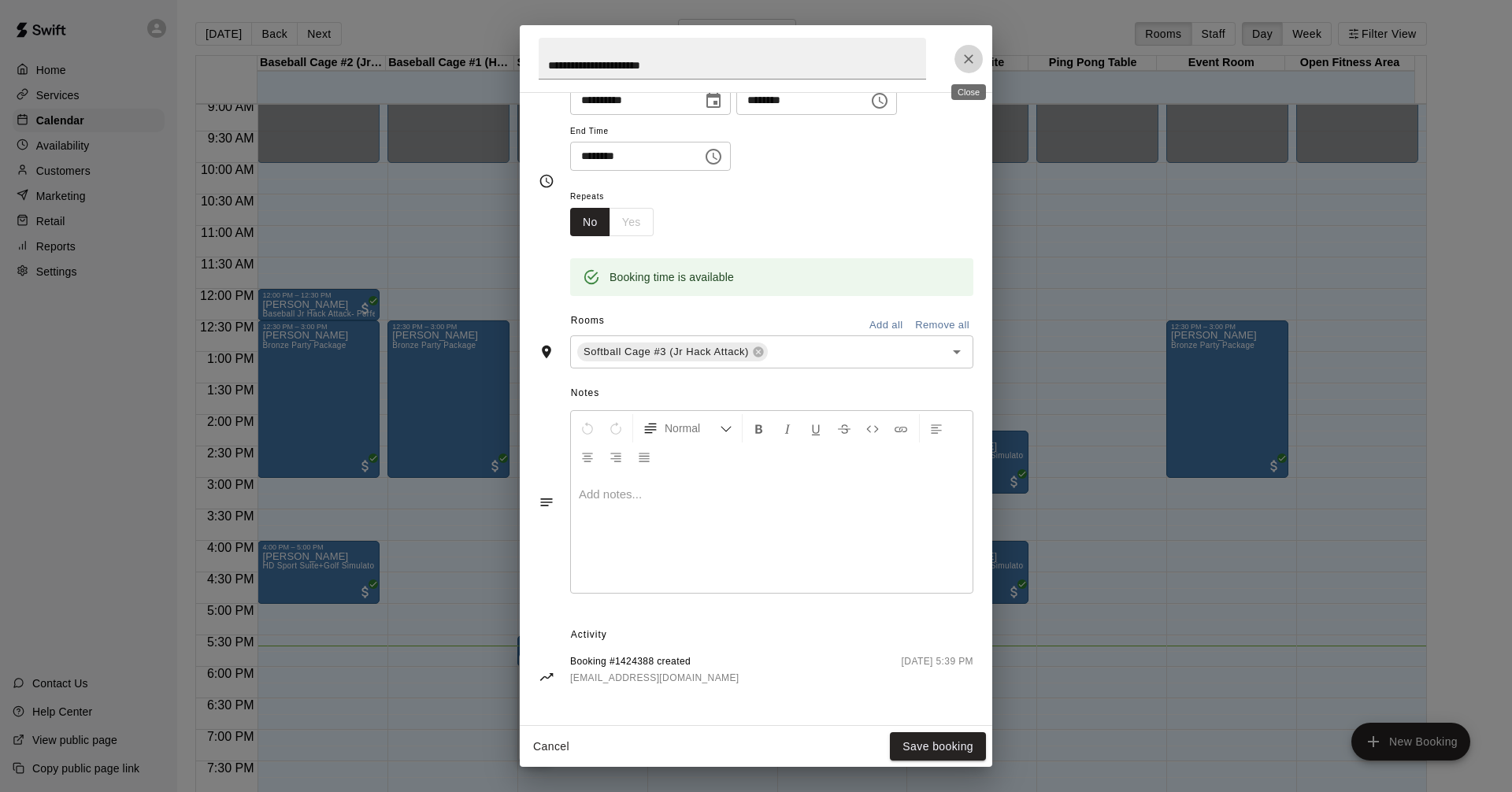
click at [970, 58] on icon "Close" at bounding box center [968, 59] width 9 height 9
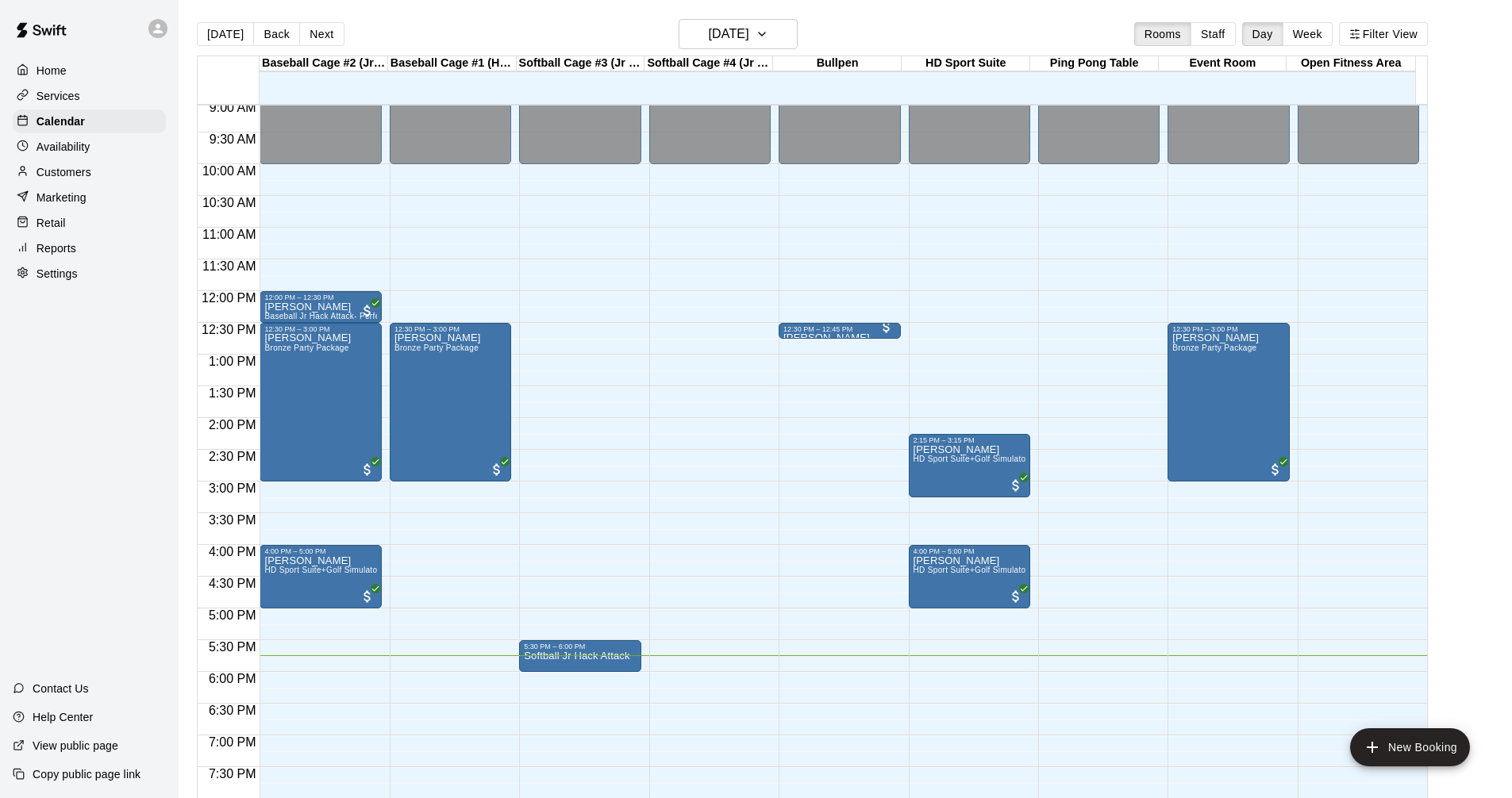
click at [83, 89] on div "Services" at bounding box center [89, 96] width 153 height 24
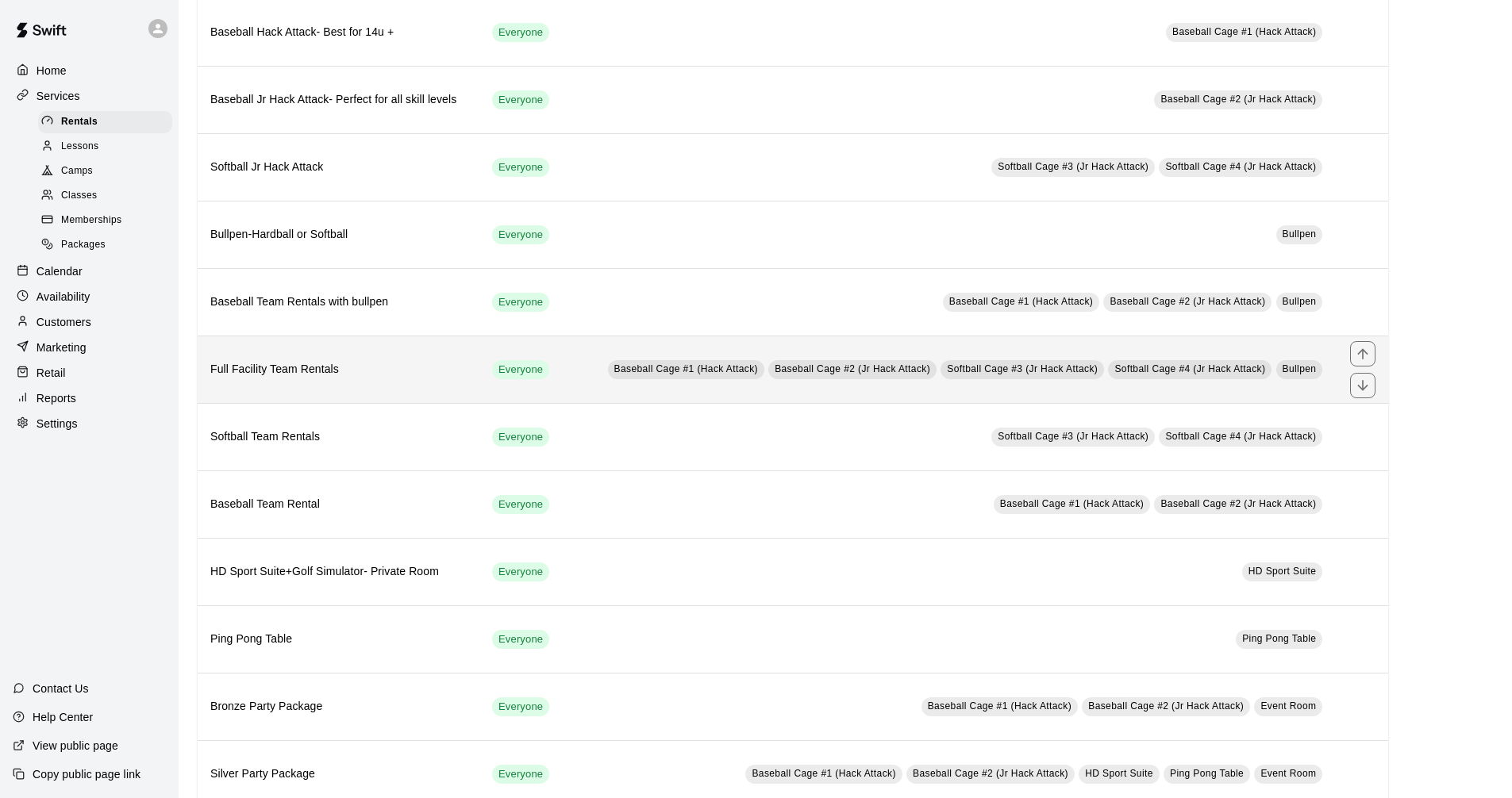
scroll to position [238, 0]
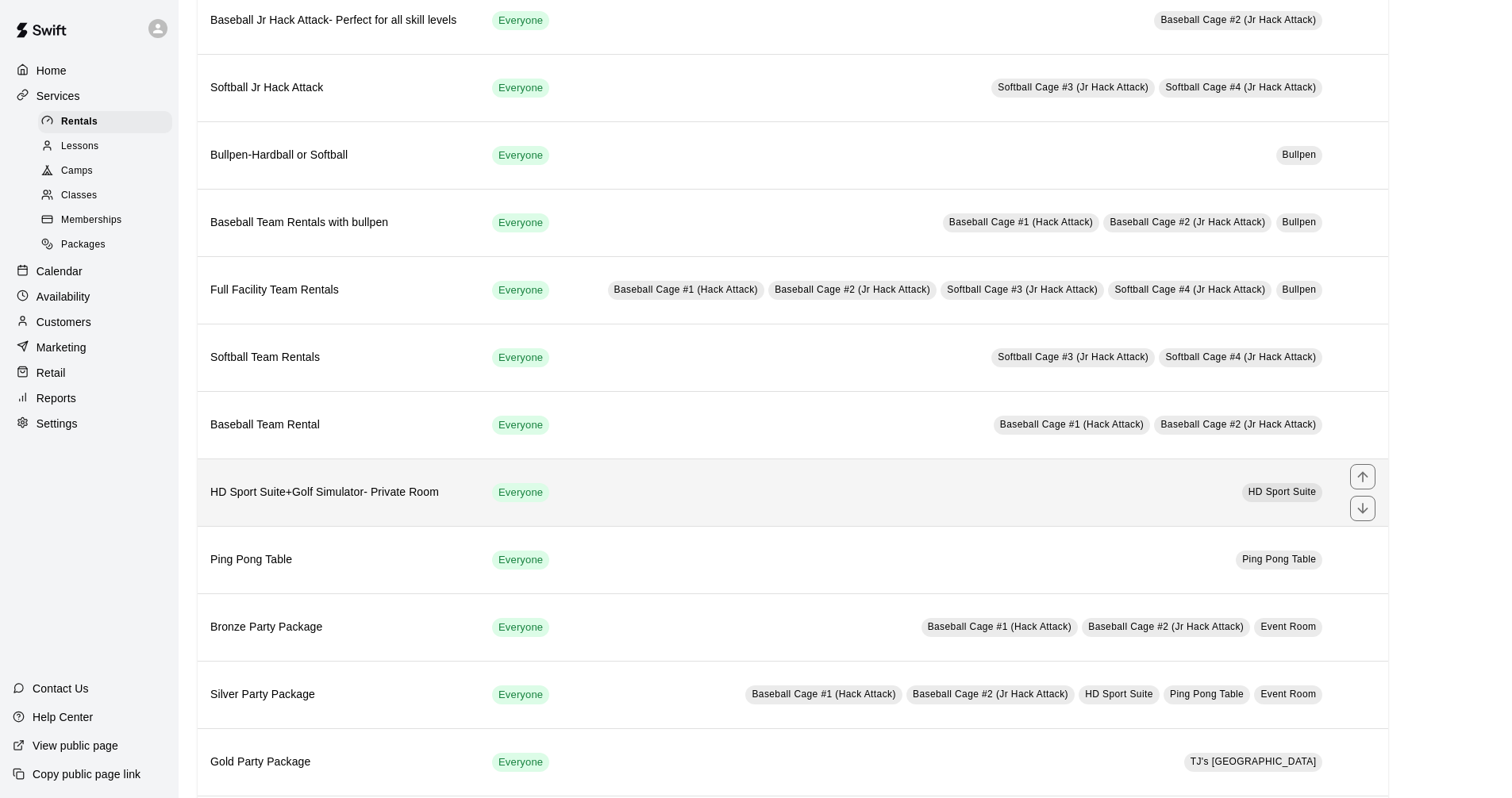
click at [1126, 494] on td "HD Sport Suite" at bounding box center [950, 492] width 772 height 68
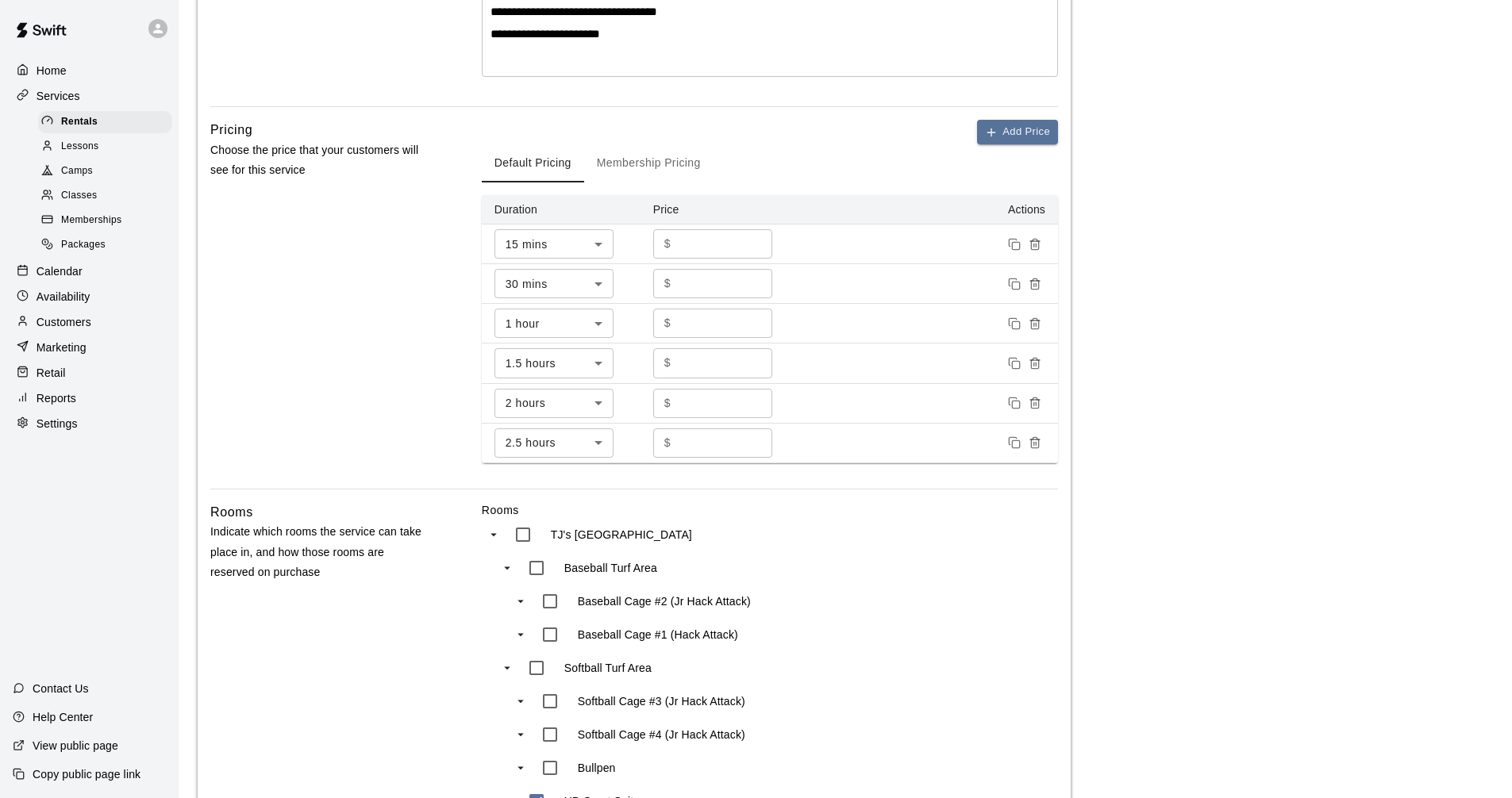
scroll to position [555, 0]
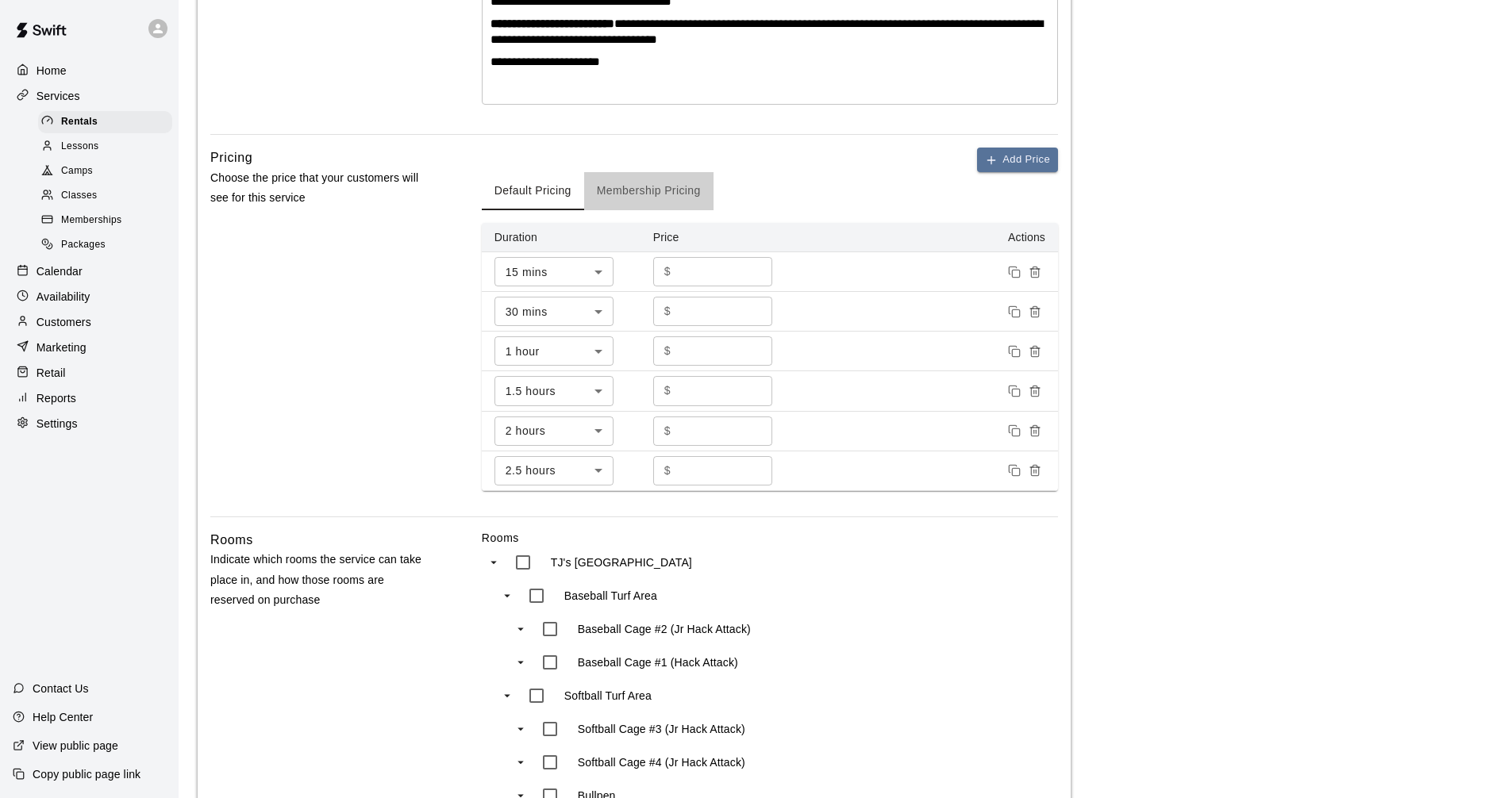
click at [644, 207] on button "Membership Pricing" at bounding box center [648, 191] width 129 height 38
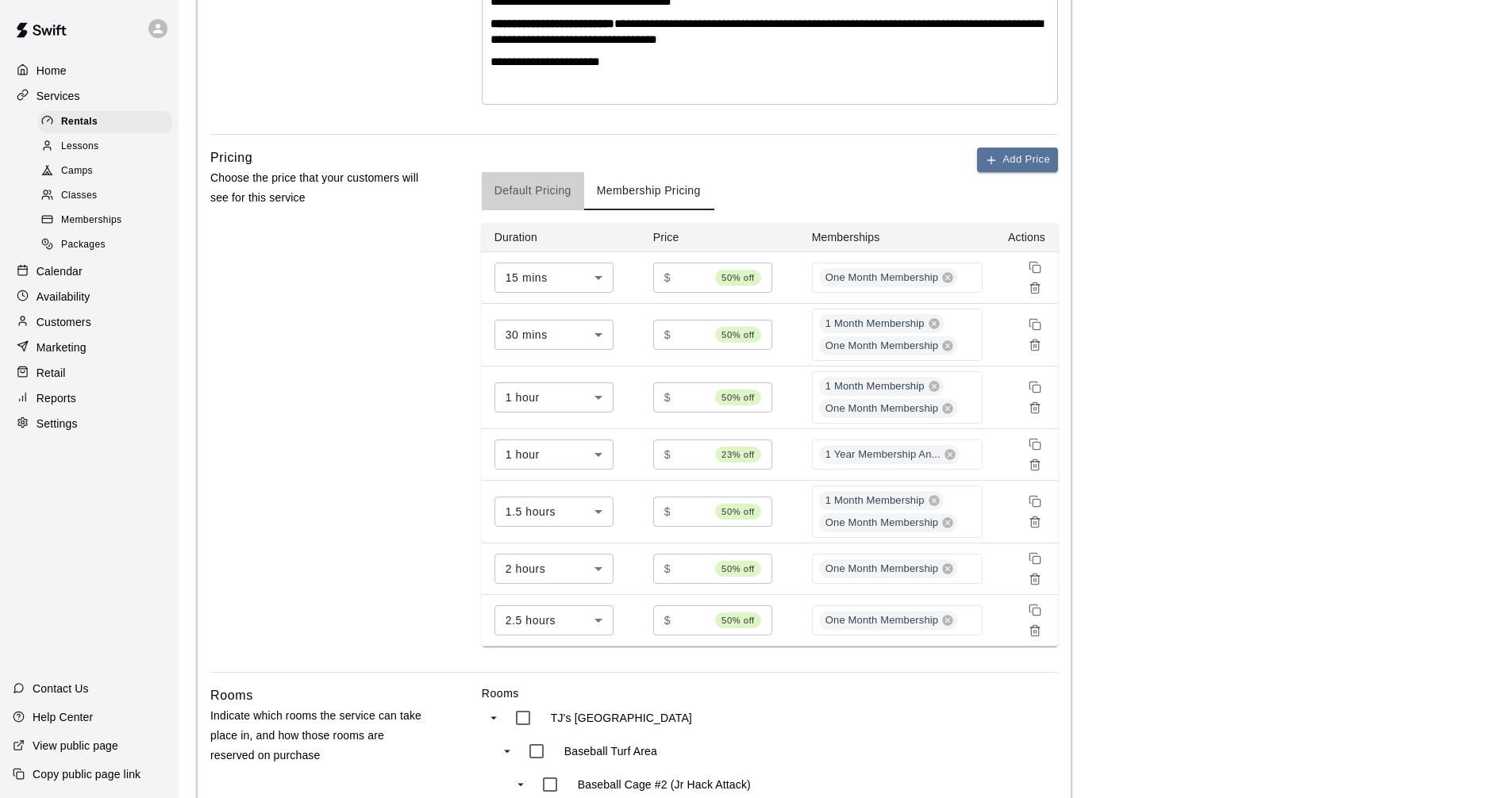
click at [547, 203] on button "Default Pricing" at bounding box center [533, 191] width 102 height 38
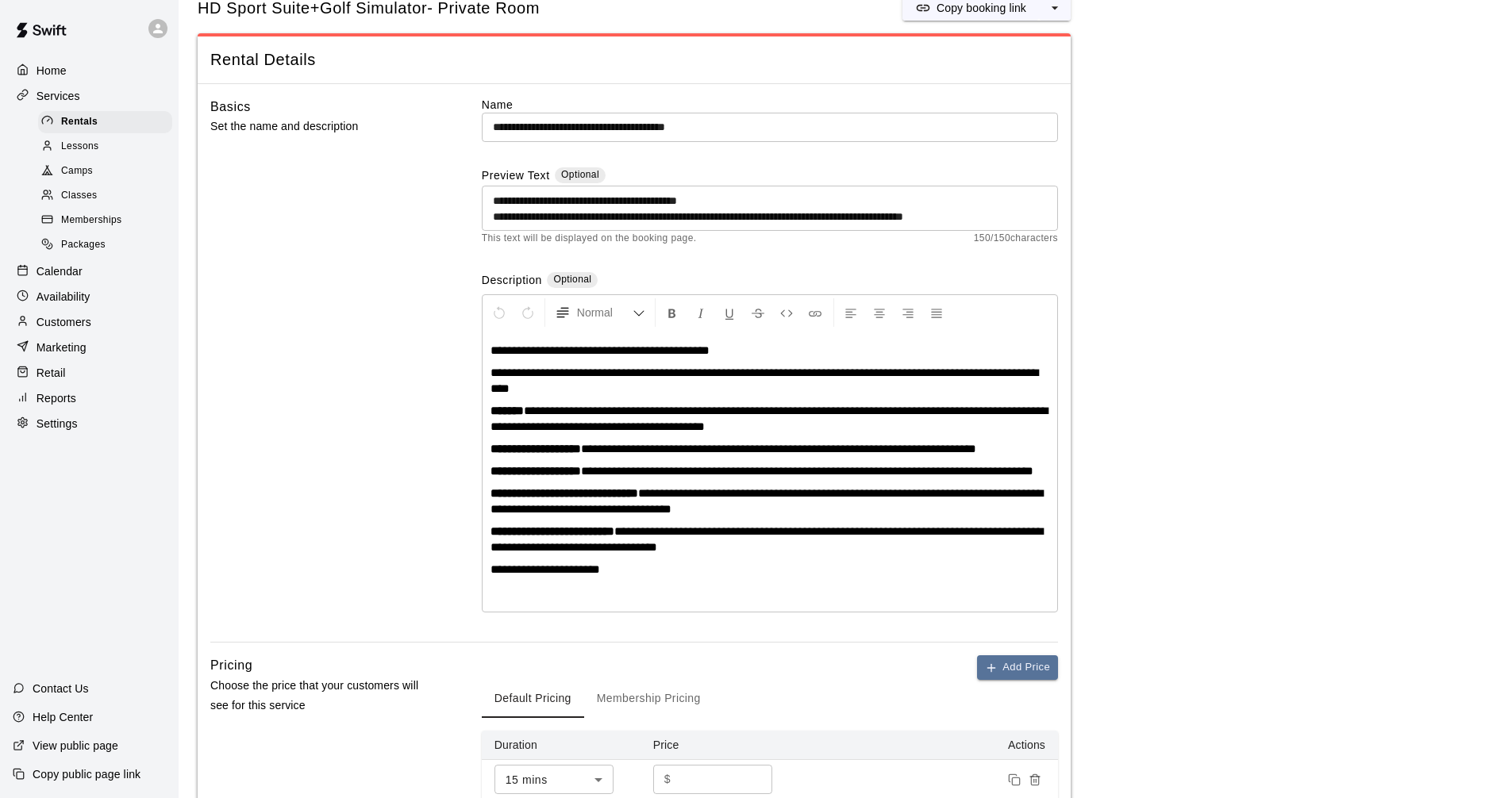
scroll to position [0, 0]
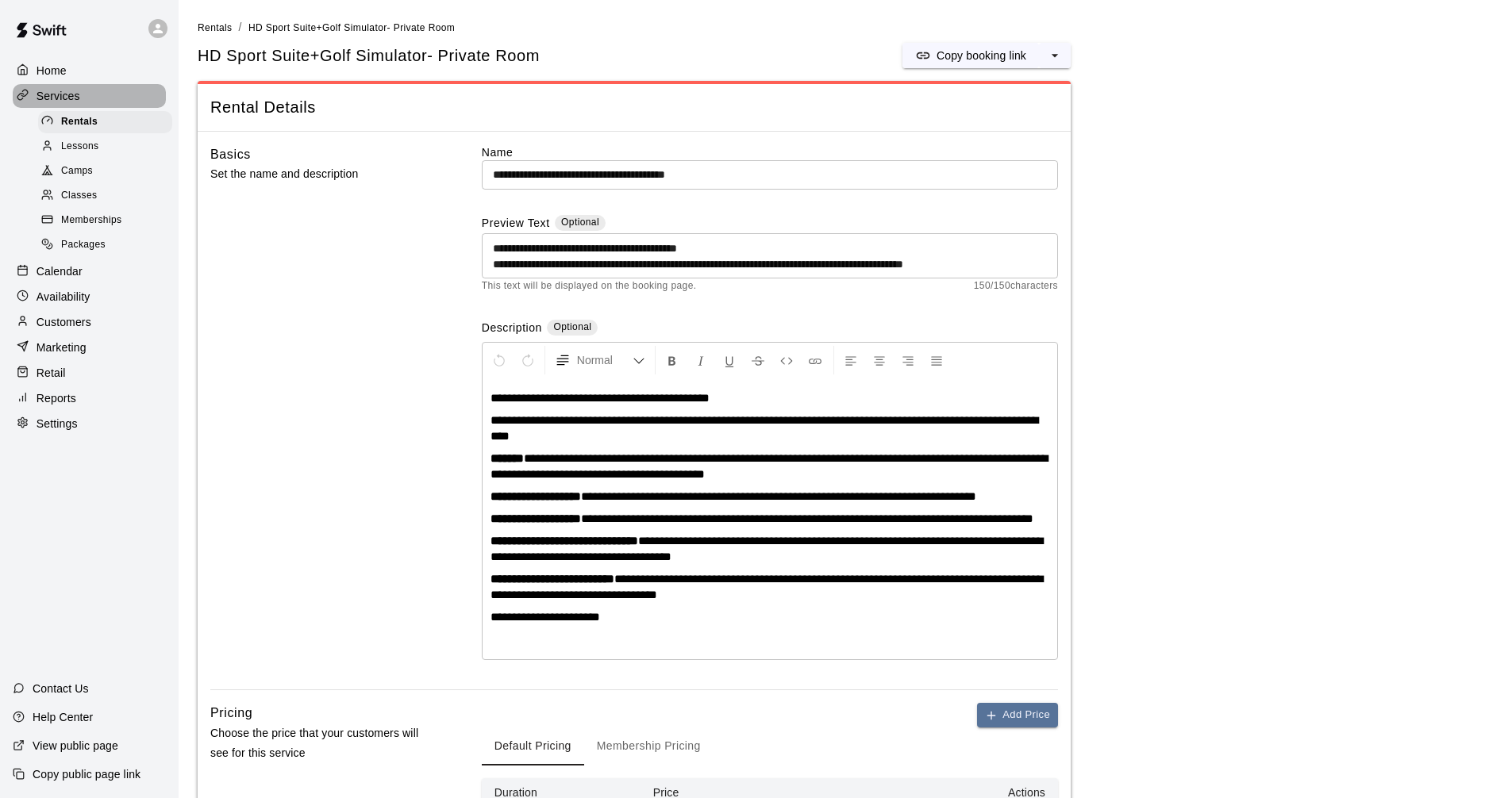
click at [78, 97] on p "Services" at bounding box center [58, 96] width 44 height 16
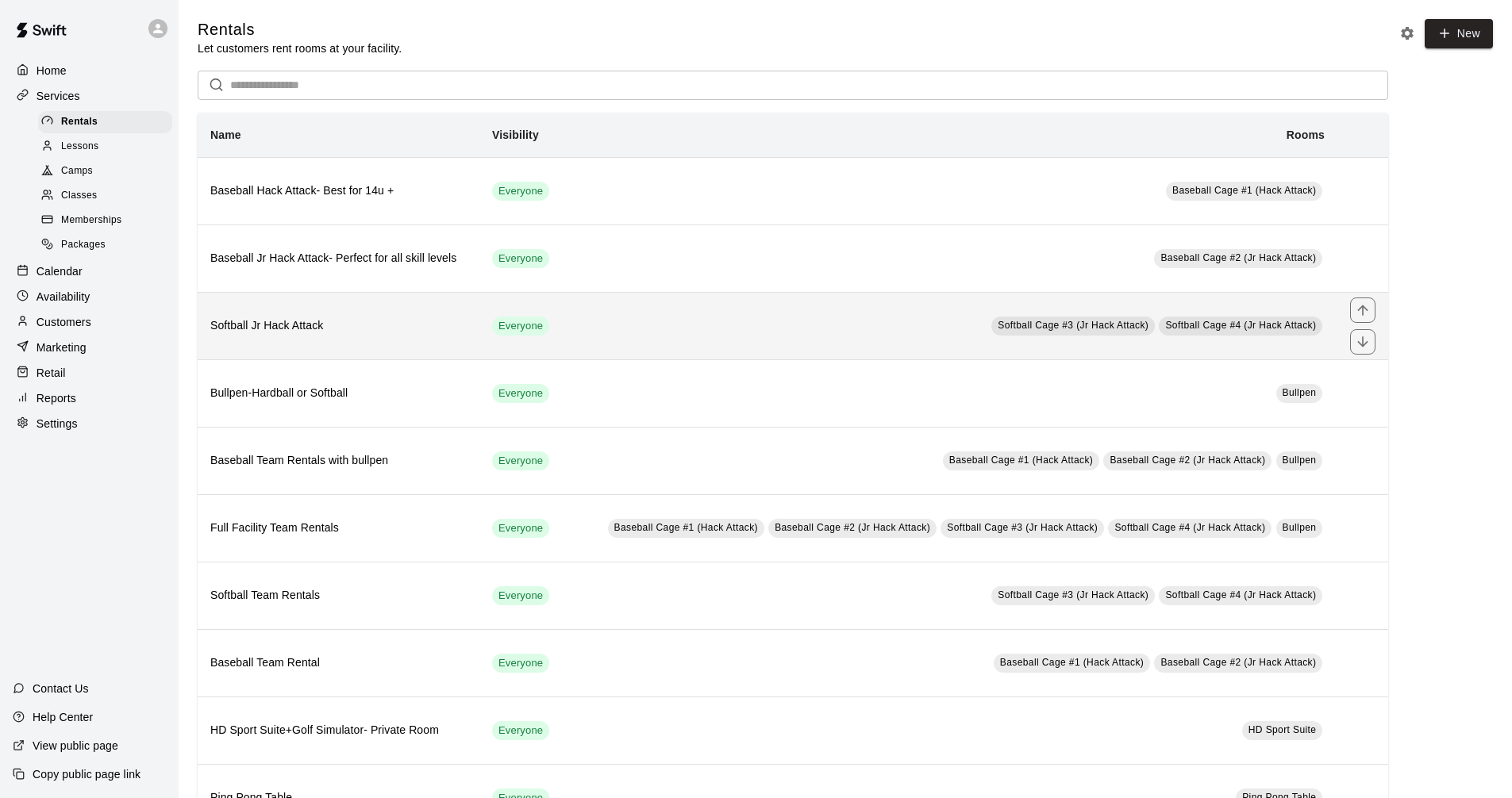
click at [1013, 325] on span "Softball Cage #3 (Jr Hack Attack)" at bounding box center [1072, 325] width 151 height 11
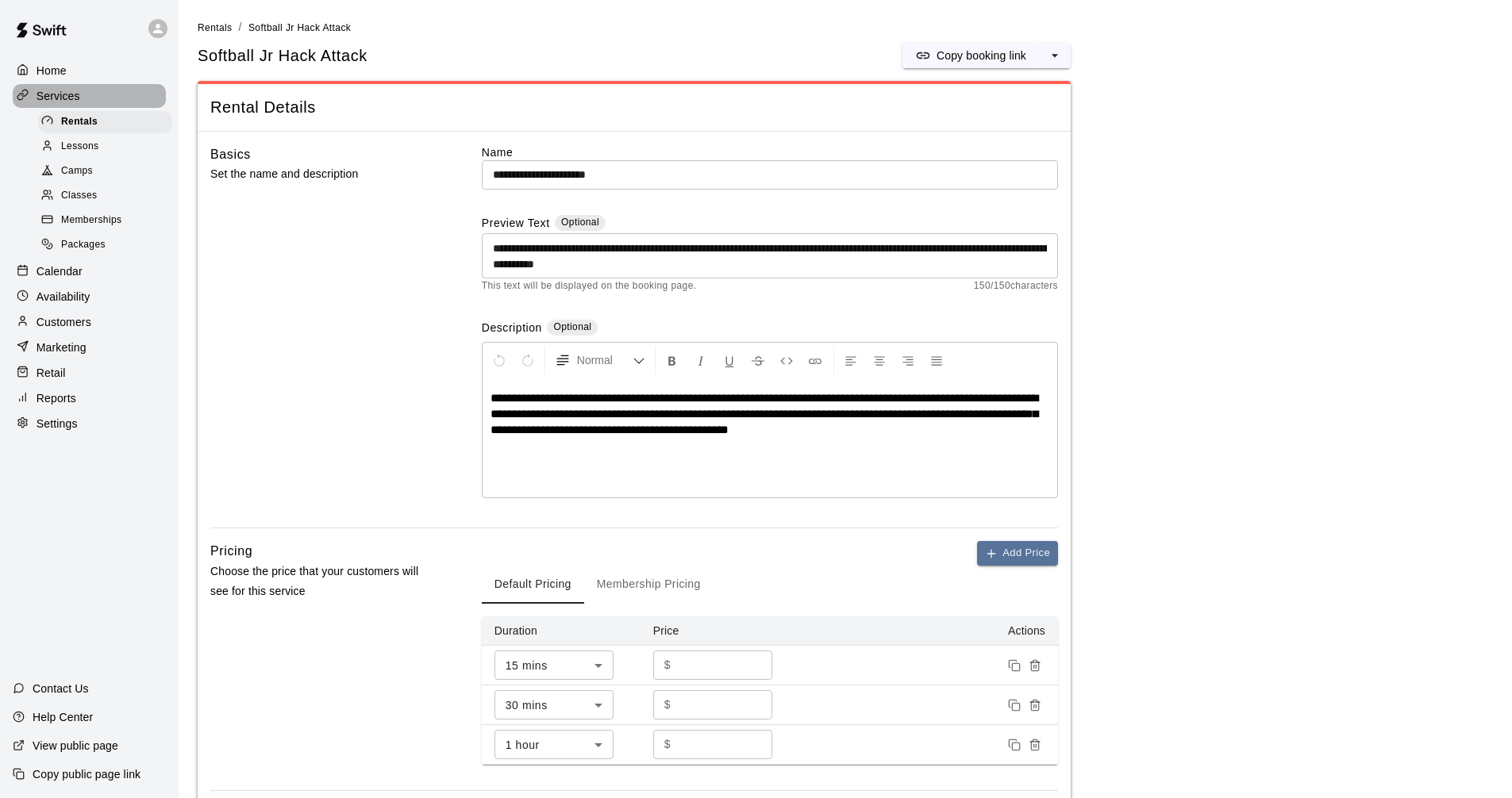
click at [78, 93] on p "Services" at bounding box center [58, 96] width 44 height 16
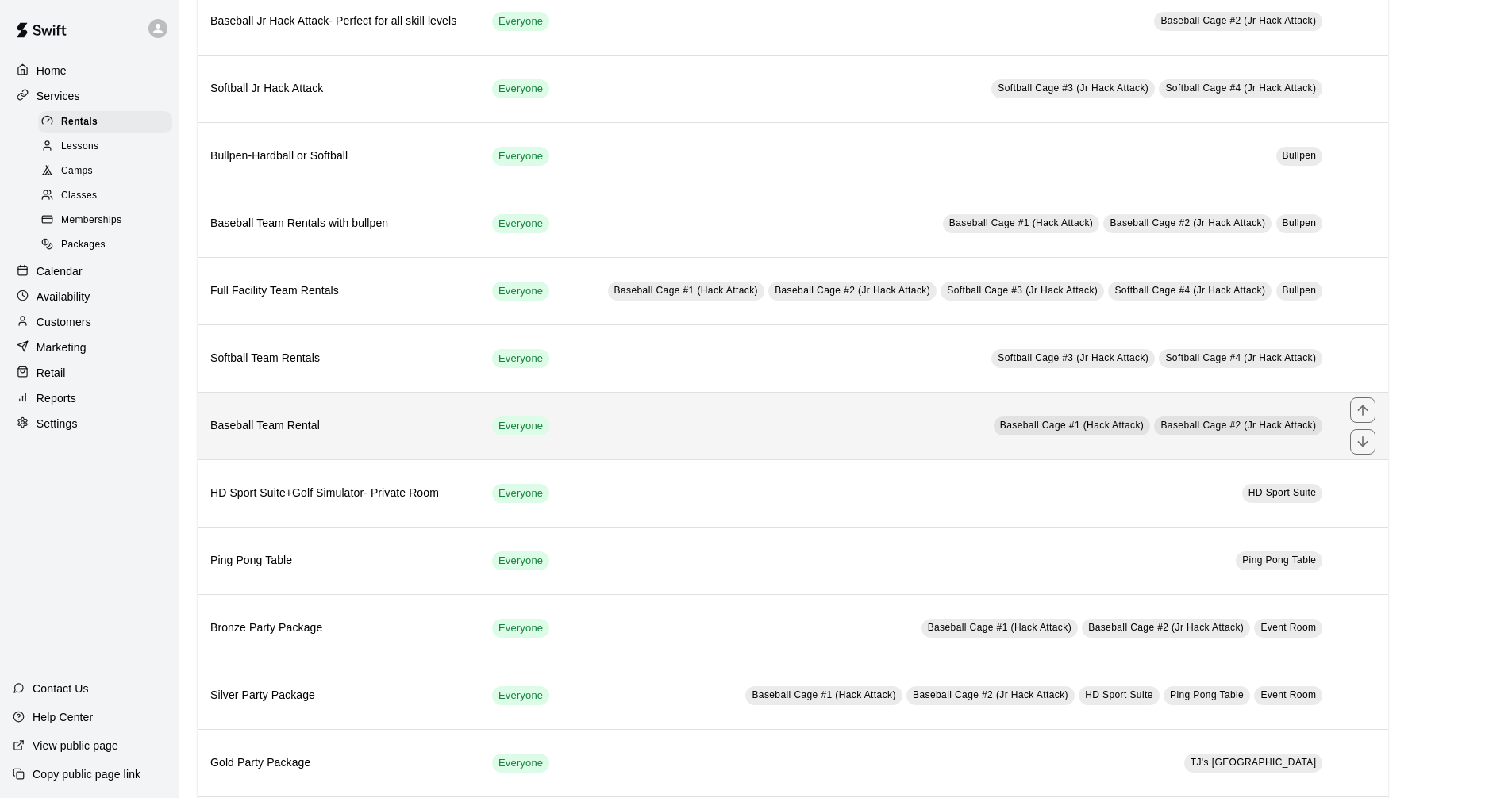
scroll to position [238, 0]
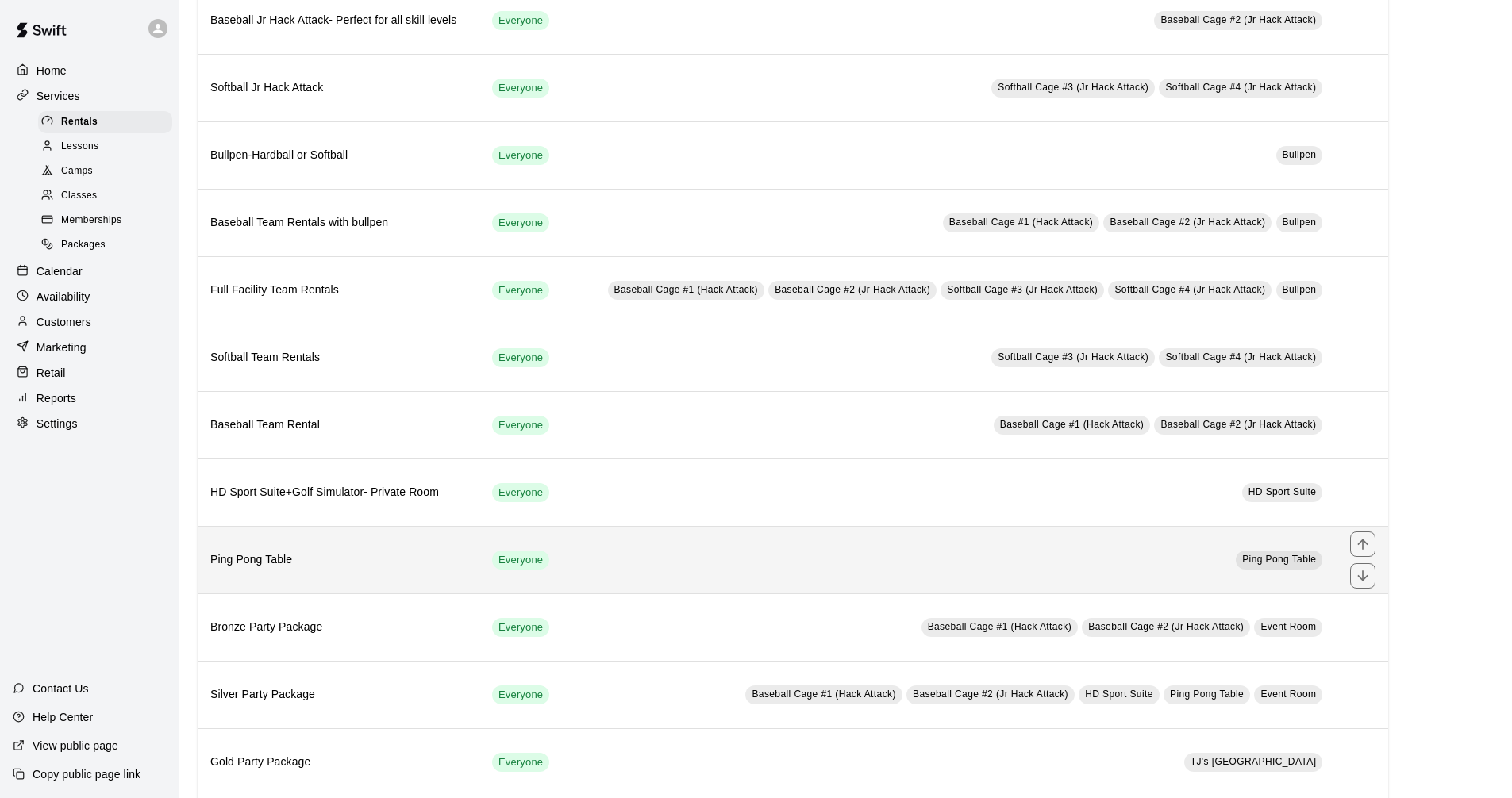
click at [1044, 557] on td "Ping Pong Table" at bounding box center [950, 559] width 772 height 68
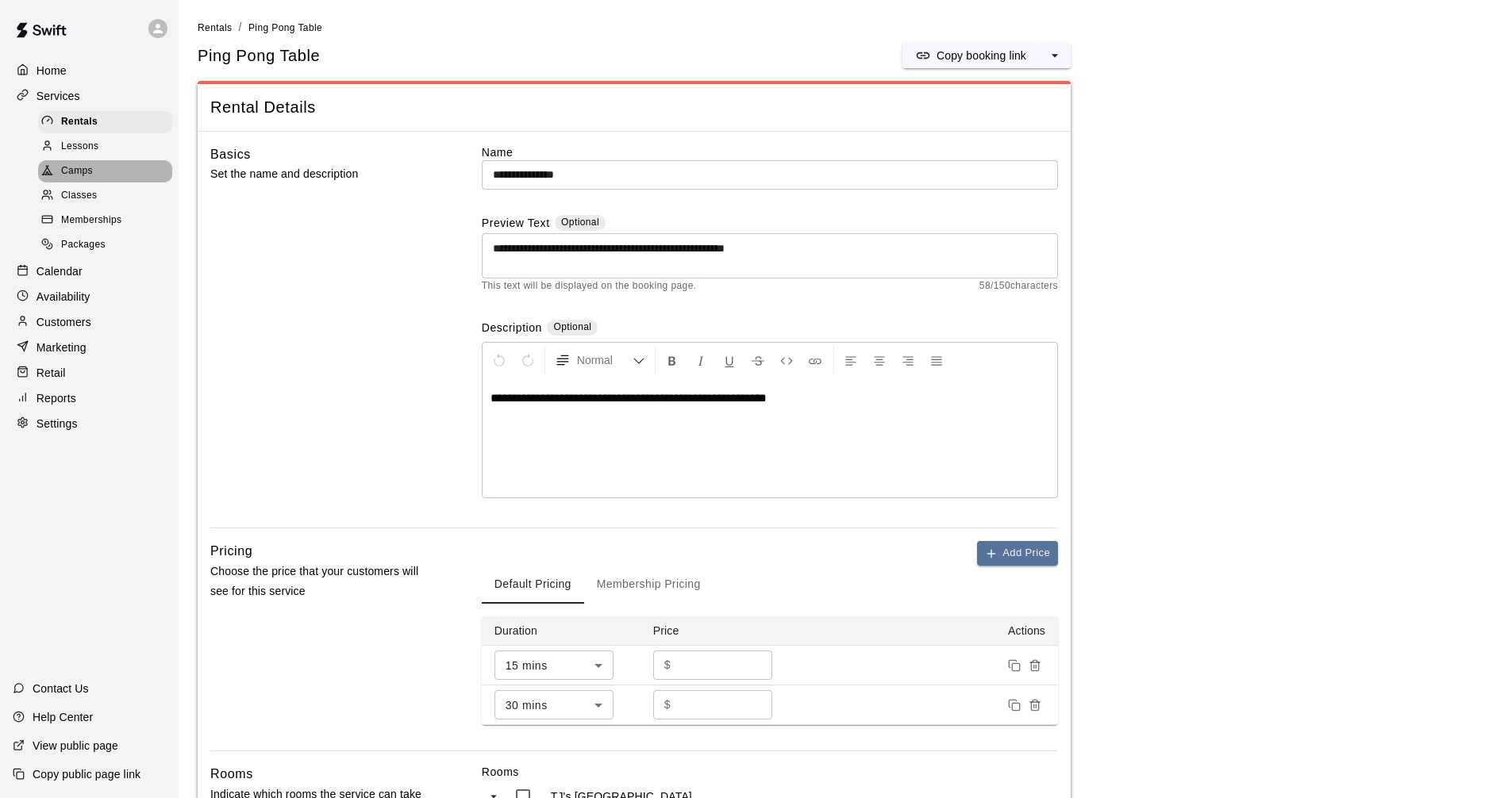
click at [95, 168] on div "Camps" at bounding box center [105, 171] width 134 height 22
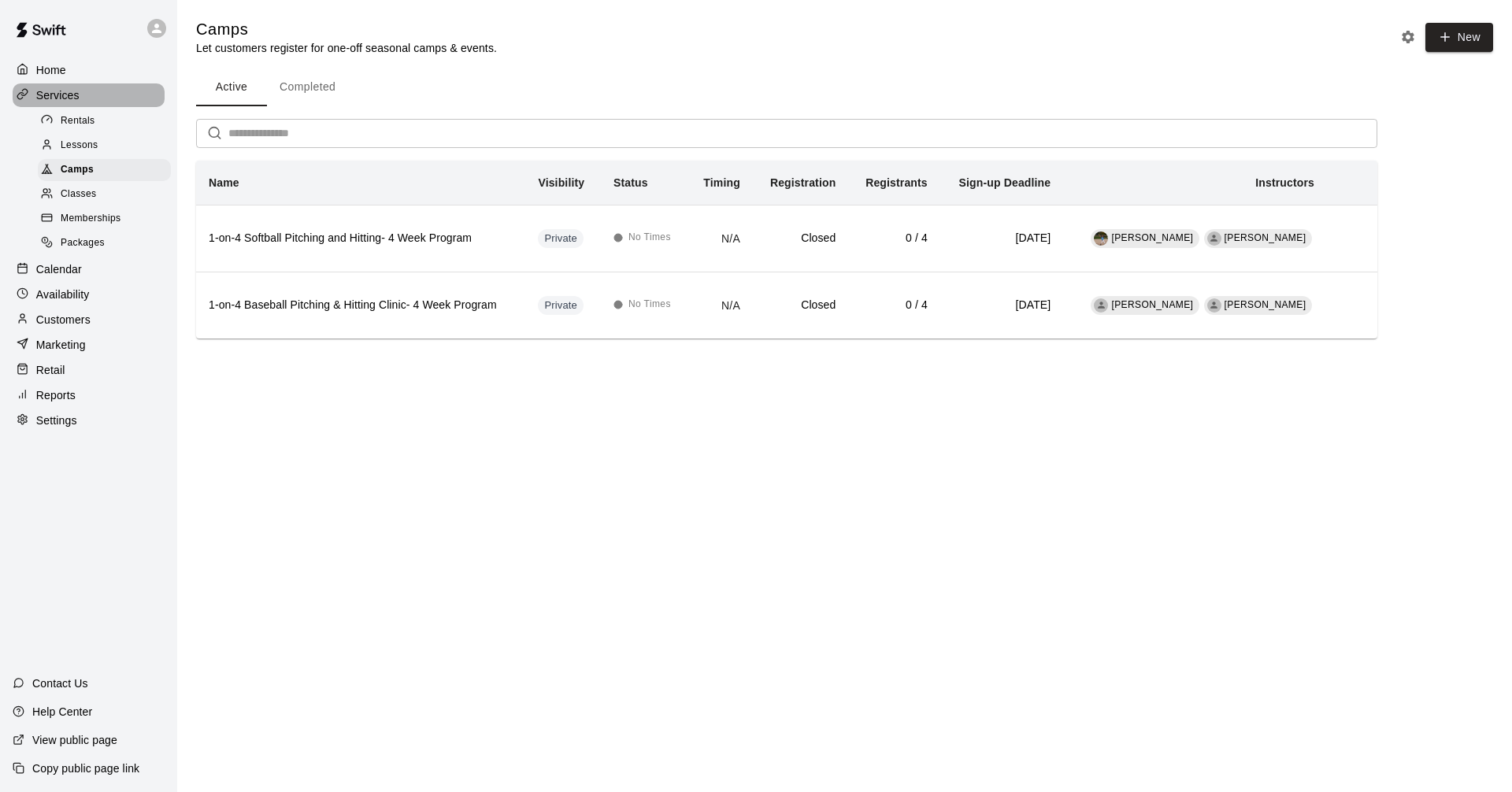
click at [59, 97] on p "Services" at bounding box center [58, 96] width 43 height 16
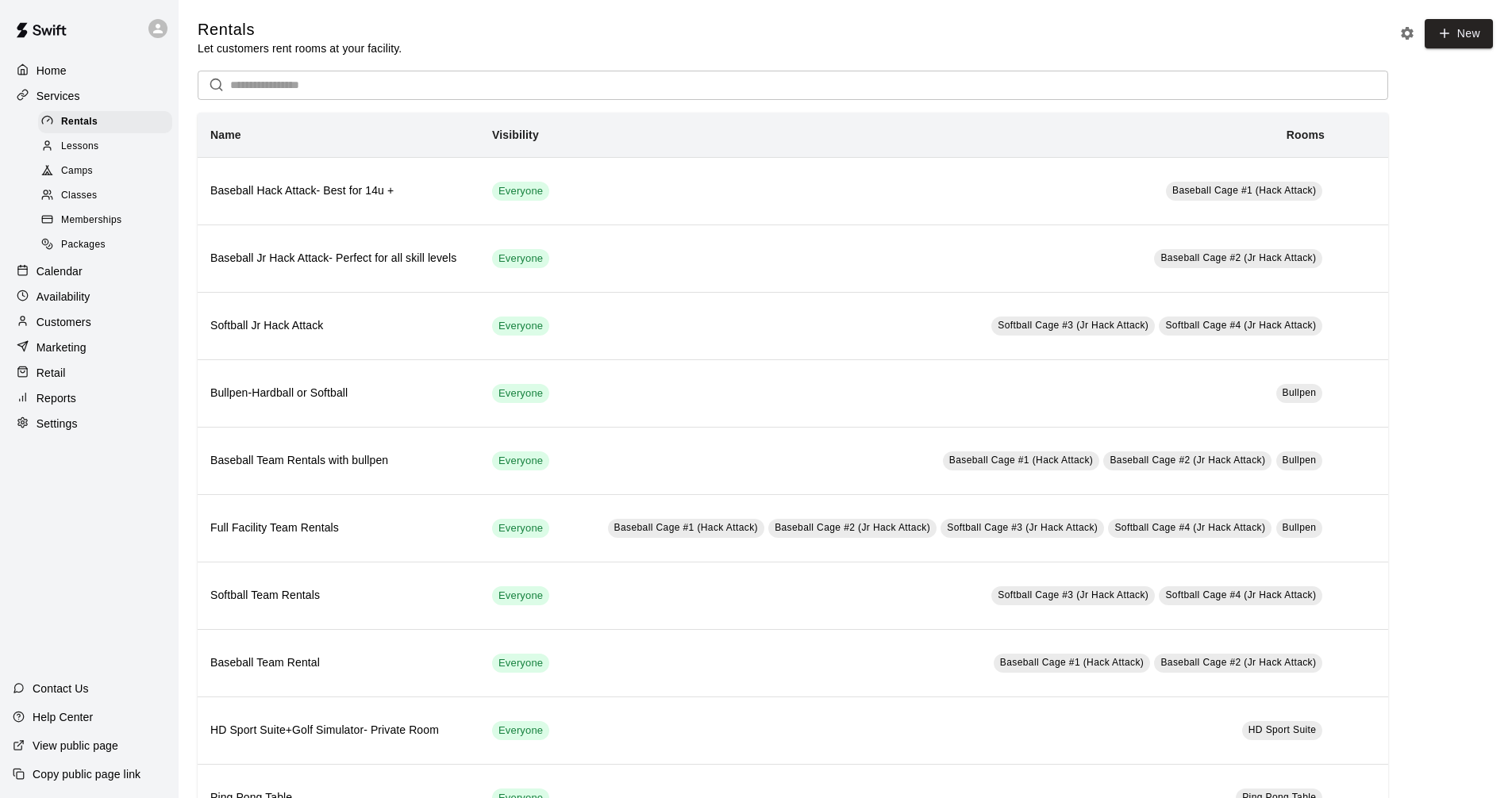
click at [84, 144] on span "Lessons" at bounding box center [80, 147] width 38 height 16
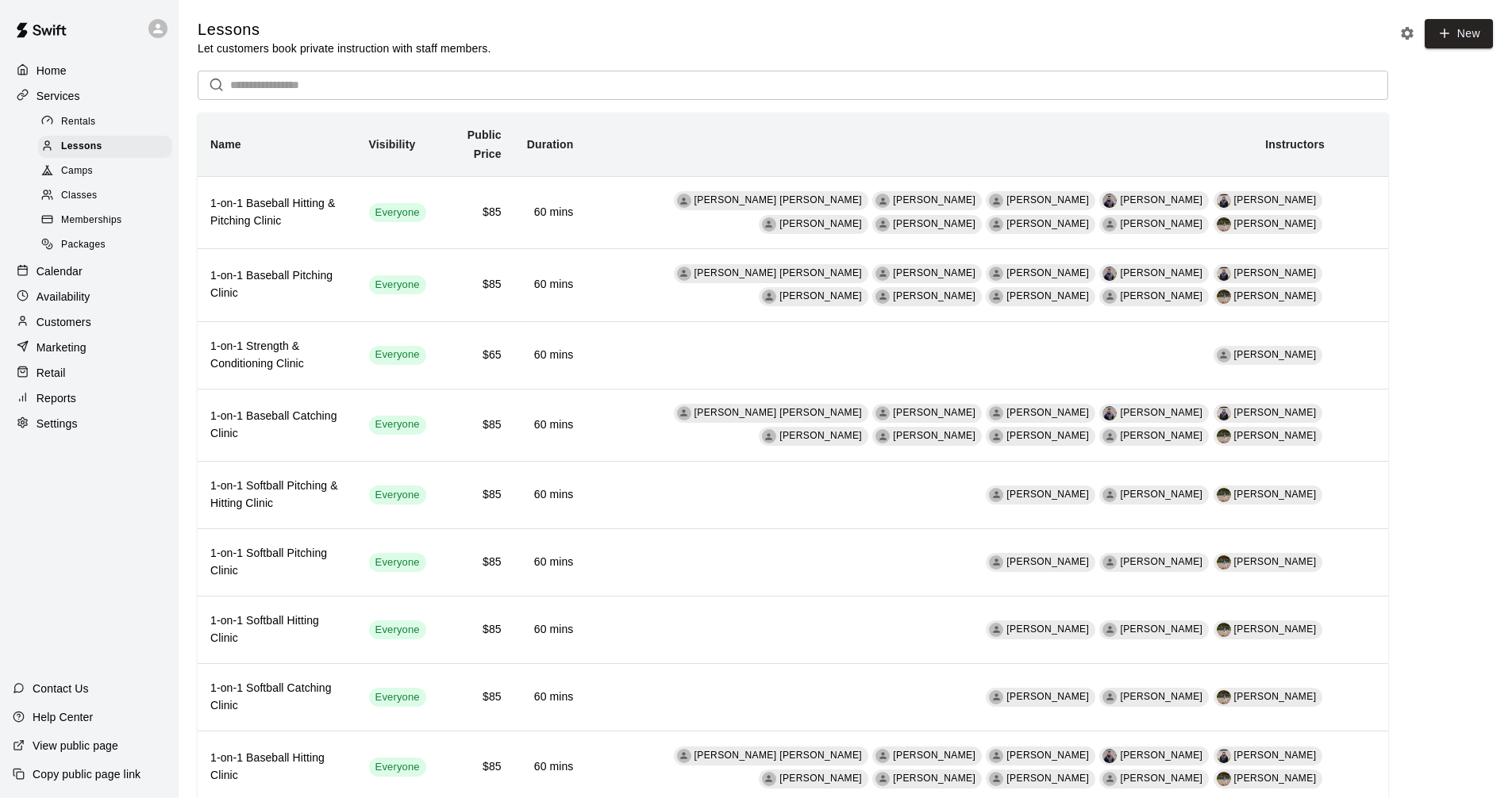
click at [72, 123] on span "Rentals" at bounding box center [79, 122] width 35 height 16
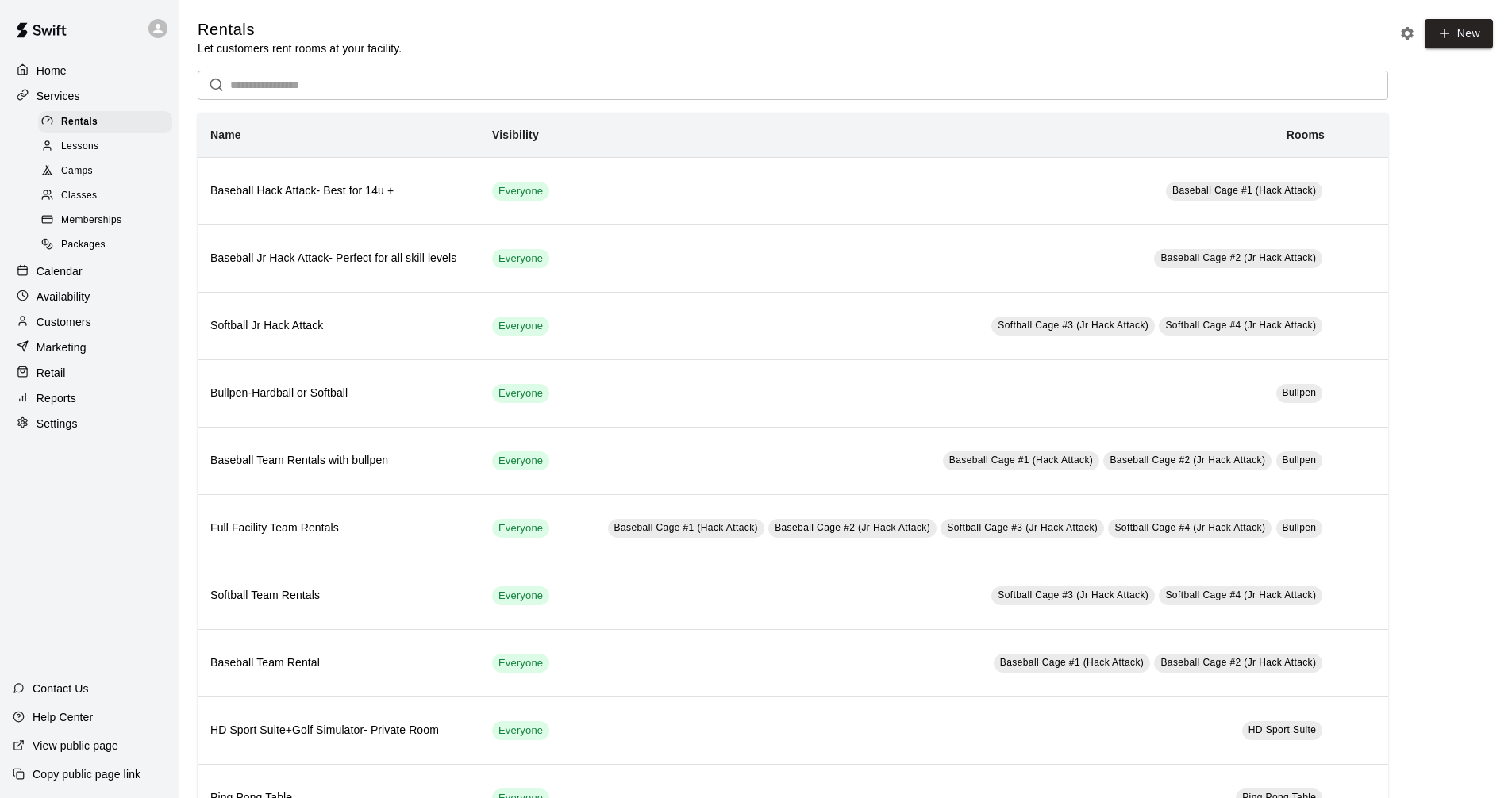
click at [57, 280] on p "Calendar" at bounding box center [60, 272] width 46 height 16
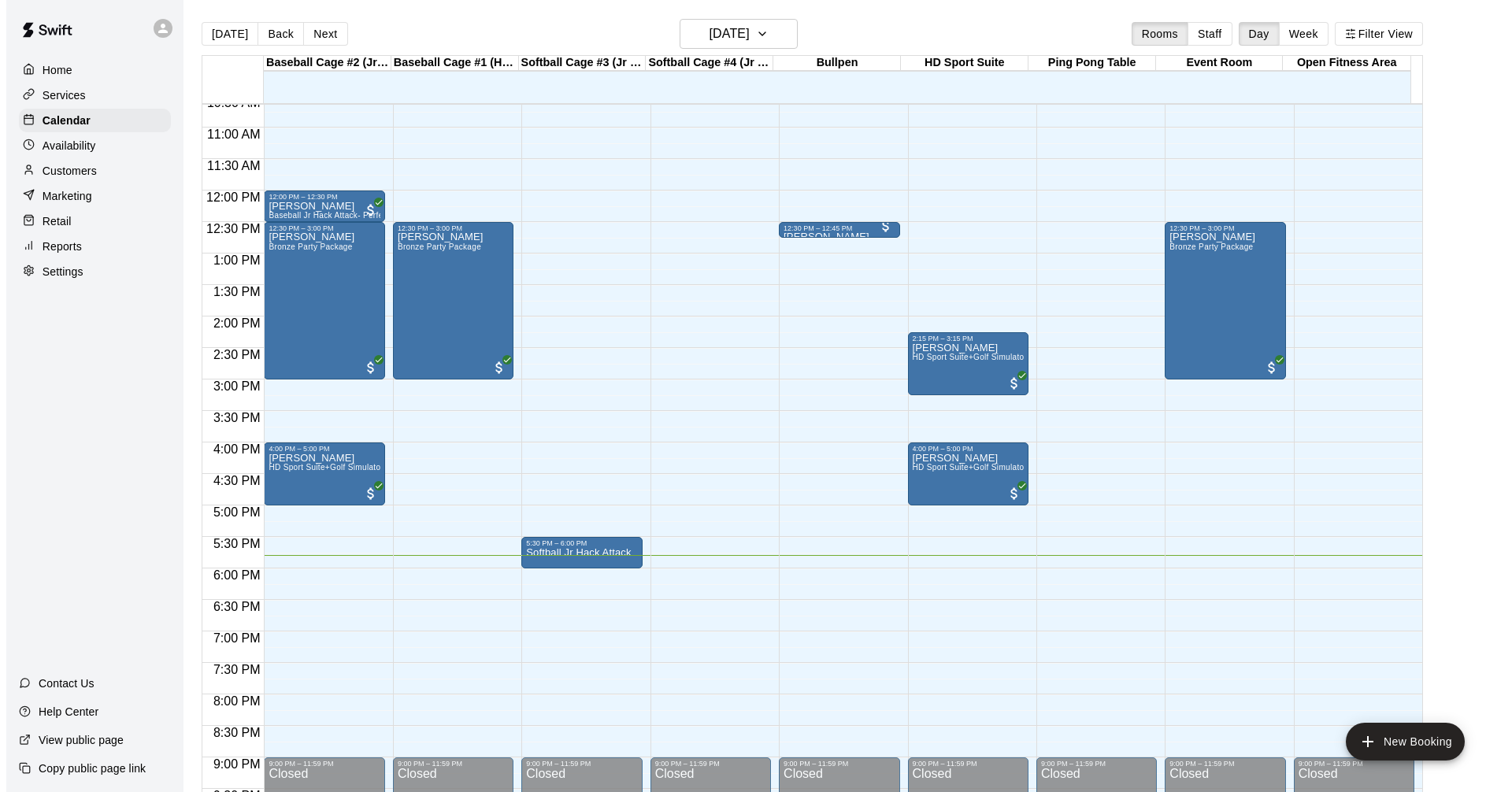
scroll to position [651, 0]
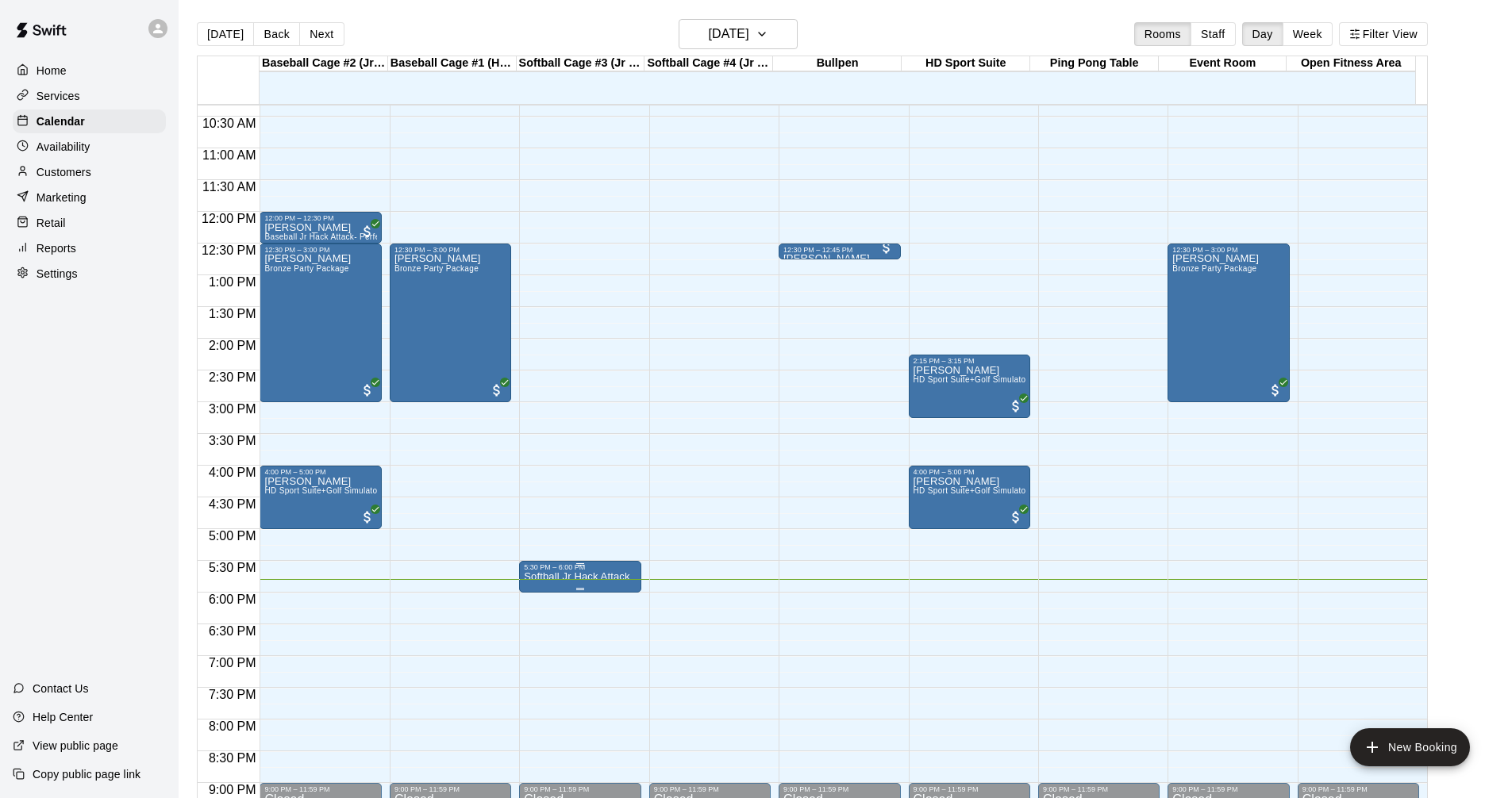
click at [562, 571] on div "5:30 PM – 6:00 PM" at bounding box center [579, 567] width 112 height 8
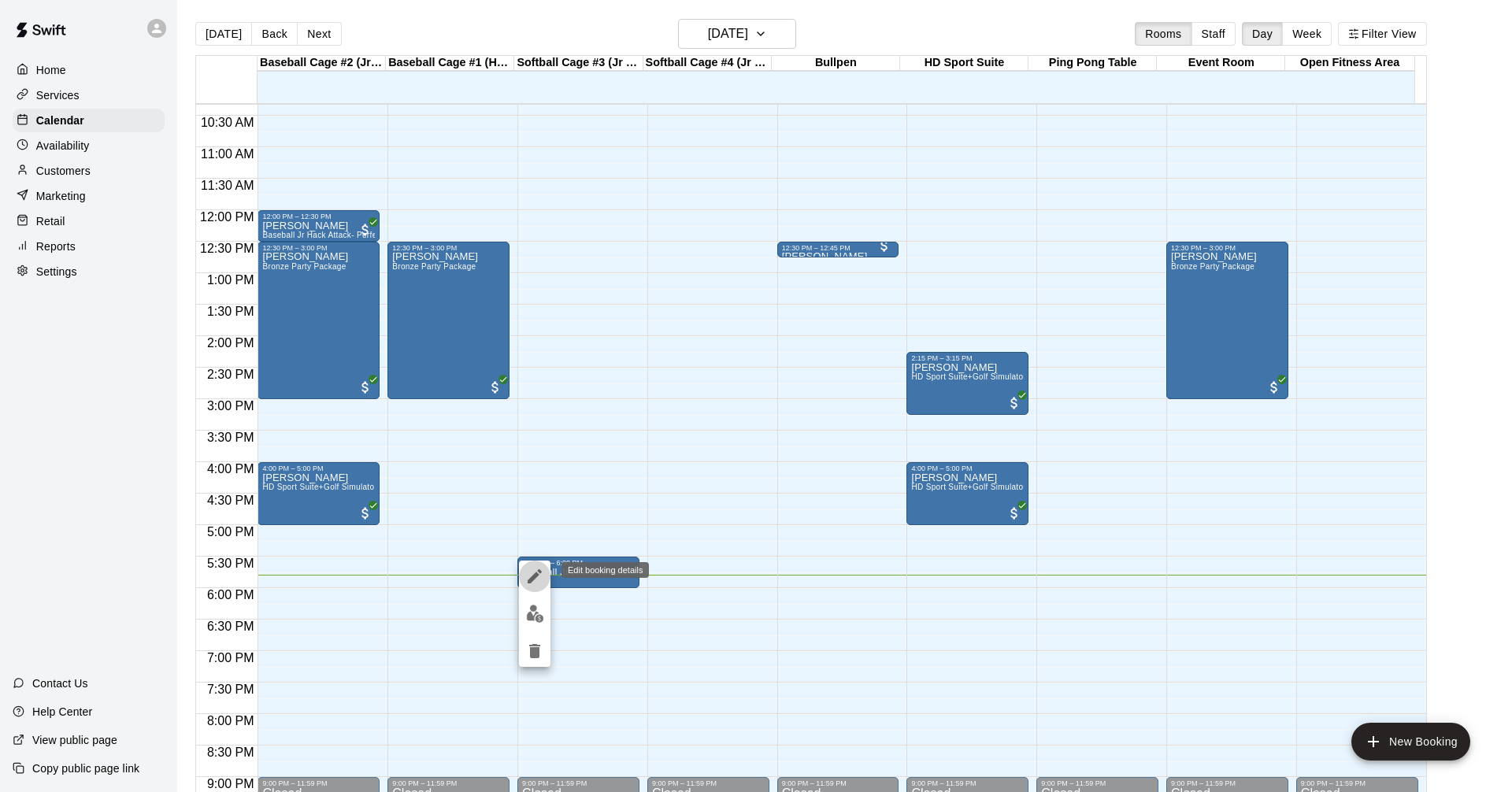
click at [537, 570] on icon "edit" at bounding box center [534, 576] width 19 height 19
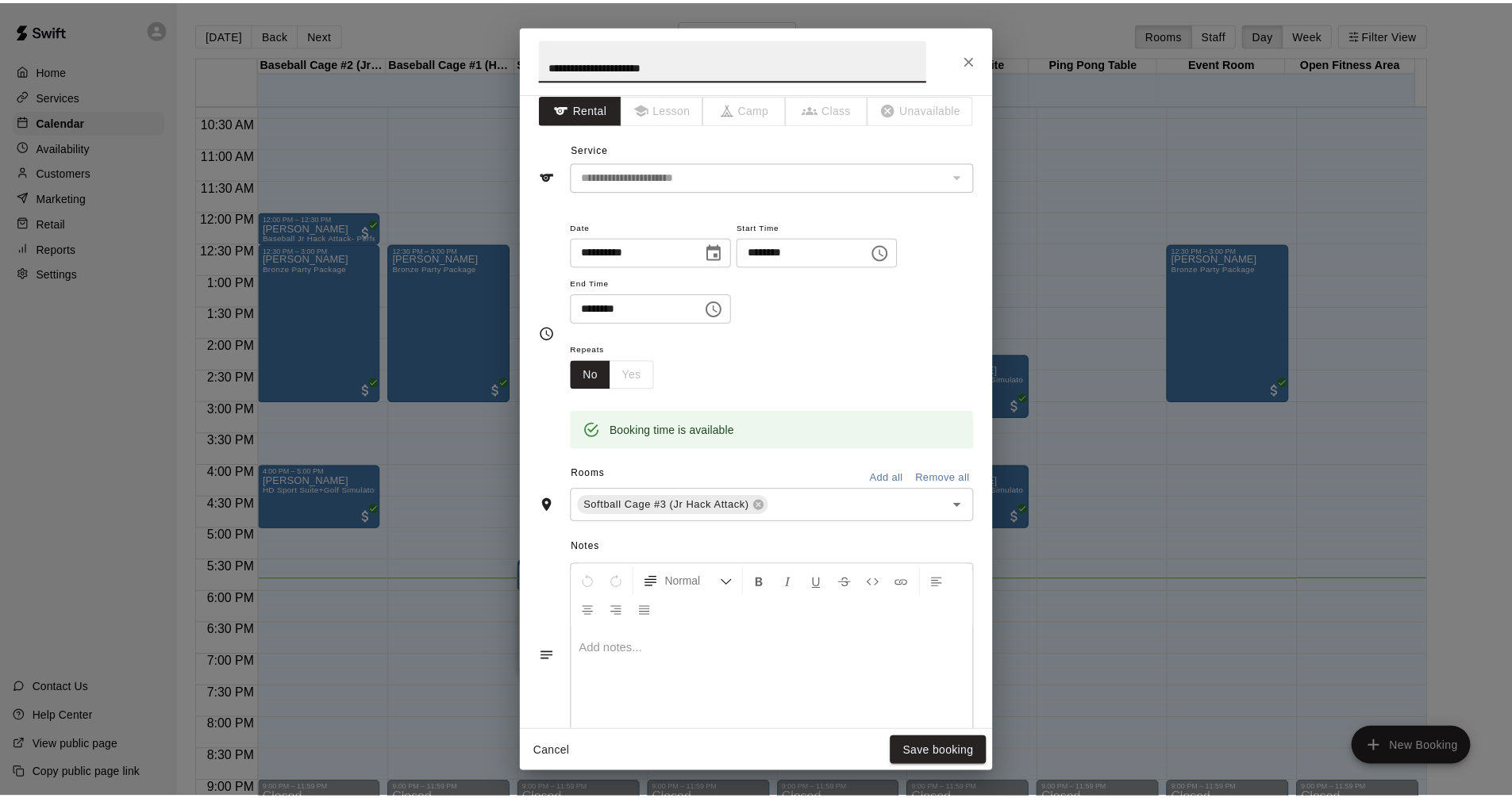
scroll to position [0, 0]
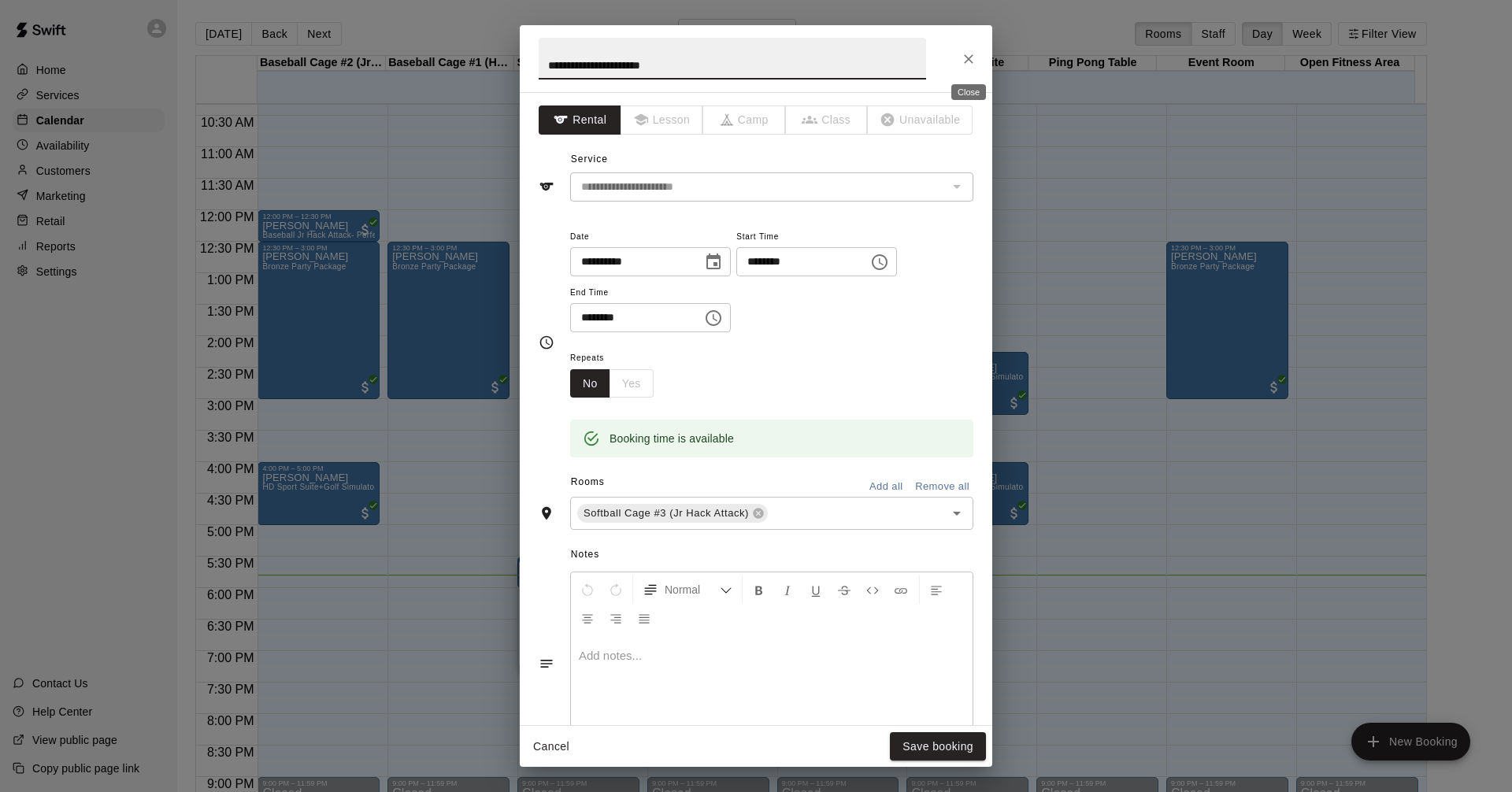
click at [971, 59] on icon "Close" at bounding box center [968, 59] width 16 height 16
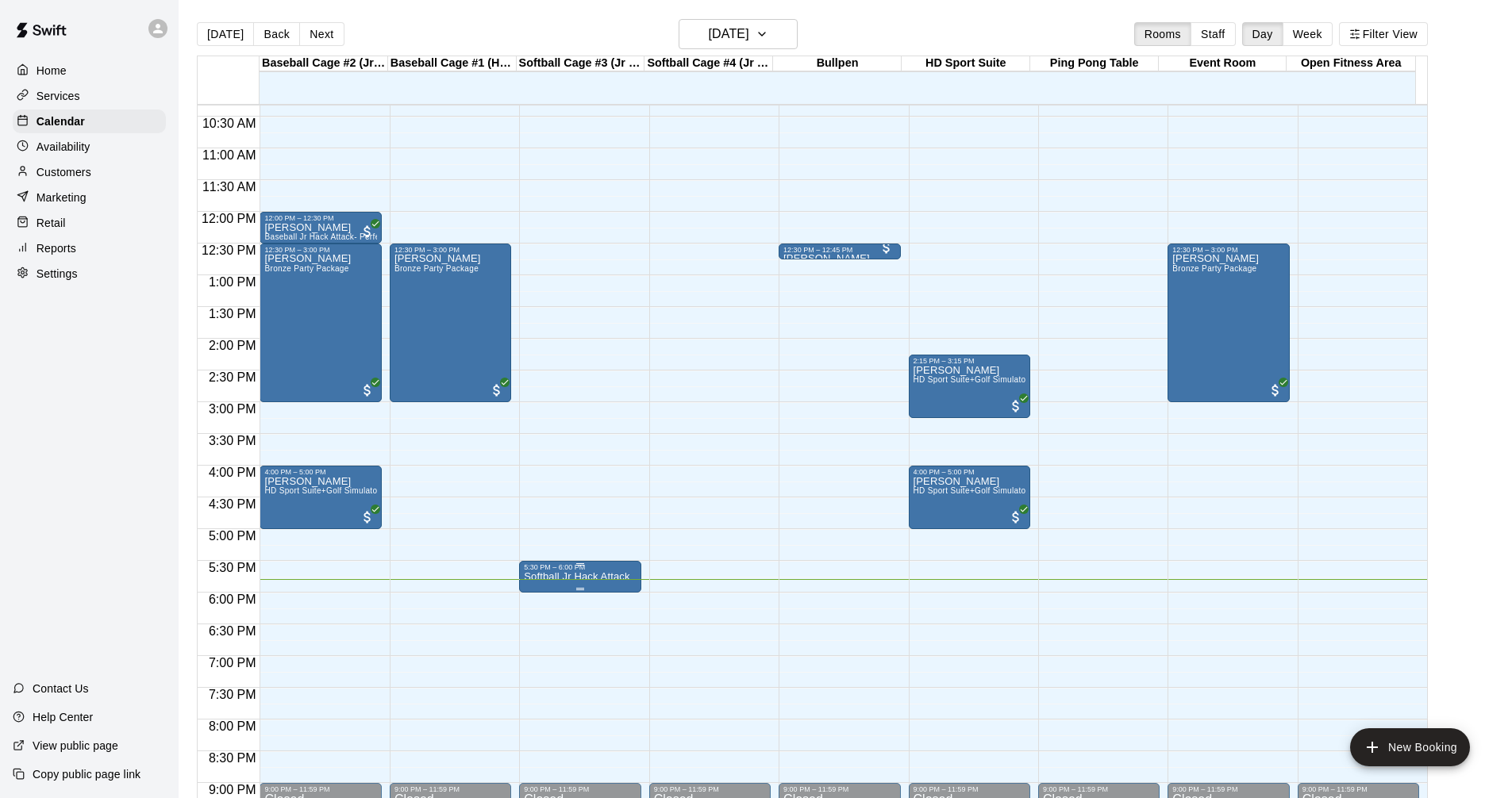
click at [605, 569] on div "5:30 PM – 6:00 PM" at bounding box center [579, 567] width 112 height 8
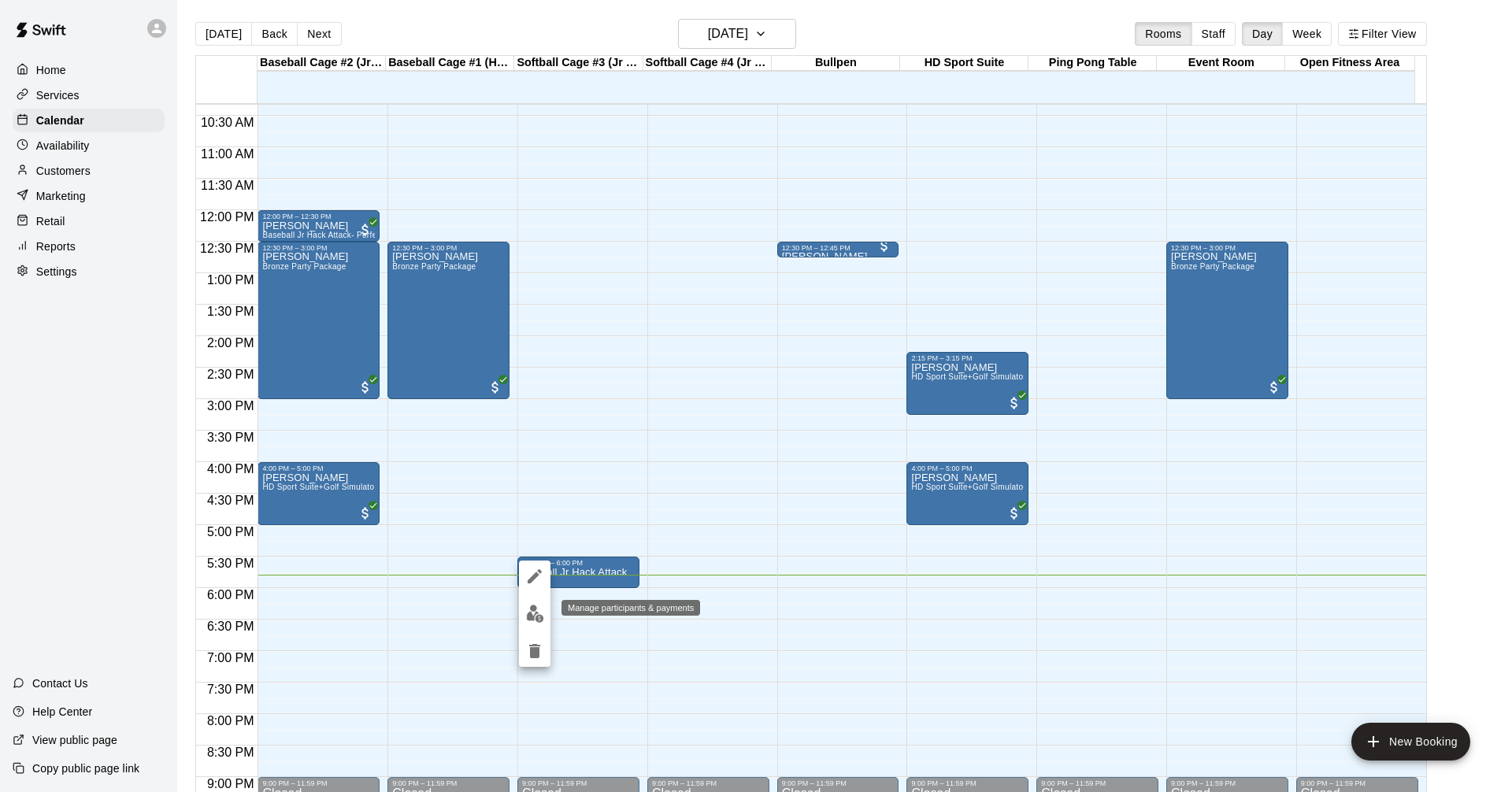
click at [526, 608] on img "edit" at bounding box center [534, 613] width 18 height 18
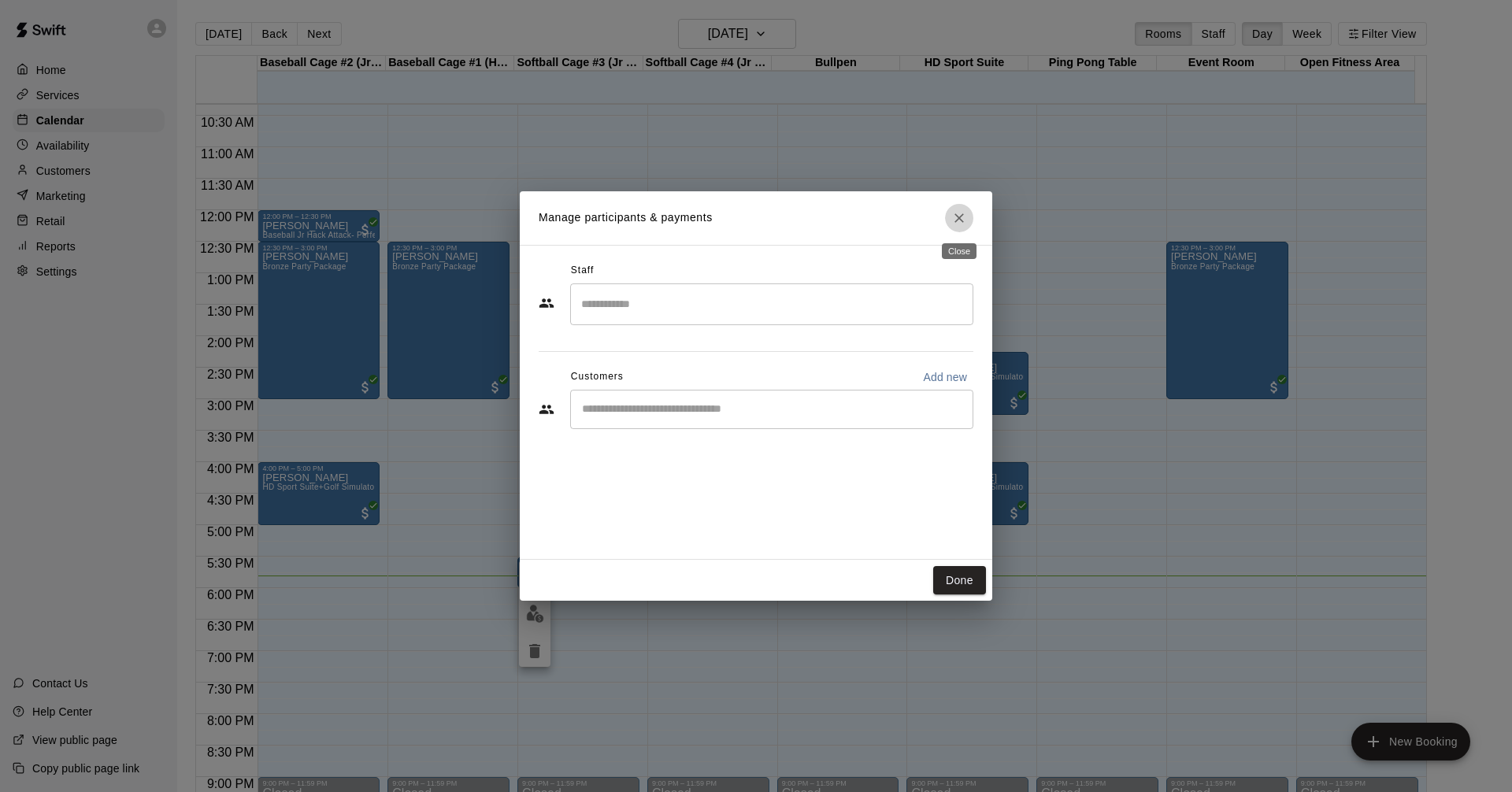
click at [961, 217] on icon "Close" at bounding box center [959, 218] width 16 height 16
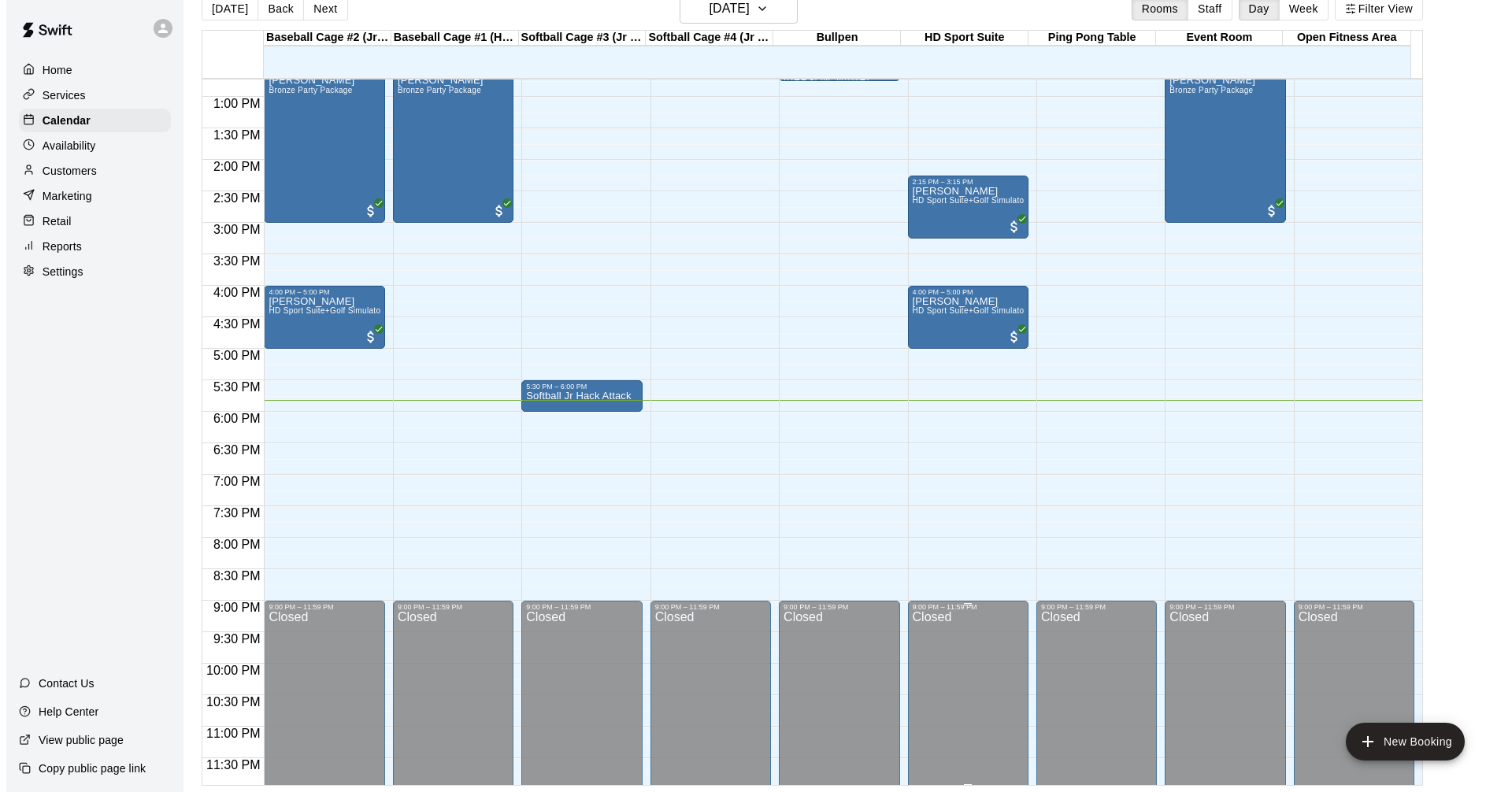
scroll to position [808, 0]
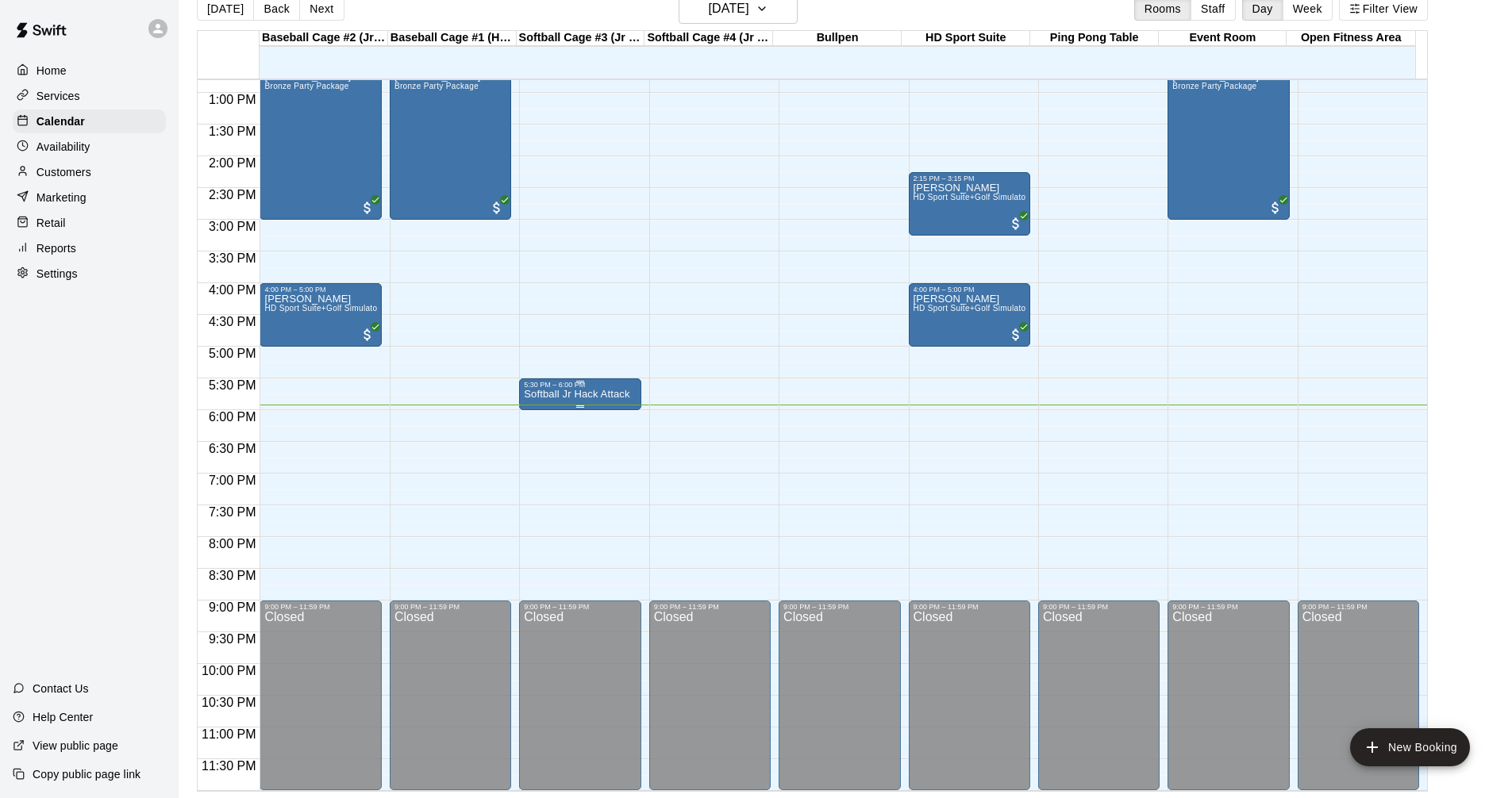
click at [558, 389] on div "5:30 PM – 6:00 PM" at bounding box center [579, 385] width 112 height 8
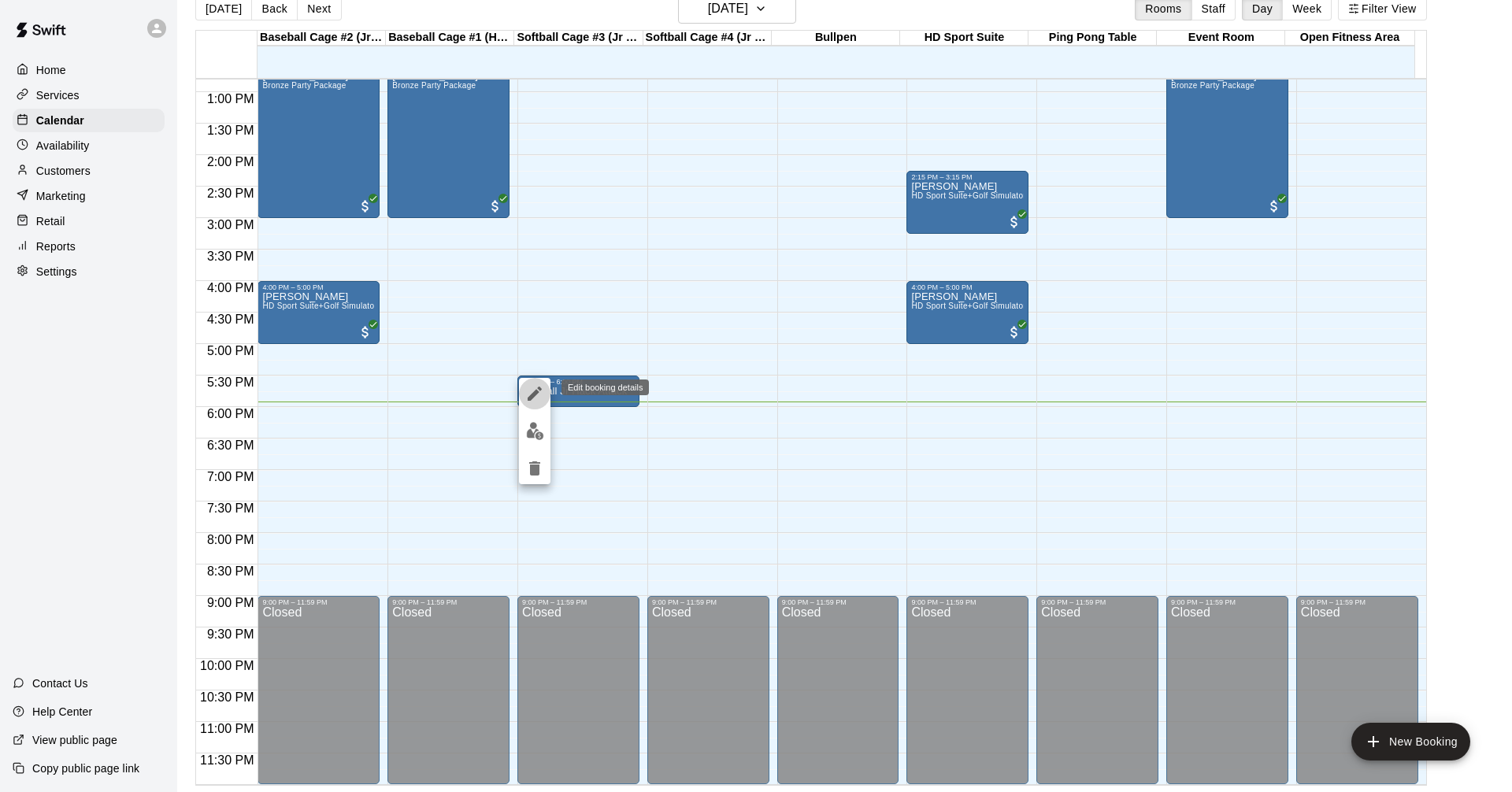
click at [534, 394] on icon "edit" at bounding box center [534, 394] width 14 height 14
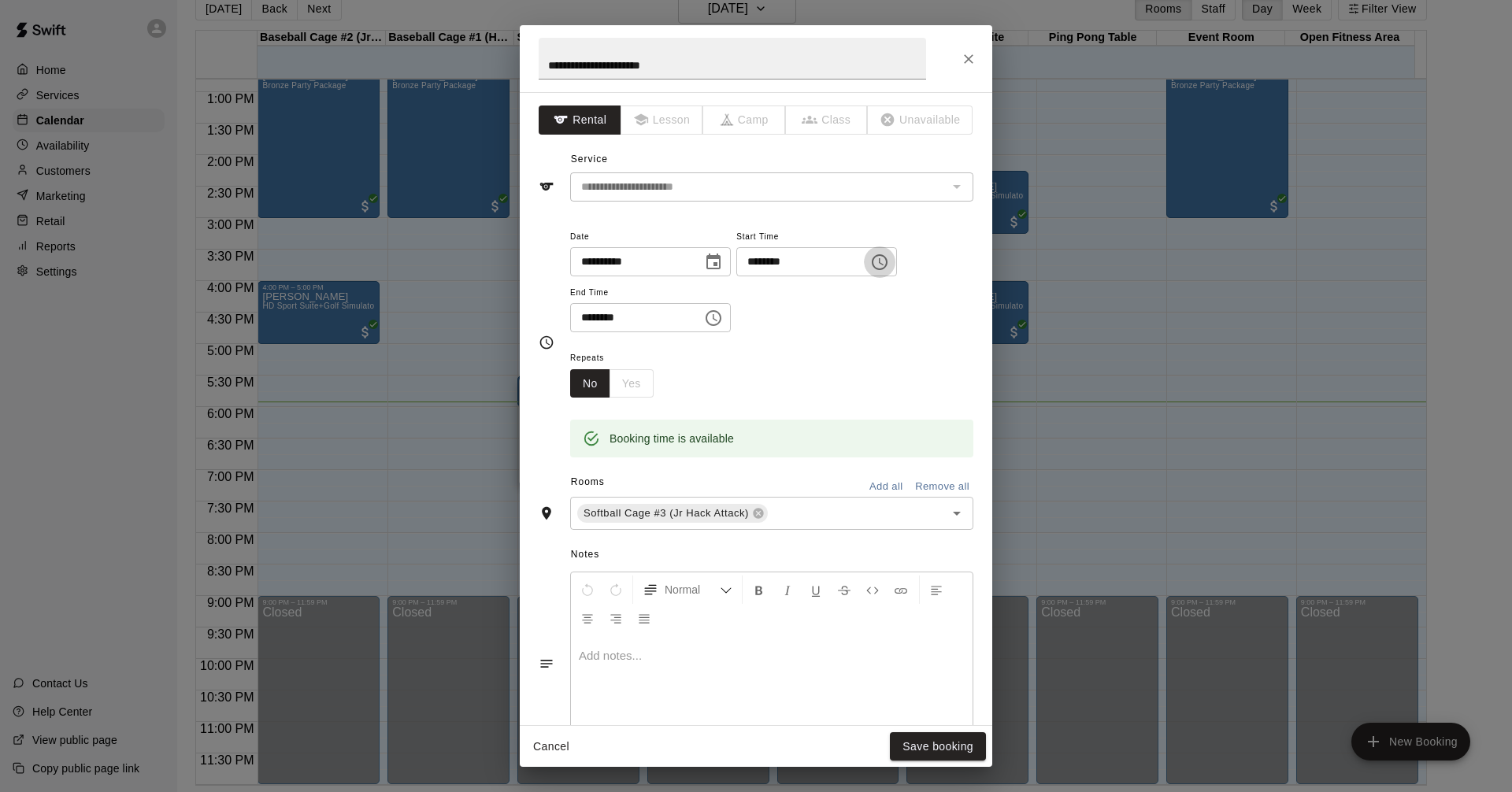
click at [889, 268] on icon "Choose time, selected time is 5:30 PM" at bounding box center [880, 262] width 19 height 19
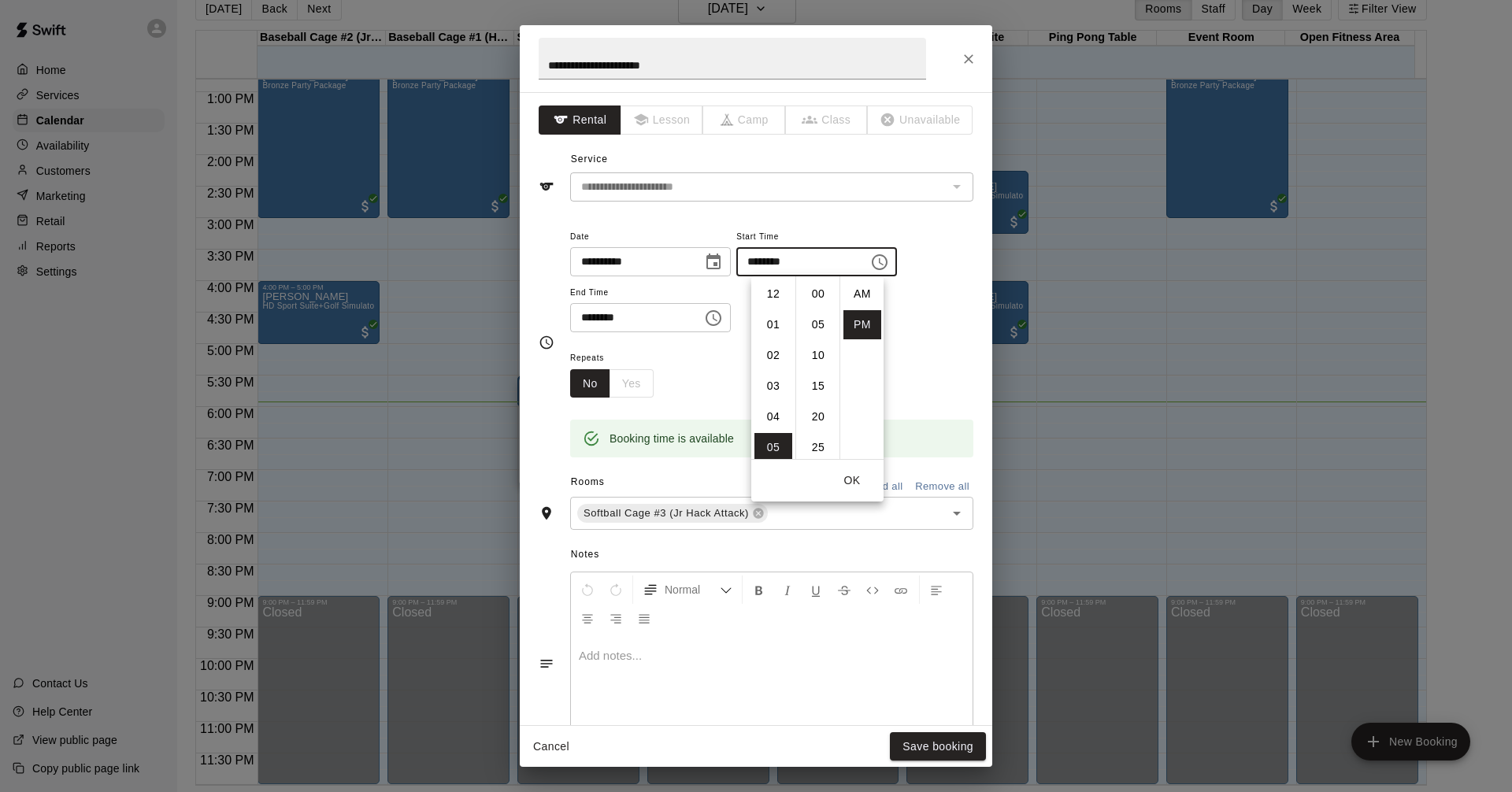
scroll to position [28, 0]
click at [818, 356] on li "40" at bounding box center [818, 355] width 38 height 29
type input "********"
drag, startPoint x: 856, startPoint y: 485, endPoint x: 840, endPoint y: 439, distance: 48.7
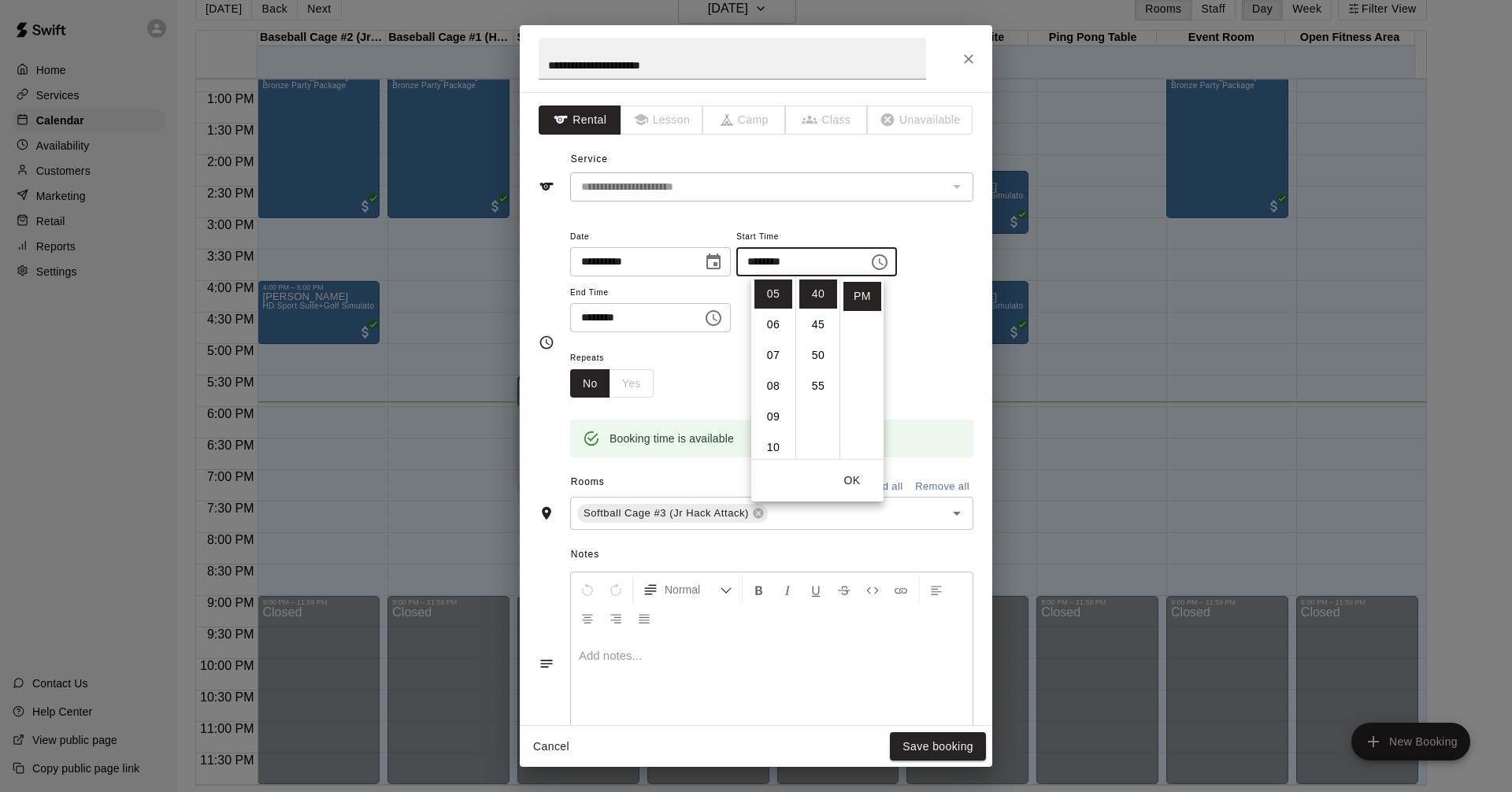
click at [858, 477] on button "OK" at bounding box center [852, 481] width 51 height 29
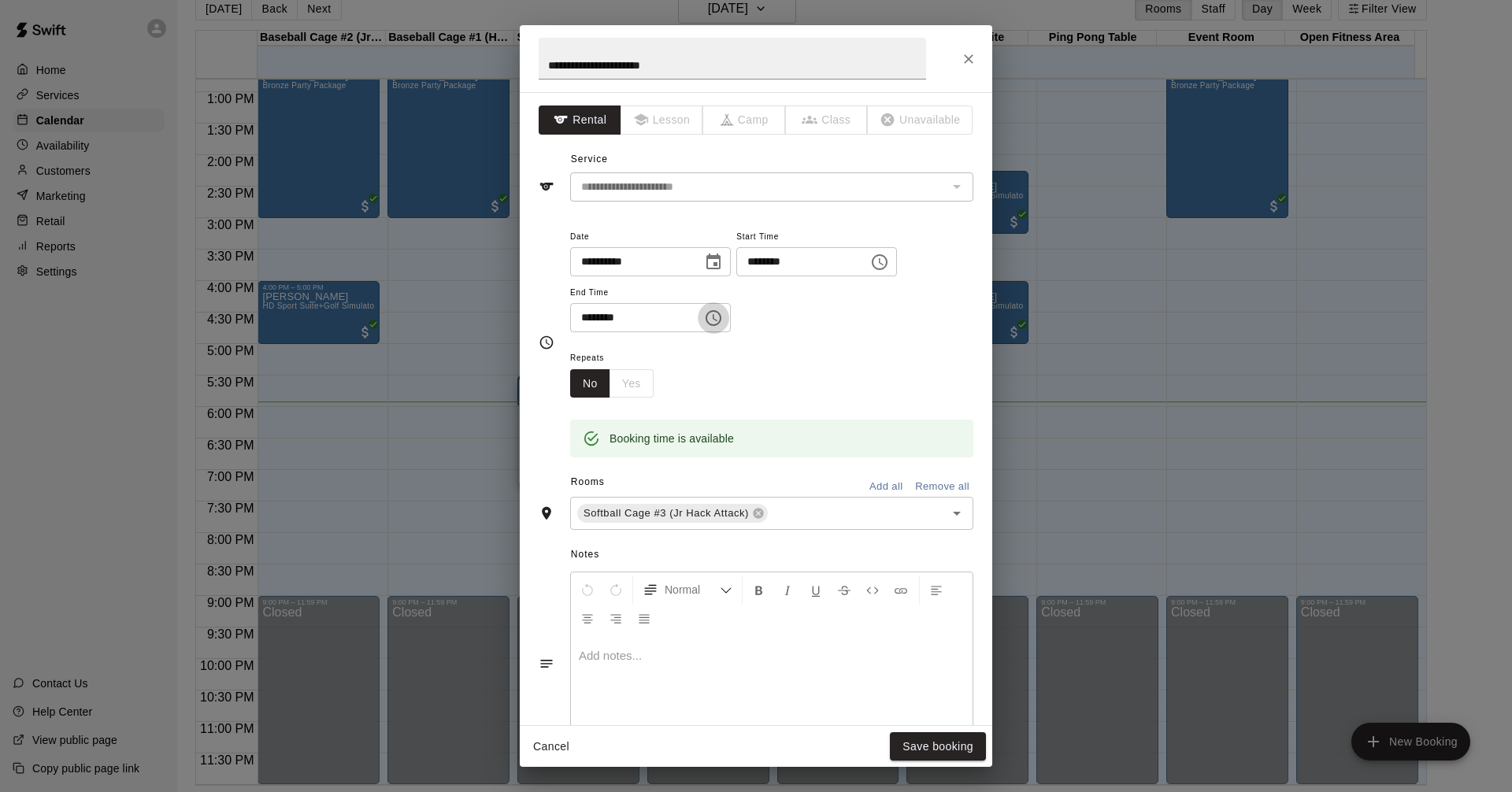
click at [722, 315] on icon "Choose time, selected time is 6:00 PM" at bounding box center [714, 318] width 19 height 19
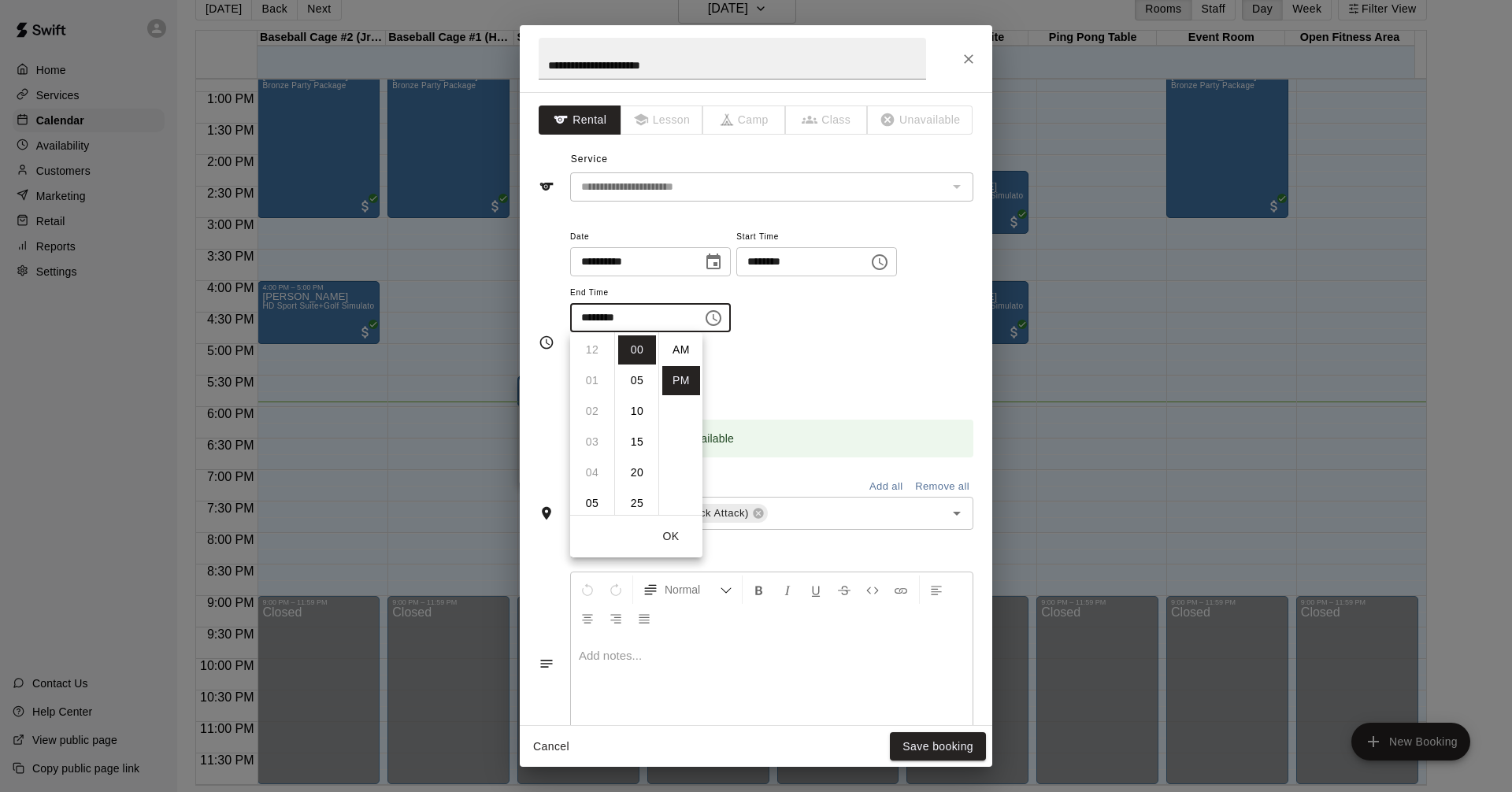
scroll to position [28, 0]
click at [594, 352] on li "05" at bounding box center [592, 350] width 38 height 29
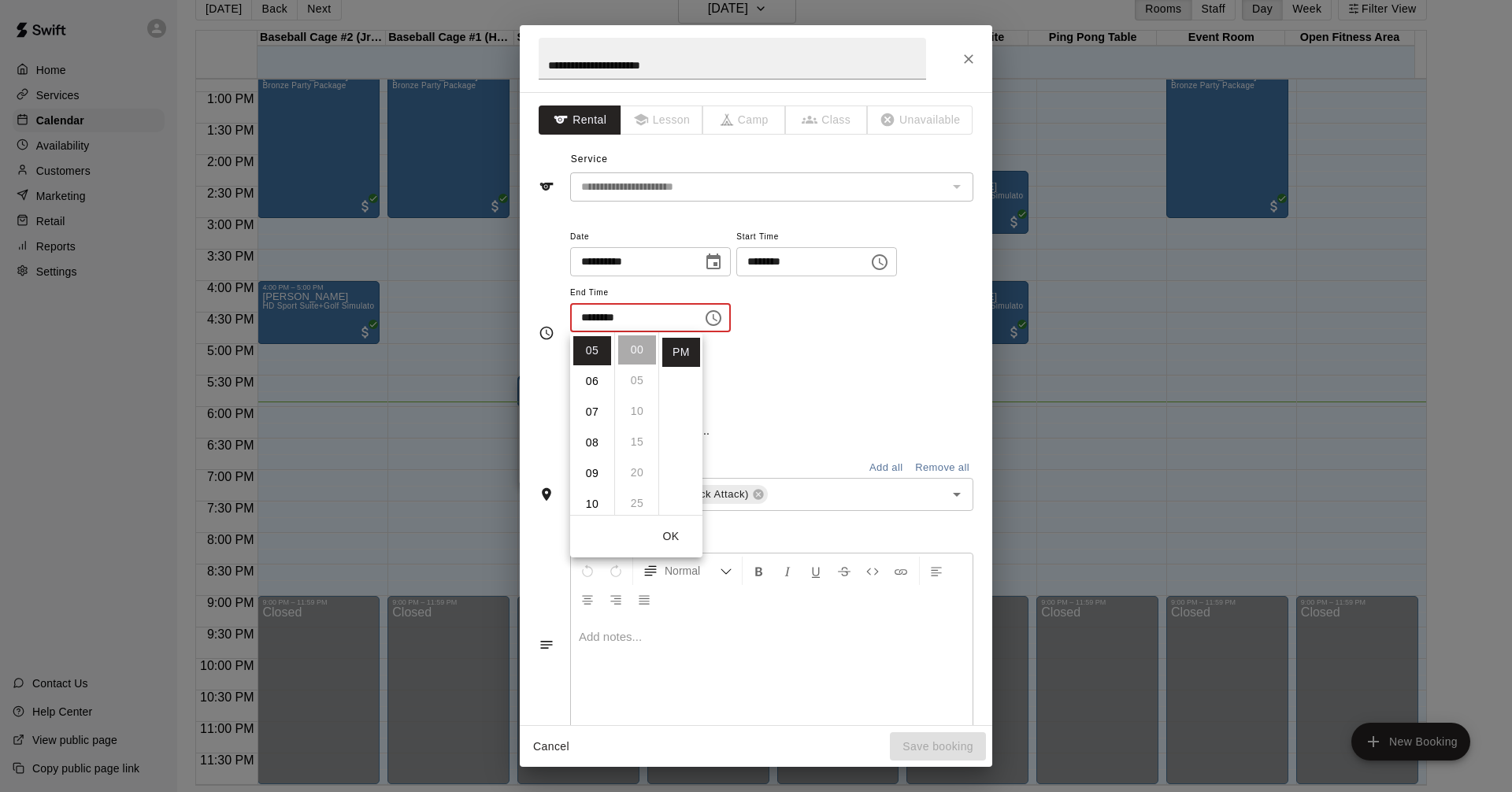
scroll to position [153, 0]
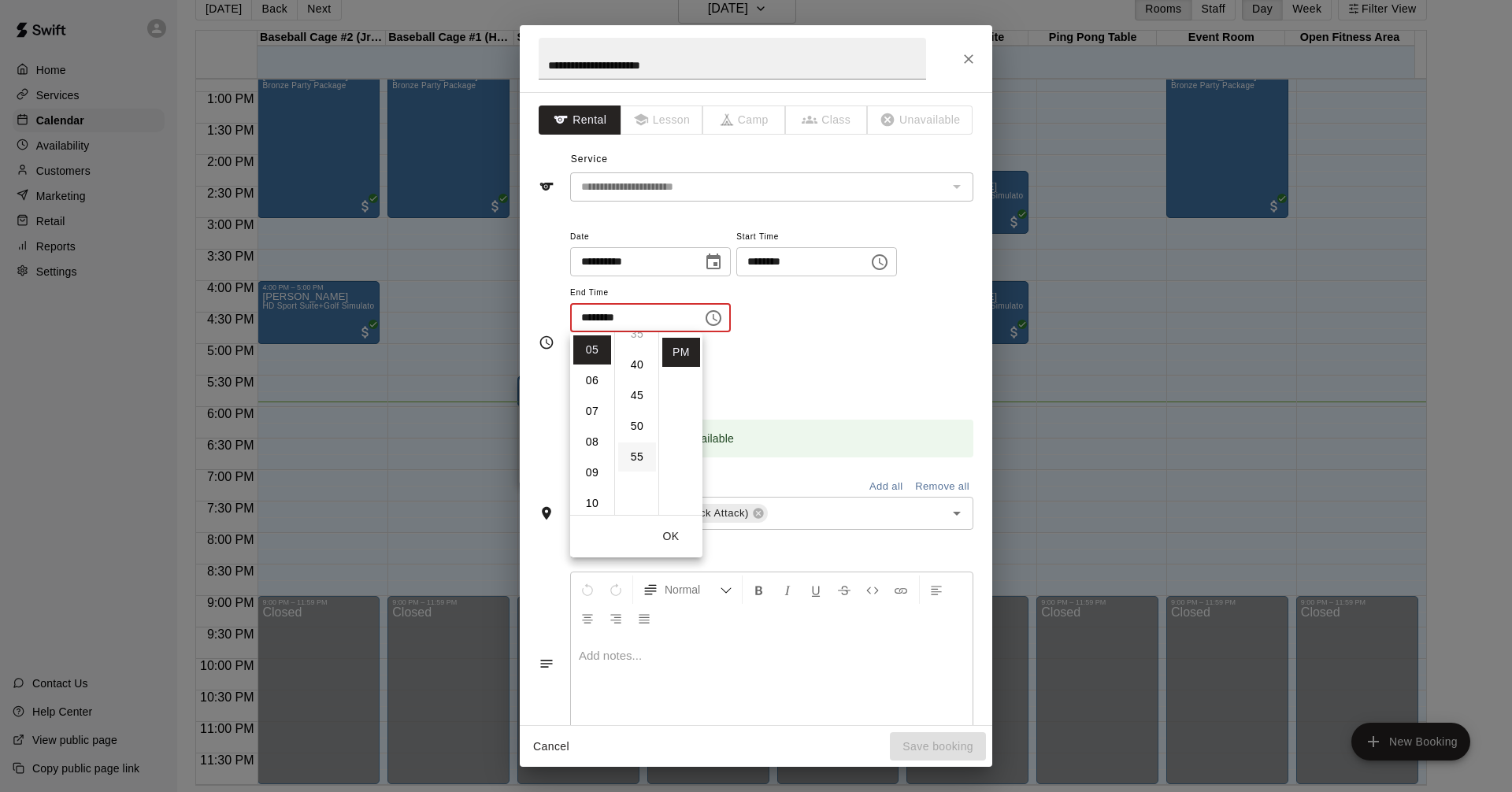
click at [640, 456] on li "55" at bounding box center [637, 457] width 38 height 29
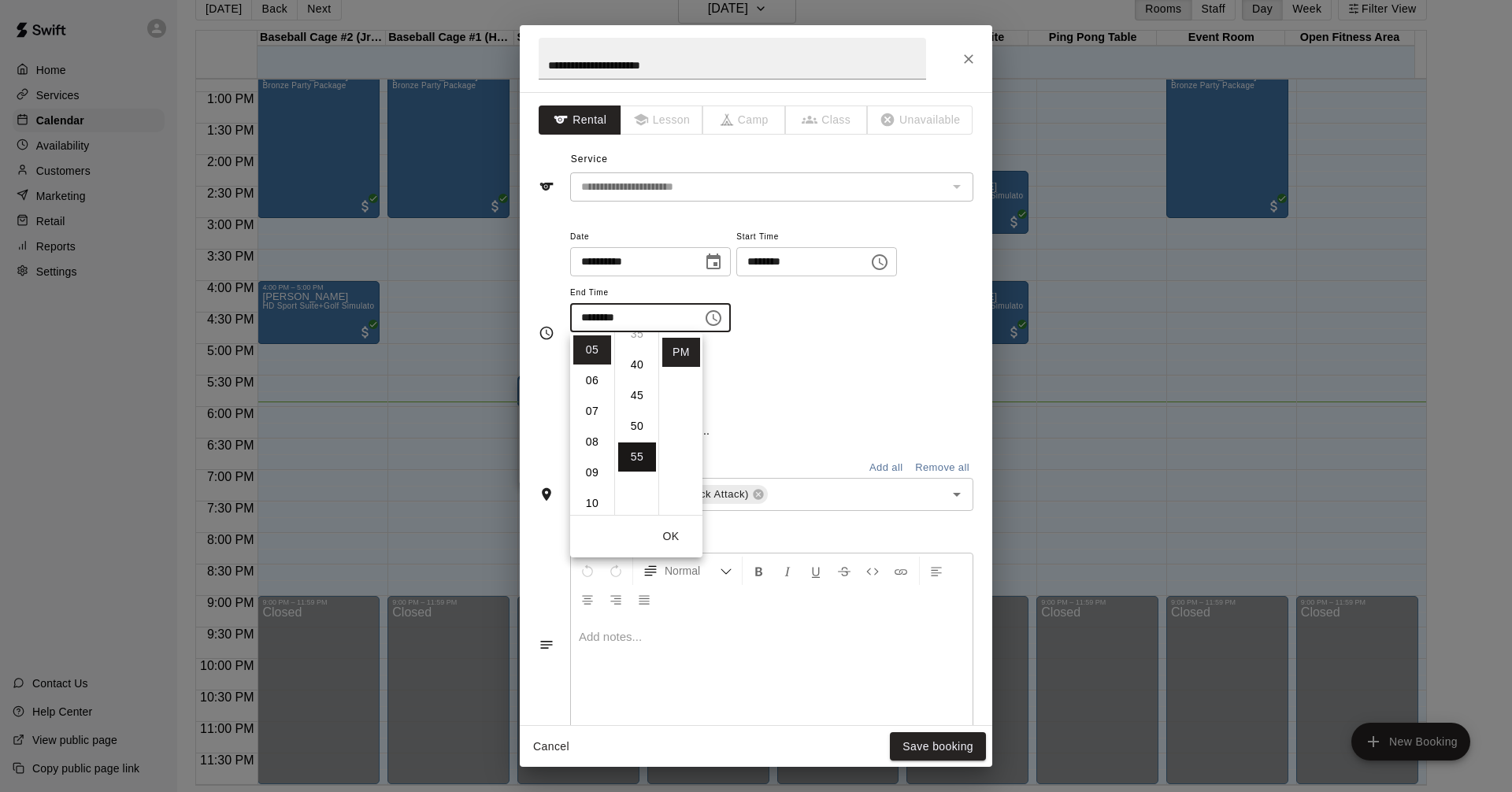
type input "********"
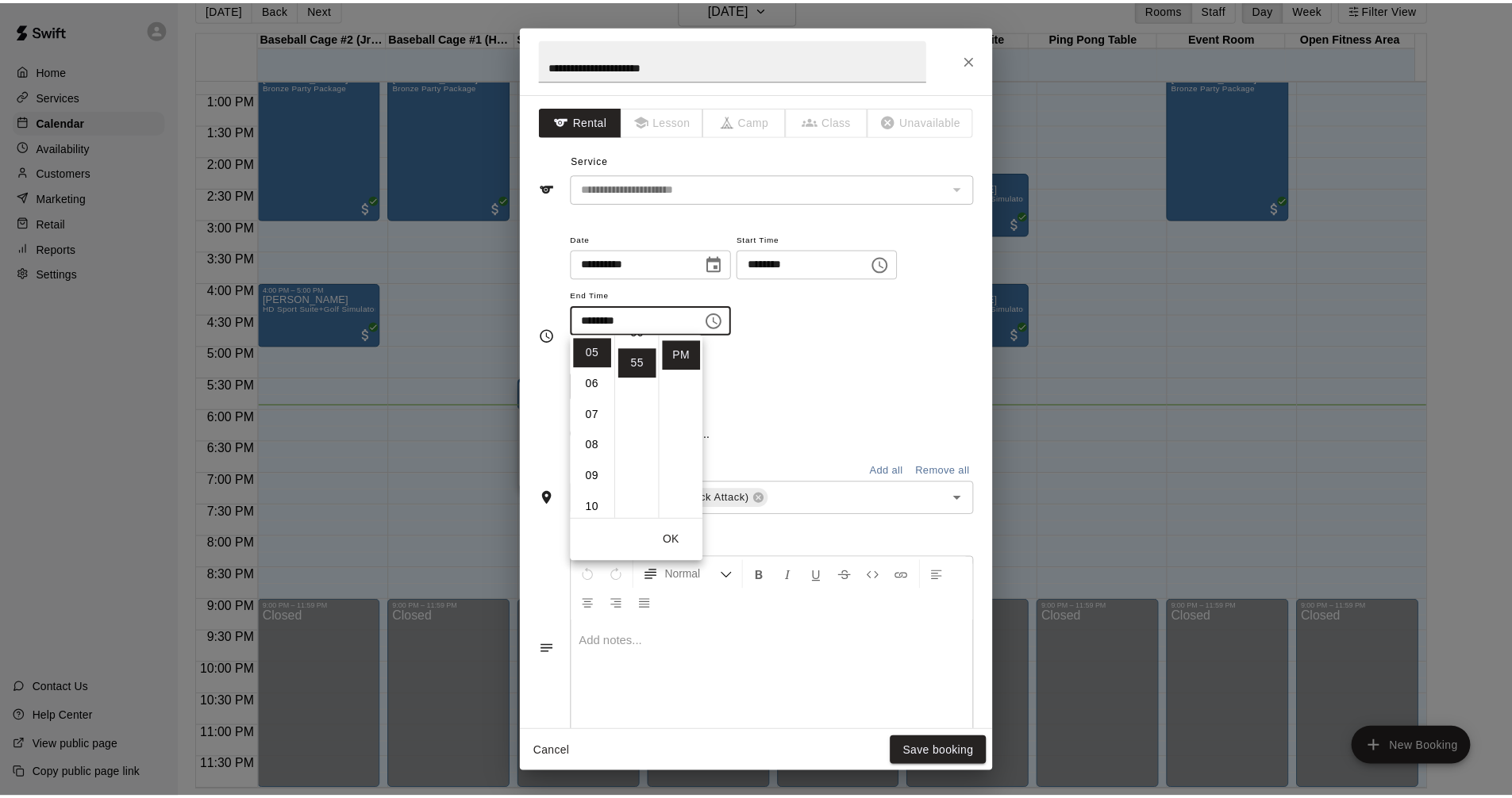
scroll to position [338, 0]
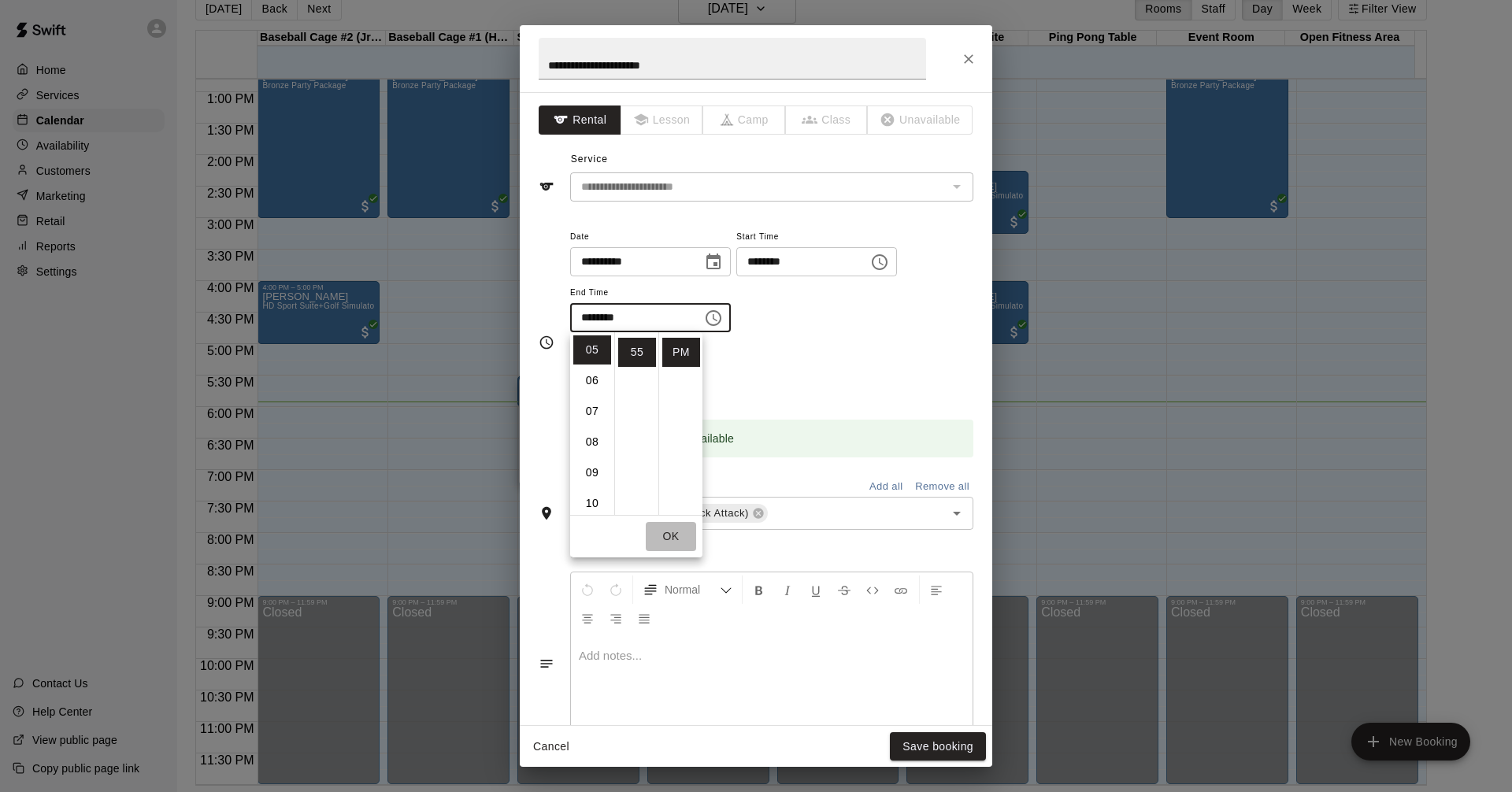
click at [669, 534] on button "OK" at bounding box center [671, 536] width 51 height 29
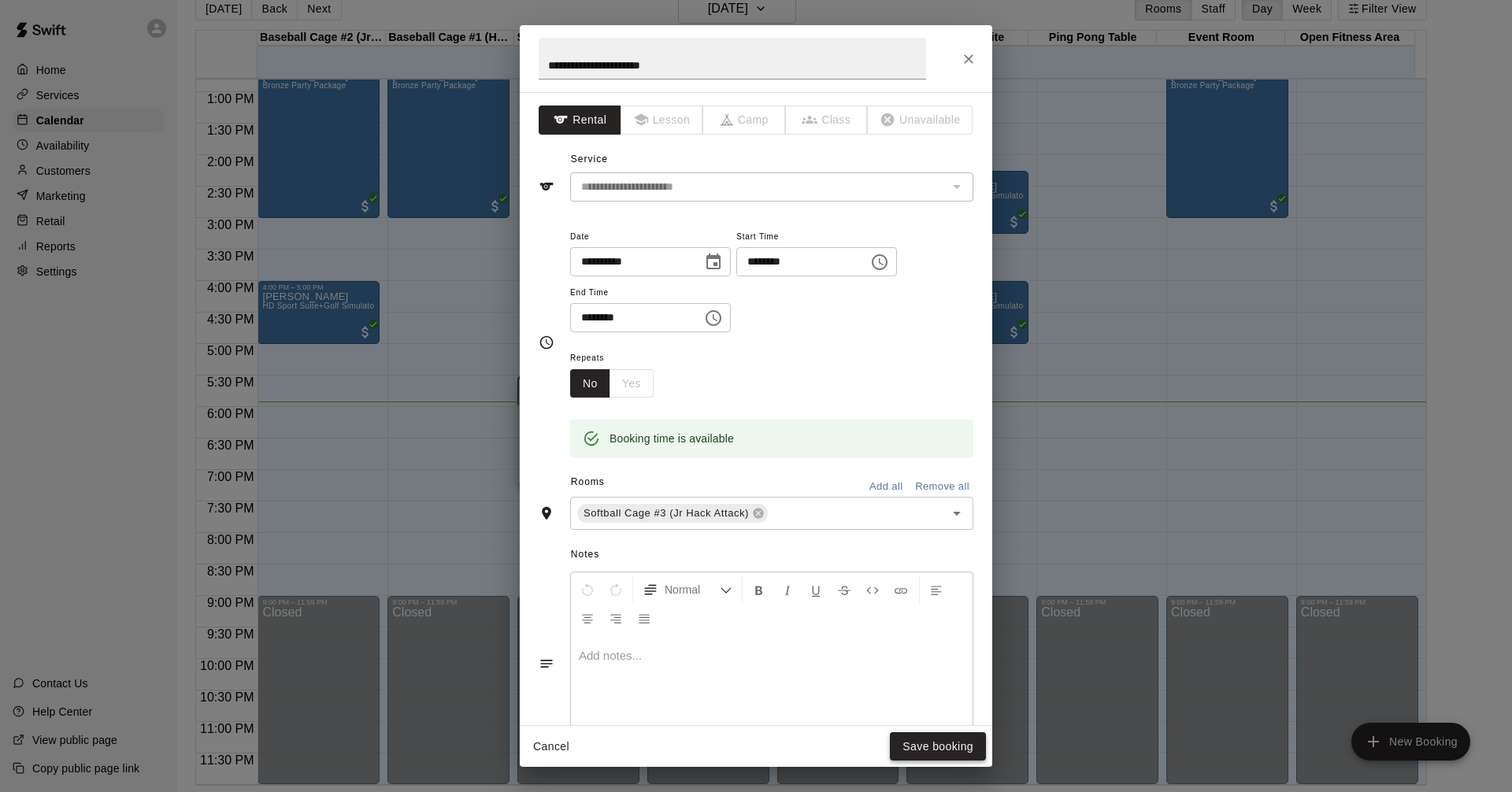
click at [947, 745] on button "Save booking" at bounding box center [938, 746] width 96 height 29
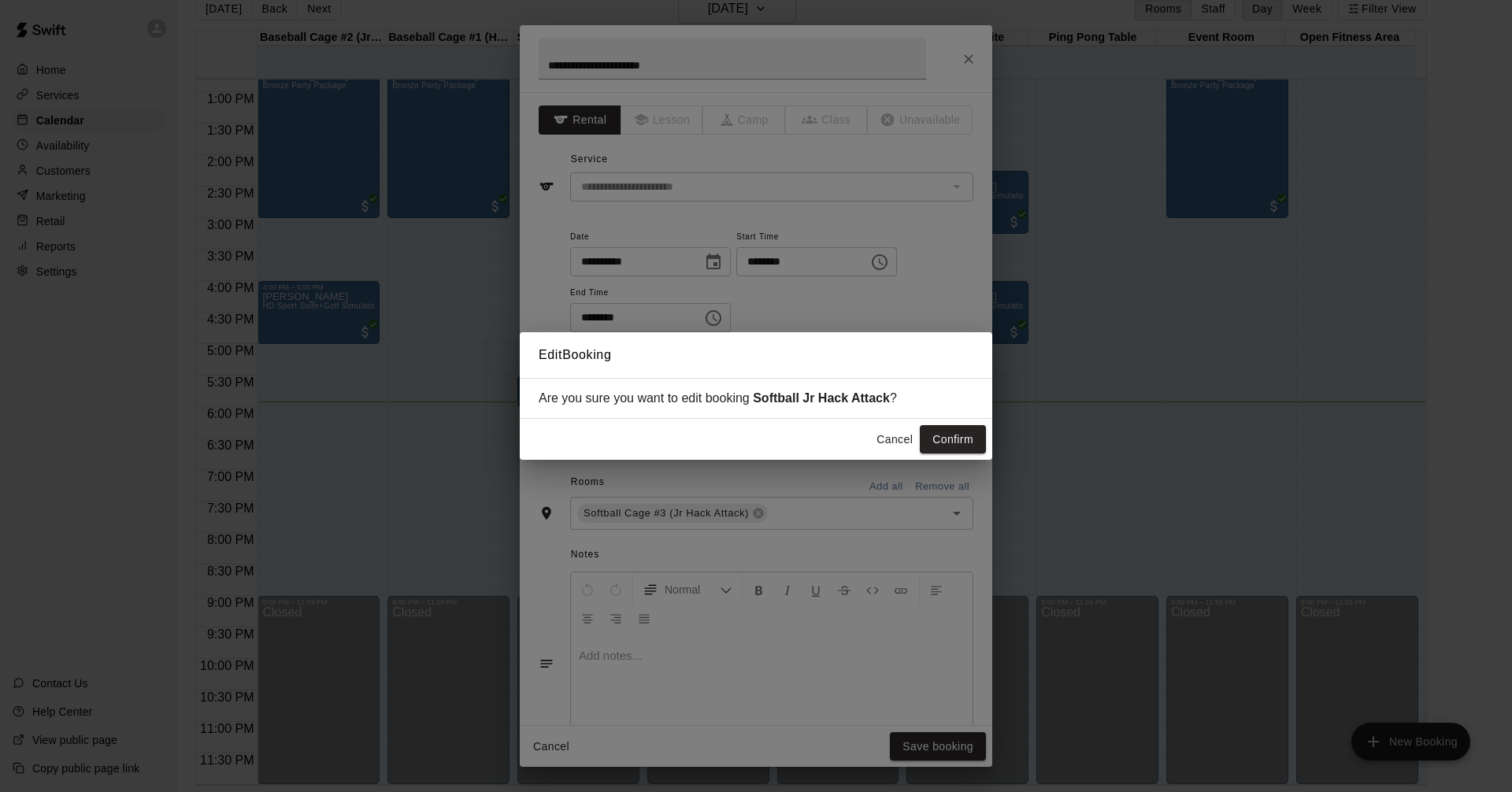
click at [956, 445] on button "Confirm" at bounding box center [952, 439] width 66 height 29
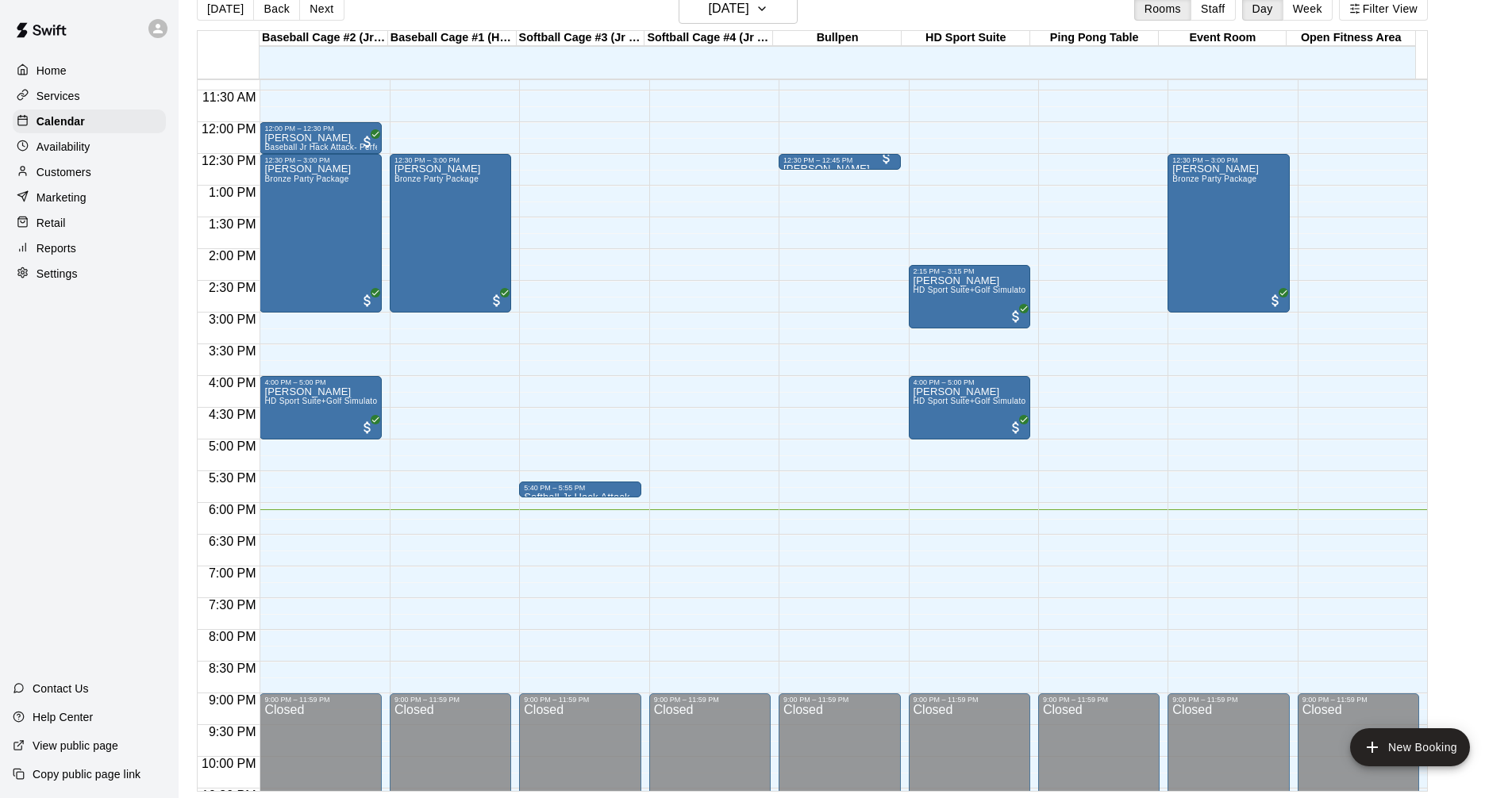
scroll to position [814, 0]
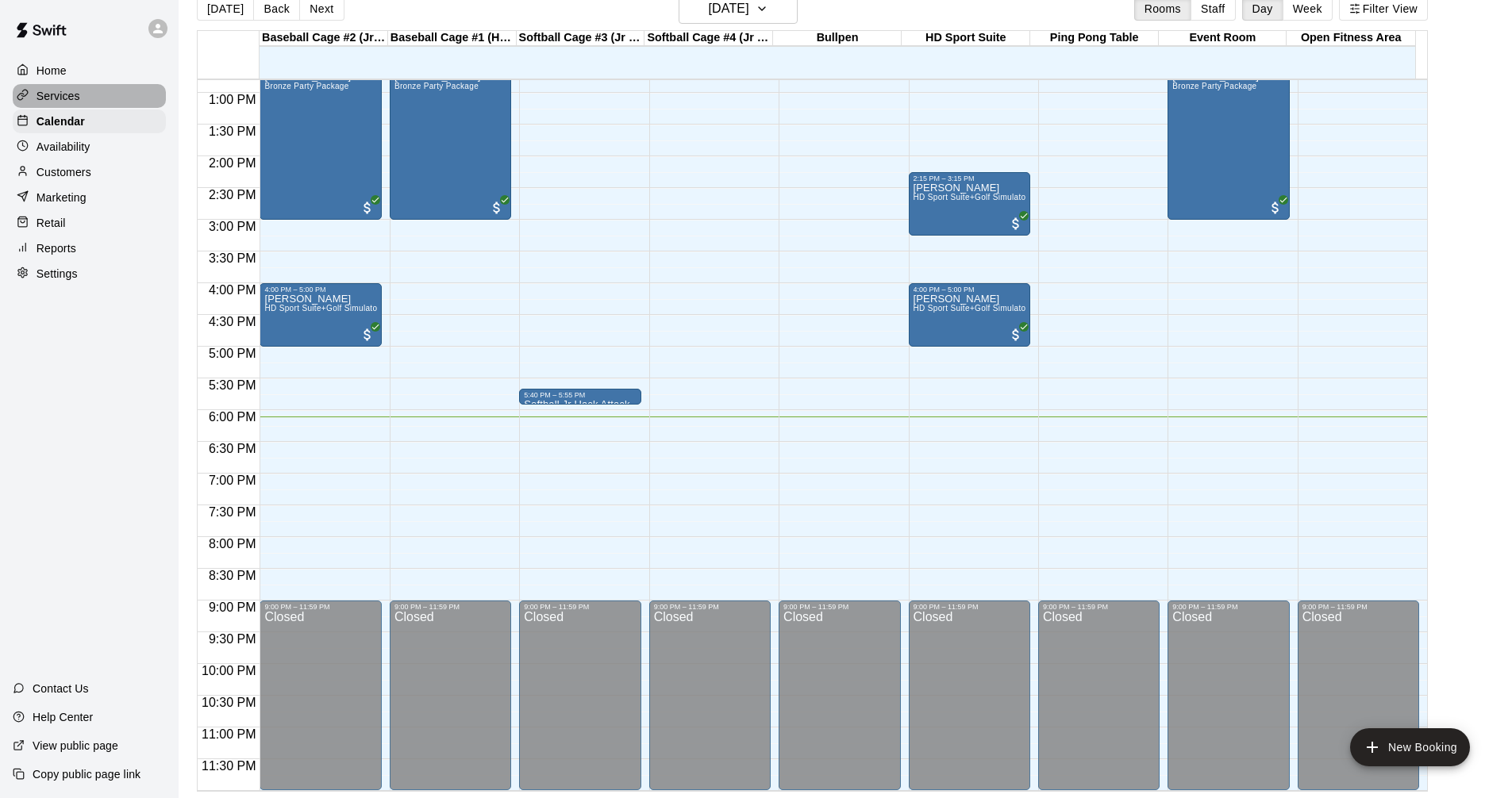
click at [67, 96] on p "Services" at bounding box center [58, 96] width 44 height 16
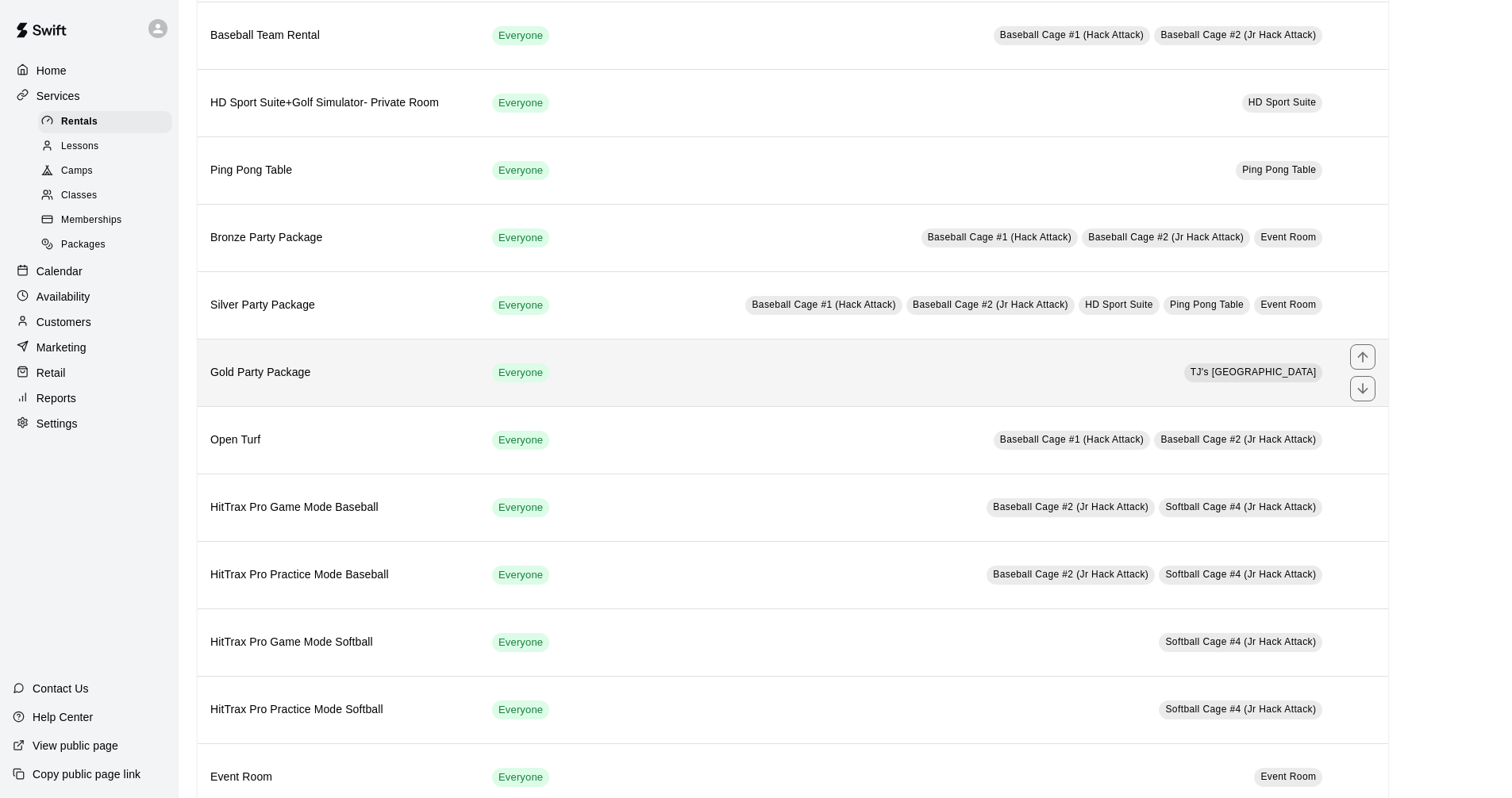
scroll to position [635, 0]
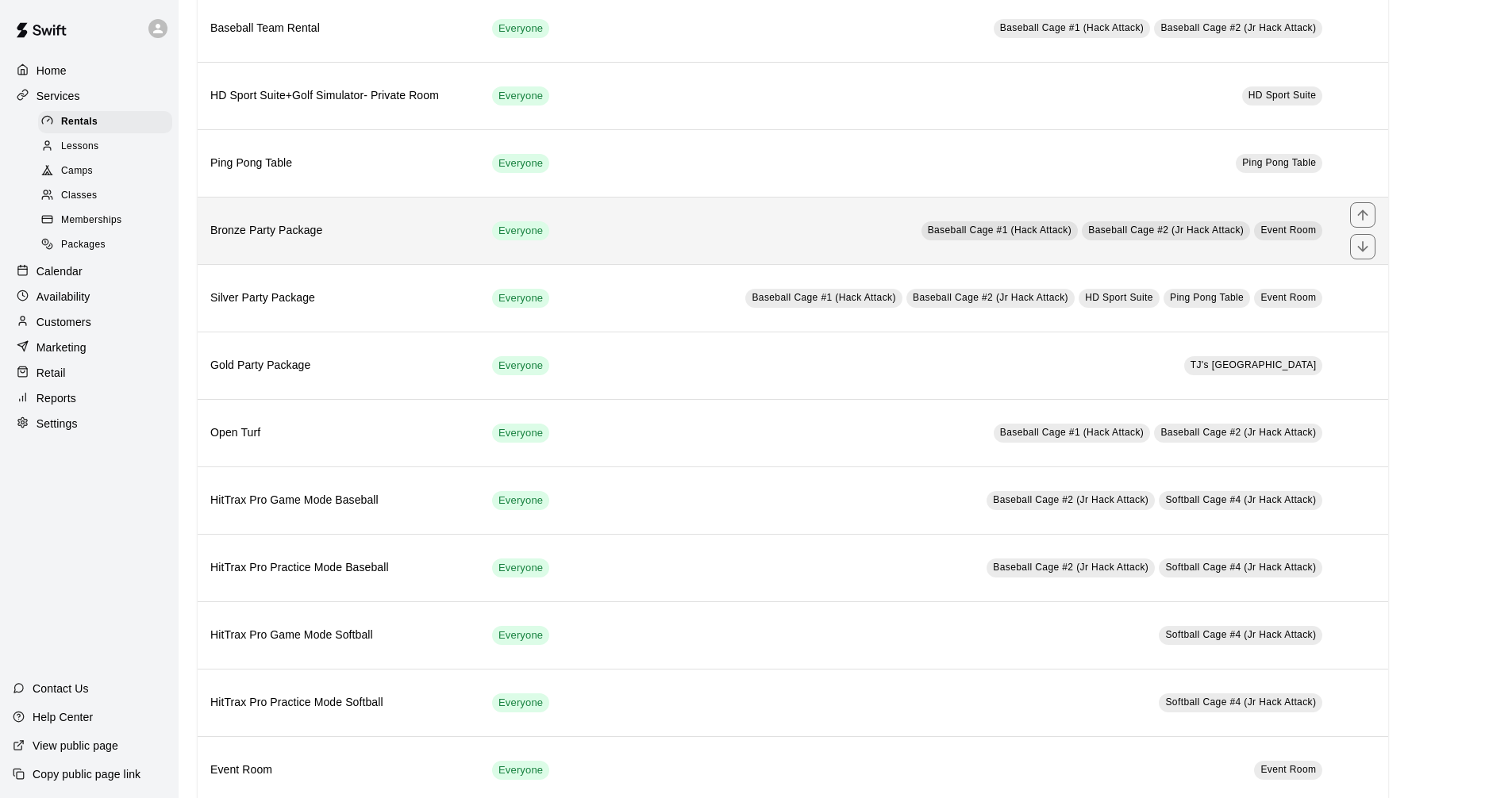
click at [272, 231] on h6 "Bronze Party Package" at bounding box center [339, 231] width 257 height 18
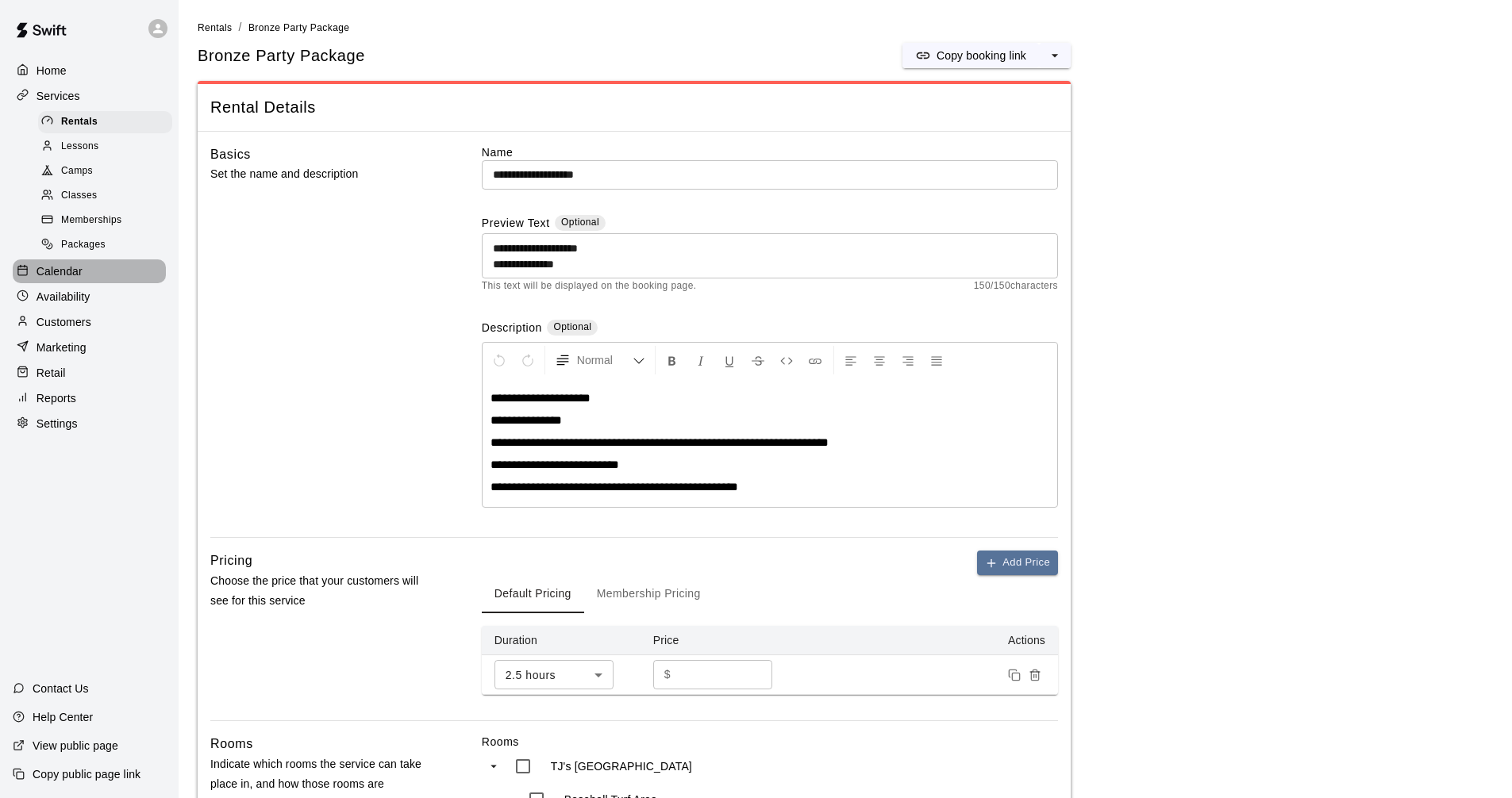
click at [69, 278] on p "Calendar" at bounding box center [60, 272] width 46 height 16
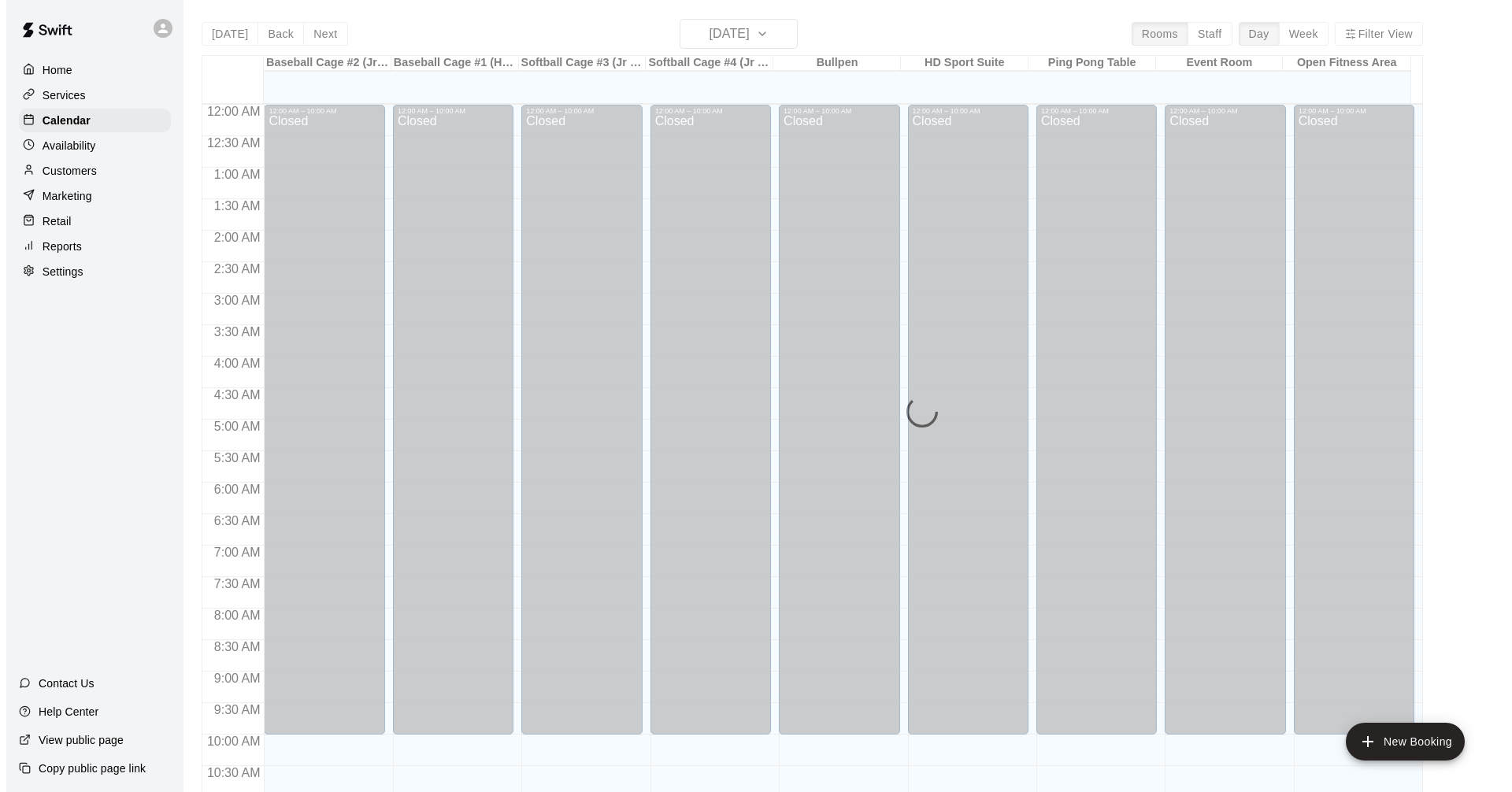
scroll to position [759, 0]
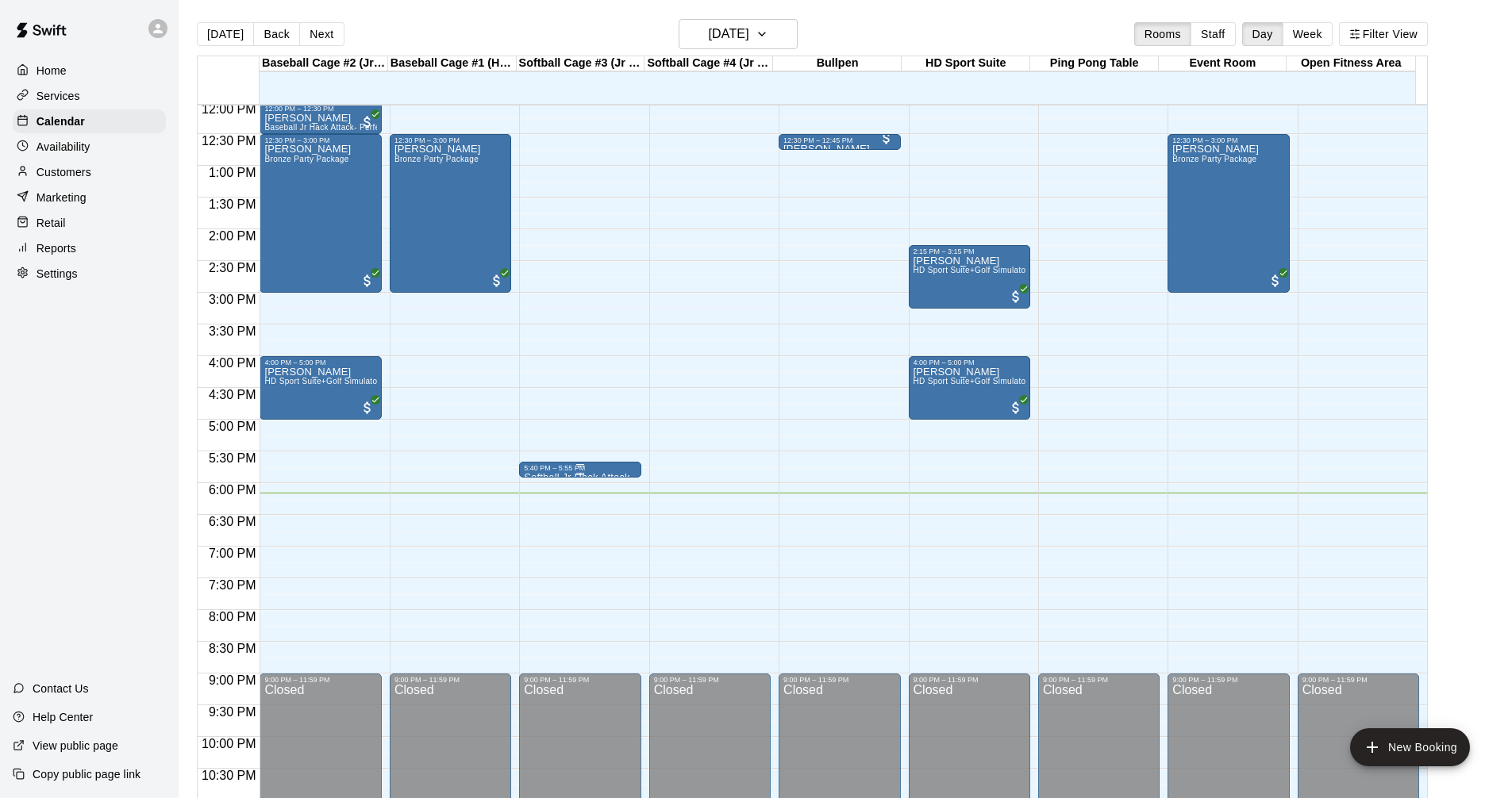
click at [601, 471] on div "5:40 PM – 5:55 PM" at bounding box center [579, 468] width 112 height 8
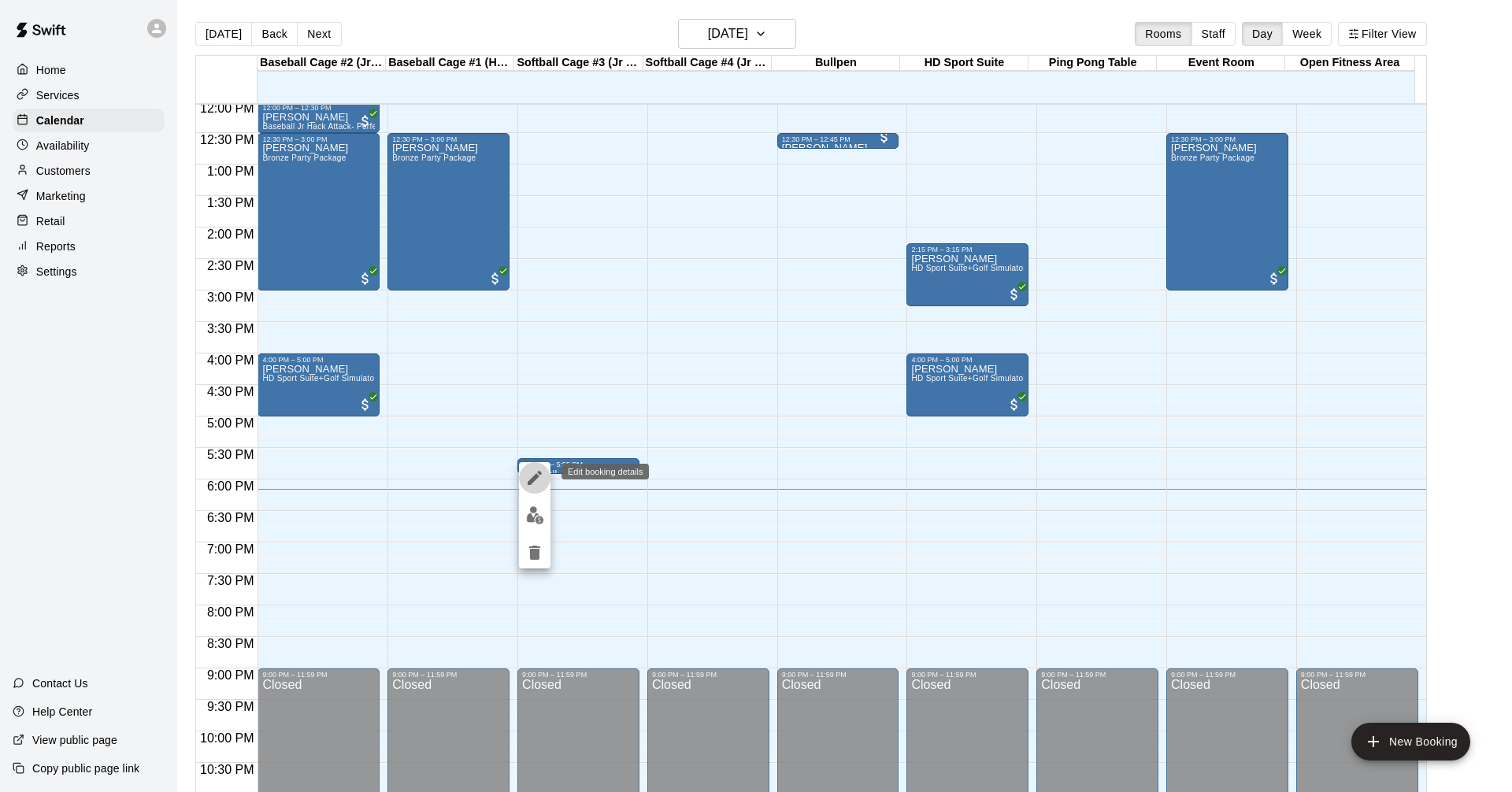
click at [535, 481] on icon "edit" at bounding box center [534, 478] width 19 height 19
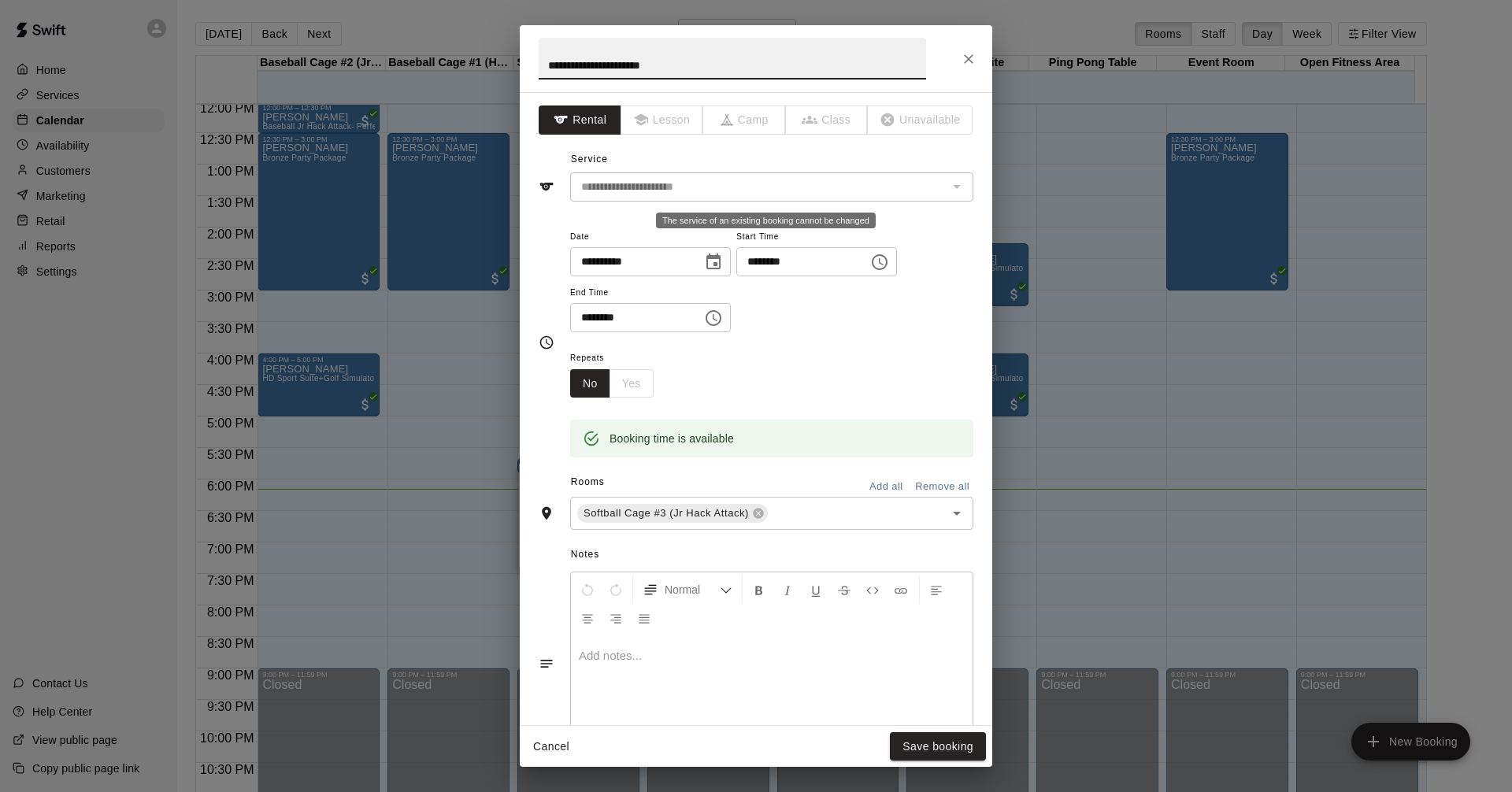
click at [945, 189] on div "The service of an existing booking cannot be changed" at bounding box center [956, 187] width 21 height 22
click at [722, 318] on icon "Choose time, selected time is 5:55 PM" at bounding box center [714, 318] width 19 height 19
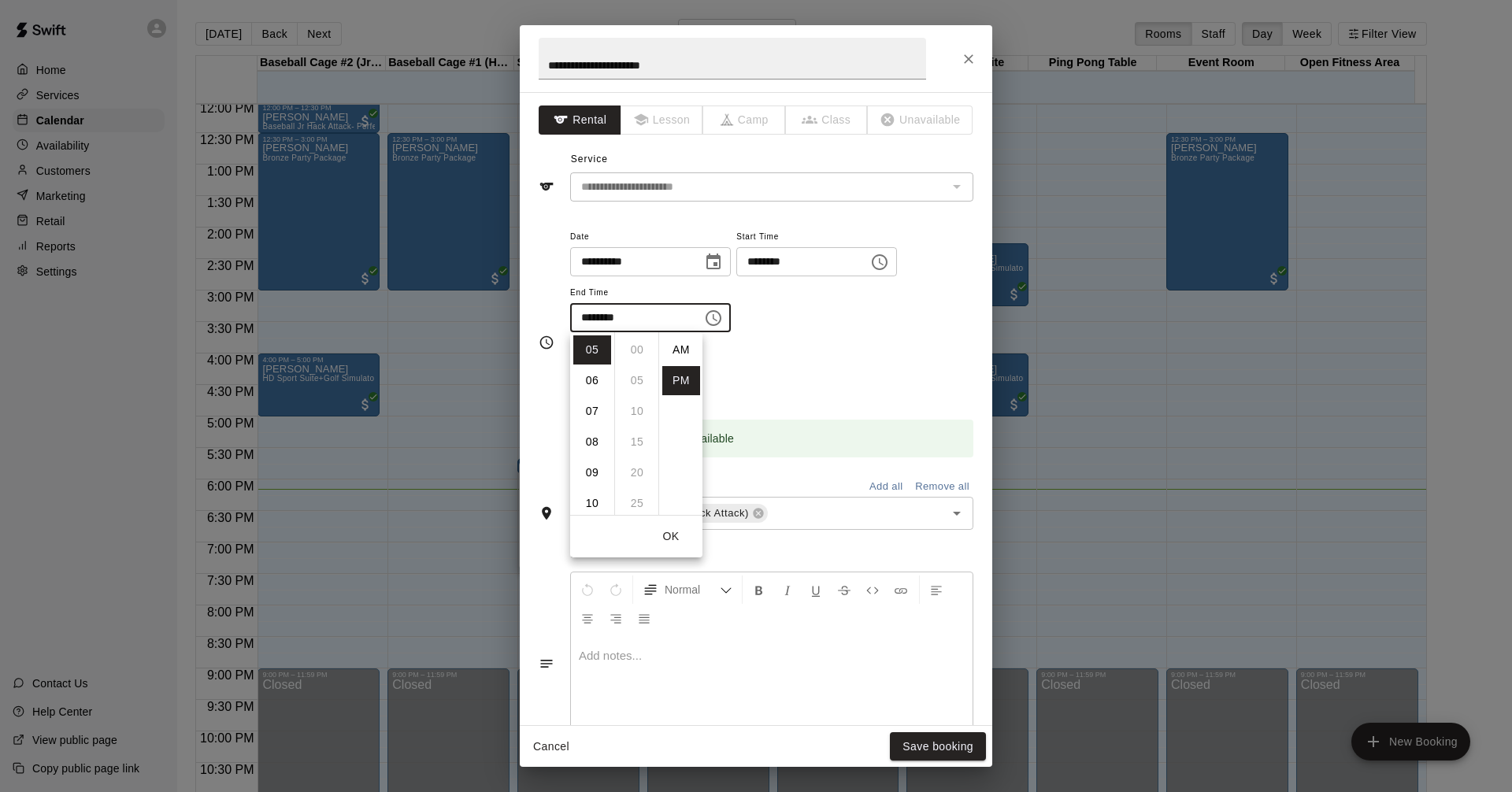
scroll to position [28, 0]
click at [594, 380] on li "06" at bounding box center [592, 380] width 38 height 29
click at [661, 334] on ul "AM PM" at bounding box center [681, 423] width 44 height 183
click at [633, 412] on li "10" at bounding box center [637, 411] width 38 height 29
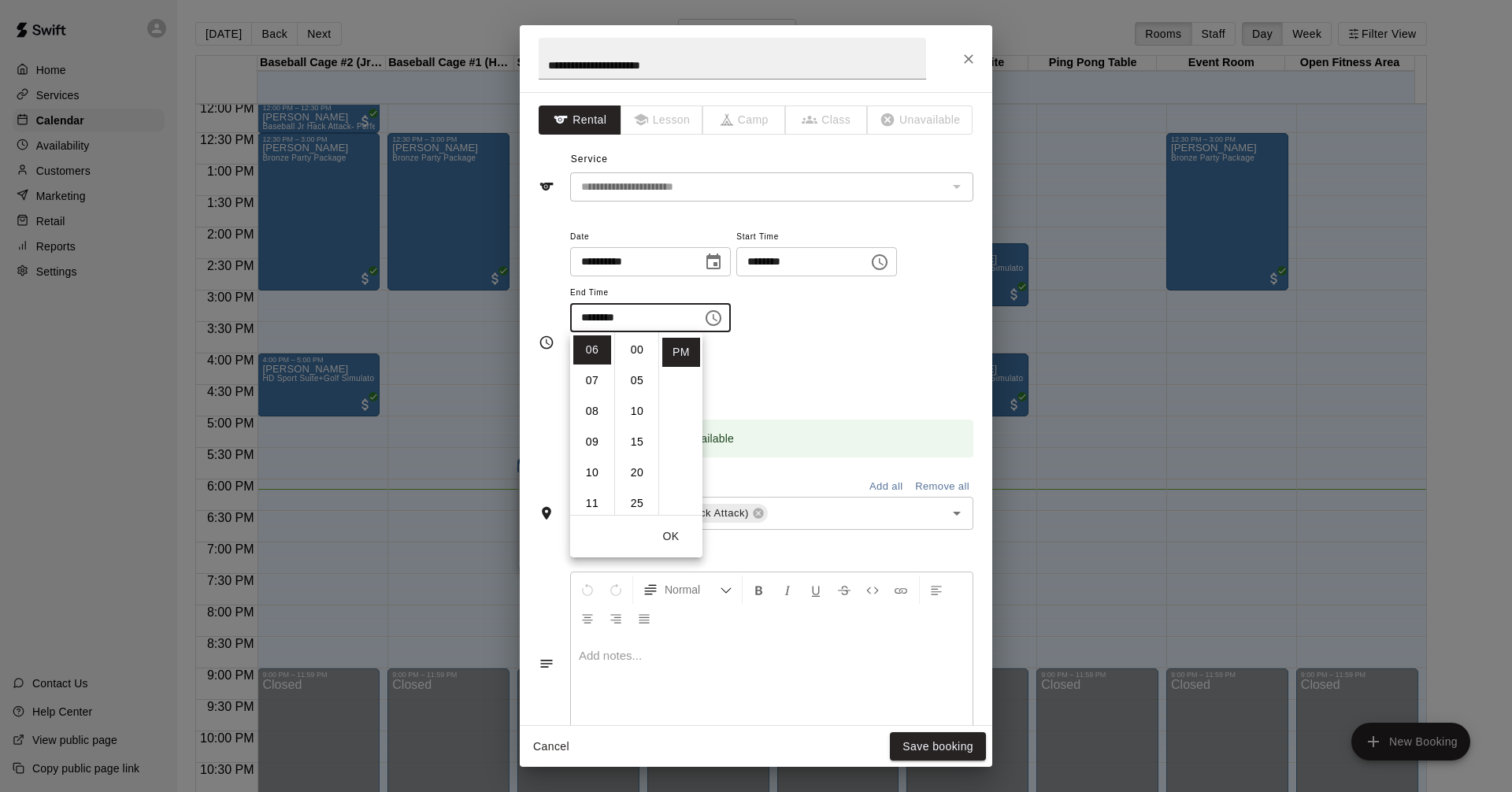
type input "********"
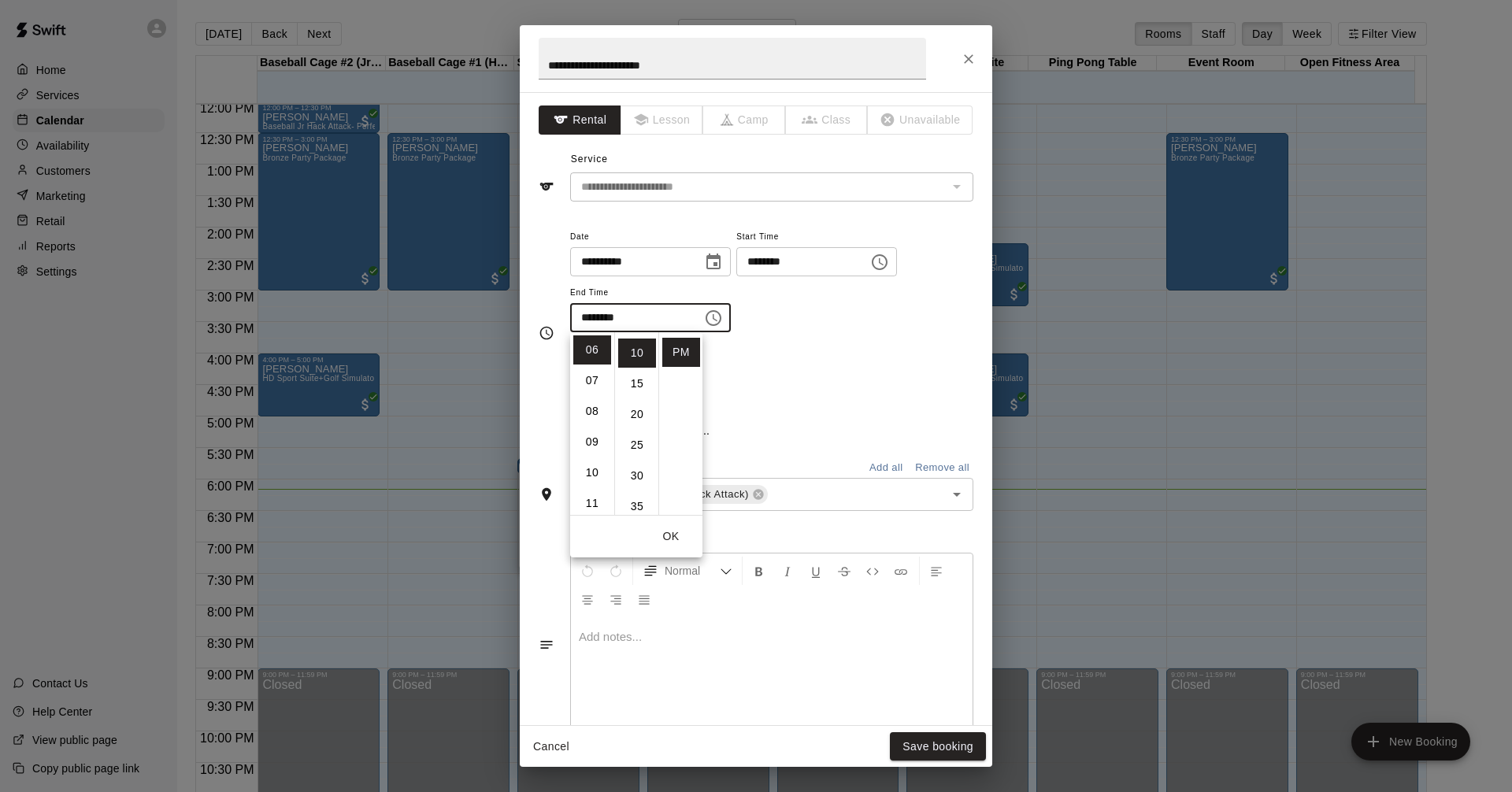
scroll to position [62, 0]
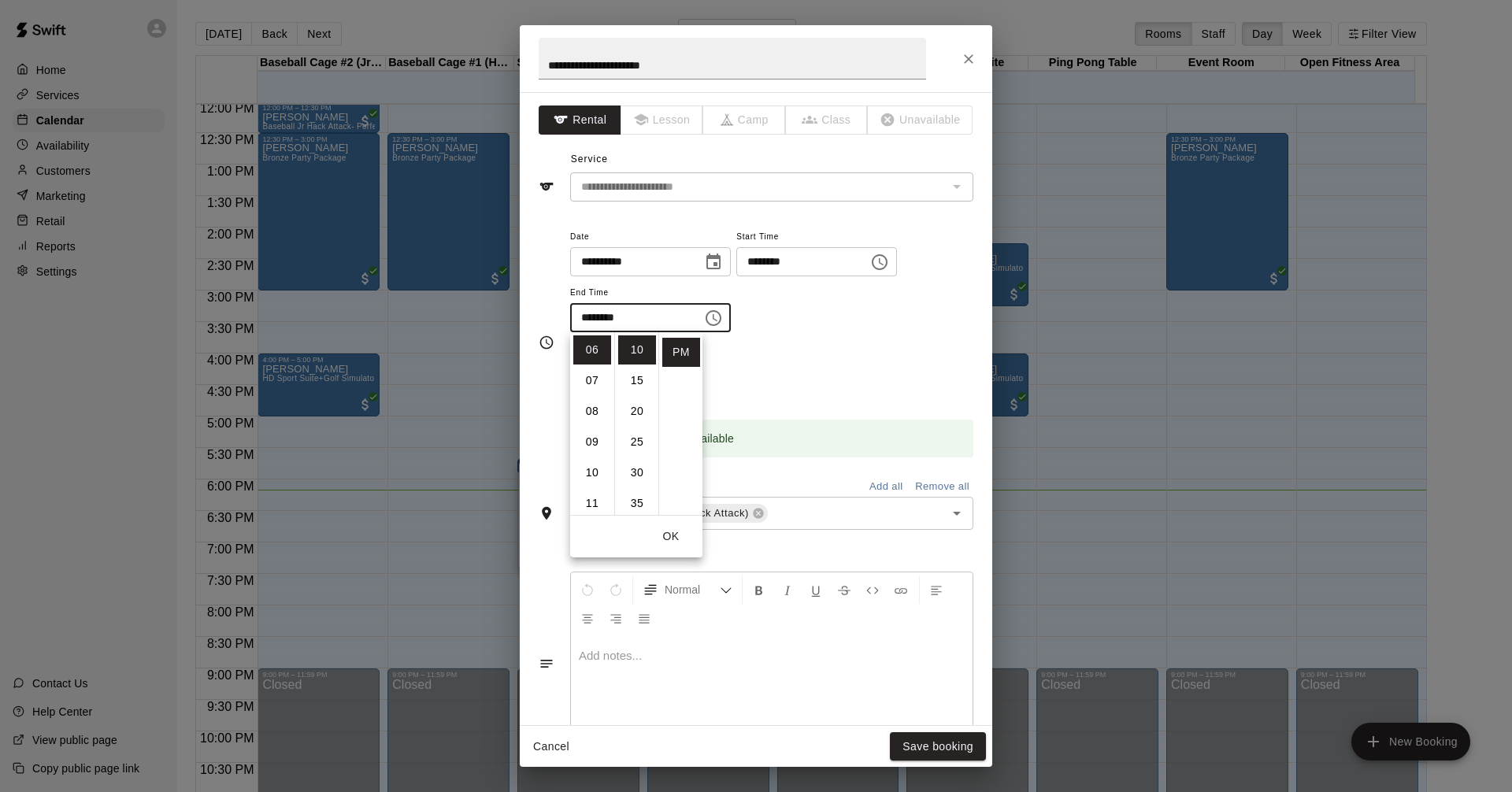
click at [678, 534] on button "OK" at bounding box center [671, 536] width 51 height 29
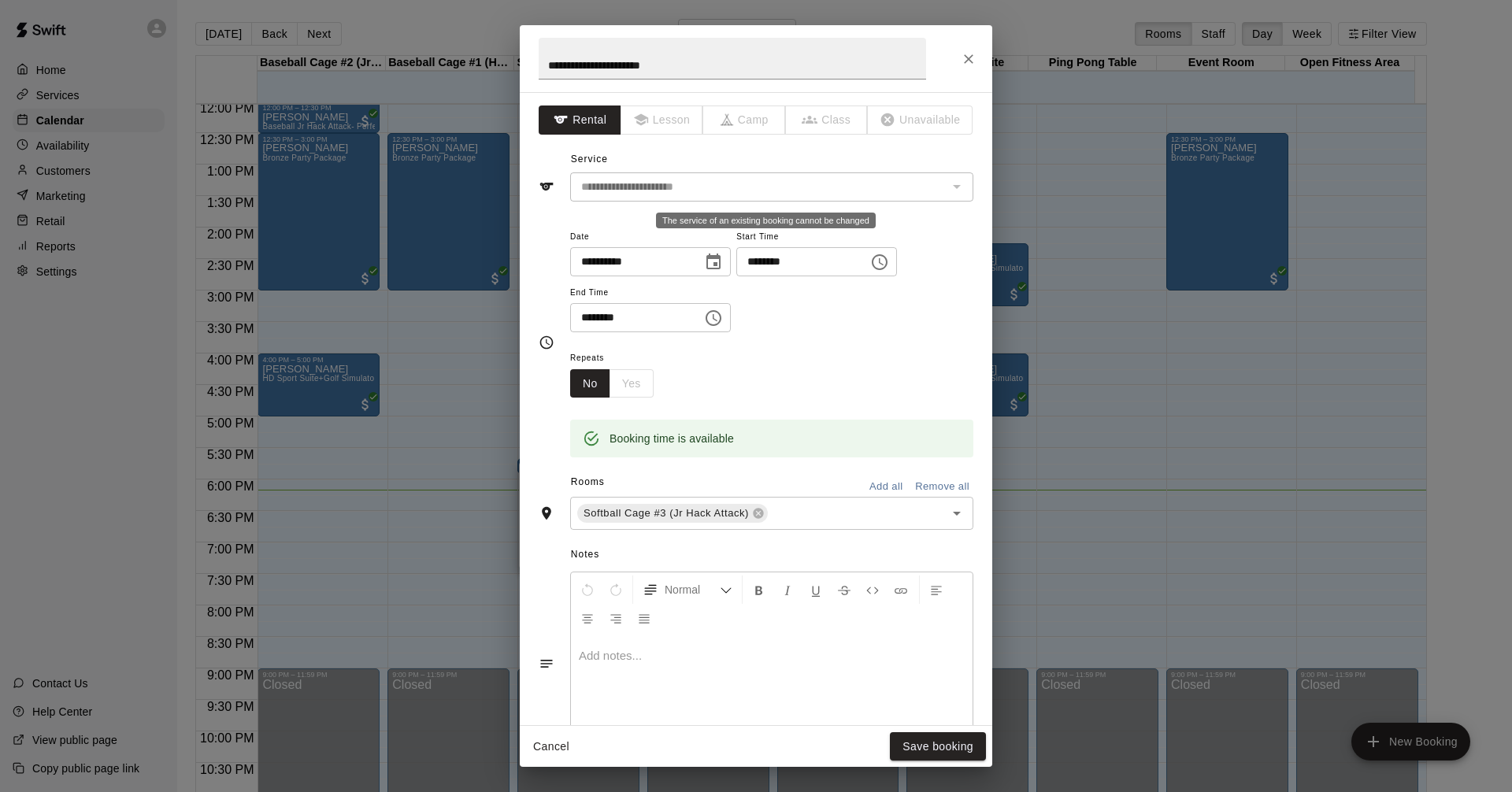
click at [933, 187] on div "**********" at bounding box center [771, 187] width 403 height 29
click at [947, 511] on icon "Open" at bounding box center [956, 514] width 19 height 19
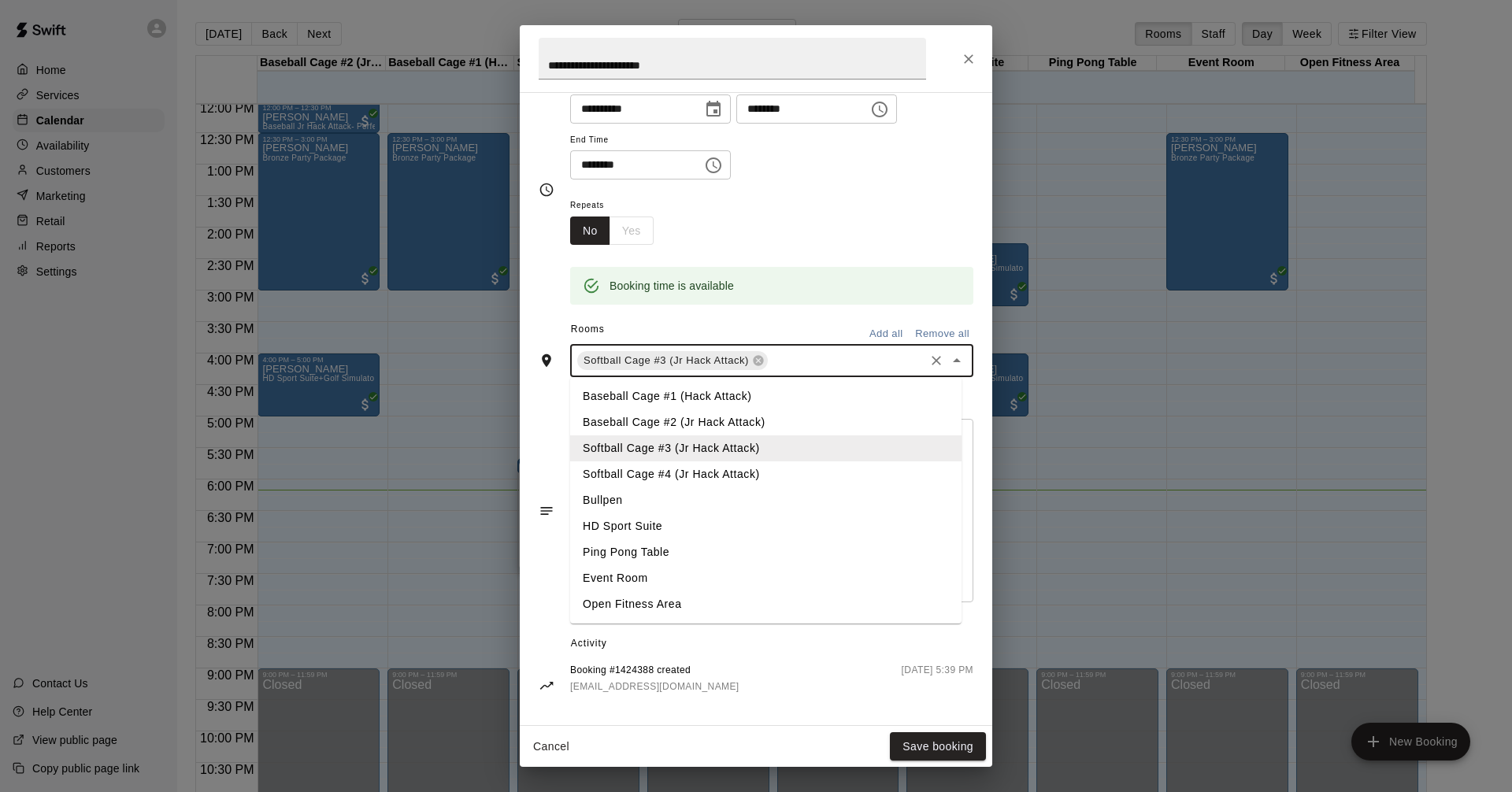
scroll to position [163, 0]
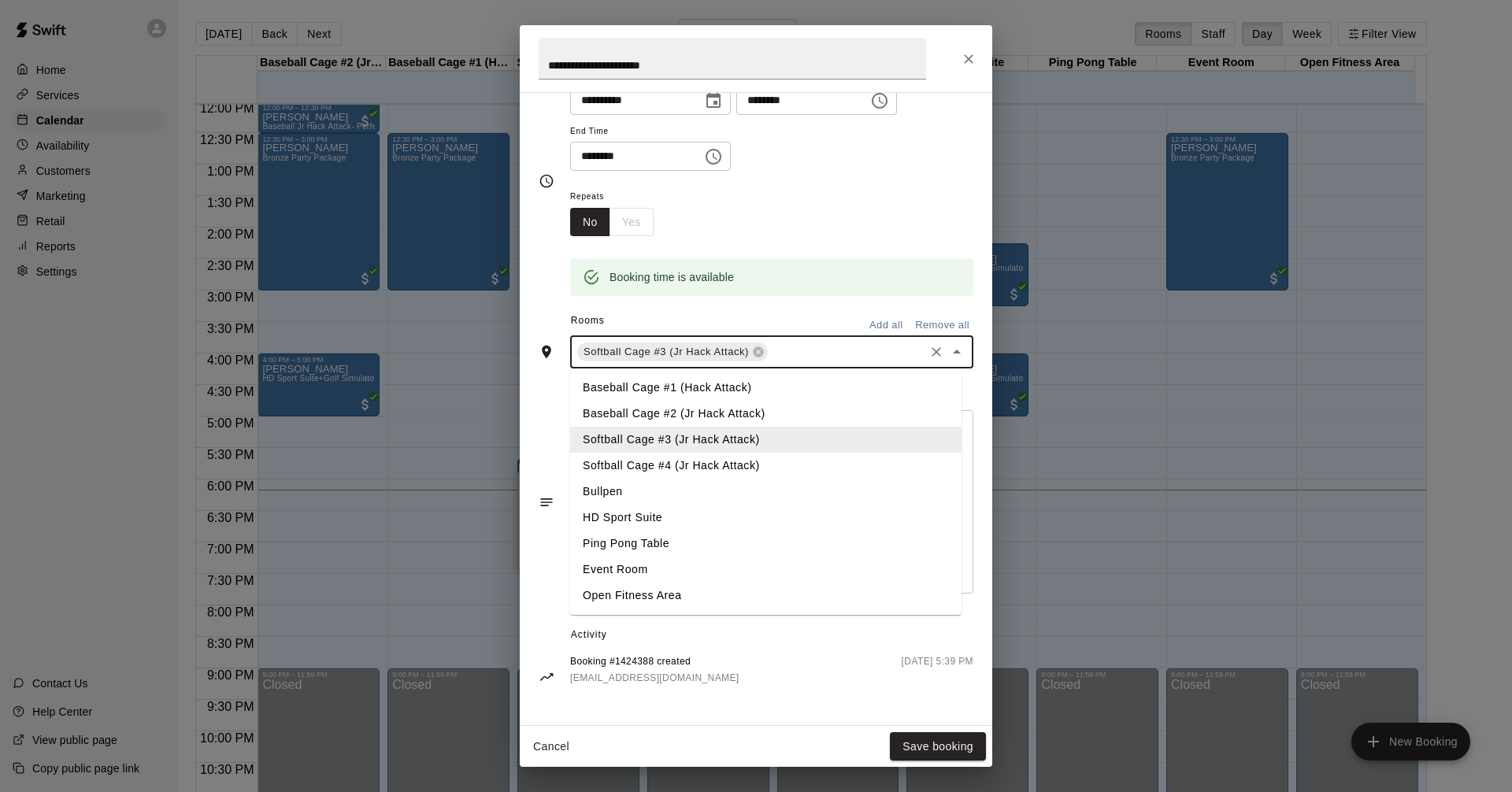
click at [632, 518] on li "HD Sport Suite" at bounding box center [765, 518] width 391 height 26
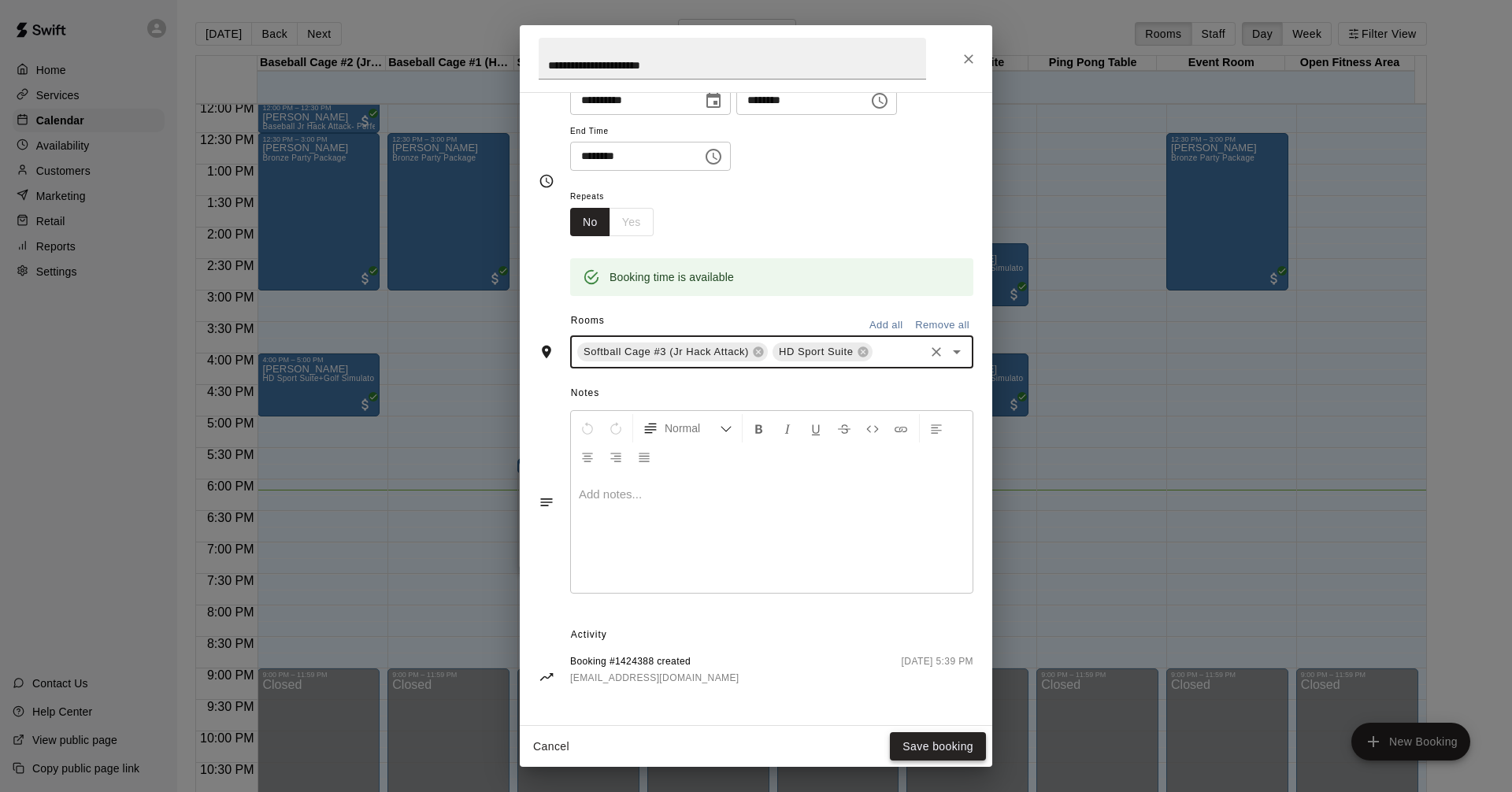
click at [941, 749] on button "Save booking" at bounding box center [938, 746] width 96 height 29
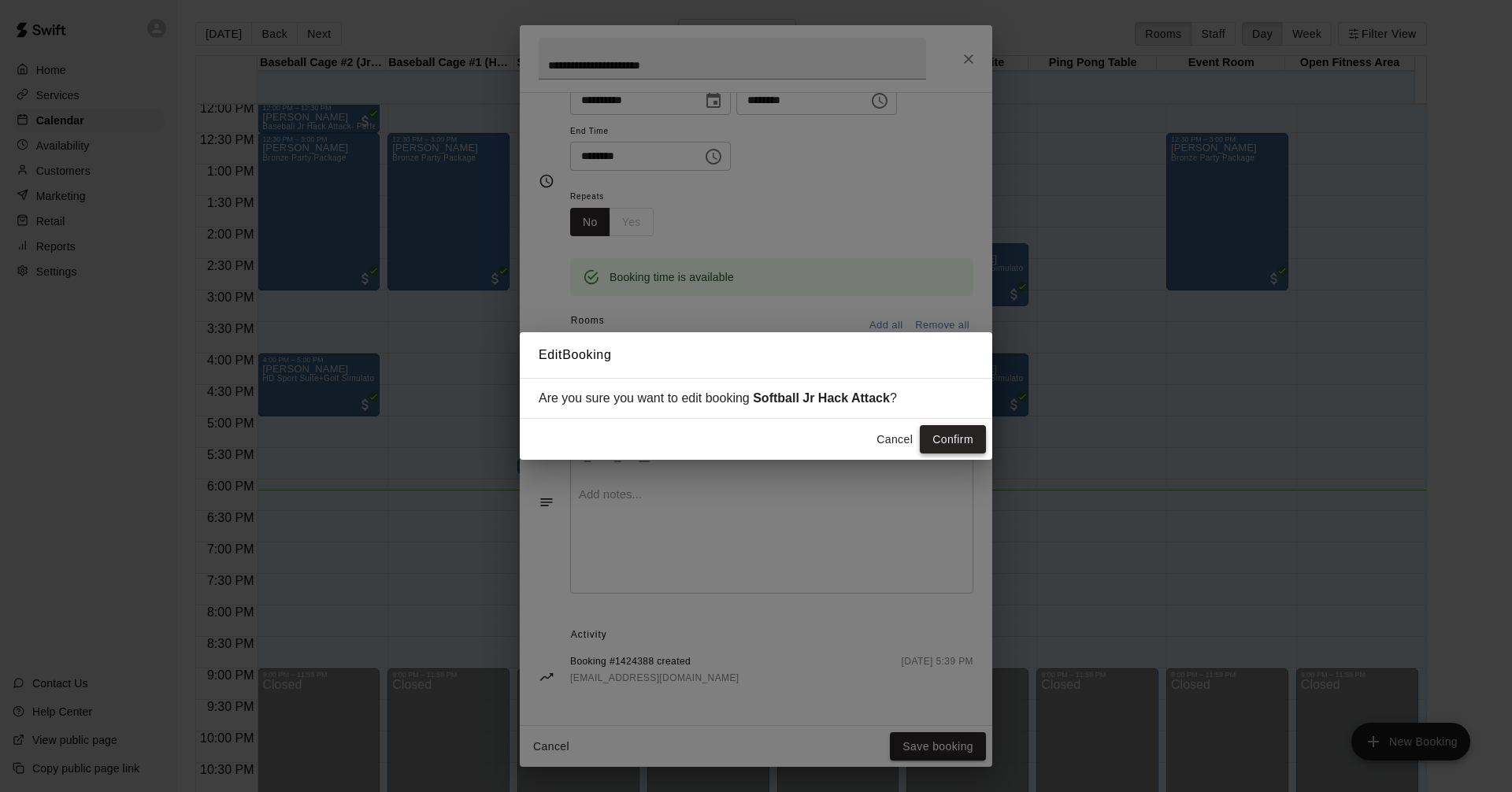
click at [941, 440] on button "Confirm" at bounding box center [952, 439] width 66 height 29
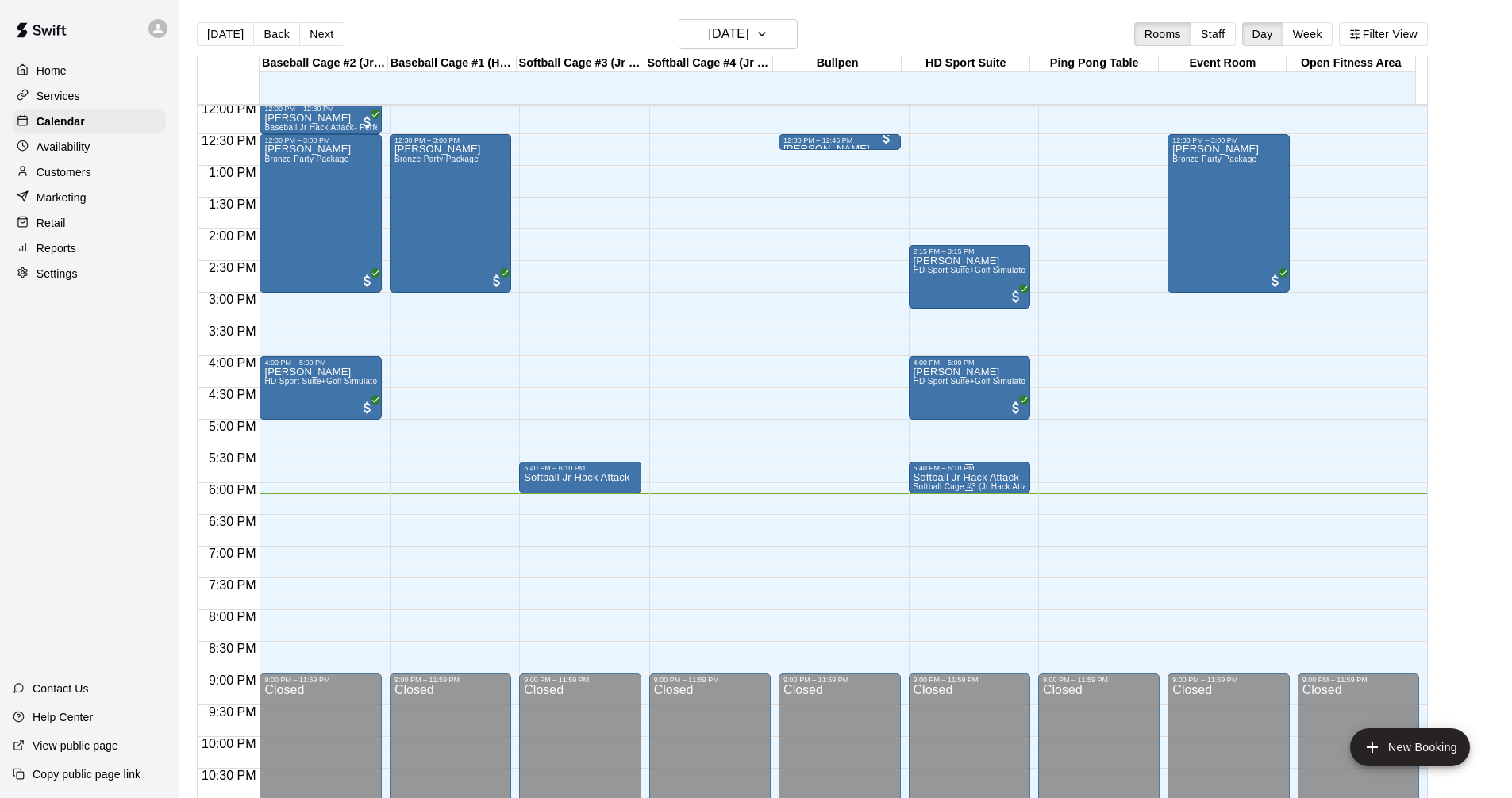
click at [963, 472] on div "5:40 PM – 6:10 PM" at bounding box center [969, 468] width 112 height 8
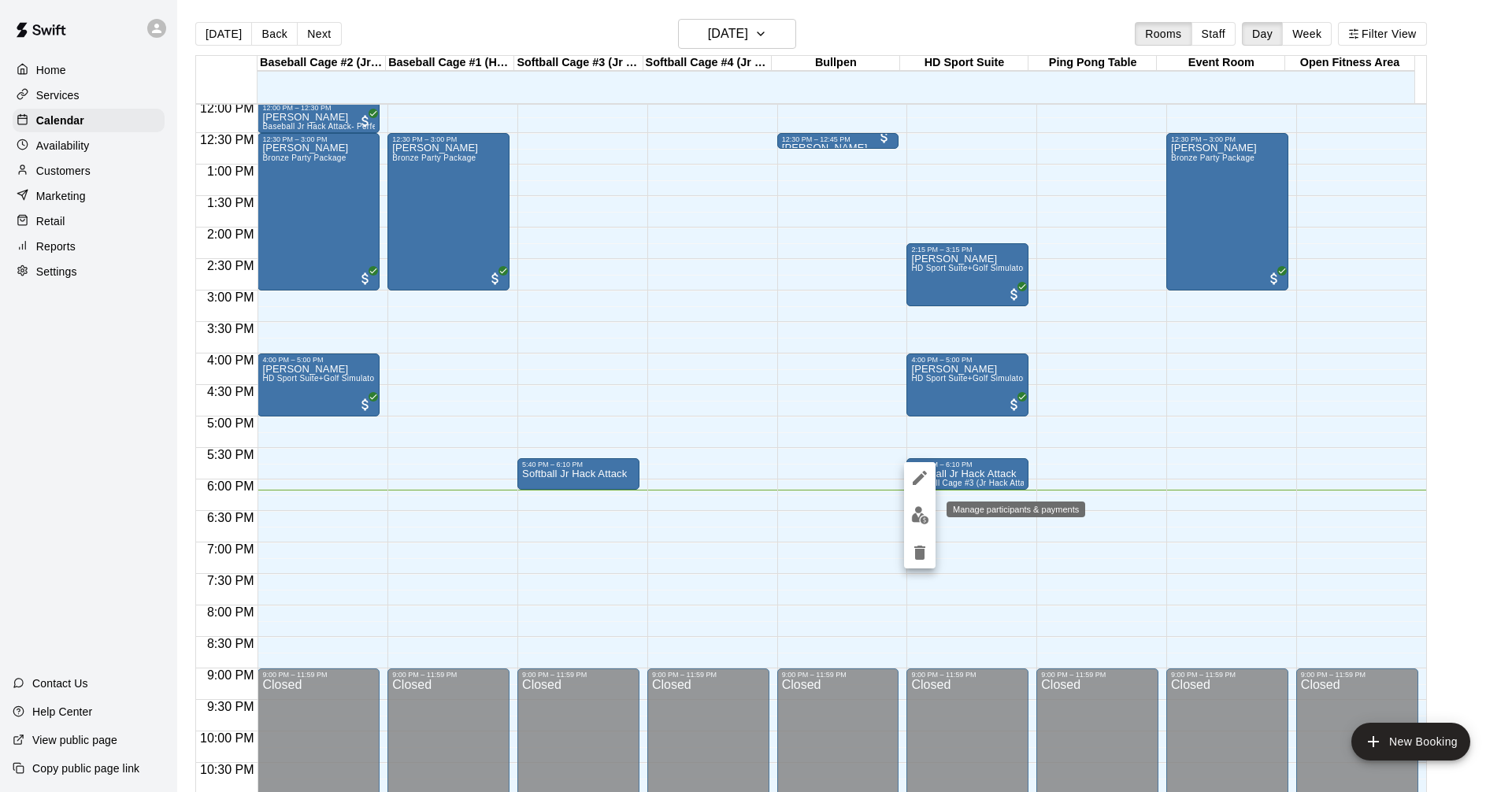
click at [914, 511] on img "edit" at bounding box center [919, 515] width 18 height 18
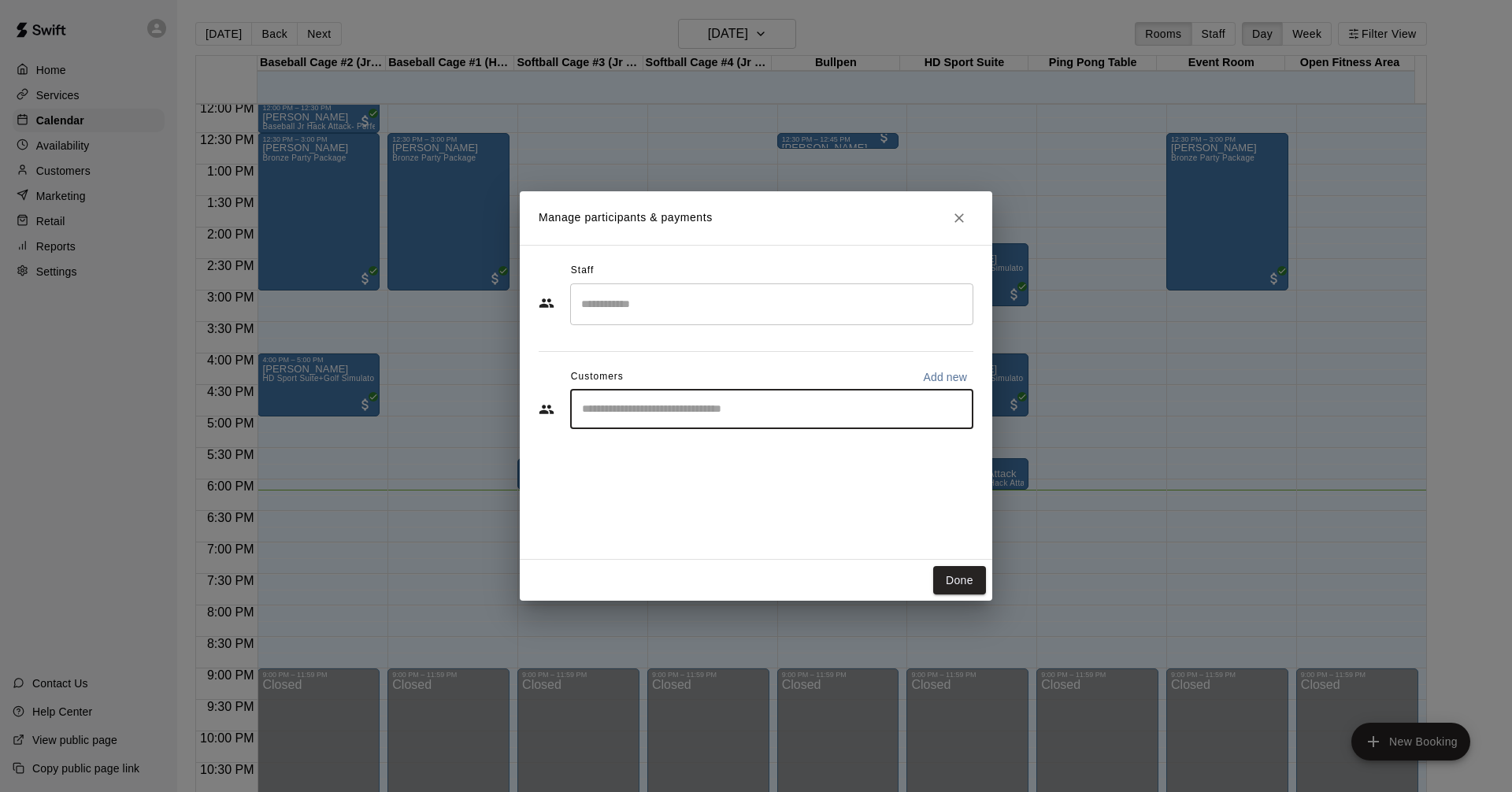
click at [771, 409] on input "Start typing to search customers..." at bounding box center [771, 409] width 389 height 16
click at [938, 371] on p "Add new" at bounding box center [945, 377] width 44 height 16
select select "**"
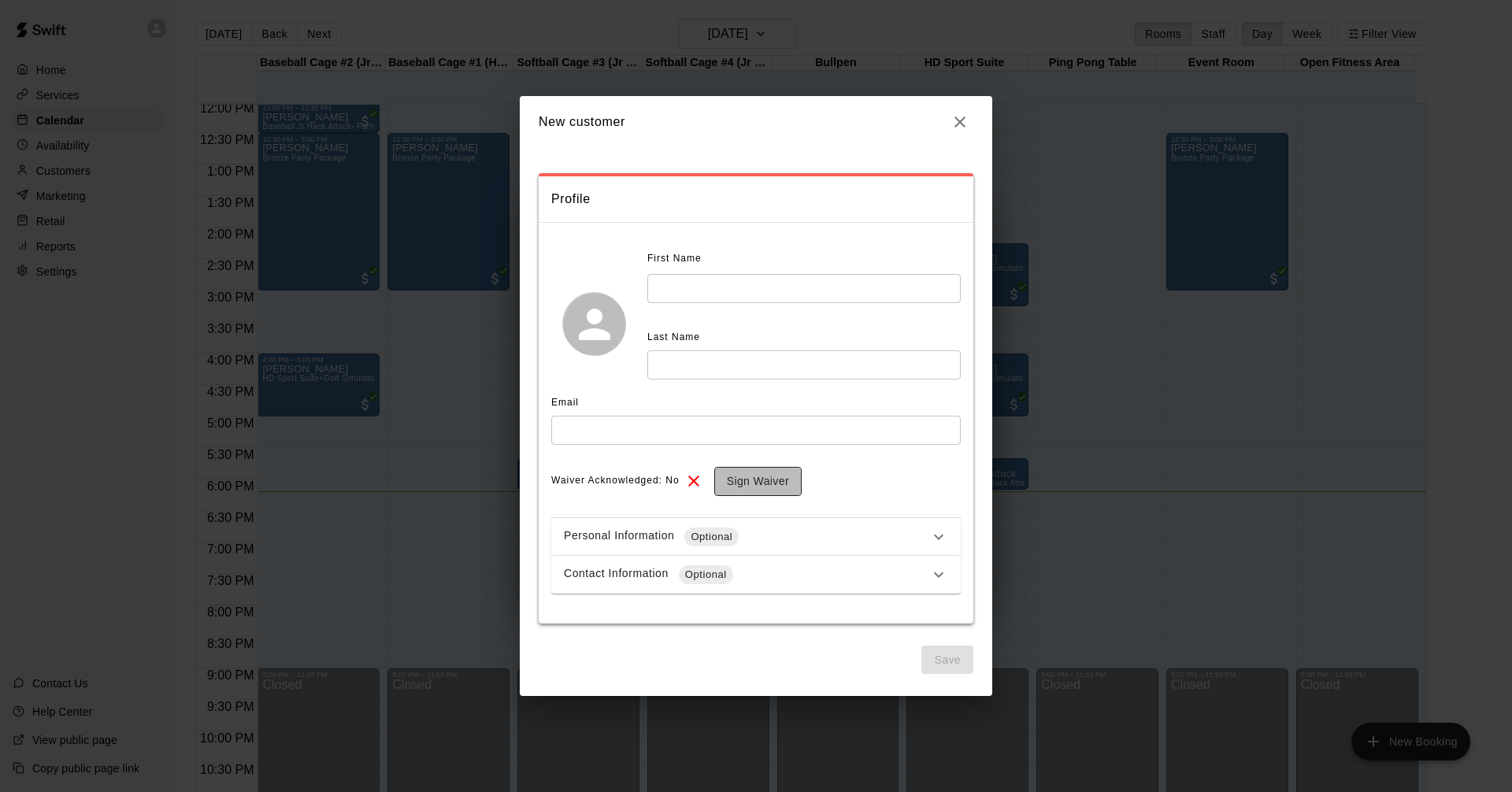
click at [752, 482] on button "Sign Waiver" at bounding box center [757, 481] width 88 height 29
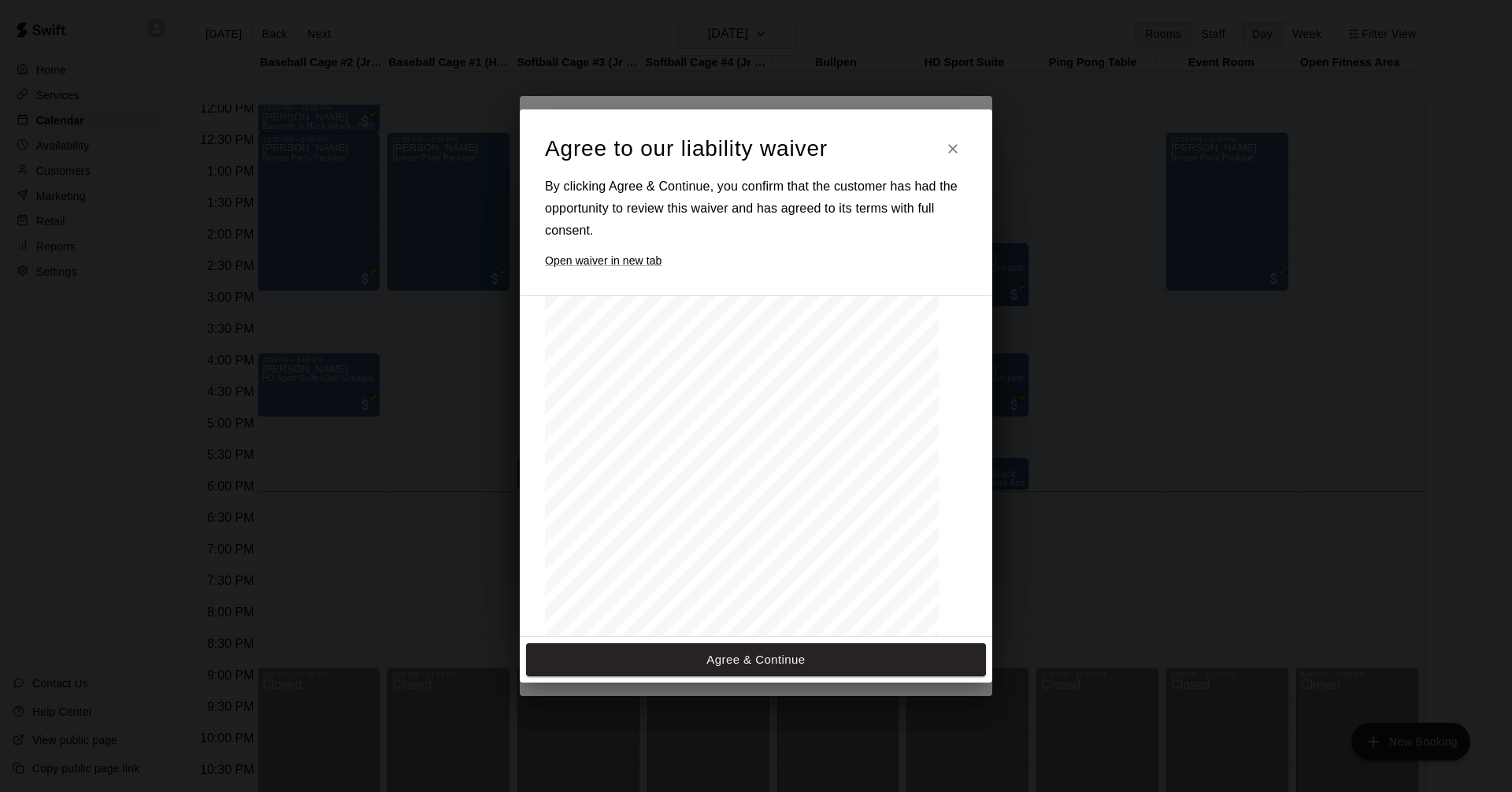
scroll to position [62, 0]
click at [952, 149] on icon "Close" at bounding box center [952, 149] width 9 height 9
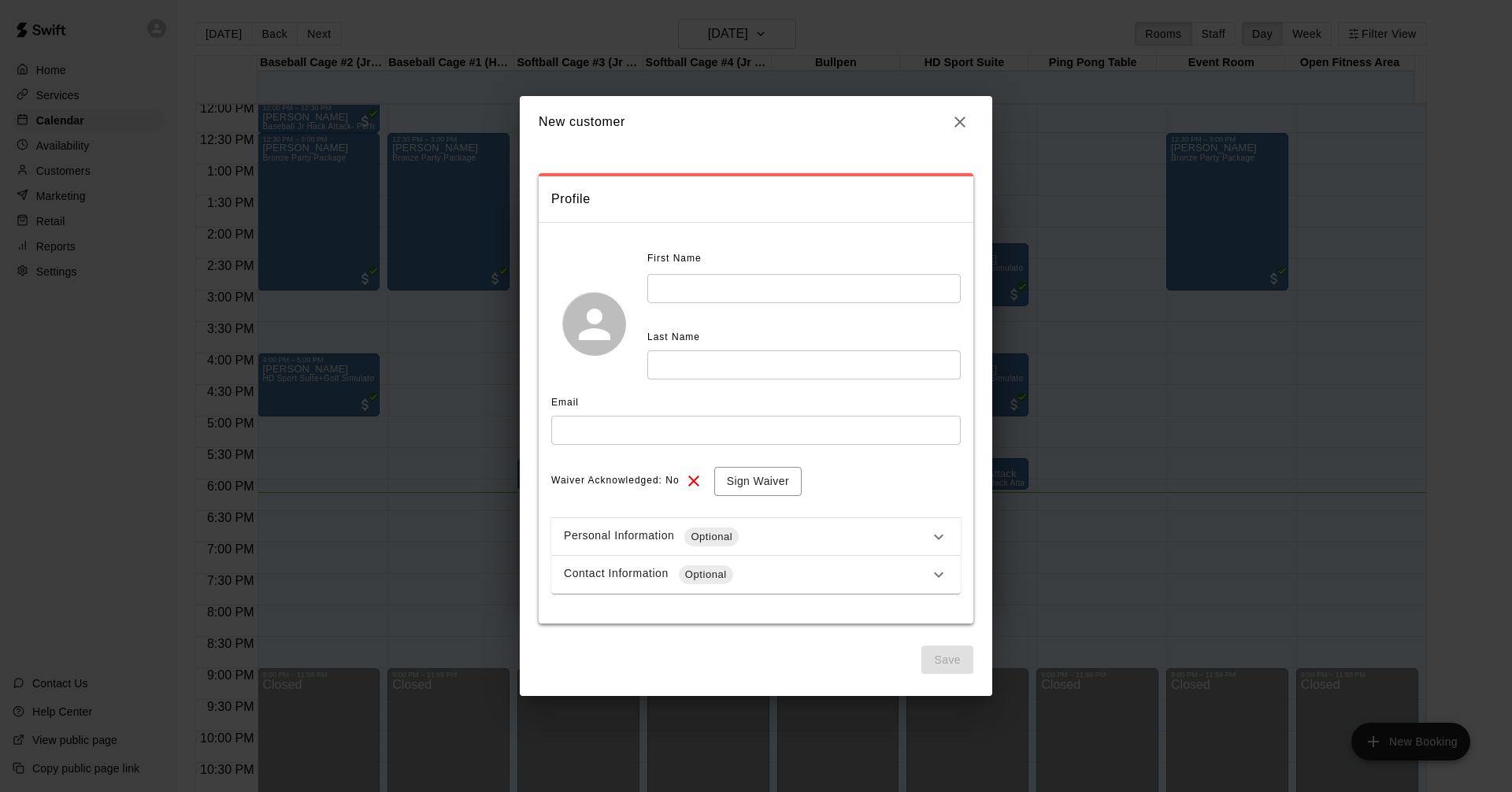
click at [691, 483] on icon at bounding box center [694, 481] width 11 height 11
click at [728, 479] on button "Sign Waiver" at bounding box center [757, 481] width 88 height 29
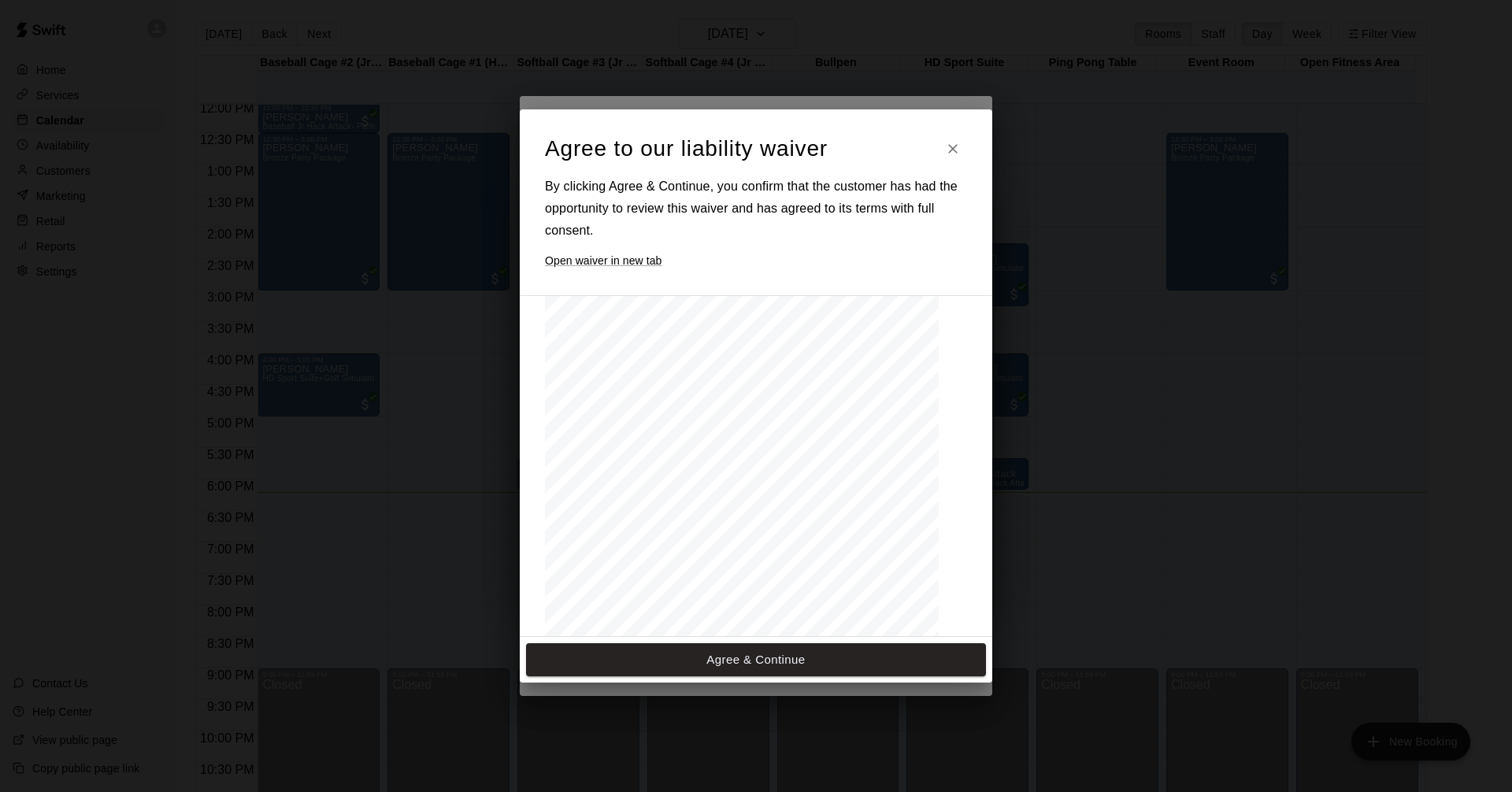
scroll to position [692, 0]
click at [749, 663] on button "Agree & Continue" at bounding box center [756, 660] width 460 height 33
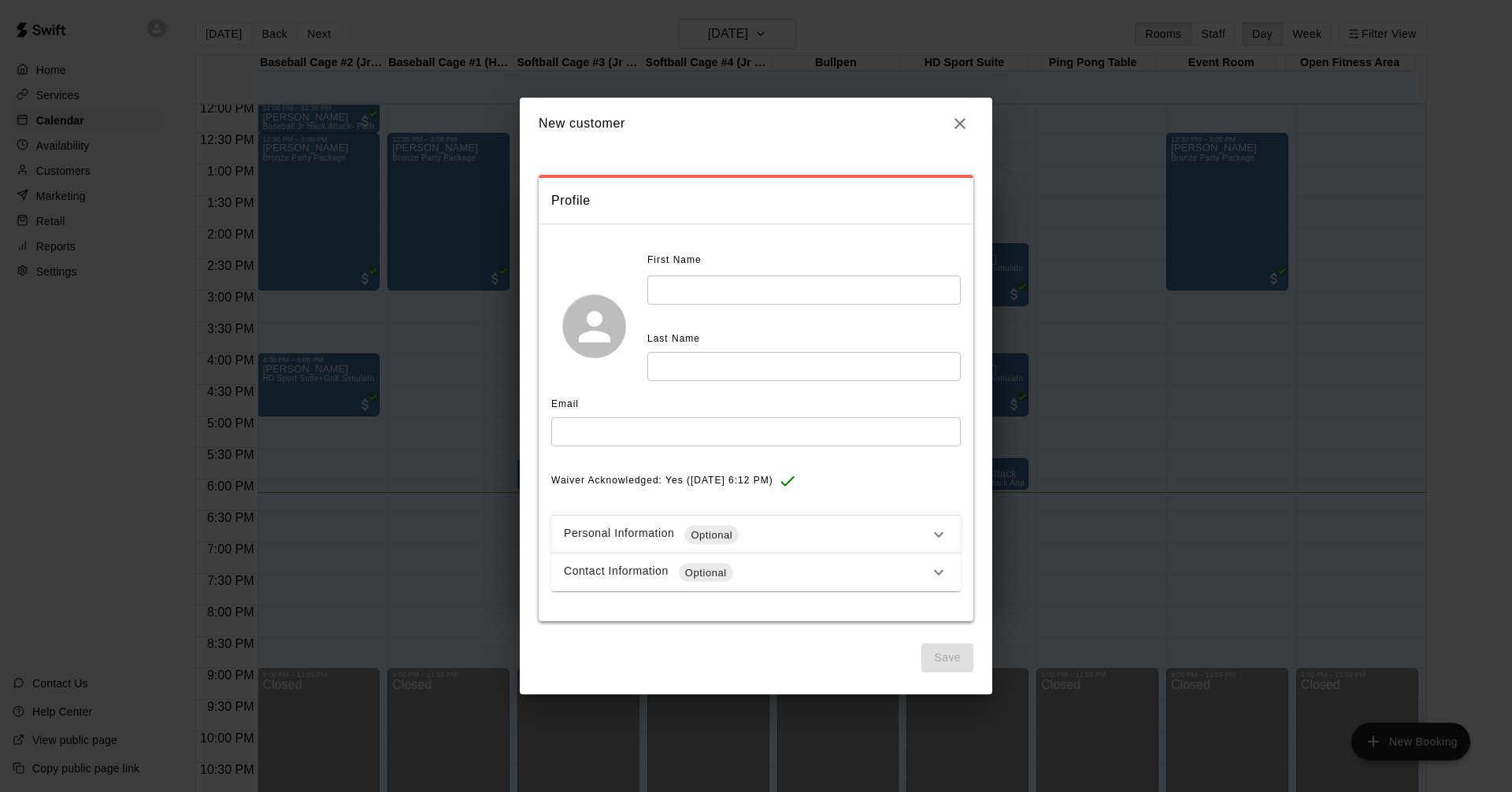
click at [942, 546] on div "Personal Information Optional" at bounding box center [756, 534] width 409 height 38
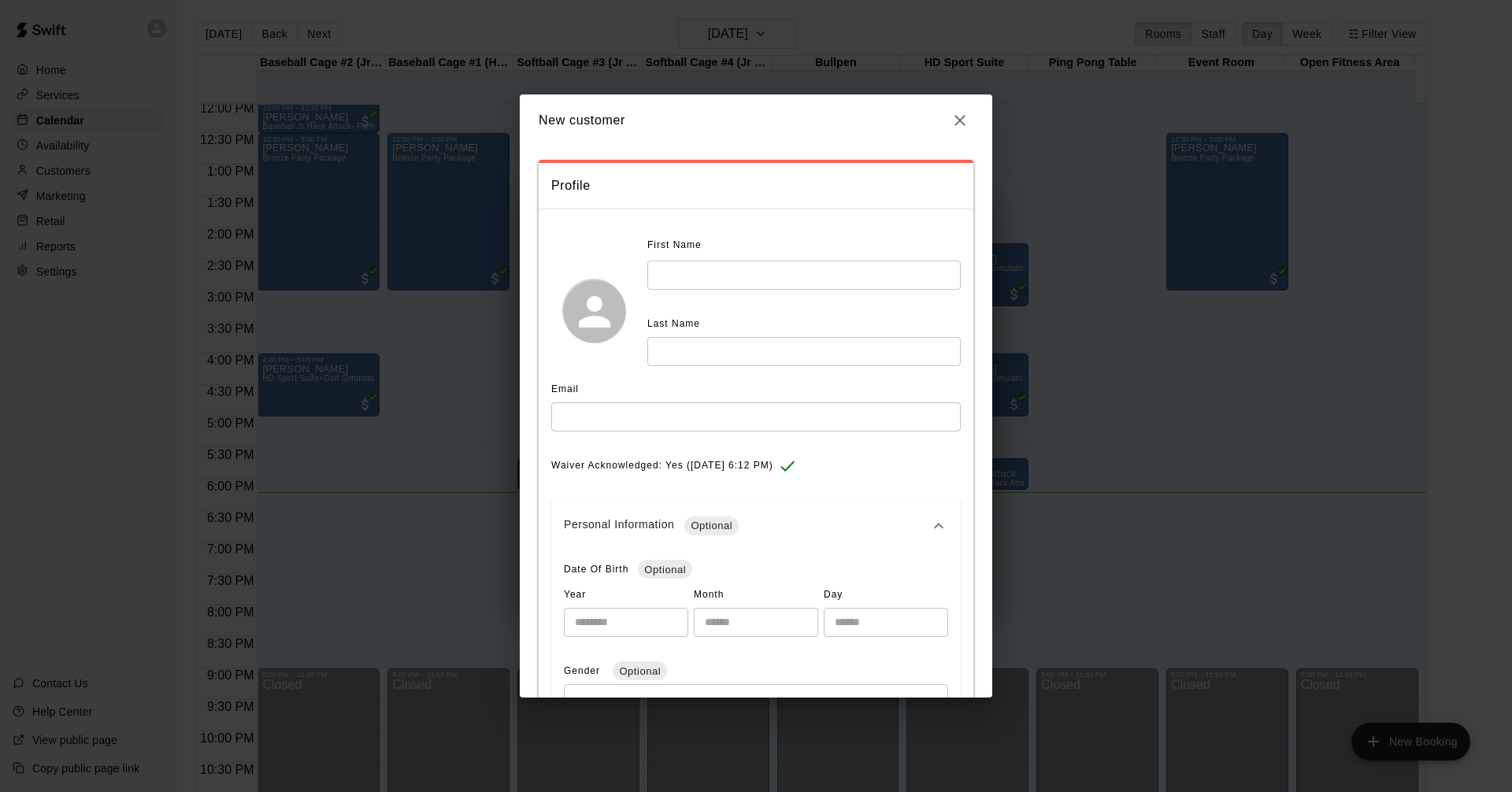
scroll to position [0, 0]
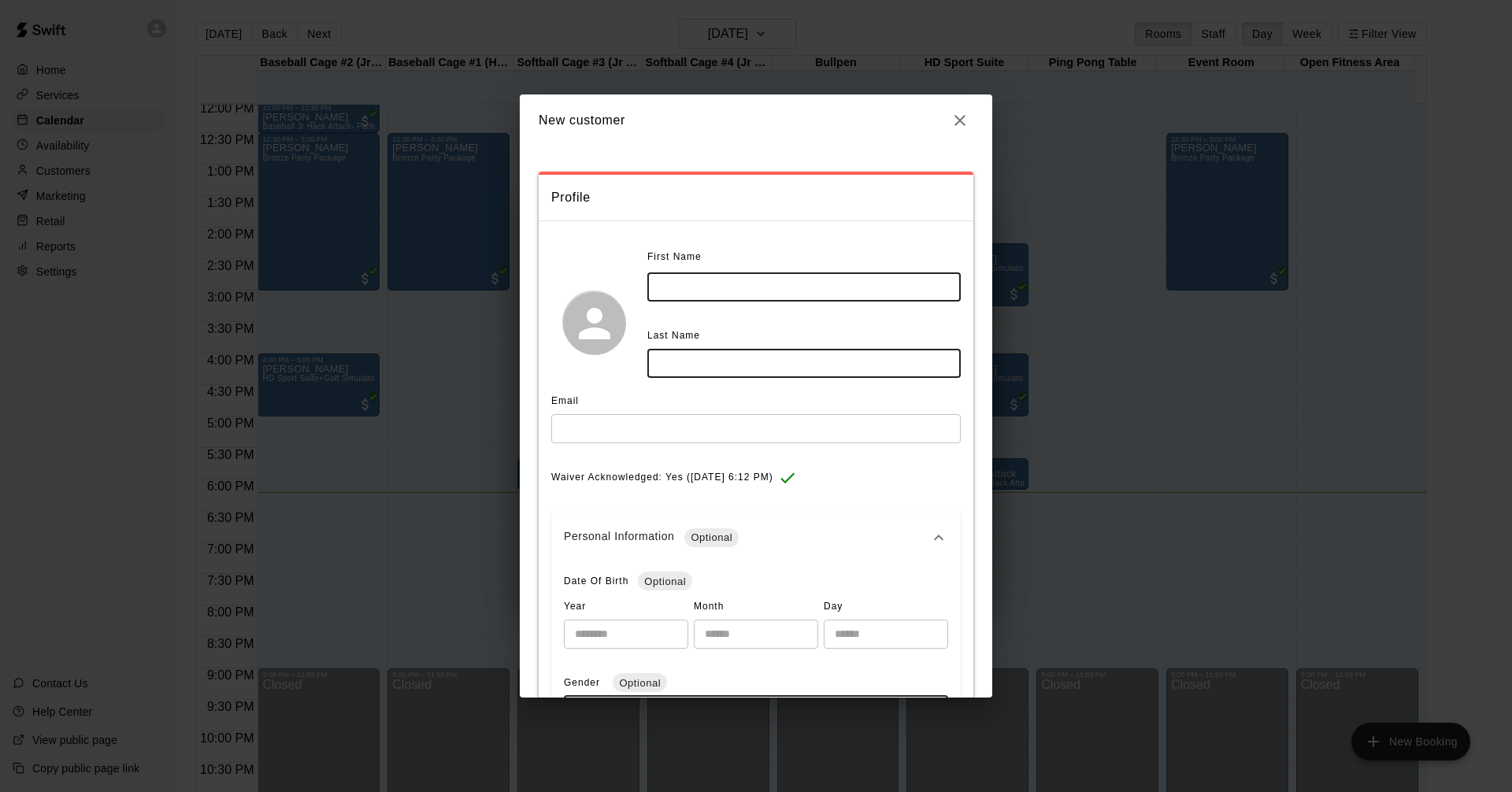
click at [682, 285] on input "text" at bounding box center [804, 287] width 313 height 29
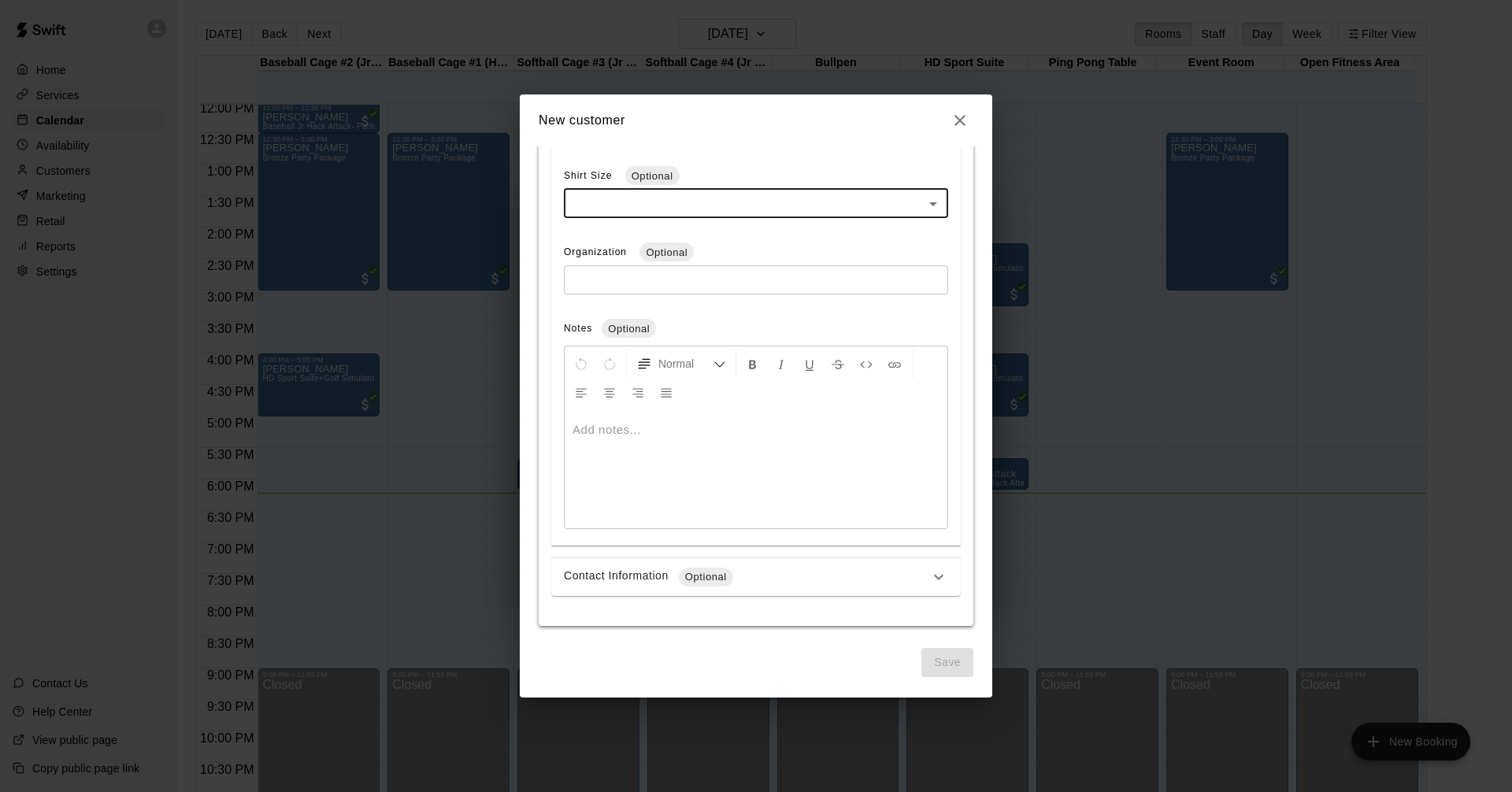
scroll to position [585, 0]
click at [929, 577] on icon at bounding box center [938, 575] width 19 height 19
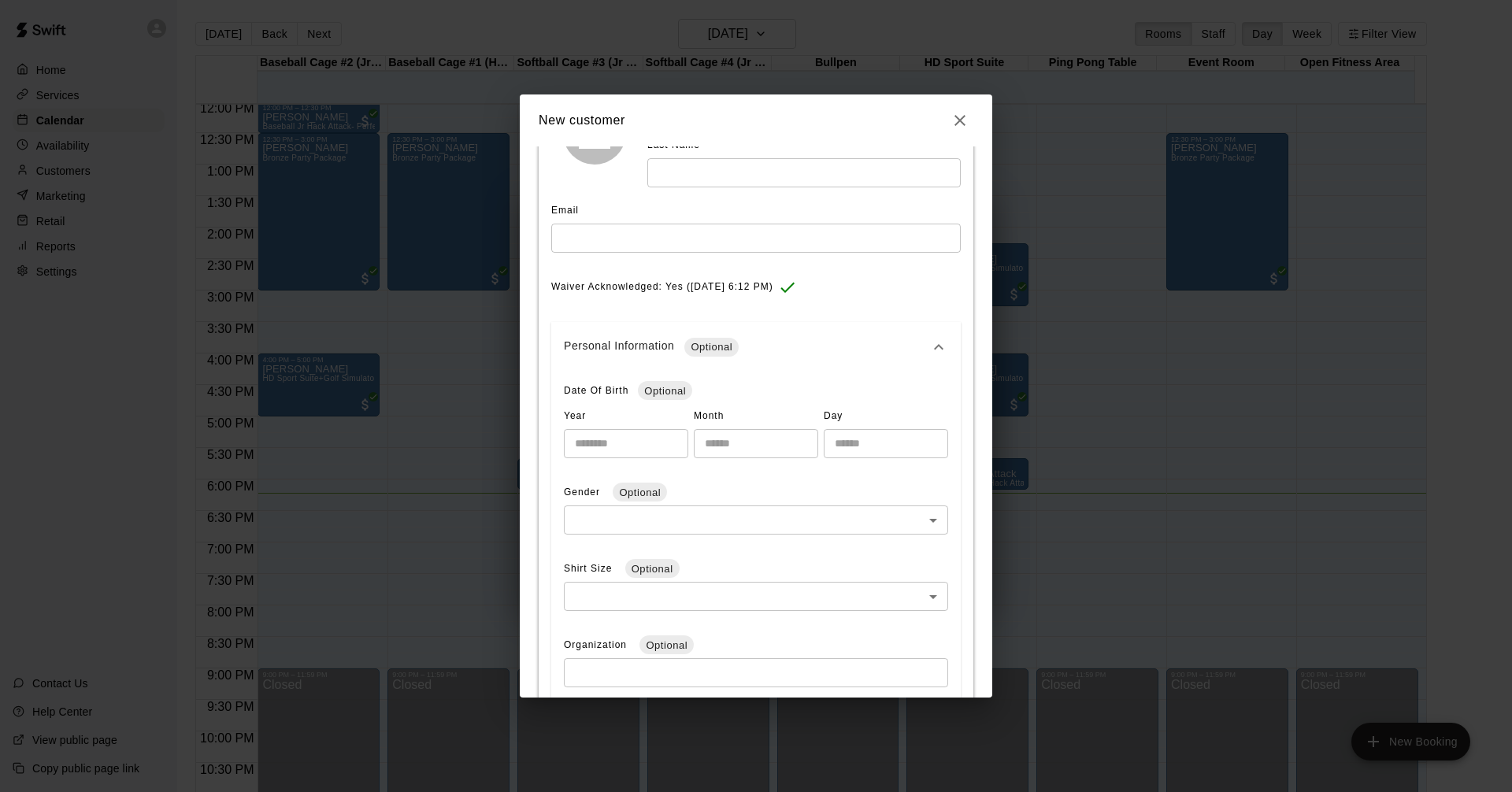
scroll to position [57, 0]
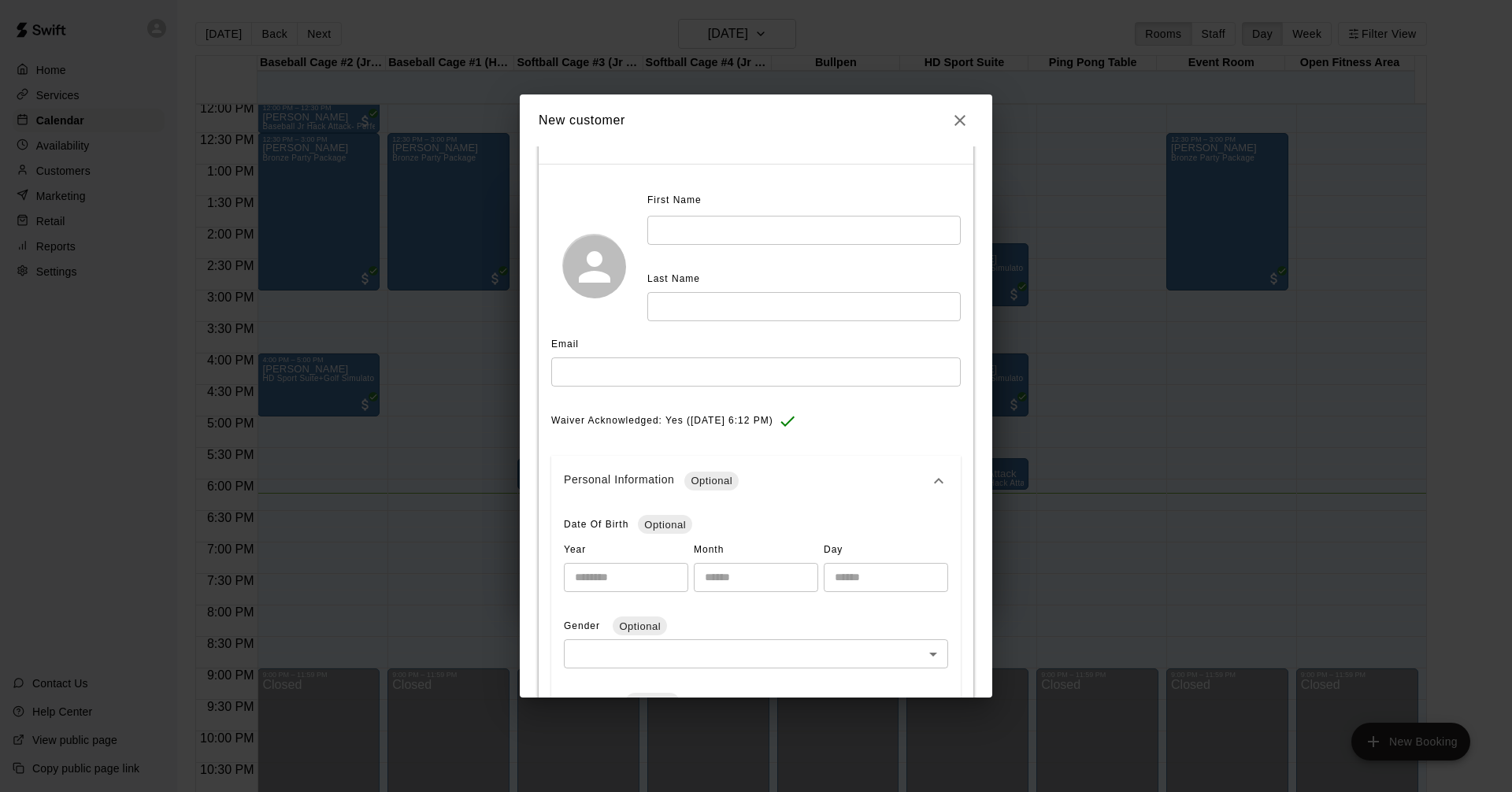
click at [957, 123] on icon "button" at bounding box center [960, 120] width 11 height 11
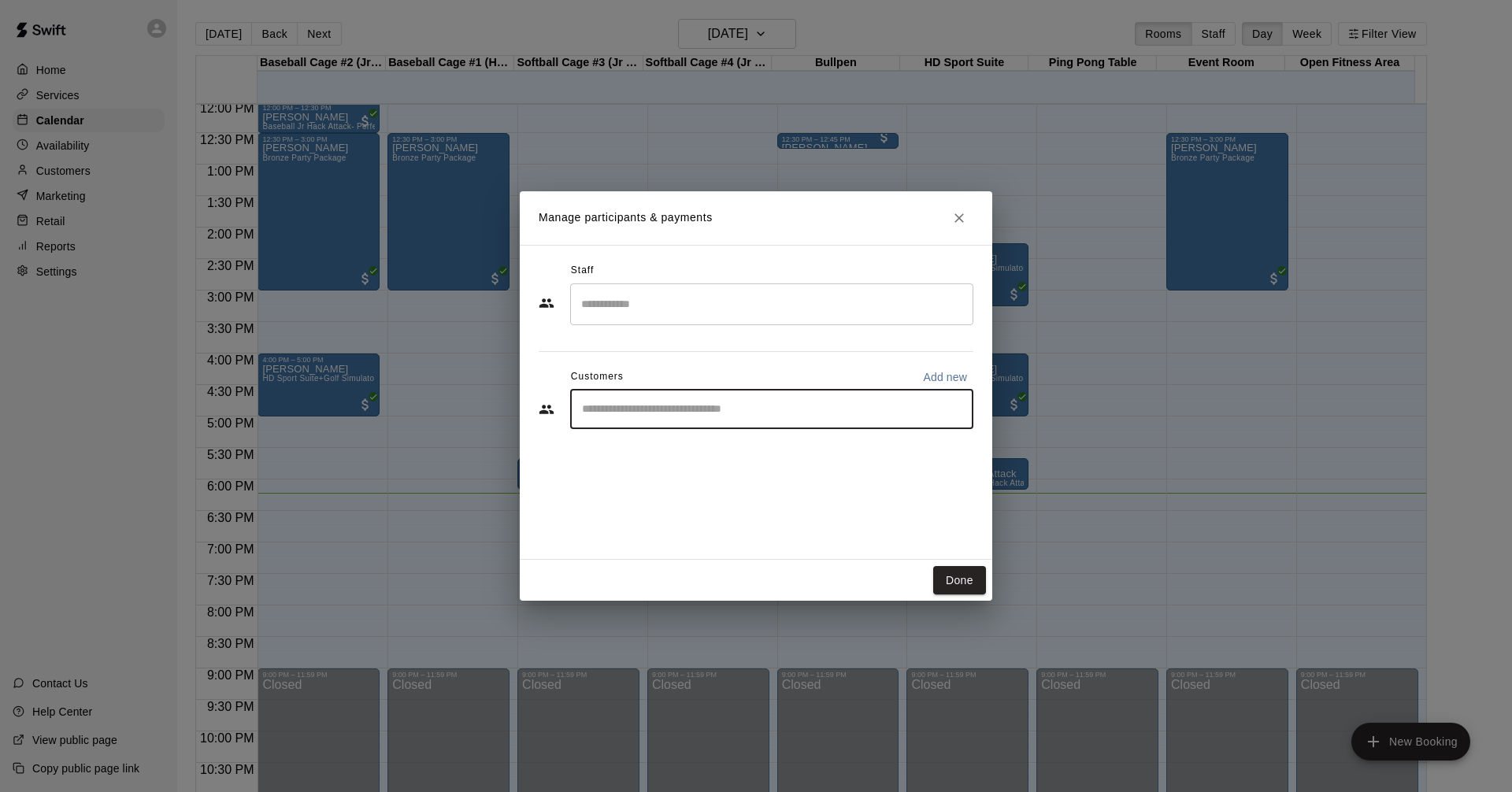
click at [797, 409] on input "Start typing to search customers..." at bounding box center [771, 409] width 389 height 16
click at [925, 375] on p "Add new" at bounding box center [945, 377] width 44 height 16
select select "**"
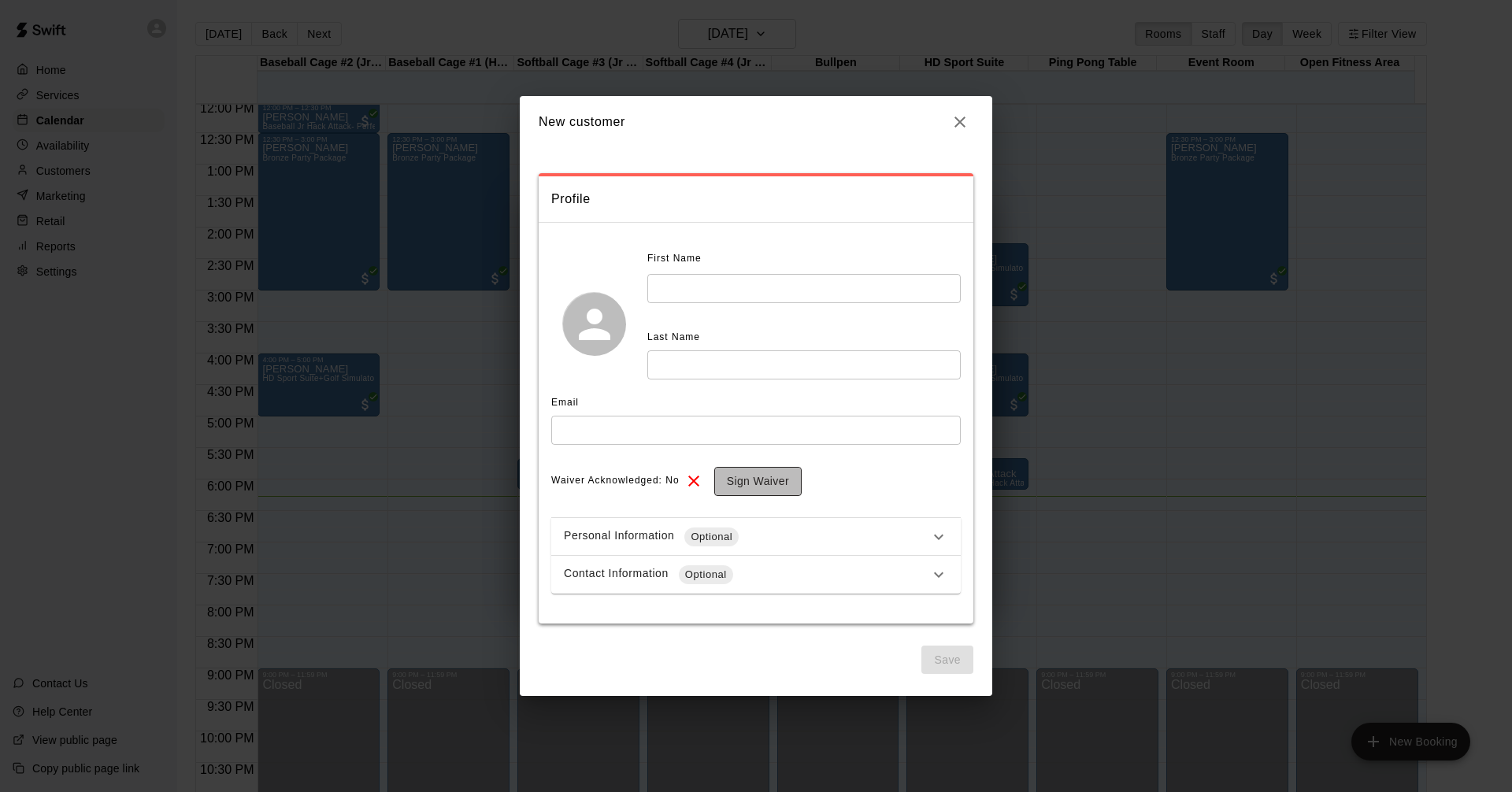
click at [760, 482] on button "Sign Waiver" at bounding box center [757, 481] width 88 height 29
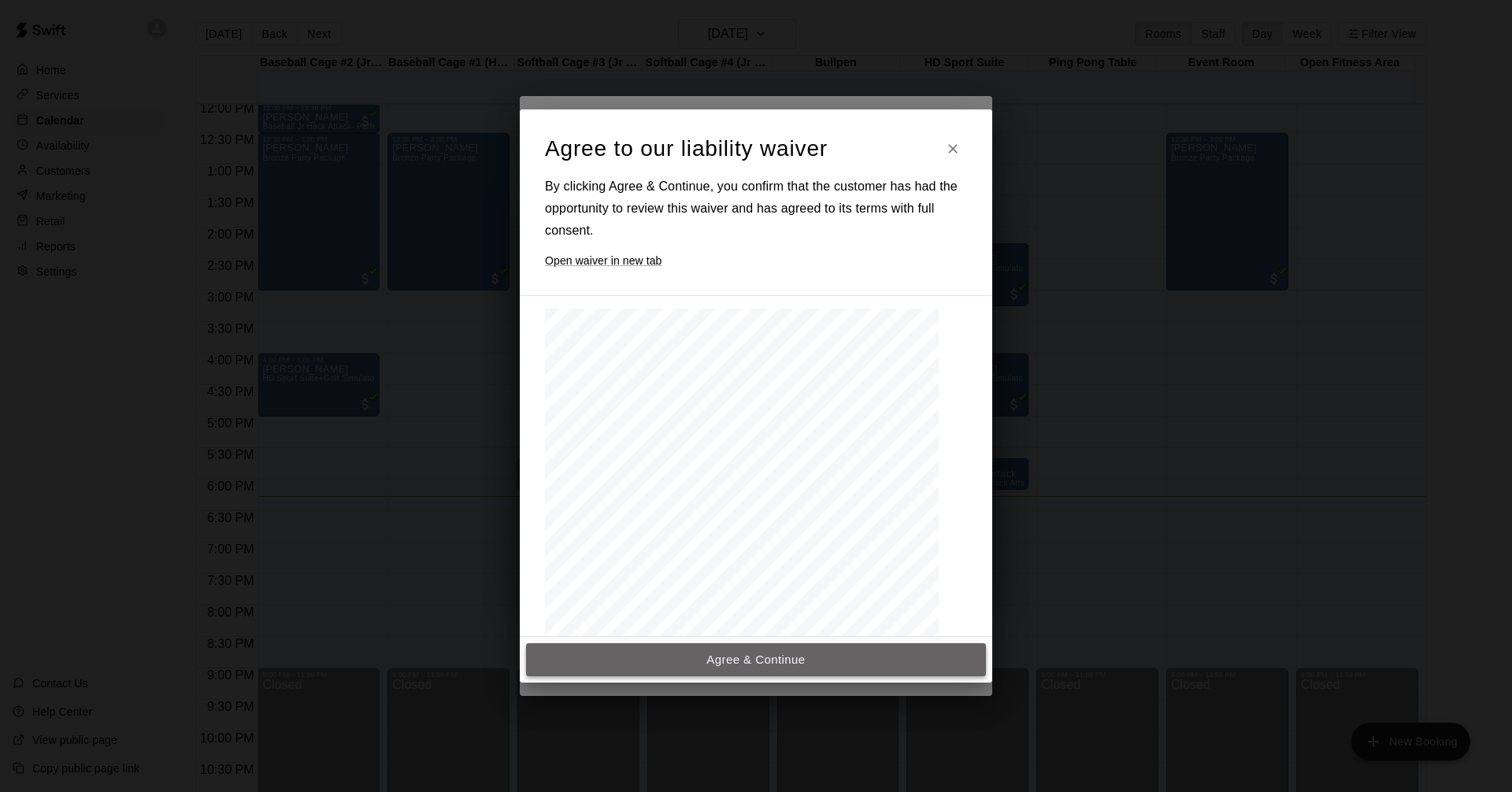
click at [766, 666] on button "Agree & Continue" at bounding box center [756, 660] width 460 height 33
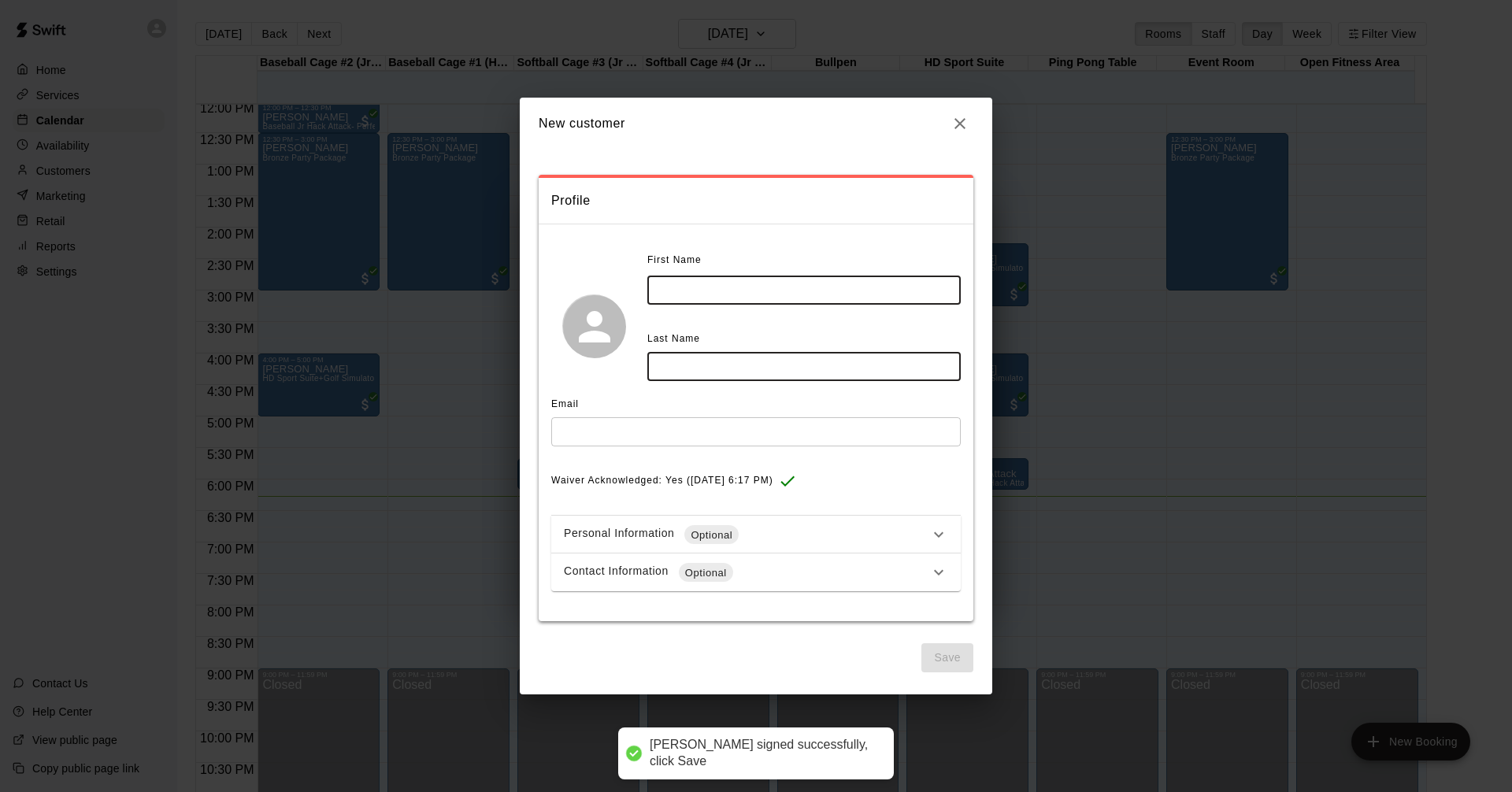
click at [673, 303] on input "text" at bounding box center [804, 290] width 313 height 29
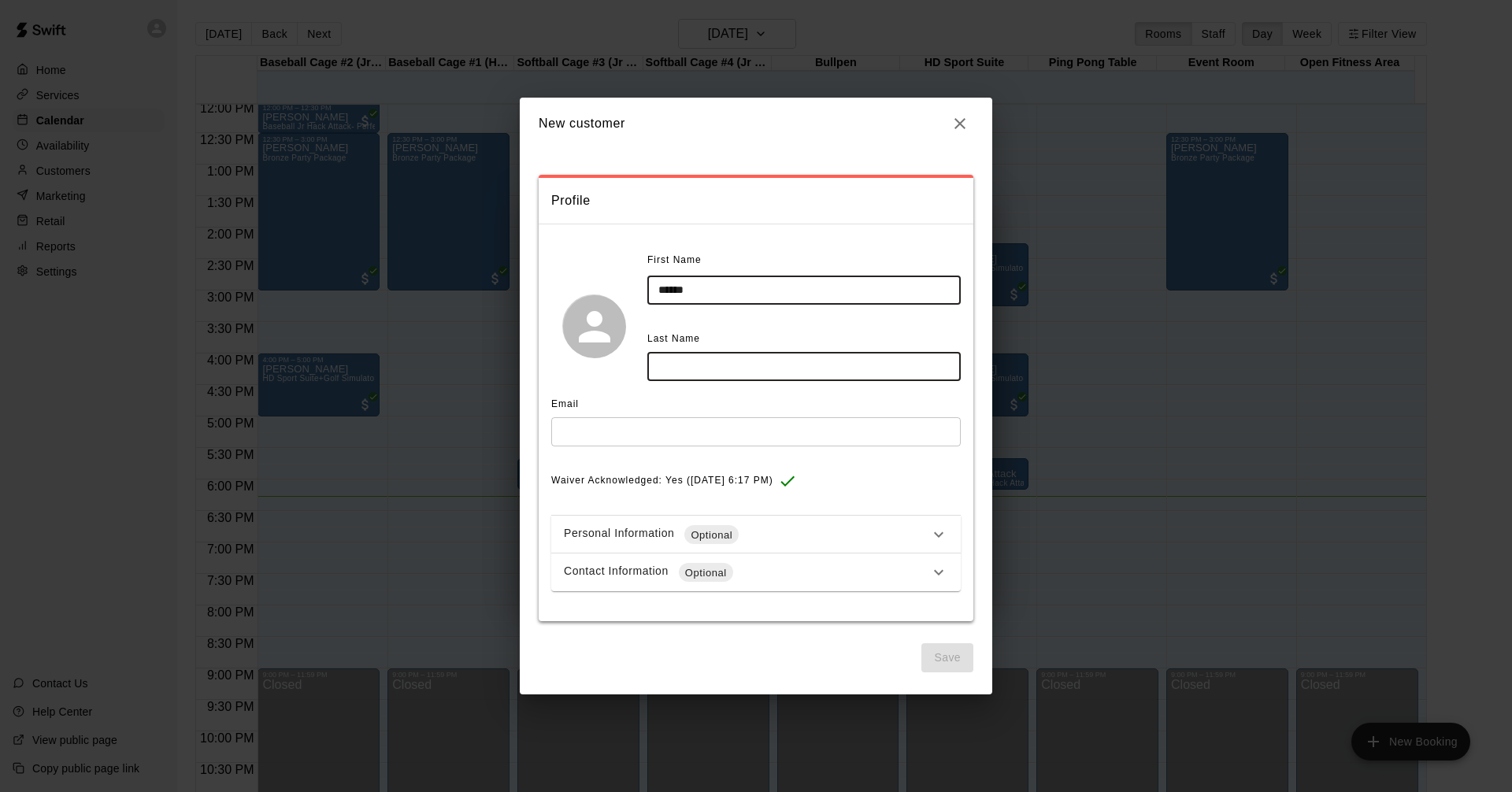
type input "******"
click at [690, 365] on input "text" at bounding box center [804, 366] width 313 height 29
type input "******"
click at [710, 304] on input "******" at bounding box center [804, 290] width 313 height 29
type input "******"
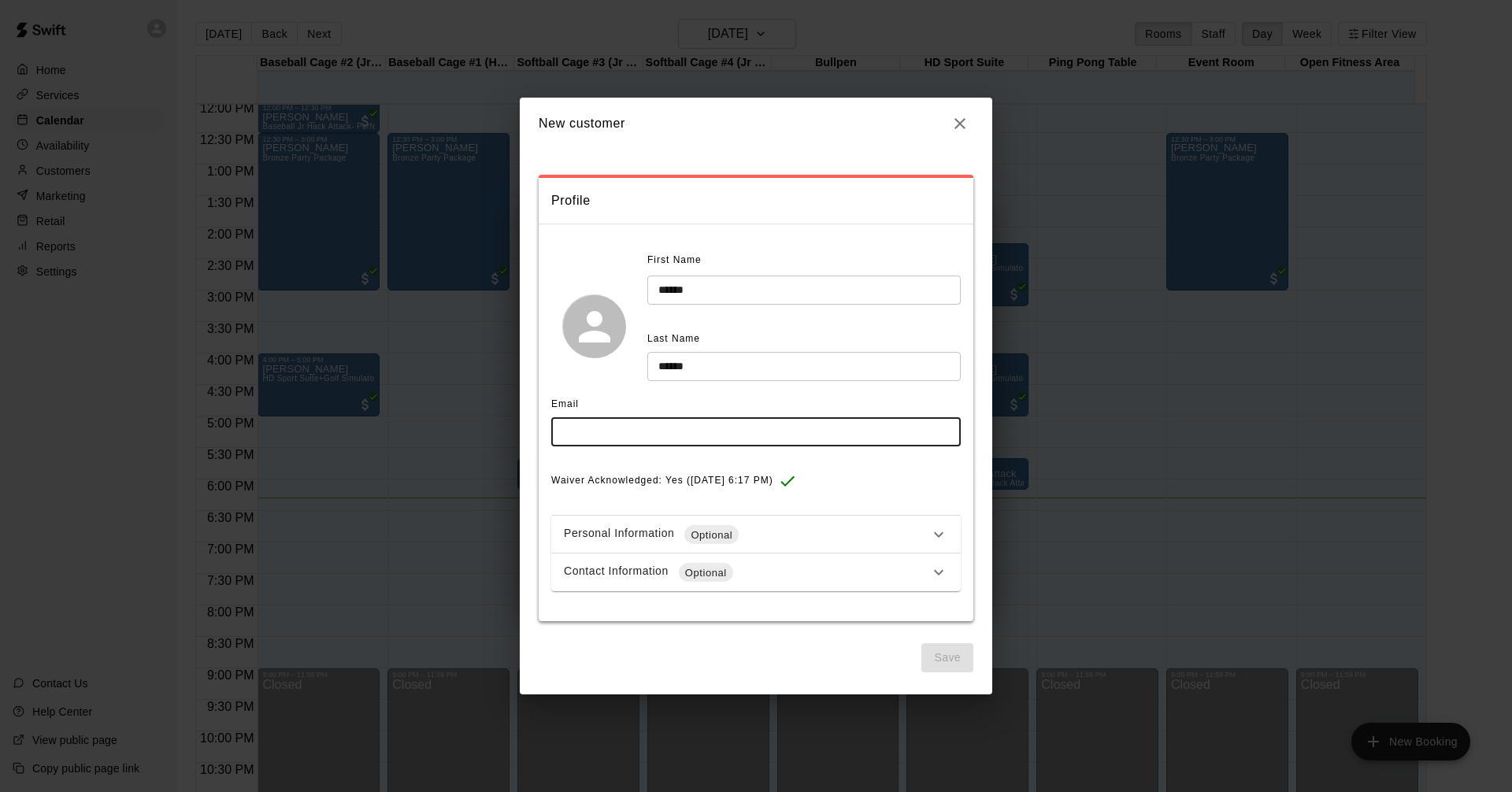
click at [602, 430] on input "text" at bounding box center [756, 432] width 409 height 29
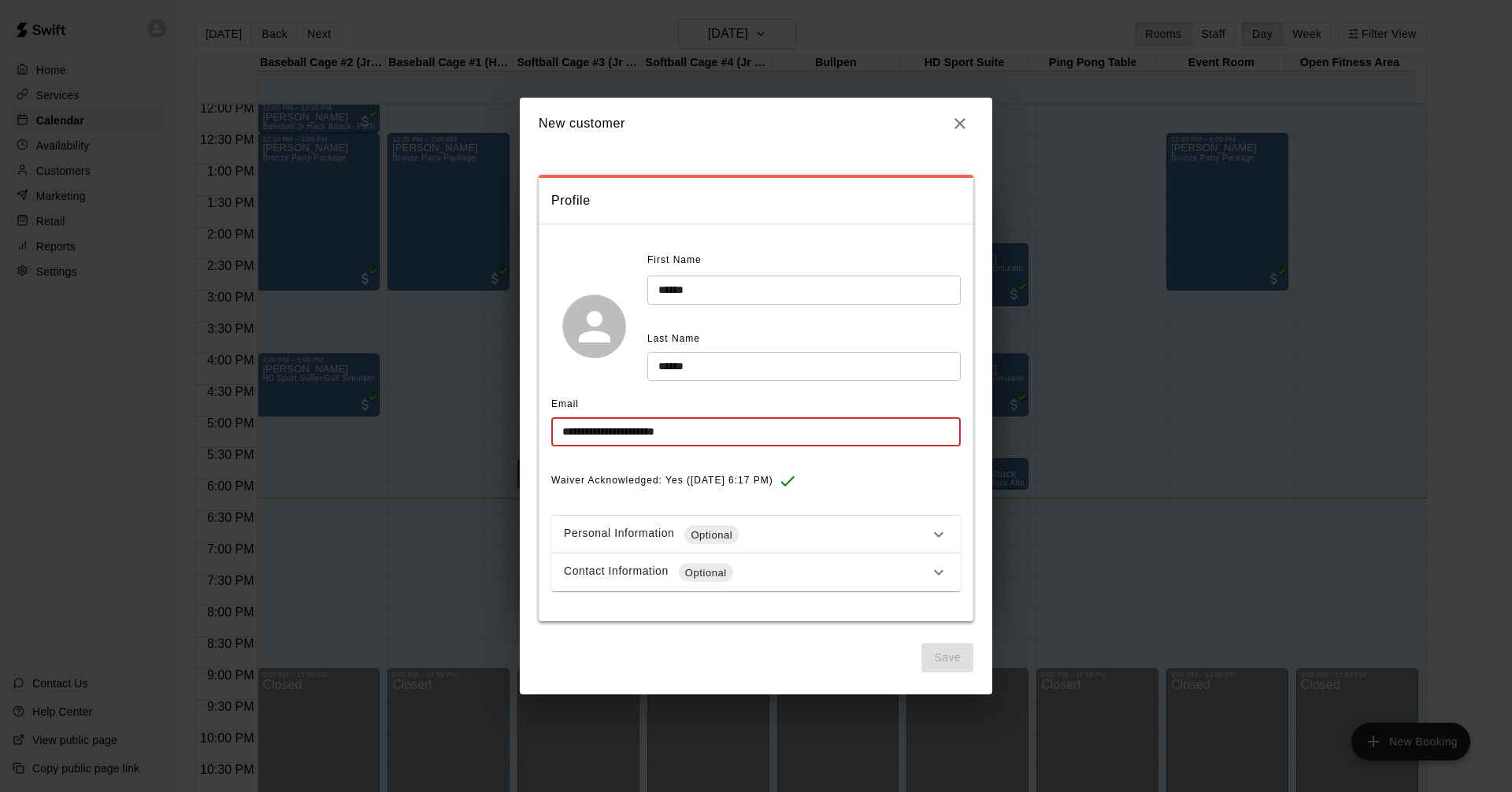
click at [688, 432] on input "**********" at bounding box center [756, 432] width 409 height 29
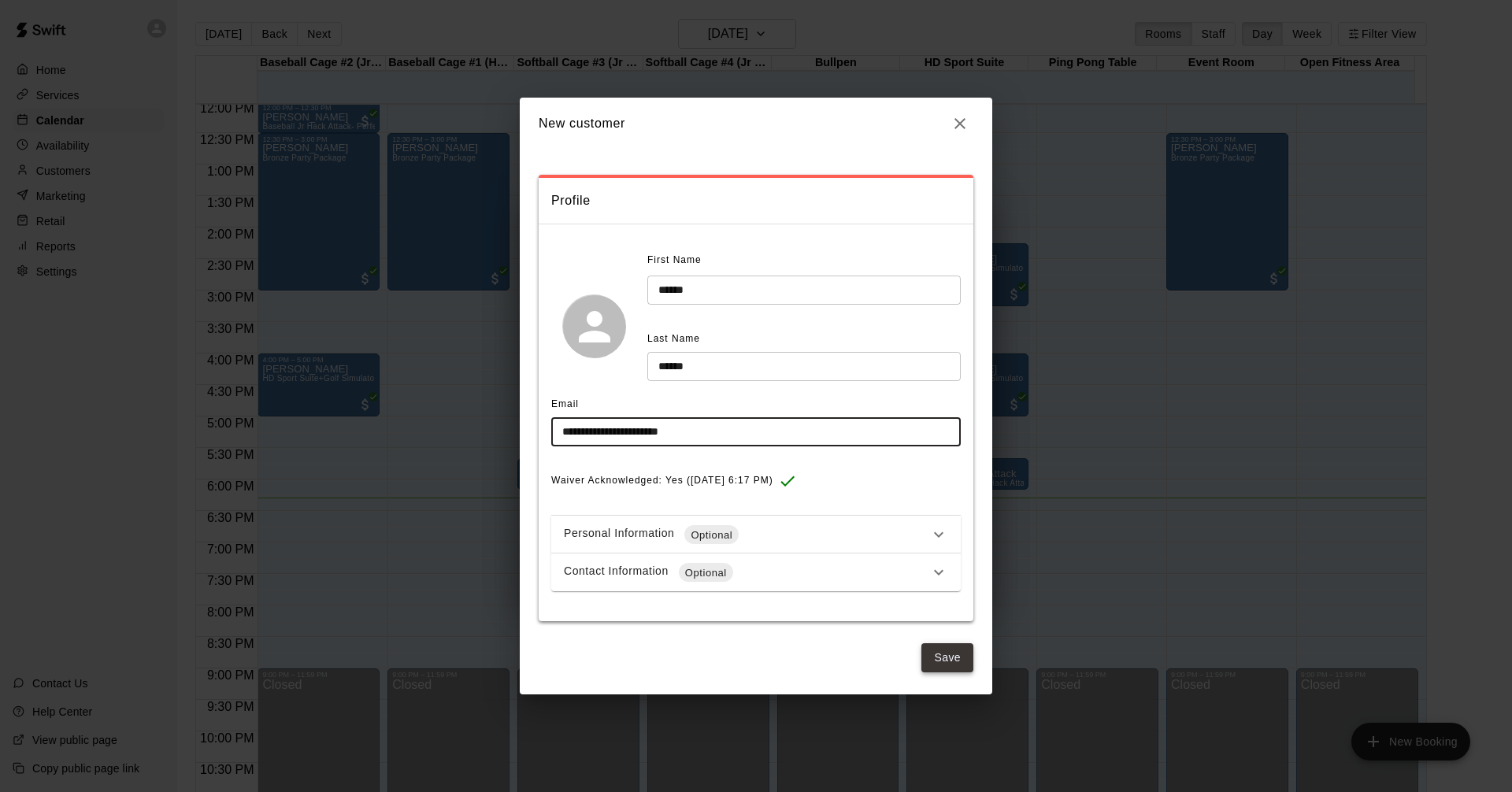
type input "**********"
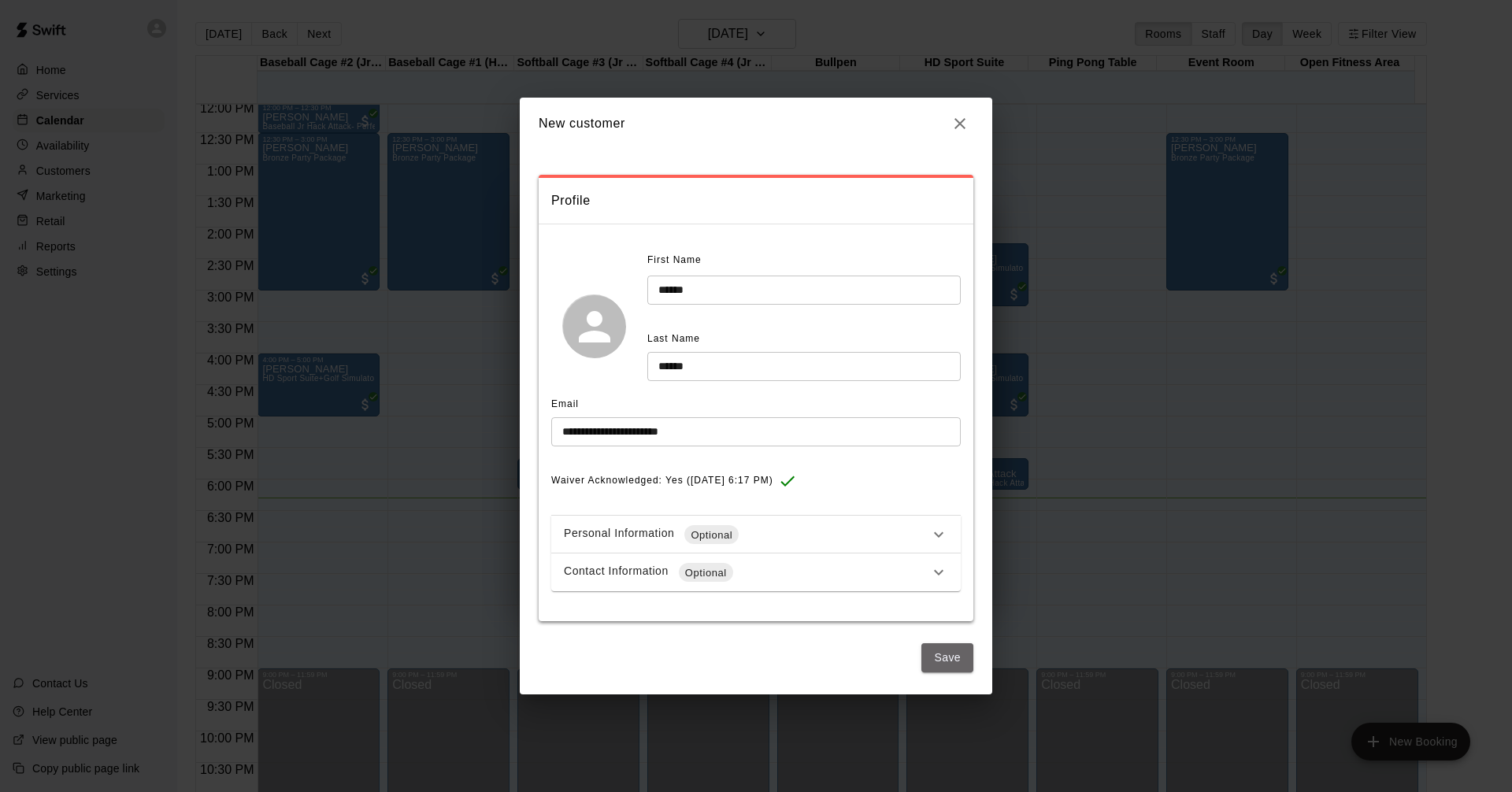
click at [949, 659] on button "Save" at bounding box center [947, 658] width 52 height 29
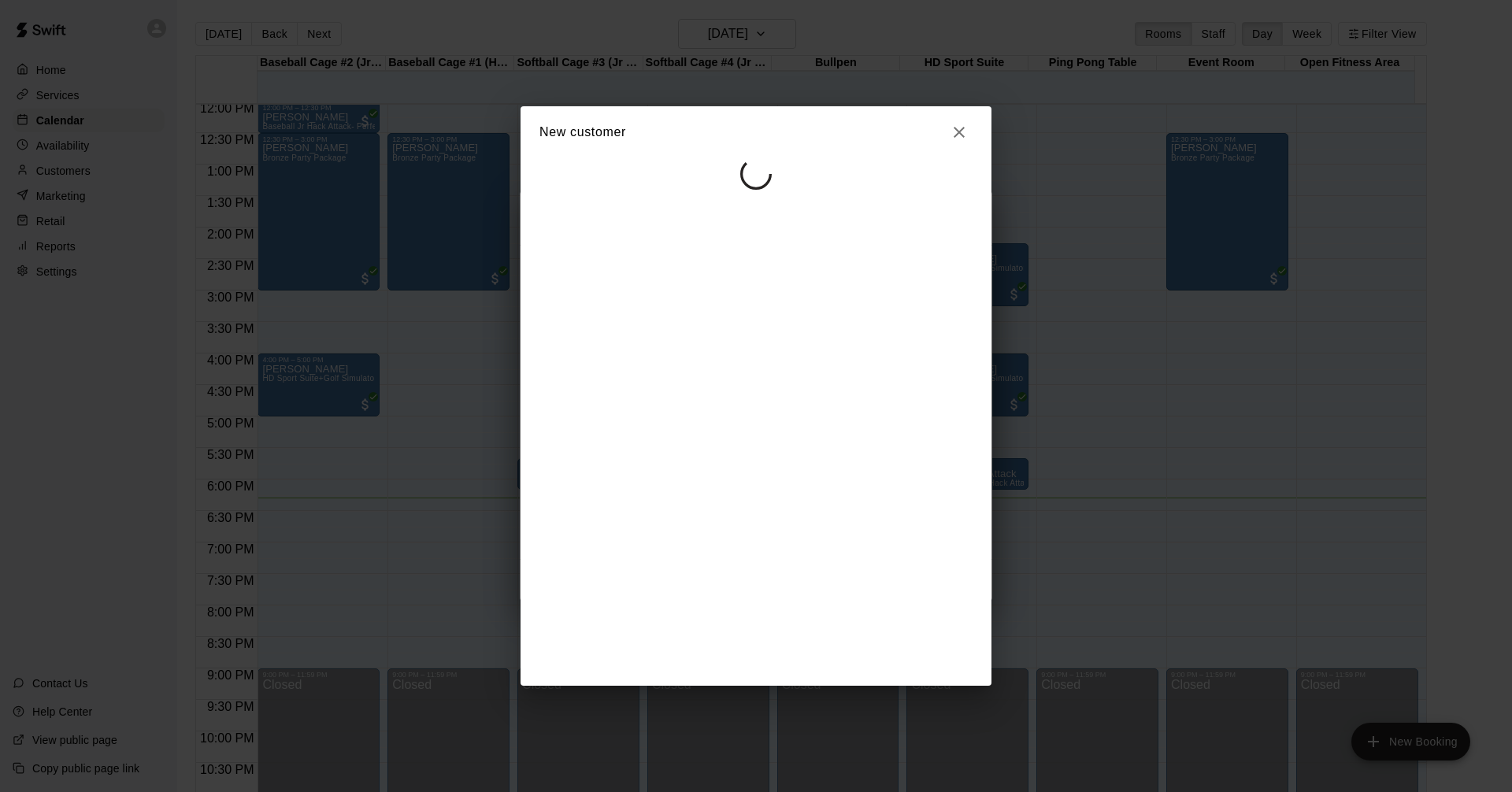
select select "**"
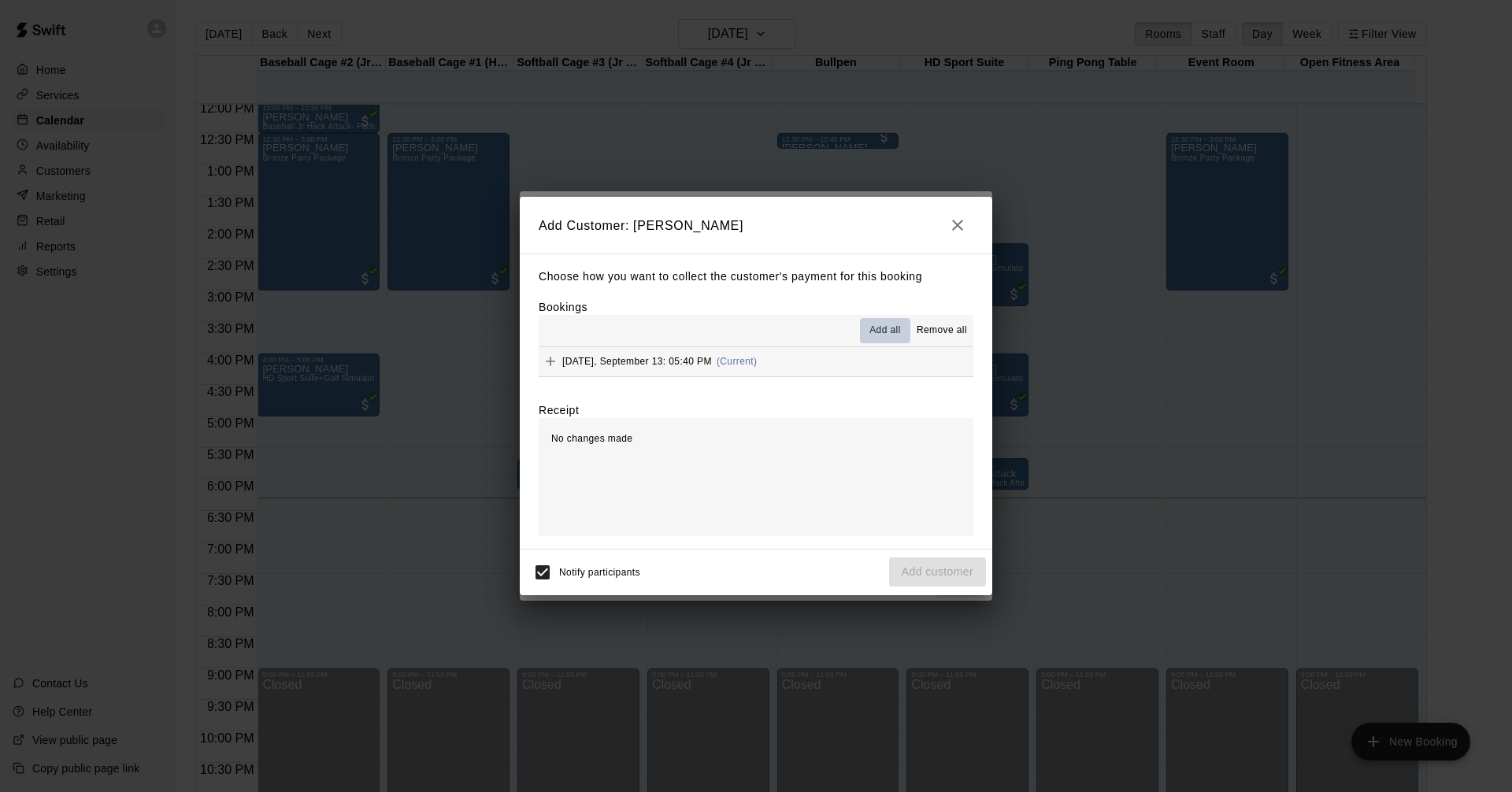
click at [881, 330] on span "Add all" at bounding box center [885, 330] width 32 height 16
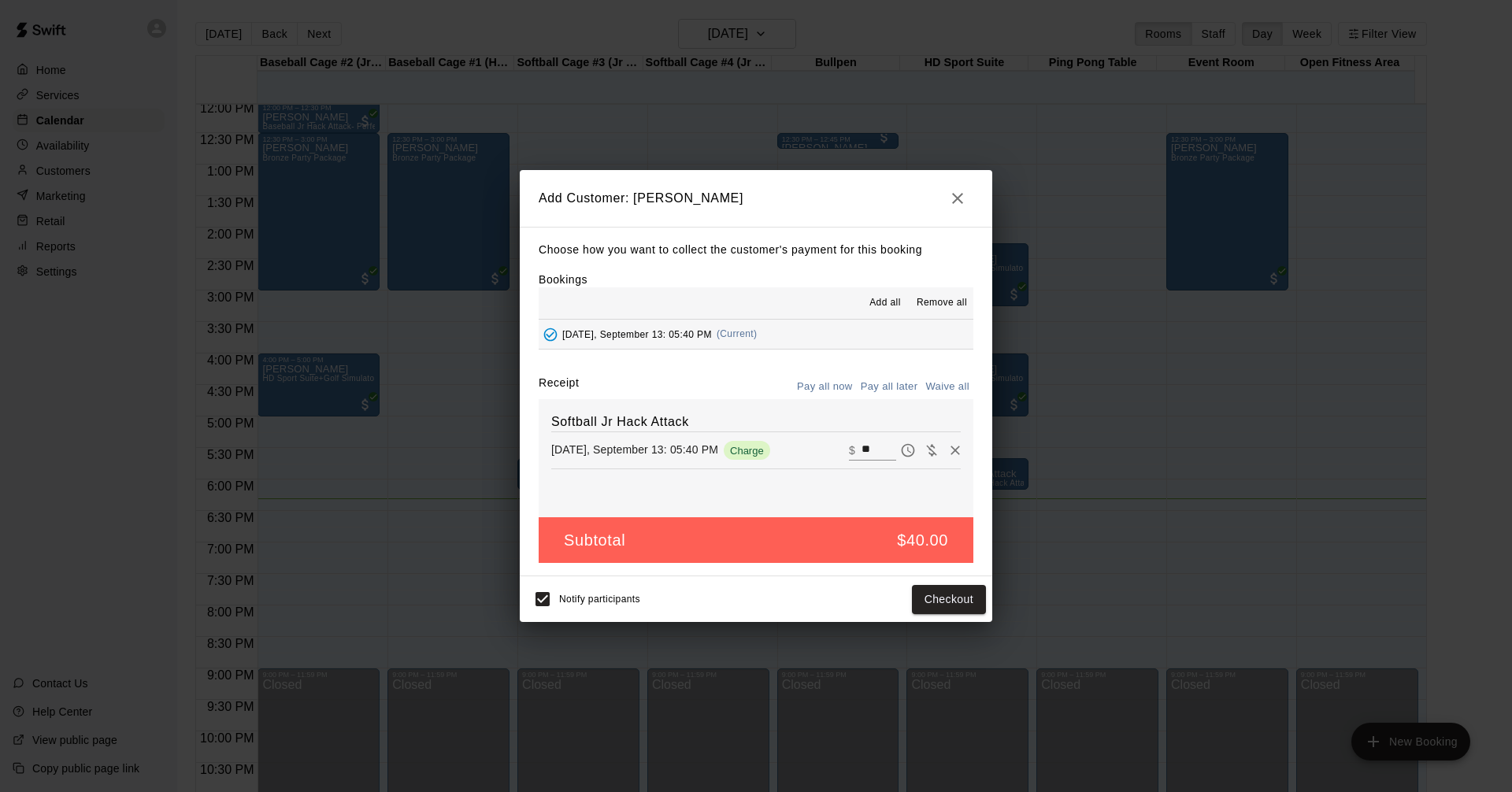
click at [958, 190] on icon "button" at bounding box center [957, 198] width 19 height 19
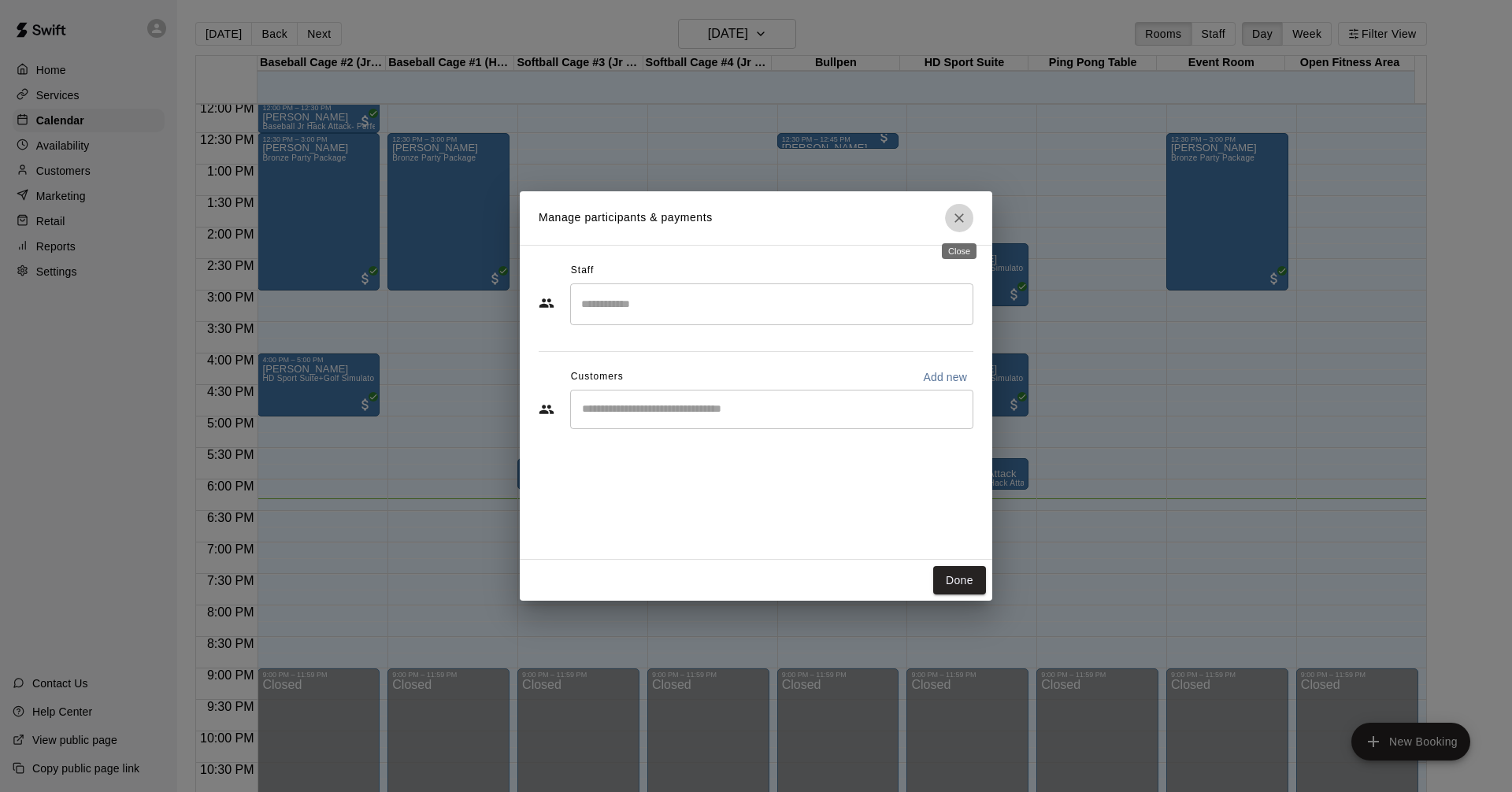
click at [955, 213] on icon "Close" at bounding box center [959, 218] width 16 height 16
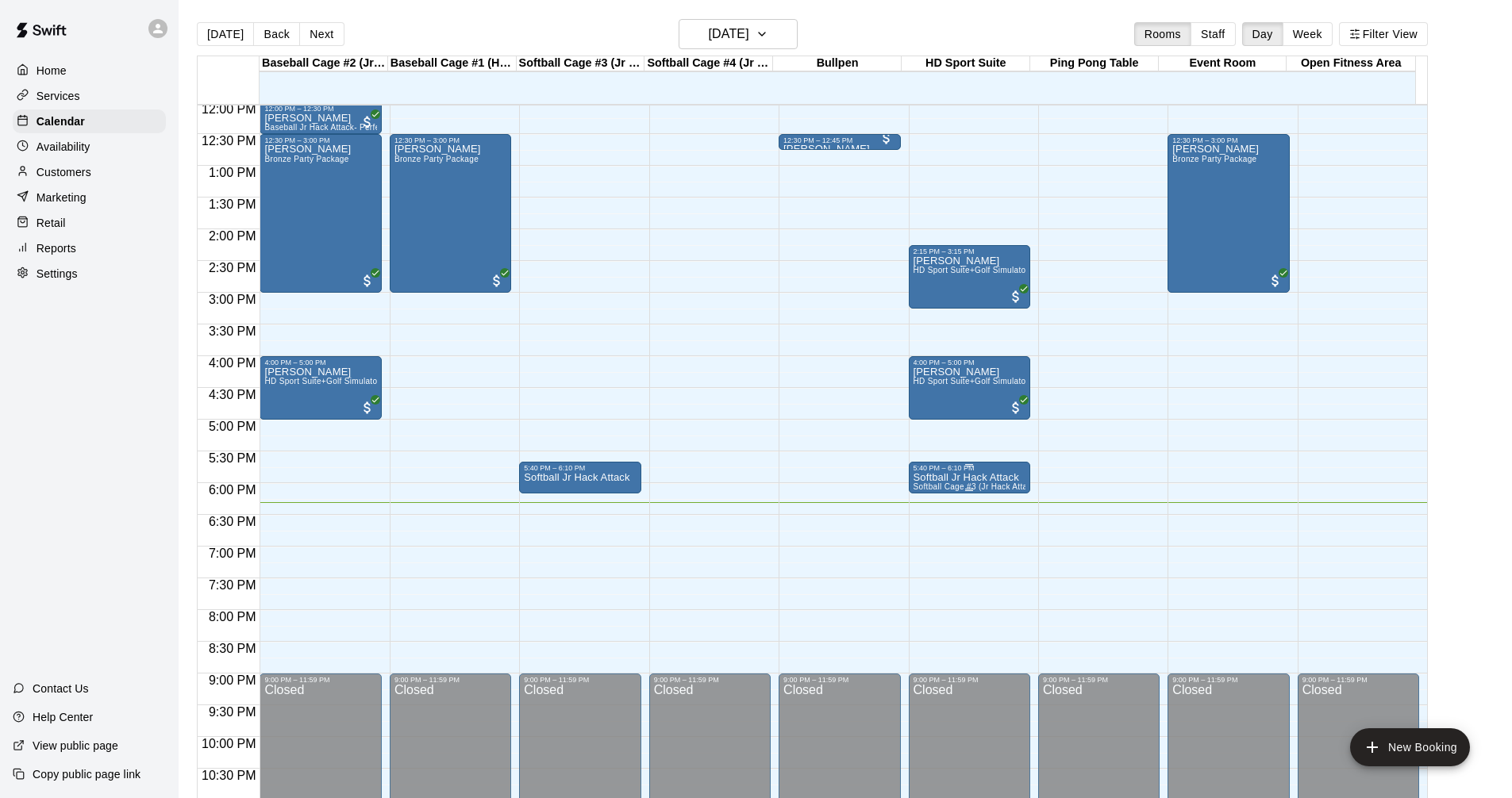
click at [963, 478] on p "Softball Jr Hack Attack" at bounding box center [969, 478] width 112 height 0
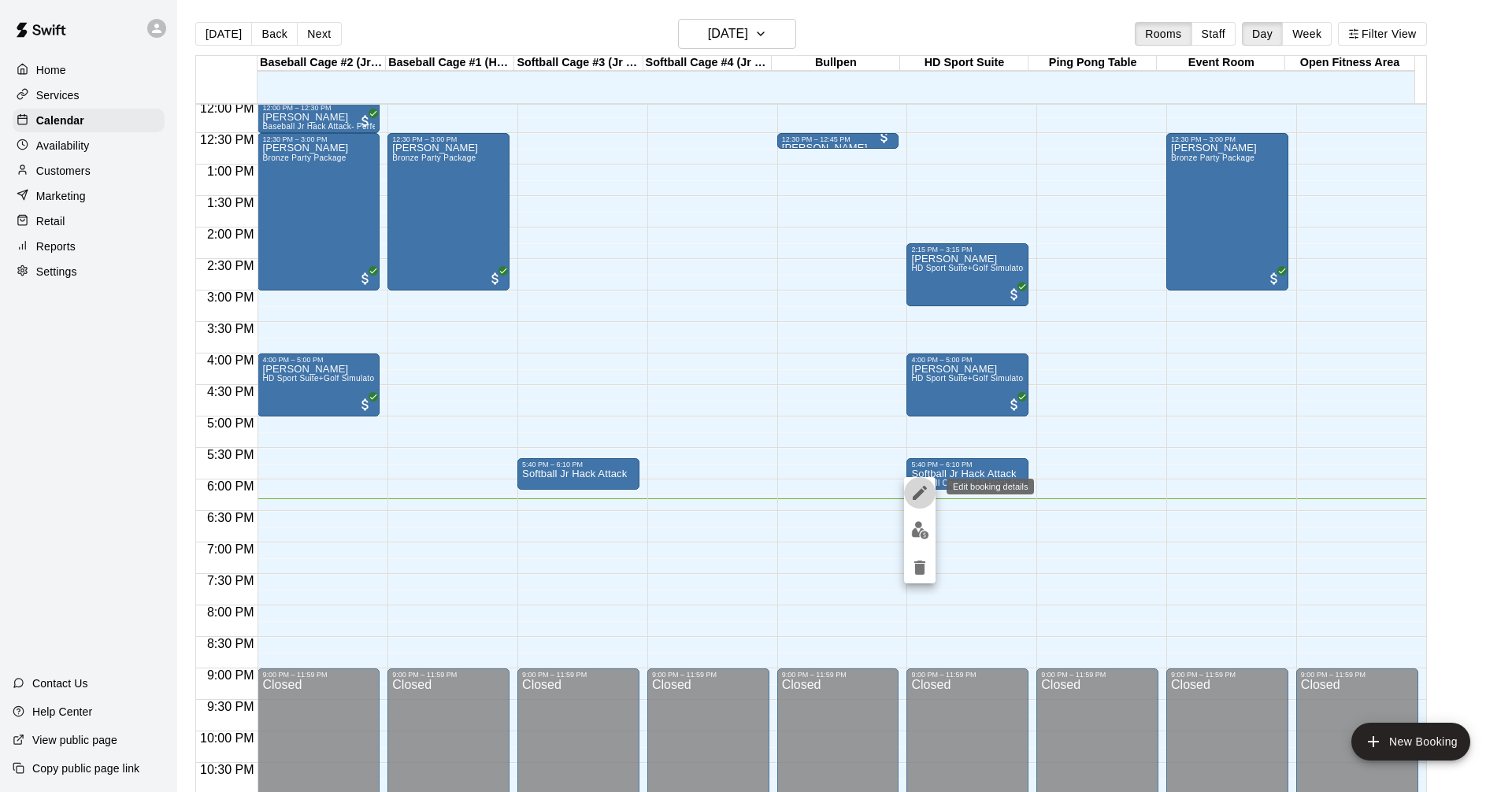
click at [922, 496] on icon "edit" at bounding box center [919, 493] width 19 height 19
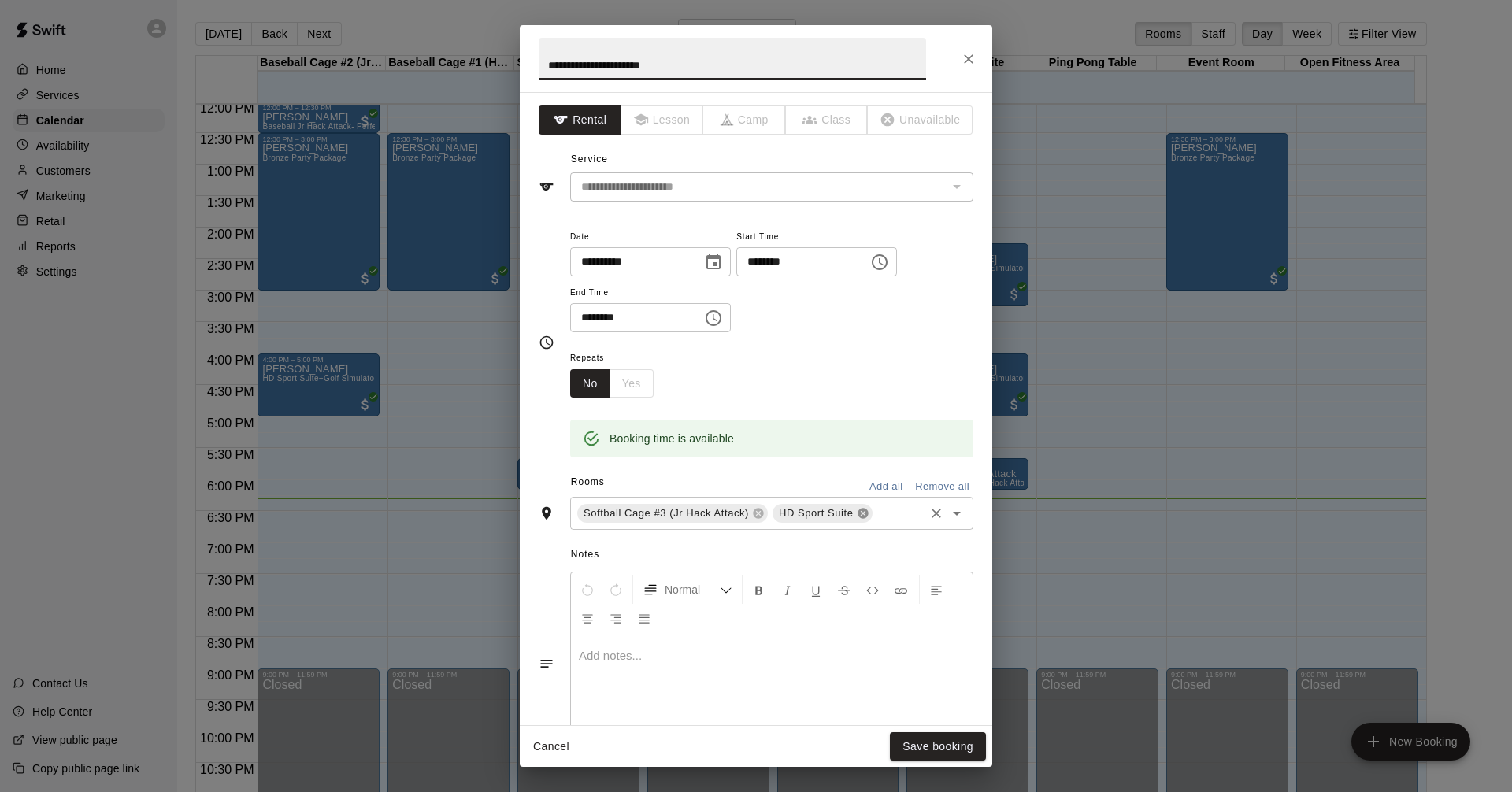
click at [863, 515] on icon at bounding box center [862, 513] width 10 height 10
click at [939, 745] on button "Save booking" at bounding box center [938, 746] width 96 height 29
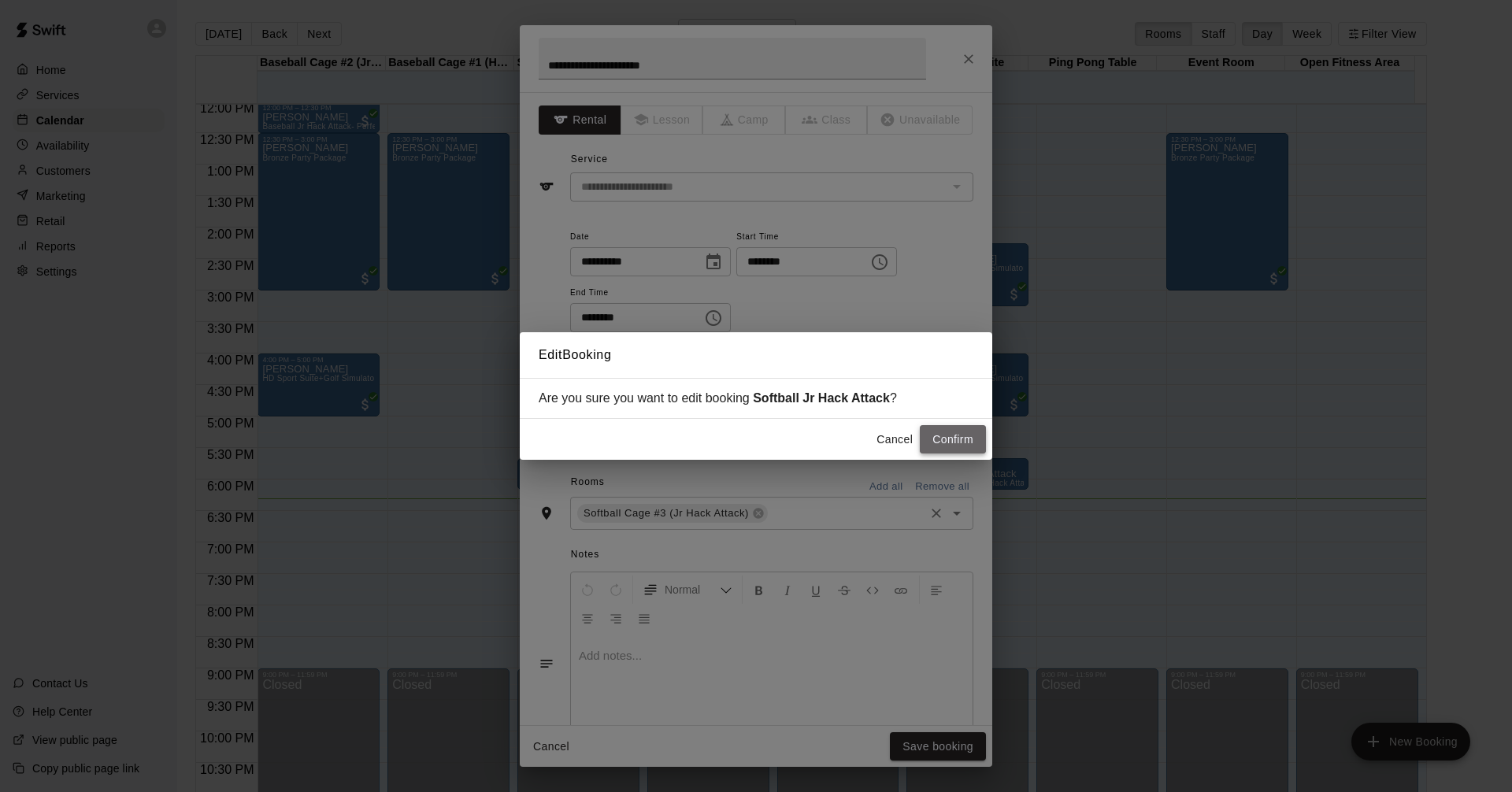
click at [955, 439] on button "Confirm" at bounding box center [952, 439] width 66 height 29
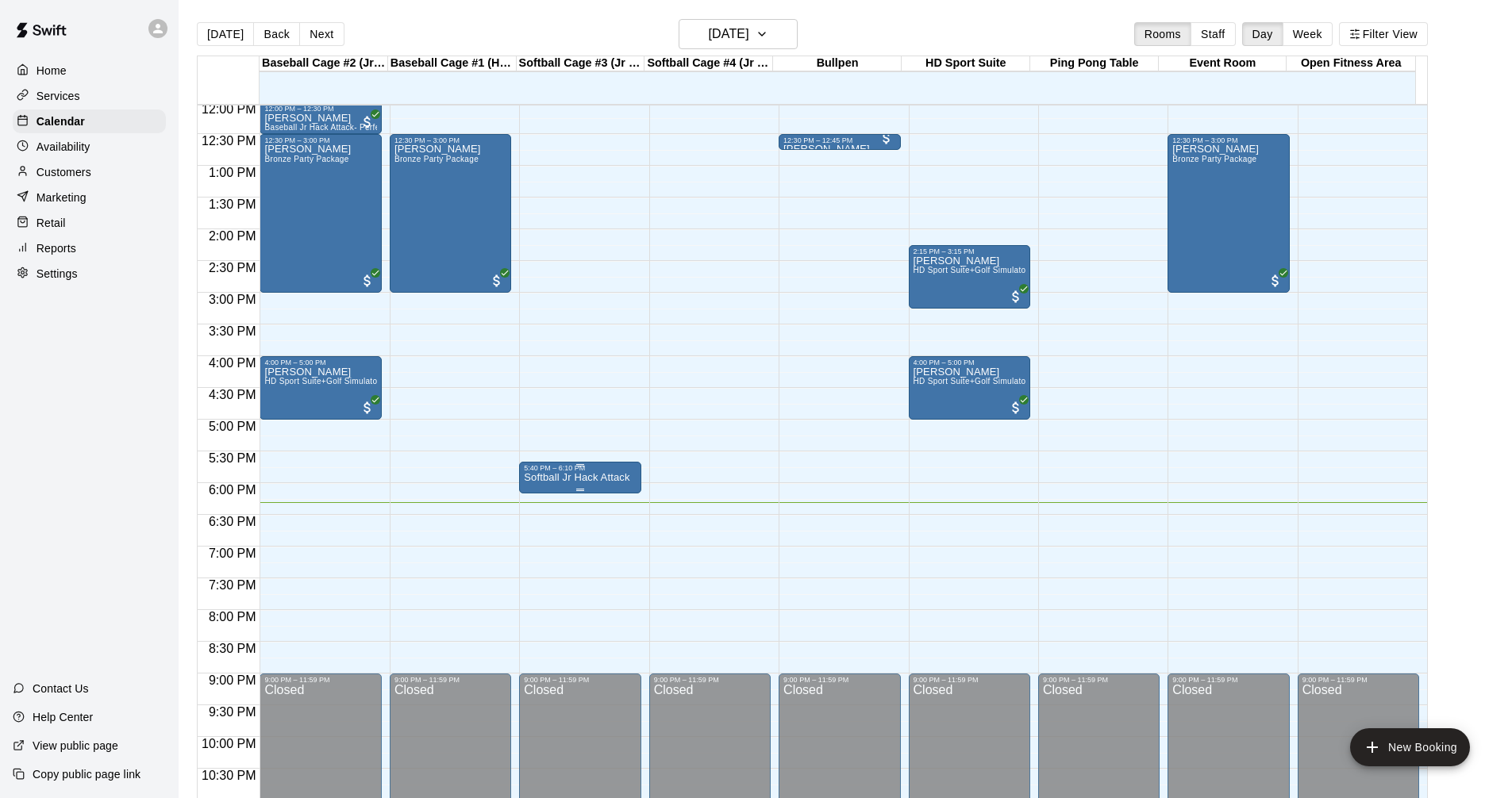
click at [569, 478] on p "Softball Jr Hack Attack" at bounding box center [576, 478] width 105 height 0
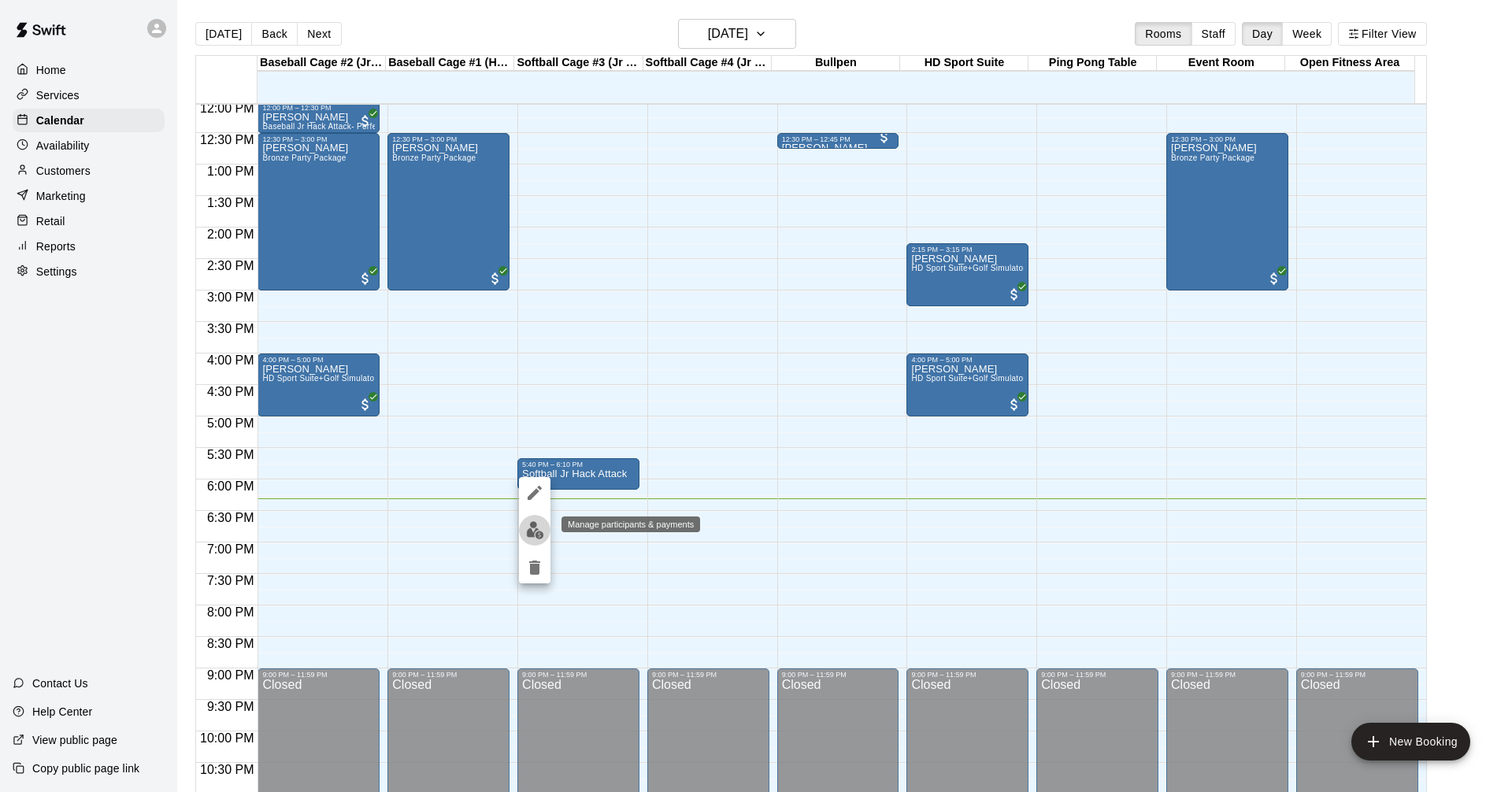
click at [535, 531] on img "edit" at bounding box center [534, 530] width 18 height 18
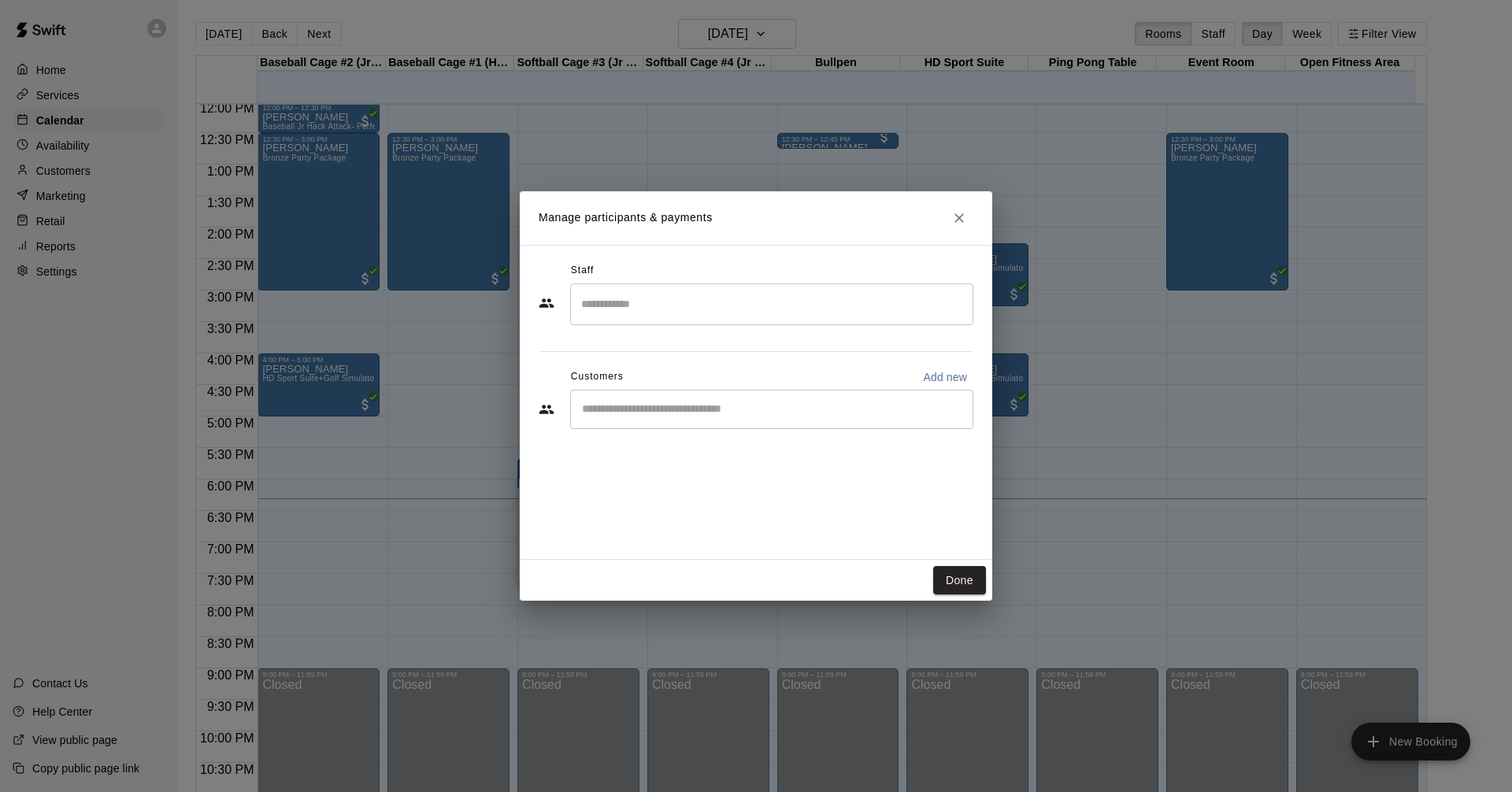
click at [655, 421] on div "​" at bounding box center [771, 409] width 403 height 40
type input "******"
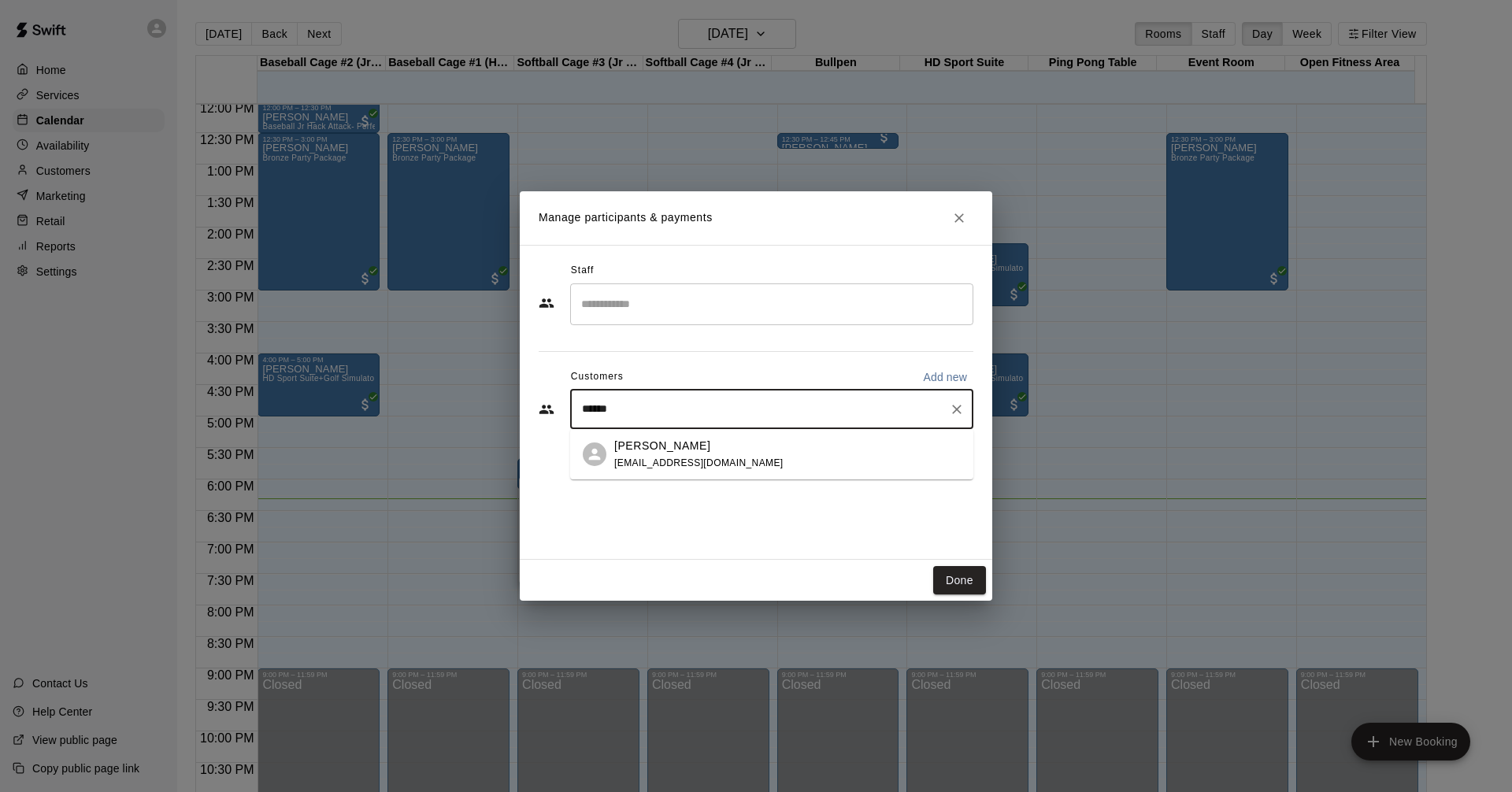
click at [617, 453] on p "[PERSON_NAME]" at bounding box center [662, 446] width 96 height 17
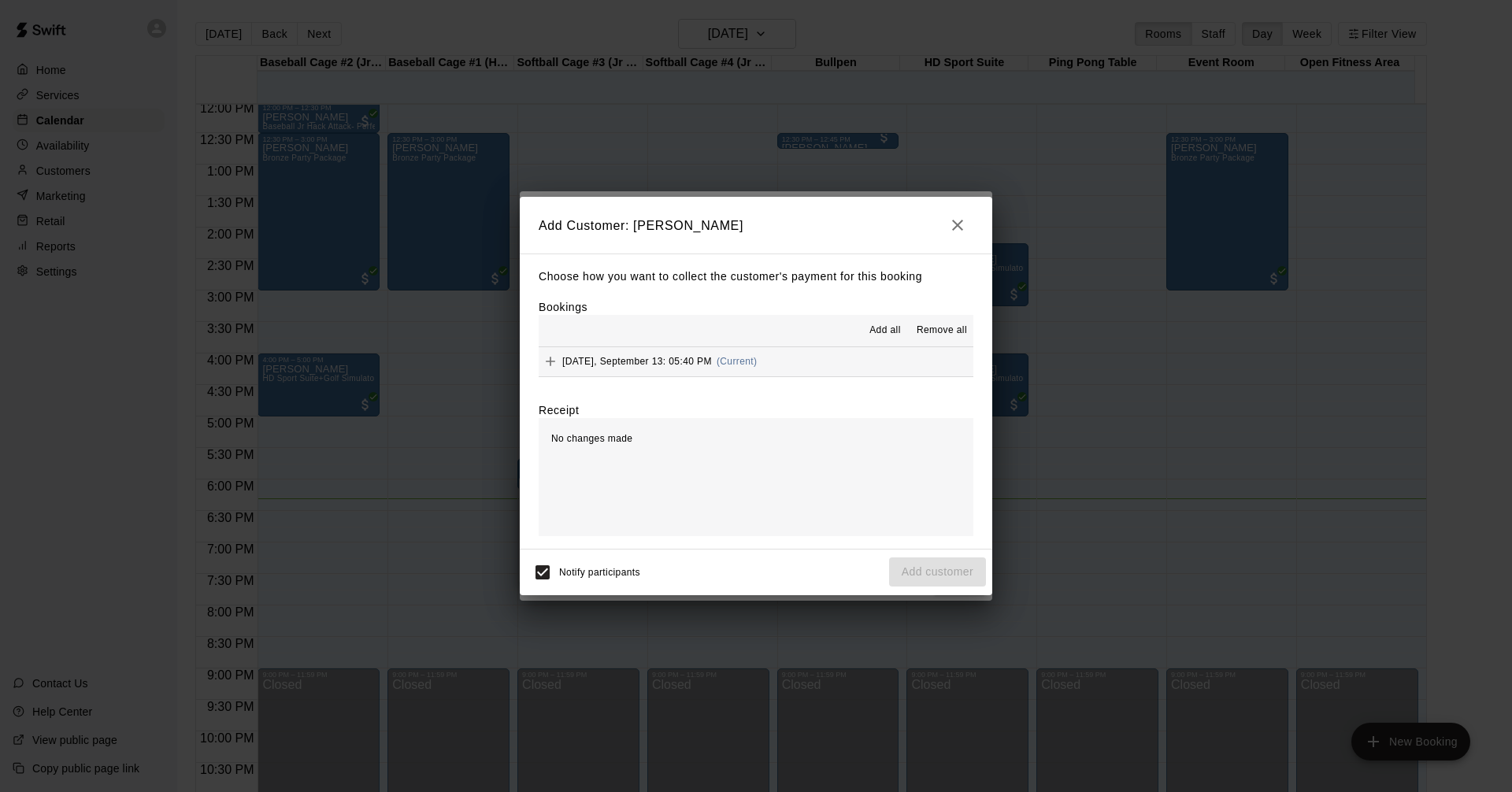
click at [940, 574] on div "Notify participants Add customer" at bounding box center [756, 572] width 460 height 33
click at [960, 224] on icon "button" at bounding box center [957, 225] width 19 height 19
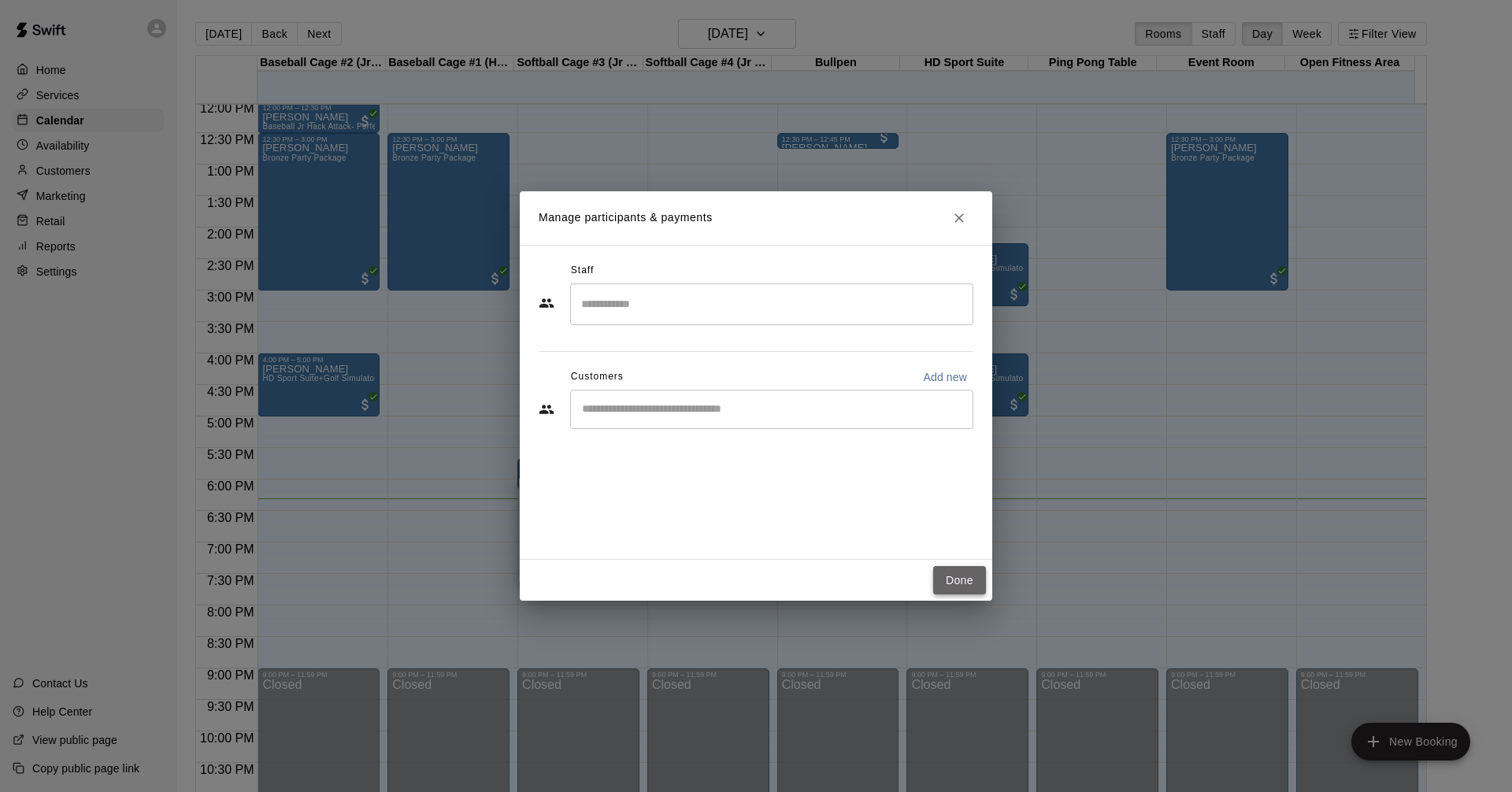
click at [961, 579] on button "Done" at bounding box center [959, 580] width 53 height 29
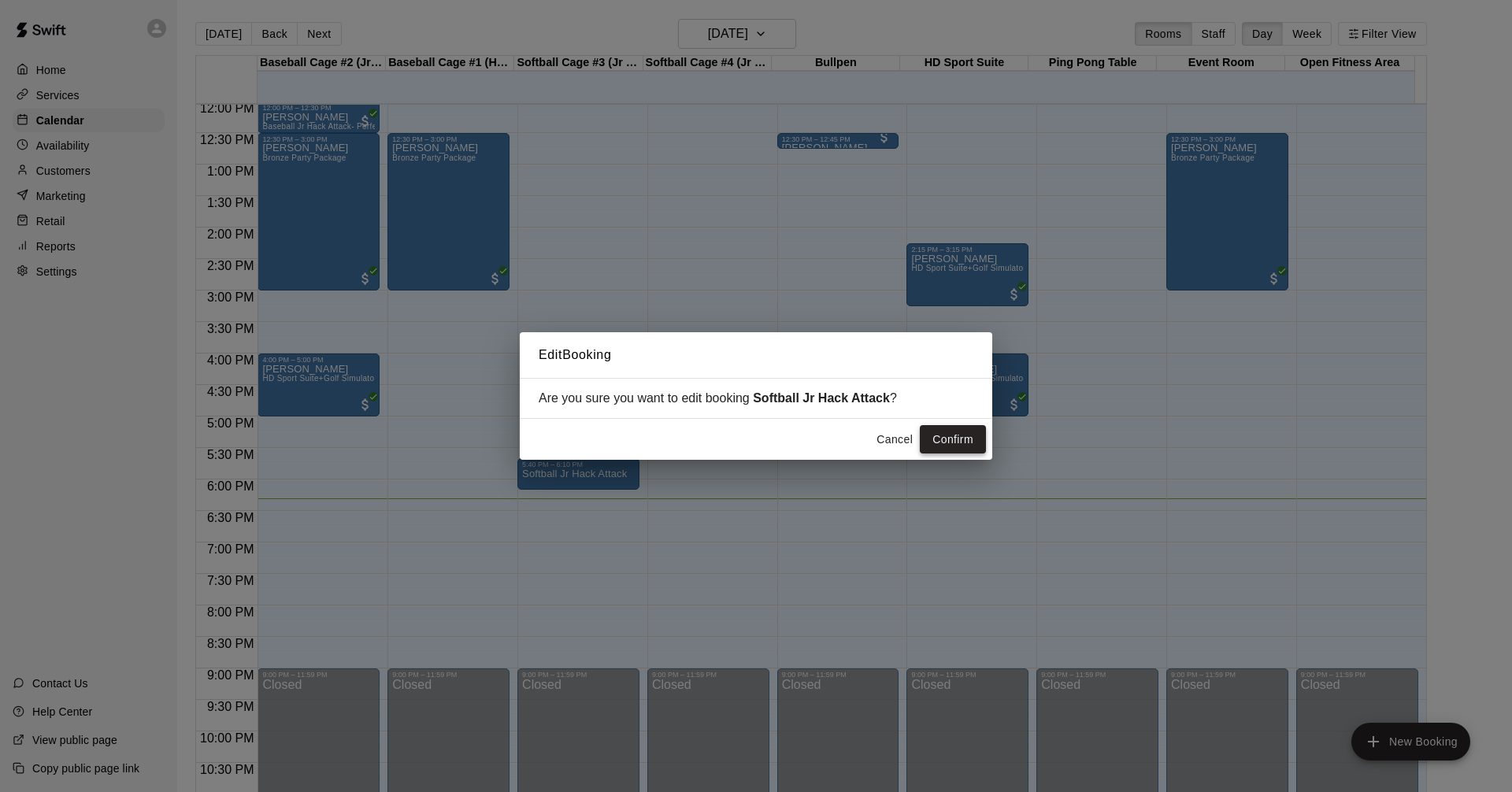
click at [950, 443] on button "Confirm" at bounding box center [952, 439] width 66 height 29
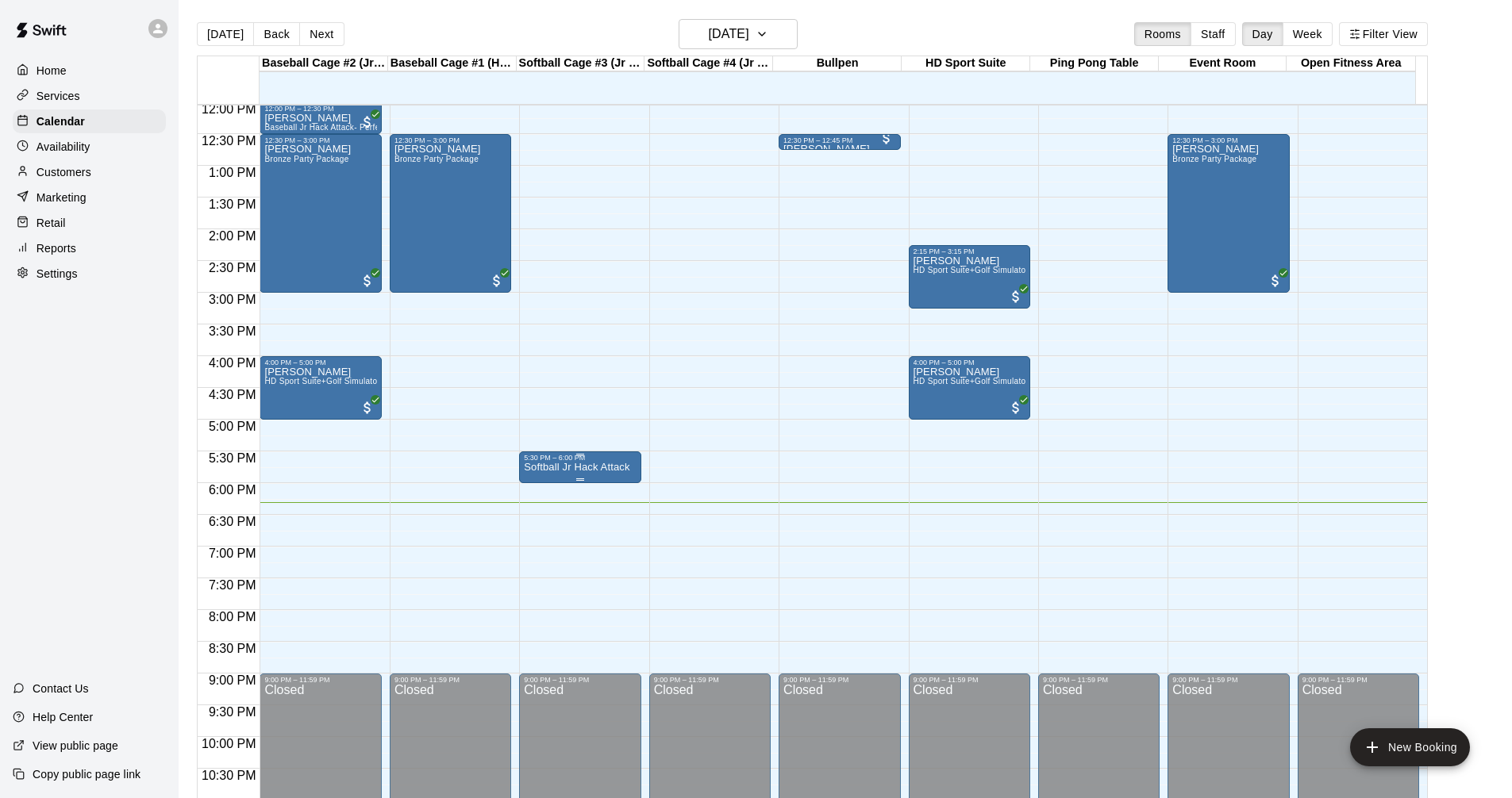
click at [604, 464] on div "5:30 PM – 6:00 PM Softball Jr Hack Attack" at bounding box center [579, 467] width 112 height 27
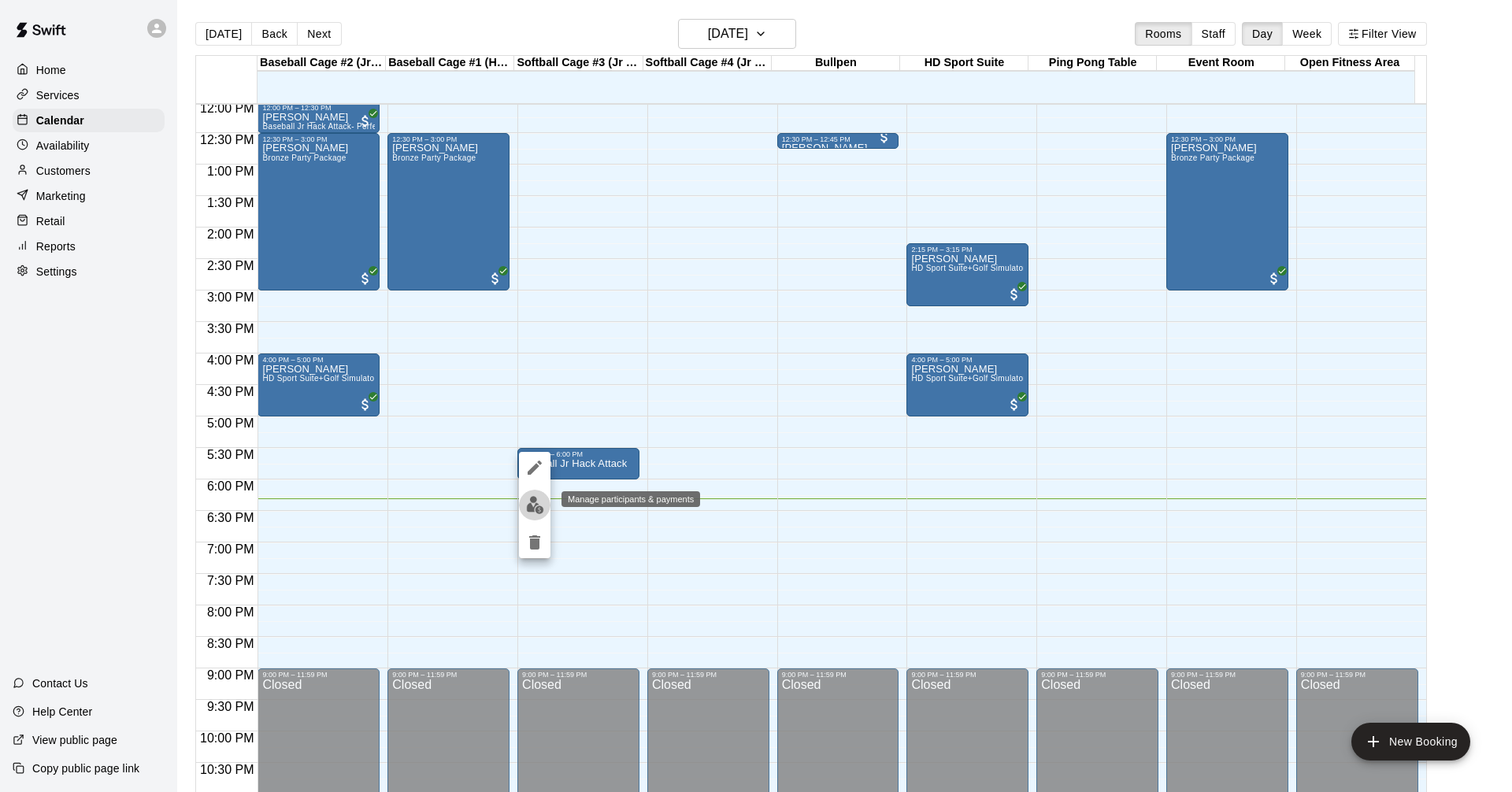
click at [538, 508] on img "edit" at bounding box center [534, 505] width 18 height 18
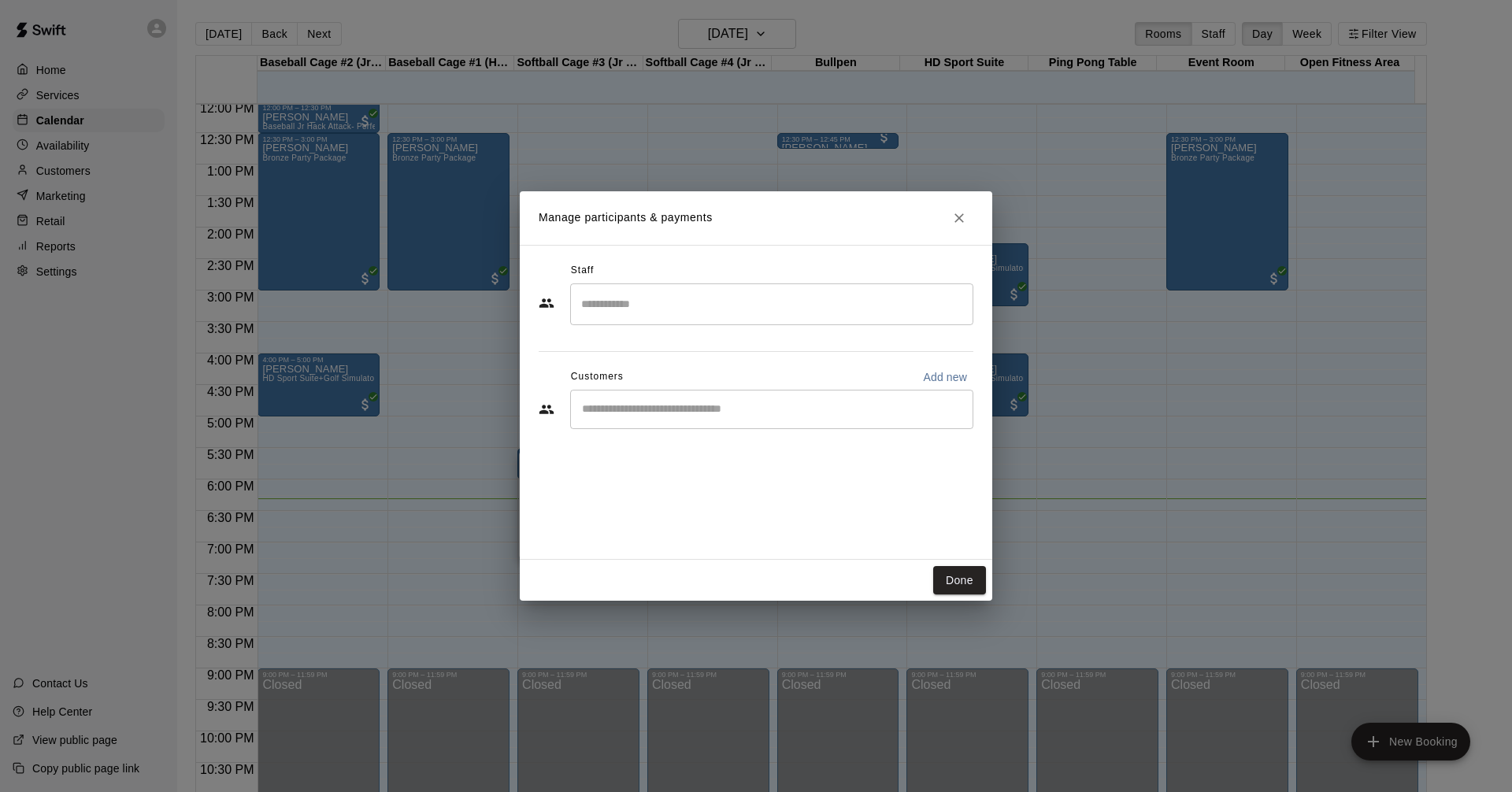
click at [660, 416] on input "Start typing to search customers..." at bounding box center [771, 409] width 389 height 16
type input "******"
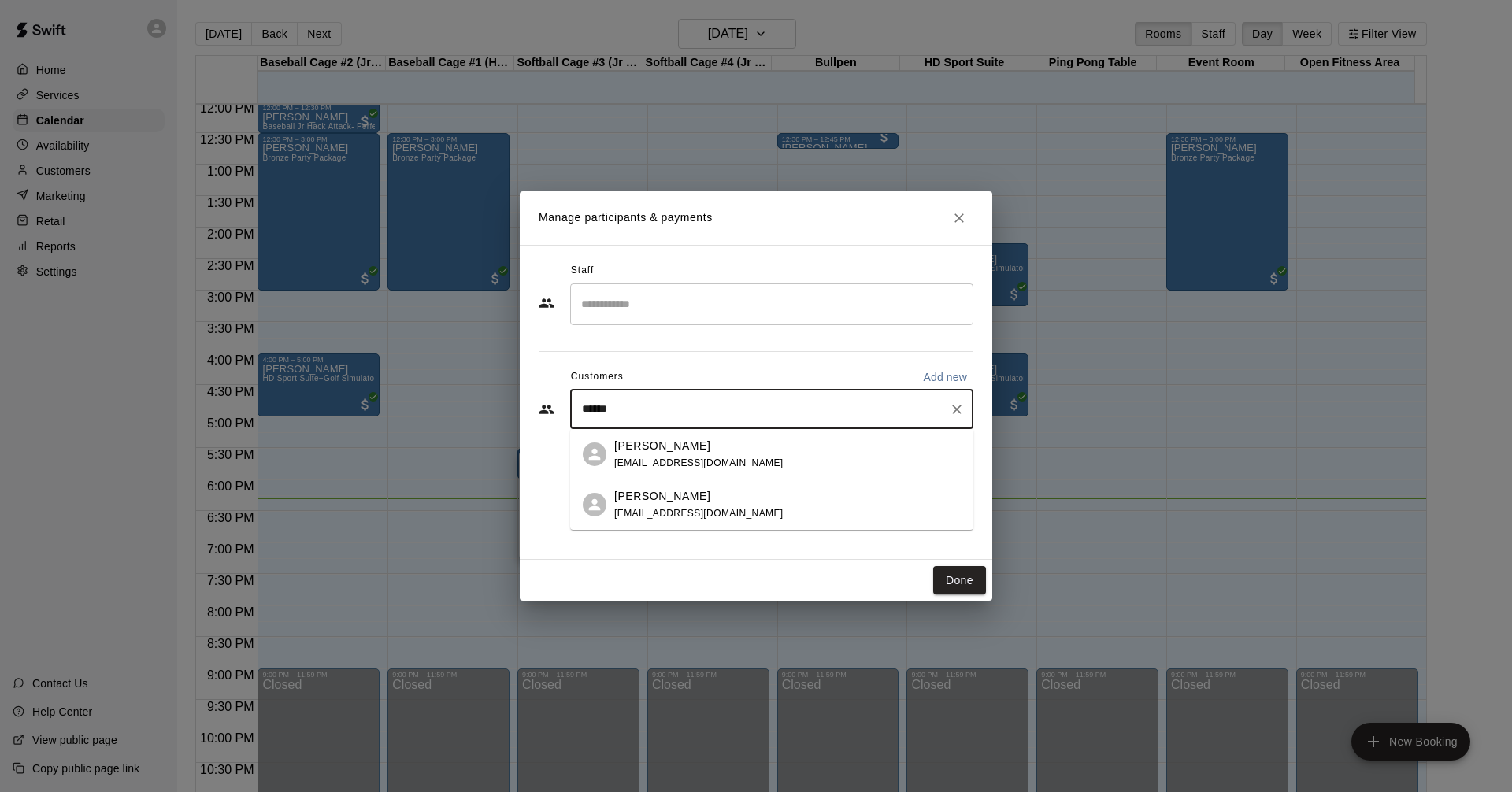
click at [702, 450] on div "[PERSON_NAME]" at bounding box center [699, 446] width 169 height 17
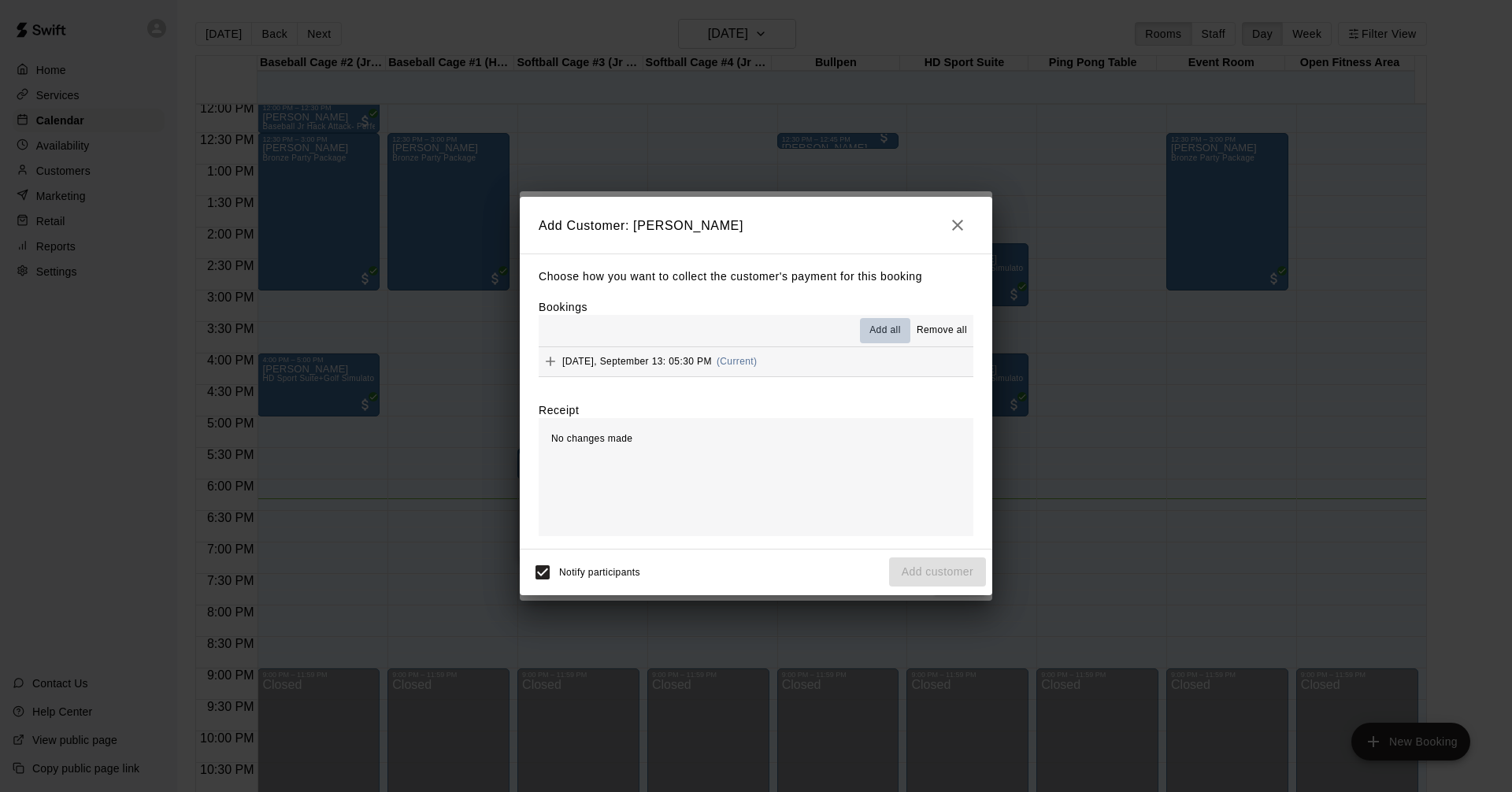
click at [884, 326] on span "Add all" at bounding box center [885, 330] width 32 height 16
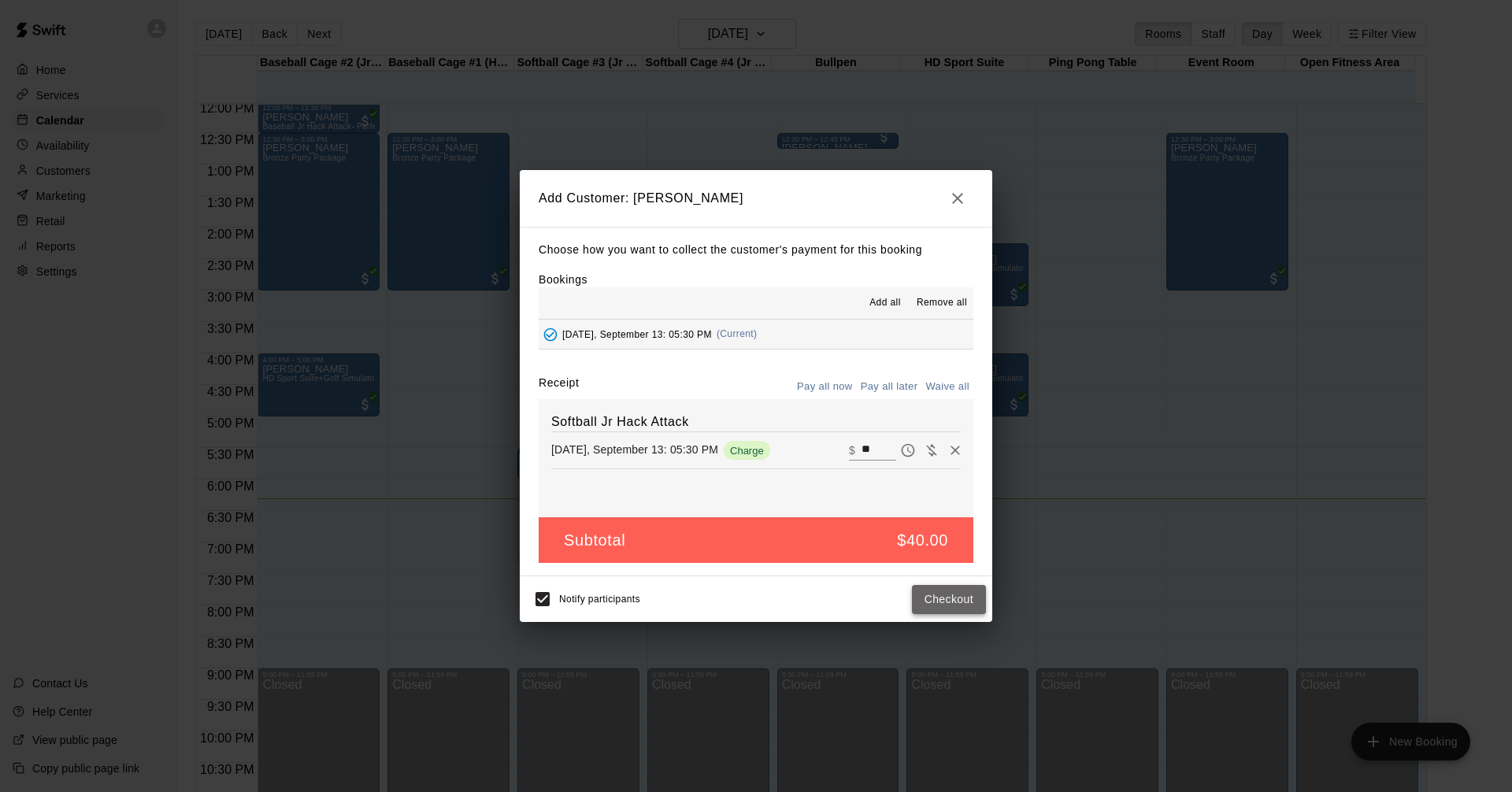
click at [948, 602] on button "Checkout" at bounding box center [948, 599] width 74 height 29
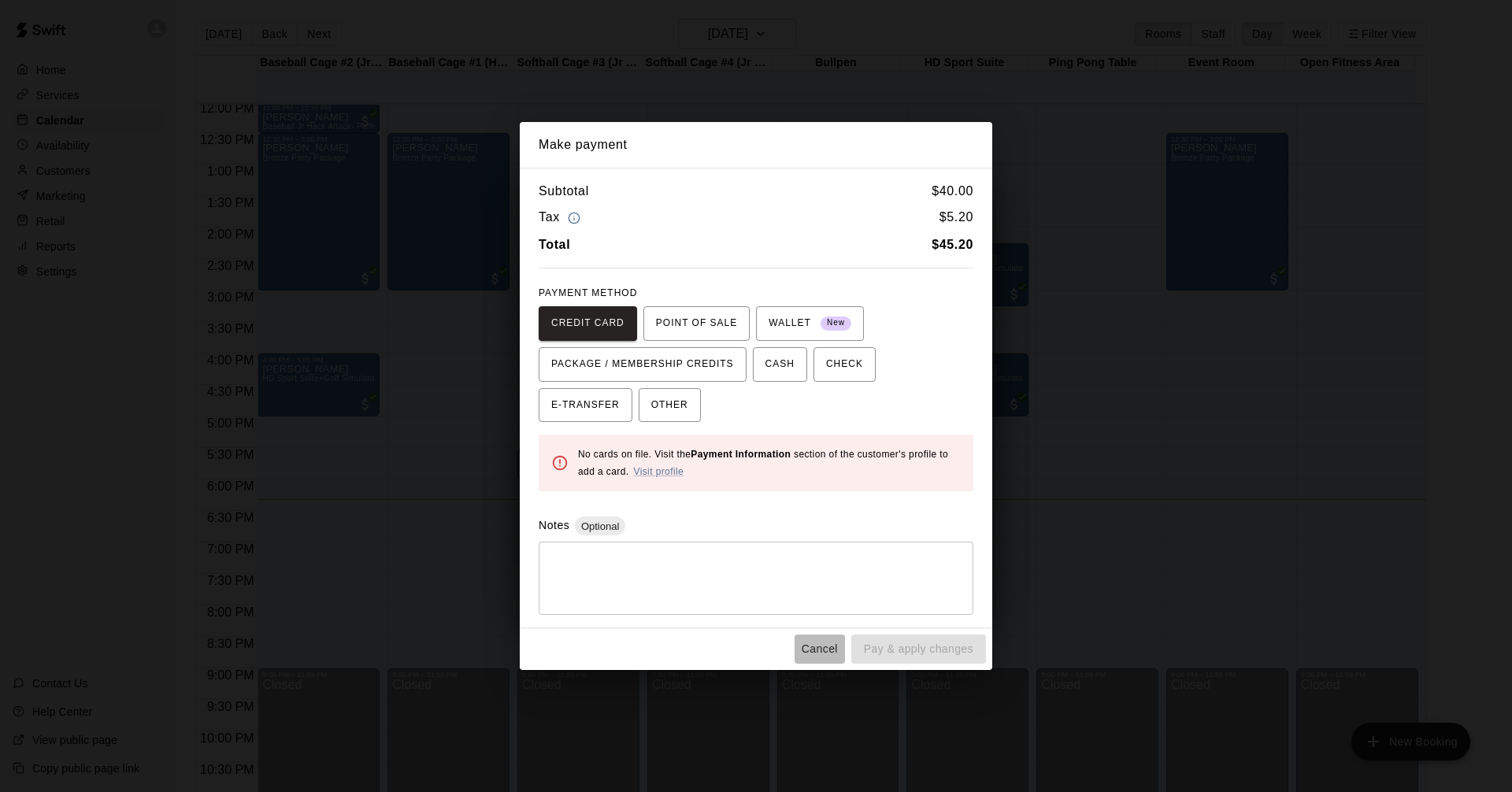
click at [835, 647] on button "Cancel" at bounding box center [820, 649] width 51 height 29
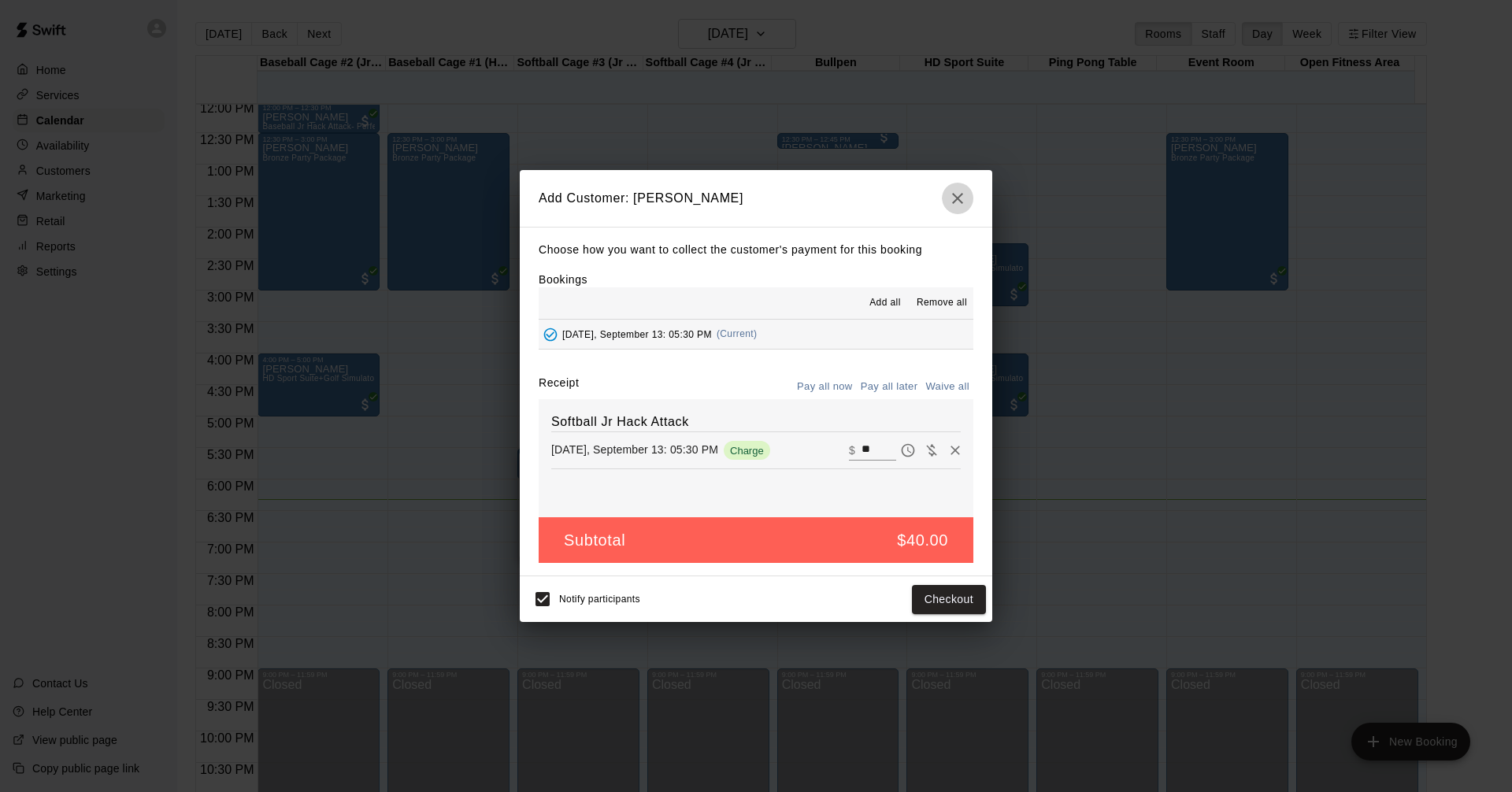
click at [960, 195] on icon "button" at bounding box center [957, 198] width 11 height 11
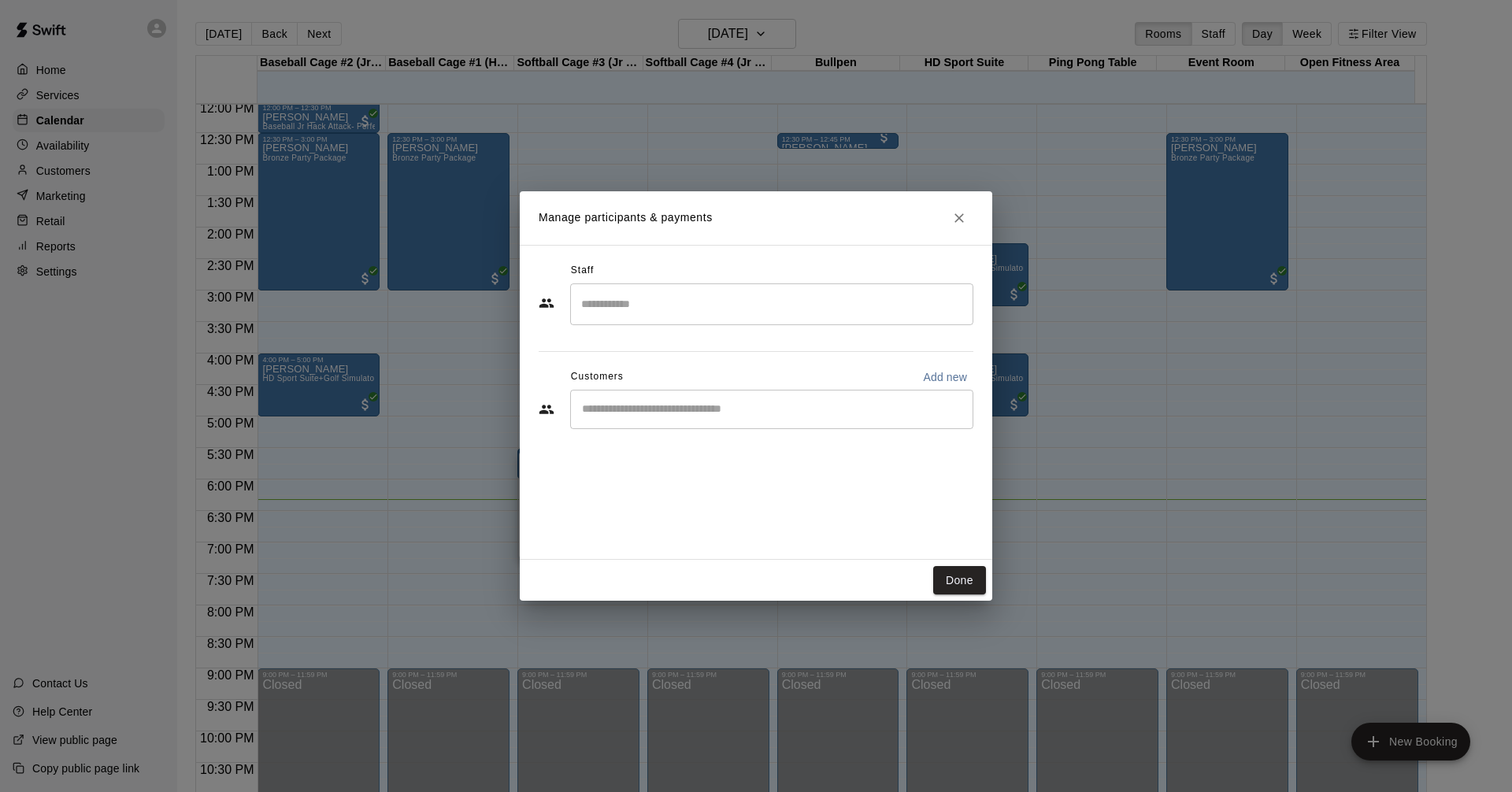
click at [958, 218] on icon "Close" at bounding box center [959, 218] width 9 height 9
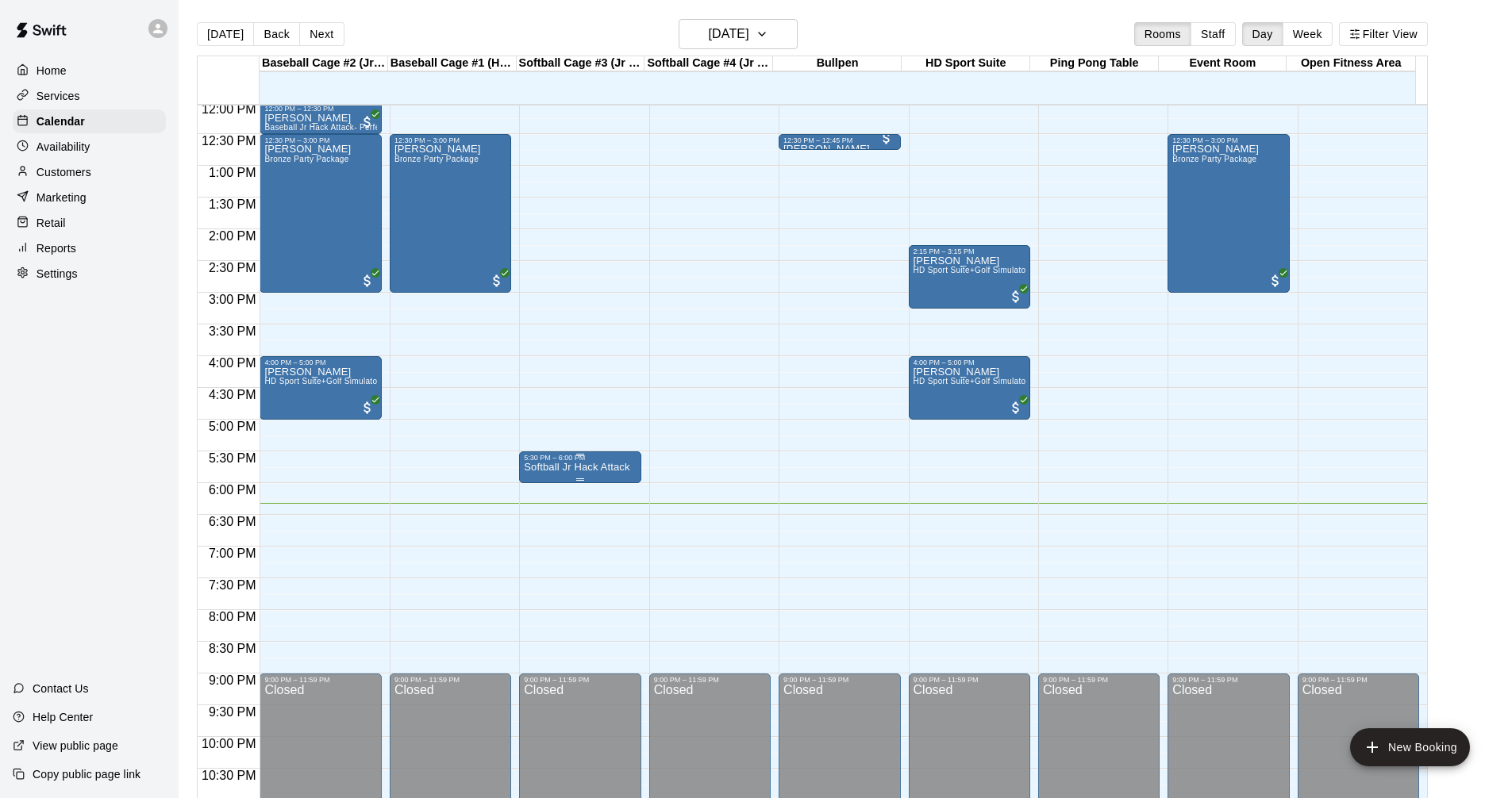
click at [589, 467] on p "Softball Jr Hack Attack" at bounding box center [576, 467] width 105 height 0
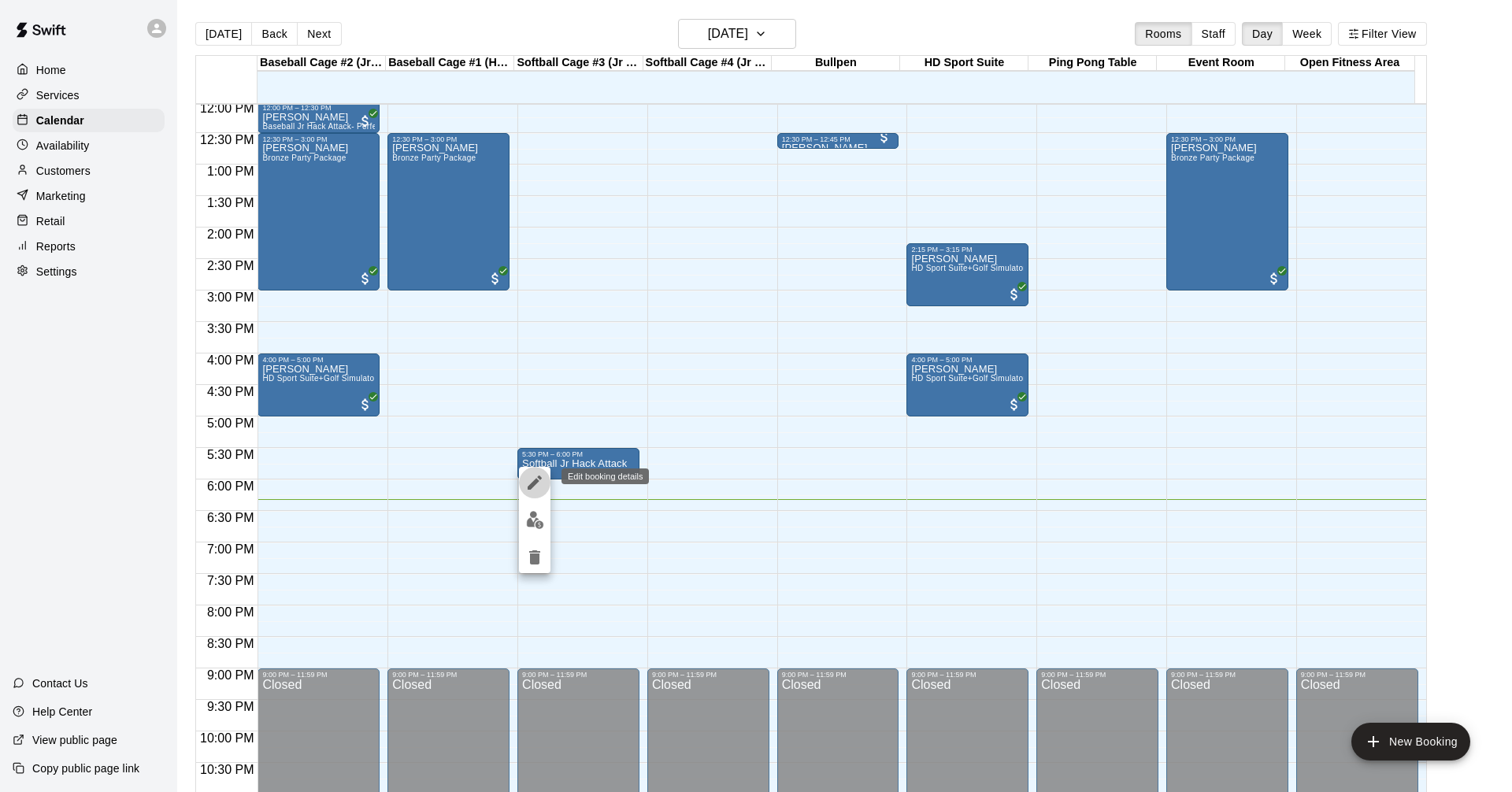
click at [537, 484] on icon "edit" at bounding box center [534, 483] width 19 height 19
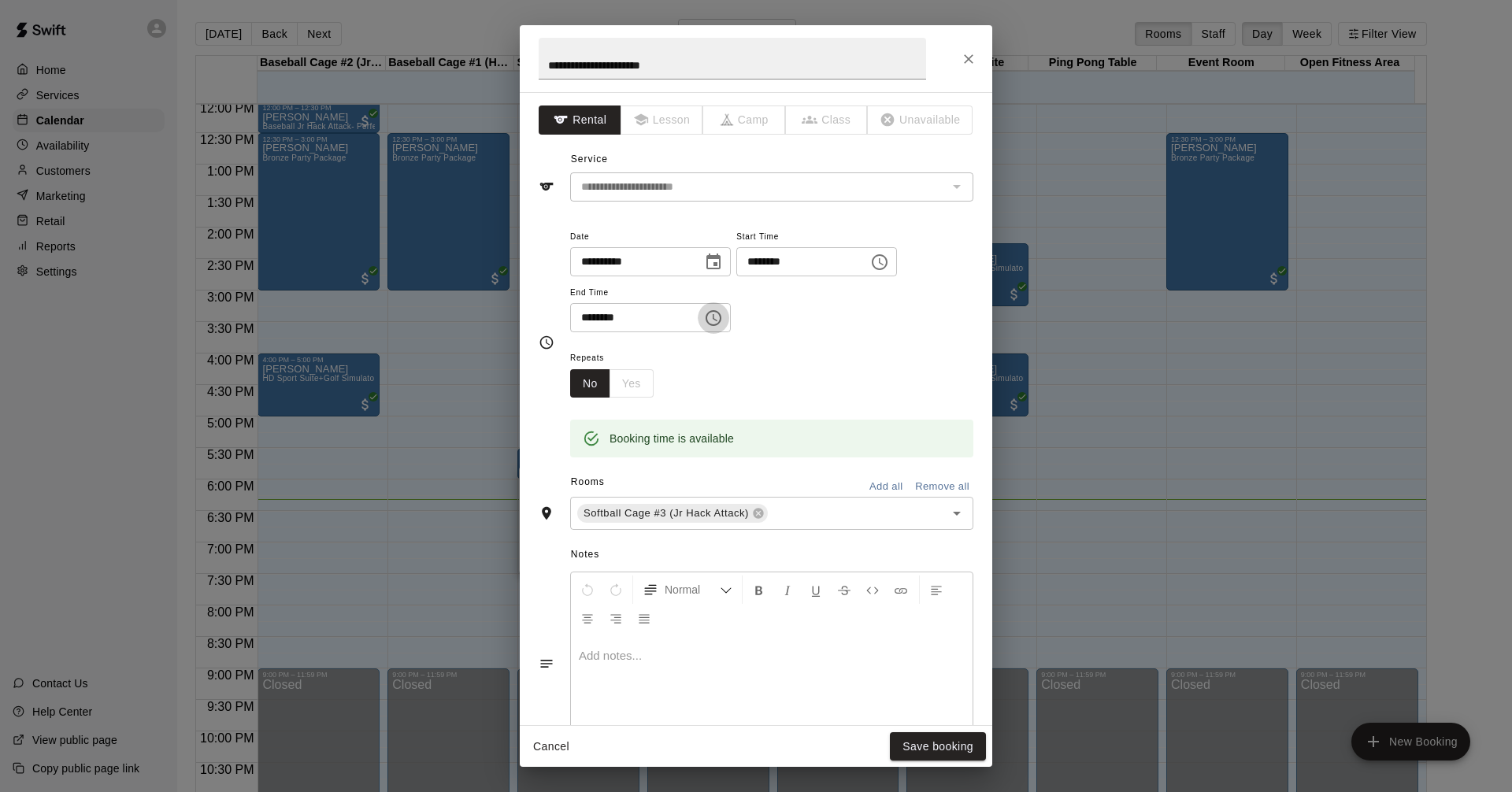
click at [722, 318] on icon "Choose time, selected time is 6:00 PM" at bounding box center [714, 318] width 19 height 19
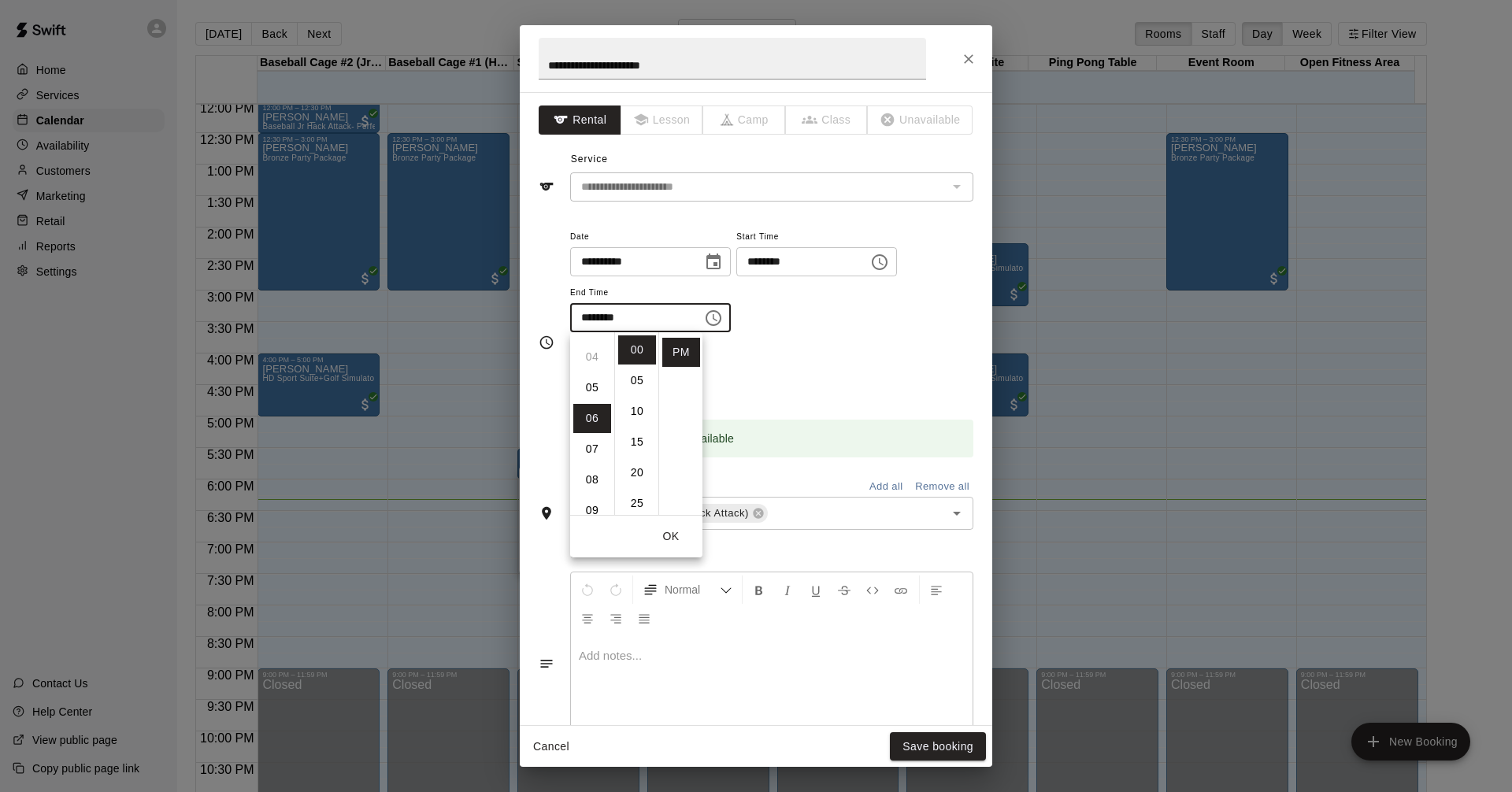
scroll to position [104, 0]
drag, startPoint x: 598, startPoint y: 397, endPoint x: 612, endPoint y: 394, distance: 14.3
click at [599, 397] on li "05" at bounding box center [592, 398] width 38 height 29
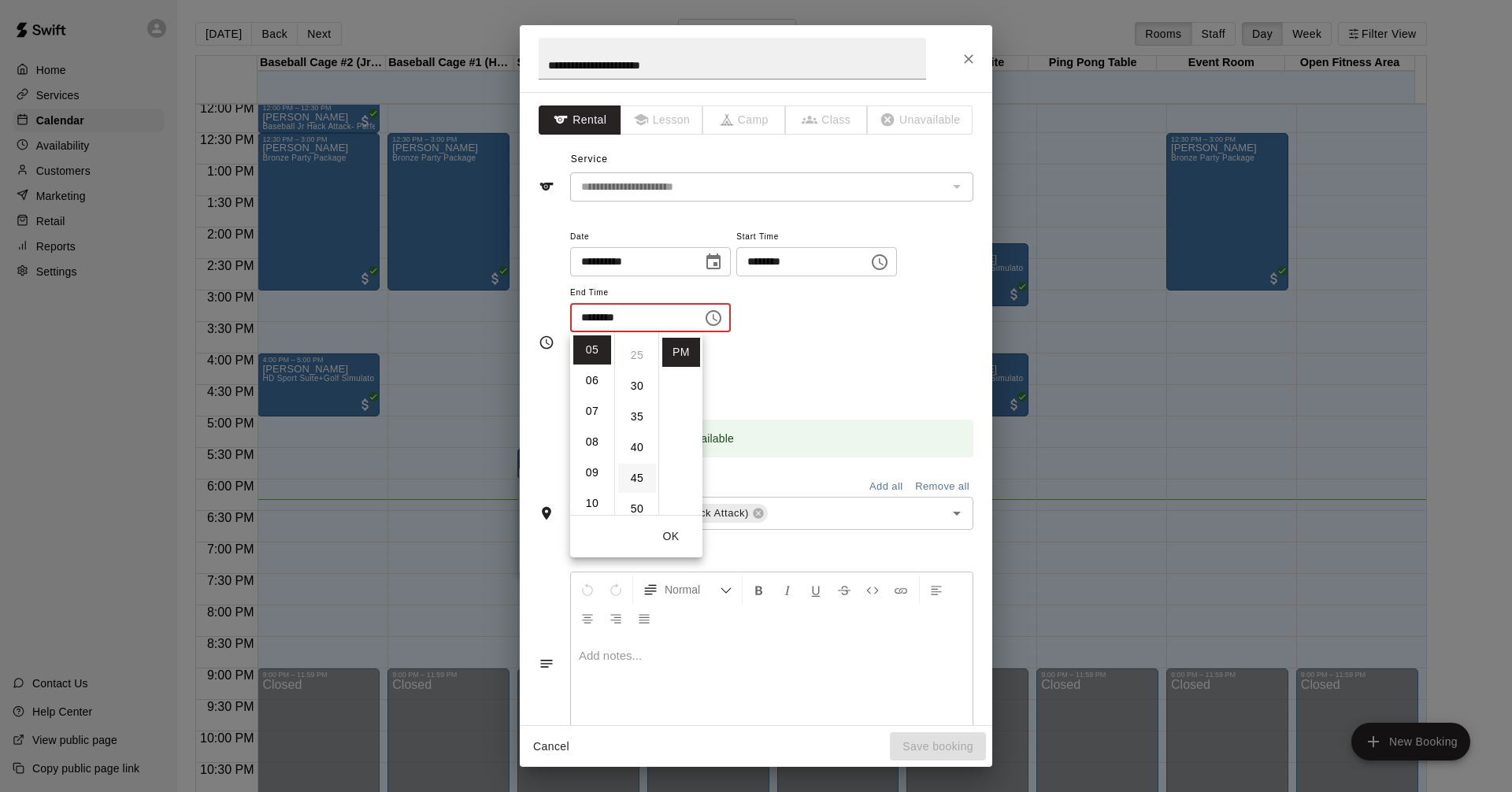
click at [640, 475] on li "45" at bounding box center [637, 478] width 38 height 29
type input "********"
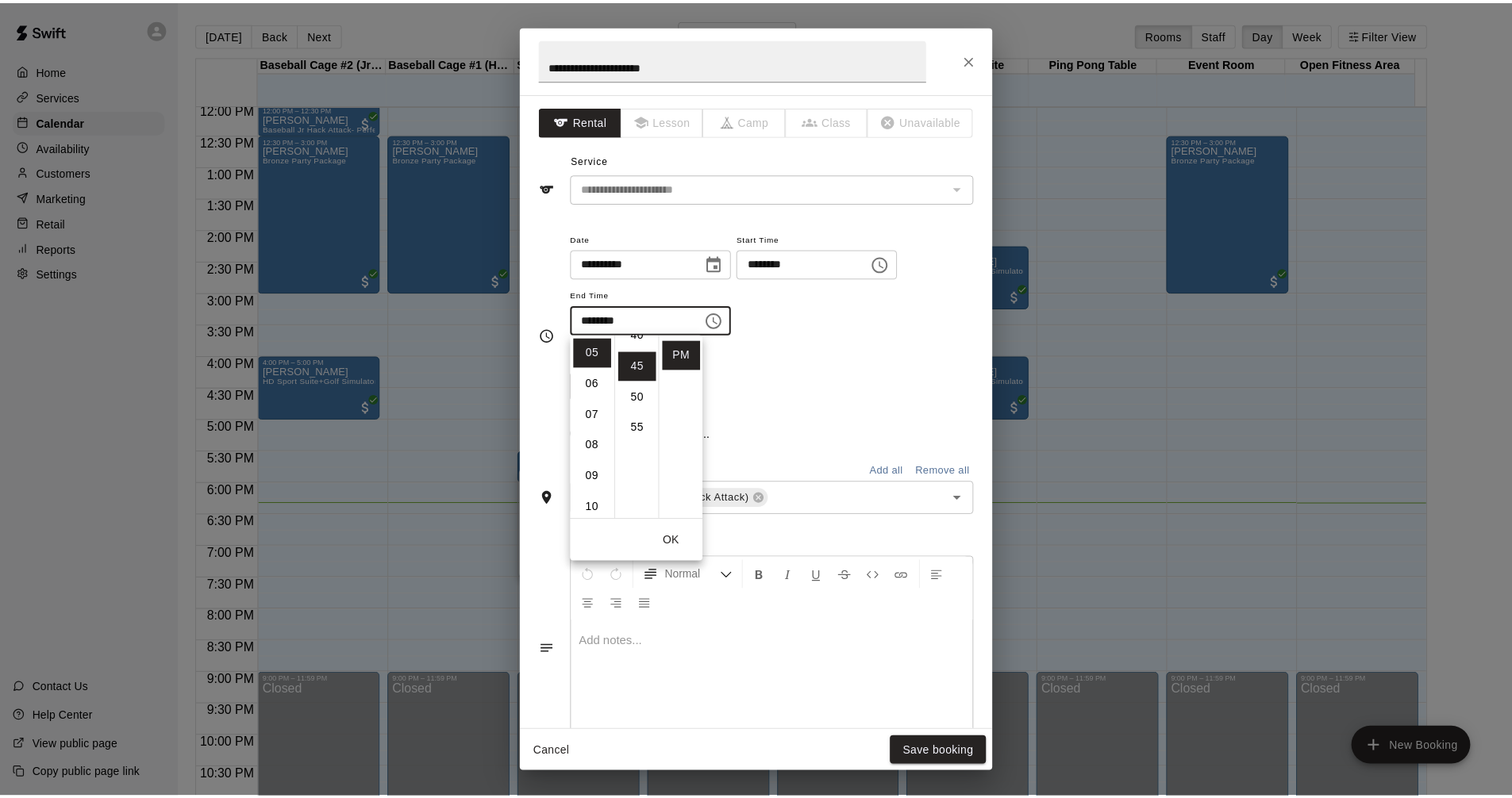
scroll to position [279, 0]
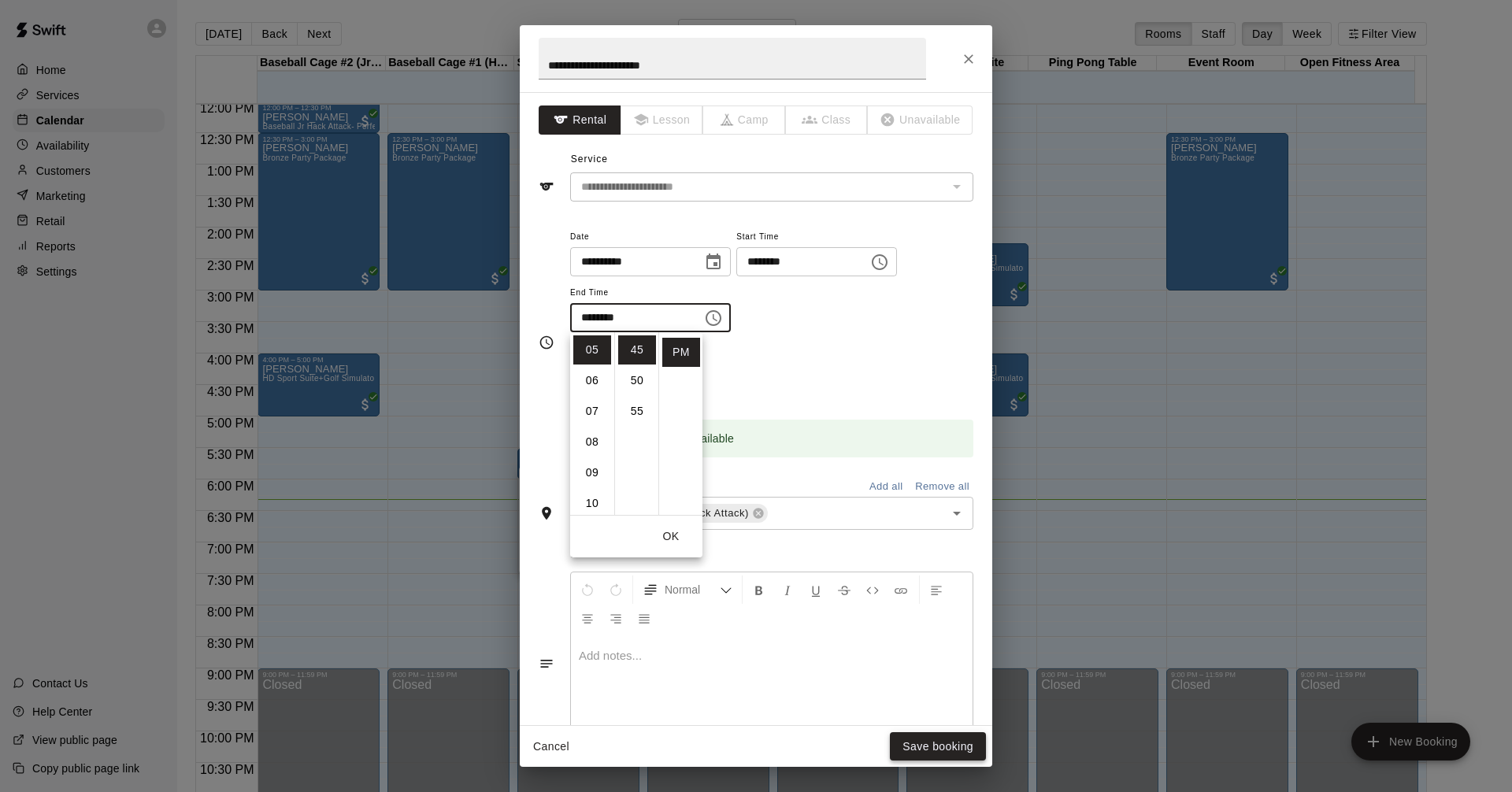
click at [922, 745] on button "Save booking" at bounding box center [938, 746] width 96 height 29
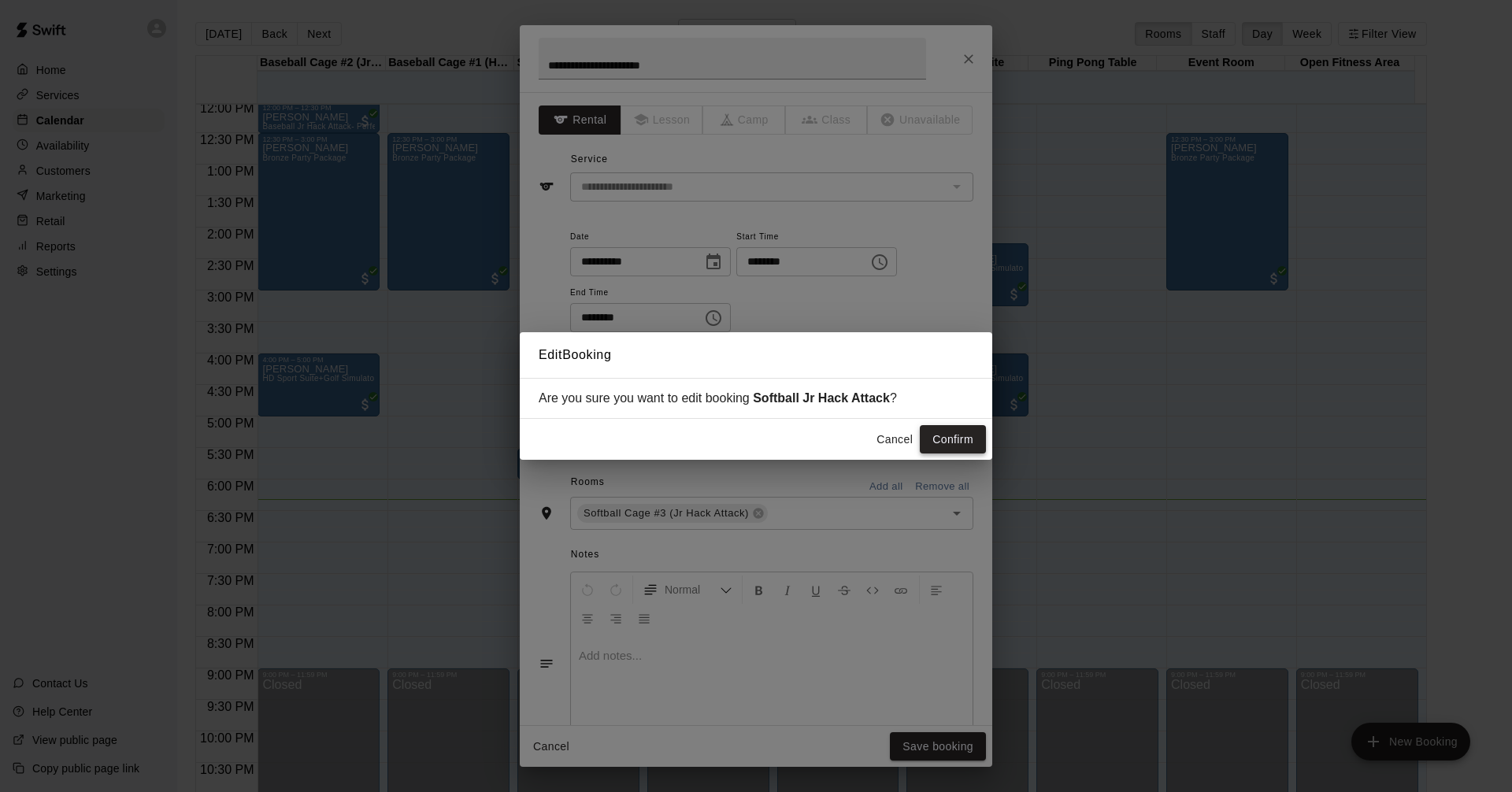
click at [966, 448] on button "Confirm" at bounding box center [952, 439] width 66 height 29
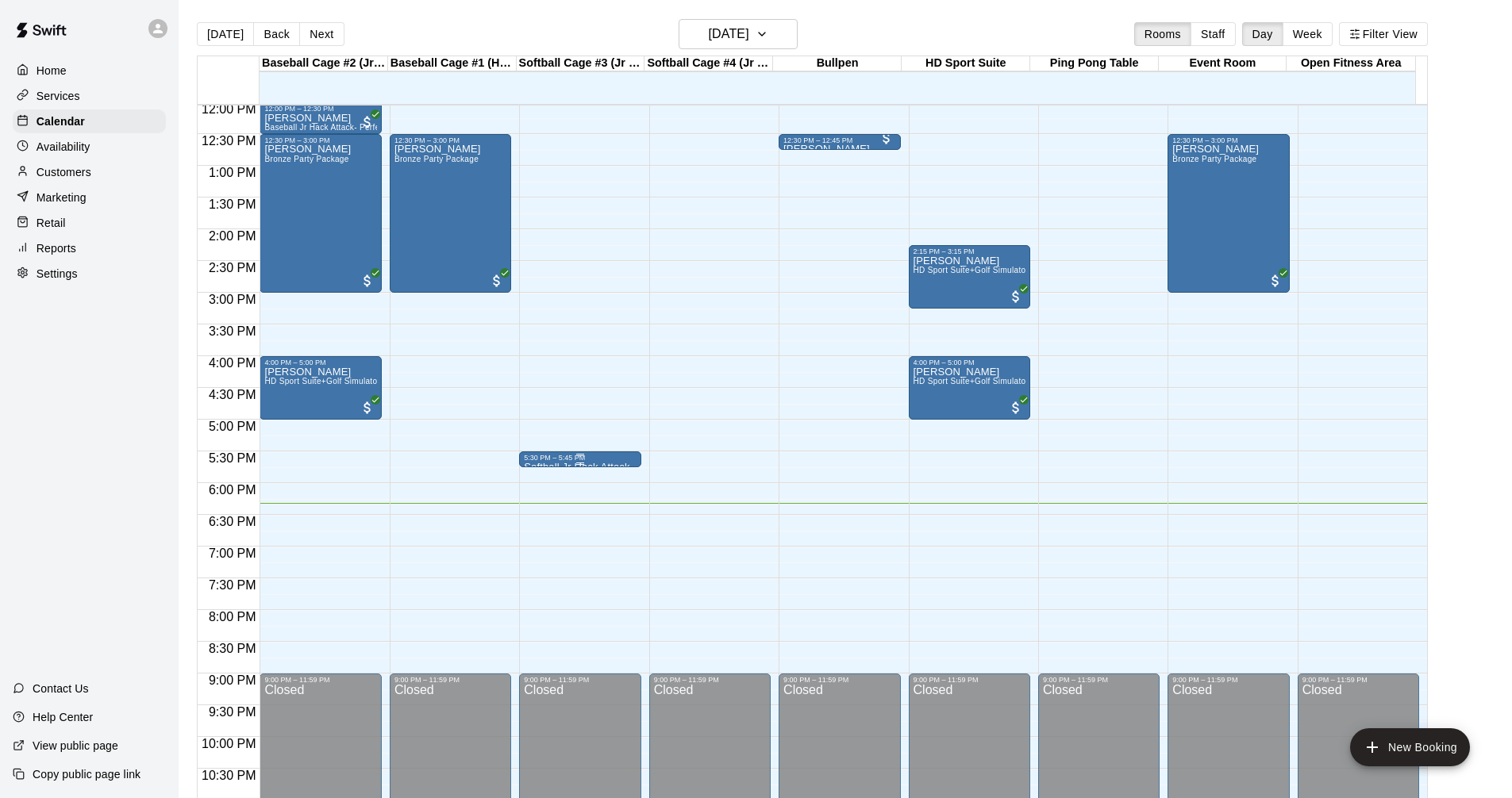
click at [578, 463] on div "5:30 PM – 5:45 PM Softball Jr Hack Attack" at bounding box center [579, 460] width 112 height 11
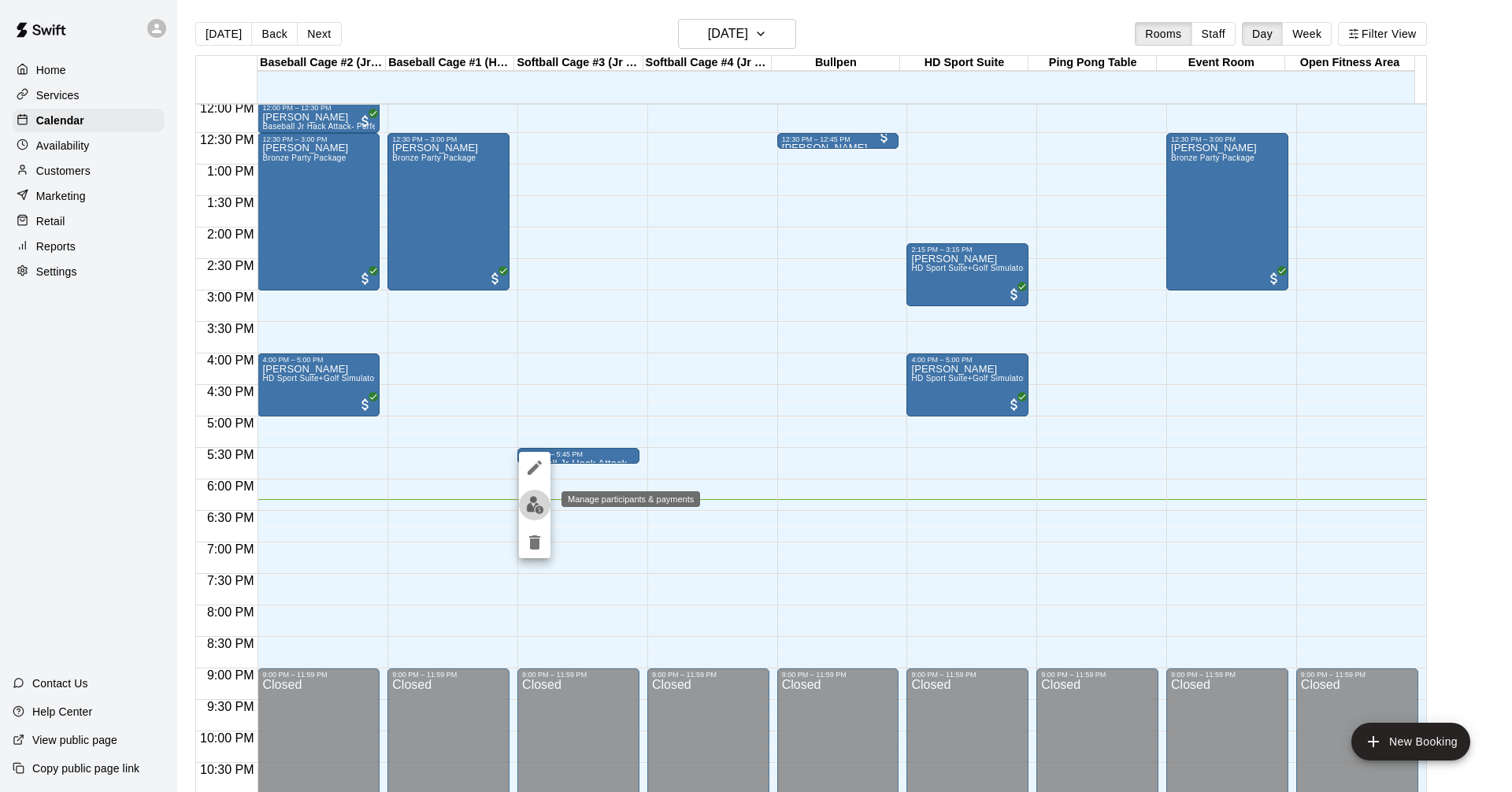
click at [534, 505] on img "edit" at bounding box center [534, 505] width 18 height 18
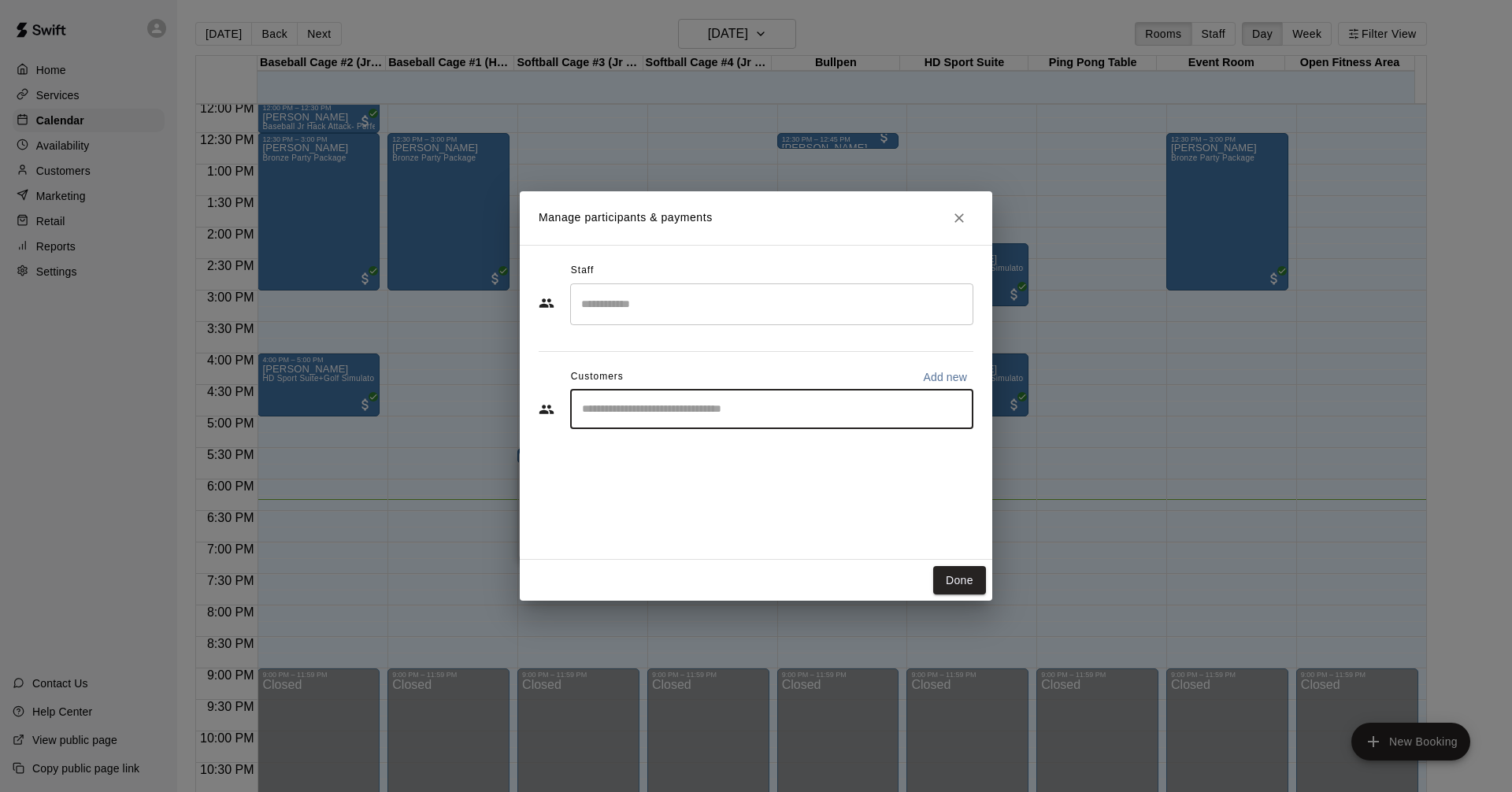
drag, startPoint x: 653, startPoint y: 409, endPoint x: 662, endPoint y: 412, distance: 9.5
click at [658, 414] on input "Start typing to search customers..." at bounding box center [771, 409] width 389 height 16
type input "******"
click at [663, 450] on p "[PERSON_NAME]" at bounding box center [662, 446] width 96 height 17
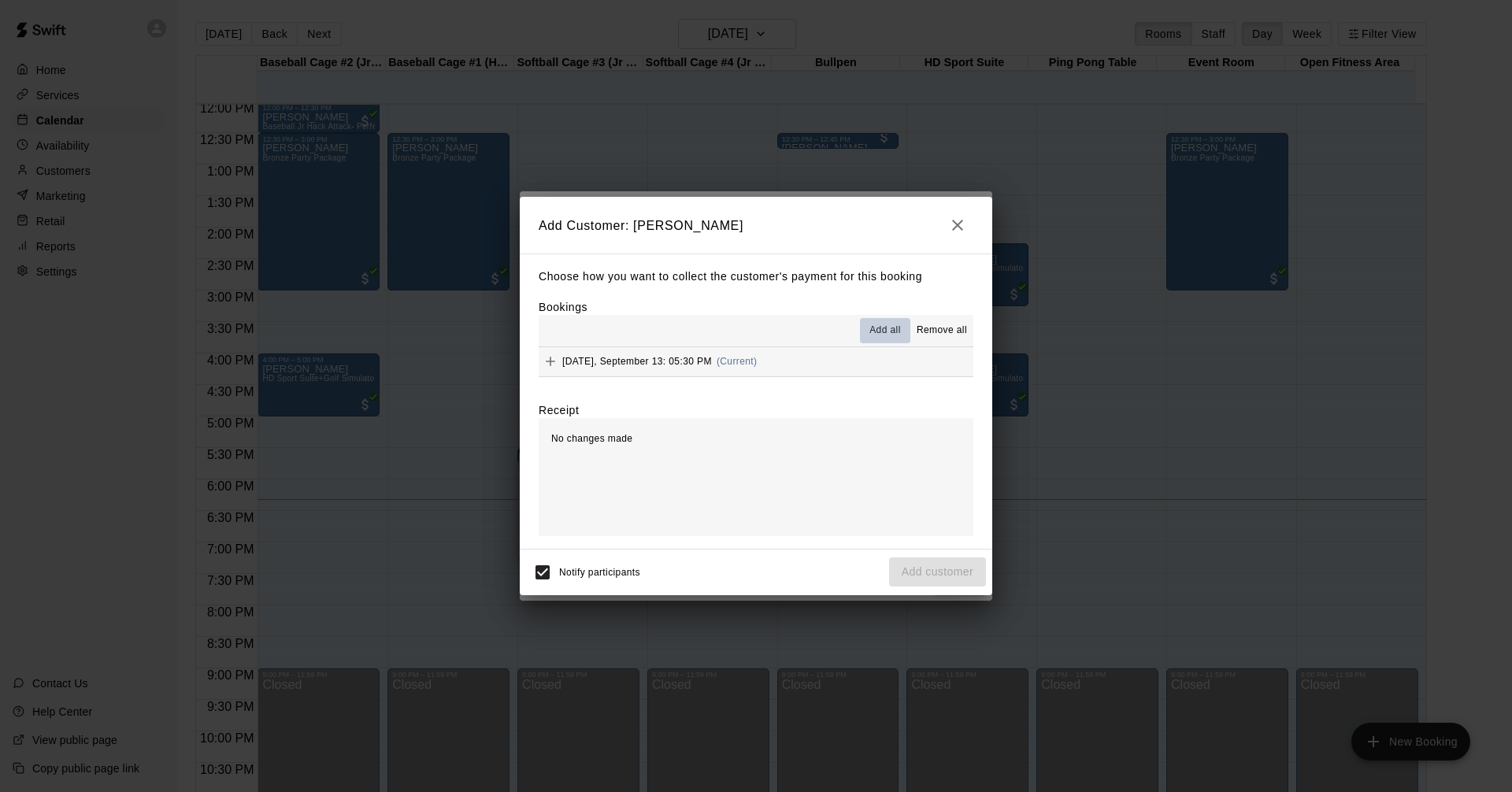
click at [888, 332] on span "Add all" at bounding box center [885, 330] width 32 height 16
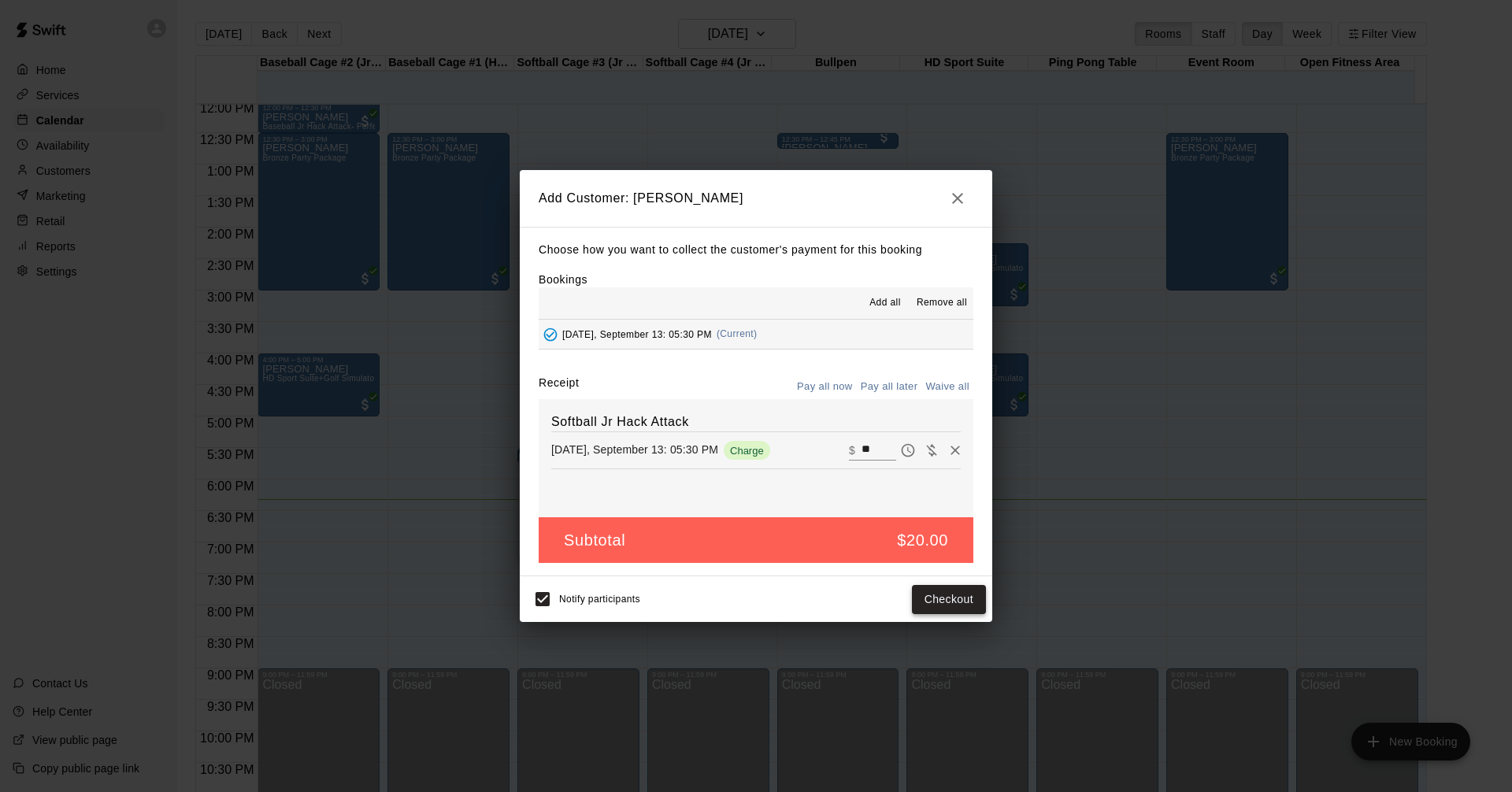
click at [947, 605] on button "Checkout" at bounding box center [948, 599] width 74 height 29
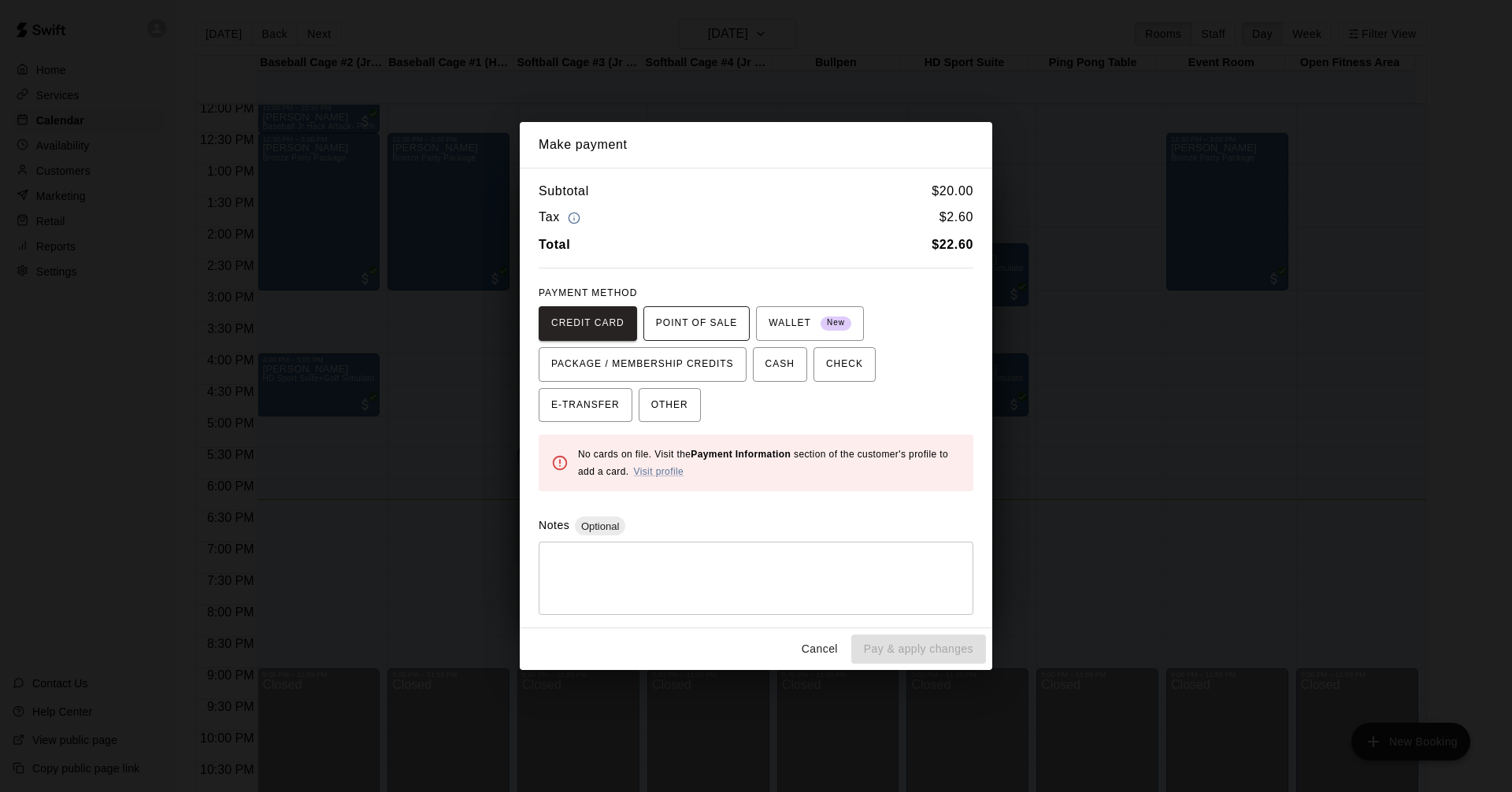
click at [688, 322] on span "POINT OF SALE" at bounding box center [696, 323] width 81 height 25
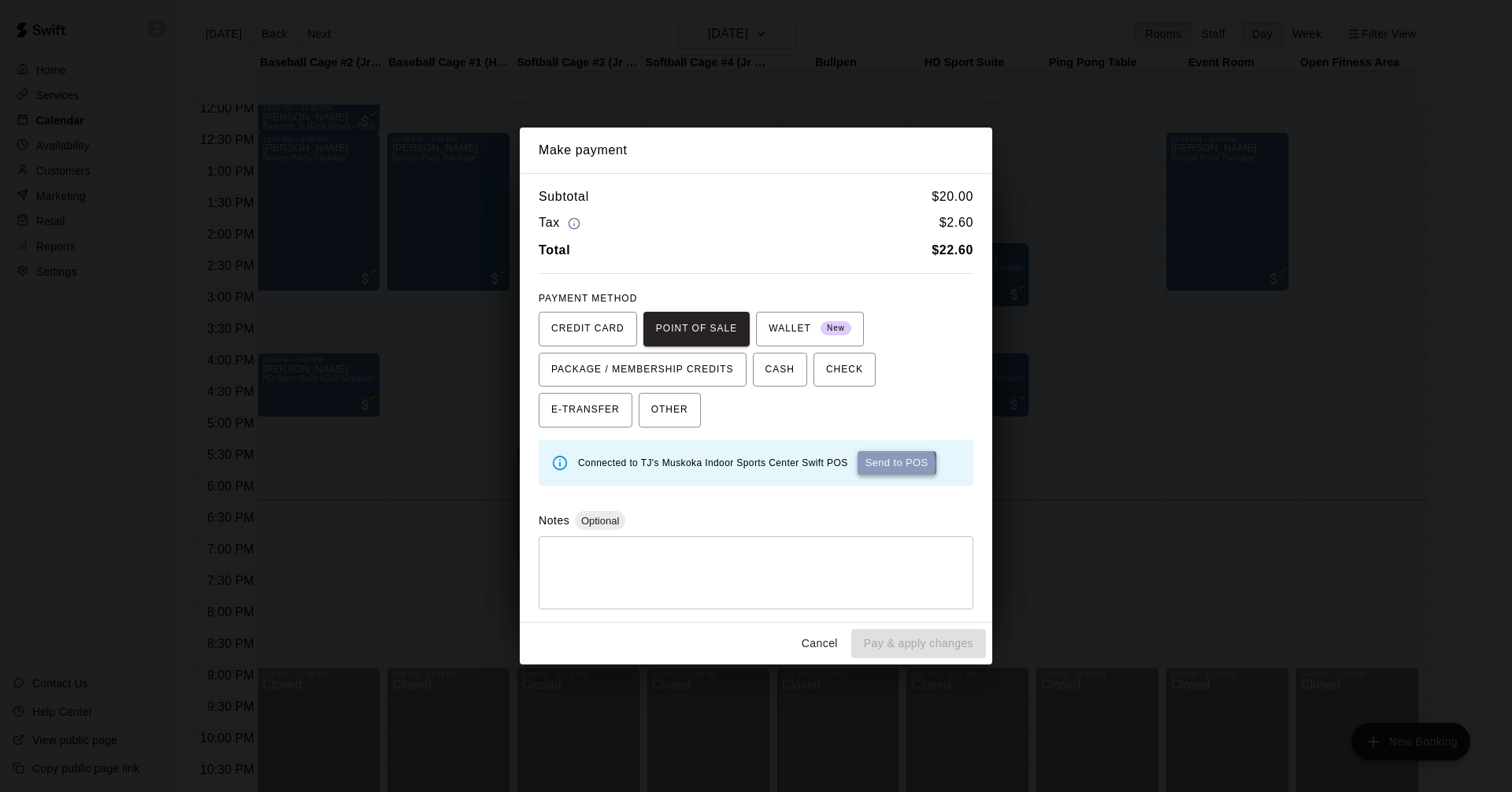
click at [885, 466] on button "Send to POS" at bounding box center [897, 463] width 79 height 24
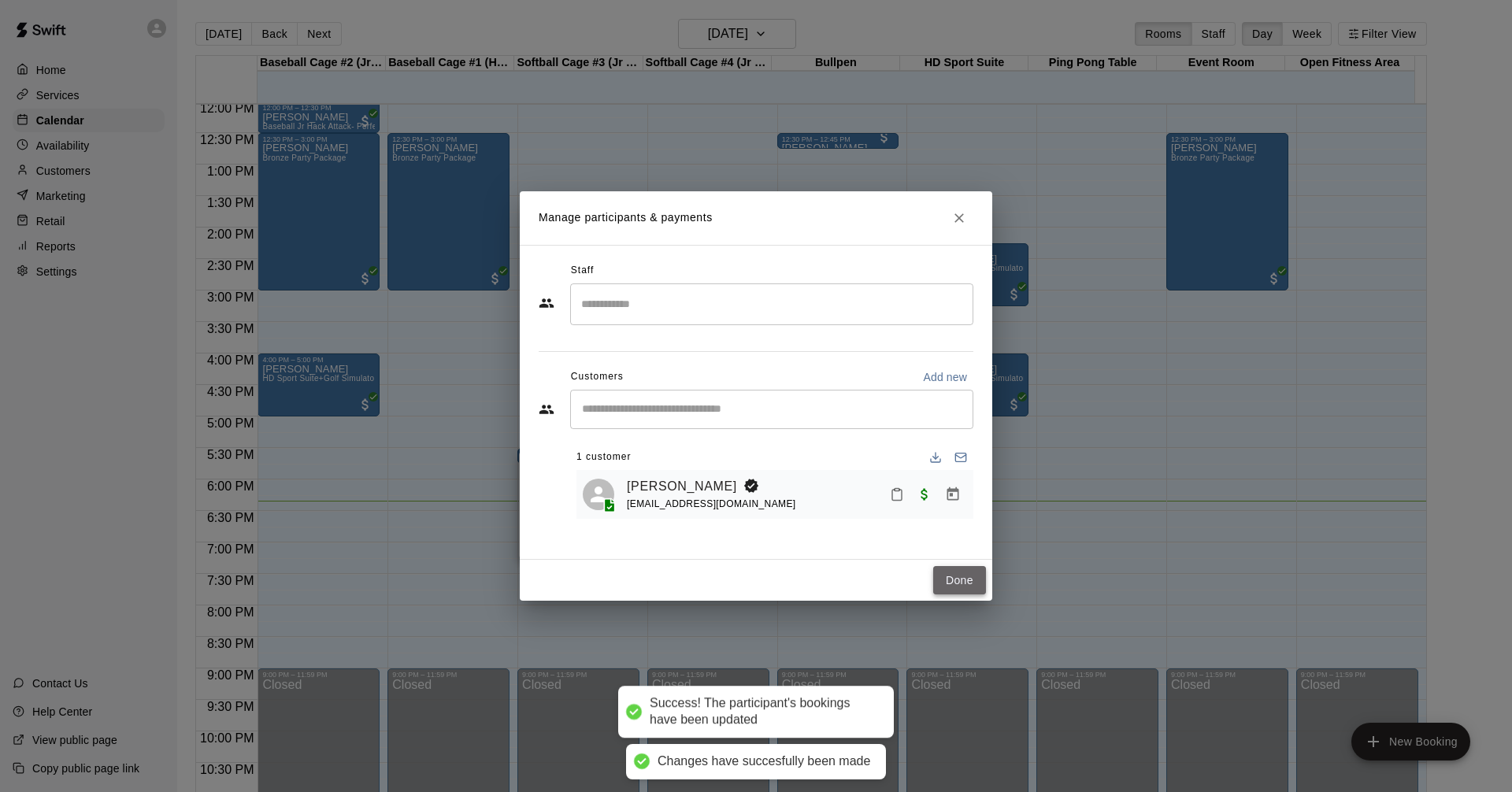
click at [964, 579] on button "Done" at bounding box center [959, 580] width 53 height 29
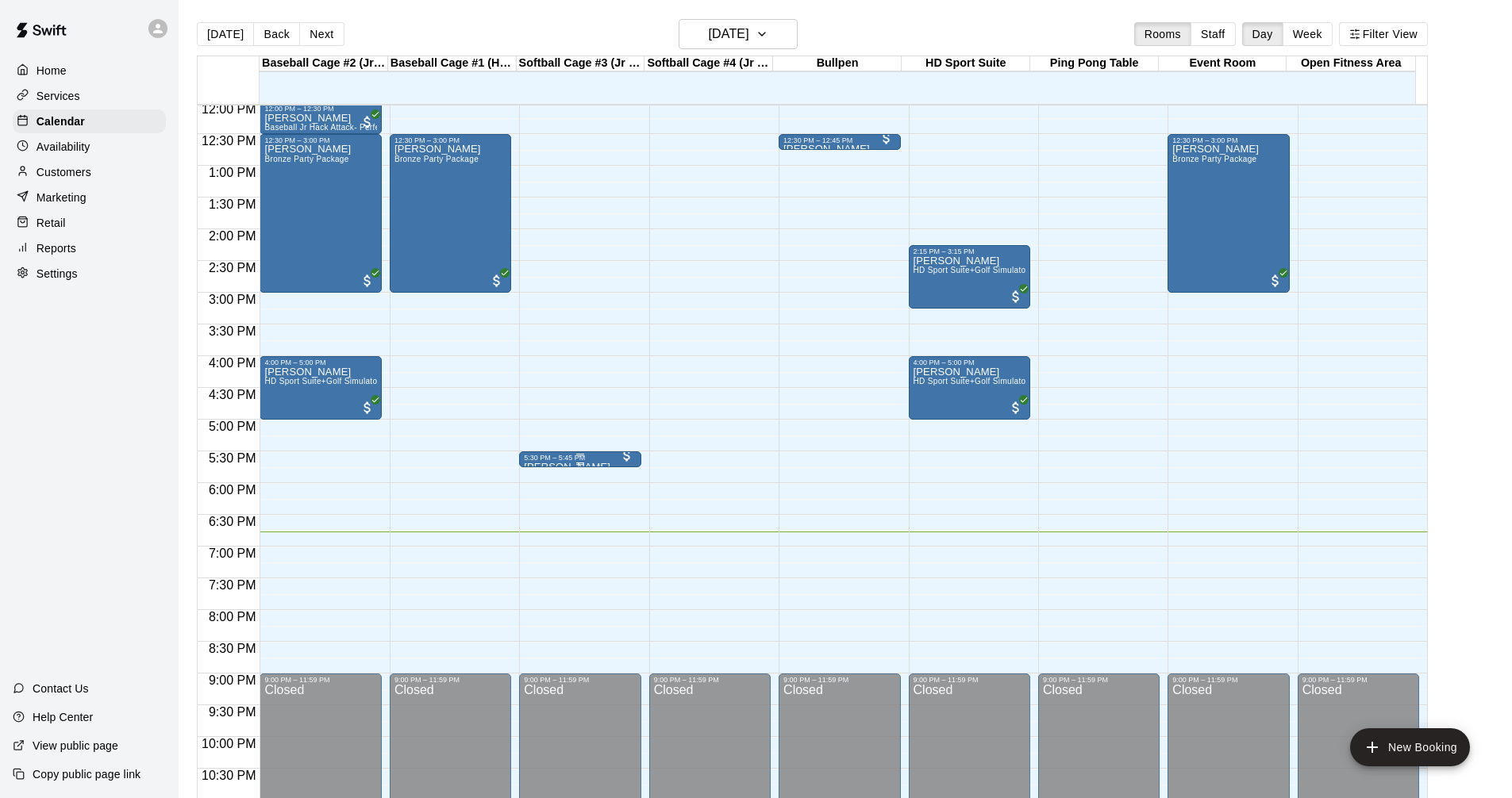
click at [602, 461] on div "5:30 PM – 5:45 PM" at bounding box center [579, 458] width 112 height 8
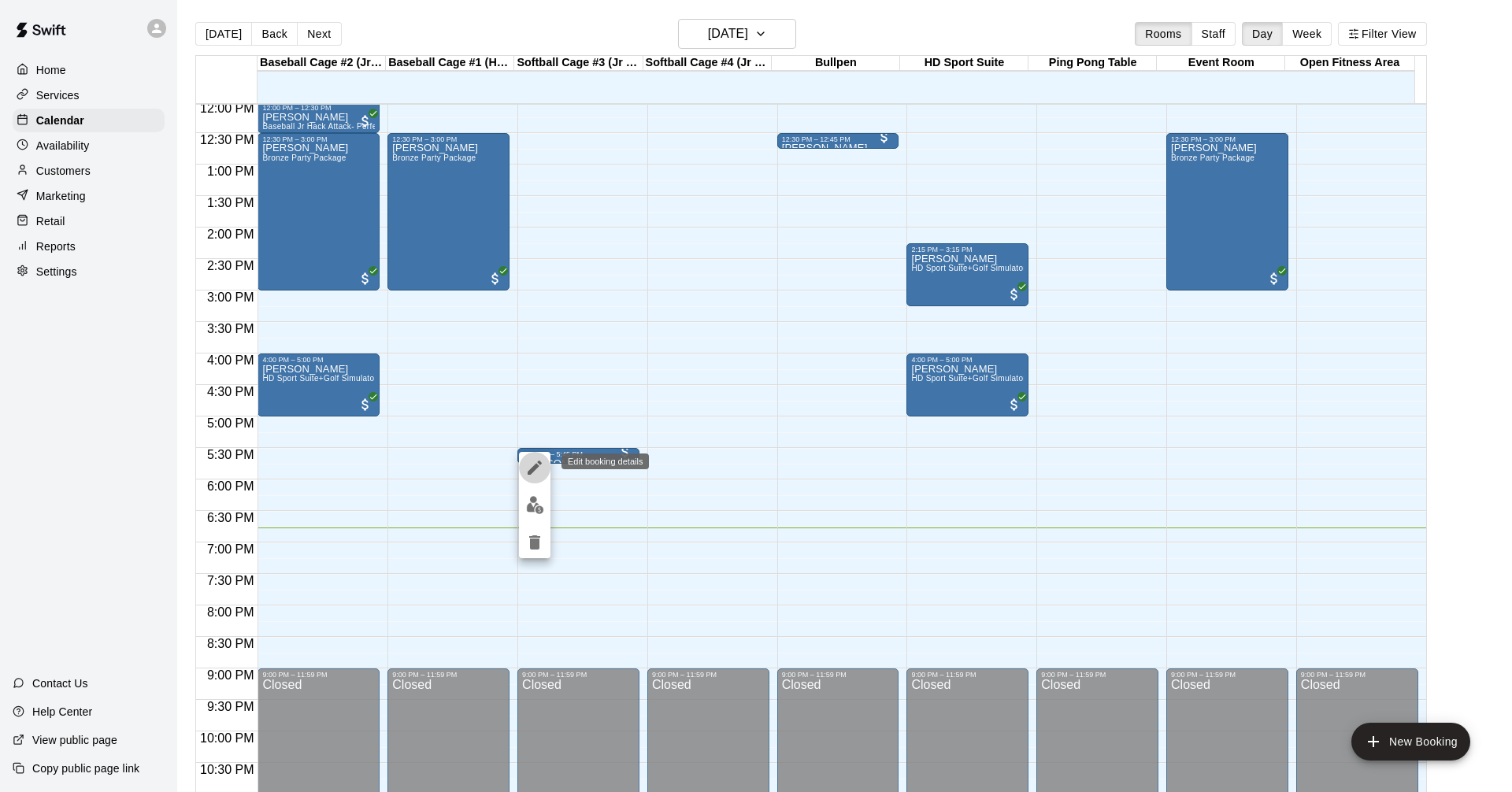
click at [534, 469] on icon "edit" at bounding box center [534, 468] width 14 height 14
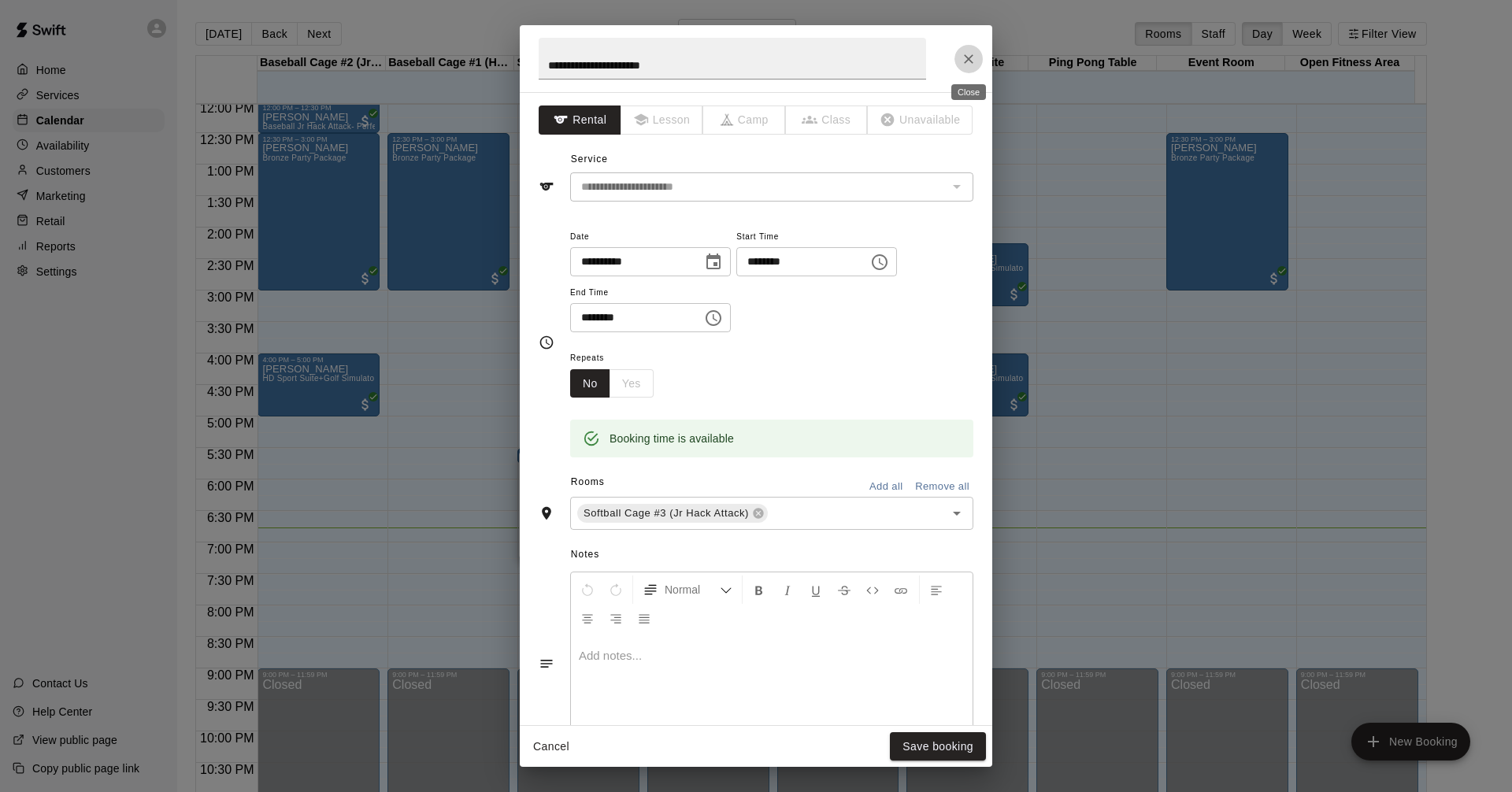
click at [961, 61] on icon "Close" at bounding box center [968, 59] width 16 height 16
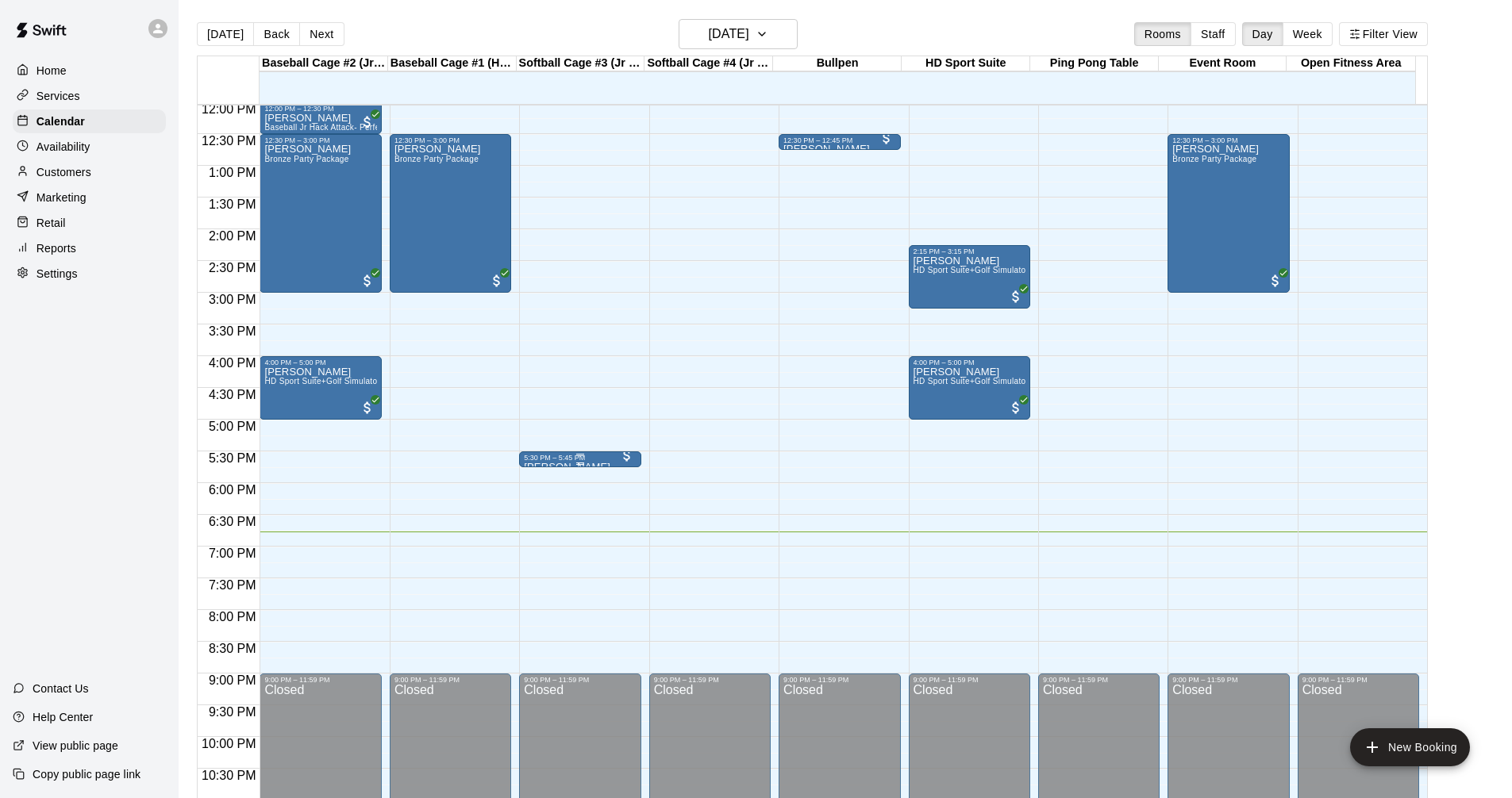
click at [584, 456] on div at bounding box center [579, 455] width 112 height 2
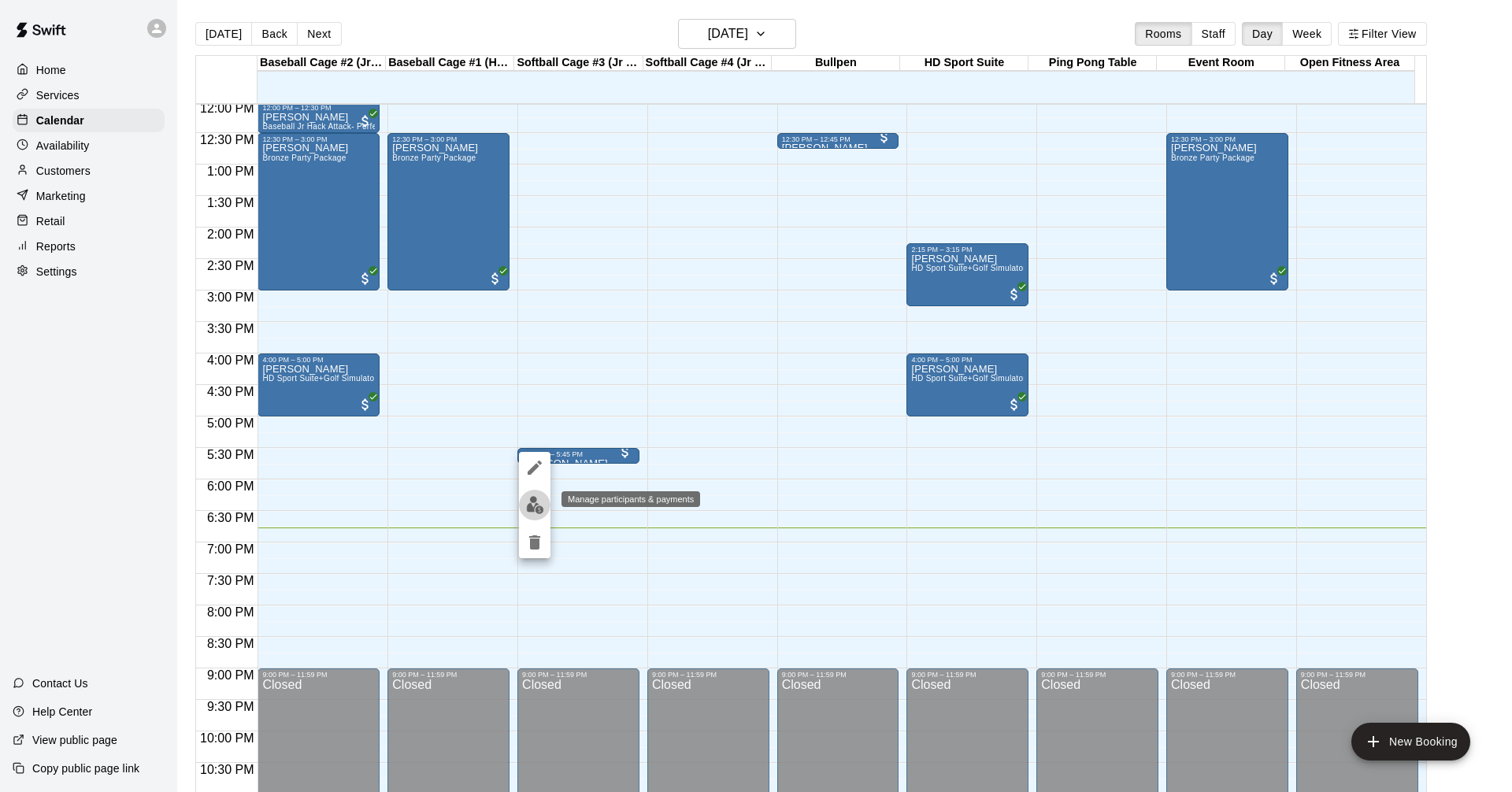
click at [534, 508] on img "edit" at bounding box center [534, 505] width 18 height 18
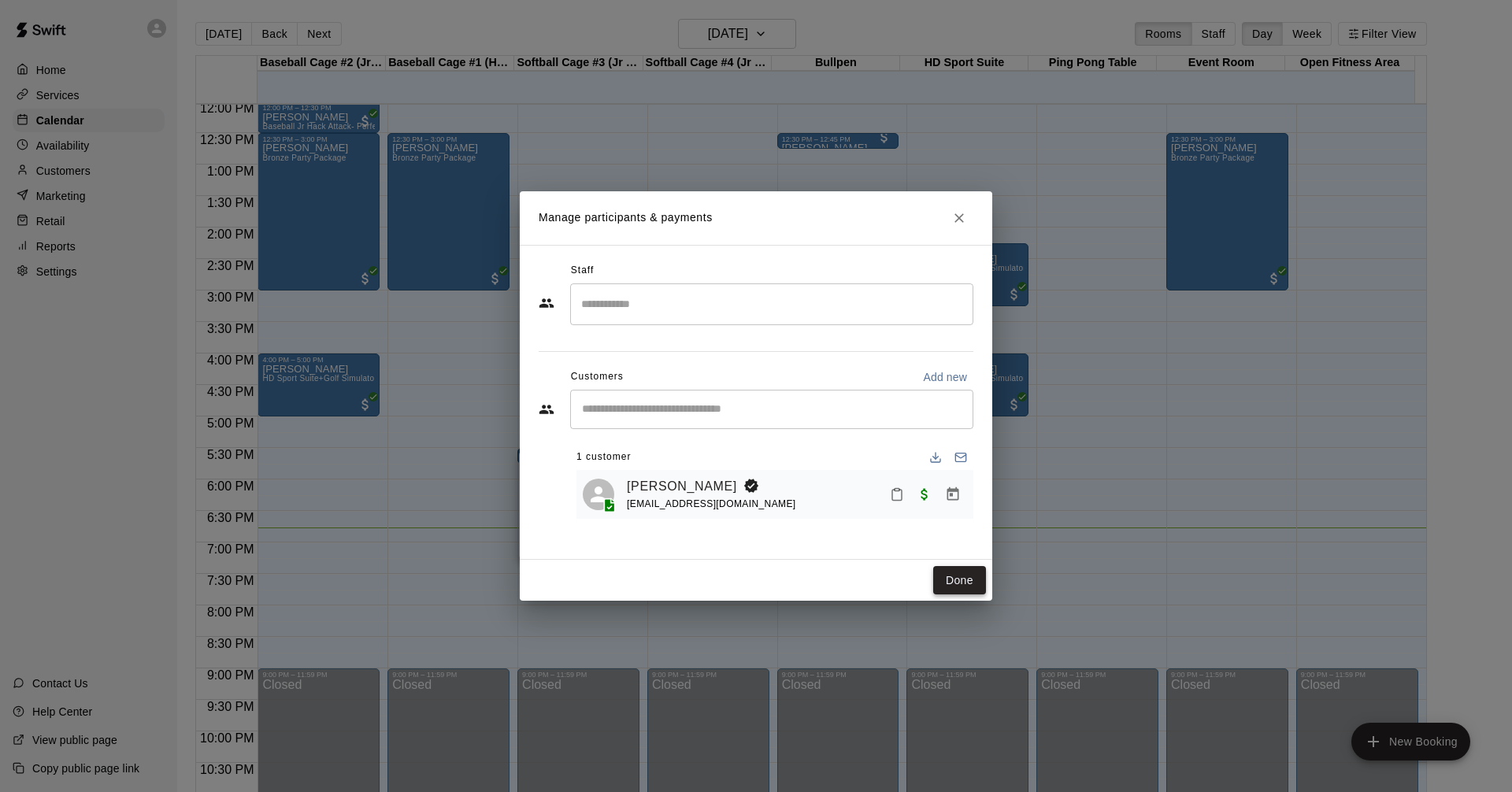
click at [956, 584] on button "Done" at bounding box center [959, 580] width 53 height 29
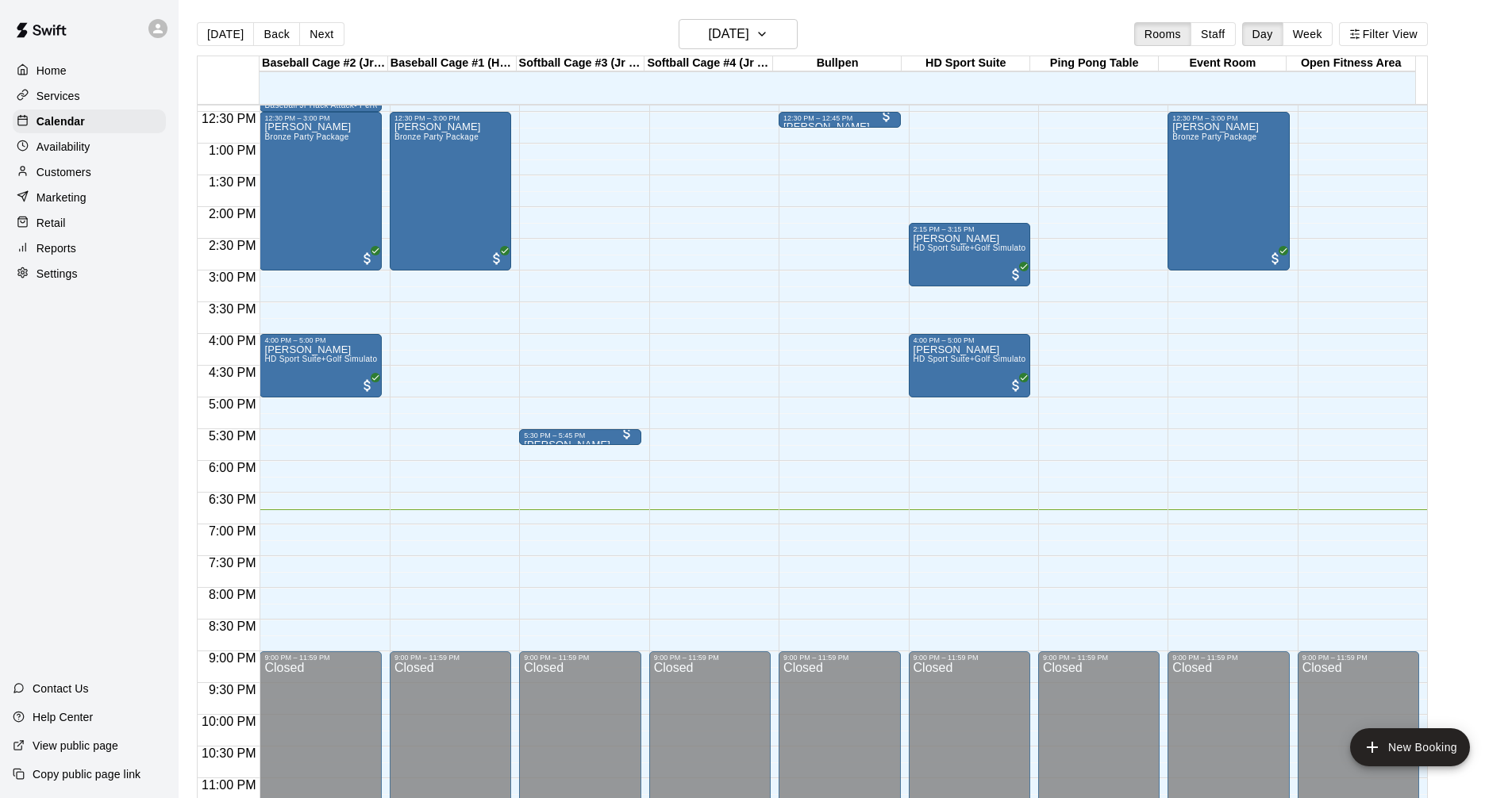
scroll to position [814, 0]
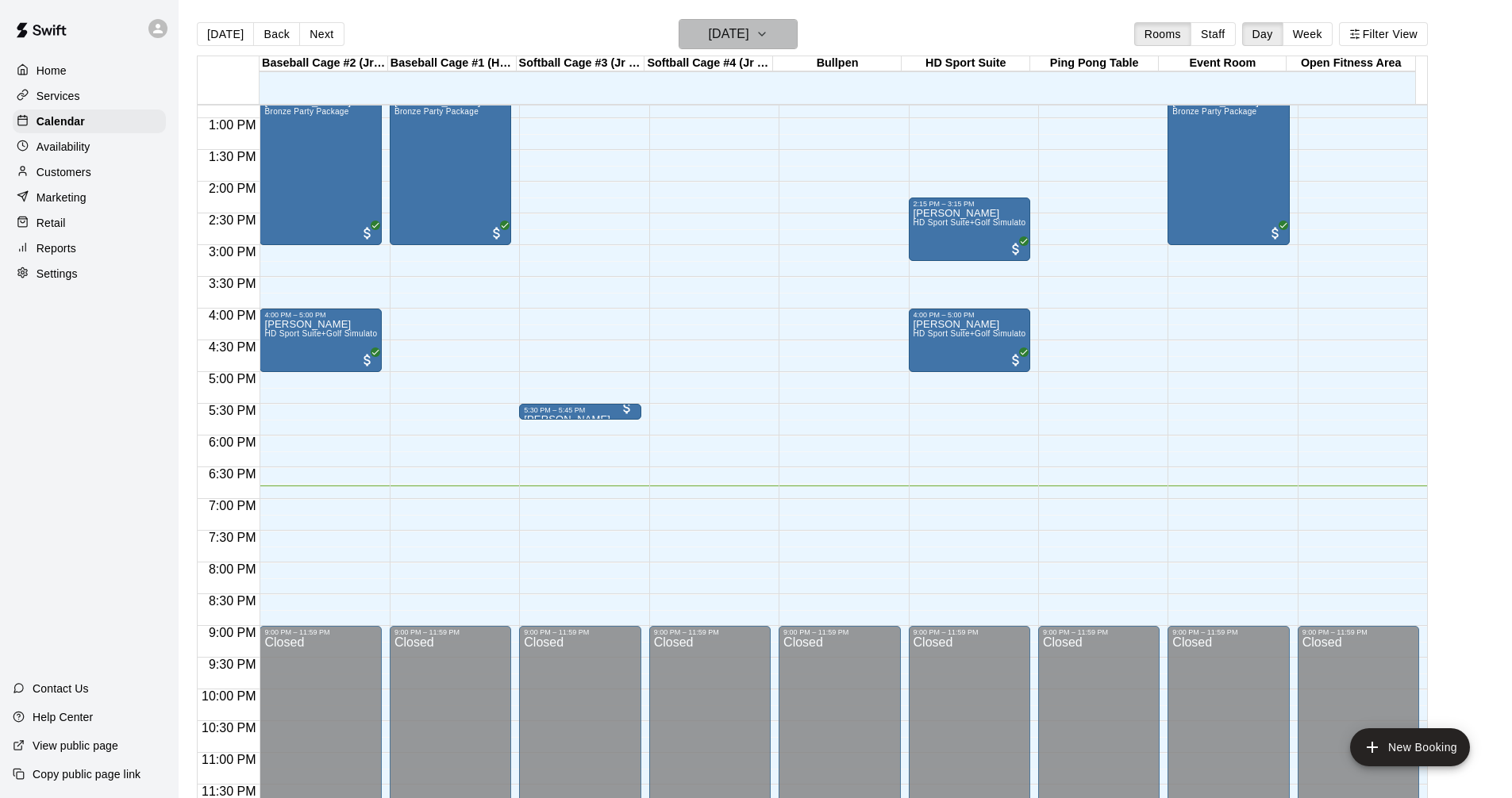
click at [768, 34] on icon "button" at bounding box center [762, 34] width 13 height 19
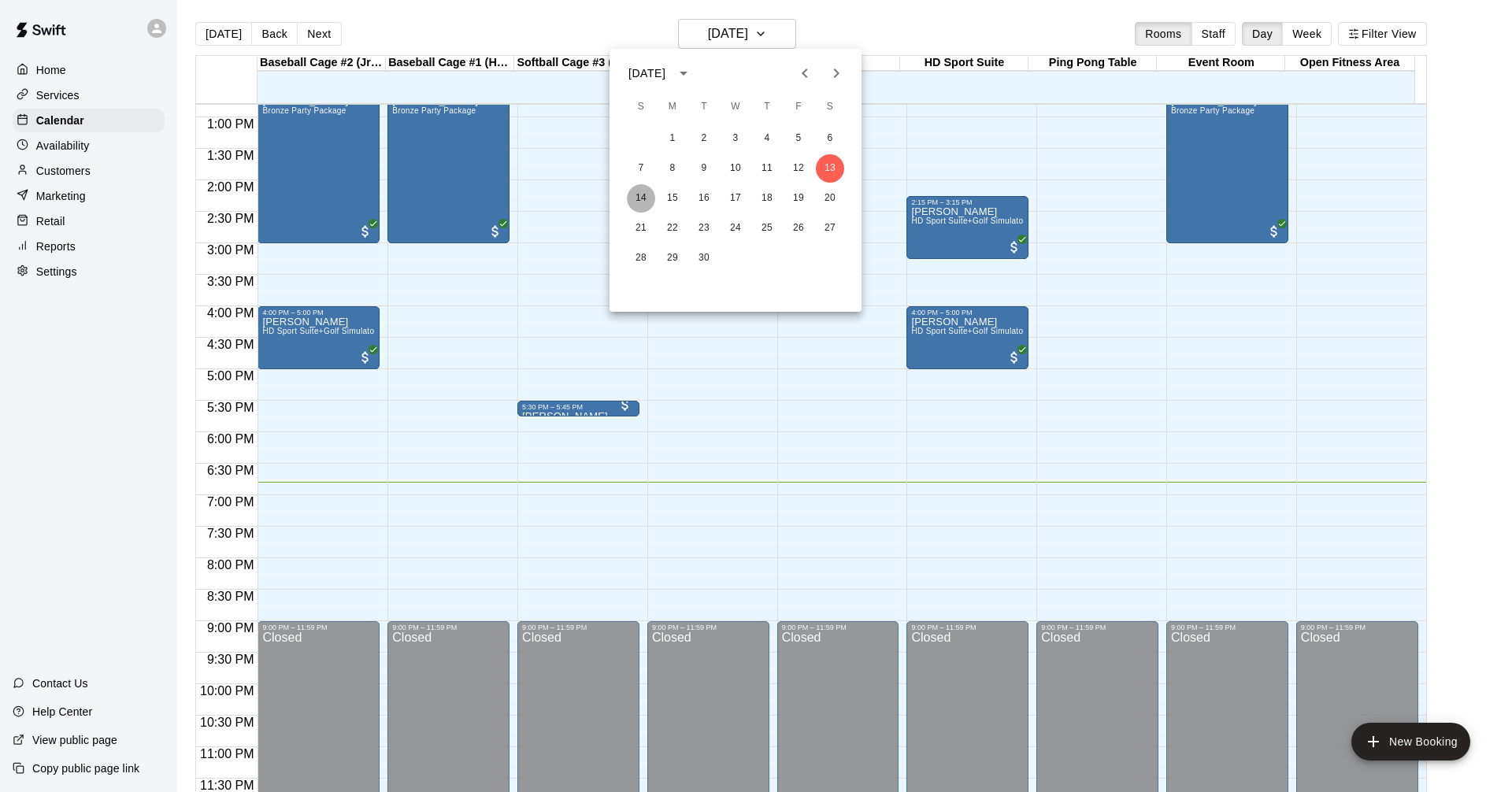
click at [650, 200] on button "14" at bounding box center [641, 198] width 28 height 28
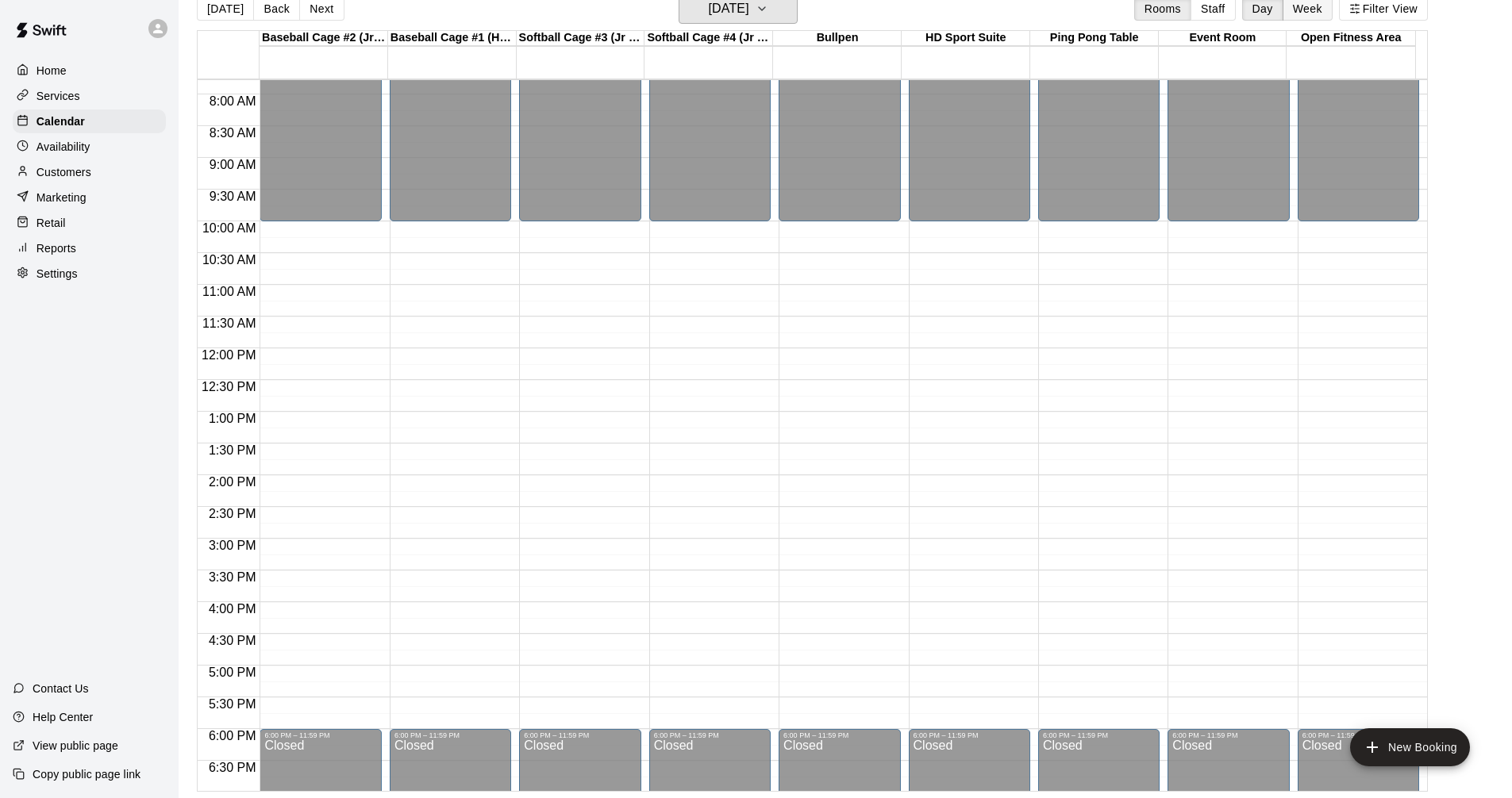
scroll to position [576, 0]
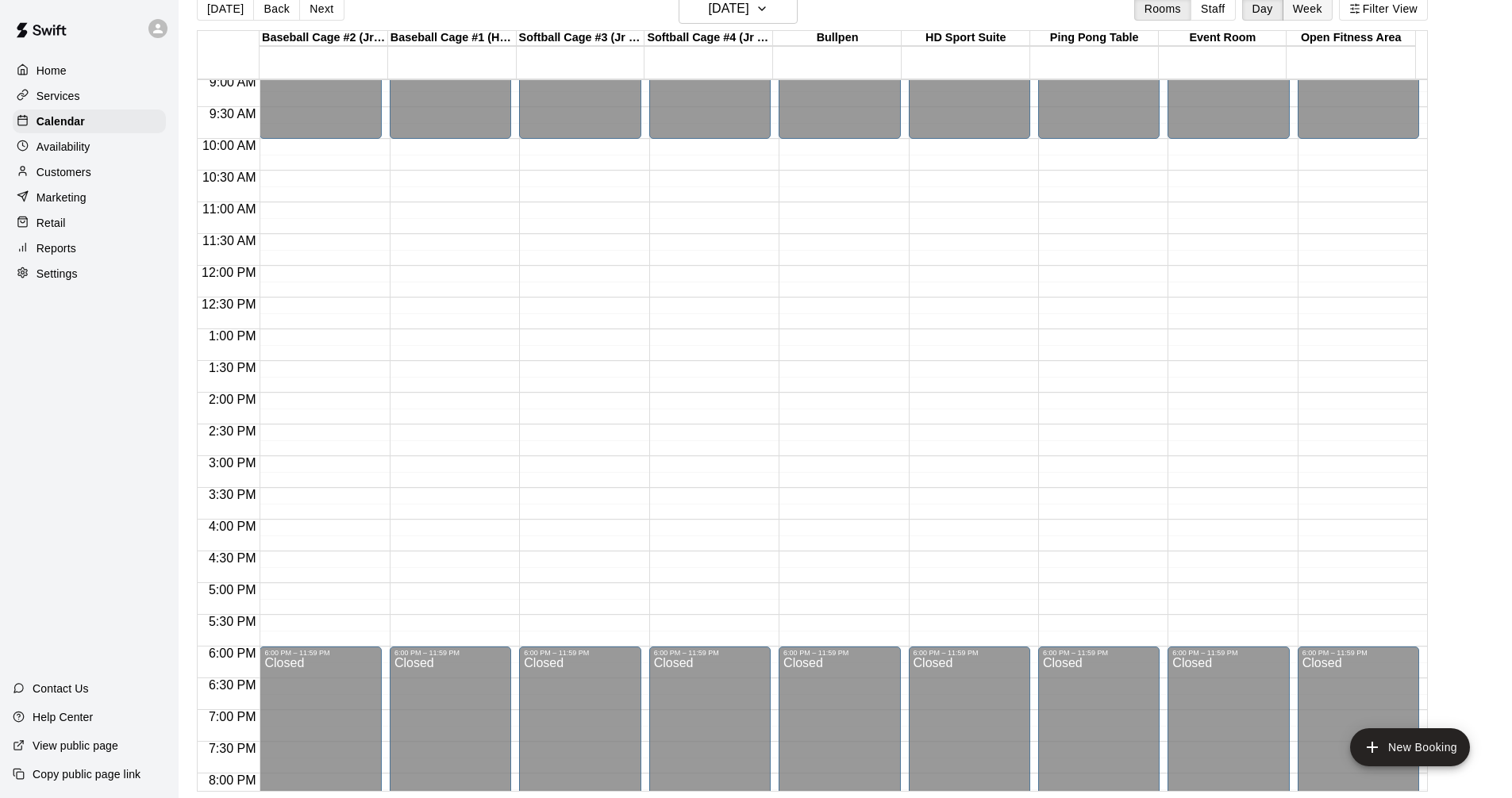
click at [1311, 4] on button "Week" at bounding box center [1307, 9] width 50 height 24
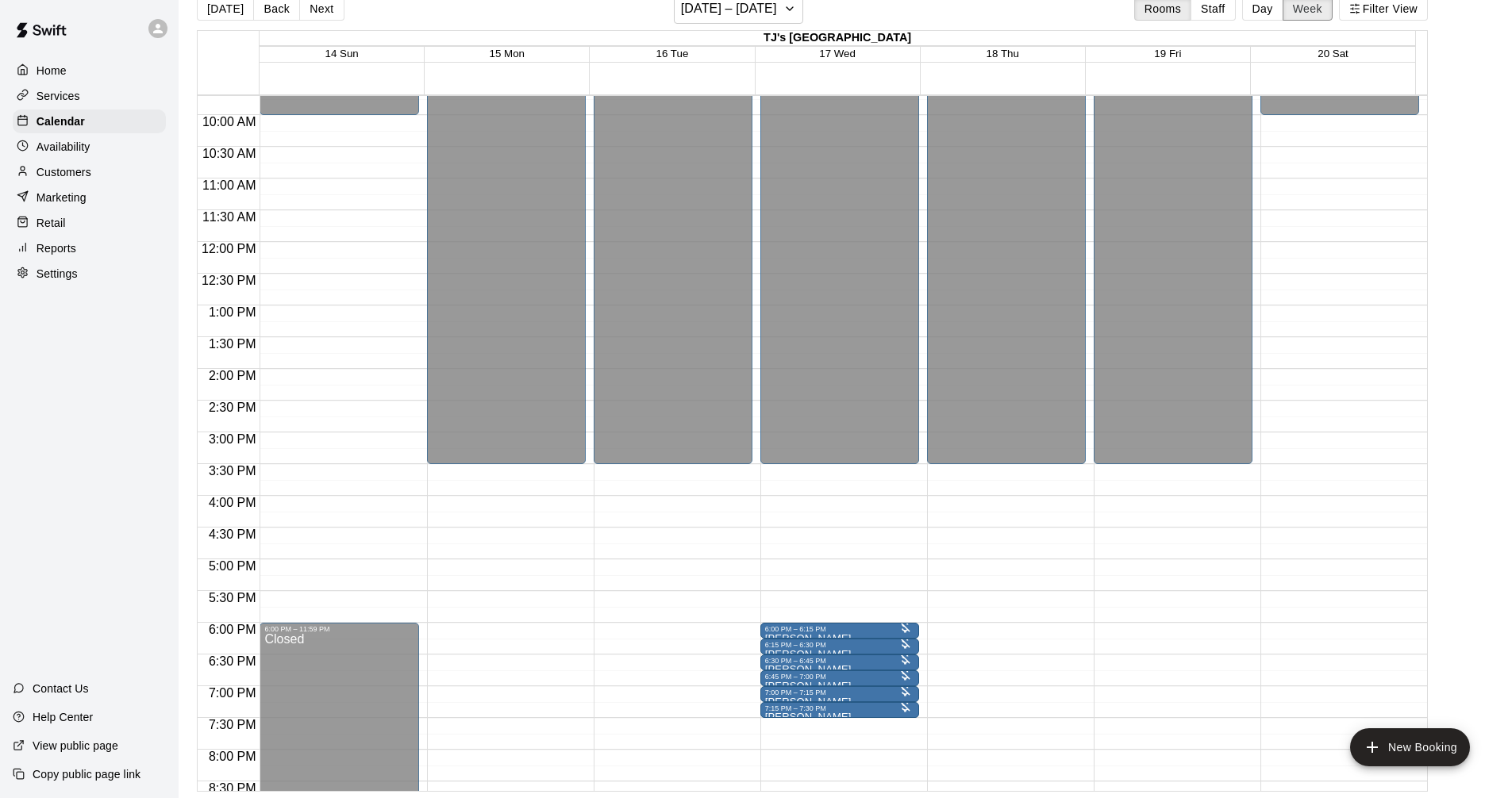
scroll to position [635, 0]
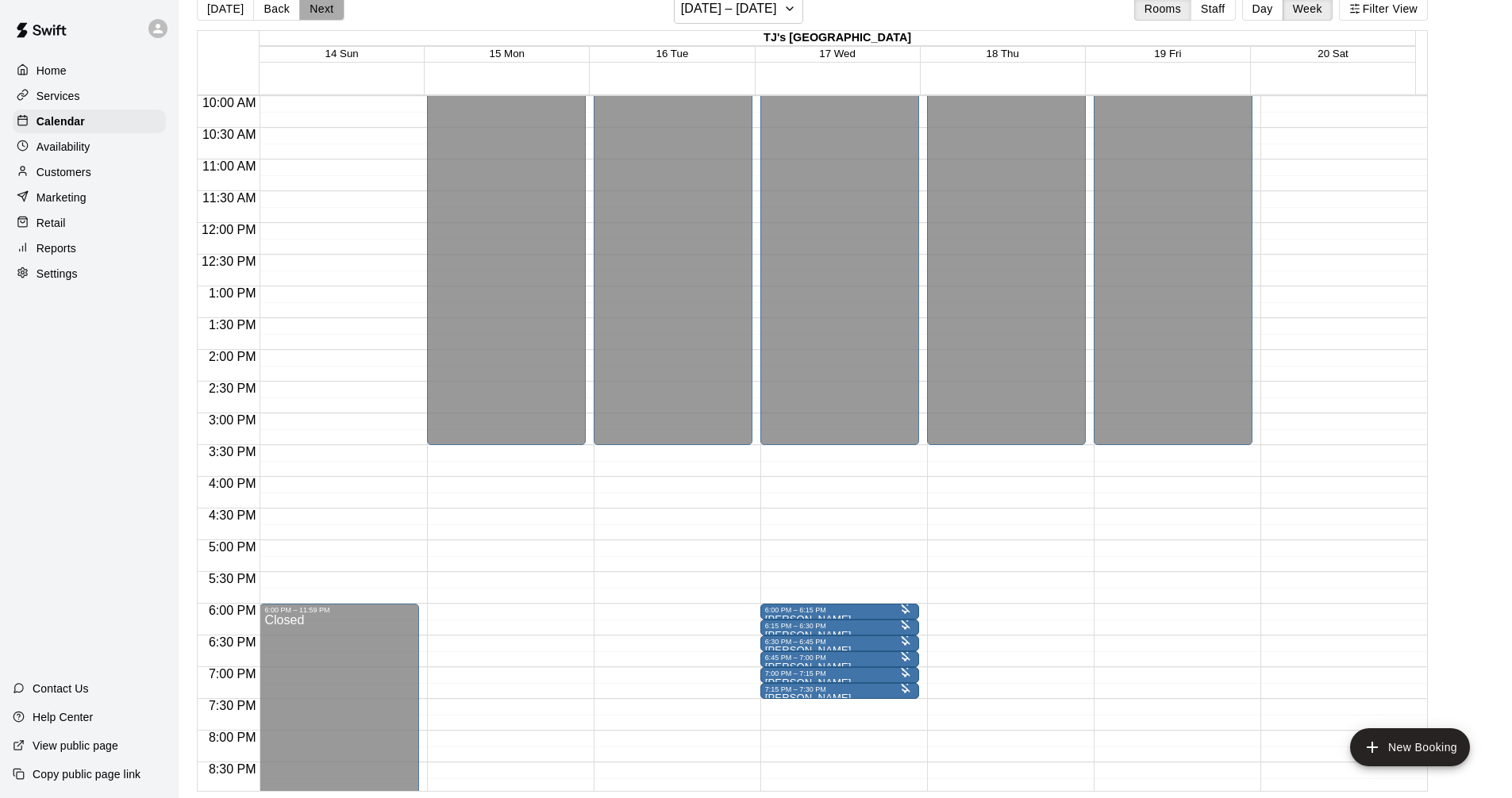
click at [324, 12] on button "Next" at bounding box center [322, 9] width 45 height 24
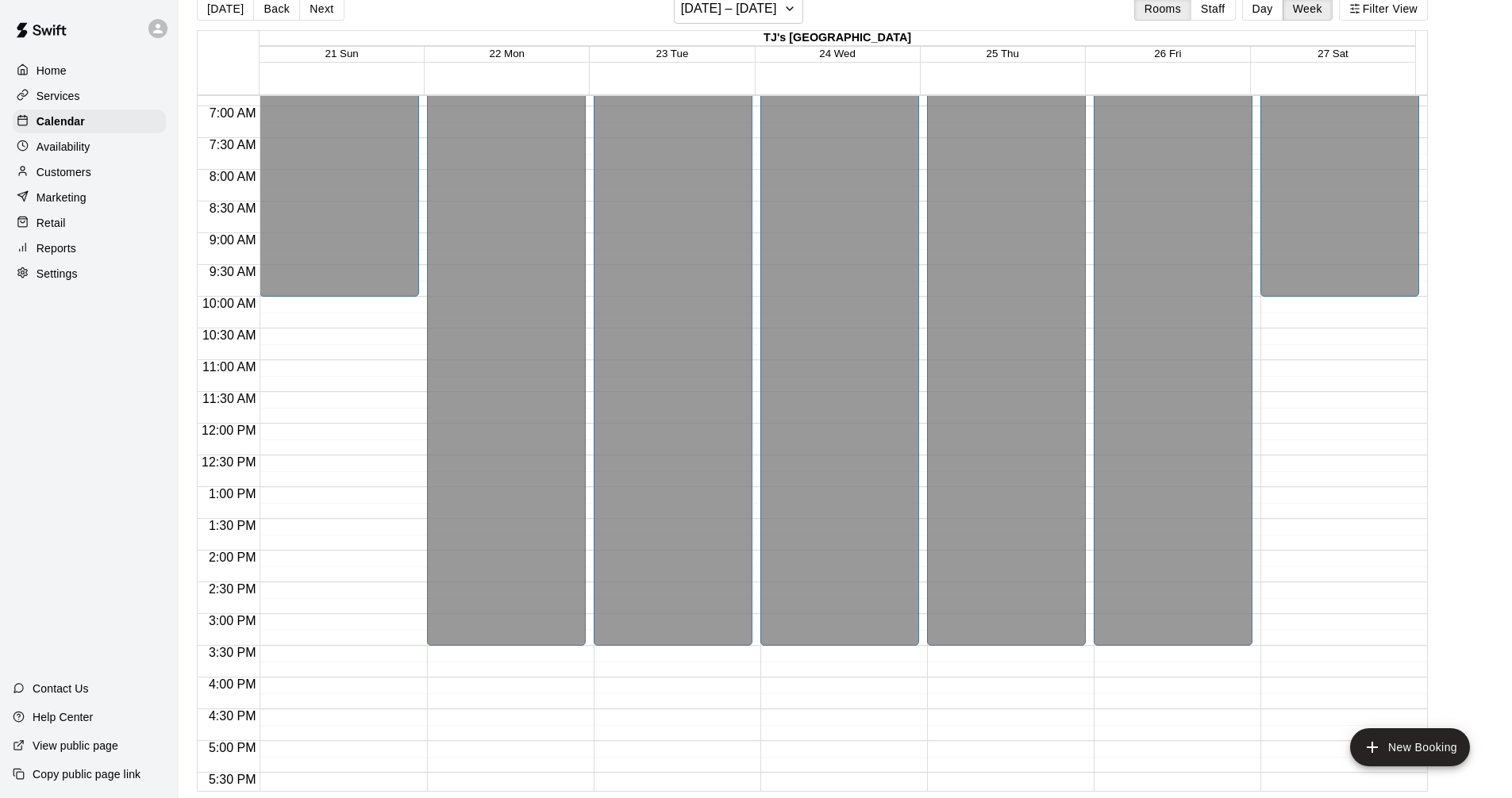
scroll to position [196, 0]
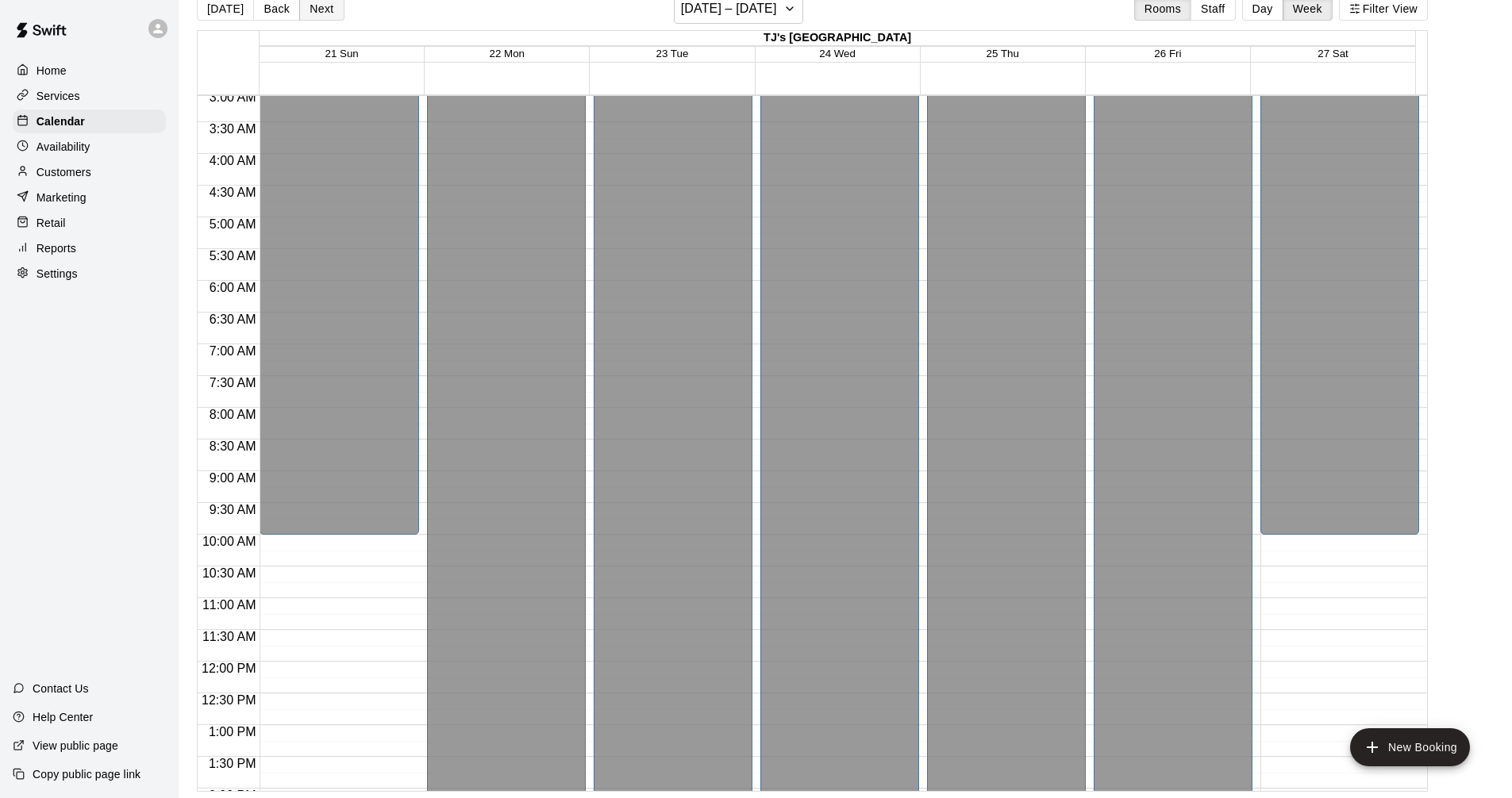
click at [315, 10] on button "Next" at bounding box center [322, 9] width 45 height 24
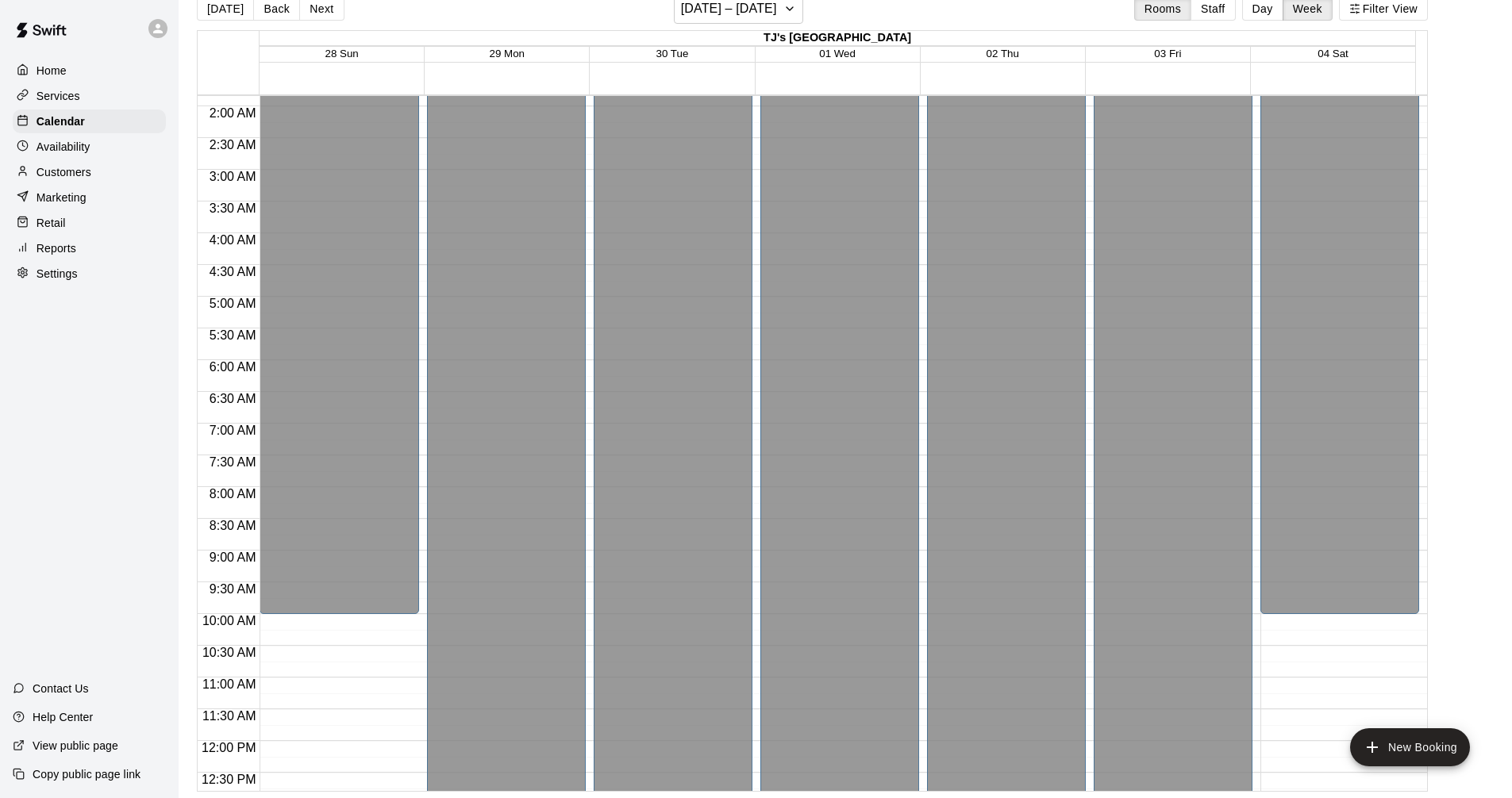
scroll to position [0, 0]
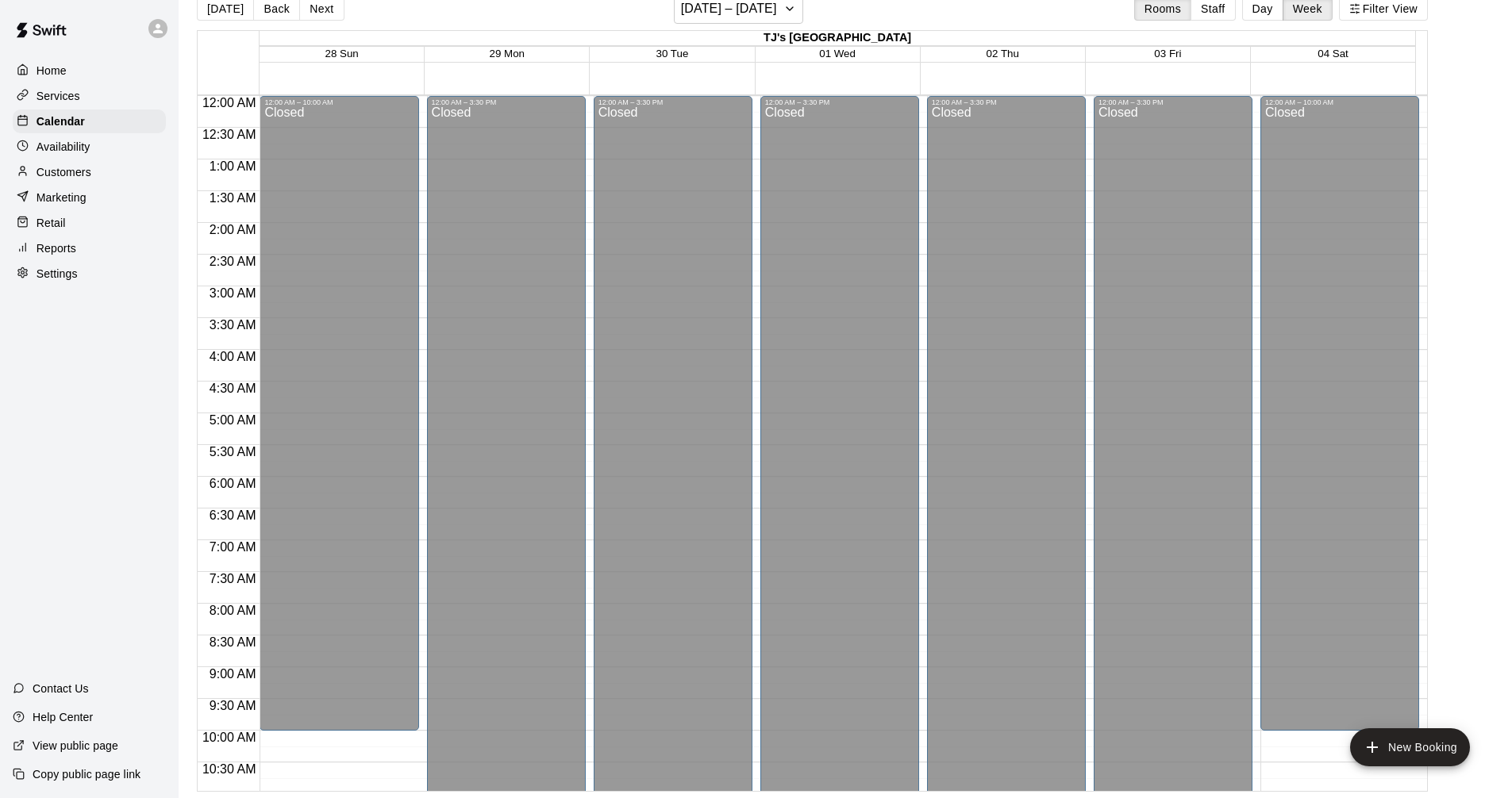
click at [72, 174] on p "Customers" at bounding box center [64, 172] width 55 height 16
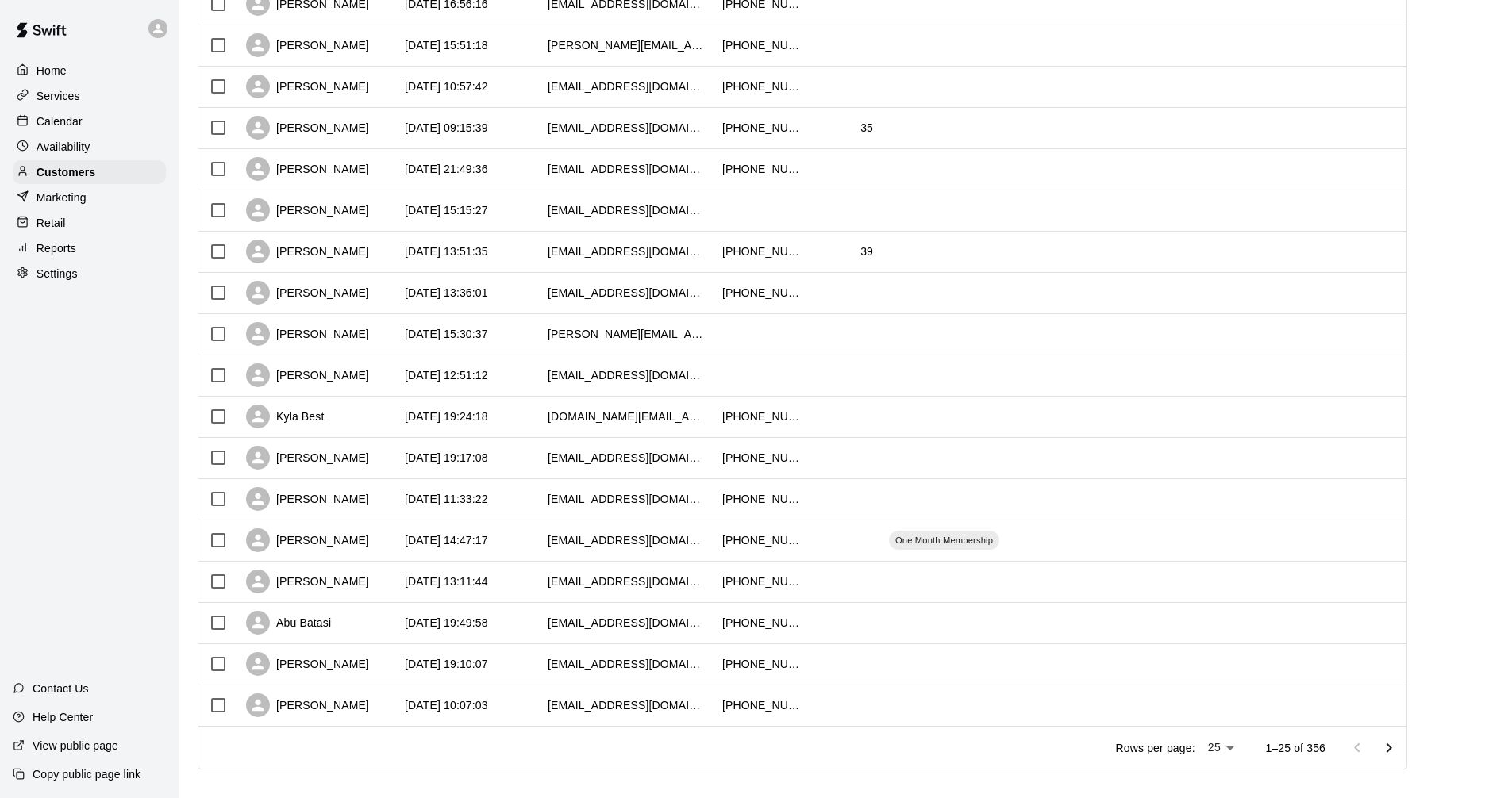
scroll to position [573, 0]
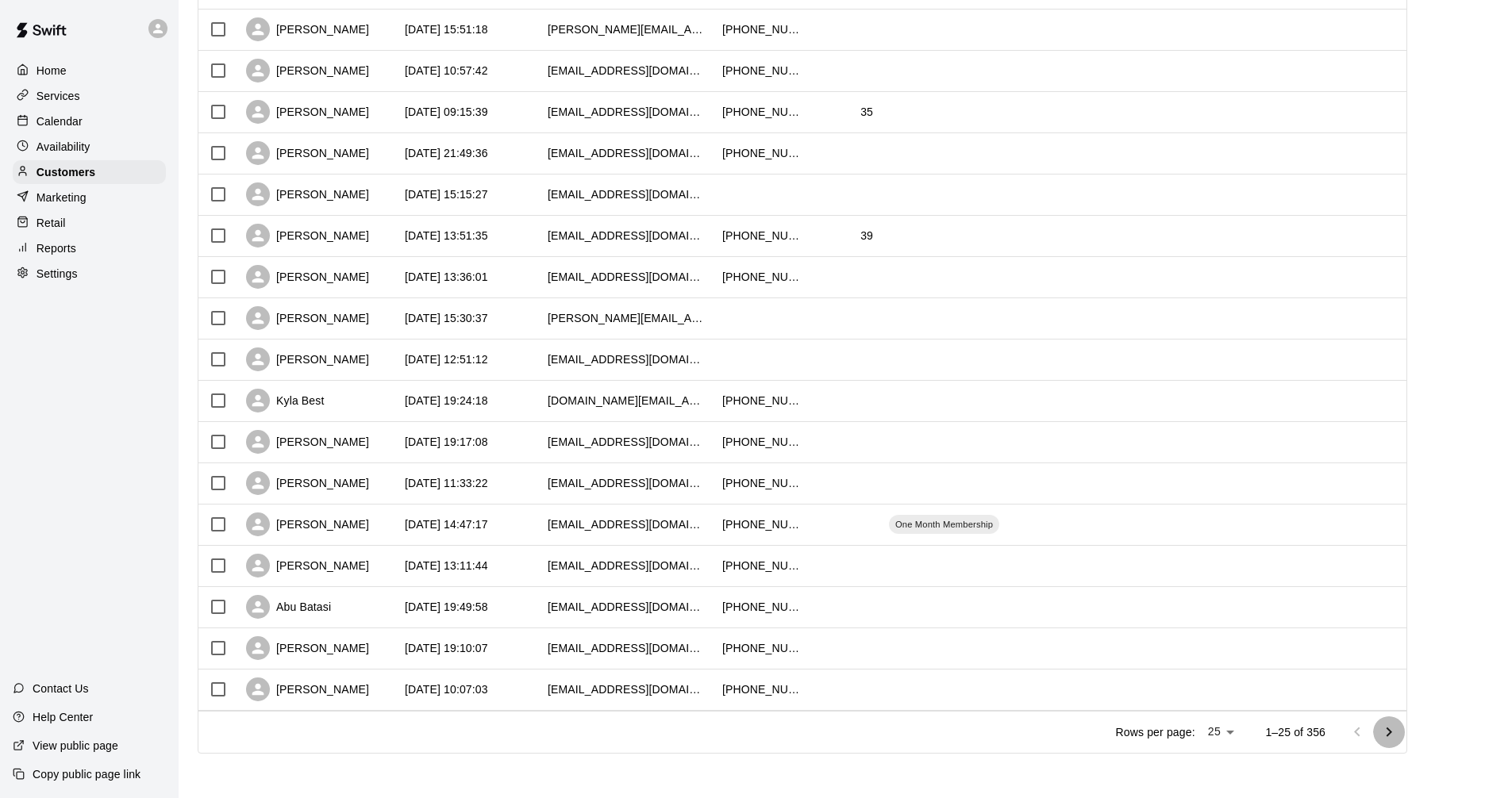
click at [1397, 731] on icon "Go to next page" at bounding box center [1389, 732] width 19 height 19
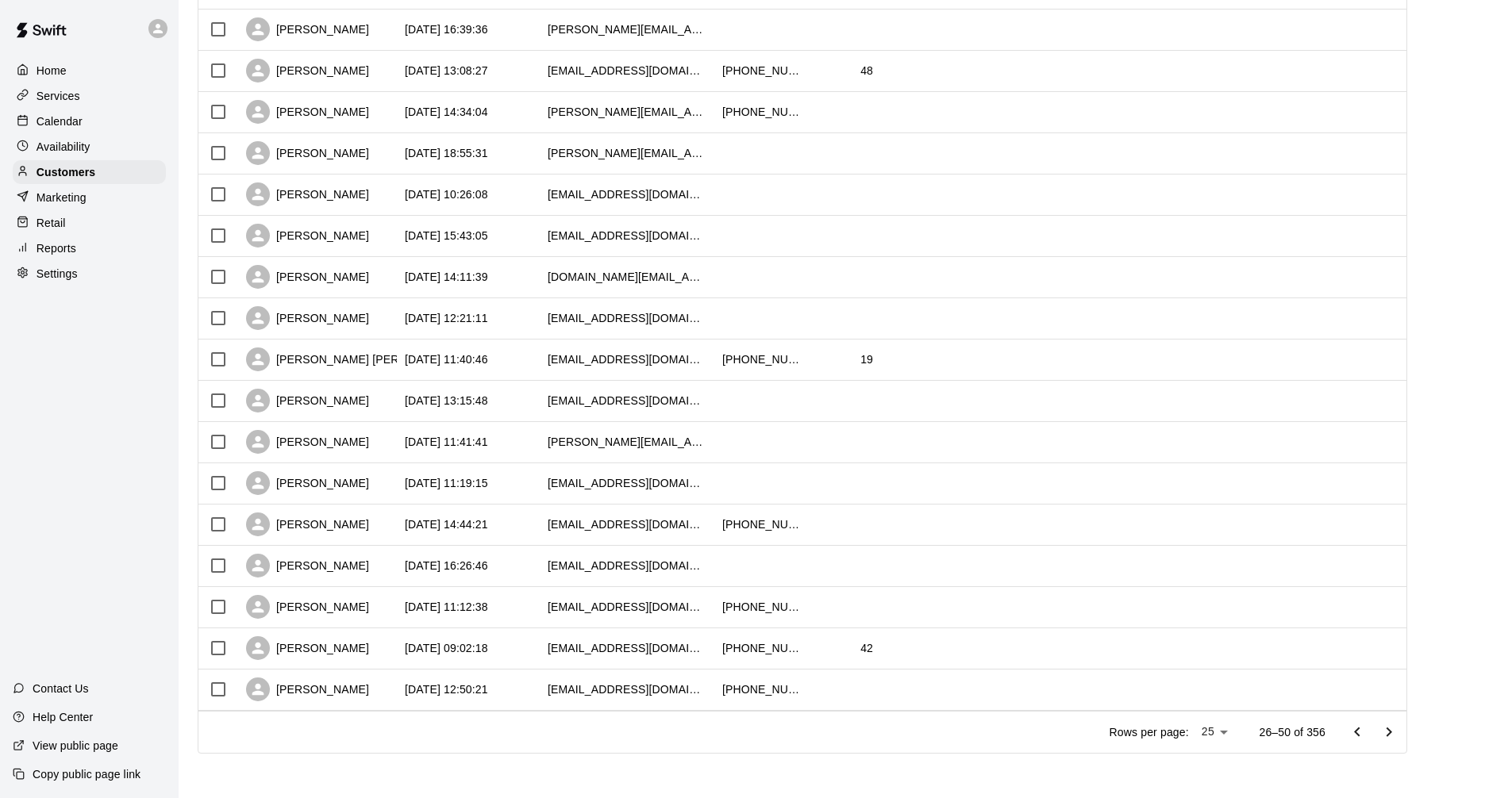
click at [1392, 733] on icon "Go to next page" at bounding box center [1389, 731] width 6 height 10
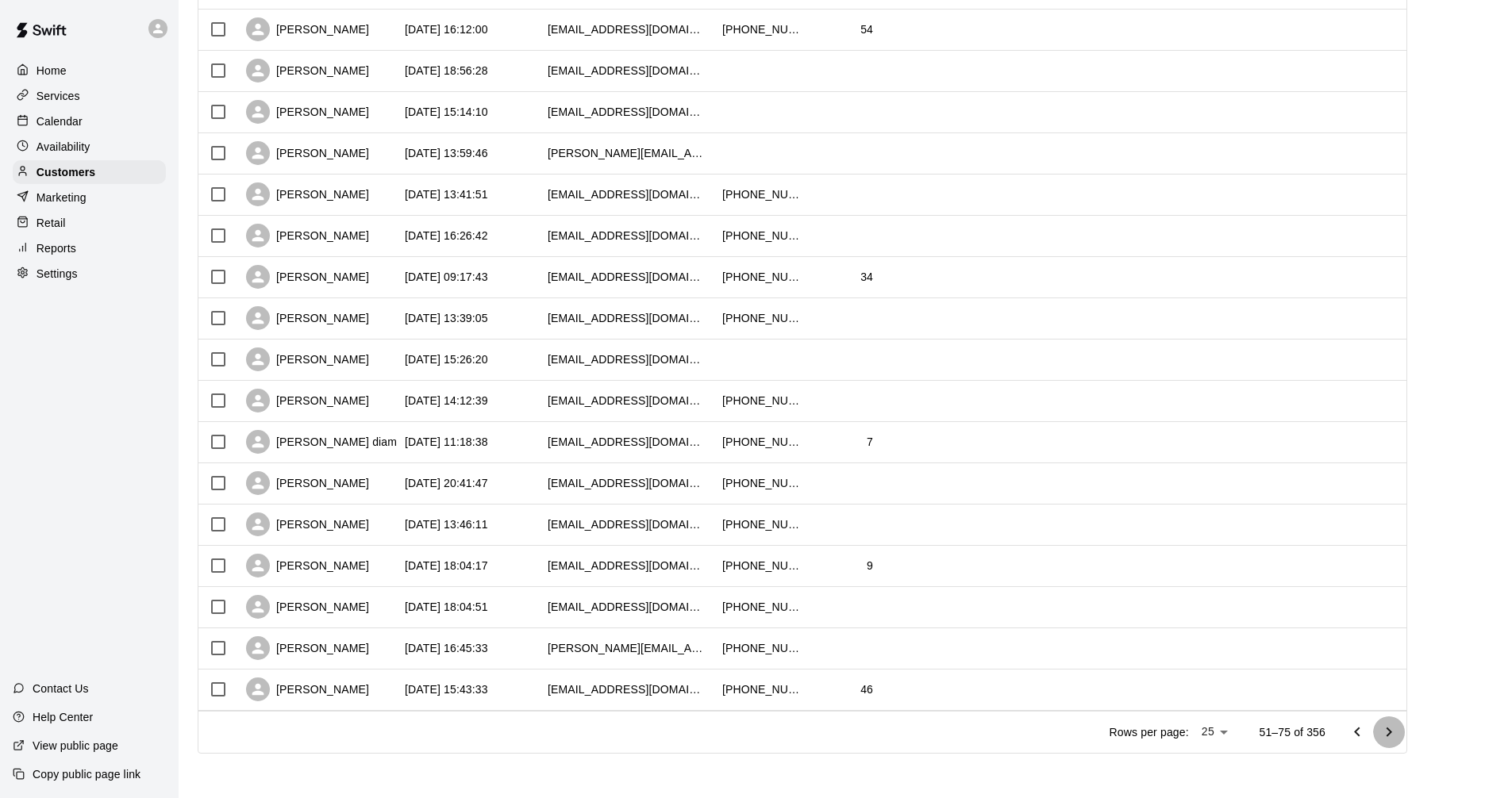
click at [1394, 730] on icon "Go to next page" at bounding box center [1389, 732] width 19 height 19
click at [1397, 733] on icon "Go to next page" at bounding box center [1389, 732] width 19 height 19
click at [1392, 731] on icon "Go to next page" at bounding box center [1389, 731] width 6 height 10
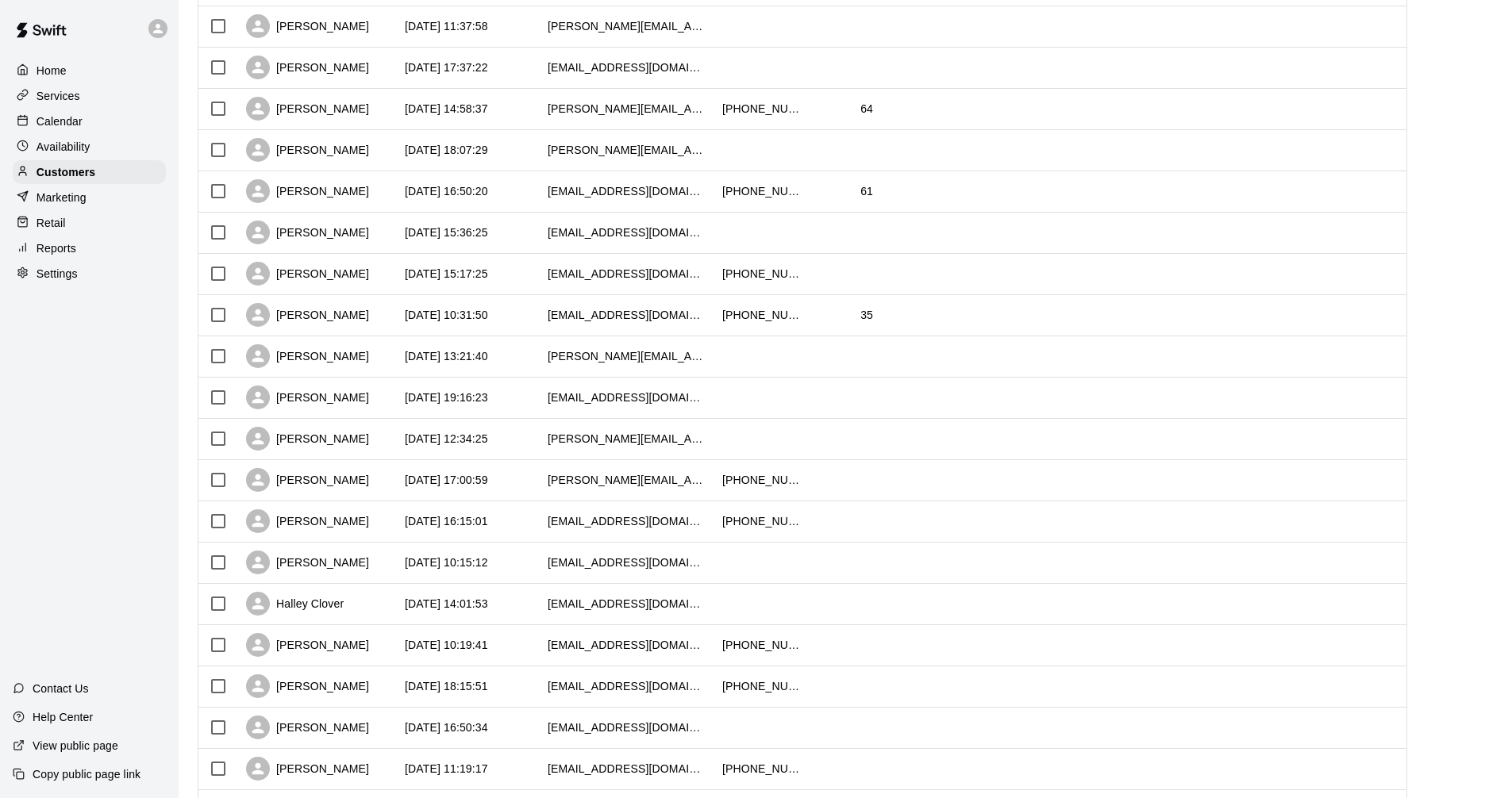
scroll to position [555, 0]
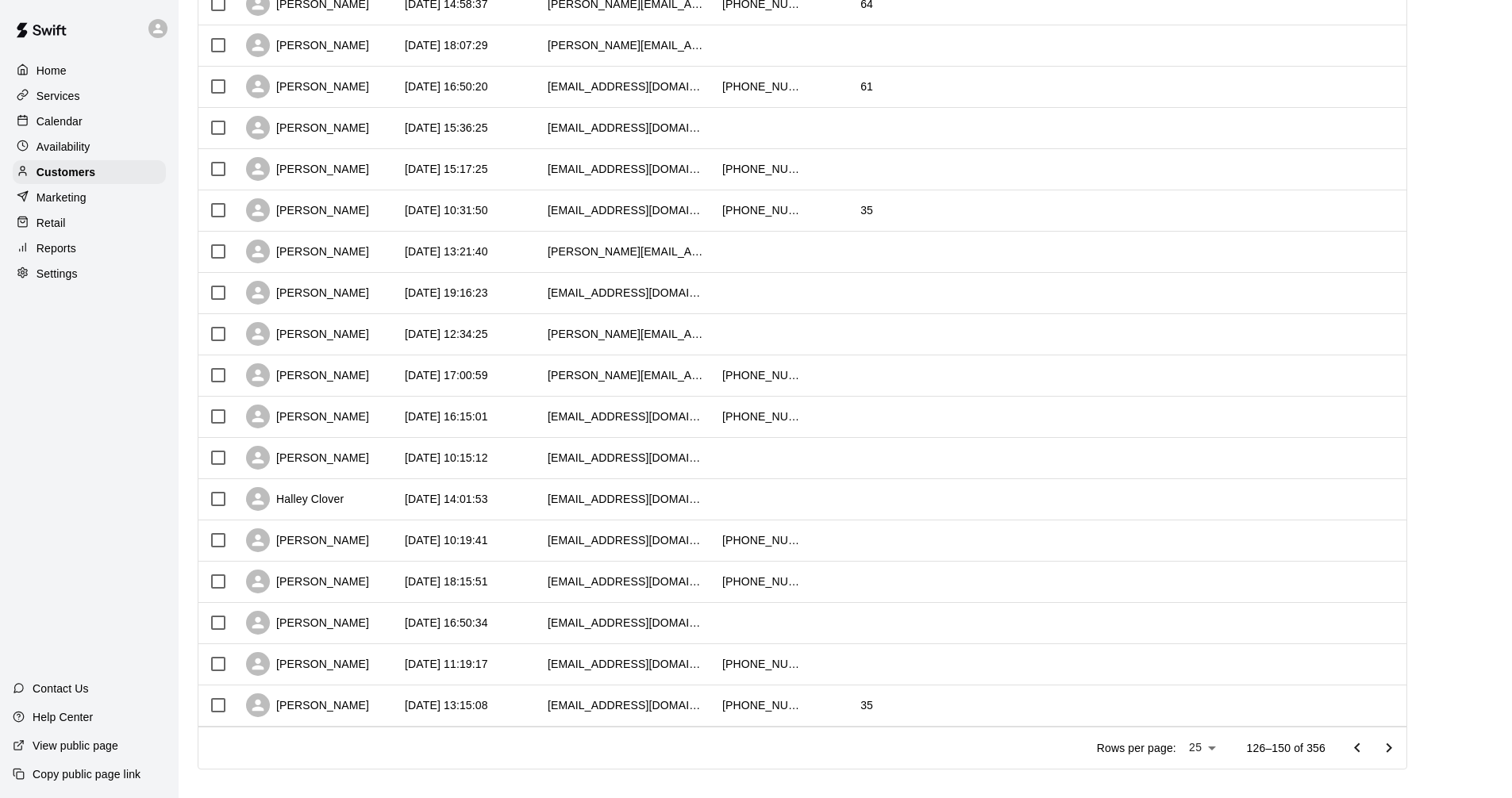
click at [1392, 749] on icon "Go to next page" at bounding box center [1389, 748] width 19 height 19
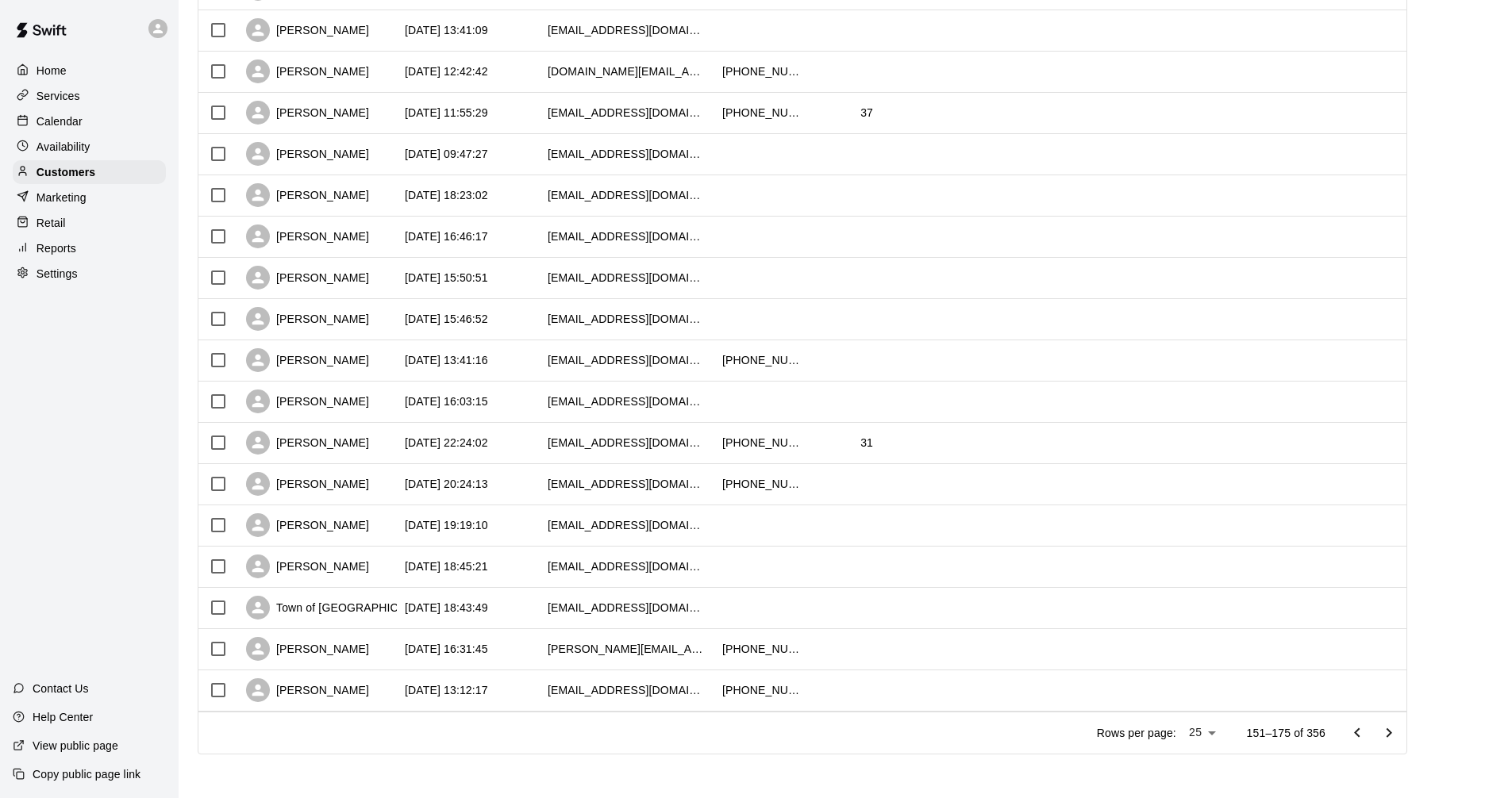
scroll to position [573, 0]
click at [1395, 733] on icon "Go to next page" at bounding box center [1389, 732] width 19 height 19
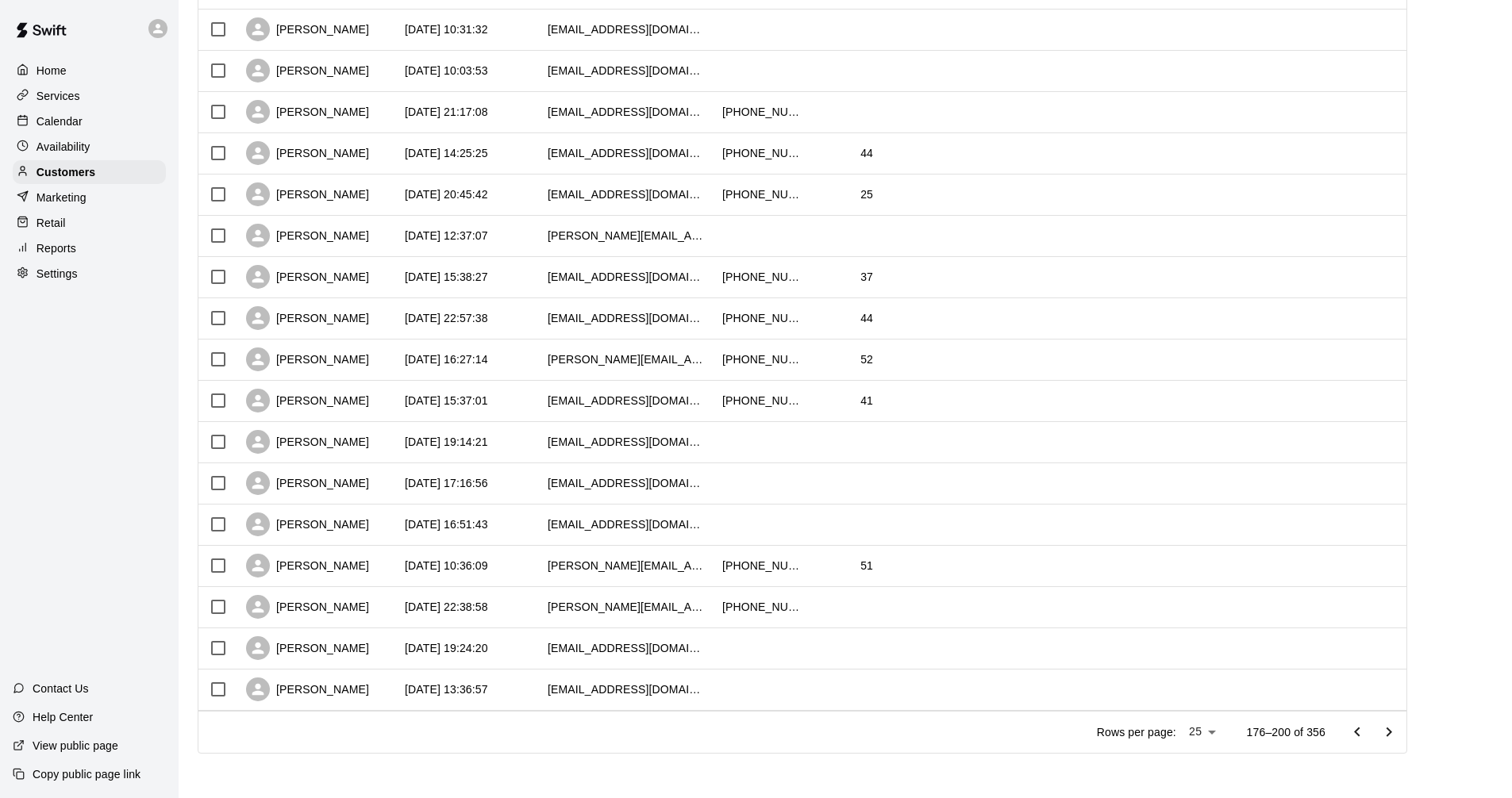
drag, startPoint x: 1523, startPoint y: 792, endPoint x: 1206, endPoint y: 533, distance: 409.4
click at [1218, 545] on div "[PERSON_NAME] [DATE] 10:24:42 [EMAIL_ADDRESS][DOMAIN_NAME] [PERSON_NAME] [DATE]…" at bounding box center [807, 195] width 1217 height 1031
click at [1398, 732] on icon "Go to next page" at bounding box center [1389, 732] width 19 height 19
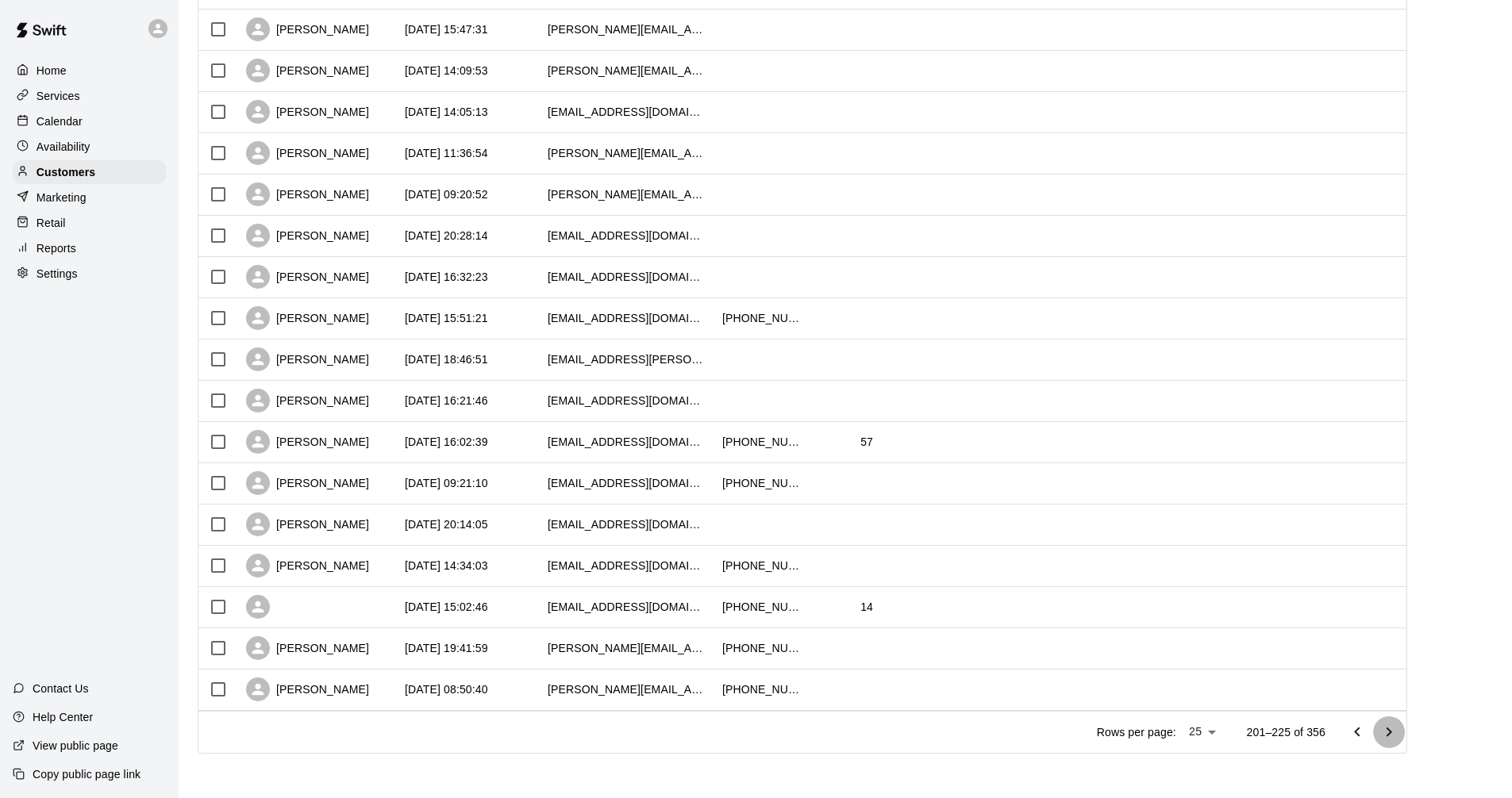
click at [1396, 734] on icon "Go to next page" at bounding box center [1389, 732] width 19 height 19
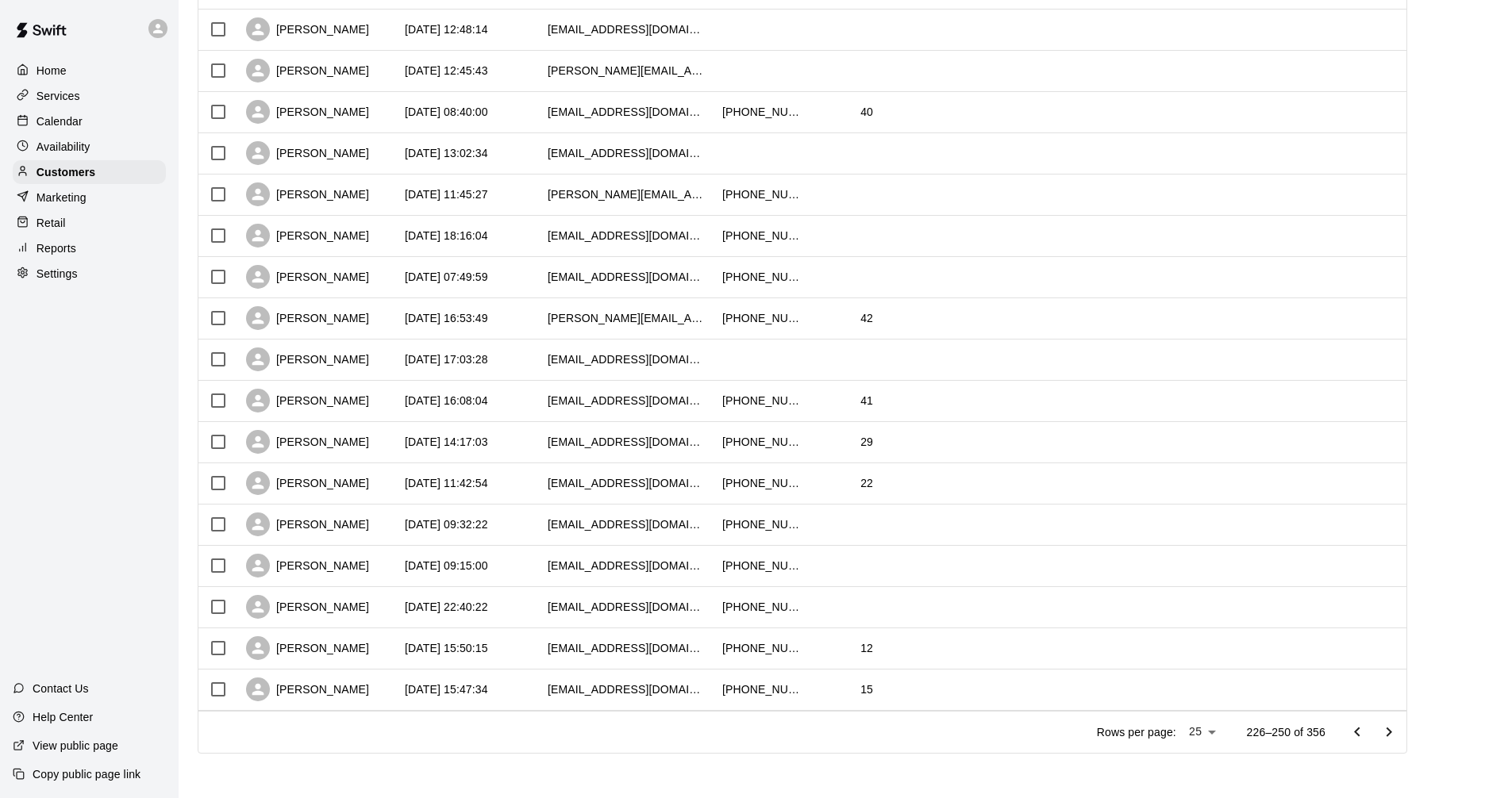
click at [1392, 733] on icon "Go to next page" at bounding box center [1389, 731] width 6 height 10
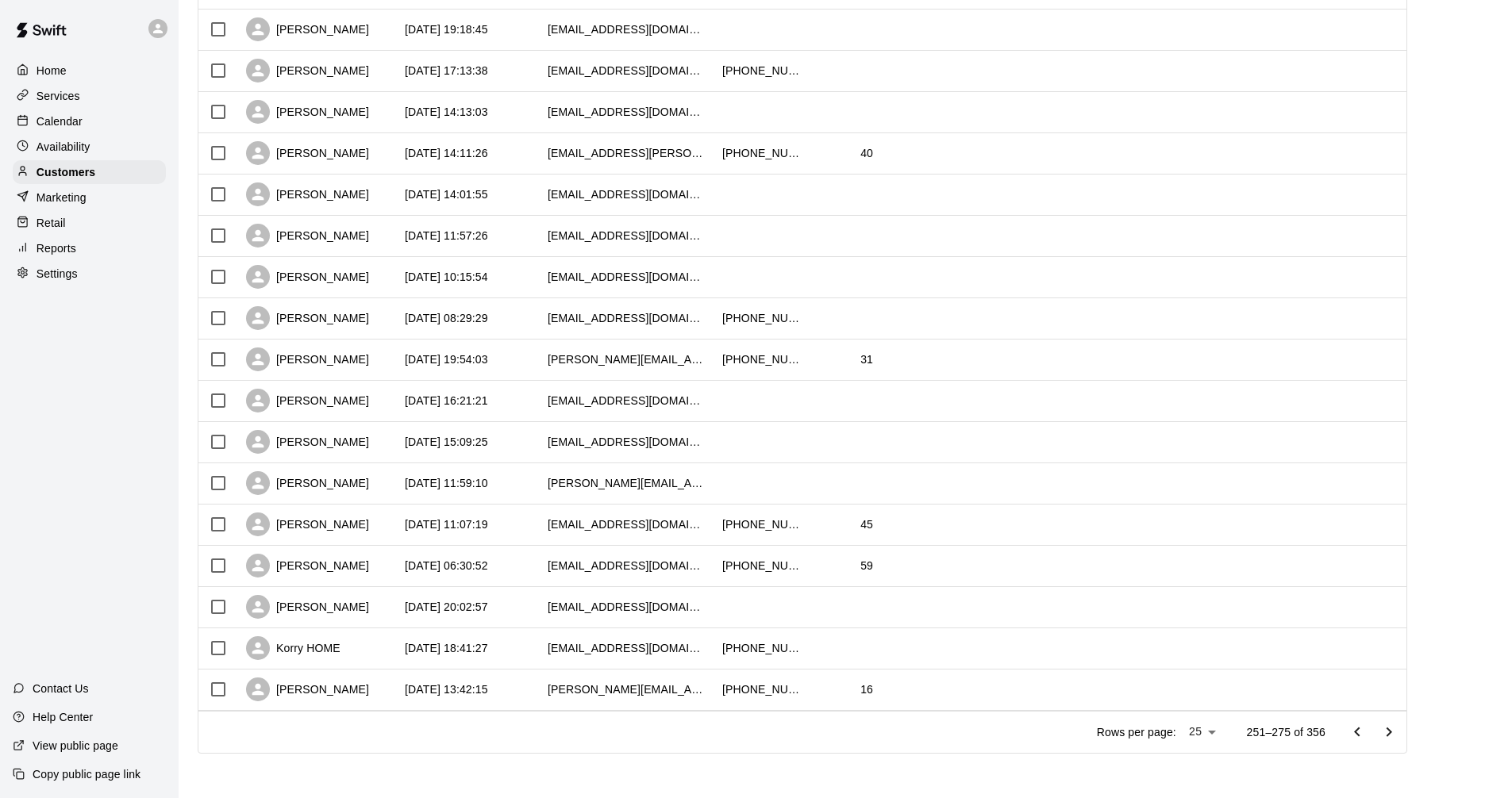
click at [1398, 731] on icon "Go to next page" at bounding box center [1389, 732] width 19 height 19
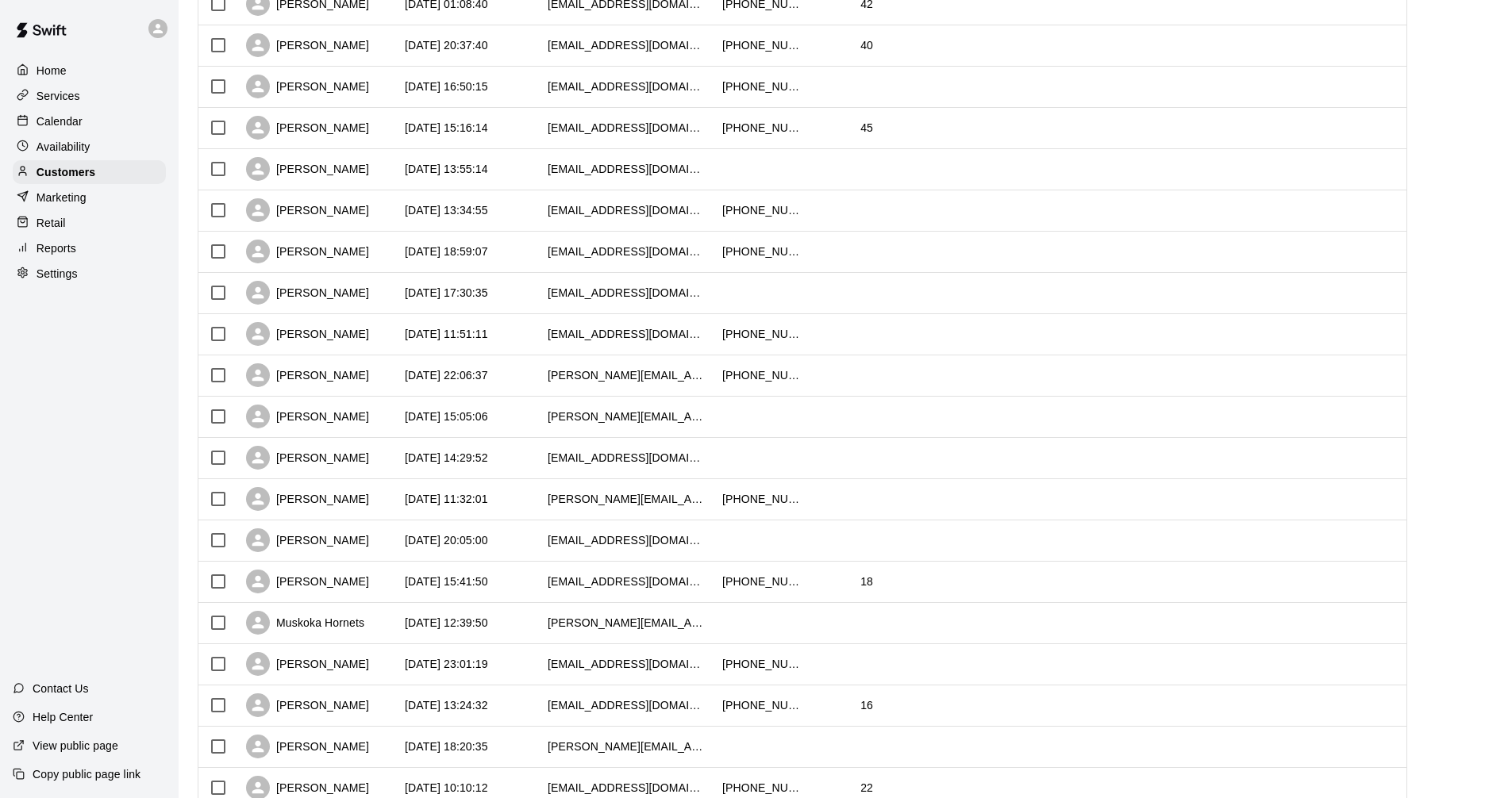
scroll to position [317, 0]
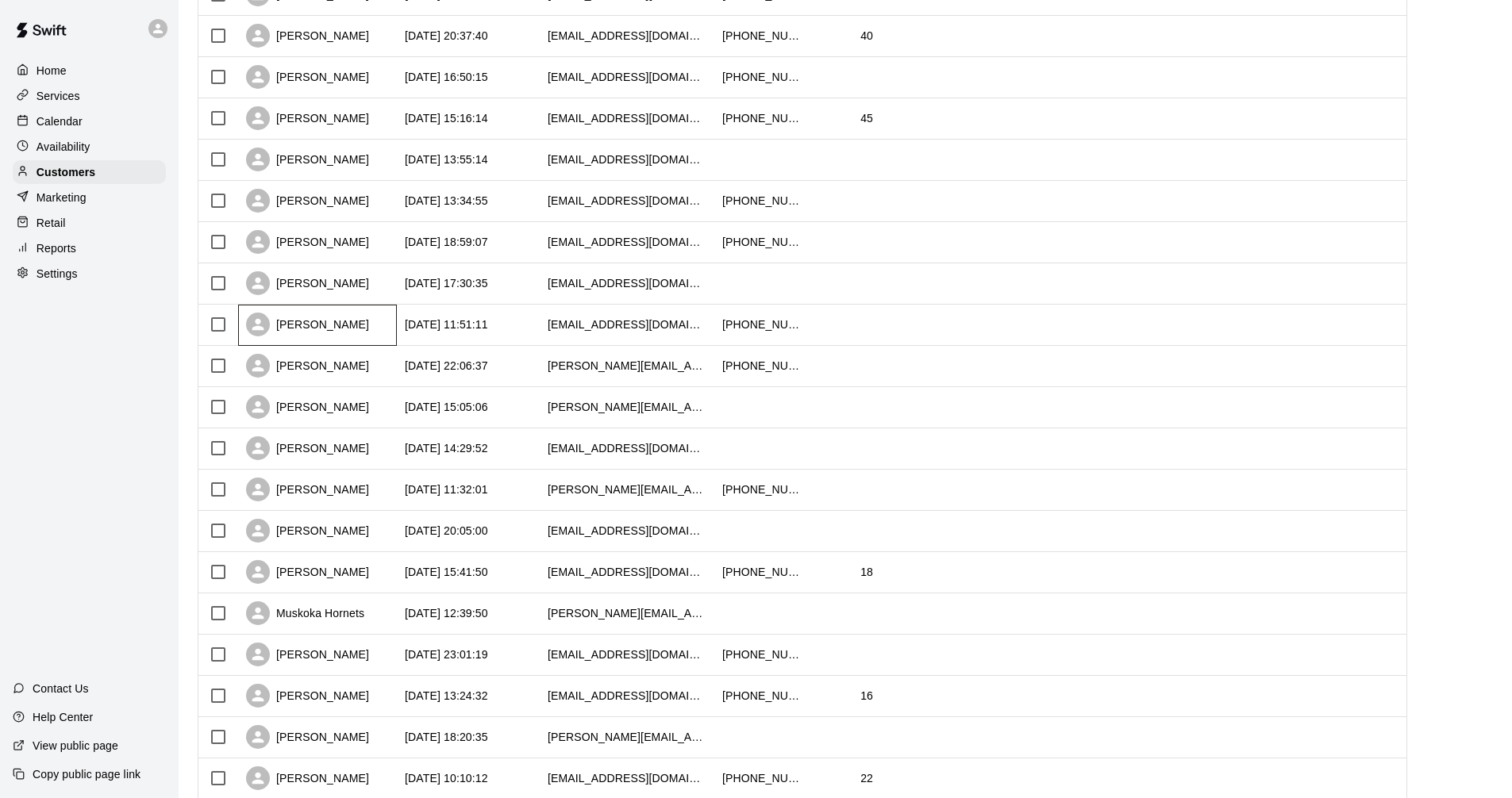
click at [327, 327] on div "[PERSON_NAME]" at bounding box center [307, 324] width 123 height 24
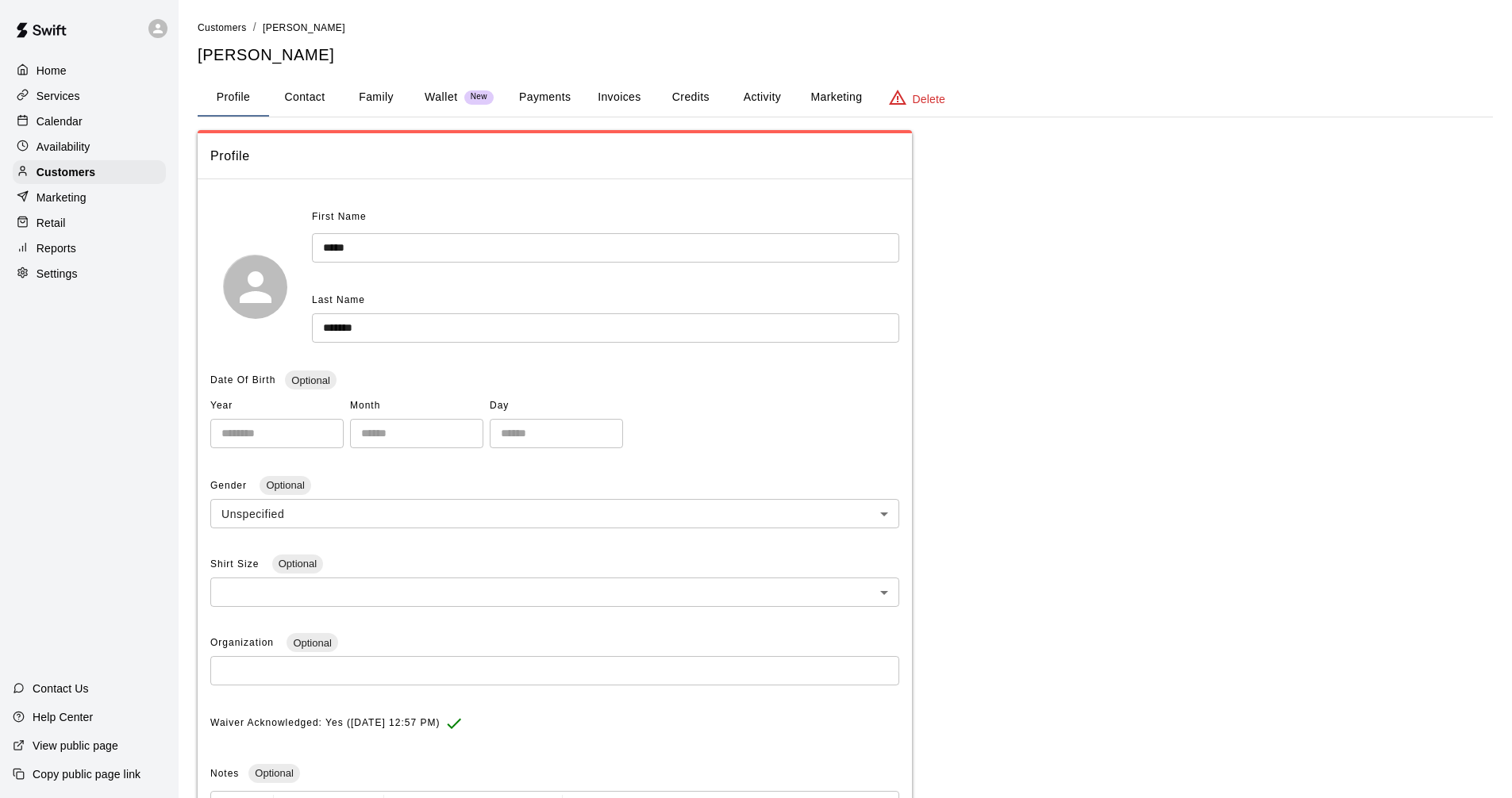
click at [378, 98] on button "Family" at bounding box center [376, 98] width 72 height 38
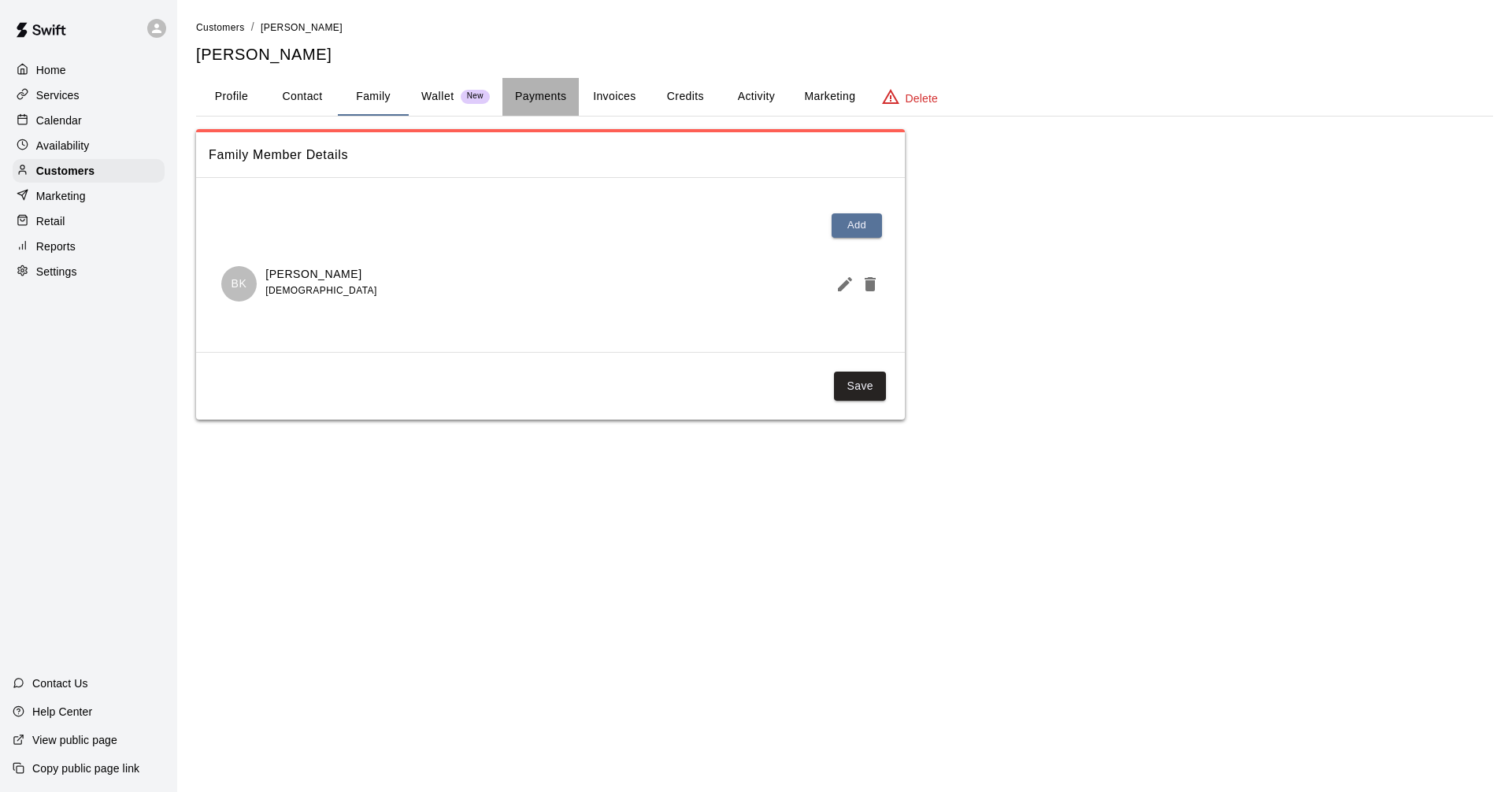
click at [543, 100] on button "Payments" at bounding box center [541, 97] width 77 height 38
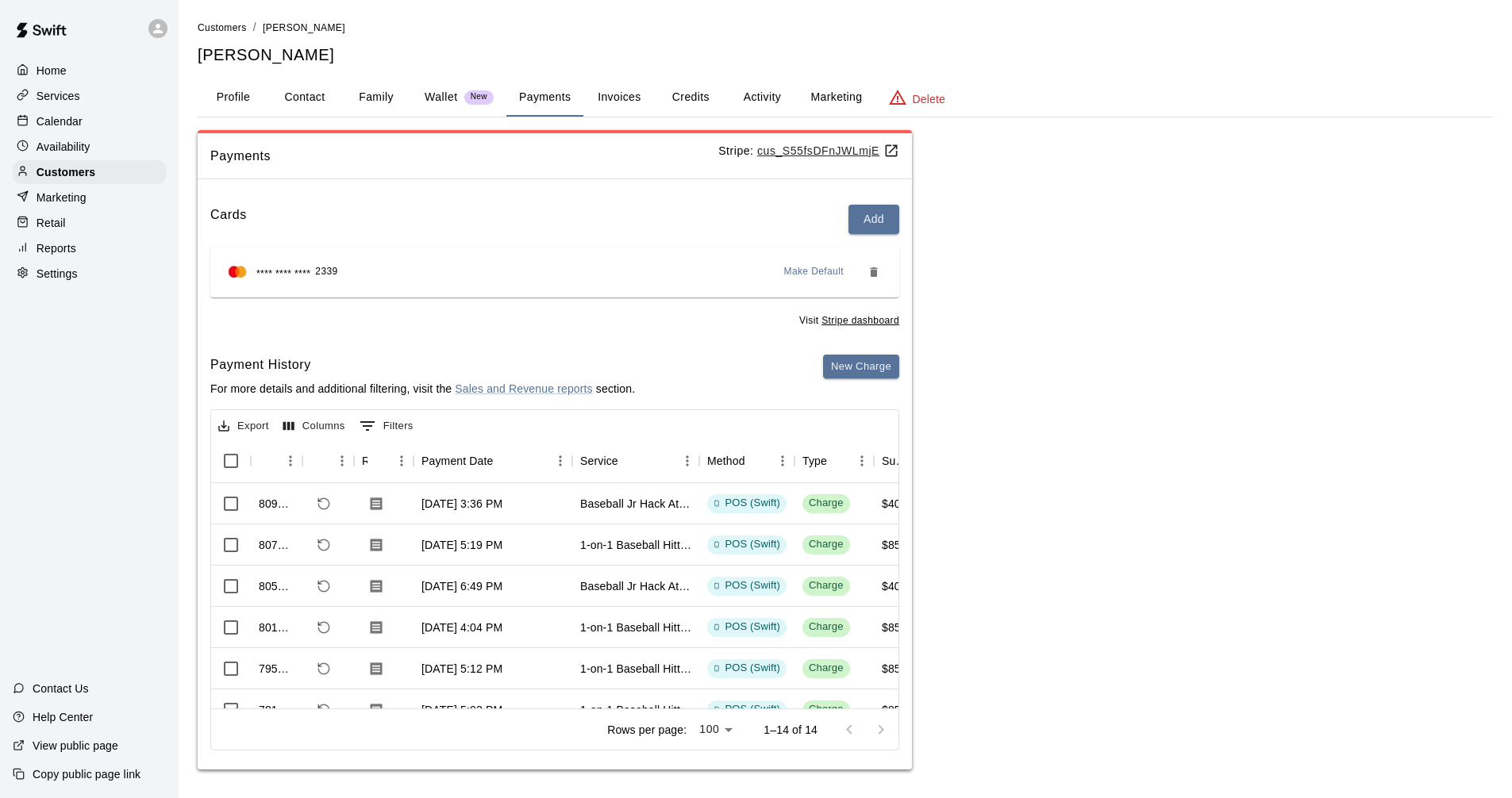
click at [761, 103] on button "Activity" at bounding box center [762, 98] width 72 height 38
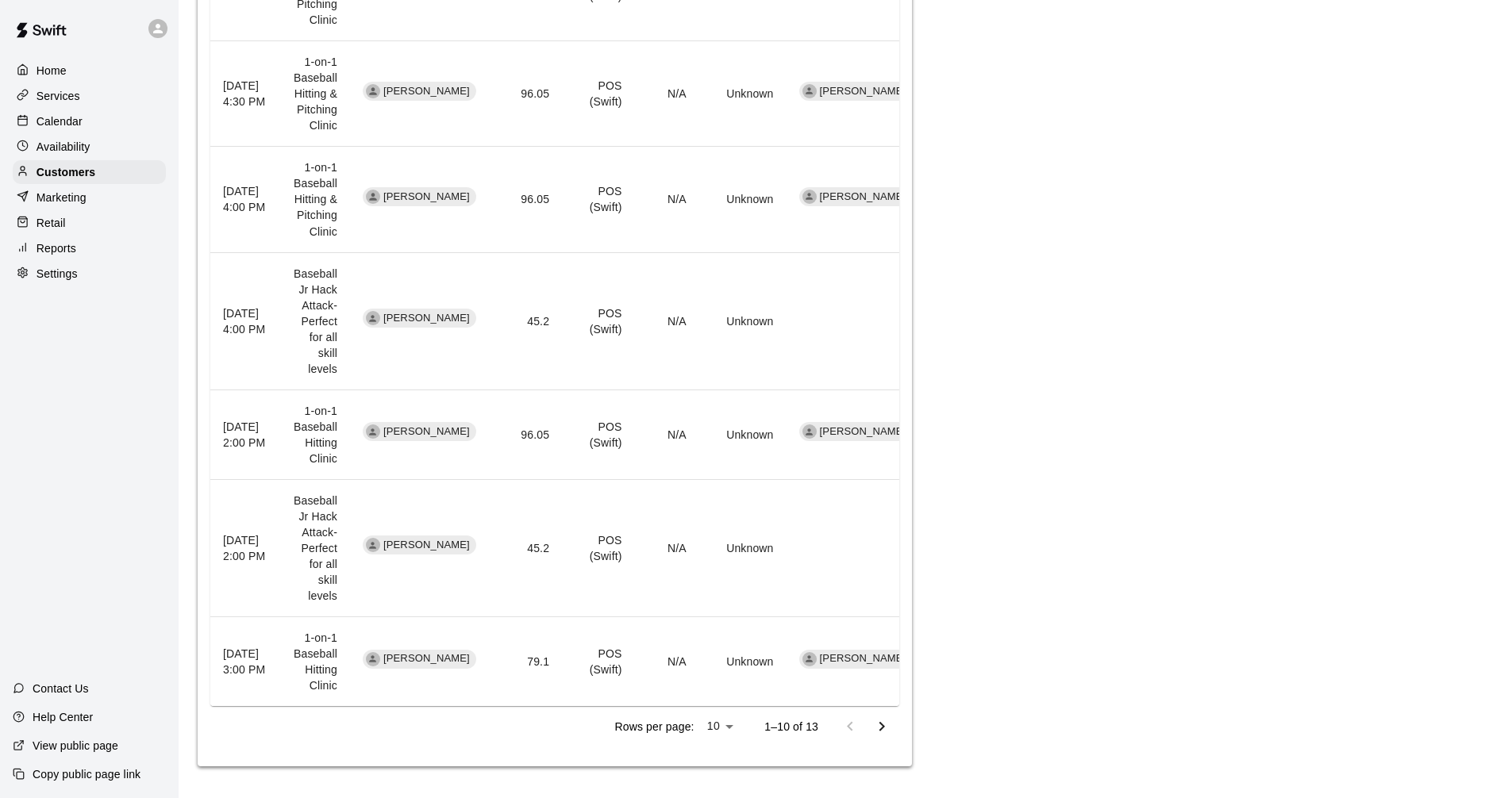
scroll to position [980, 0]
click at [880, 723] on icon "Go to next page" at bounding box center [882, 726] width 6 height 10
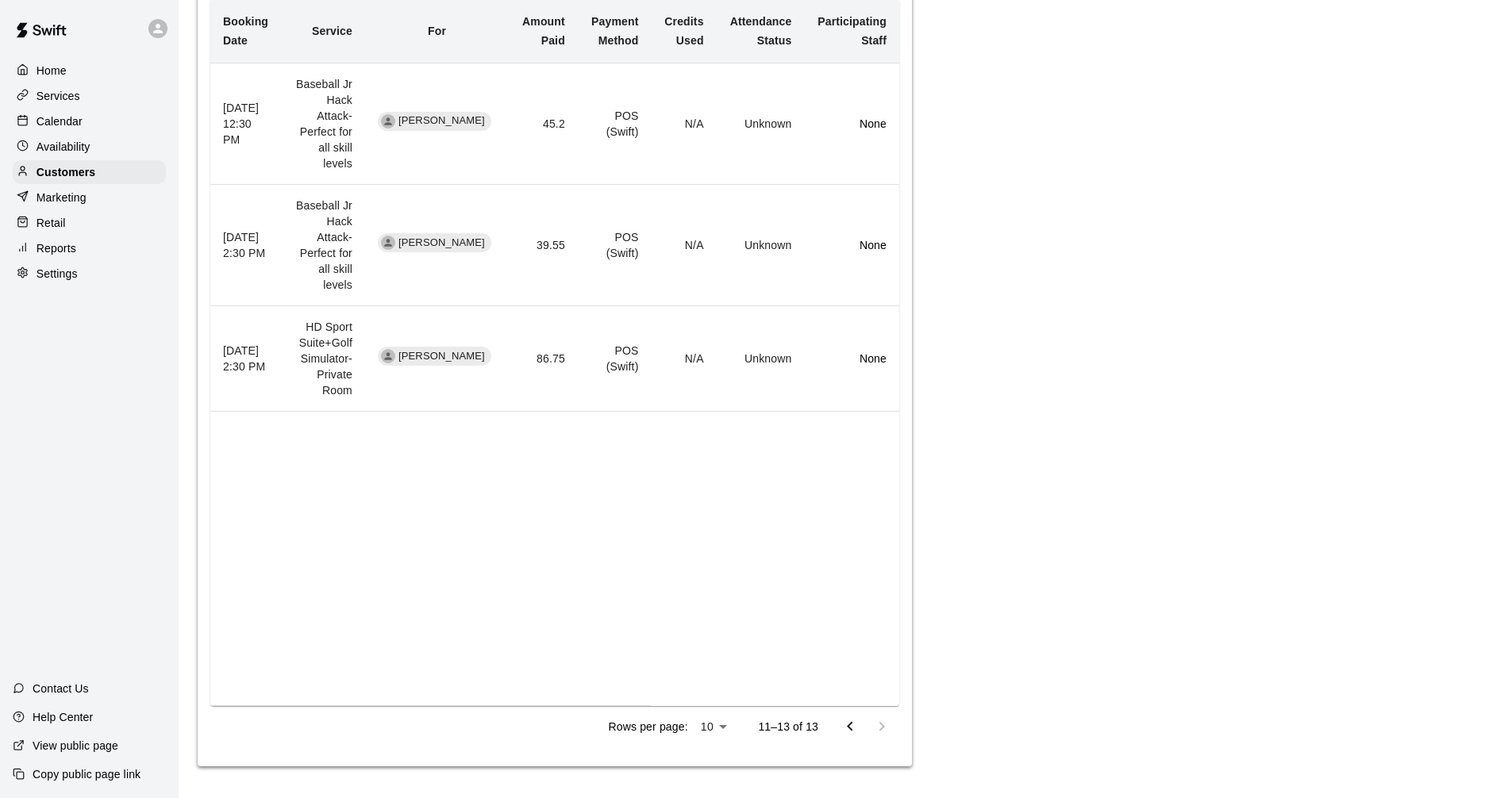
scroll to position [317, 0]
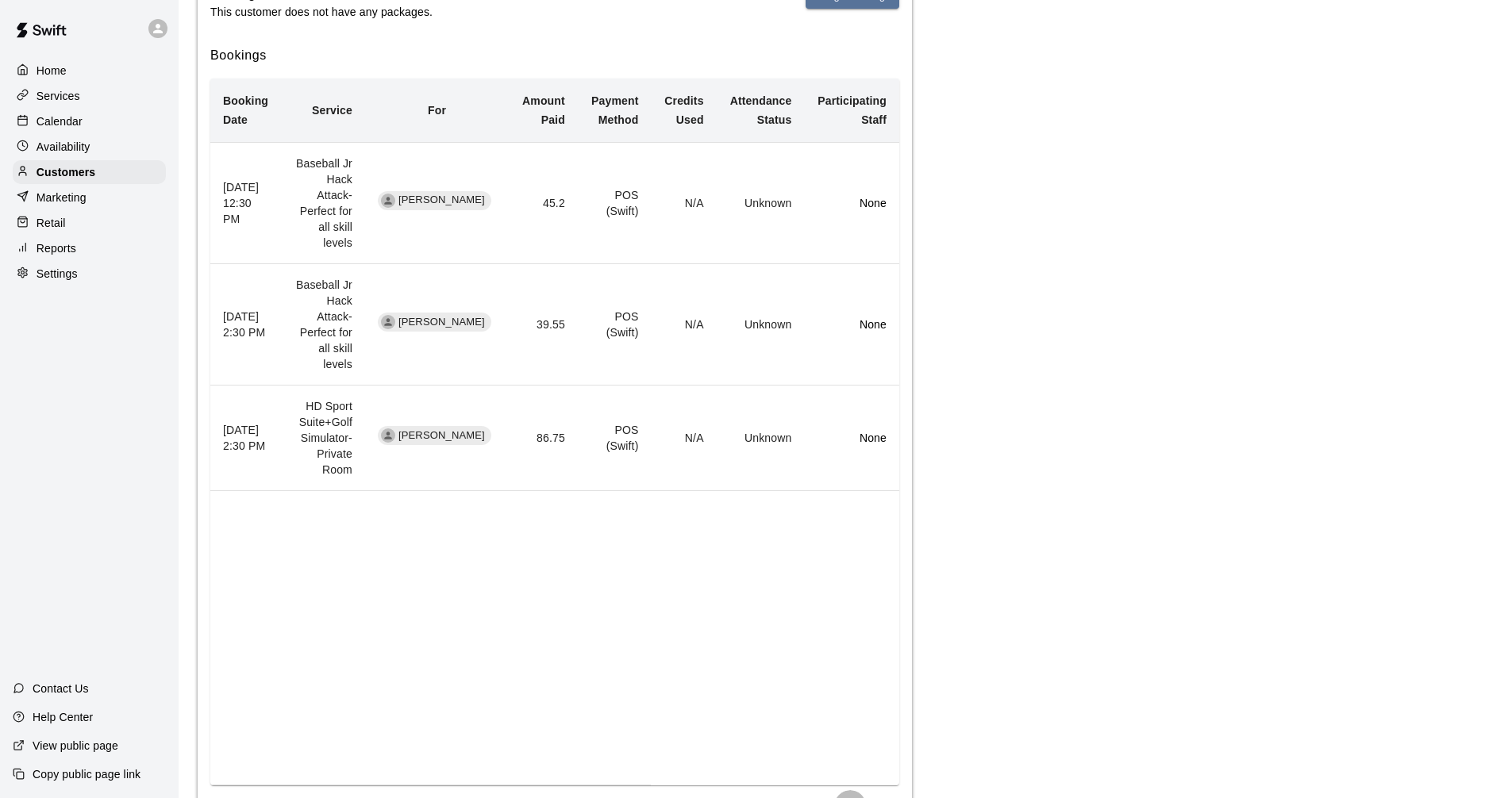
click at [848, 797] on icon "Go to previous page" at bounding box center [849, 806] width 6 height 10
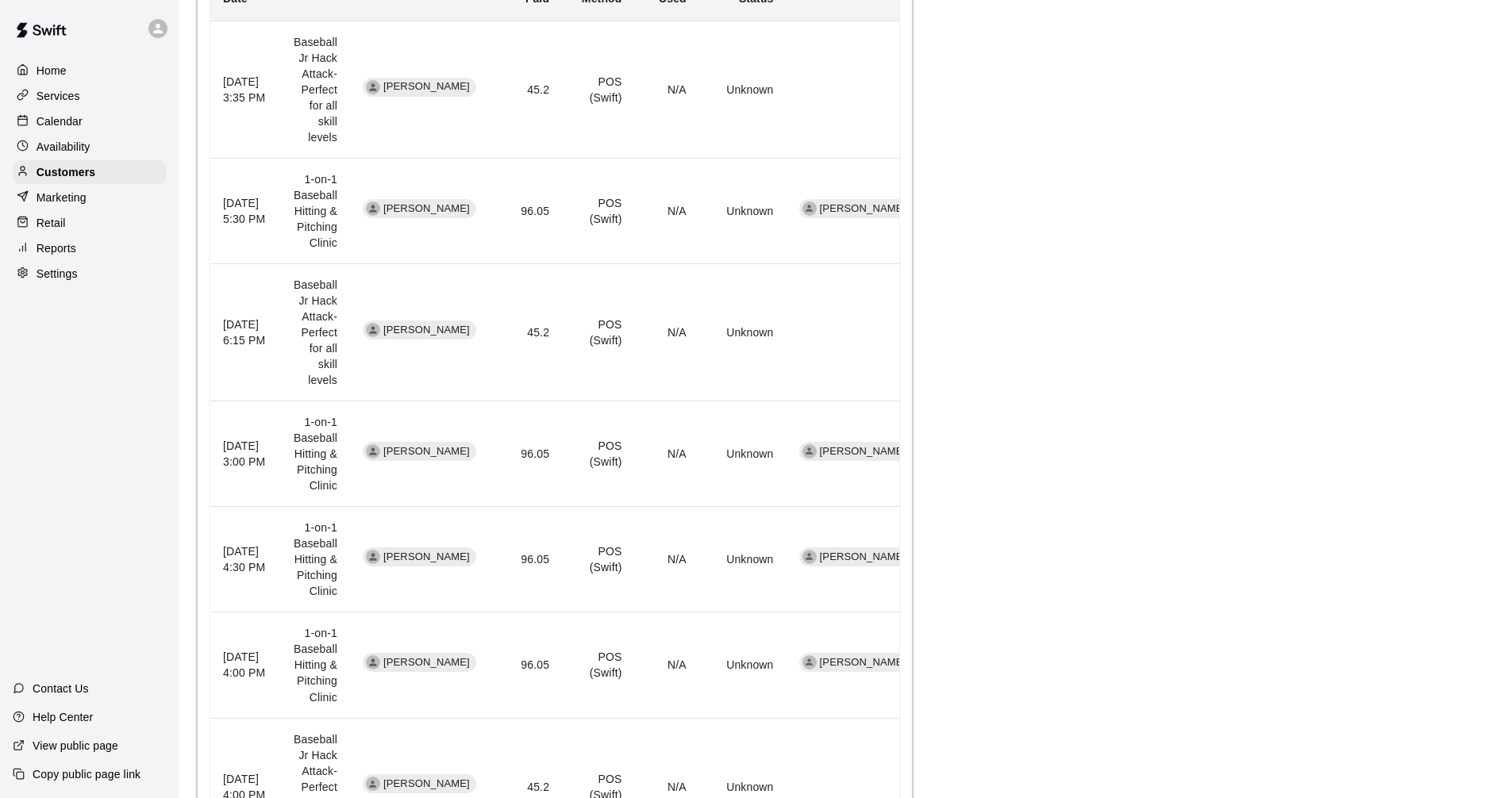
scroll to position [424, 0]
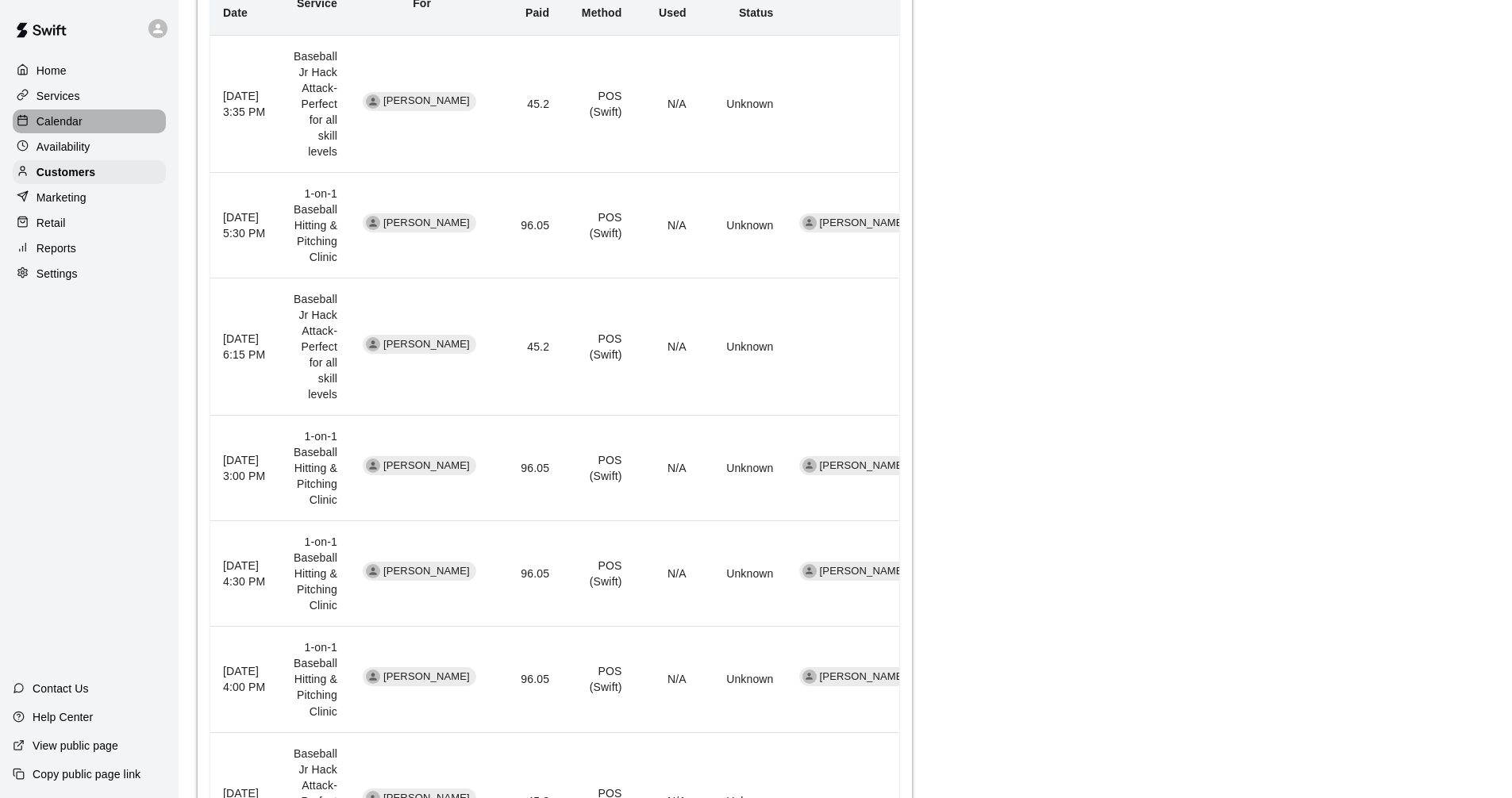
click at [80, 123] on p "Calendar" at bounding box center [60, 121] width 46 height 16
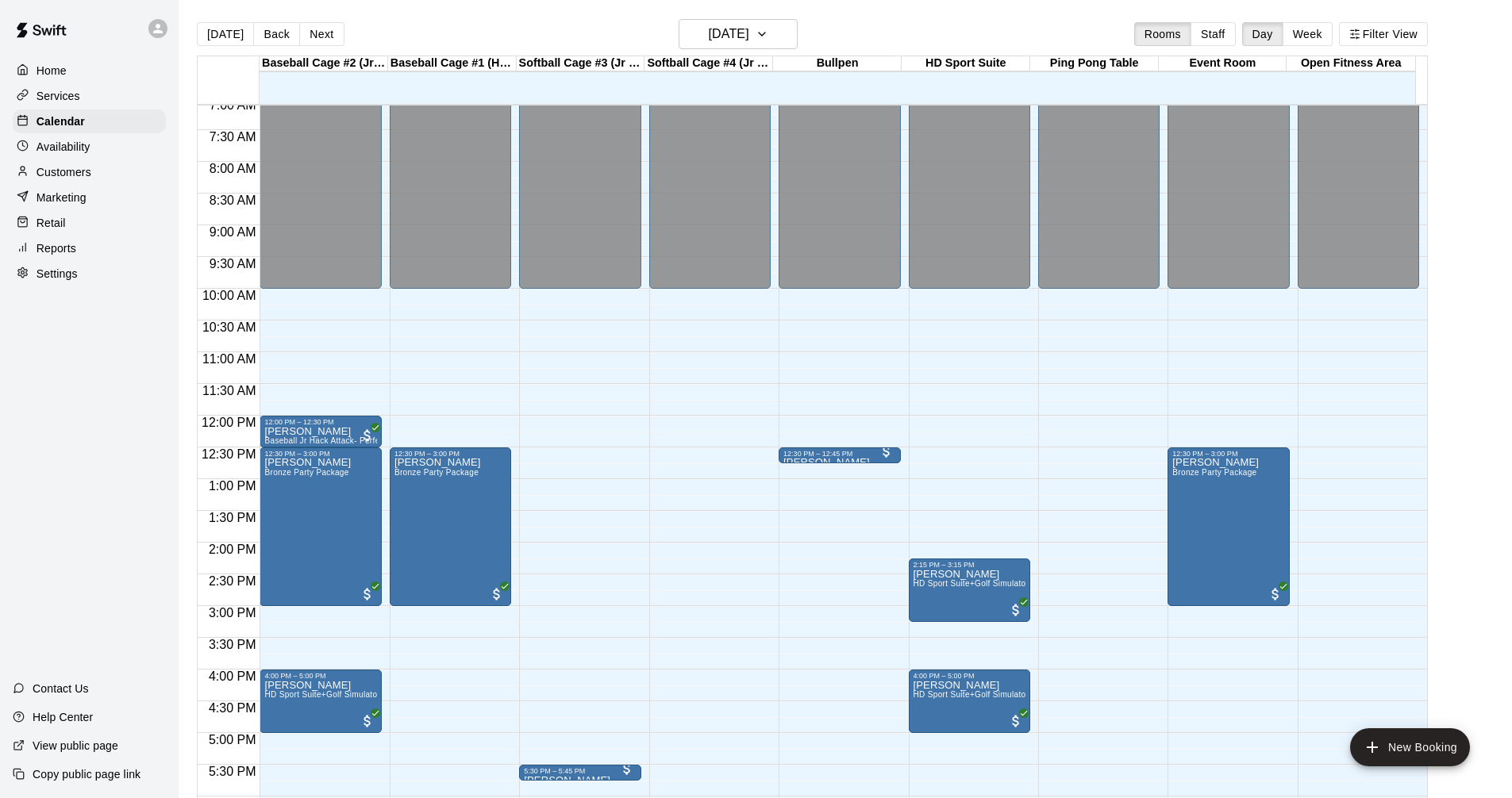
scroll to position [368, 0]
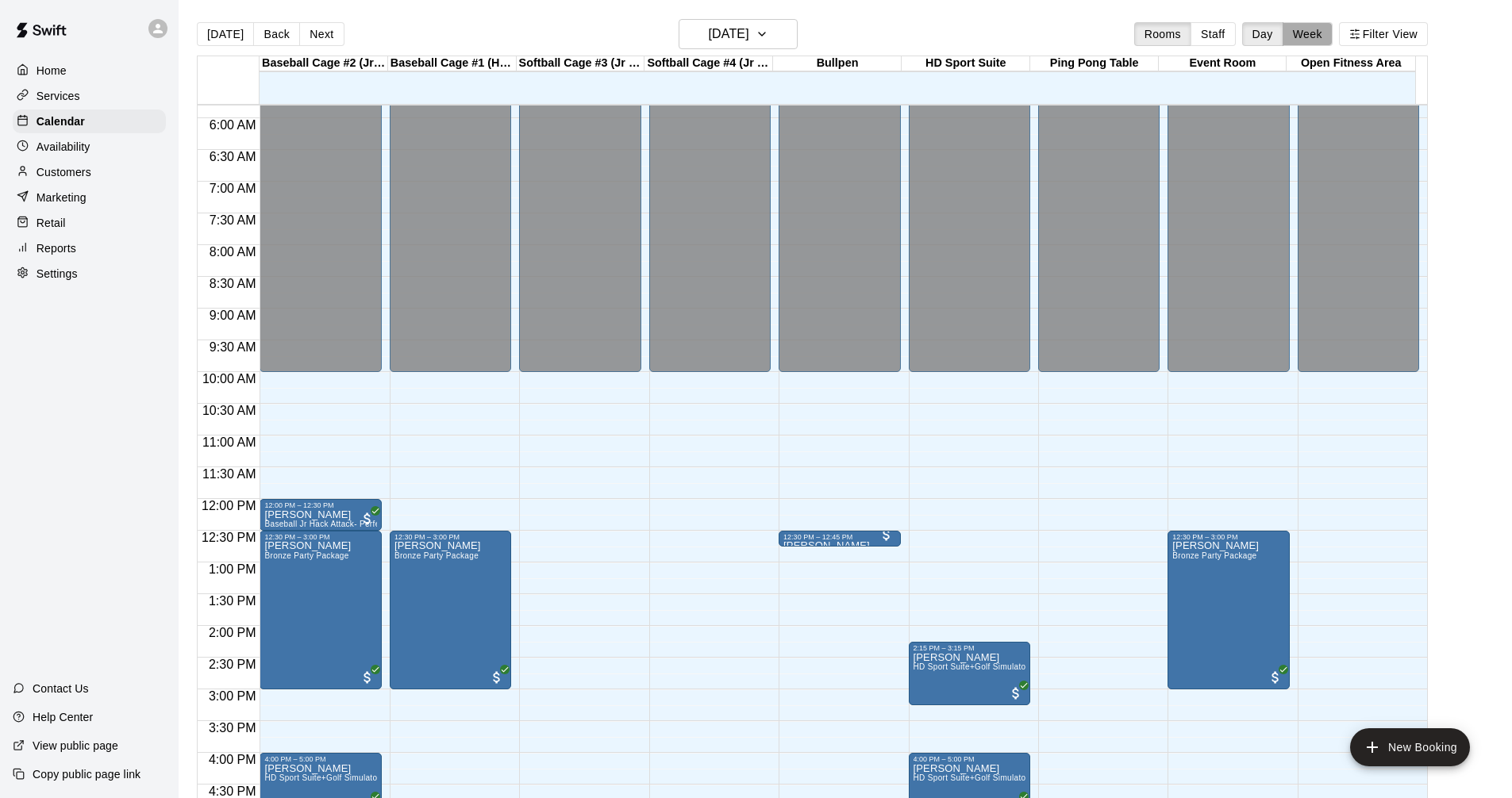
click at [1332, 34] on button "Week" at bounding box center [1307, 34] width 50 height 24
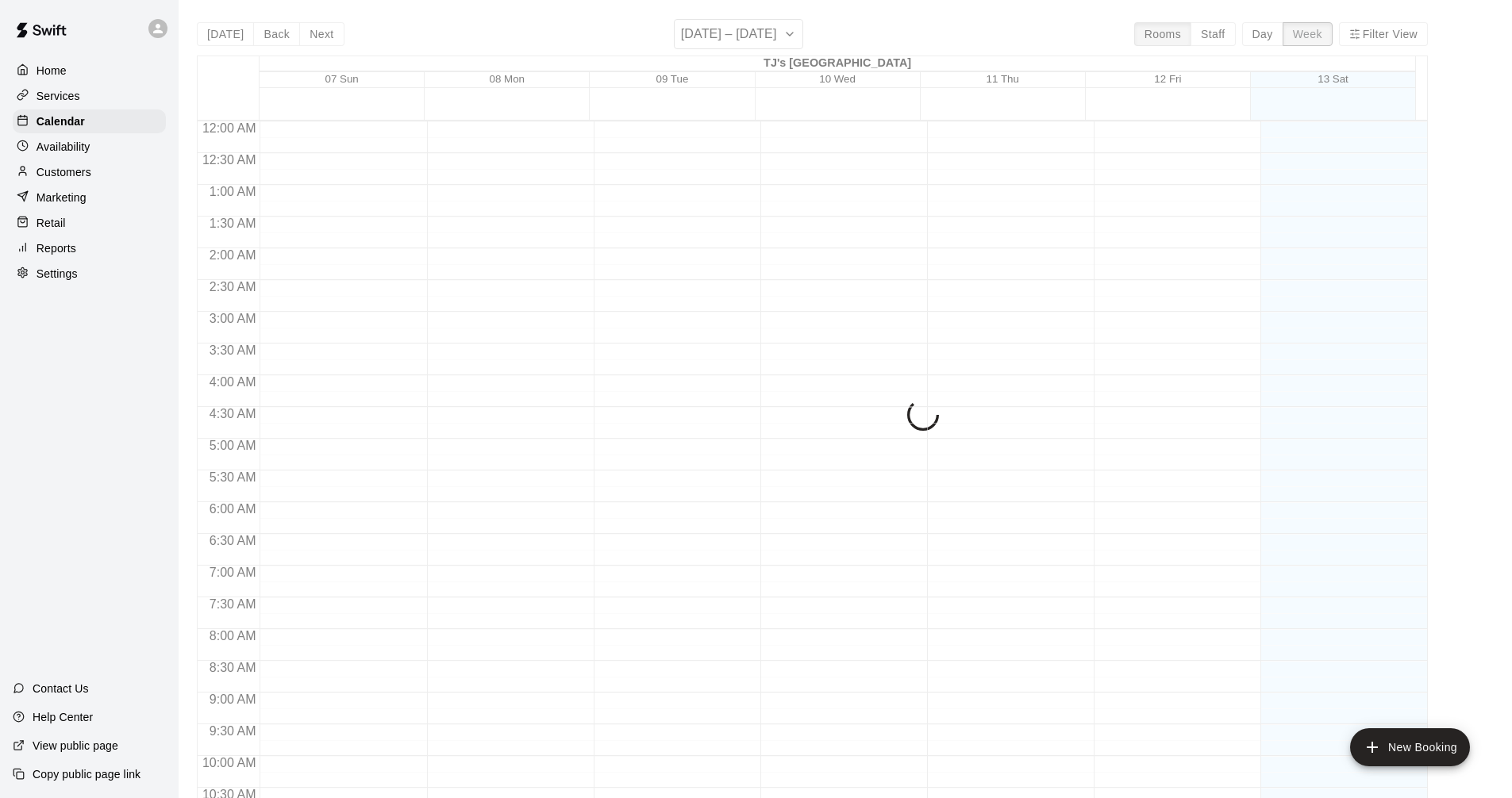
scroll to position [831, 0]
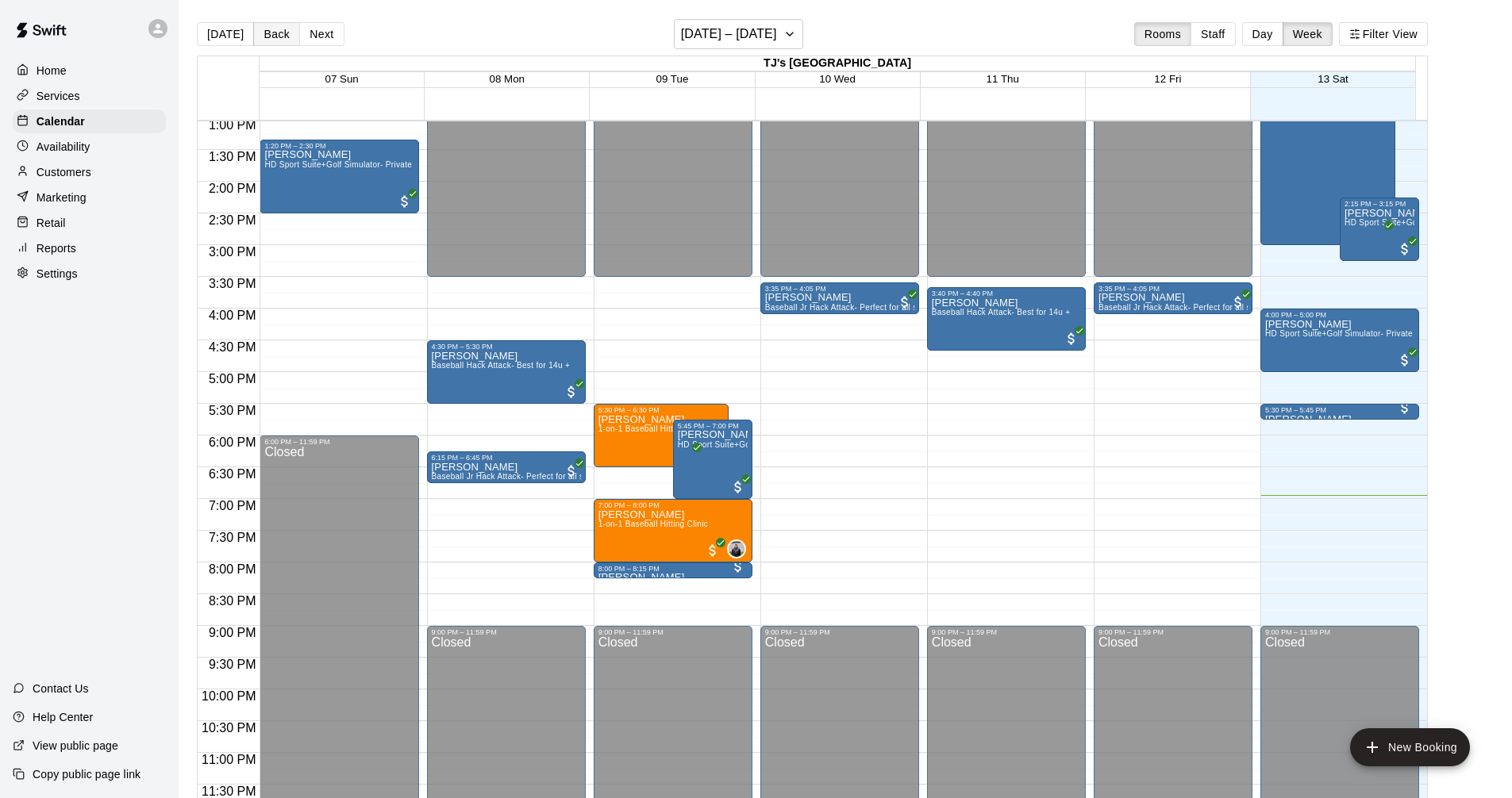
click at [273, 34] on button "Back" at bounding box center [276, 34] width 47 height 24
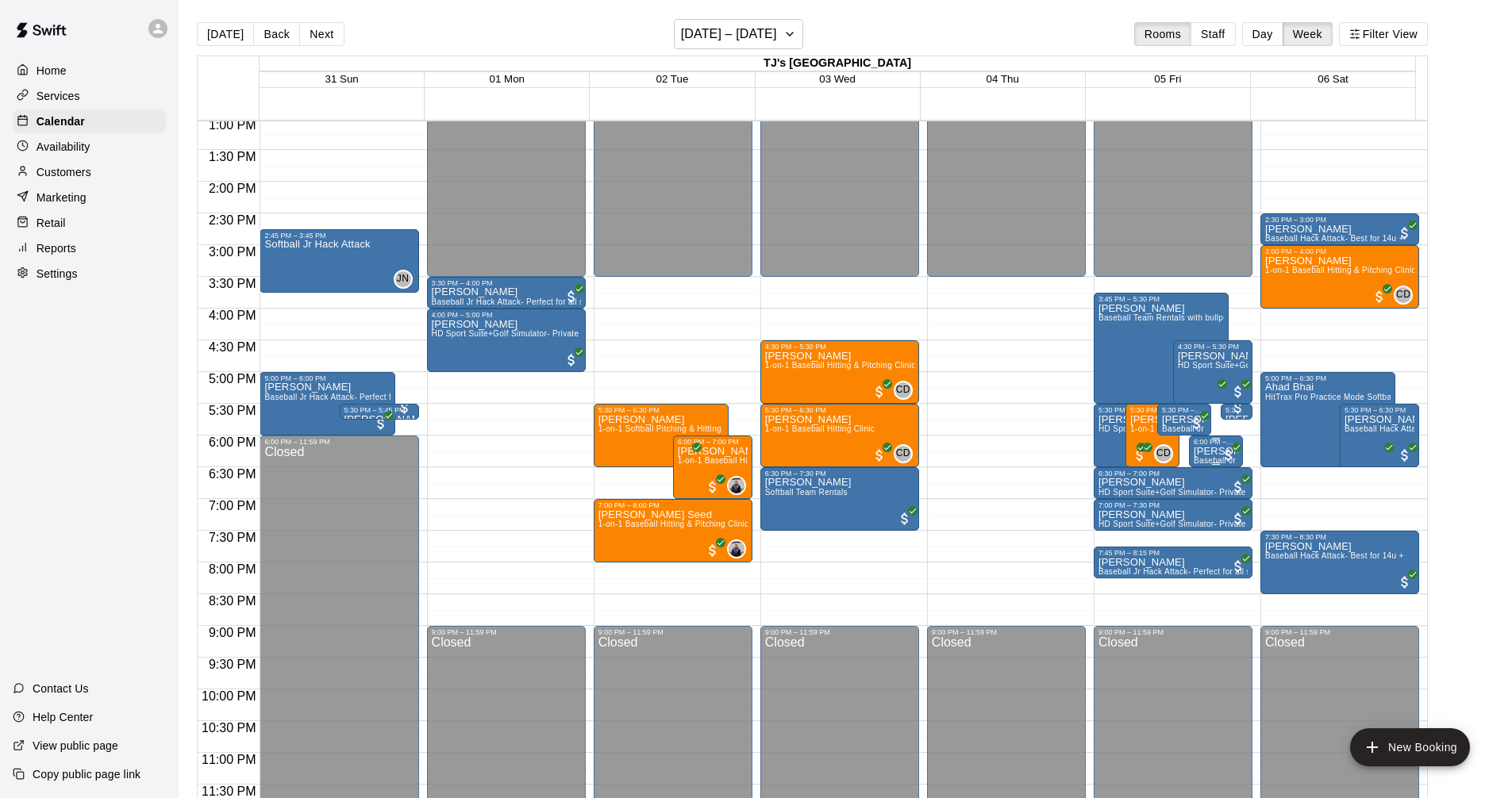
click at [1215, 438] on div at bounding box center [1216, 439] width 8 height 2
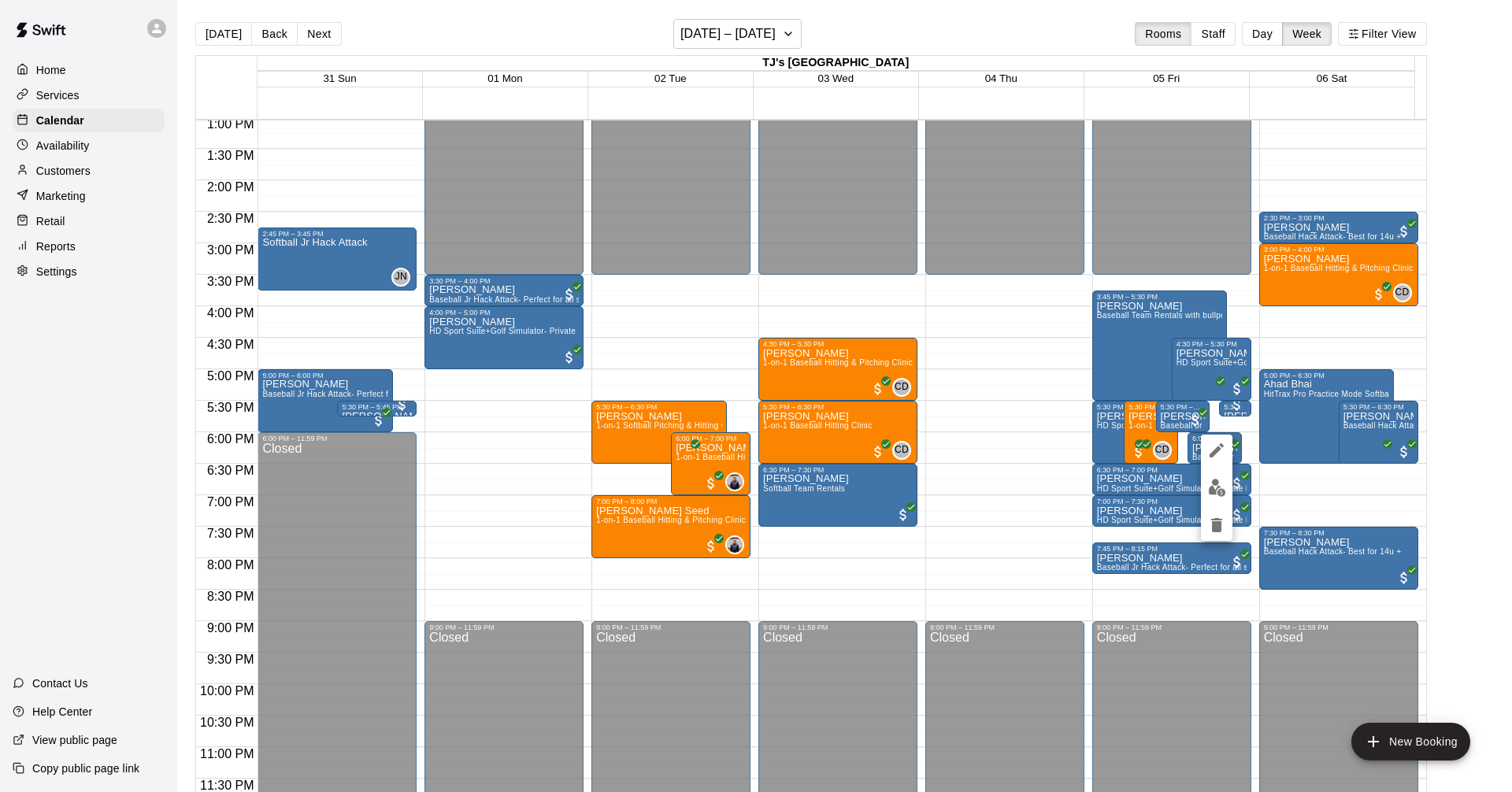
click at [1288, 490] on div at bounding box center [756, 396] width 1512 height 792
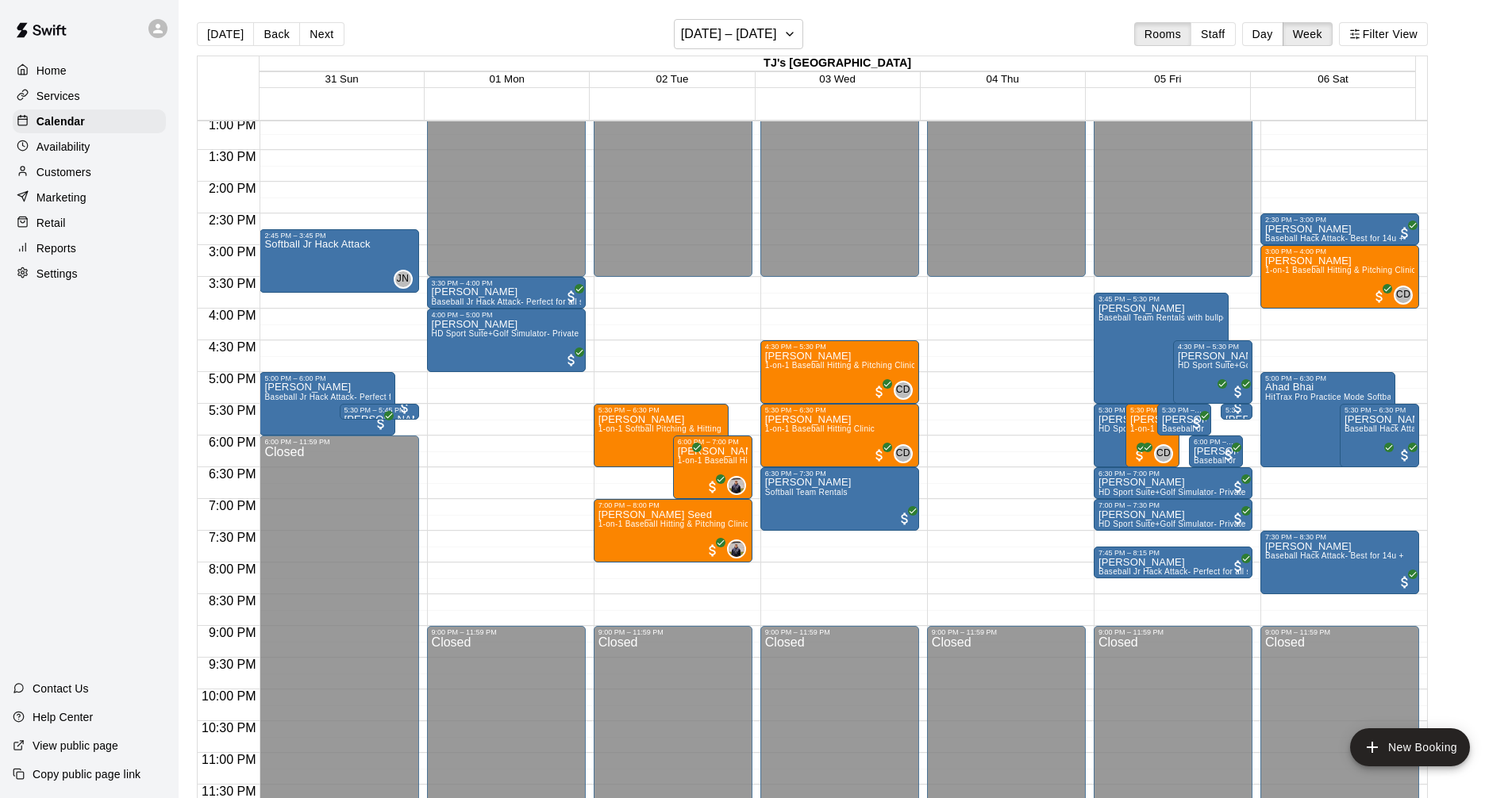
click at [326, 26] on button "Next" at bounding box center [322, 34] width 45 height 24
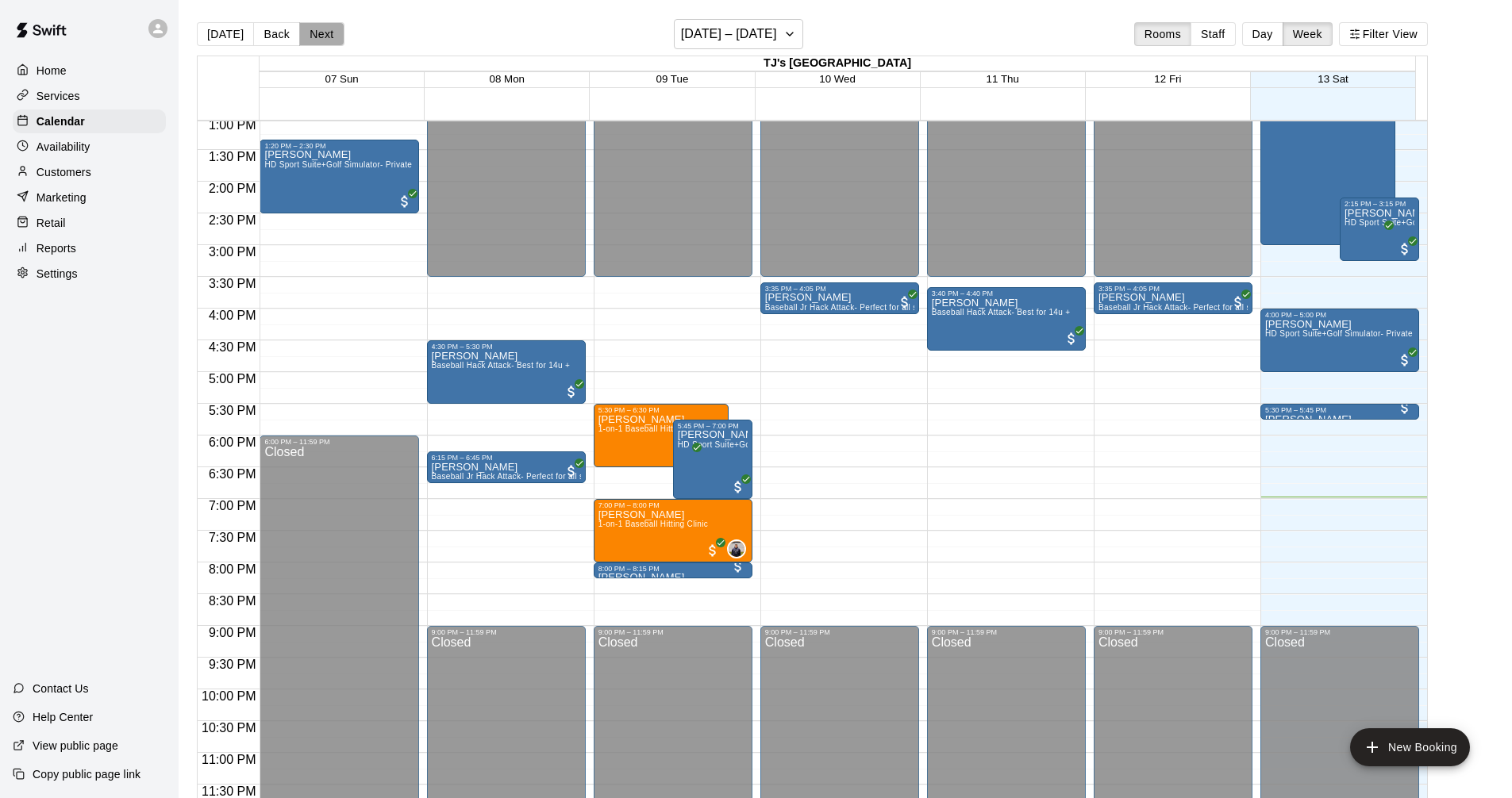
click at [312, 33] on button "Next" at bounding box center [322, 34] width 45 height 24
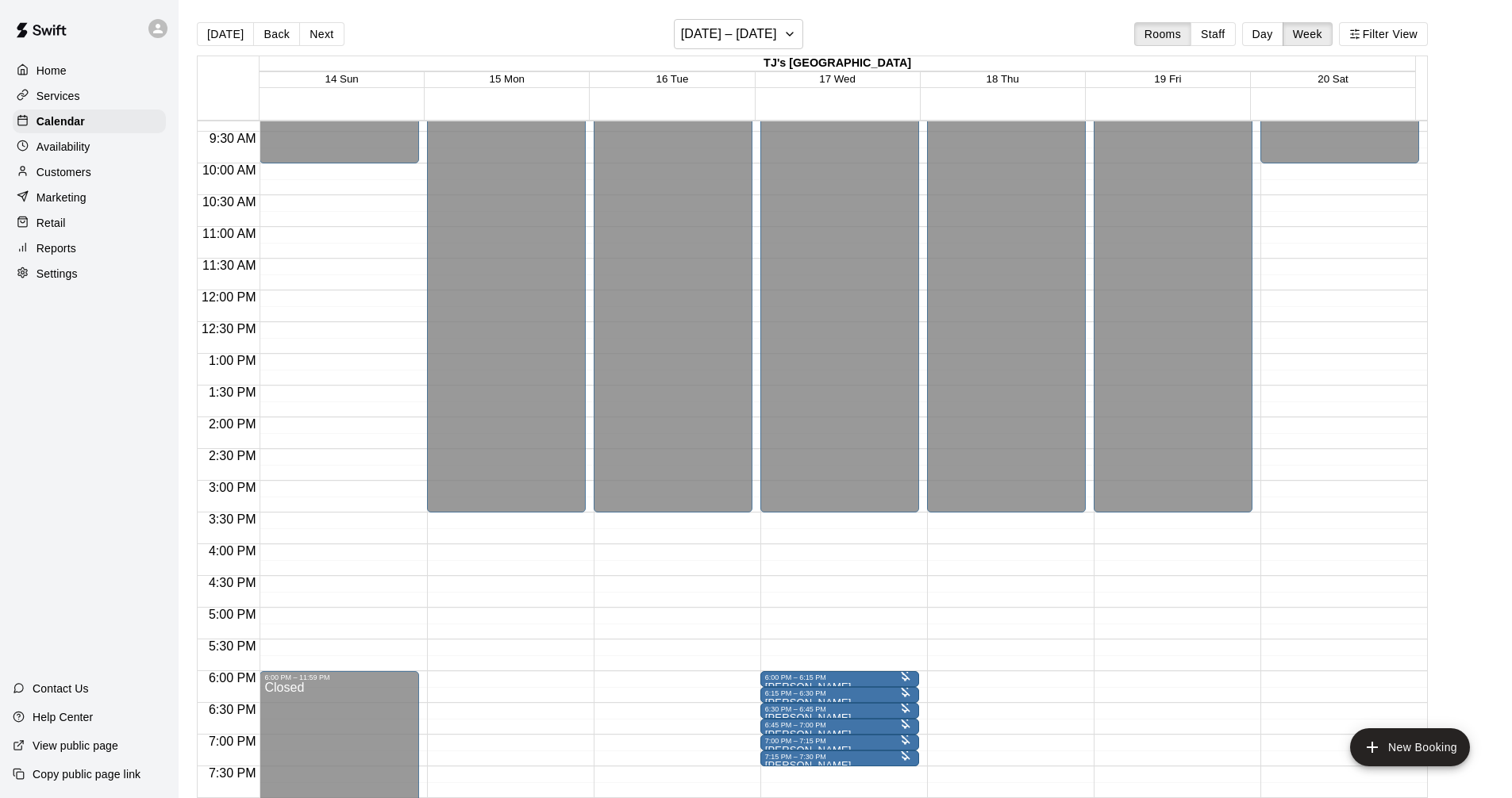
scroll to position [434, 0]
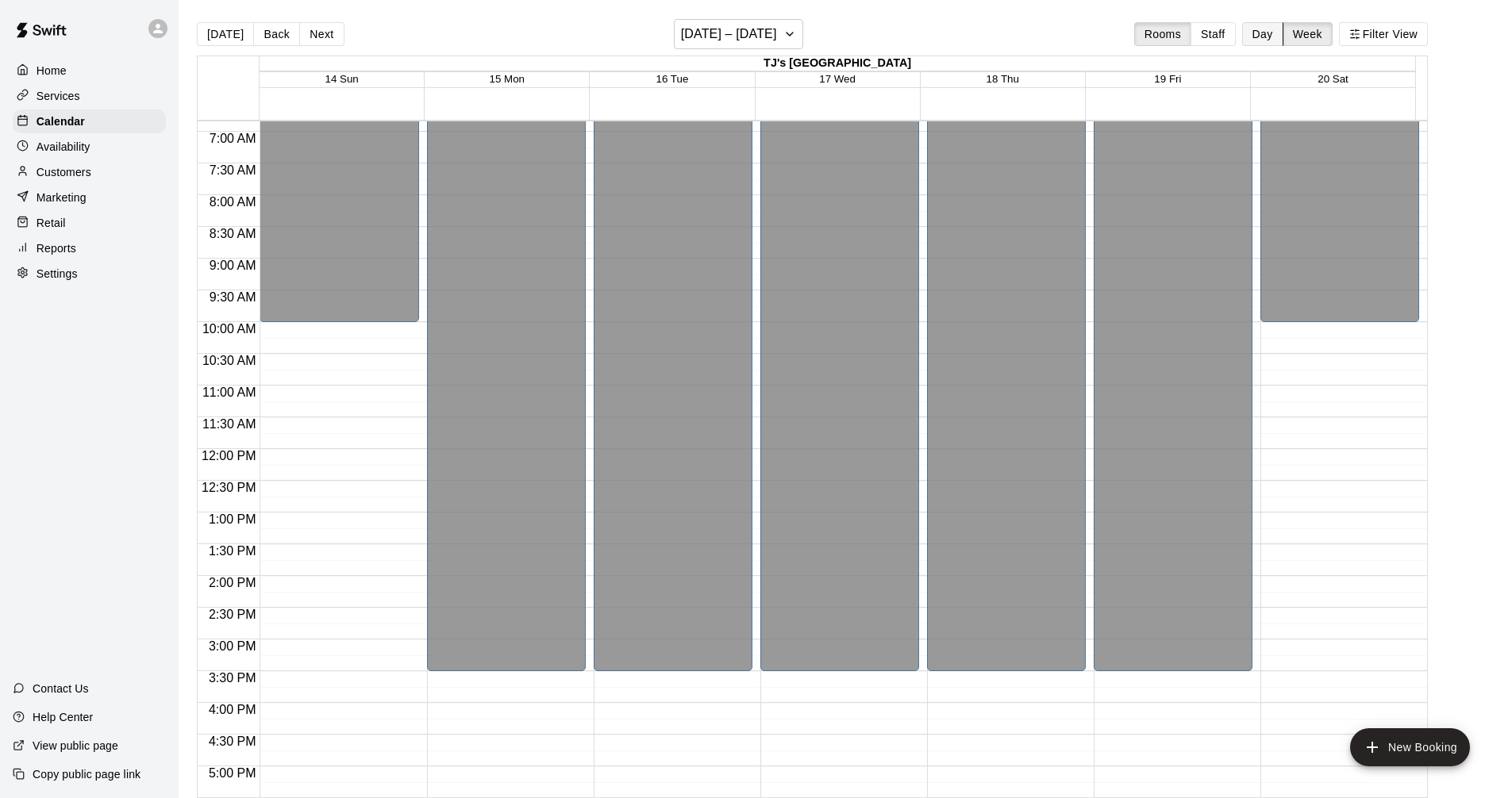
click at [1275, 37] on button "Day" at bounding box center [1263, 34] width 41 height 24
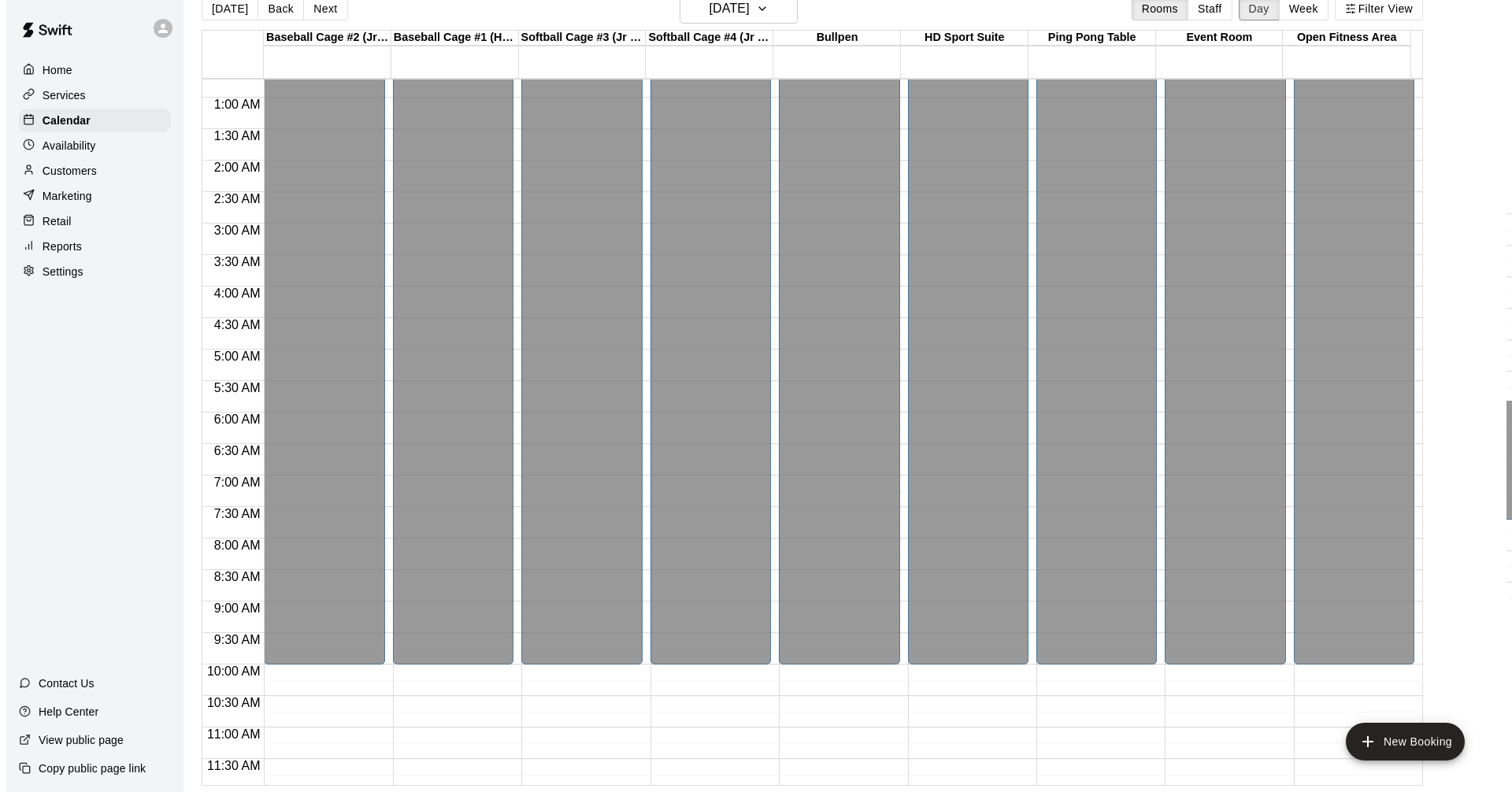
scroll to position [0, 0]
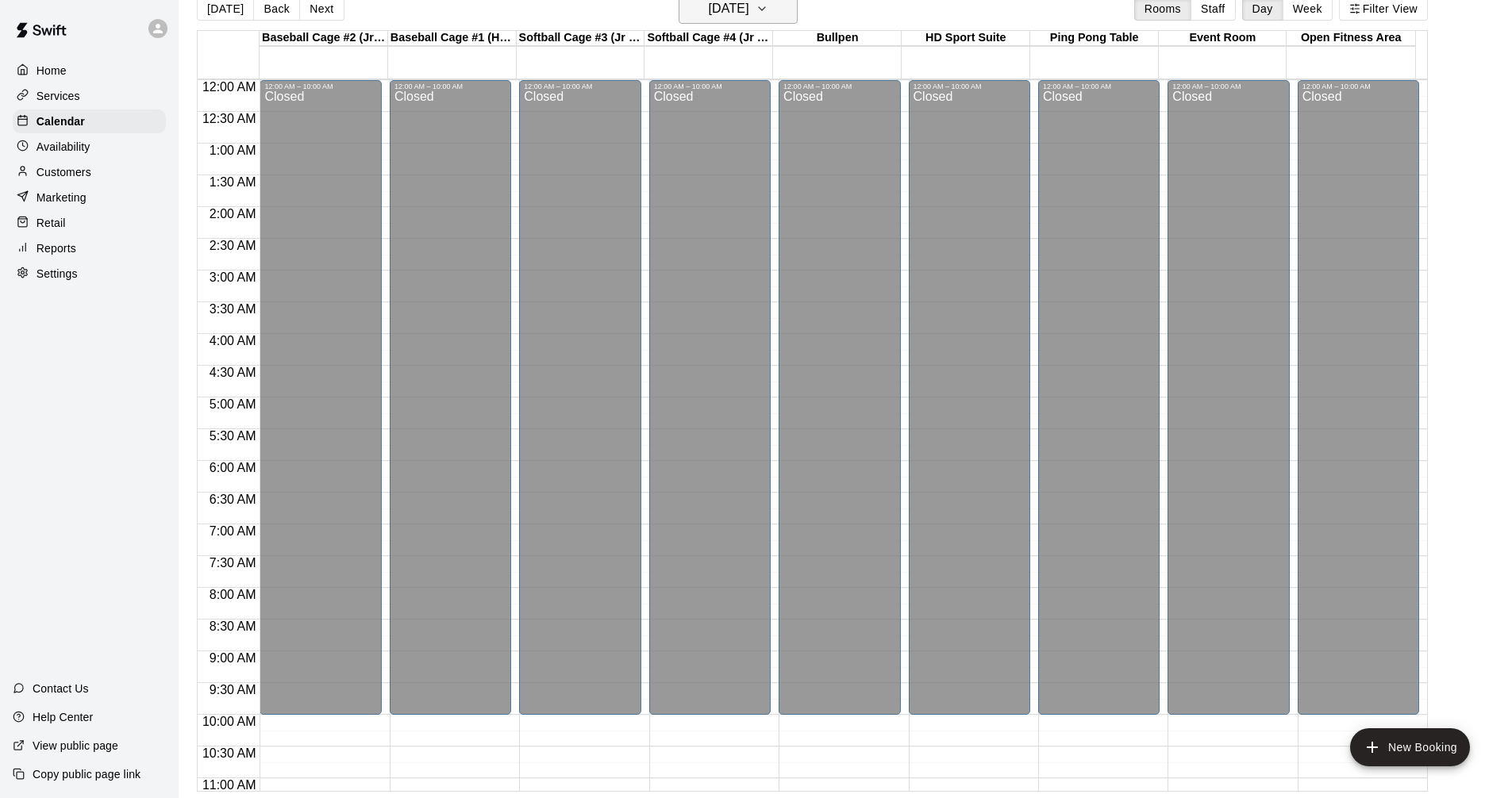
click at [768, 13] on icon "button" at bounding box center [762, 9] width 13 height 19
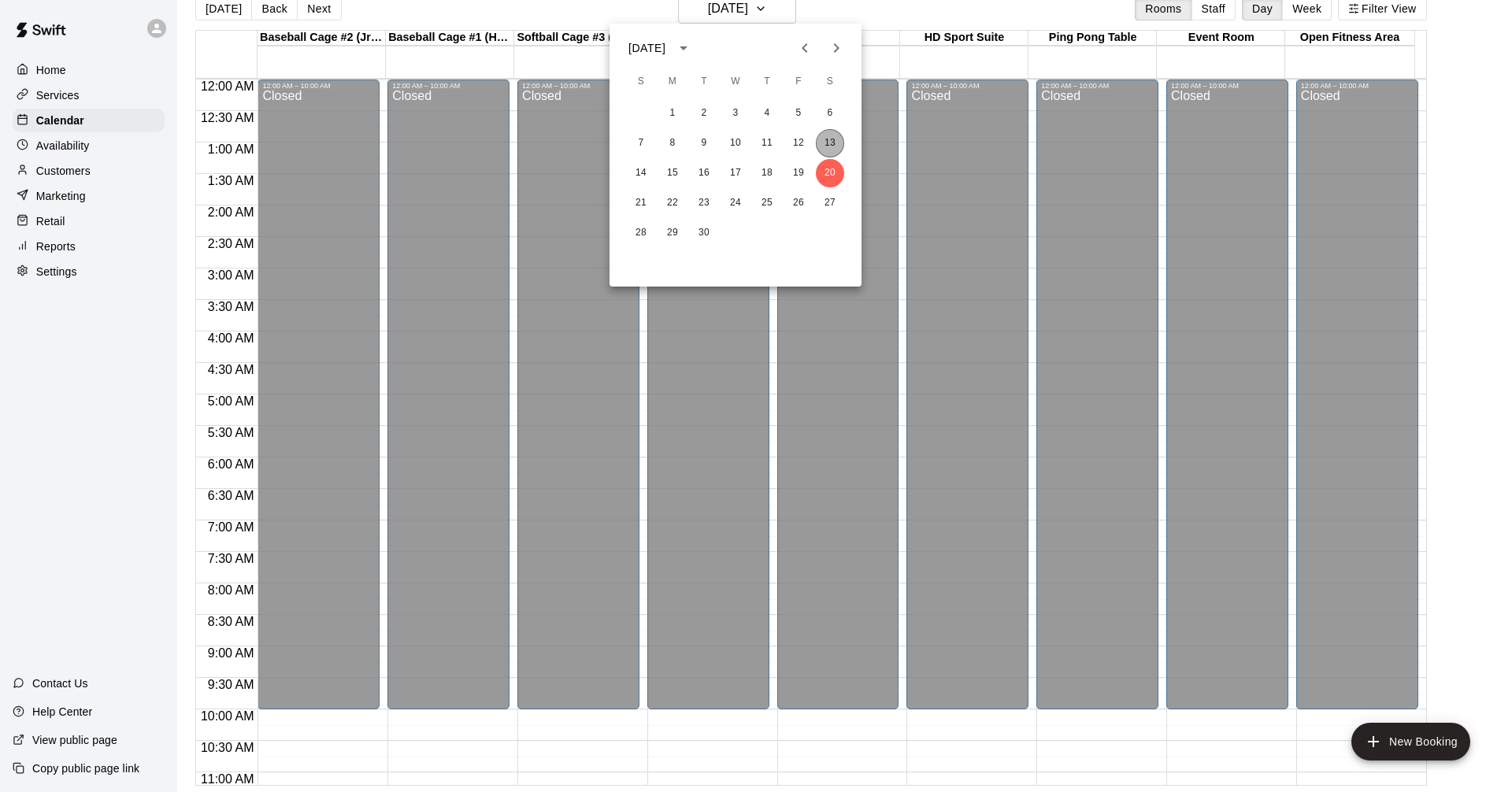
click at [830, 138] on button "13" at bounding box center [830, 143] width 28 height 28
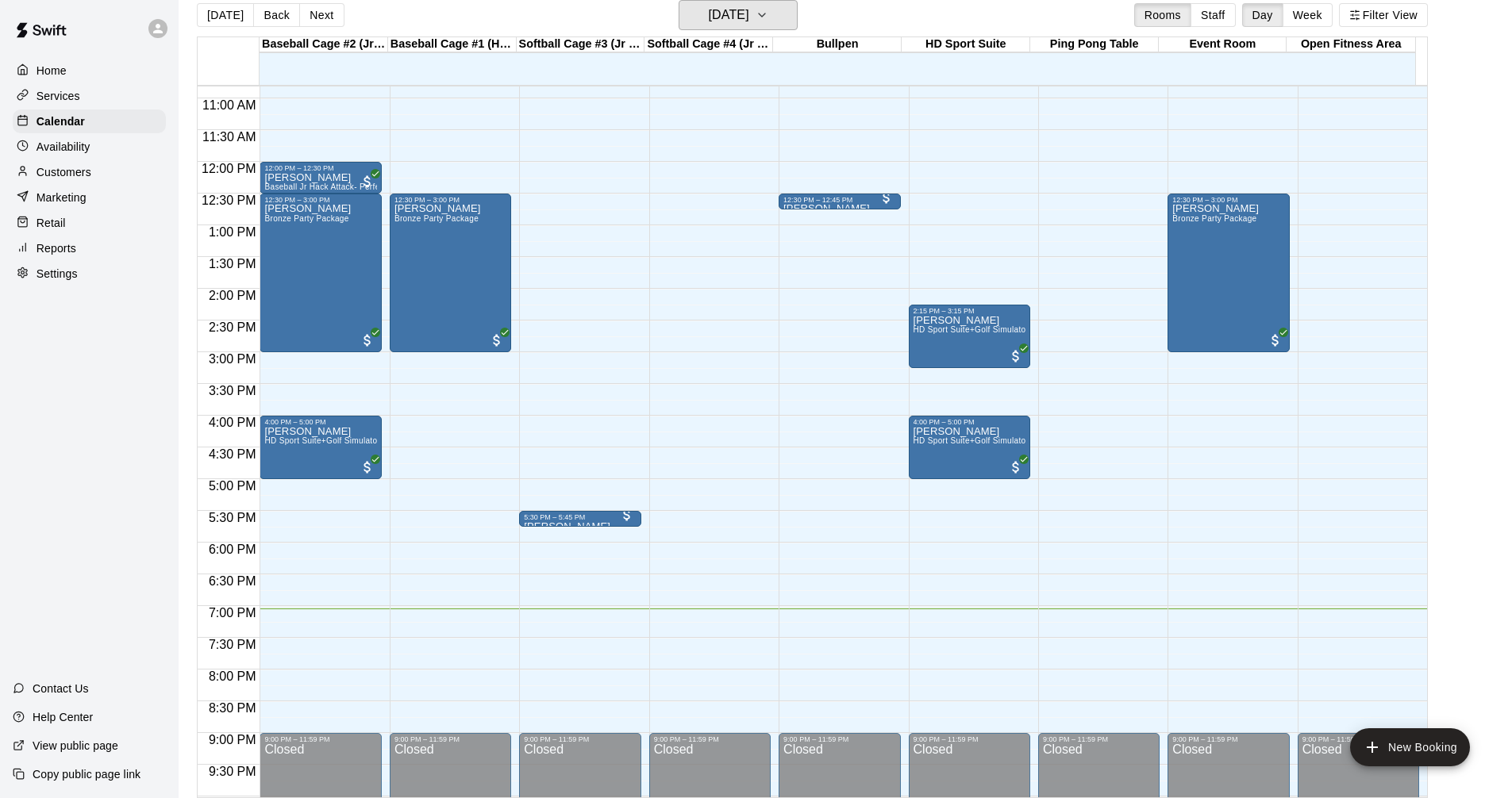
scroll to position [714, 0]
